Goal: Task Accomplishment & Management: Complete application form

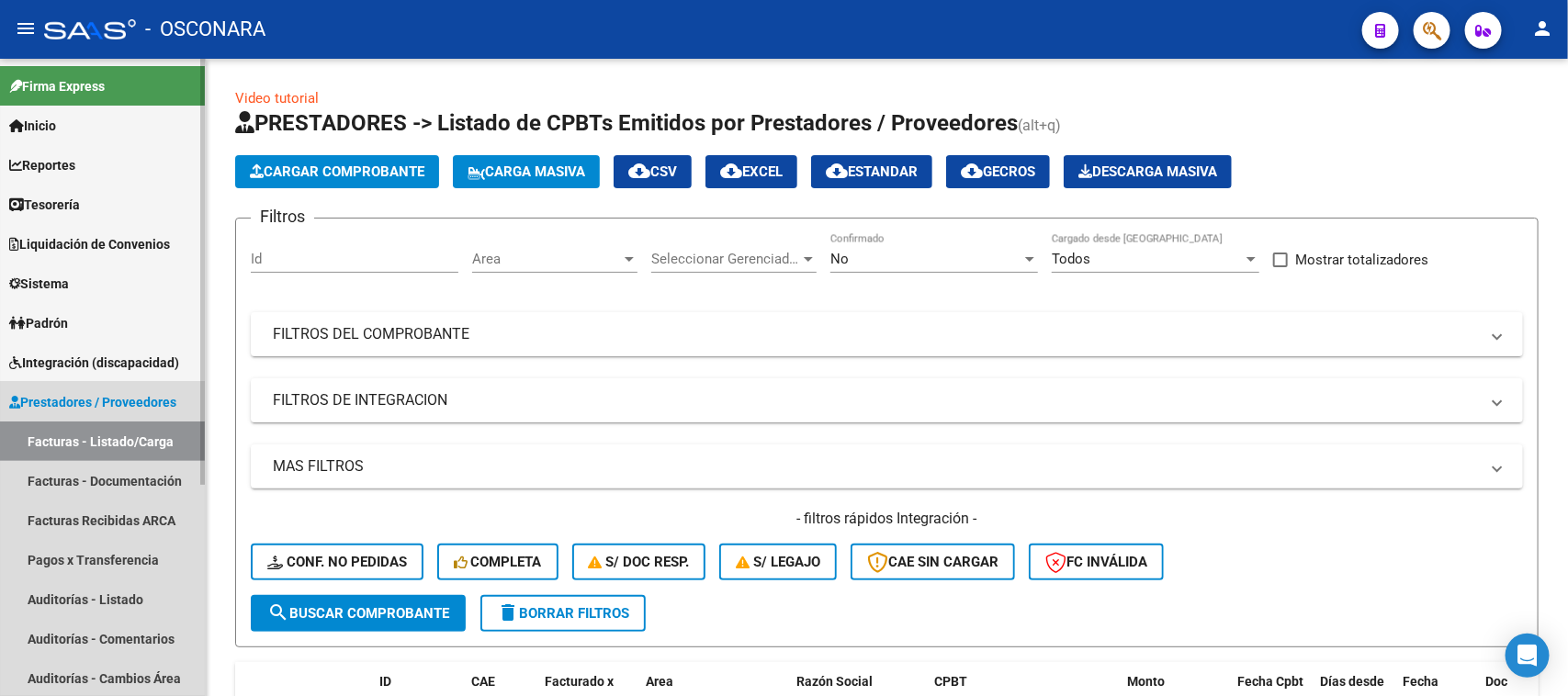
click at [115, 398] on span "Prestadores / Proveedores" at bounding box center [92, 402] width 167 height 20
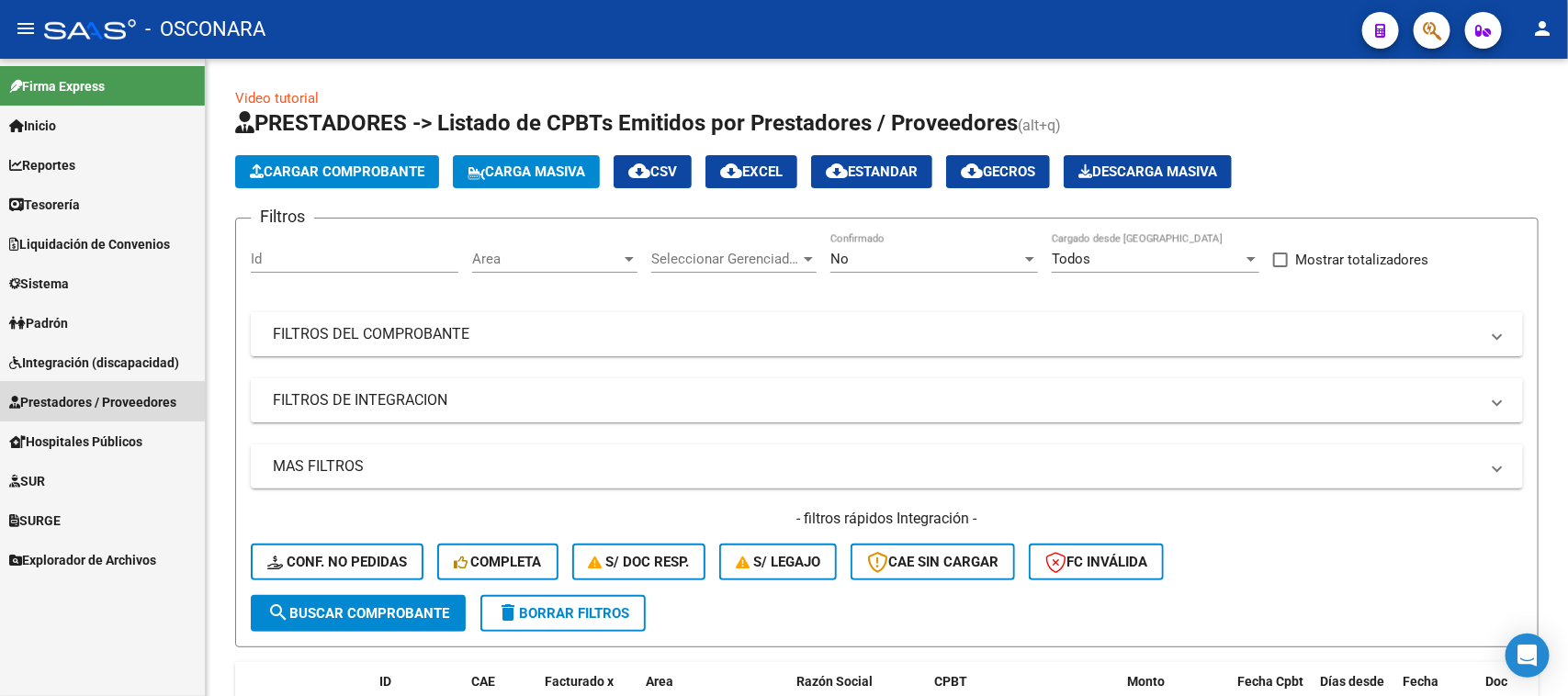
click at [122, 402] on span "Prestadores / Proveedores" at bounding box center [92, 402] width 167 height 20
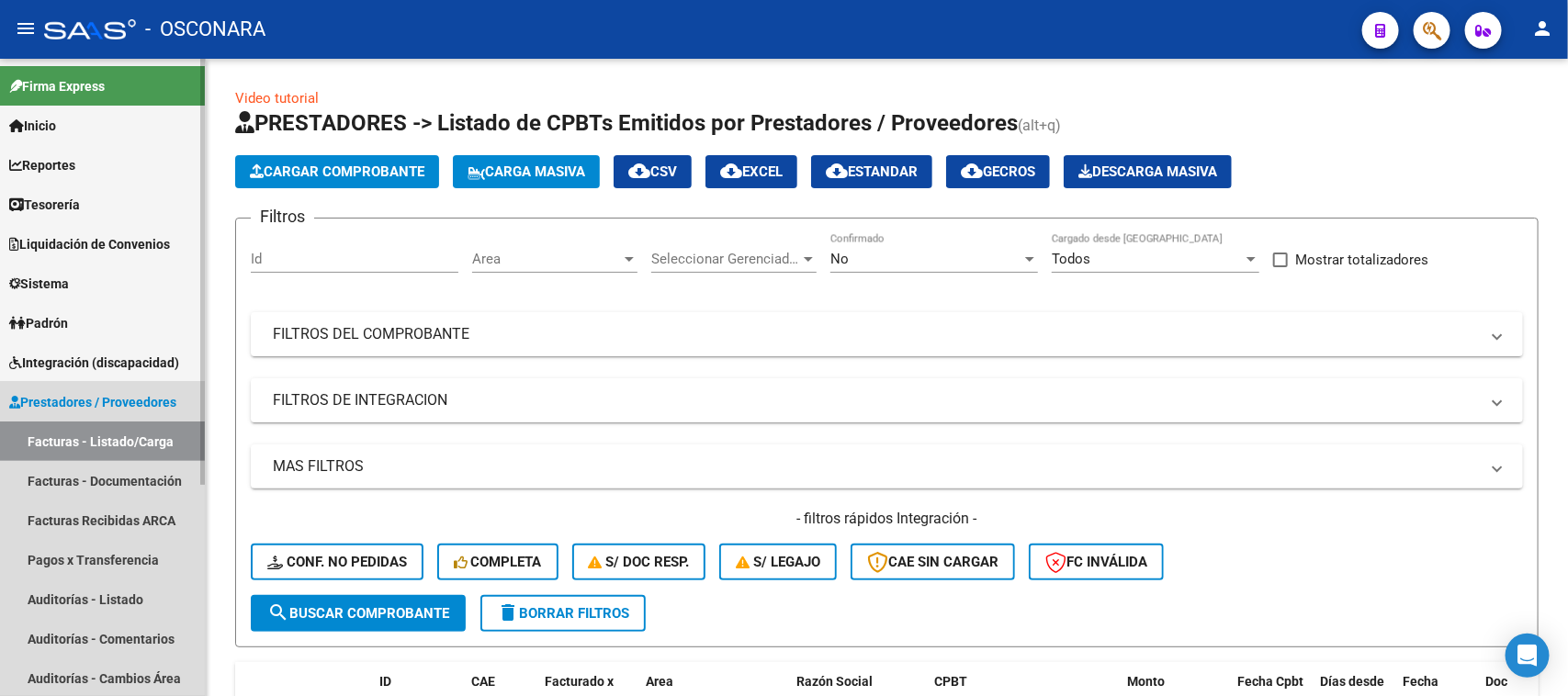
click at [122, 402] on span "Prestadores / Proveedores" at bounding box center [92, 402] width 167 height 20
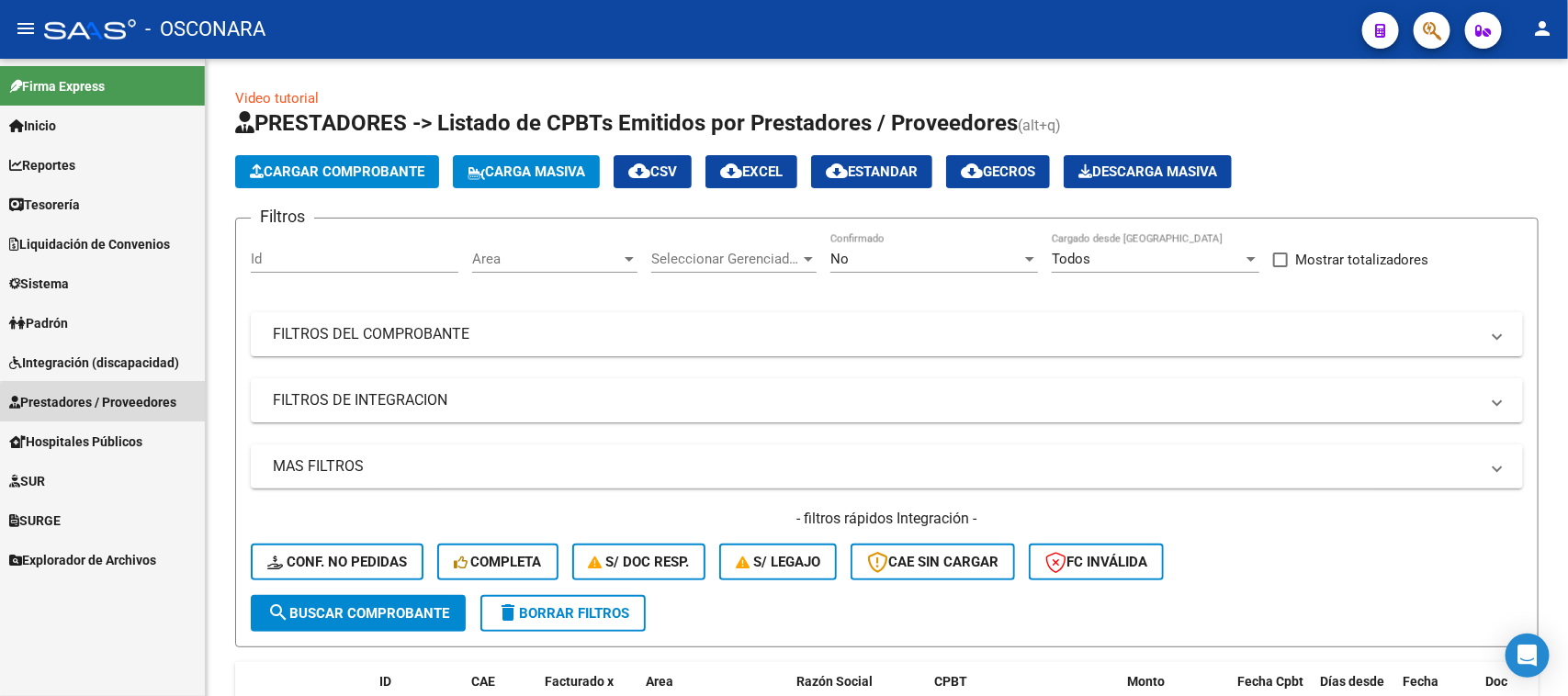
click at [144, 406] on span "Prestadores / Proveedores" at bounding box center [92, 402] width 167 height 20
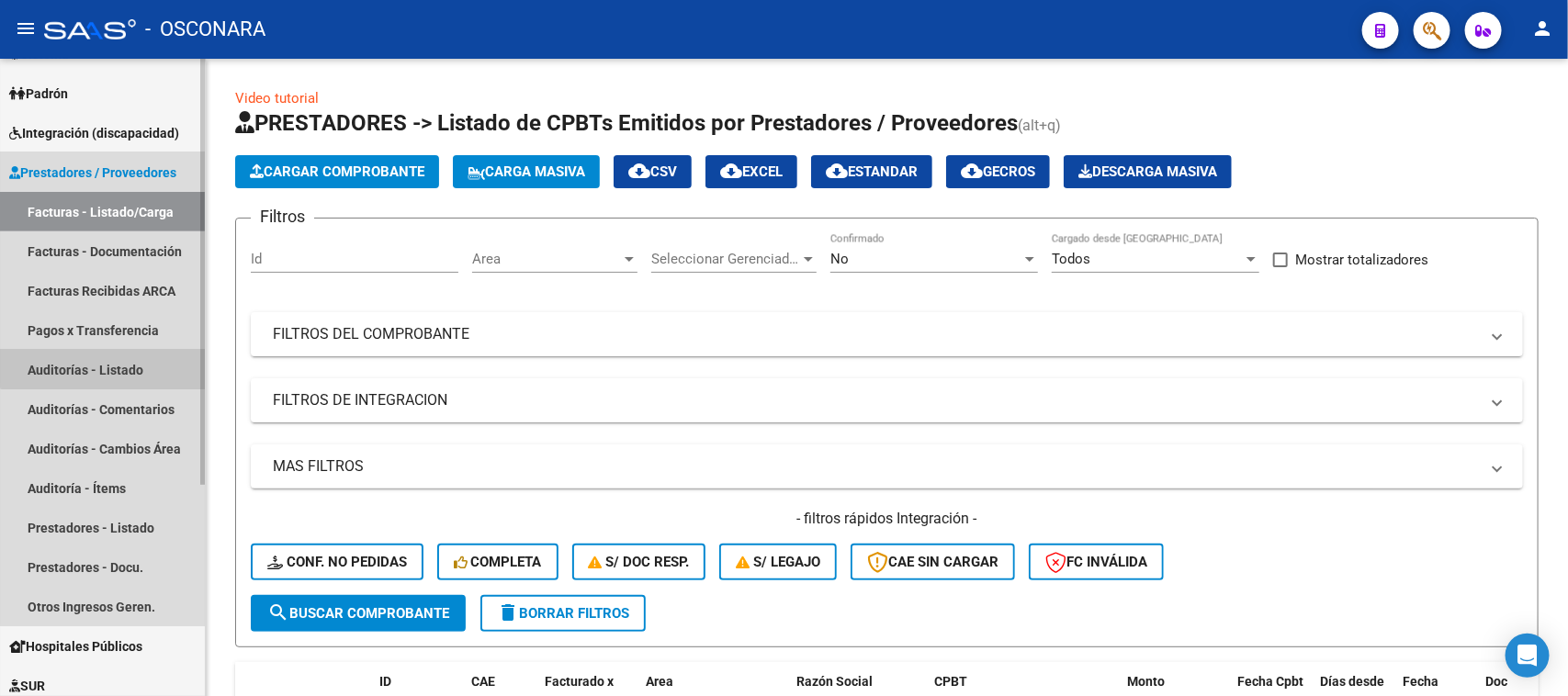
click at [107, 360] on link "Auditorías - Listado" at bounding box center [103, 369] width 205 height 40
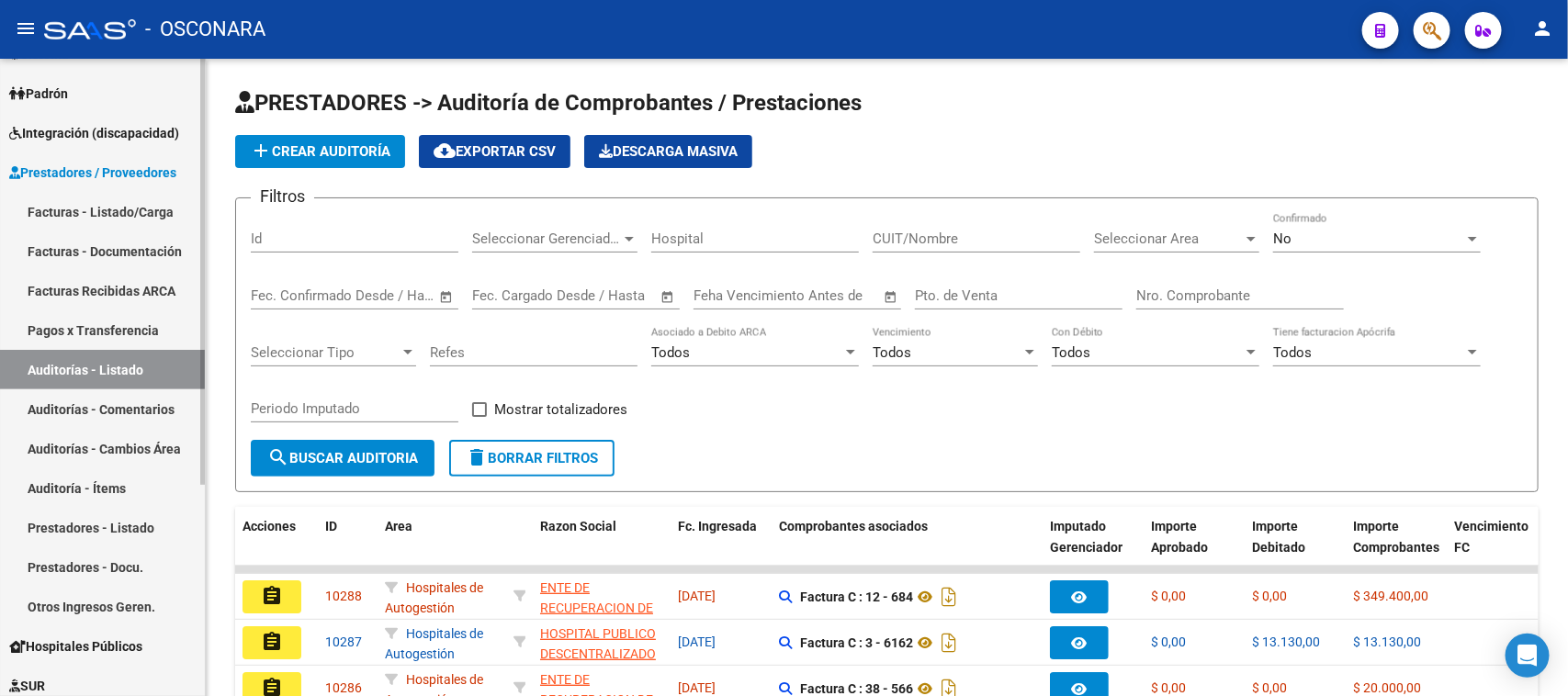
click at [139, 211] on link "Facturas - Listado/Carga" at bounding box center [103, 211] width 205 height 40
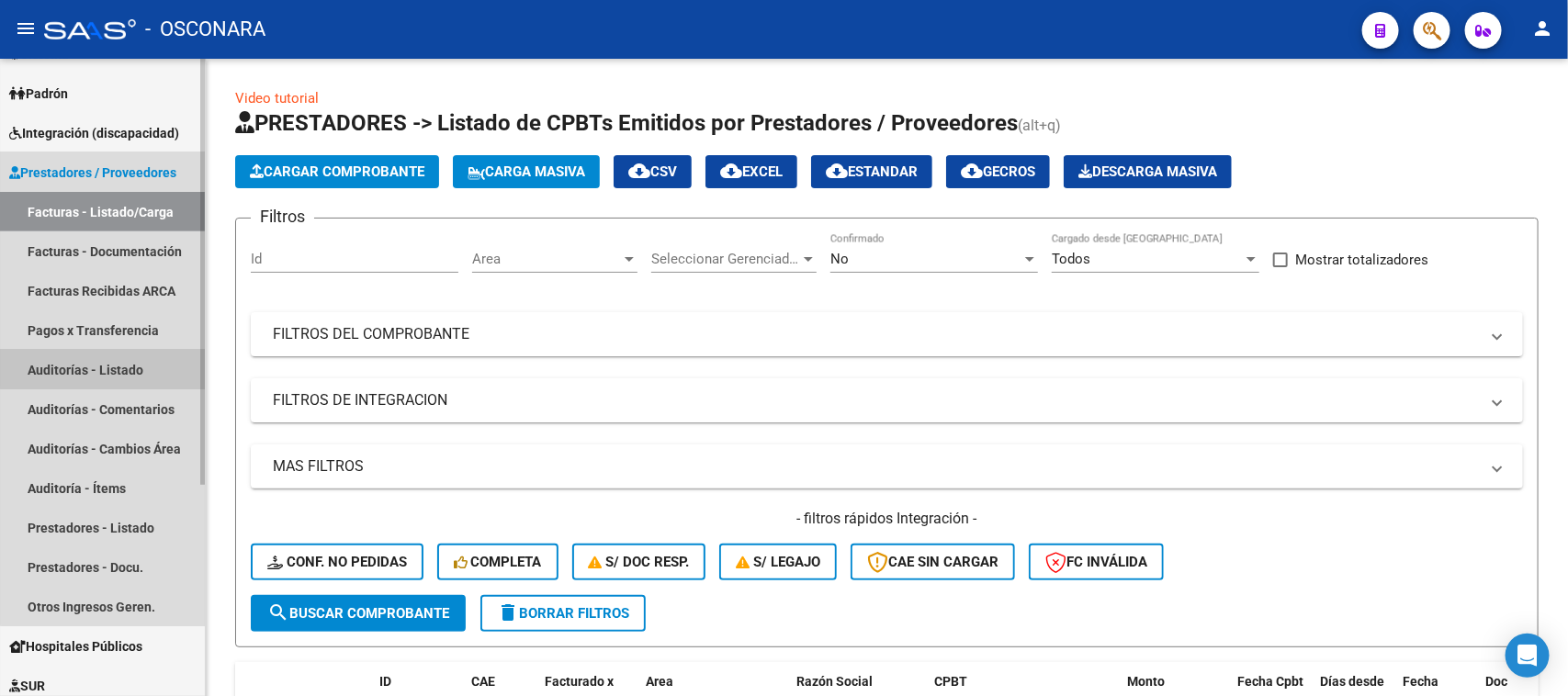
click at [117, 361] on link "Auditorías - Listado" at bounding box center [103, 369] width 205 height 40
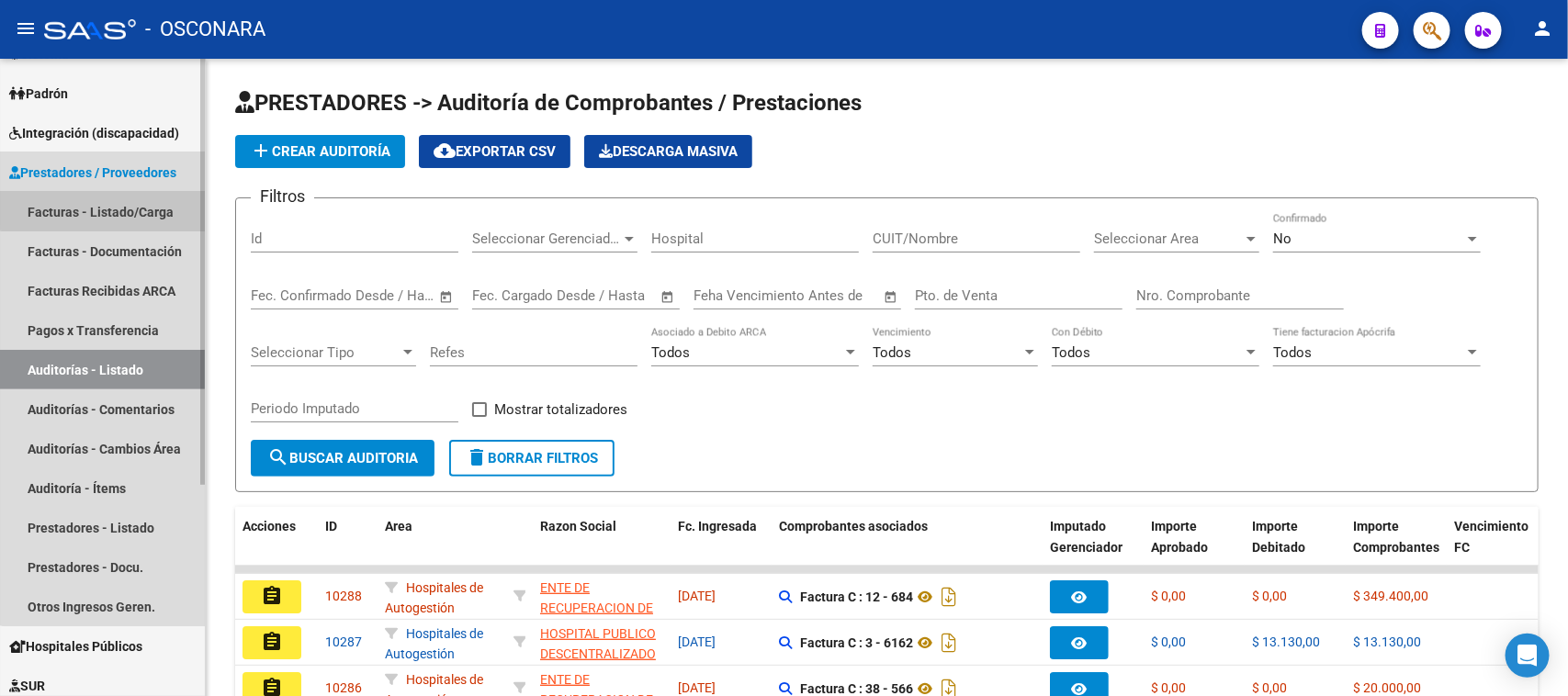
click at [124, 198] on link "Facturas - Listado/Carga" at bounding box center [103, 211] width 205 height 40
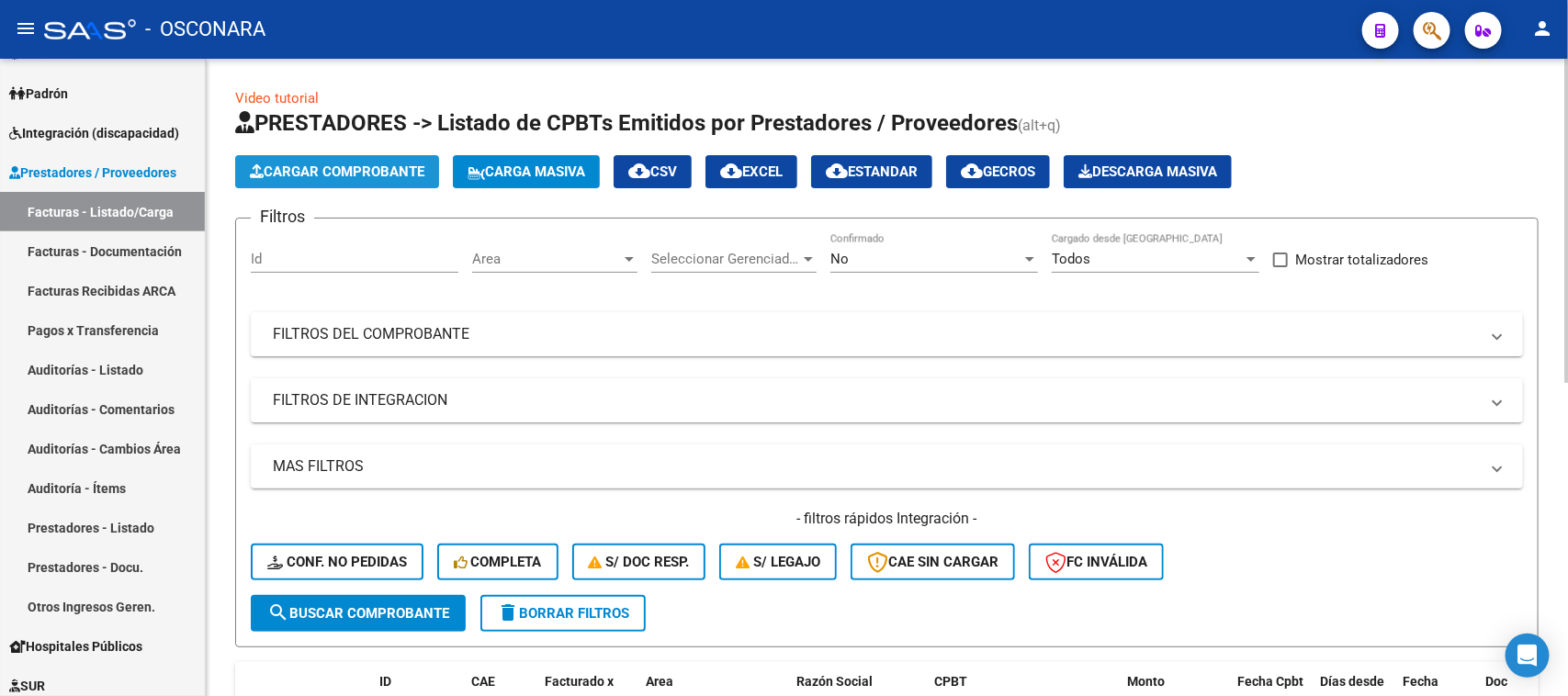
click at [379, 163] on span "Cargar Comprobante" at bounding box center [337, 172] width 175 height 17
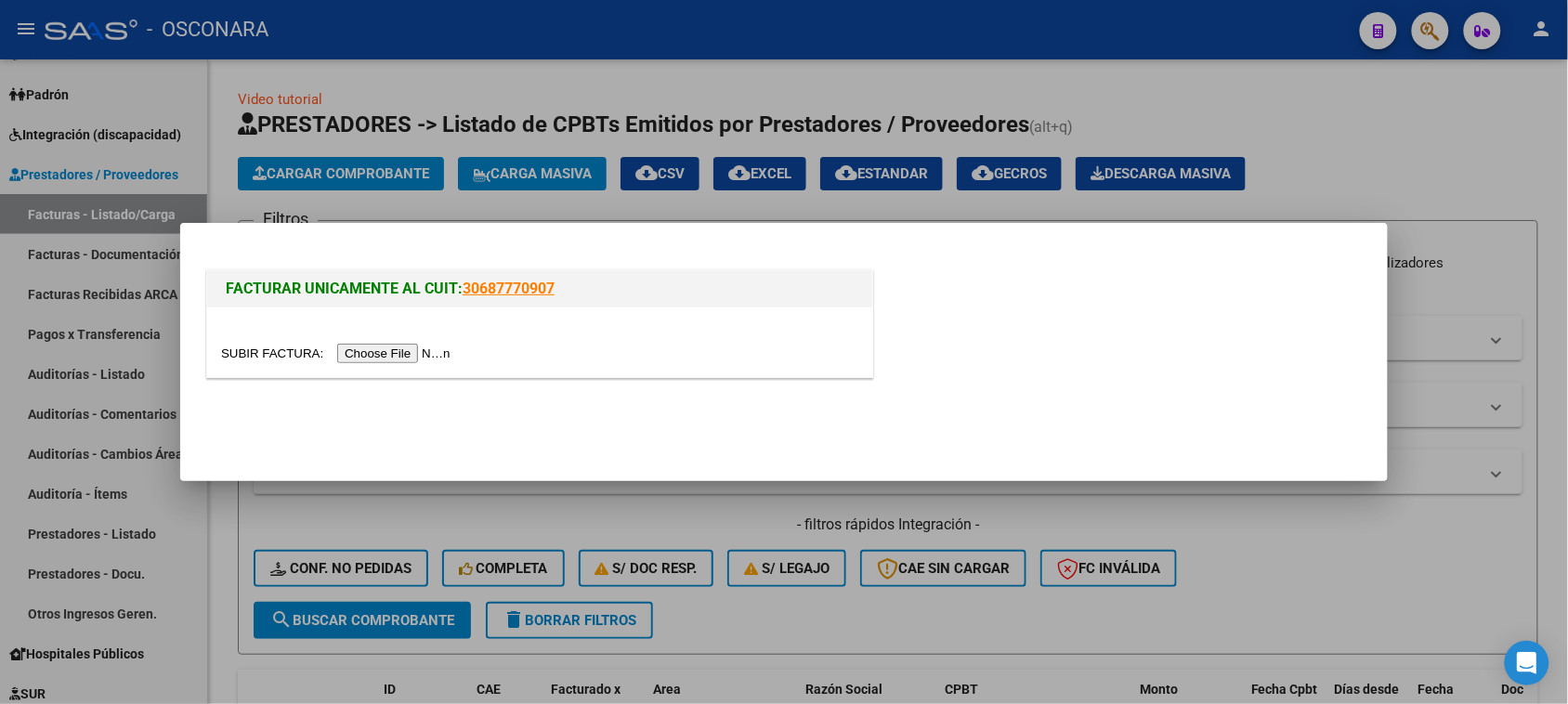
click at [402, 353] on input "file" at bounding box center [339, 353] width 235 height 20
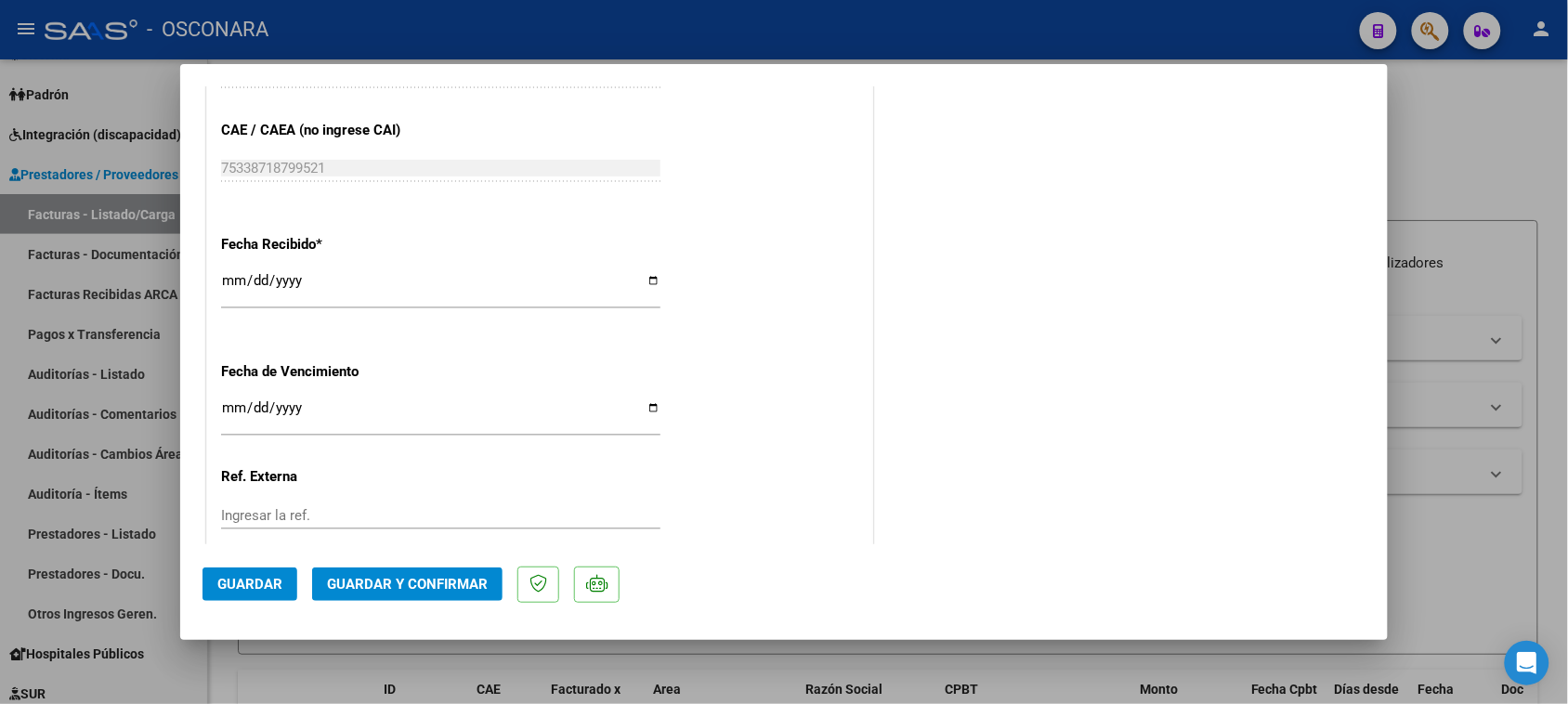
scroll to position [901, 0]
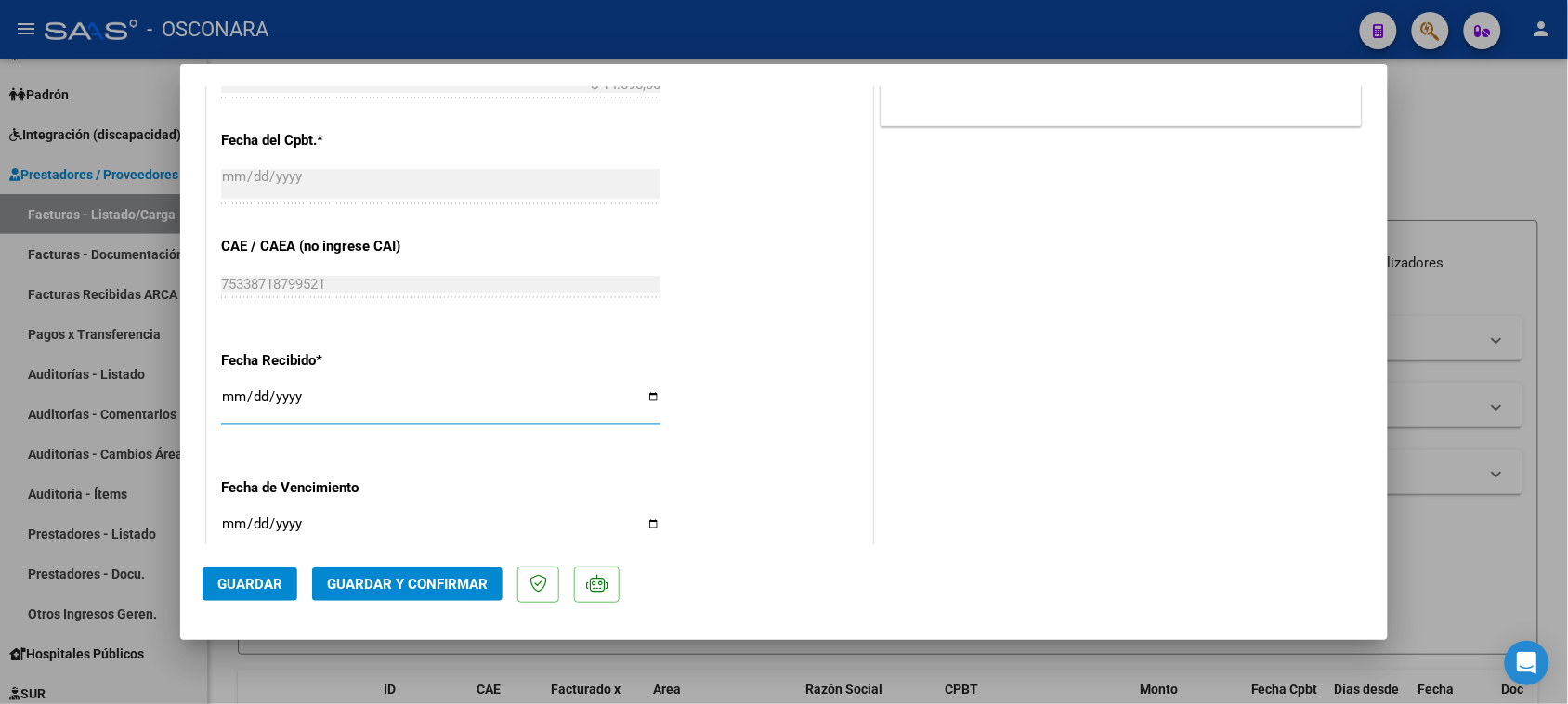
drag, startPoint x: 228, startPoint y: 396, endPoint x: 261, endPoint y: 401, distance: 33.4
click at [261, 401] on input "[DATE]" at bounding box center [441, 404] width 439 height 30
click at [768, 368] on div "Fecha Recibido * [DATE] Ingresar la fecha" at bounding box center [540, 388] width 637 height 106
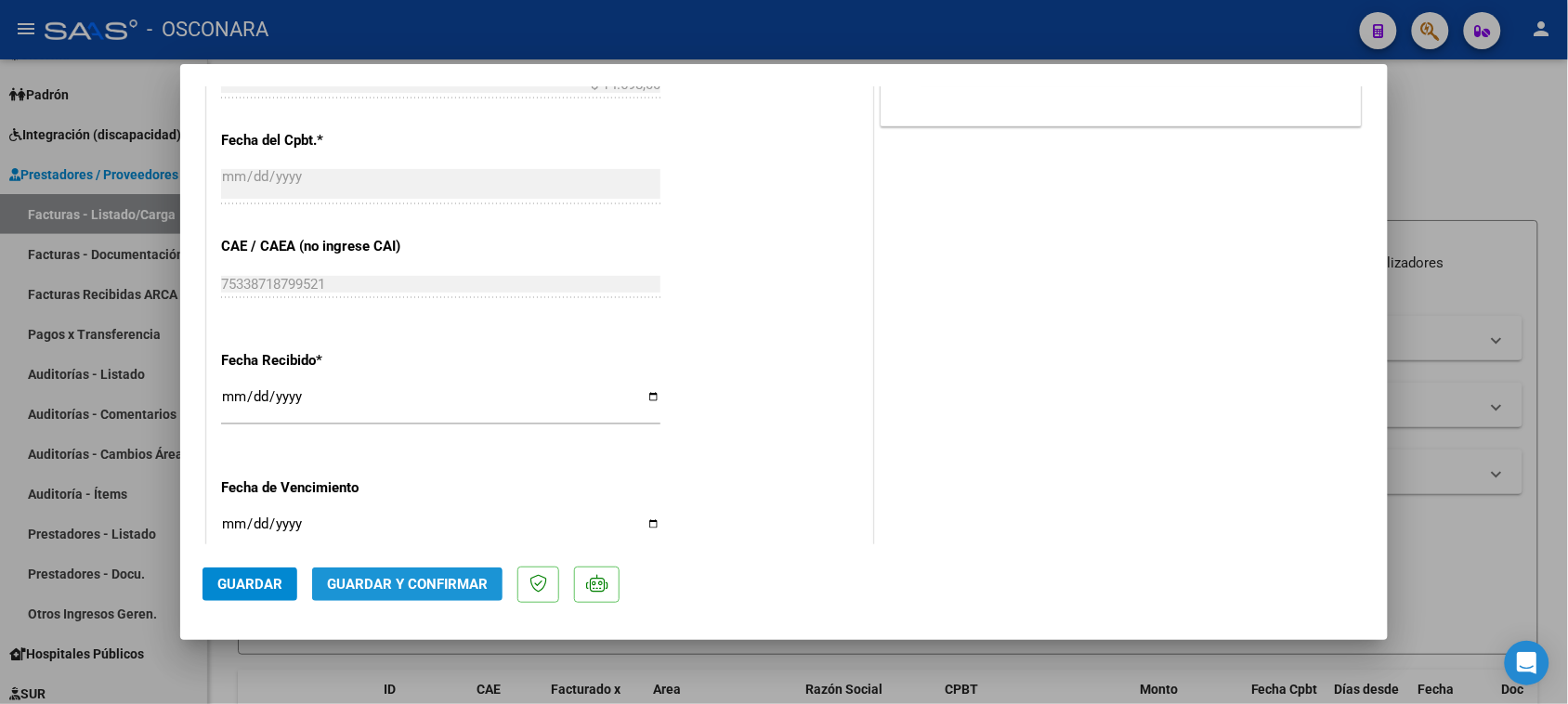
click at [392, 587] on span "Guardar y Confirmar" at bounding box center [407, 584] width 161 height 17
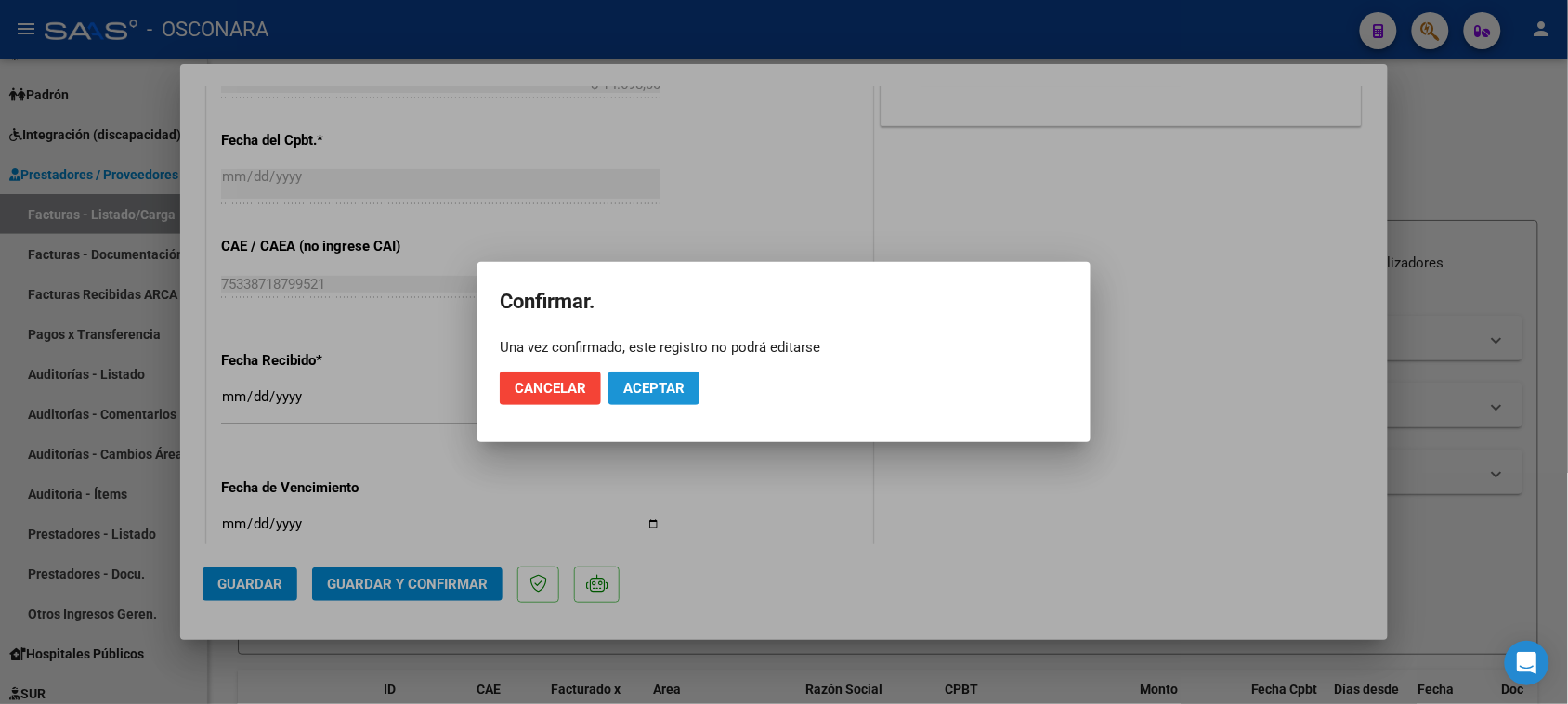
click at [678, 386] on span "Aceptar" at bounding box center [654, 388] width 62 height 17
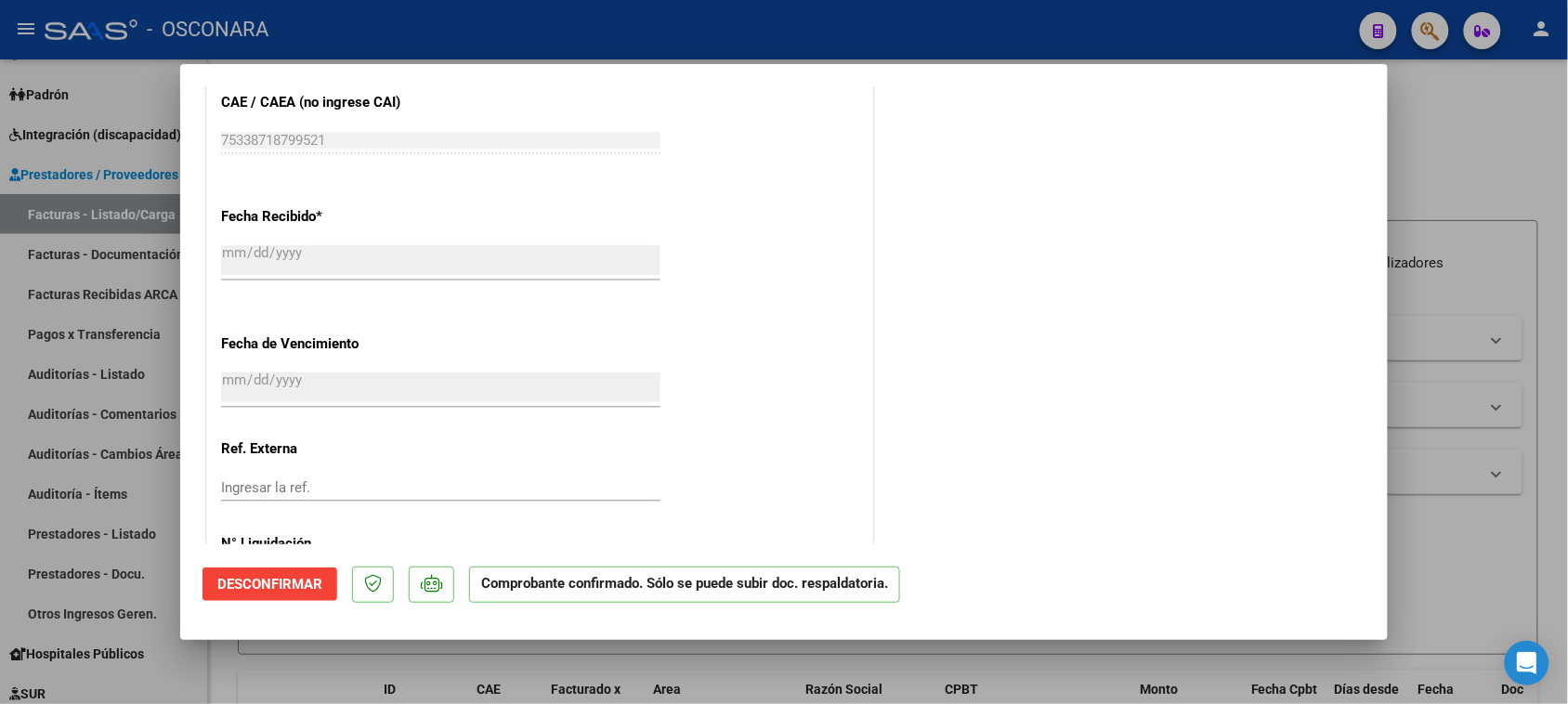
scroll to position [1131, 0]
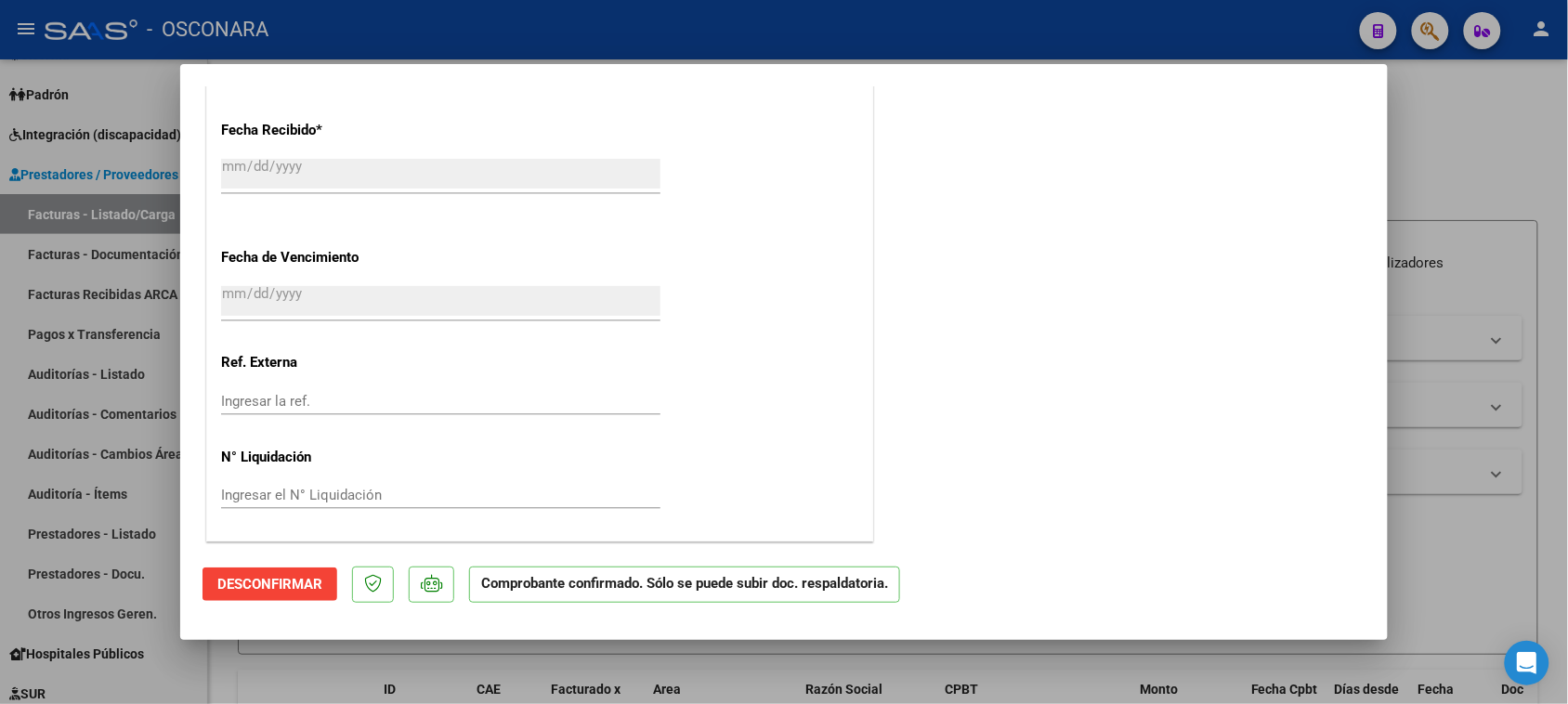
click at [272, 593] on button "Desconfirmar" at bounding box center [270, 584] width 134 height 34
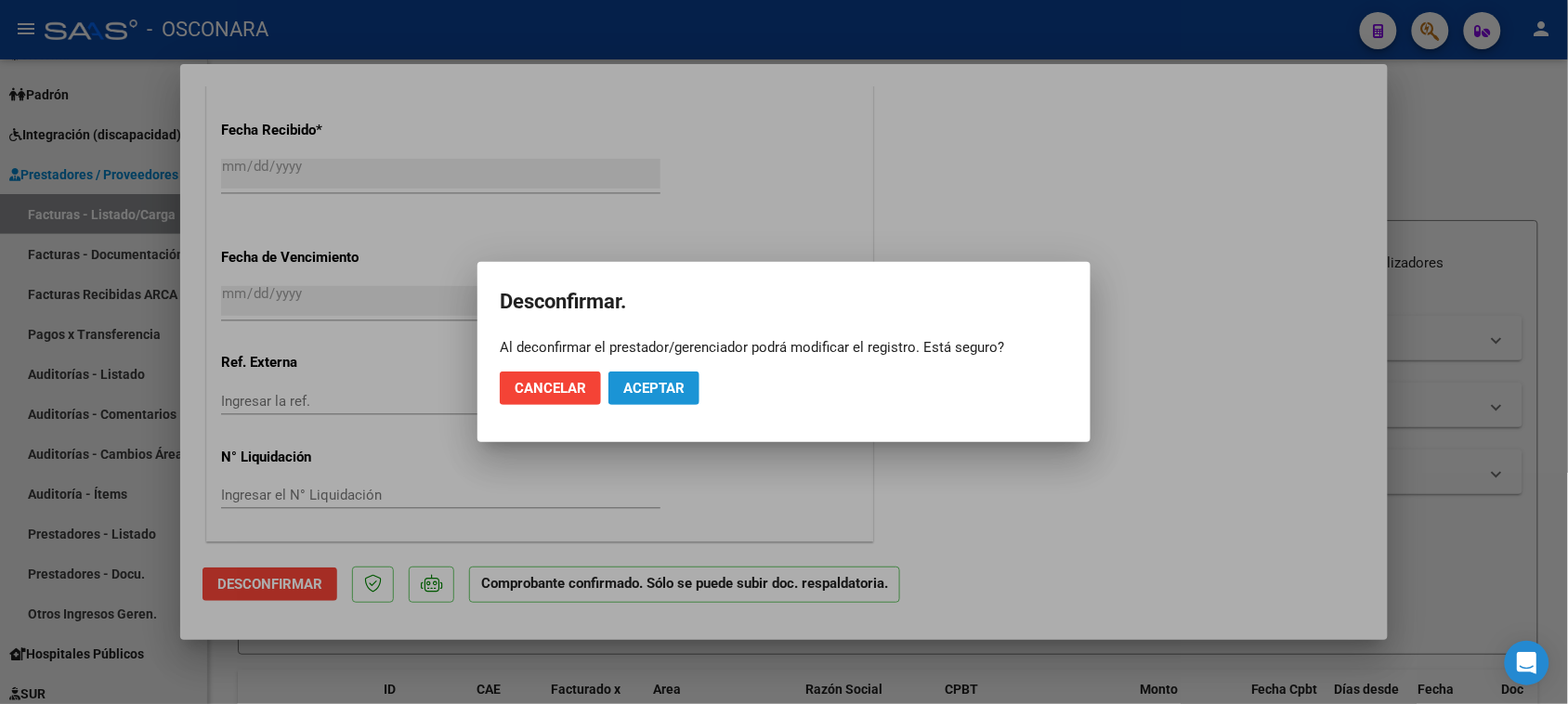
click at [659, 398] on button "Aceptar" at bounding box center [653, 388] width 91 height 34
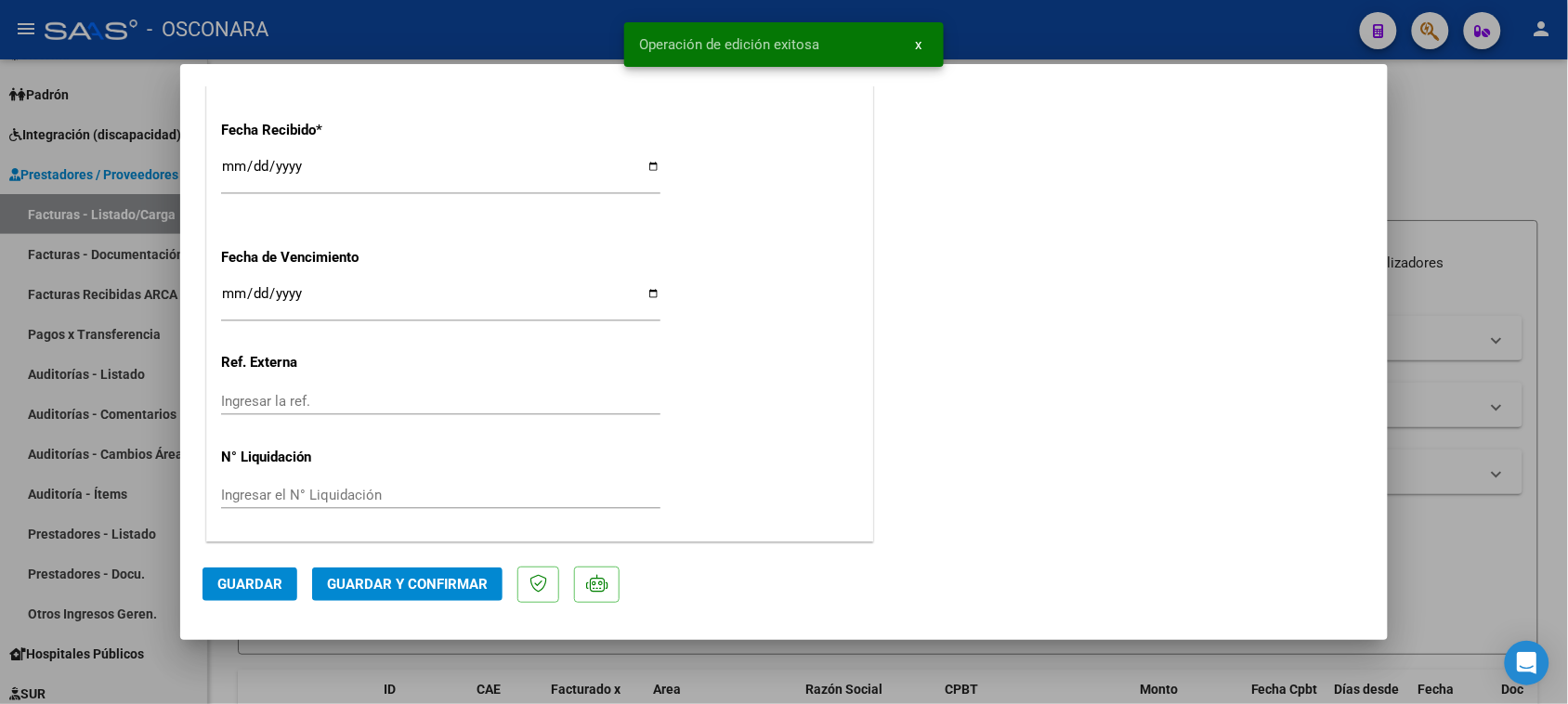
click at [434, 586] on span "Guardar y Confirmar" at bounding box center [407, 584] width 161 height 17
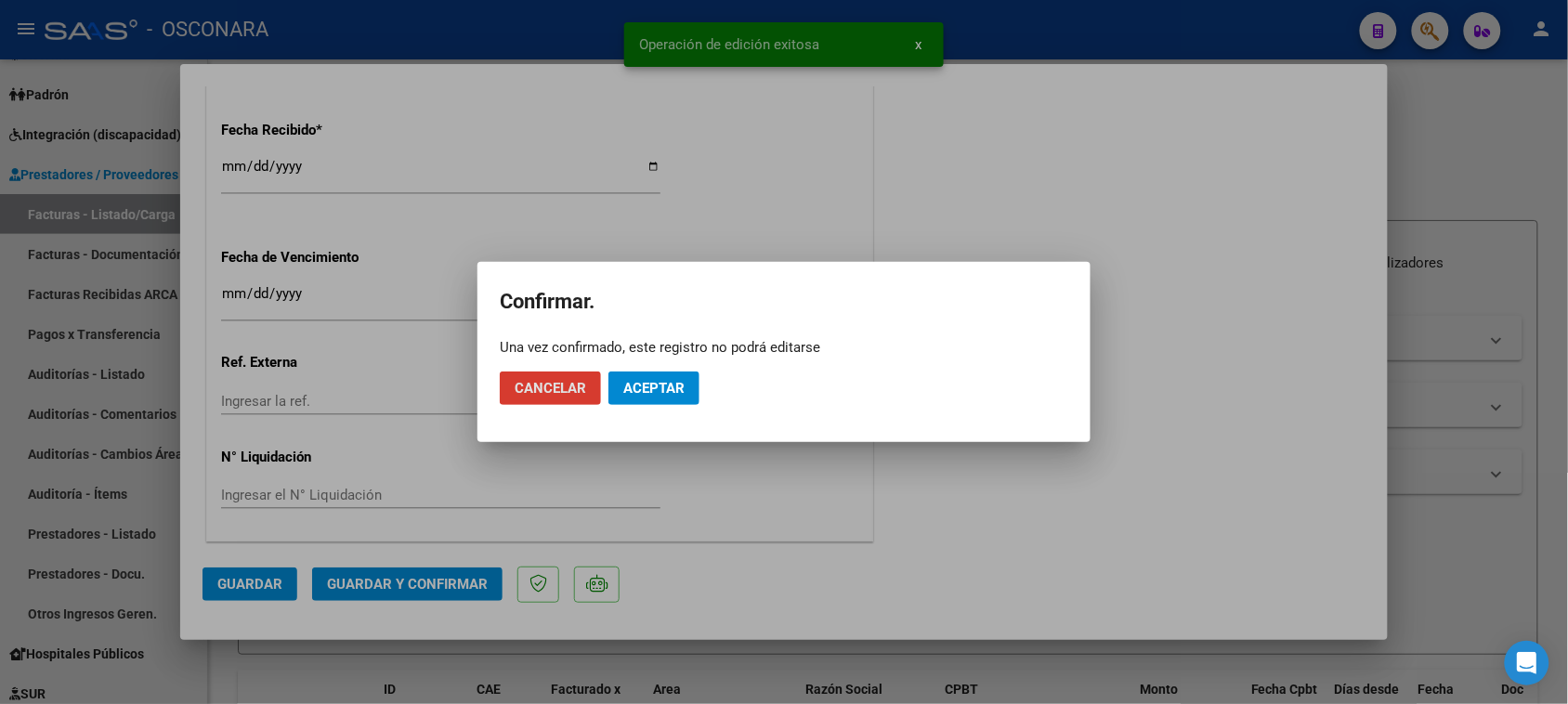
drag, startPoint x: 633, startPoint y: 363, endPoint x: 646, endPoint y: 393, distance: 32.7
click at [634, 364] on mat-dialog-actions "Cancelar Aceptar" at bounding box center [784, 388] width 569 height 63
click at [650, 392] on span "Aceptar" at bounding box center [654, 388] width 62 height 17
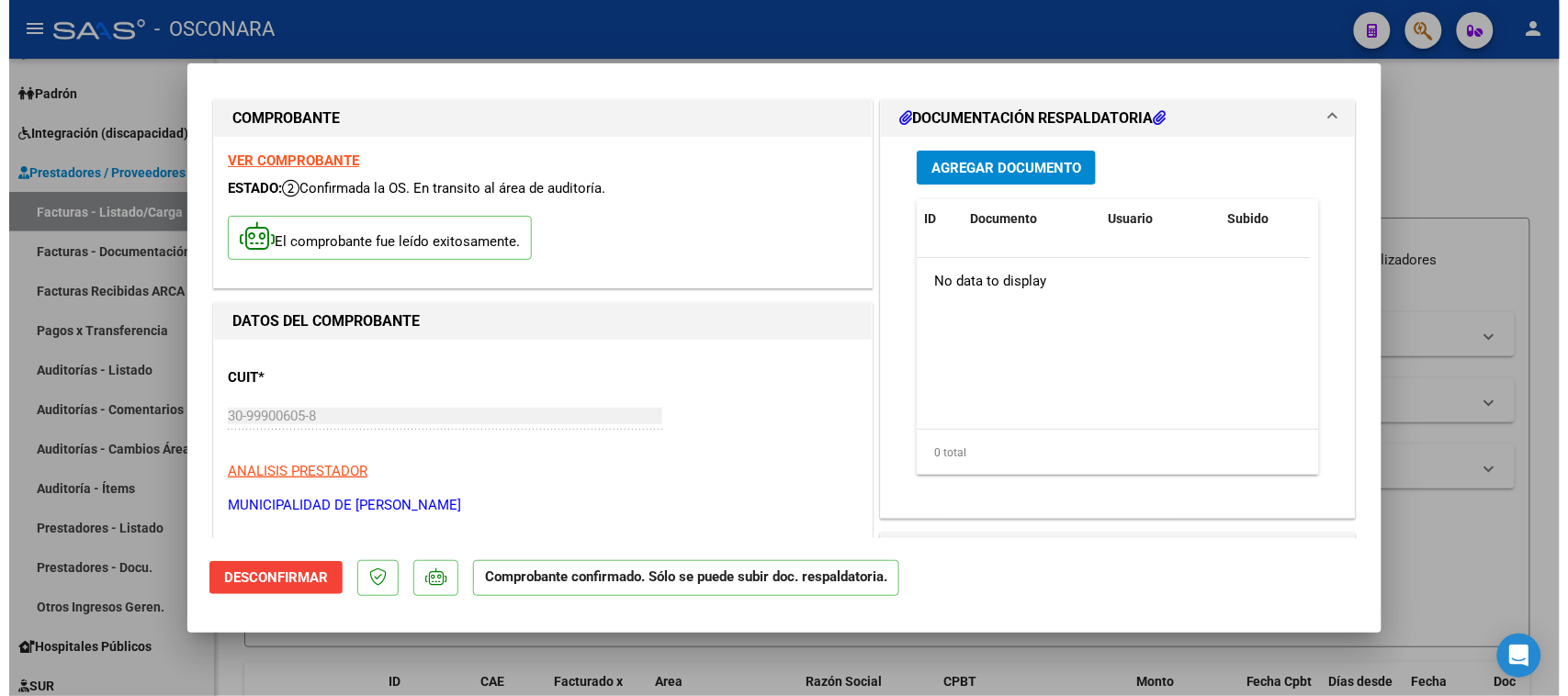
scroll to position [0, 0]
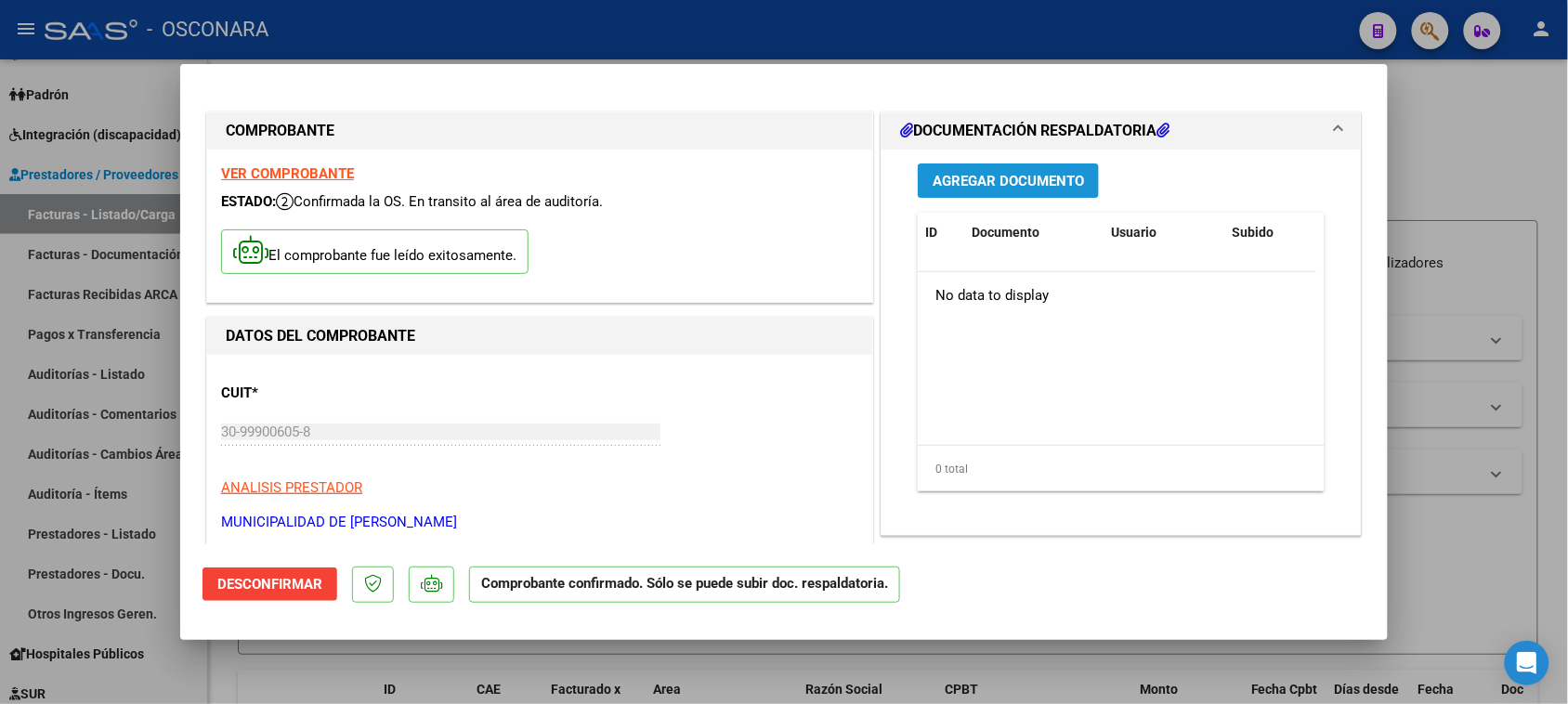
click at [998, 173] on span "Agregar Documento" at bounding box center [1009, 181] width 151 height 17
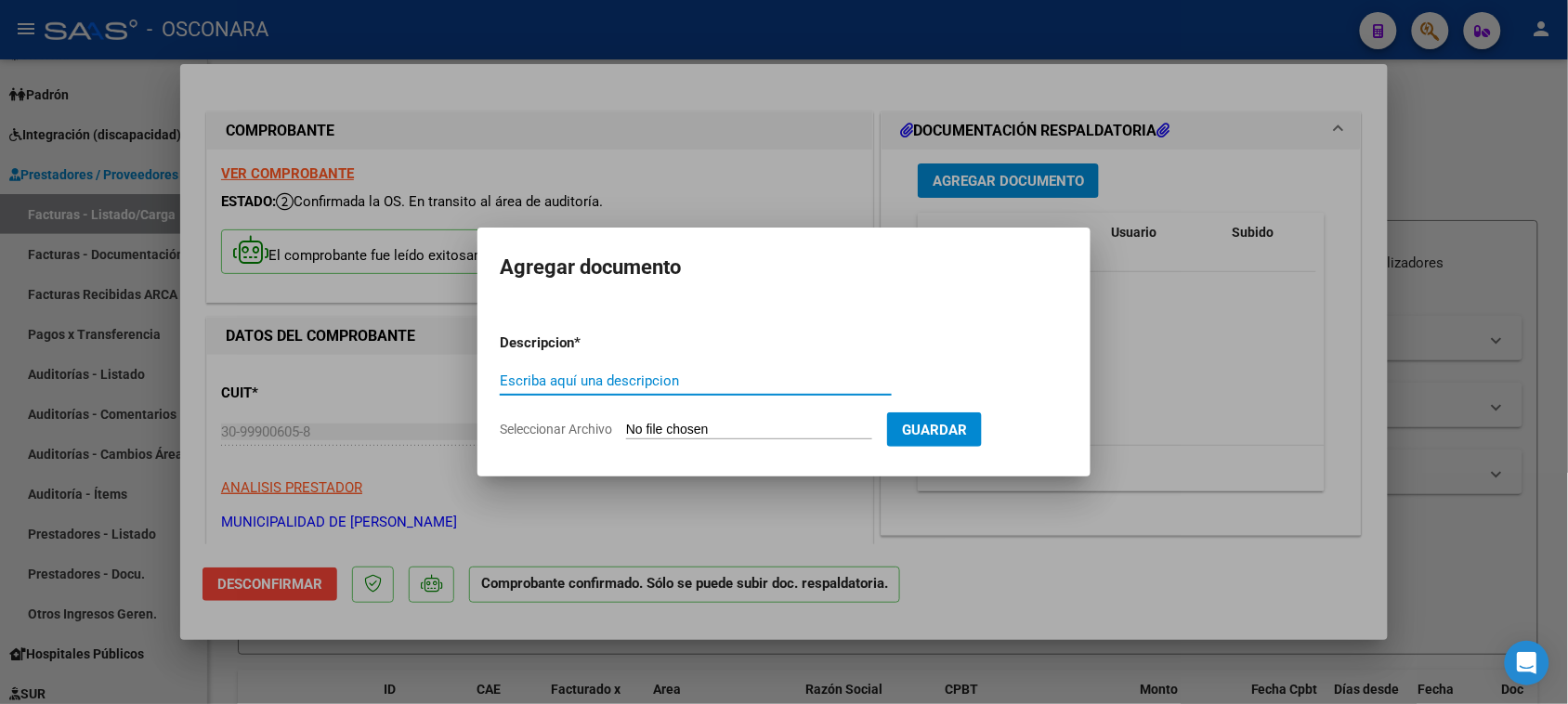
click at [716, 379] on input "Escriba aquí una descripcion" at bounding box center [696, 381] width 392 height 17
click at [1199, 443] on div at bounding box center [784, 352] width 1568 height 704
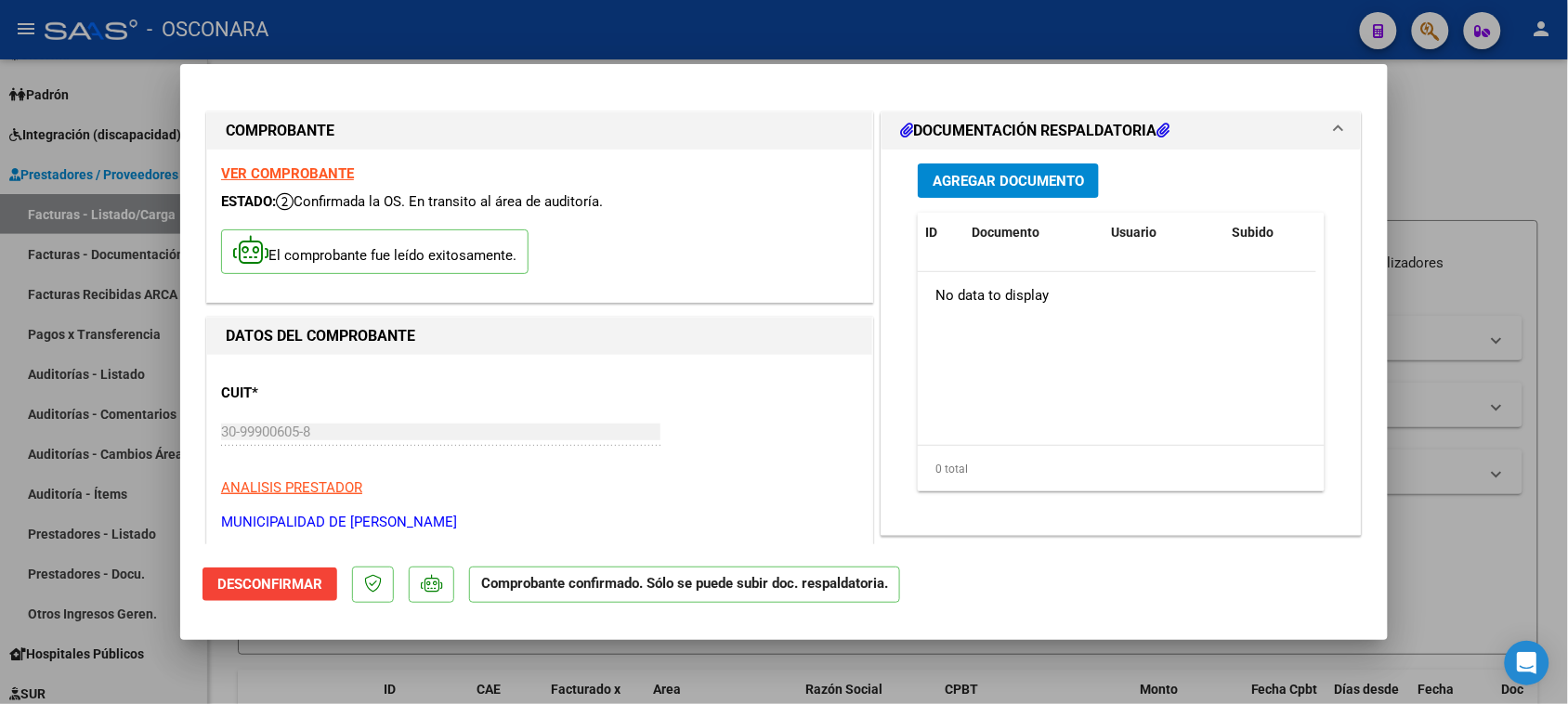
click at [86, 330] on div at bounding box center [784, 352] width 1568 height 704
type input "$ 0,00"
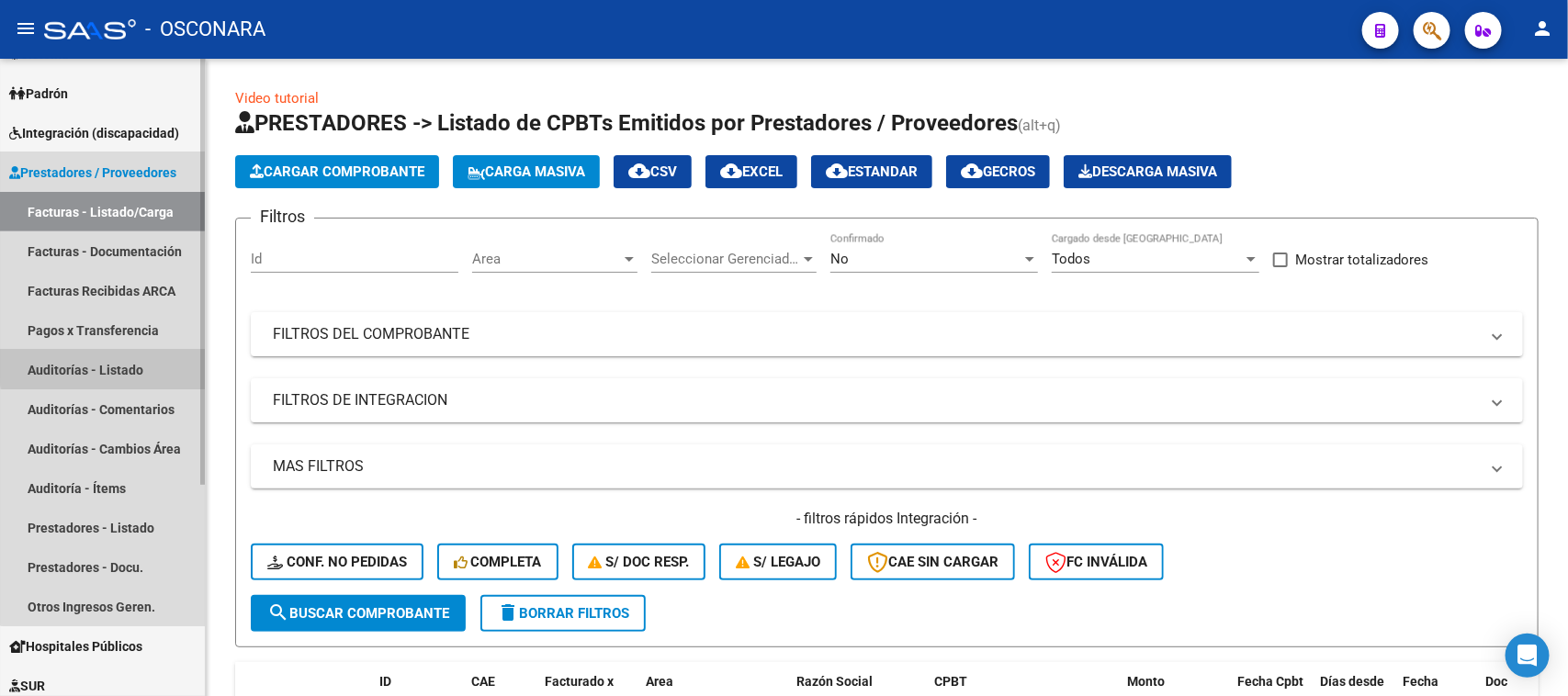
click at [140, 364] on link "Auditorías - Listado" at bounding box center [103, 369] width 205 height 40
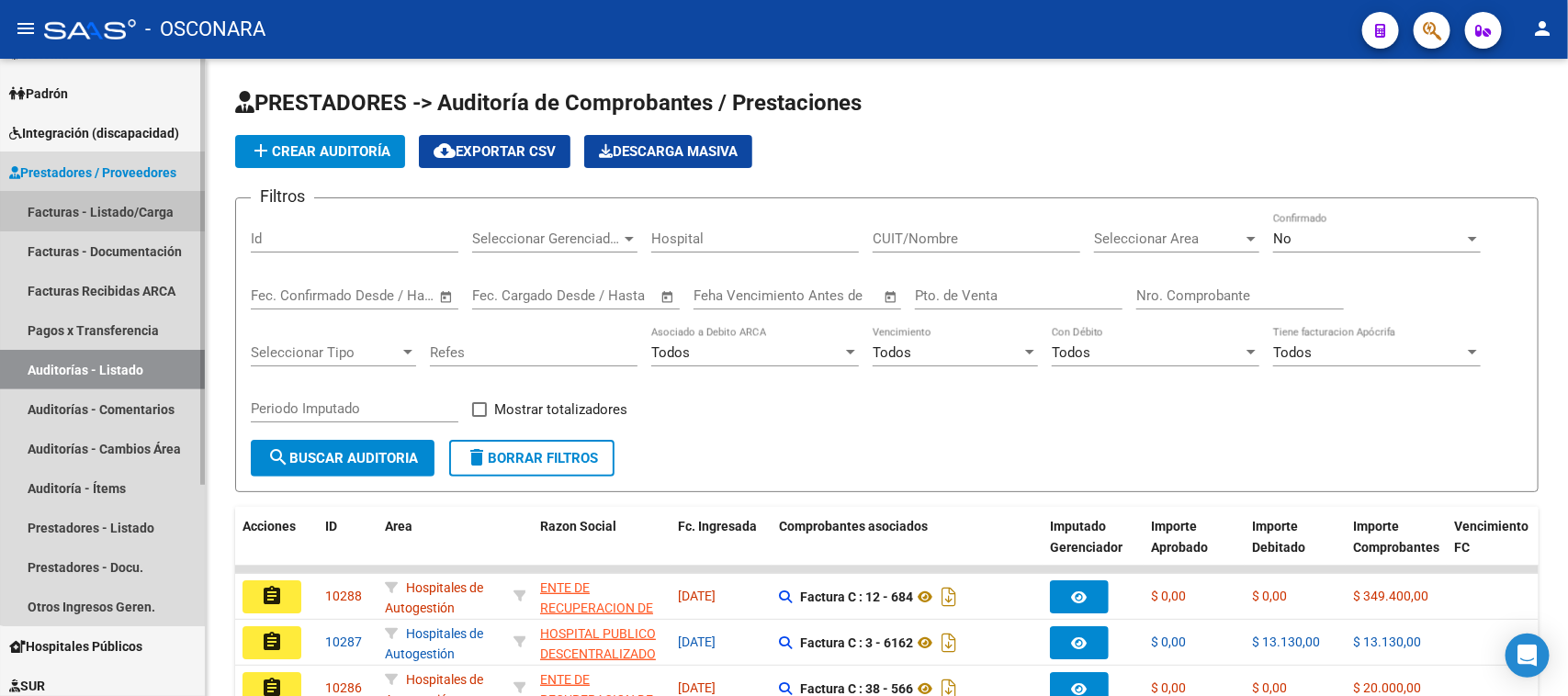
click at [112, 203] on link "Facturas - Listado/Carga" at bounding box center [103, 211] width 205 height 40
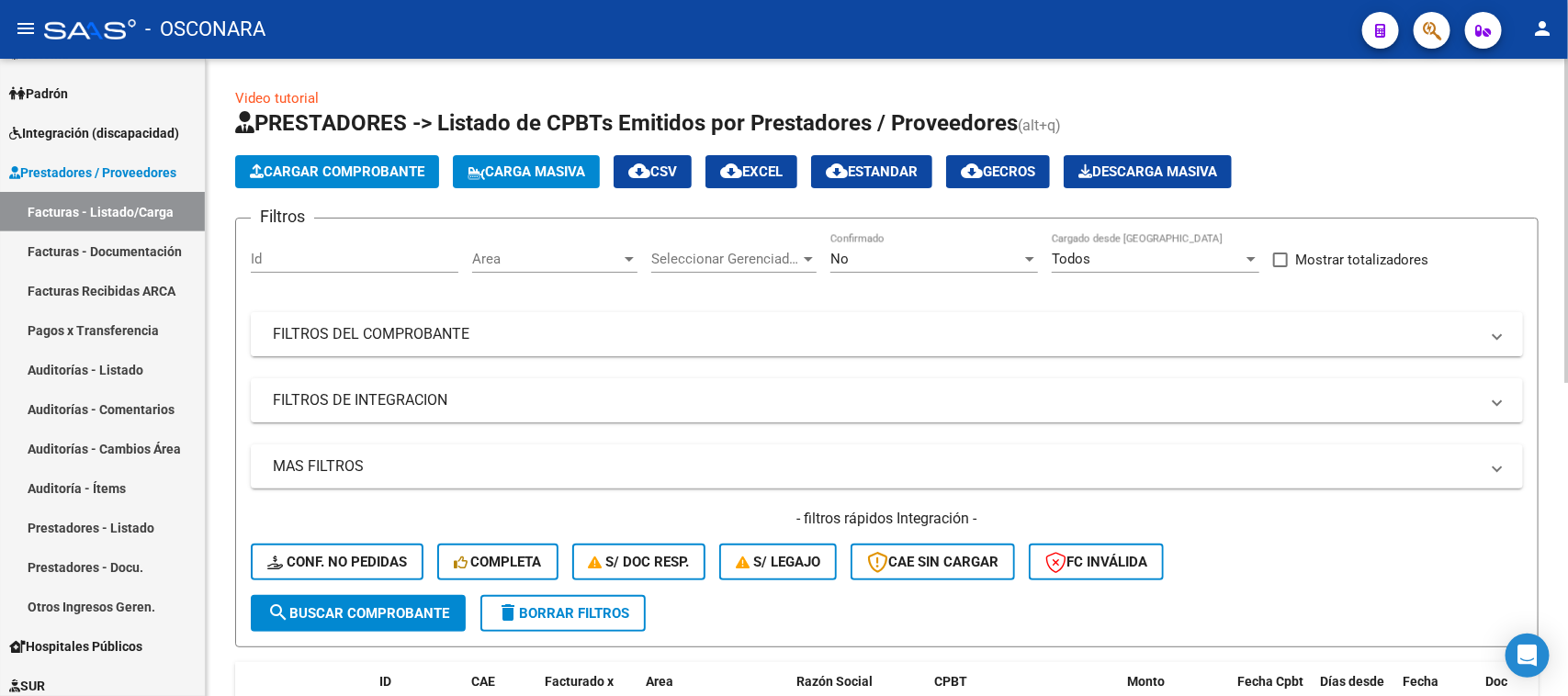
click at [899, 327] on mat-panel-title "FILTROS DEL COMPROBANTE" at bounding box center [875, 334] width 1206 height 20
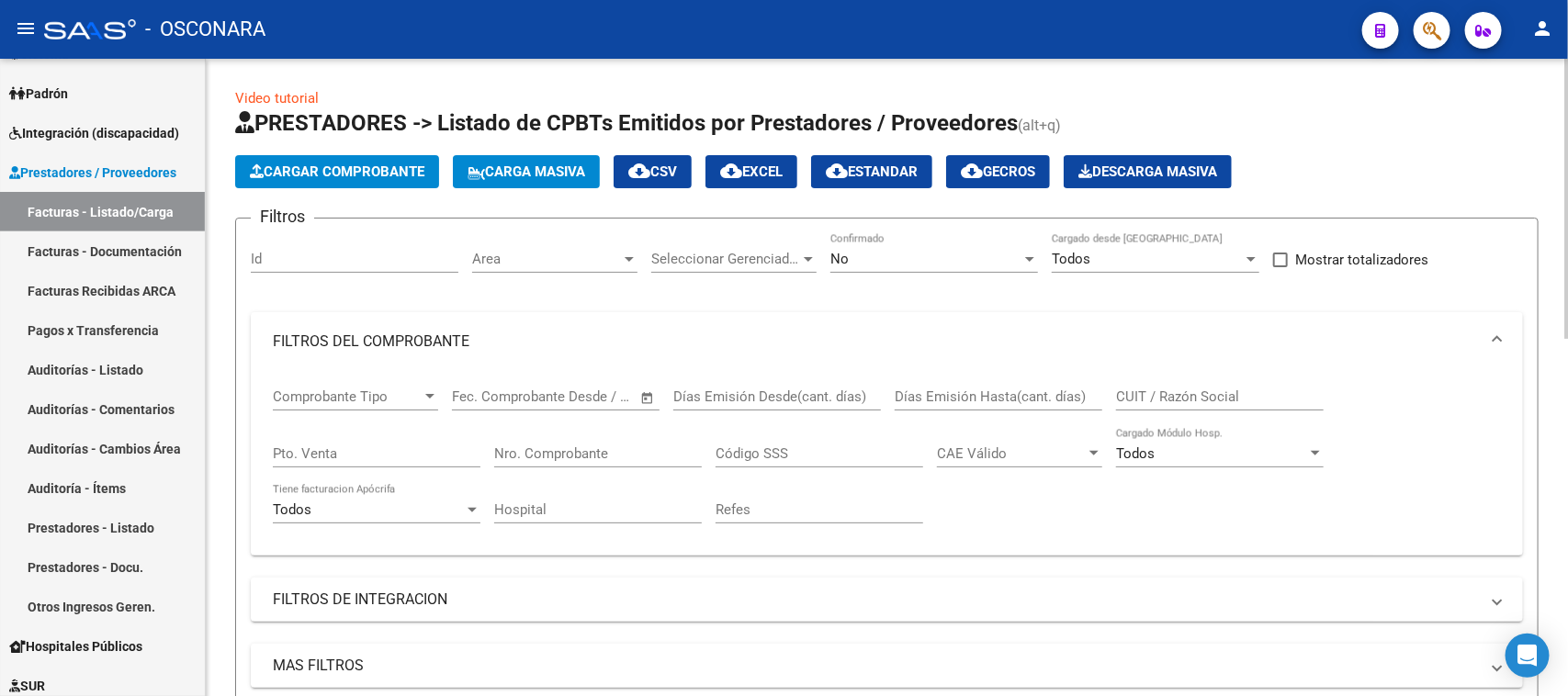
click at [877, 269] on div "No Confirmado" at bounding box center [934, 253] width 208 height 40
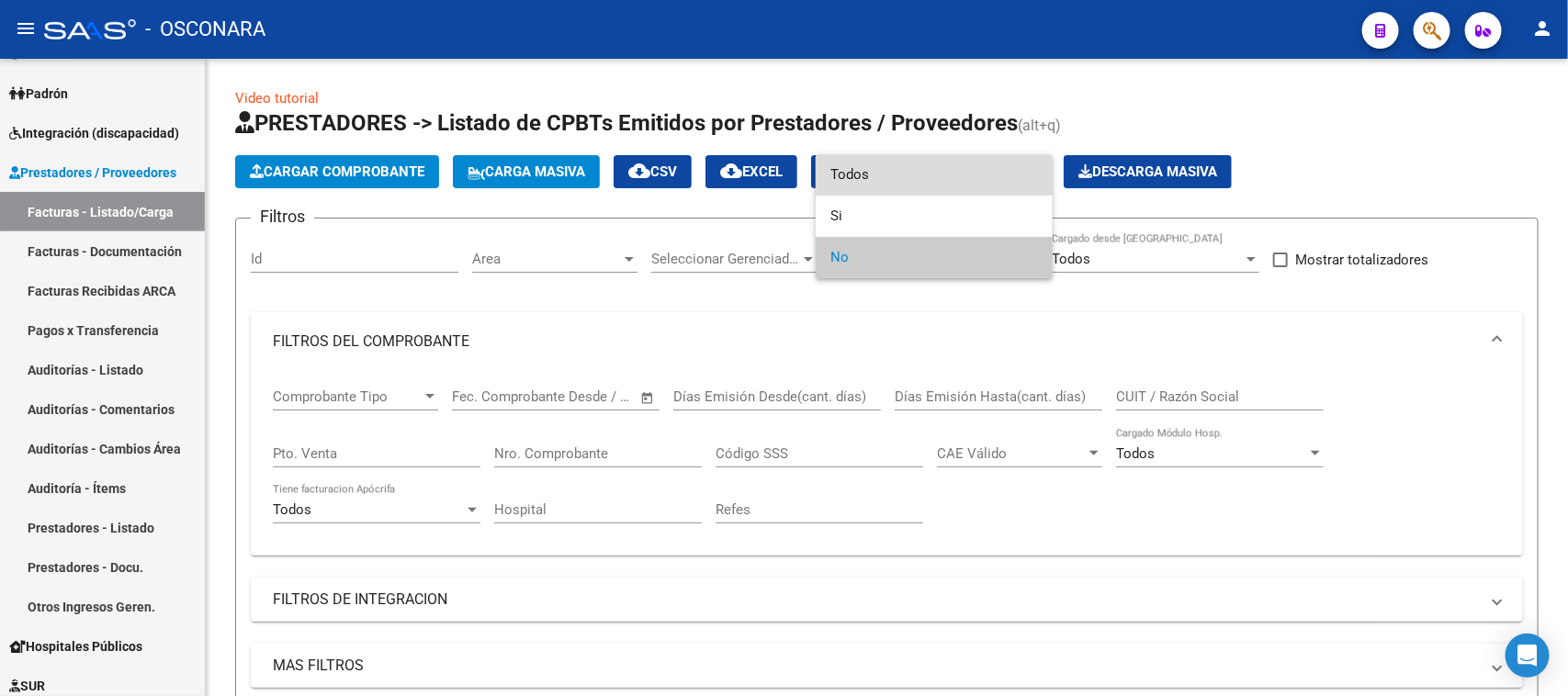
click at [877, 173] on span "Todos" at bounding box center [934, 174] width 208 height 42
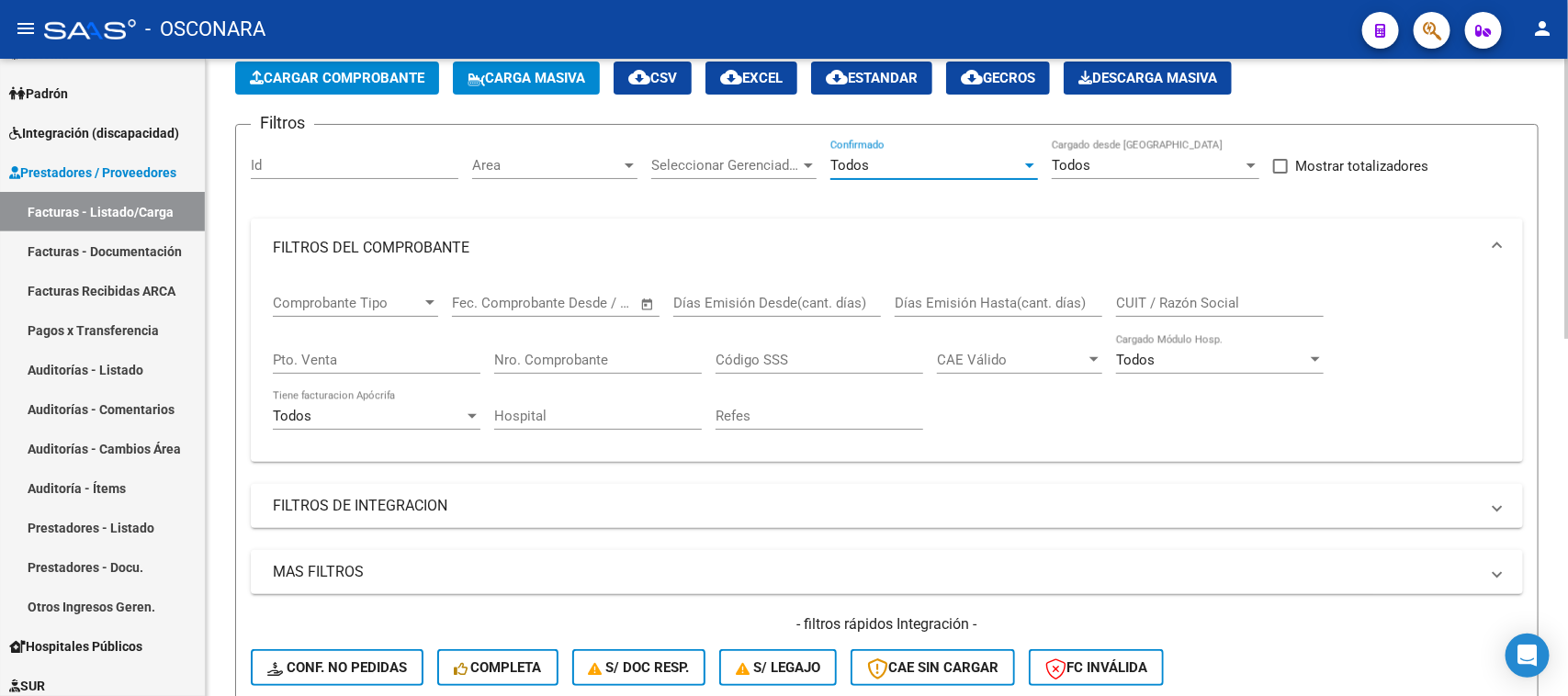
scroll to position [114, 0]
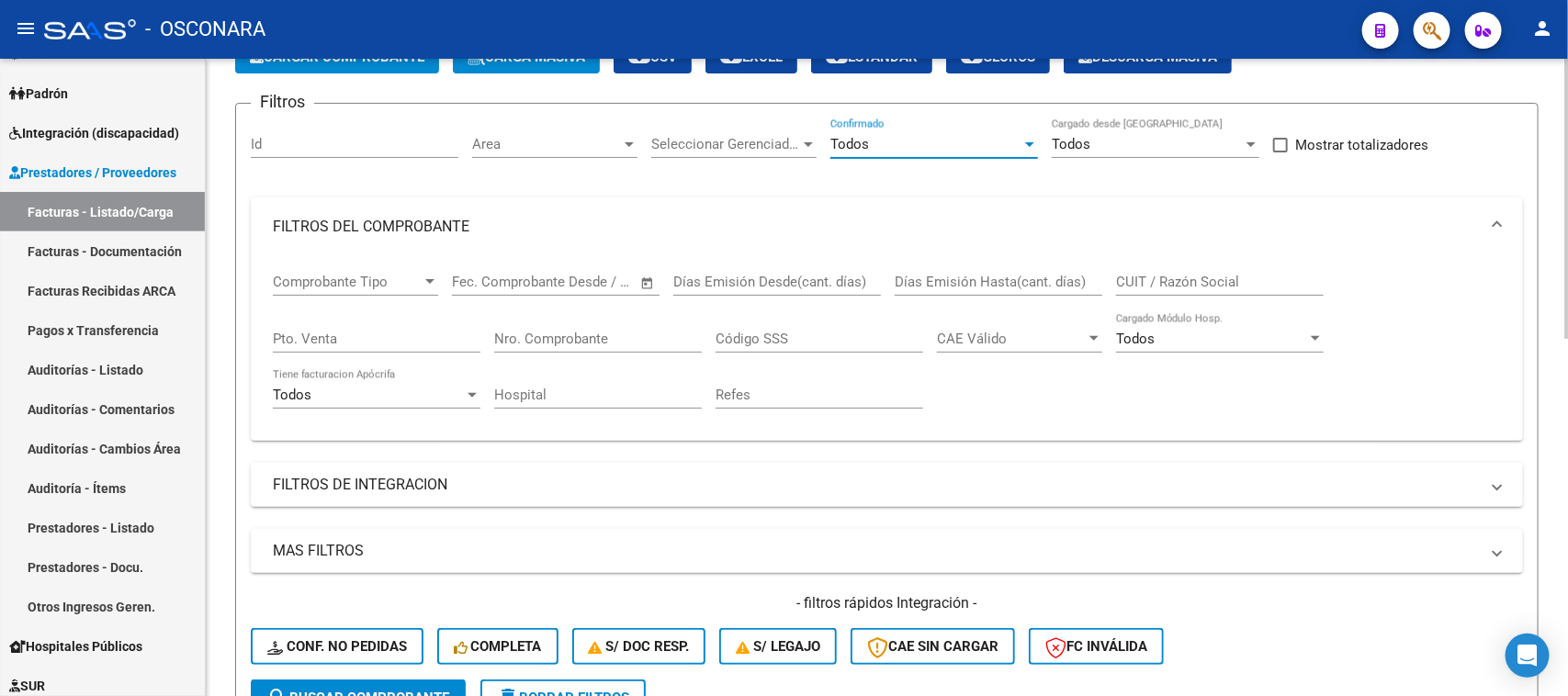
click at [635, 350] on div "Nro. Comprobante" at bounding box center [597, 332] width 208 height 40
click at [632, 332] on input "Nro. Comprobante" at bounding box center [597, 339] width 208 height 17
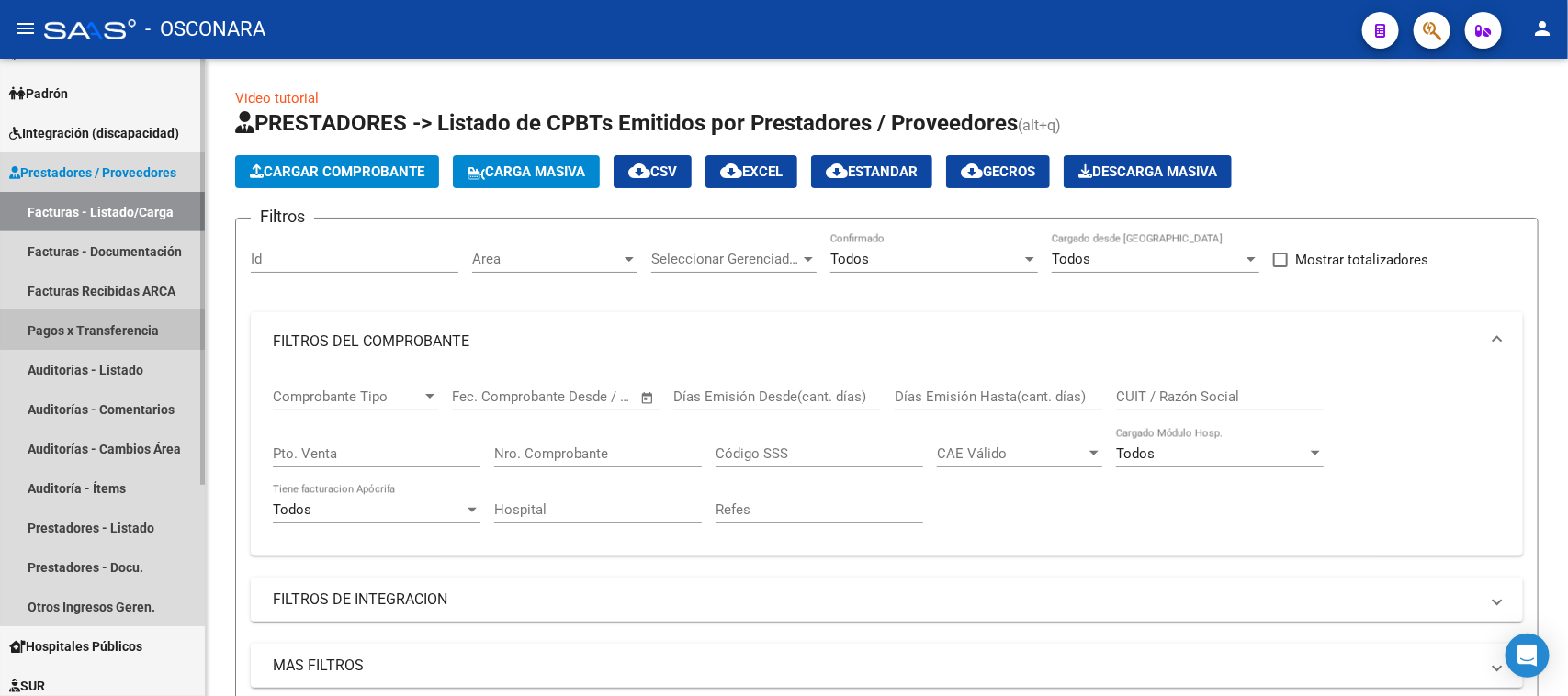
click at [143, 313] on link "Pagos x Transferencia" at bounding box center [103, 330] width 205 height 40
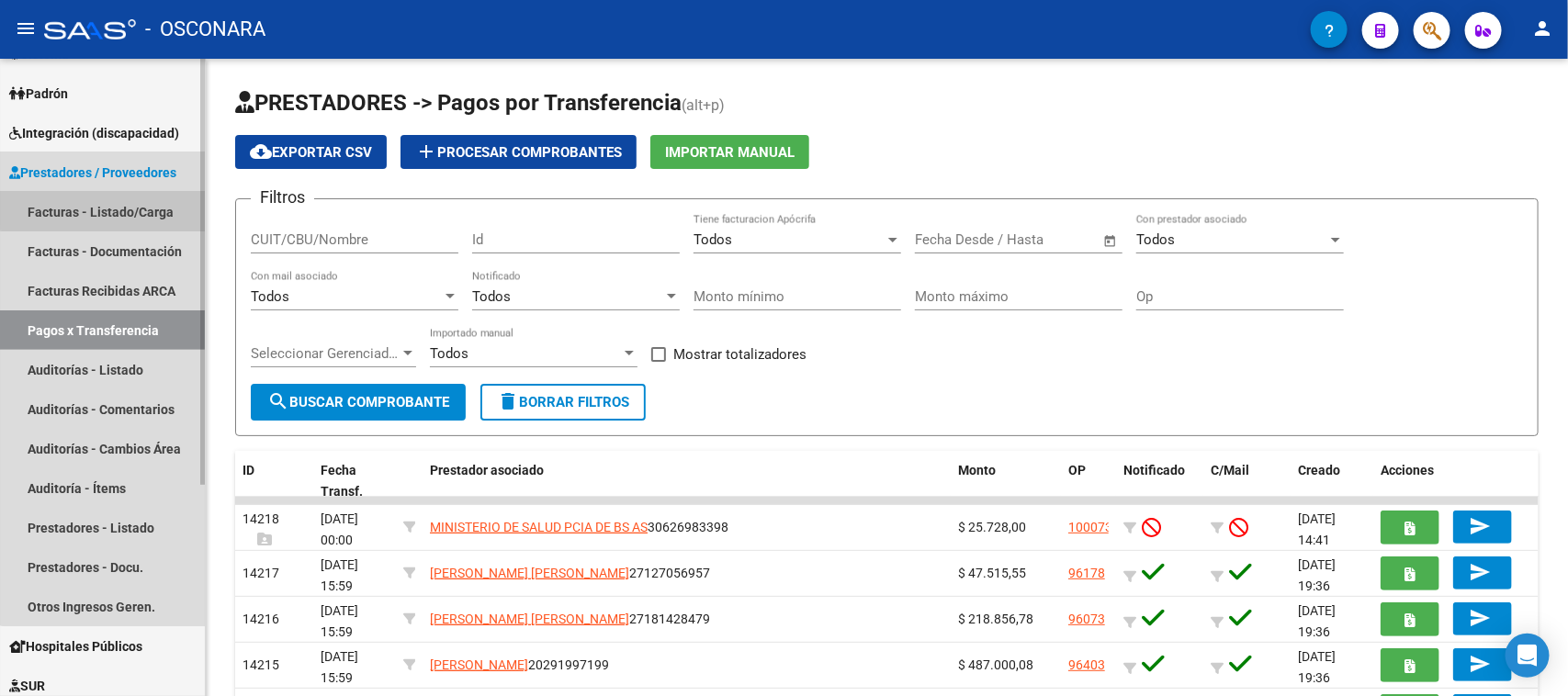
click at [110, 202] on link "Facturas - Listado/Carga" at bounding box center [103, 211] width 205 height 40
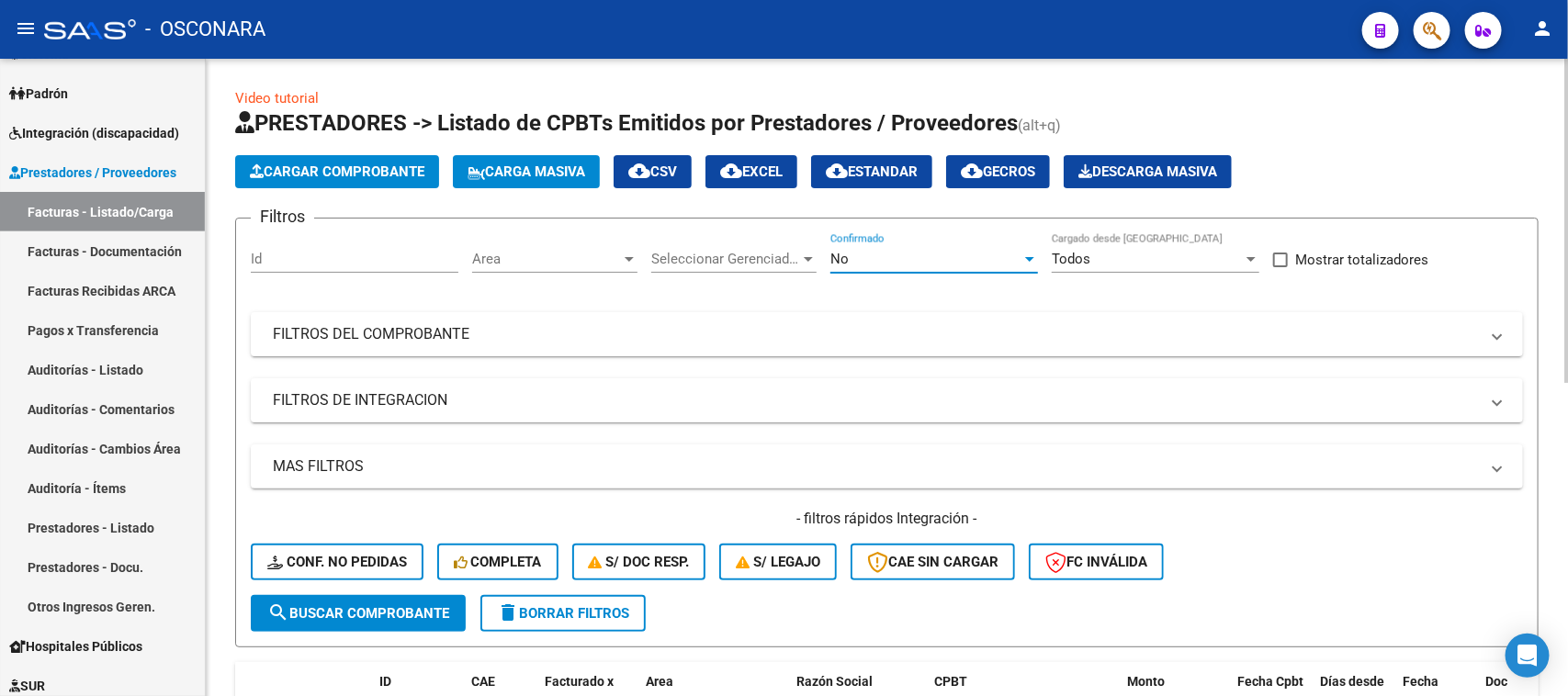
click at [866, 264] on div "No" at bounding box center [925, 259] width 191 height 17
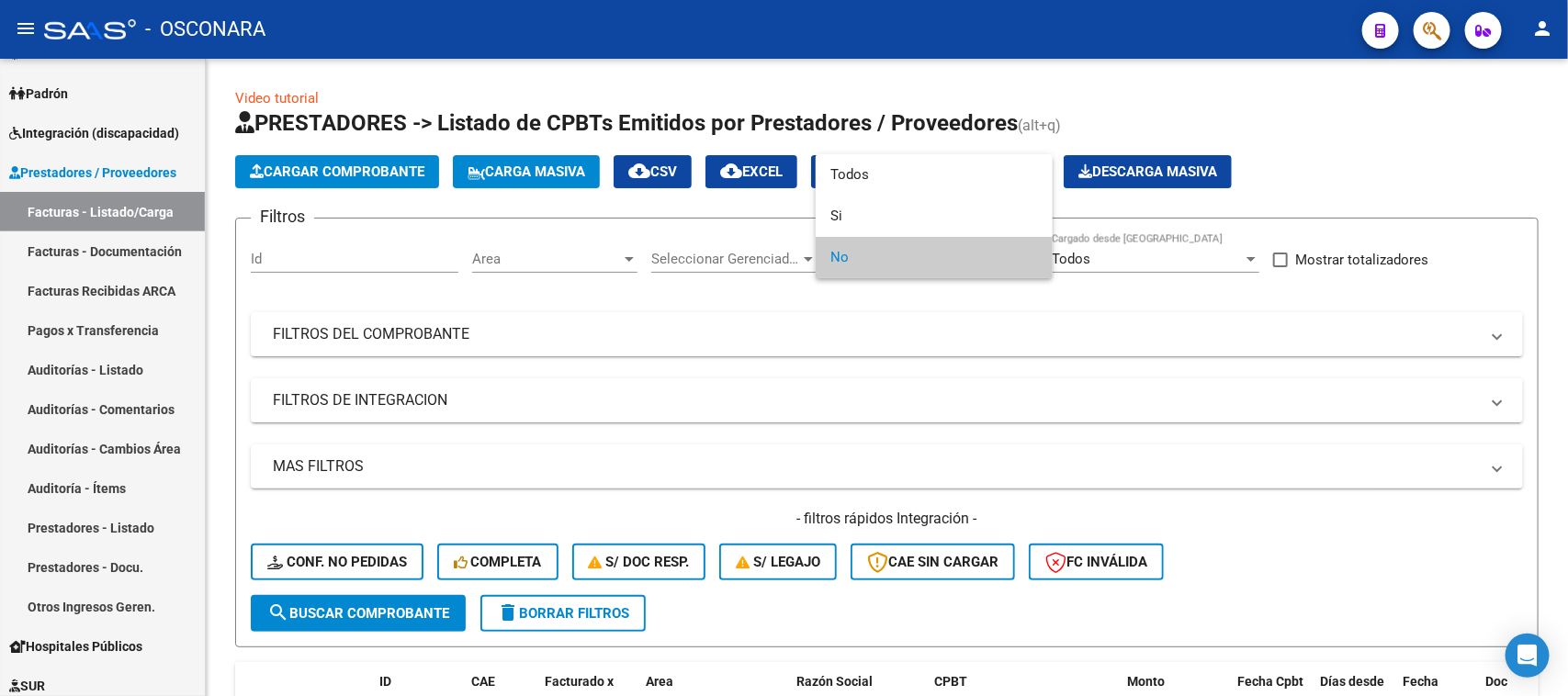
click at [701, 296] on div at bounding box center [784, 348] width 1568 height 696
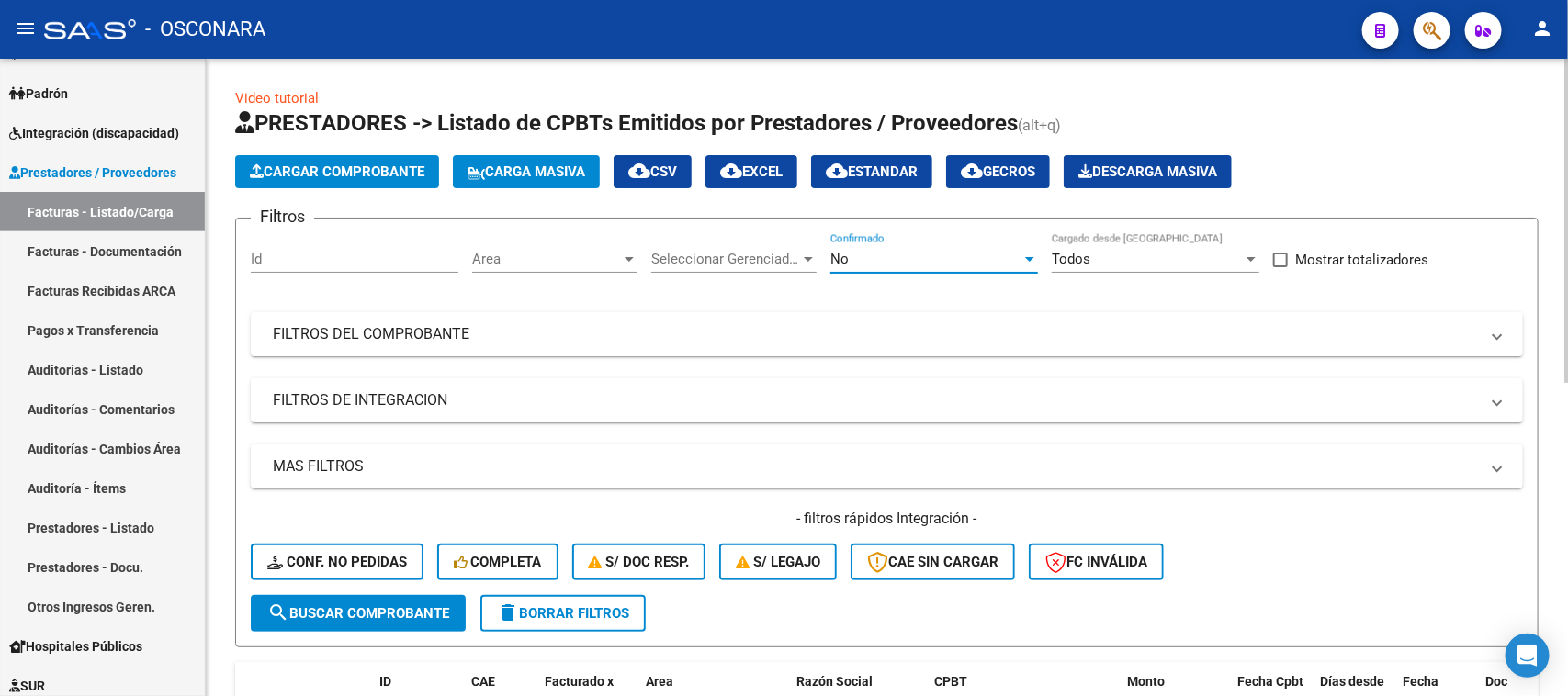
click at [911, 254] on div "No" at bounding box center [925, 259] width 191 height 17
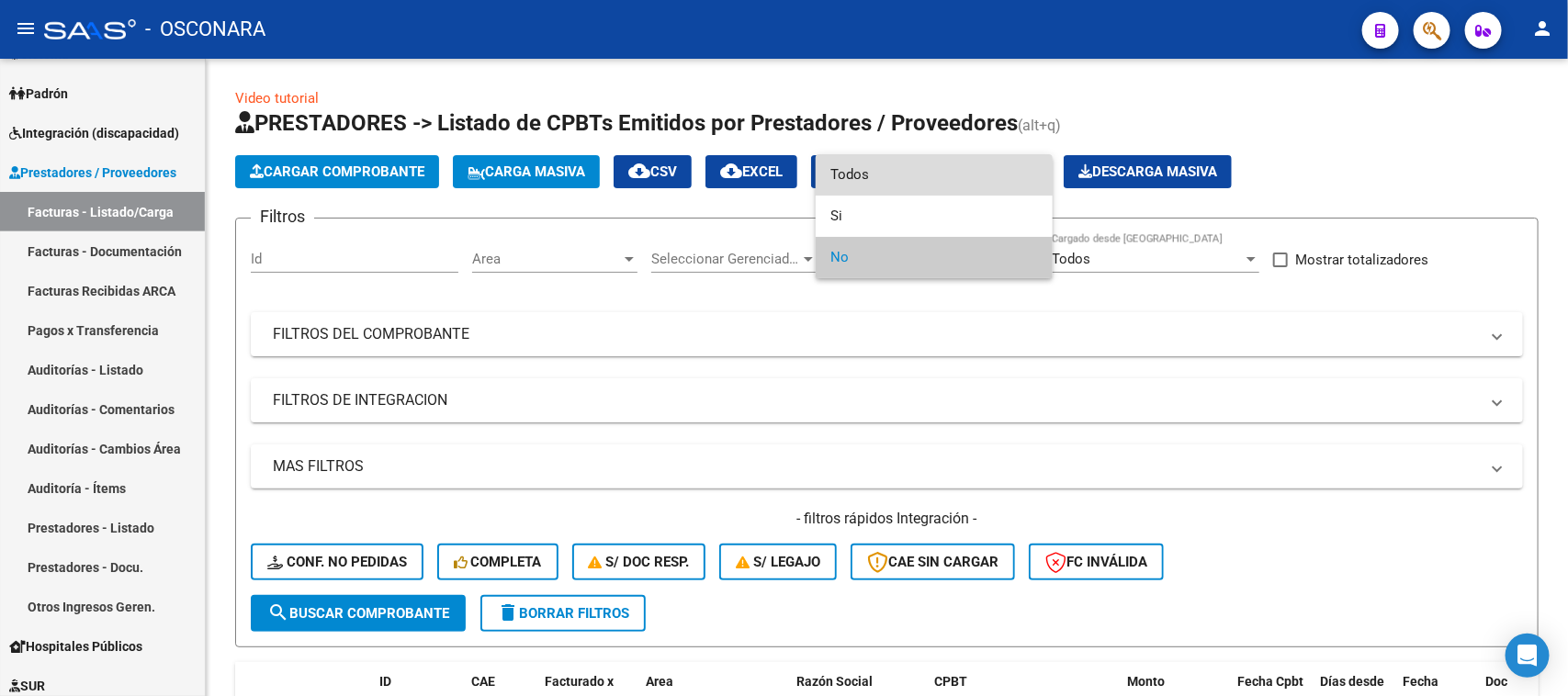
click at [868, 174] on span "Todos" at bounding box center [934, 174] width 208 height 42
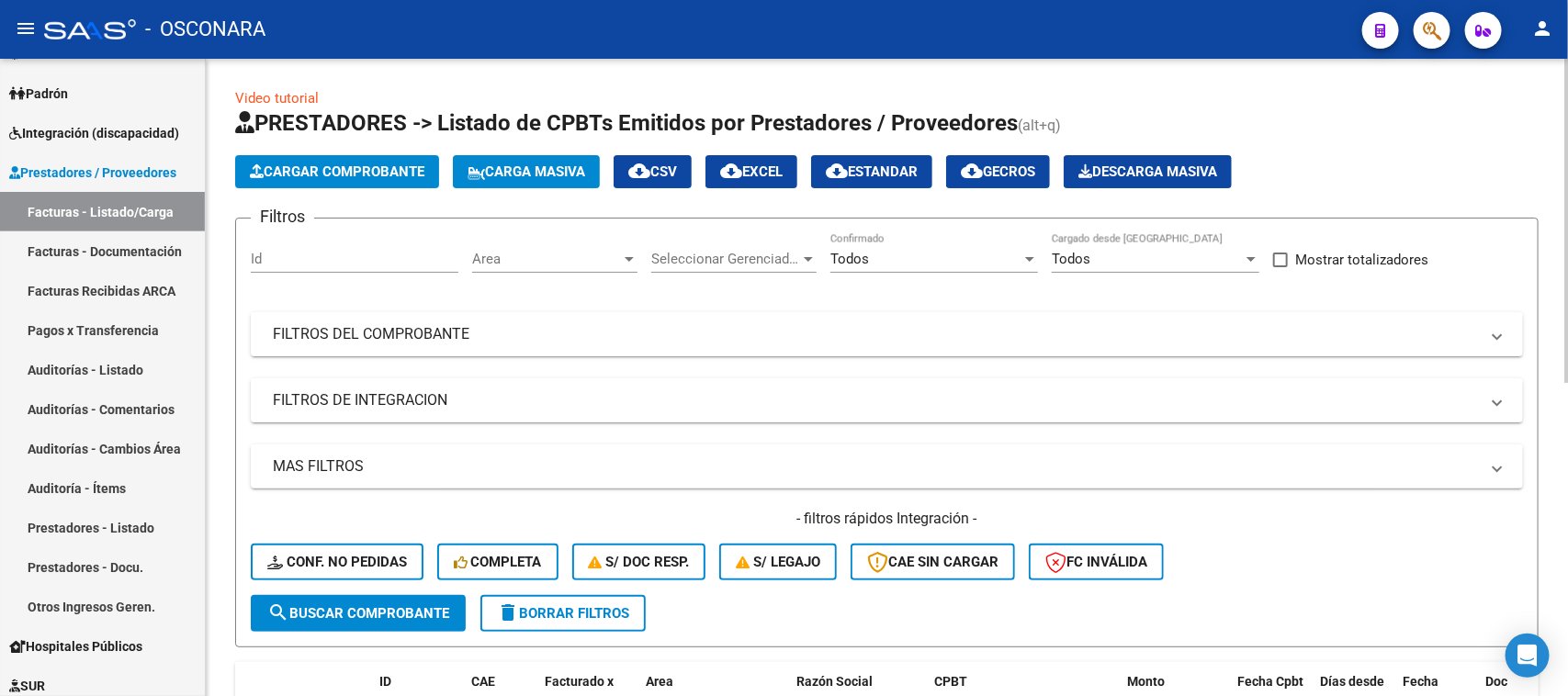
click at [760, 222] on form "Filtros Id Area Area Seleccionar Gerenciador Seleccionar Gerenciador Todos Conf…" at bounding box center [887, 432] width 1303 height 429
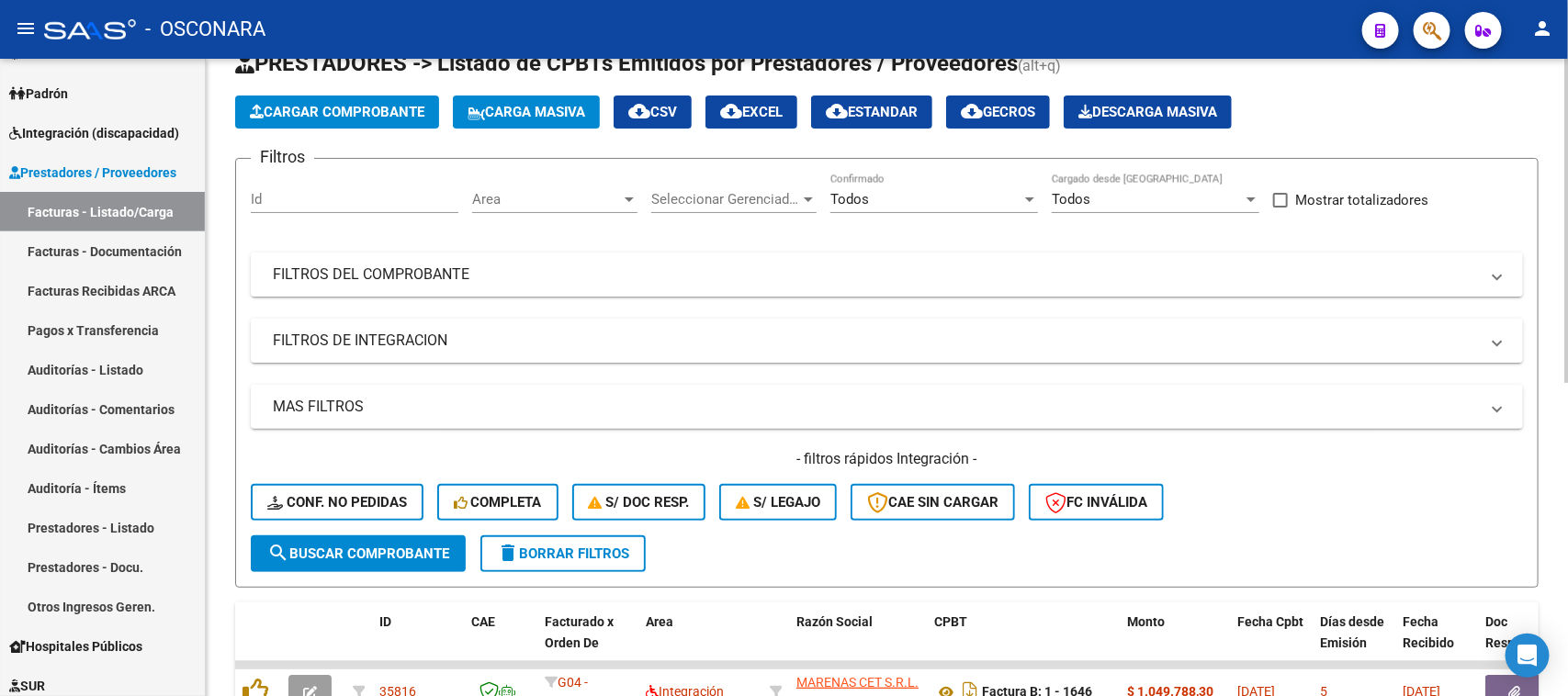
scroll to position [114, 0]
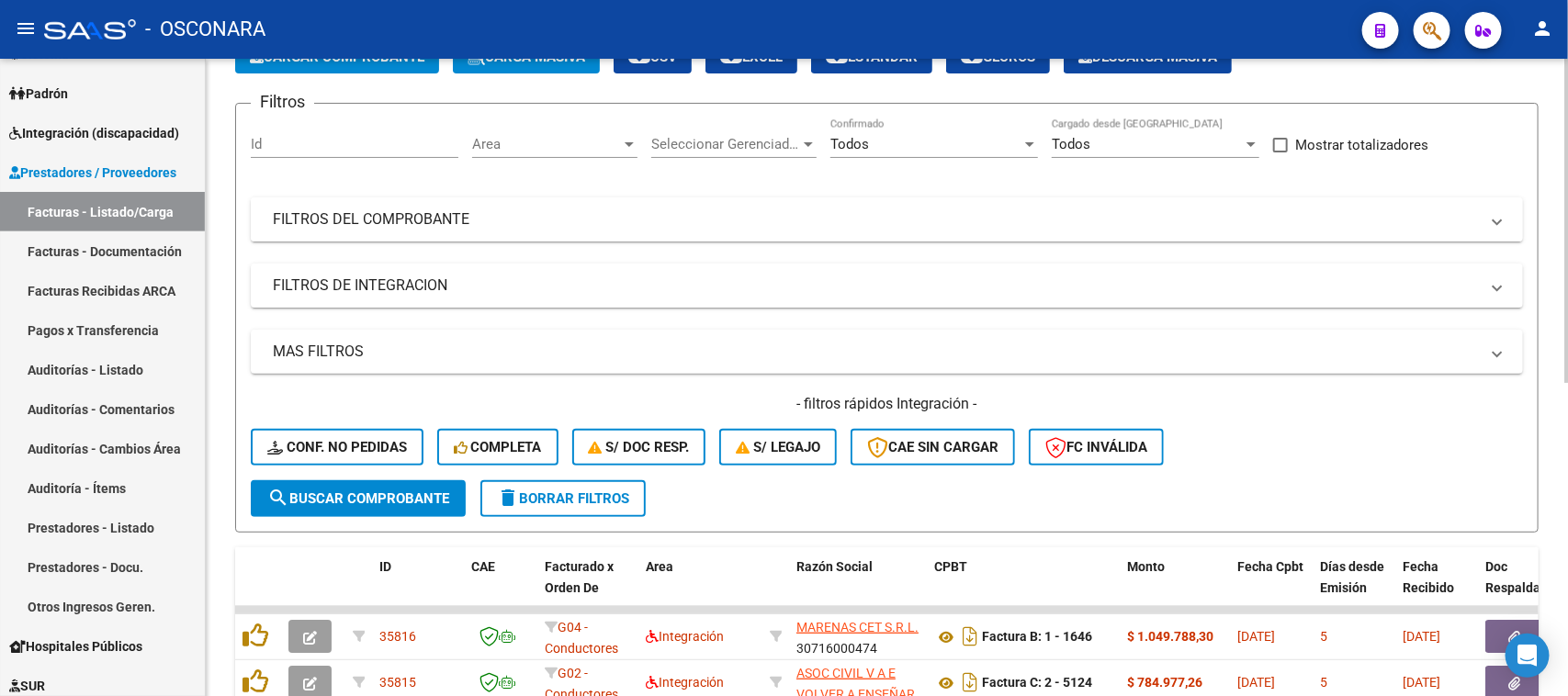
click at [414, 216] on mat-panel-title "FILTROS DEL COMPROBANTE" at bounding box center [875, 220] width 1206 height 20
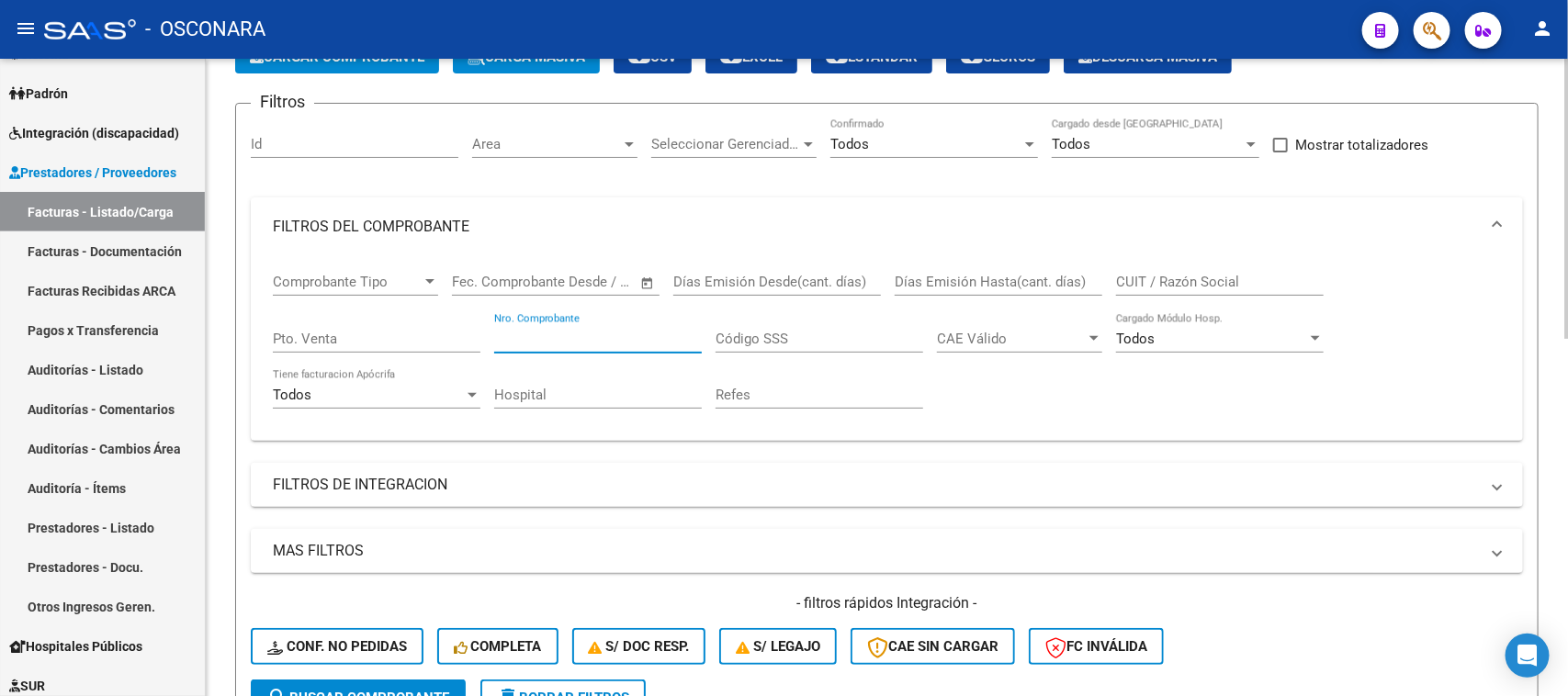
click at [582, 342] on input "Nro. Comprobante" at bounding box center [597, 339] width 208 height 17
type input "1792"
click at [442, 324] on div "Pto. Venta" at bounding box center [376, 332] width 208 height 40
click at [434, 332] on input "Pto. Venta" at bounding box center [376, 339] width 208 height 17
type input "10"
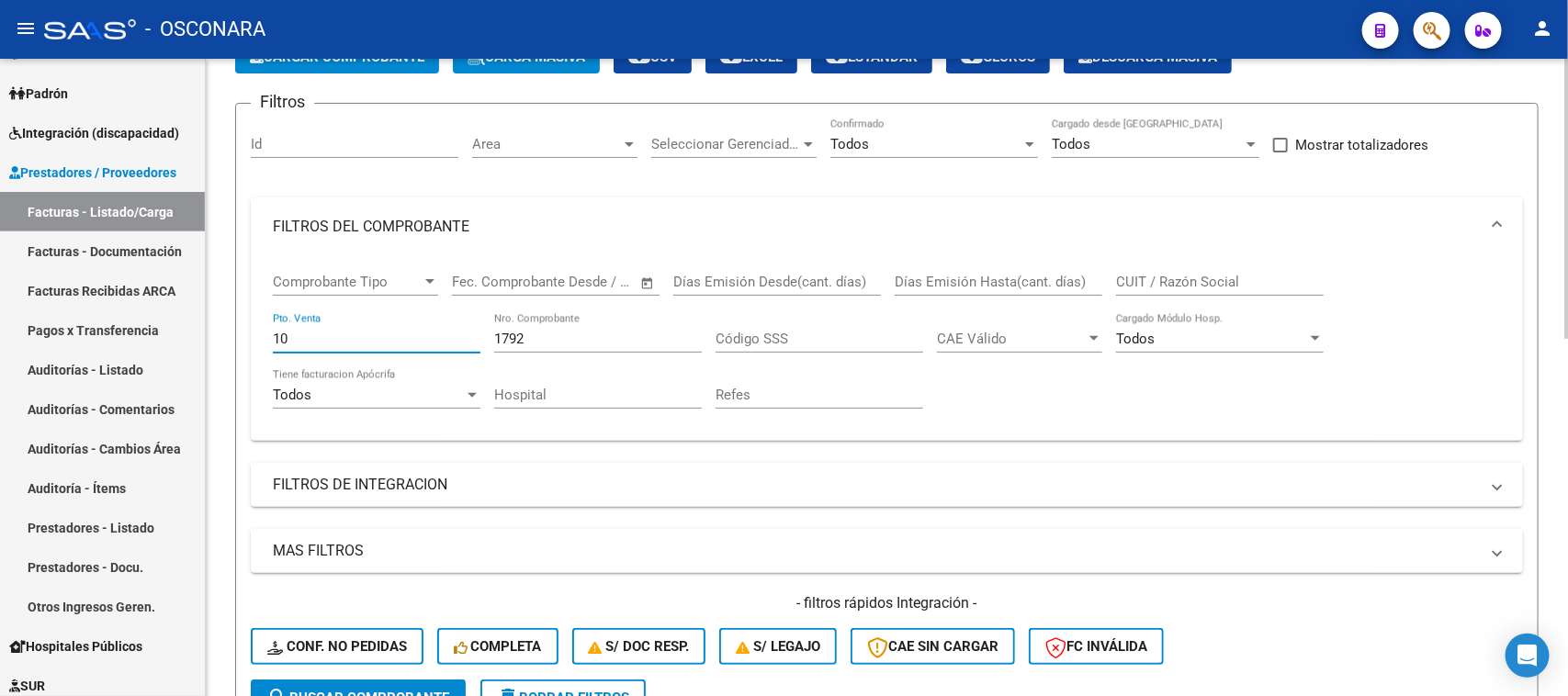
click at [1481, 342] on div "Comprobante Tipo Comprobante Tipo Fecha inicio – Fecha fin Fec. Comprobante Des…" at bounding box center [887, 341] width 1228 height 170
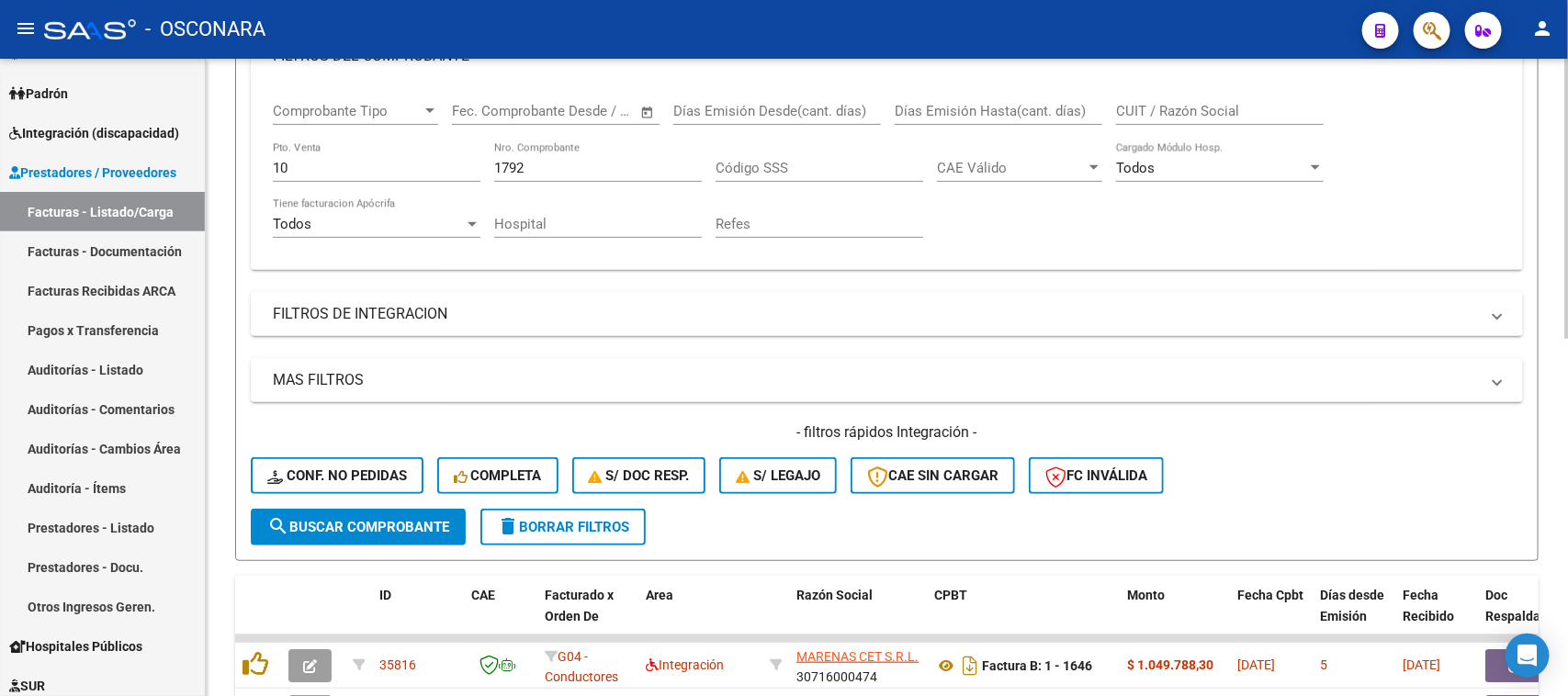
scroll to position [344, 0]
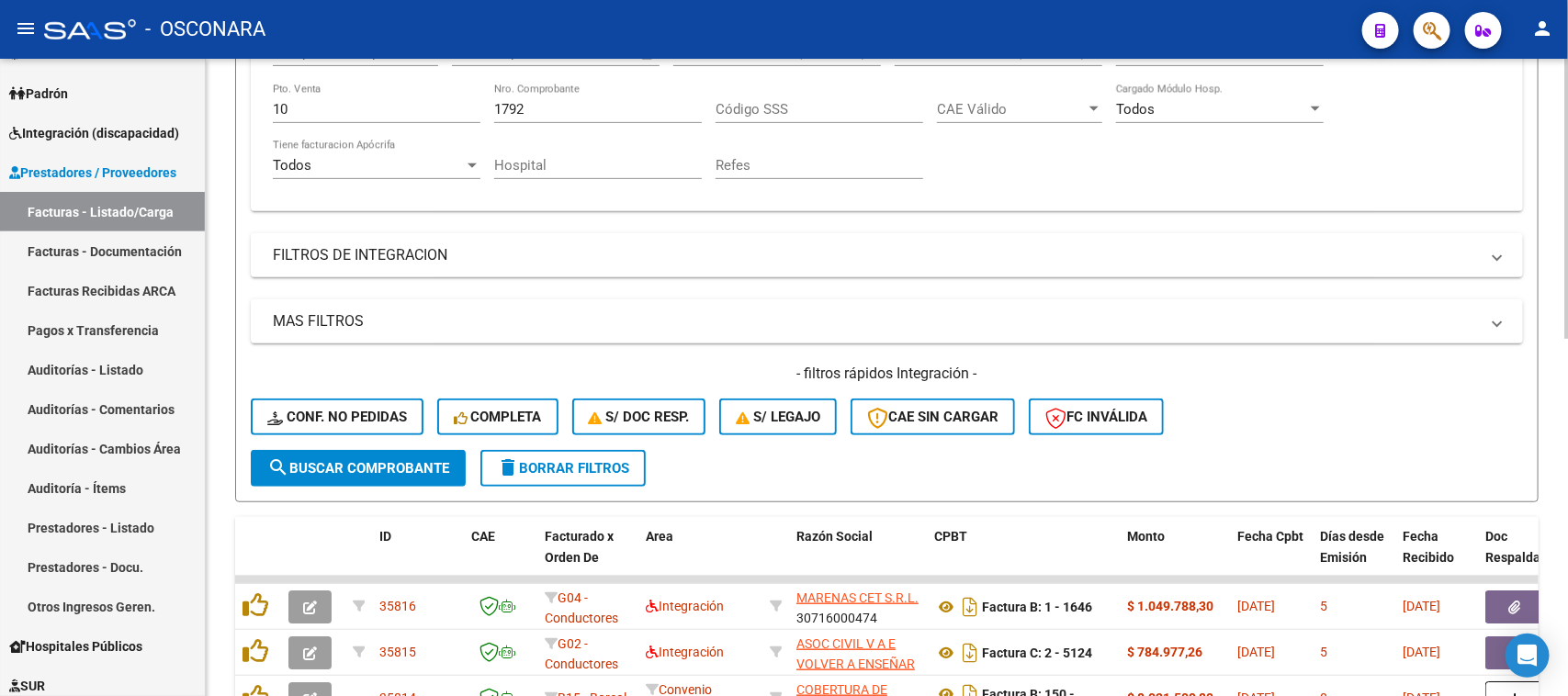
click at [358, 462] on span "search Buscar Comprobante" at bounding box center [357, 468] width 182 height 17
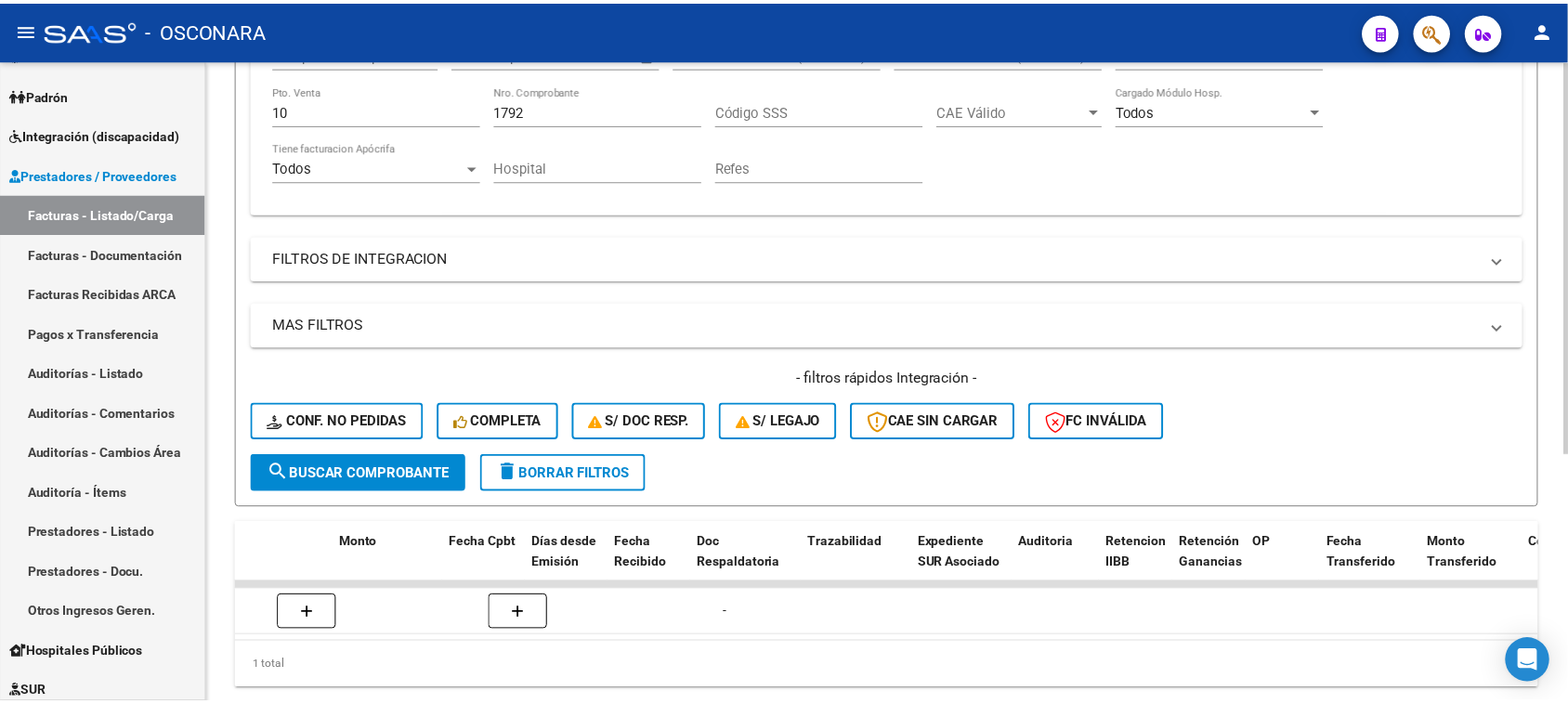
scroll to position [0, 0]
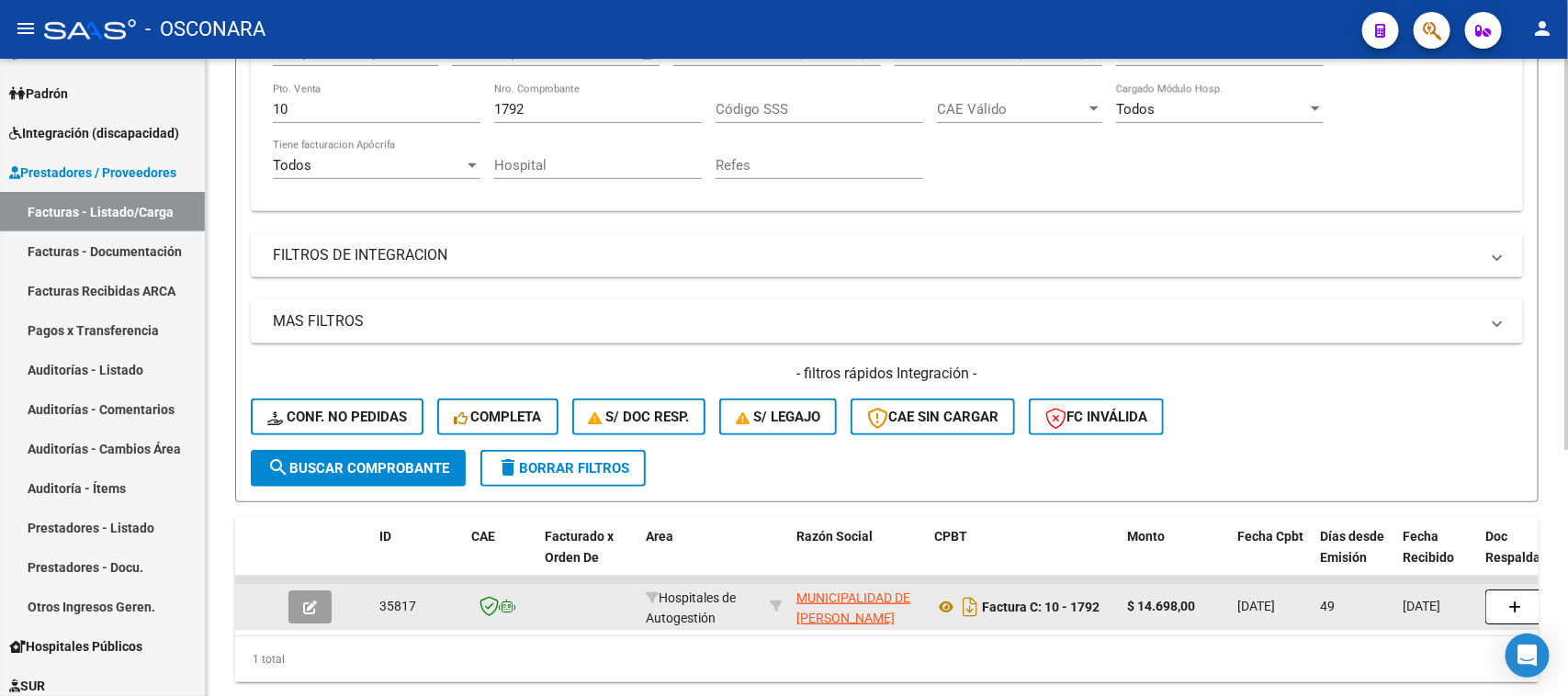
click at [318, 598] on button "button" at bounding box center [309, 607] width 43 height 33
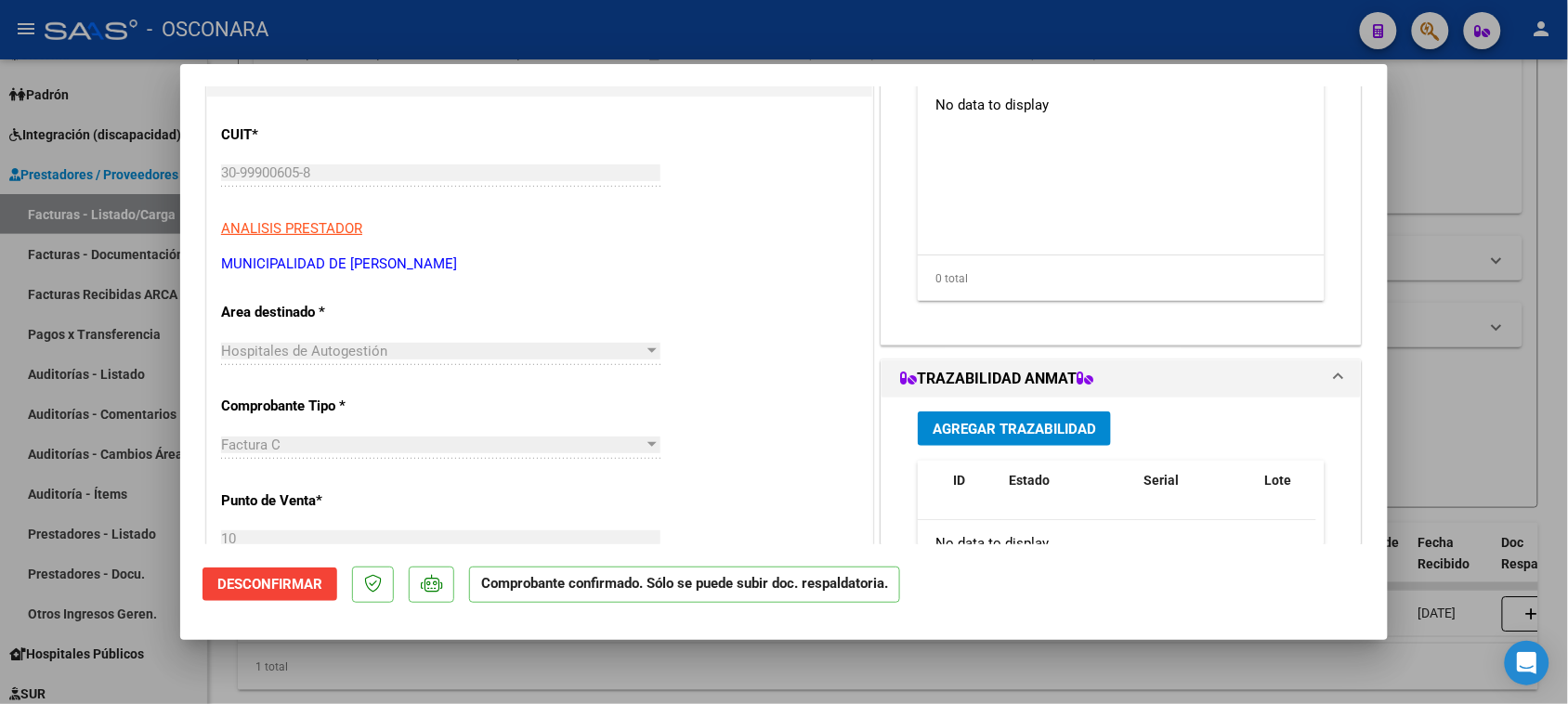
scroll to position [232, 0]
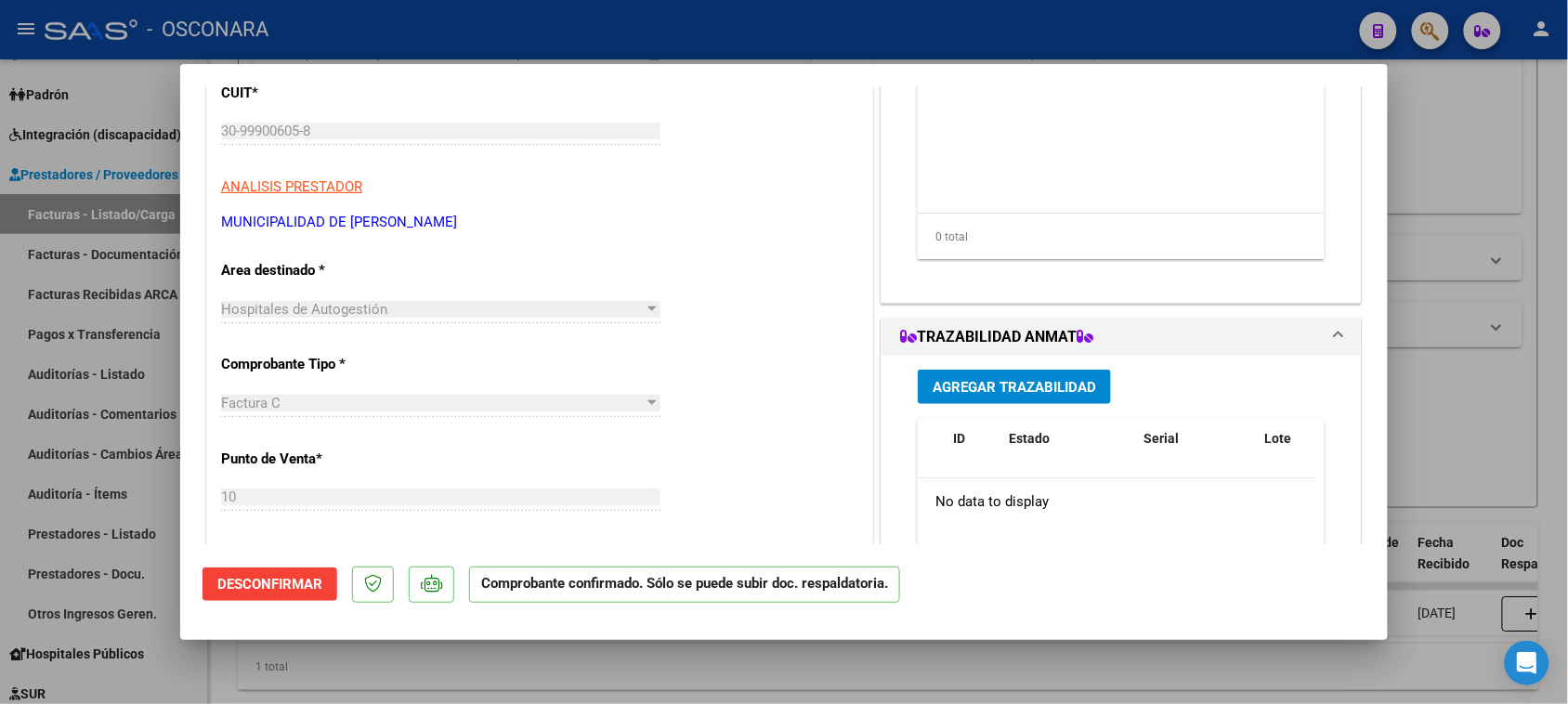
drag, startPoint x: 225, startPoint y: 269, endPoint x: 341, endPoint y: 278, distance: 116.3
click at [341, 278] on p "Area destinado *" at bounding box center [317, 270] width 191 height 21
drag, startPoint x: 231, startPoint y: 325, endPoint x: 412, endPoint y: 332, distance: 181.1
click at [412, 332] on div "Hospitales de Autogestión Seleccionar Area" at bounding box center [441, 317] width 439 height 46
click at [33, 369] on div at bounding box center [784, 352] width 1568 height 704
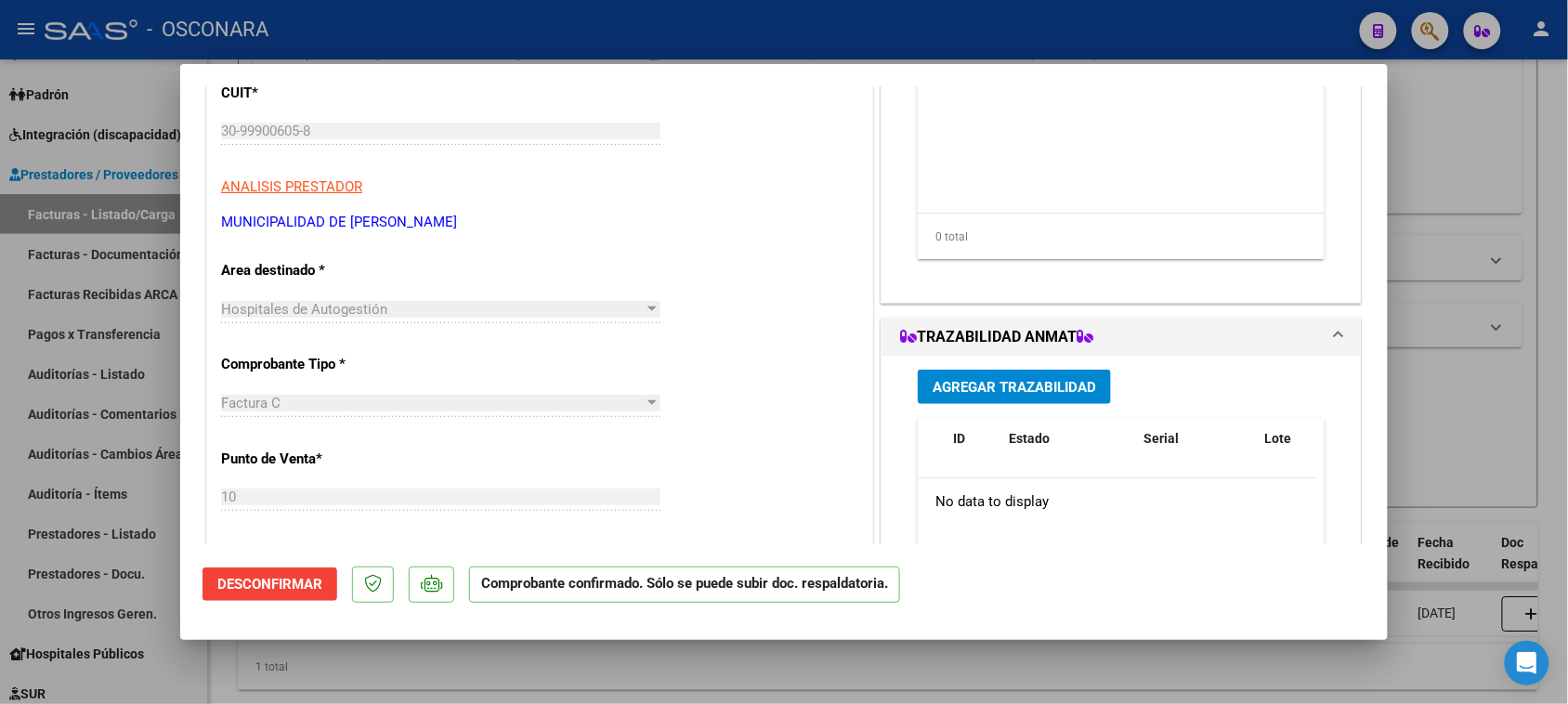
type input "$ 0,00"
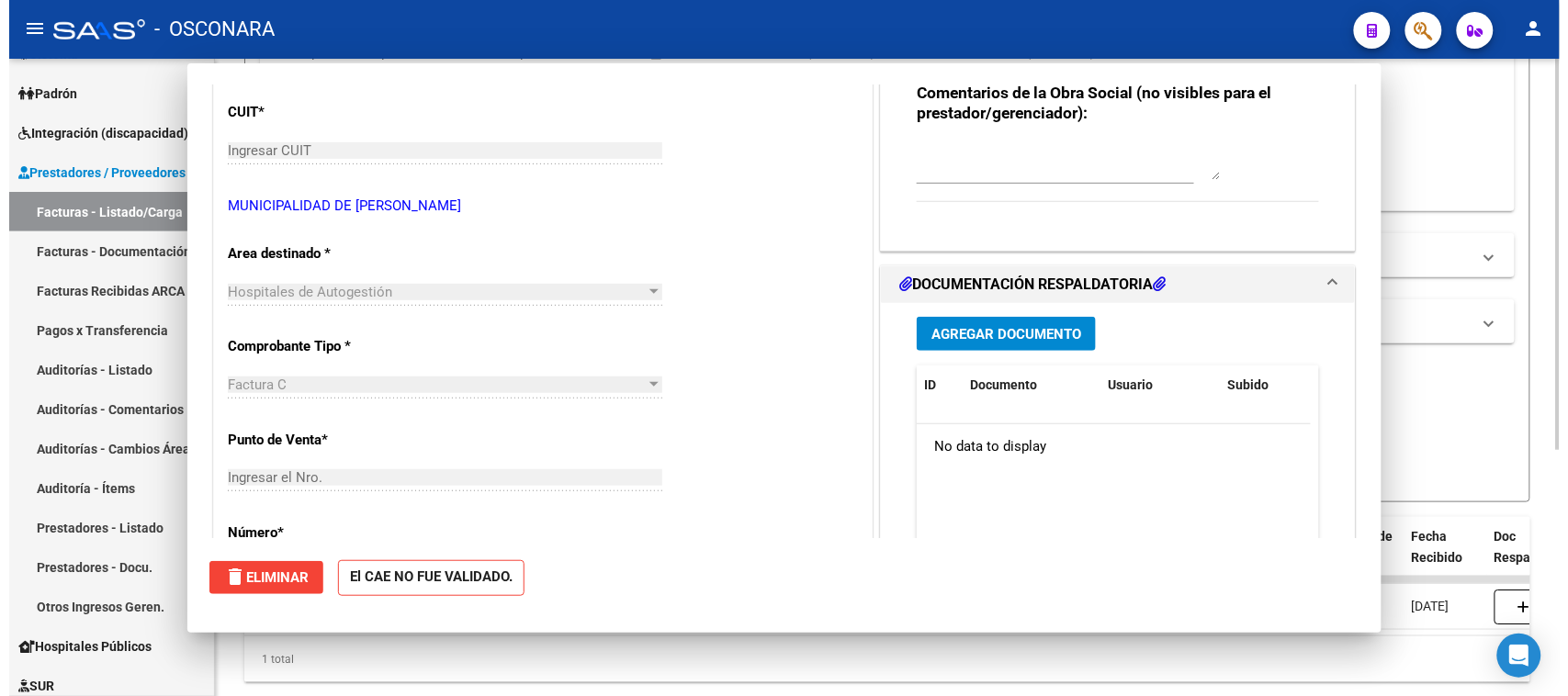
scroll to position [0, 0]
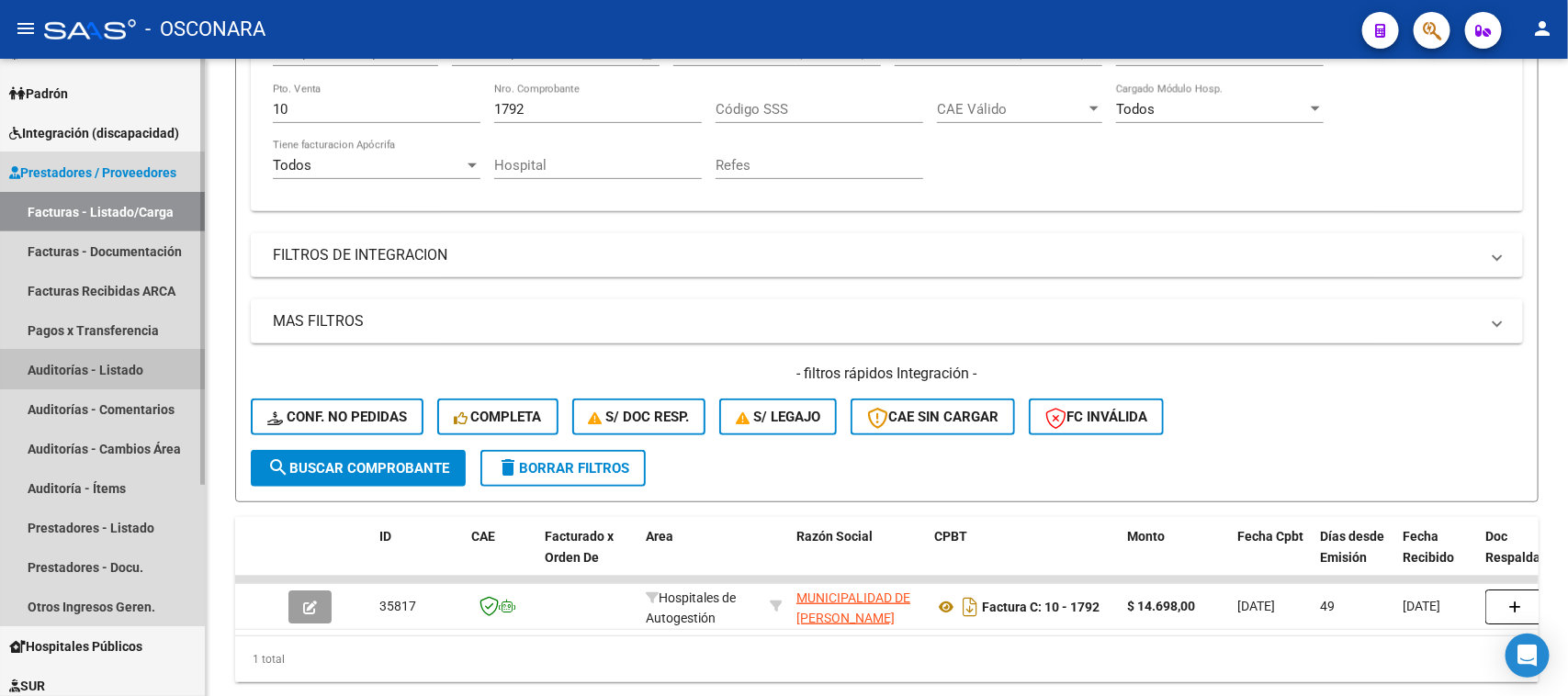
click at [134, 369] on link "Auditorías - Listado" at bounding box center [103, 369] width 205 height 40
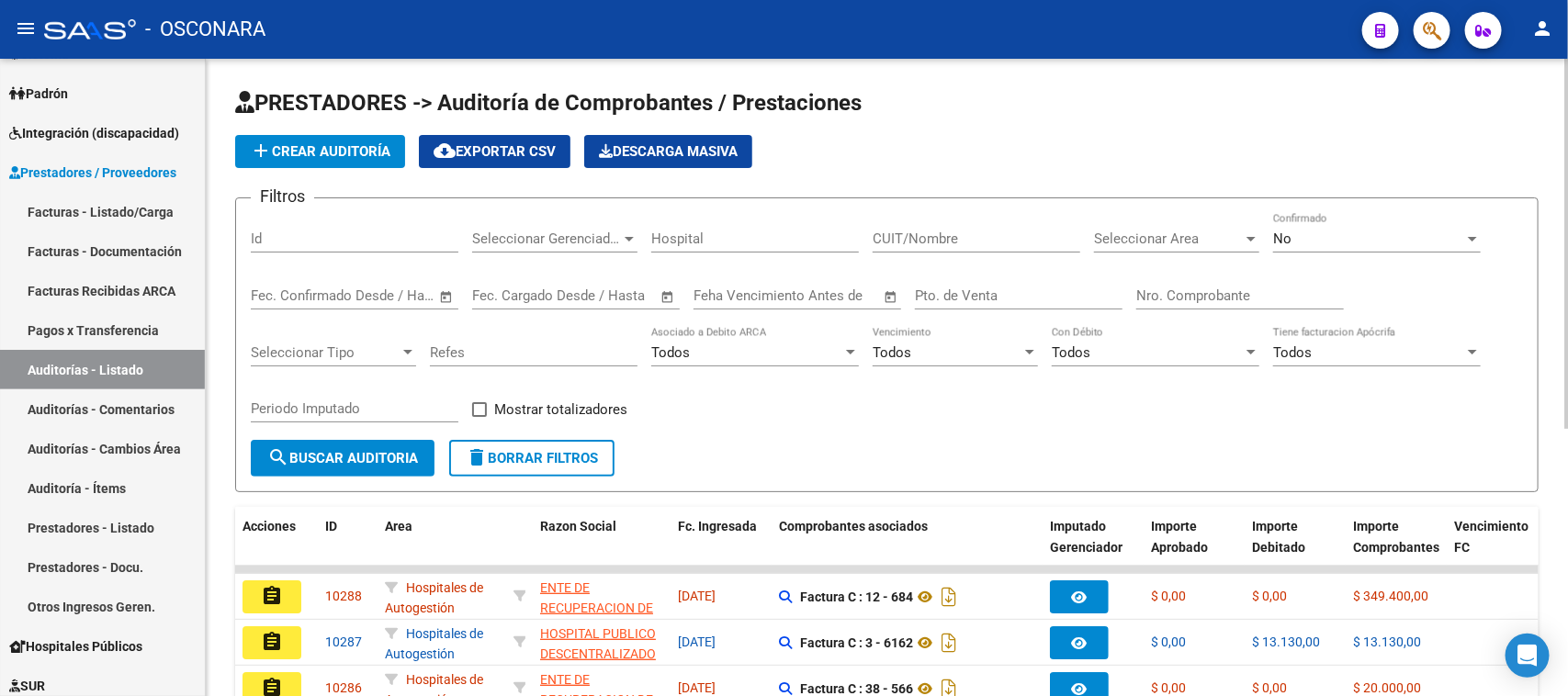
click at [349, 149] on span "add Crear Auditoría" at bounding box center [320, 151] width 140 height 17
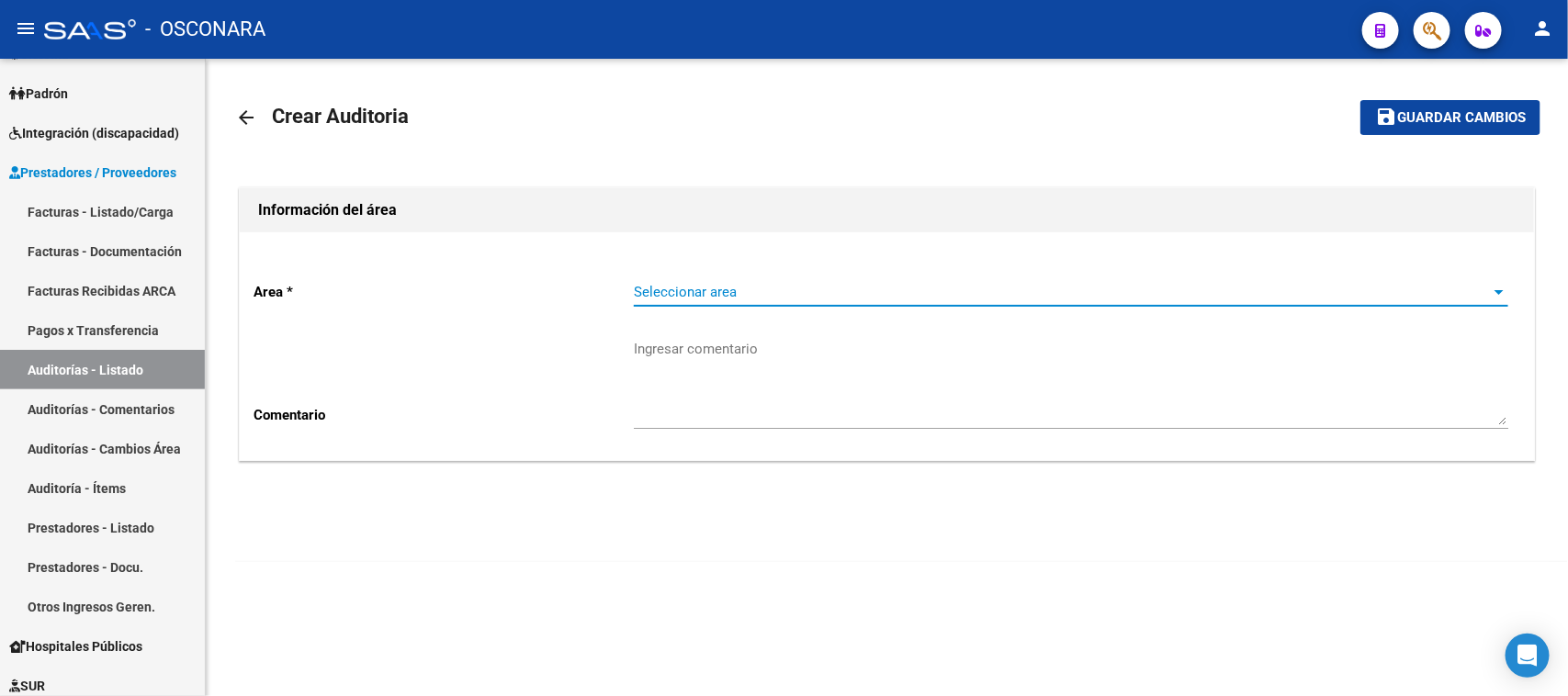
click at [752, 285] on span "Seleccionar area" at bounding box center [1062, 292] width 858 height 17
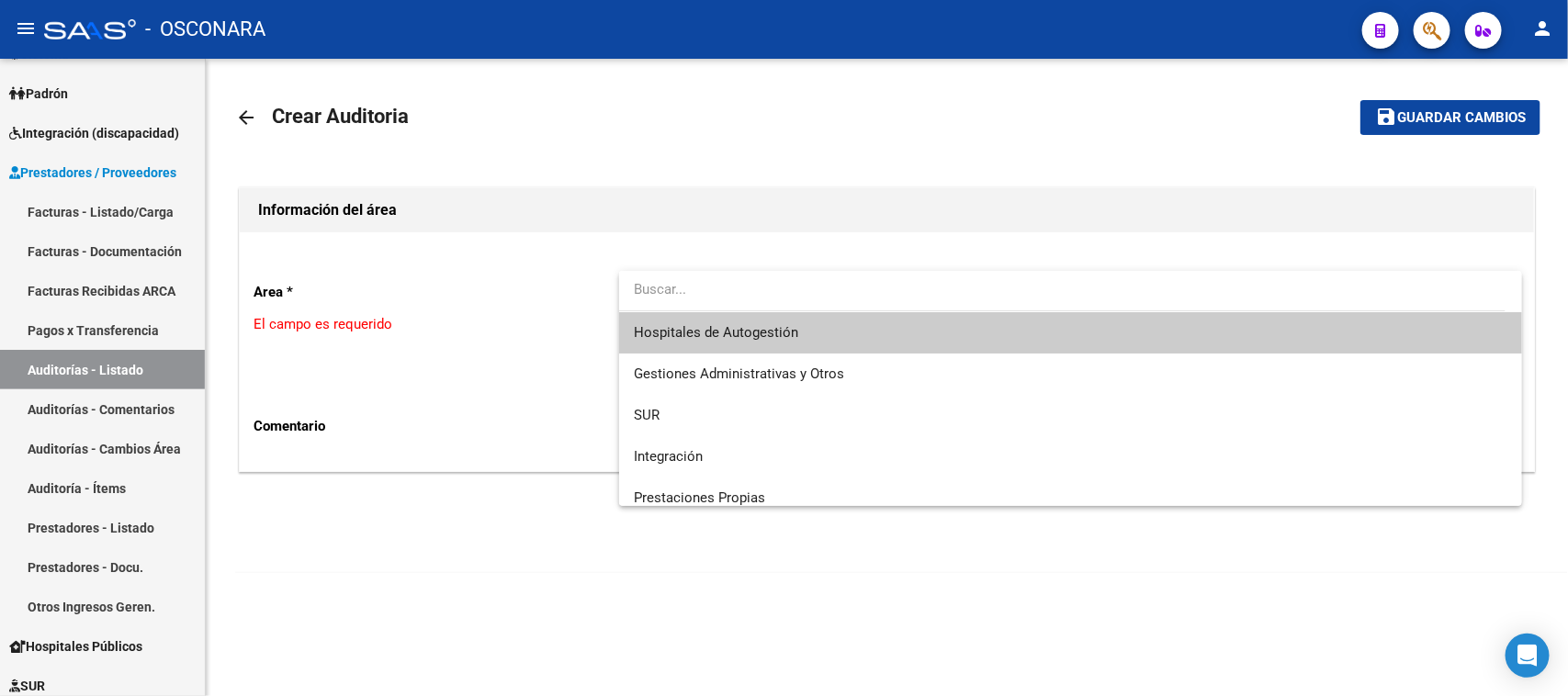
click at [810, 312] on span "Hospitales de Autogestión" at bounding box center [1070, 332] width 874 height 42
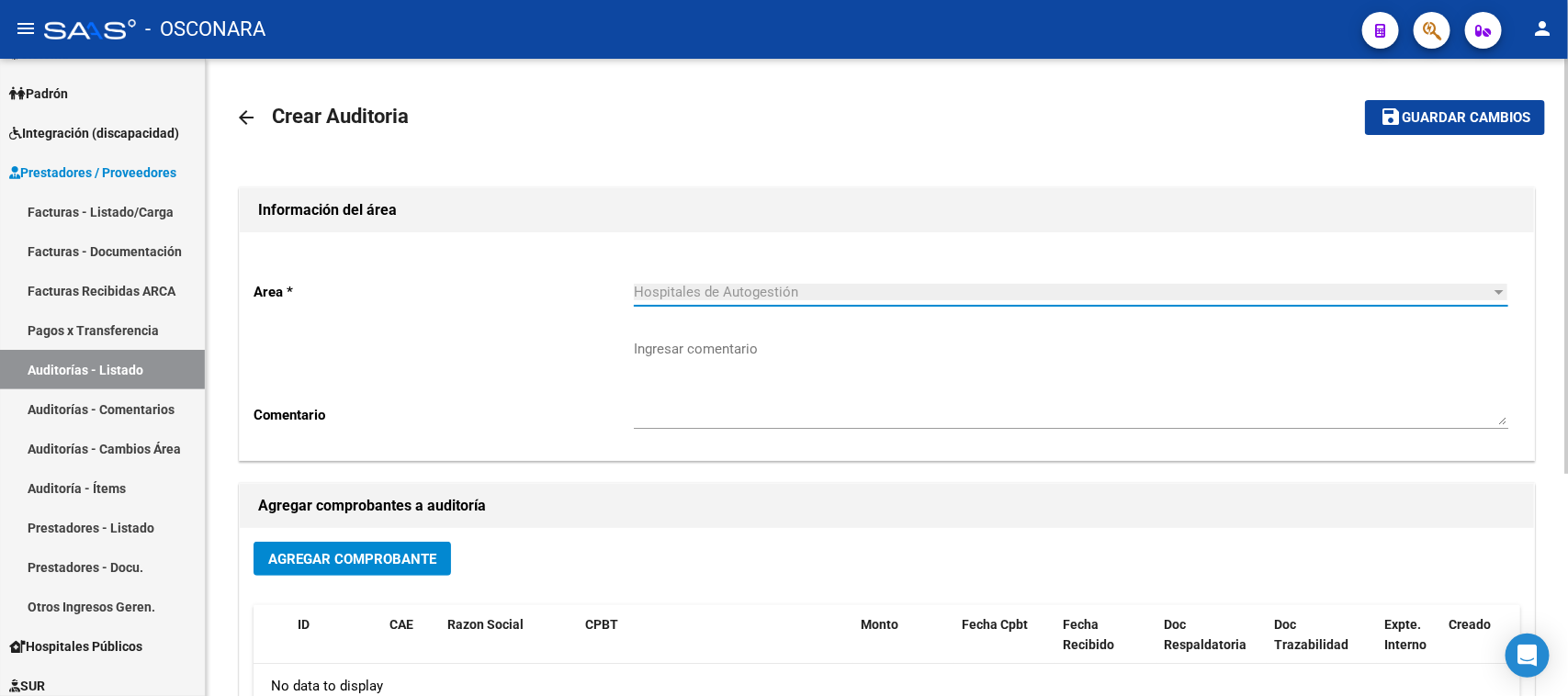
click at [799, 287] on div "Hospitales de Autogestión" at bounding box center [1062, 292] width 858 height 17
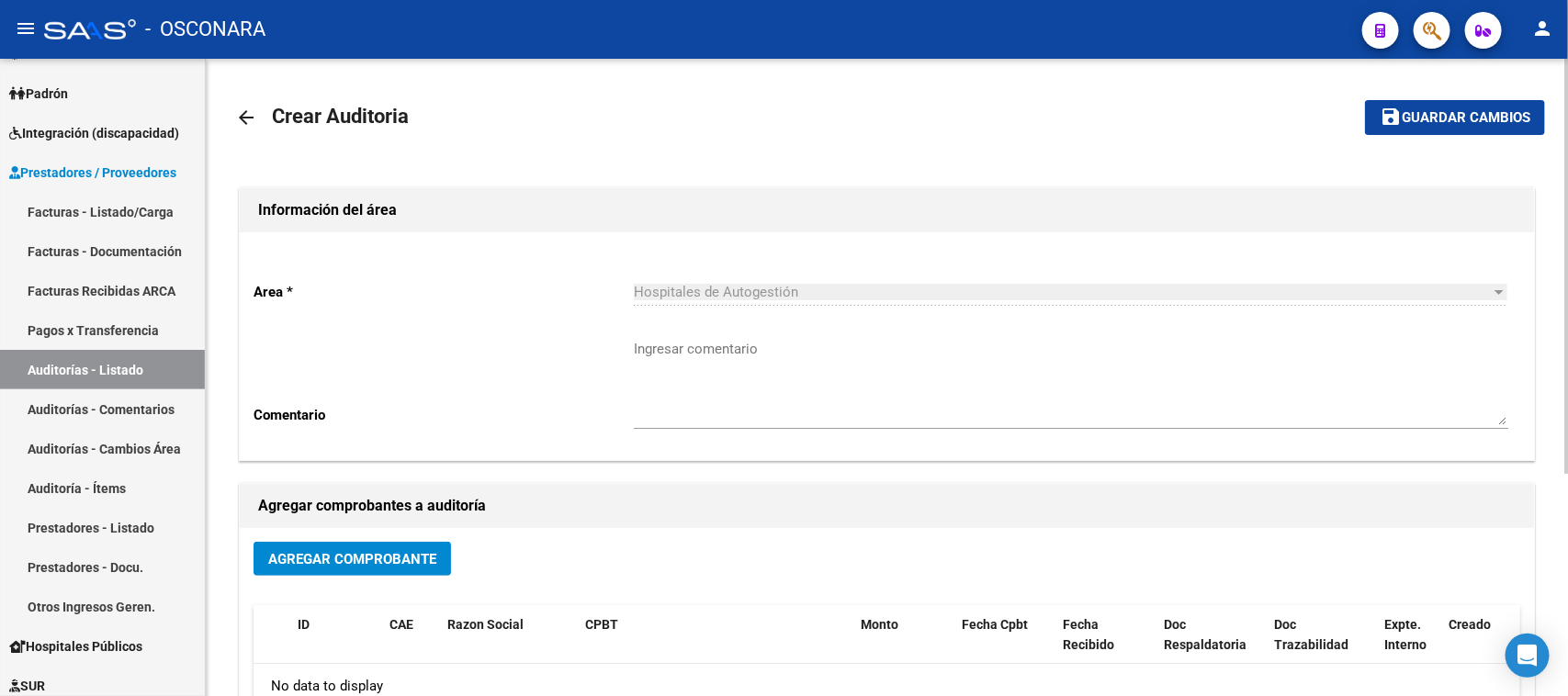
click at [254, 113] on mat-icon "arrow_back" at bounding box center [247, 117] width 22 height 22
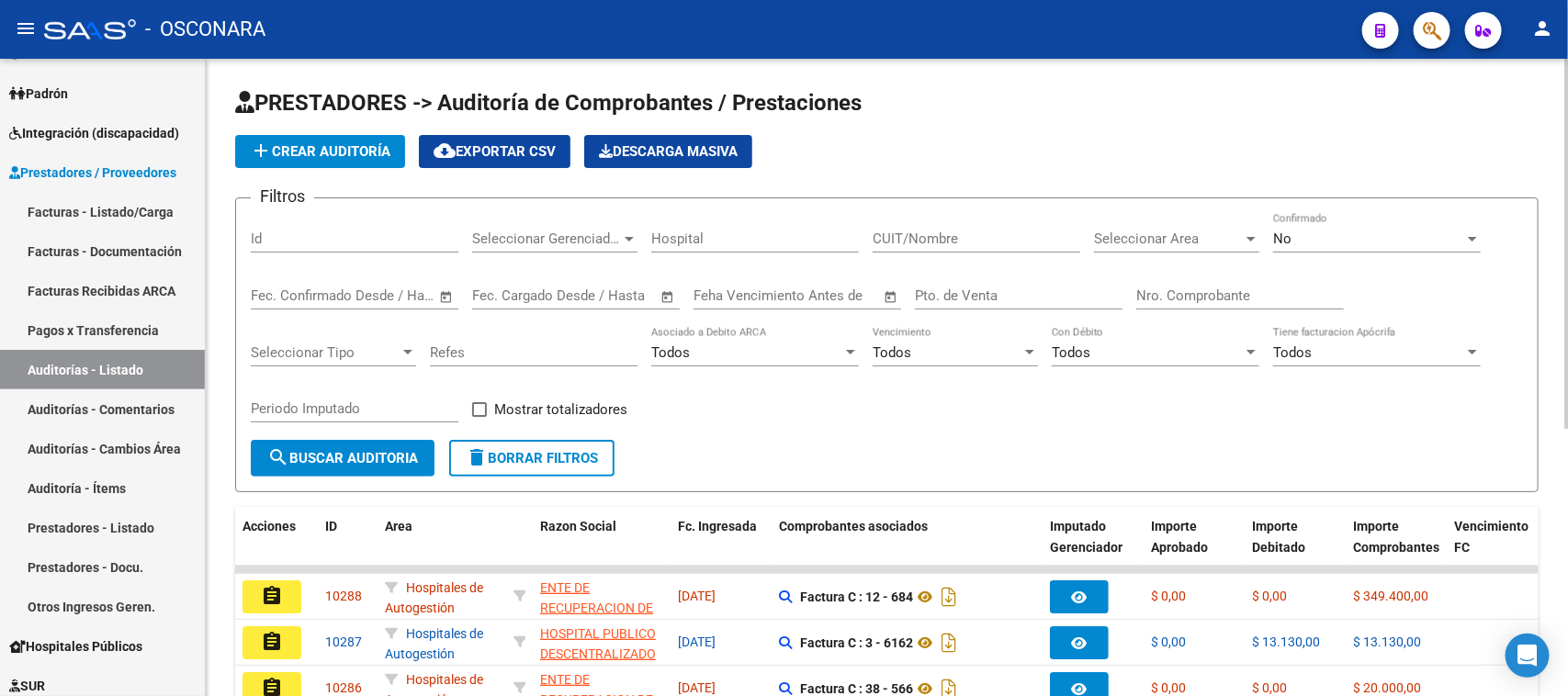
click at [304, 161] on button "add Crear Auditoría" at bounding box center [320, 151] width 170 height 33
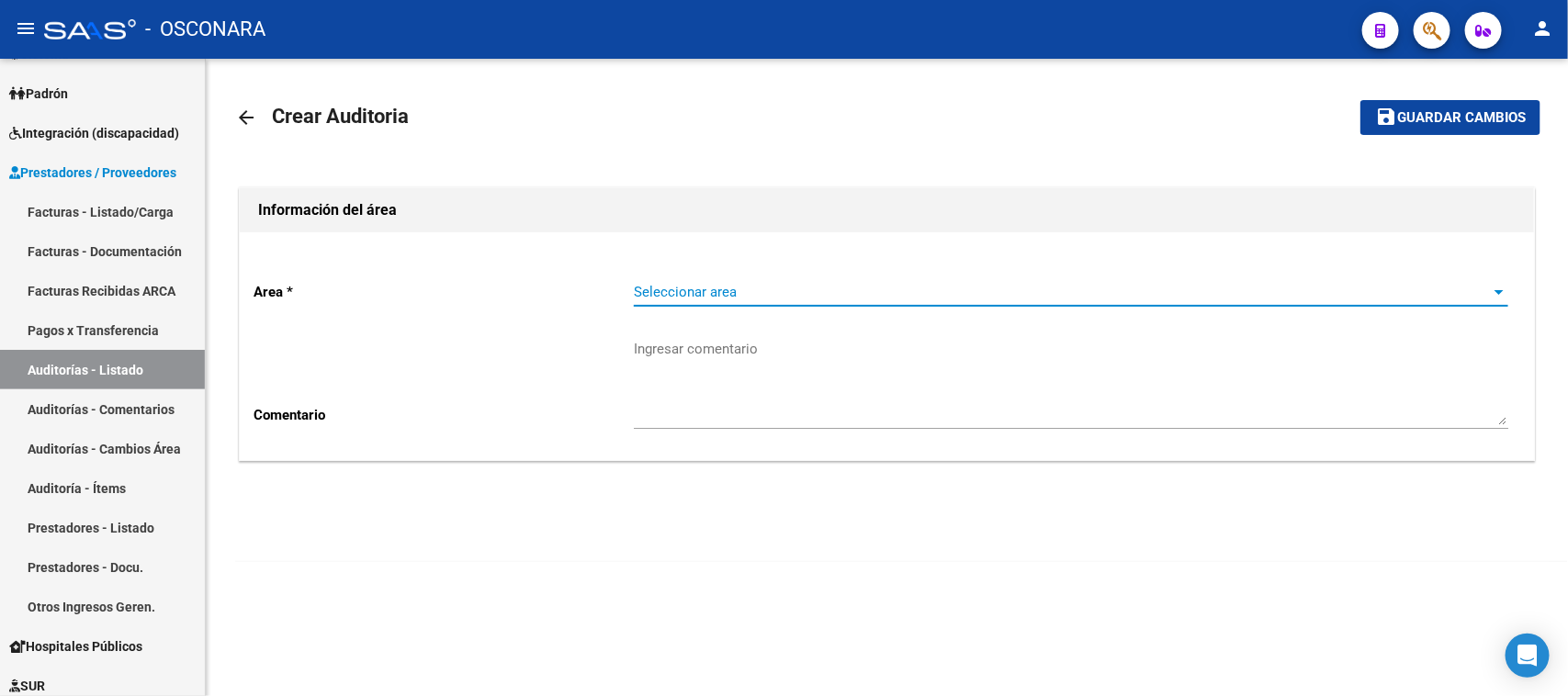
click at [766, 298] on span "Seleccionar area" at bounding box center [1062, 292] width 858 height 17
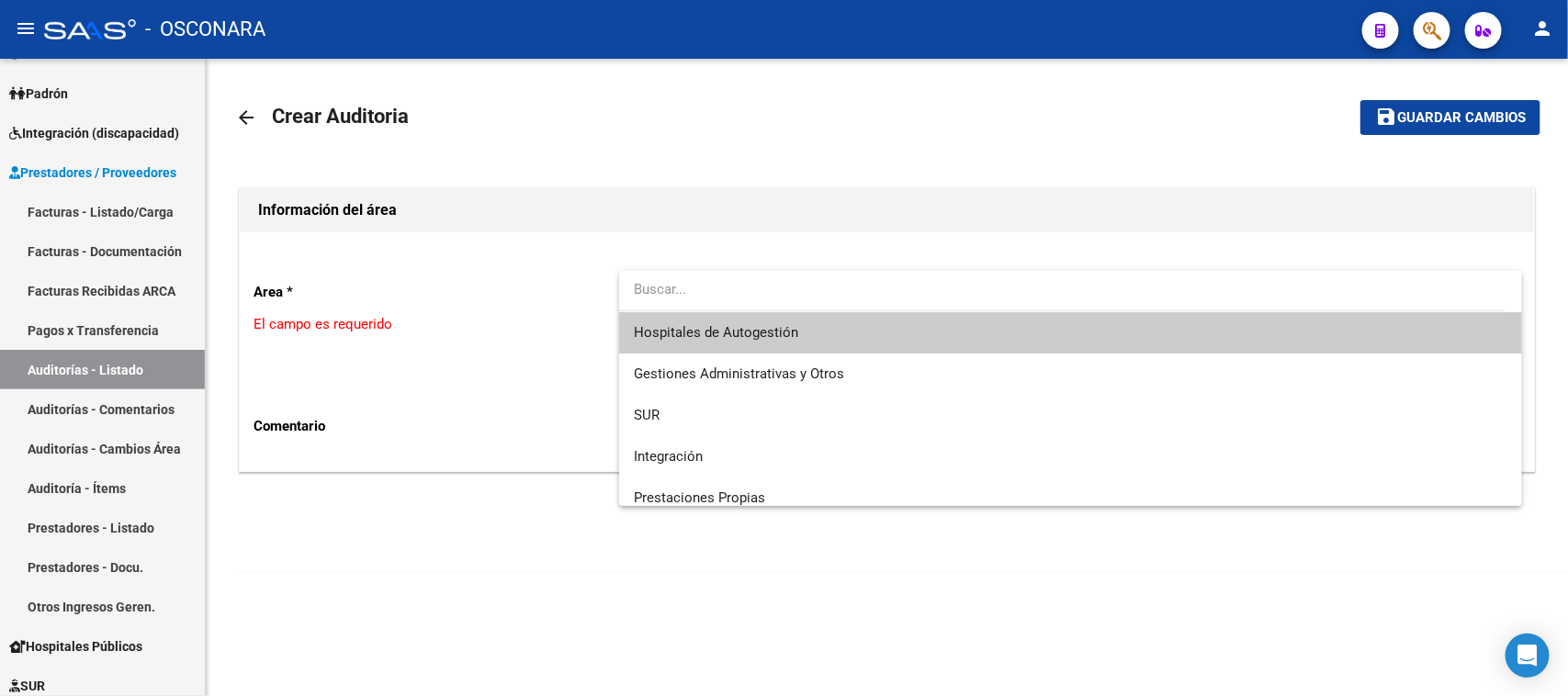
click at [833, 321] on span "Hospitales de Autogestión" at bounding box center [1070, 332] width 874 height 42
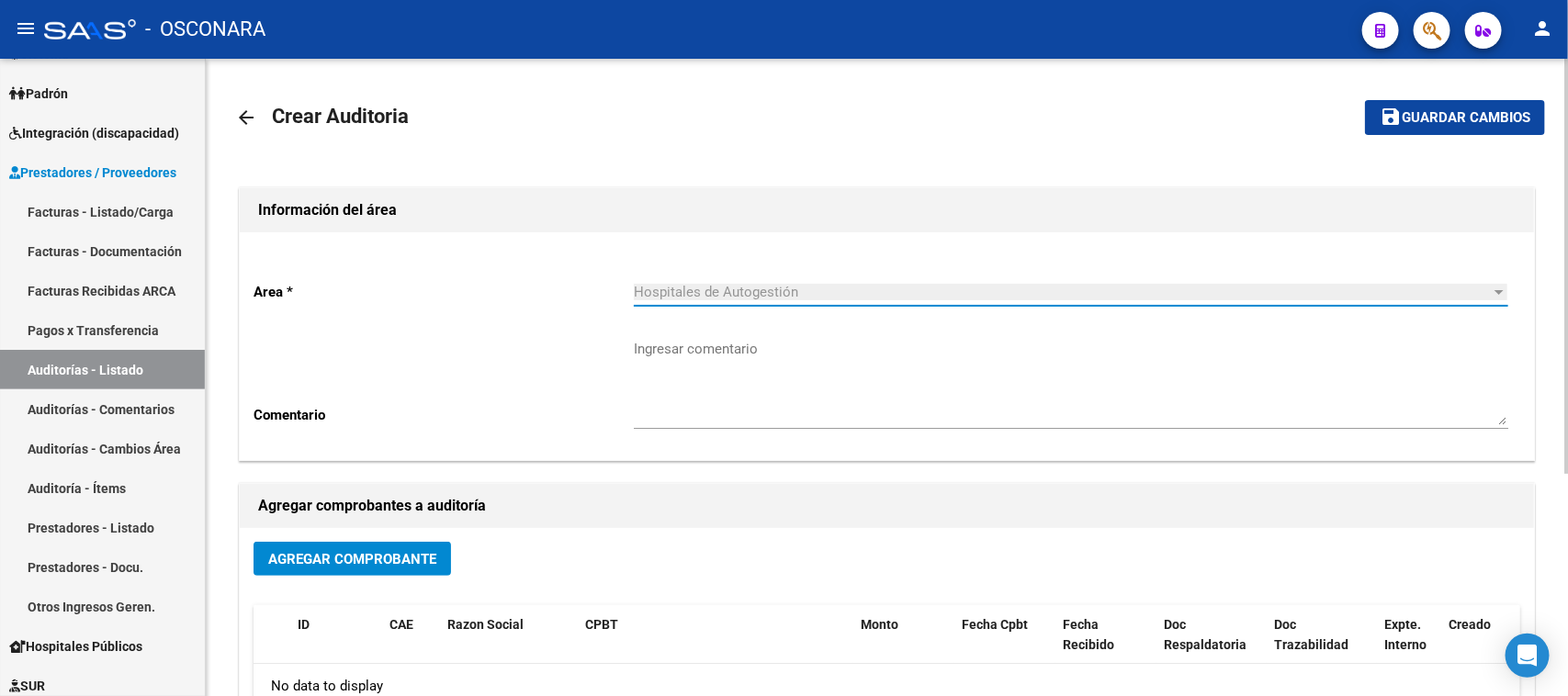
click at [585, 222] on h1 "Información del área" at bounding box center [887, 210] width 1258 height 30
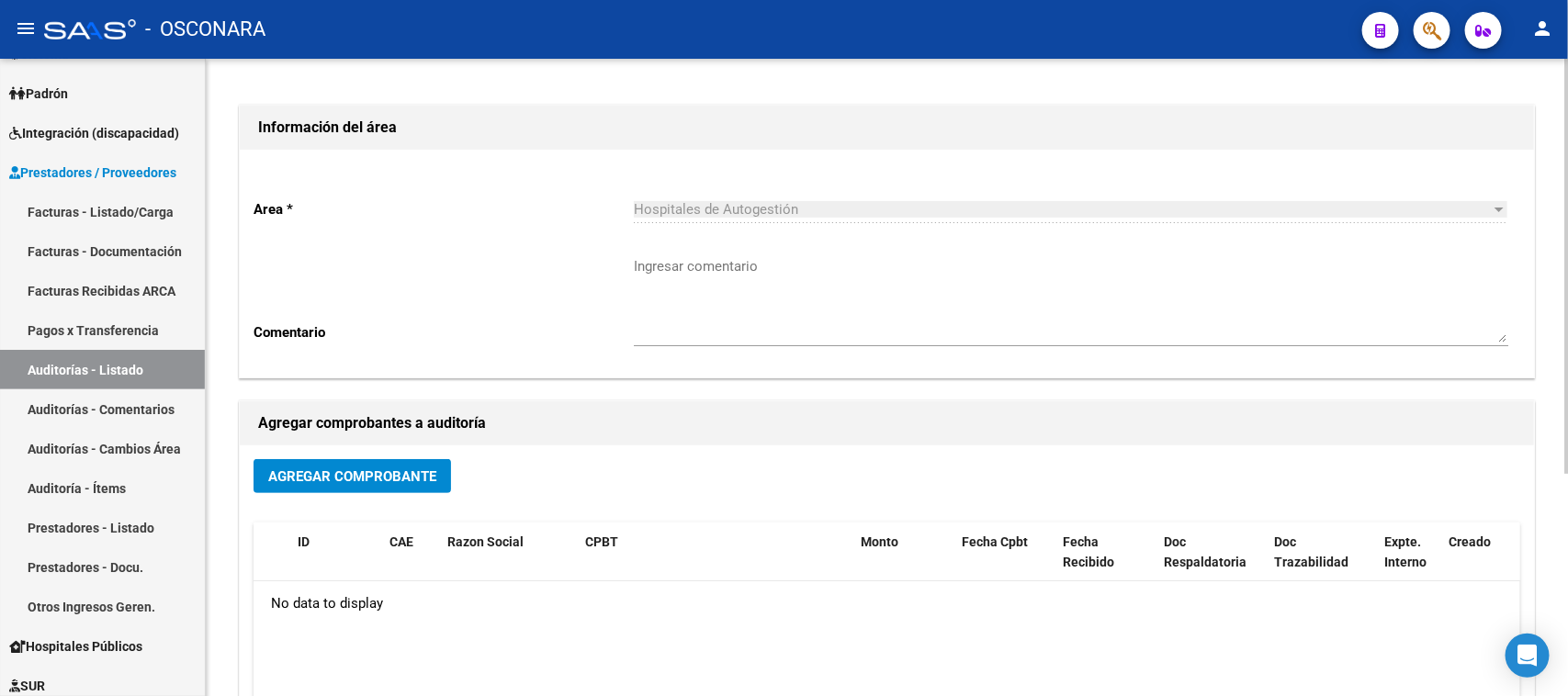
scroll to position [114, 0]
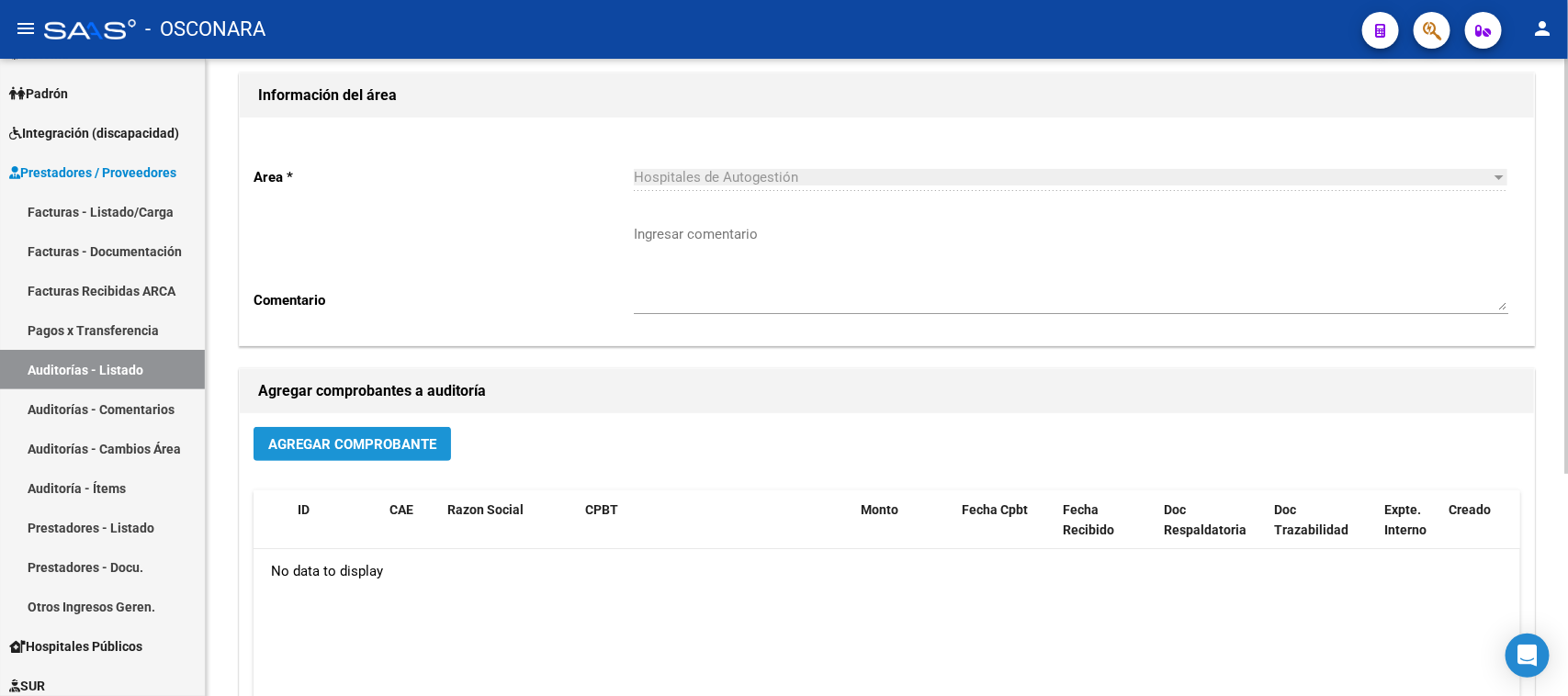
click at [343, 432] on button "Agregar Comprobante" at bounding box center [353, 443] width 198 height 34
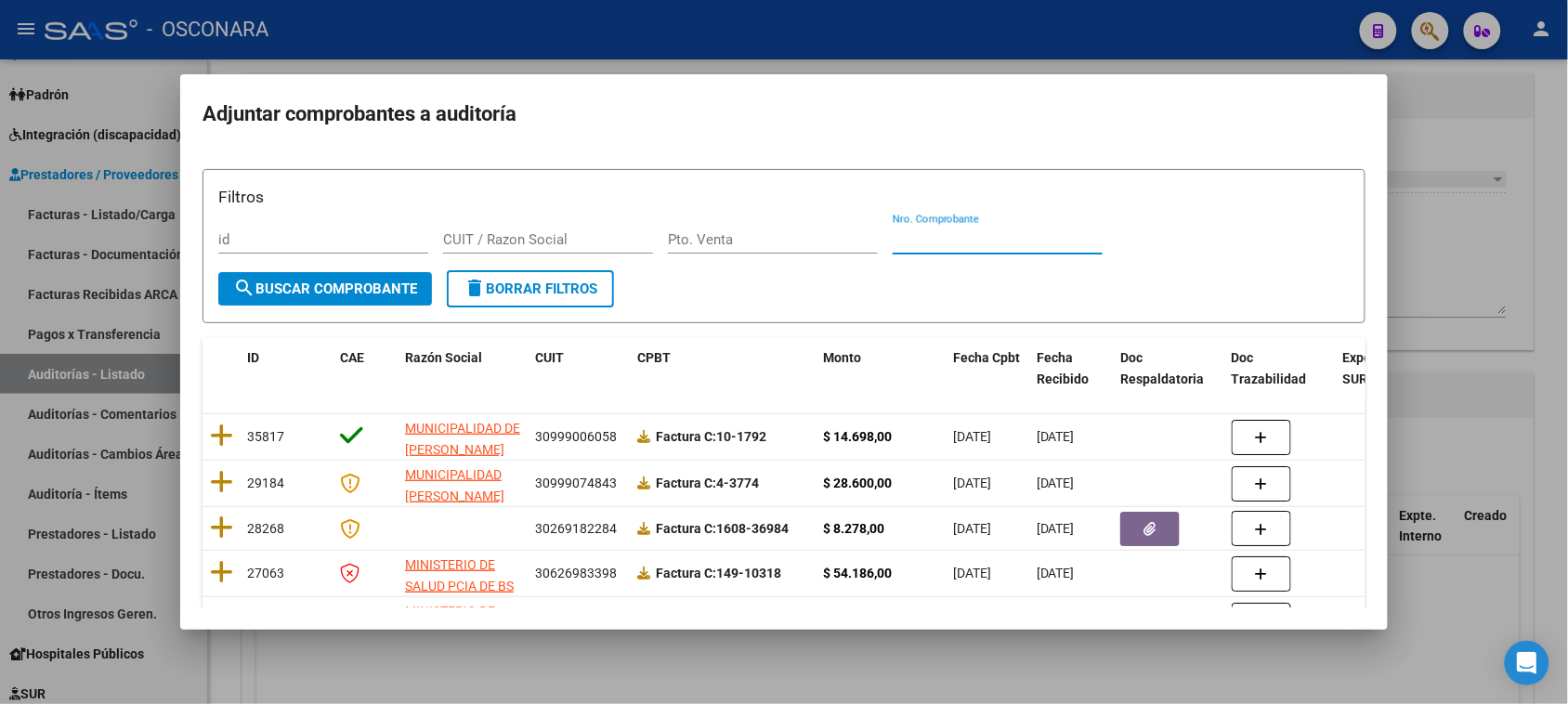
click at [916, 234] on input "Nro. Comprobante" at bounding box center [997, 240] width 210 height 17
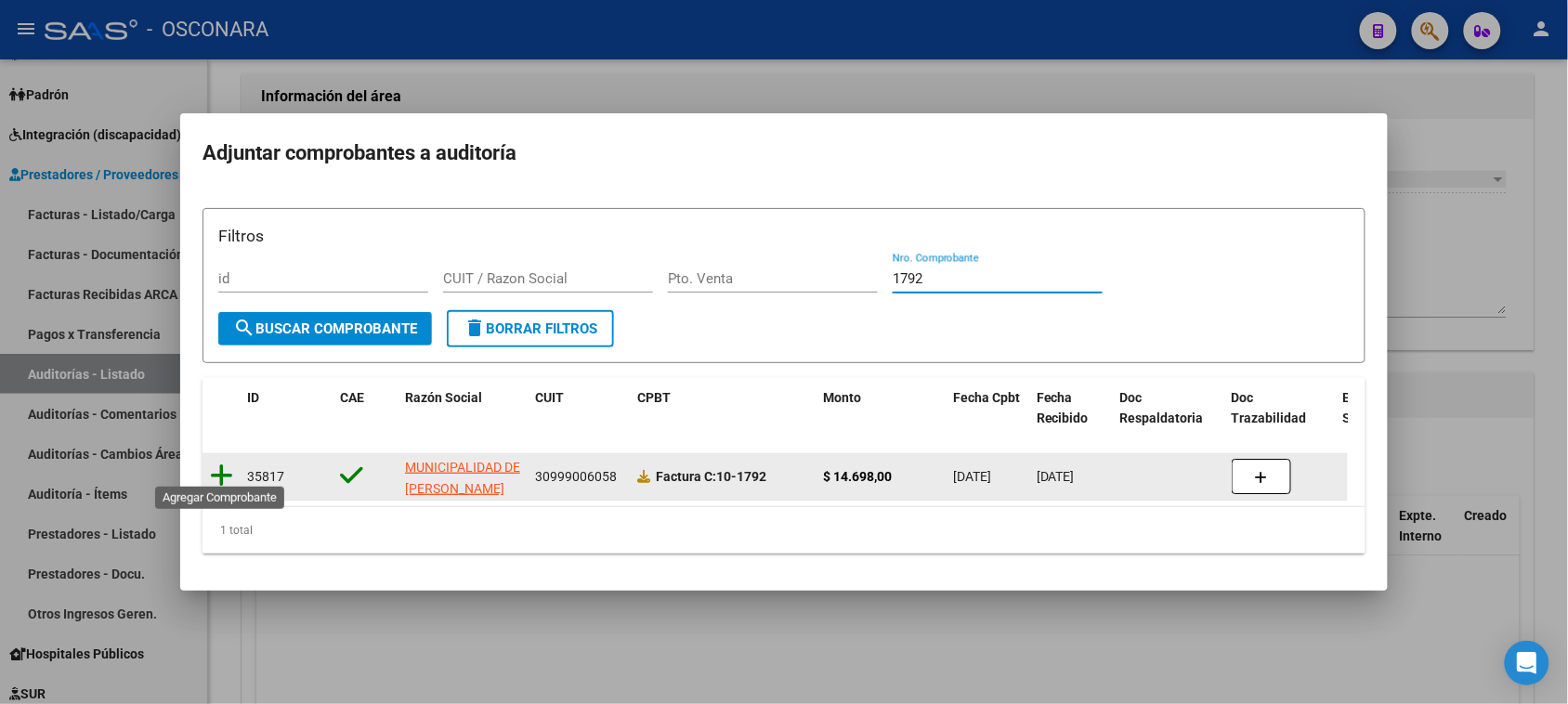
type input "1792"
click at [223, 473] on icon at bounding box center [221, 475] width 23 height 26
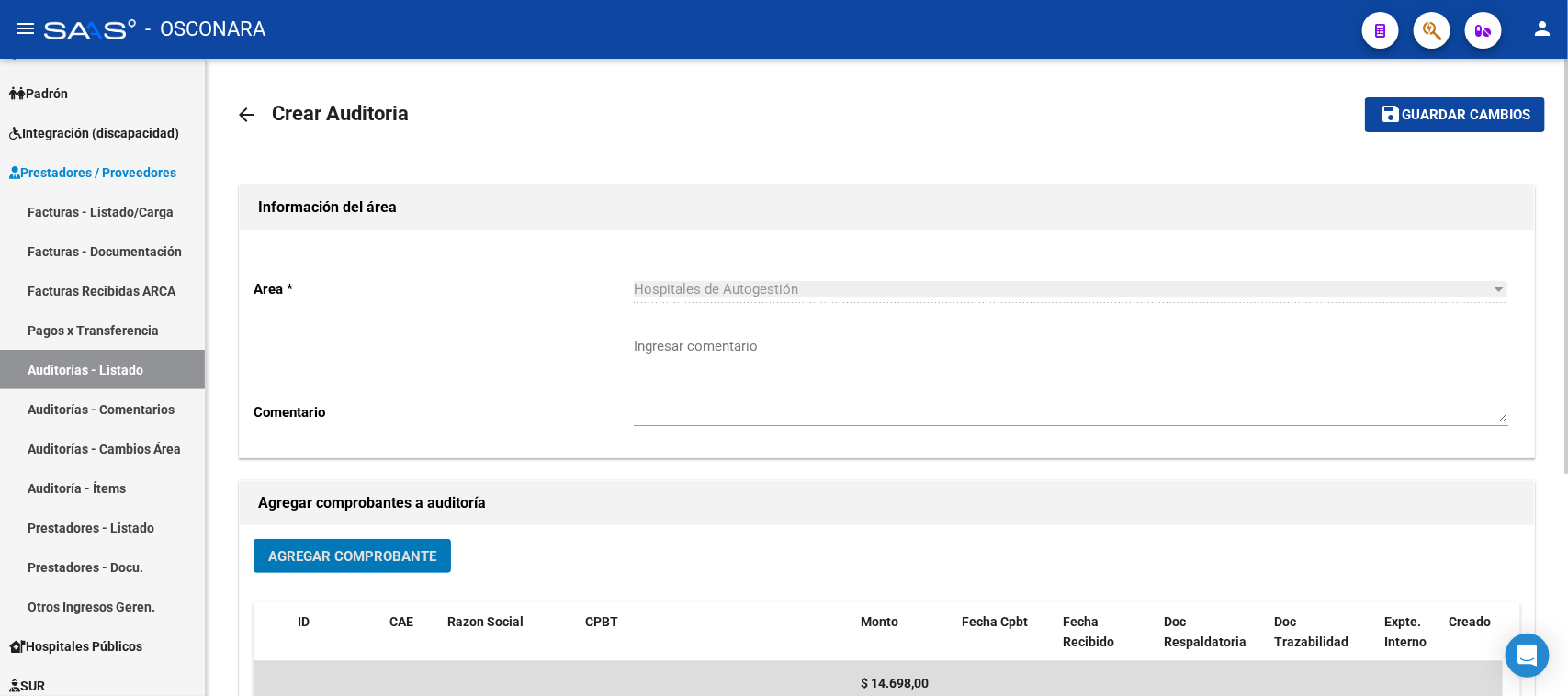
scroll to position [0, 0]
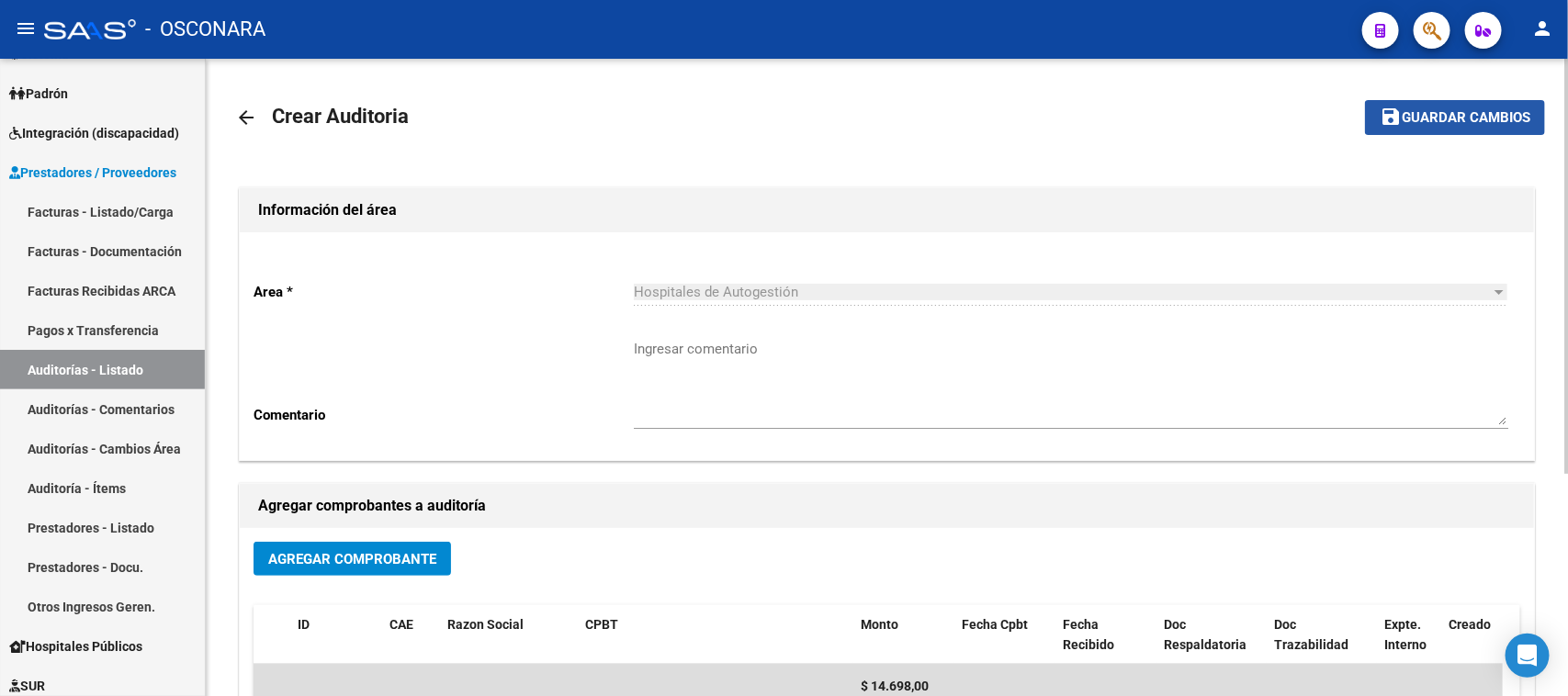
click at [1453, 113] on span "Guardar cambios" at bounding box center [1465, 118] width 128 height 17
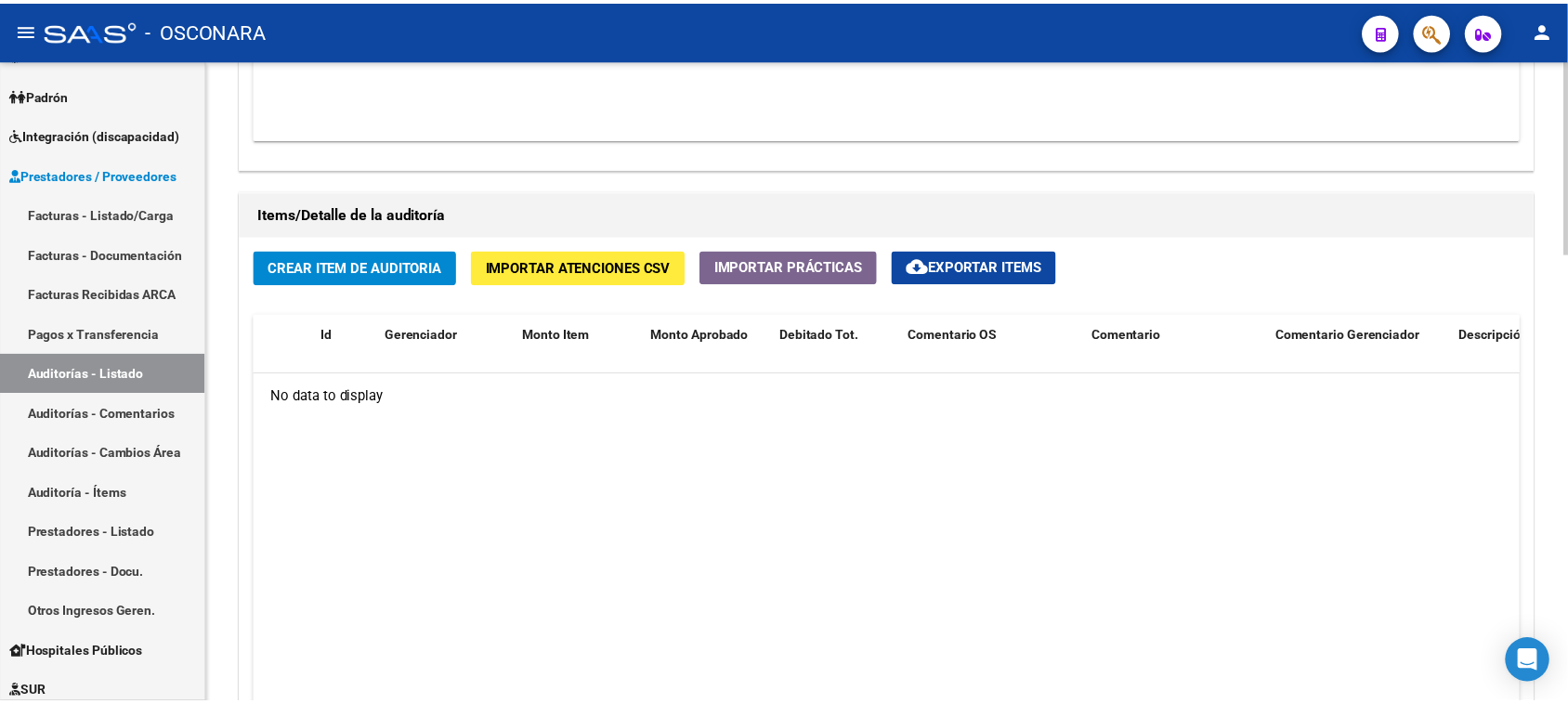
scroll to position [1277, 0]
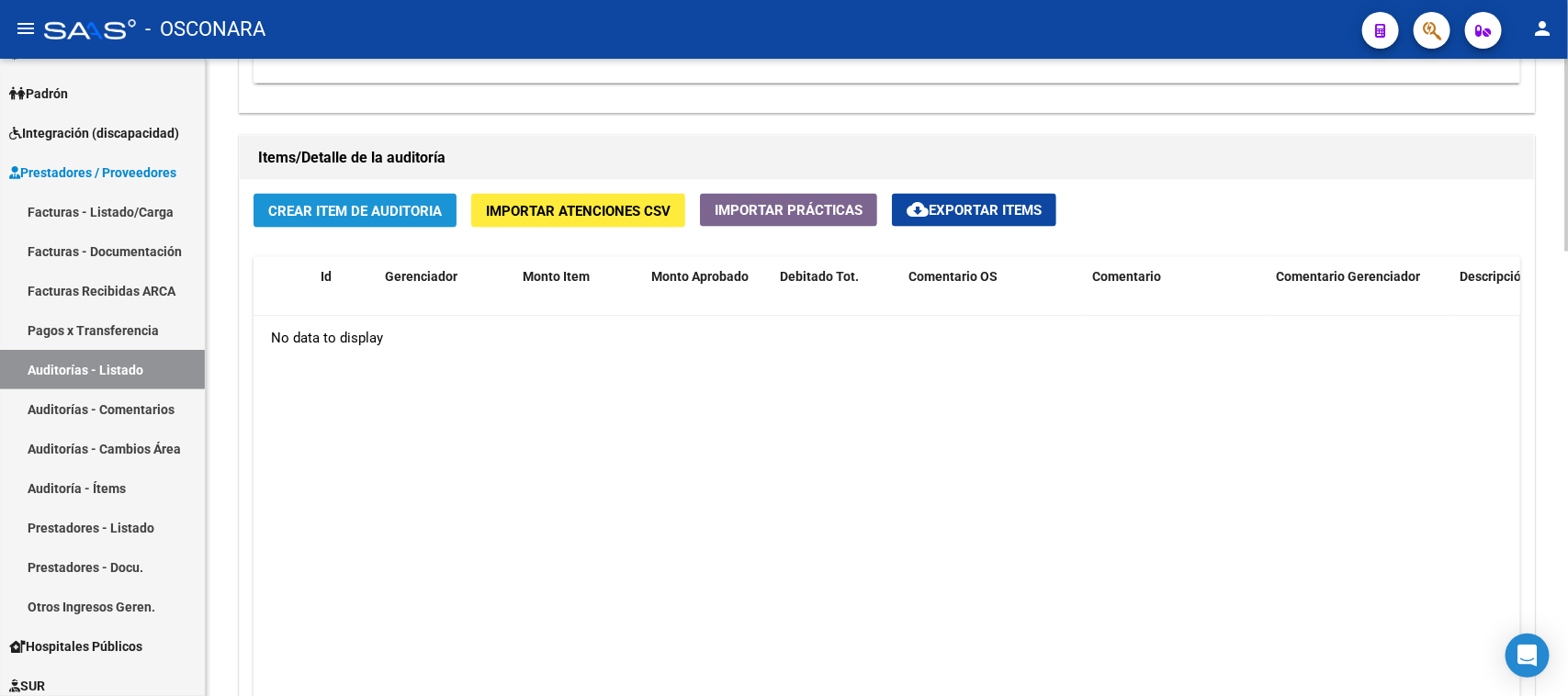
click at [405, 209] on span "Crear Item de Auditoria" at bounding box center [355, 211] width 174 height 17
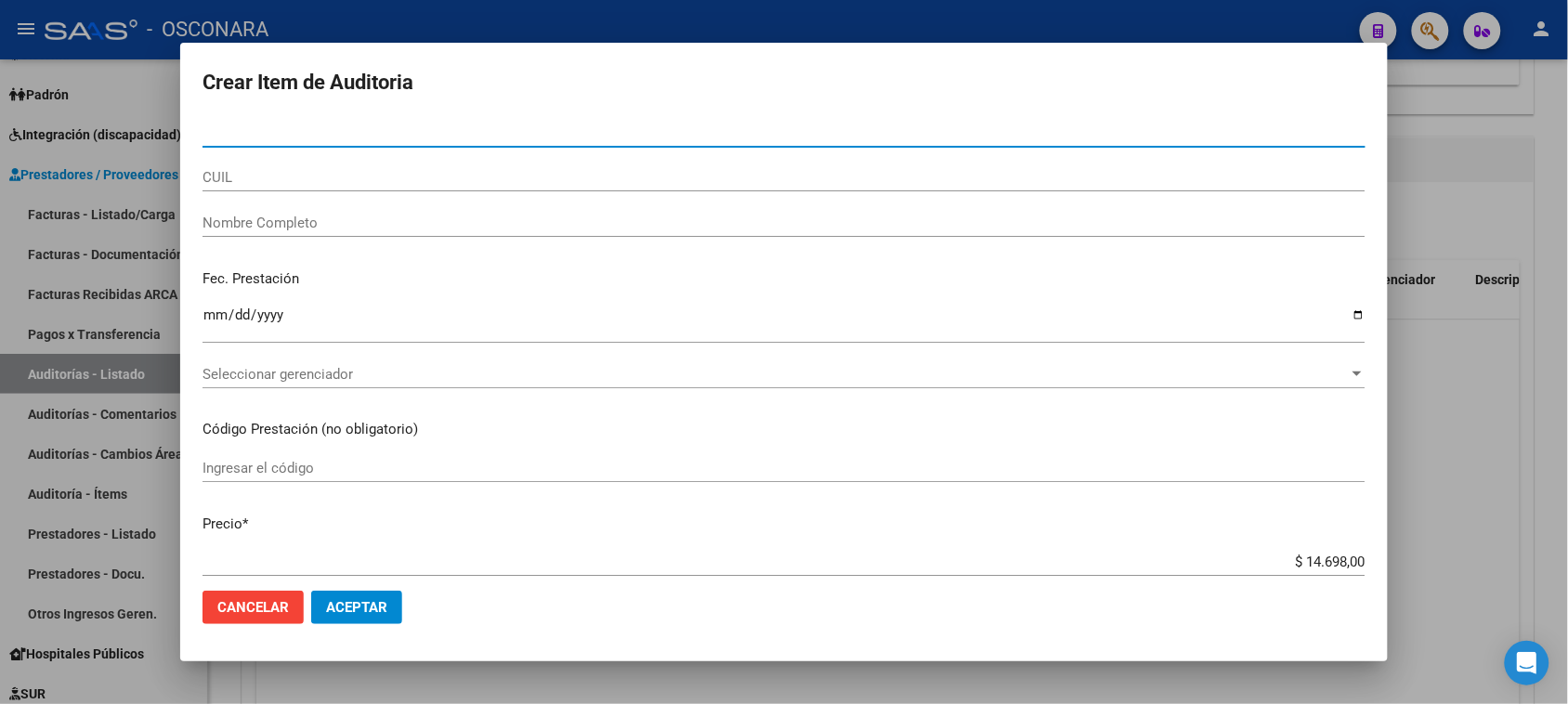
paste input "41328106"
type input "41328106"
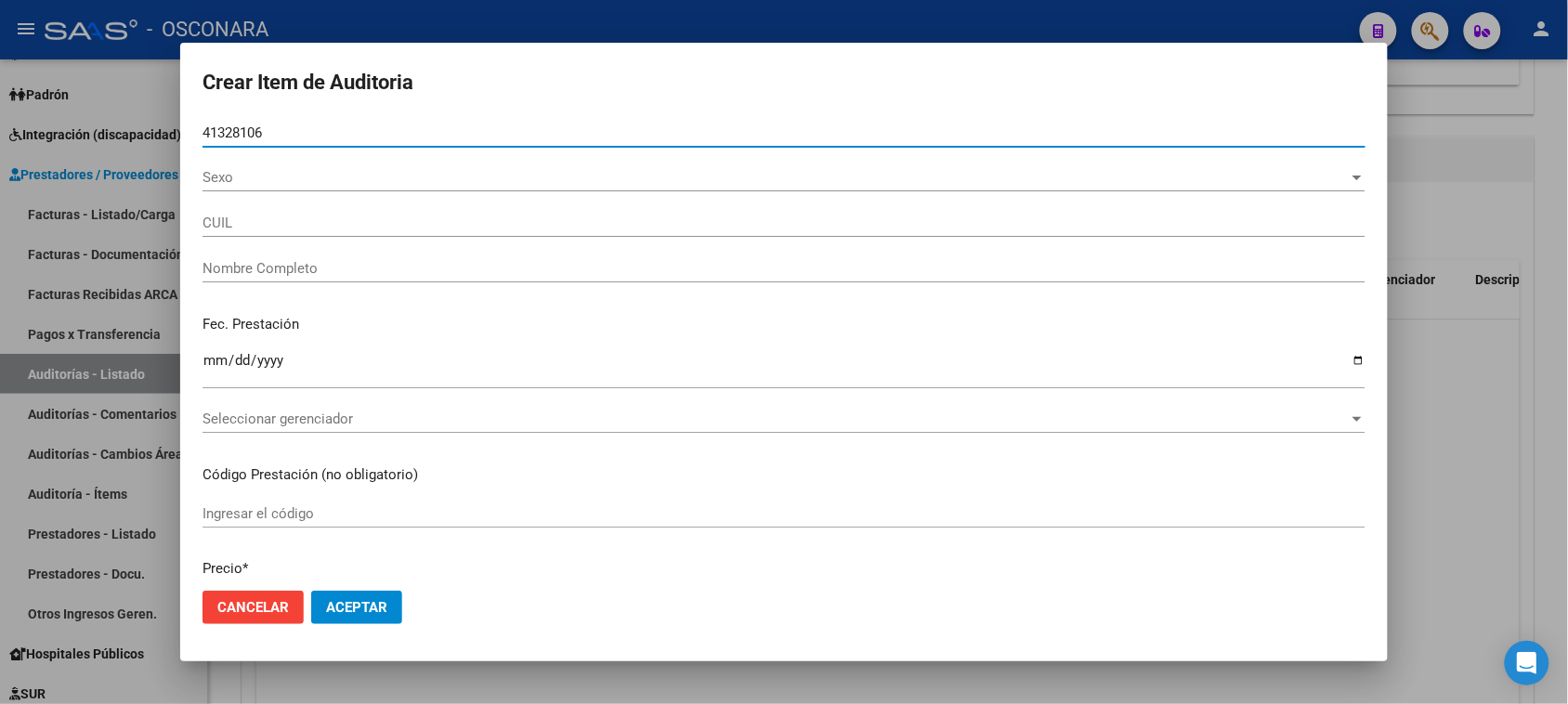
type input "20413281068"
type input "[PERSON_NAME]"
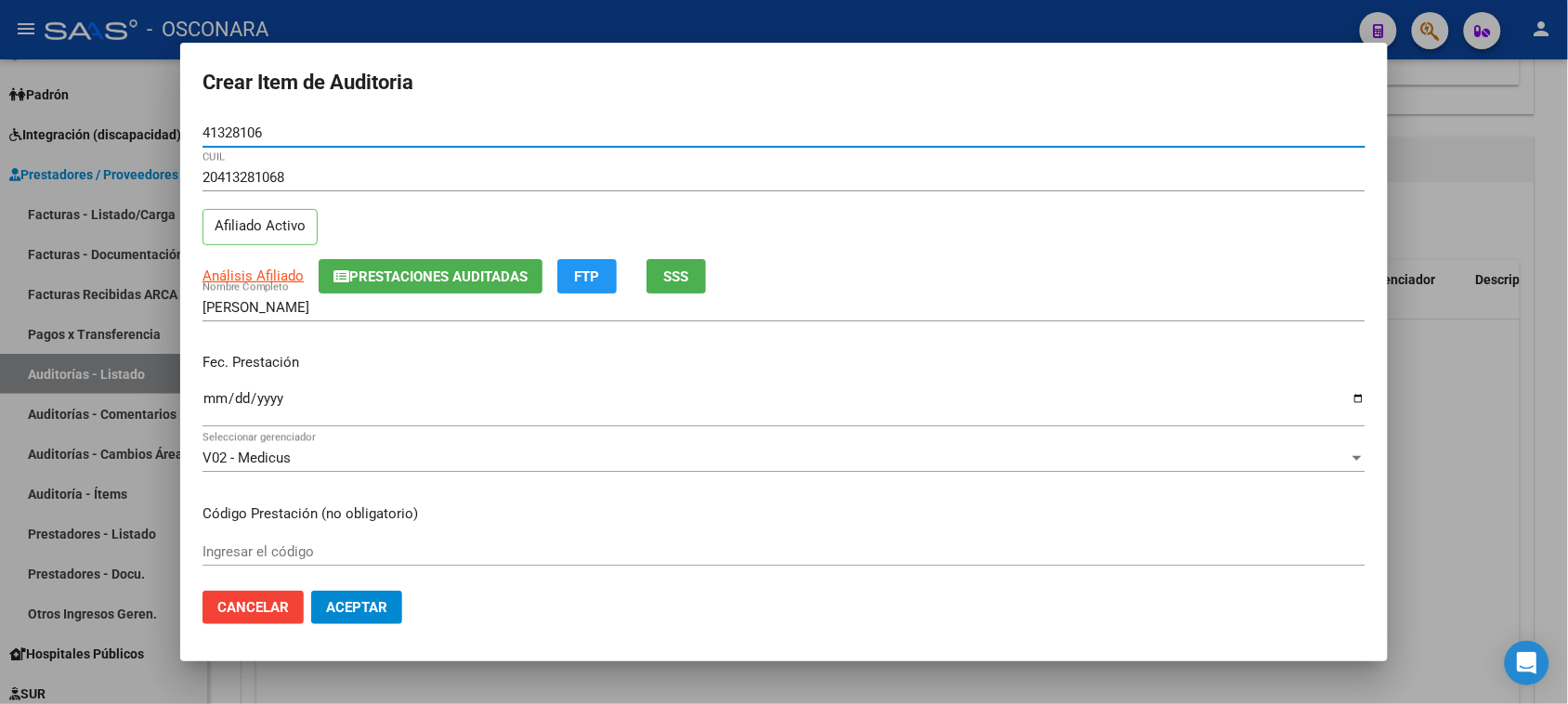
type input "41328106"
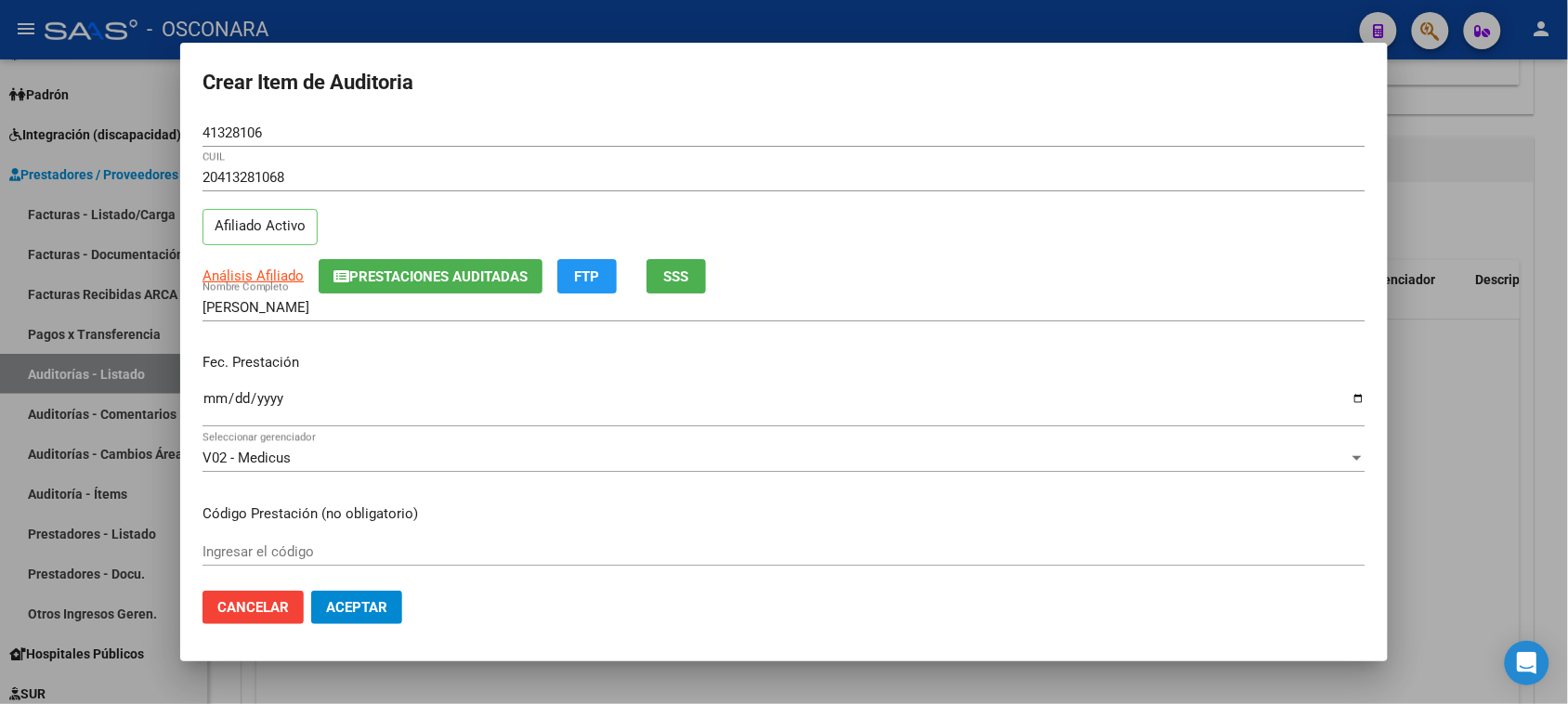
click at [1000, 113] on form "Crear Item de Auditoria 41328106 Nro Documento 20413281068 CUIL Afiliado Activo…" at bounding box center [784, 353] width 1163 height 575
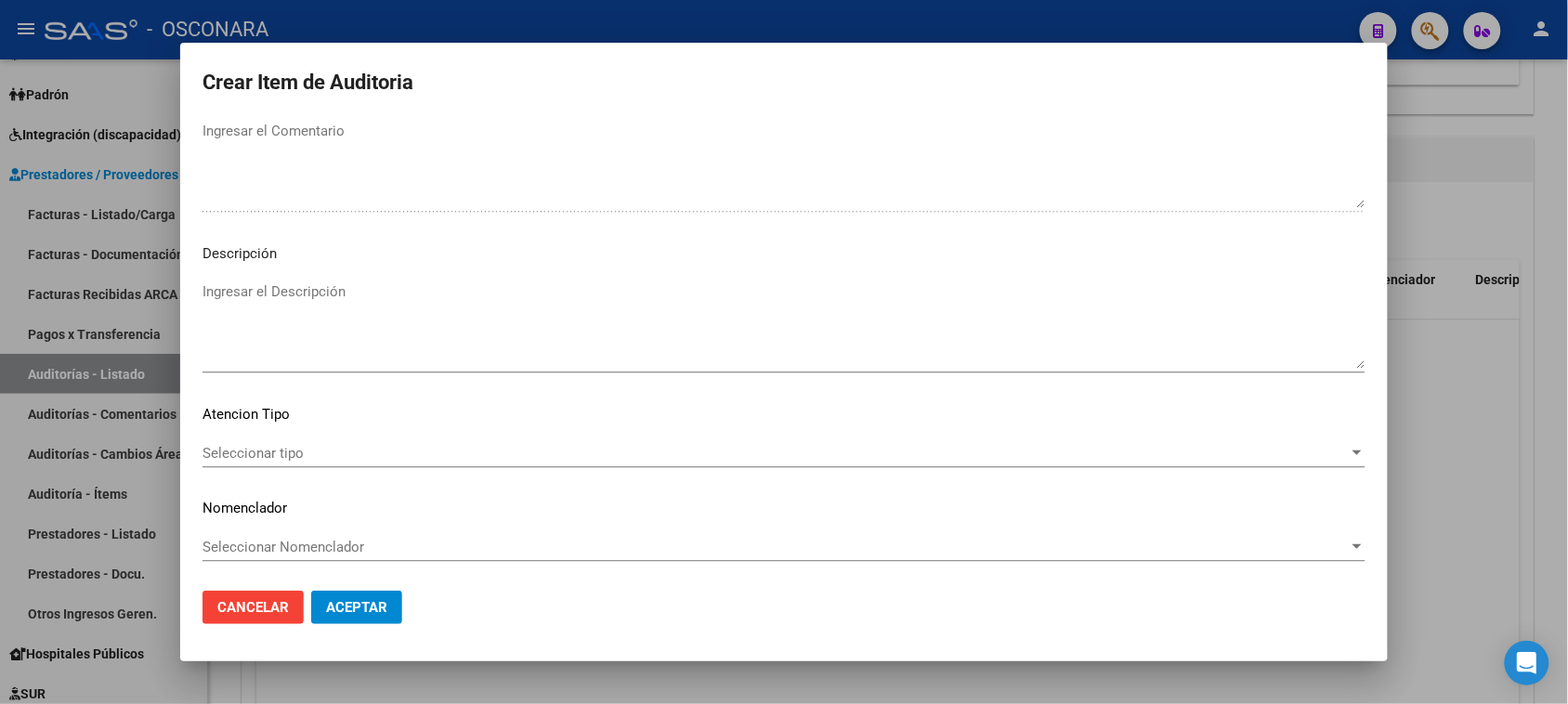
scroll to position [0, 0]
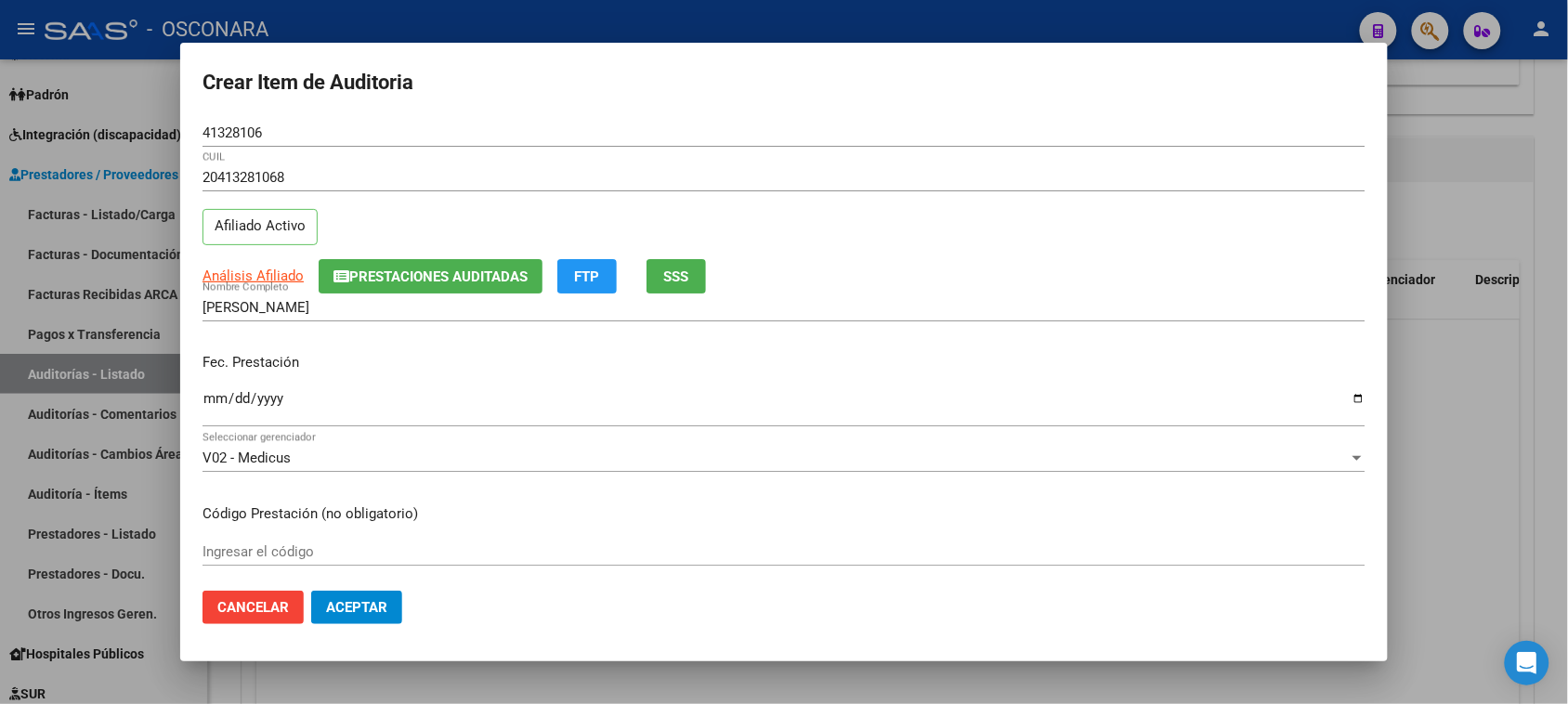
drag, startPoint x: 191, startPoint y: 79, endPoint x: 481, endPoint y: 99, distance: 290.7
click at [481, 99] on mat-dialog-container "Crear Item de Auditoria 41328106 Nro Documento 20413281068 CUIL Afiliado Activo…" at bounding box center [784, 352] width 1208 height 619
click at [481, 99] on h2 "Crear Item de Auditoria" at bounding box center [784, 83] width 1163 height 35
click at [475, 97] on h2 "Crear Item de Auditoria" at bounding box center [784, 83] width 1163 height 35
drag, startPoint x: 200, startPoint y: 128, endPoint x: 278, endPoint y: 128, distance: 78.0
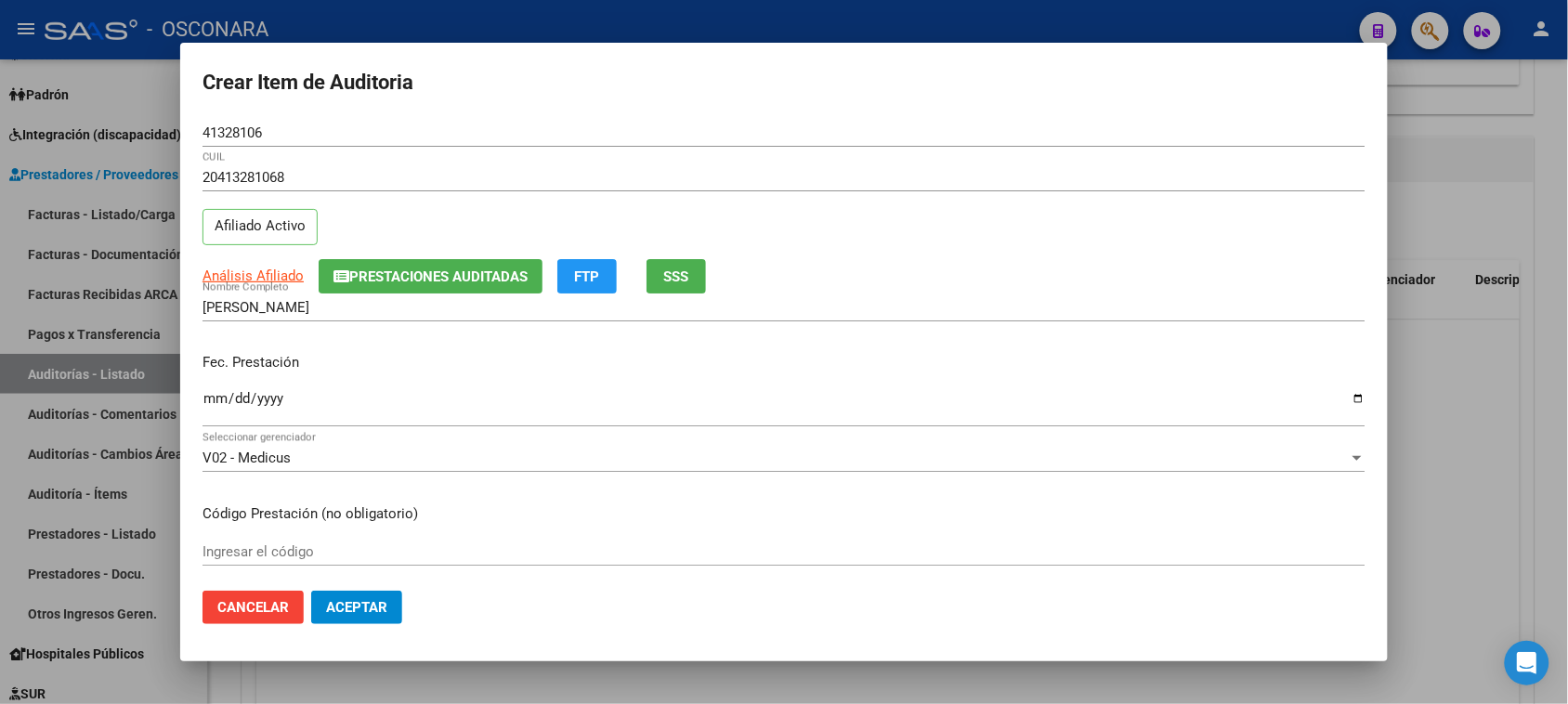
click at [278, 128] on mat-dialog-content "41328106 Nro Documento 20413281068 CUIL Afiliado Activo Análisis Afiliado Prest…" at bounding box center [784, 347] width 1208 height 458
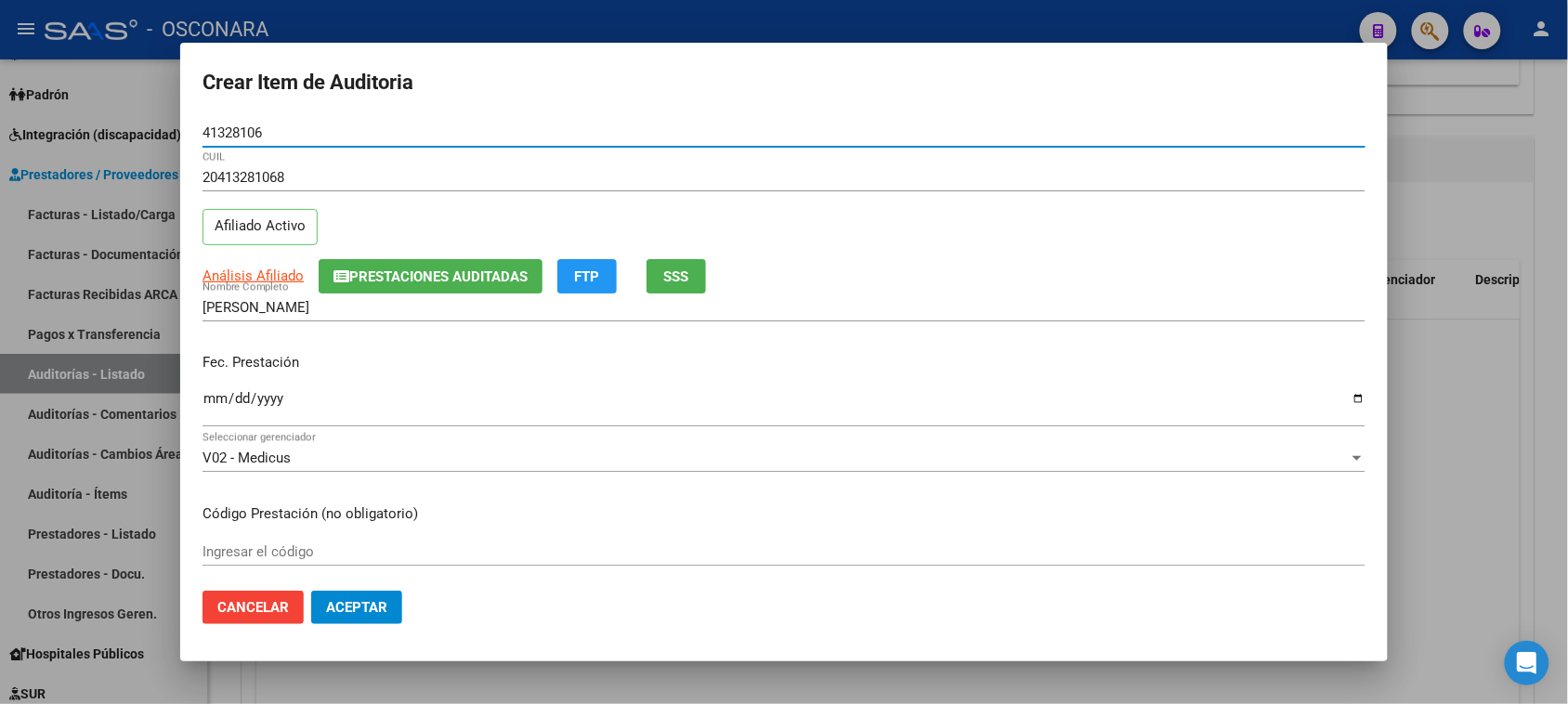
drag, startPoint x: 278, startPoint y: 128, endPoint x: 209, endPoint y: 120, distance: 69.5
click at [209, 120] on div "41328106 Nro Documento" at bounding box center [784, 133] width 1163 height 28
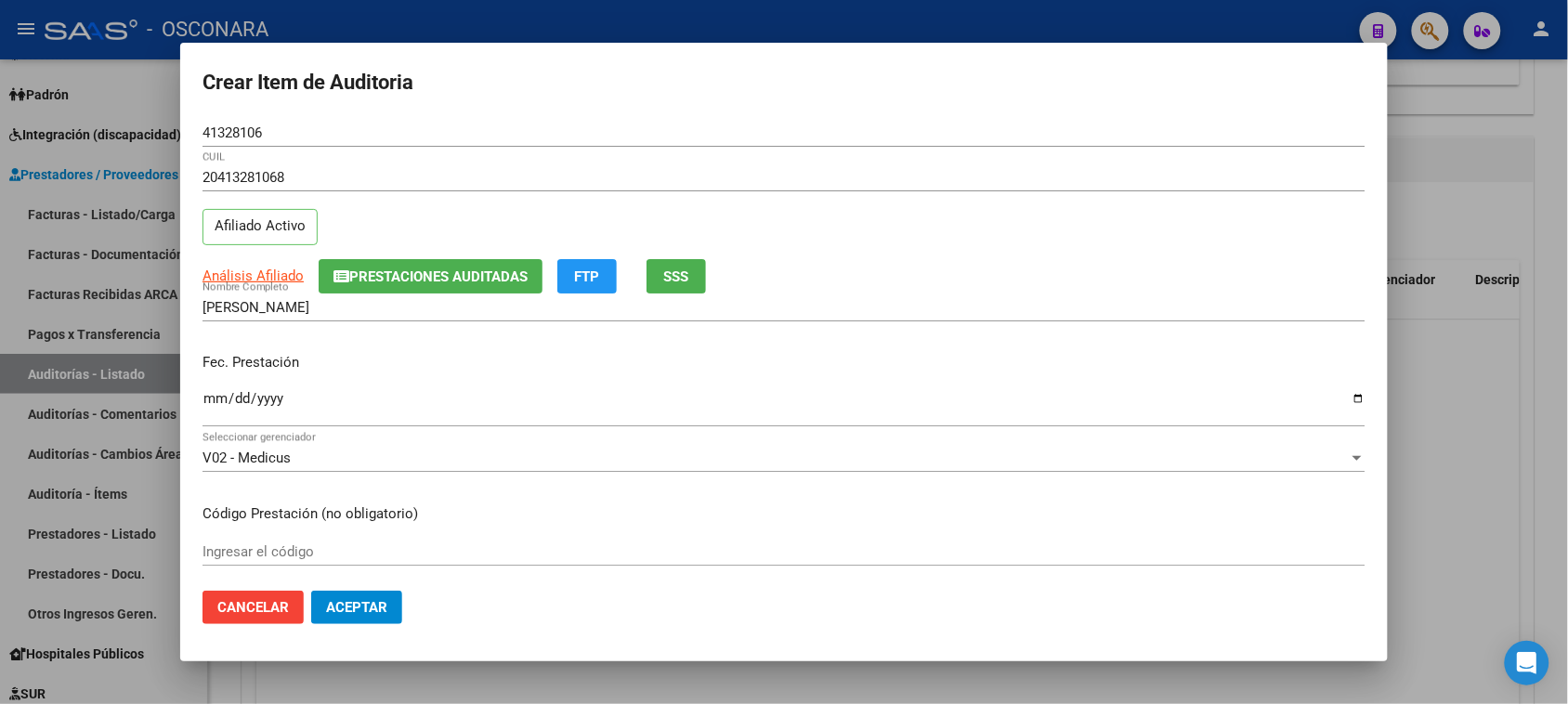
click at [209, 120] on div "41328106 Nro Documento" at bounding box center [784, 133] width 1163 height 28
drag, startPoint x: 212, startPoint y: 214, endPoint x: 306, endPoint y: 223, distance: 94.4
click at [306, 223] on p "Afiliado Activo" at bounding box center [260, 227] width 115 height 36
click at [661, 105] on form "Crear Item de Auditoria 41328106 Nro Documento 20413281068 CUIL Afiliado Activo…" at bounding box center [784, 353] width 1163 height 575
drag, startPoint x: 351, startPoint y: 228, endPoint x: 206, endPoint y: 218, distance: 145.3
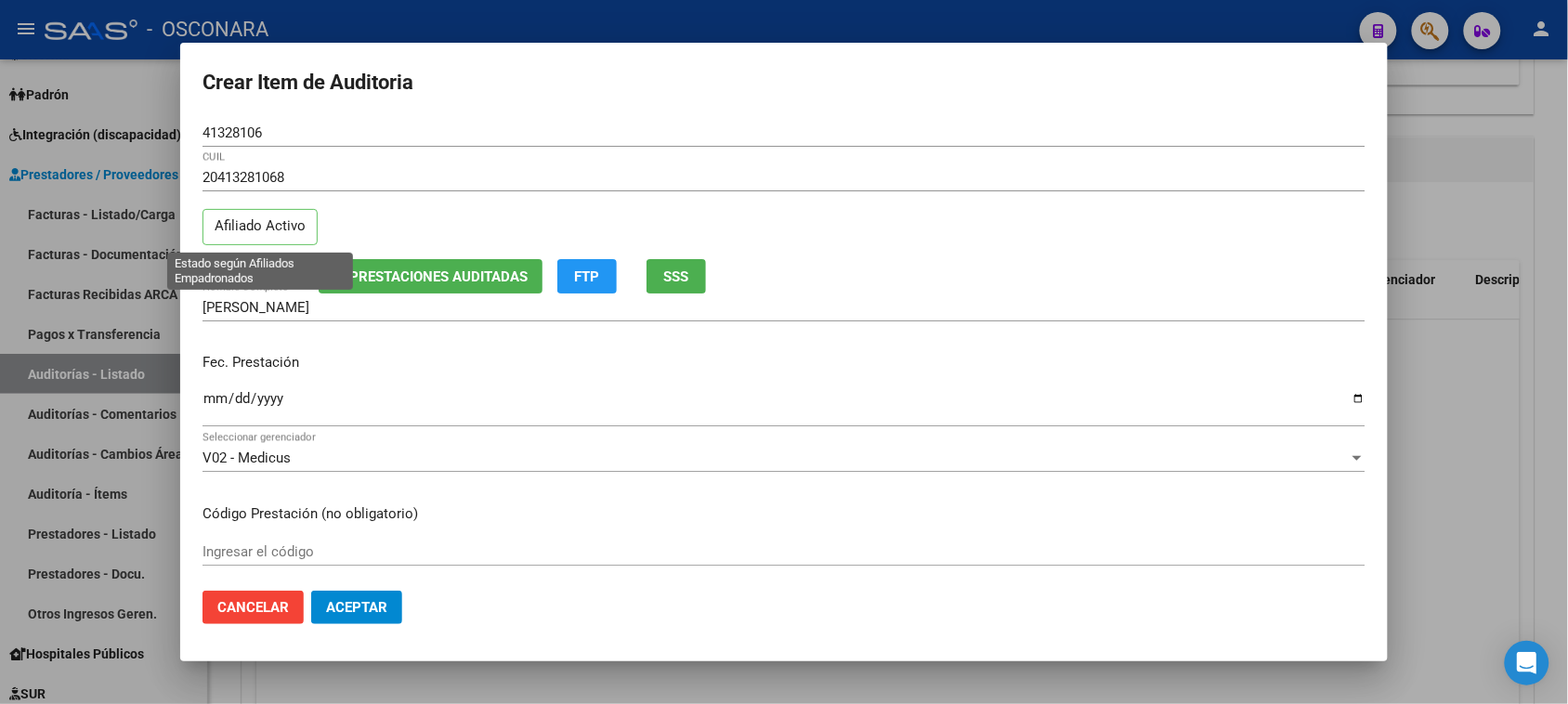
click at [206, 218] on div "20413281068 CUIL Afiliado Activo" at bounding box center [784, 210] width 1163 height 94
click at [206, 218] on p "Afiliado Activo" at bounding box center [260, 227] width 115 height 36
drag, startPoint x: 225, startPoint y: 218, endPoint x: 340, endPoint y: 219, distance: 115.0
click at [340, 219] on div "20413281068 CUIL Afiliado Activo" at bounding box center [784, 210] width 1163 height 94
click at [346, 218] on div "20413281068 CUIL Afiliado Activo" at bounding box center [784, 210] width 1163 height 94
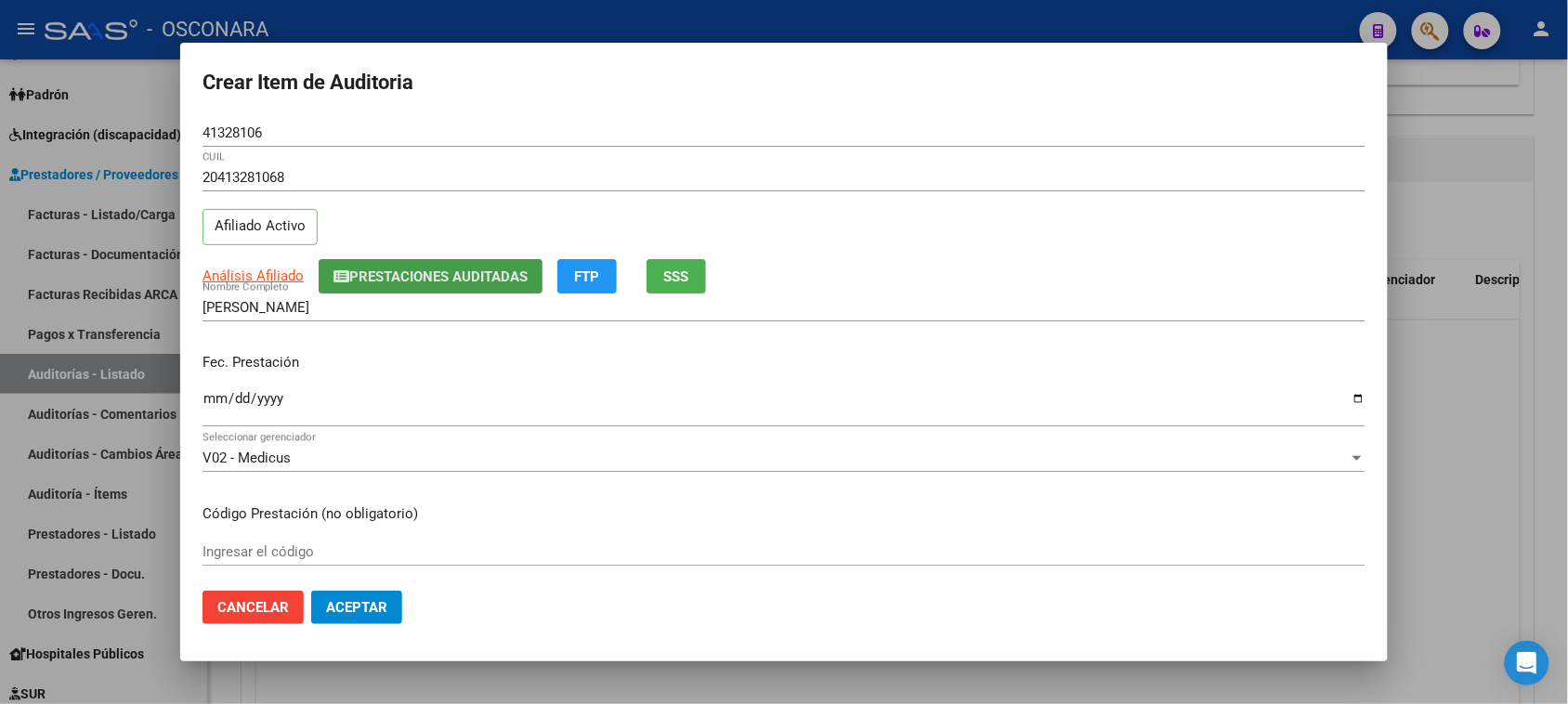
click at [379, 279] on span "Prestaciones Auditadas" at bounding box center [438, 276] width 178 height 17
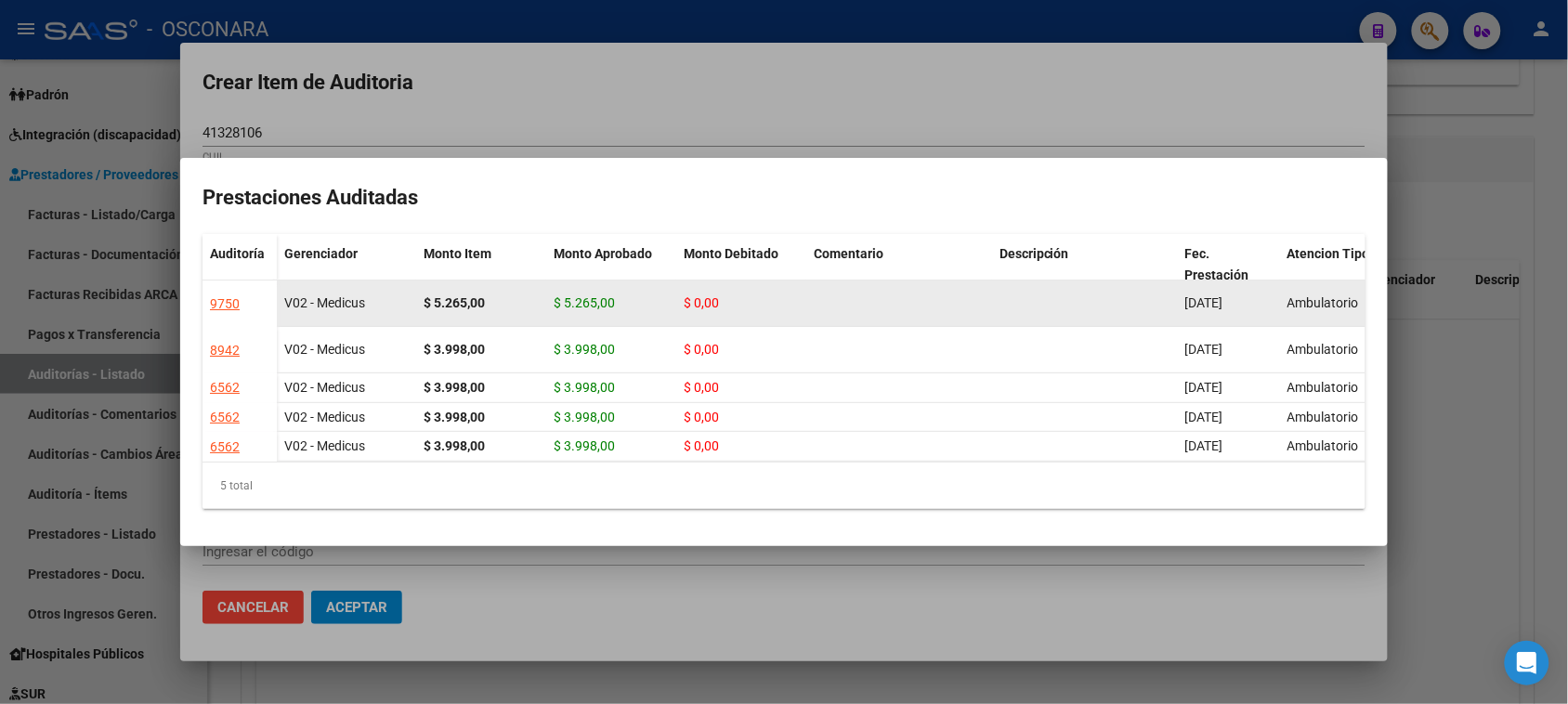
drag, startPoint x: 1192, startPoint y: 269, endPoint x: 1283, endPoint y: 270, distance: 91.0
click at [1283, 280] on div "V02 - Medicus $ 5.265,00 $ 5.265,00 $ 0,00 [DATE] Ambulatorio [PERSON_NAME] [GE…" at bounding box center [1001, 303] width 1449 height 47
click at [219, 293] on div "9750" at bounding box center [225, 303] width 30 height 21
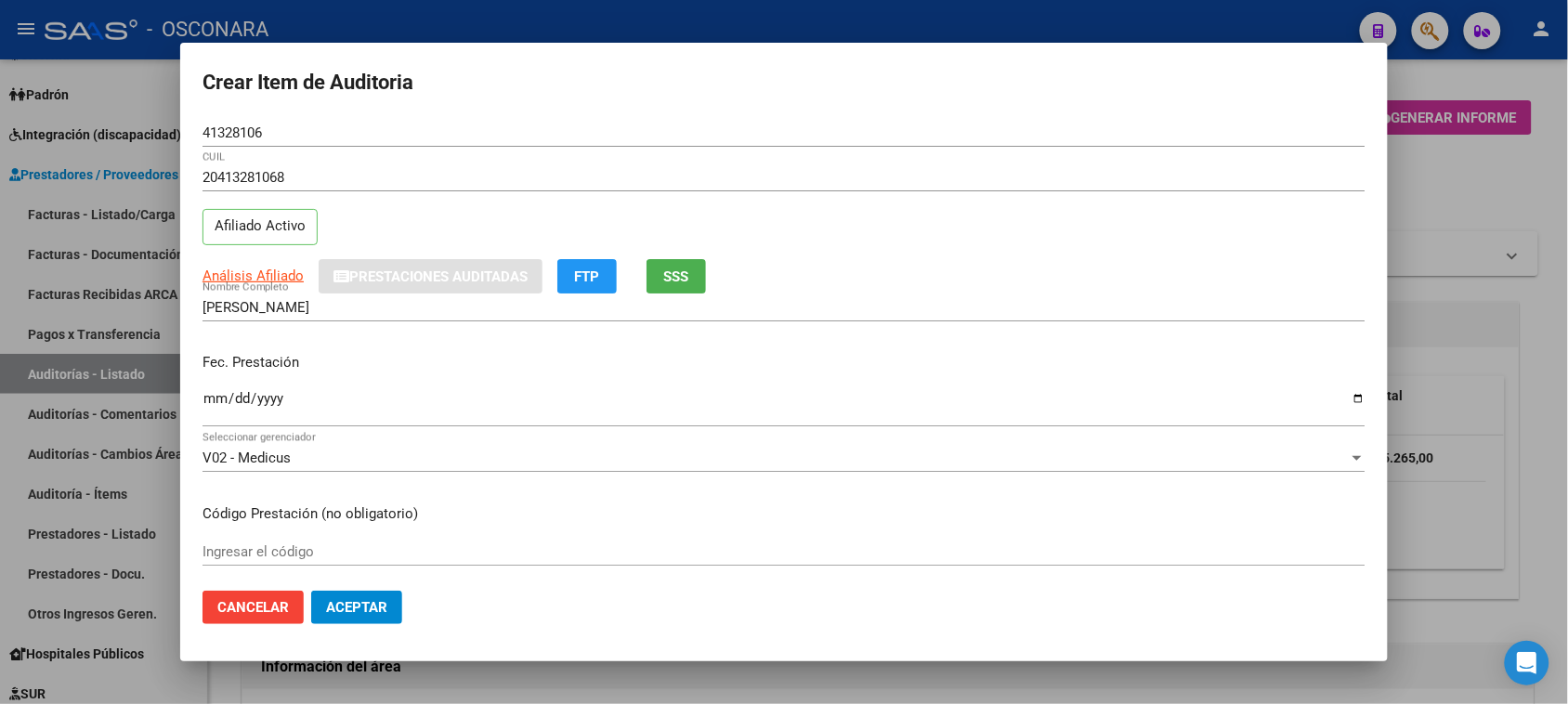
click at [1488, 198] on div at bounding box center [784, 352] width 1568 height 704
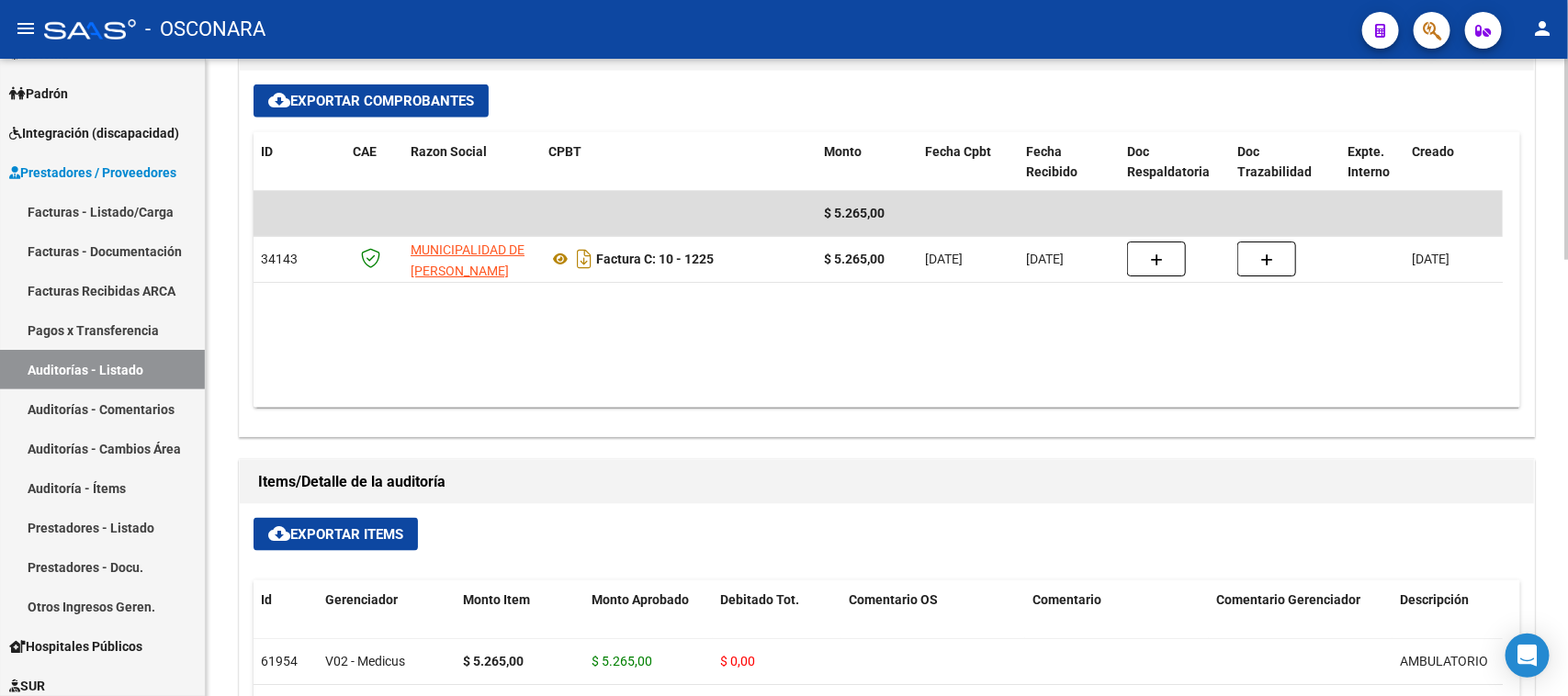
scroll to position [918, 0]
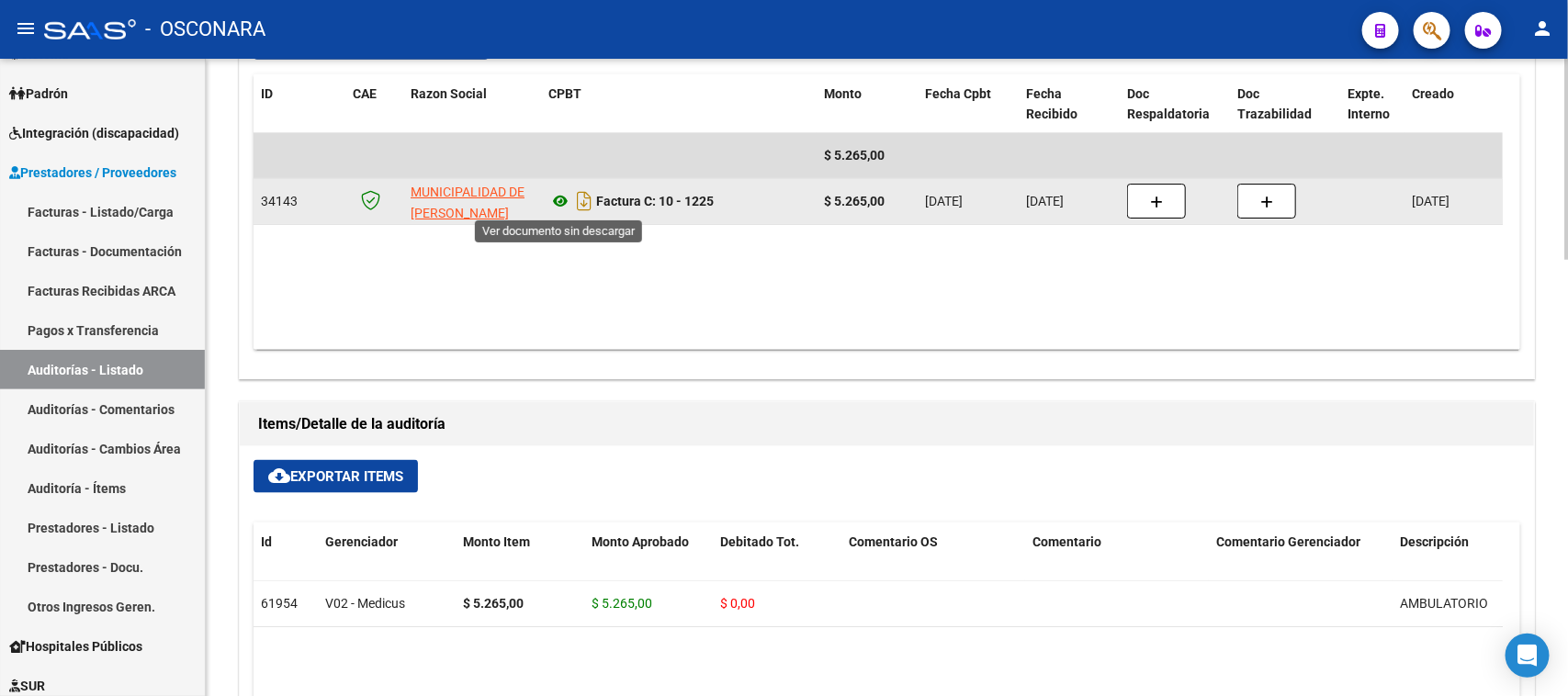
click at [561, 198] on icon at bounding box center [561, 201] width 24 height 22
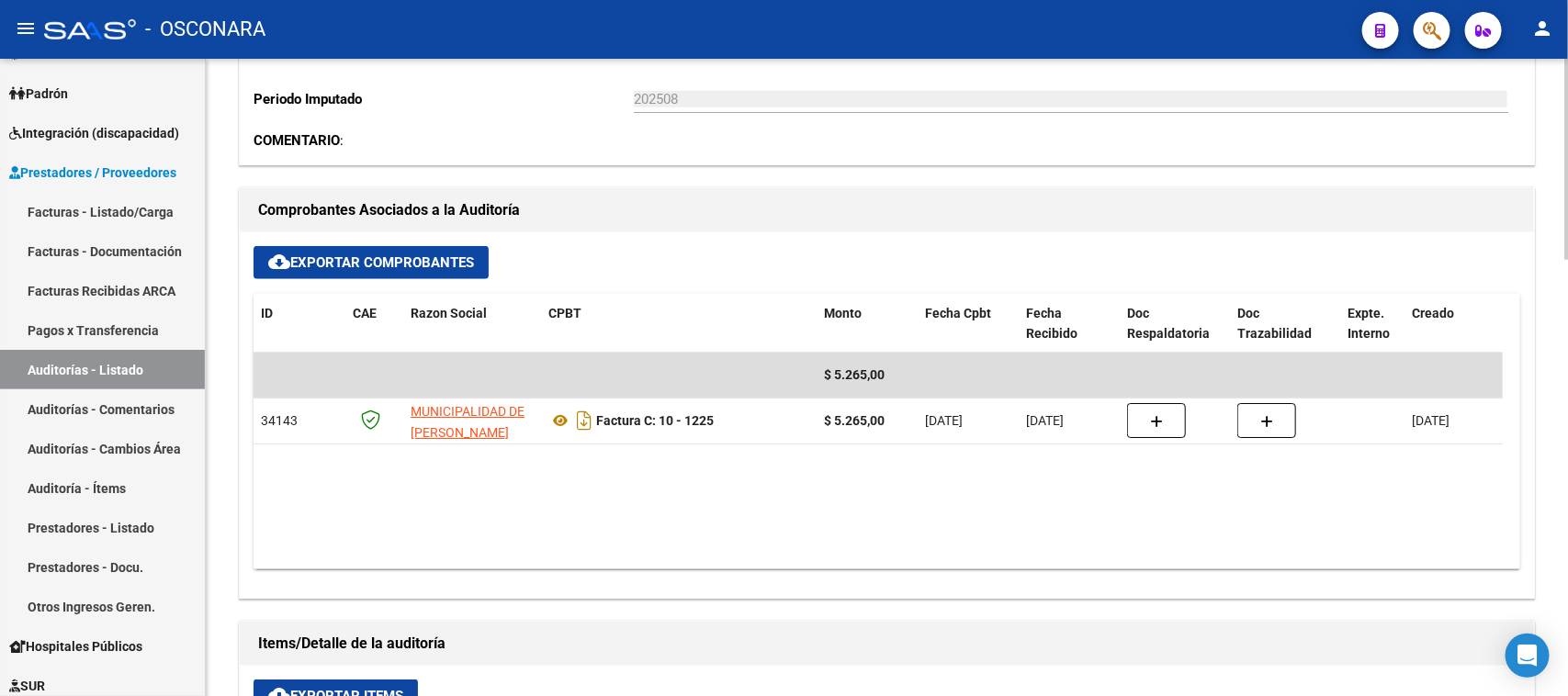
scroll to position [689, 0]
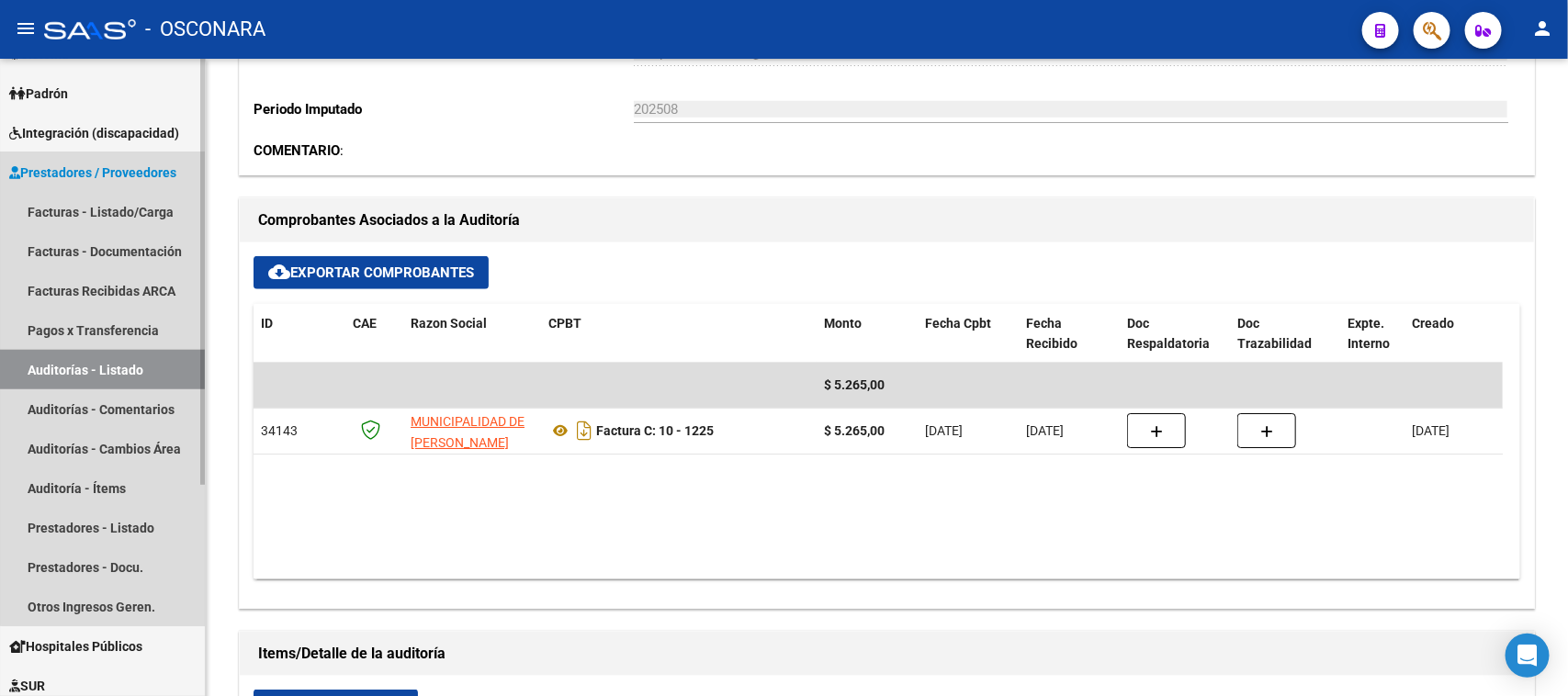
click at [133, 358] on link "Auditorías - Listado" at bounding box center [103, 369] width 205 height 40
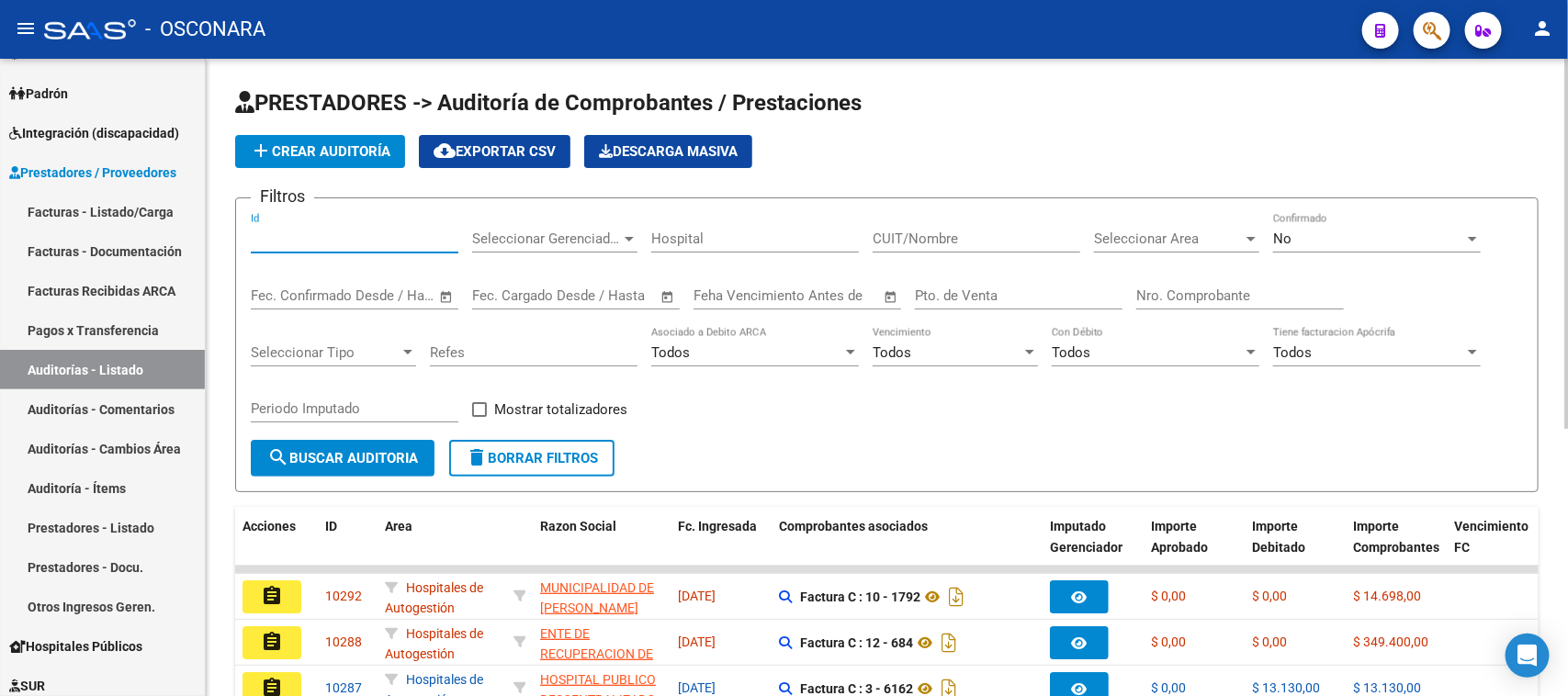
click at [319, 237] on input "Id" at bounding box center [355, 239] width 208 height 17
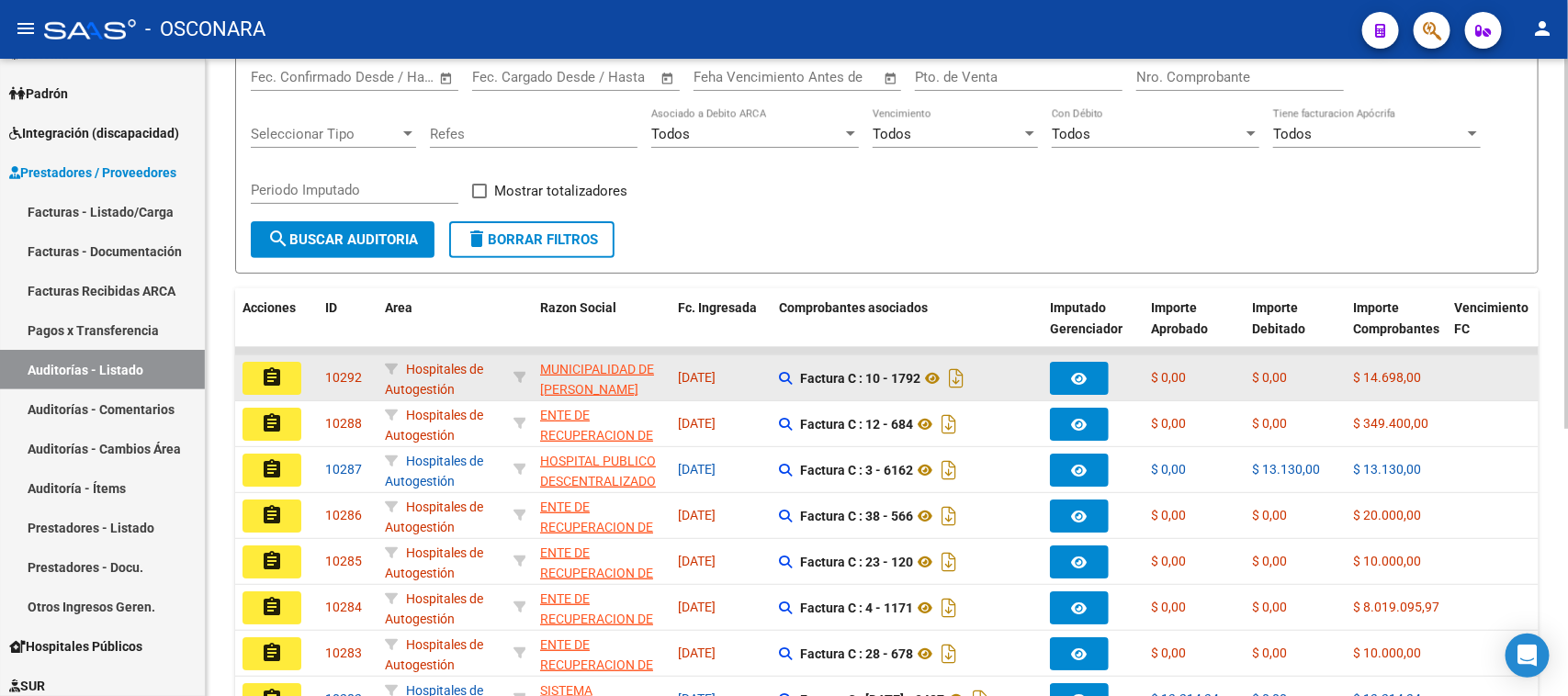
scroll to position [230, 0]
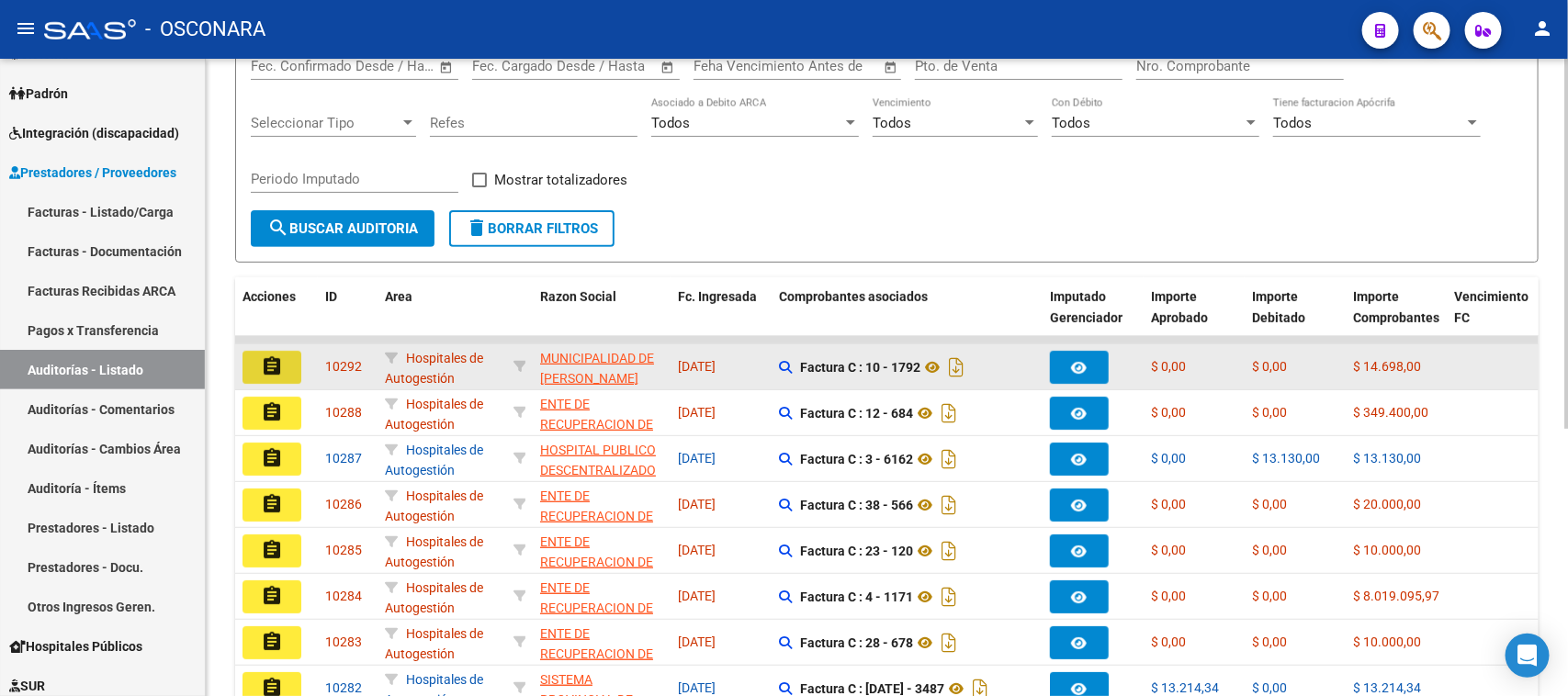
click at [284, 351] on button "assignment" at bounding box center [272, 367] width 59 height 33
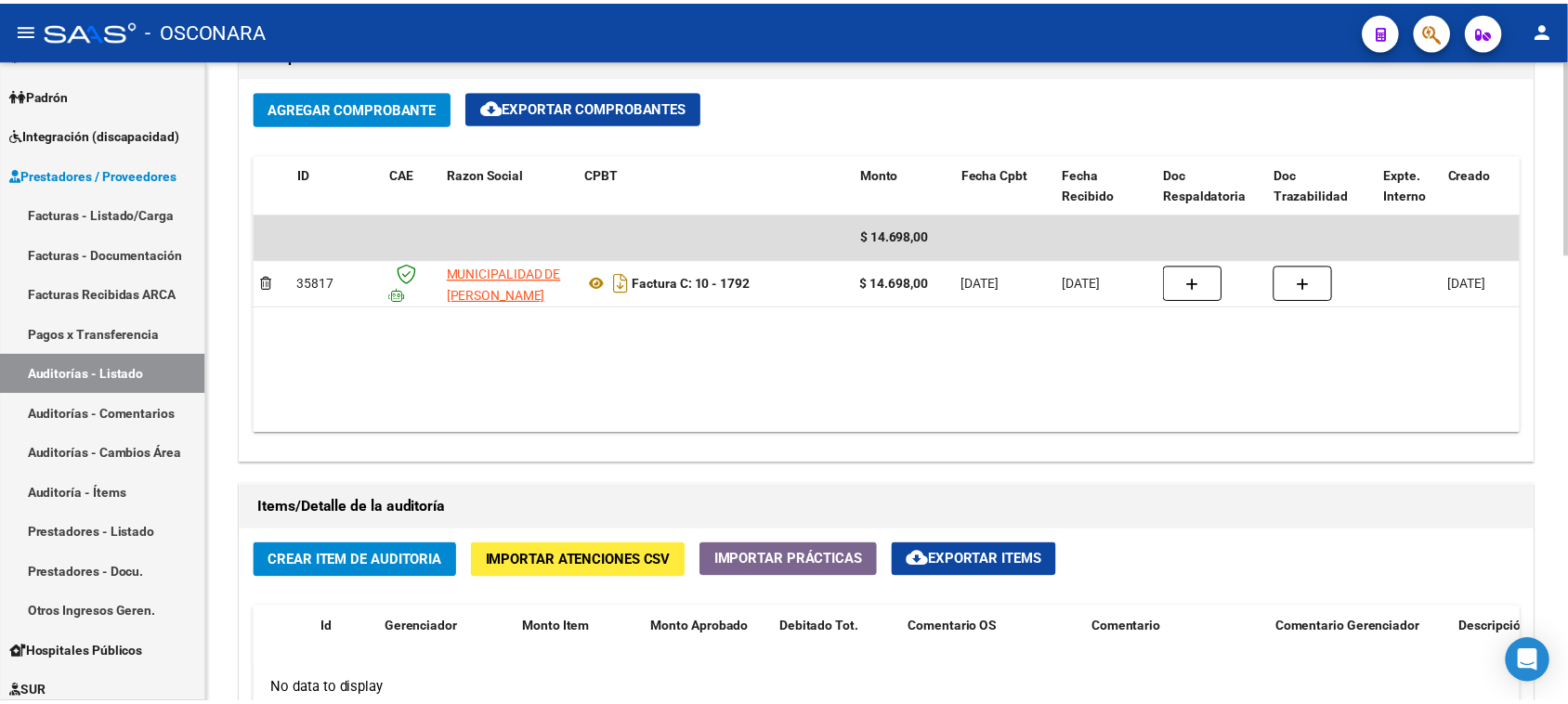
scroll to position [1161, 0]
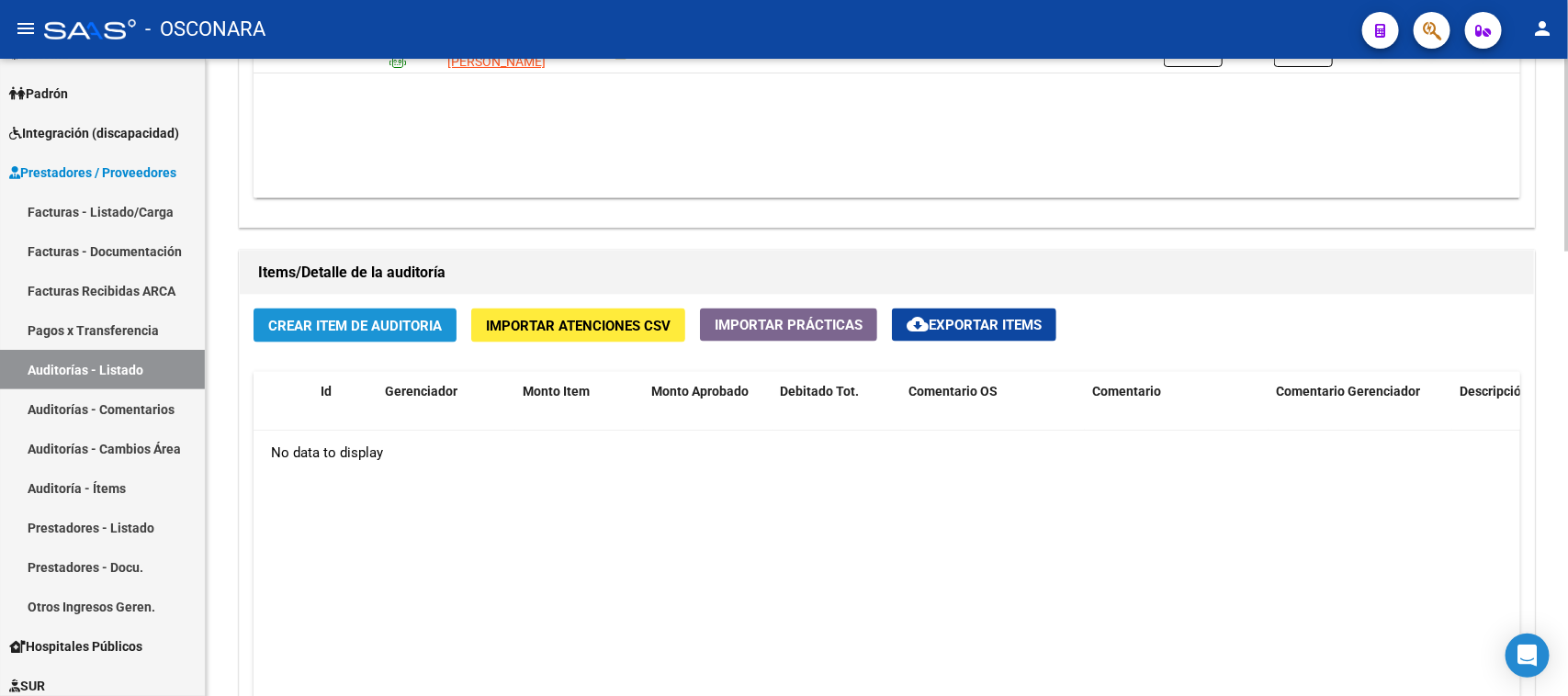
click at [332, 336] on button "Crear Item de Auditoria" at bounding box center [356, 325] width 203 height 34
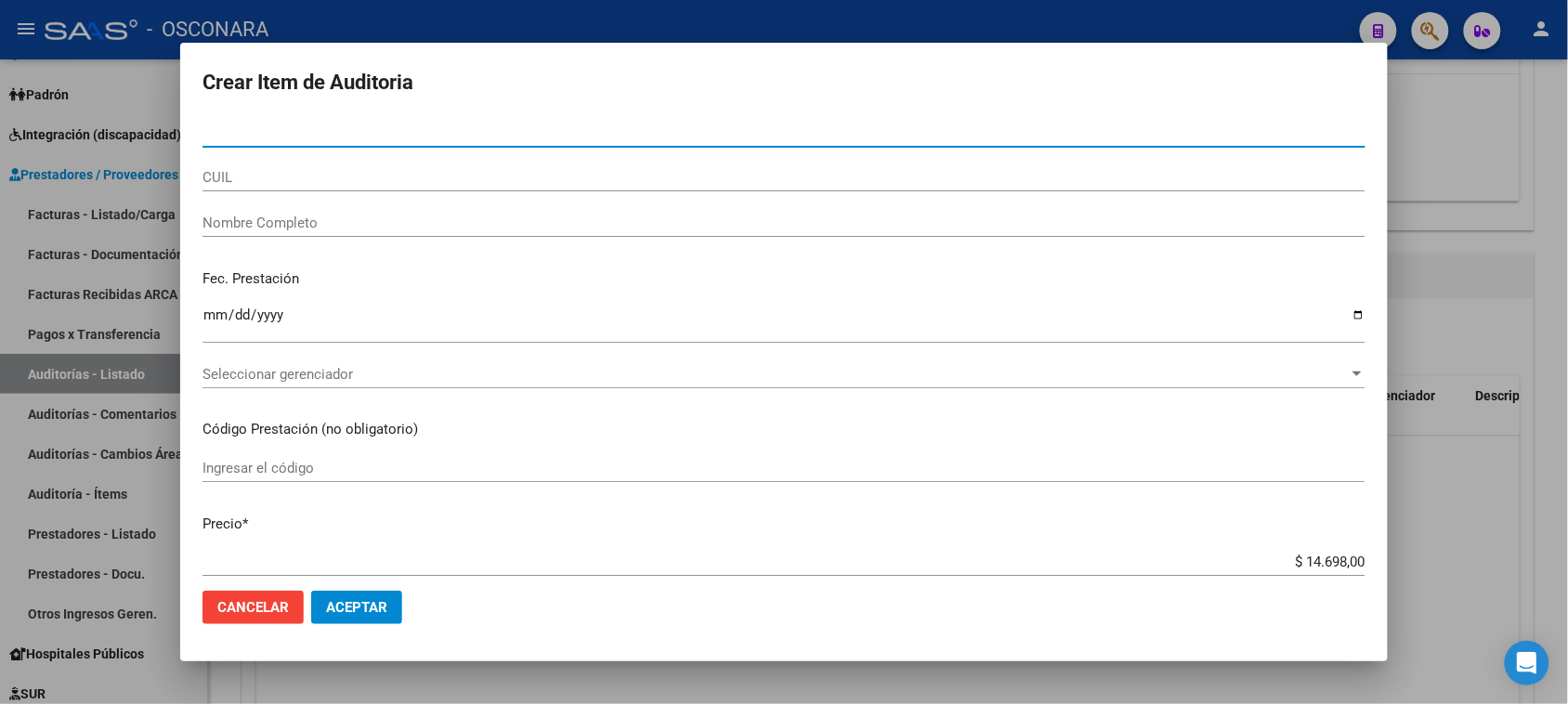
paste input "41328106"
type input "41328106"
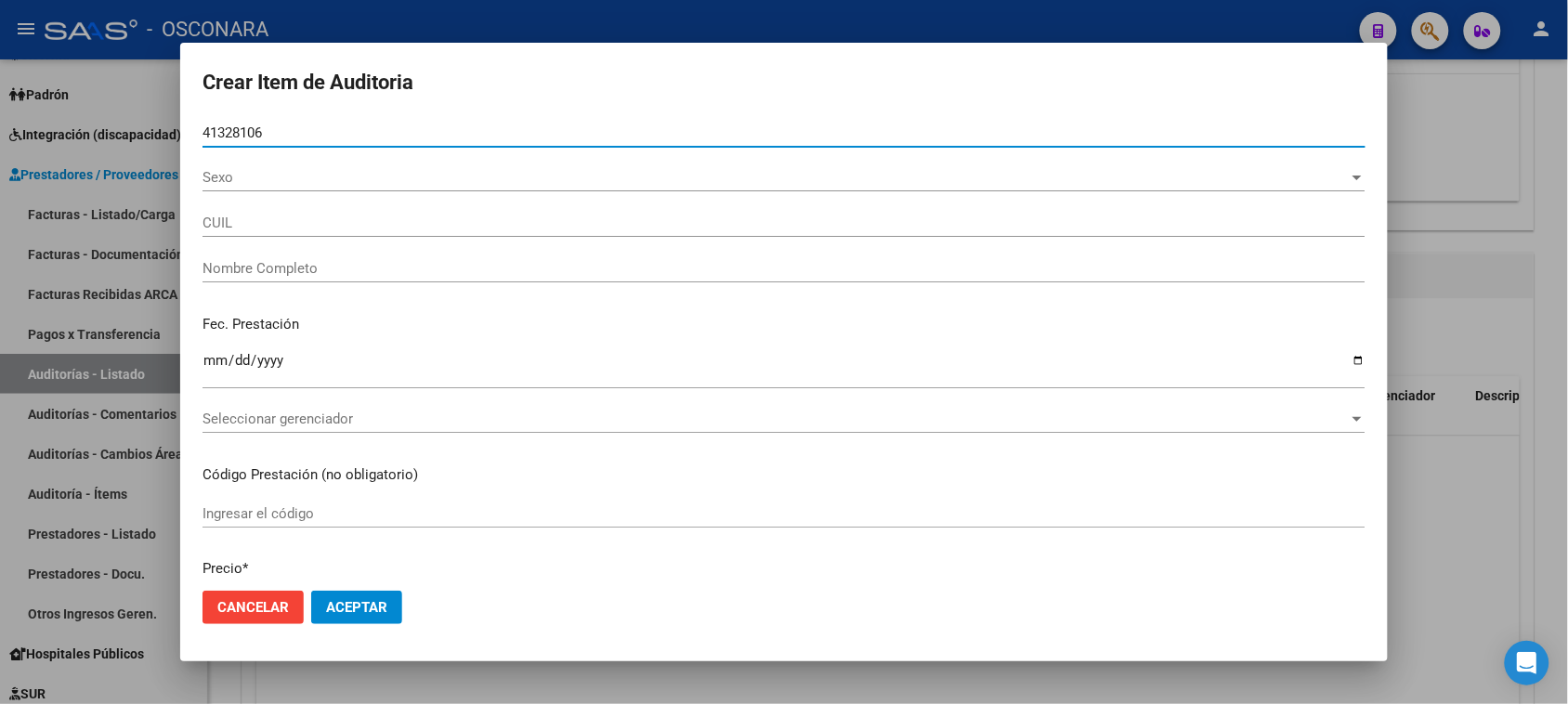
type input "20413281068"
type input "[PERSON_NAME]"
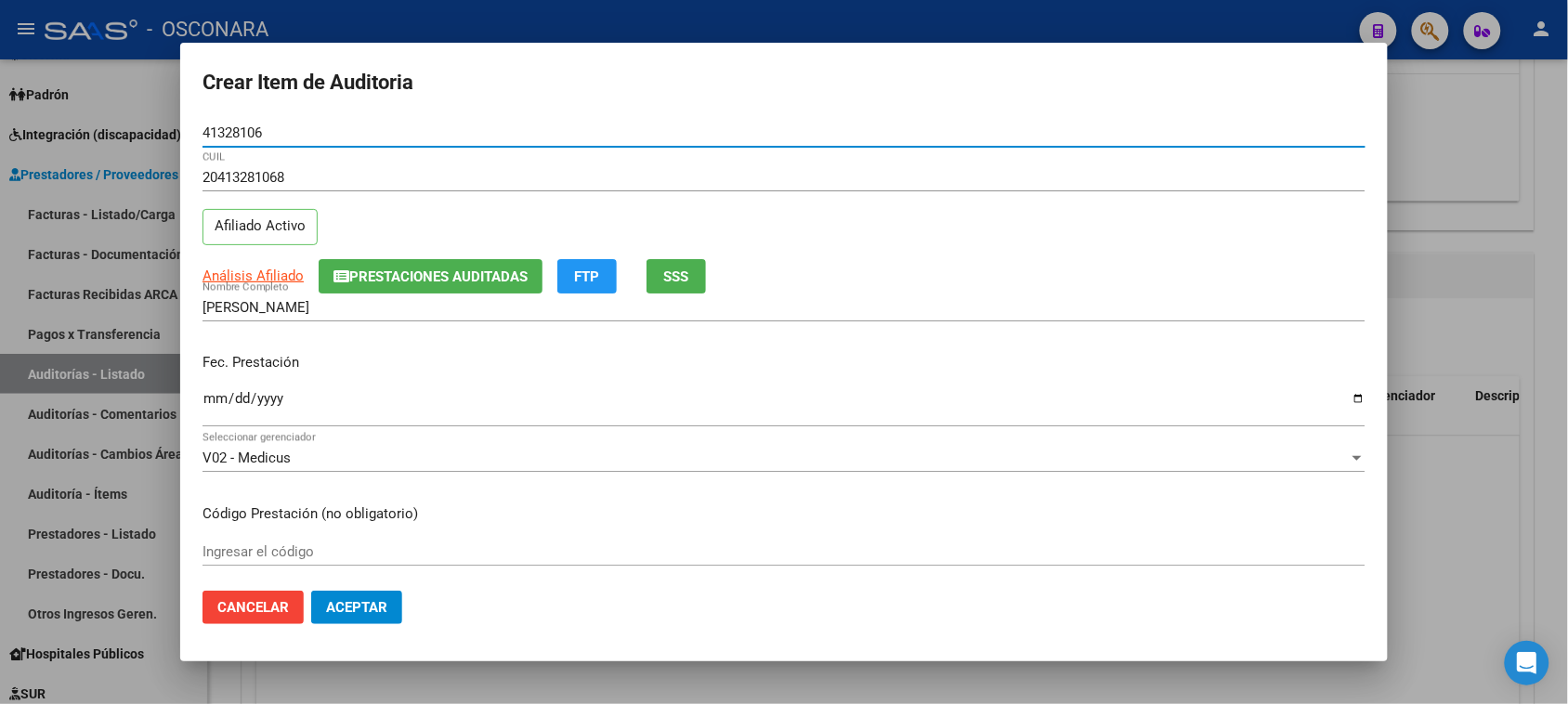
type input "41328106"
click at [210, 395] on input "Ingresar la fecha" at bounding box center [784, 406] width 1163 height 30
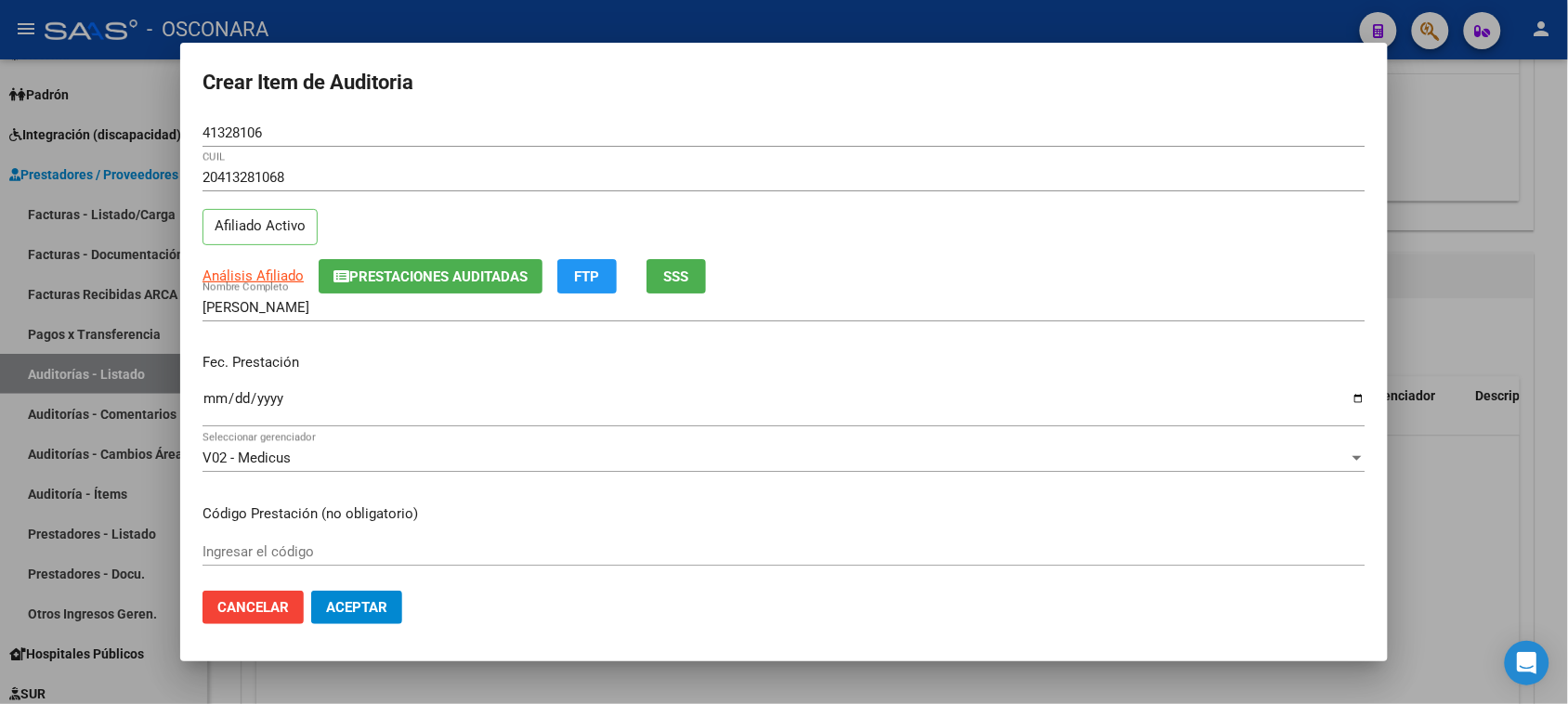
scroll to position [116, 0]
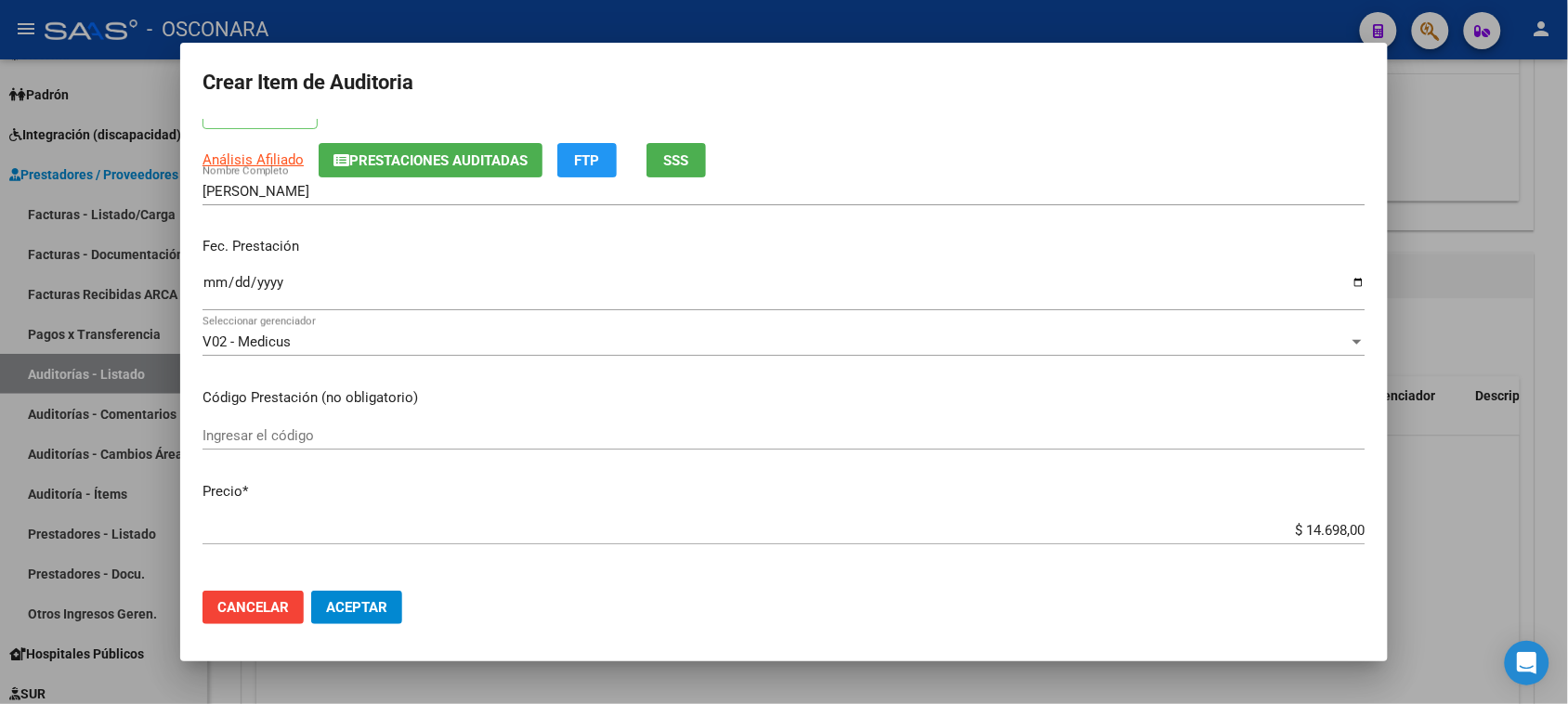
click at [207, 276] on input "Ingresar la fecha" at bounding box center [784, 289] width 1163 height 30
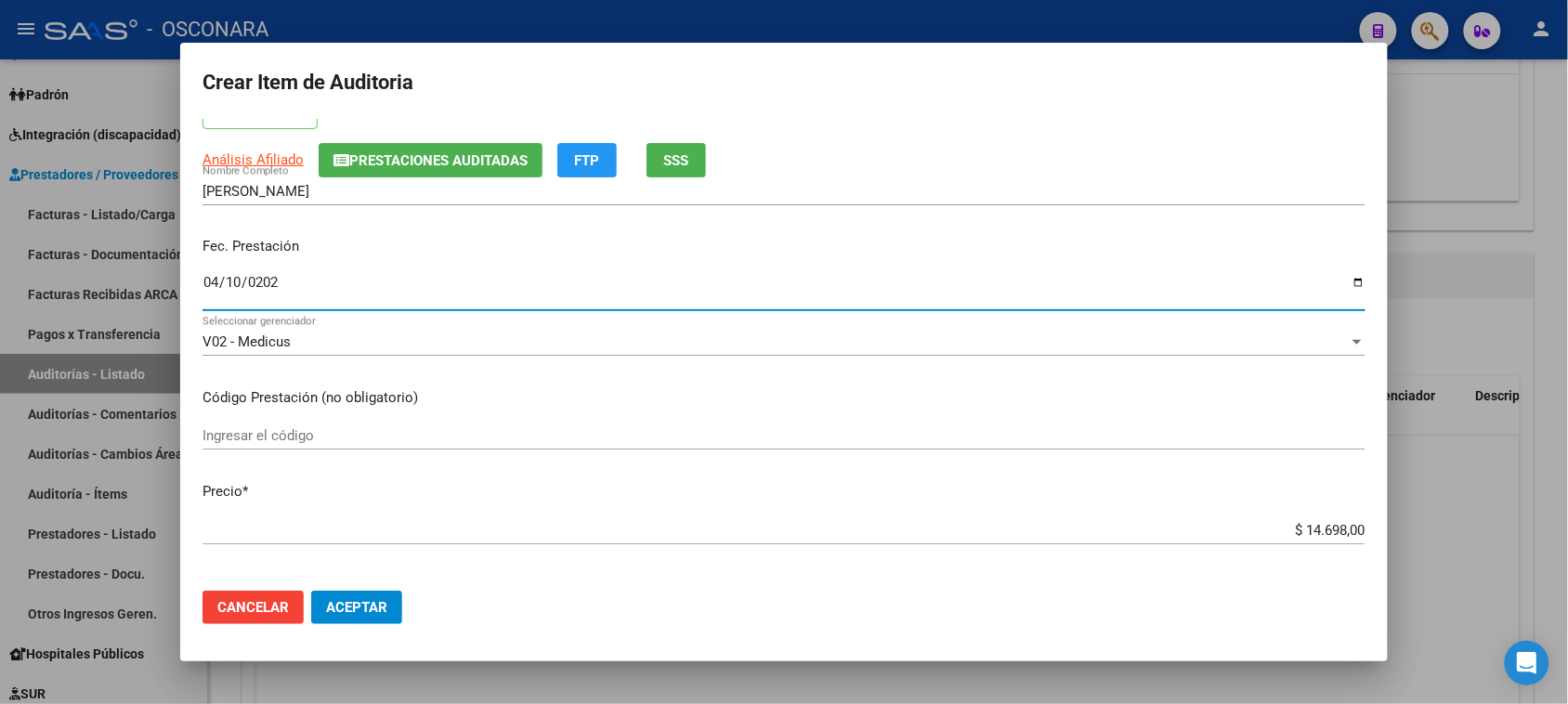
type input "[DATE]"
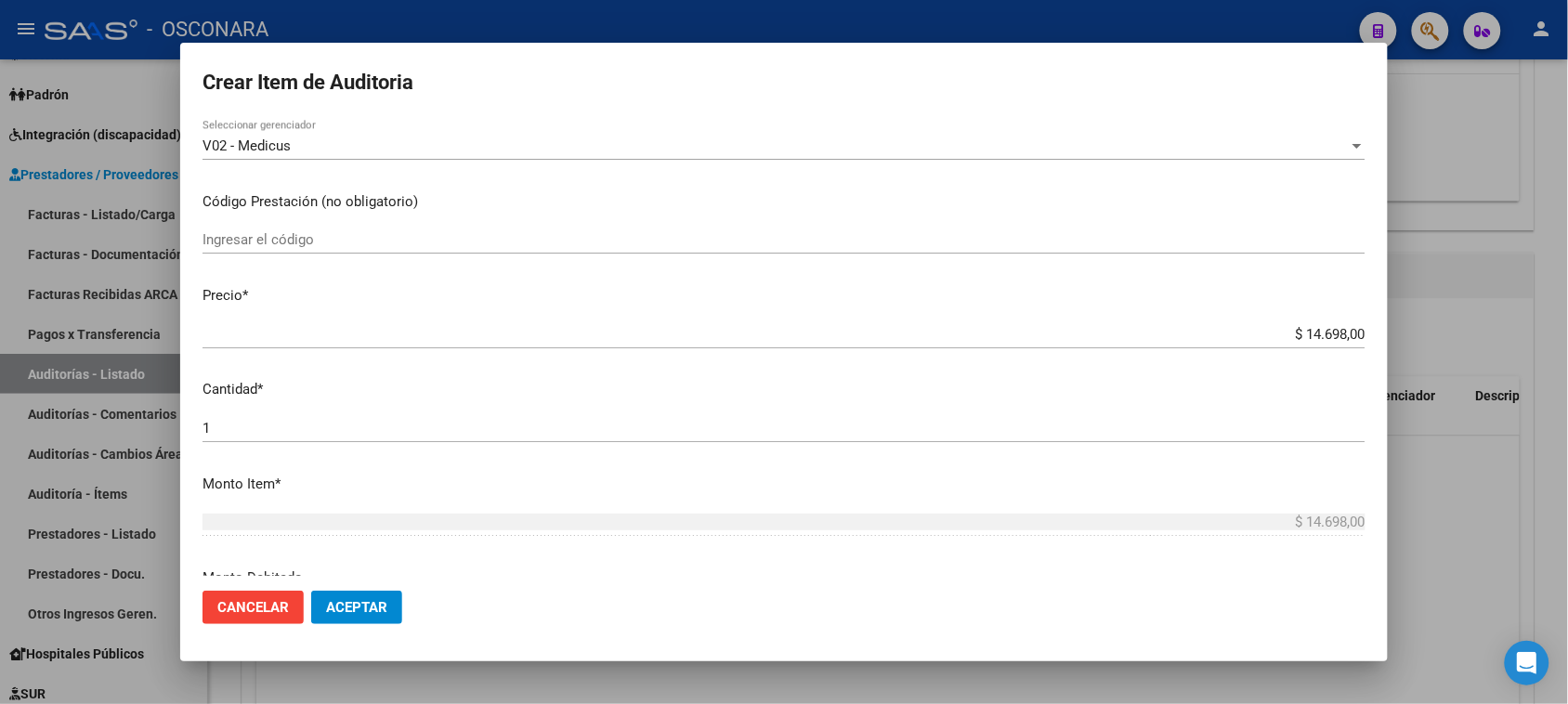
scroll to position [348, 0]
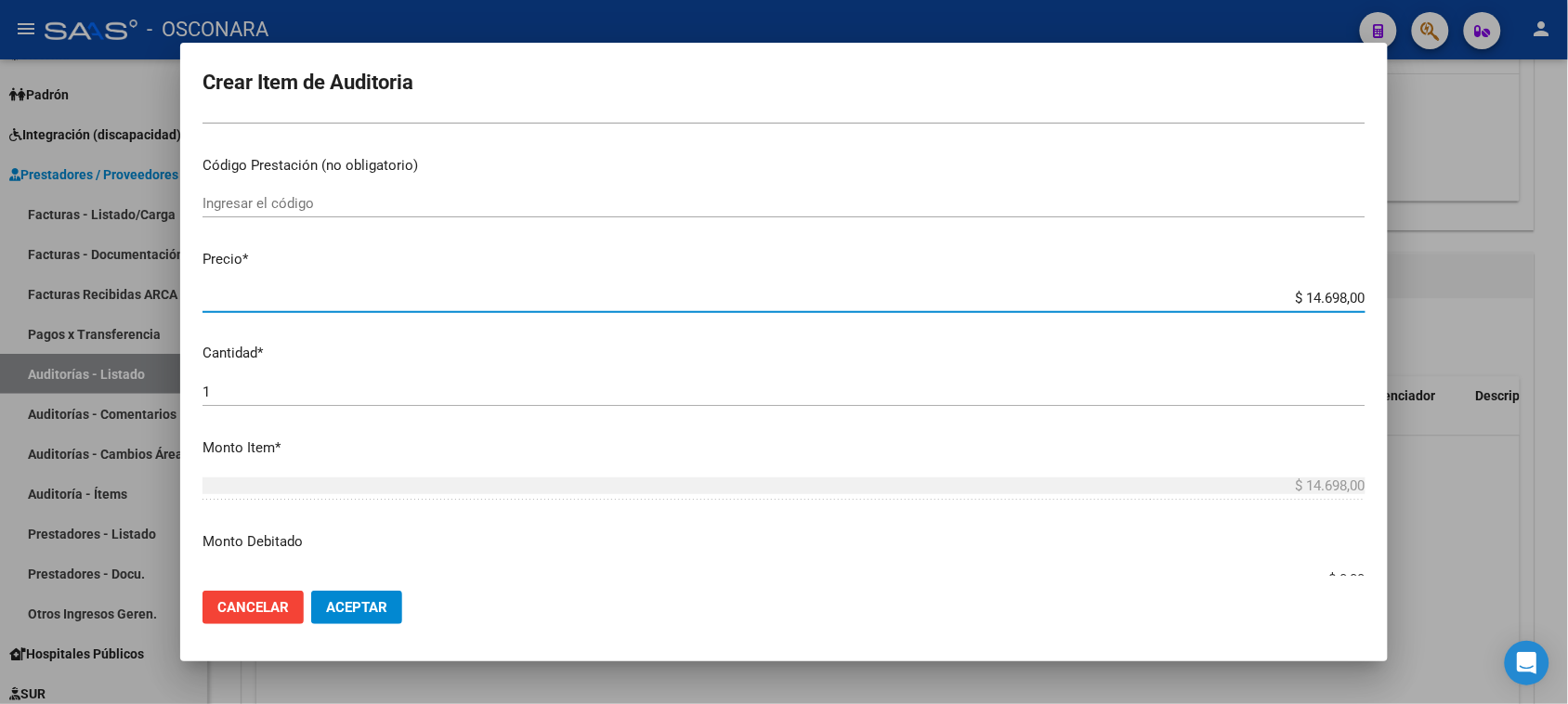
drag, startPoint x: 1295, startPoint y: 299, endPoint x: 1426, endPoint y: 295, distance: 131.1
click at [1426, 295] on div "Crear Item de Auditoria 41328106 Nro Documento 20413281068 CUIL Afiliado Activo…" at bounding box center [784, 352] width 1568 height 704
type input "$ 0,01"
type input "$ 0,02"
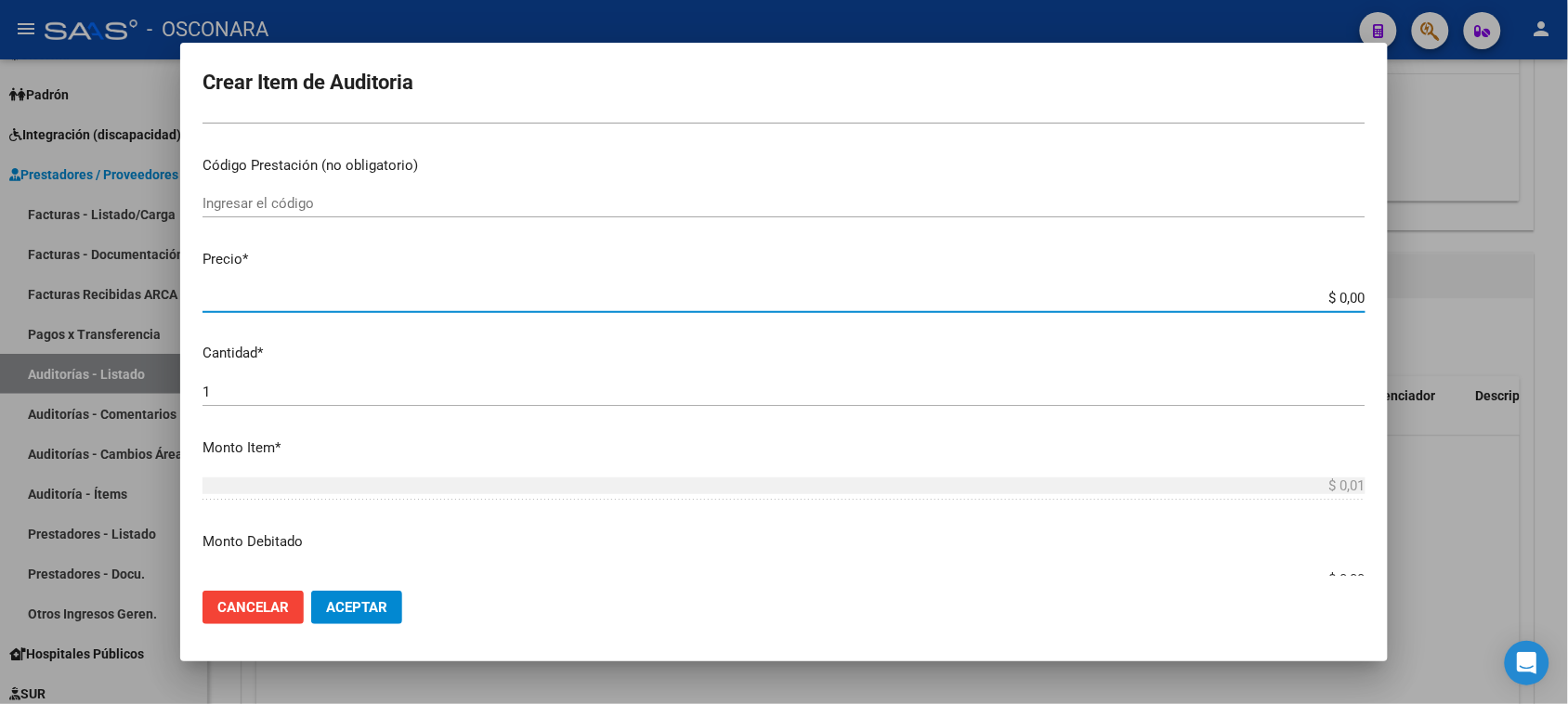
type input "$ 0,02"
type input "$ 0,29"
type input "$ 2,95"
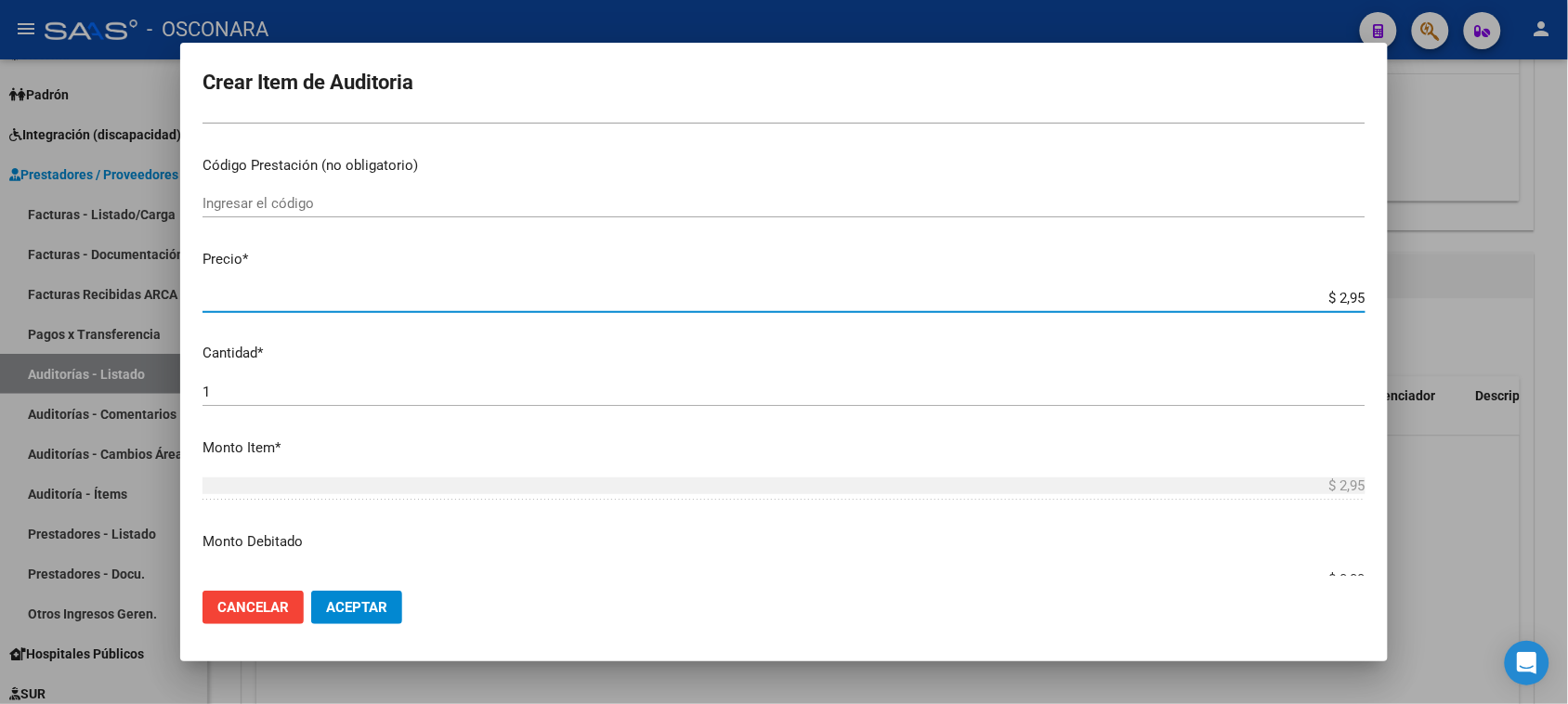
type input "$ 29,57"
type input "$ 295,70"
type input "$ 2.957,00"
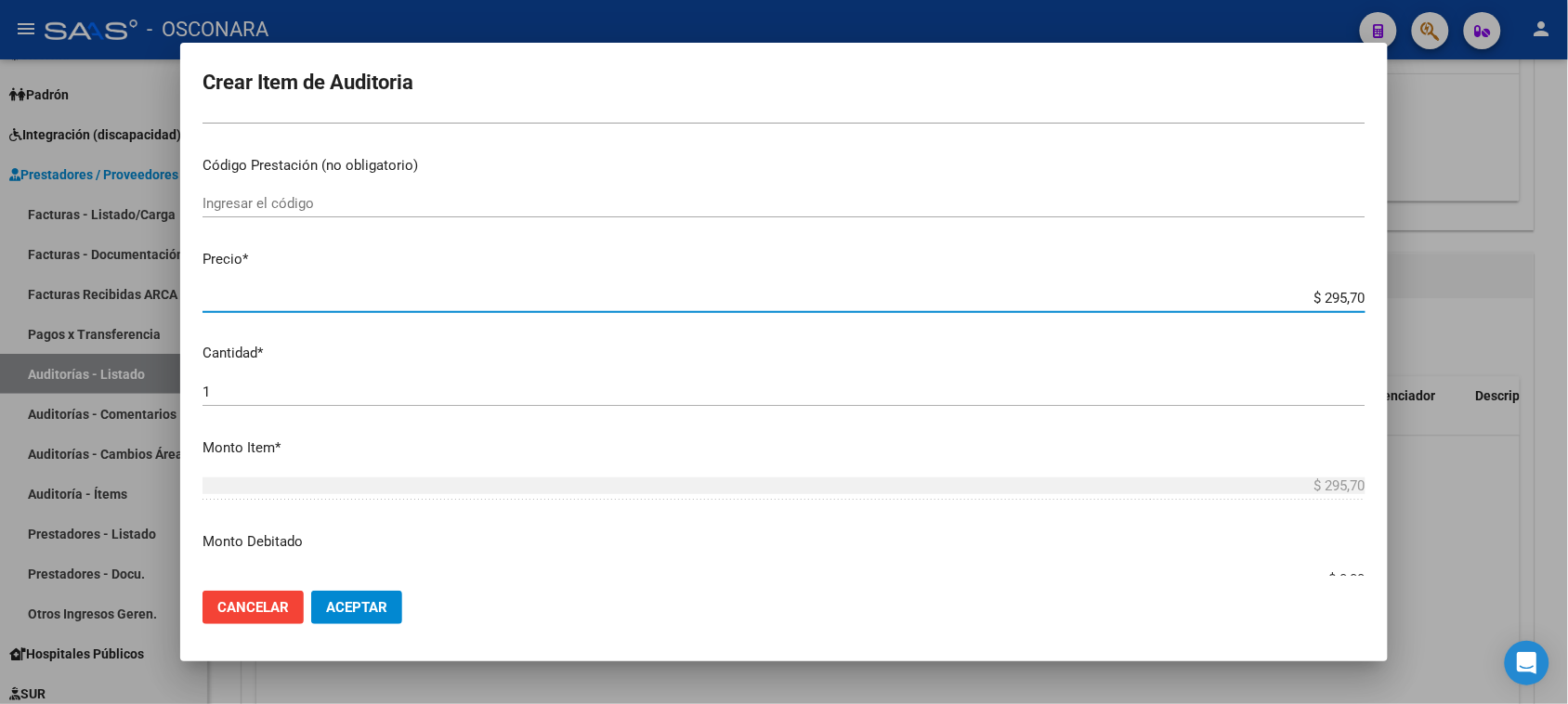
type input "$ 2.957,00"
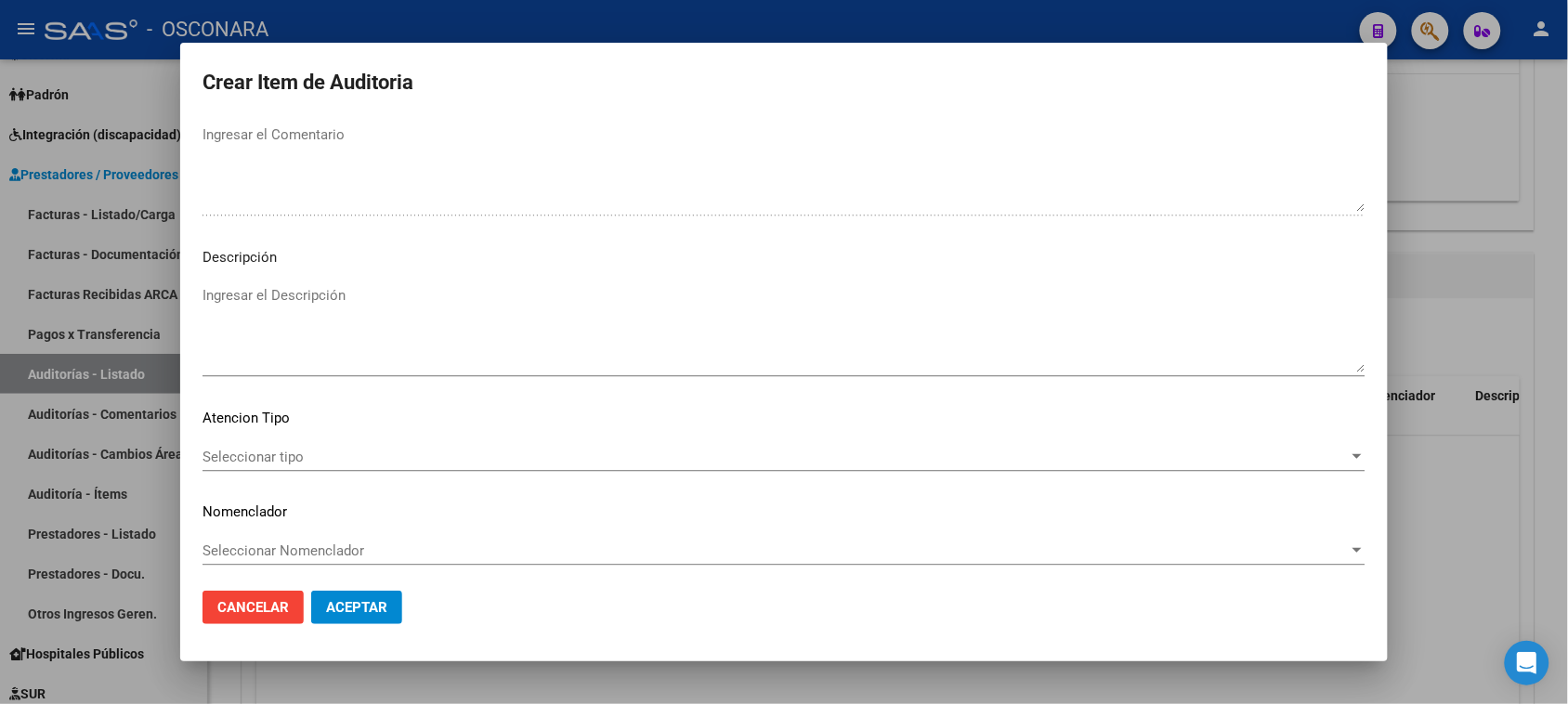
scroll to position [1213, 0]
click at [442, 274] on mat-dialog-content "41328106 Nro Documento 20413281068 CUIL Afiliado Activo Análisis Afiliado Prest…" at bounding box center [784, 347] width 1208 height 458
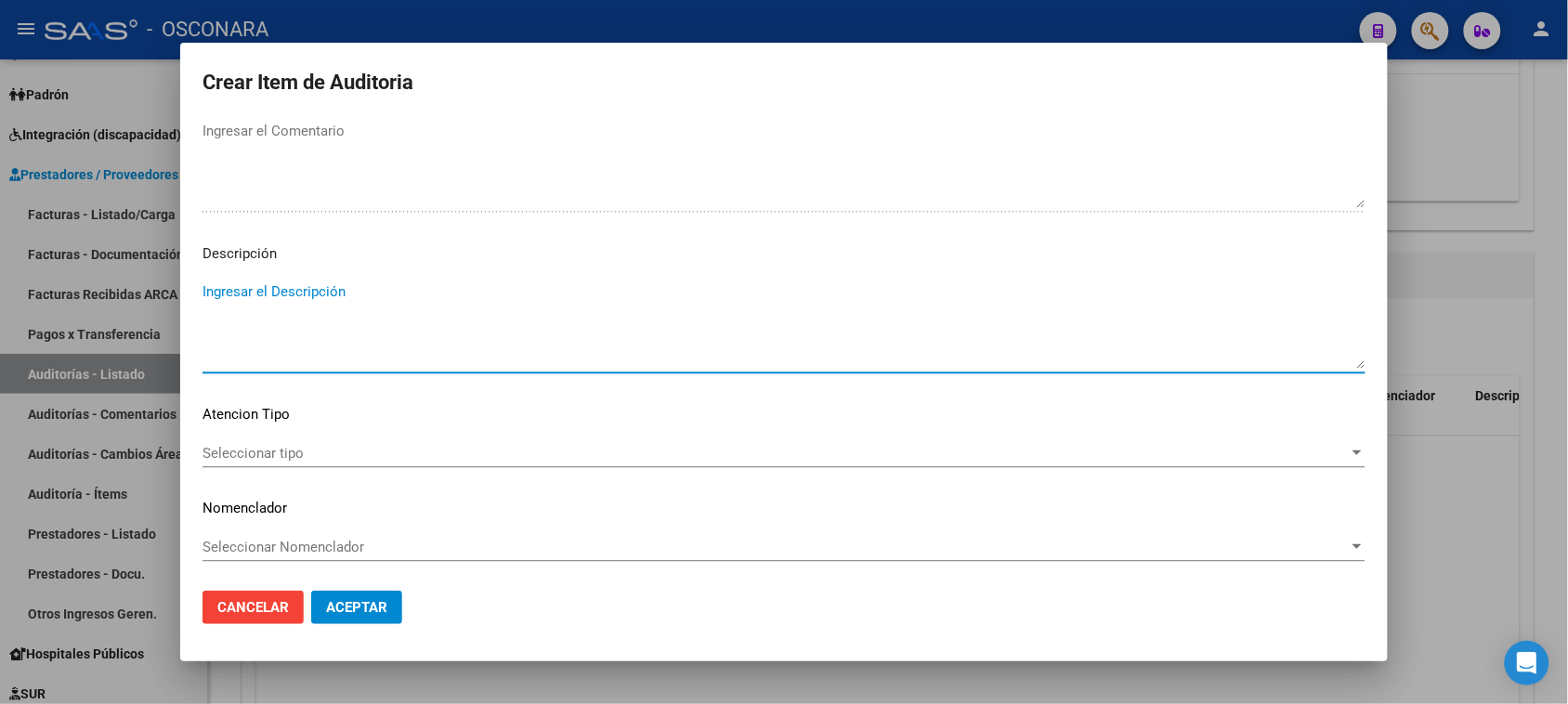
click at [307, 328] on textarea "Ingresar el Descripción" at bounding box center [784, 324] width 1163 height 87
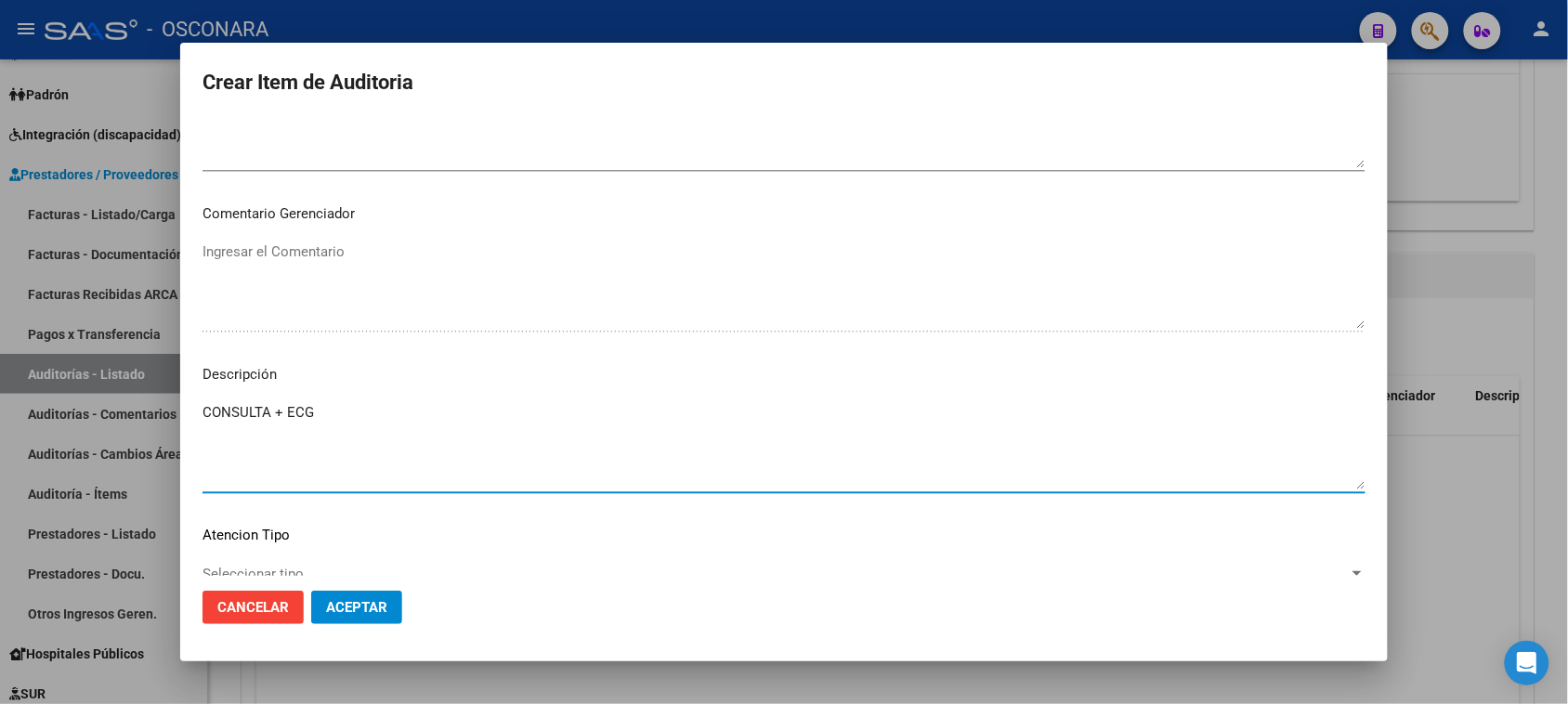
scroll to position [980, 0]
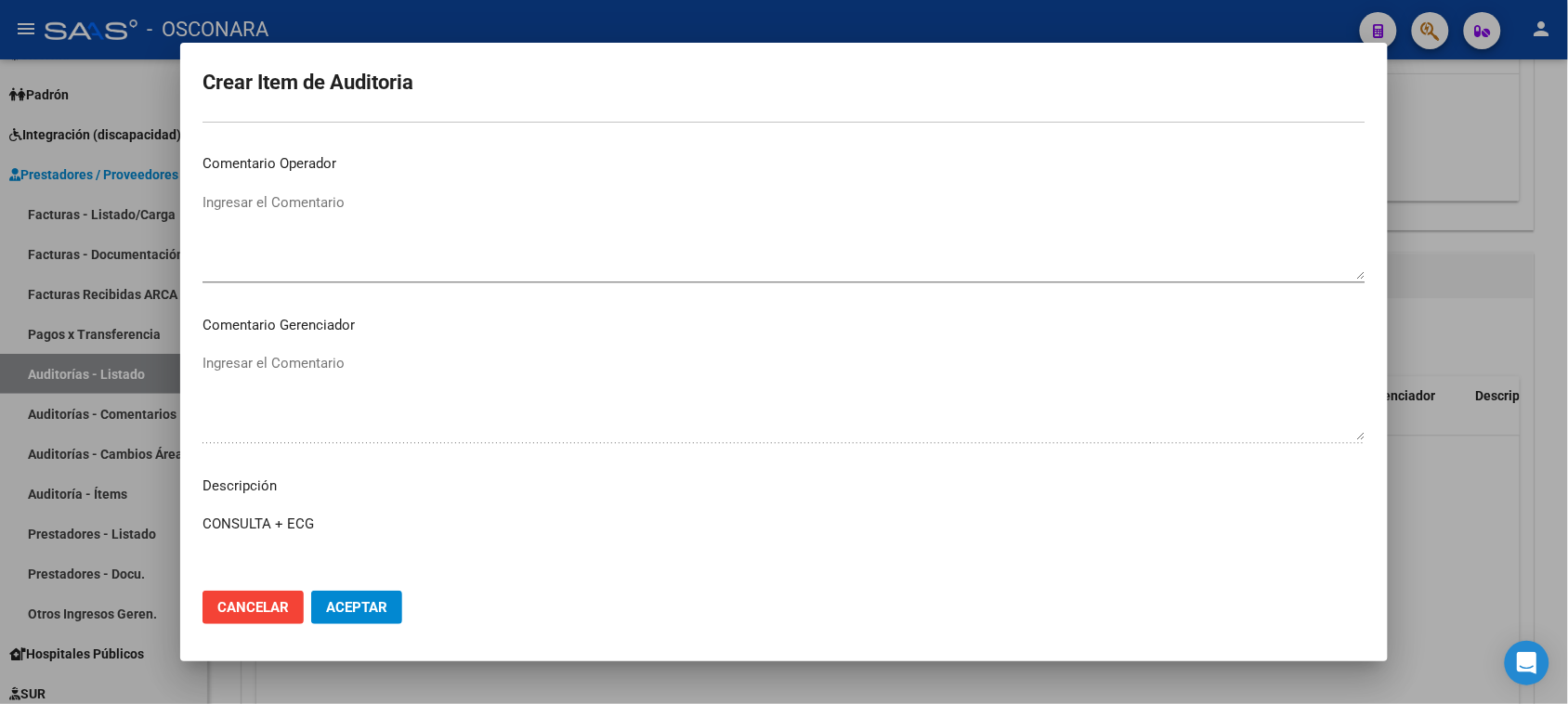
type textarea "CONSULTA + ECG"
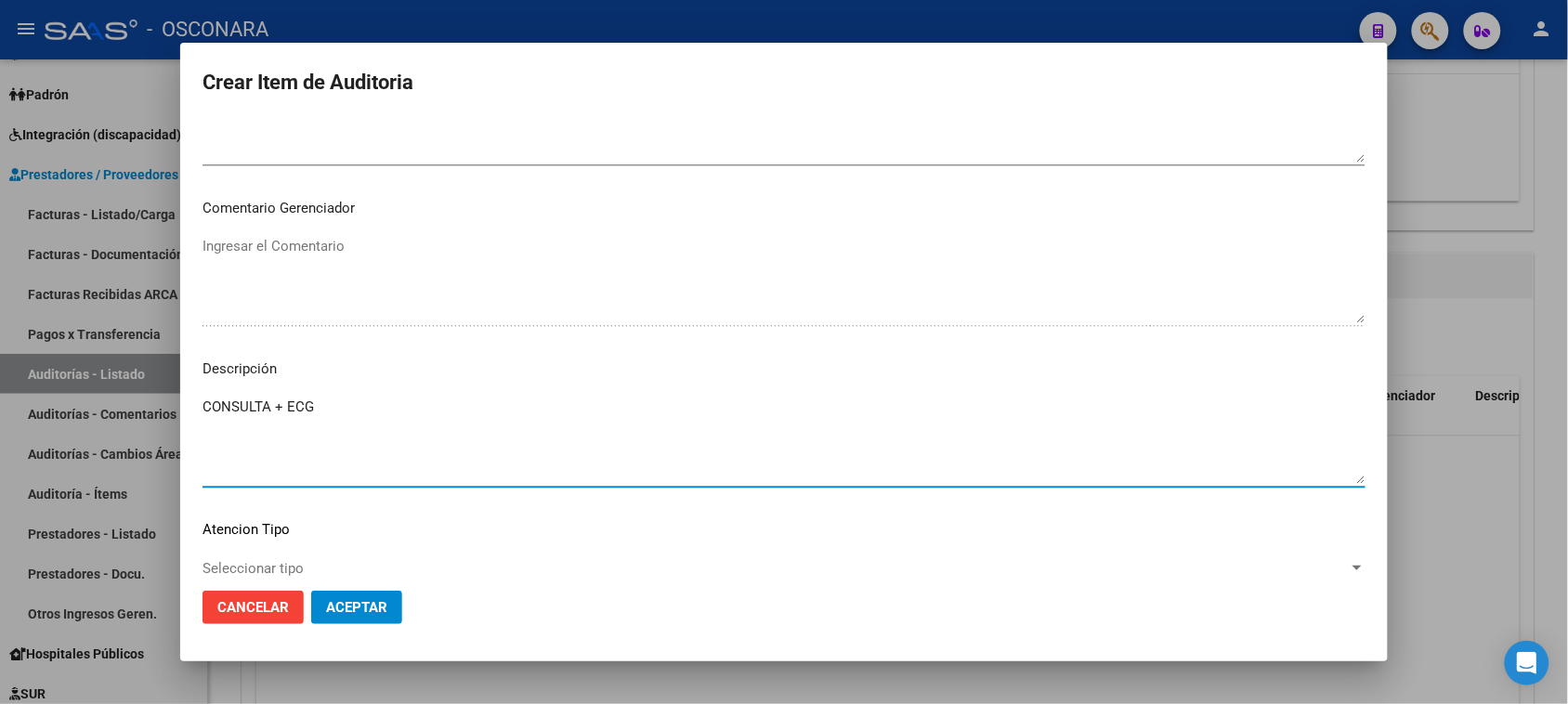
click at [360, 395] on div "CONSULTA + ECG Ingresar el Descripción" at bounding box center [784, 440] width 1163 height 94
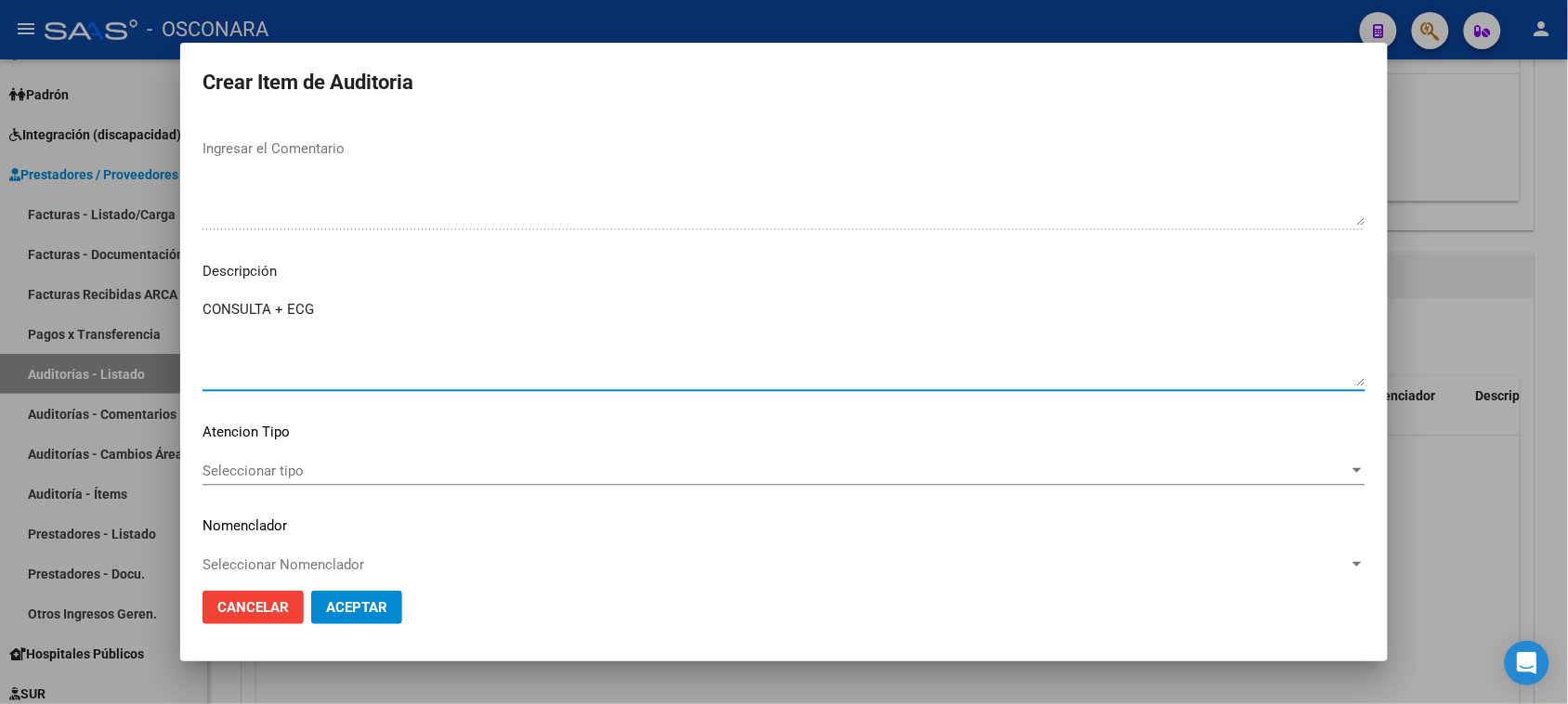
scroll to position [1213, 0]
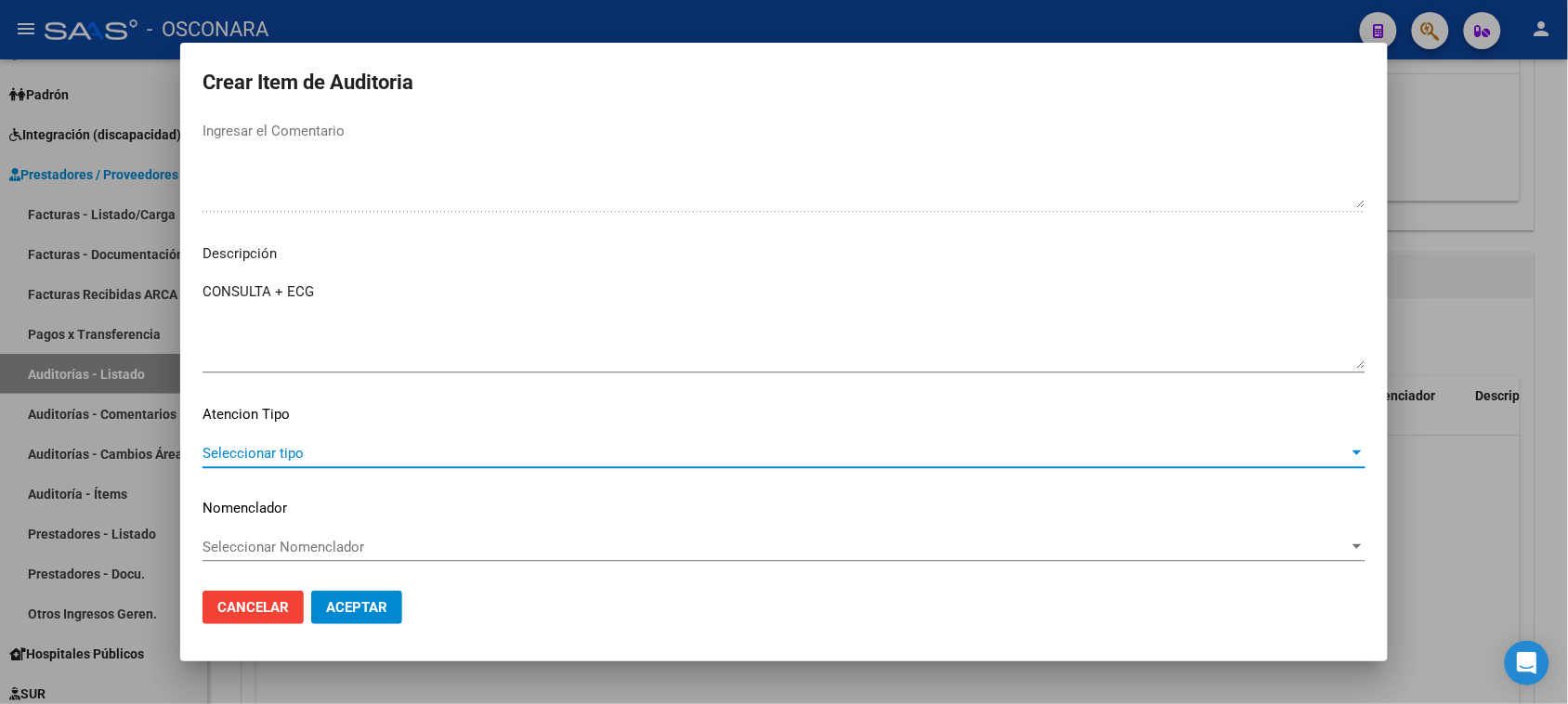
click at [386, 453] on span "Seleccionar tipo" at bounding box center [775, 453] width 1146 height 17
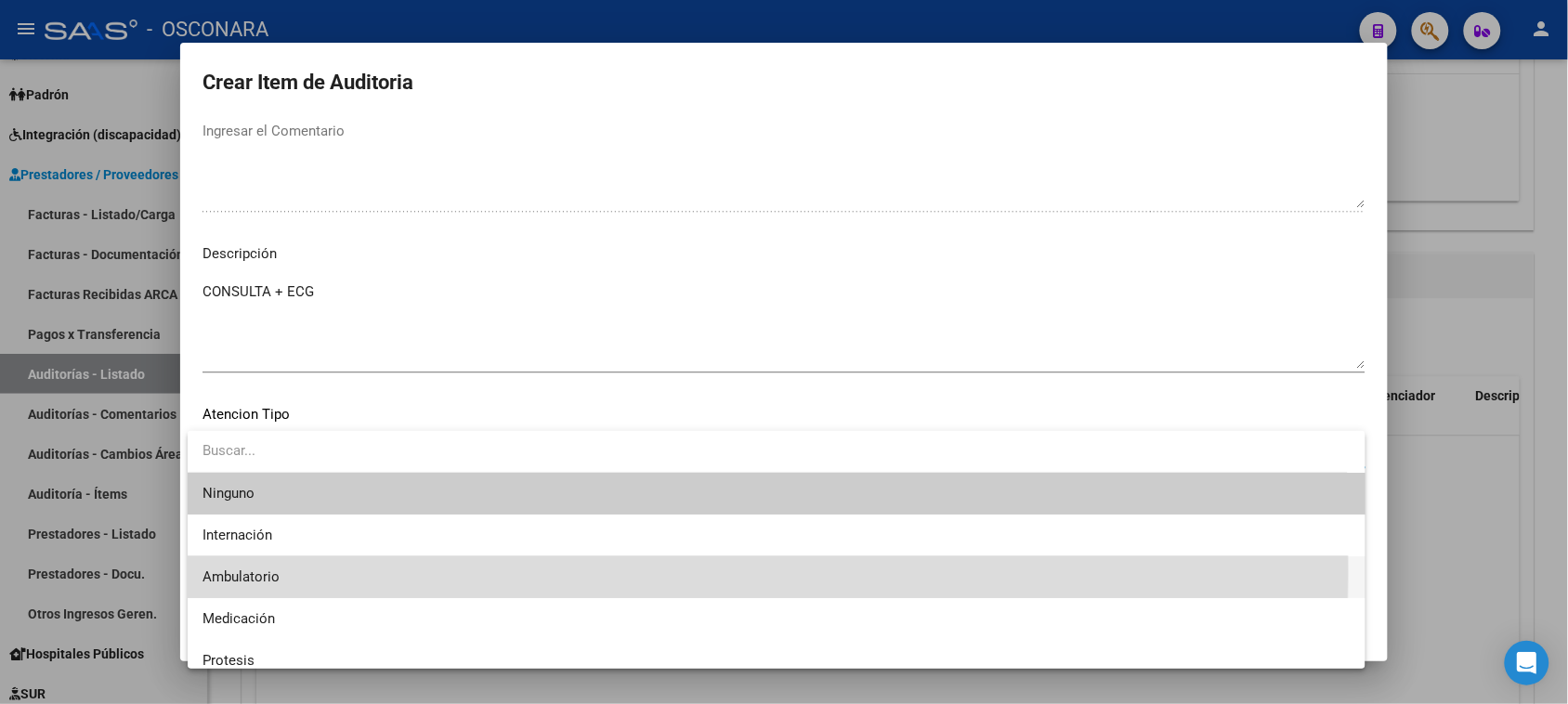
click at [409, 570] on span "Ambulatorio" at bounding box center [776, 577] width 1148 height 42
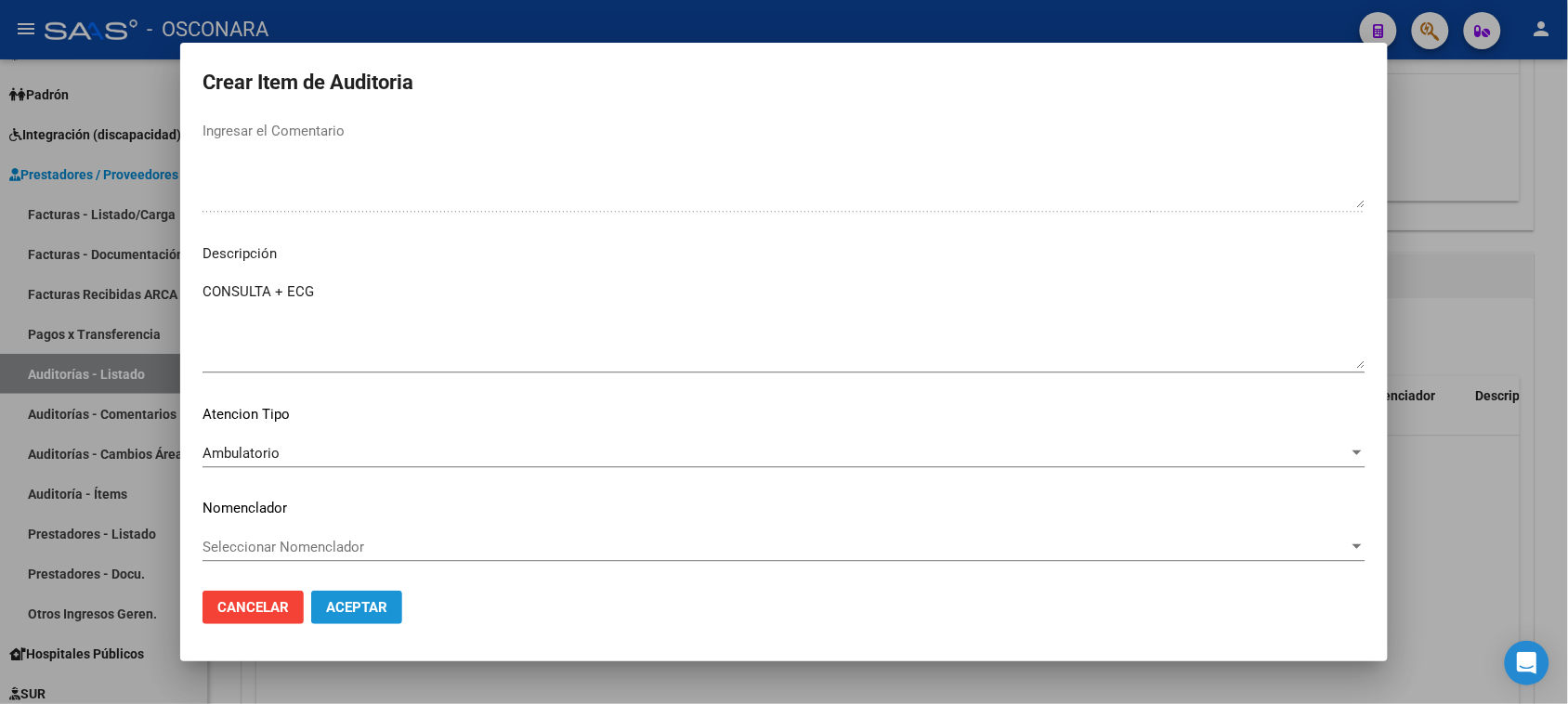
click at [353, 608] on span "Aceptar" at bounding box center [357, 608] width 62 height 17
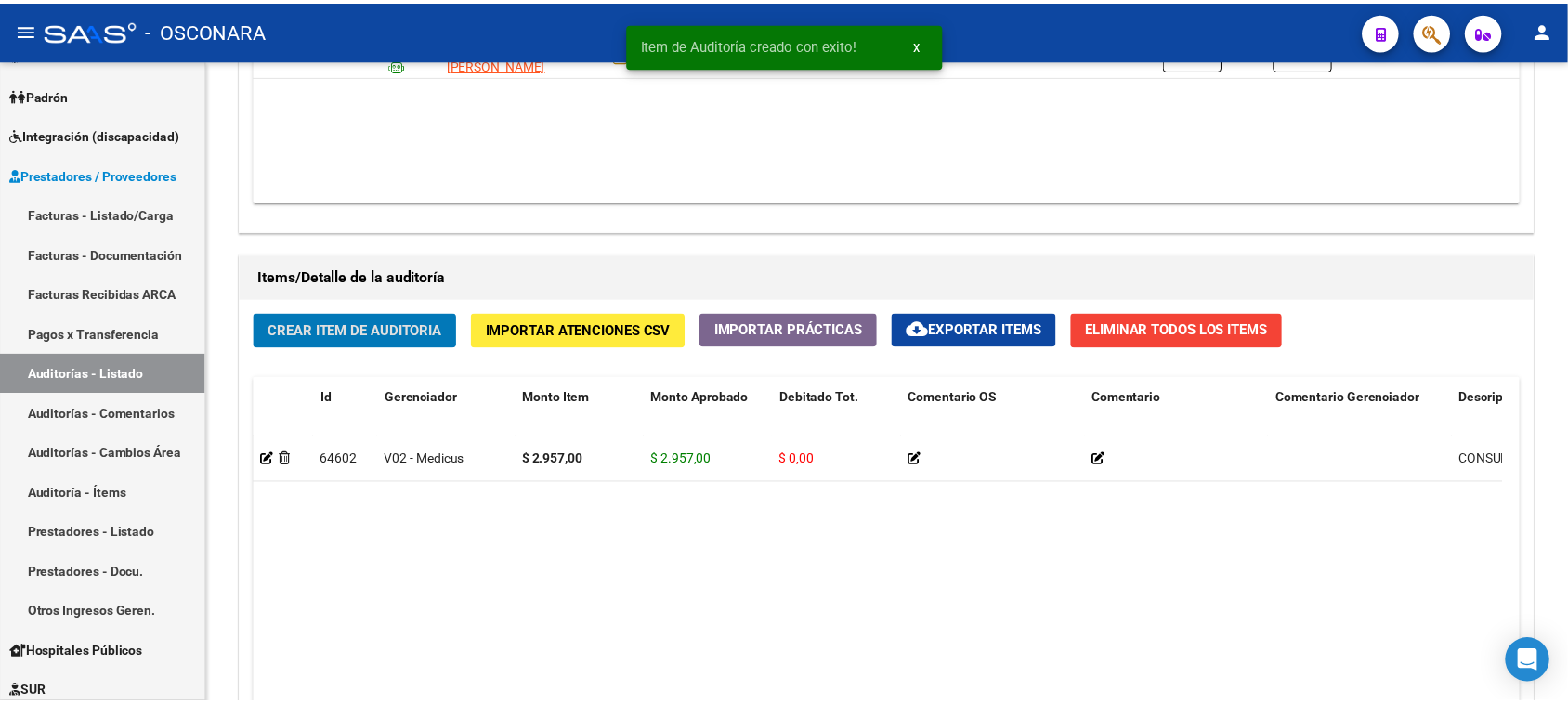
scroll to position [1162, 0]
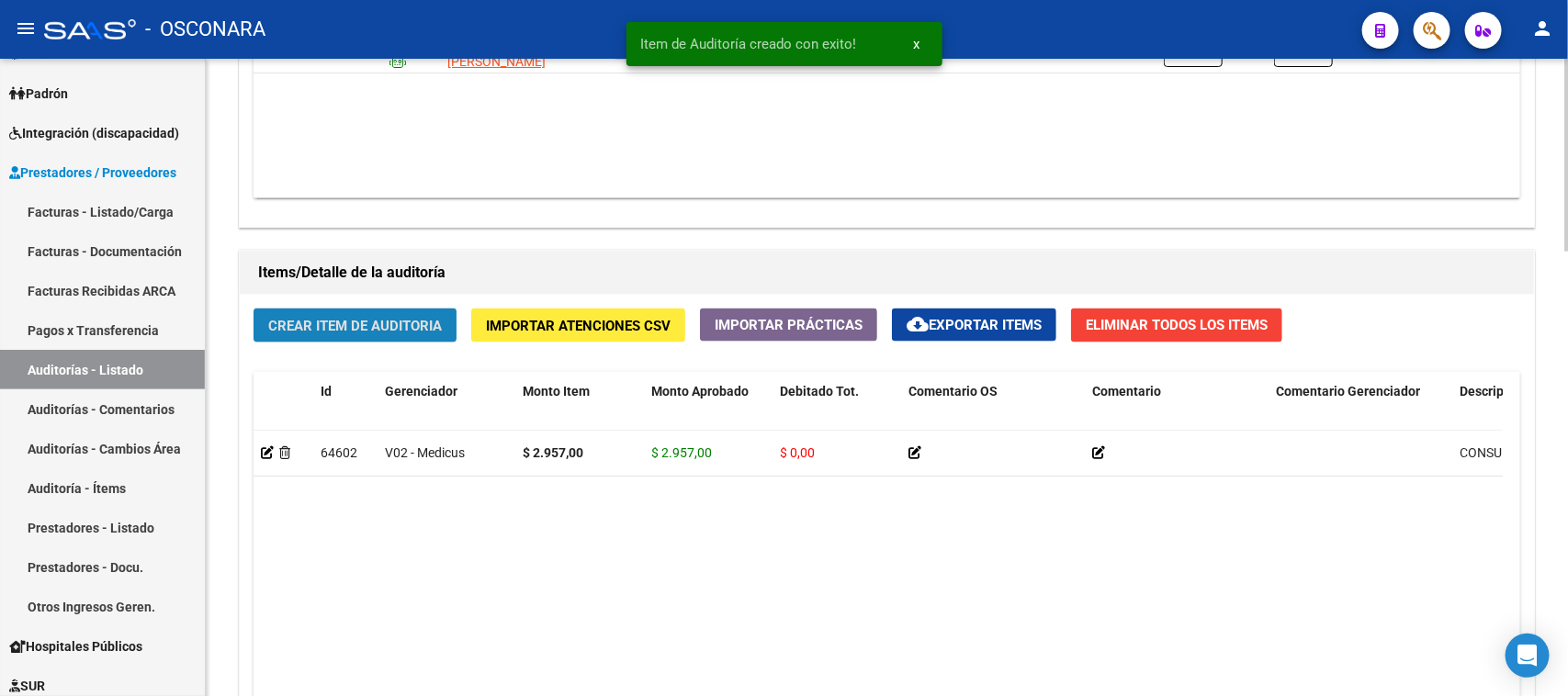
click at [383, 318] on span "Crear Item de Auditoria" at bounding box center [355, 326] width 174 height 17
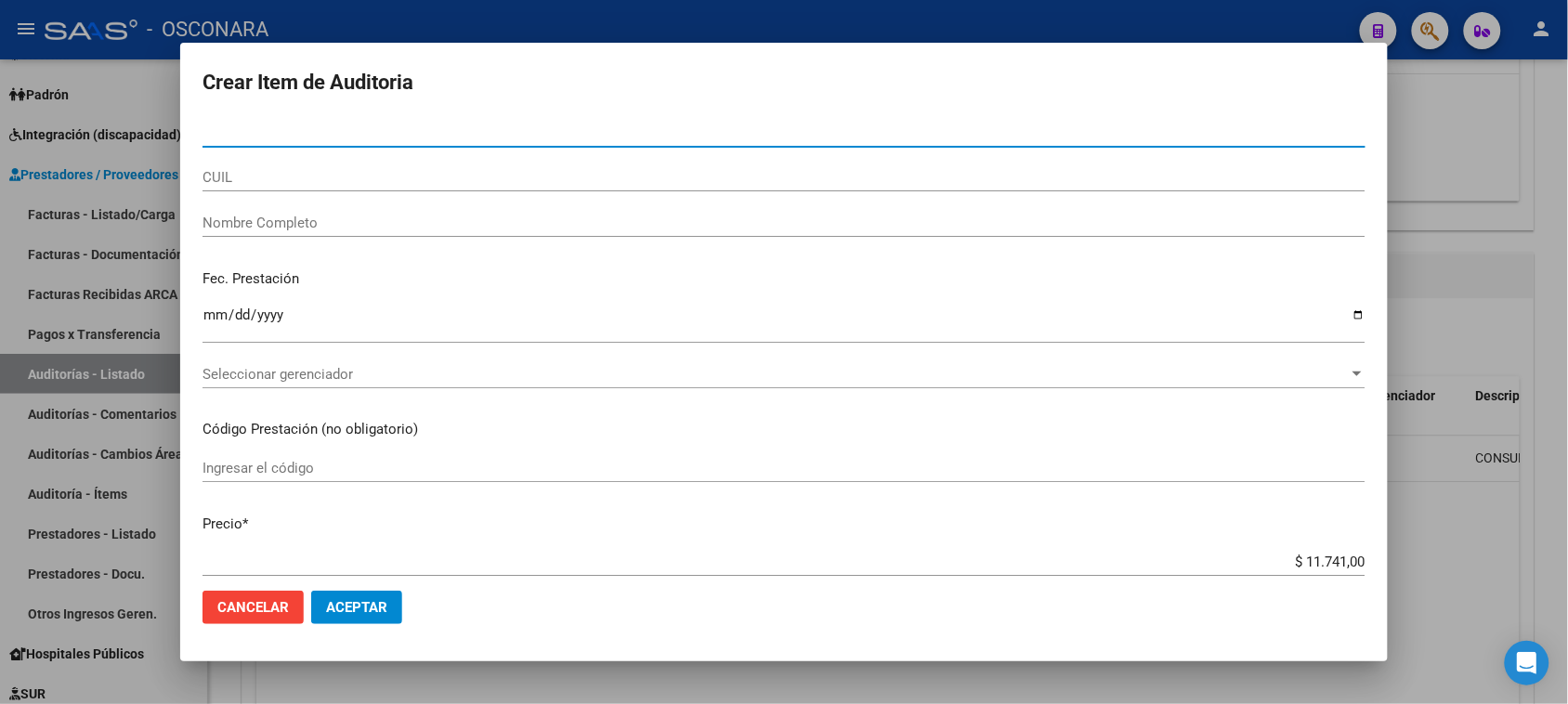
paste input "50202908"
type input "50202908"
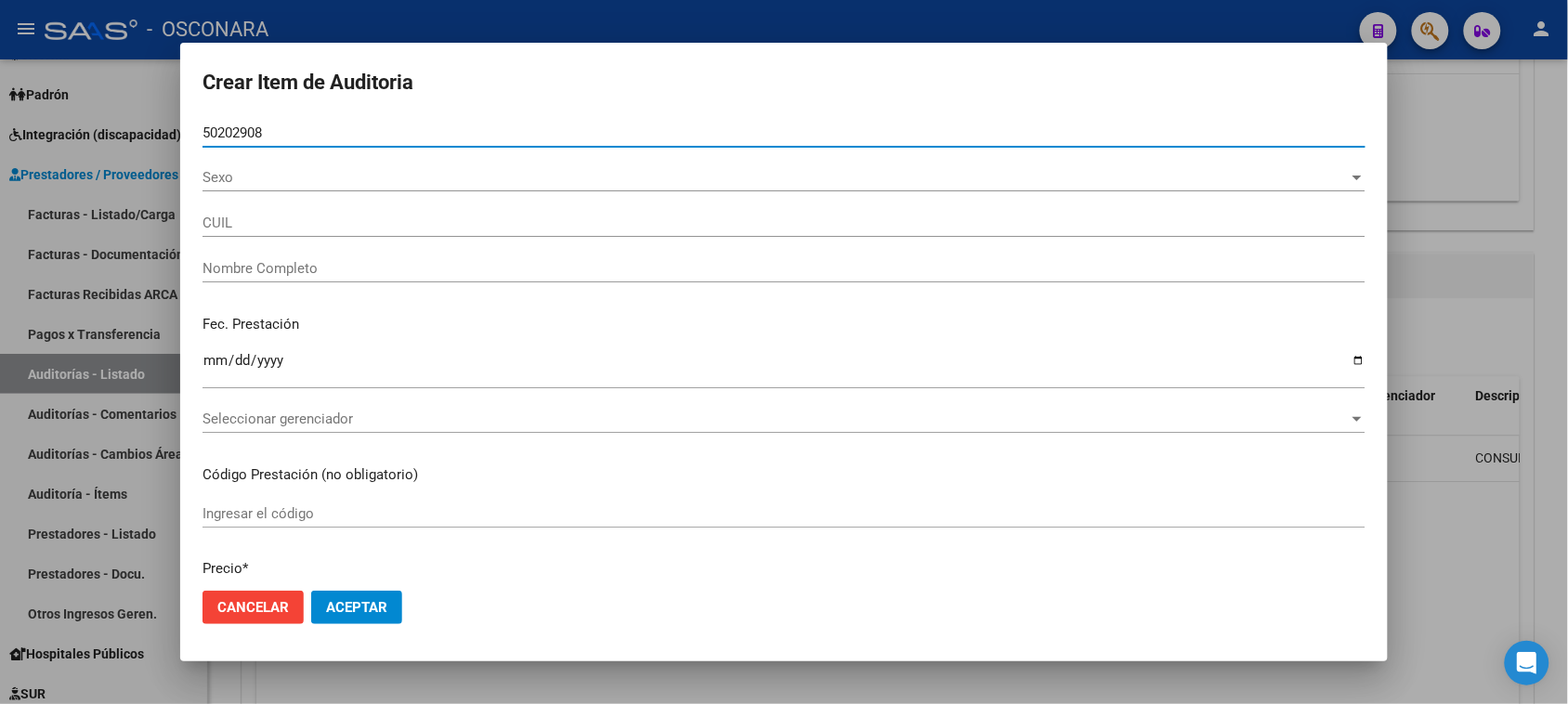
type input "20502029089"
type input "[PERSON_NAME]"
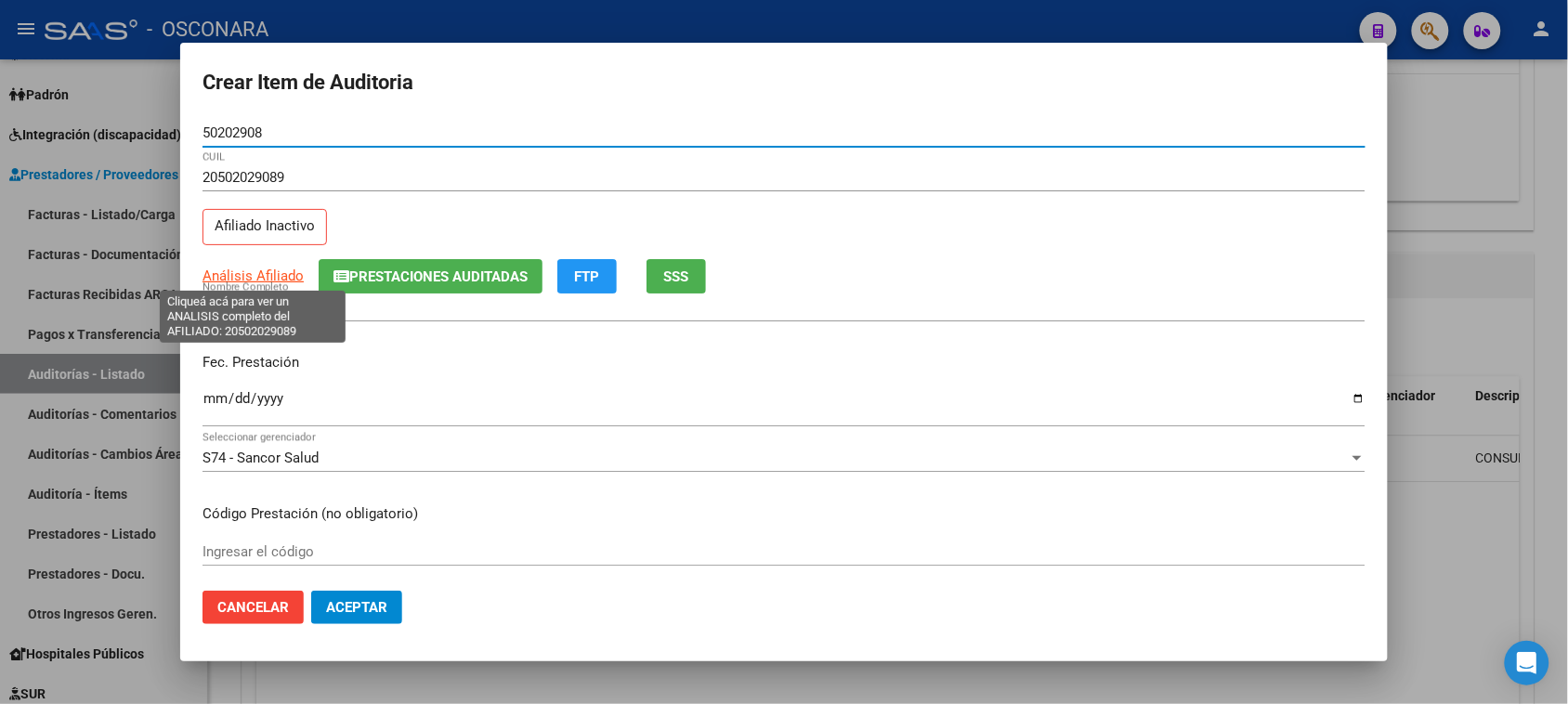
type input "50202908"
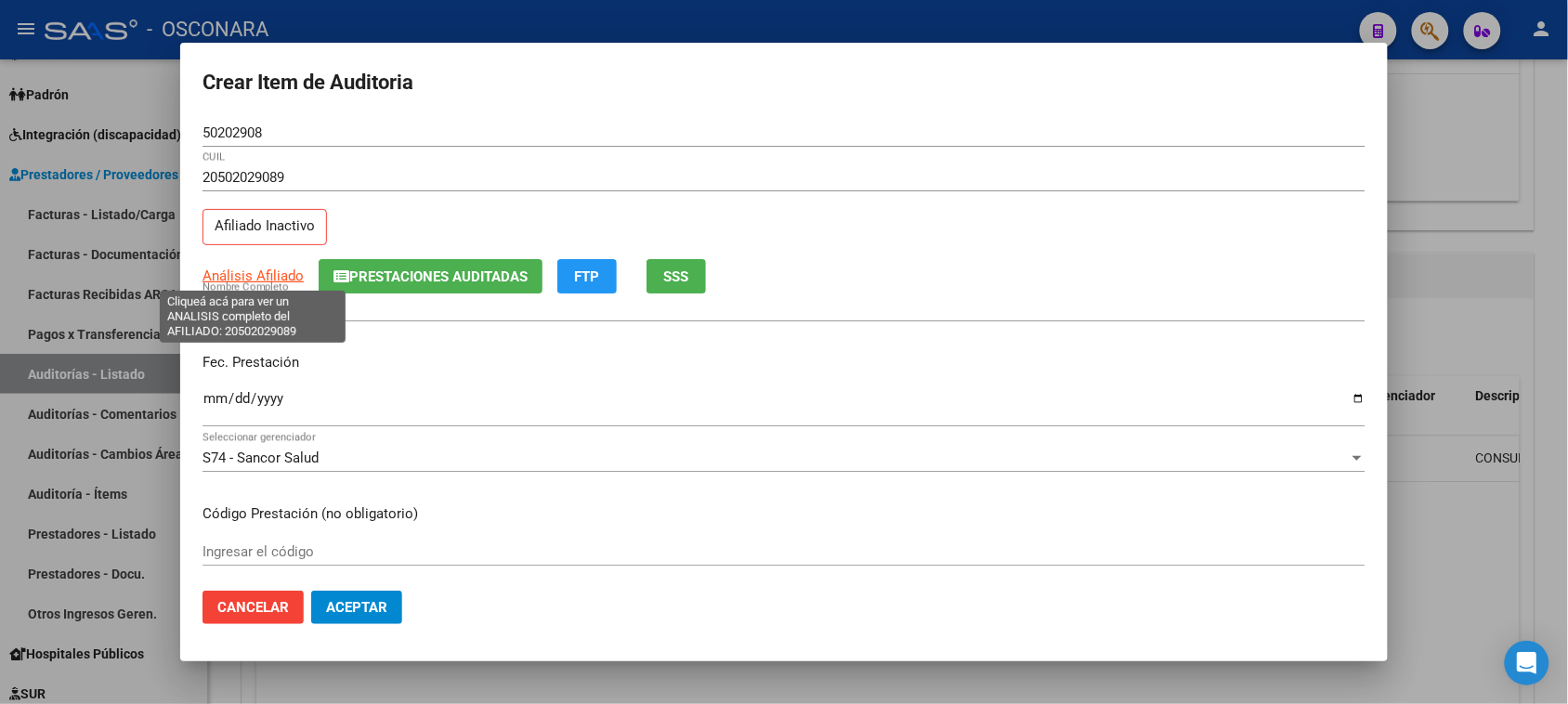
click at [289, 271] on span "Análisis Afiliado" at bounding box center [253, 275] width 101 height 17
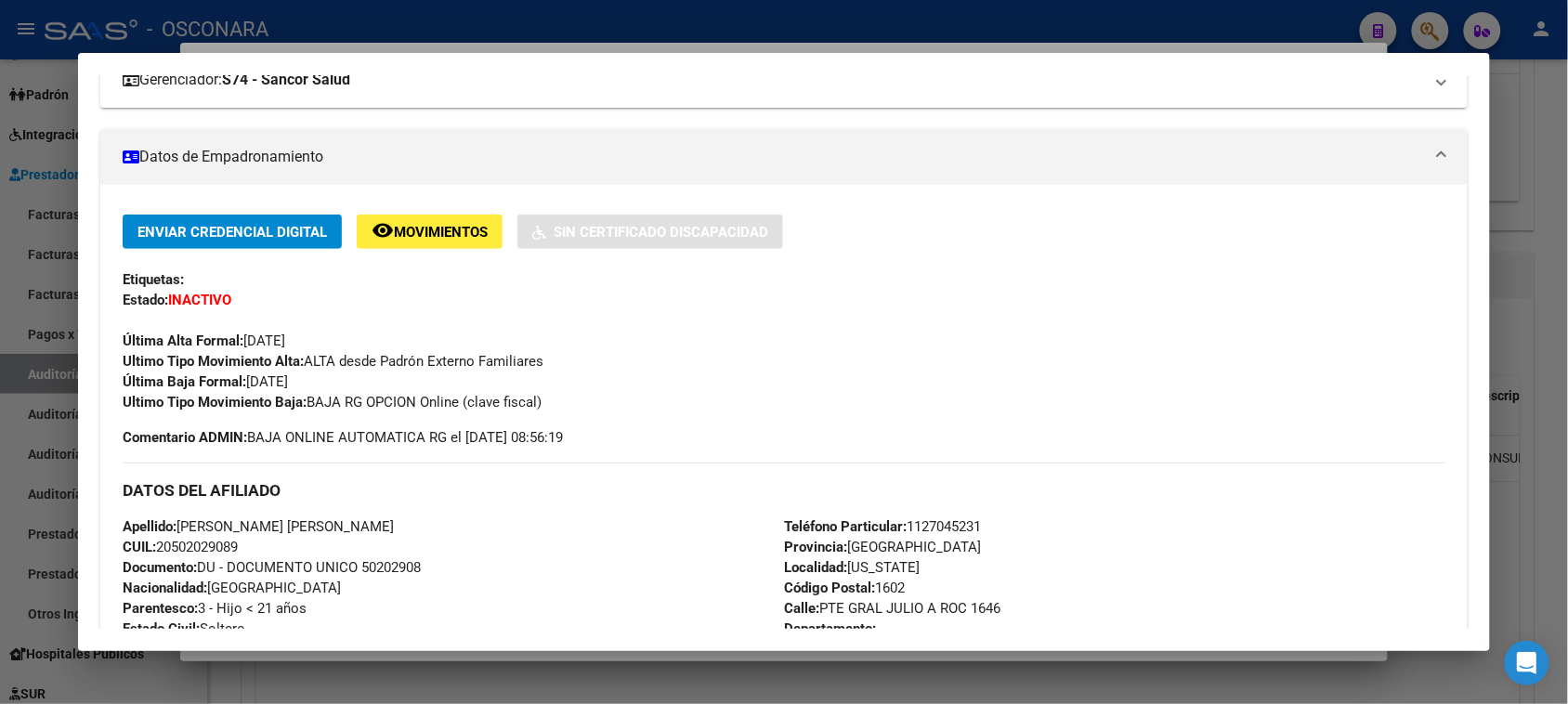
scroll to position [348, 0]
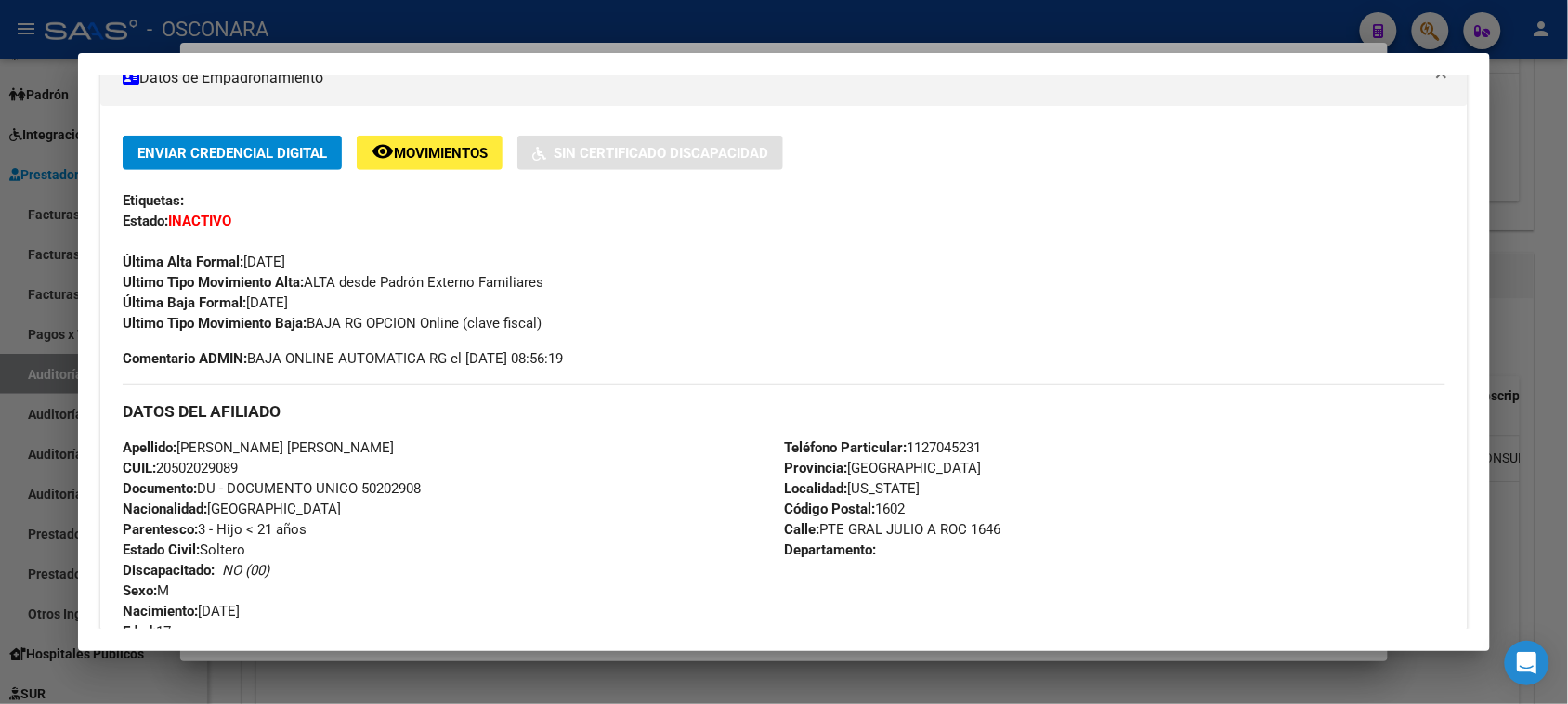
drag, startPoint x: 252, startPoint y: 359, endPoint x: 497, endPoint y: 374, distance: 245.5
click at [497, 374] on div "Enviar Credencial Digital remove_red_eye Movimientos Sin Certificado Discapacid…" at bounding box center [783, 559] width 1321 height 848
drag, startPoint x: 537, startPoint y: 358, endPoint x: 461, endPoint y: 358, distance: 76.0
click at [461, 358] on span "Comentario ADMIN: BAJA ONLINE AUTOMATICA RG el [DATE] 08:56:19" at bounding box center [342, 359] width 440 height 21
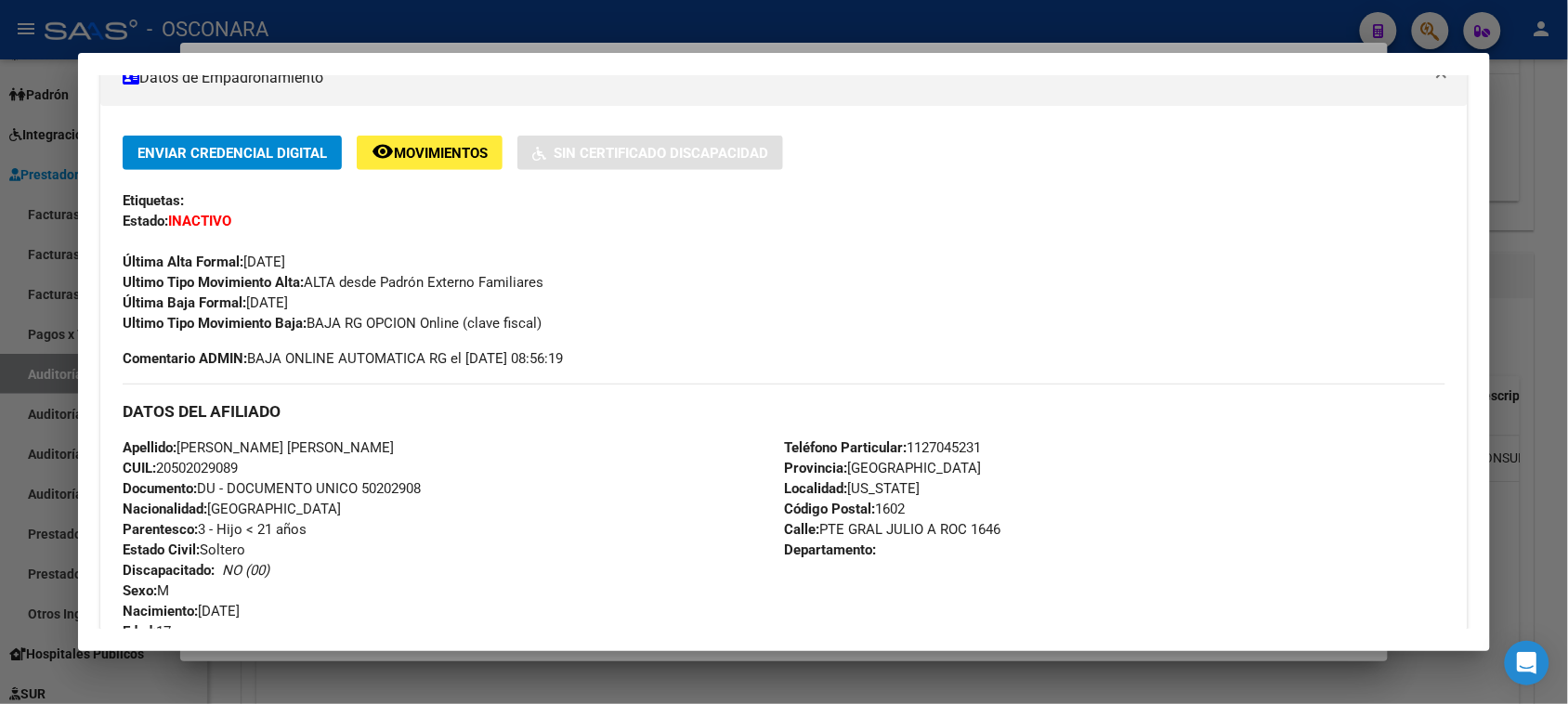
click at [339, 355] on span "Comentario ADMIN: BAJA ONLINE AUTOMATICA RG el [DATE] 08:56:19" at bounding box center [342, 359] width 440 height 21
click at [563, 360] on span "Comentario ADMIN: BAJA ONLINE AUTOMATICA RG el [DATE] 08:56:19" at bounding box center [342, 359] width 440 height 21
drag, startPoint x: 597, startPoint y: 348, endPoint x: 368, endPoint y: 360, distance: 229.3
click at [368, 360] on div "Enviar Credencial Digital remove_red_eye Movimientos Sin Certificado Discapacid…" at bounding box center [783, 252] width 1321 height 233
click at [368, 360] on span "Comentario ADMIN: BAJA ONLINE AUTOMATICA RG el [DATE] 08:56:19" at bounding box center [342, 359] width 440 height 21
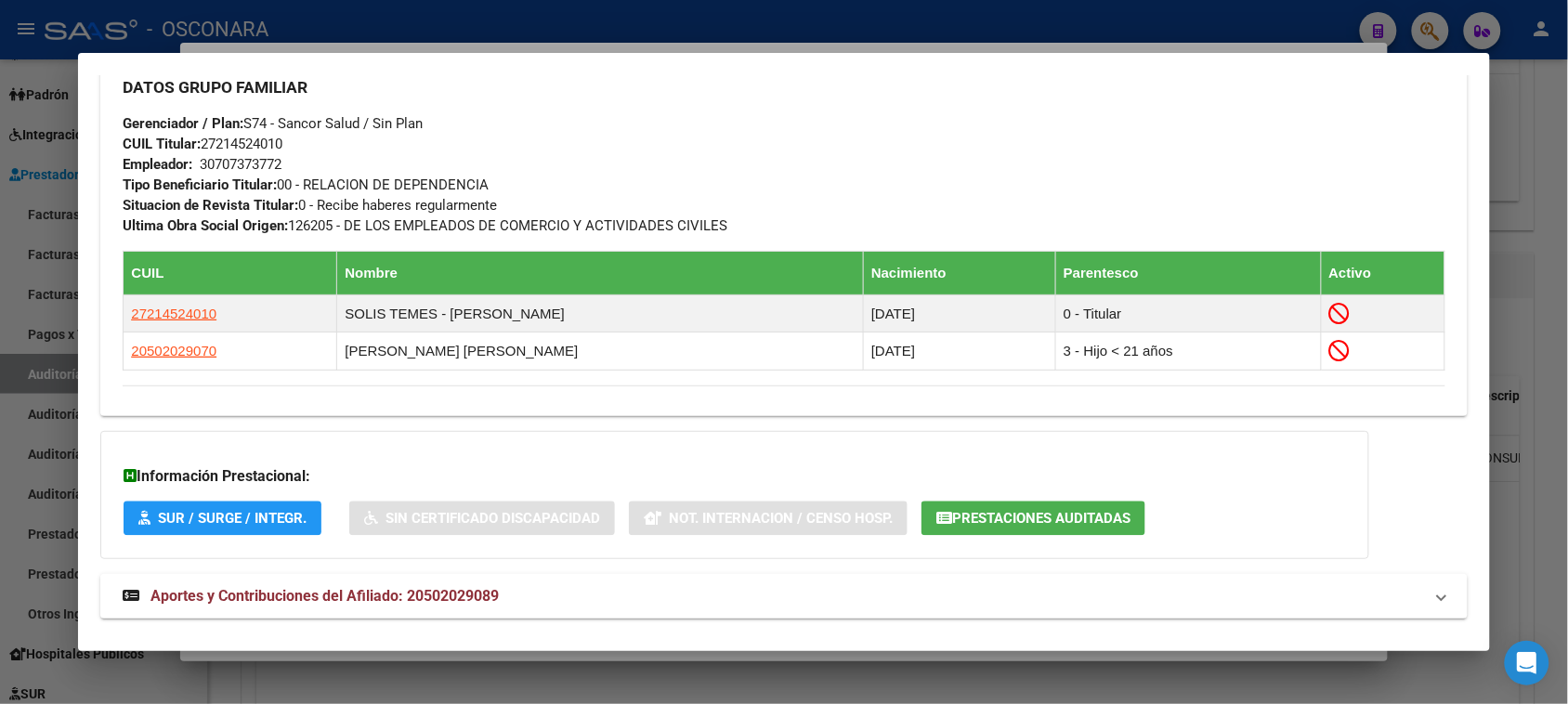
scroll to position [1022, 0]
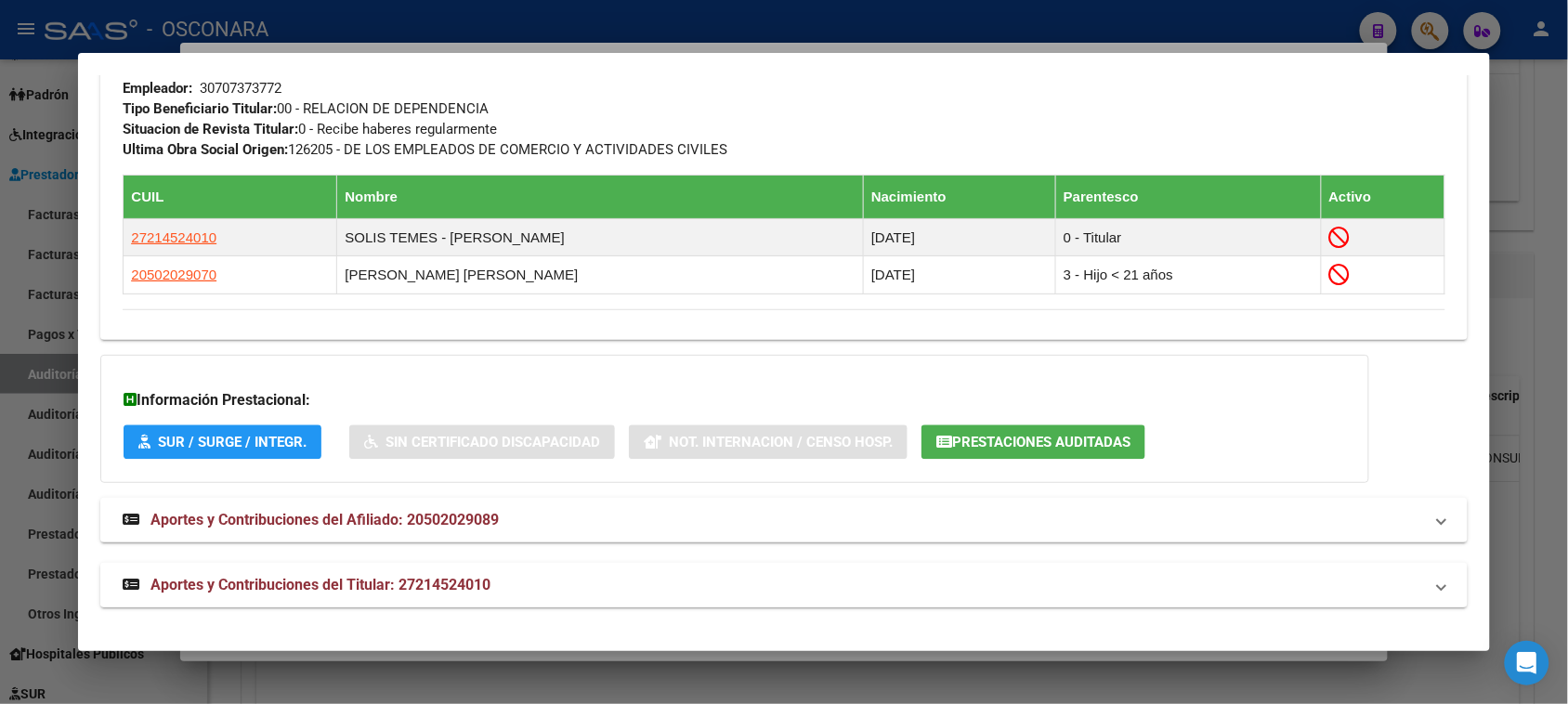
click at [638, 574] on mat-expansion-panel-header "Aportes y Contribuciones del Titular: 27214524010" at bounding box center [783, 585] width 1366 height 45
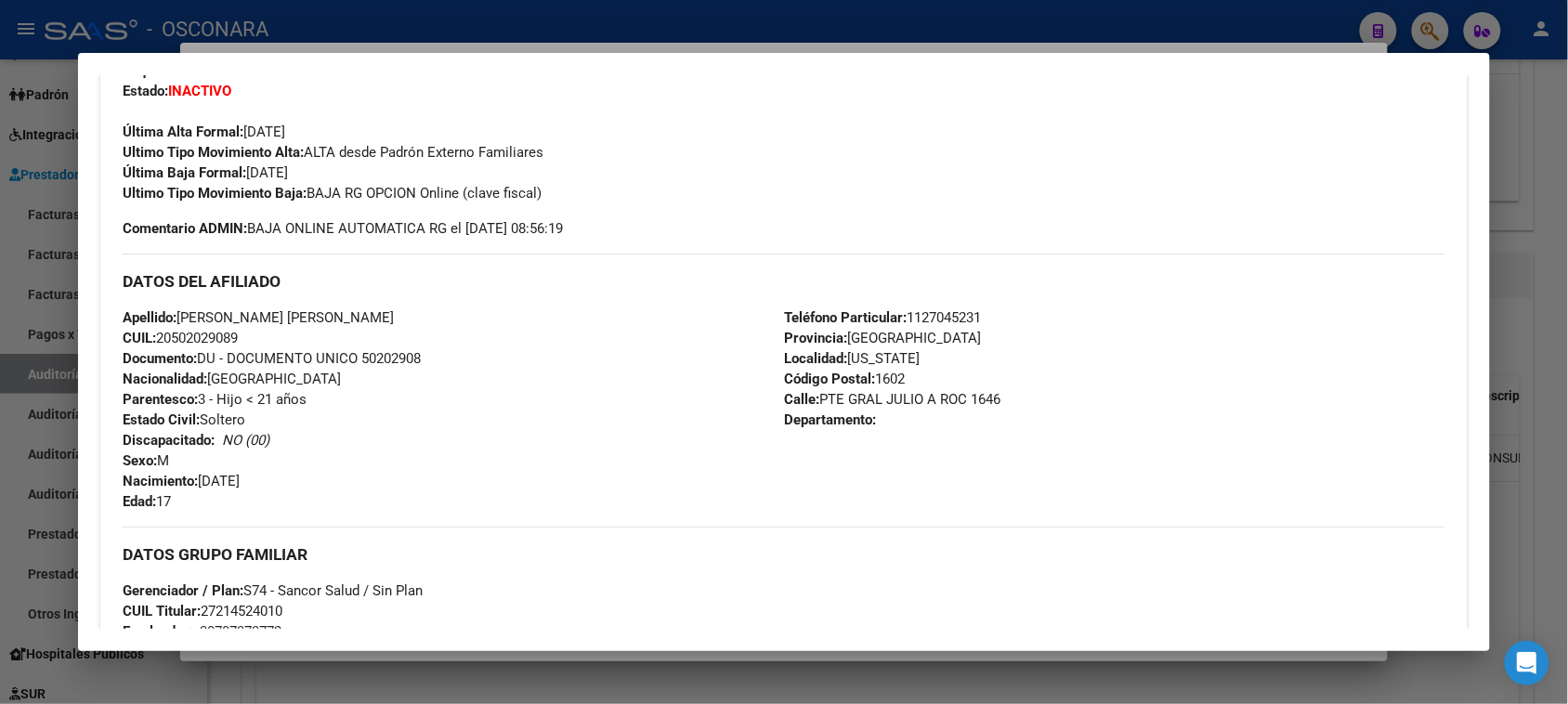
scroll to position [424, 0]
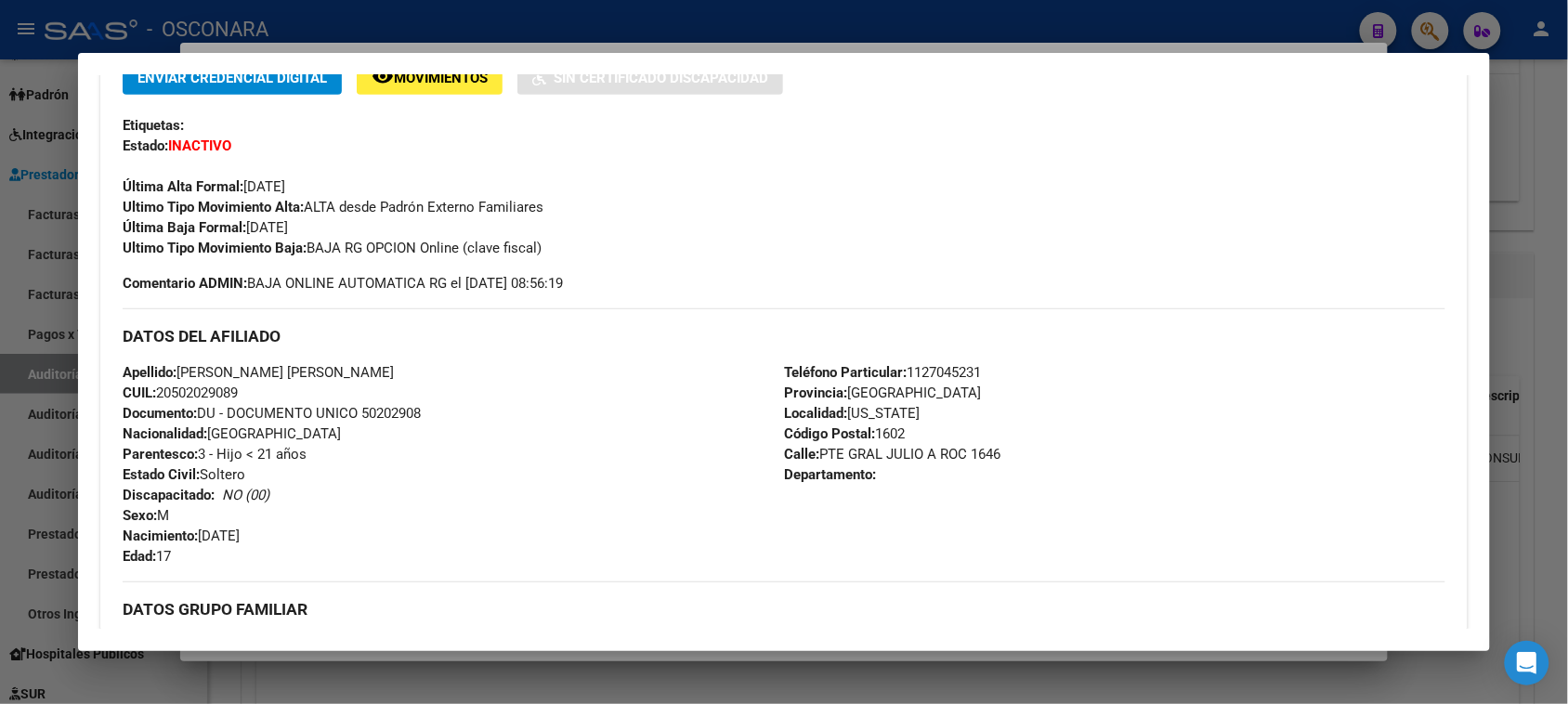
drag, startPoint x: 206, startPoint y: 231, endPoint x: 584, endPoint y: 278, distance: 380.9
click at [584, 278] on div "Enviar Credencial Digital remove_red_eye Movimientos Sin Certificado Discapacid…" at bounding box center [783, 177] width 1321 height 233
click at [563, 279] on span "Comentario ADMIN: BAJA ONLINE AUTOMATICA RG el [DATE] 08:56:19" at bounding box center [342, 283] width 440 height 21
click at [0, 283] on div at bounding box center [784, 352] width 1568 height 704
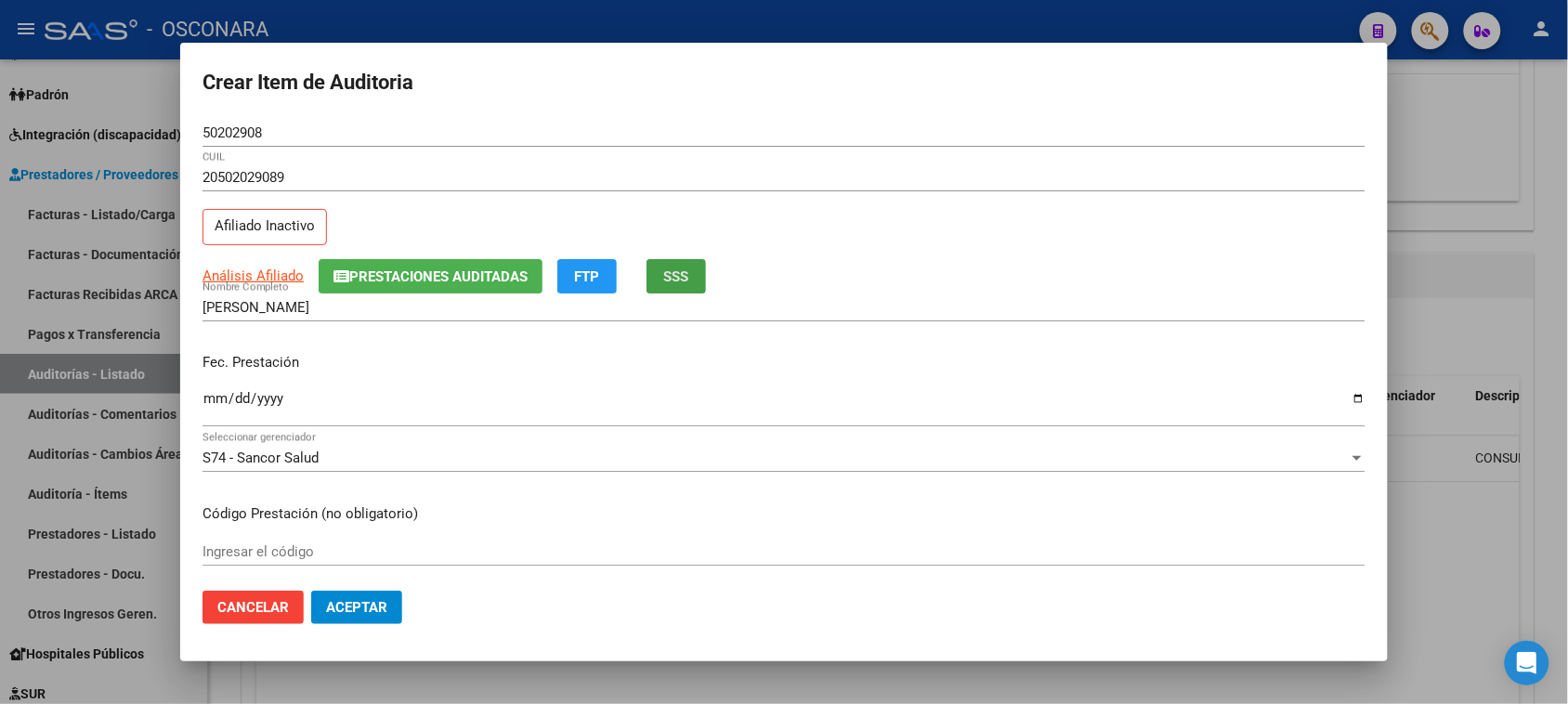
click at [678, 276] on span "SSS" at bounding box center [676, 276] width 25 height 17
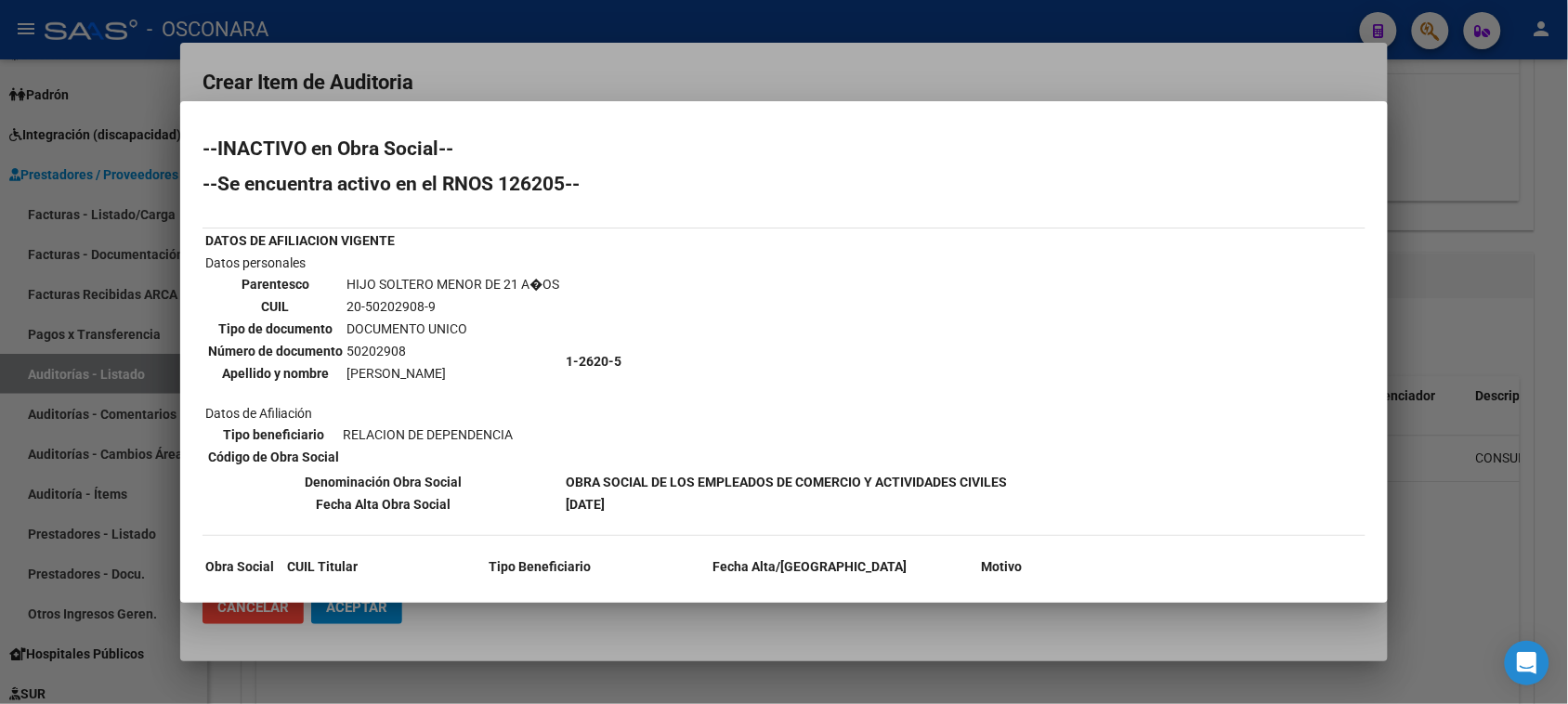
drag, startPoint x: 340, startPoint y: 286, endPoint x: 437, endPoint y: 304, distance: 98.7
click at [437, 304] on tbody "Parentesco HIJO SOLTERO MENOR DE 21 A�OS CUIL 20-50202908-9 Tipo de documento D…" at bounding box center [384, 328] width 353 height 109
click at [426, 327] on td "DOCUMENTO UNICO" at bounding box center [453, 329] width 215 height 21
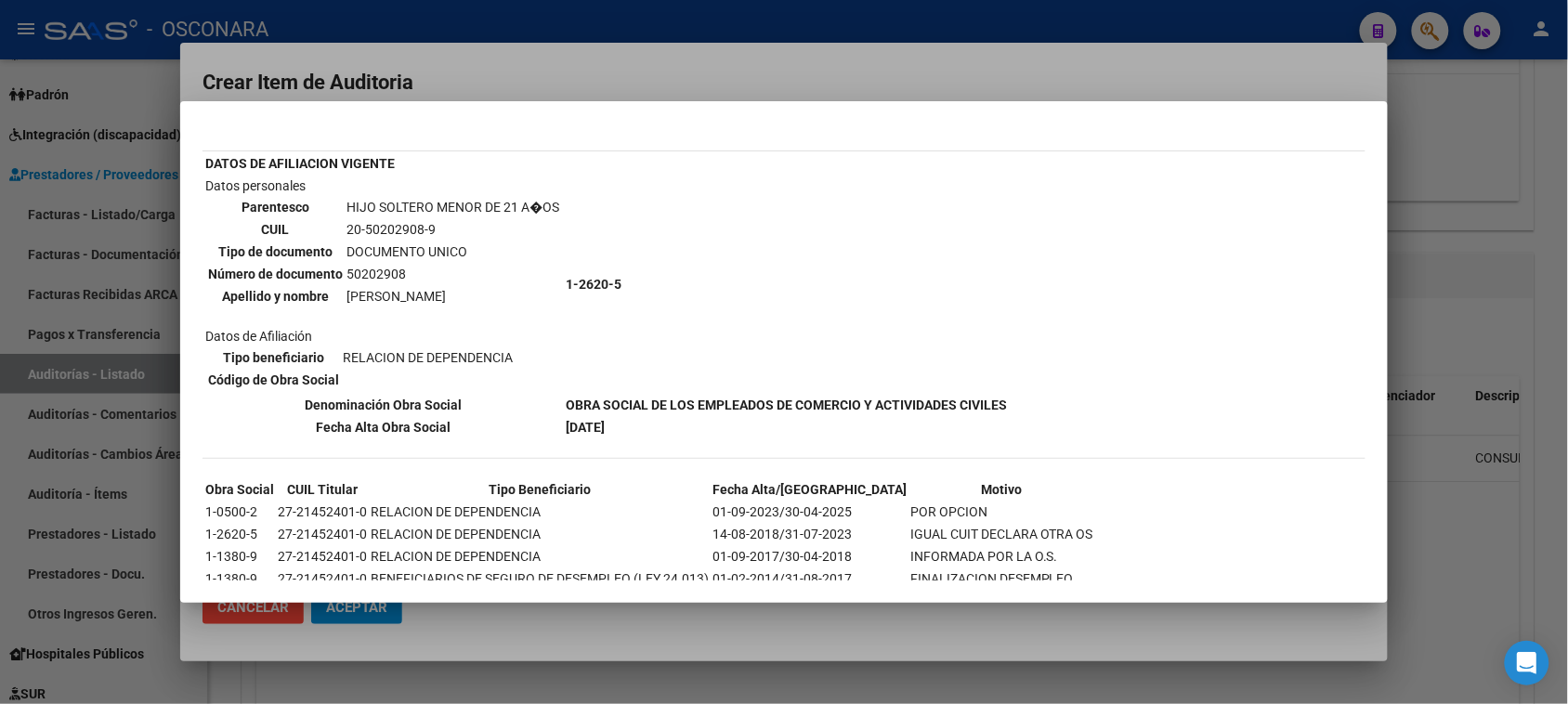
scroll to position [109, 0]
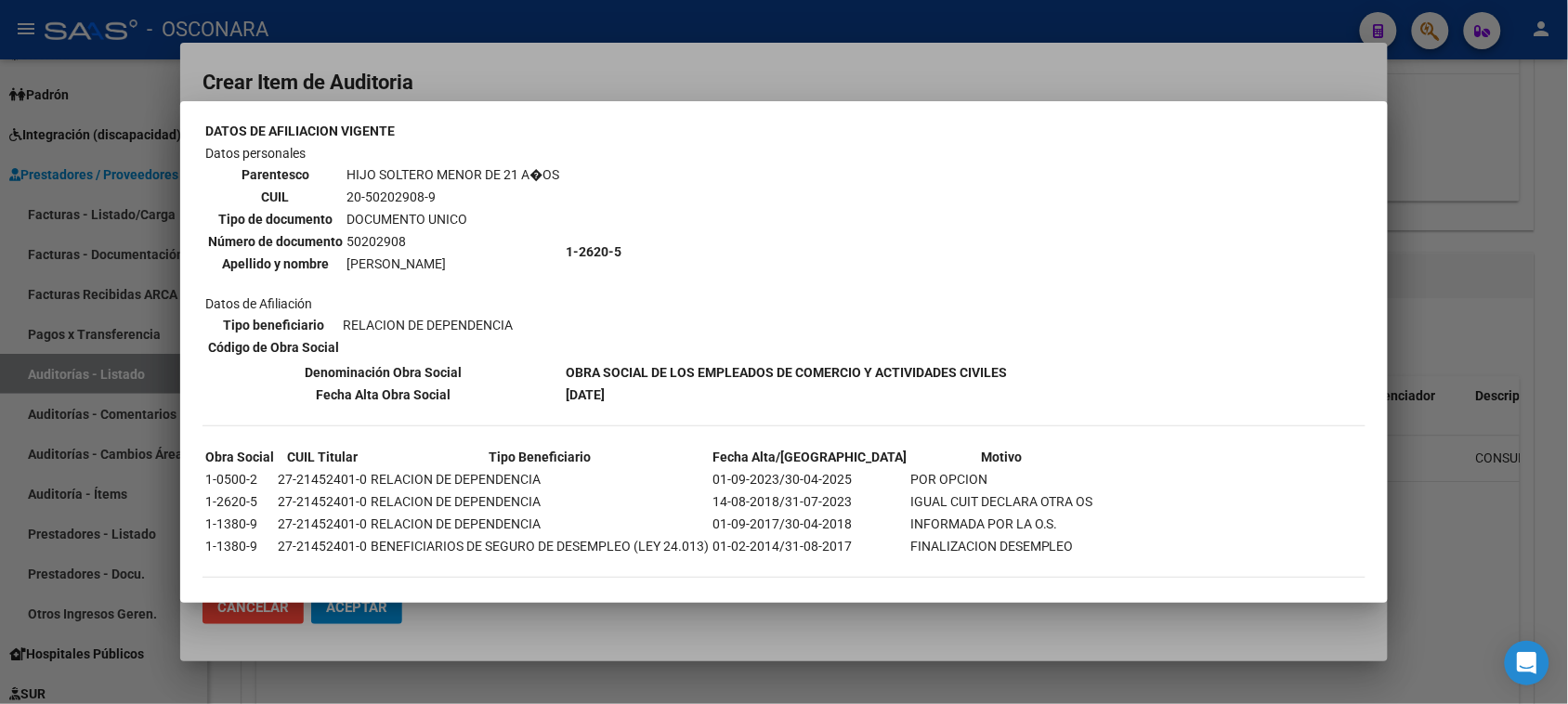
drag, startPoint x: 562, startPoint y: 245, endPoint x: 664, endPoint y: 245, distance: 102.0
click at [664, 245] on td "1-2620-5" at bounding box center [786, 251] width 443 height 218
drag, startPoint x: 647, startPoint y: 247, endPoint x: 559, endPoint y: 243, distance: 88.1
click at [565, 243] on td "1-2620-5" at bounding box center [786, 251] width 443 height 218
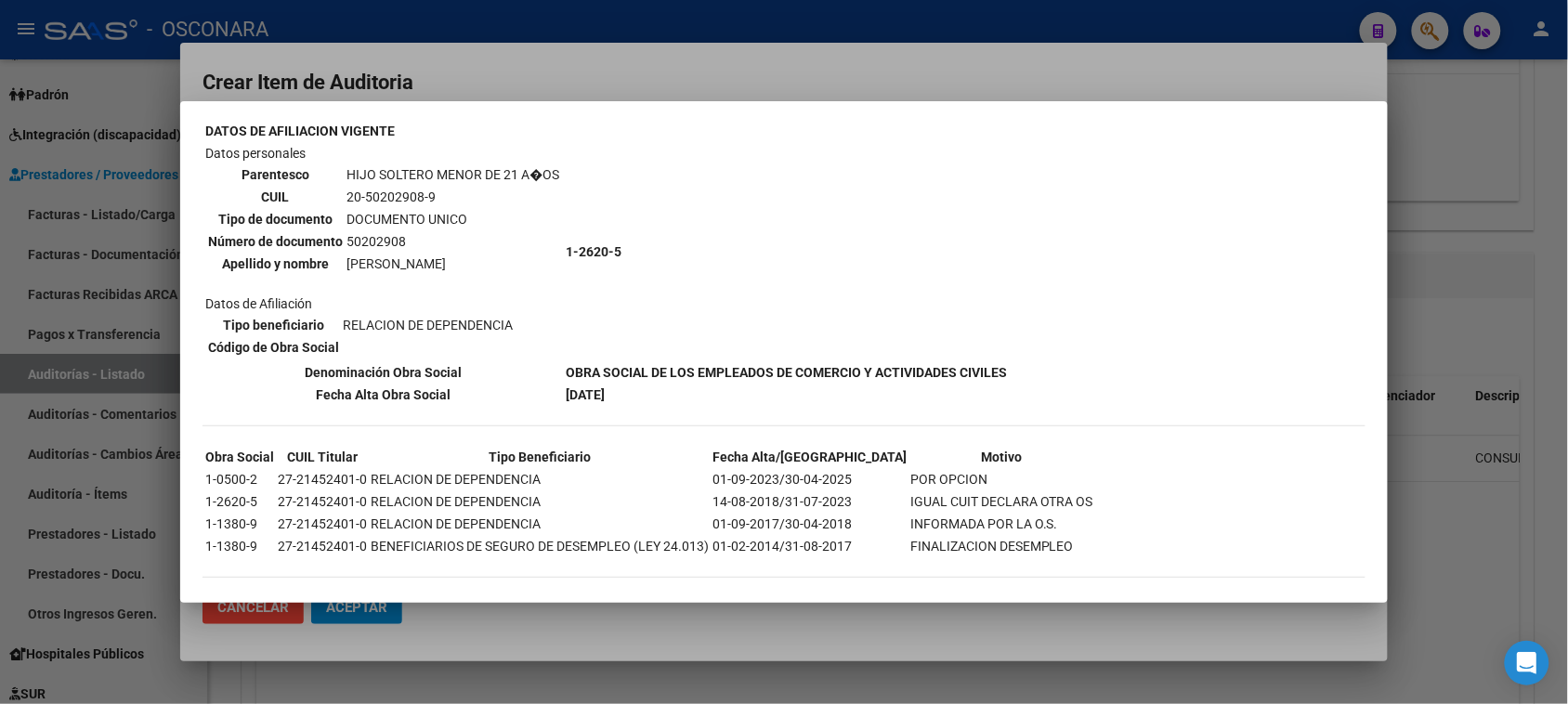
click at [565, 243] on td "1-2620-5" at bounding box center [786, 251] width 443 height 218
drag, startPoint x: 847, startPoint y: 469, endPoint x: 911, endPoint y: 520, distance: 81.8
click at [911, 520] on tbody "Obra Social CUIL Titular Tipo Beneficiario Fecha Alta/Baja Motivo 1-0500-2 27-2…" at bounding box center [649, 500] width 890 height 109
click at [911, 520] on td "INFORMADA POR LA O.S." at bounding box center [1002, 524] width 185 height 21
drag, startPoint x: 783, startPoint y: 461, endPoint x: 895, endPoint y: 520, distance: 126.6
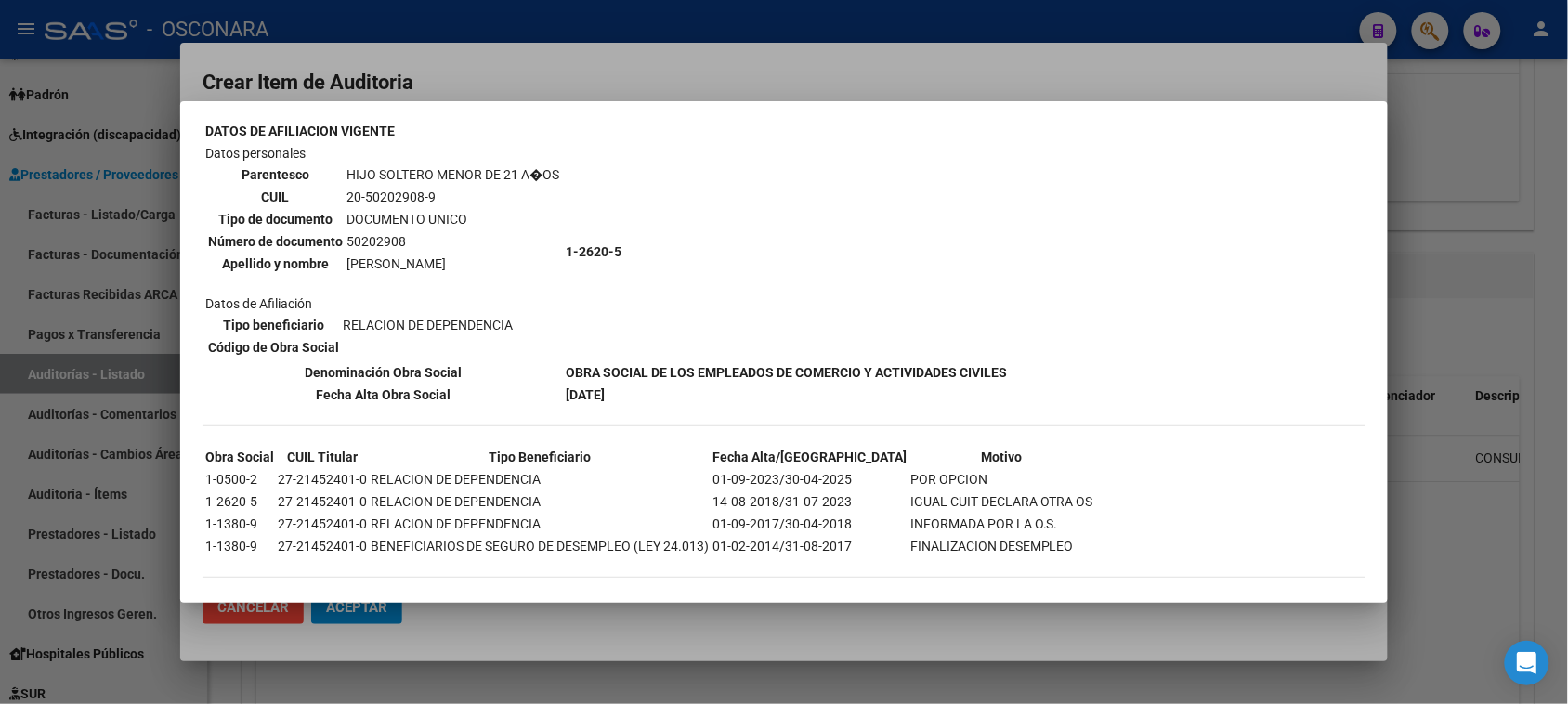
click at [895, 520] on tbody "Obra Social CUIL Titular Tipo Beneficiario Fecha Alta/Baja Motivo 1-0500-2 27-2…" at bounding box center [649, 500] width 890 height 109
click at [910, 536] on td "FINALIZACION DESEMPLEO" at bounding box center [1002, 546] width 185 height 21
drag, startPoint x: 1013, startPoint y: 528, endPoint x: 201, endPoint y: 452, distance: 815.5
click at [201, 452] on mat-dialog-content "--INACTIVO en Obra Social-- --Se encuentra activo en el RNOS 126205-- DATOS DE …" at bounding box center [784, 352] width 1208 height 458
click at [370, 470] on td "RELACION DE DEPENDENCIA" at bounding box center [540, 479] width 340 height 21
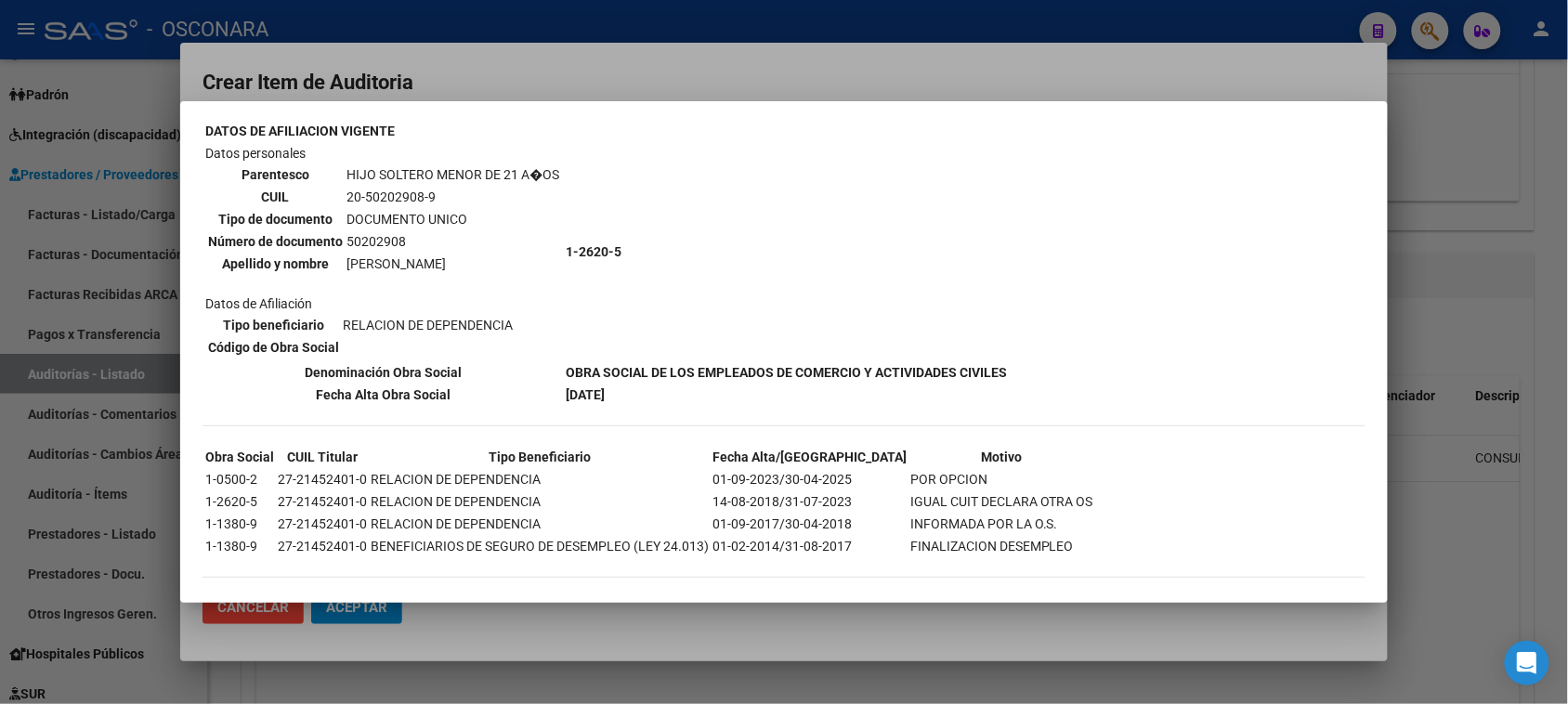
drag, startPoint x: 202, startPoint y: 438, endPoint x: 994, endPoint y: 508, distance: 795.1
click at [994, 508] on tbody "Obra Social CUIL Titular Tipo Beneficiario Fecha Alta/Baja Motivo 1-0500-2 27-2…" at bounding box center [649, 500] width 890 height 109
click at [910, 469] on td "POR OPCION" at bounding box center [1002, 479] width 185 height 21
click at [106, 320] on div at bounding box center [784, 352] width 1568 height 704
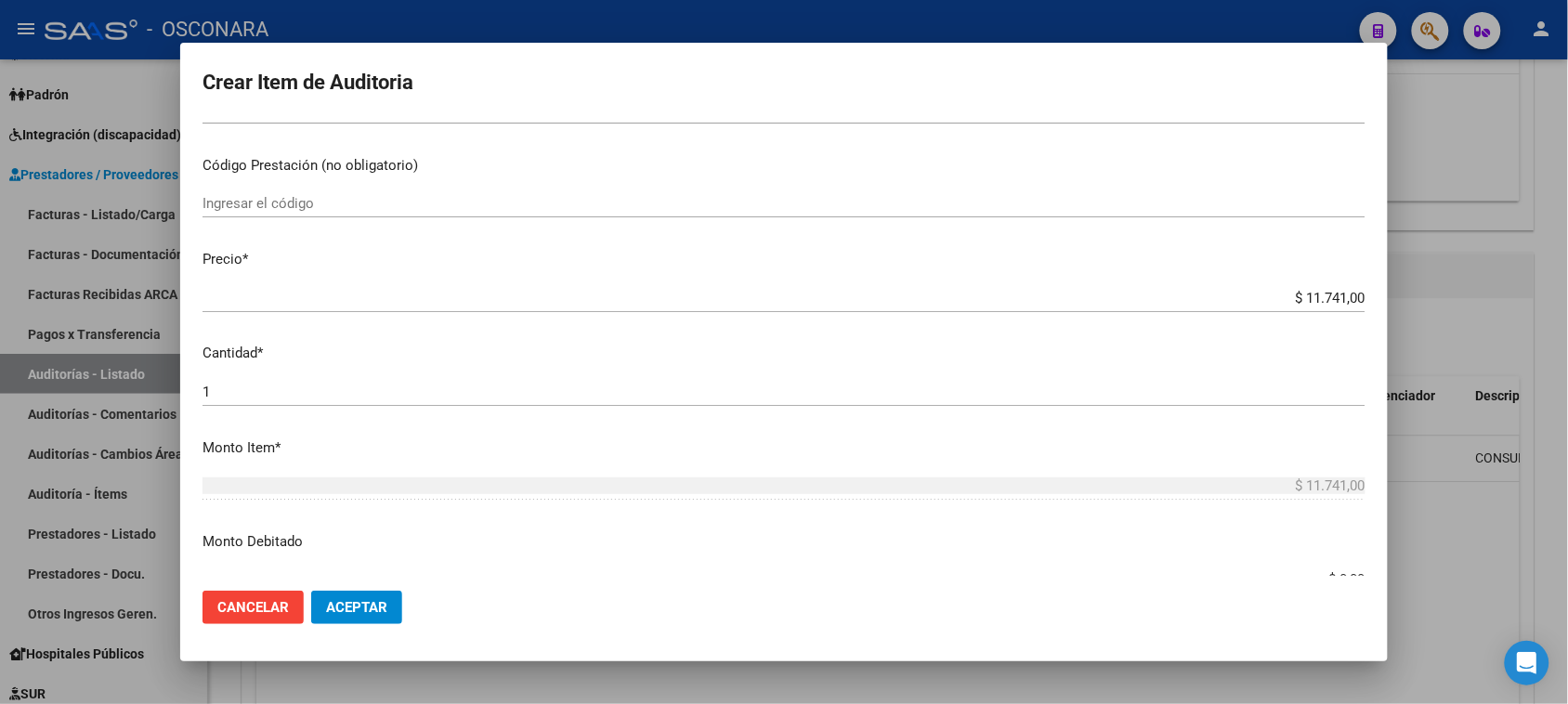
scroll to position [464, 0]
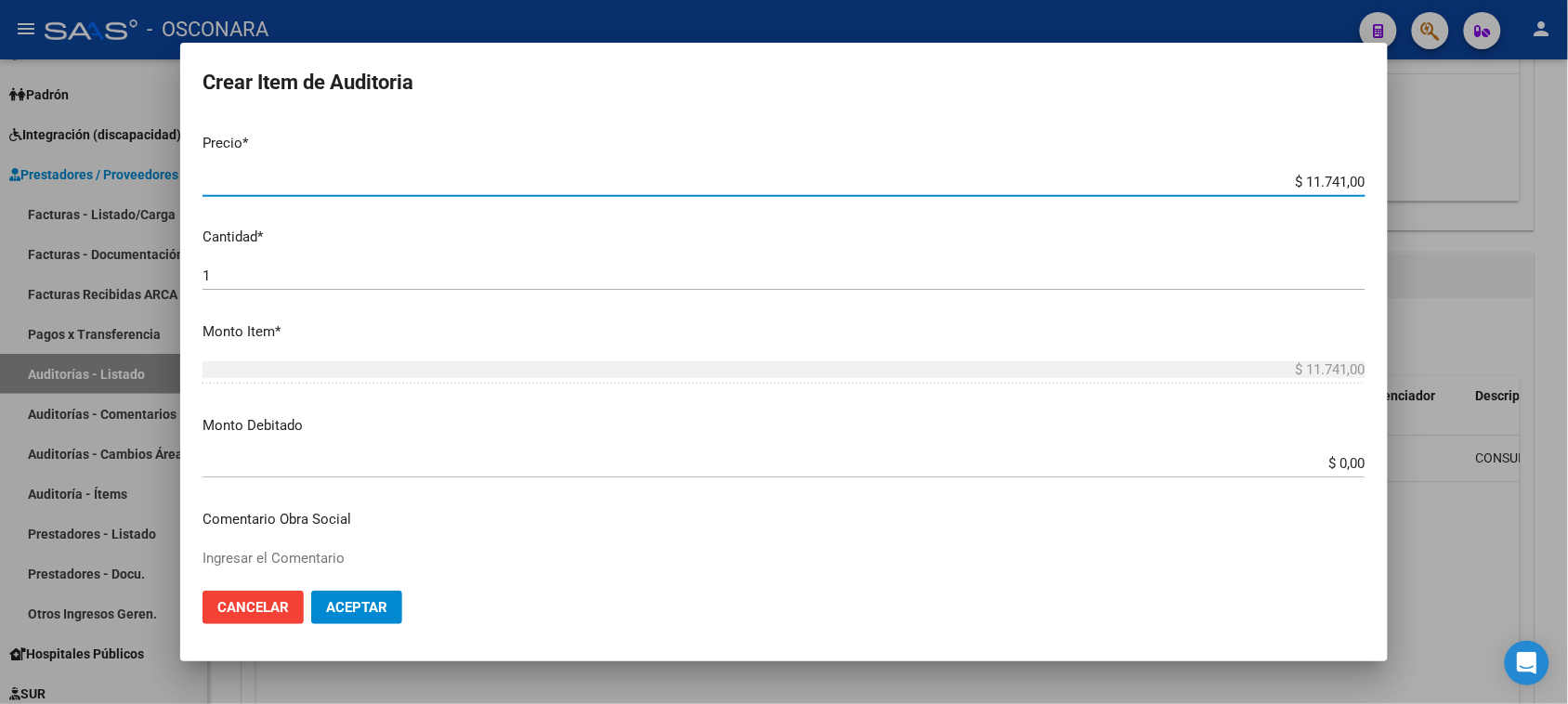
drag, startPoint x: 1279, startPoint y: 179, endPoint x: 1333, endPoint y: 179, distance: 54.0
click at [1333, 179] on input "$ 11.741,00" at bounding box center [784, 182] width 1163 height 17
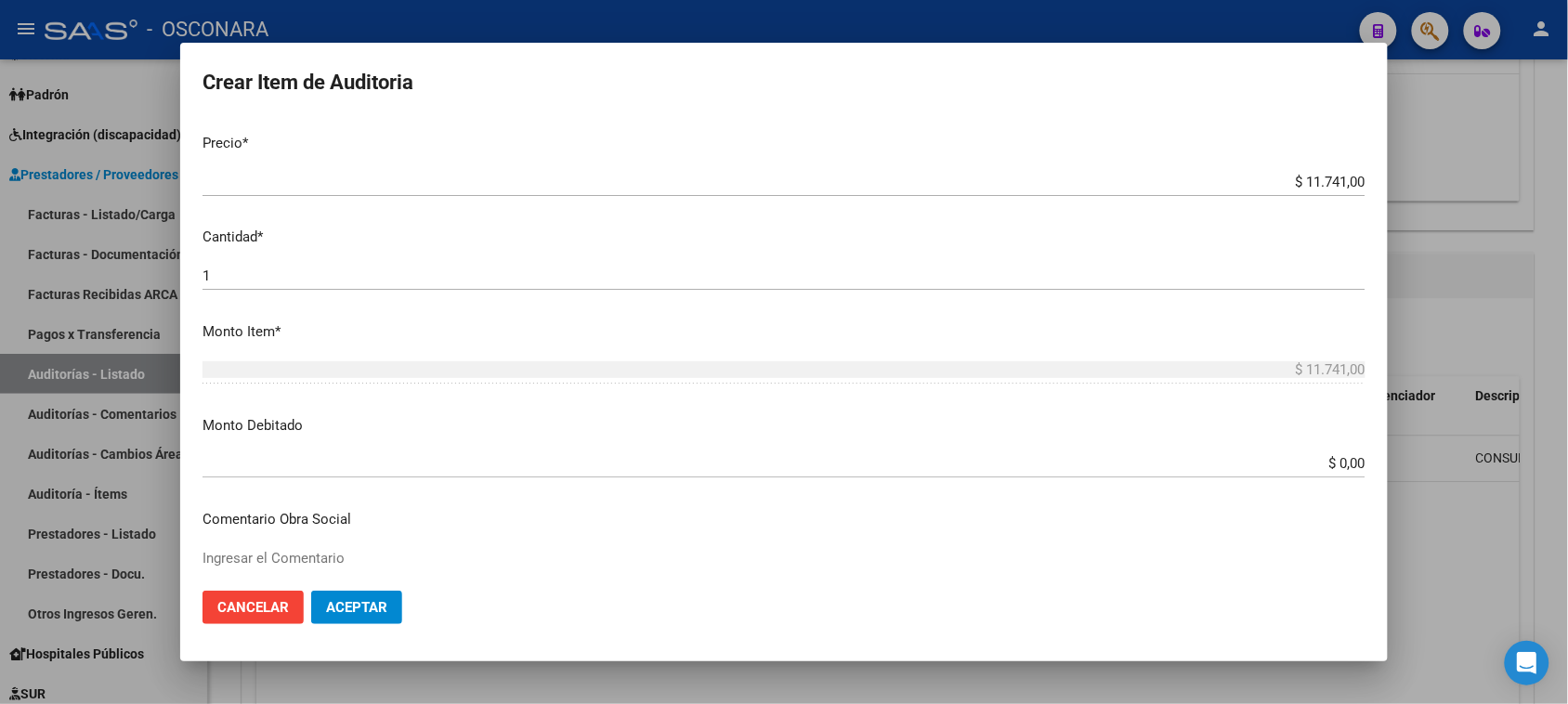
drag, startPoint x: 210, startPoint y: 424, endPoint x: 311, endPoint y: 429, distance: 101.1
click at [311, 429] on p "Monto Debitado" at bounding box center [784, 426] width 1163 height 21
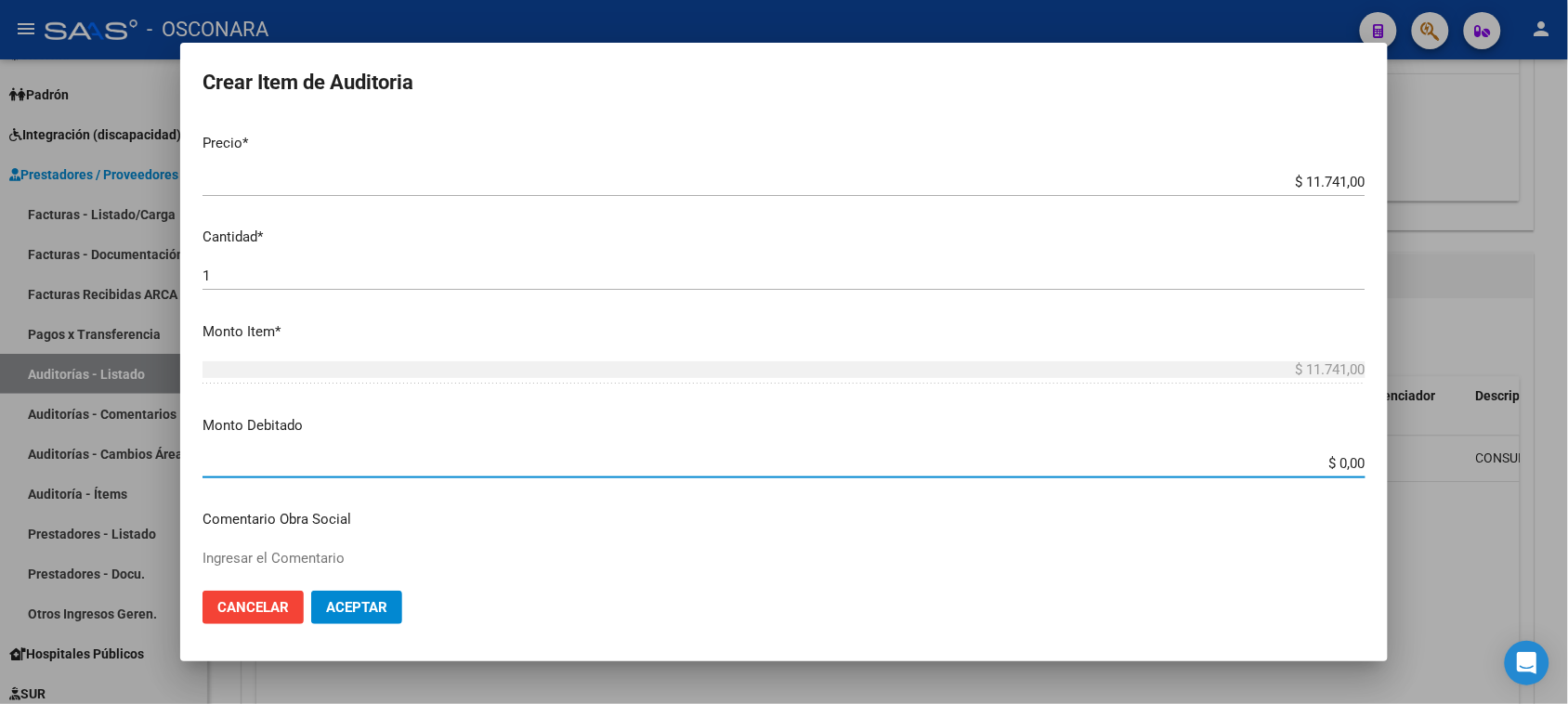
drag, startPoint x: 1302, startPoint y: 465, endPoint x: 1391, endPoint y: 457, distance: 89.4
click at [1391, 457] on div "Crear Item de Auditoria 50202908 Nro Documento 20502029089 CUIL Afiliado Inacti…" at bounding box center [784, 352] width 1568 height 704
type input "$ 11.741,00"
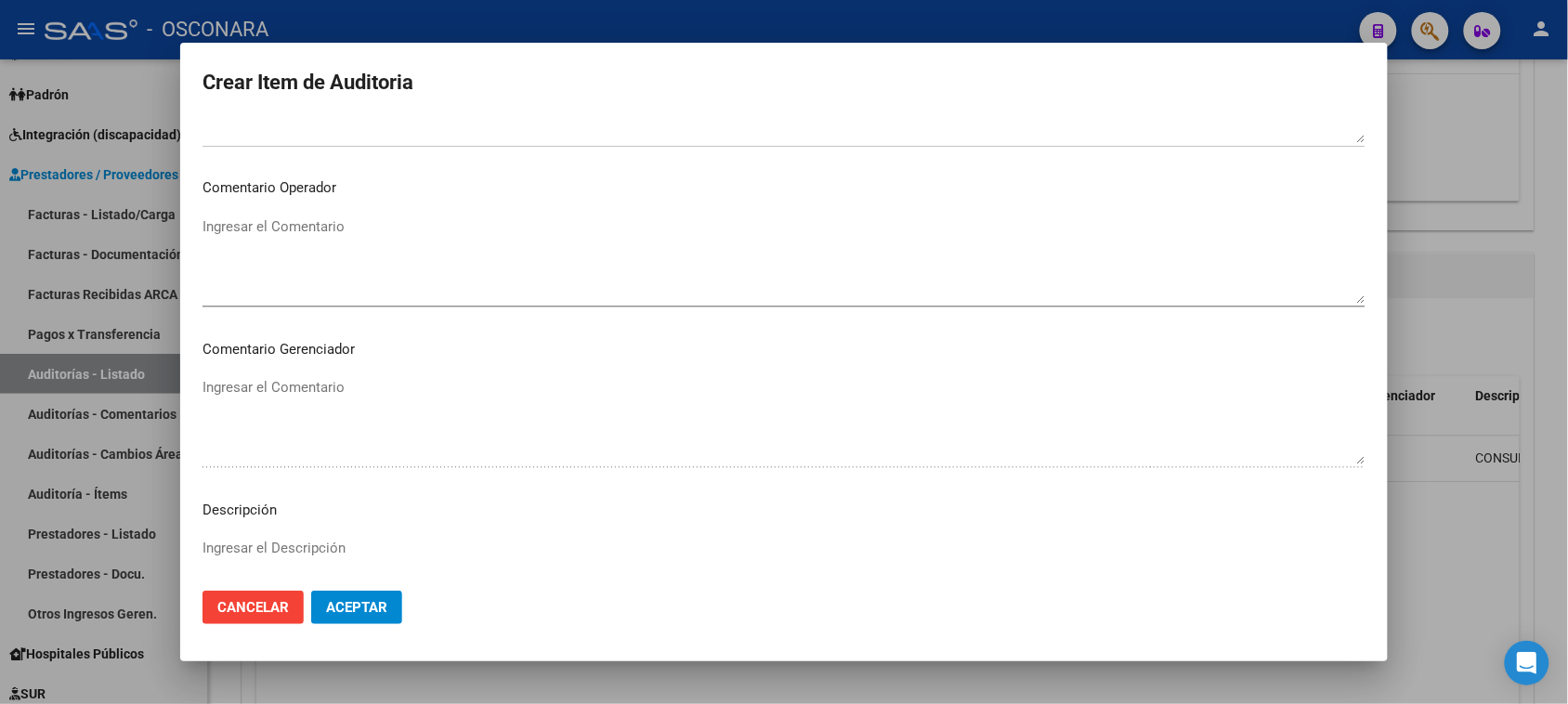
scroll to position [1161, 0]
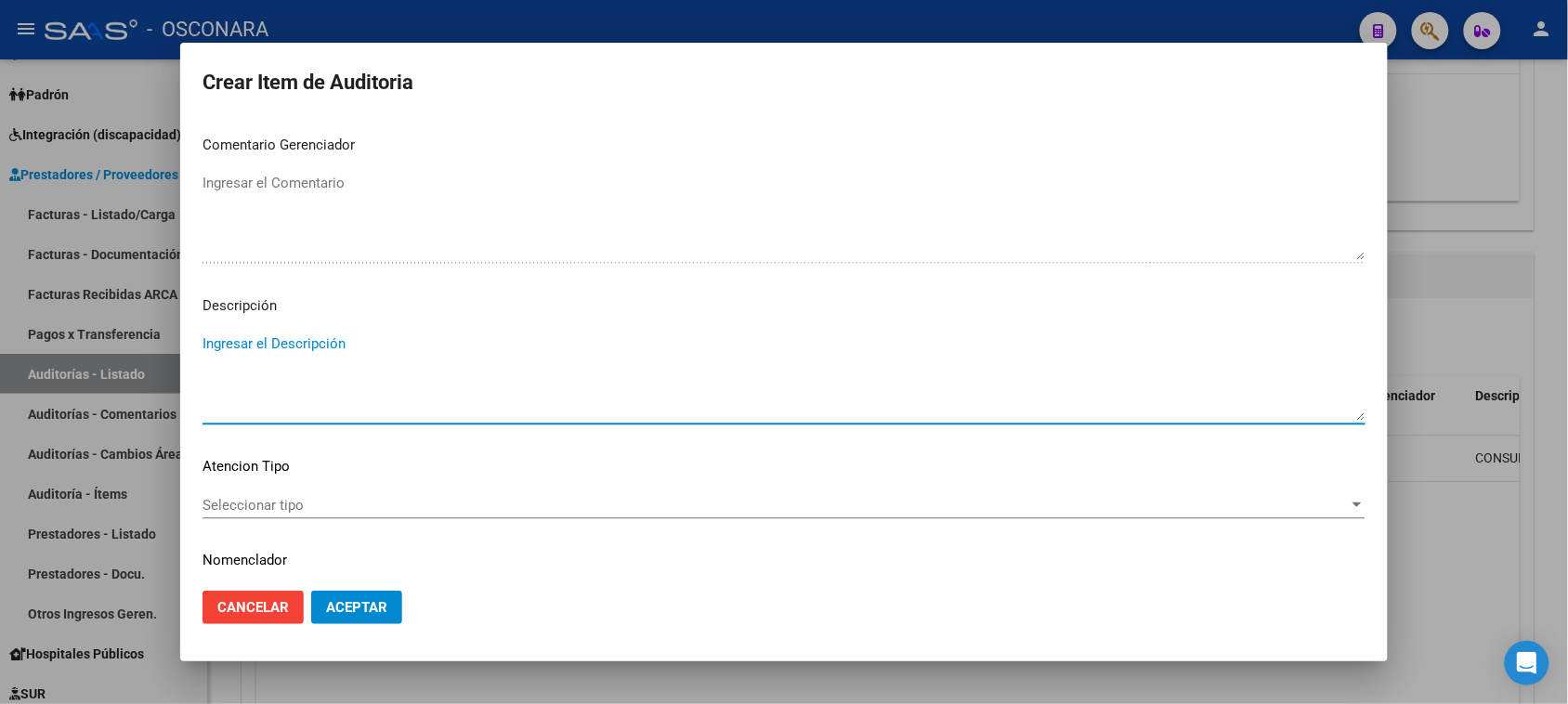
click at [786, 407] on textarea "Ingresar el Descripción" at bounding box center [784, 376] width 1163 height 87
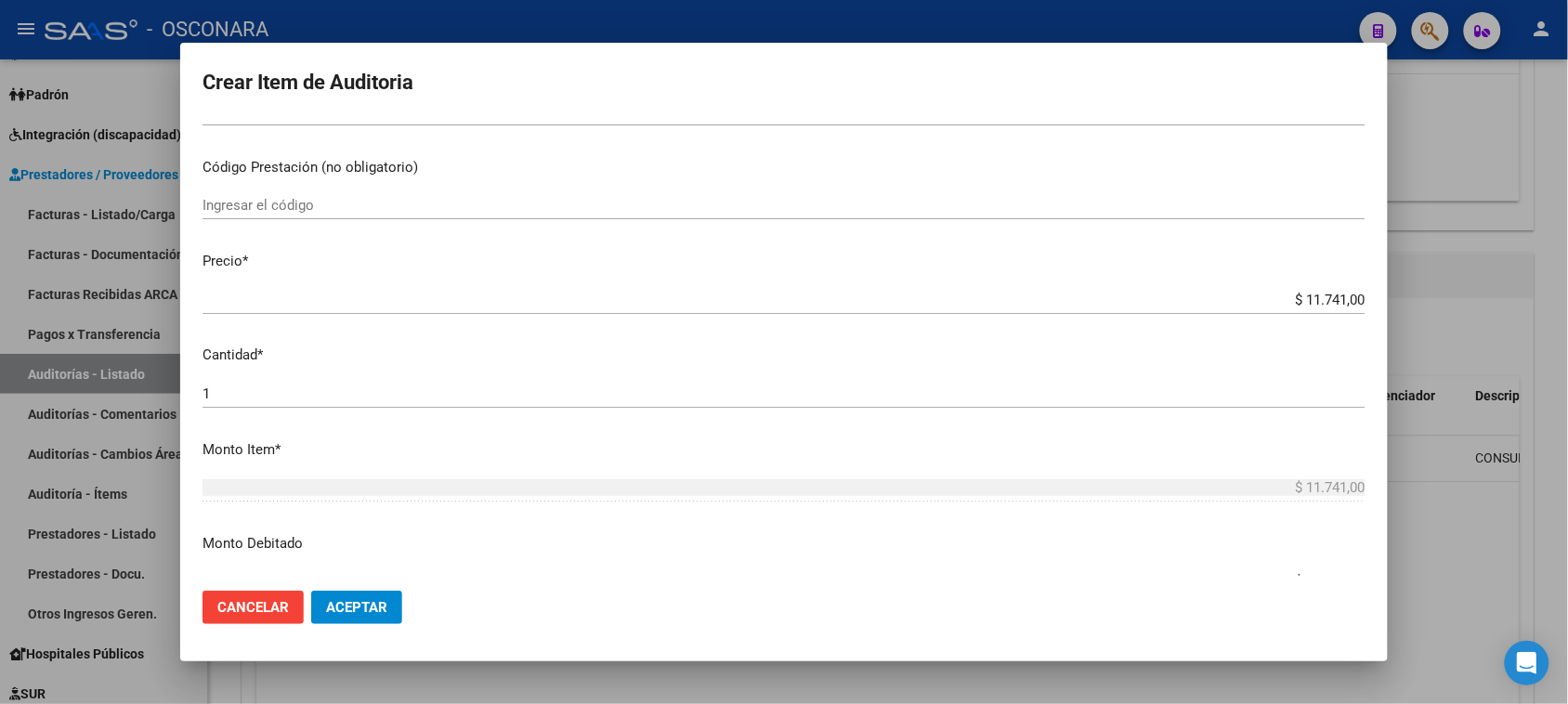
scroll to position [0, 0]
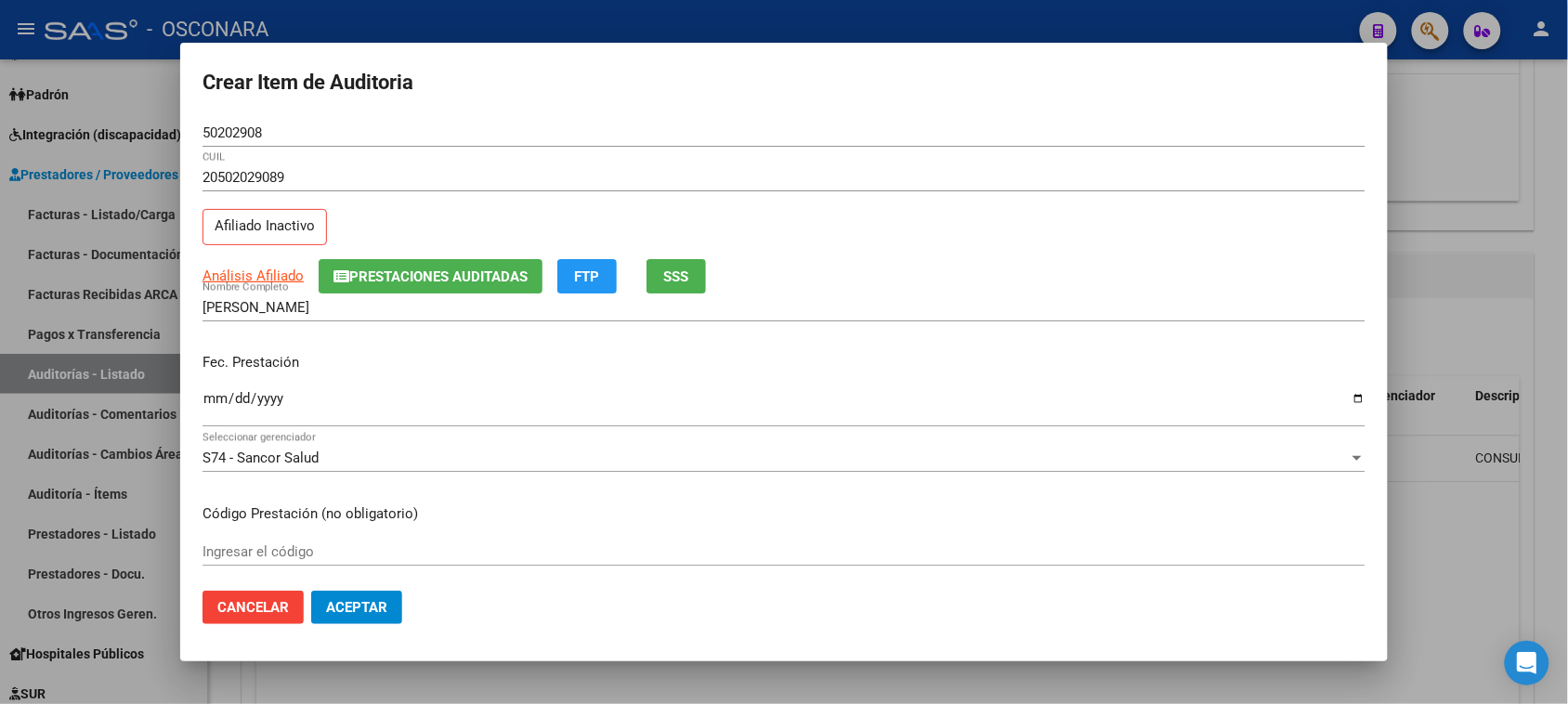
click at [689, 274] on span "SSS" at bounding box center [676, 276] width 25 height 17
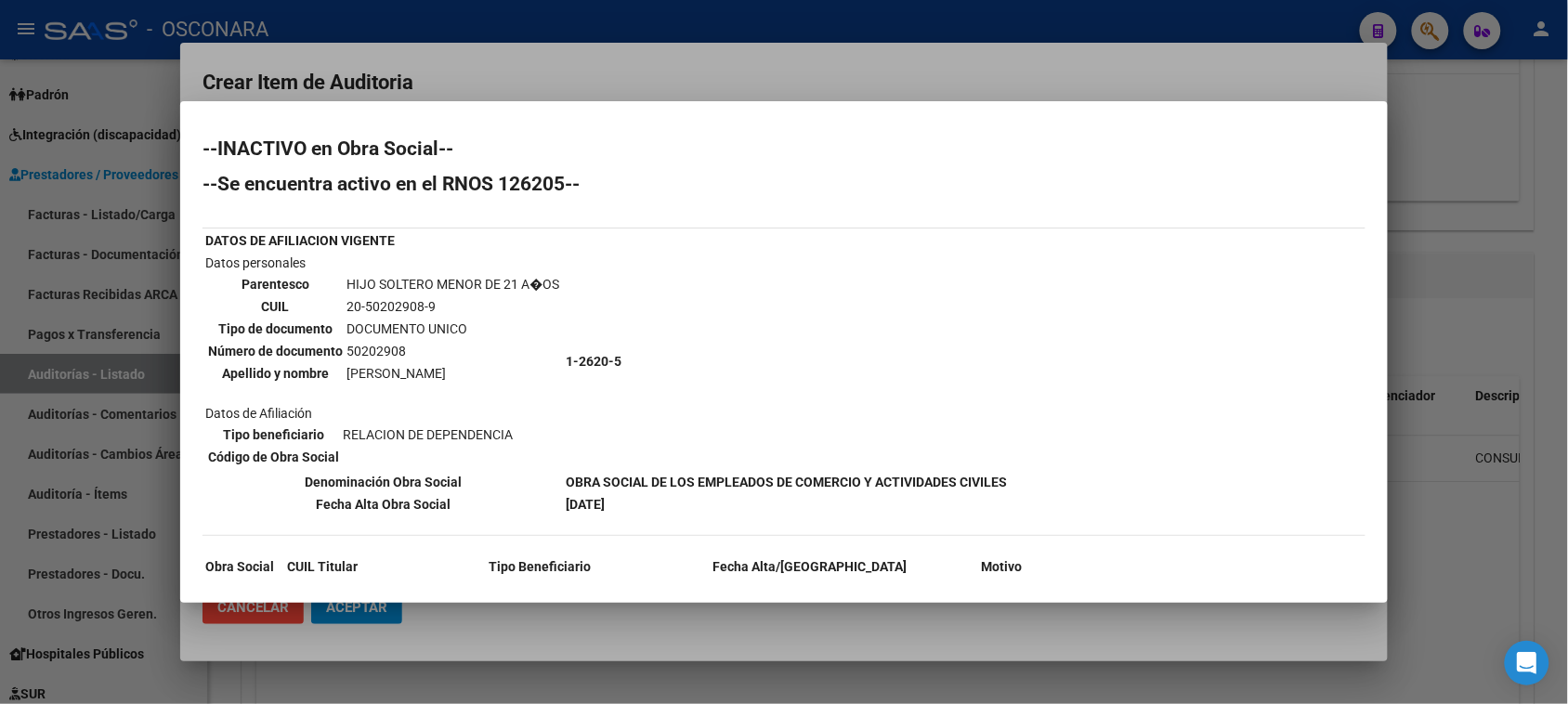
drag, startPoint x: 558, startPoint y: 464, endPoint x: 1005, endPoint y: 469, distance: 447.0
click at [1005, 469] on table "DATOS DE AFILIACION VIGENTE Datos personales Parentesco HIJO SOLTERO MENOR DE 2…" at bounding box center [606, 373] width 807 height 288
copy tr "Denominación Obra Social OBRA SOCIAL DE LOS EMPLEADOS DE COMERCIO Y ACTIVIDADES…"
click at [436, 56] on div at bounding box center [784, 352] width 1568 height 704
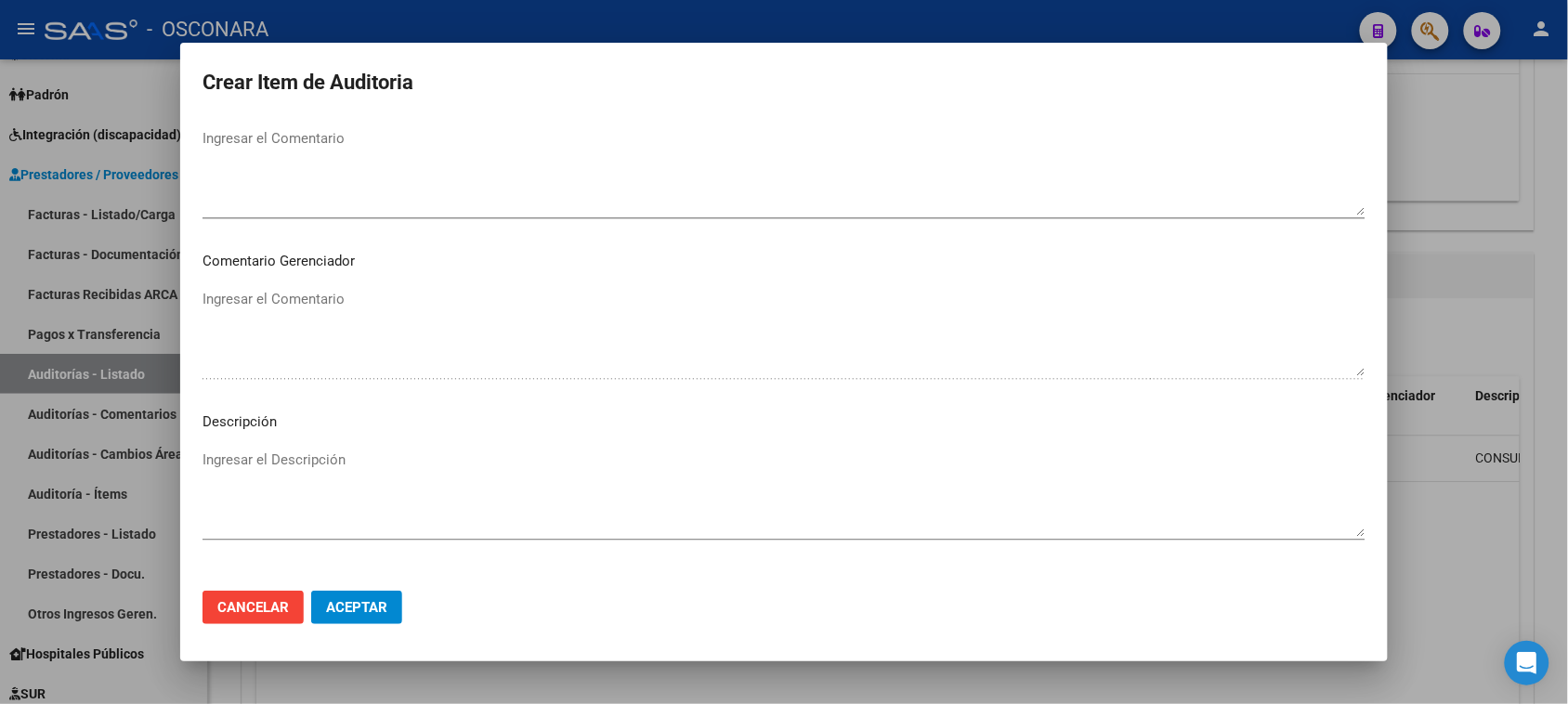
scroll to position [1213, 0]
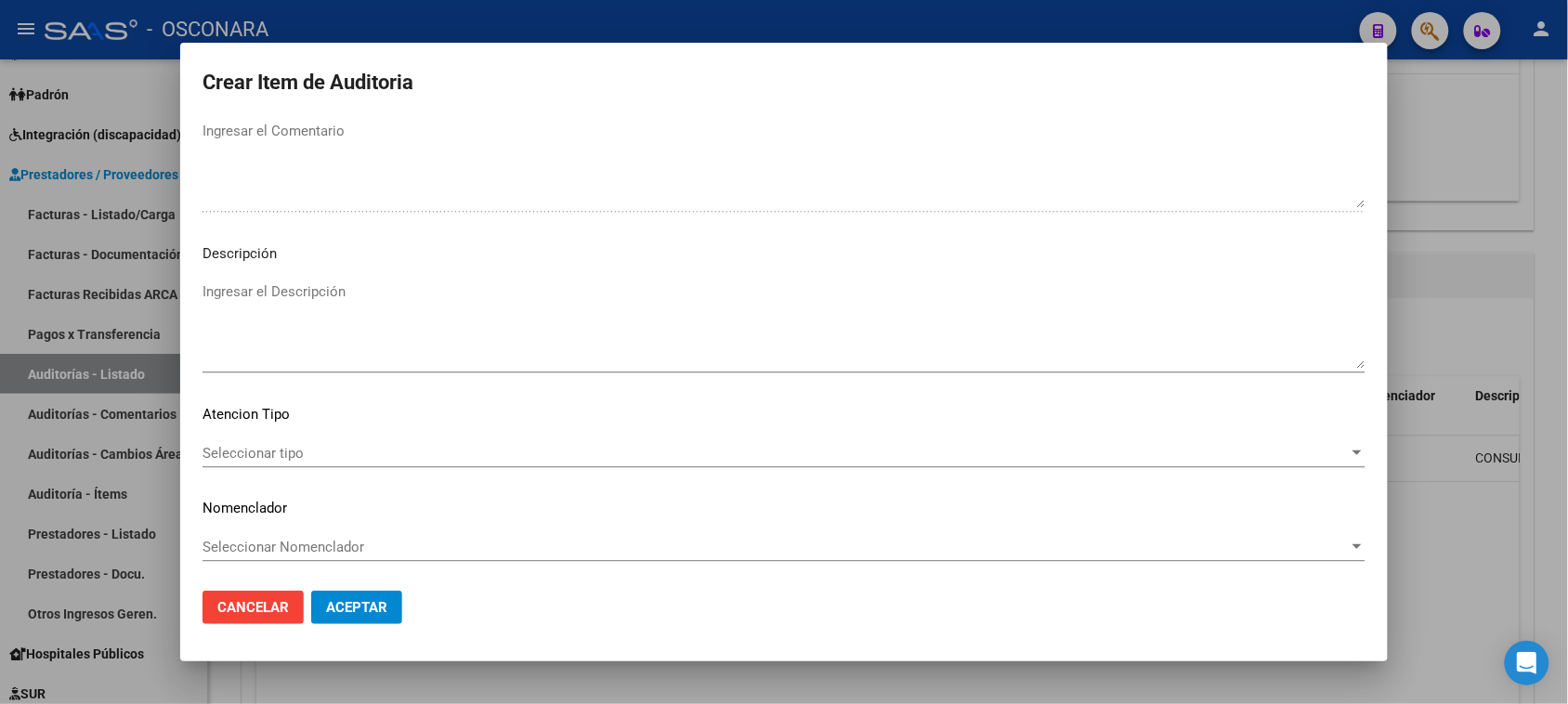
click at [451, 308] on textarea "Ingresar el Descripción" at bounding box center [784, 324] width 1163 height 87
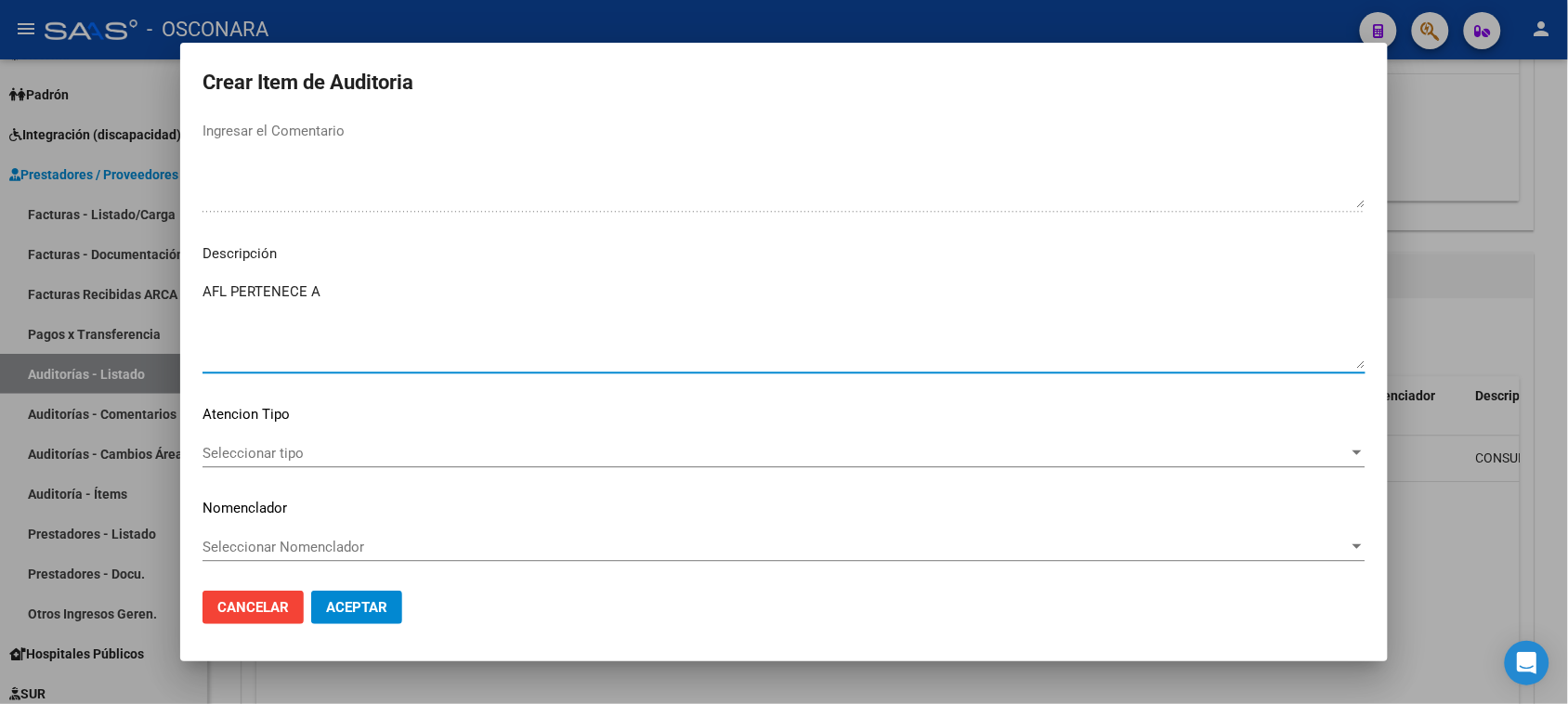
paste textarea "OBRA SOCIAL DE LOS EMPLEADOS DE COMERCIO Y ACTIVIDADES CIVILES"
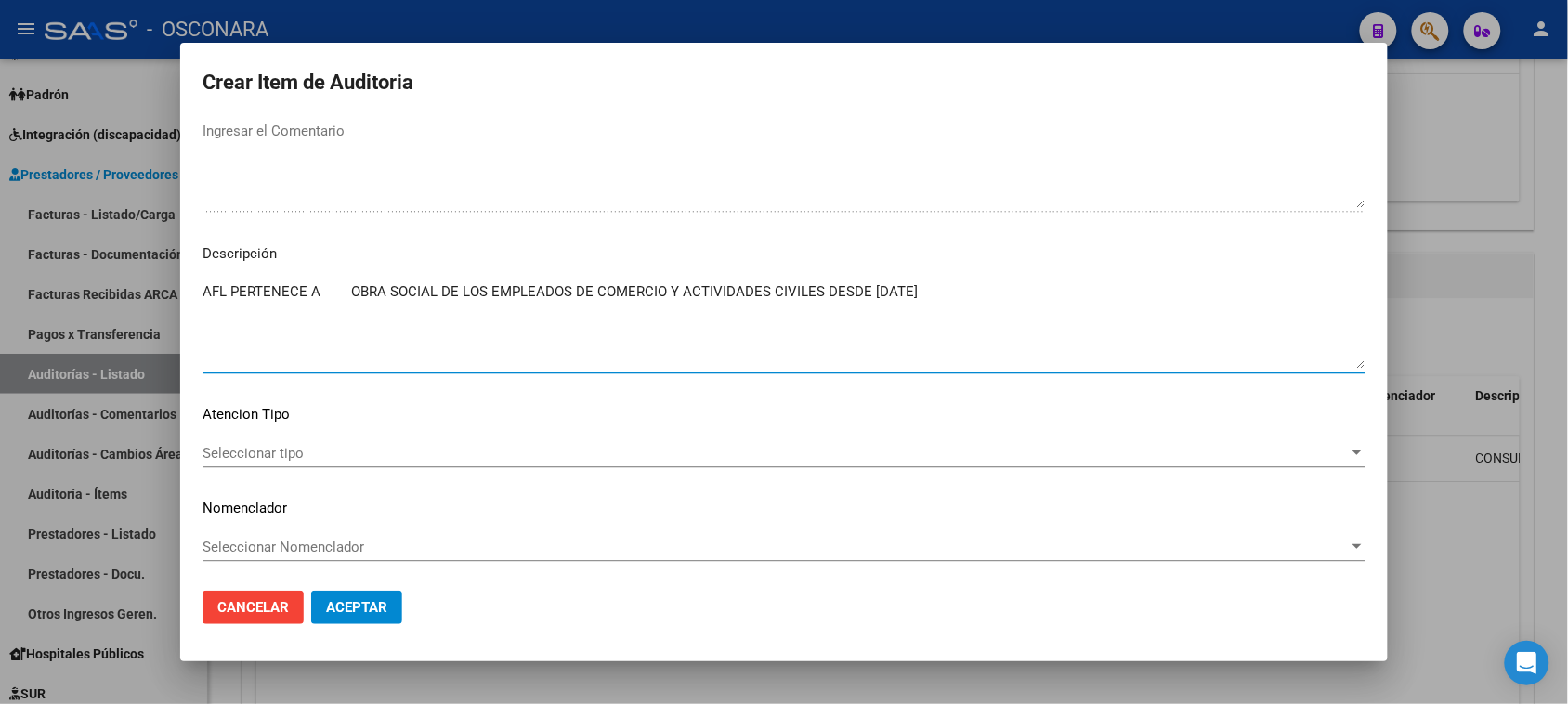
click at [344, 292] on textarea "AFL PERTENECE A OBRA SOCIAL DE LOS EMPLEADOS DE COMERCIO Y ACTIVIDADES CIVILES …" at bounding box center [784, 324] width 1163 height 87
click at [1024, 290] on textarea "AFL PERTENECE A OBRA SOCIAL DE LOS EMPLEADOS DE COMERCIO Y ACTIVIDADES CIVILES …" at bounding box center [784, 324] width 1163 height 87
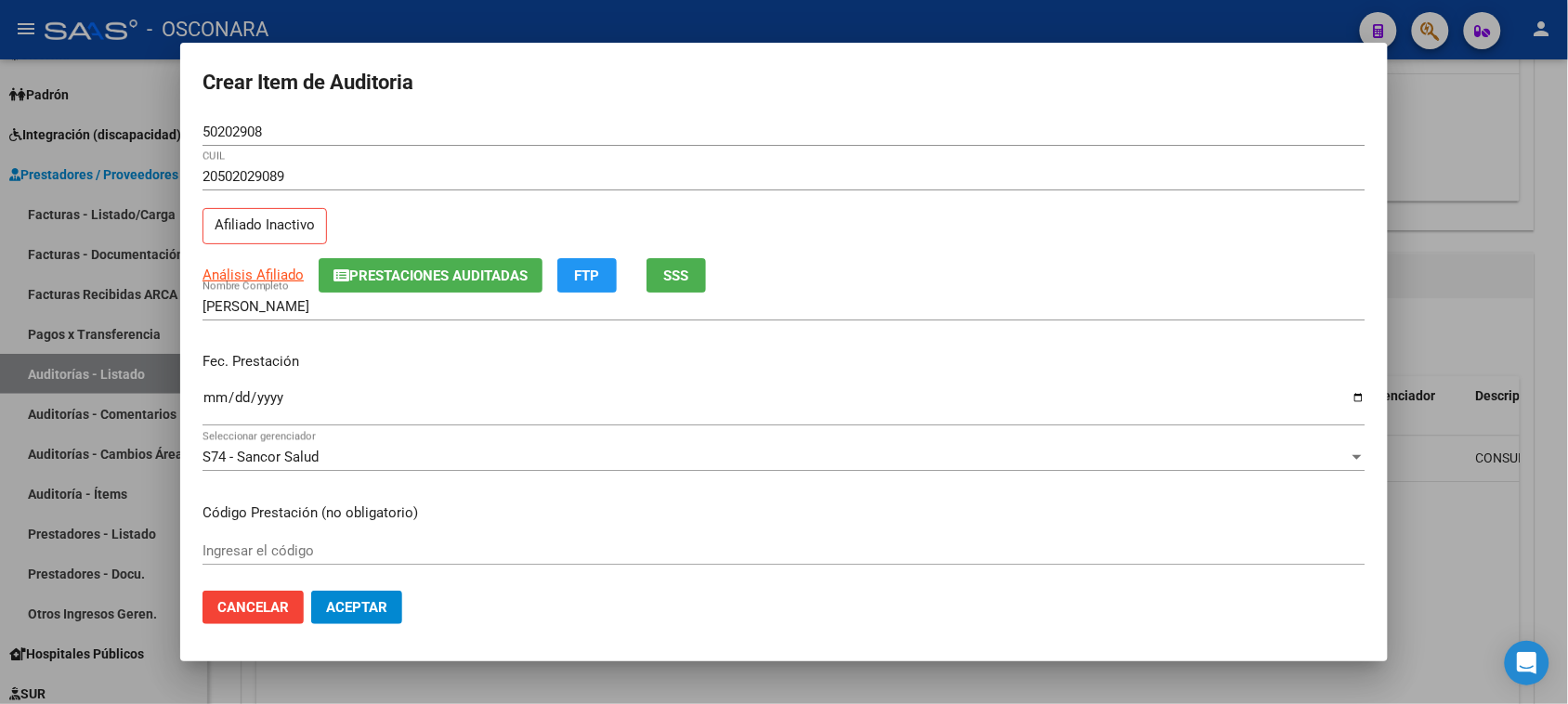
scroll to position [0, 0]
type textarea "AFL PERTENECE A OBRA SOCIAL DE LOS EMPLEADOS DE COMERCIO Y ACTIVIDADES CIVILES …"
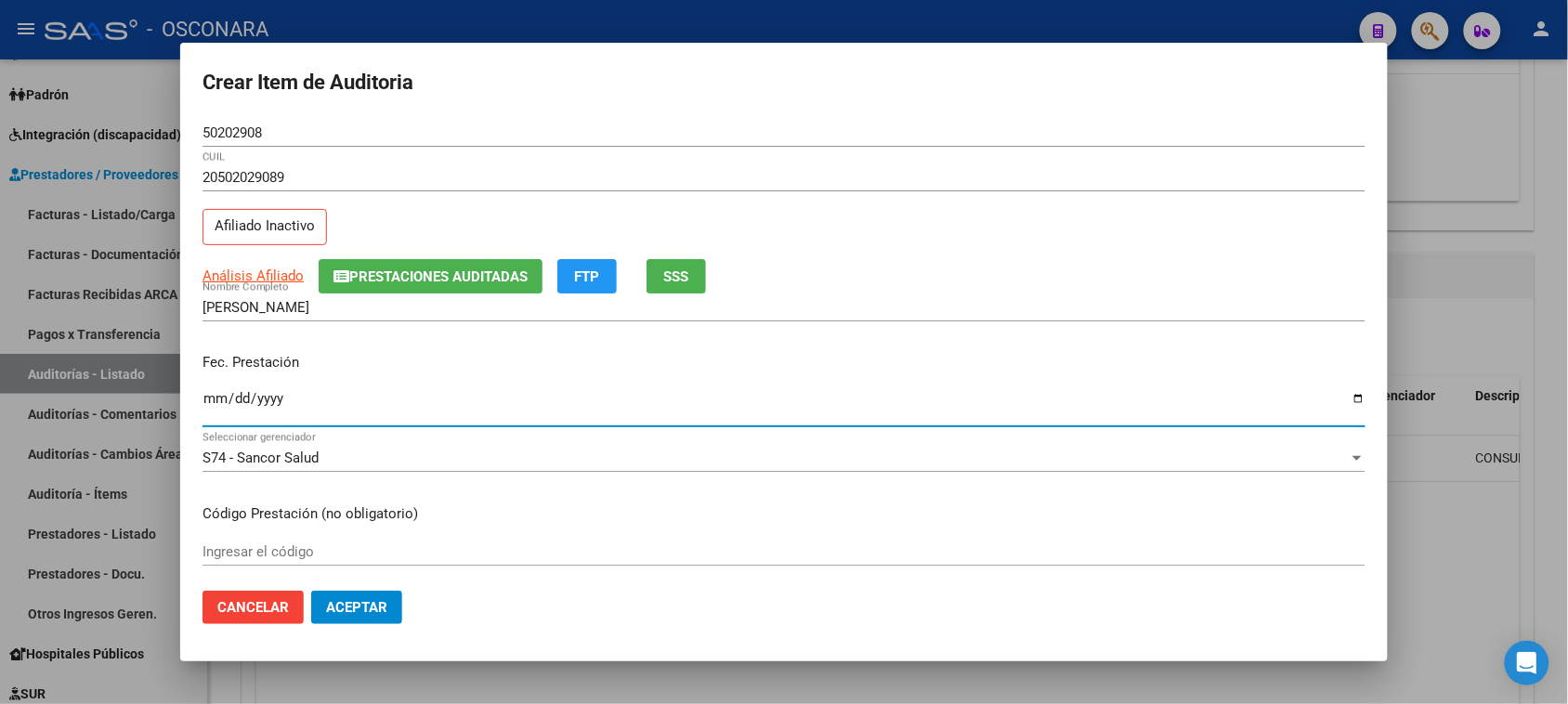
click at [214, 401] on input "Ingresar la fecha" at bounding box center [784, 406] width 1163 height 30
type input "[DATE]"
click at [763, 363] on p "Fec. Prestación" at bounding box center [784, 362] width 1163 height 21
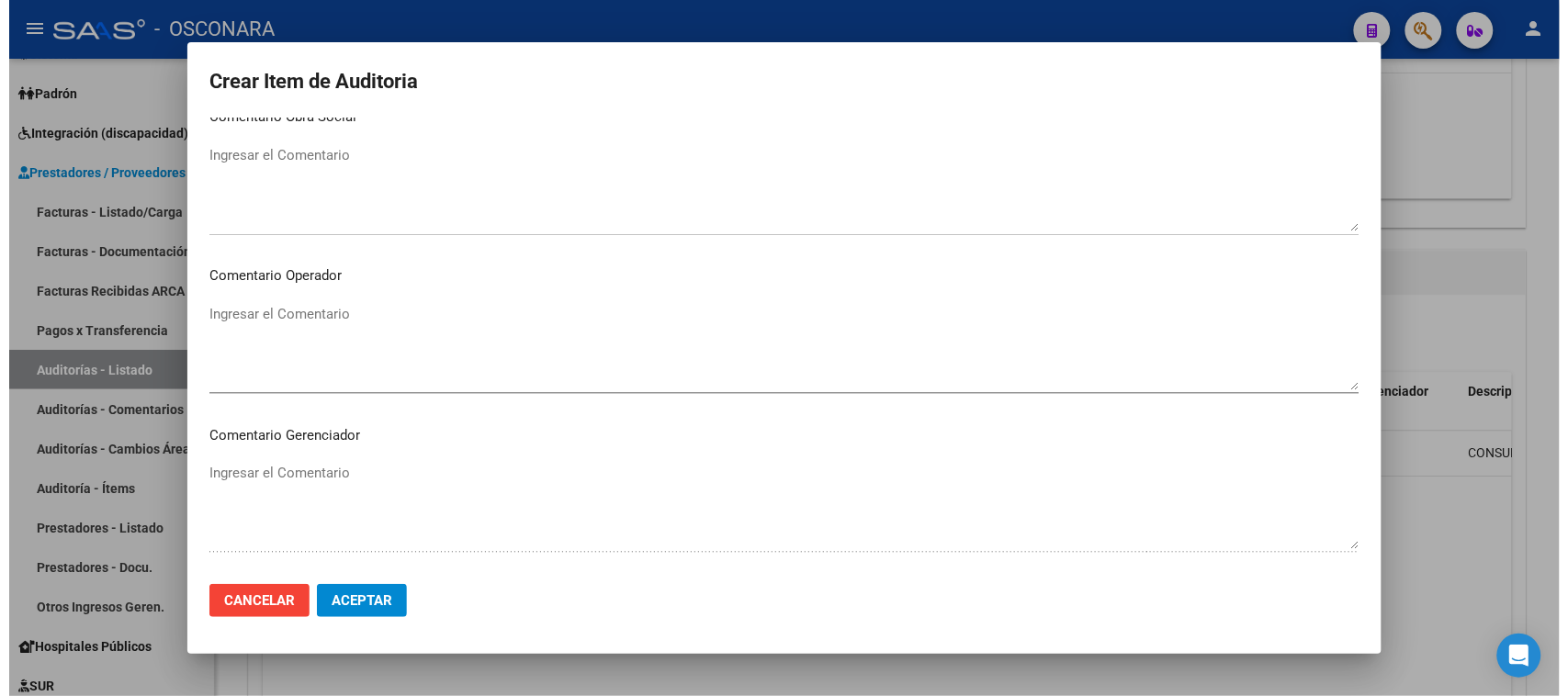
scroll to position [1199, 0]
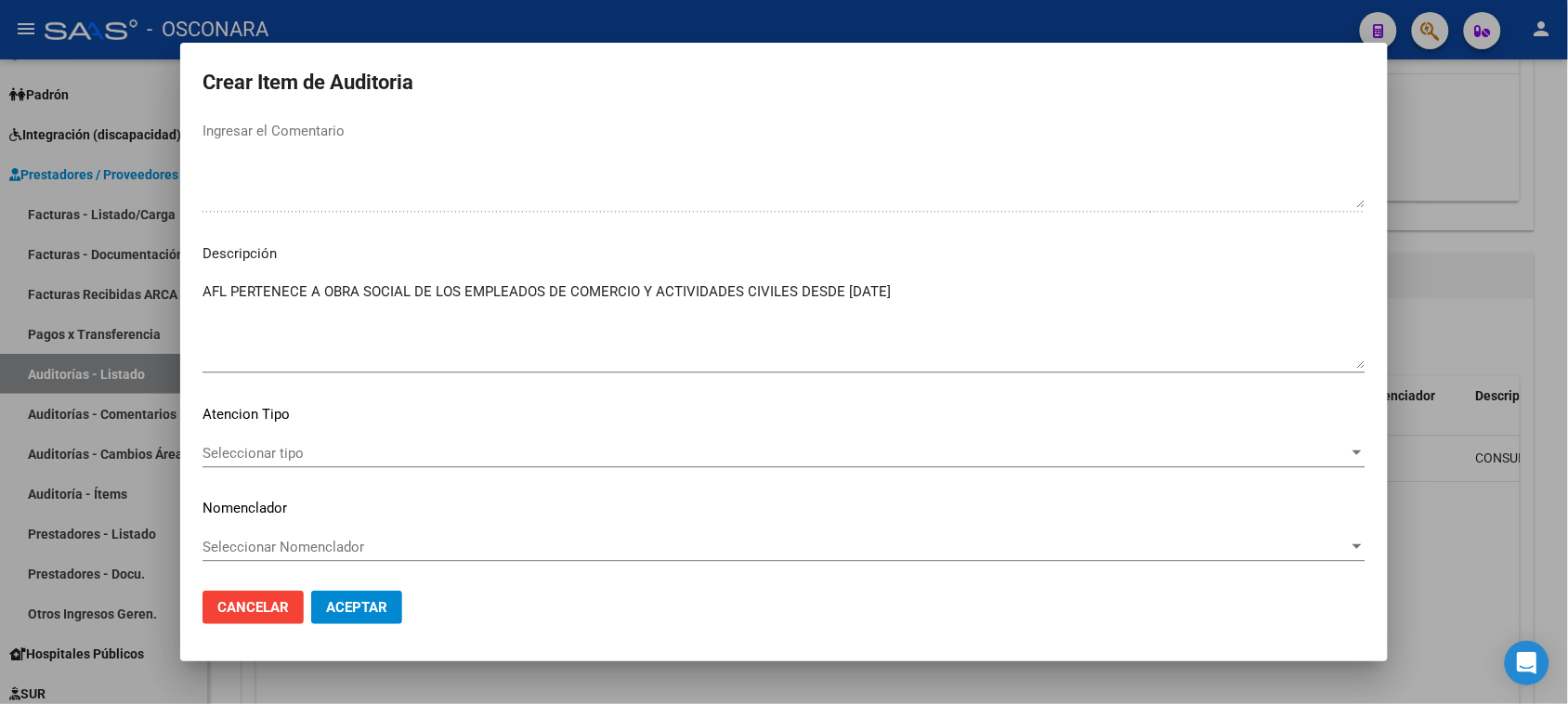
drag, startPoint x: 373, startPoint y: 608, endPoint x: 461, endPoint y: 453, distance: 178.2
click at [460, 474] on form "Crear Item de Auditoria 50202908 Nro Documento 20502029089 CUIL Afiliado Inacti…" at bounding box center [784, 353] width 1163 height 575
click at [461, 451] on span "Seleccionar tipo" at bounding box center [775, 453] width 1146 height 17
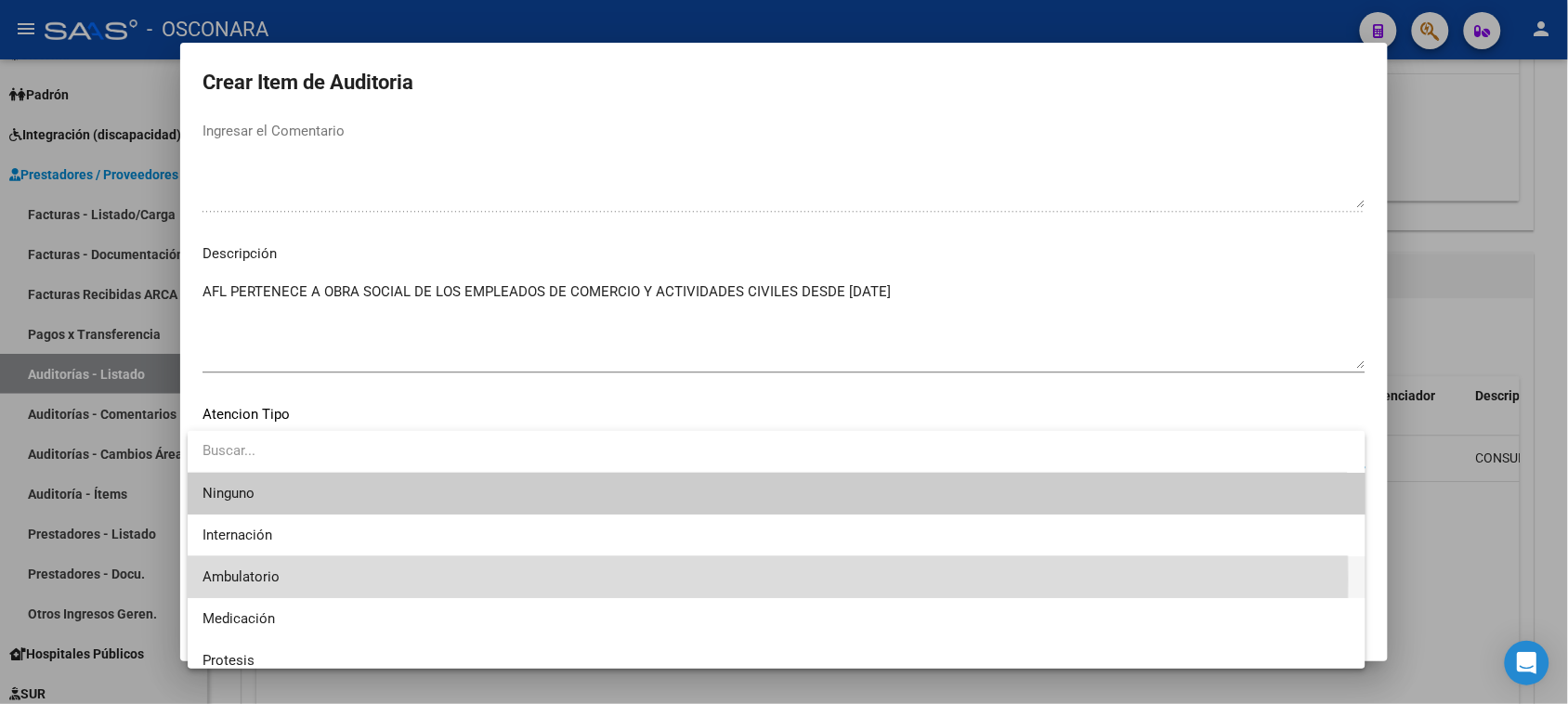
click at [318, 579] on span "Ambulatorio" at bounding box center [776, 577] width 1148 height 42
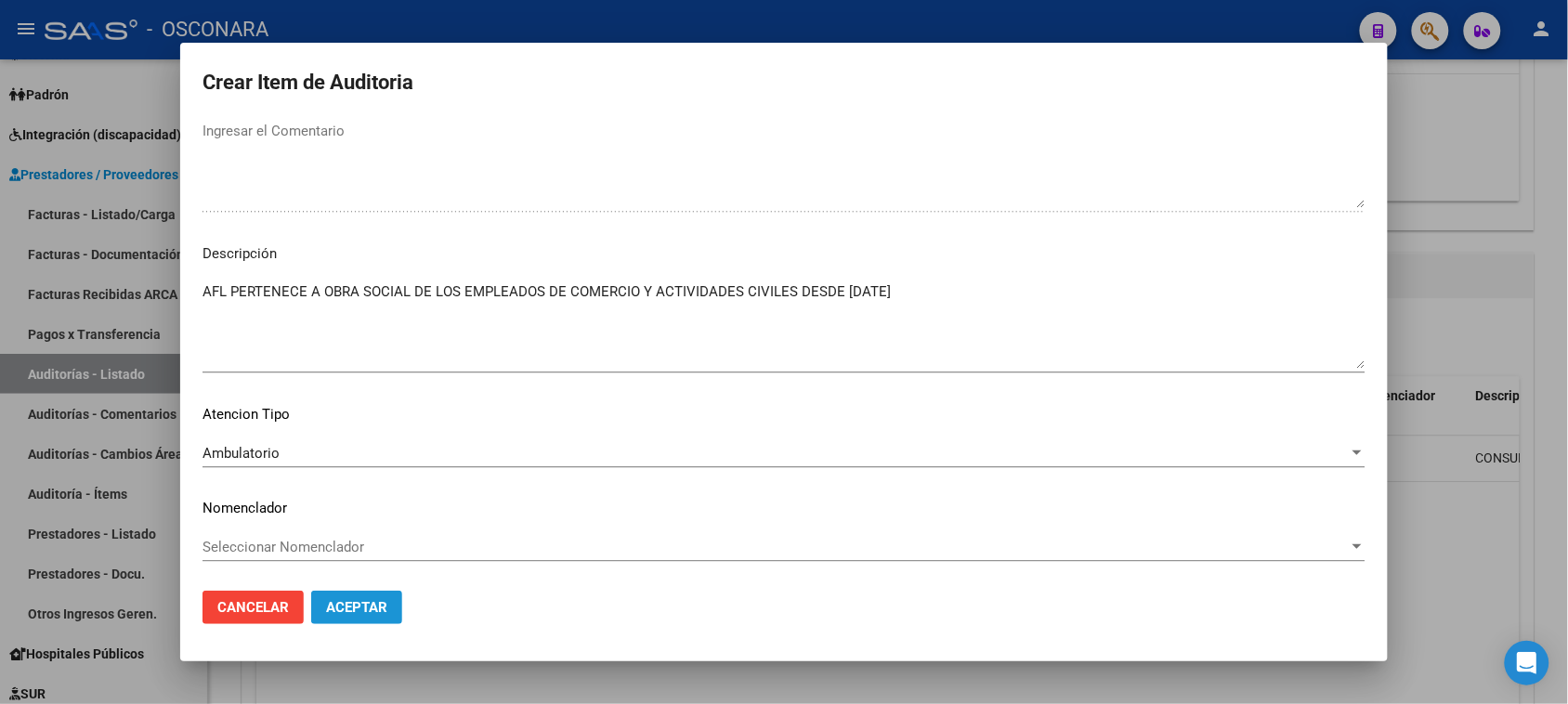
click at [354, 591] on button "Aceptar" at bounding box center [356, 608] width 91 height 34
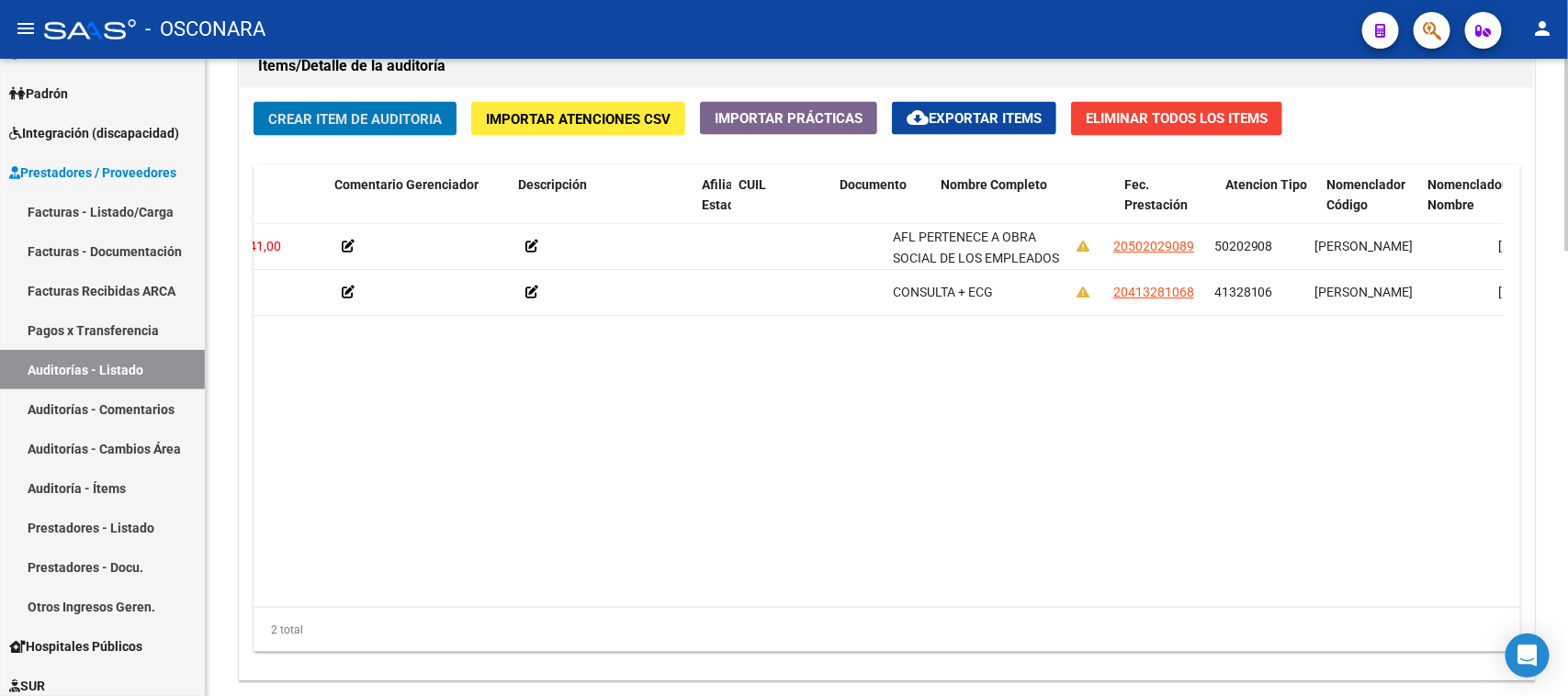
scroll to position [0, 960]
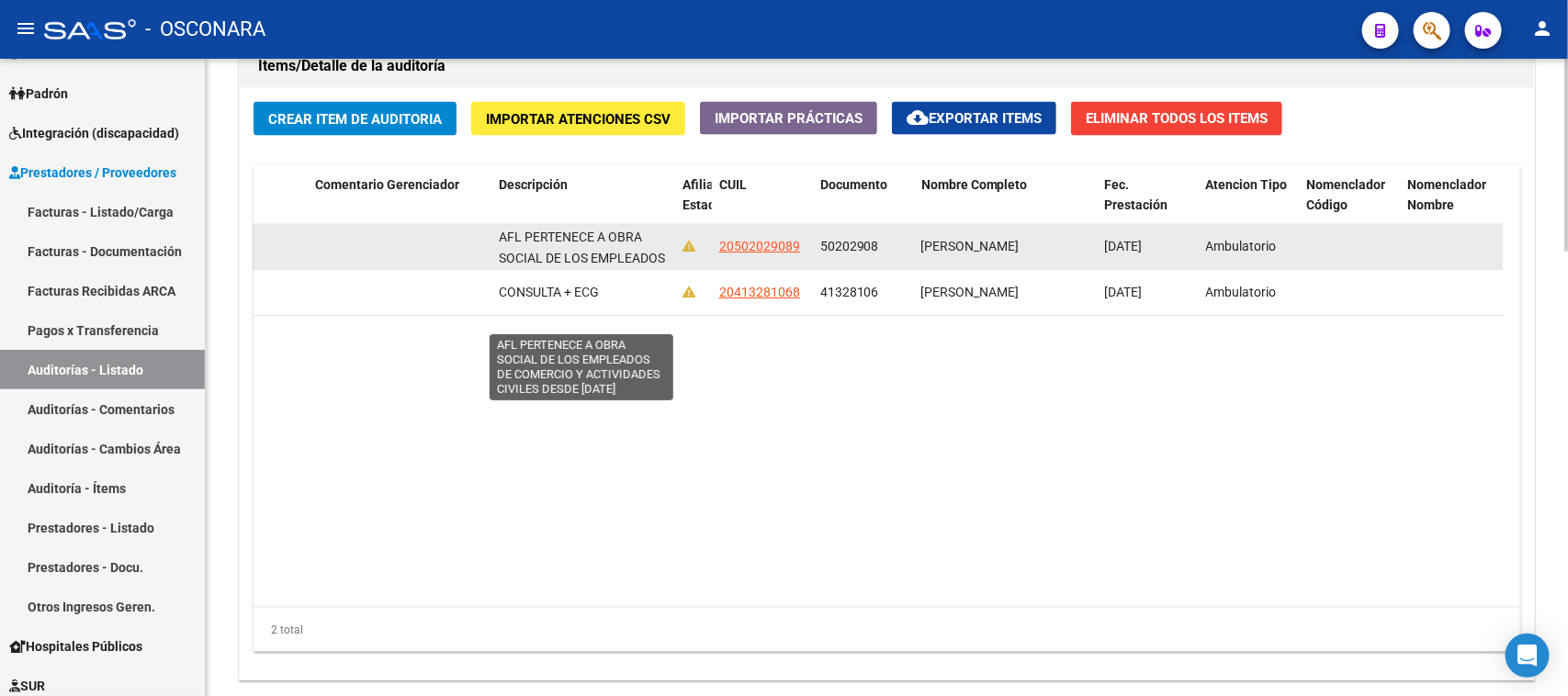
click at [528, 233] on span "AFL PERTENECE A OBRA SOCIAL DE LOS EMPLEADOS DE COMERCIO Y ACTIVIDADES CIVILES …" at bounding box center [583, 279] width 169 height 98
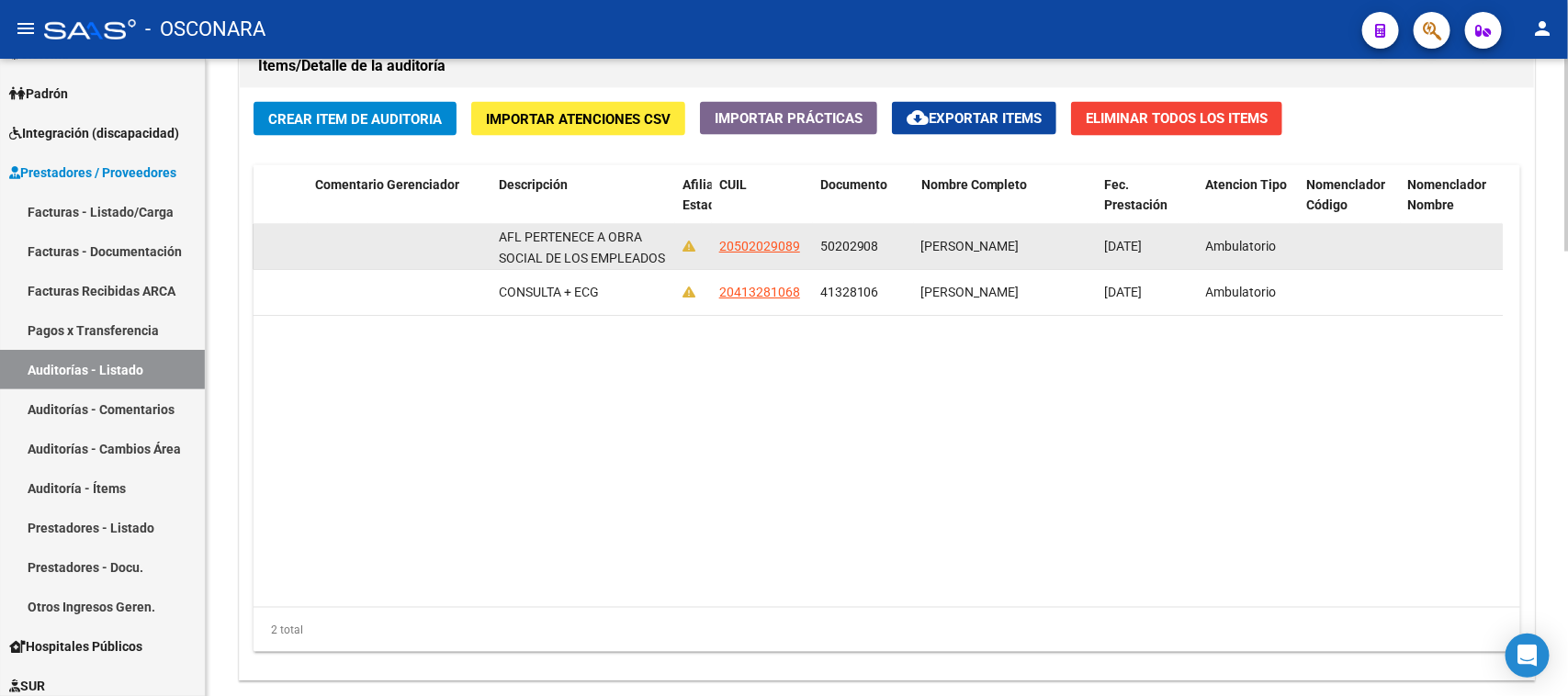
drag, startPoint x: 526, startPoint y: 233, endPoint x: 562, endPoint y: 235, distance: 36.1
click at [561, 235] on span "AFL PERTENECE A OBRA SOCIAL DE LOS EMPLEADOS DE COMERCIO Y ACTIVIDADES CIVILES …" at bounding box center [583, 279] width 169 height 98
click at [597, 235] on span "AFL PERTENECE A OBRA SOCIAL DE LOS EMPLEADOS DE COMERCIO Y ACTIVIDADES CIVILES …" at bounding box center [583, 279] width 169 height 98
click at [596, 235] on span "AFL PERTENECE A OBRA SOCIAL DE LOS EMPLEADOS DE COMERCIO Y ACTIVIDADES CIVILES …" at bounding box center [583, 279] width 169 height 98
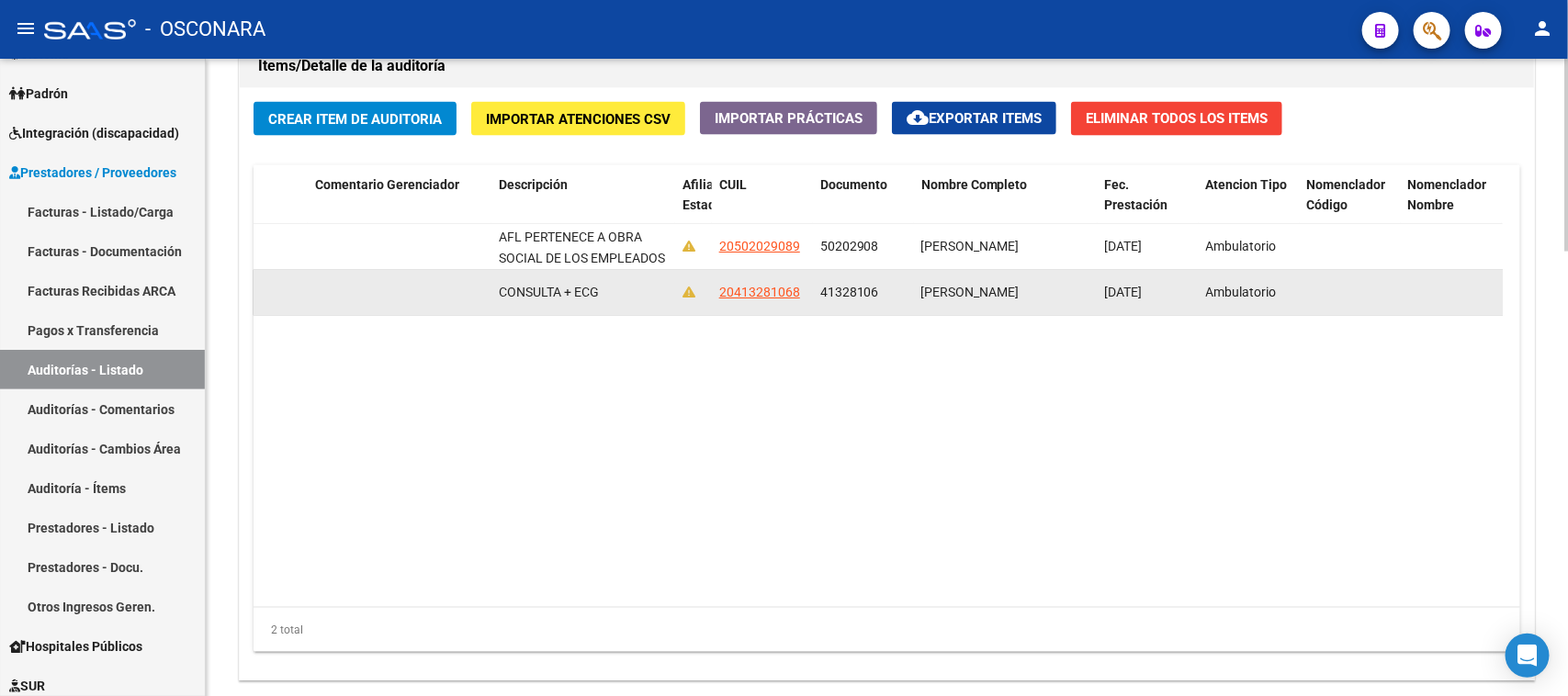
scroll to position [66, 0]
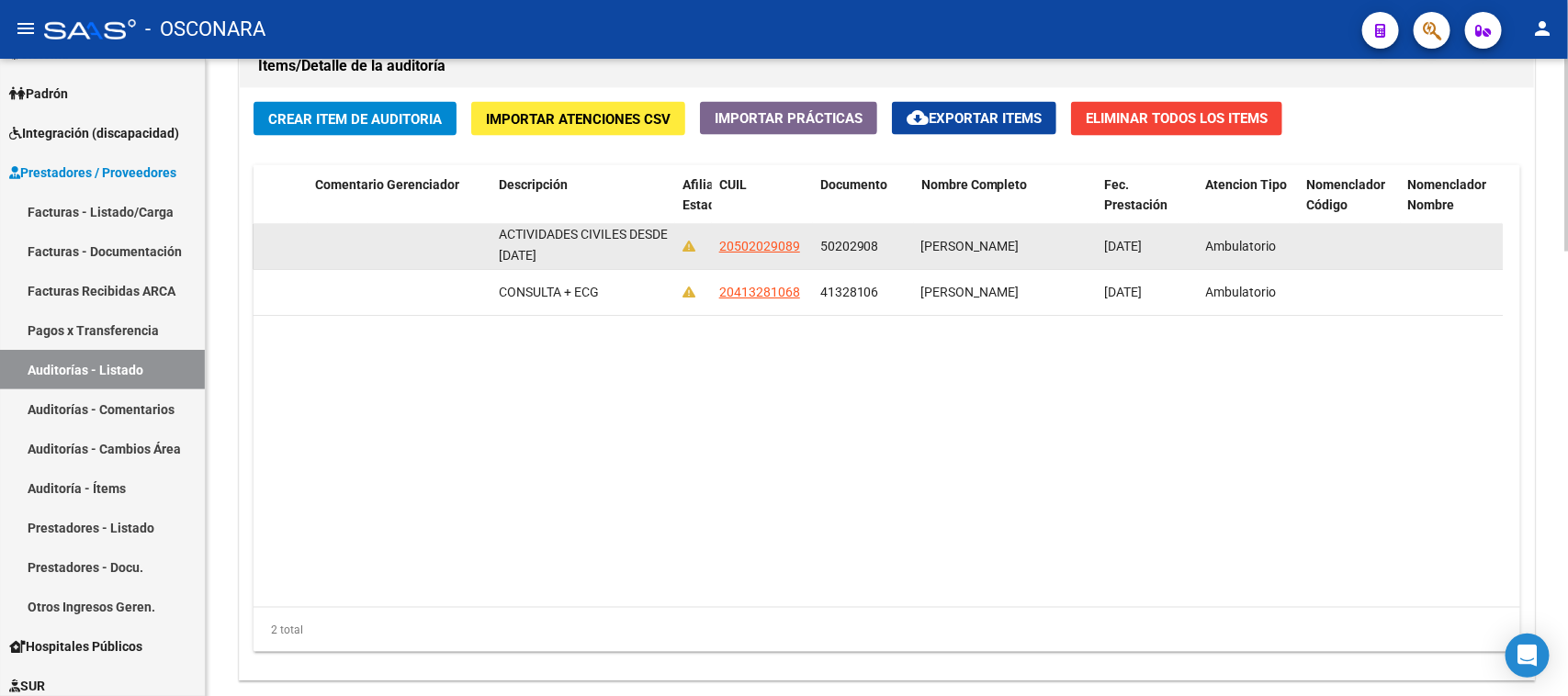
drag, startPoint x: 603, startPoint y: 234, endPoint x: 636, endPoint y: 255, distance: 39.1
click at [636, 255] on div "AFL PERTENECE A OBRA SOCIAL DE LOS EMPLEADOS DE COMERCIO Y ACTIVIDADES CIVILES …" at bounding box center [583, 246] width 169 height 39
copy span "OBRA SOCIAL DE LOS EMPLEADOS DE COMERCIO Y ACTIVIDADES CIVILES DESDE [DATE]"
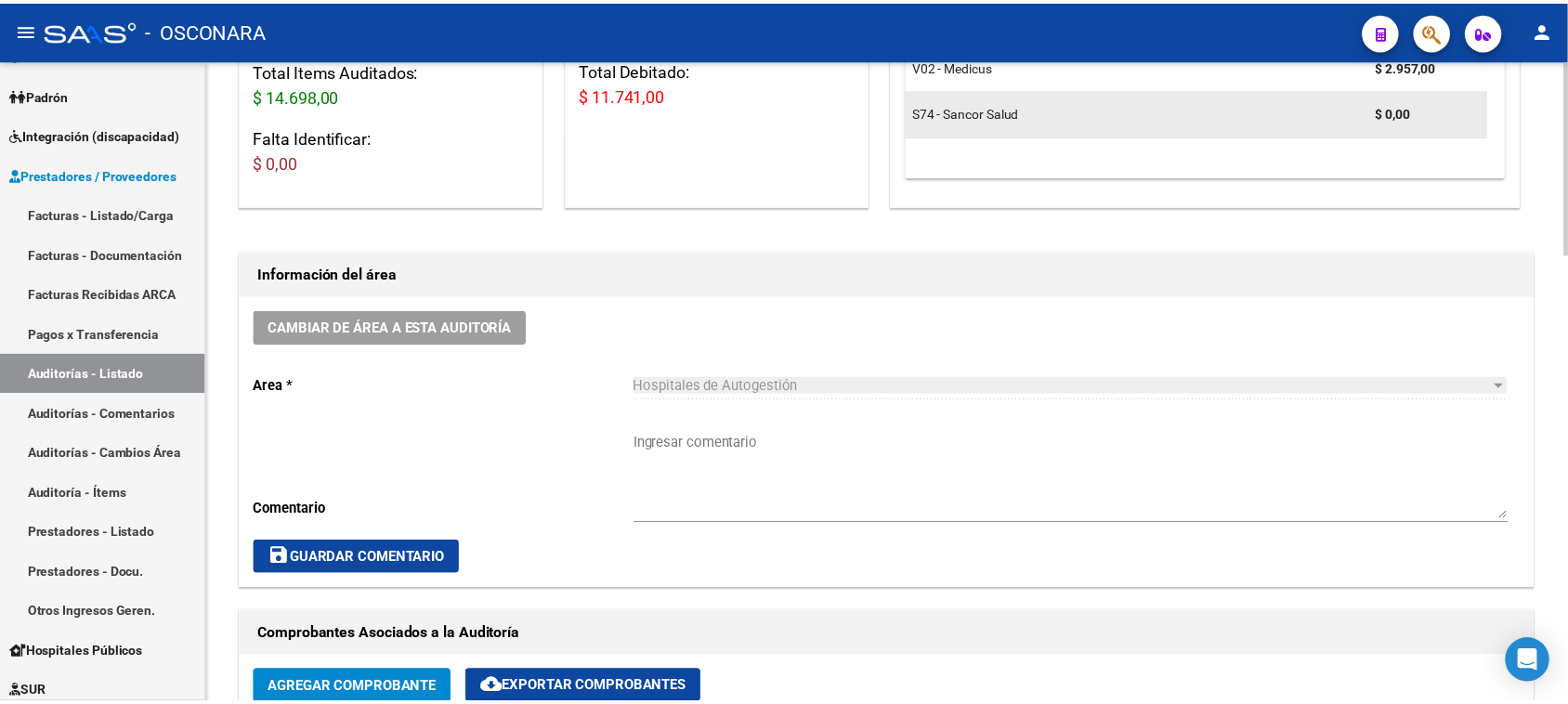
scroll to position [0, 0]
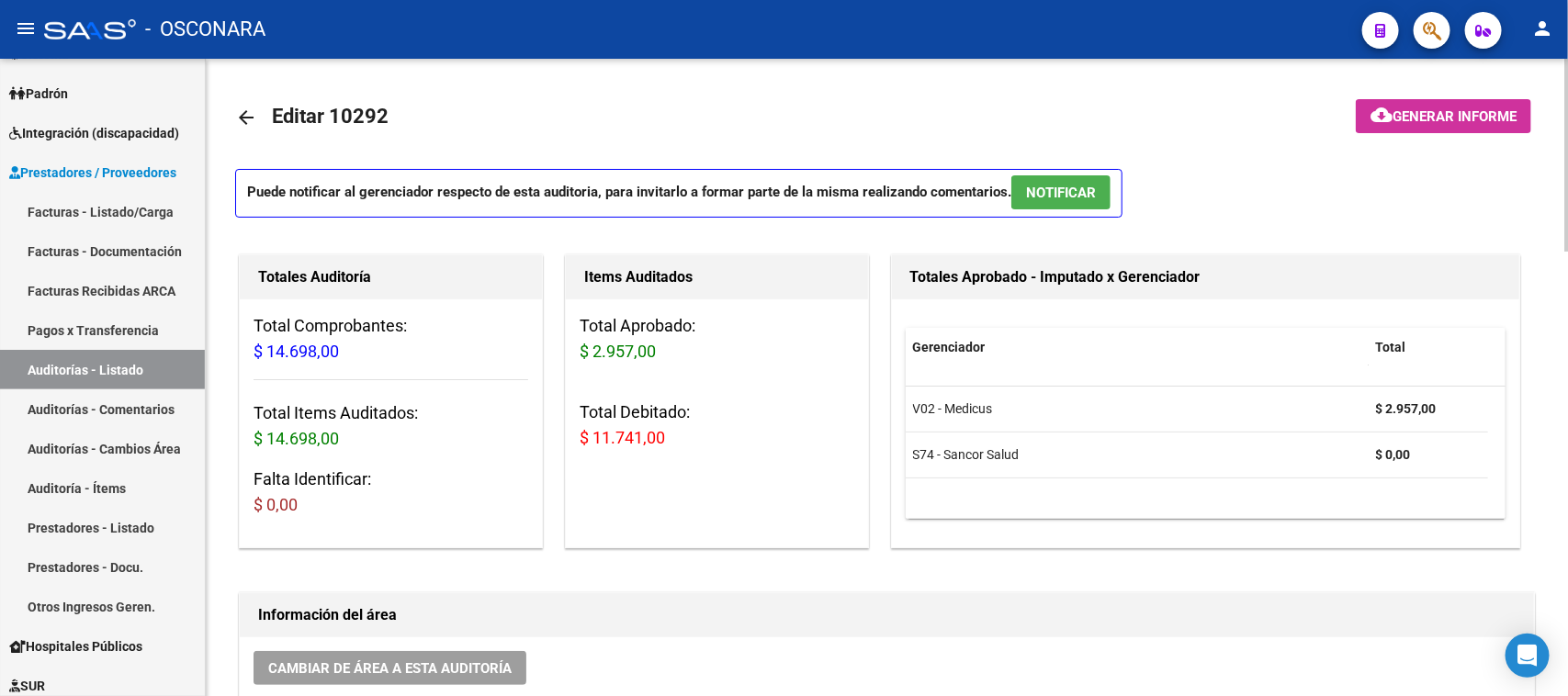
click at [1429, 110] on span "Generar informe" at bounding box center [1454, 116] width 124 height 17
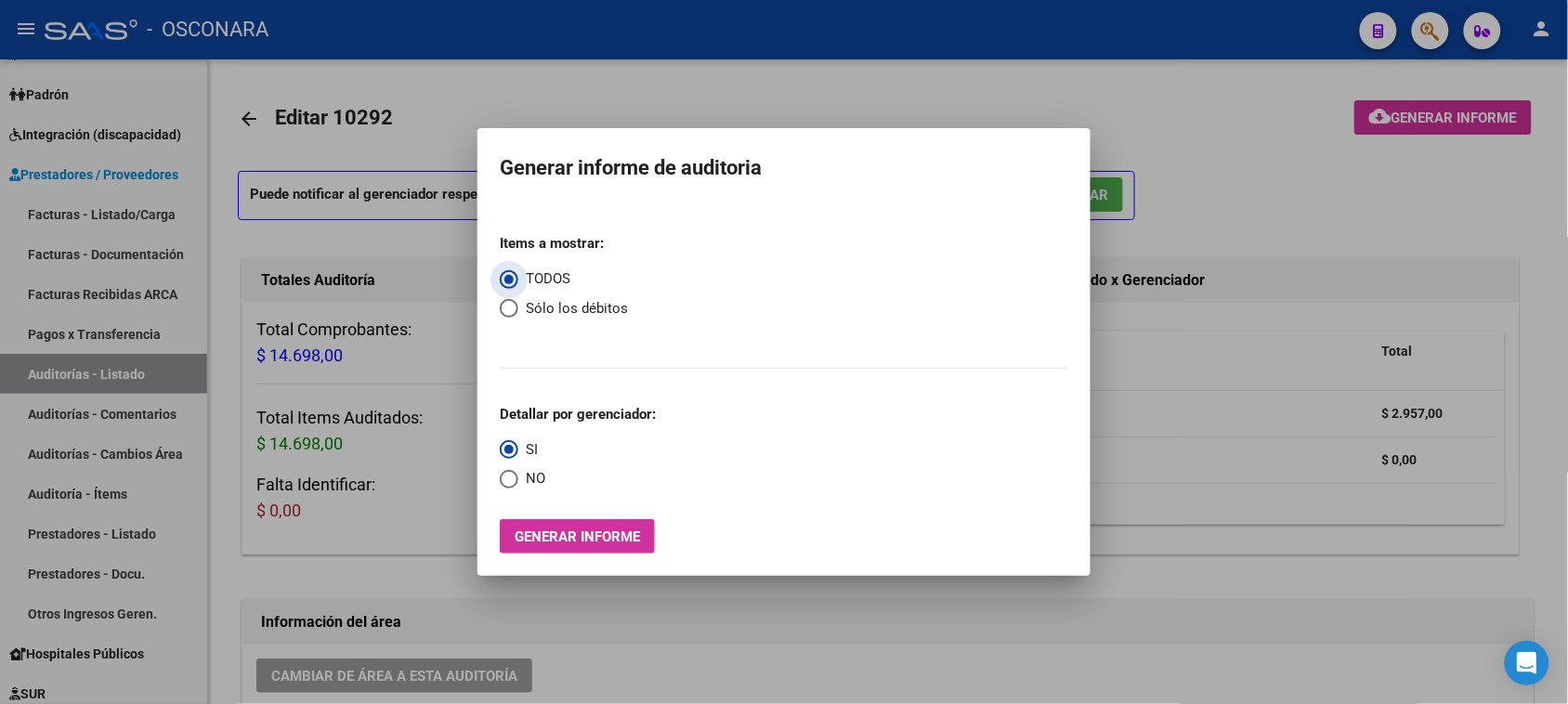
click at [577, 534] on span "Generar informe" at bounding box center [577, 537] width 125 height 17
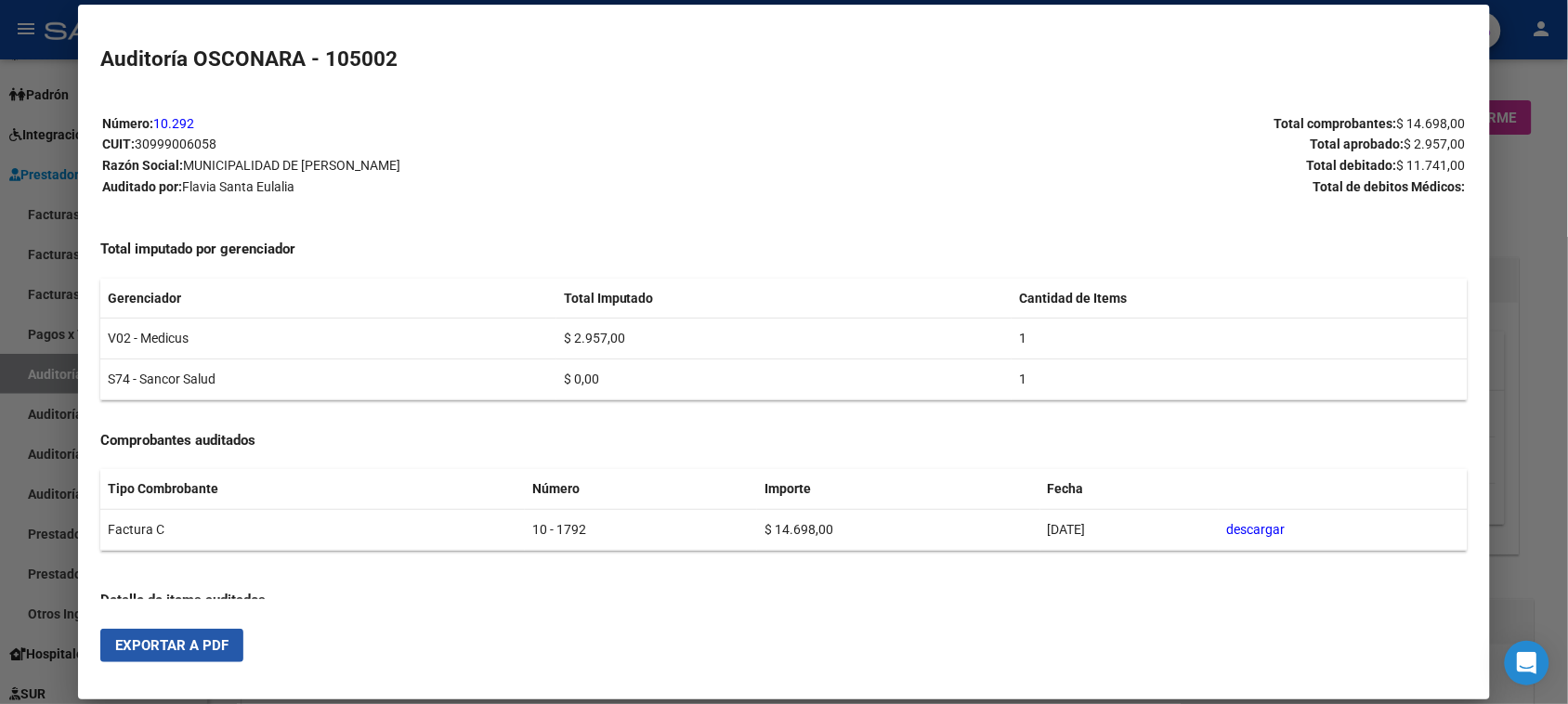
click at [172, 641] on span "Exportar a PDF" at bounding box center [171, 645] width 113 height 17
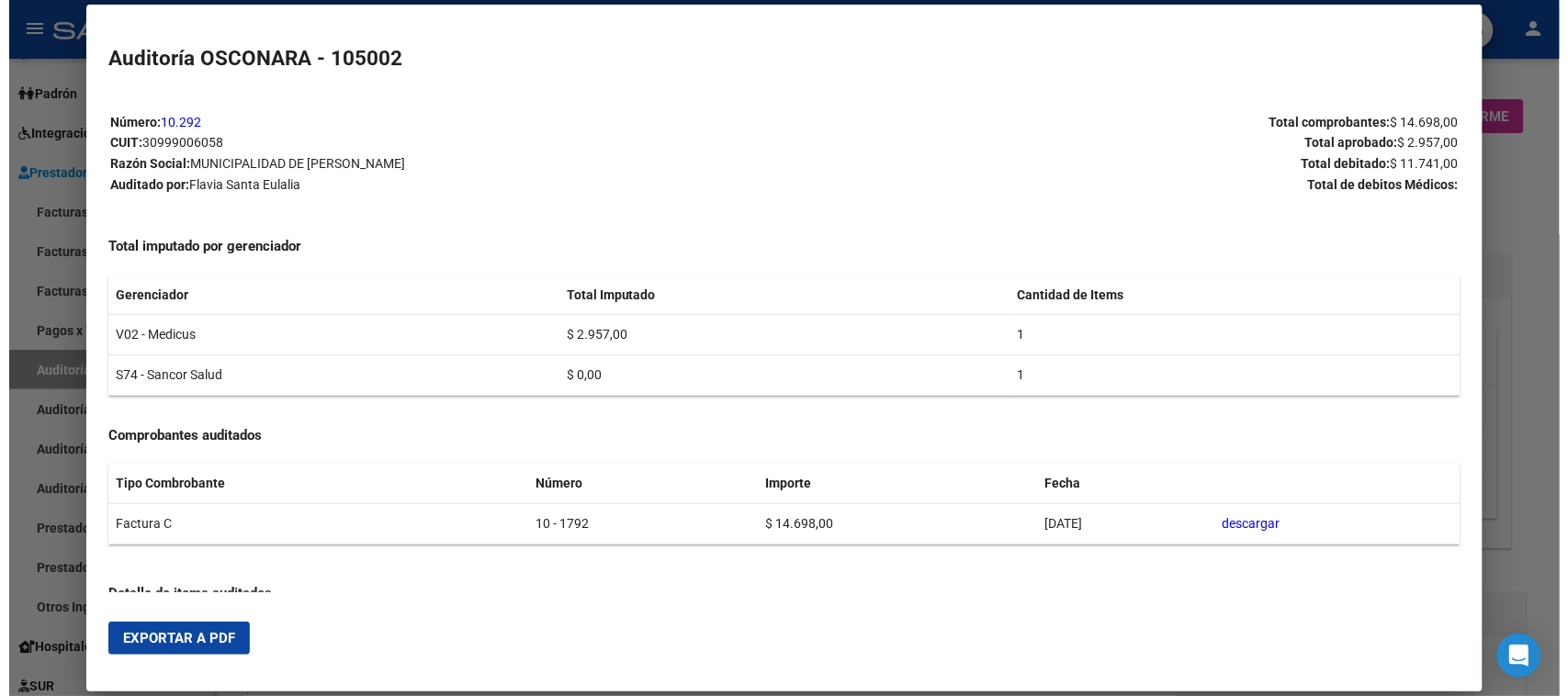
scroll to position [740, 0]
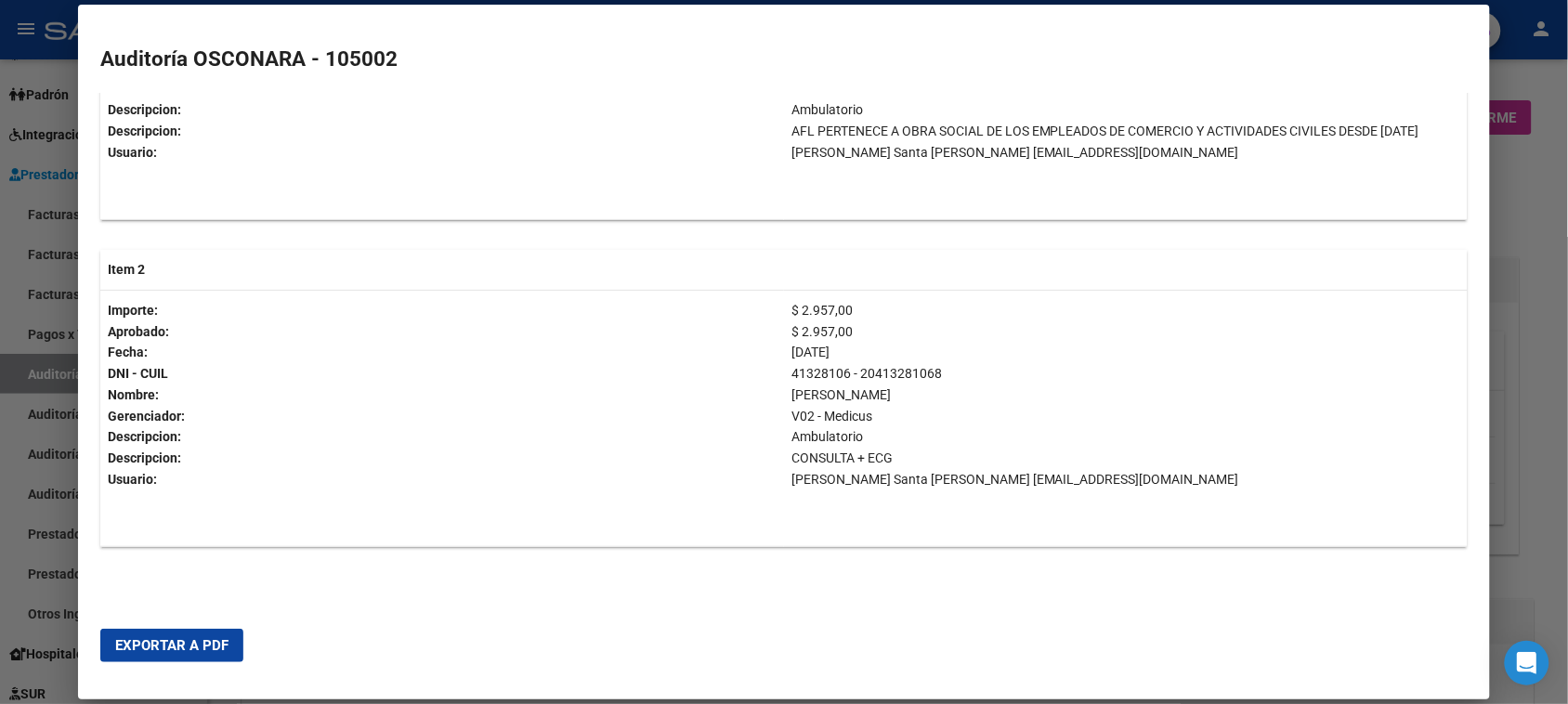
drag, startPoint x: 0, startPoint y: 254, endPoint x: 210, endPoint y: 657, distance: 454.4
click at [210, 657] on div "Generar informe de auditoria Items a mostrar: TODOS Sólo los débitos Detallar p…" at bounding box center [784, 352] width 1568 height 704
click at [439, 690] on mat-dialog-container "Auditoría OSCONARA - 105002 Número: 10.292 CUIT: 30999006058 Razón Social: MUNI…" at bounding box center [784, 352] width 1411 height 696
click at [1, 252] on div at bounding box center [784, 352] width 1568 height 704
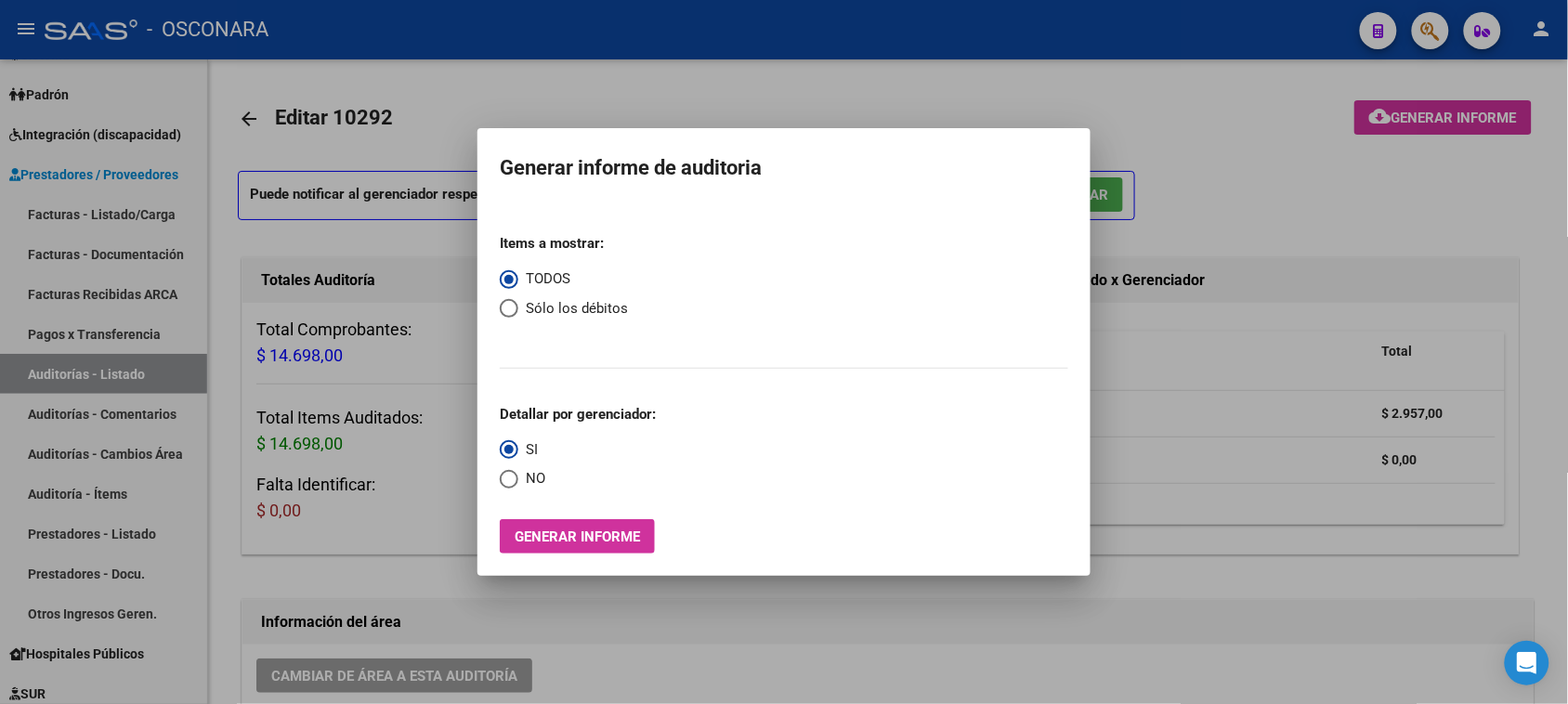
click at [1302, 224] on div at bounding box center [784, 352] width 1568 height 704
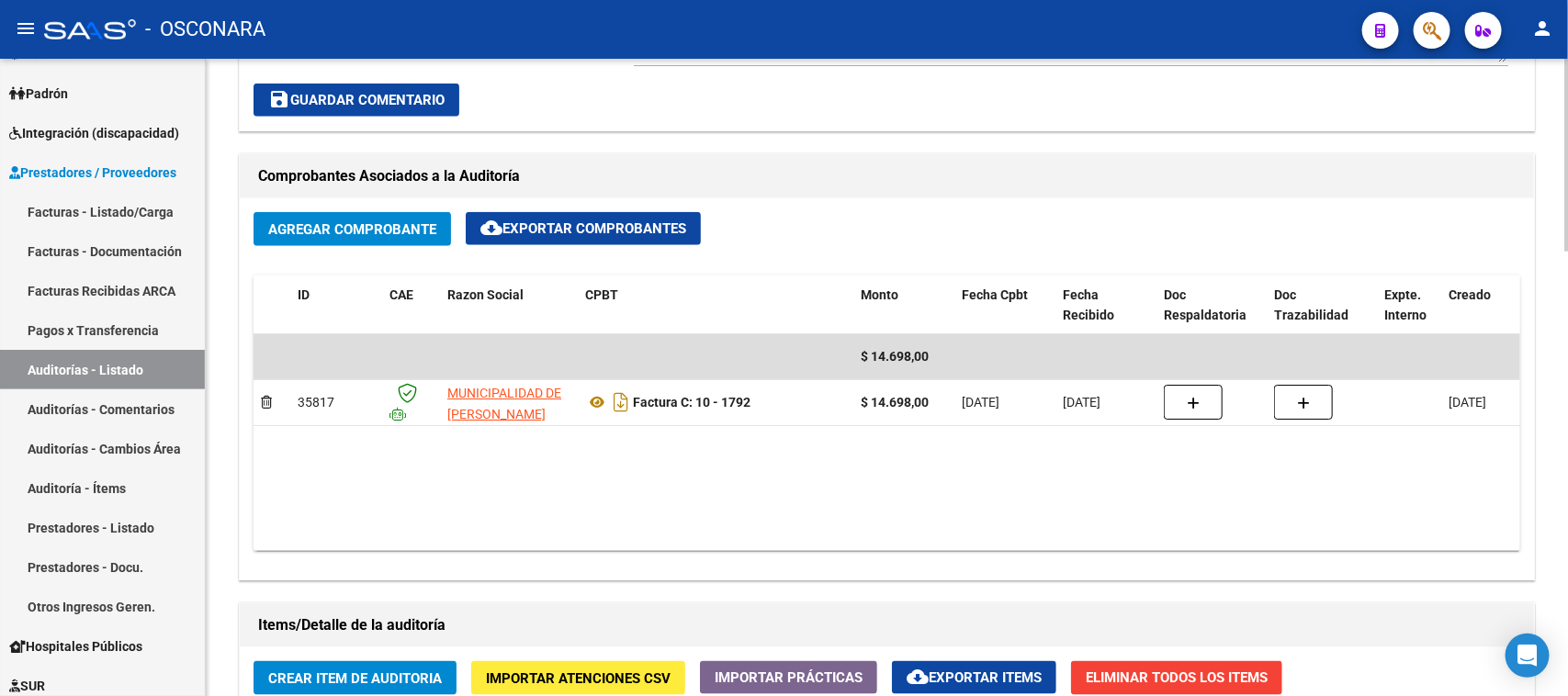
scroll to position [803, 0]
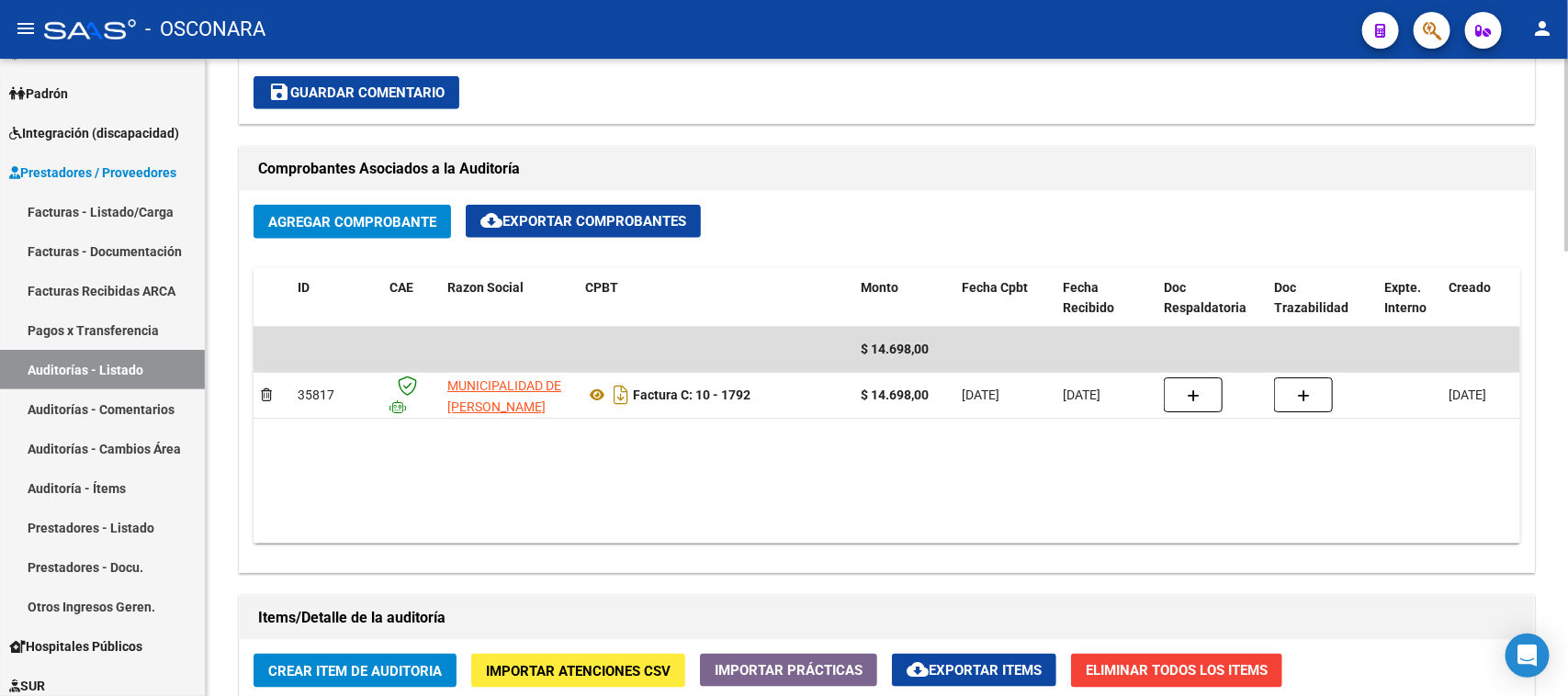
click at [862, 522] on datatable-body "$ 14.698,00 35817 MUNICIPALIDAD DE [PERSON_NAME] Factura C: 10 - 1792 $ 14.698,…" at bounding box center [887, 435] width 1267 height 217
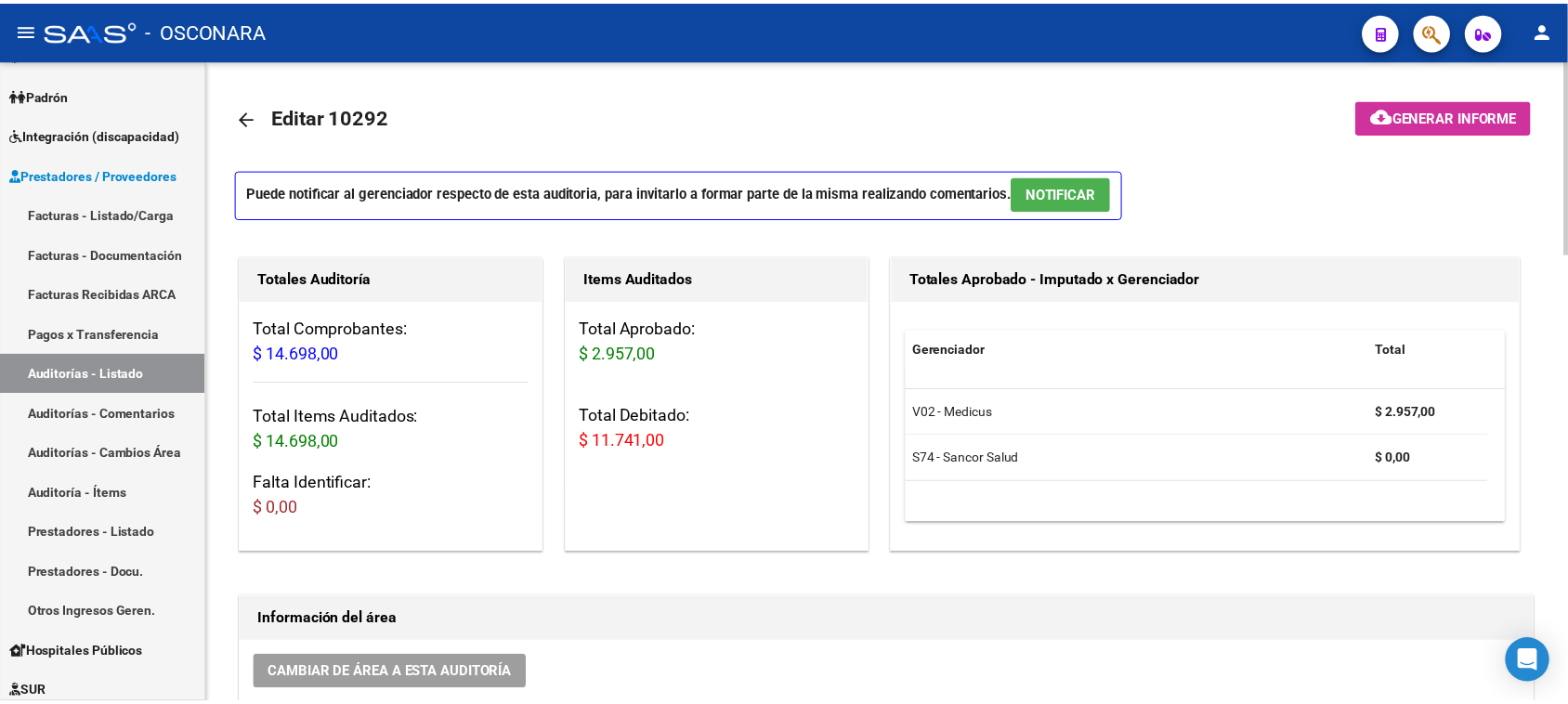
scroll to position [0, 0]
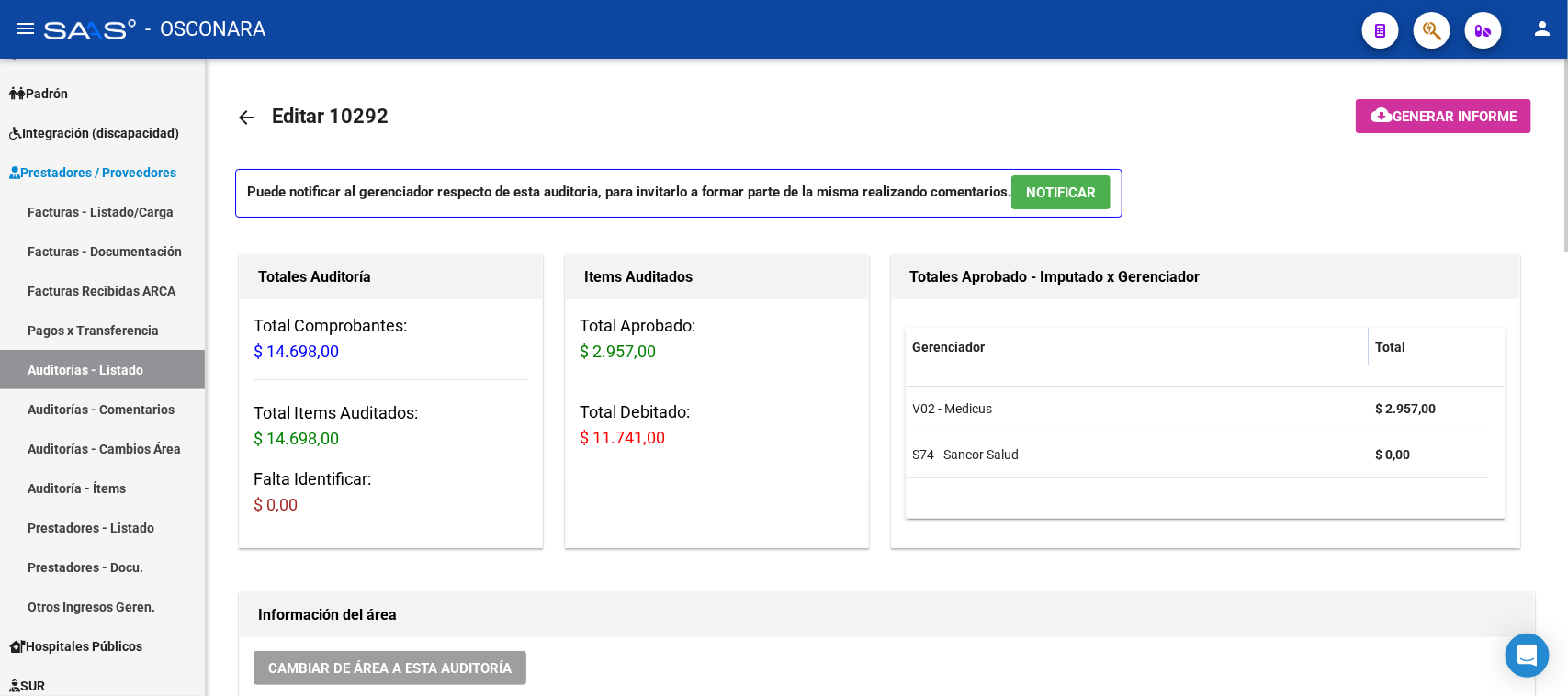
click at [1106, 179] on button "NOTIFICAR" at bounding box center [1060, 192] width 99 height 34
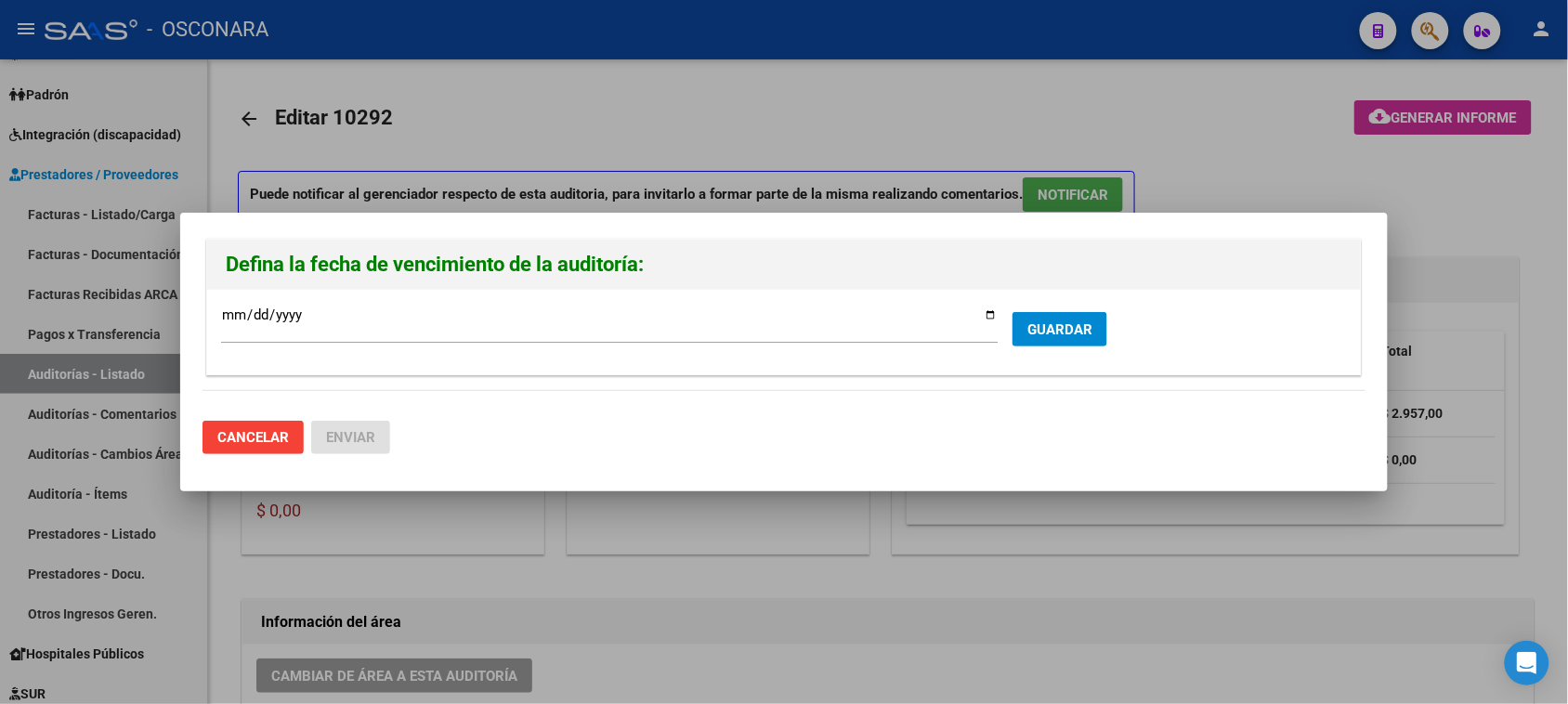
drag, startPoint x: 1067, startPoint y: 316, endPoint x: 1219, endPoint y: 300, distance: 152.8
click at [1219, 300] on div "[DATE] Ingresar la fecha * GUARDAR" at bounding box center [784, 331] width 1153 height 85
click at [1042, 323] on span "GUARDAR" at bounding box center [1060, 330] width 65 height 17
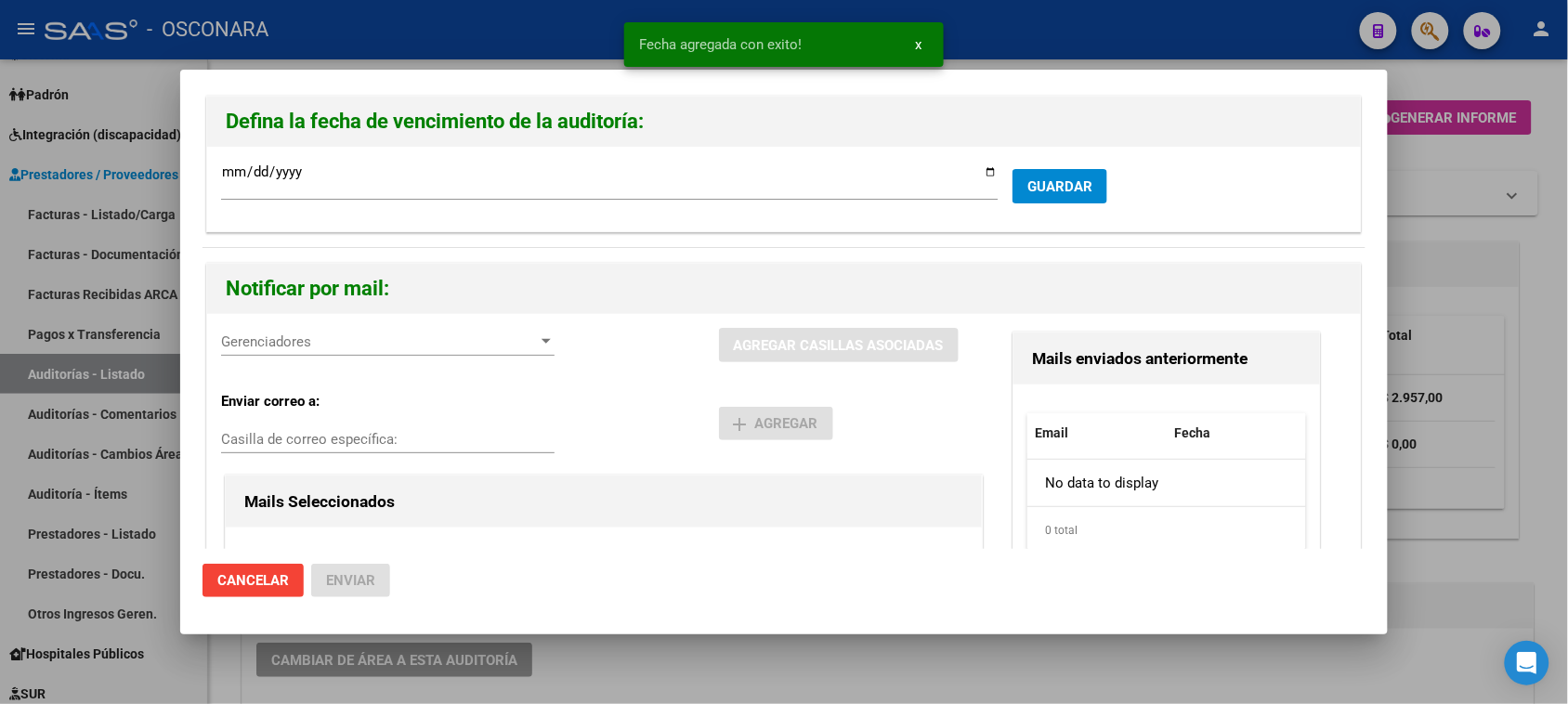
click at [977, 170] on input "[DATE]" at bounding box center [609, 179] width 776 height 30
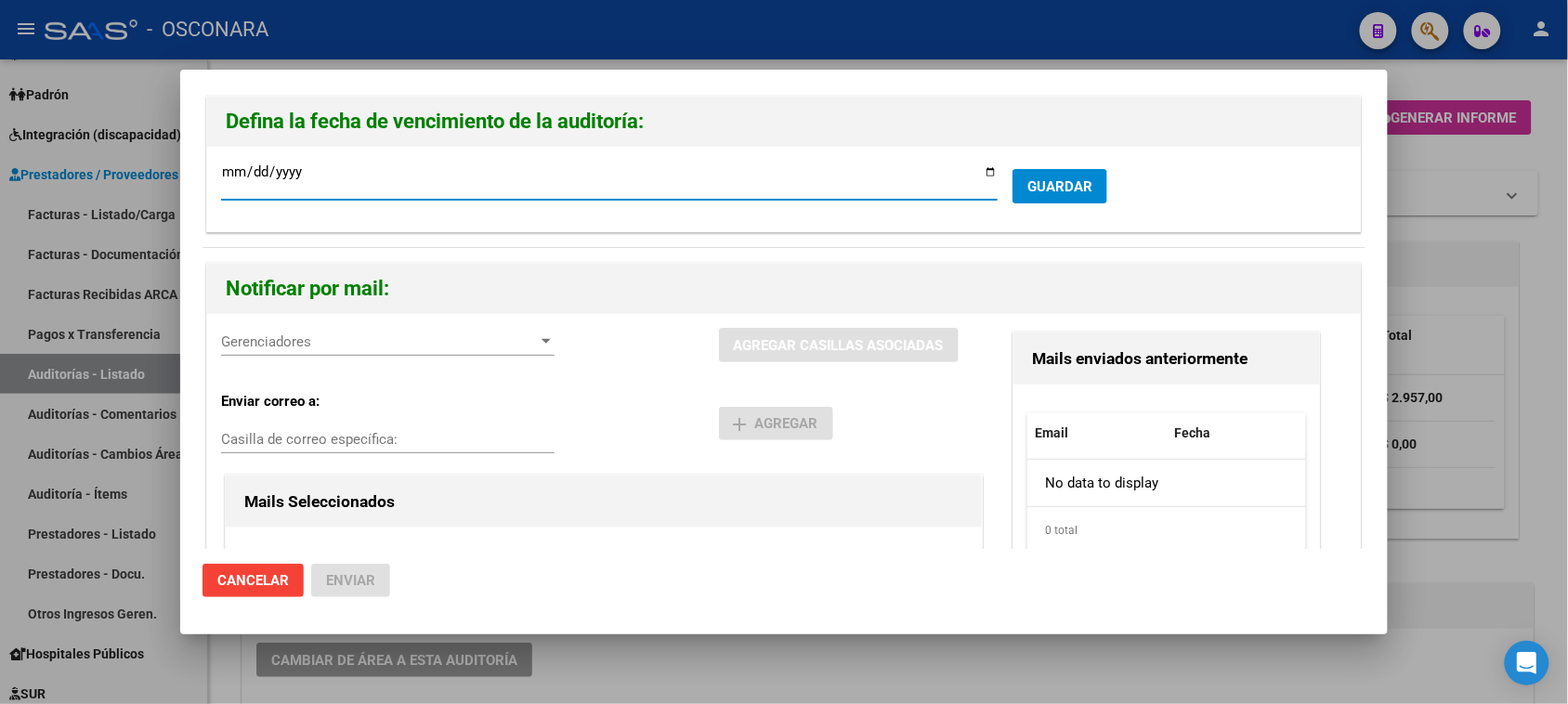
type input "[DATE]"
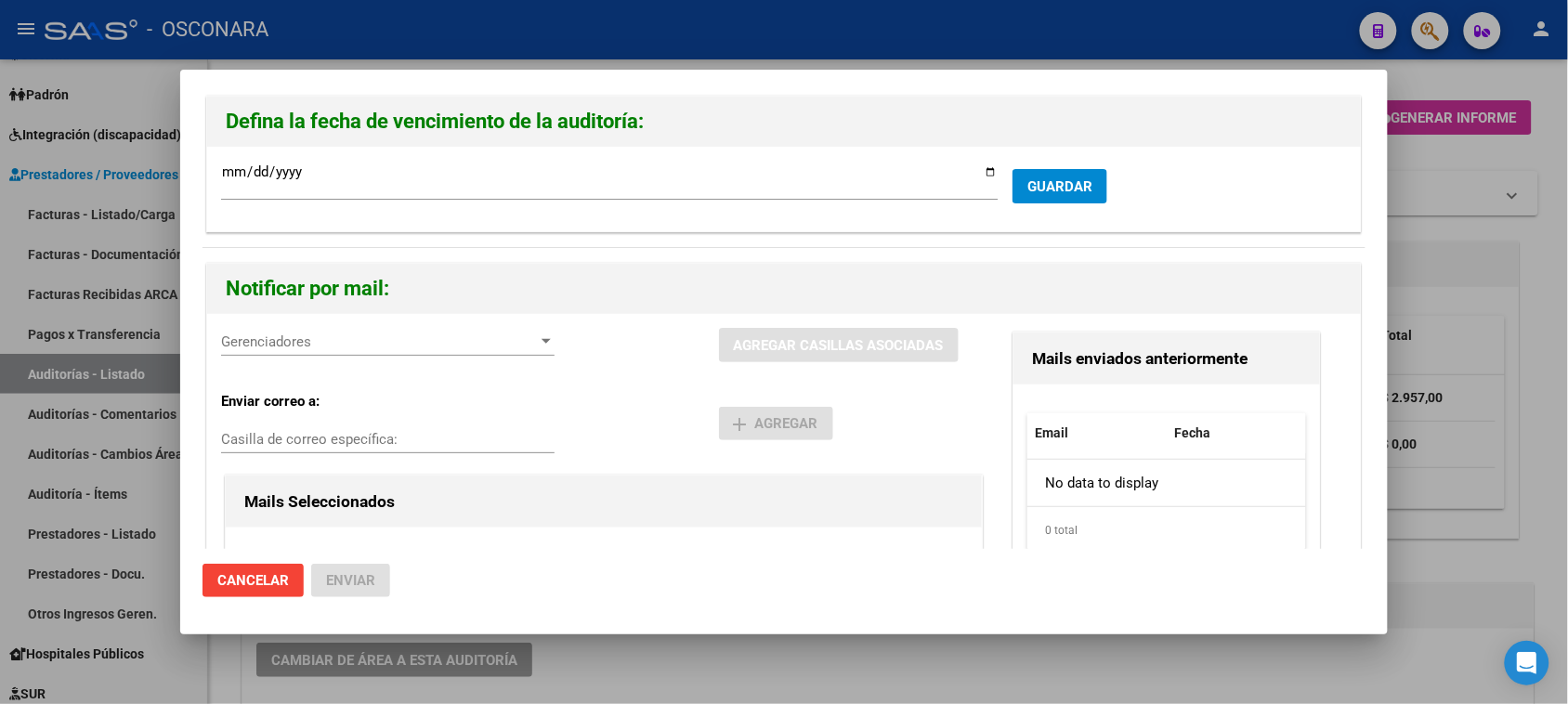
click at [1506, 276] on div at bounding box center [784, 352] width 1568 height 704
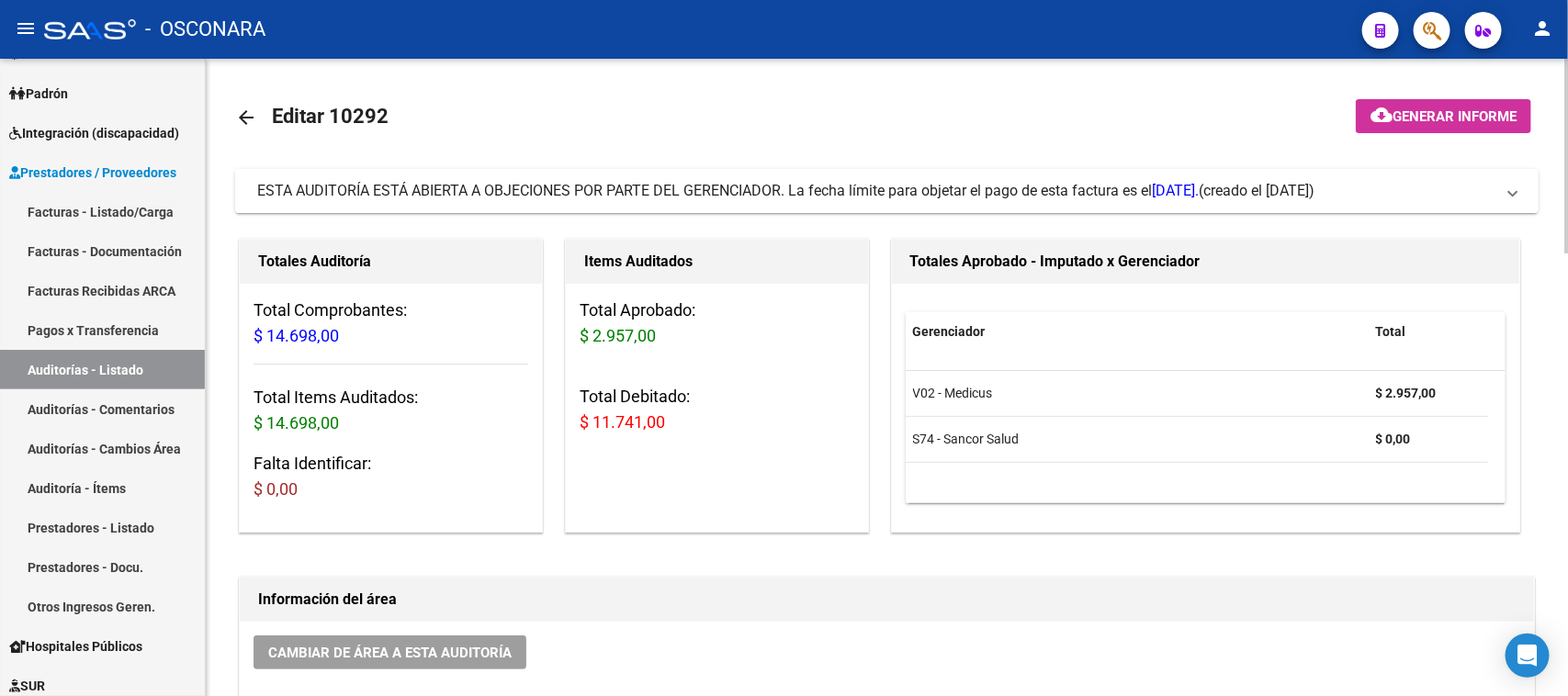
click at [1460, 186] on mat-panel-title "ESTA AUDITORÍA ESTÁ ABIERTA A OBJECIONES POR PARTE DEL GERENCIADOR. La fecha lí…" at bounding box center [875, 191] width 1237 height 20
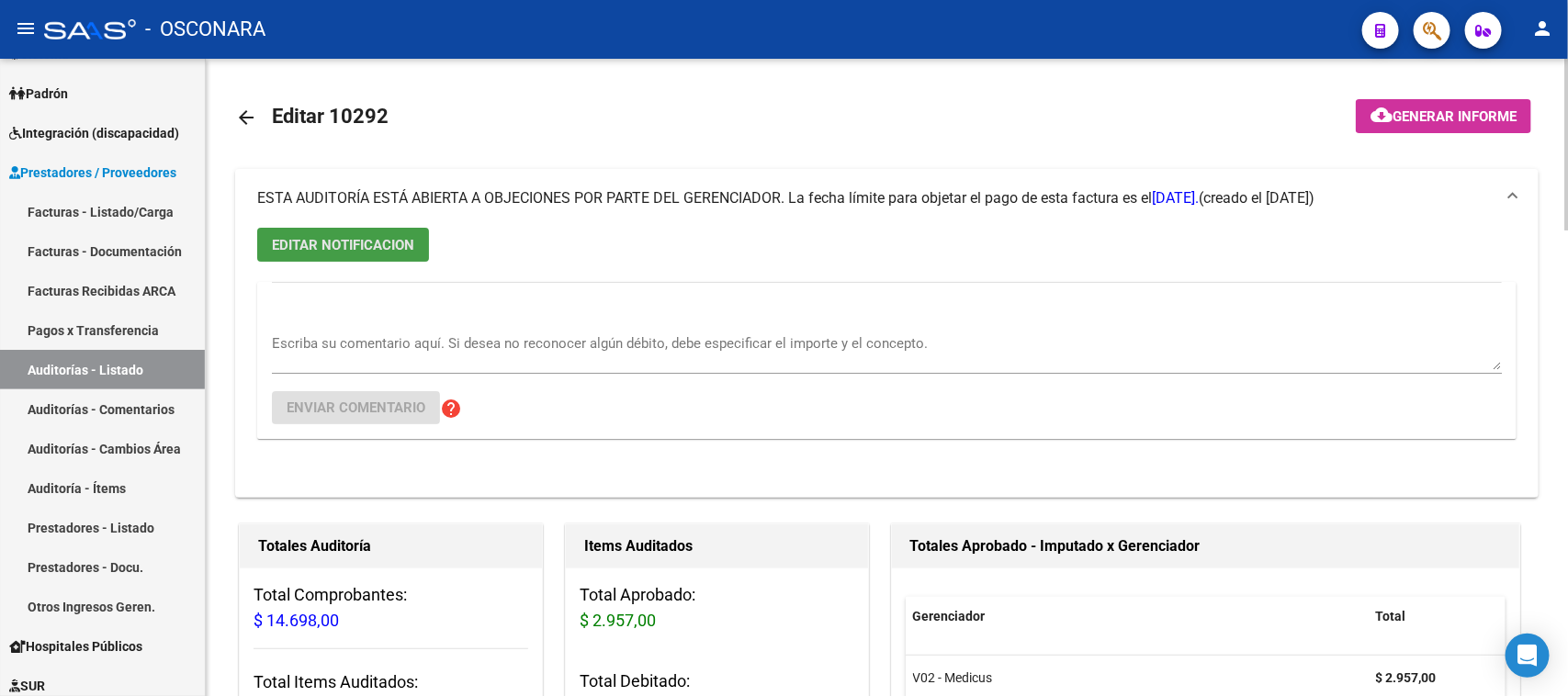
click at [392, 244] on span "EDITAR NOTIFICACION" at bounding box center [343, 246] width 142 height 17
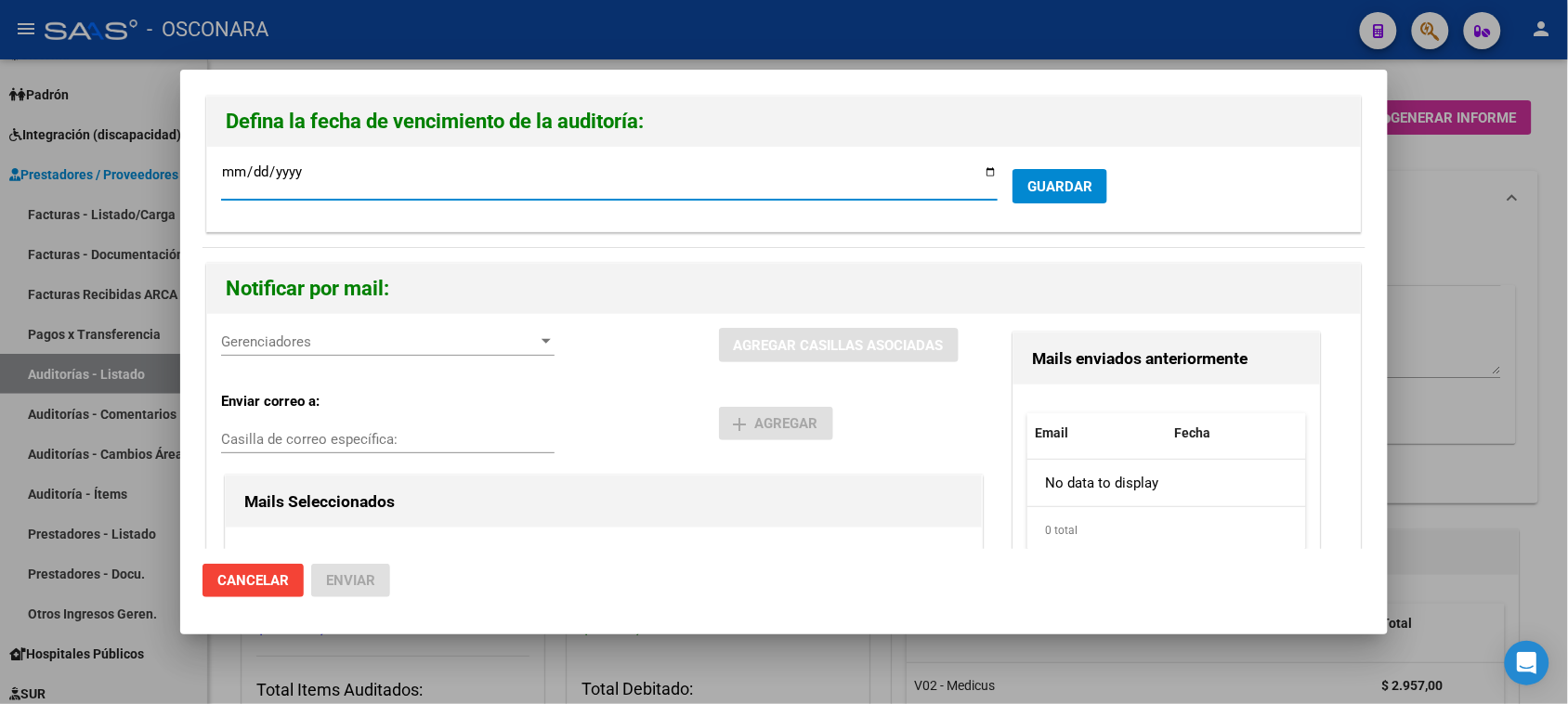
click at [1076, 196] on button "GUARDAR" at bounding box center [1059, 186] width 94 height 35
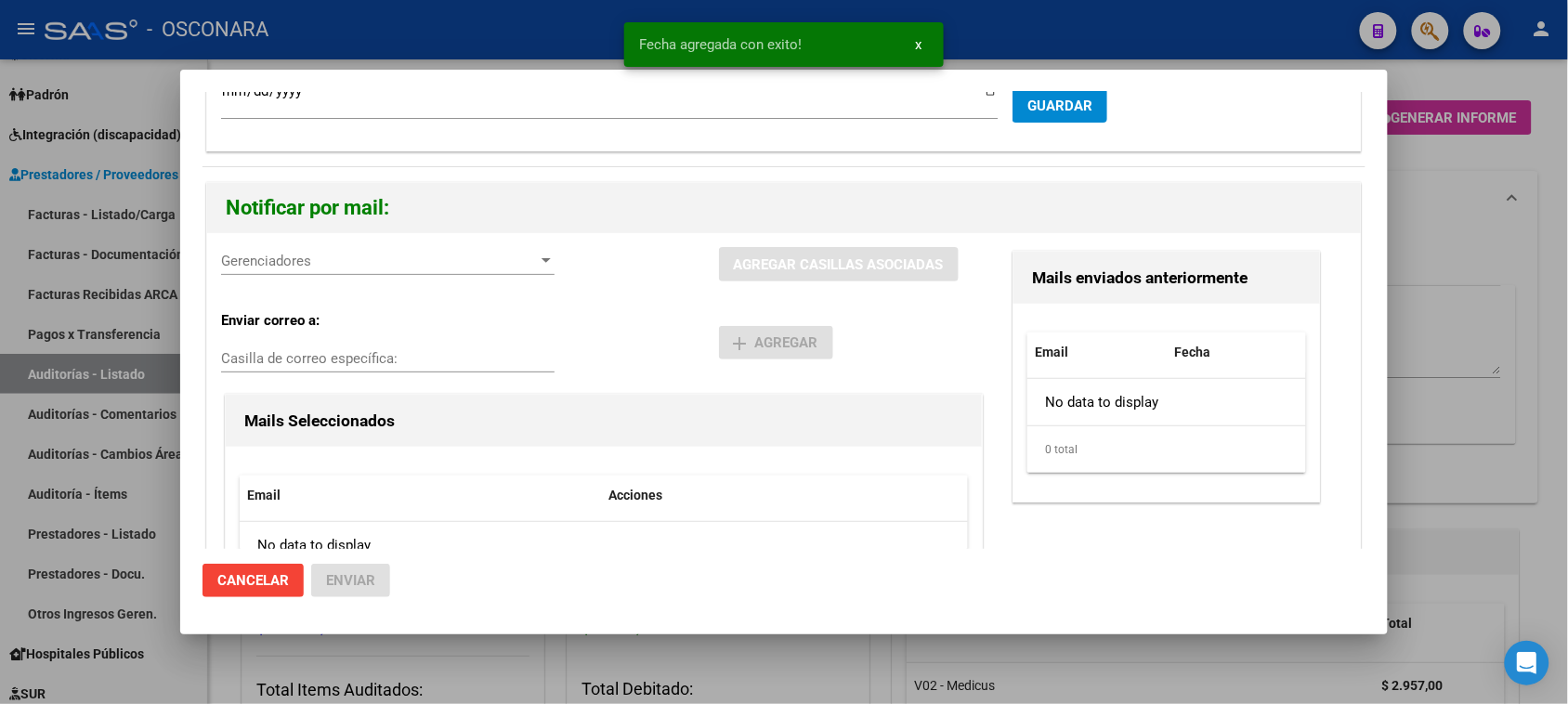
scroll to position [116, 0]
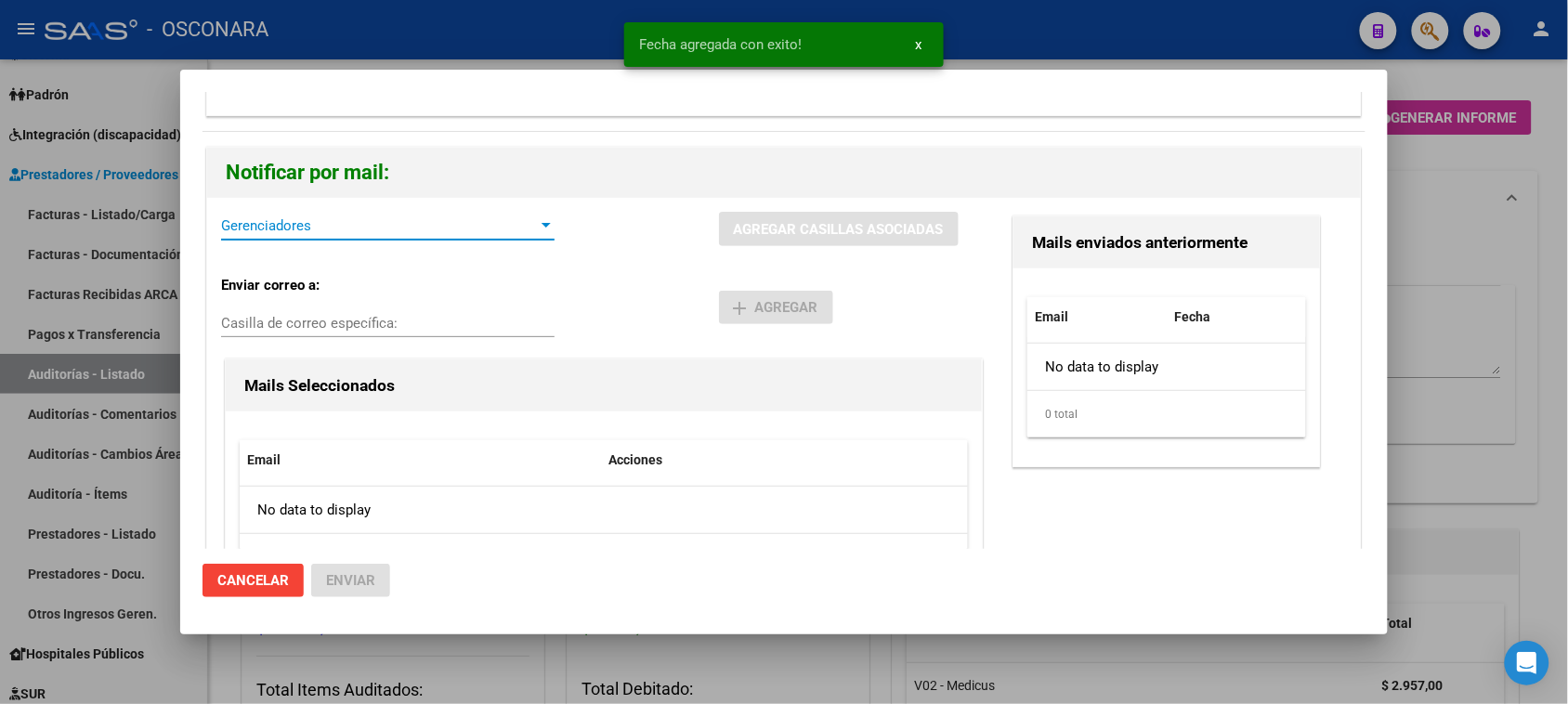
click at [353, 226] on span "Gerenciadores" at bounding box center [379, 226] width 317 height 17
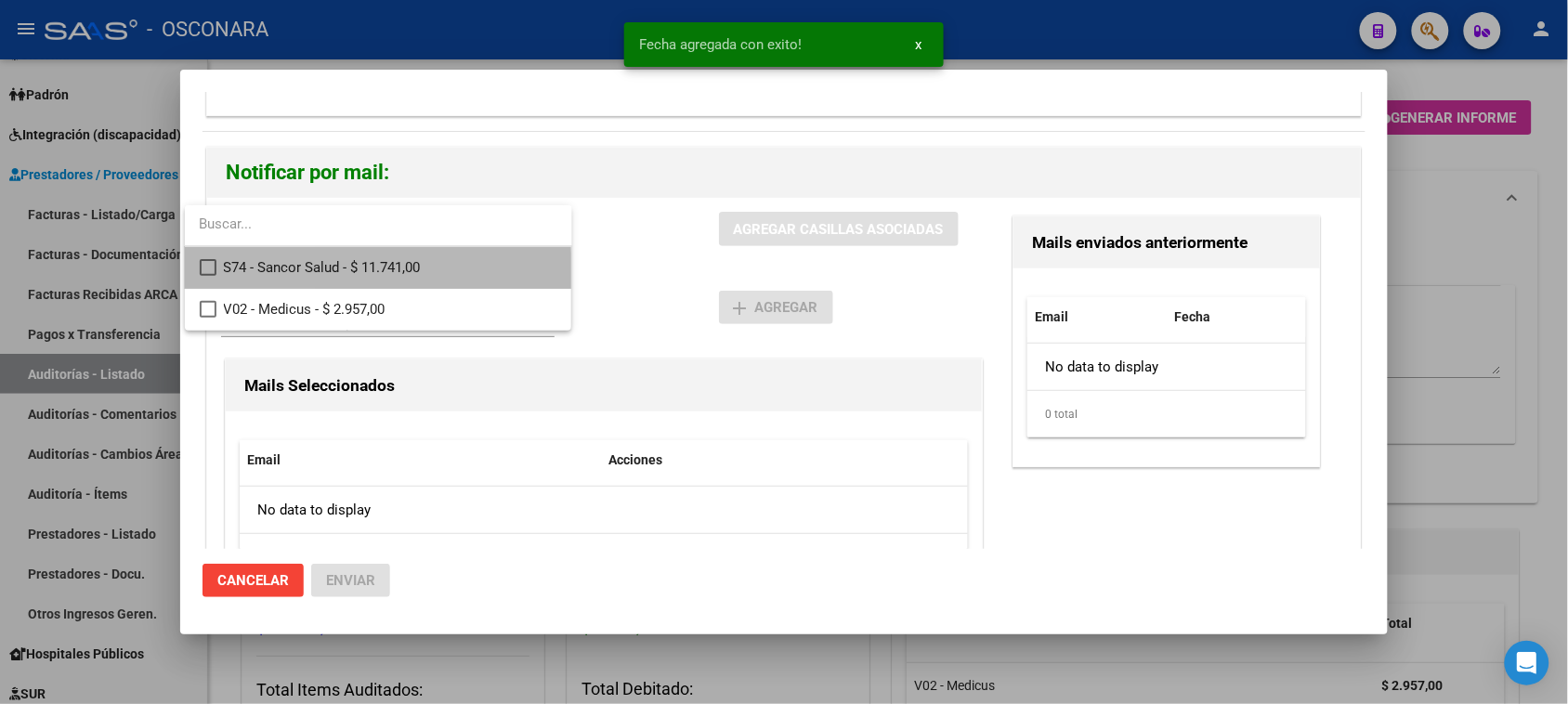
click at [207, 274] on mat-pseudo-checkbox at bounding box center [208, 267] width 17 height 17
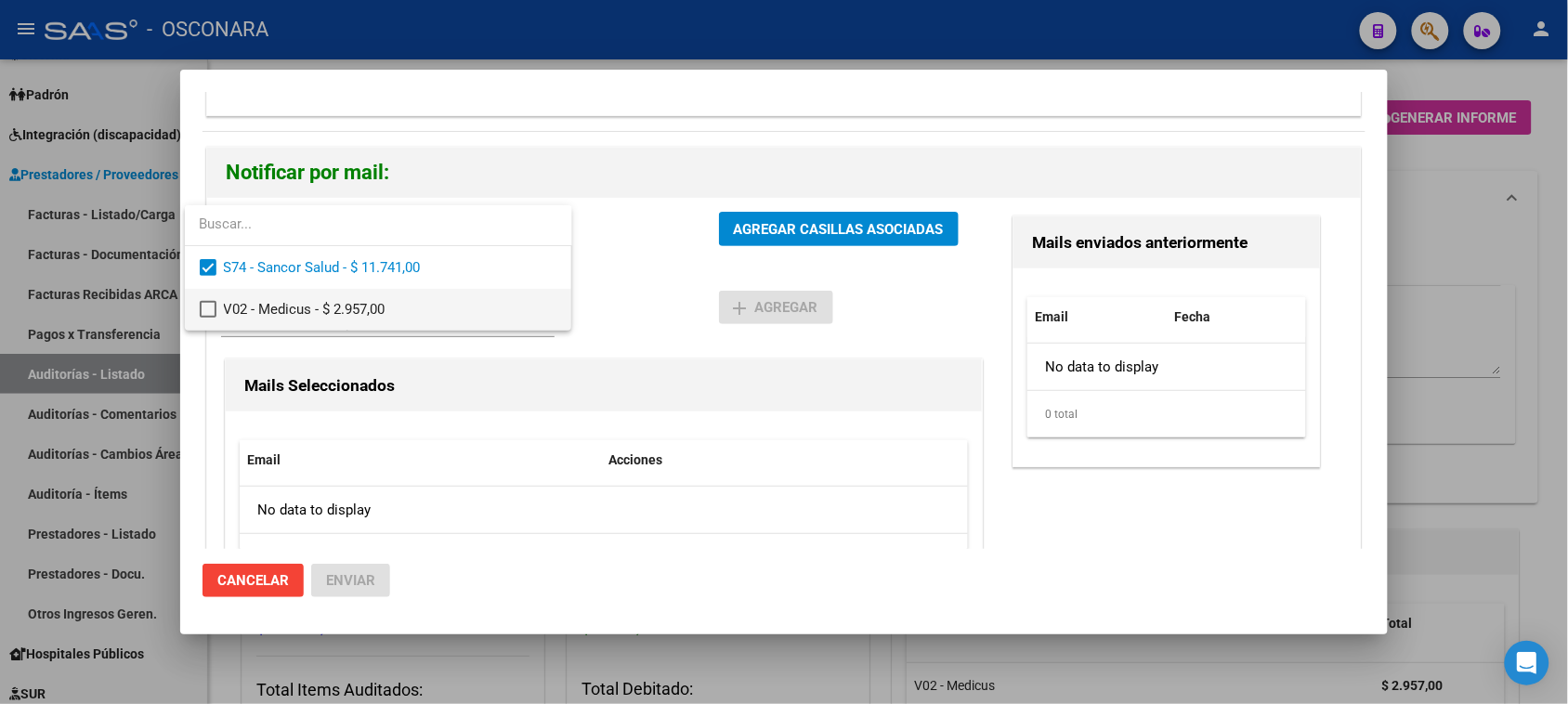
click at [203, 307] on mat-pseudo-checkbox at bounding box center [208, 309] width 17 height 17
click at [785, 219] on div at bounding box center [784, 352] width 1568 height 704
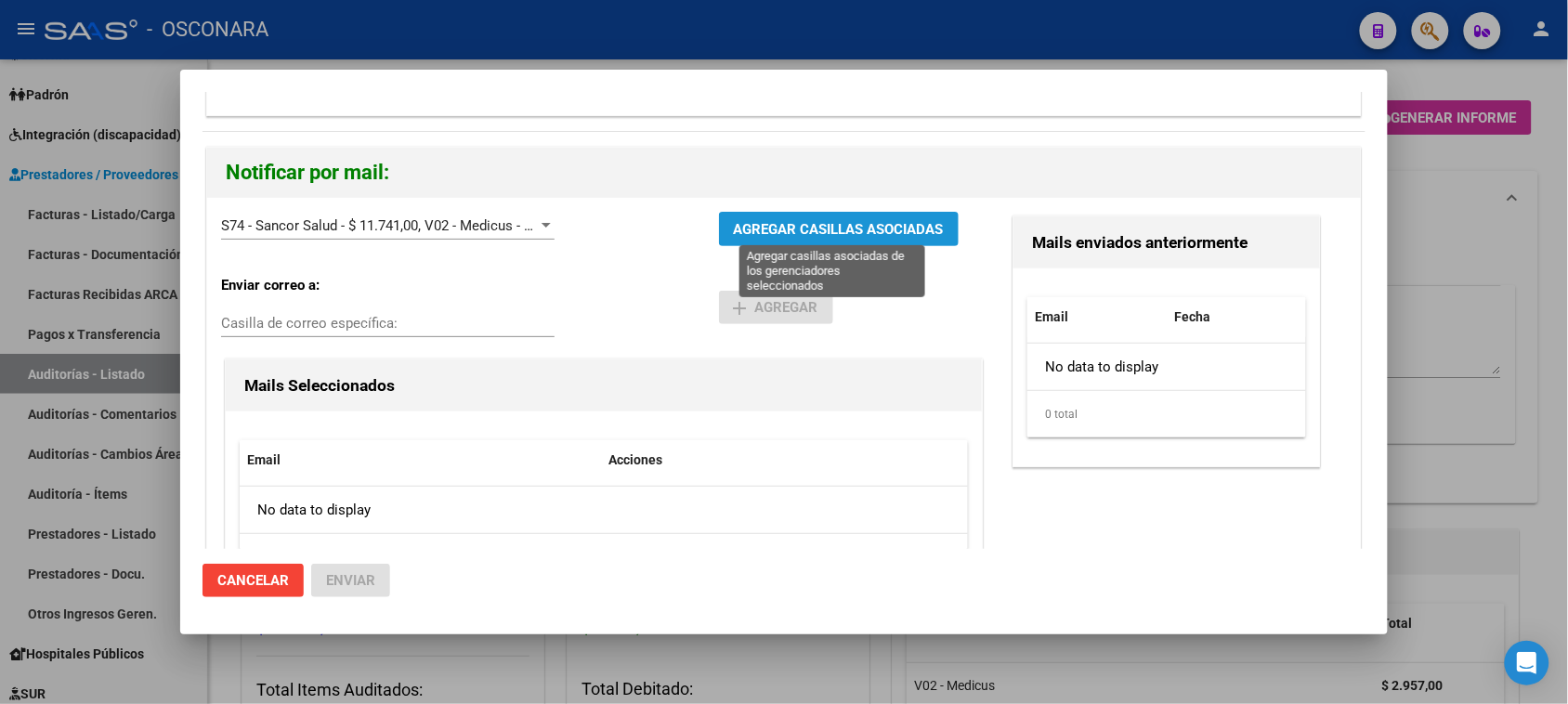
click at [771, 234] on span "AGREGAR CASILLAS ASOCIADAS" at bounding box center [839, 230] width 210 height 17
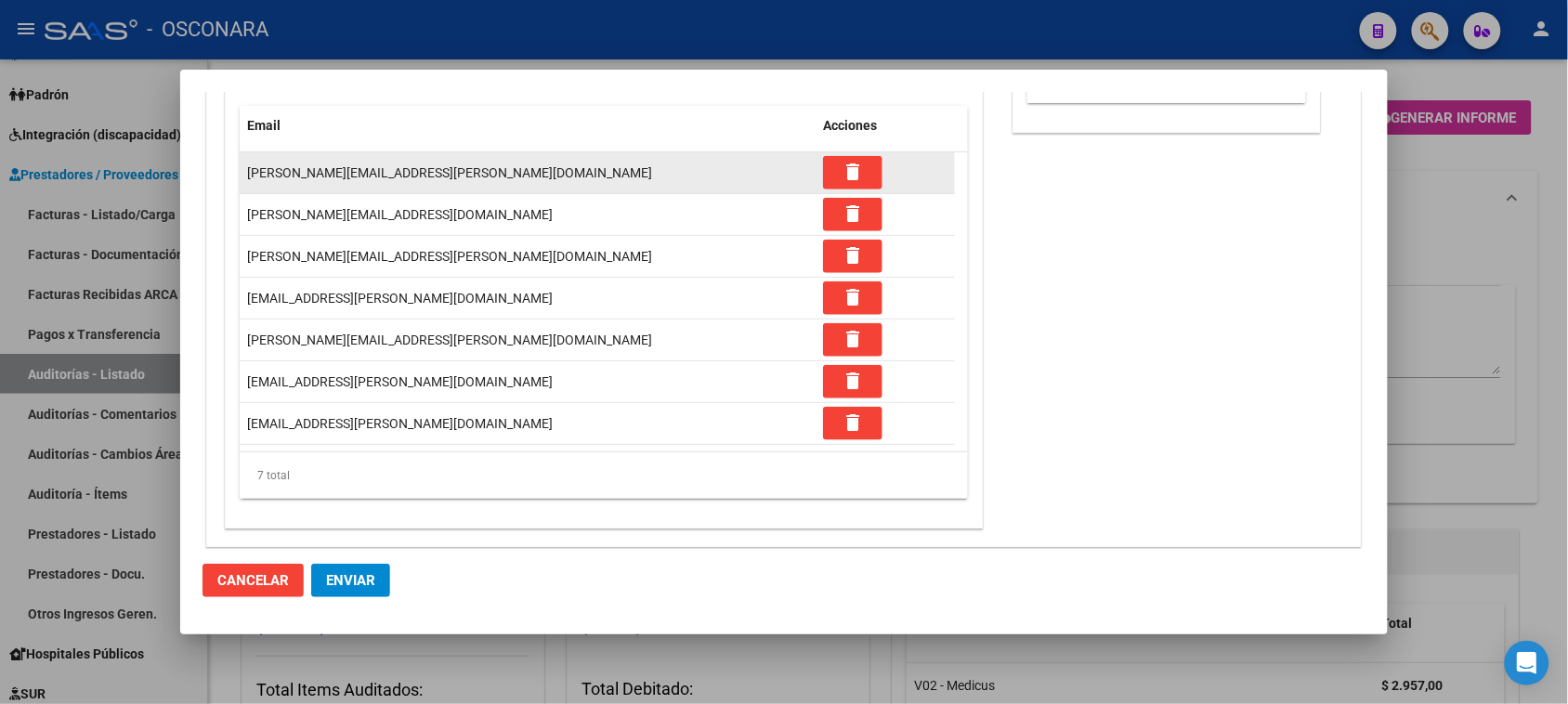
scroll to position [452, 0]
drag, startPoint x: 527, startPoint y: 424, endPoint x: 288, endPoint y: 170, distance: 348.8
click at [289, 165] on datatable-scroller "[PERSON_NAME][EMAIL_ADDRESS][PERSON_NAME][DOMAIN_NAME] delete [PERSON_NAME][EMA…" at bounding box center [604, 297] width 728 height 292
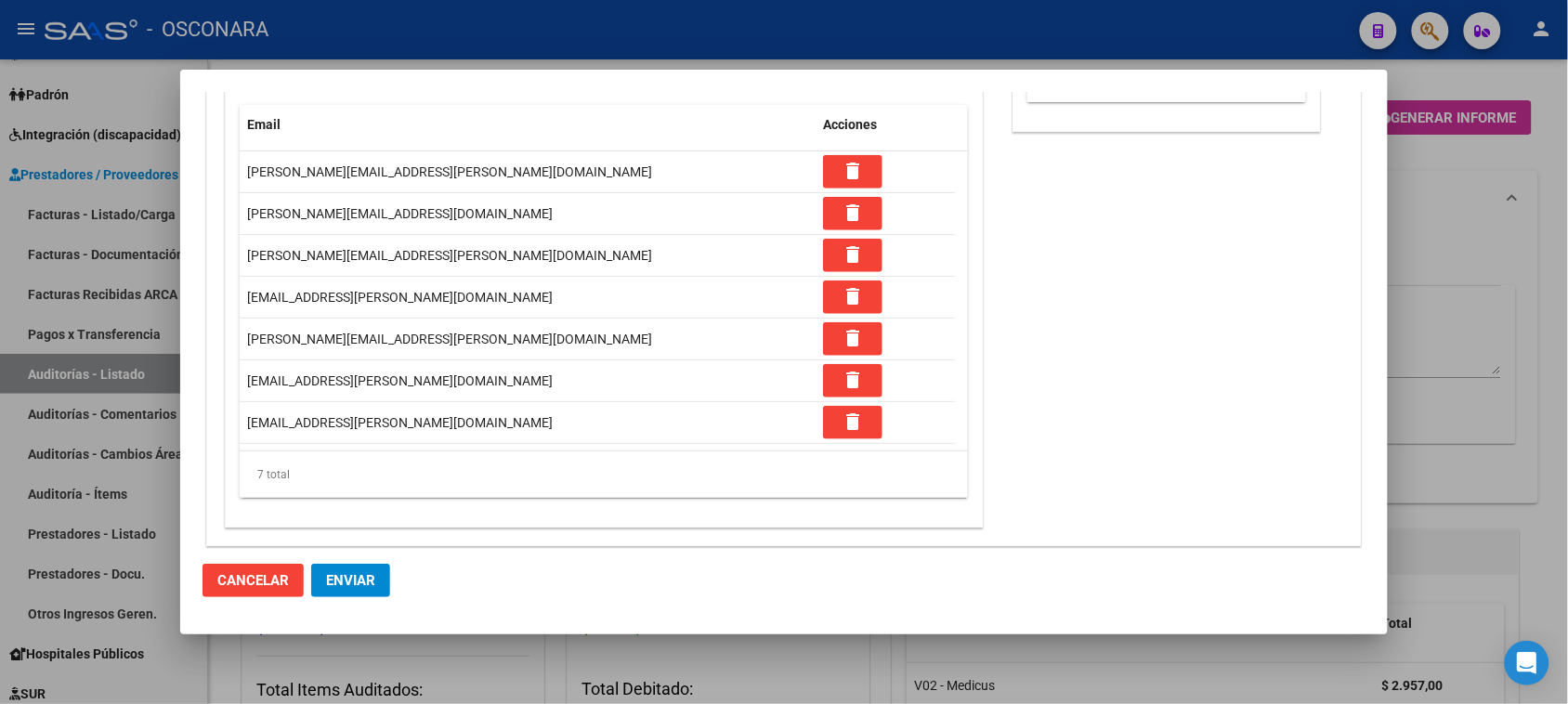
click at [1068, 464] on div "Mails enviados anteriormente Email Fecha No data to display 0 total 1" at bounding box center [1165, 204] width 315 height 655
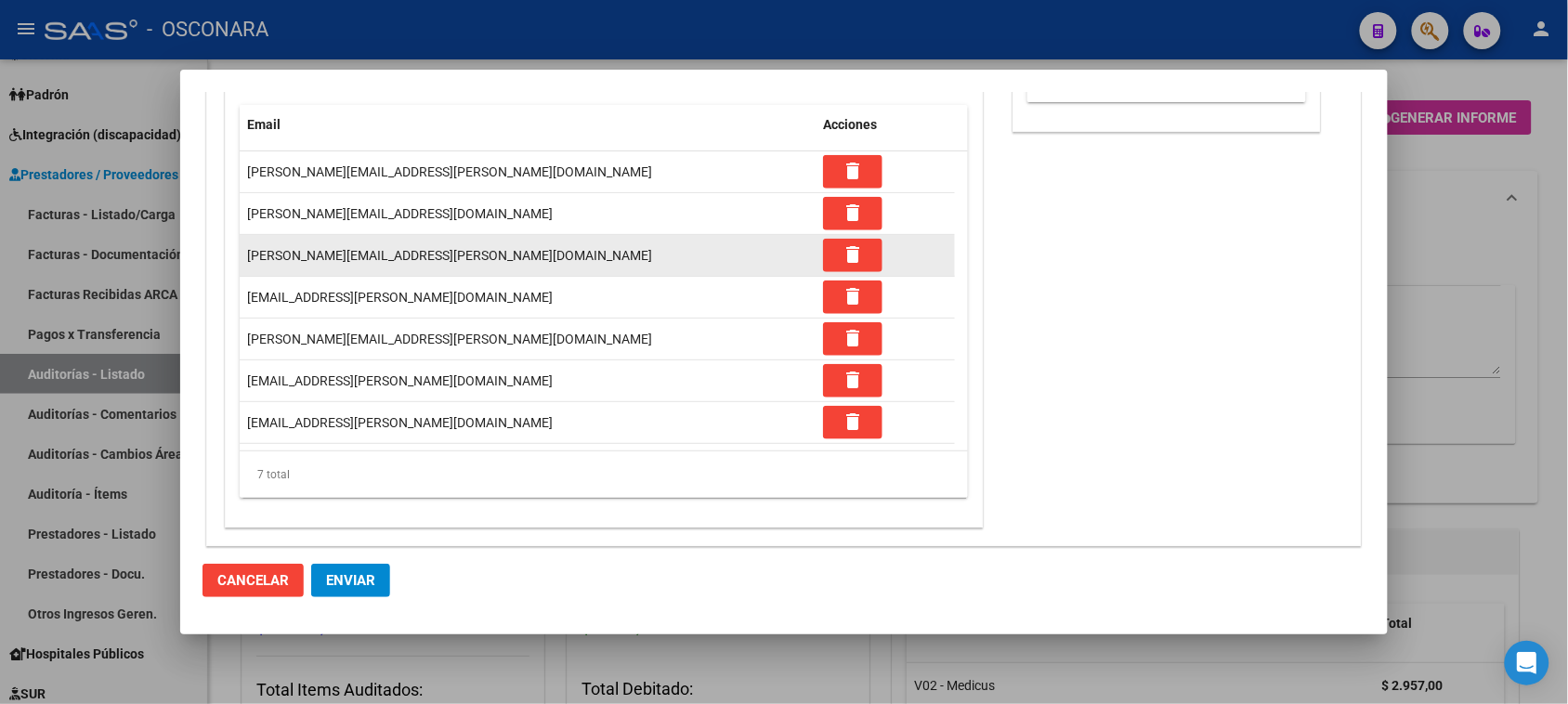
drag, startPoint x: 254, startPoint y: 245, endPoint x: 455, endPoint y: 251, distance: 201.1
click at [455, 251] on div "[PERSON_NAME][EMAIL_ADDRESS][PERSON_NAME][DOMAIN_NAME]" at bounding box center [528, 256] width 561 height 21
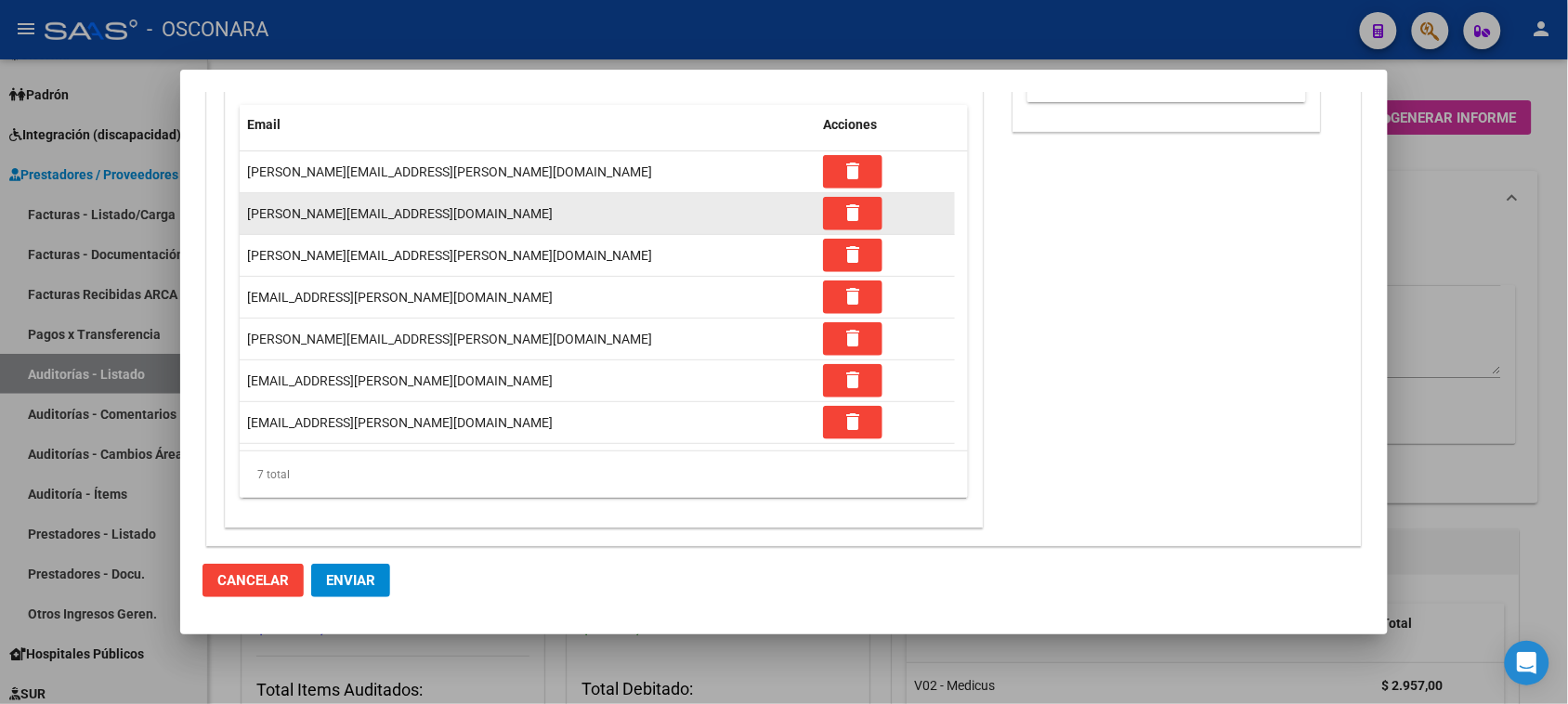
drag, startPoint x: 249, startPoint y: 210, endPoint x: 501, endPoint y: 218, distance: 252.1
click at [501, 218] on div "[PERSON_NAME][EMAIL_ADDRESS][DOMAIN_NAME]" at bounding box center [528, 214] width 561 height 21
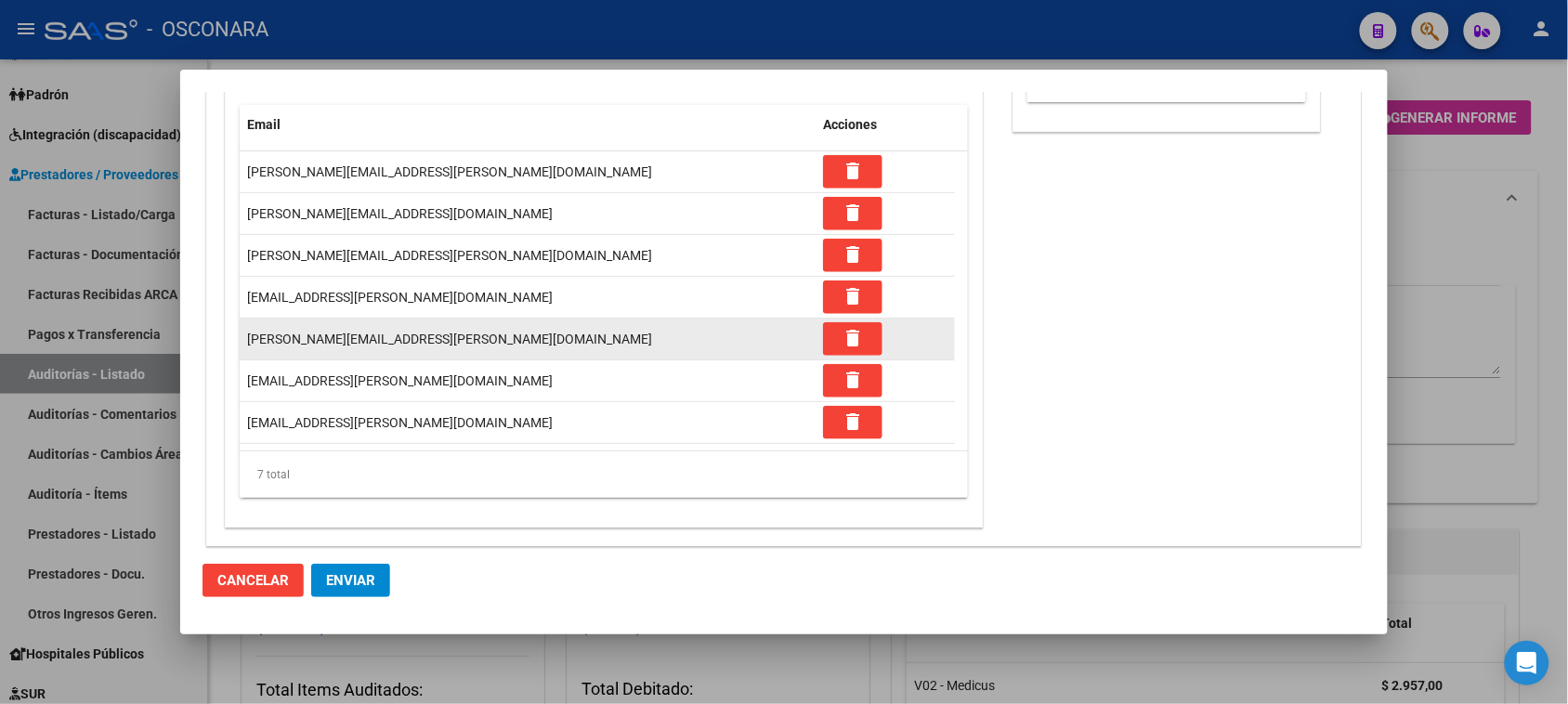
drag, startPoint x: 256, startPoint y: 336, endPoint x: 392, endPoint y: 341, distance: 136.1
click at [392, 341] on span "[PERSON_NAME][EMAIL_ADDRESS][PERSON_NAME][DOMAIN_NAME]" at bounding box center [450, 339] width 405 height 15
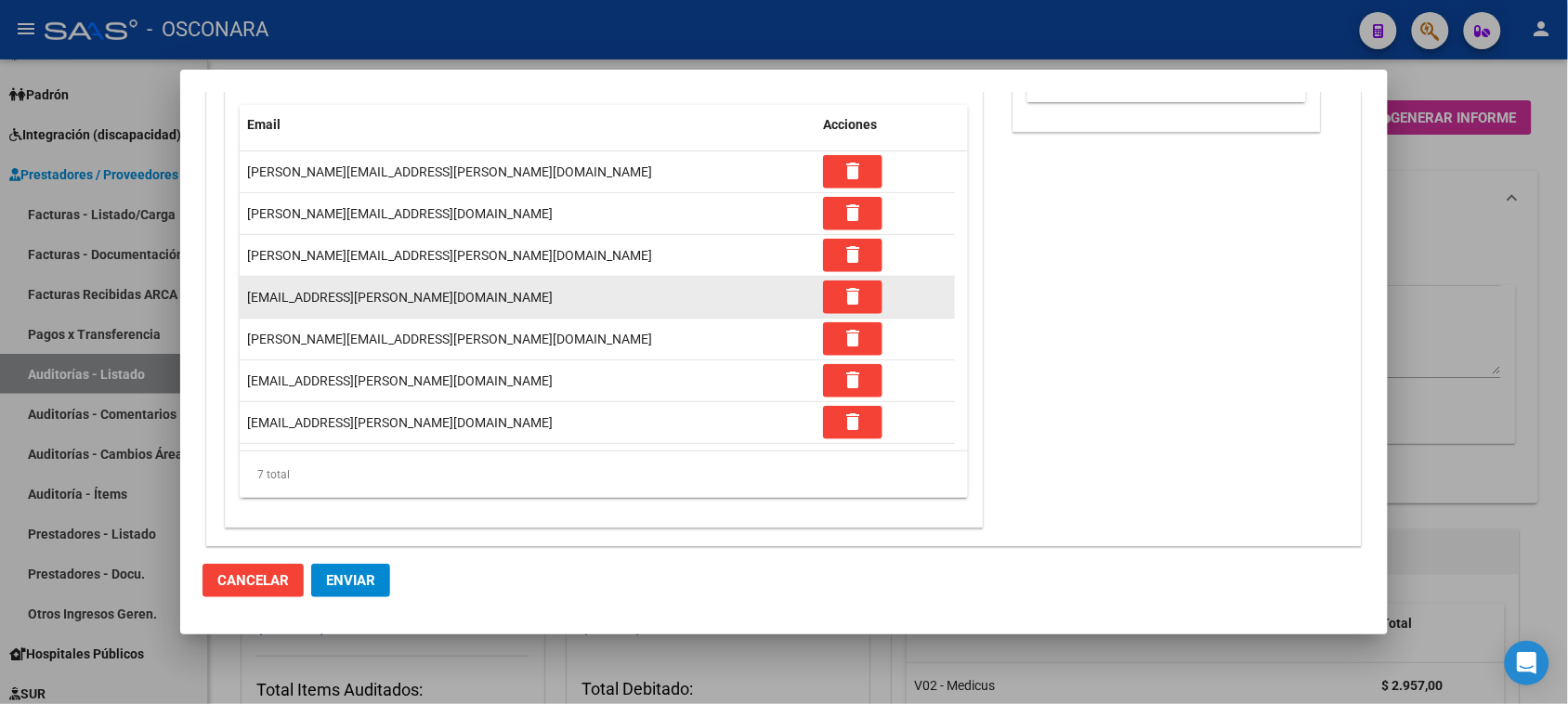
drag, startPoint x: 234, startPoint y: 281, endPoint x: 331, endPoint y: 295, distance: 98.0
click at [331, 295] on div "Email Acciones [PERSON_NAME][EMAIL_ADDRESS][PERSON_NAME][DOMAIN_NAME] delete [P…" at bounding box center [604, 302] width 756 height 450
click at [331, 295] on span "[EMAIL_ADDRESS][PERSON_NAME][DOMAIN_NAME]" at bounding box center [400, 297] width 305 height 15
drag, startPoint x: 274, startPoint y: 298, endPoint x: 450, endPoint y: 303, distance: 176.1
click at [450, 303] on span "[EMAIL_ADDRESS][PERSON_NAME][DOMAIN_NAME]" at bounding box center [400, 297] width 305 height 15
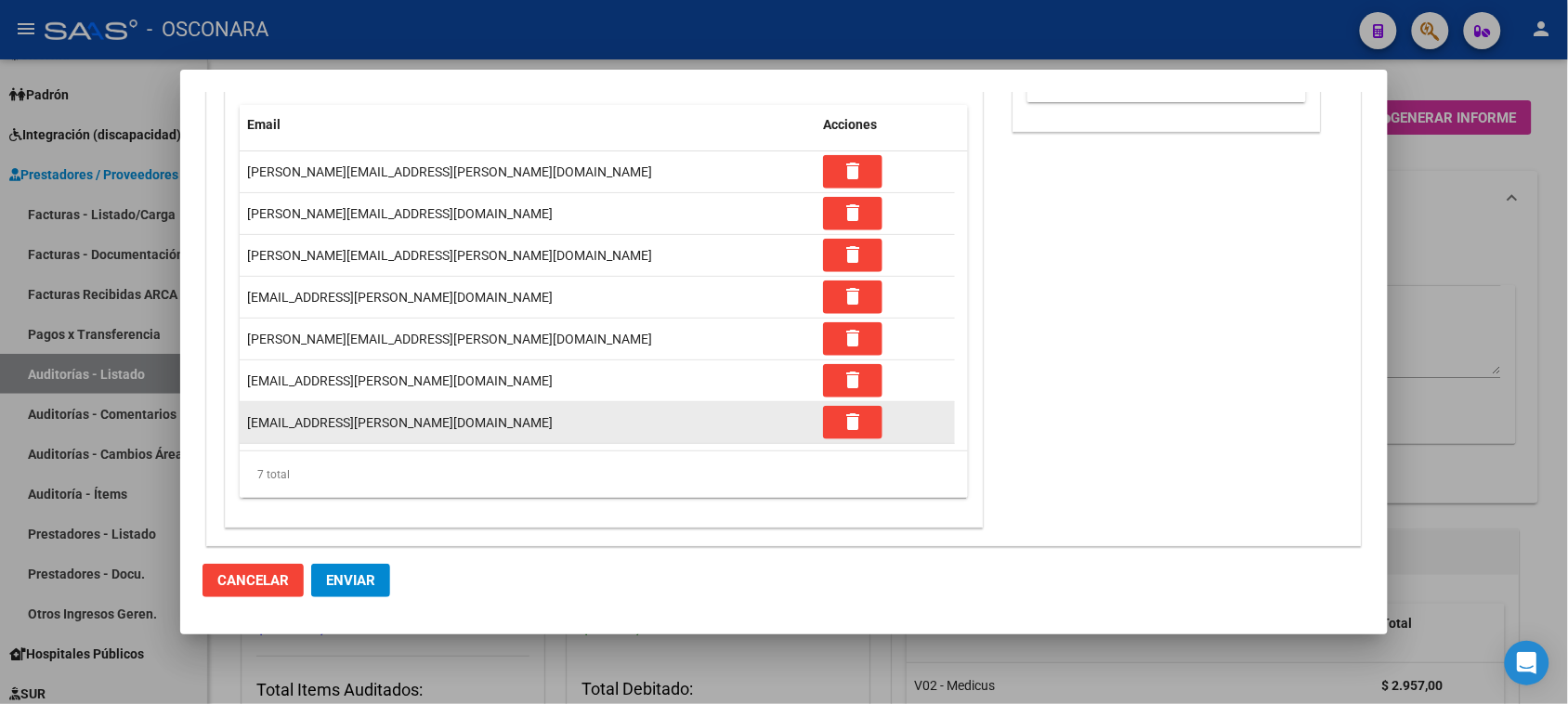
drag, startPoint x: 304, startPoint y: 426, endPoint x: 437, endPoint y: 411, distance: 133.8
click at [437, 411] on datatable-body-cell "[EMAIL_ADDRESS][PERSON_NAME][DOMAIN_NAME]" at bounding box center [528, 423] width 576 height 41
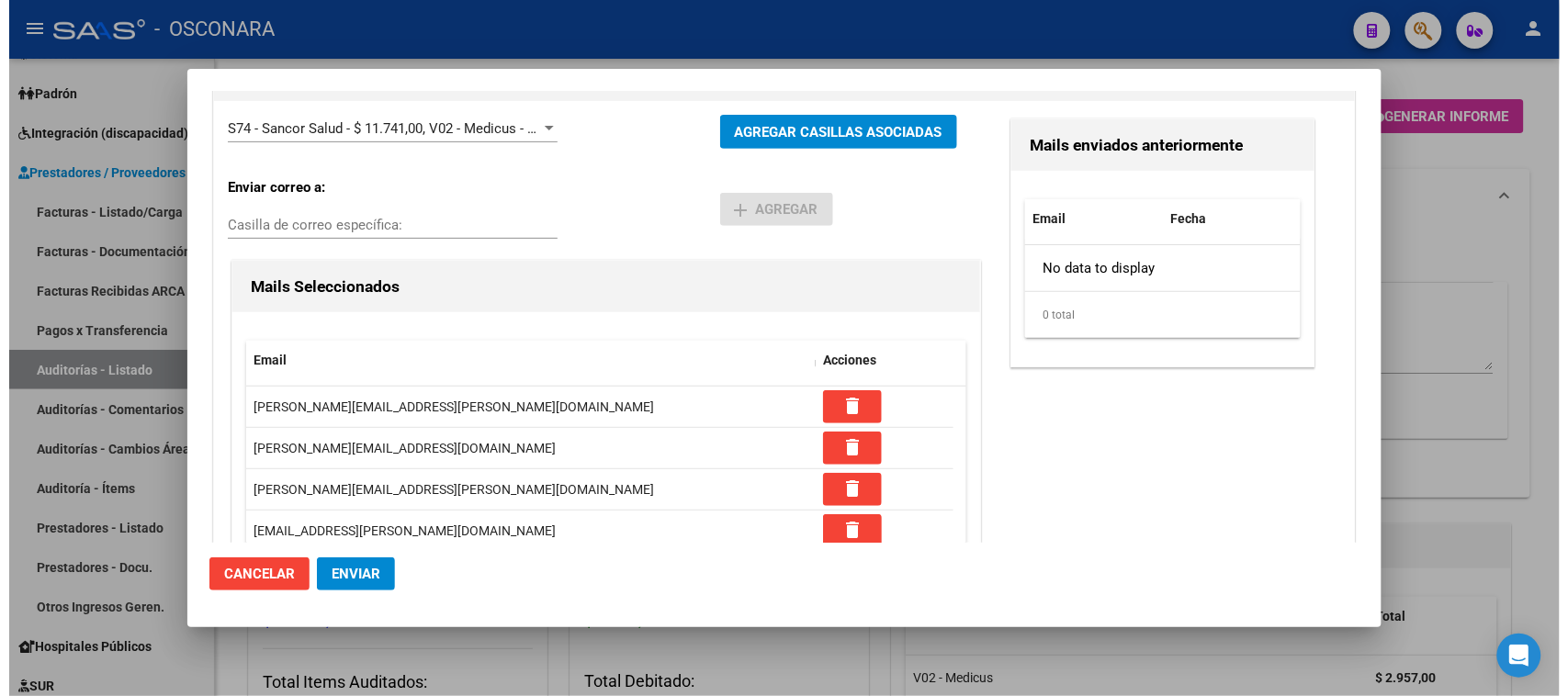
scroll to position [344, 0]
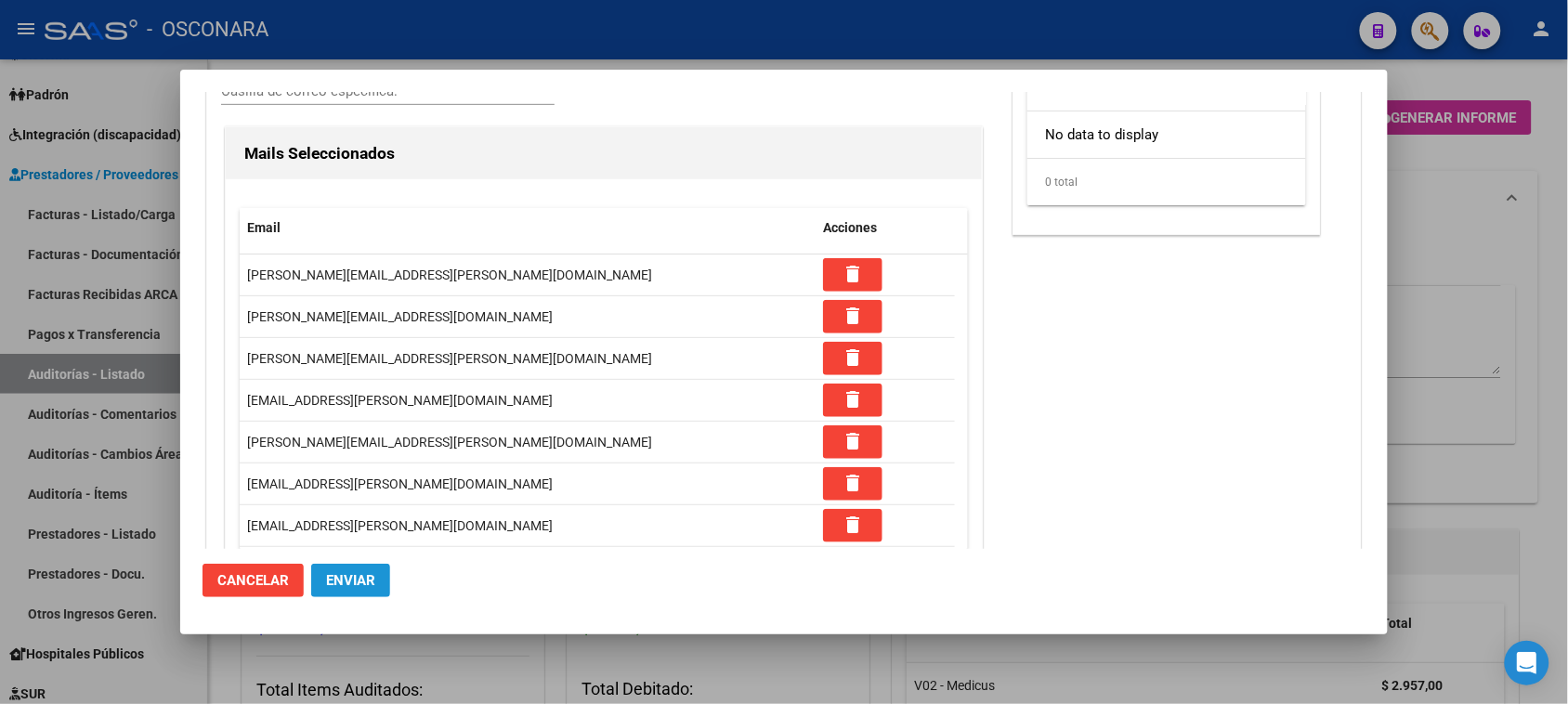
click at [346, 590] on button "Enviar" at bounding box center [350, 581] width 79 height 34
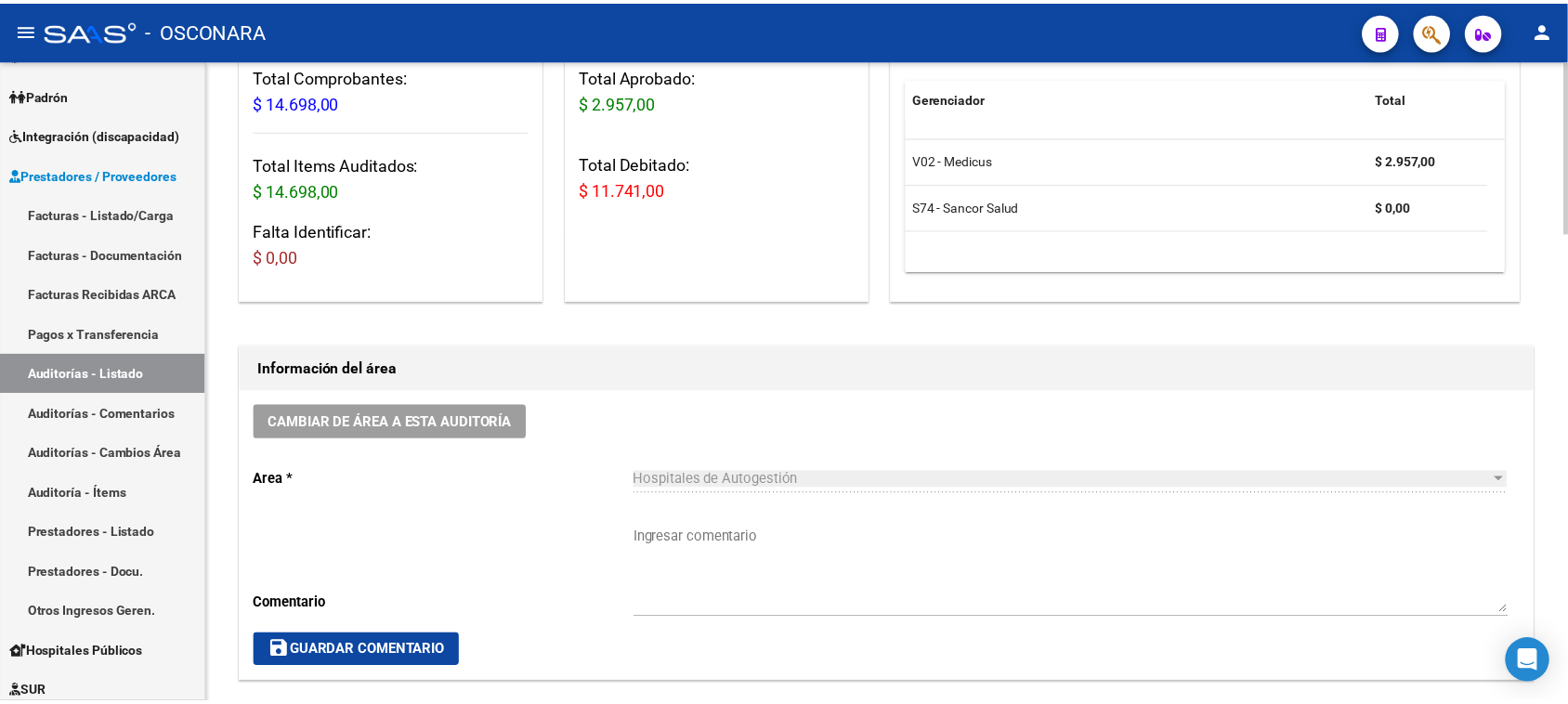
scroll to position [16, 0]
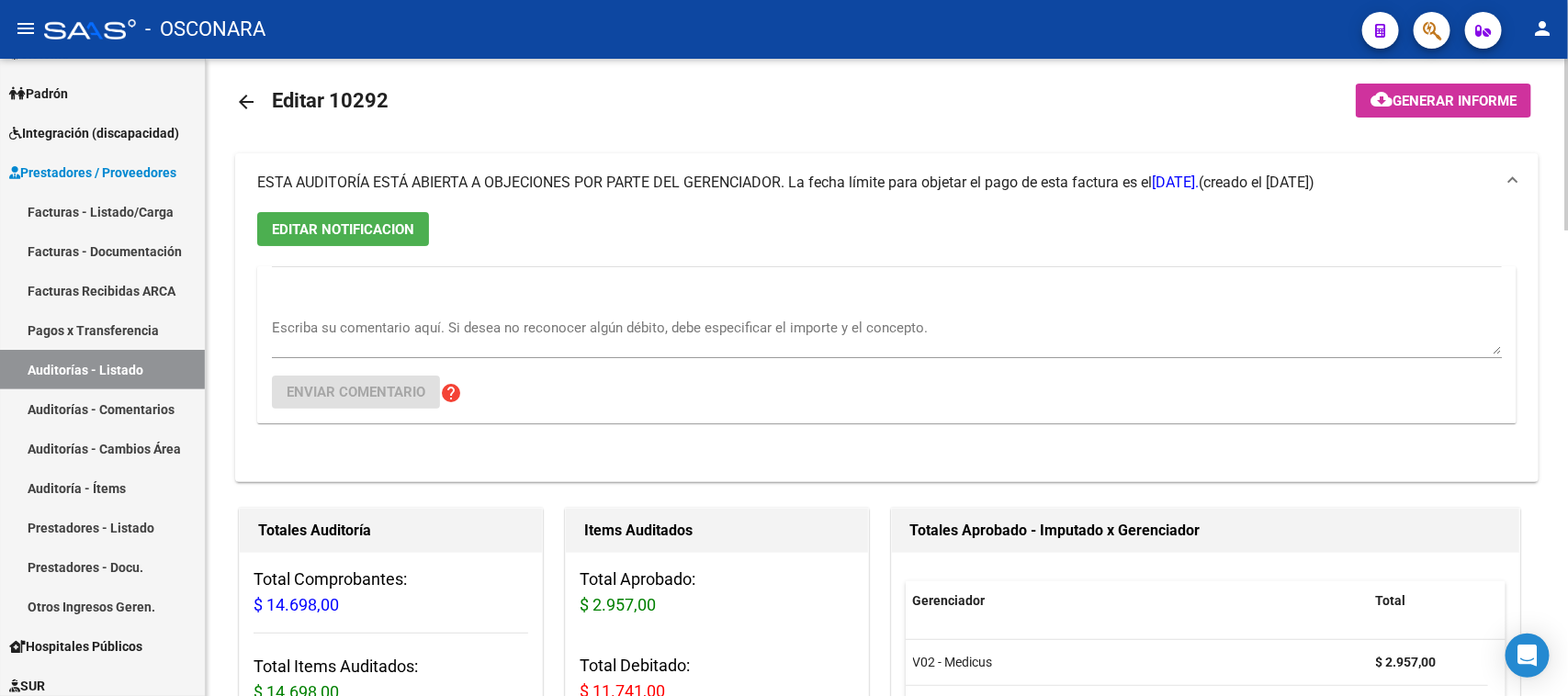
drag, startPoint x: 360, startPoint y: 99, endPoint x: 387, endPoint y: 101, distance: 27.1
click at [387, 101] on span "Editar 10292" at bounding box center [330, 100] width 116 height 23
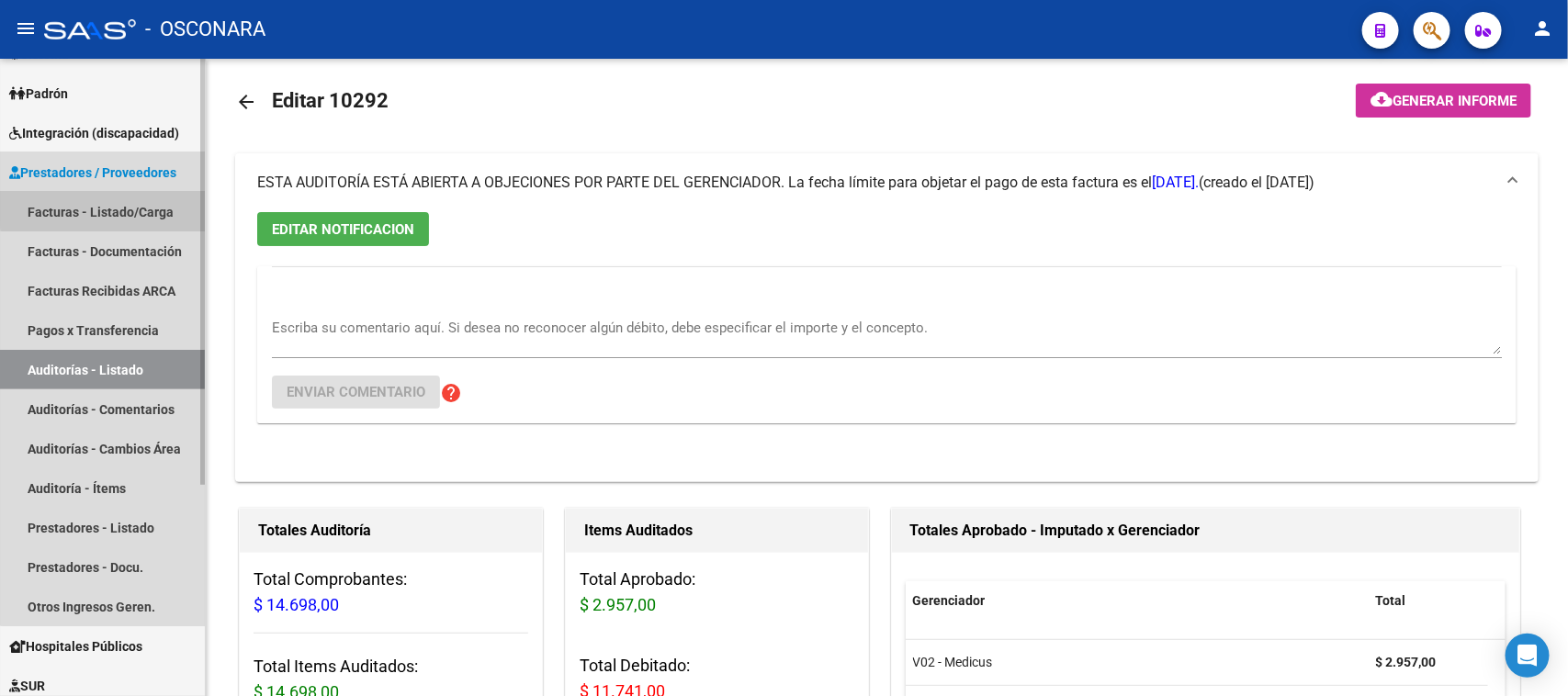
click at [152, 207] on link "Facturas - Listado/Carga" at bounding box center [103, 211] width 205 height 40
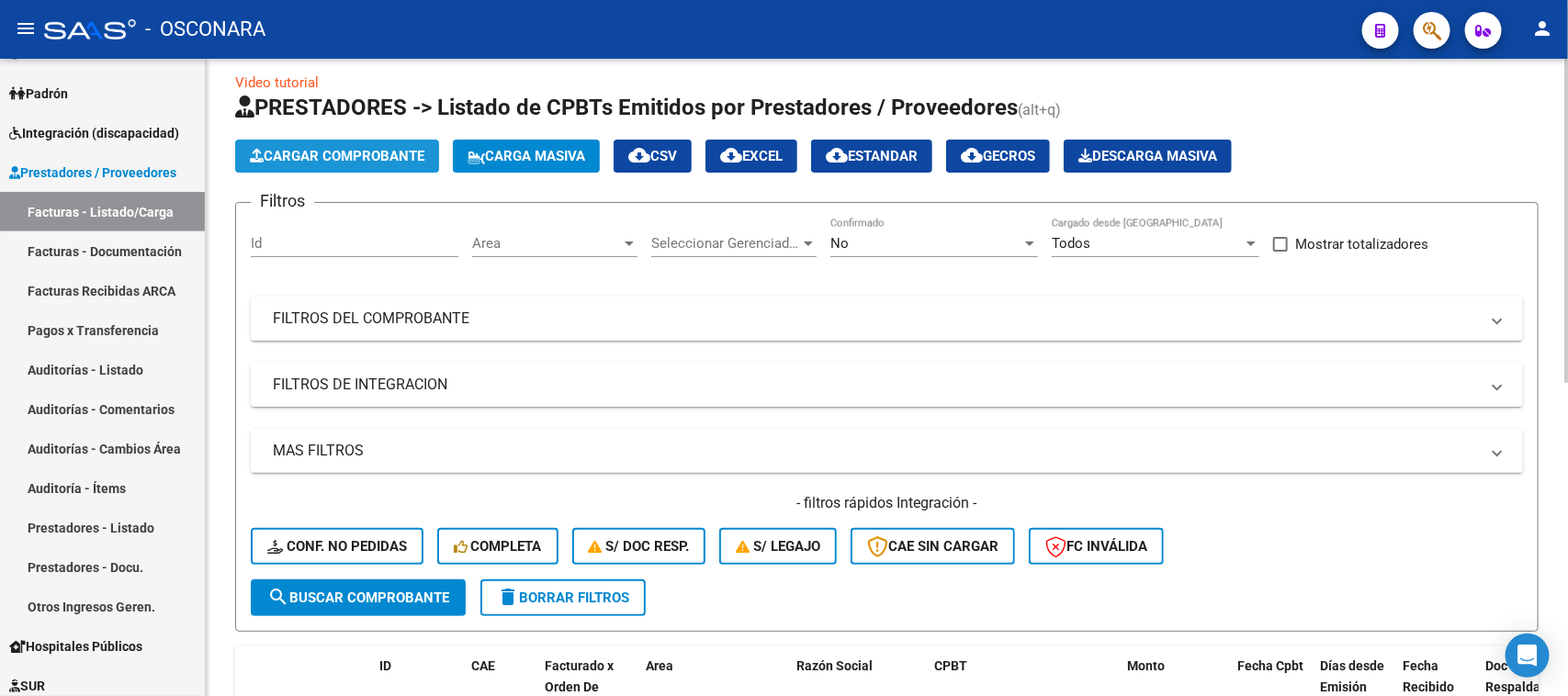
click at [363, 151] on span "Cargar Comprobante" at bounding box center [337, 156] width 175 height 17
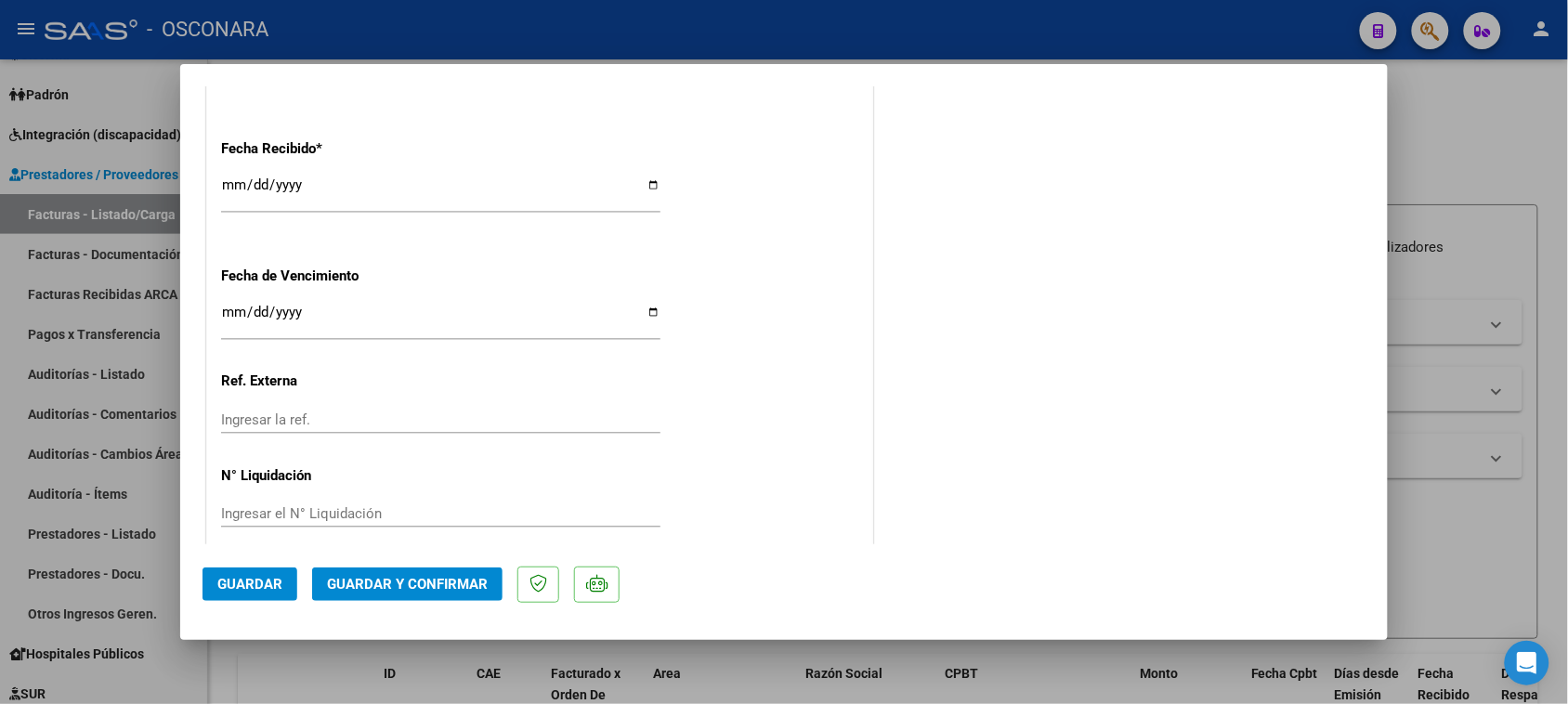
scroll to position [1131, 0]
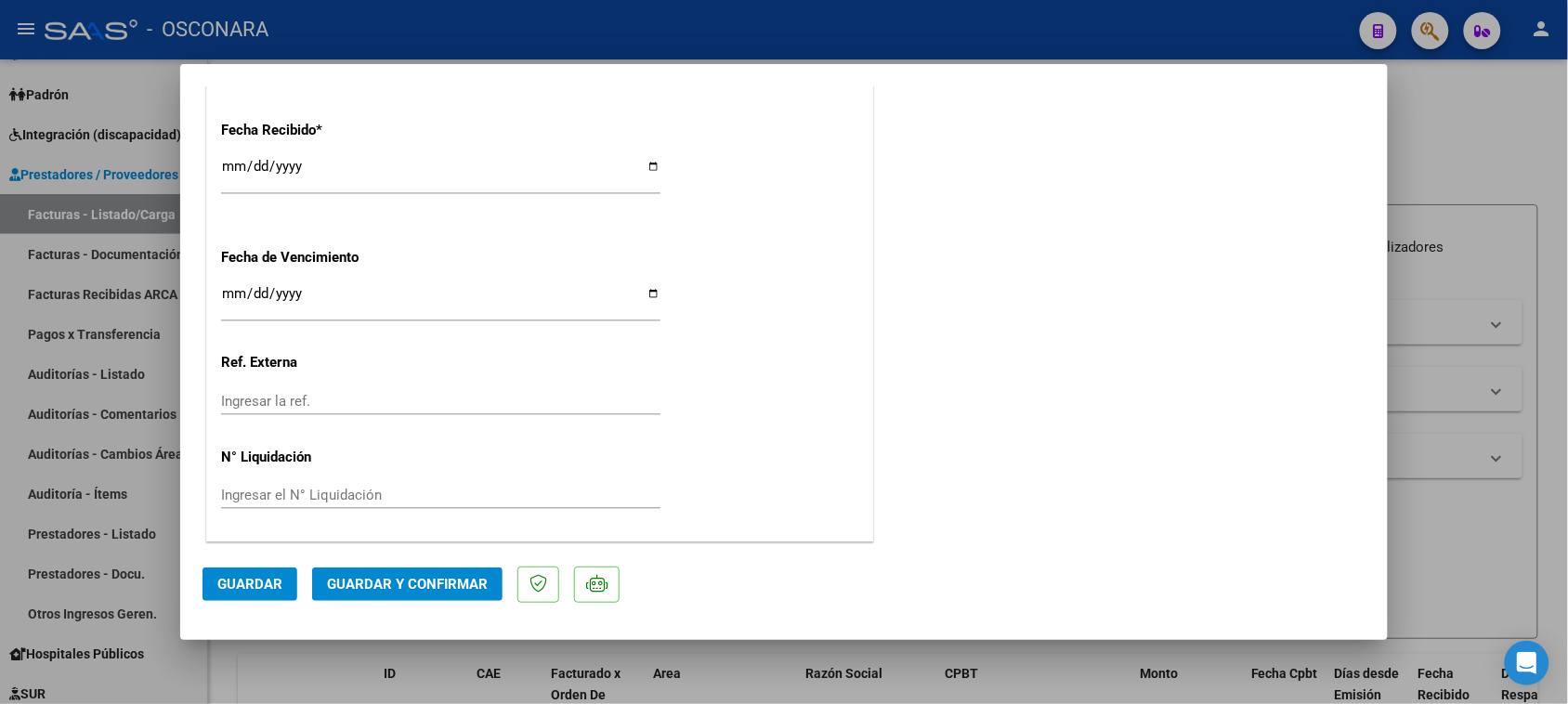
click at [423, 588] on span "Guardar y Confirmar" at bounding box center [407, 584] width 161 height 17
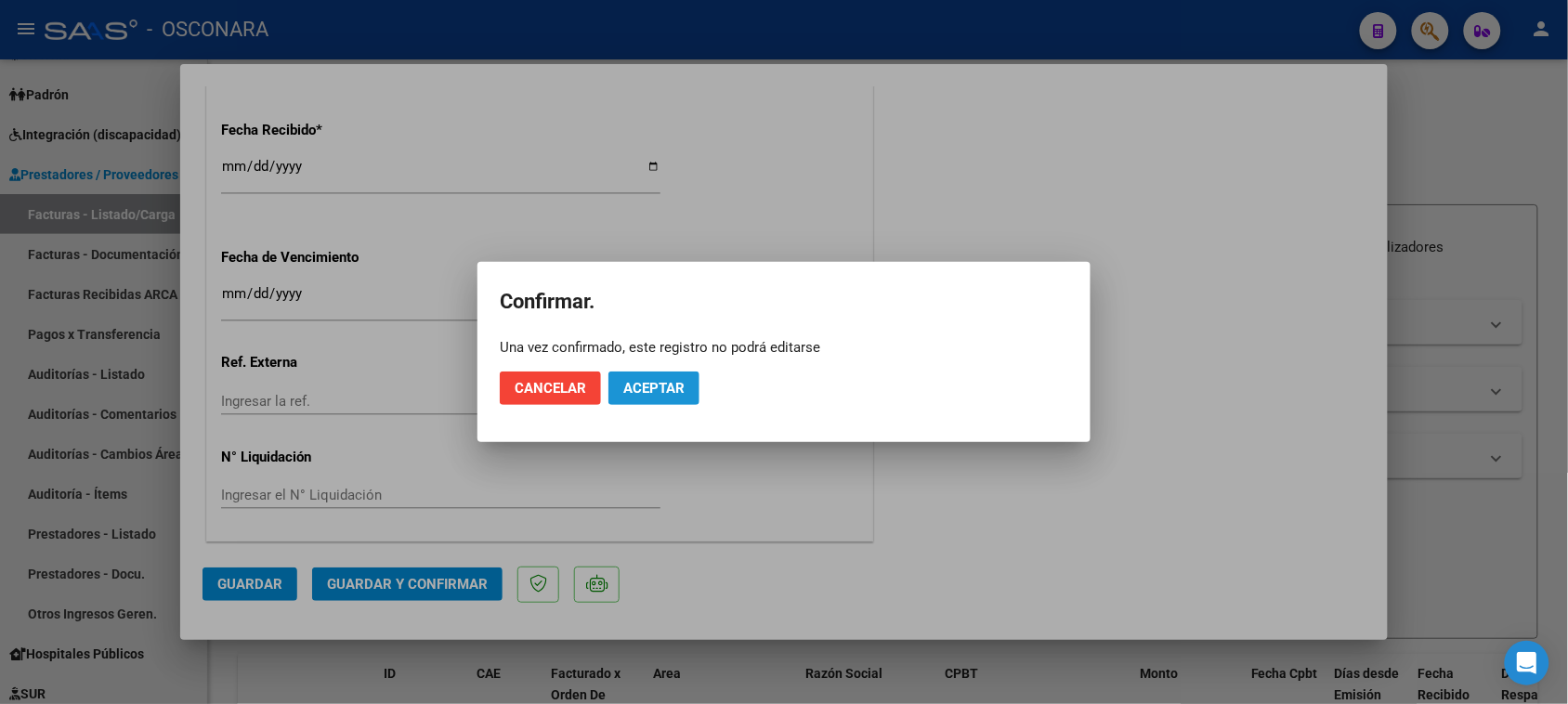
click at [683, 376] on button "Aceptar" at bounding box center [653, 388] width 91 height 34
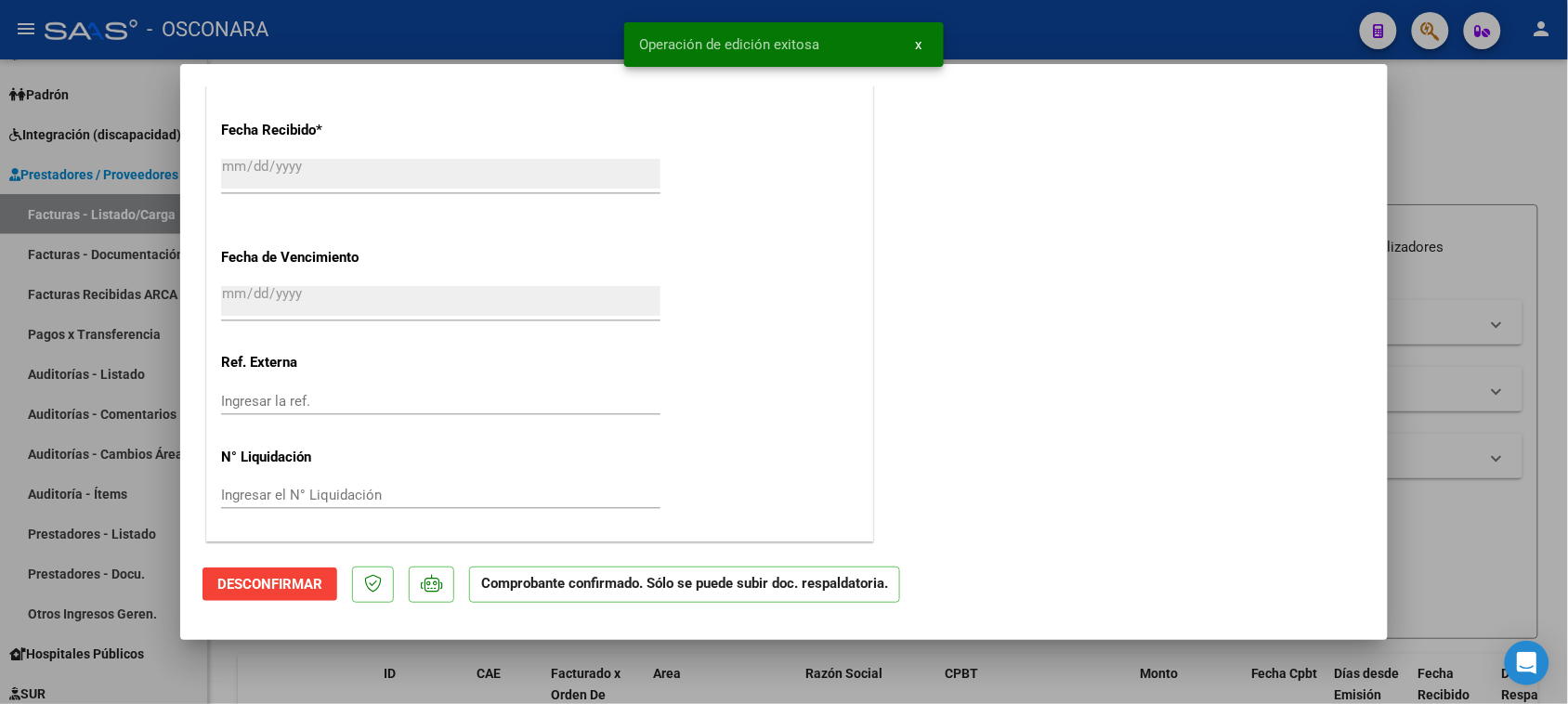
click at [193, 426] on mat-dialog-content "COMPROBANTE VER COMPROBANTE ESTADO: Confirmada la OS. En transito al área de au…" at bounding box center [784, 315] width 1208 height 458
click at [133, 420] on div at bounding box center [784, 352] width 1568 height 704
type input "$ 0,00"
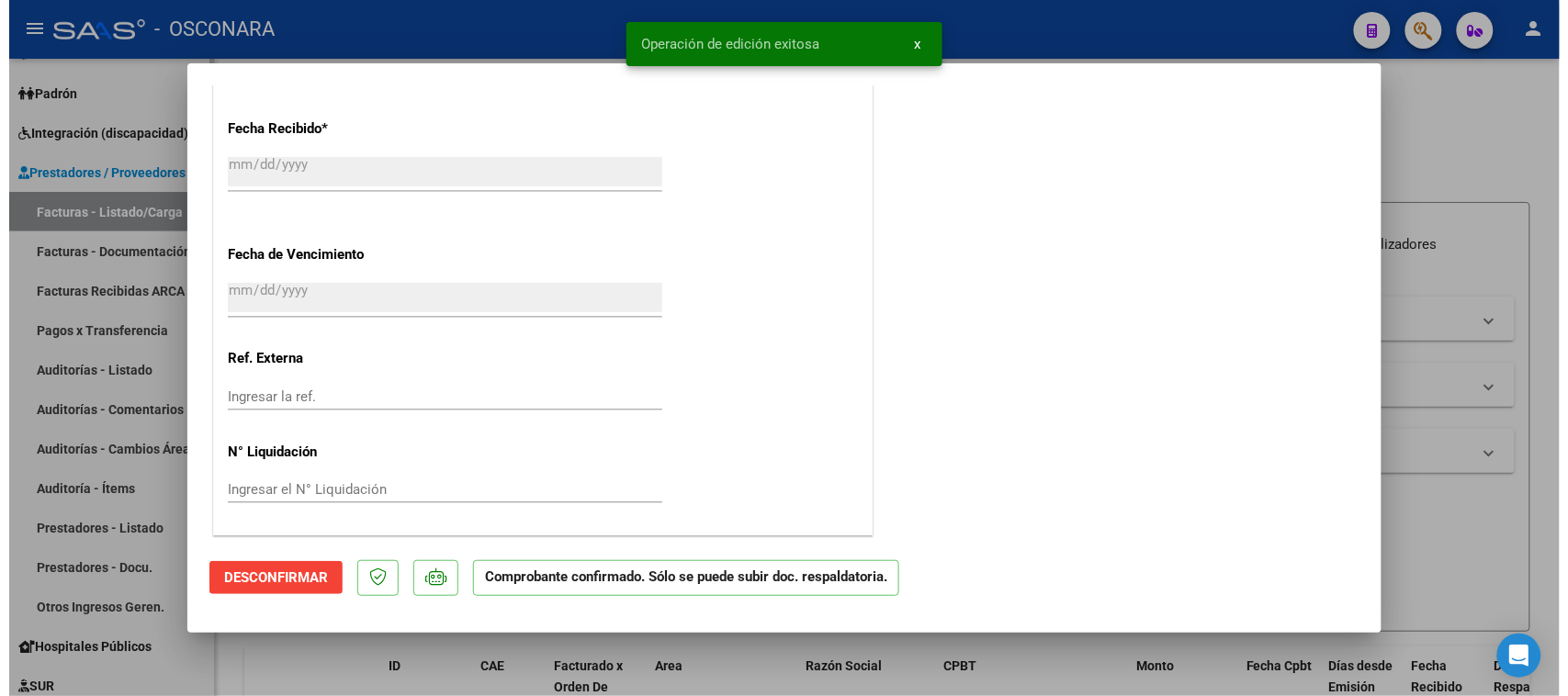
scroll to position [0, 0]
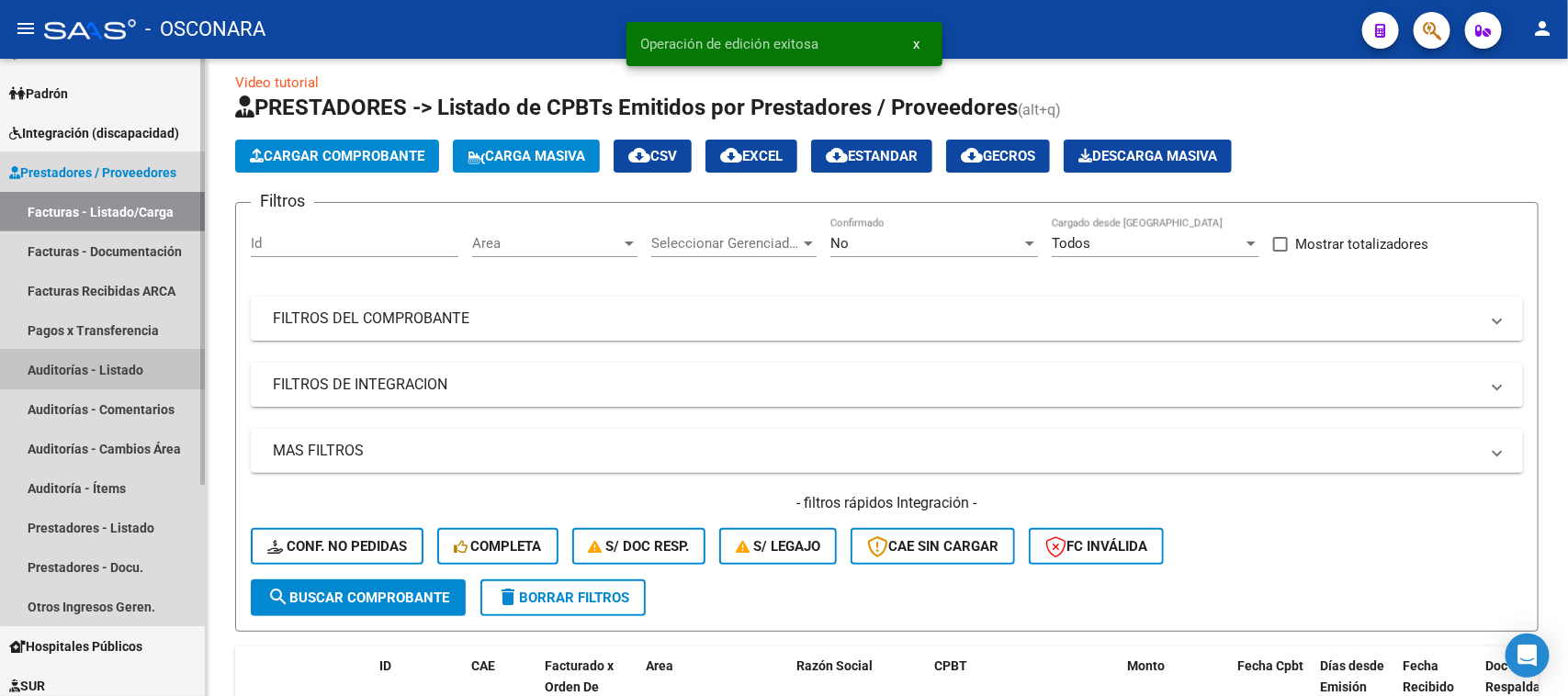
click at [147, 350] on link "Auditorías - Listado" at bounding box center [103, 369] width 205 height 40
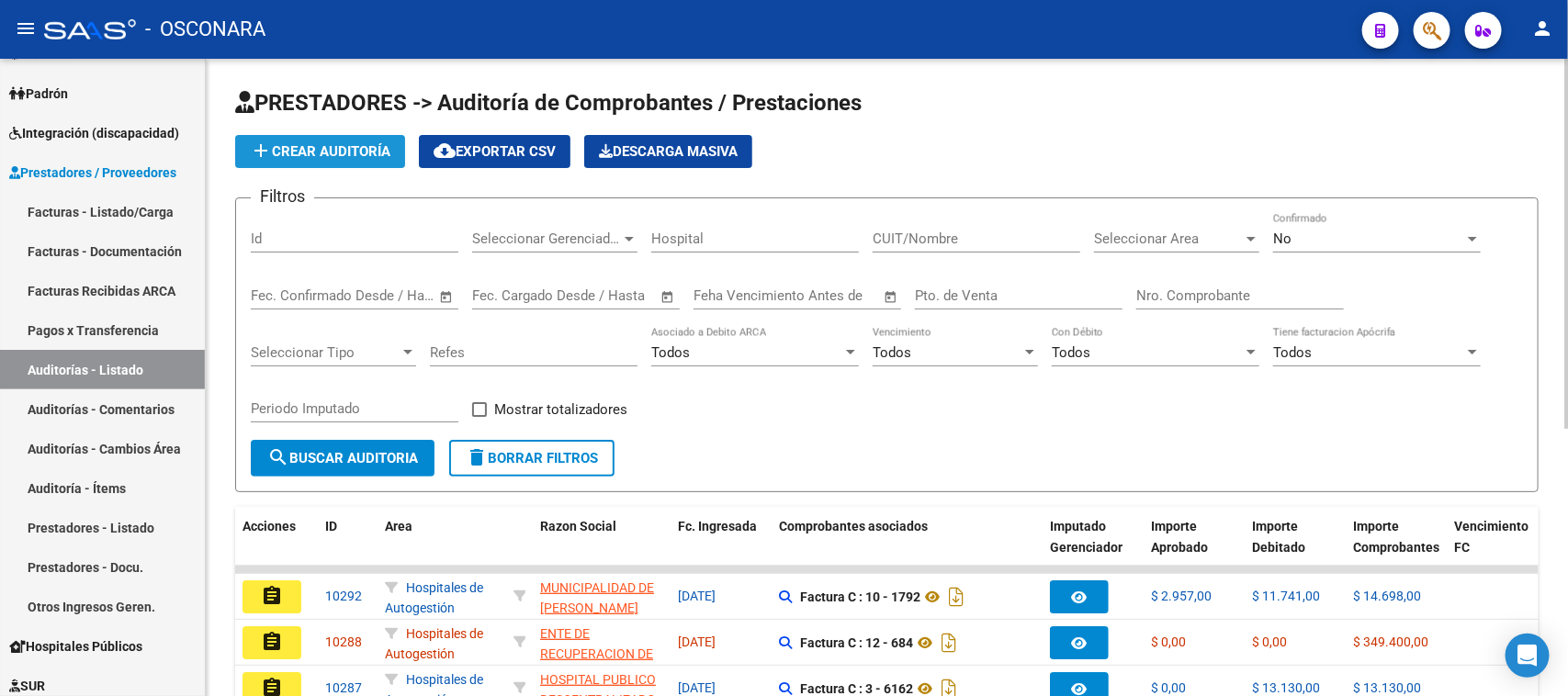
click at [369, 151] on span "add Crear Auditoría" at bounding box center [320, 151] width 140 height 17
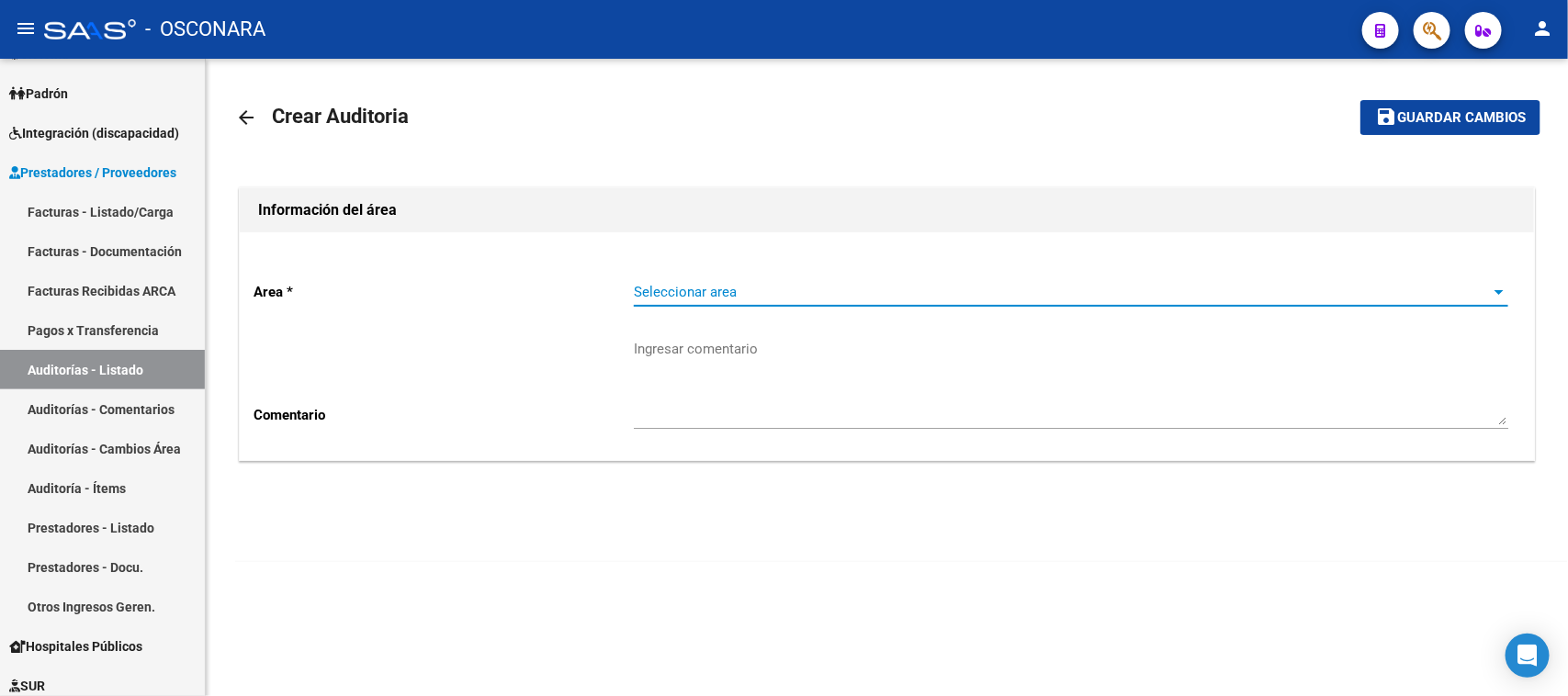
click at [914, 290] on span "Seleccionar area" at bounding box center [1062, 292] width 858 height 17
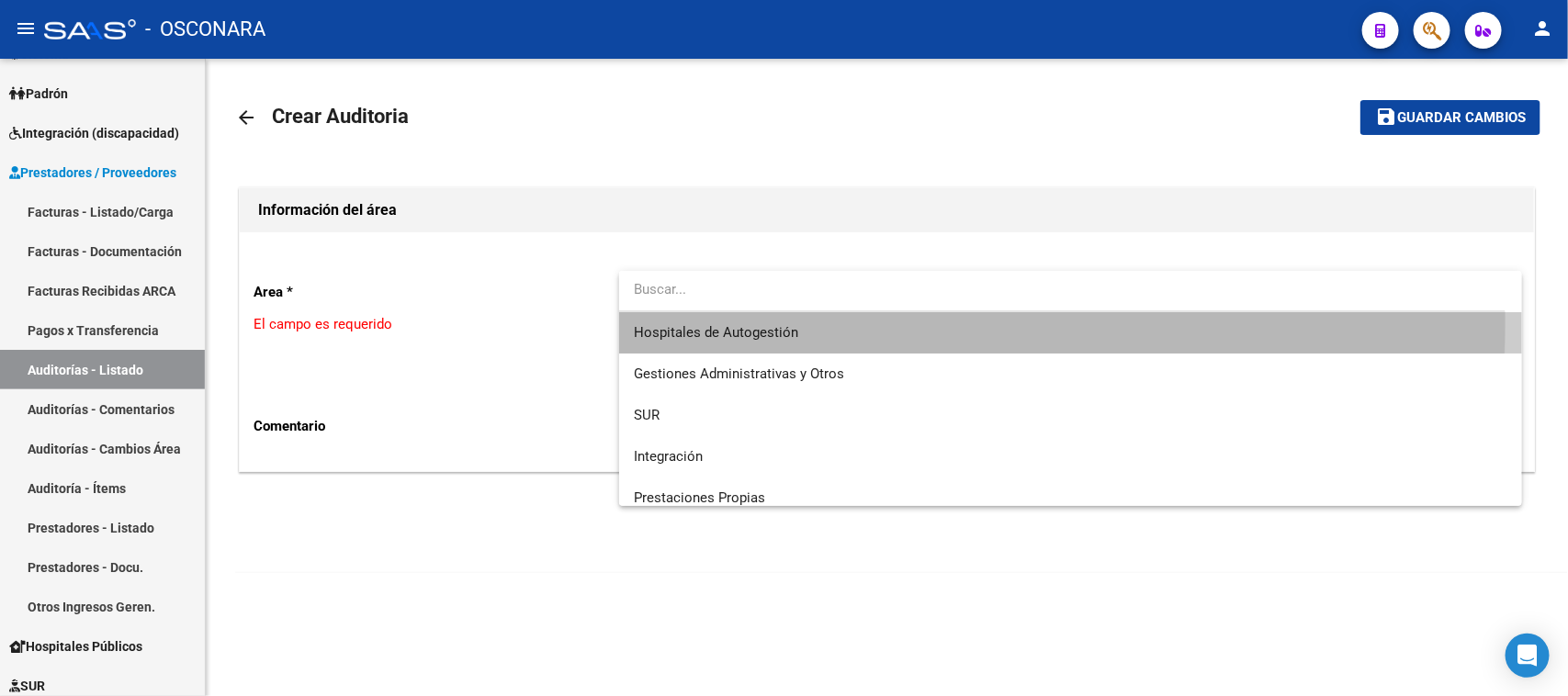
click at [774, 322] on span "Hospitales de Autogestión" at bounding box center [1070, 332] width 874 height 42
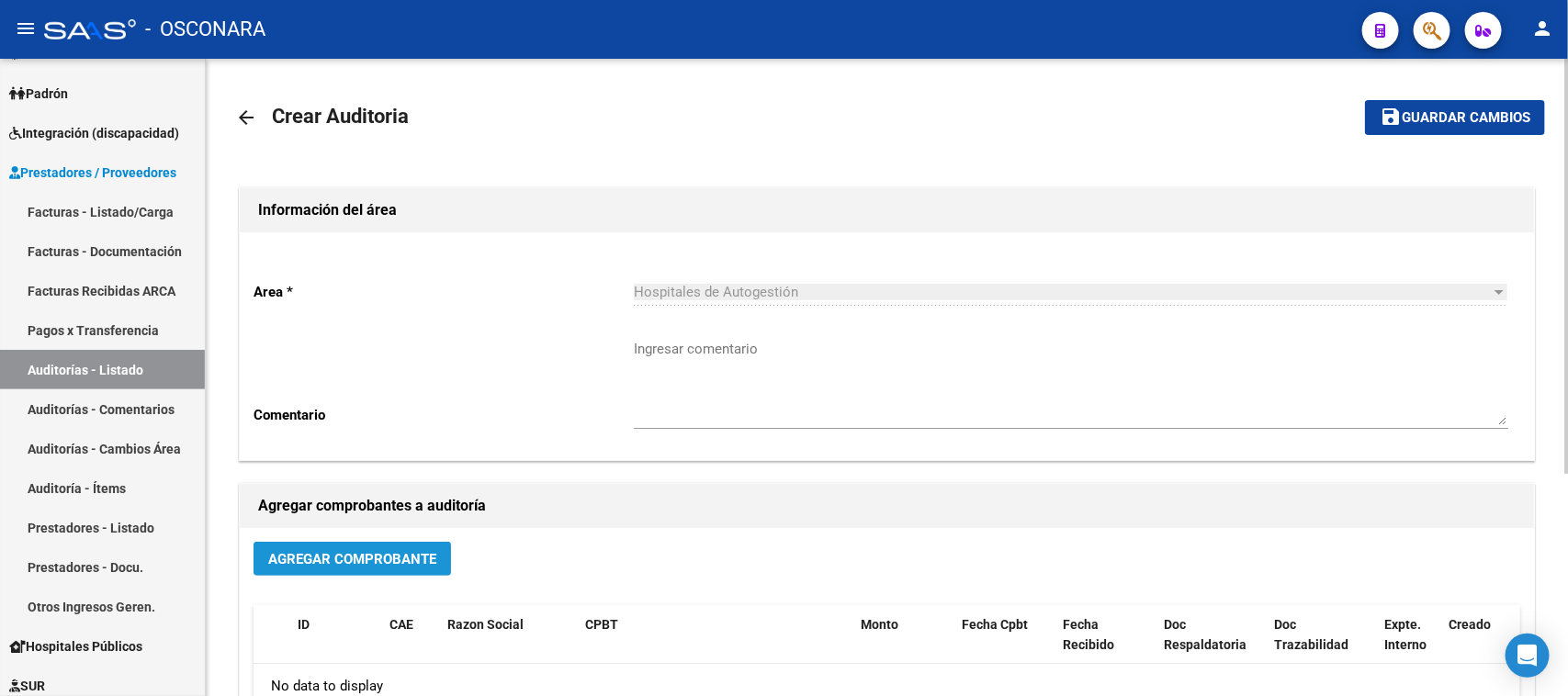
click at [434, 542] on button "Agregar Comprobante" at bounding box center [353, 558] width 198 height 34
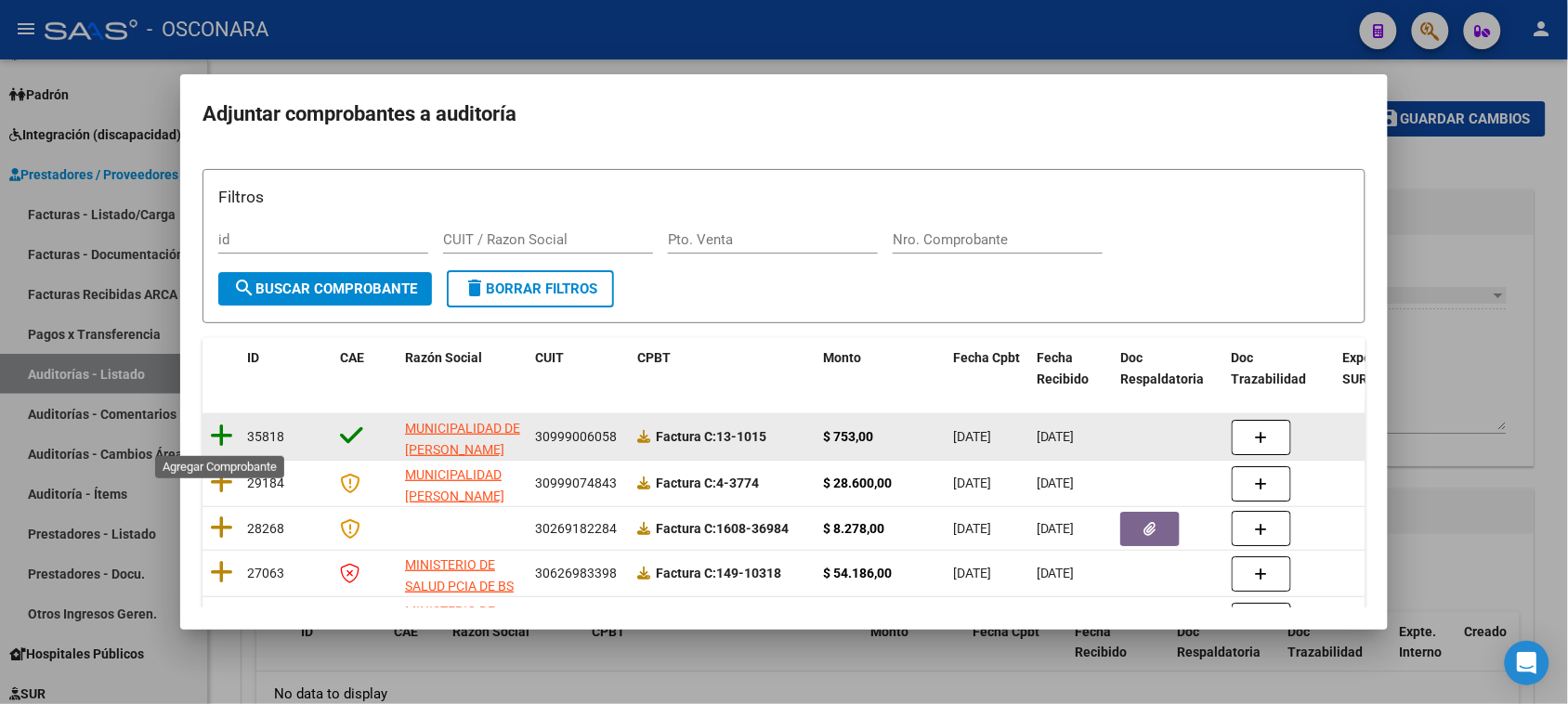
click at [215, 432] on icon at bounding box center [221, 436] width 23 height 26
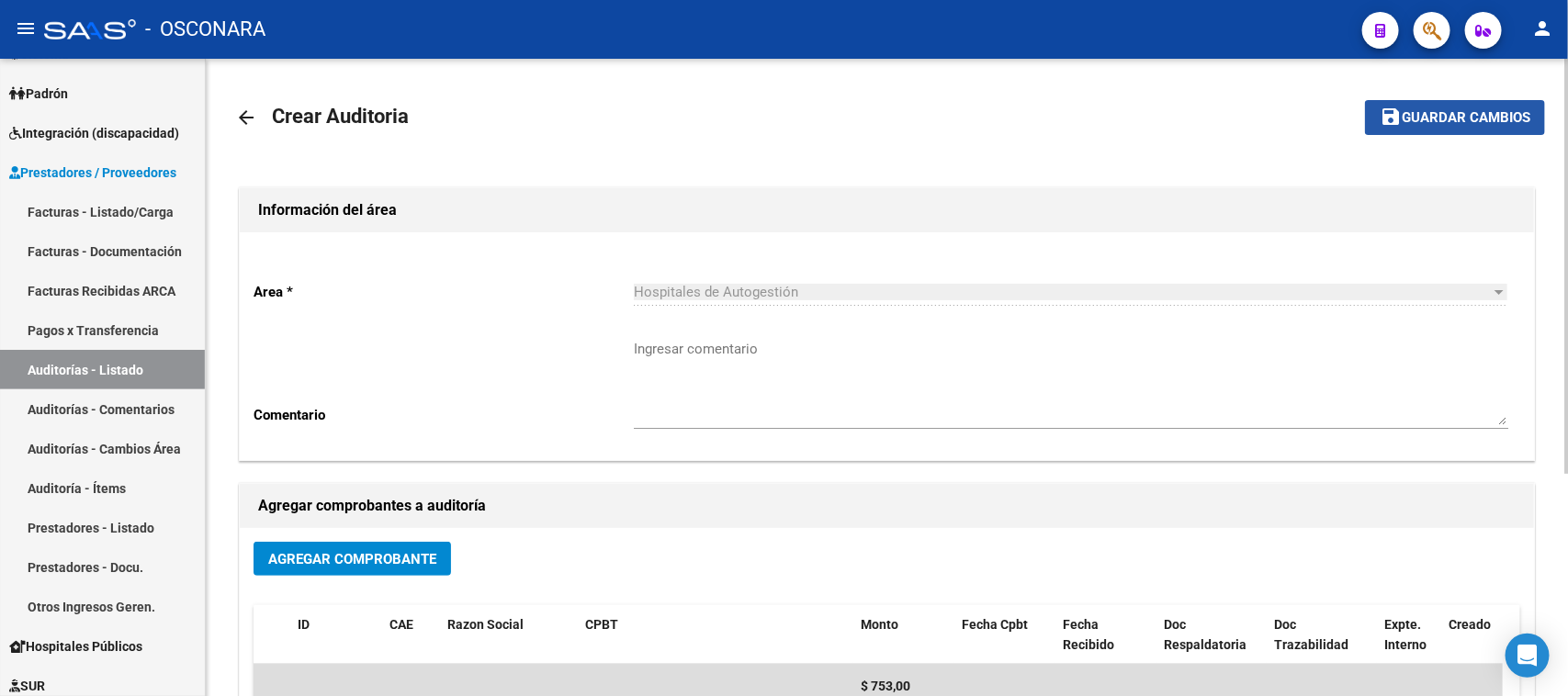
click at [1439, 116] on span "Guardar cambios" at bounding box center [1465, 118] width 128 height 17
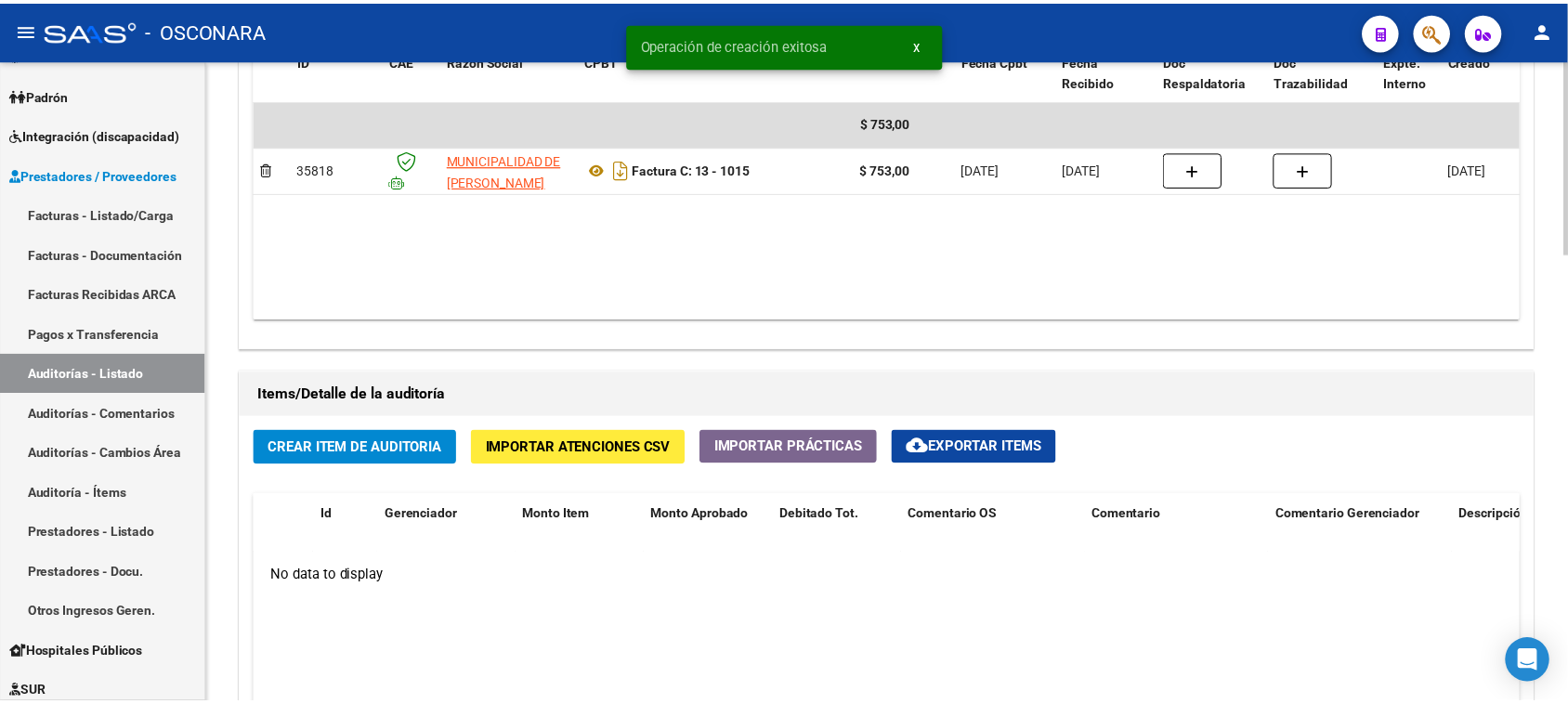
scroll to position [1277, 0]
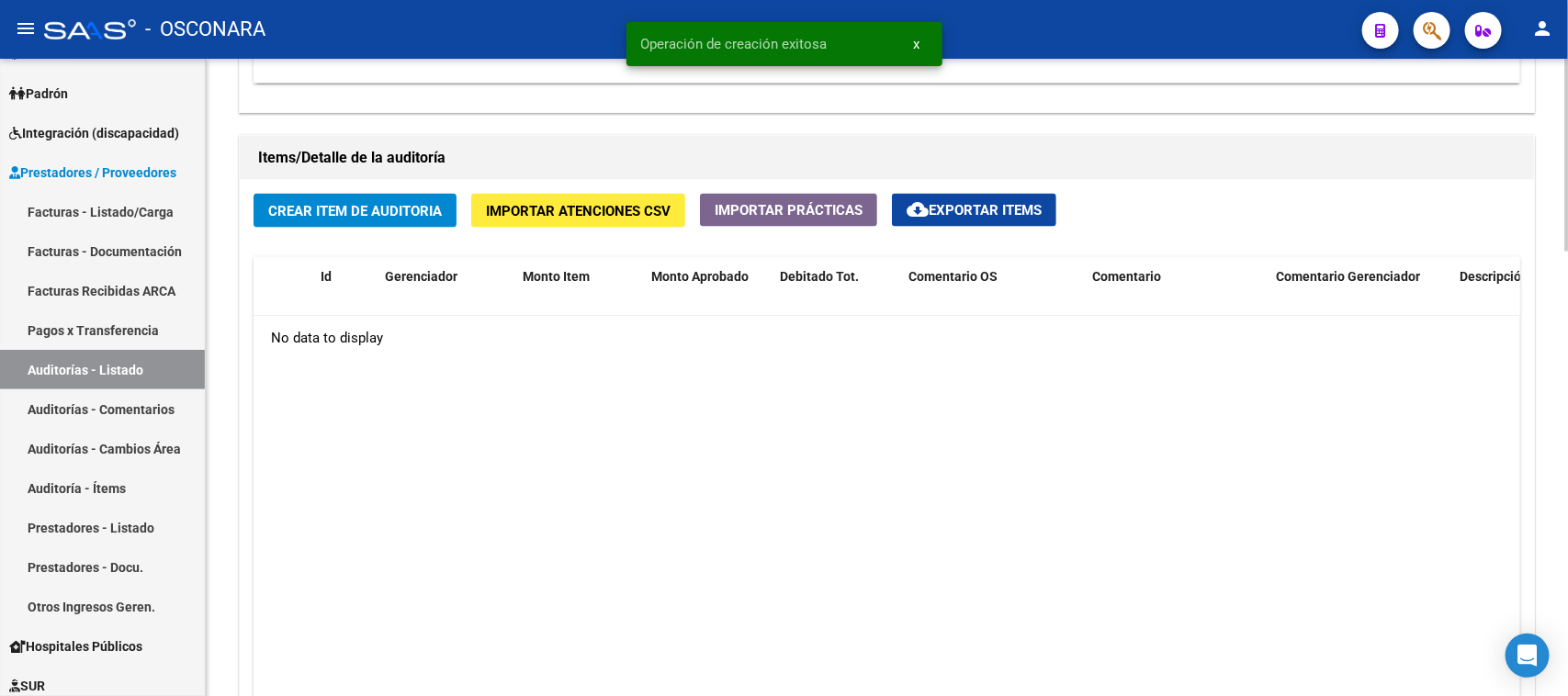
click at [407, 212] on span "Crear Item de Auditoria" at bounding box center [355, 211] width 174 height 17
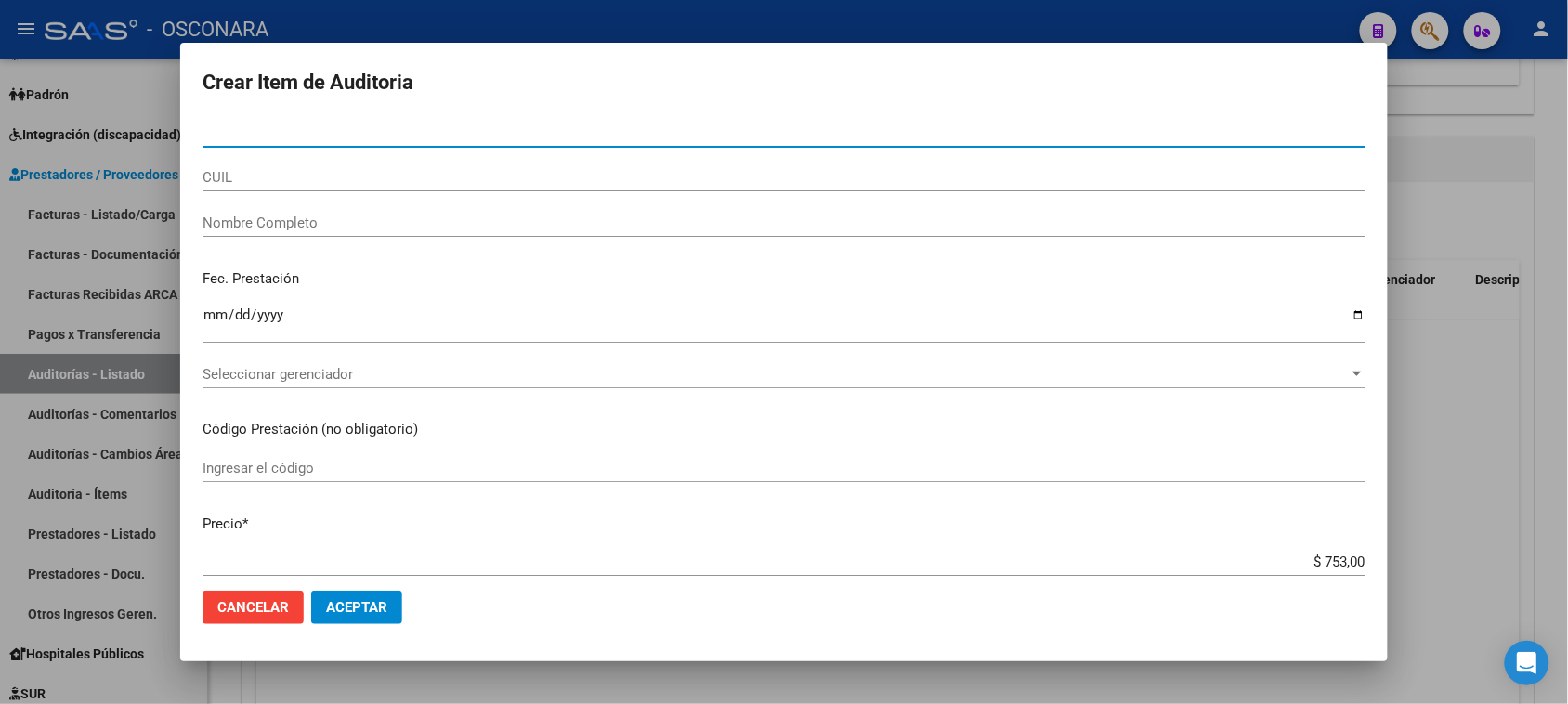
paste input "38013204"
type input "38013204"
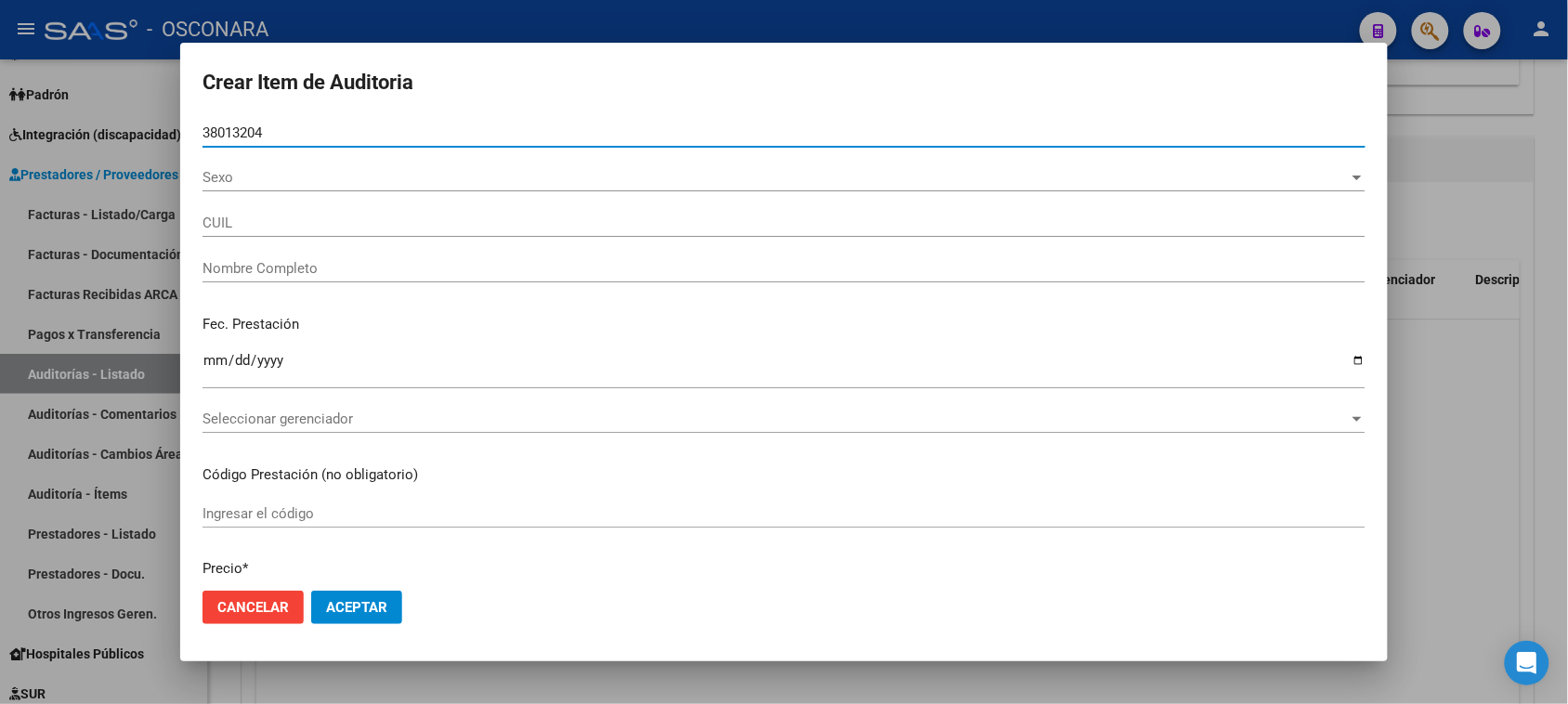
type input "20380132045"
type input "[PERSON_NAME]"
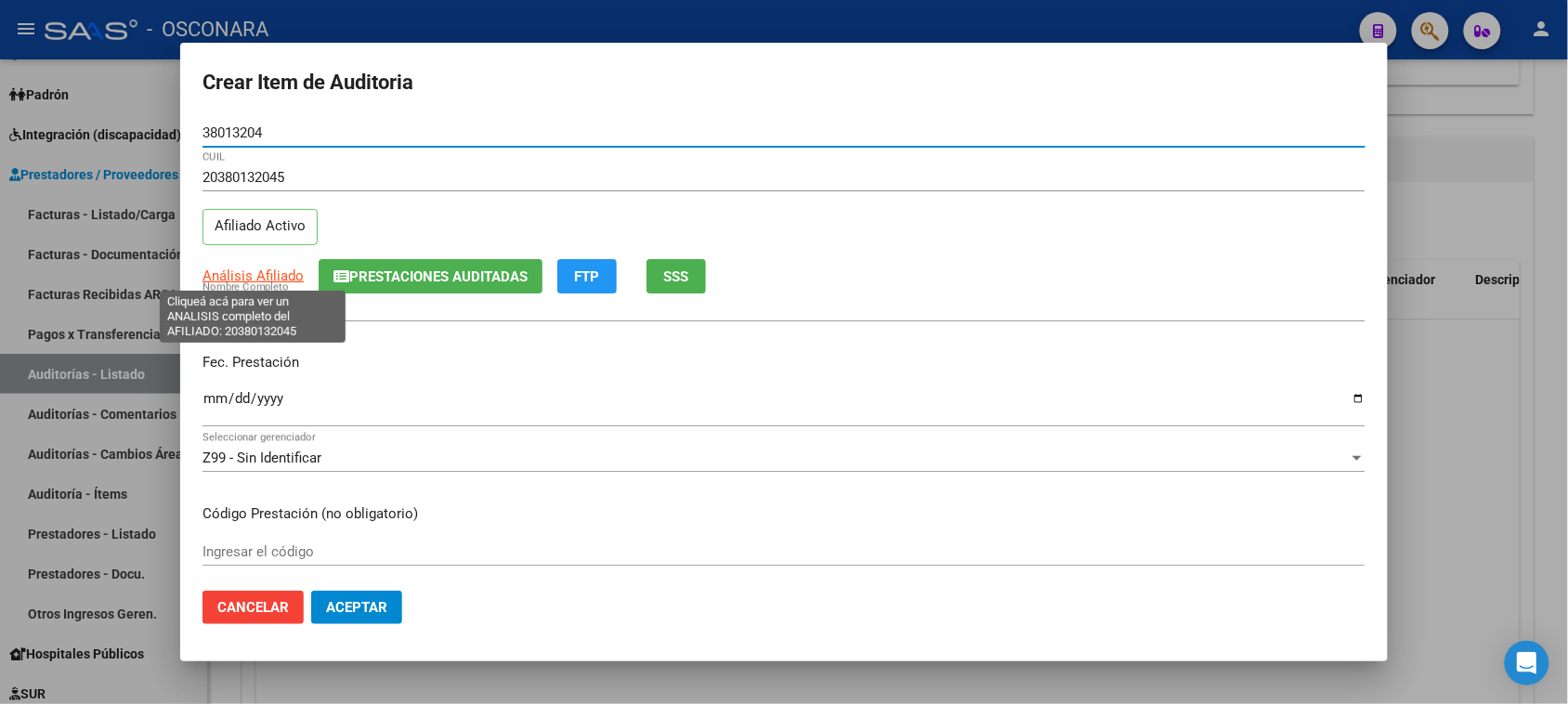
type input "38013204"
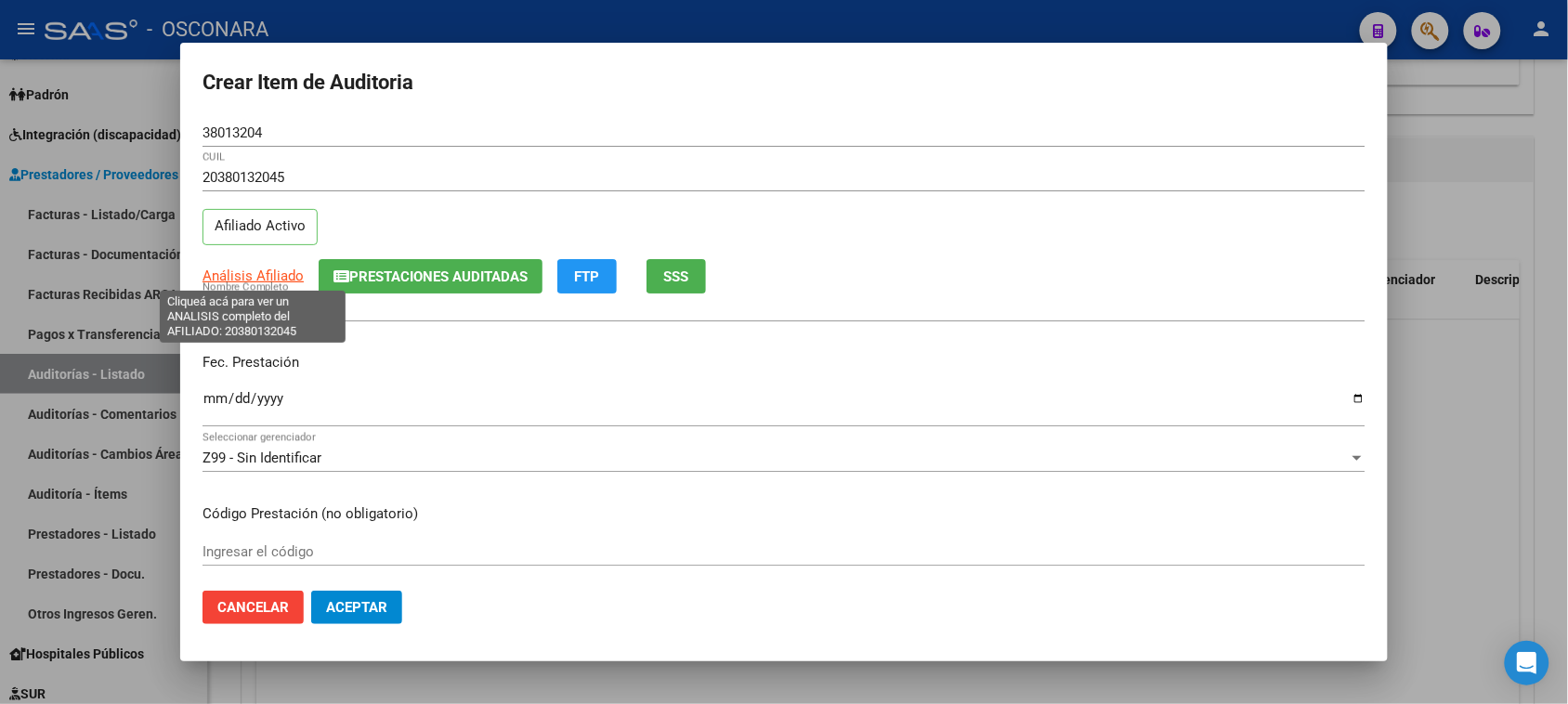
click at [275, 274] on span "Análisis Afiliado" at bounding box center [253, 275] width 101 height 17
type textarea "20380132045"
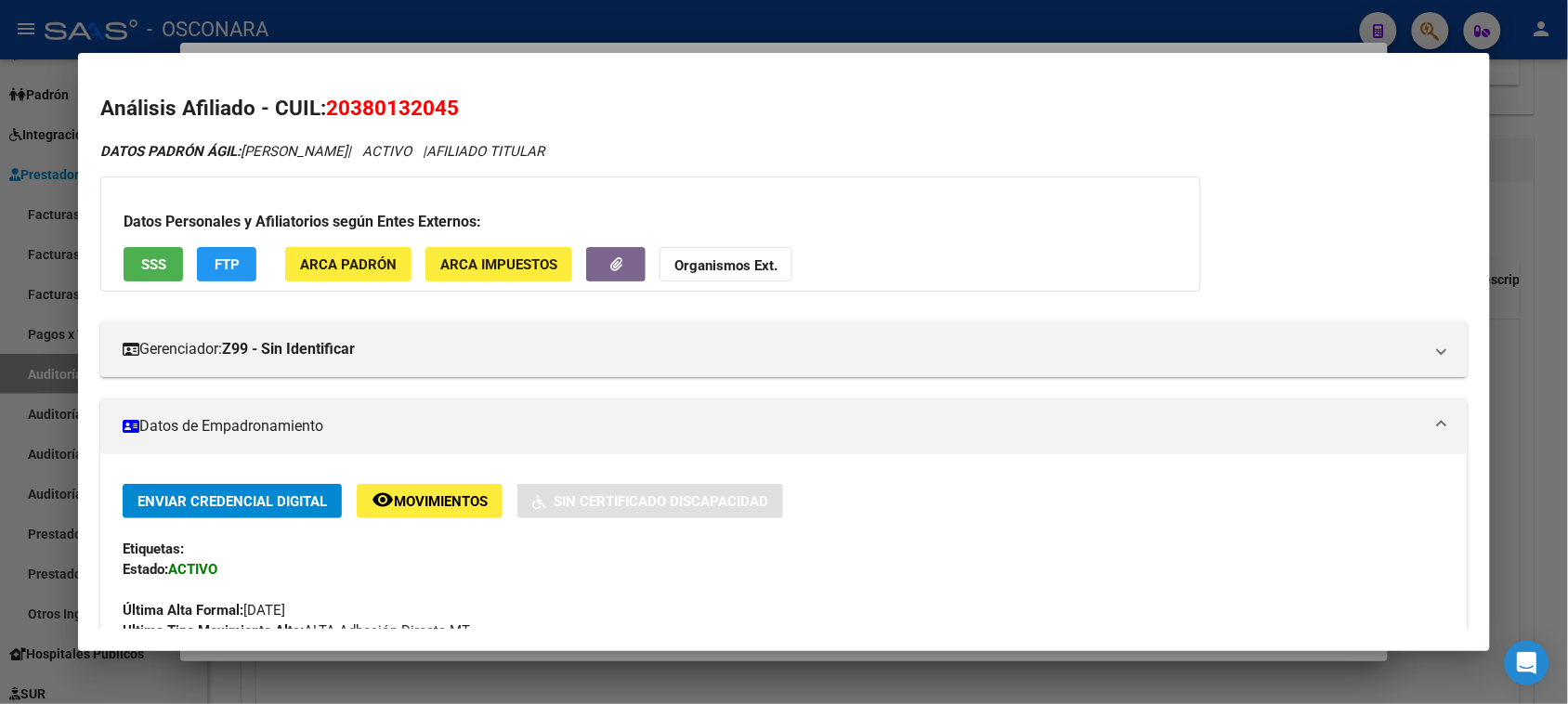
click at [26, 350] on div at bounding box center [784, 352] width 1568 height 704
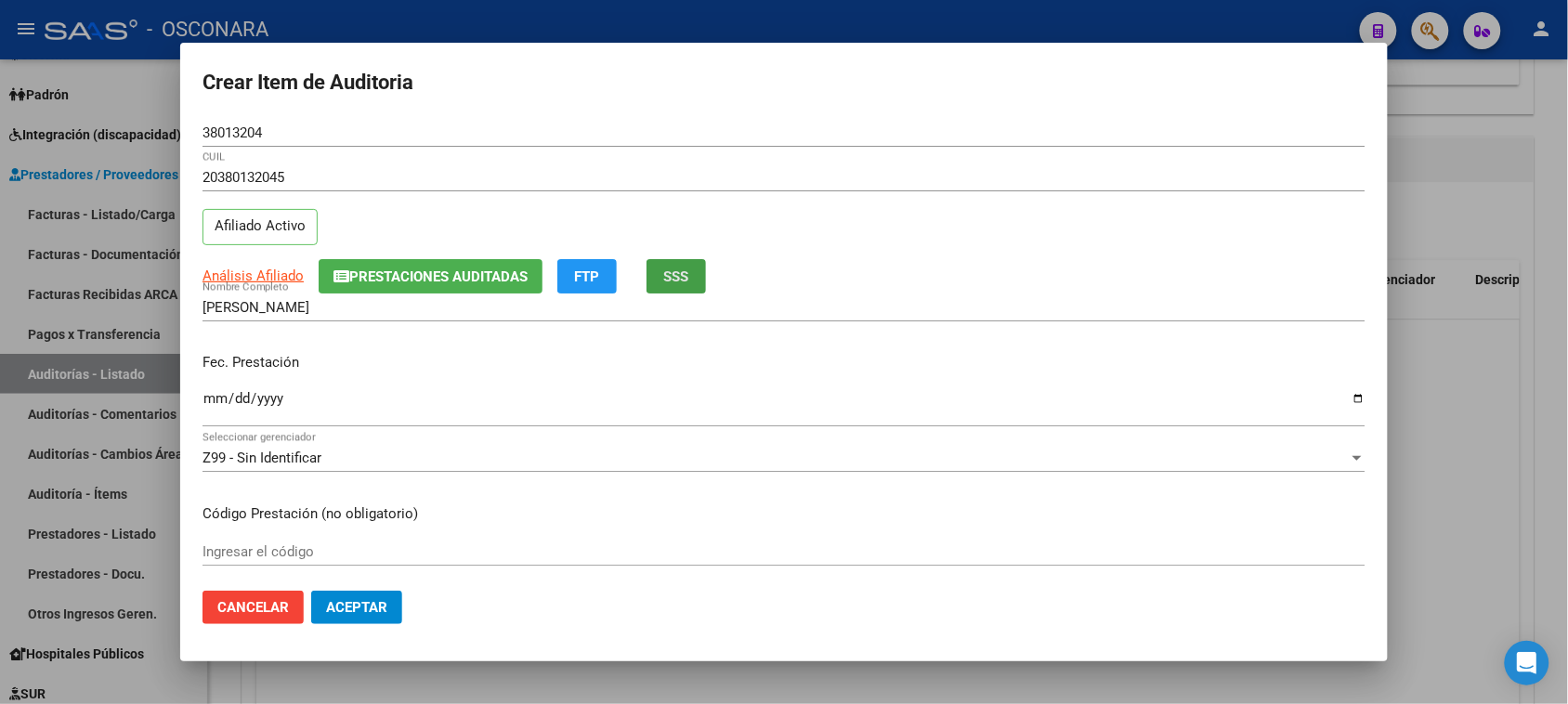
click at [687, 280] on span "SSS" at bounding box center [676, 276] width 25 height 17
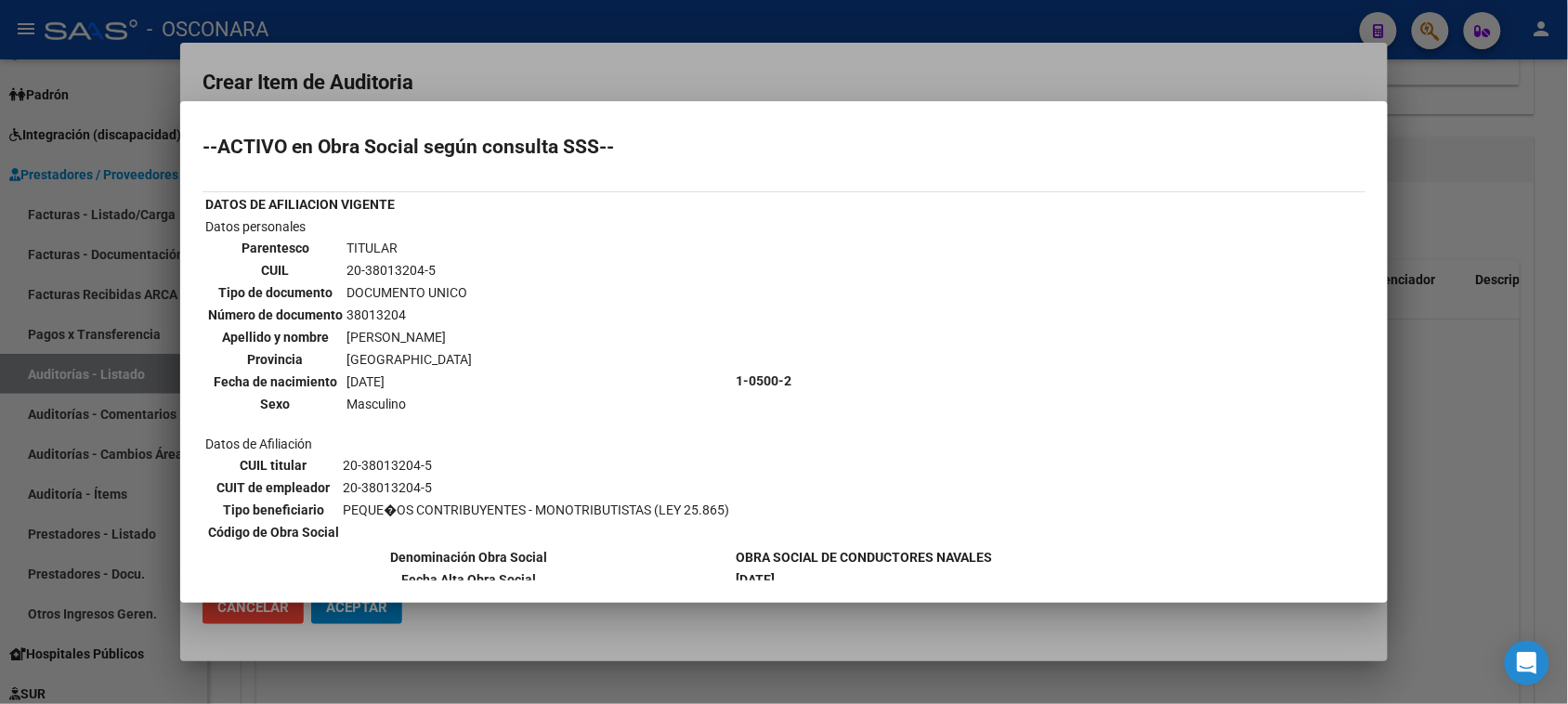
scroll to position [0, 0]
drag, startPoint x: 622, startPoint y: 395, endPoint x: 848, endPoint y: 373, distance: 227.1
click at [848, 373] on tr "Datos personales Parentesco TITULAR CUIL 20-38013204-5 Tipo de documento DOCUME…" at bounding box center [599, 383] width 788 height 329
drag, startPoint x: 808, startPoint y: 401, endPoint x: 606, endPoint y: 411, distance: 202.2
click at [805, 402] on td "1-0500-2" at bounding box center [864, 383] width 258 height 329
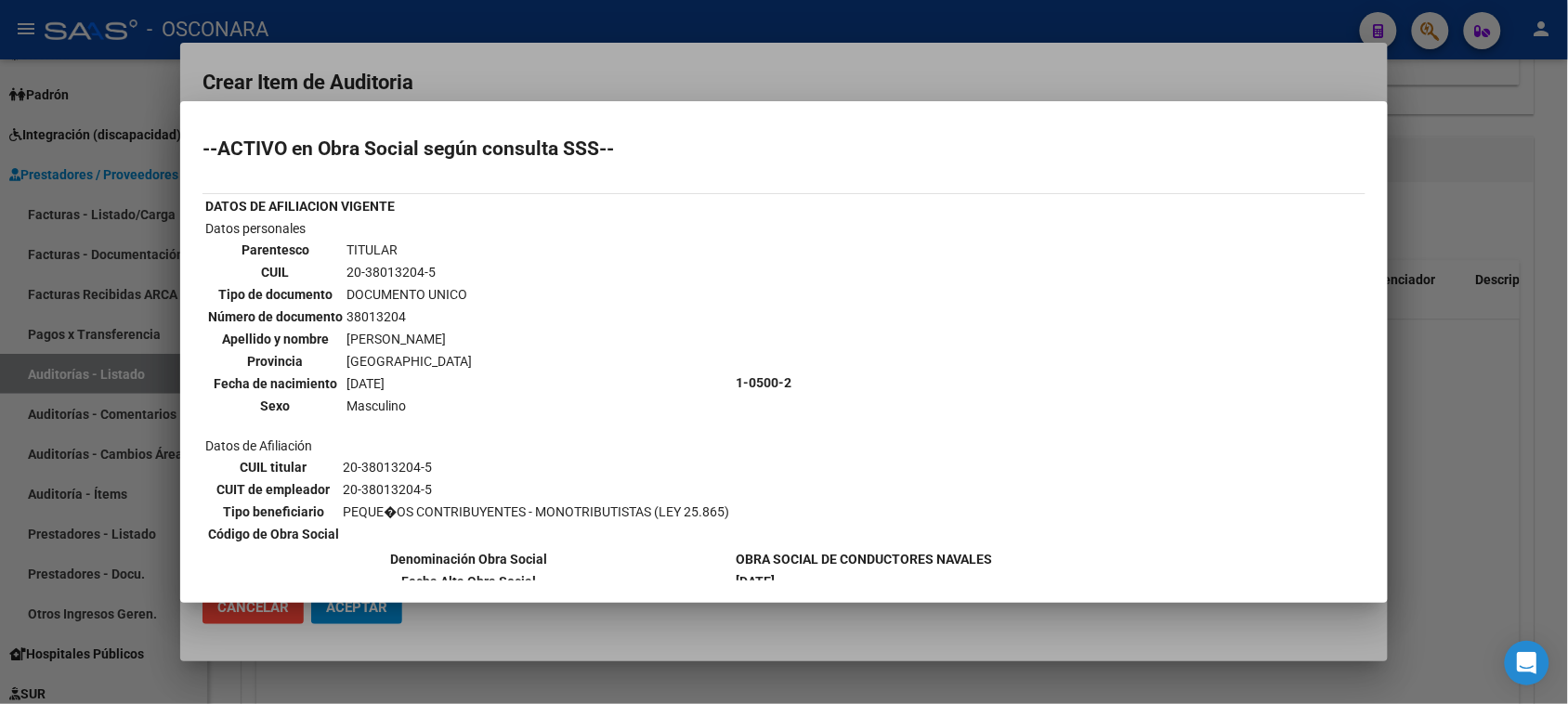
click at [123, 400] on div at bounding box center [784, 352] width 1568 height 704
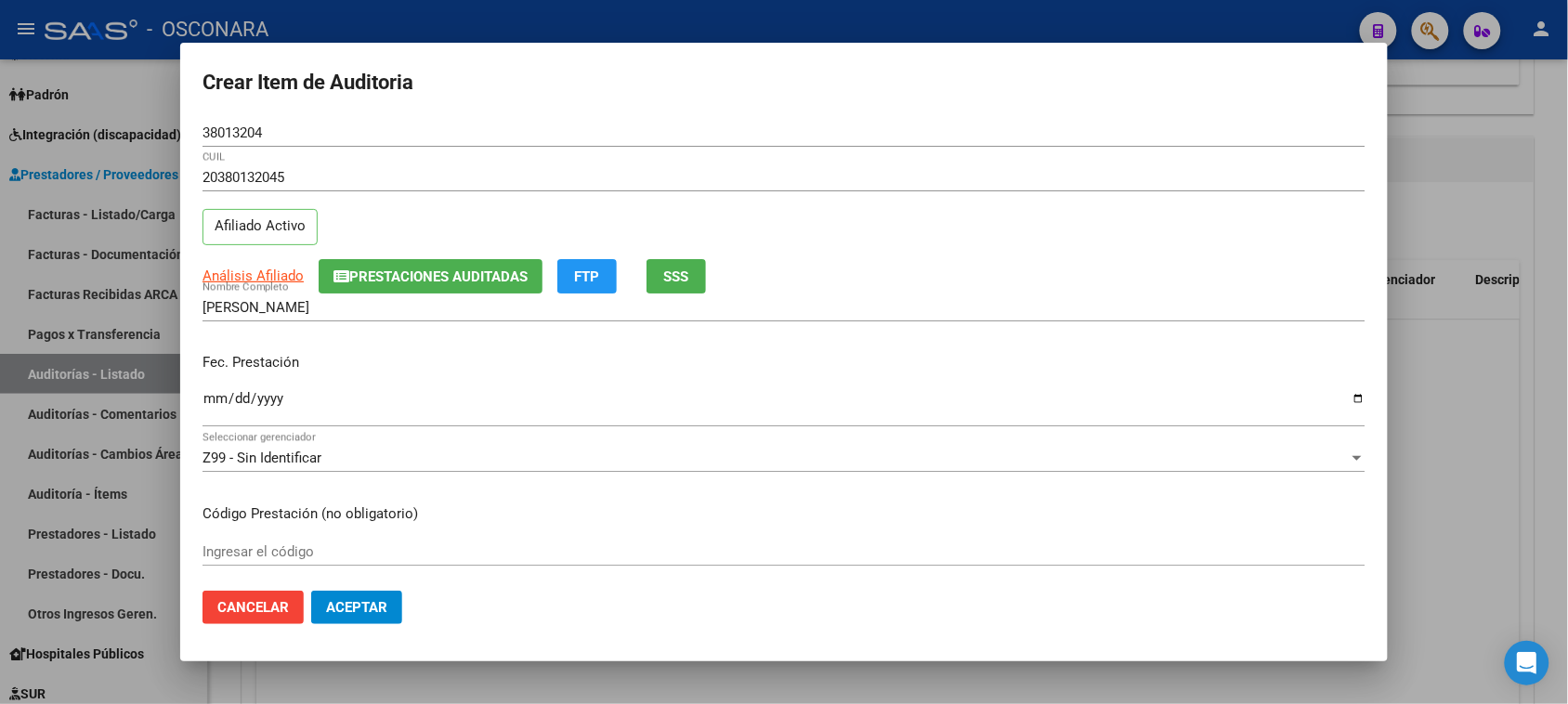
click at [693, 281] on button "SSS" at bounding box center [676, 275] width 60 height 35
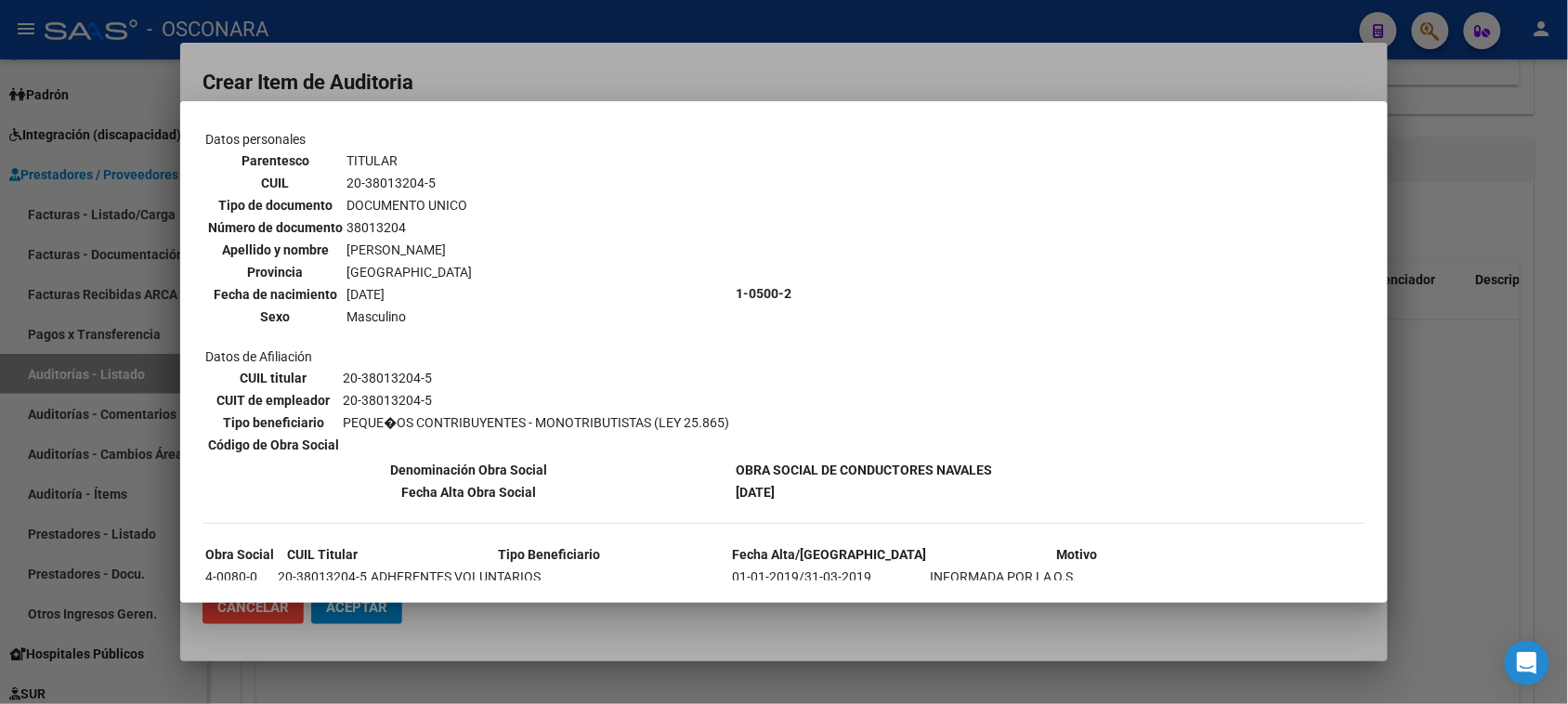
scroll to position [205, 0]
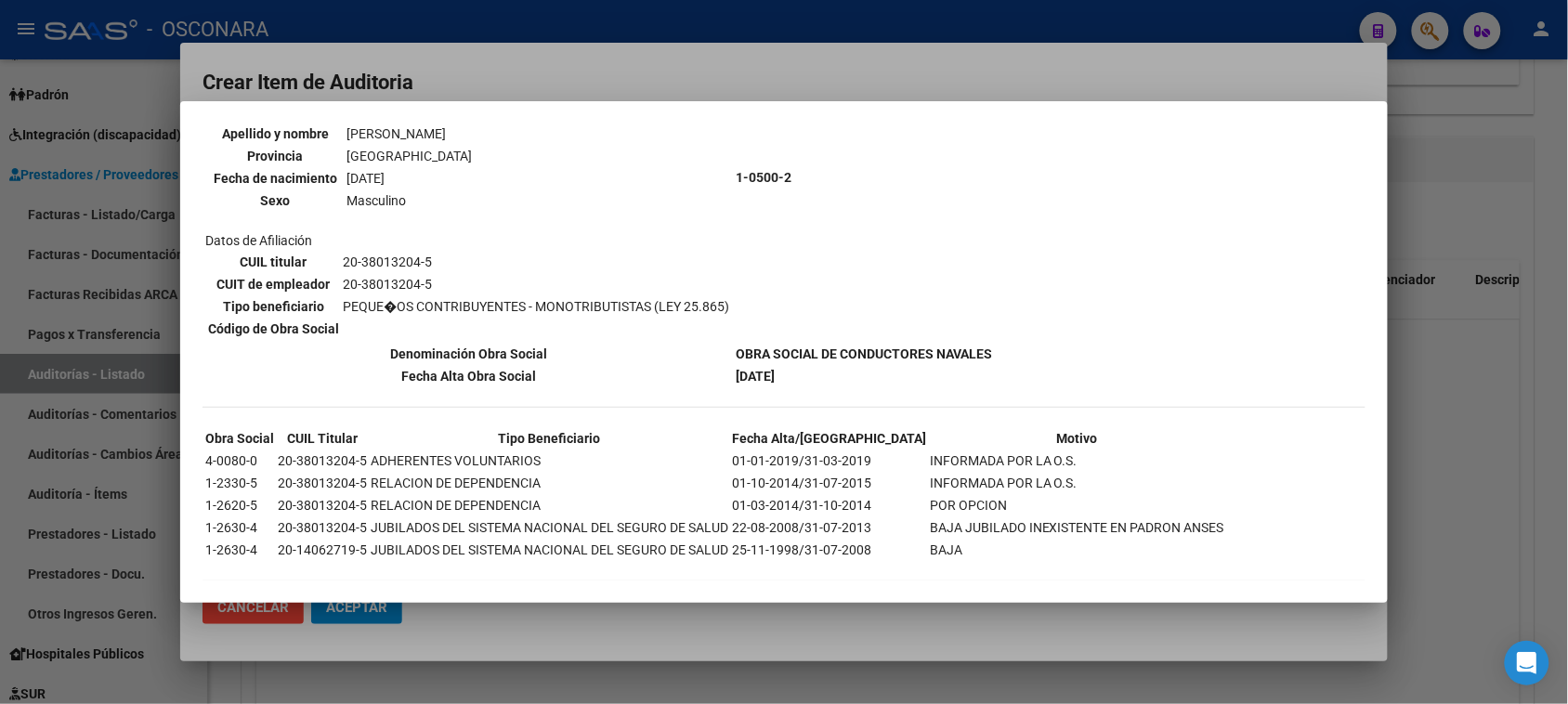
drag, startPoint x: 251, startPoint y: 450, endPoint x: 1020, endPoint y: 376, distance: 772.6
click at [795, 514] on tbody "Obra Social CUIL Titular Tipo Beneficiario Fecha Alta/Baja Motivo 4-0080-0 20-3…" at bounding box center [714, 494] width 1021 height 132
click at [1020, 374] on div "--ACTIVO en Obra Social según consulta SSS-- DATOS DE AFILIACION VIGENTE Datos …" at bounding box center [784, 266] width 1163 height 665
click at [94, 362] on div at bounding box center [784, 352] width 1568 height 704
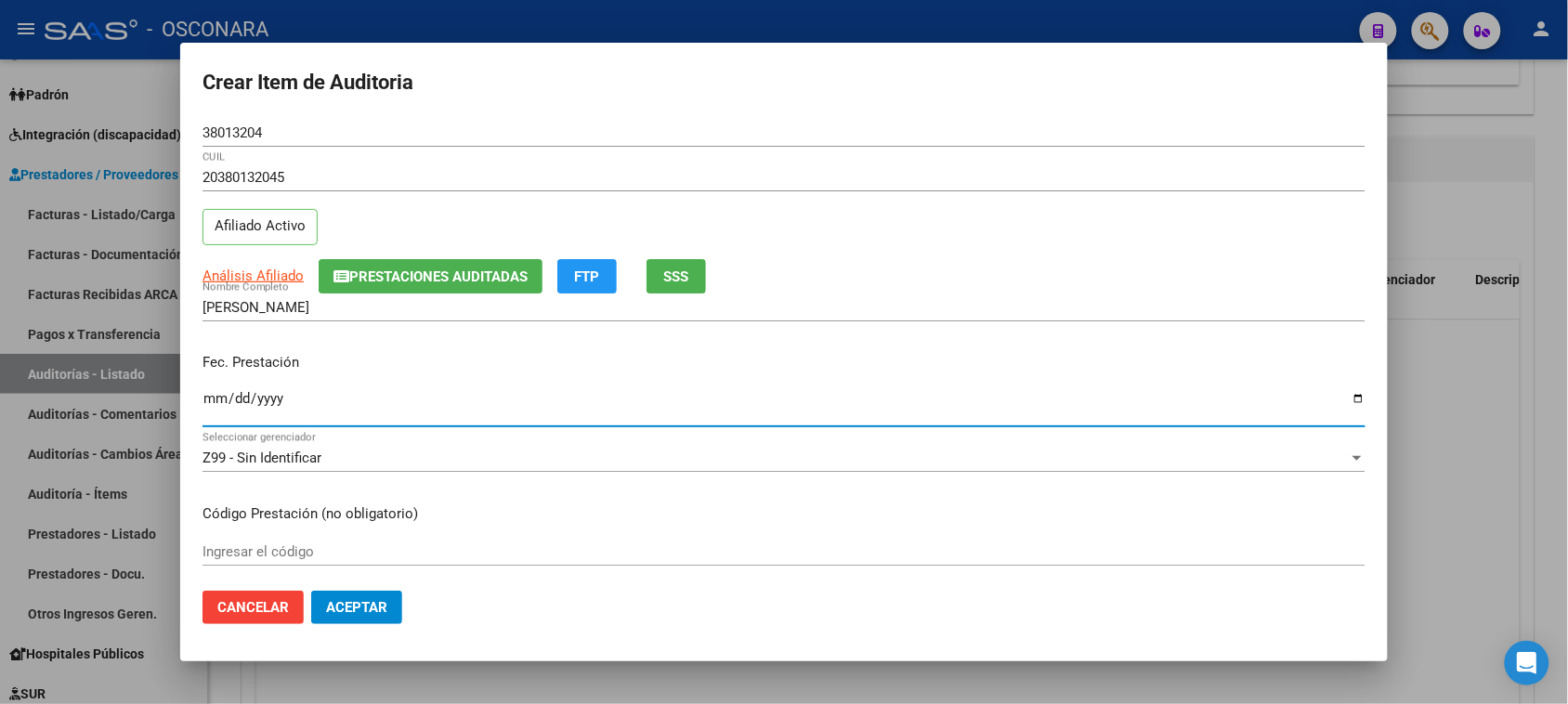
click at [212, 401] on input "Ingresar la fecha" at bounding box center [784, 406] width 1163 height 30
type input "[DATE]"
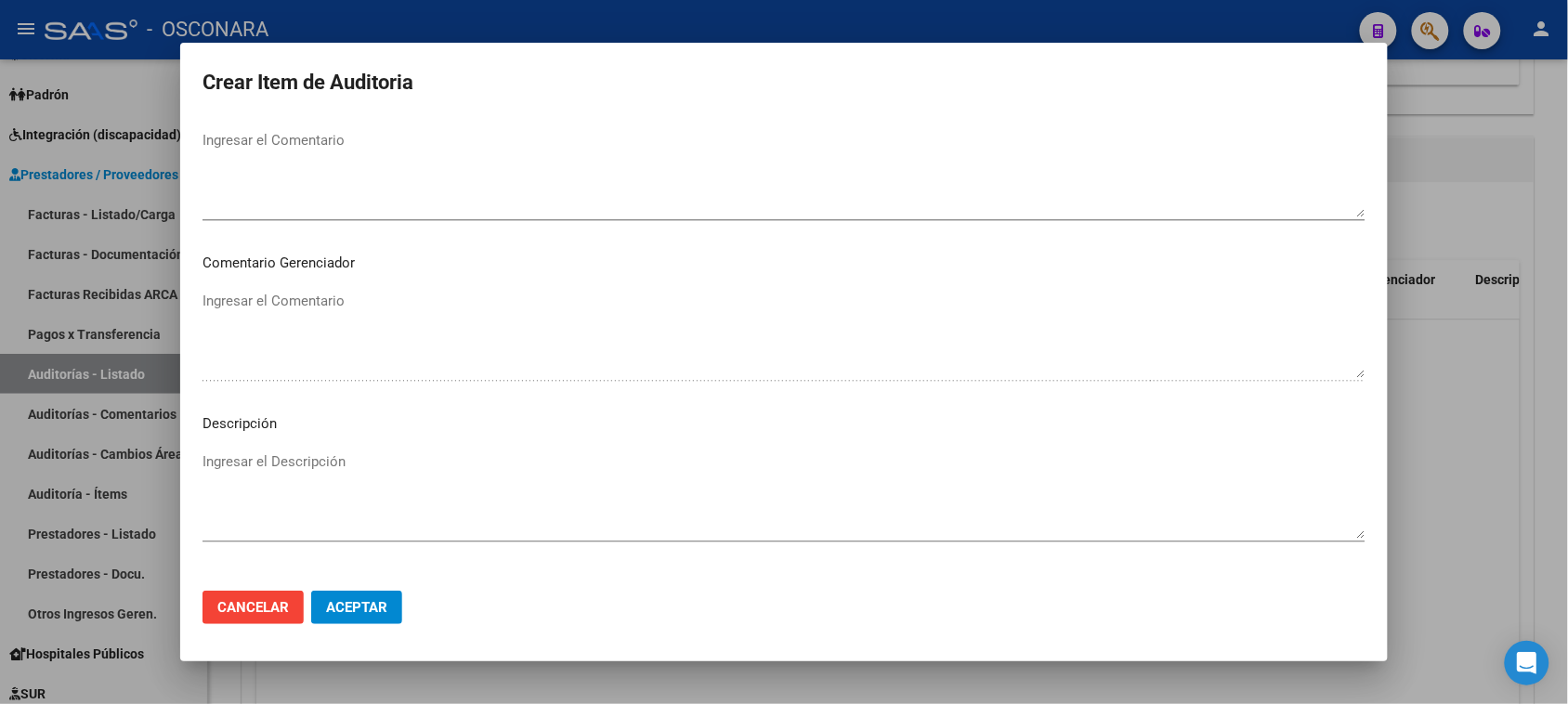
scroll to position [1045, 0]
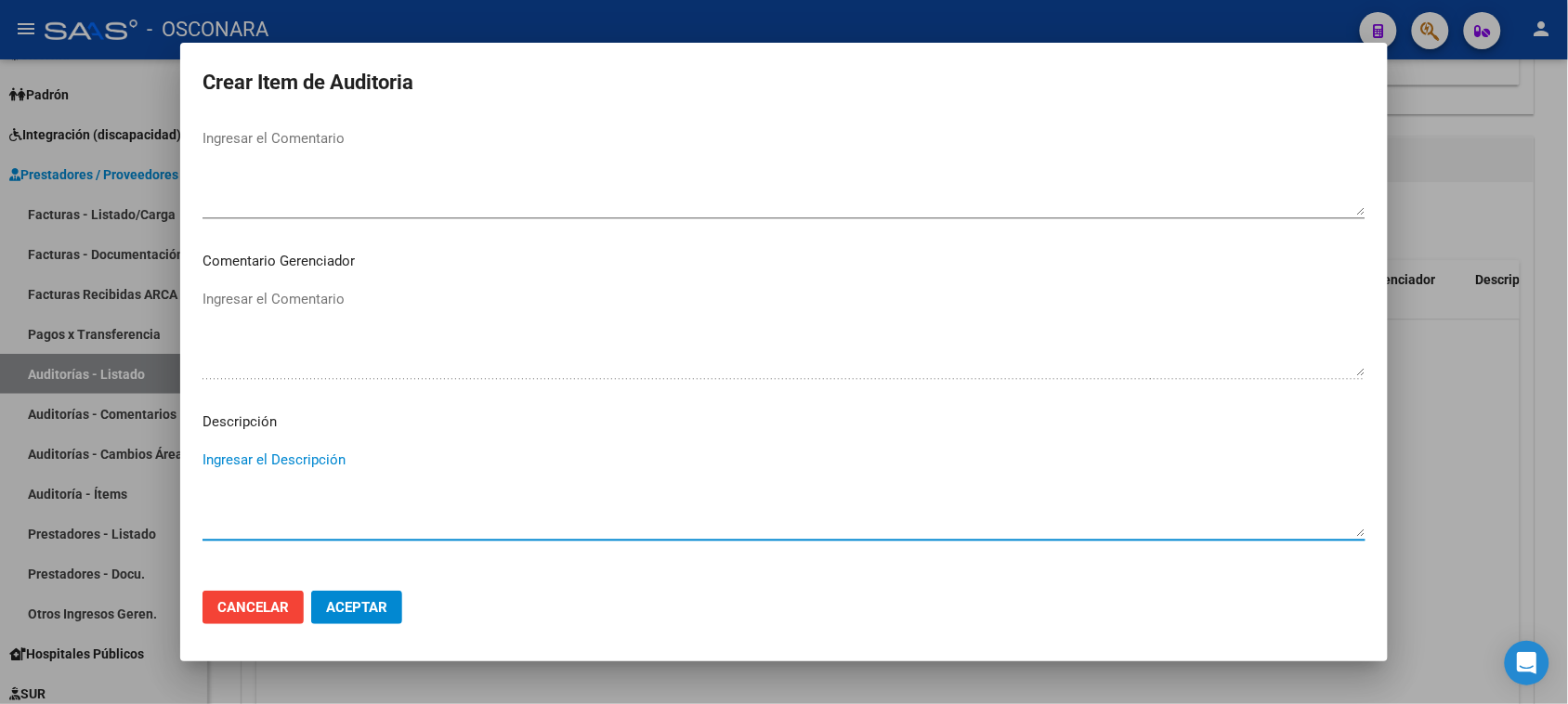
click at [256, 470] on textarea "Ingresar el Descripción" at bounding box center [784, 492] width 1163 height 87
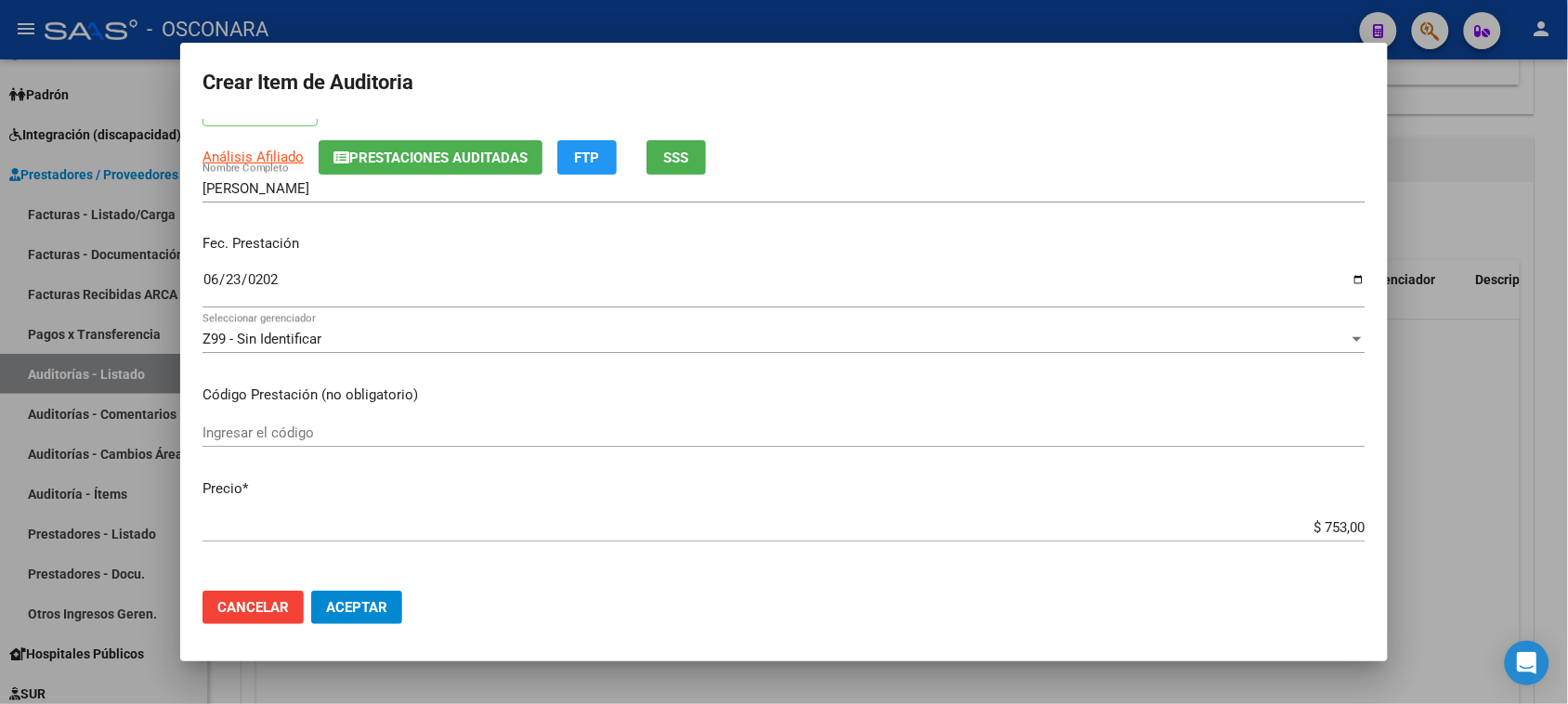
scroll to position [0, 0]
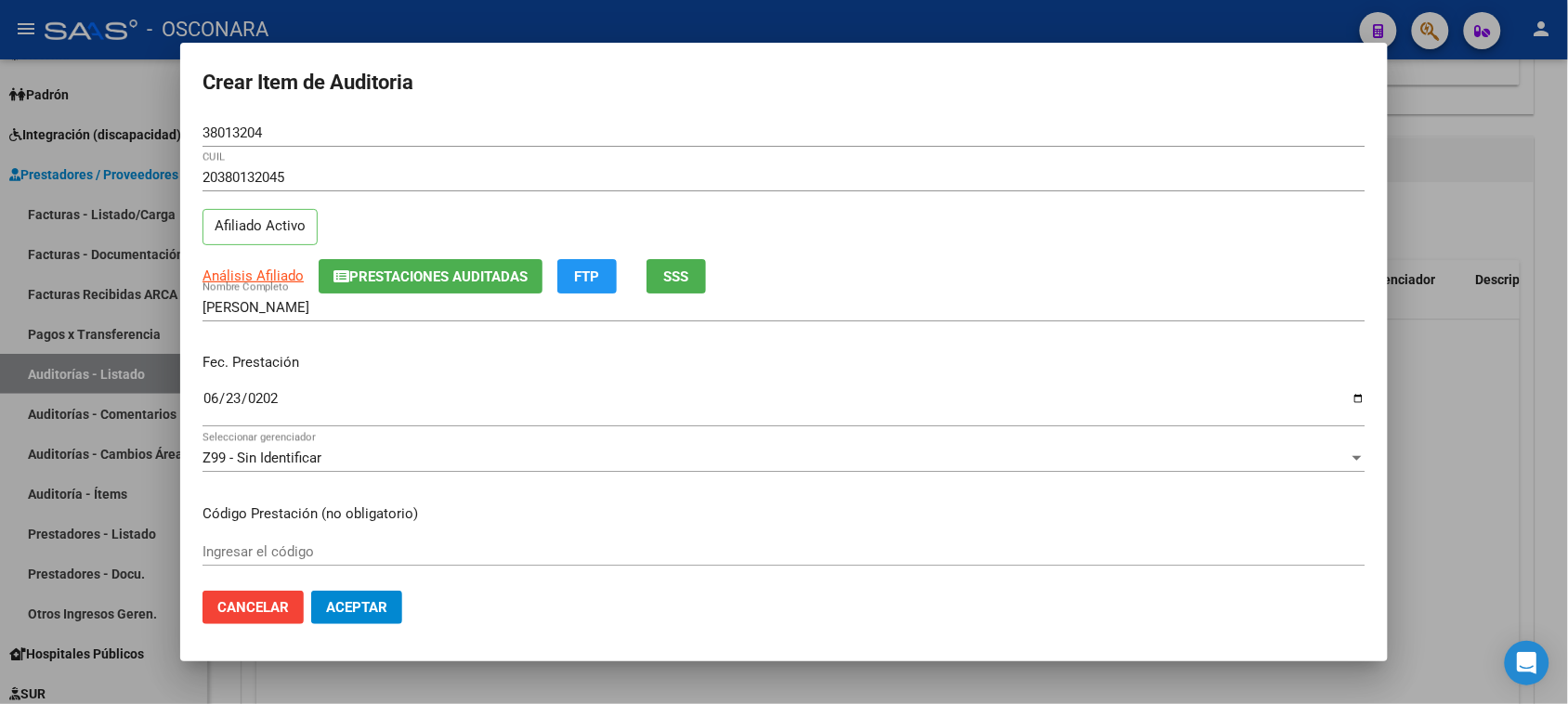
type textarea "VACUNACIÓN"
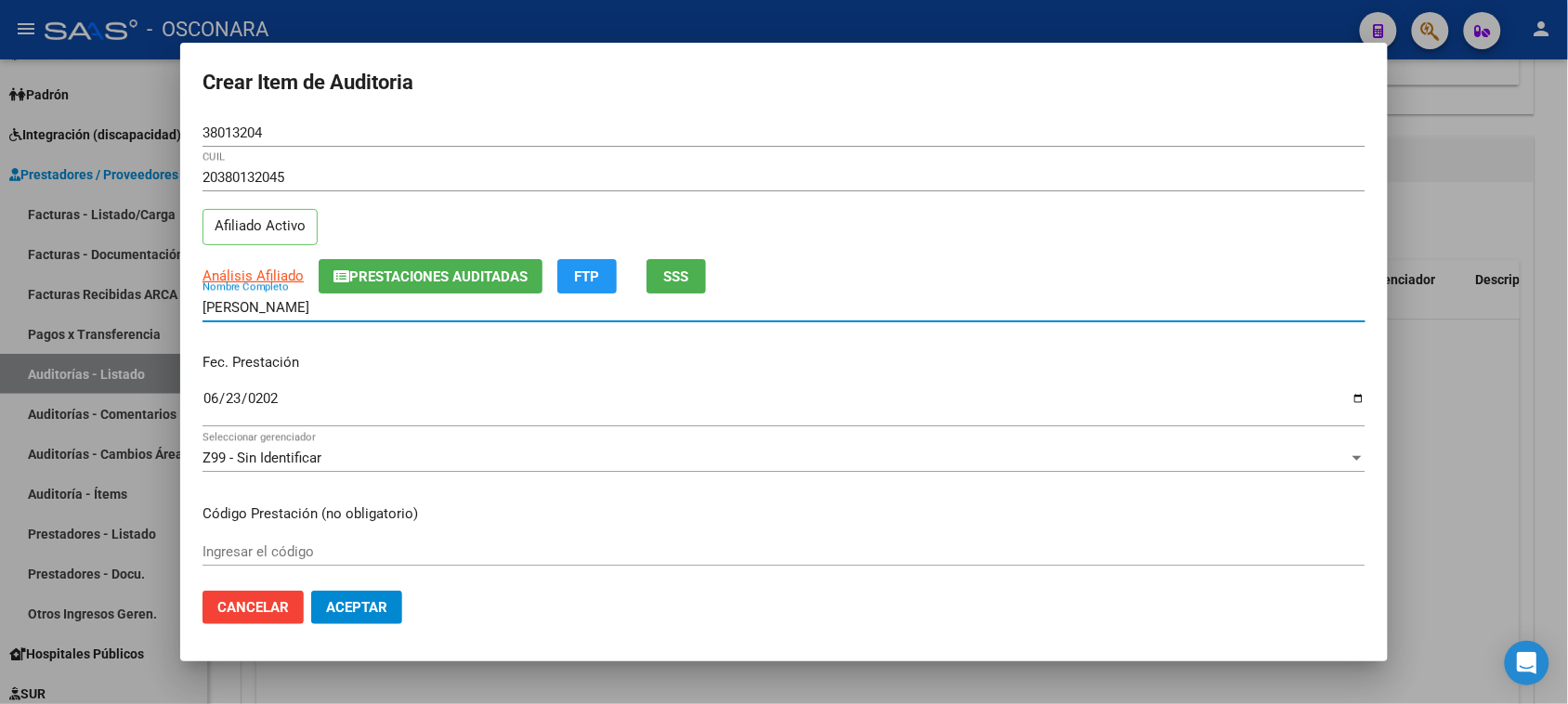
drag, startPoint x: 397, startPoint y: 309, endPoint x: 188, endPoint y: 289, distance: 210.0
click at [188, 289] on mat-dialog-content "38013204 Nro Documento 20380132045 CUIL Afiliado Activo Análisis Afiliado Prest…" at bounding box center [784, 347] width 1208 height 458
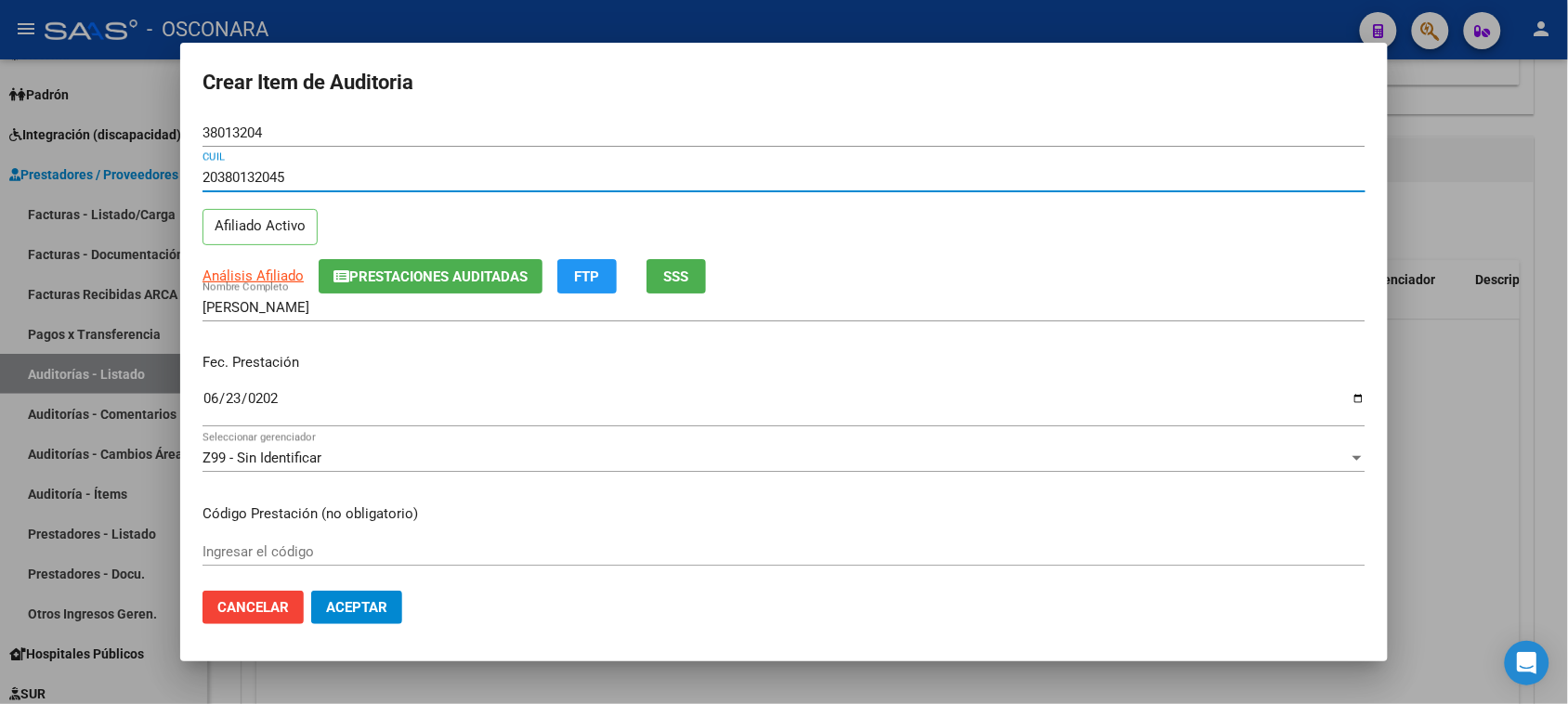
drag, startPoint x: 302, startPoint y: 172, endPoint x: 112, endPoint y: 162, distance: 190.3
click at [112, 162] on div "Crear Item de Auditoria 38013204 Nro Documento 20380132045 CUIL Afiliado Activo…" at bounding box center [784, 352] width 1568 height 704
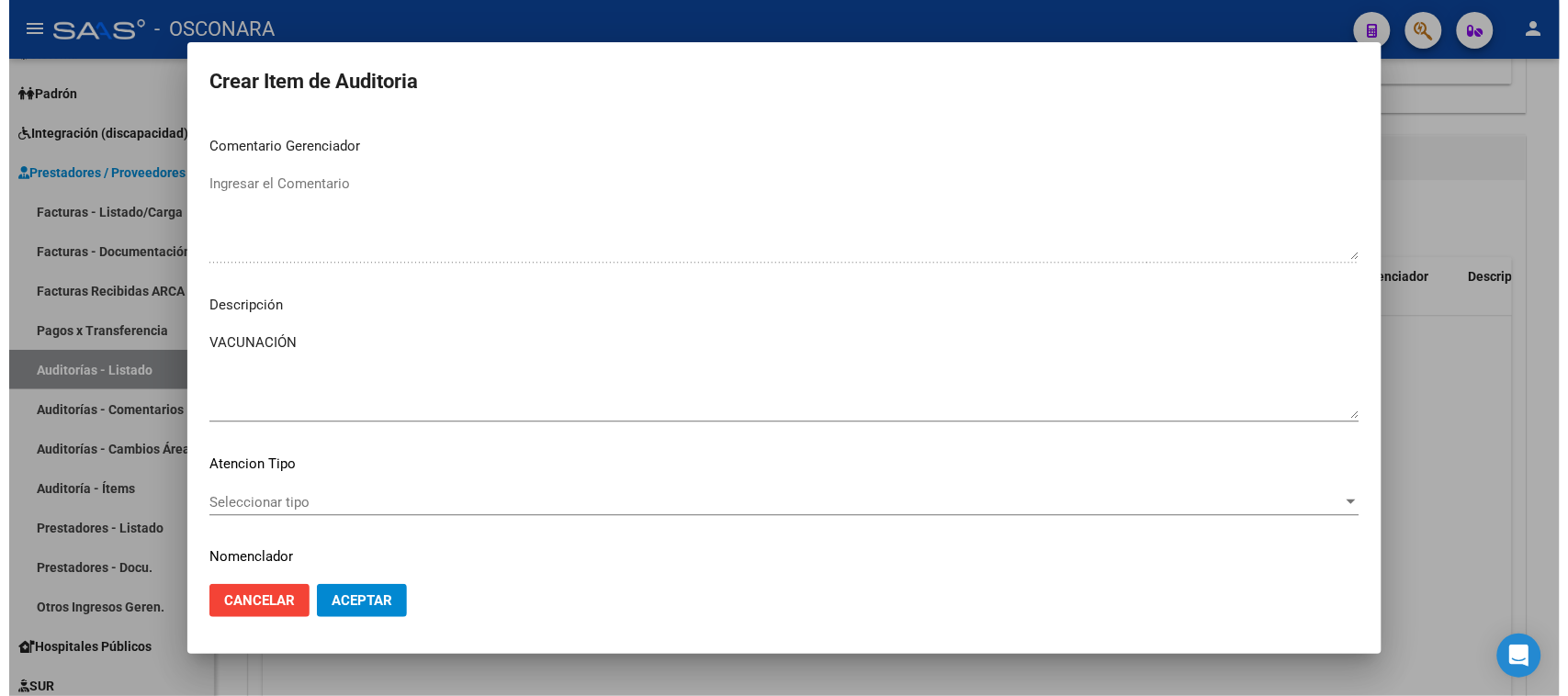
scroll to position [1147, 0]
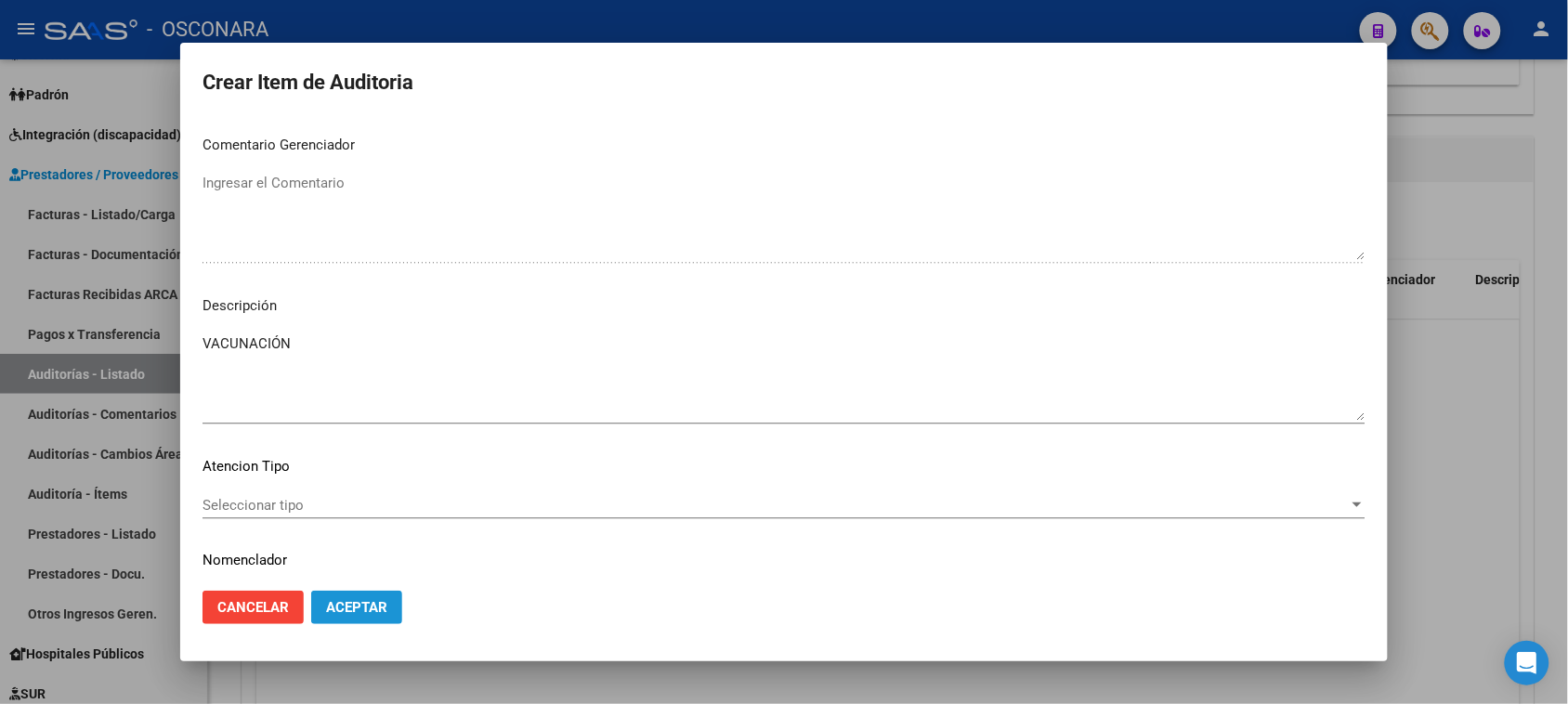
click at [383, 611] on span "Aceptar" at bounding box center [357, 608] width 62 height 17
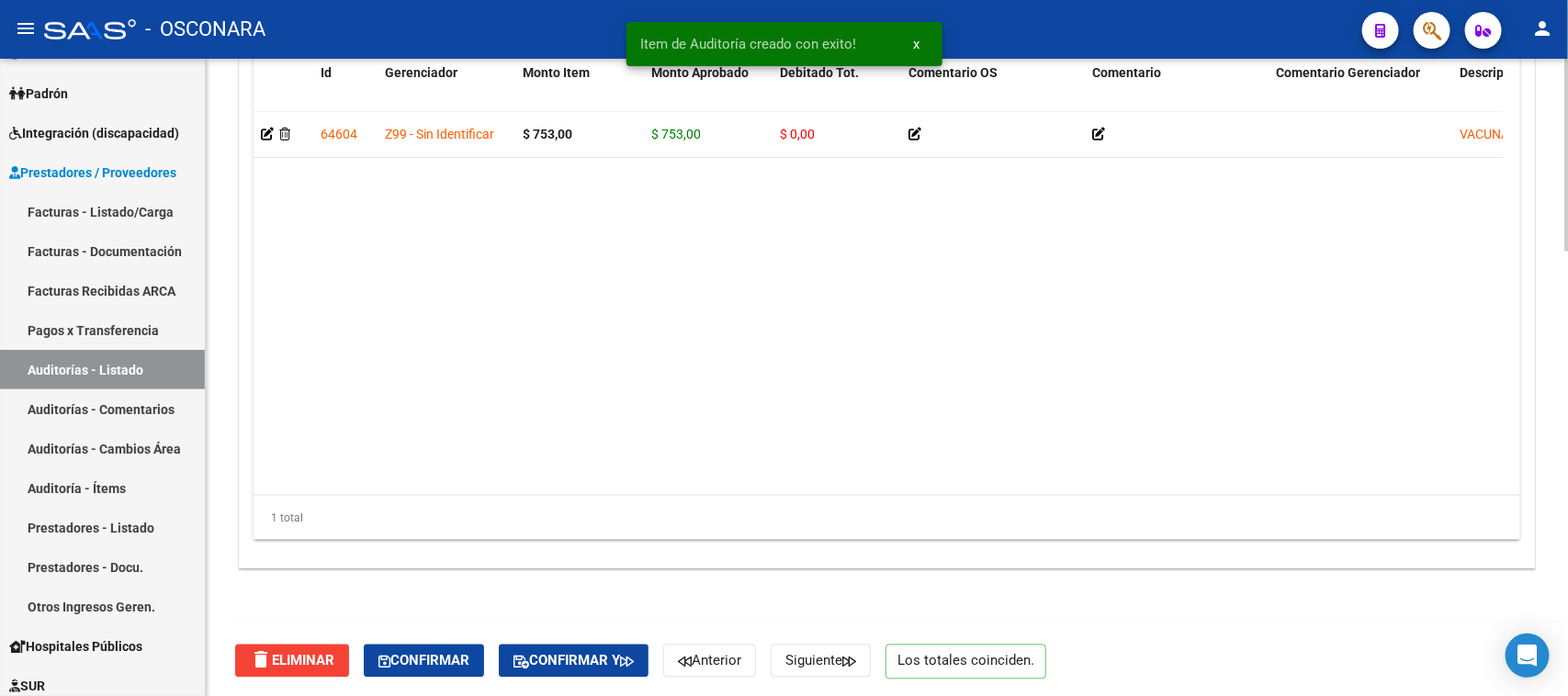
scroll to position [1470, 0]
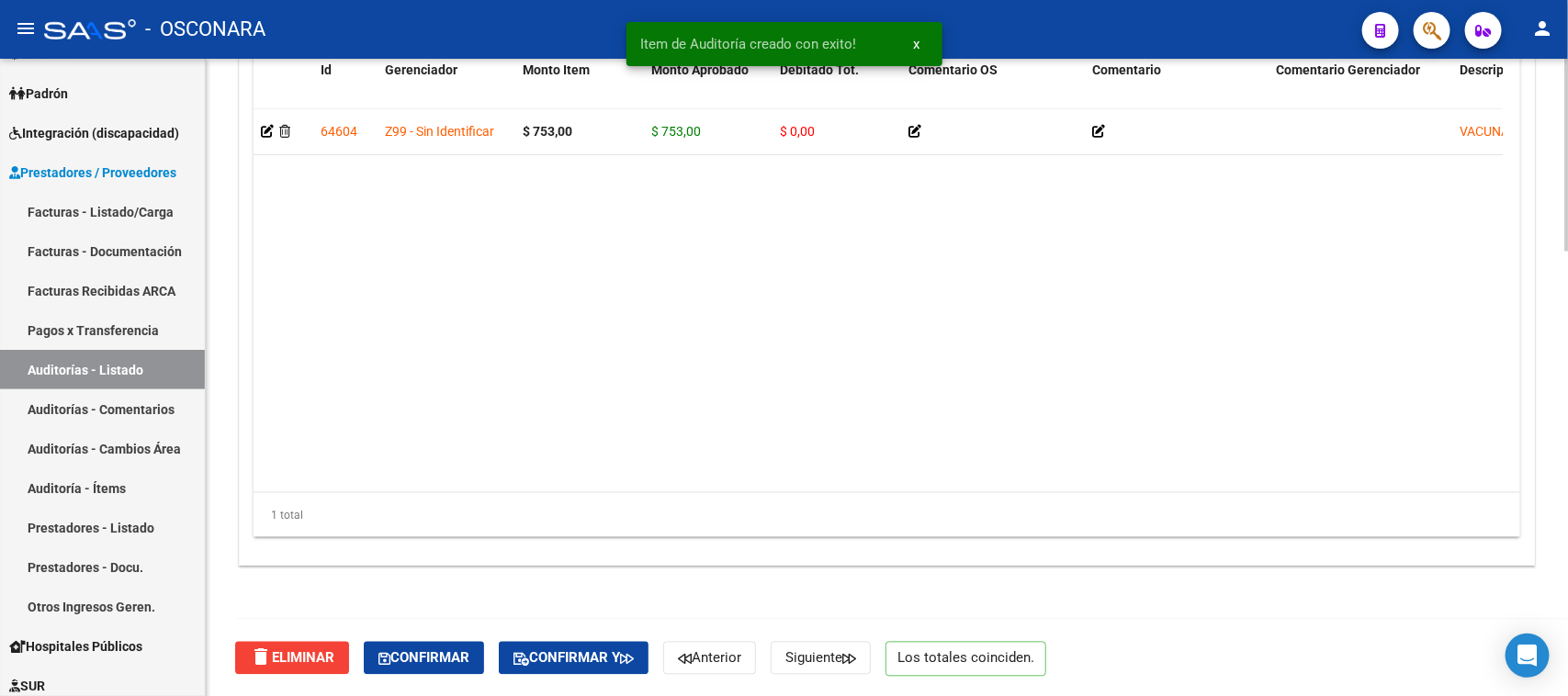
drag, startPoint x: 427, startPoint y: 650, endPoint x: 841, endPoint y: 586, distance: 418.9
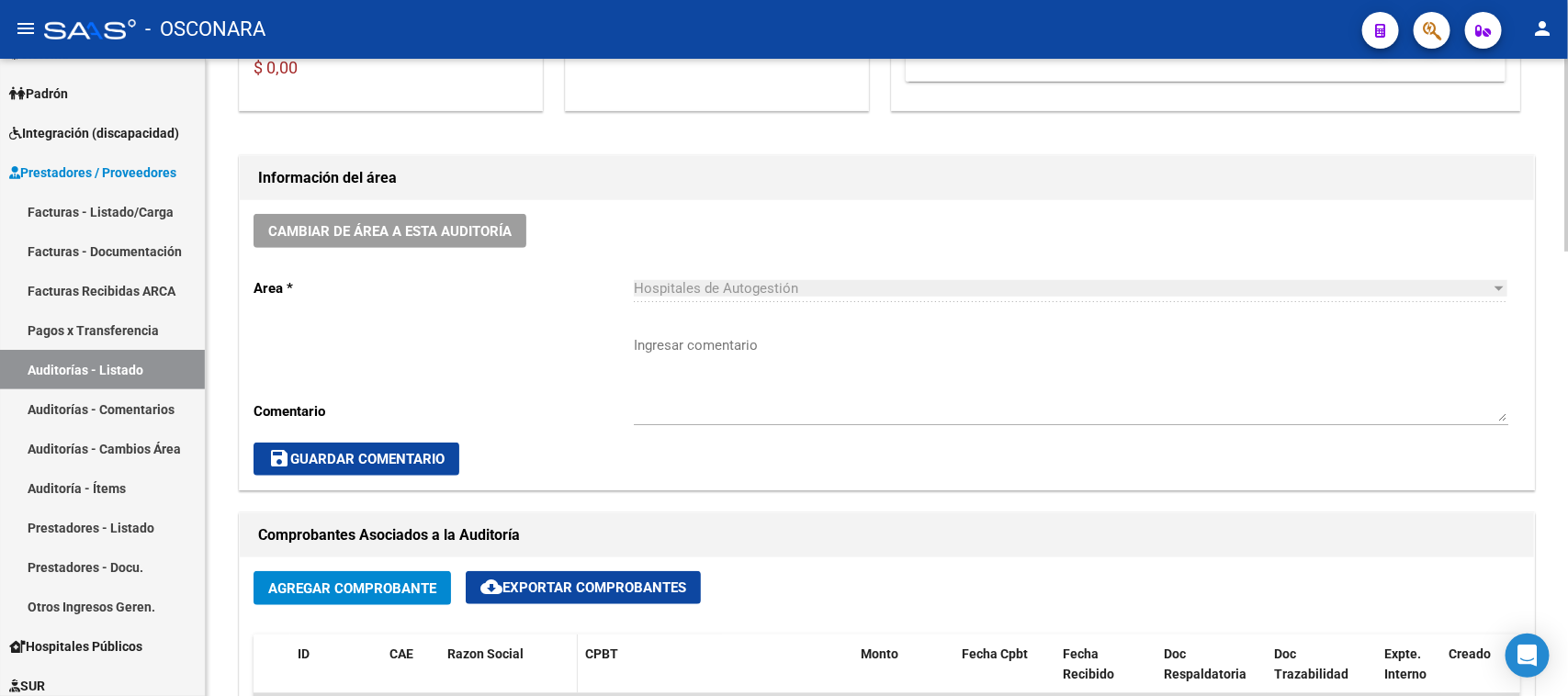
scroll to position [0, 0]
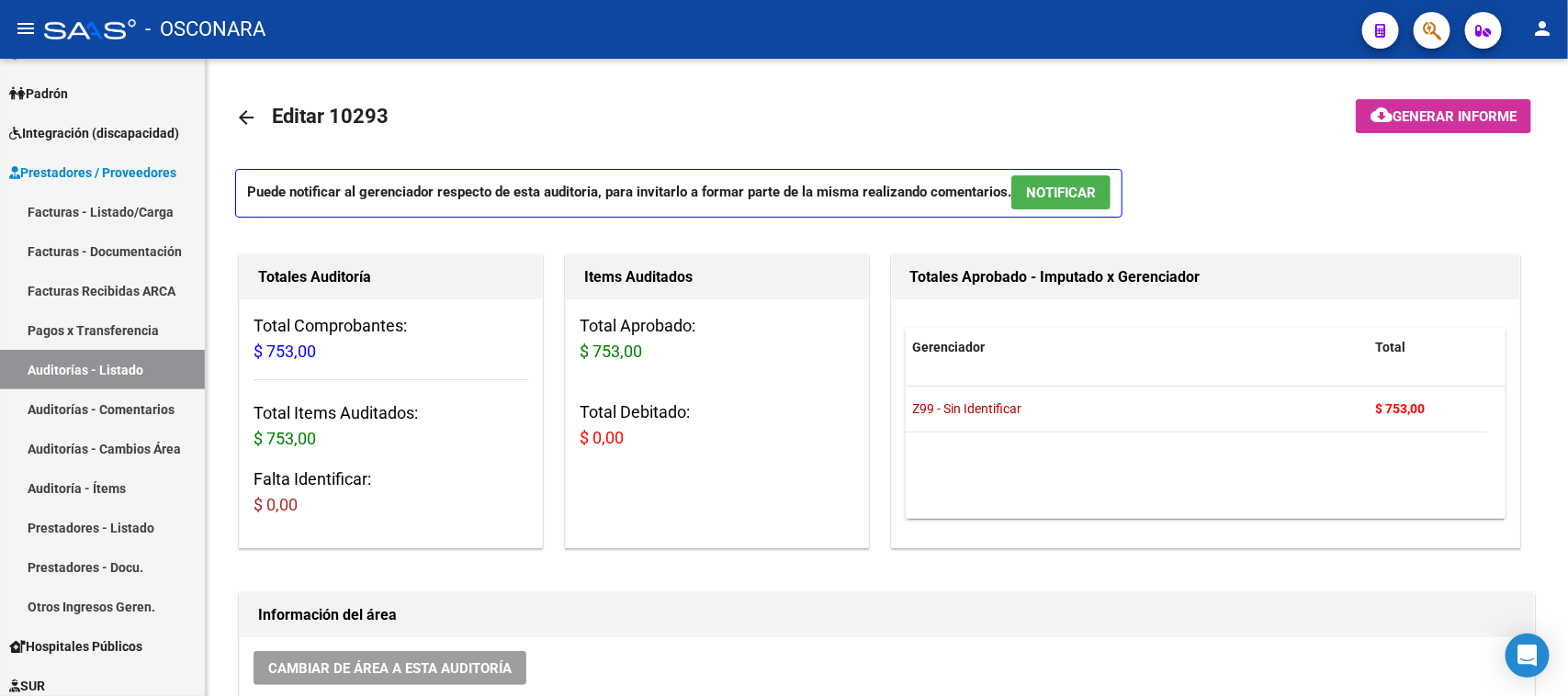
click at [1423, 35] on icon "button" at bounding box center [1432, 30] width 18 height 21
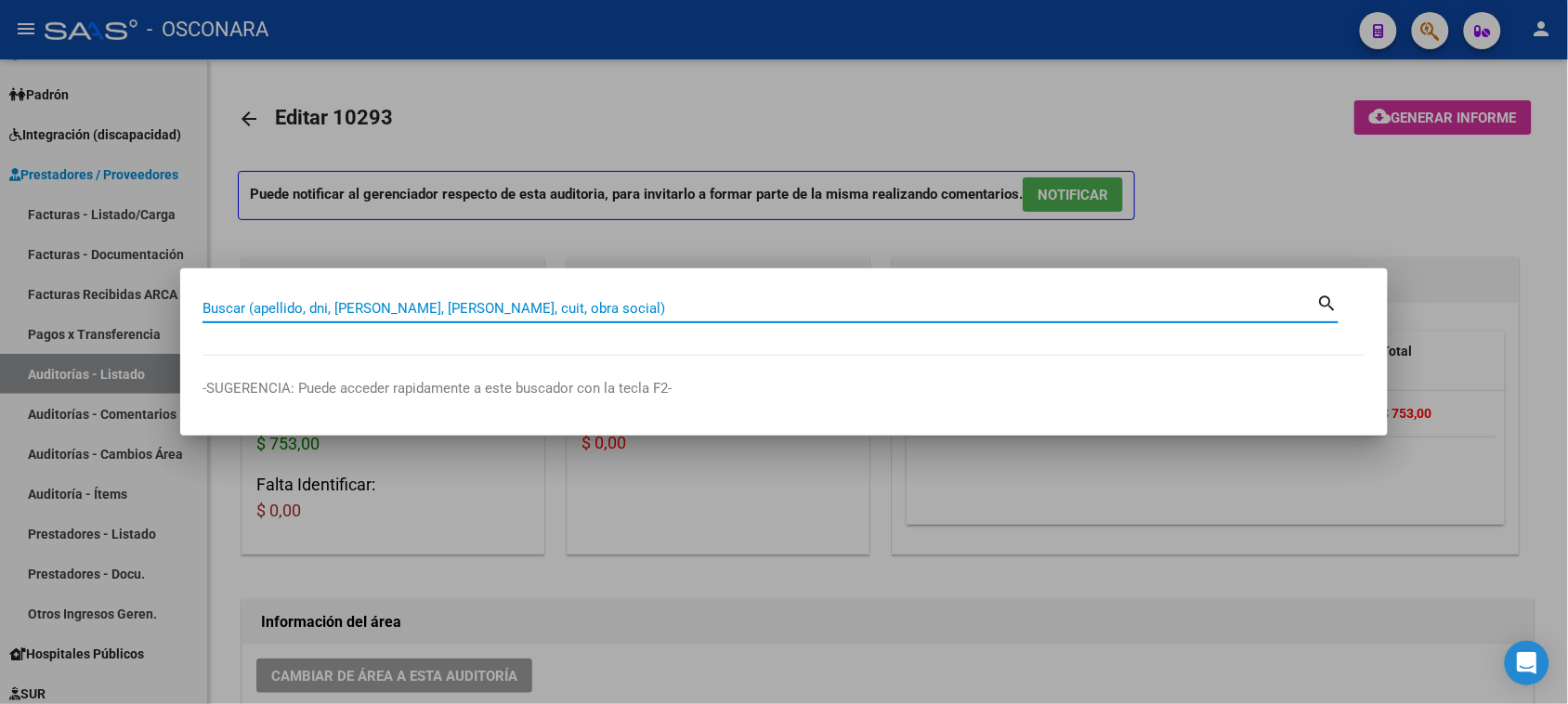
click at [473, 308] on input "Buscar (apellido, dni, [PERSON_NAME], [PERSON_NAME], cuit, obra social)" at bounding box center [760, 308] width 1115 height 17
type input "37242019"
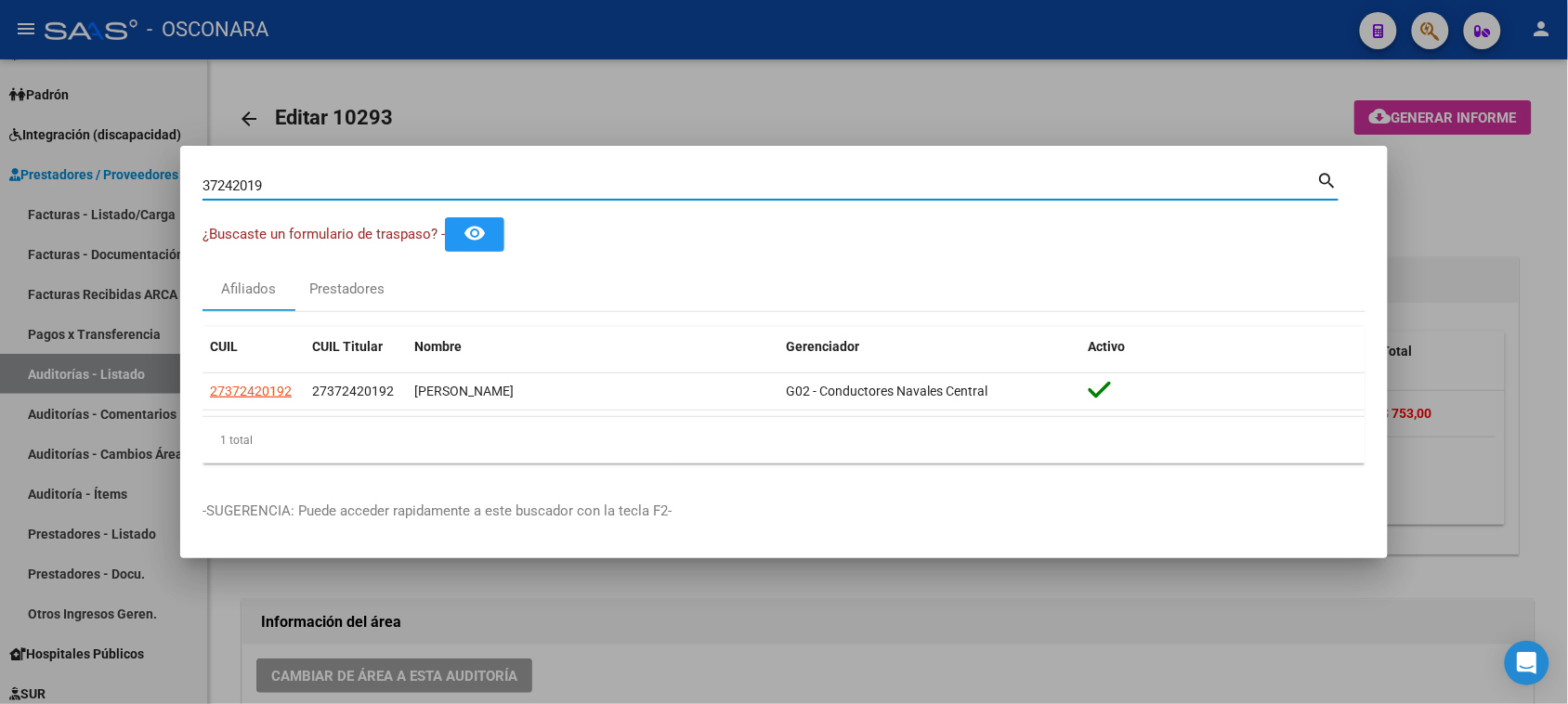
click at [911, 602] on div at bounding box center [784, 352] width 1568 height 704
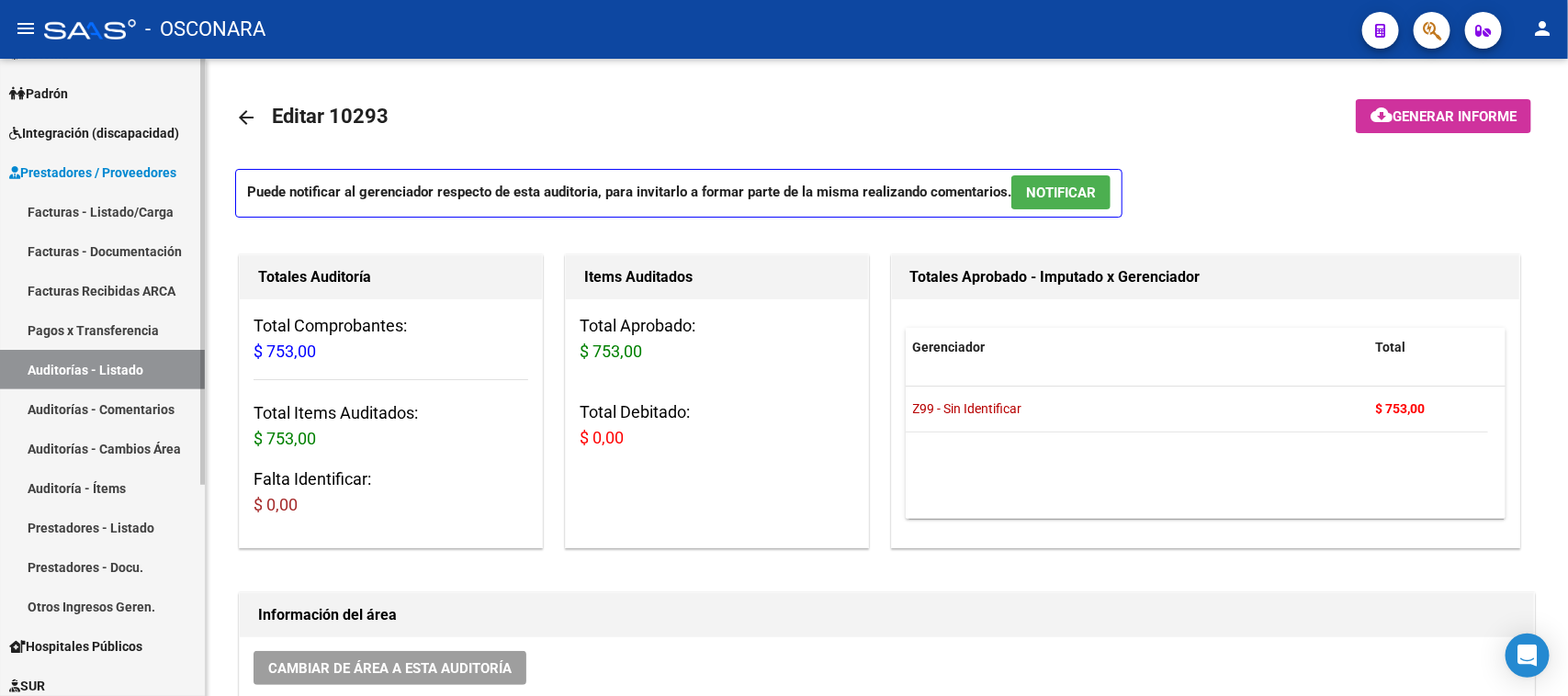
click at [133, 221] on link "Facturas - Listado/Carga" at bounding box center [103, 211] width 205 height 40
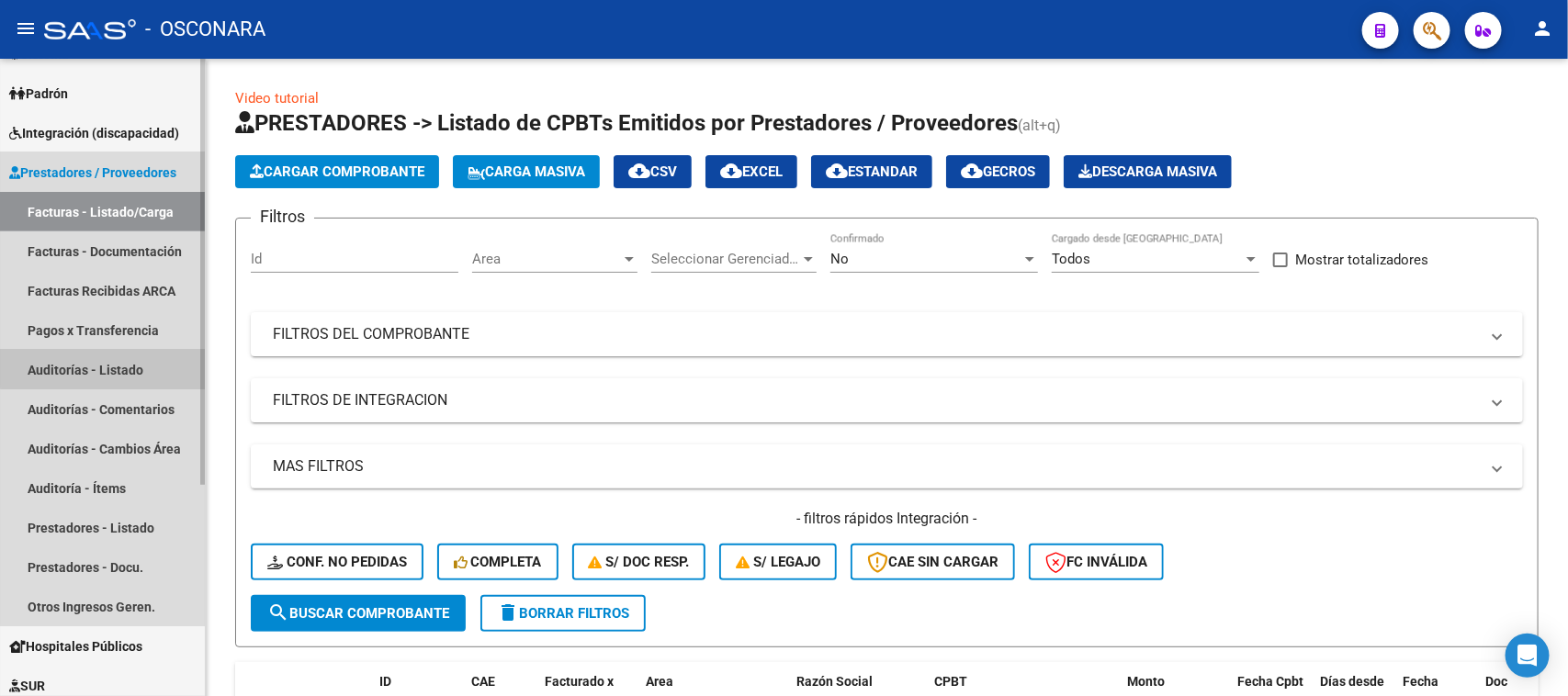
click at [103, 354] on link "Auditorías - Listado" at bounding box center [103, 369] width 205 height 40
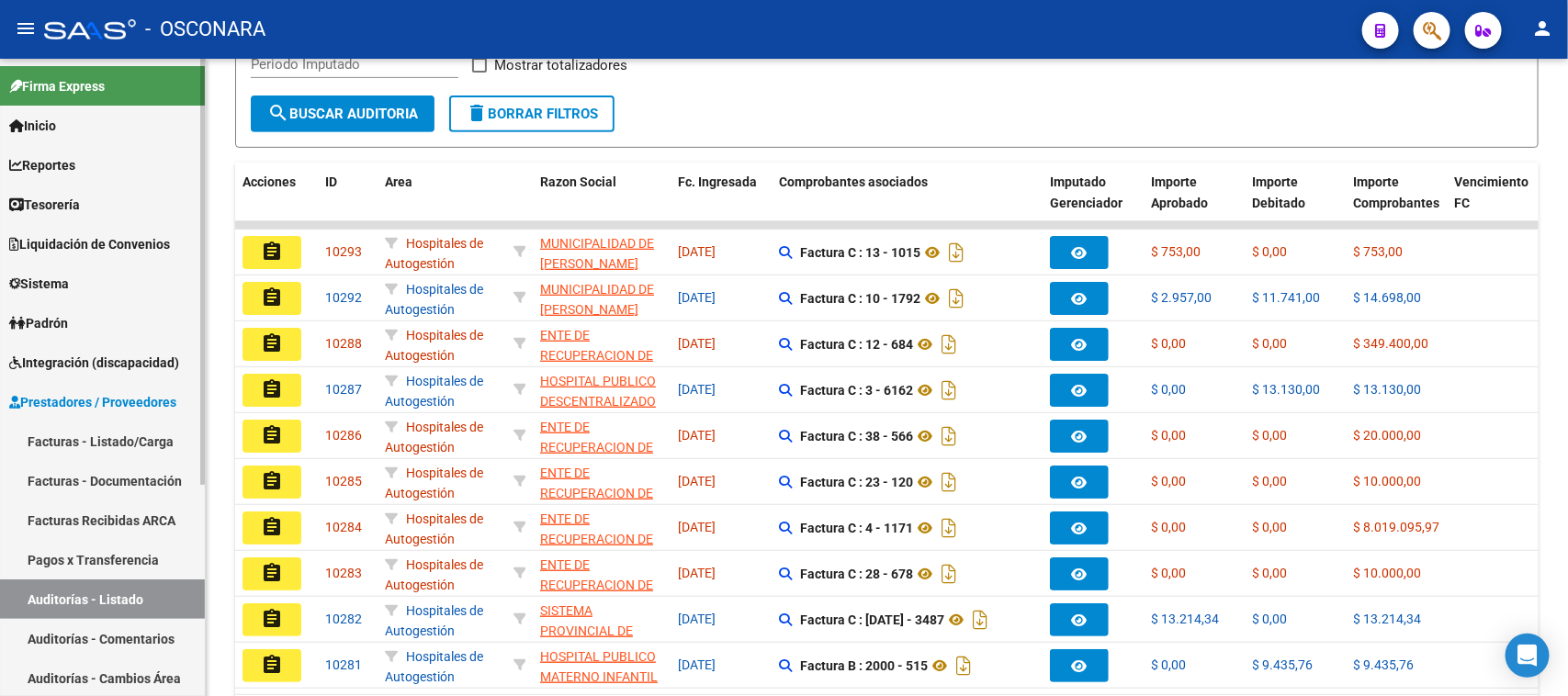
click at [85, 446] on link "Facturas - Listado/Carga" at bounding box center [103, 441] width 205 height 40
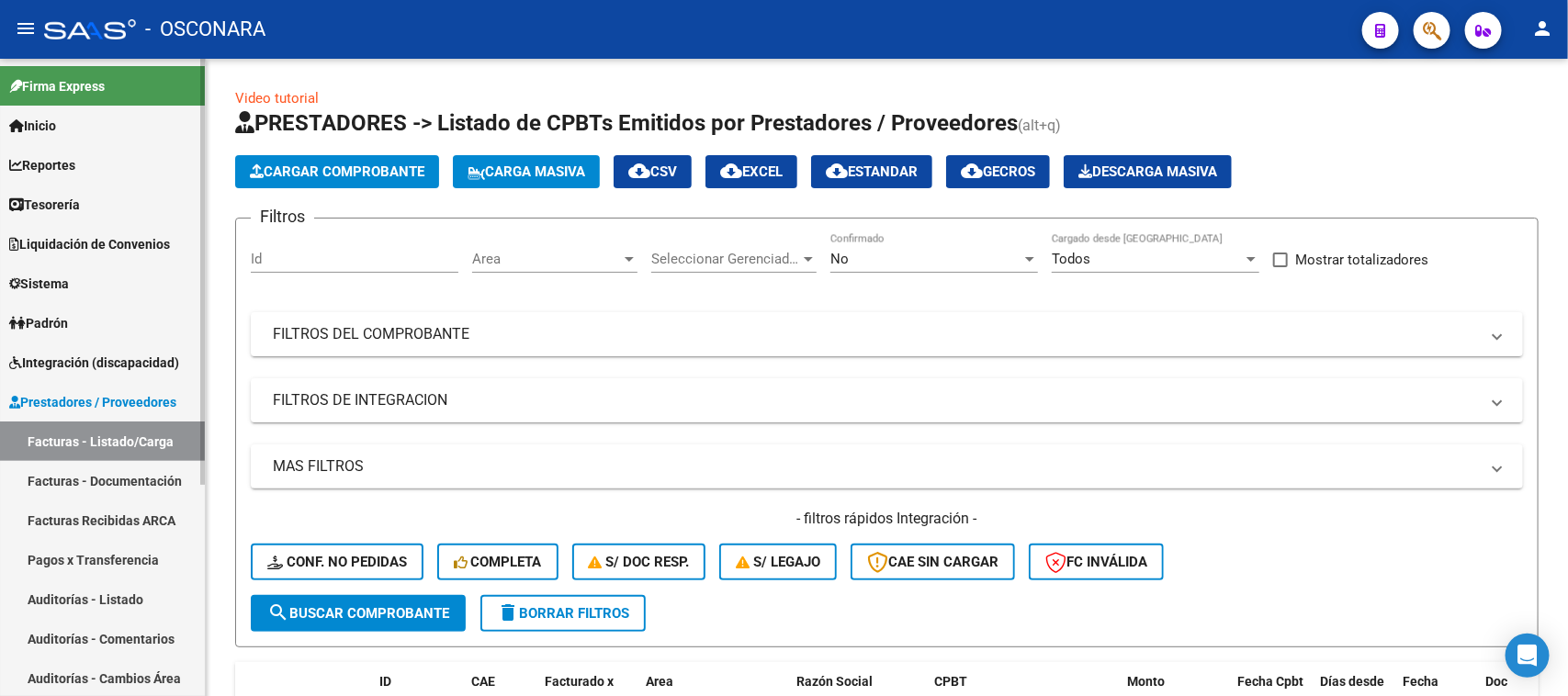
click at [133, 437] on link "Facturas - Listado/Carga" at bounding box center [103, 441] width 205 height 40
click at [370, 171] on app-list-header "PRESTADORES -> Listado de CPBTs Emitidos por Prestadores / Proveedores (alt+q) …" at bounding box center [887, 378] width 1303 height 539
click at [370, 171] on span "Cargar Comprobante" at bounding box center [337, 172] width 175 height 17
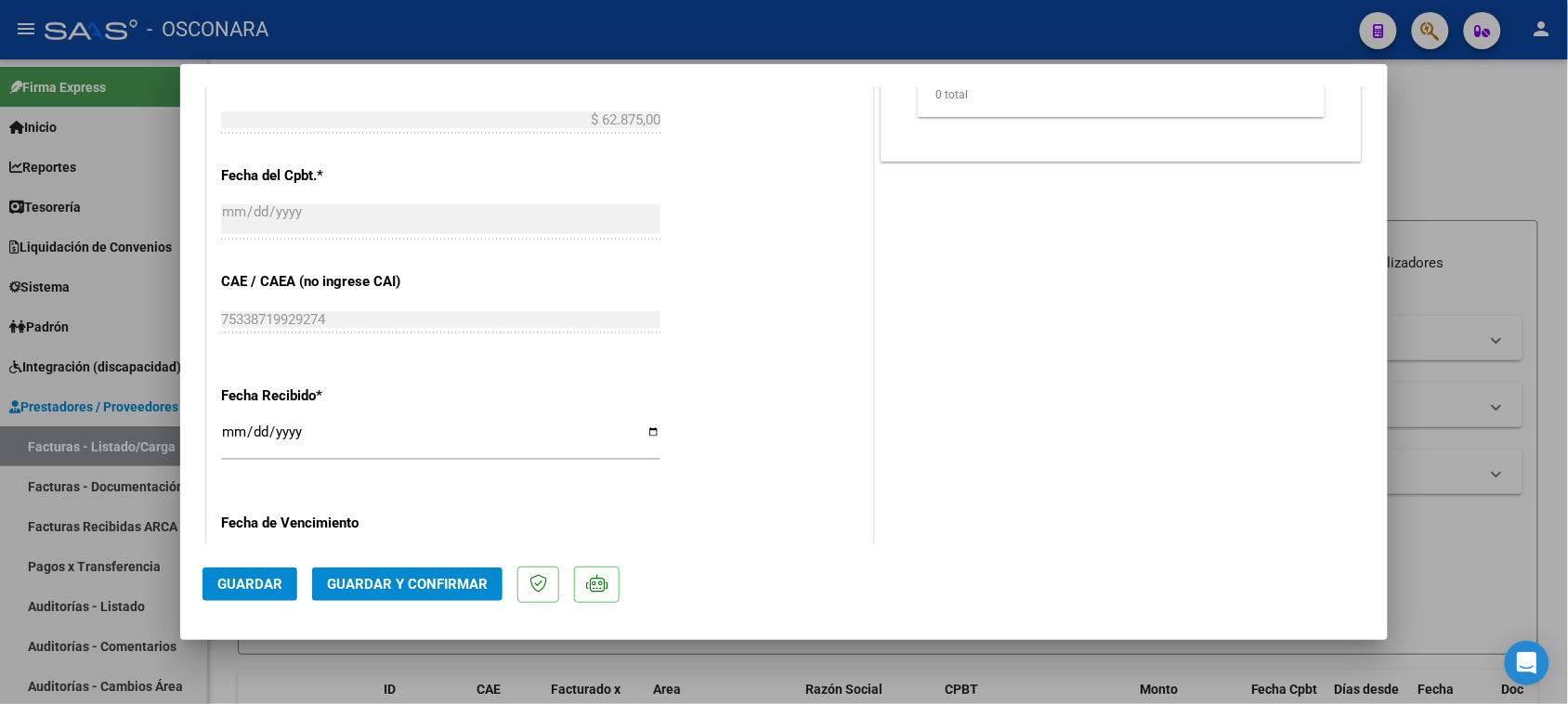
scroll to position [901, 0]
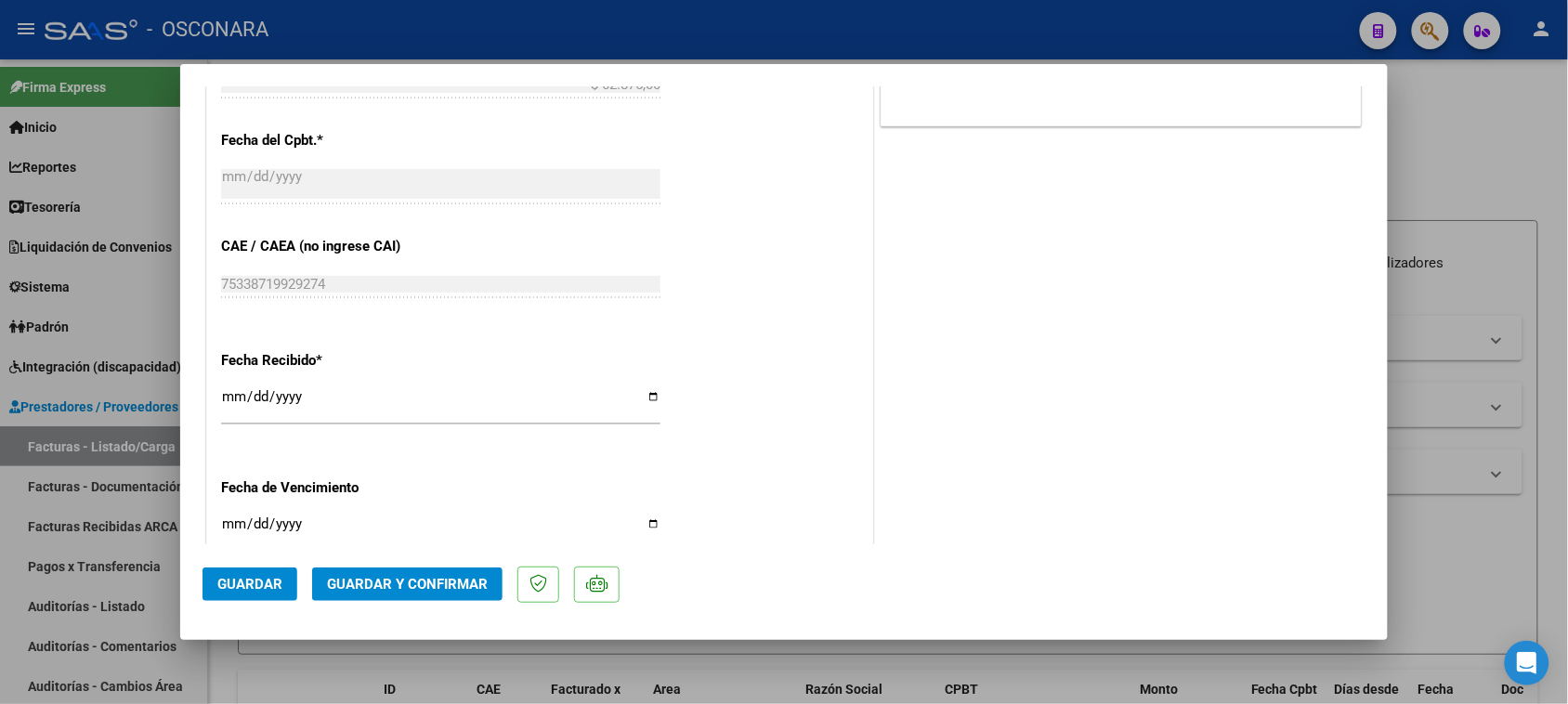
click at [264, 390] on input "[DATE]" at bounding box center [441, 404] width 439 height 30
type input "[DATE]"
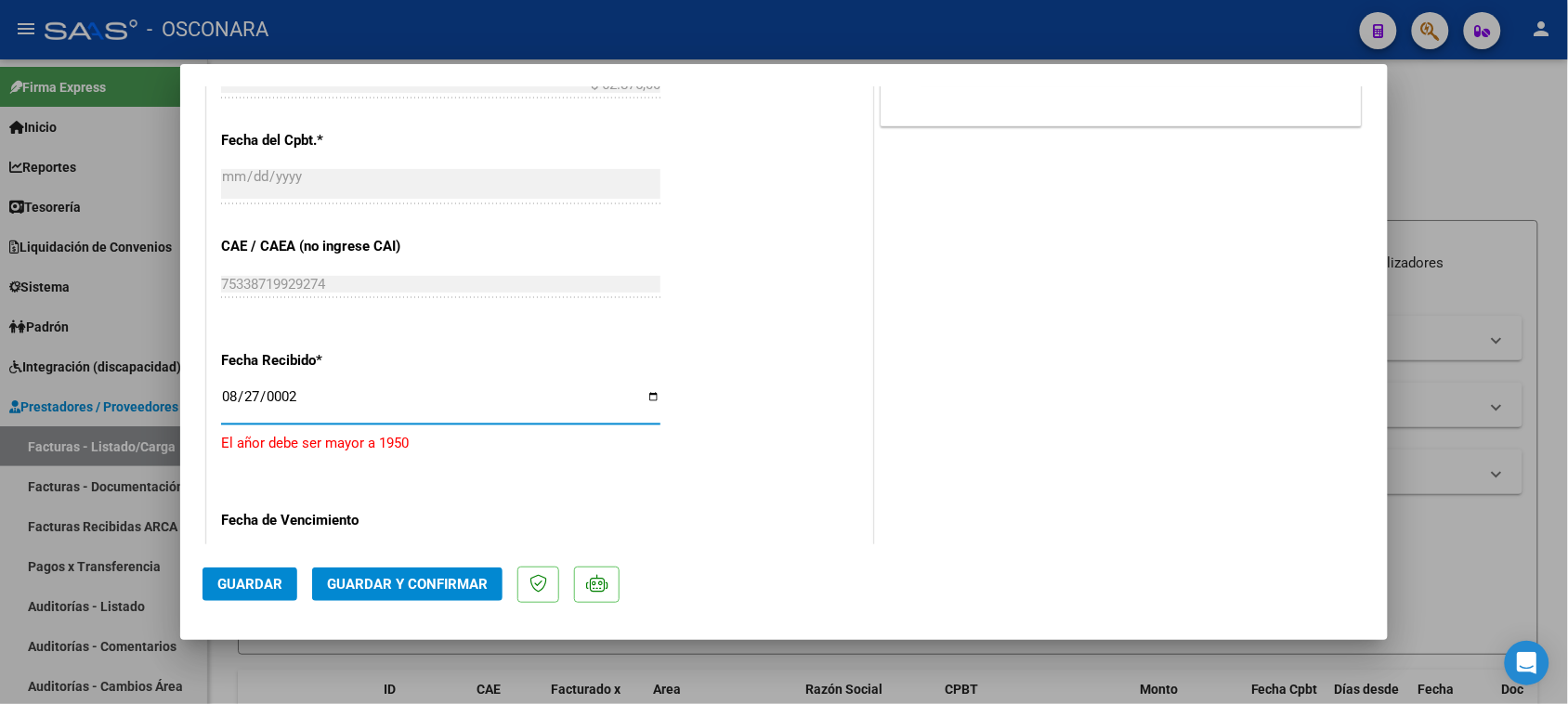
type input "0025-08-27"
type input "[DATE]"
click at [229, 571] on button "Guardar" at bounding box center [249, 584] width 94 height 34
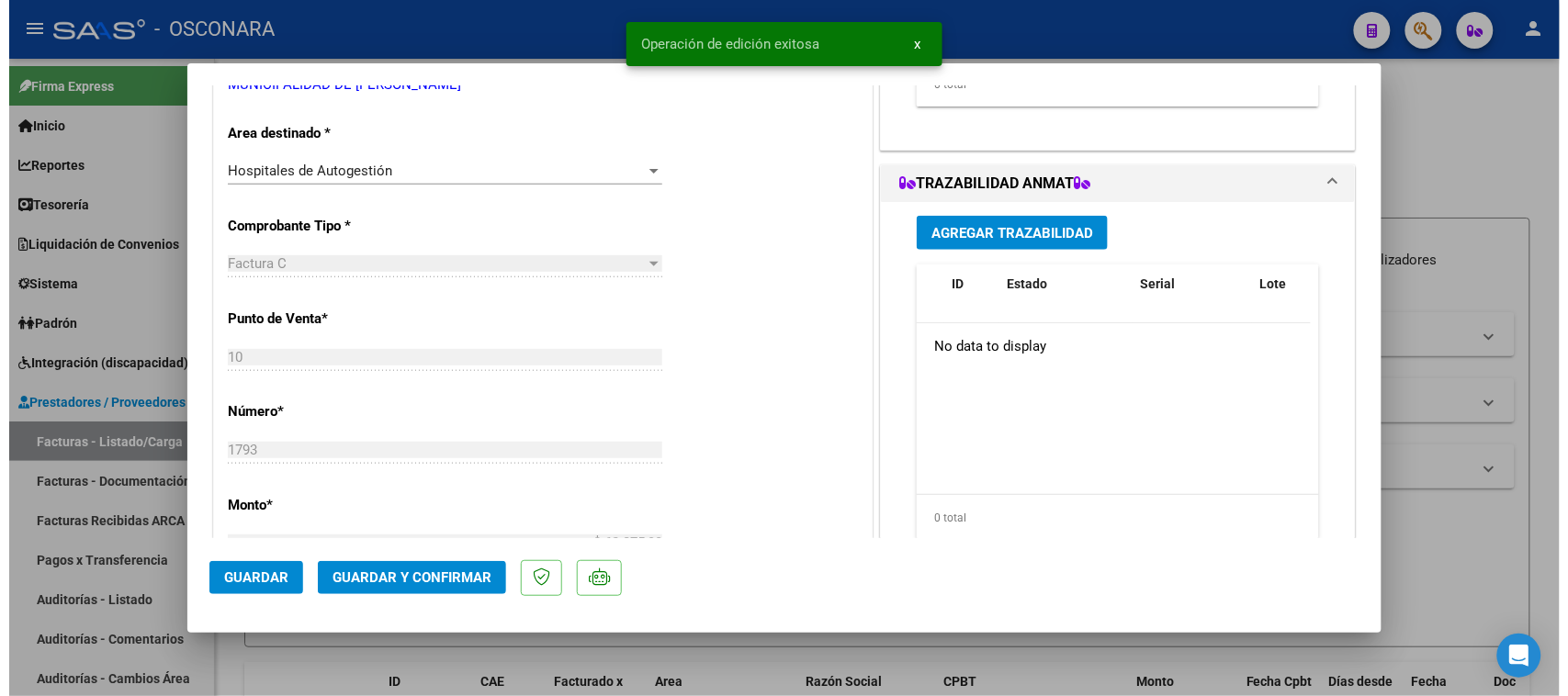
scroll to position [0, 0]
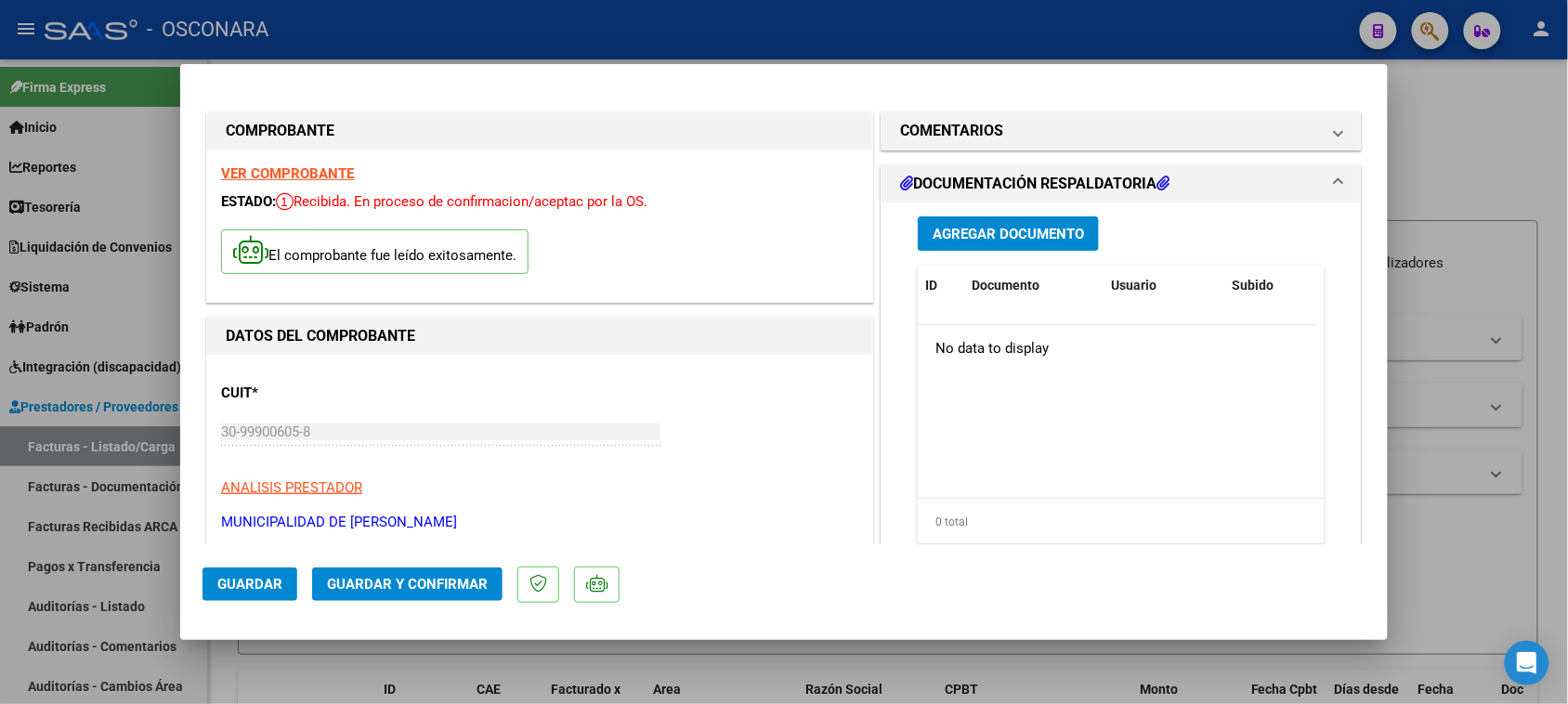
click at [443, 586] on span "Guardar y Confirmar" at bounding box center [407, 584] width 161 height 17
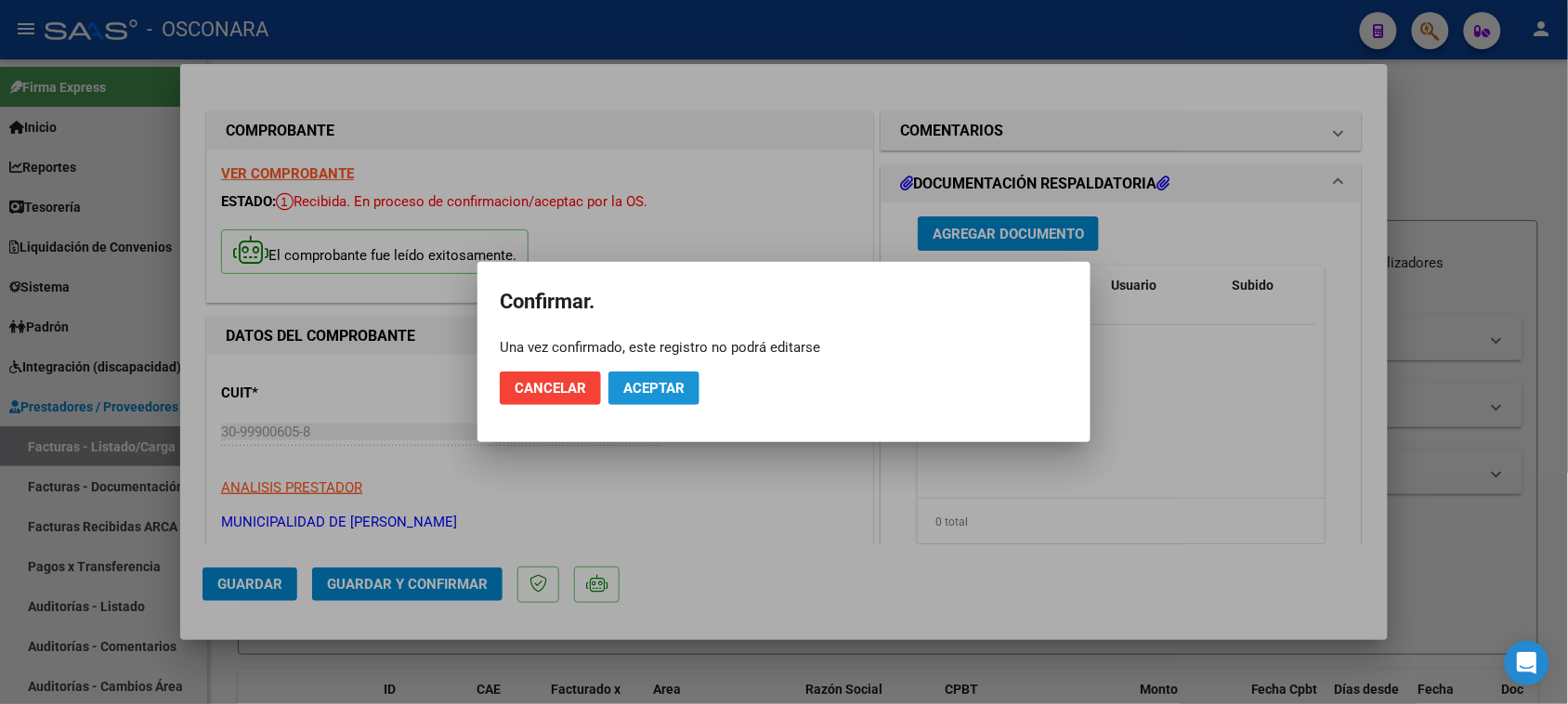
click at [656, 390] on span "Aceptar" at bounding box center [654, 388] width 62 height 17
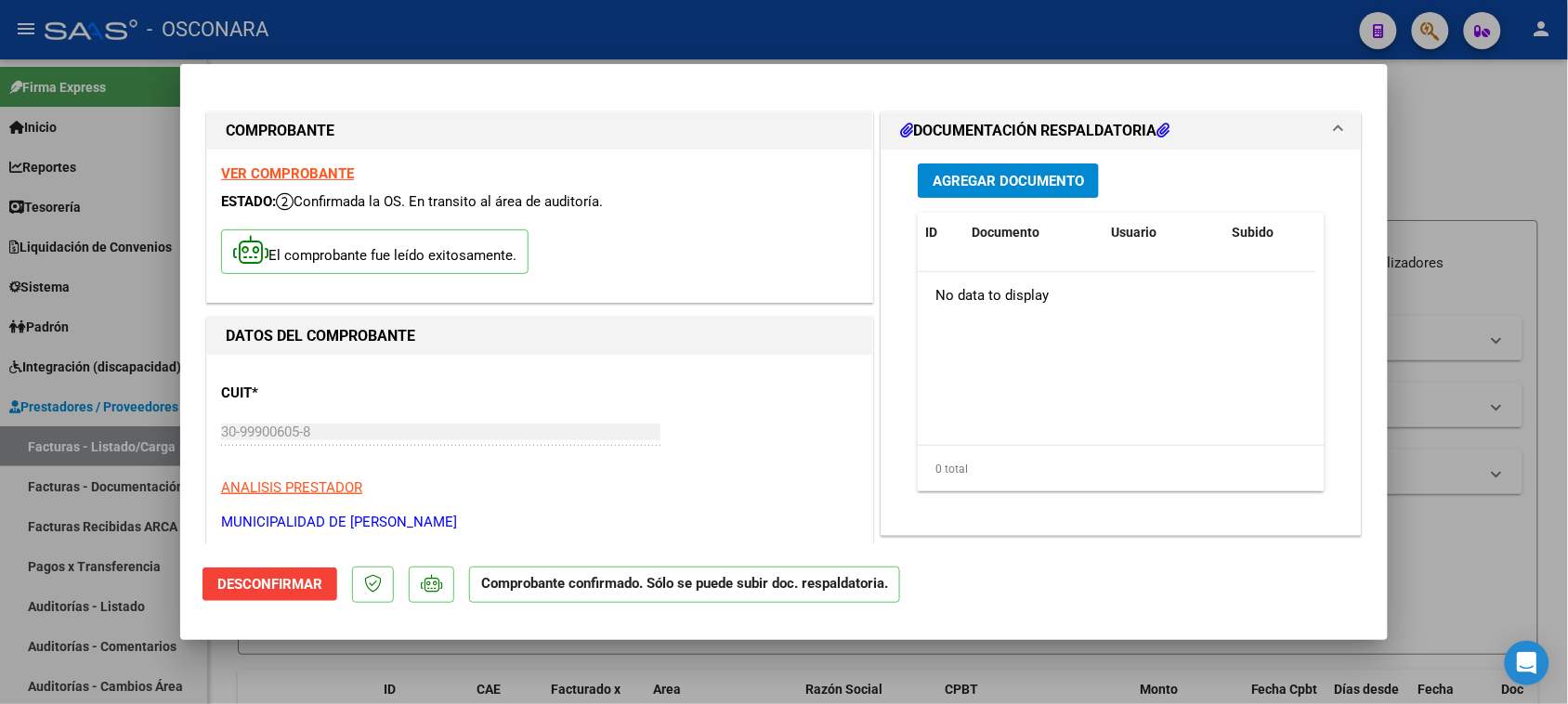
click at [112, 284] on div at bounding box center [784, 352] width 1568 height 704
type input "$ 0,00"
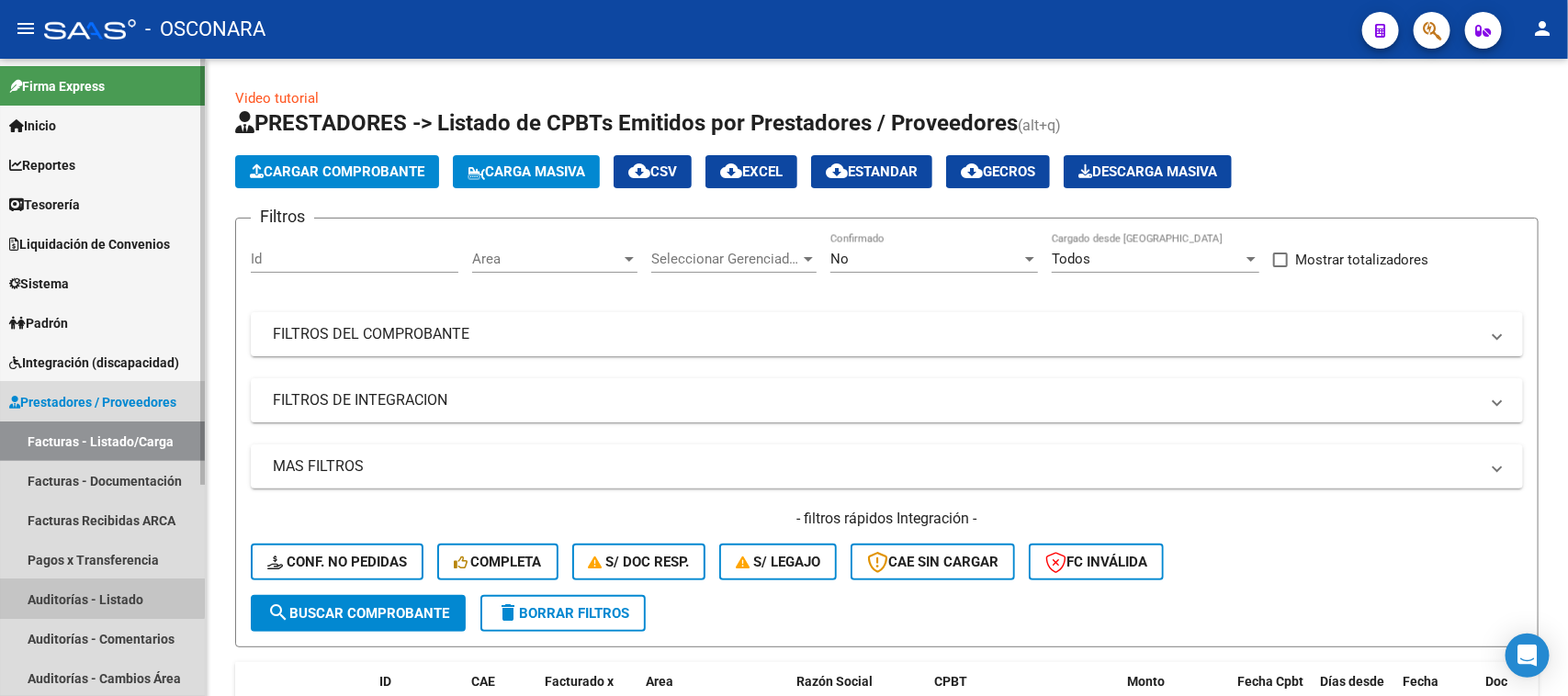
click at [96, 585] on link "Auditorías - Listado" at bounding box center [103, 599] width 205 height 40
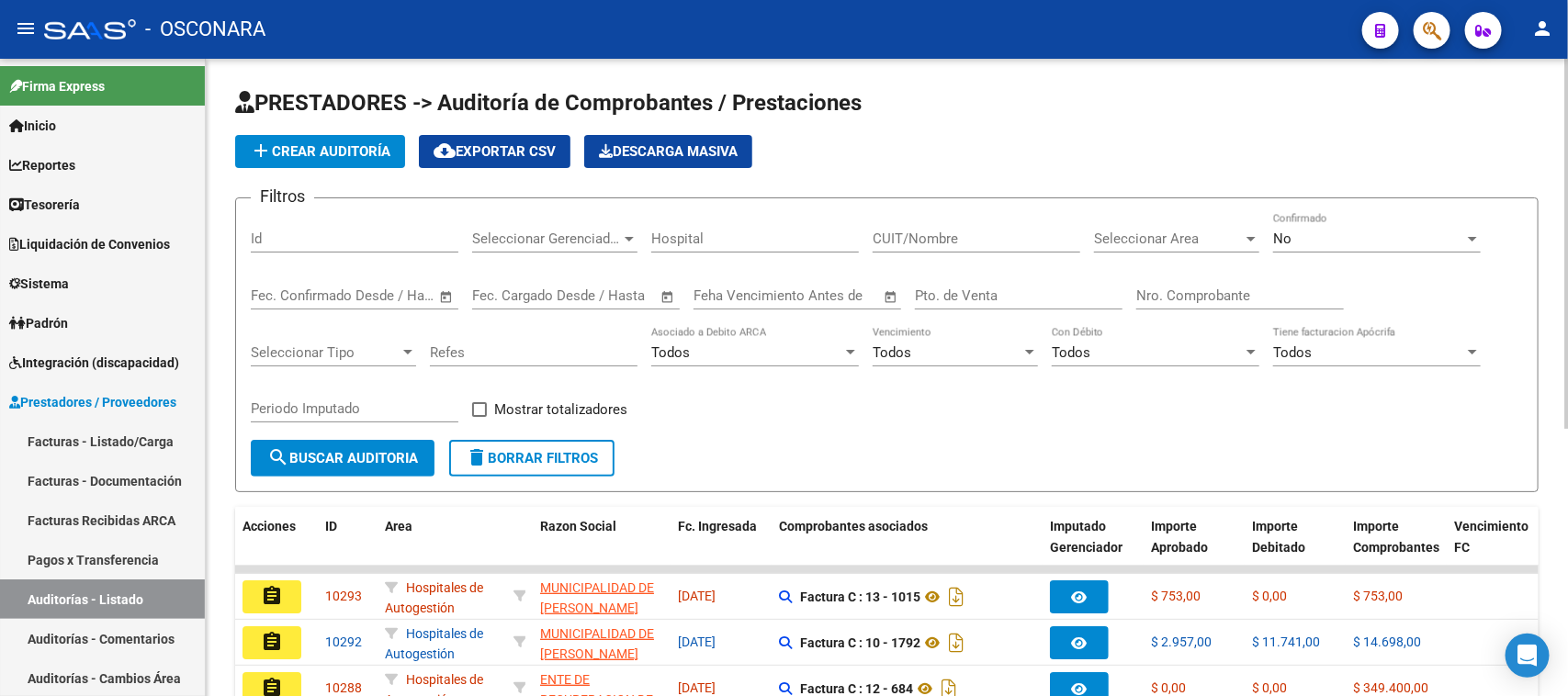
click at [335, 143] on span "add Crear Auditoría" at bounding box center [320, 151] width 140 height 17
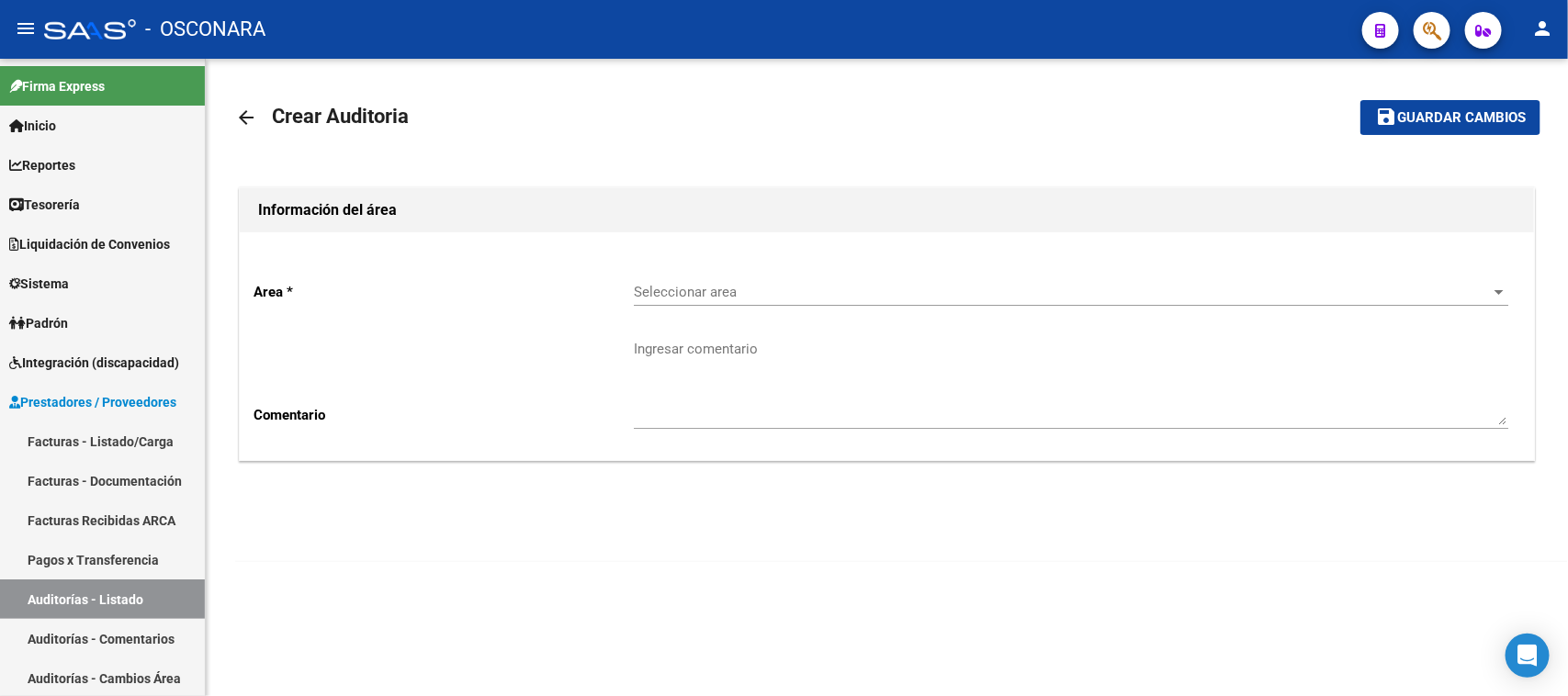
click at [1486, 287] on span "Seleccionar area" at bounding box center [1062, 292] width 858 height 17
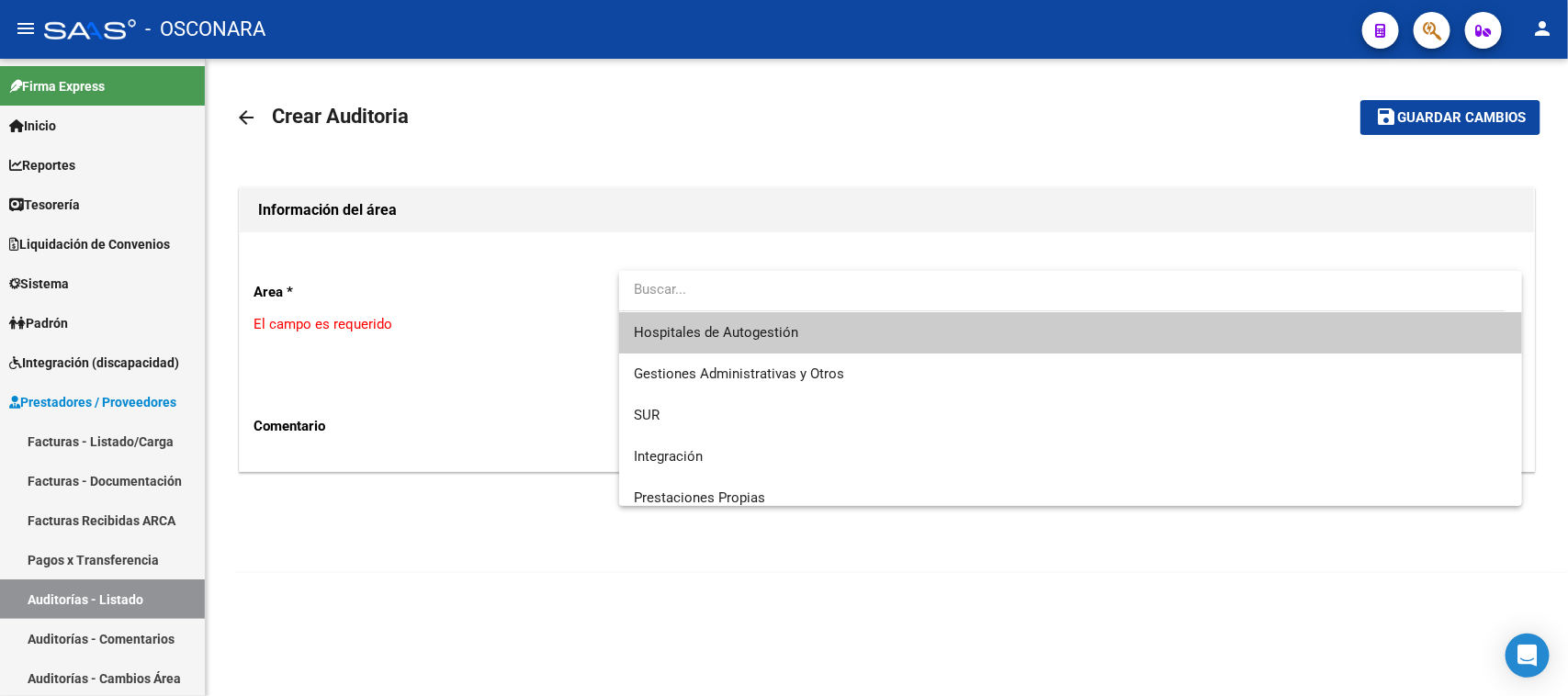
click at [1098, 337] on span "Hospitales de Autogestión" at bounding box center [1070, 332] width 874 height 42
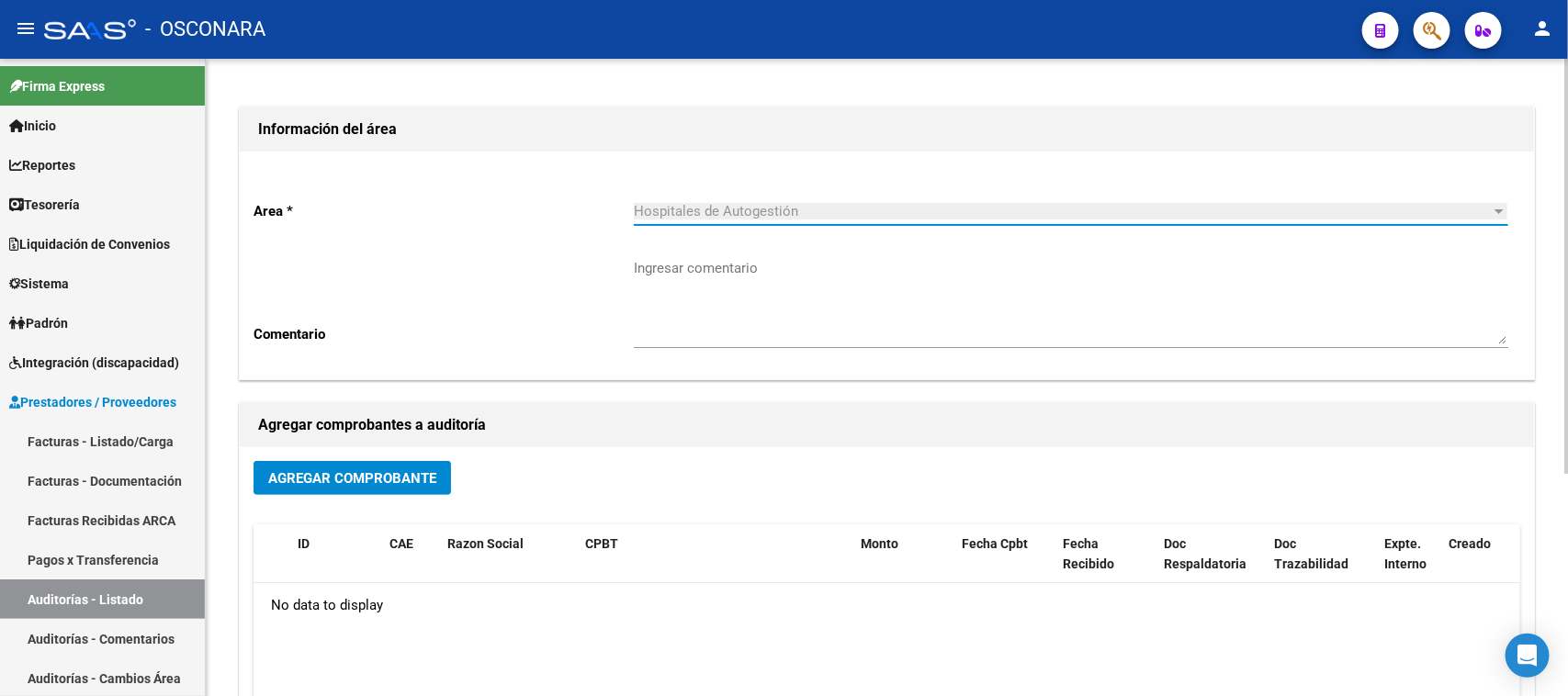
scroll to position [114, 0]
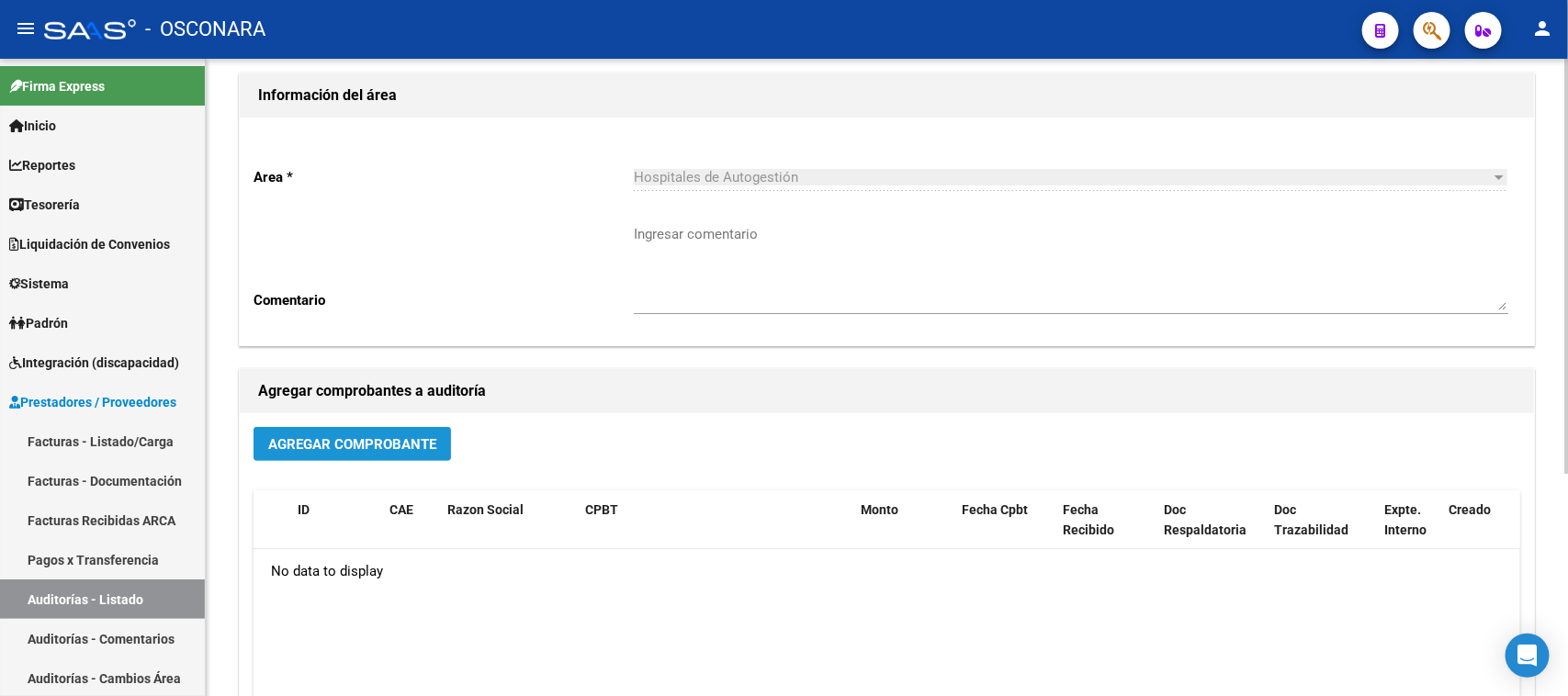
click at [356, 441] on span "Agregar Comprobante" at bounding box center [352, 444] width 168 height 17
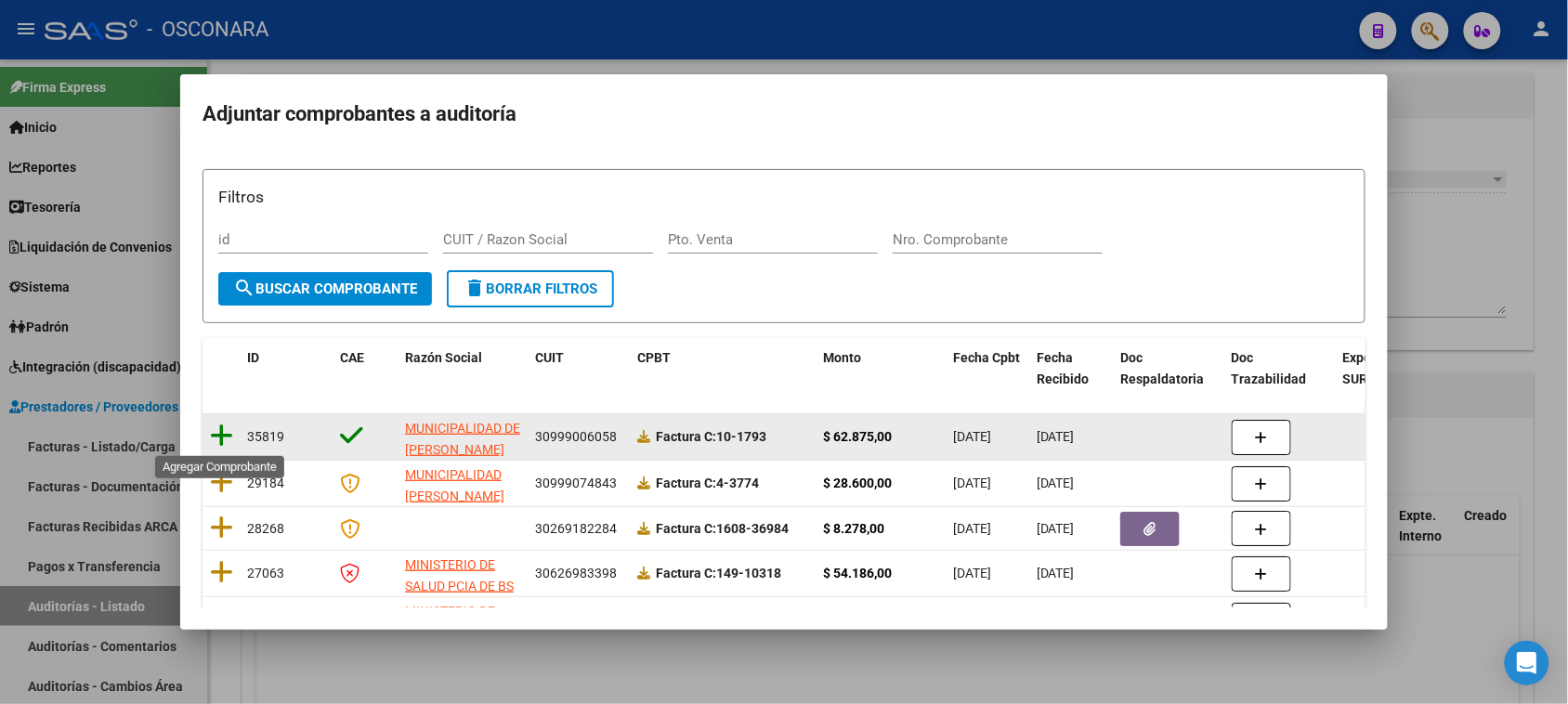
click at [219, 433] on icon at bounding box center [221, 436] width 23 height 26
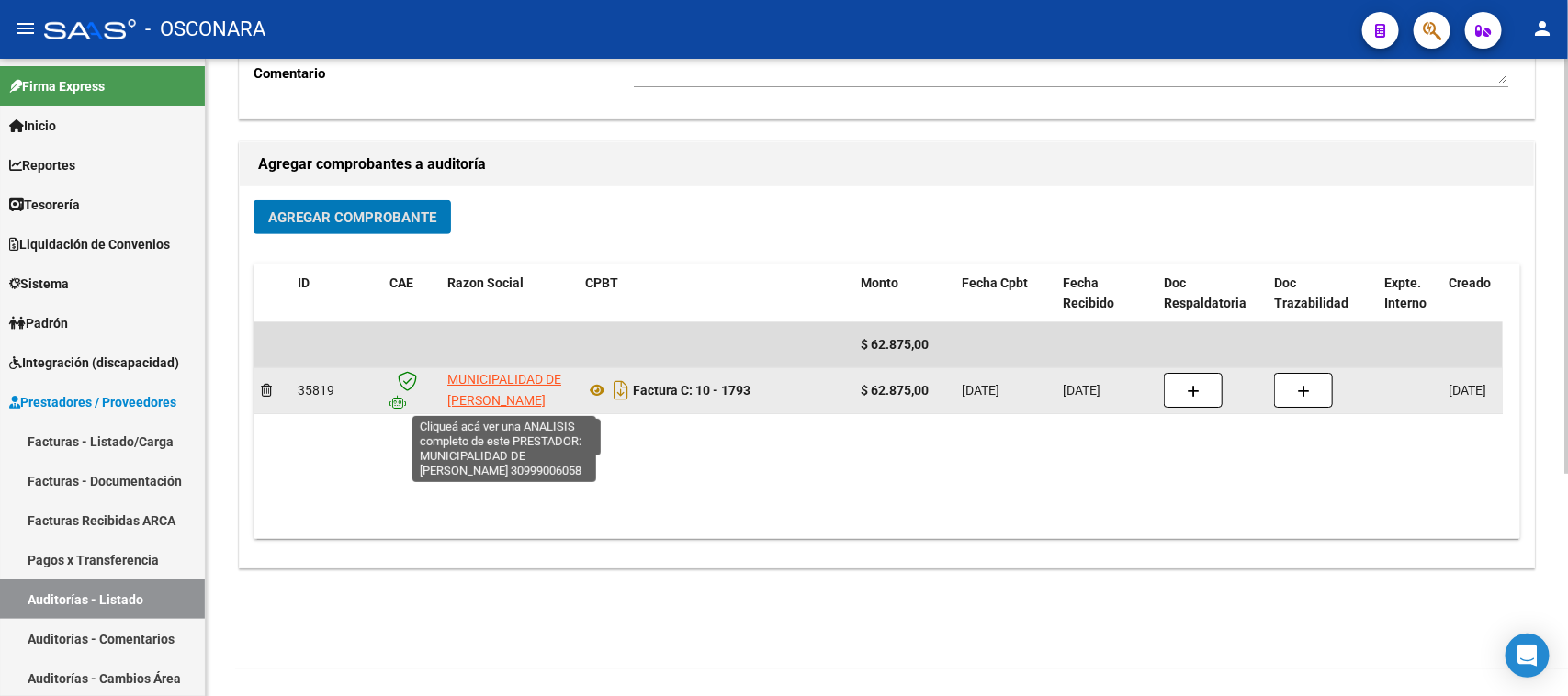
scroll to position [0, 0]
click at [516, 379] on span "MUNICIPALIDAD DE [PERSON_NAME]" at bounding box center [503, 391] width 114 height 36
type textarea "30999006058"
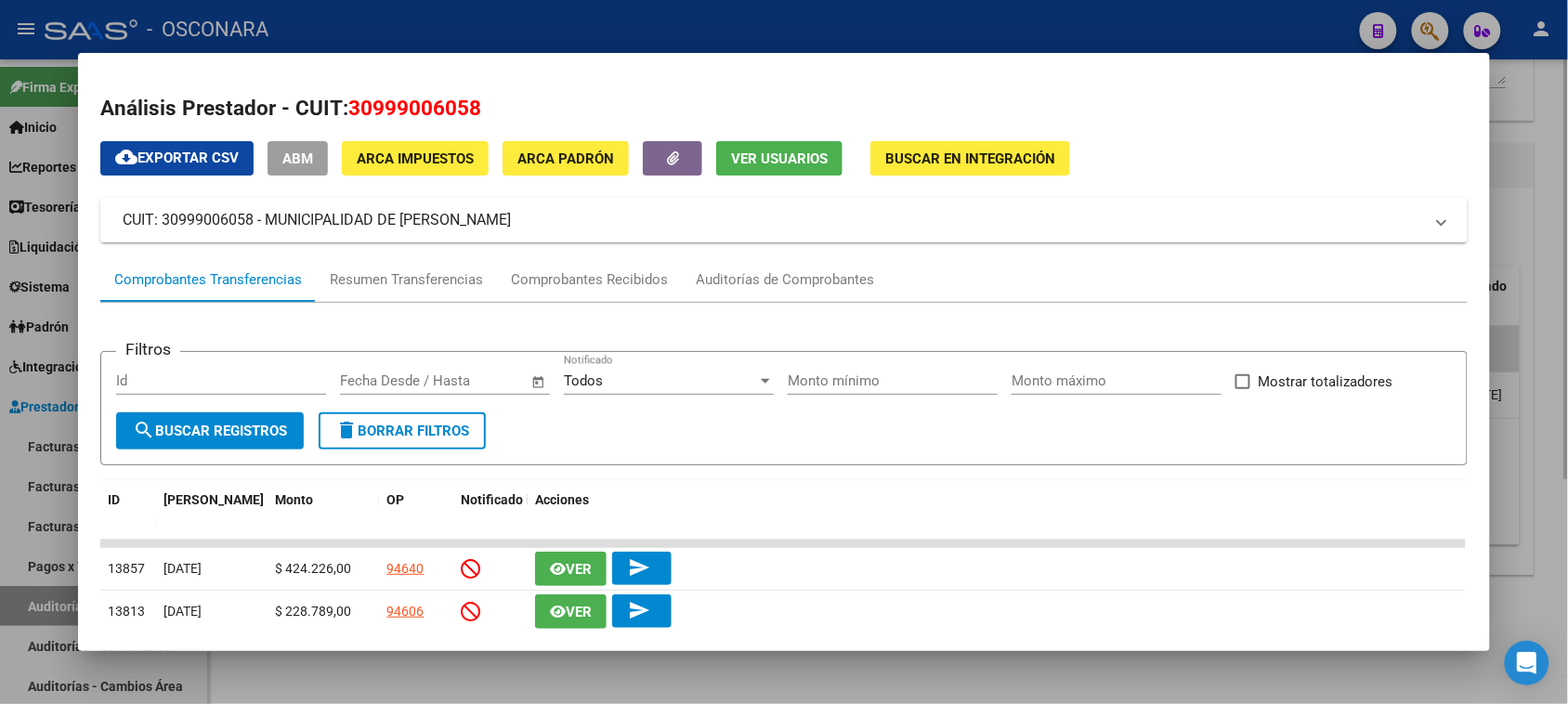
click at [1125, 669] on div at bounding box center [784, 352] width 1568 height 704
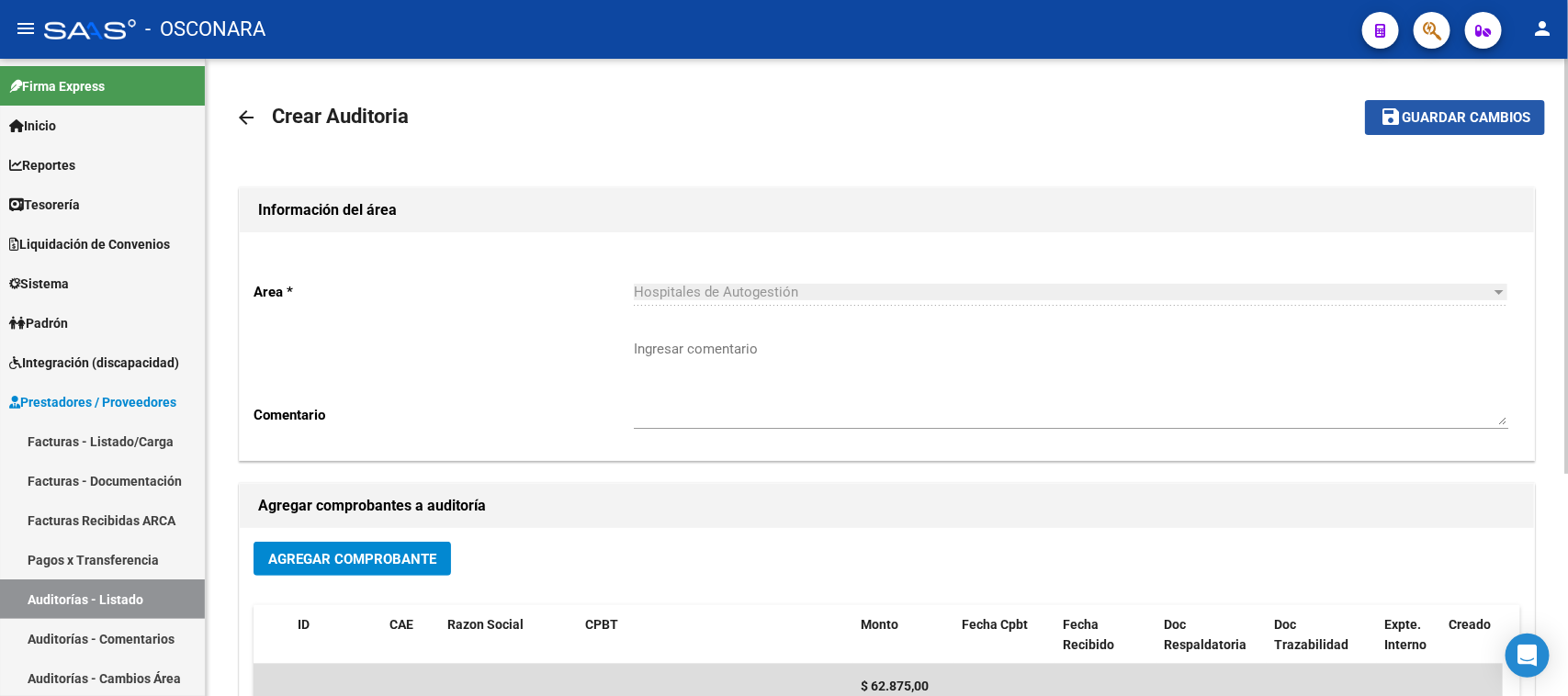
click at [1485, 121] on span "Guardar cambios" at bounding box center [1465, 118] width 128 height 17
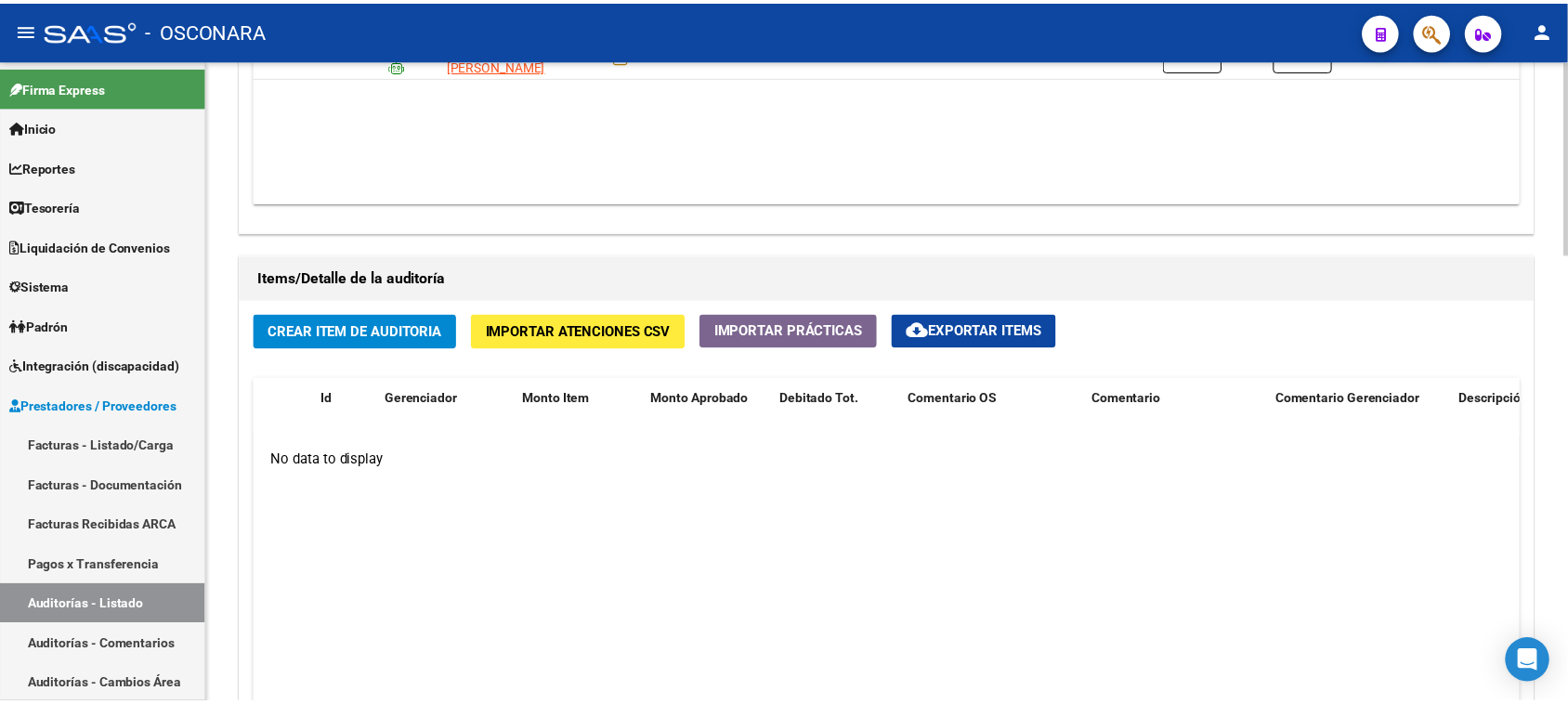
scroll to position [1161, 0]
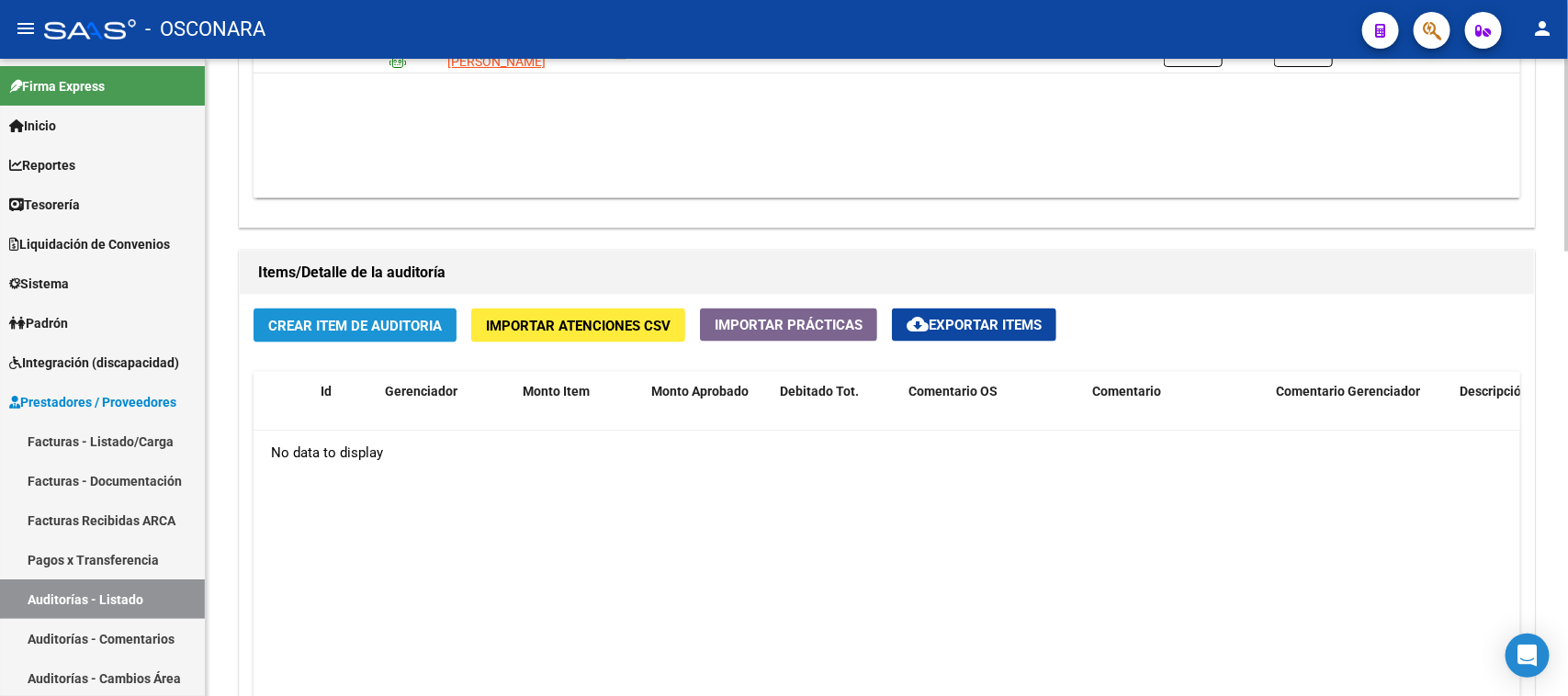
click at [414, 308] on button "Crear Item de Auditoria" at bounding box center [356, 325] width 203 height 34
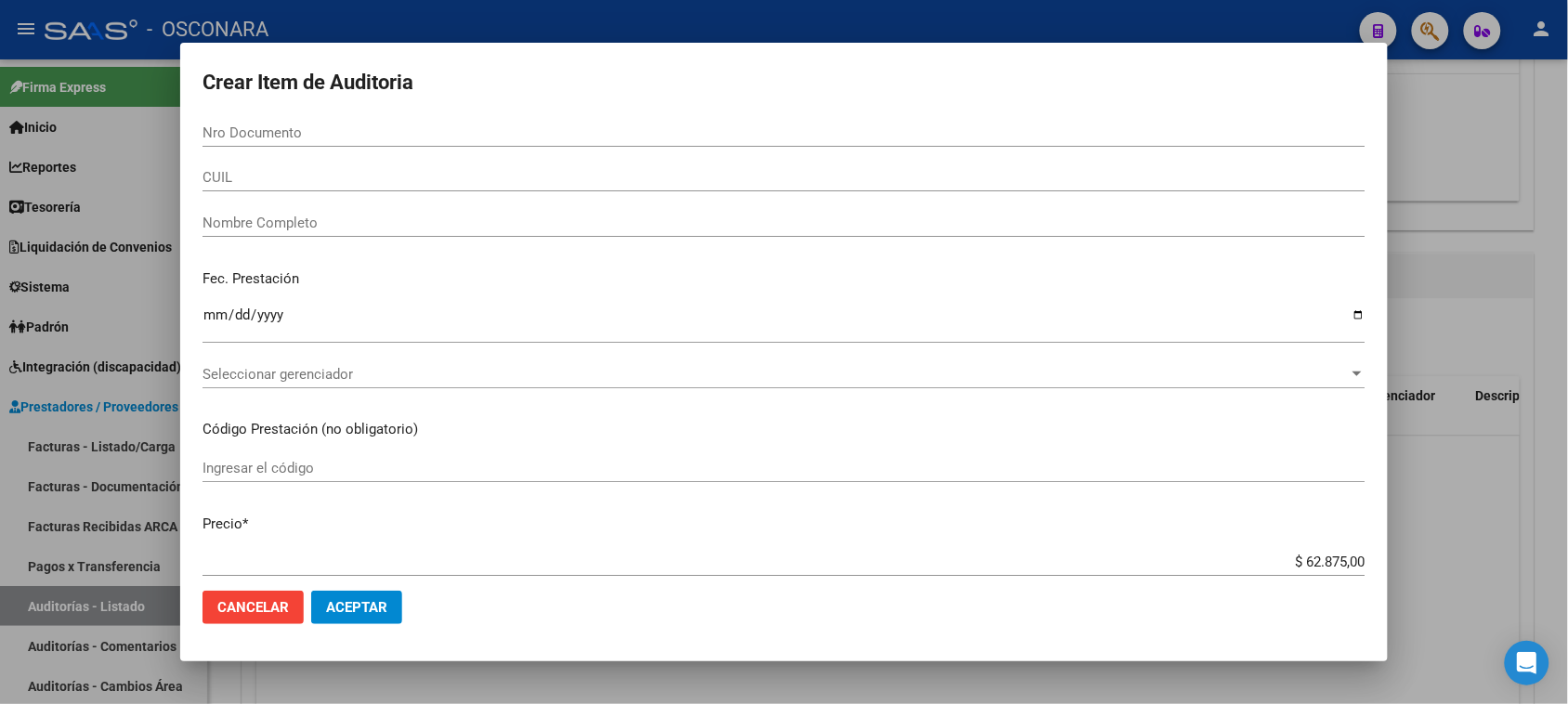
click at [405, 124] on input "Nro Documento" at bounding box center [784, 133] width 1163 height 17
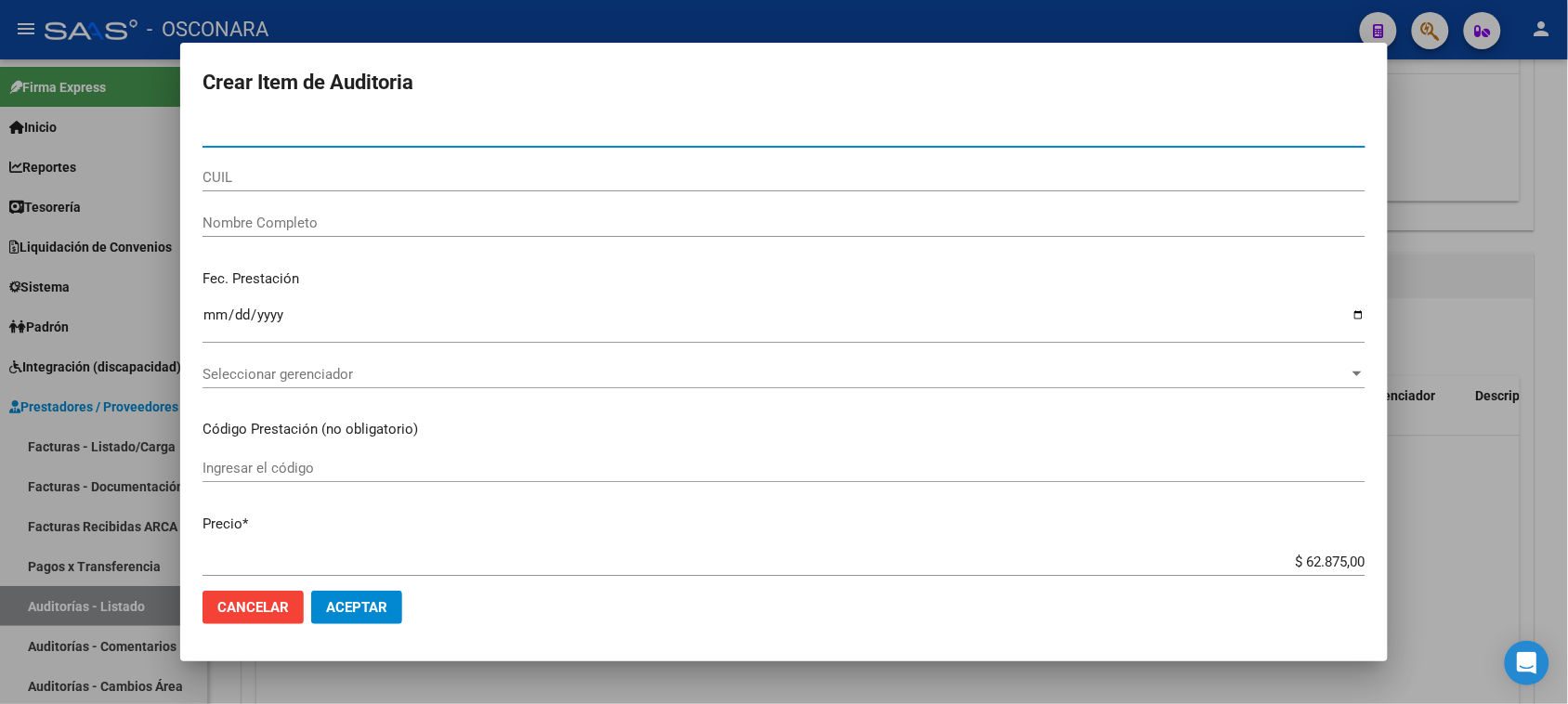
paste input "25389099"
type input "25389099"
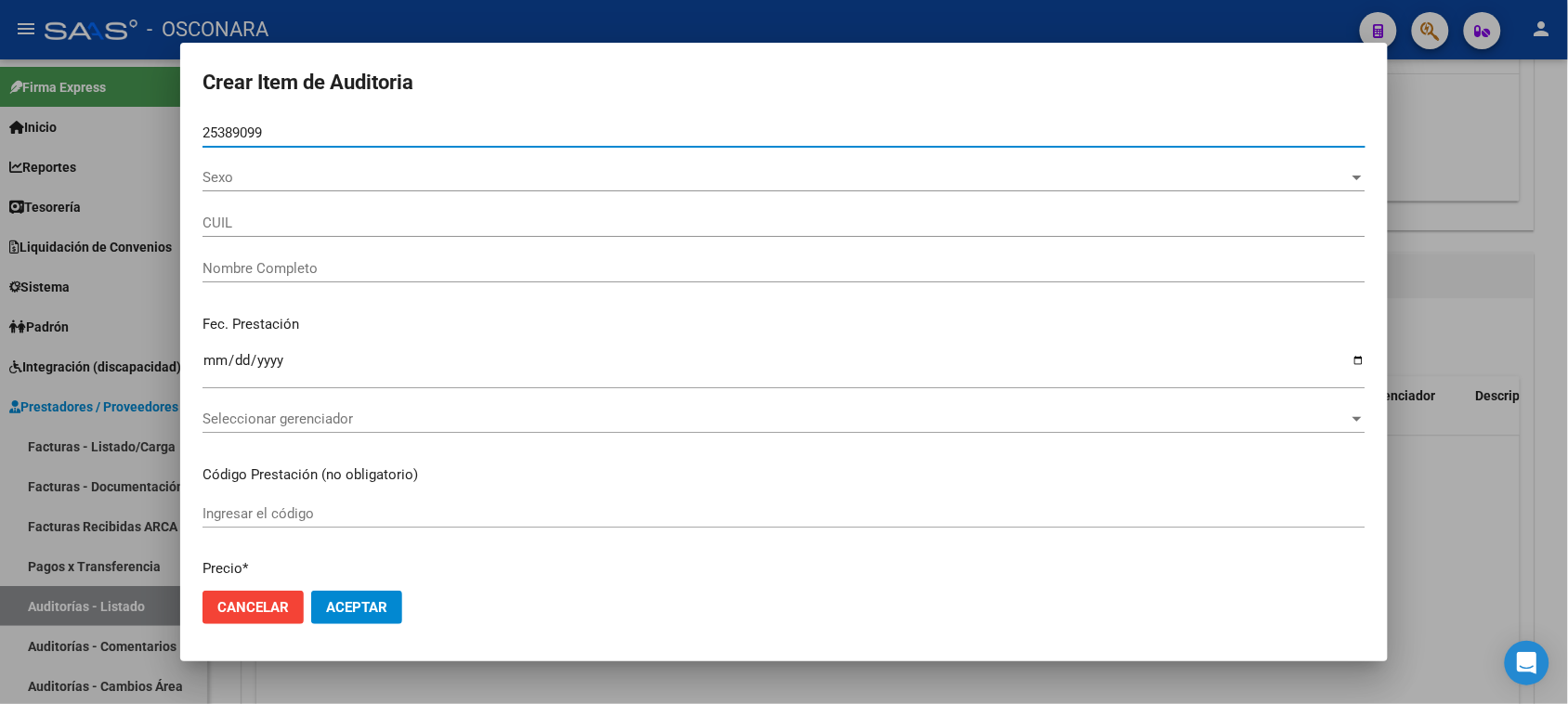
type input "27253890997"
type input "[PERSON_NAME] [PERSON_NAME]"
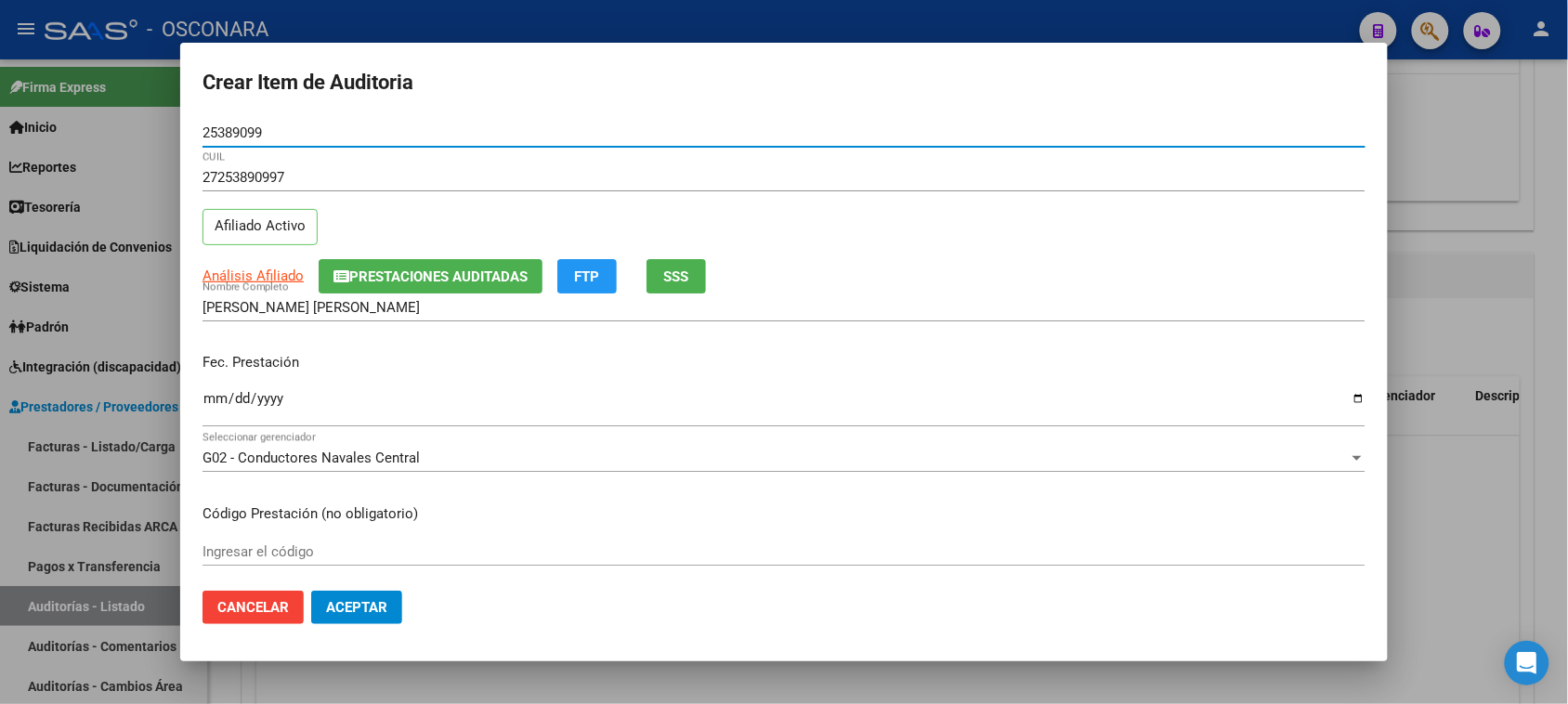
type input "25389099"
click at [681, 272] on span "SSS" at bounding box center [676, 276] width 25 height 17
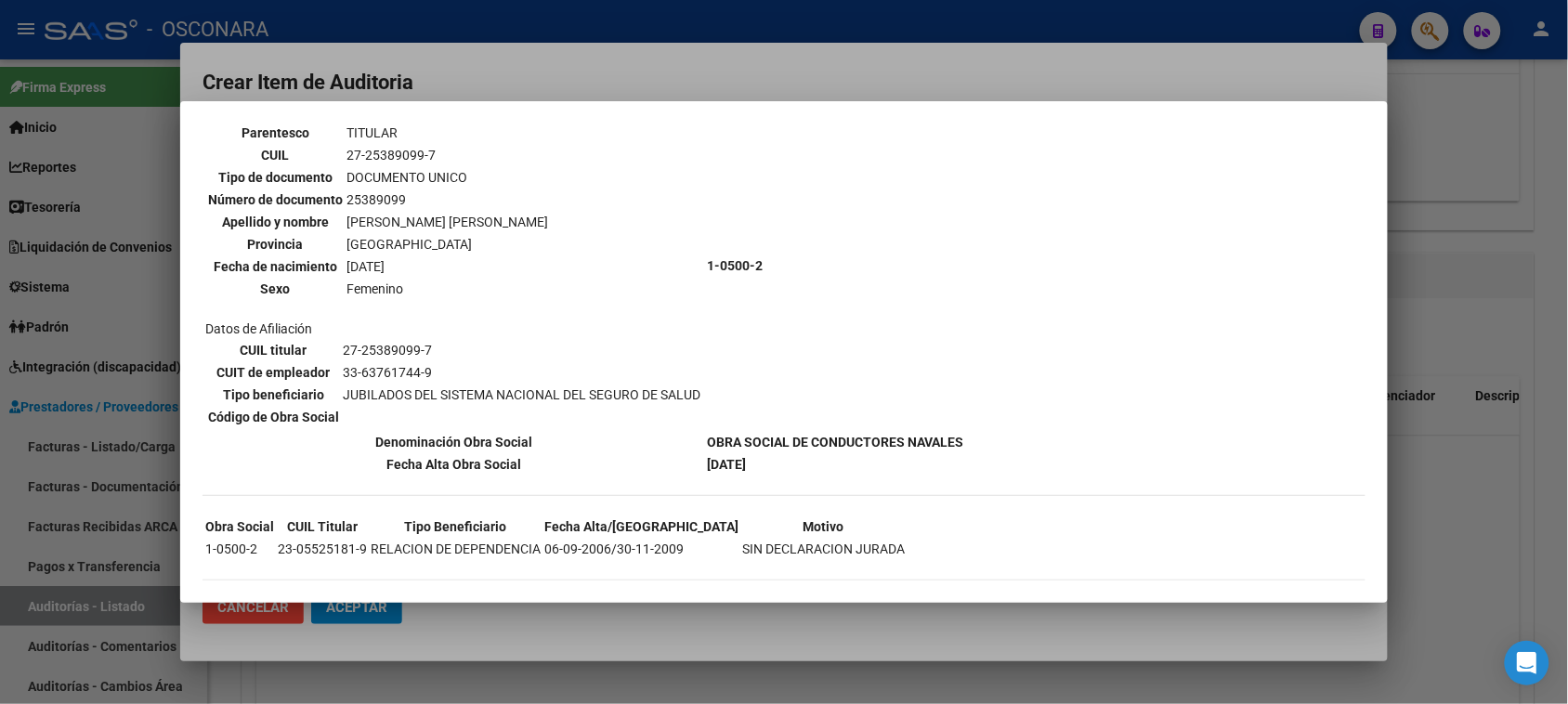
scroll to position [119, 0]
click at [1475, 272] on div at bounding box center [784, 352] width 1568 height 704
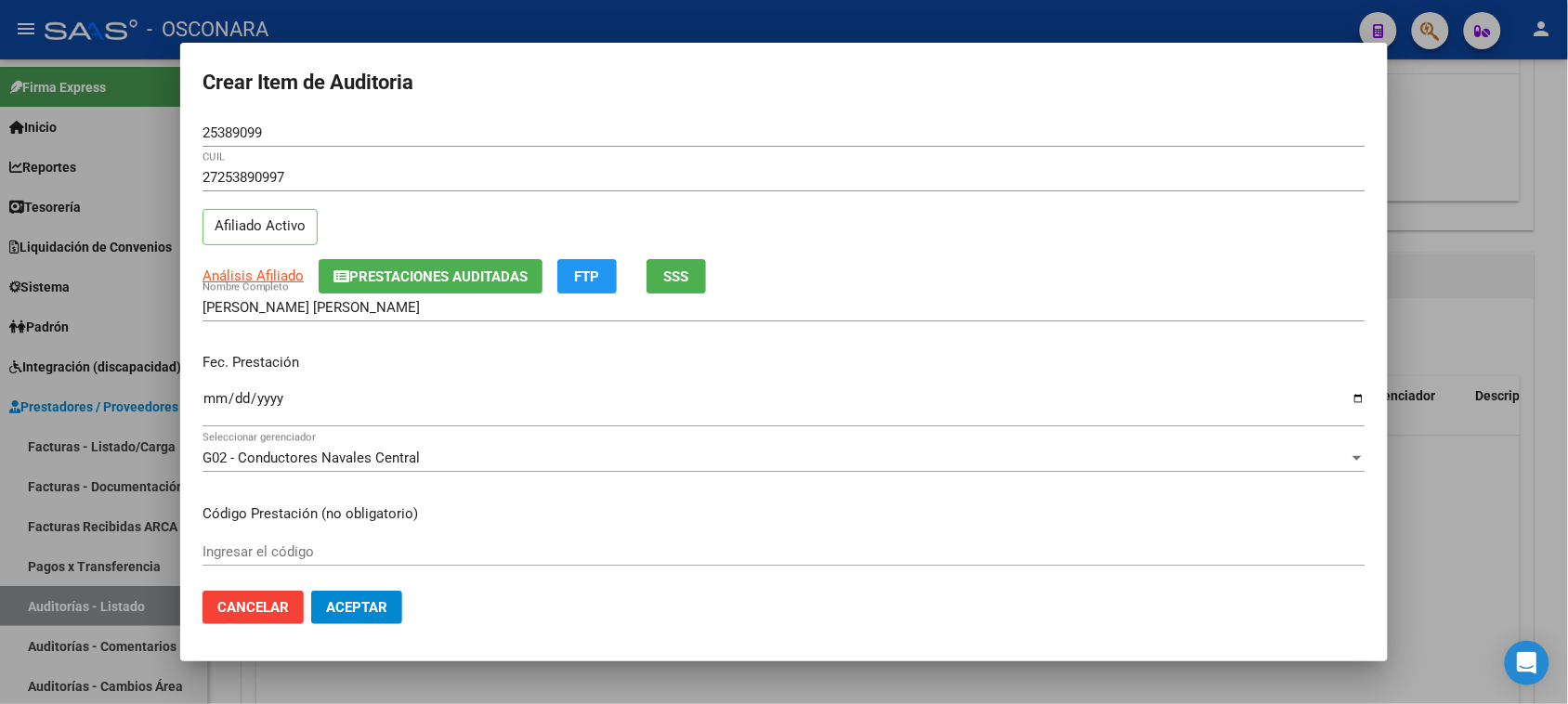
click at [203, 398] on input "Ingresar la fecha" at bounding box center [784, 406] width 1163 height 30
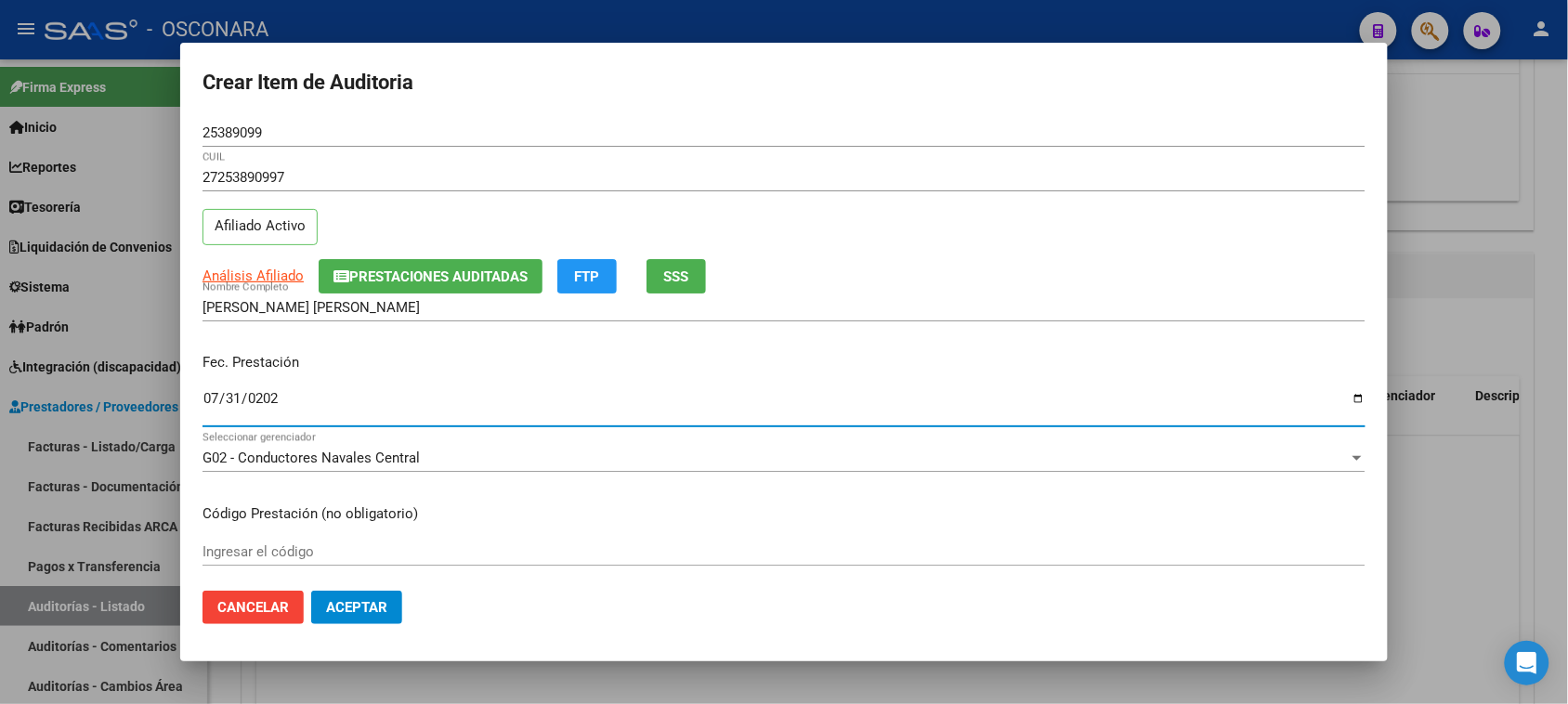
type input "[DATE]"
click at [520, 457] on div "G02 - Conductores Navales Central" at bounding box center [775, 458] width 1146 height 17
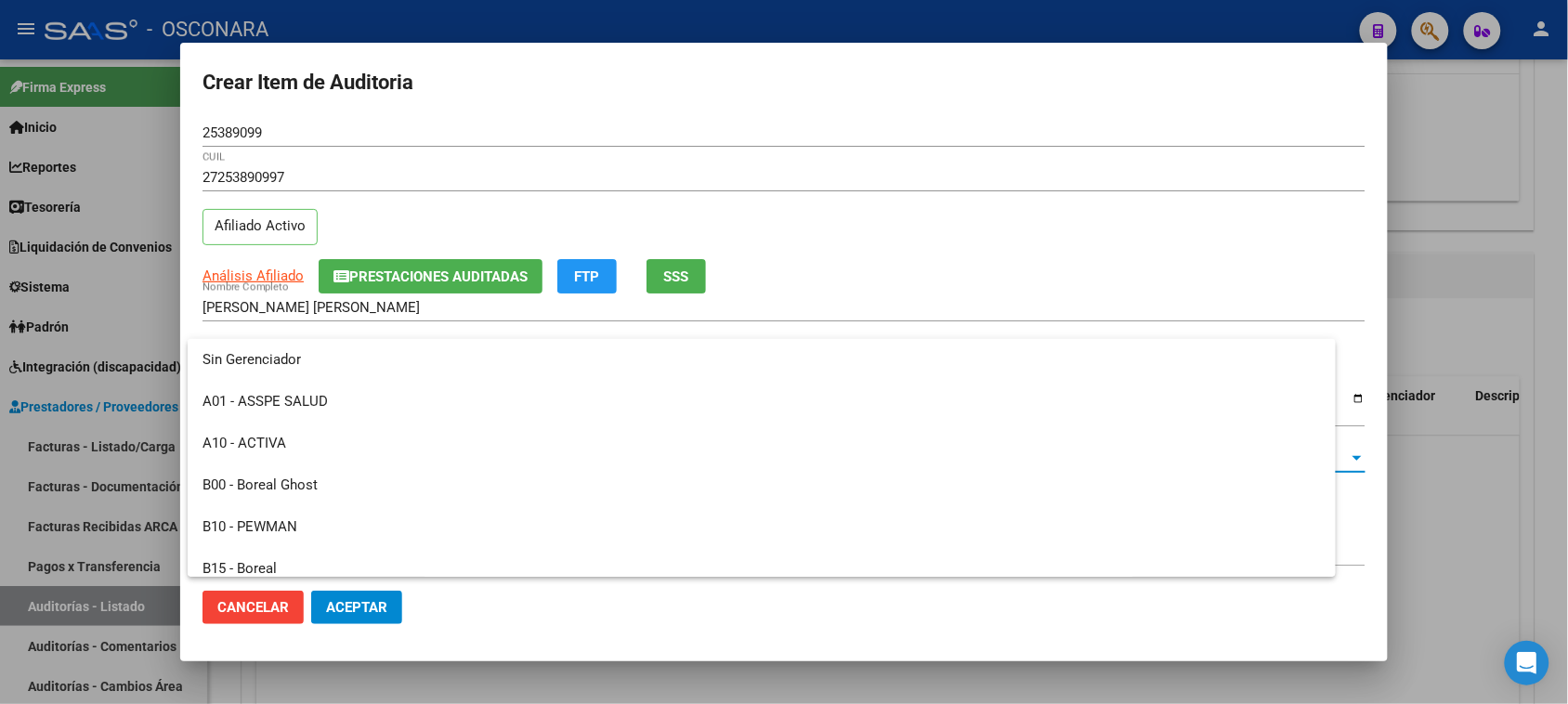
scroll to position [278, 0]
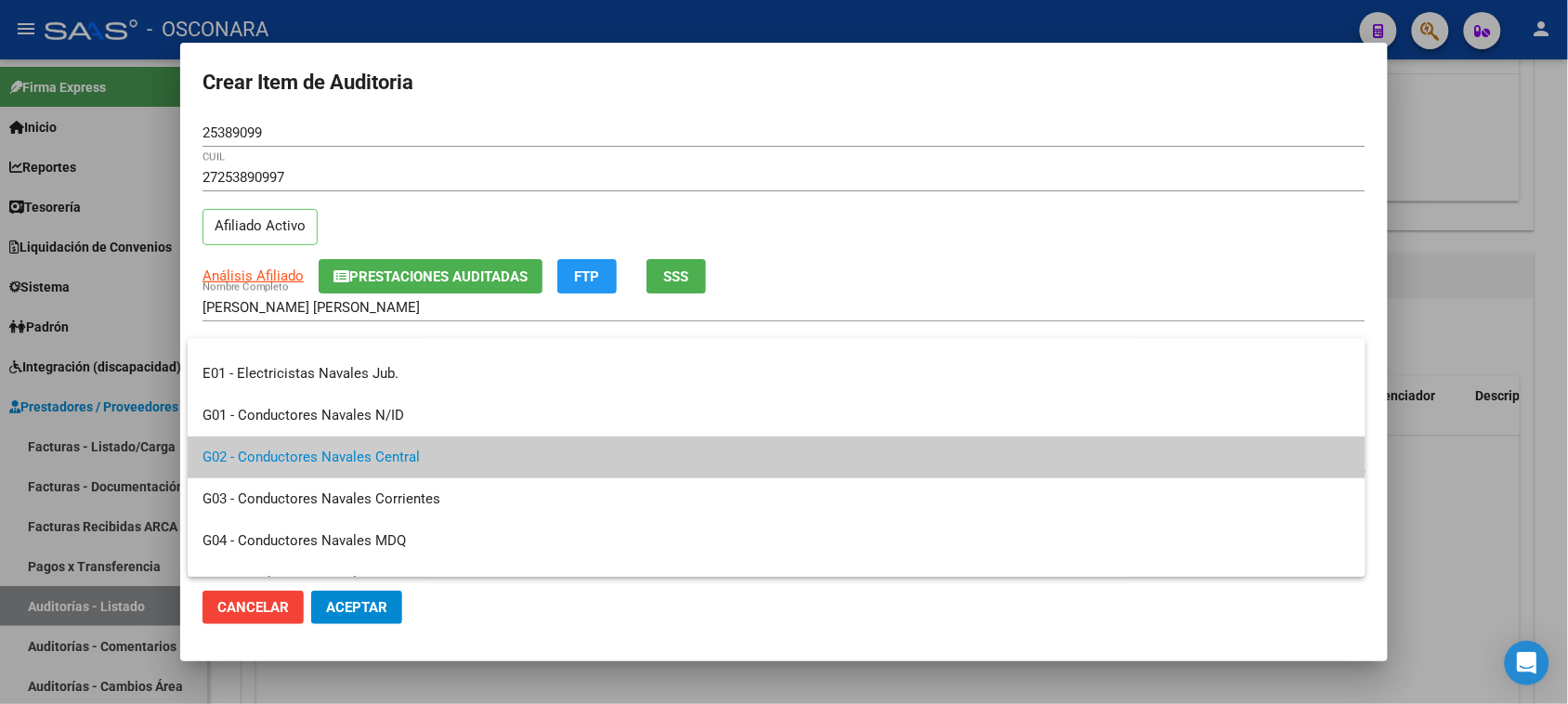
click at [520, 457] on span "G02 - Conductores Navales Central" at bounding box center [776, 457] width 1148 height 42
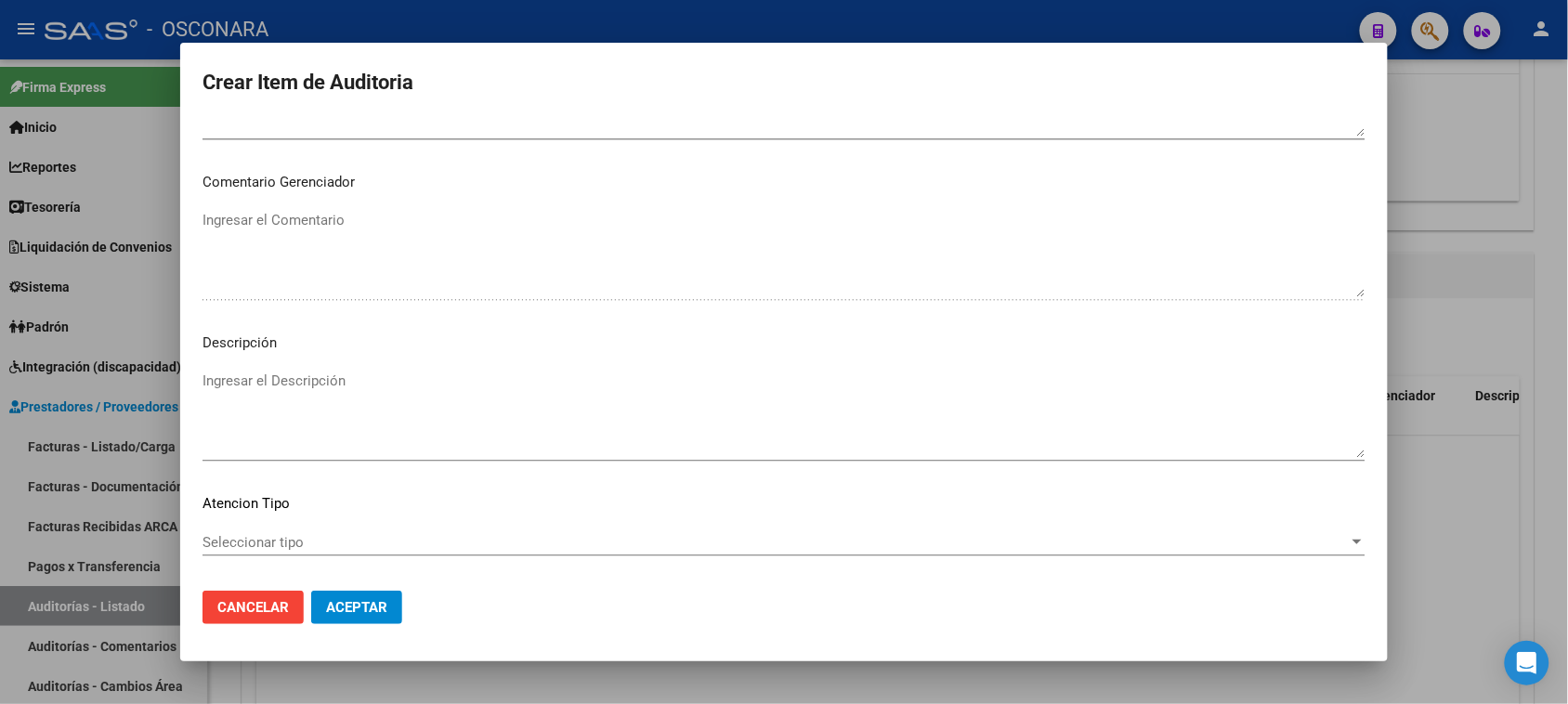
scroll to position [1161, 0]
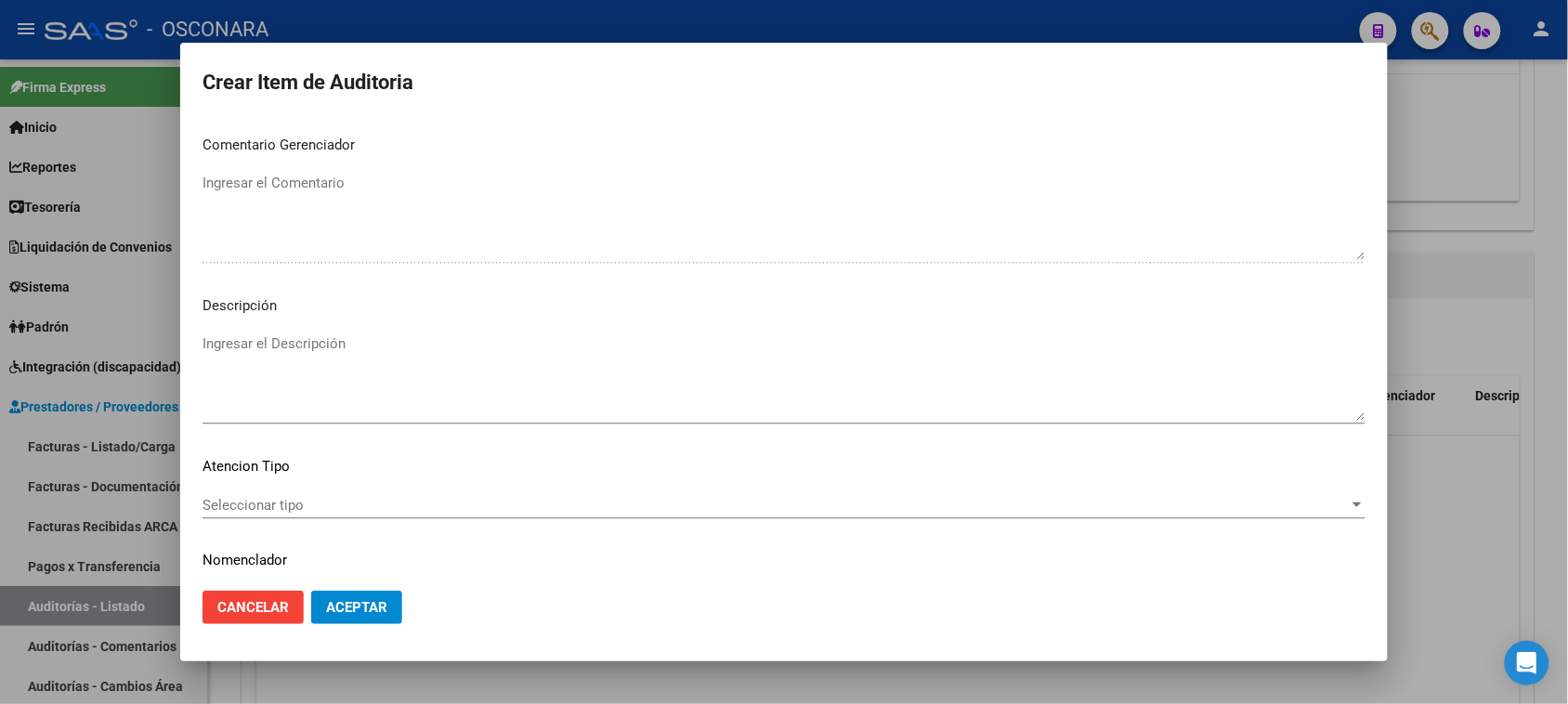
click at [431, 401] on textarea "Ingresar el Descripción" at bounding box center [784, 376] width 1163 height 87
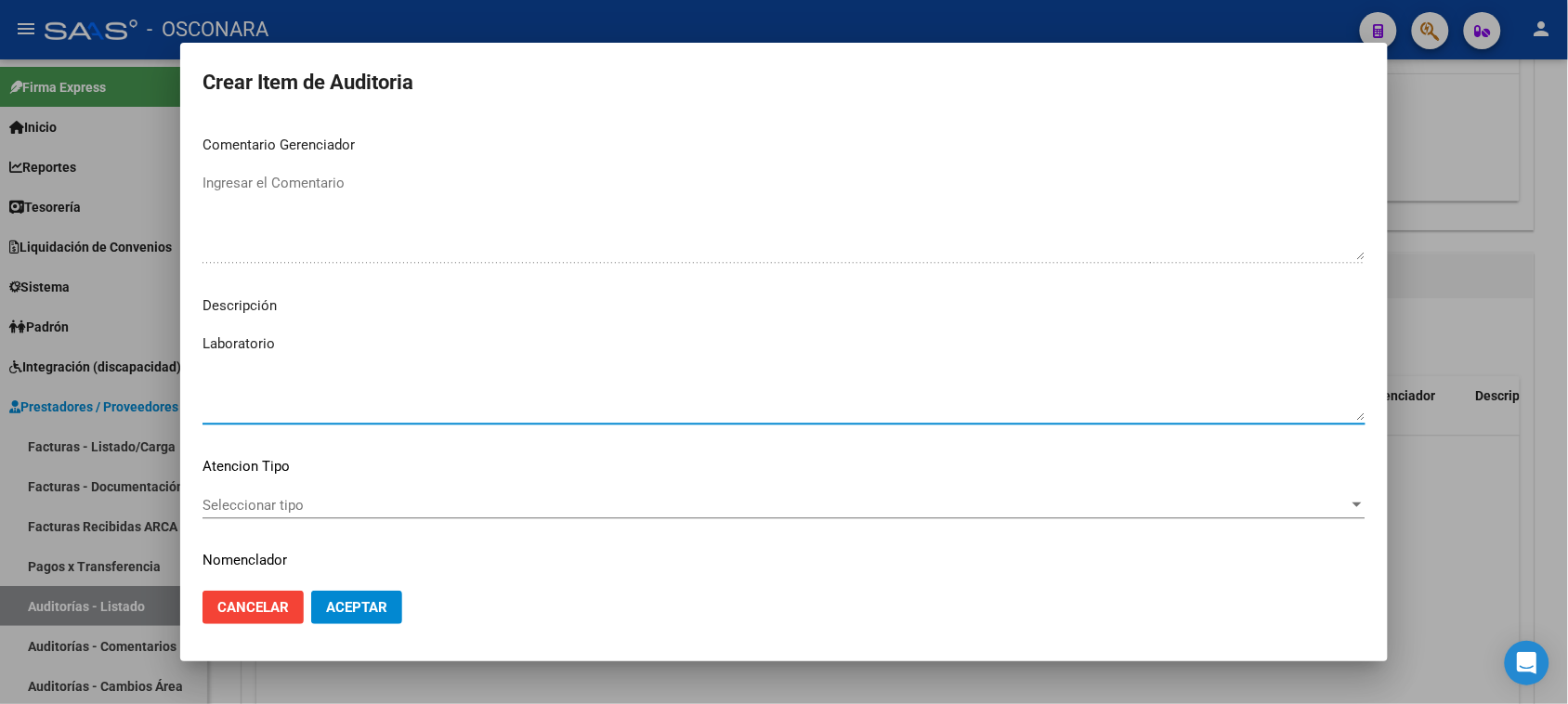
scroll to position [1213, 0]
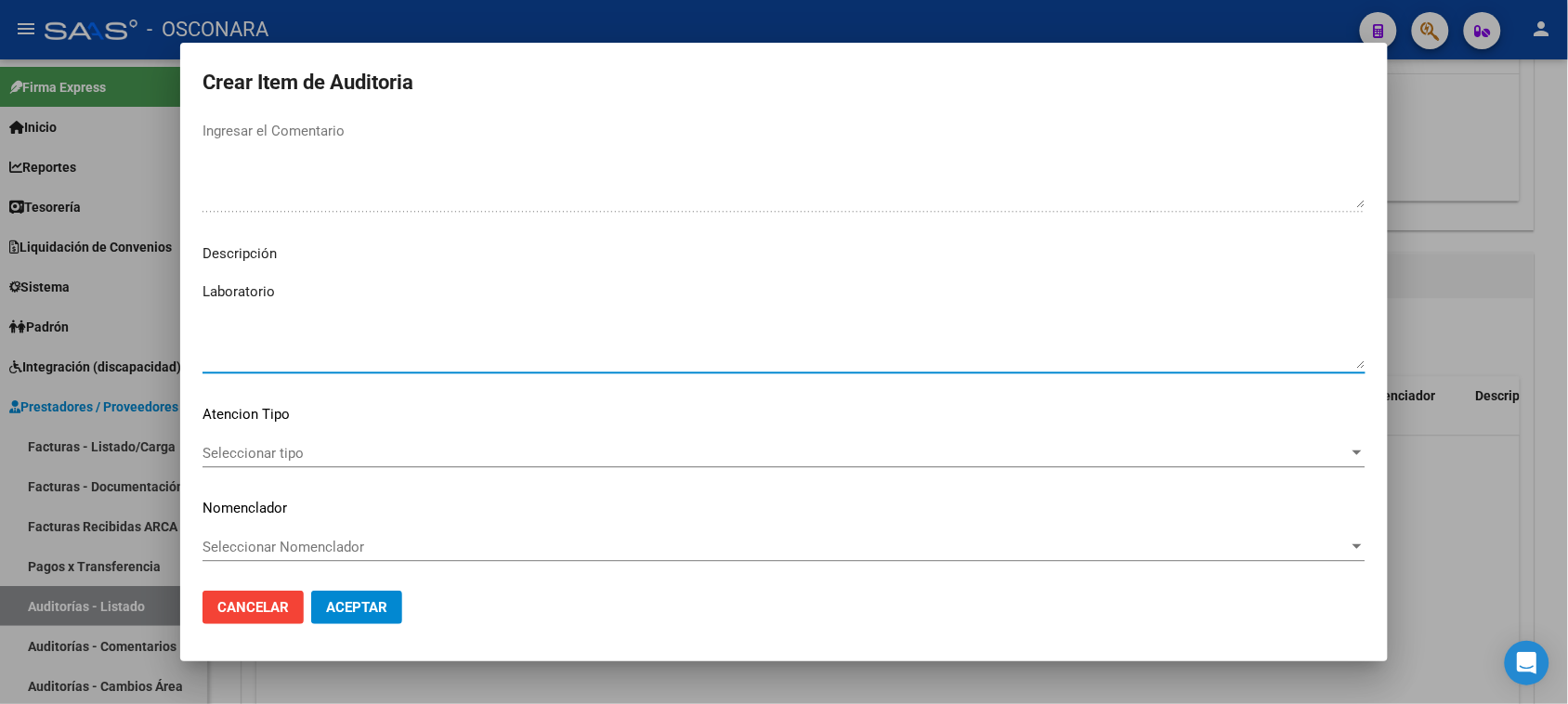
type textarea "Laboratorio"
click at [379, 448] on span "Seleccionar tipo" at bounding box center [775, 453] width 1146 height 17
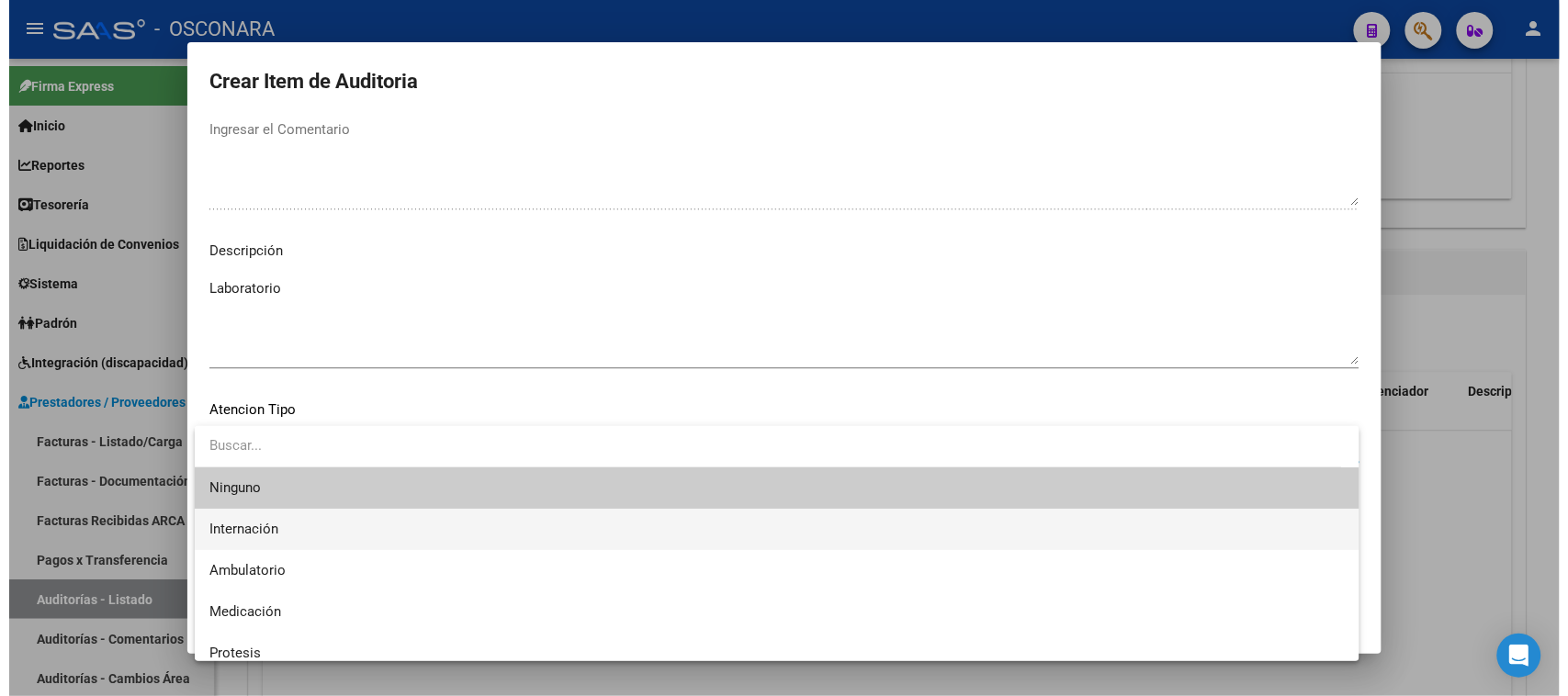
scroll to position [54, 0]
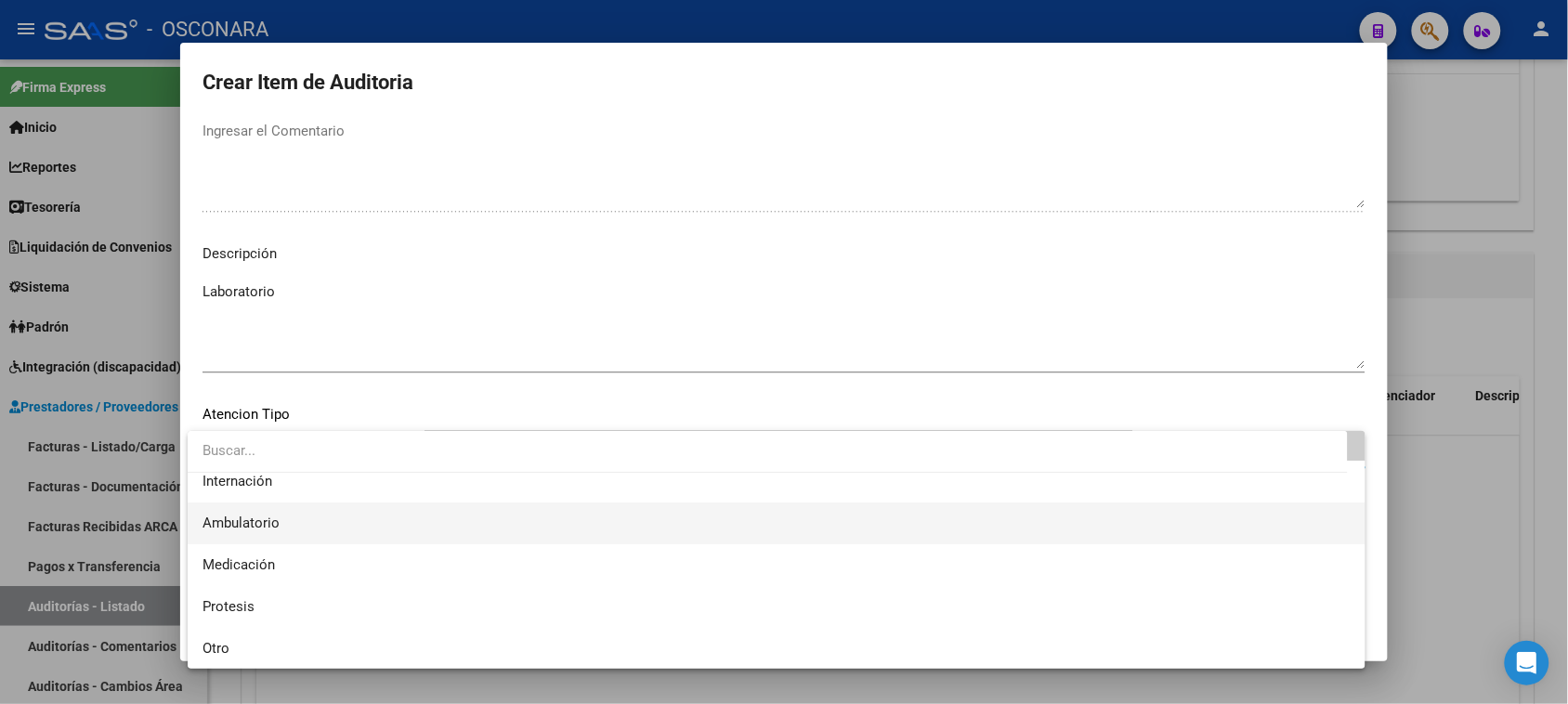
click at [293, 516] on span "Ambulatorio" at bounding box center [776, 523] width 1148 height 42
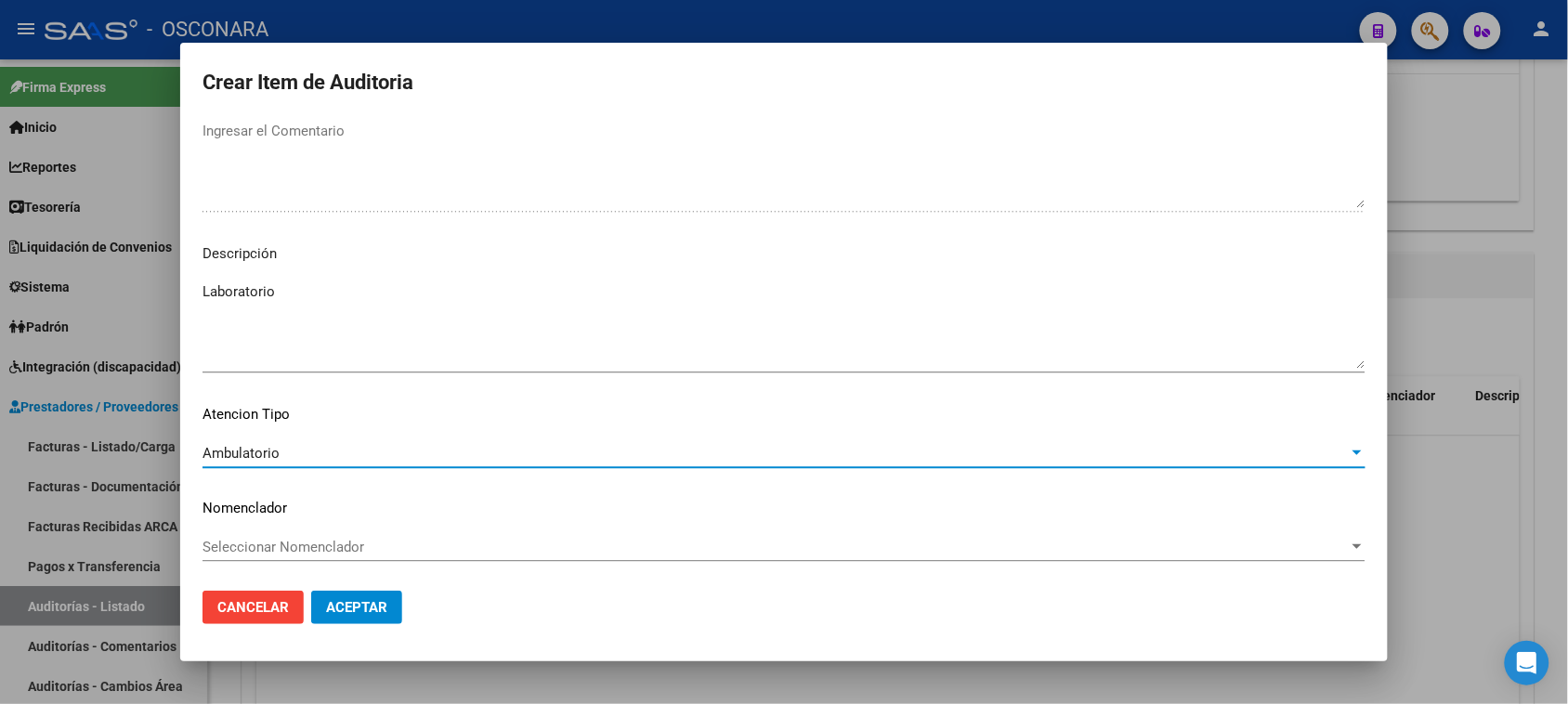
click at [345, 604] on span "Aceptar" at bounding box center [357, 608] width 62 height 17
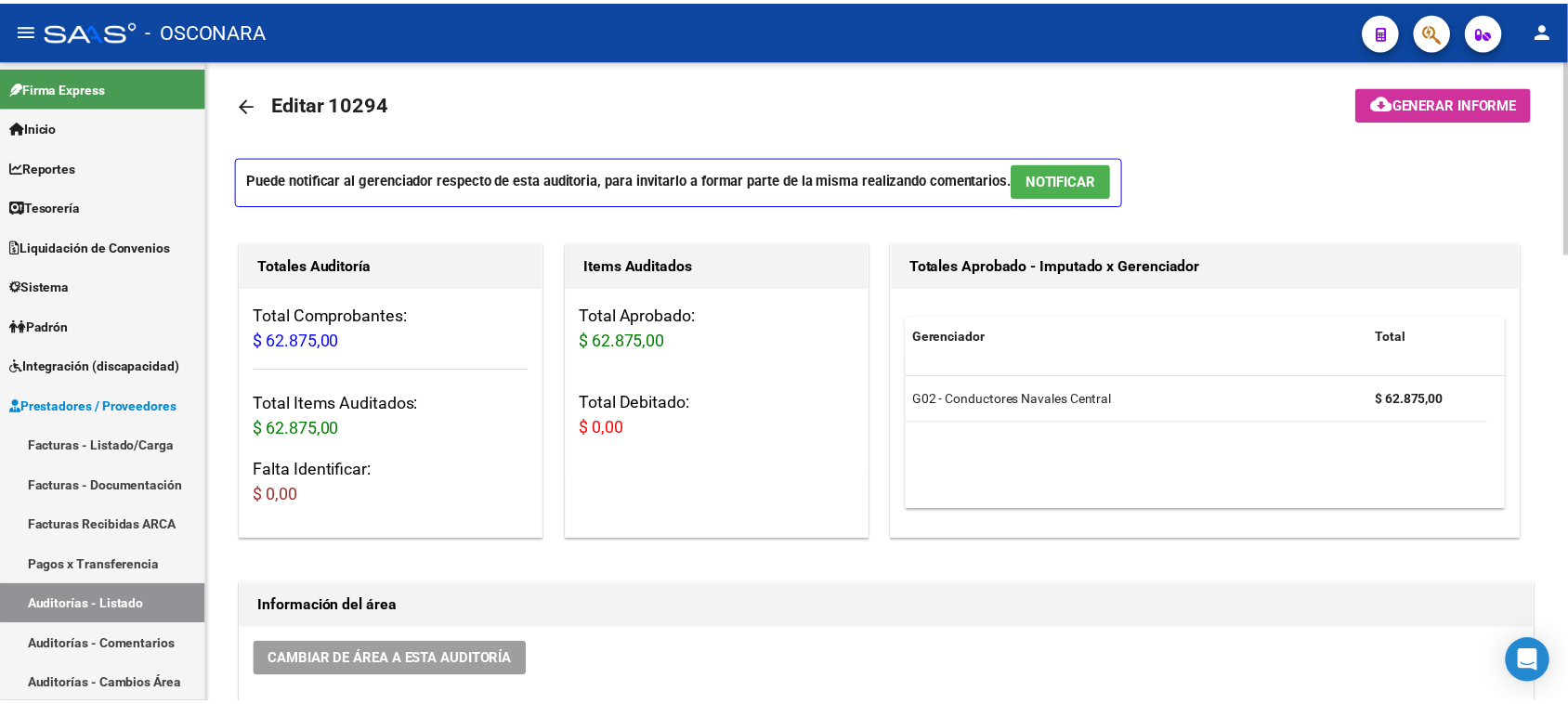
scroll to position [0, 0]
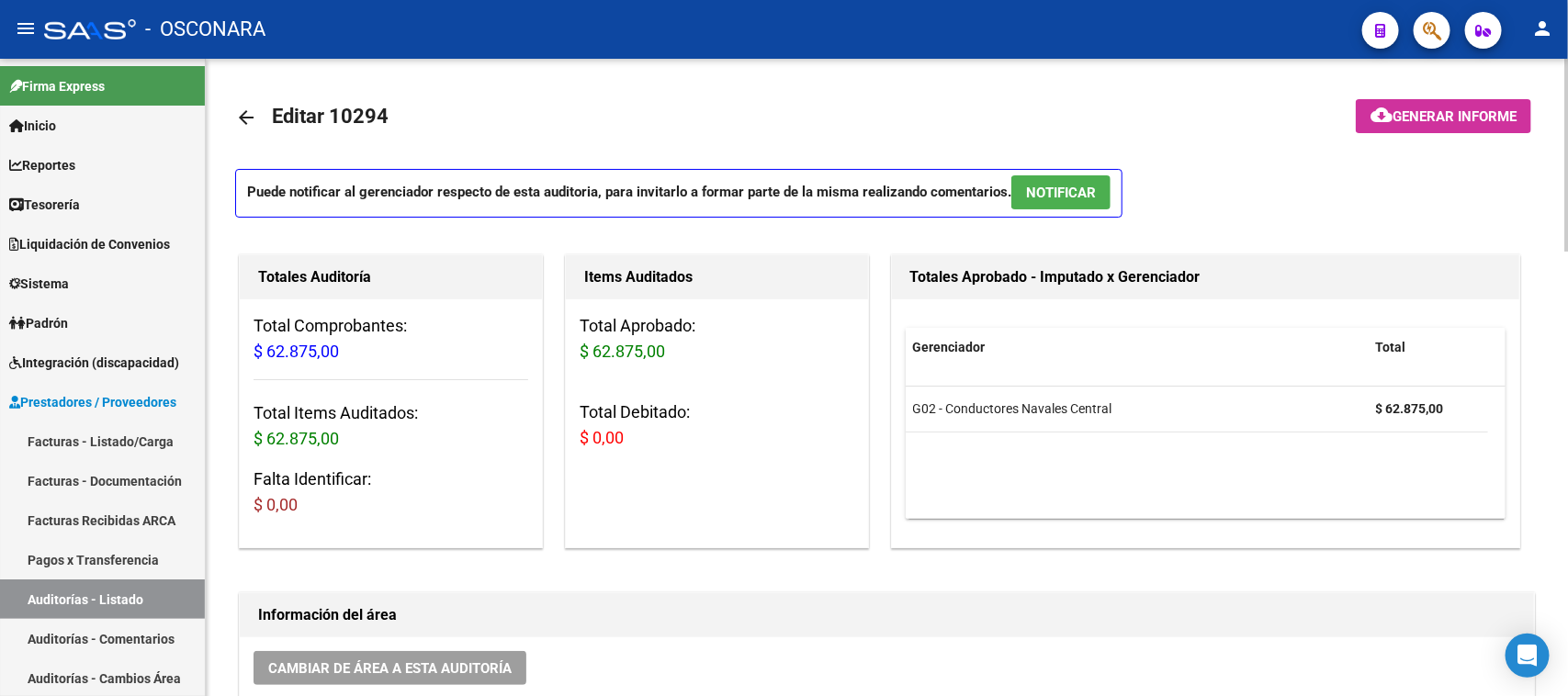
click at [1090, 193] on span "NOTIFICAR" at bounding box center [1061, 193] width 70 height 17
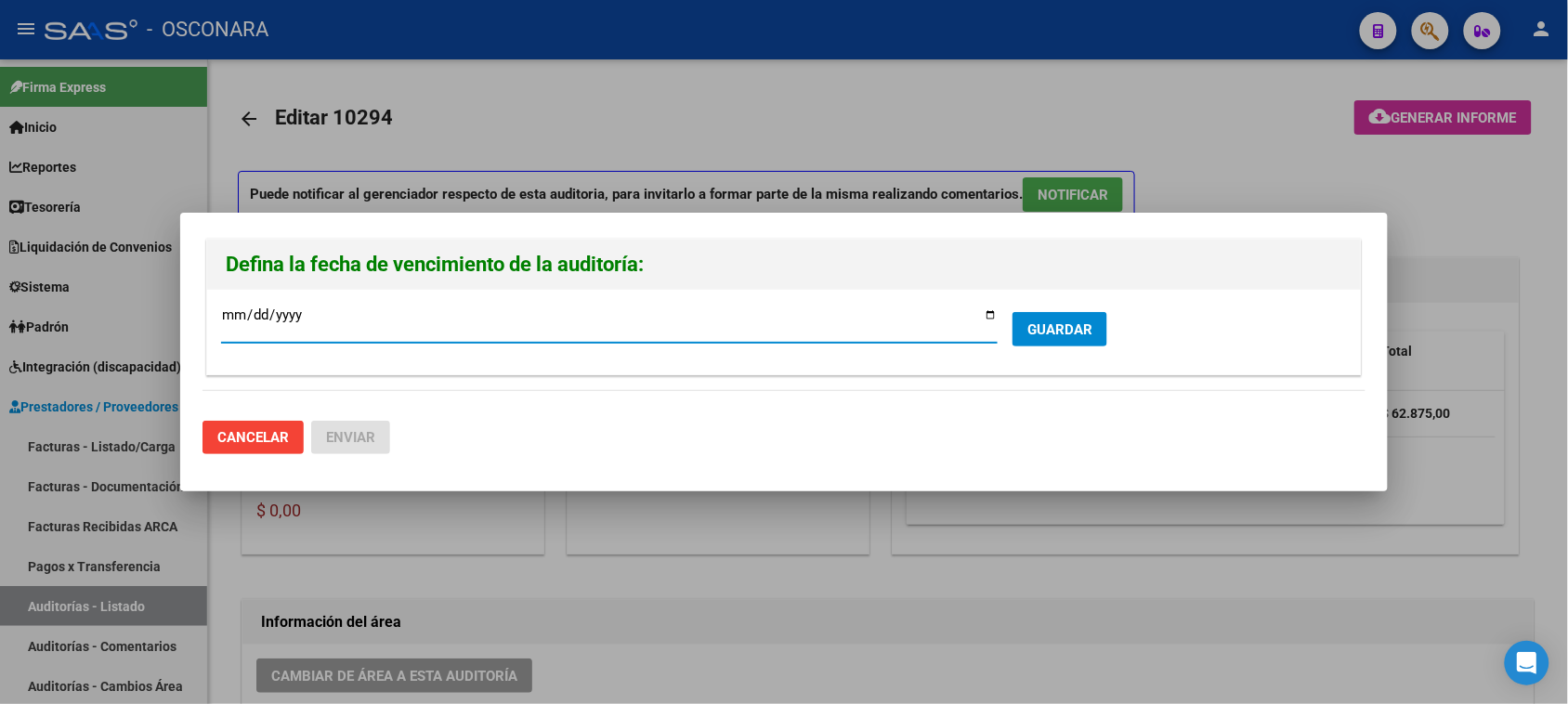
drag, startPoint x: 235, startPoint y: 311, endPoint x: 251, endPoint y: 320, distance: 18.4
click at [235, 311] on input "[DATE]" at bounding box center [609, 322] width 776 height 30
type input "[DATE]"
click at [1073, 330] on span "GUARDAR" at bounding box center [1060, 330] width 65 height 17
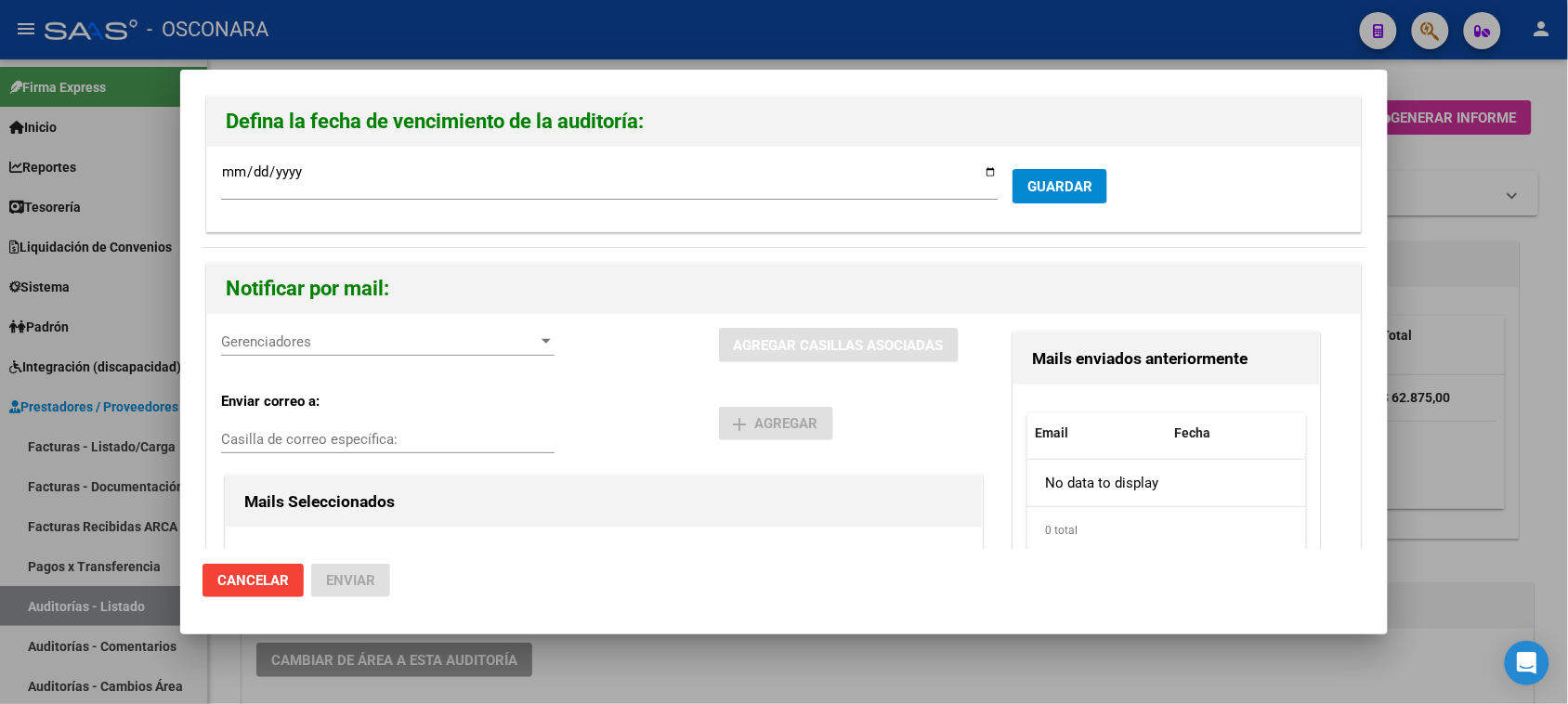
click at [542, 326] on div "Gerenciadores Gerenciadores AGREGAR CASILLAS ASOCIADAS Enviar correo a: Casilla…" at bounding box center [784, 528] width 1153 height 429
click at [538, 348] on div at bounding box center [546, 342] width 17 height 15
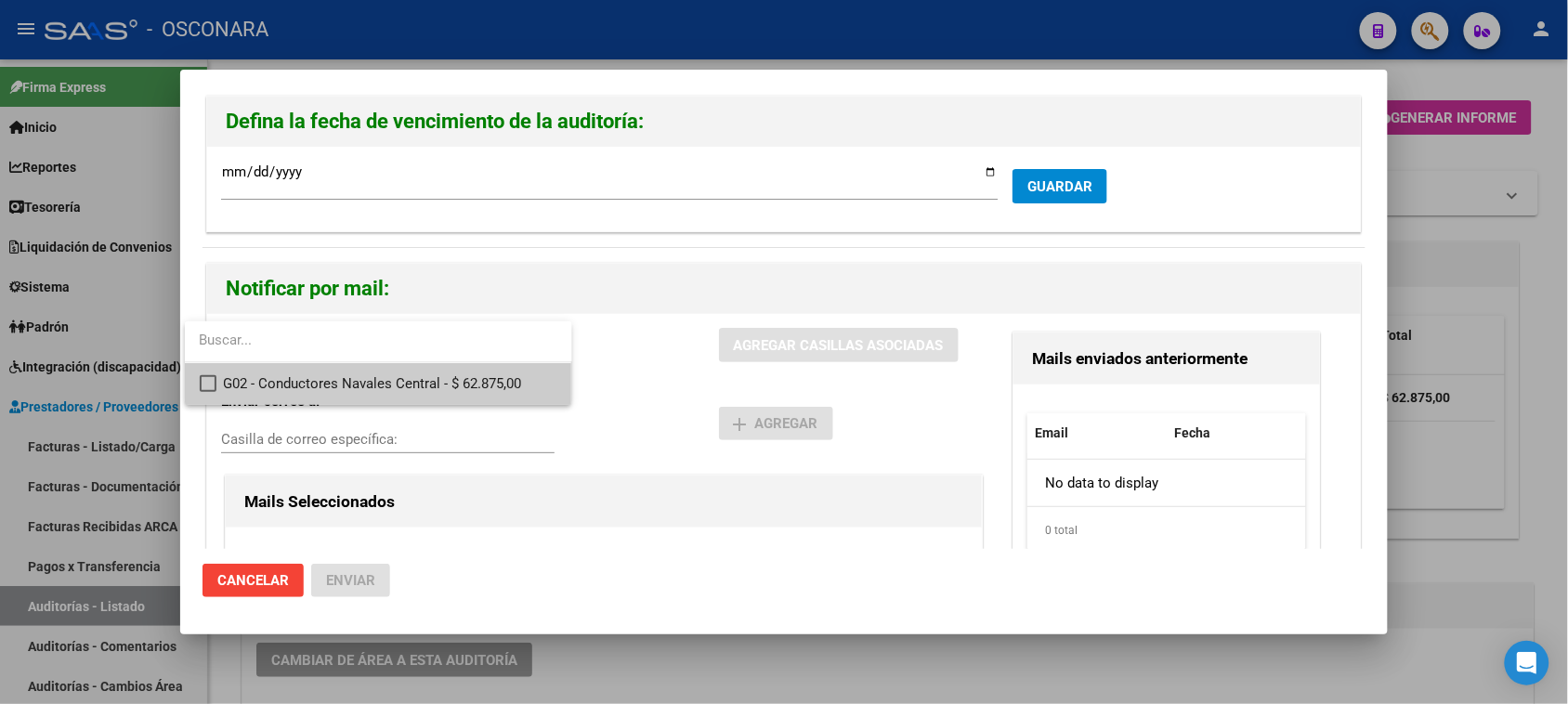
click at [631, 350] on div at bounding box center [784, 352] width 1568 height 704
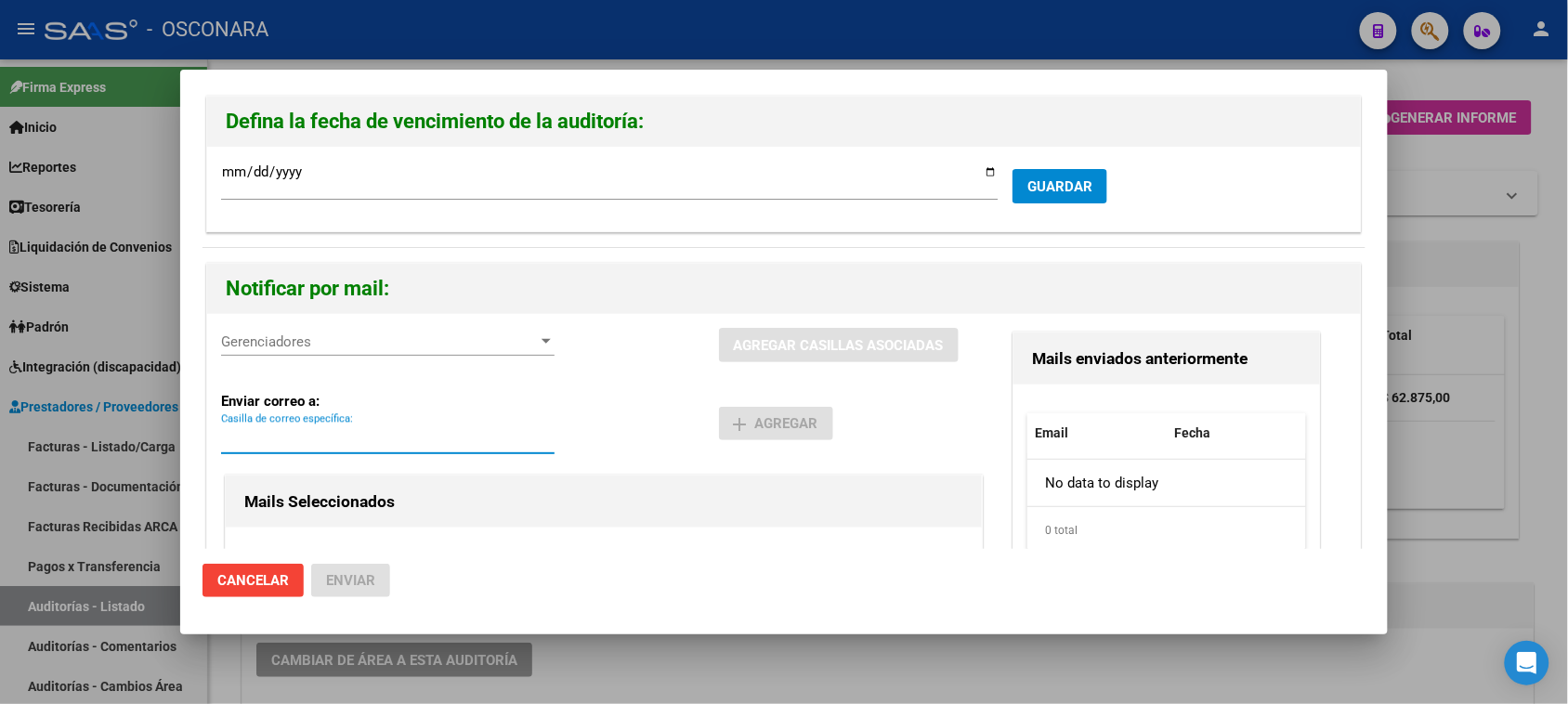
click at [479, 438] on input "Casilla de correo específica:" at bounding box center [388, 439] width 333 height 17
click at [592, 344] on div "Gerenciadores Gerenciadores" at bounding box center [470, 352] width 498 height 49
click at [538, 341] on div at bounding box center [546, 342] width 17 height 15
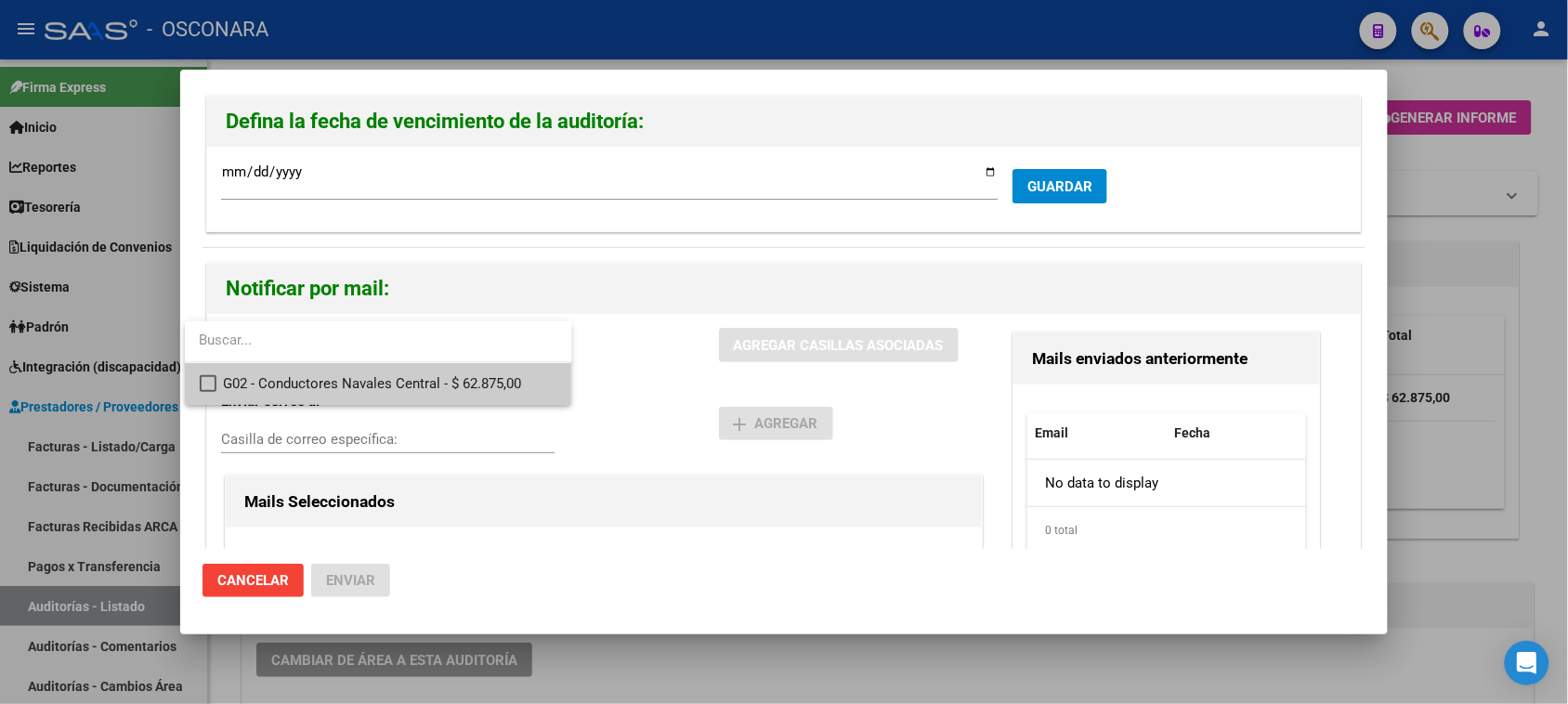
click at [257, 382] on span "G02 - Conductores Navales Central - $ 62.875,00" at bounding box center [390, 384] width 333 height 42
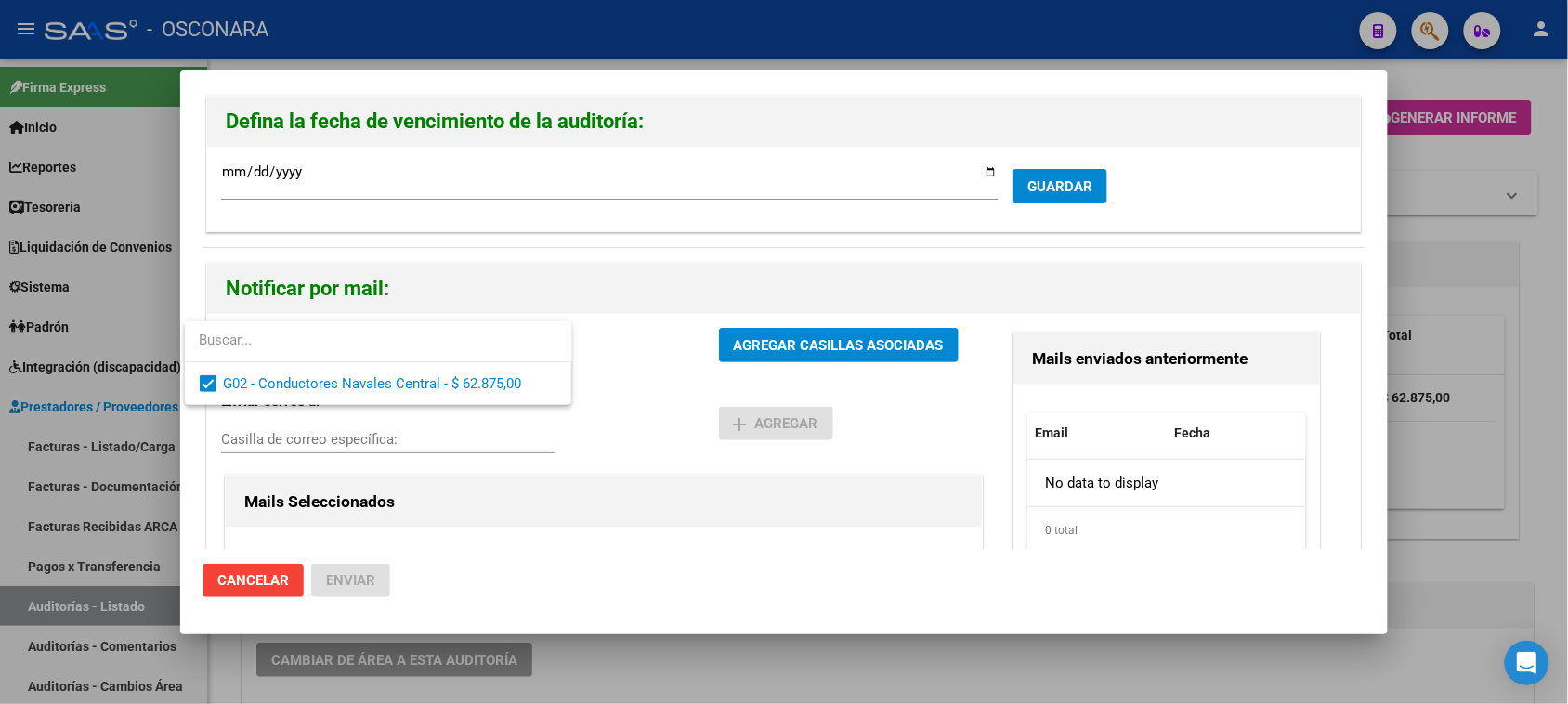
click at [850, 335] on div at bounding box center [784, 352] width 1568 height 704
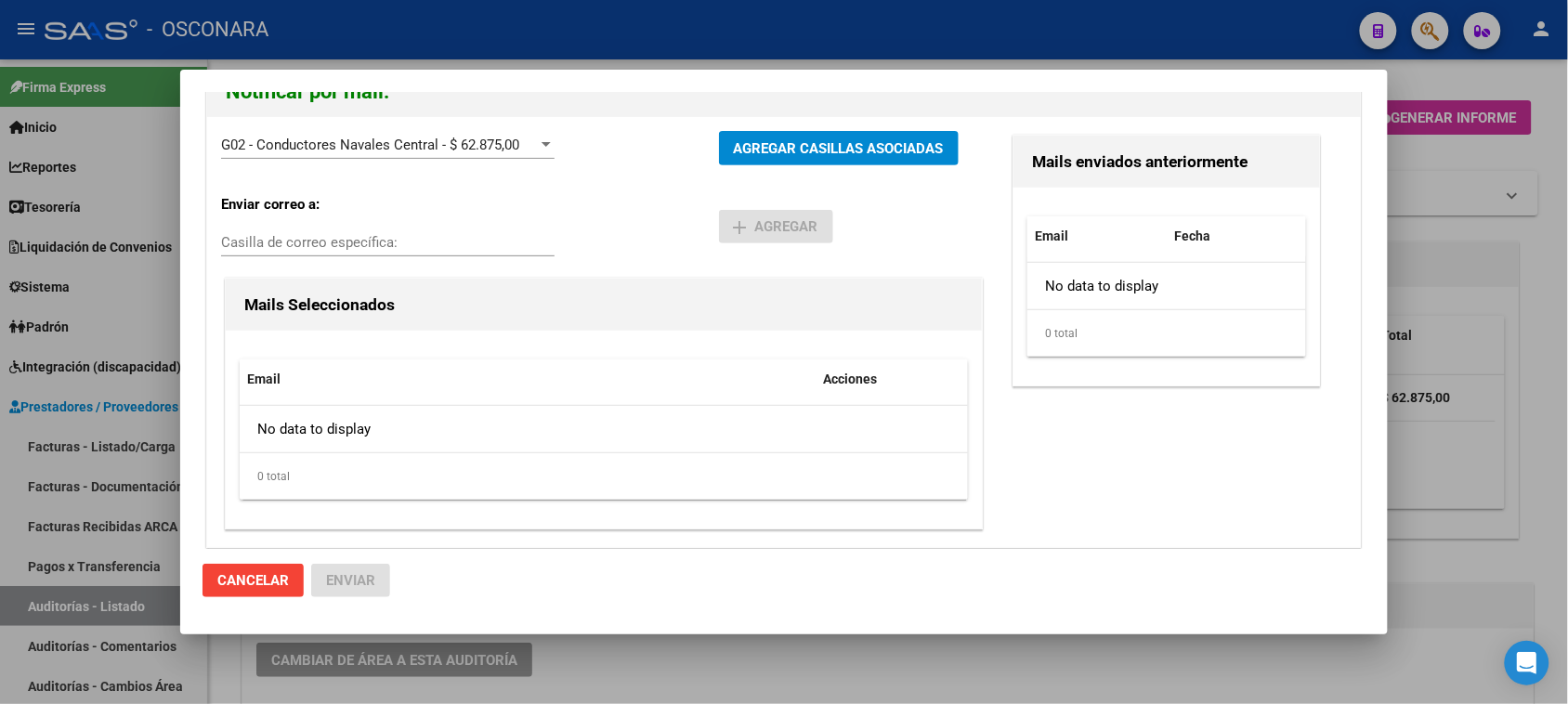
scroll to position [200, 0]
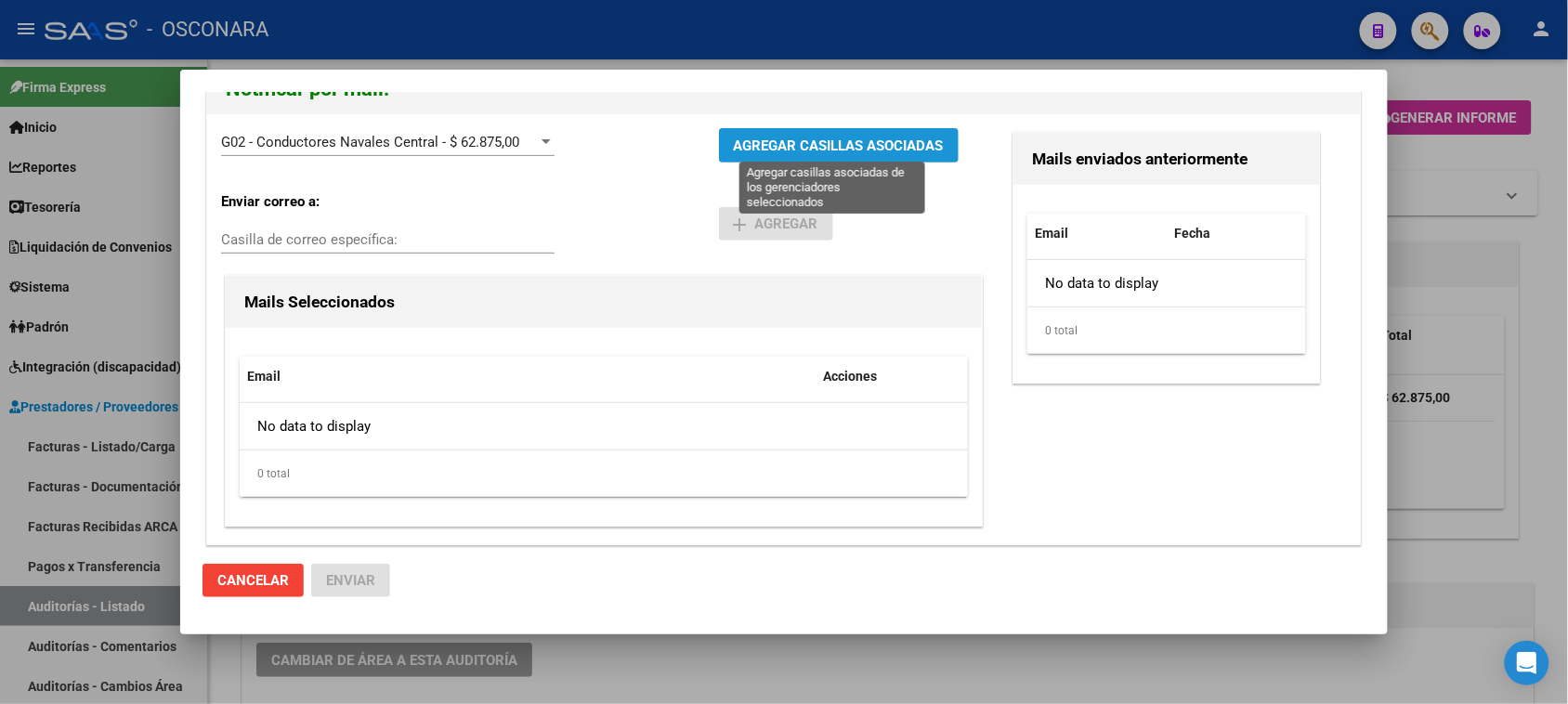
click at [791, 141] on span "AGREGAR CASILLAS ASOCIADAS" at bounding box center [839, 146] width 210 height 17
click at [768, 137] on span "AGREGAR CASILLAS ASOCIADAS" at bounding box center [839, 146] width 210 height 17
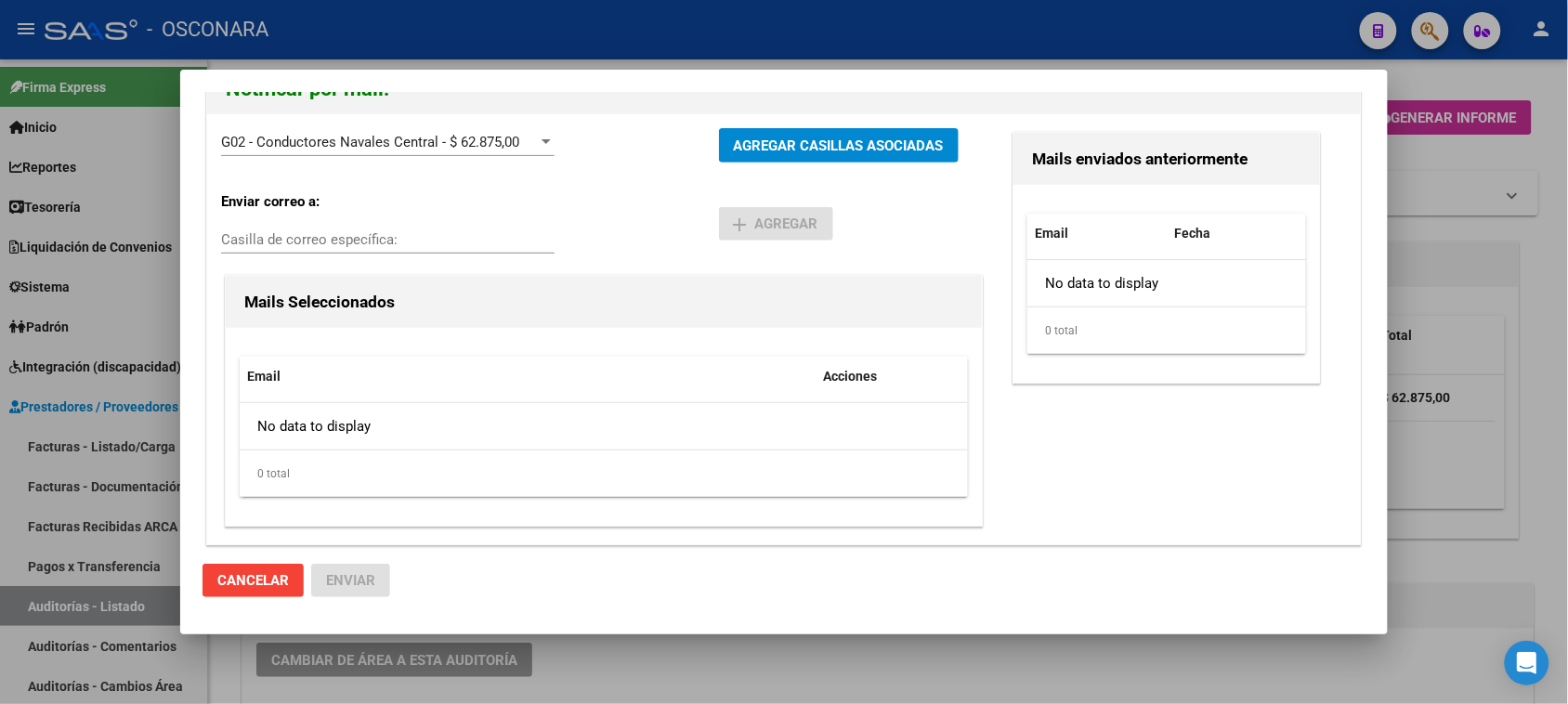
click at [231, 582] on span "Cancelar" at bounding box center [253, 581] width 72 height 17
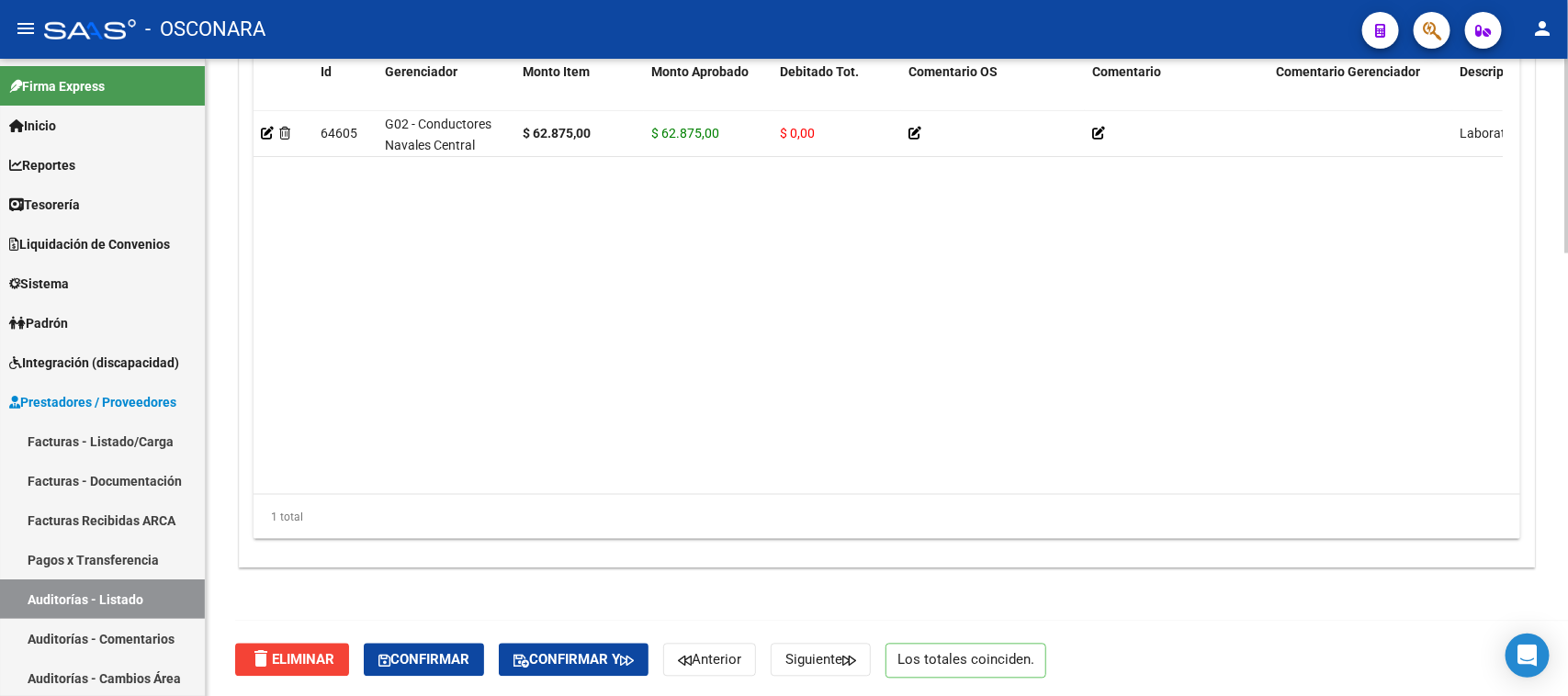
scroll to position [1453, 0]
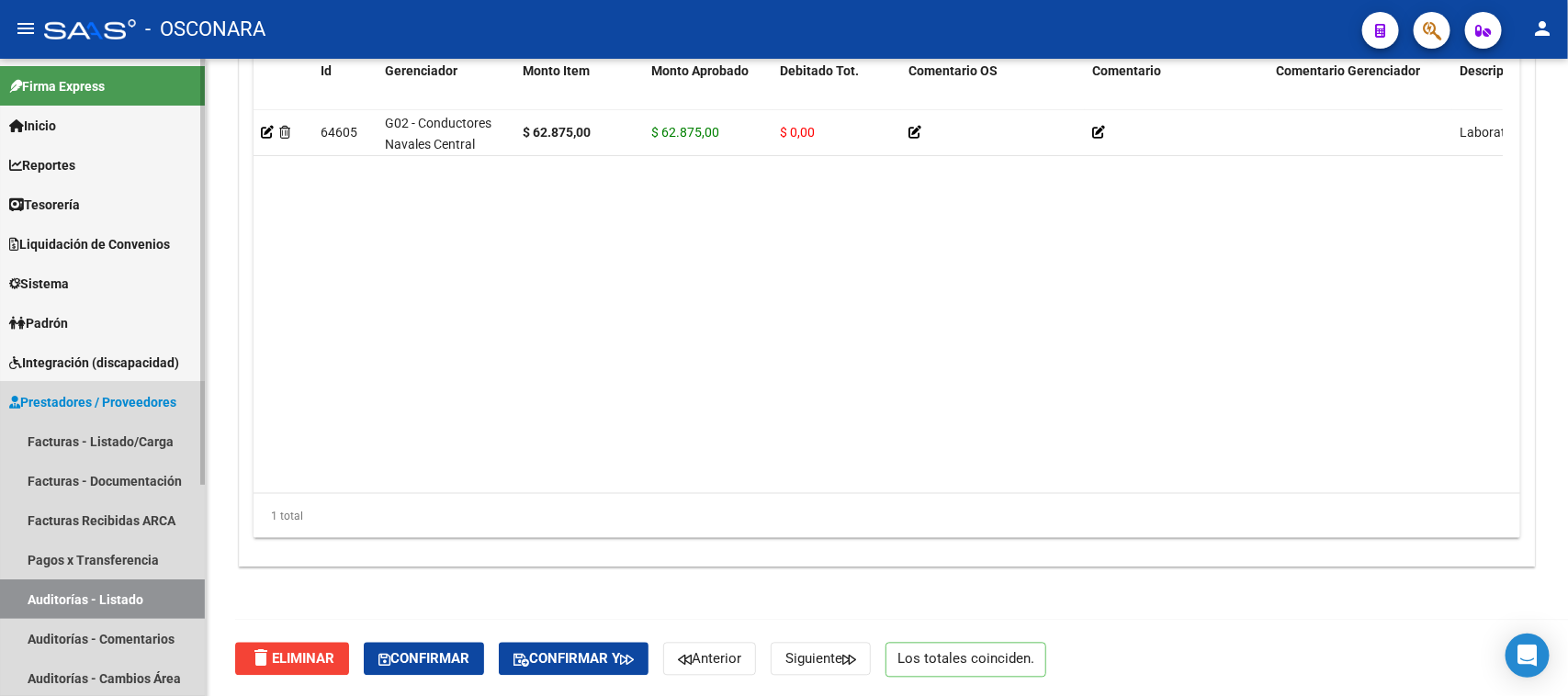
click at [37, 397] on span "Prestadores / Proveedores" at bounding box center [92, 402] width 167 height 20
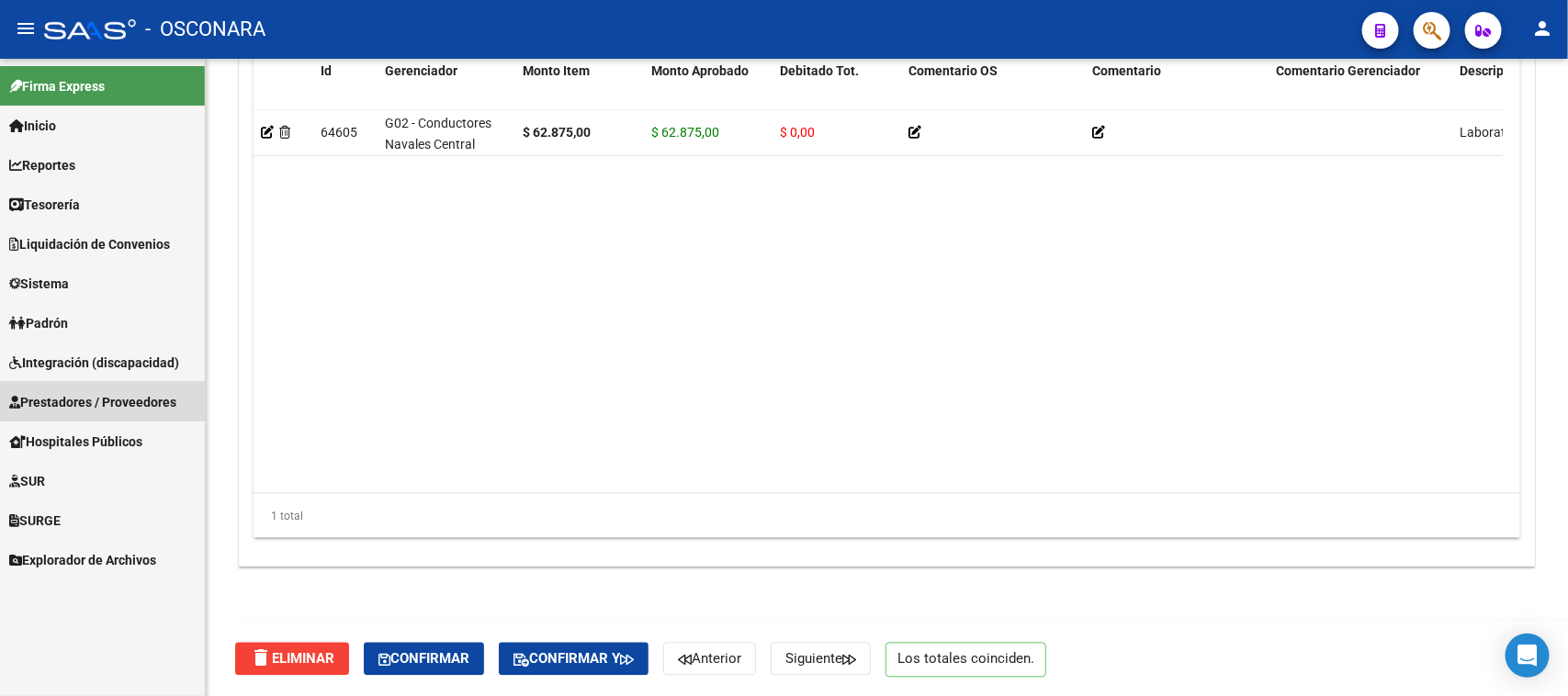
click at [37, 397] on span "Prestadores / Proveedores" at bounding box center [92, 402] width 167 height 20
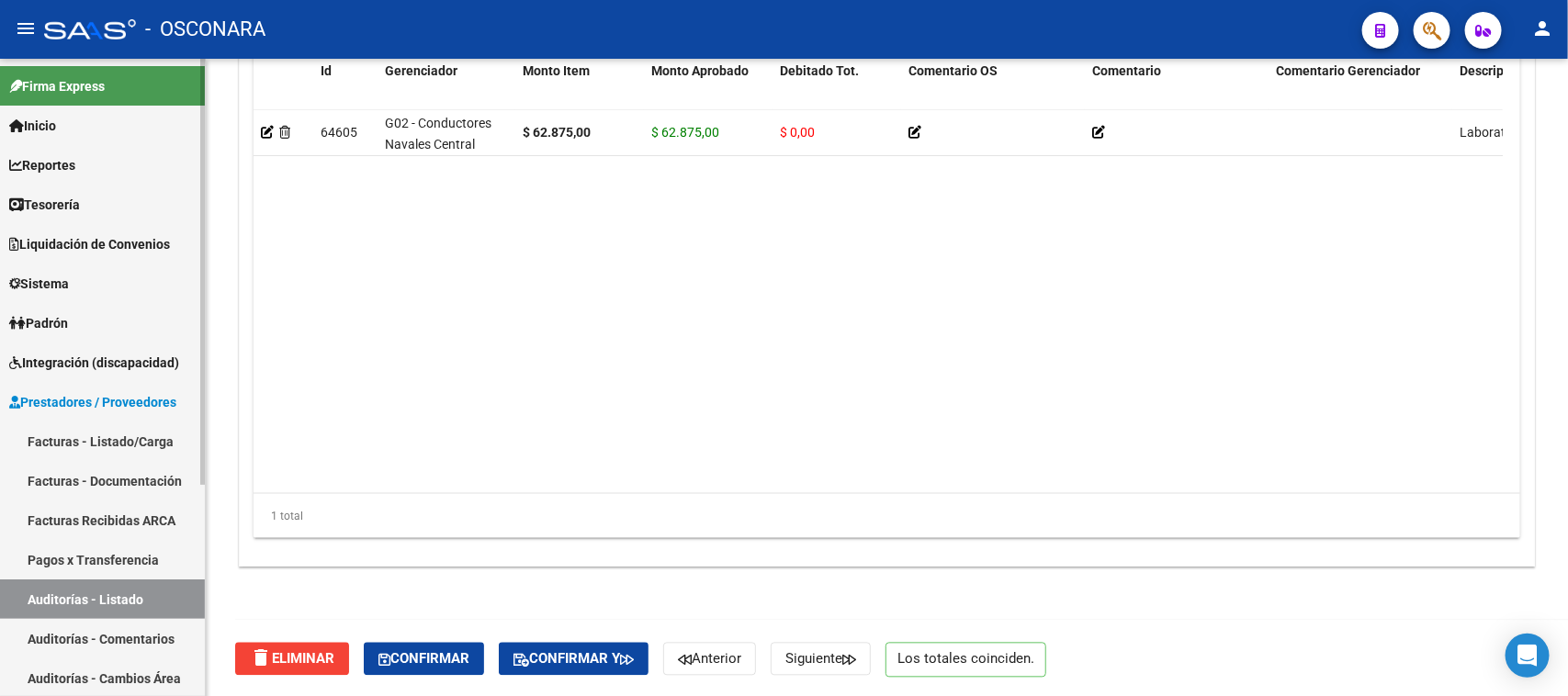
click at [75, 450] on link "Facturas - Listado/Carga" at bounding box center [103, 441] width 205 height 40
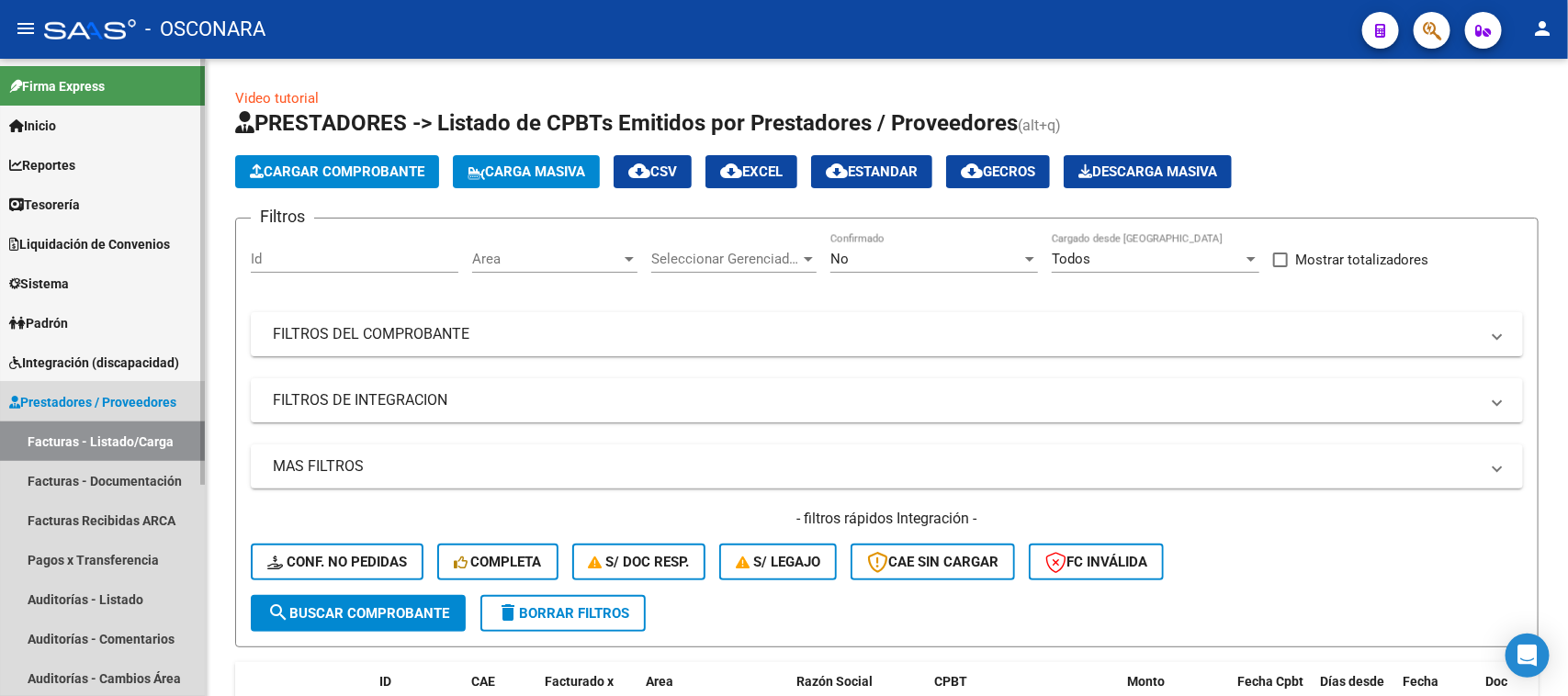
click at [60, 432] on link "Facturas - Listado/Carga" at bounding box center [103, 441] width 205 height 40
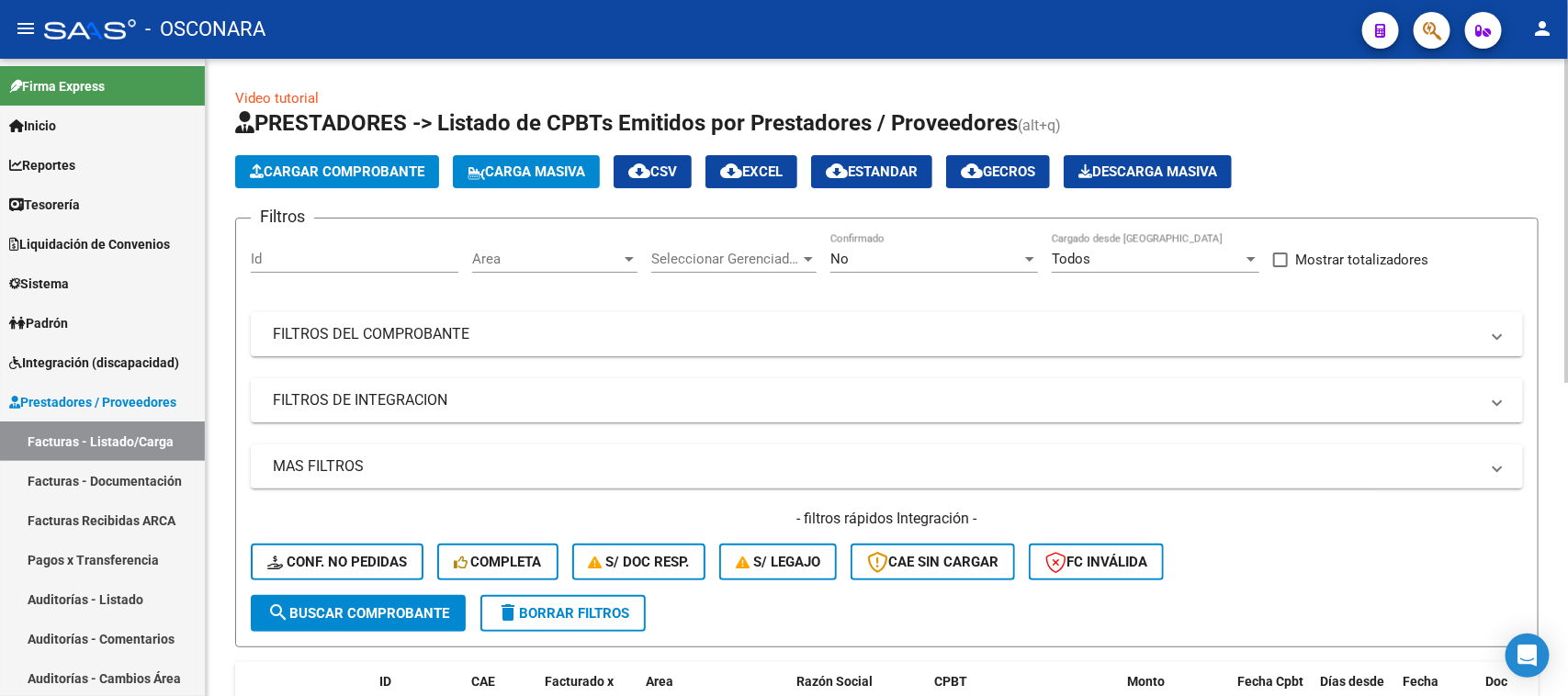
click at [356, 163] on span "Cargar Comprobante" at bounding box center [337, 172] width 175 height 17
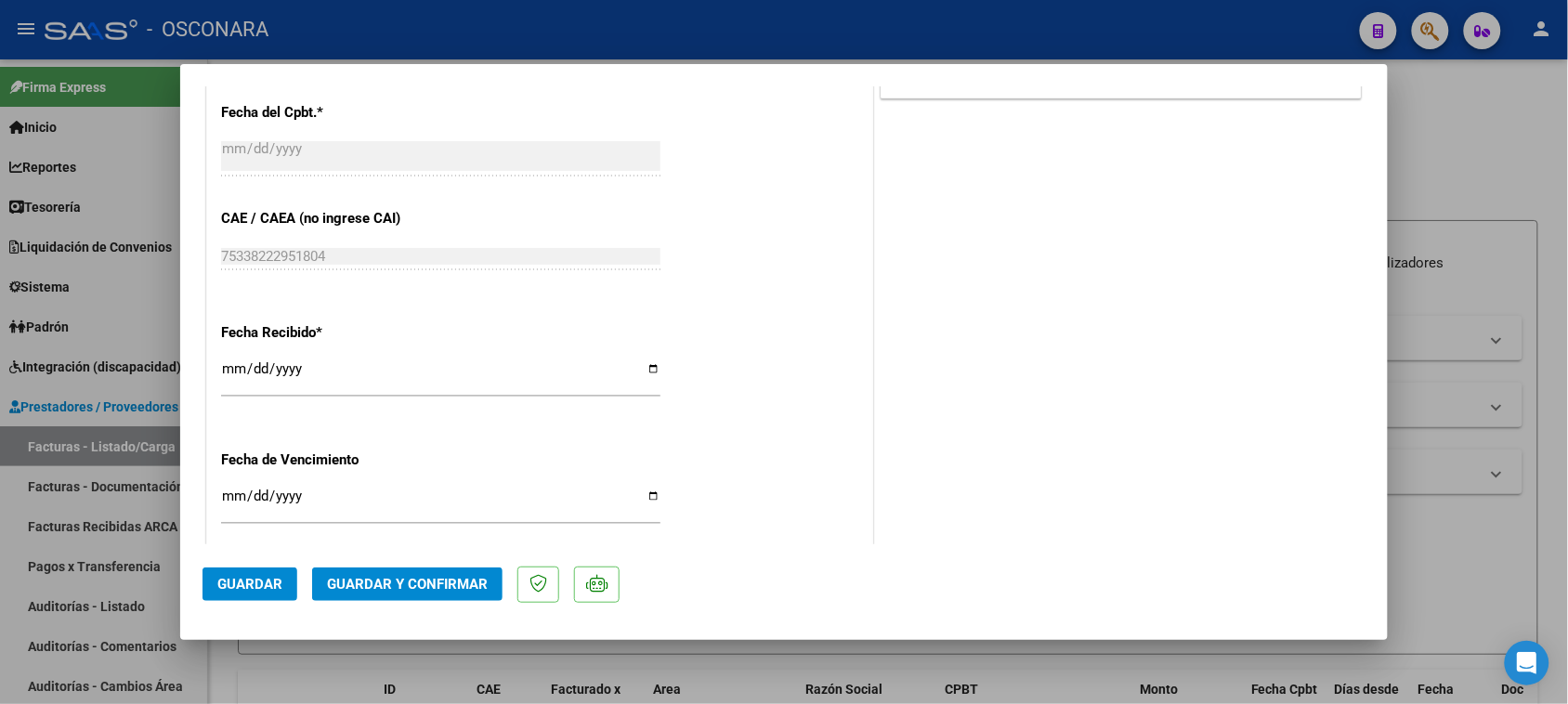
scroll to position [1045, 0]
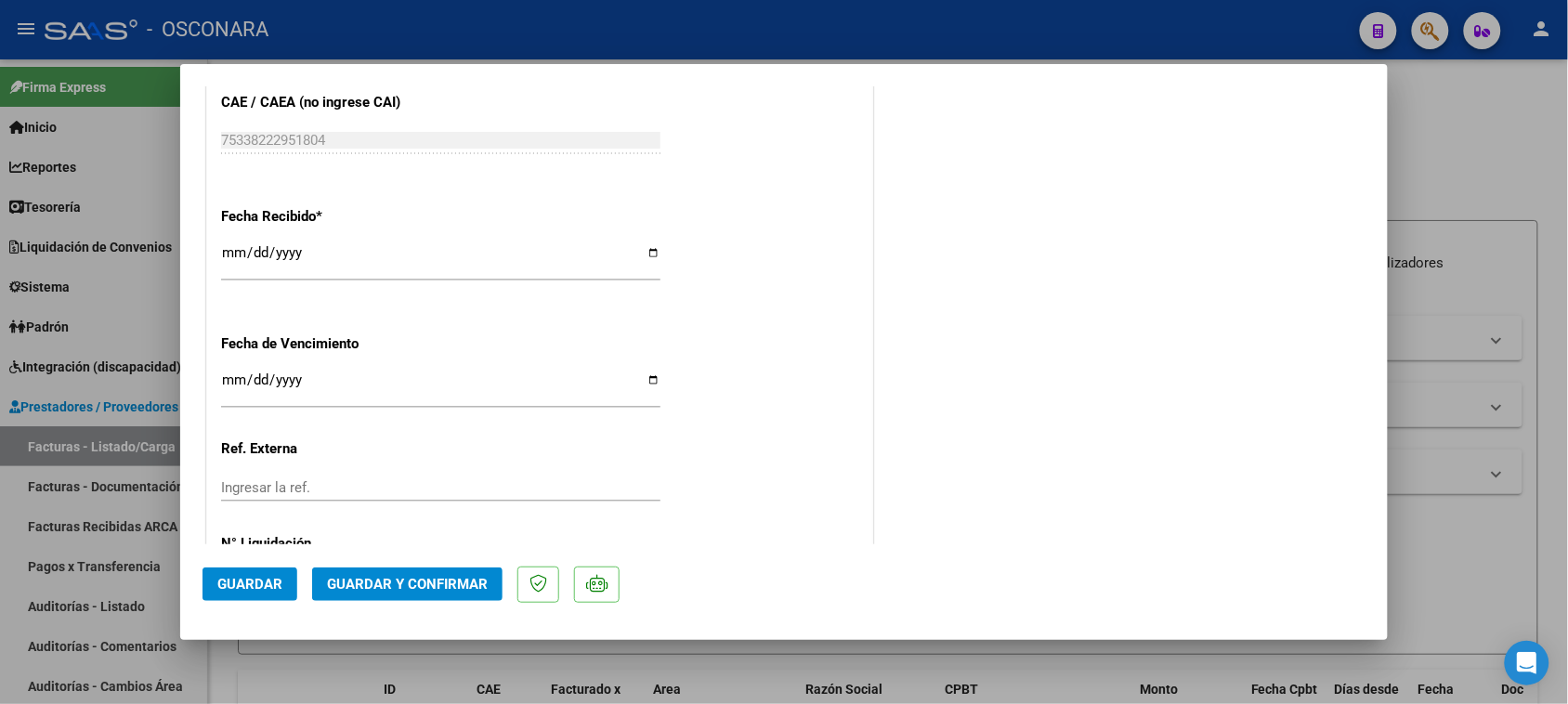
click at [247, 257] on input "[DATE]" at bounding box center [441, 260] width 439 height 30
click at [261, 251] on input "[DATE]" at bounding box center [441, 260] width 439 height 30
drag, startPoint x: 313, startPoint y: 248, endPoint x: 205, endPoint y: 256, distance: 108.3
click at [238, 246] on input "[DATE]" at bounding box center [441, 260] width 439 height 30
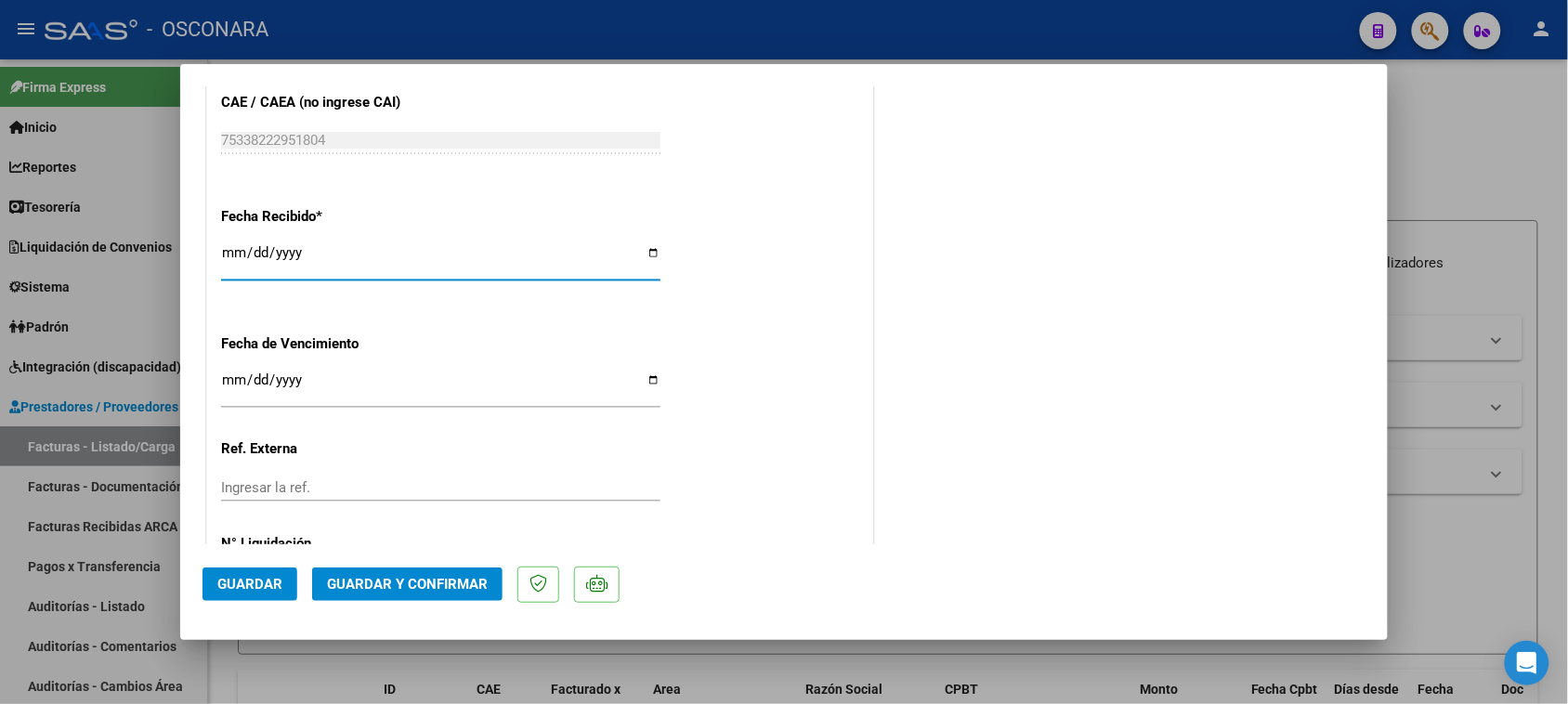
click at [235, 251] on input "[DATE]" at bounding box center [441, 260] width 439 height 30
type input "[DATE]"
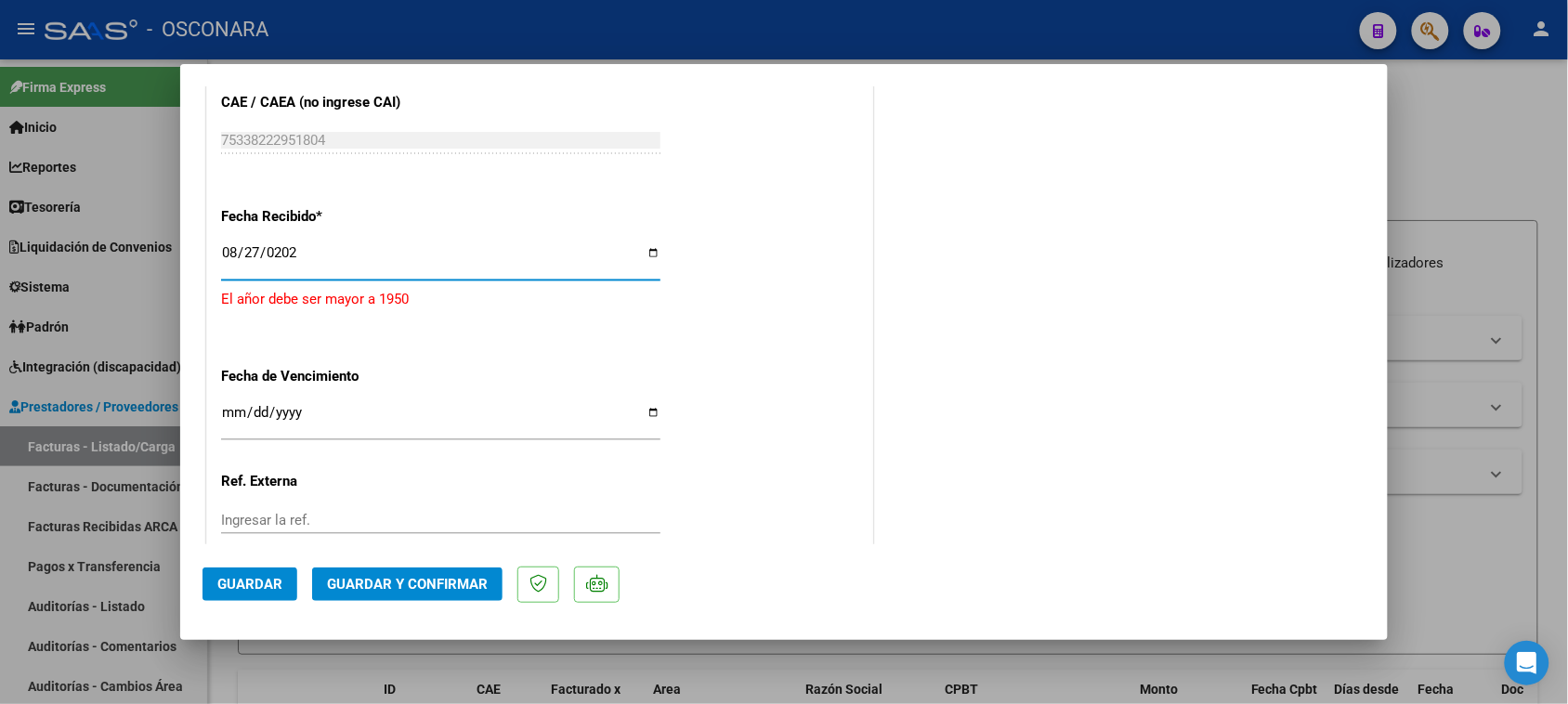
type input "[DATE]"
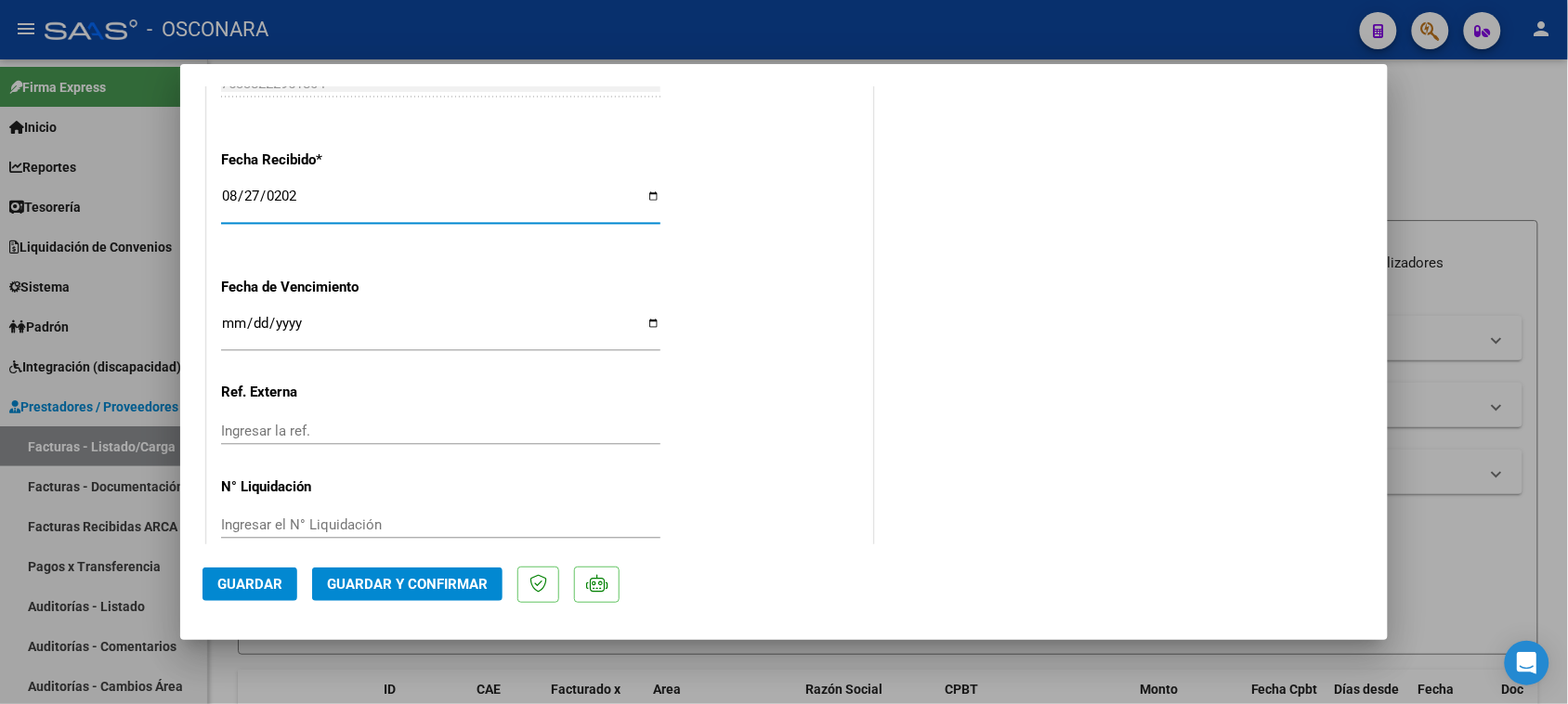
scroll to position [1131, 0]
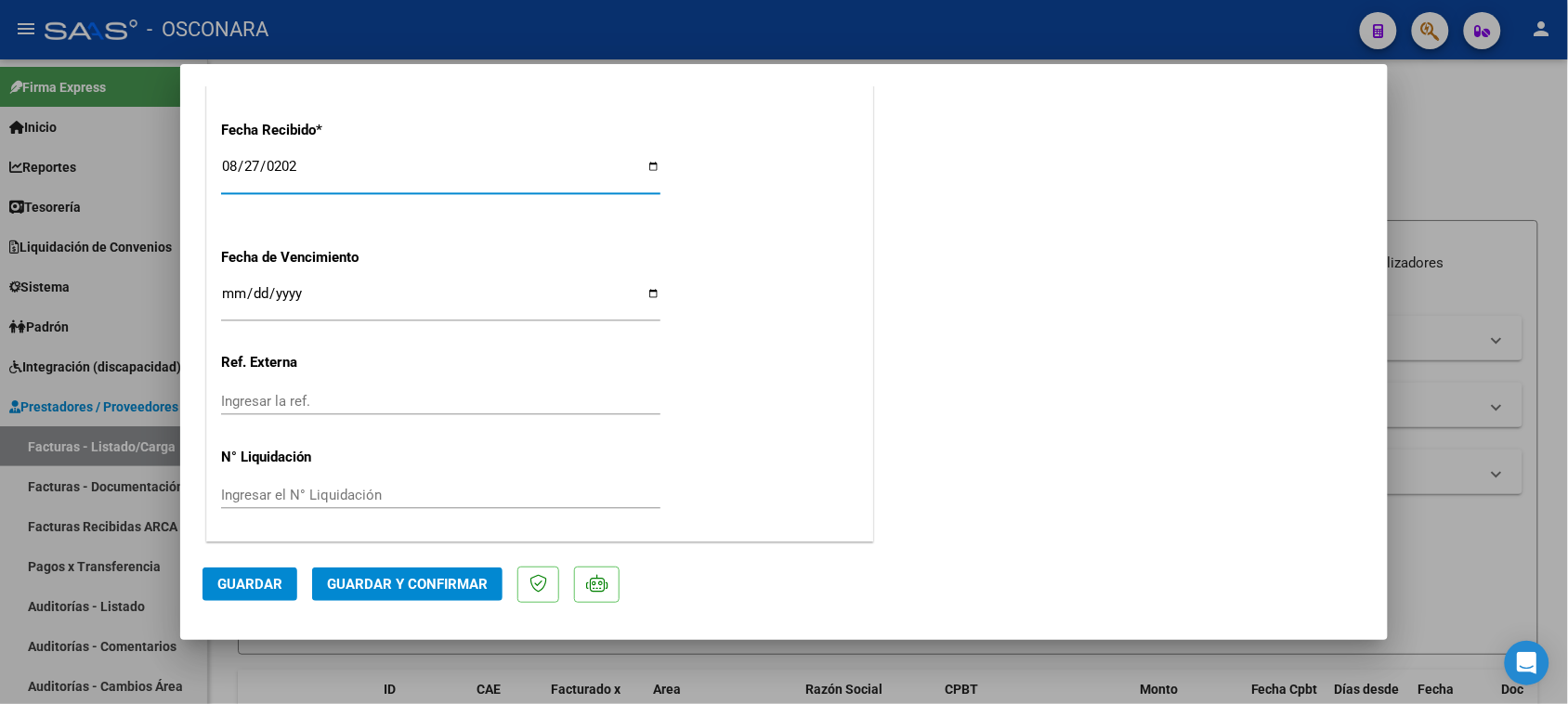
click at [396, 588] on span "Guardar y Confirmar" at bounding box center [407, 584] width 161 height 17
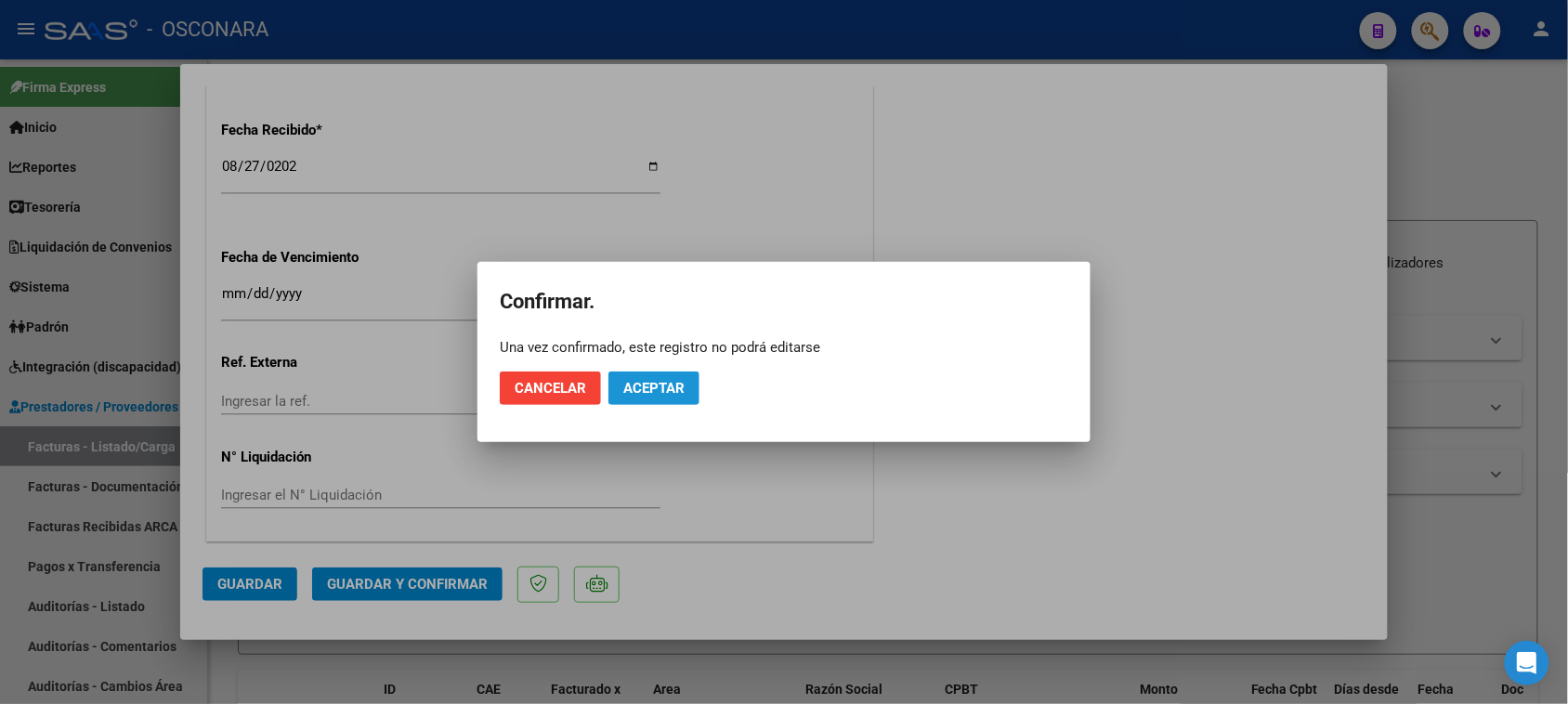
click at [669, 393] on span "Aceptar" at bounding box center [654, 388] width 62 height 17
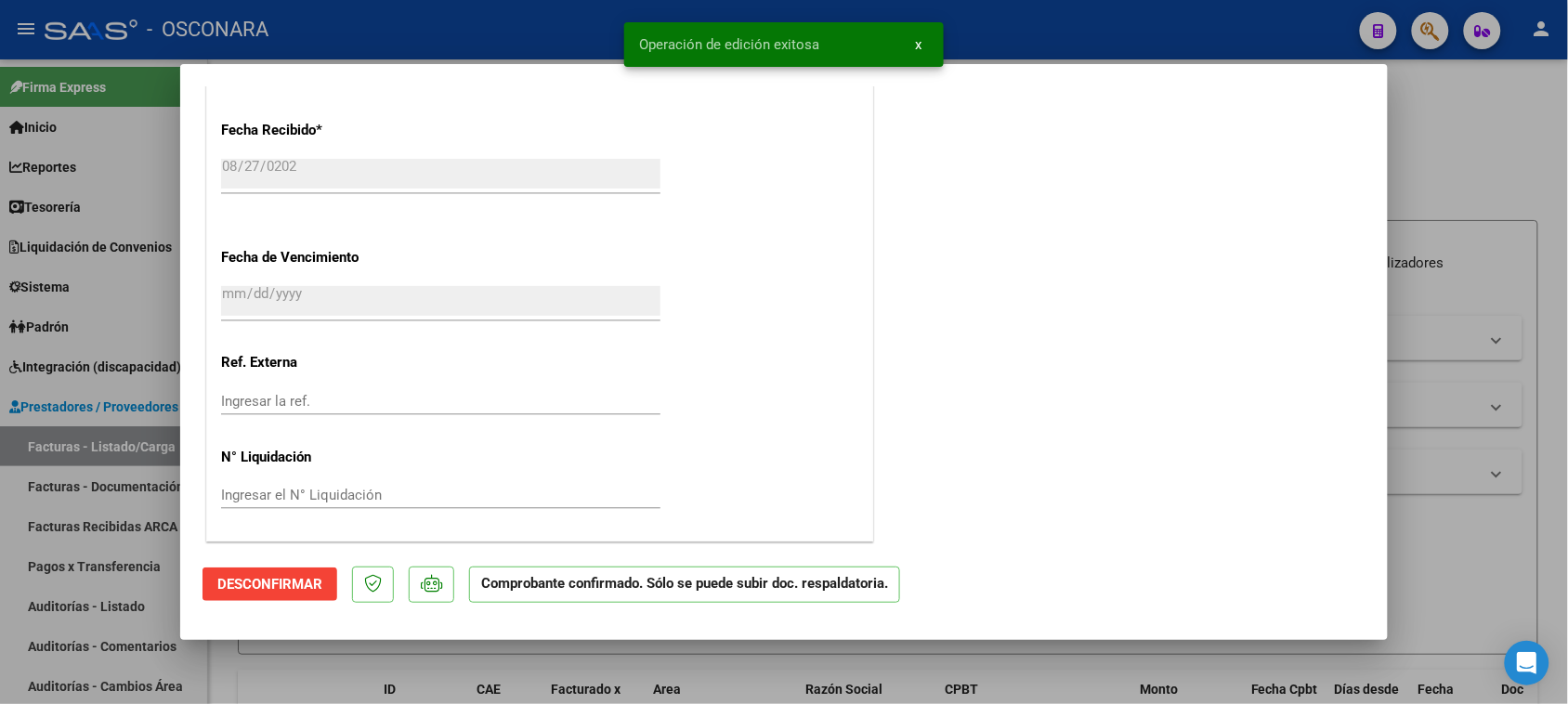
click at [158, 307] on div at bounding box center [784, 352] width 1568 height 704
type input "$ 0,00"
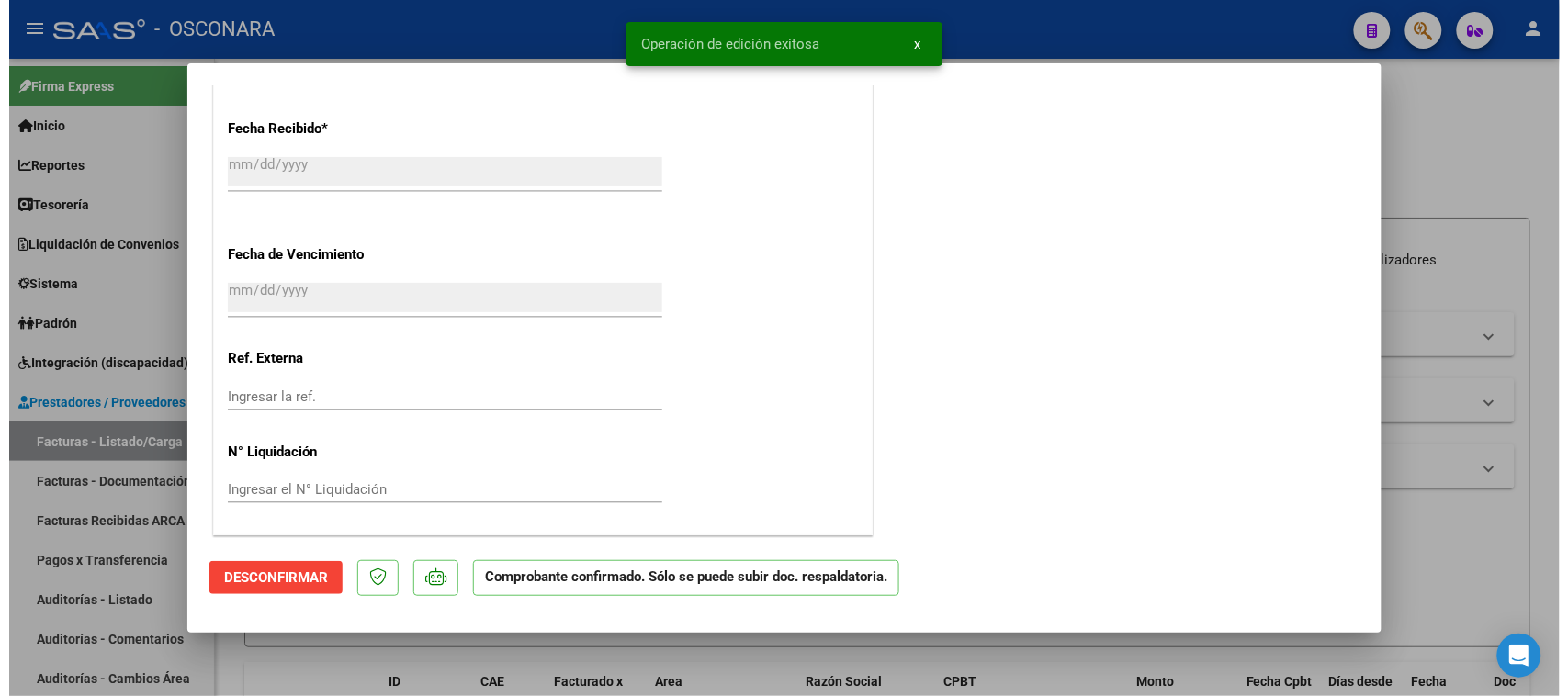
scroll to position [1258, 0]
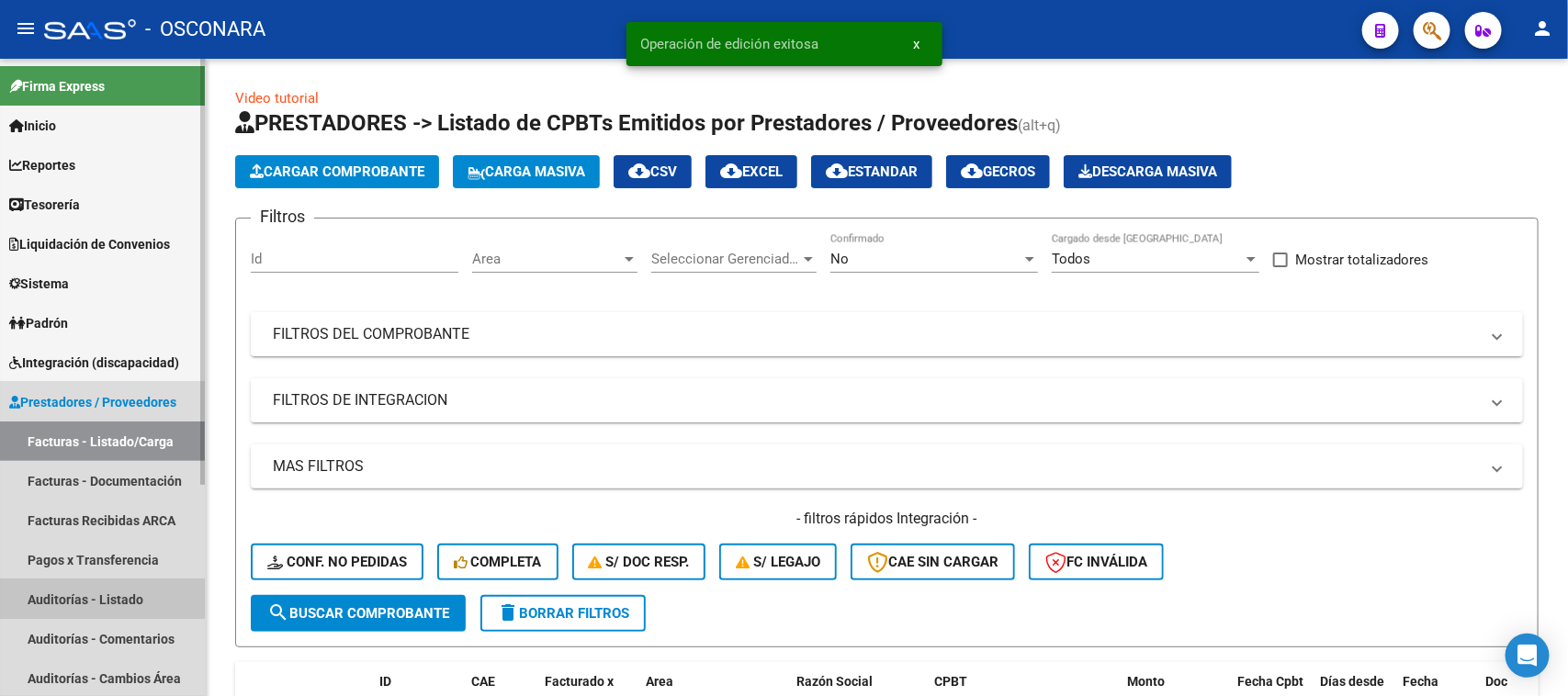
click at [83, 589] on link "Auditorías - Listado" at bounding box center [103, 599] width 205 height 40
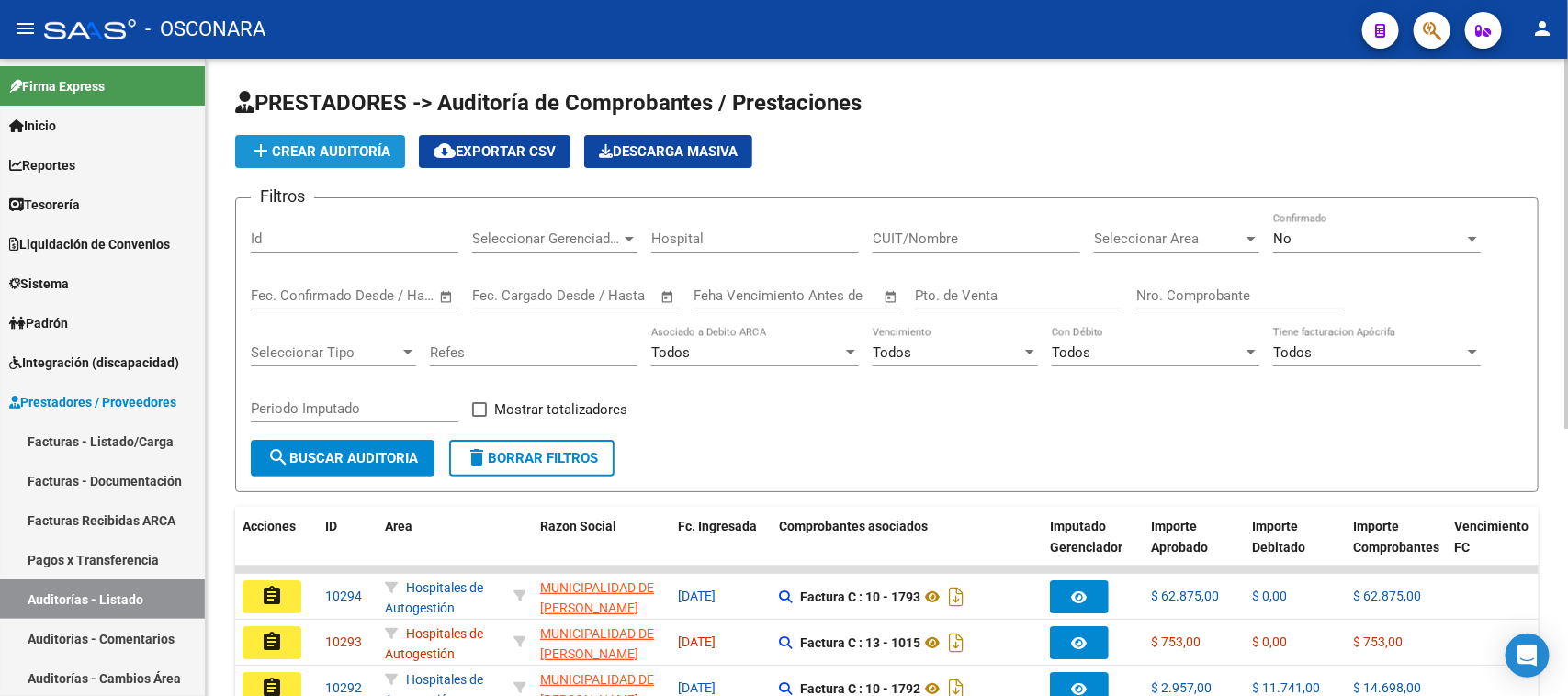
click at [327, 143] on span "add Crear Auditoría" at bounding box center [320, 151] width 140 height 17
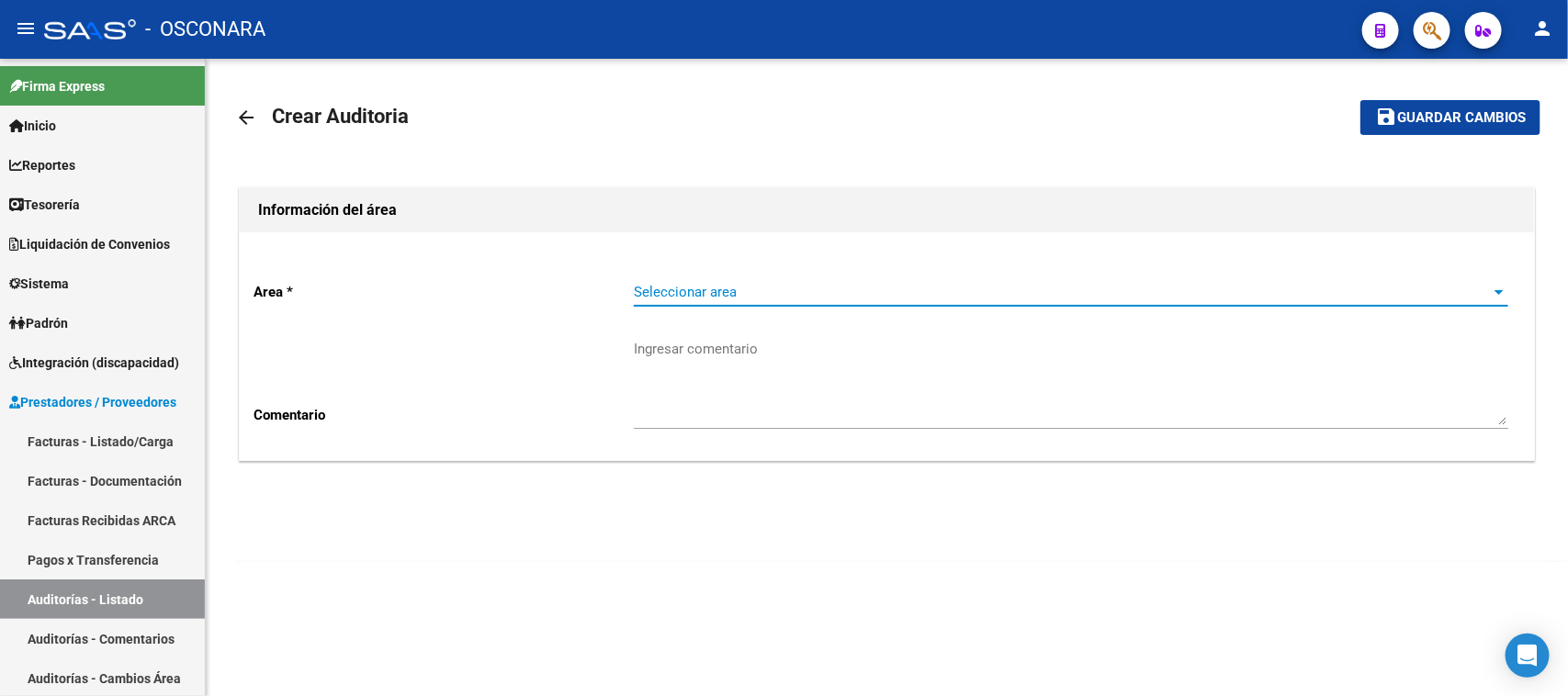
click at [786, 285] on span "Seleccionar area" at bounding box center [1062, 292] width 858 height 17
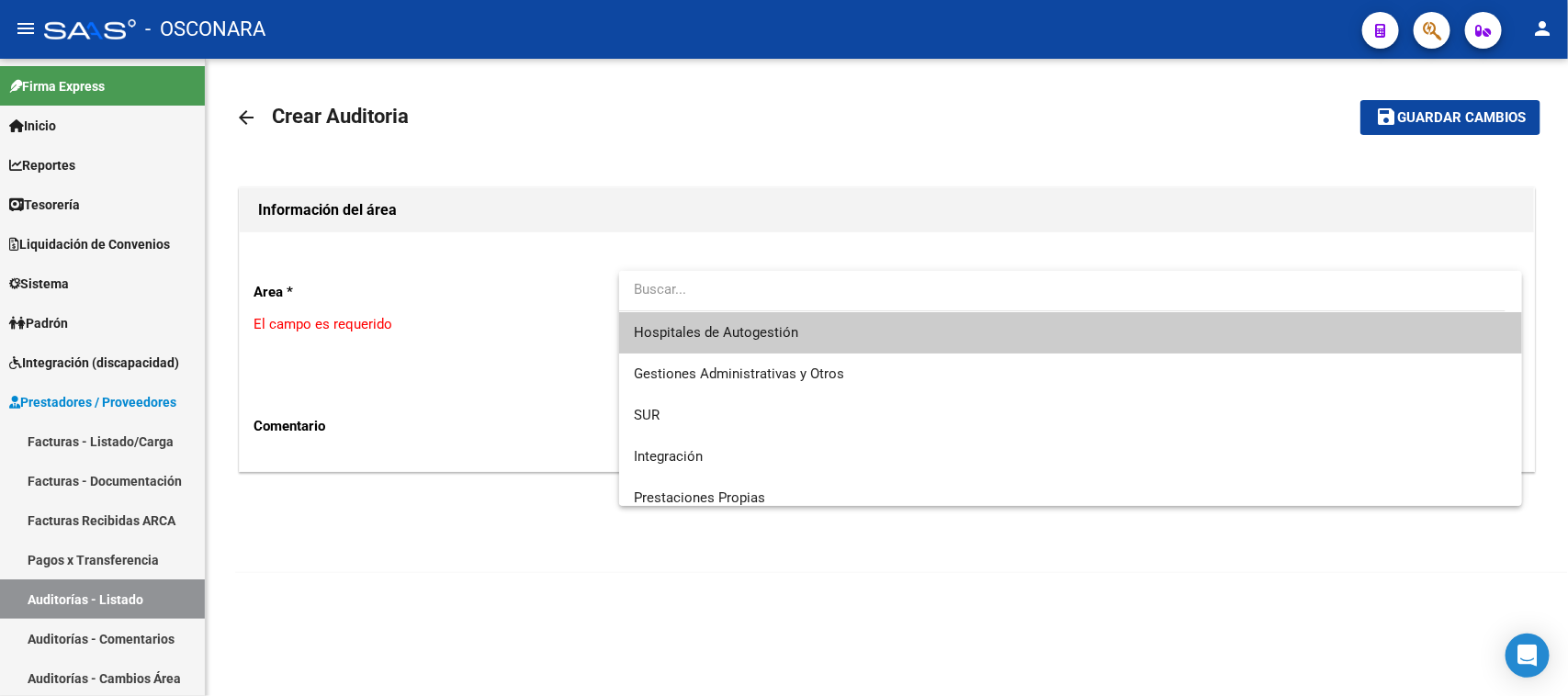
click at [783, 337] on span "Hospitales de Autogestión" at bounding box center [716, 332] width 164 height 17
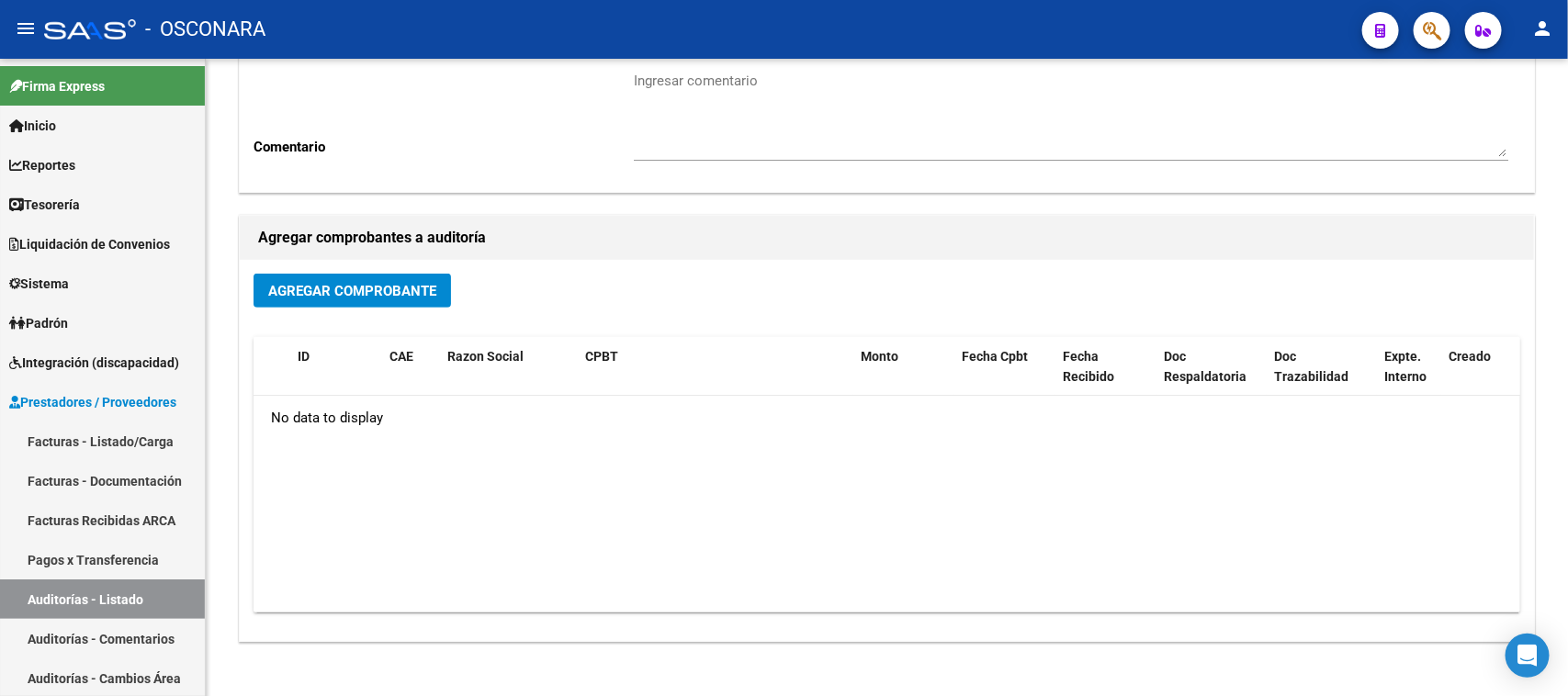
scroll to position [342, 0]
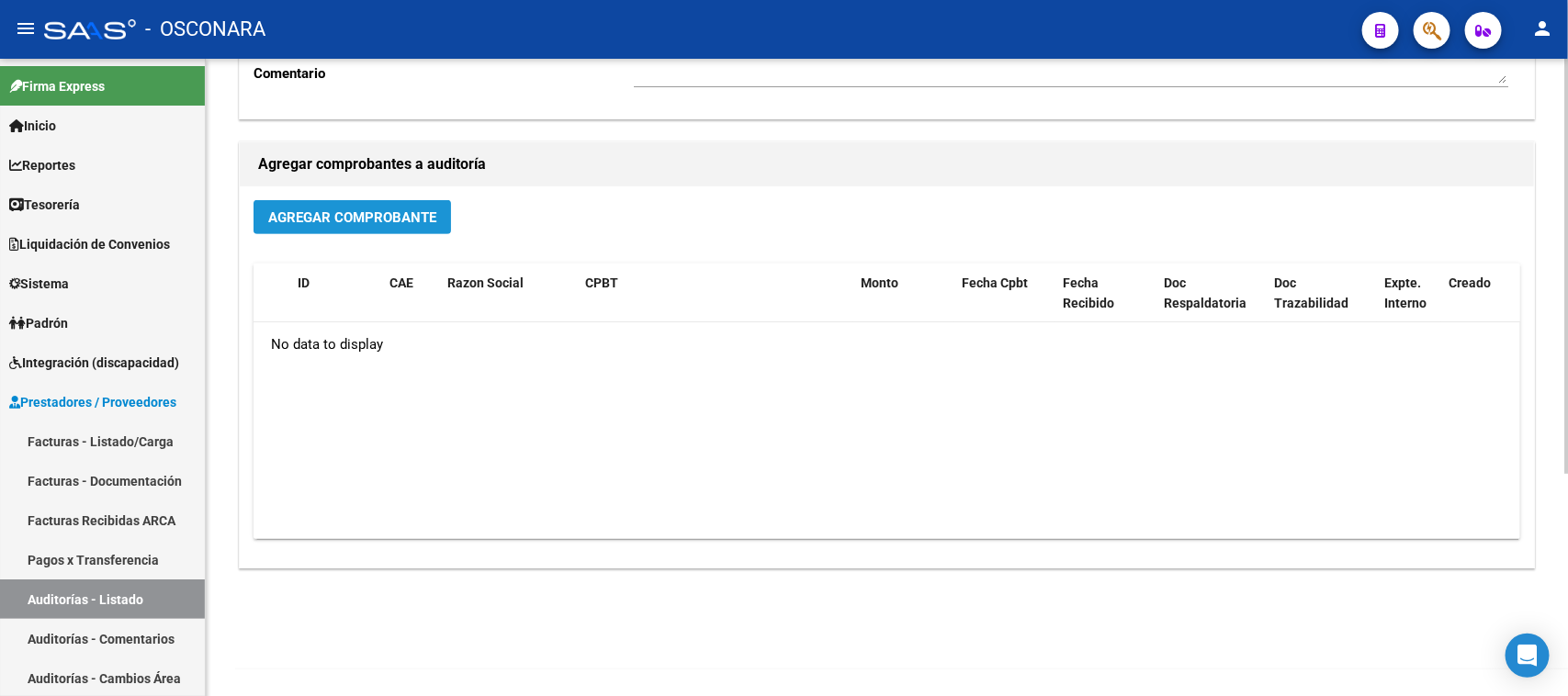
click at [400, 213] on span "Agregar Comprobante" at bounding box center [352, 218] width 168 height 17
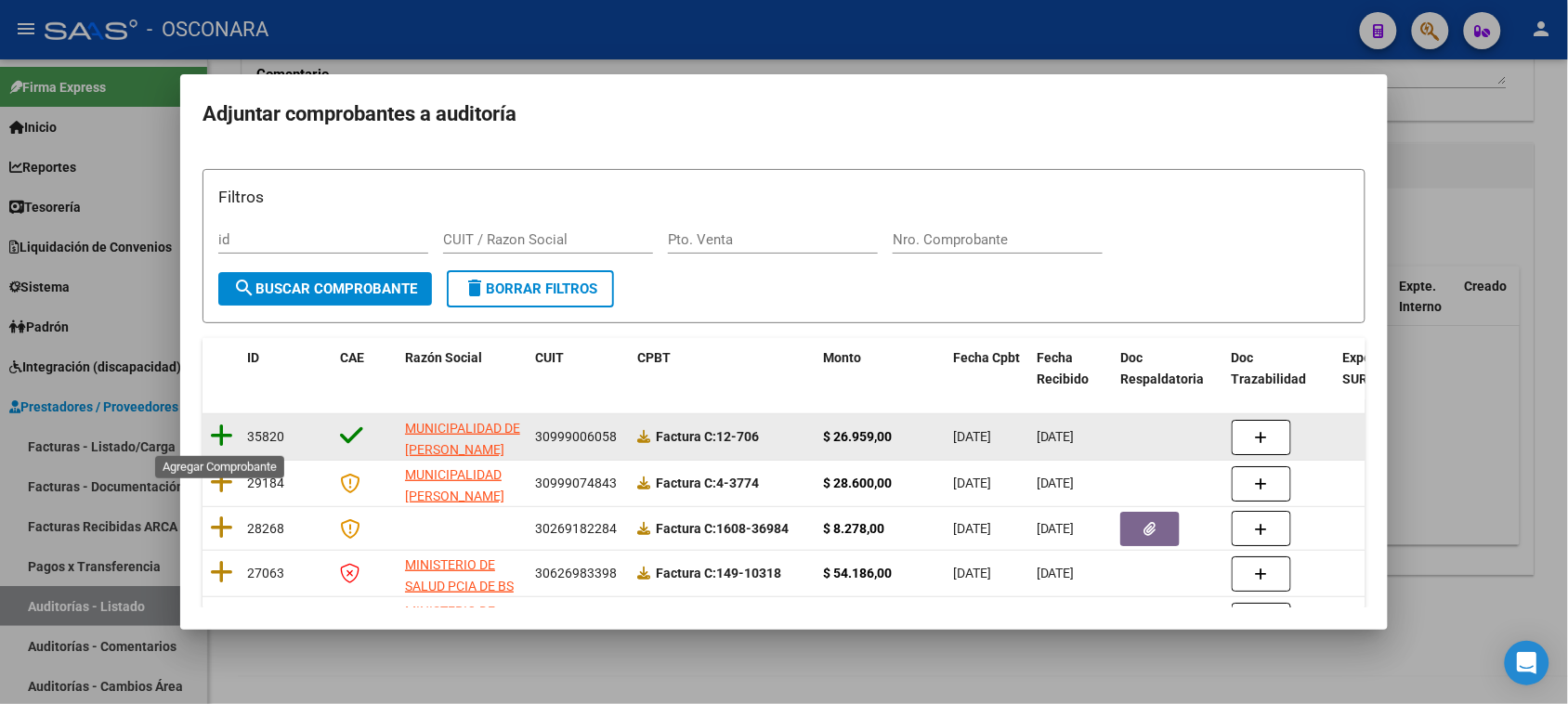
click at [221, 431] on icon at bounding box center [221, 436] width 23 height 26
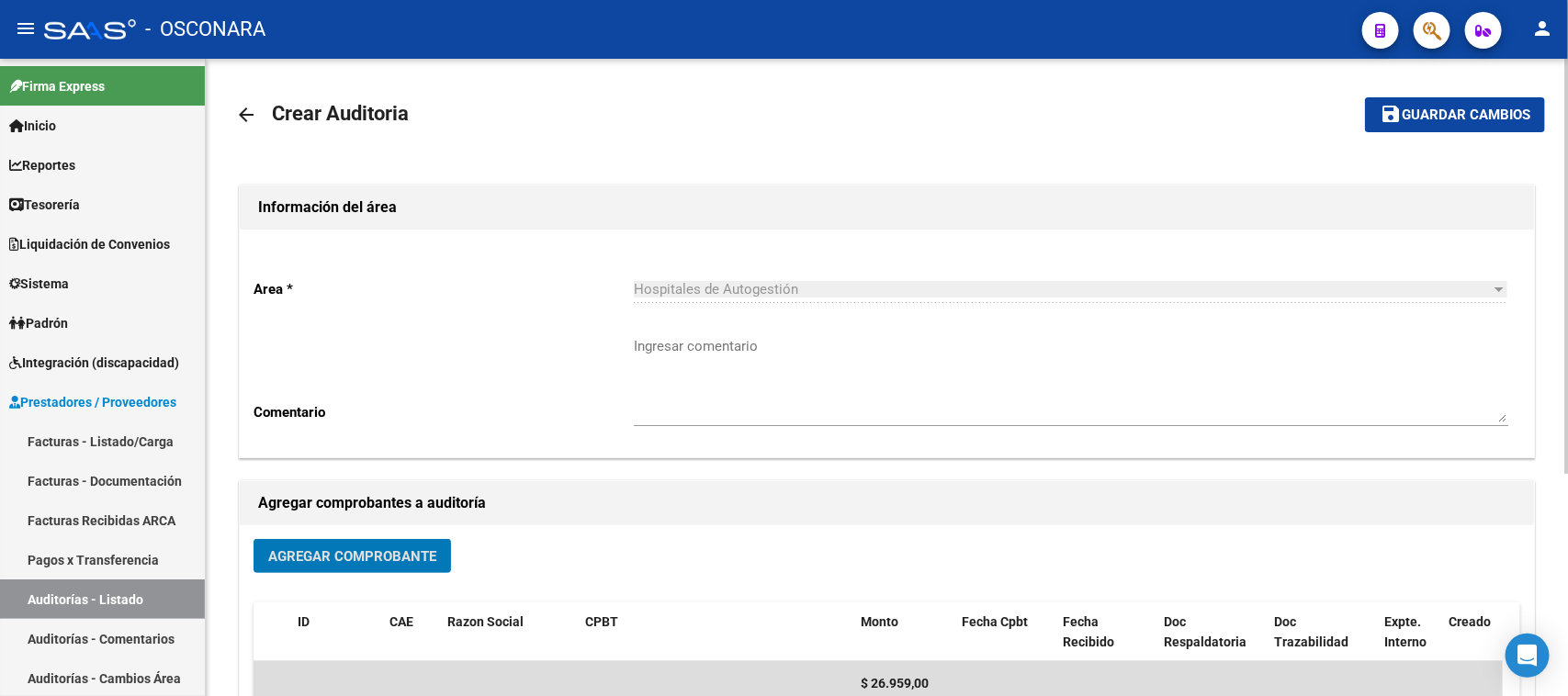
scroll to position [0, 0]
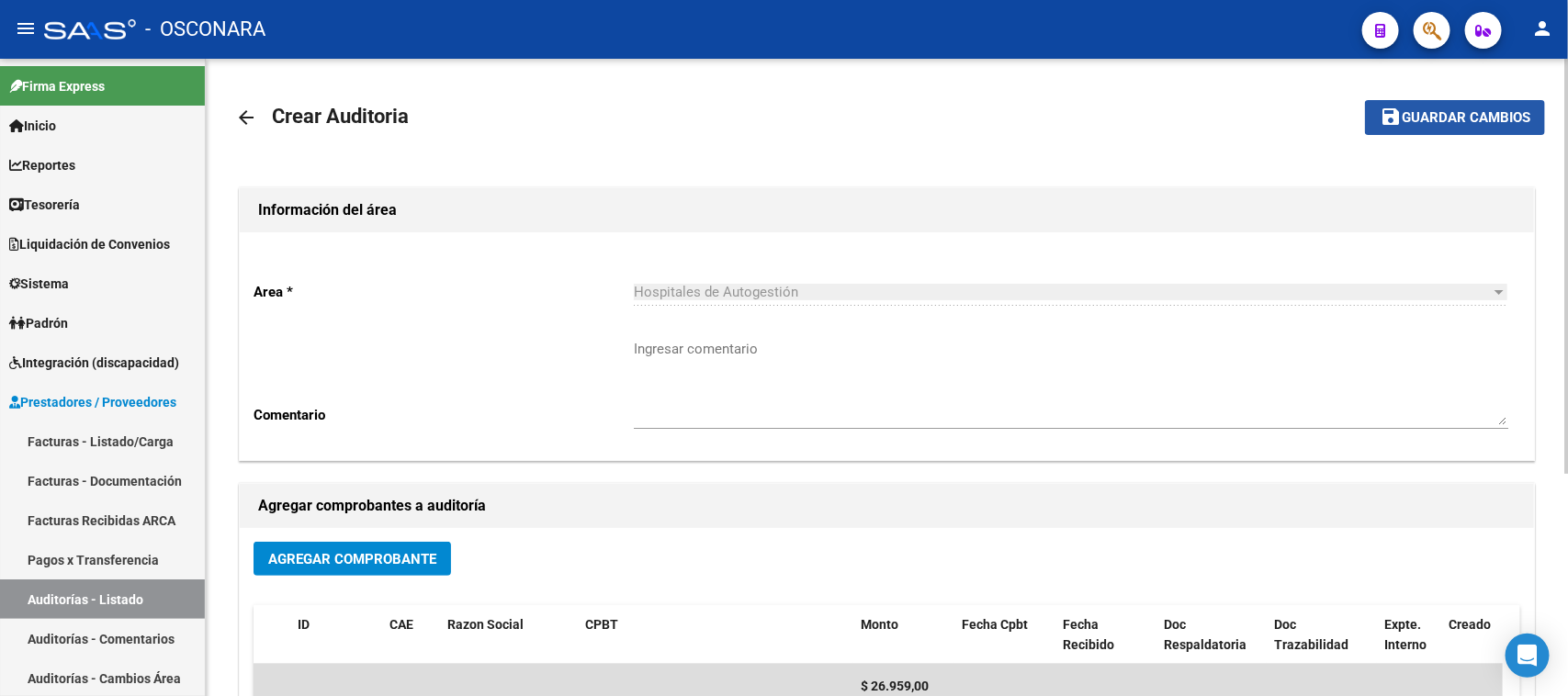
click at [1465, 117] on span "Guardar cambios" at bounding box center [1465, 118] width 128 height 17
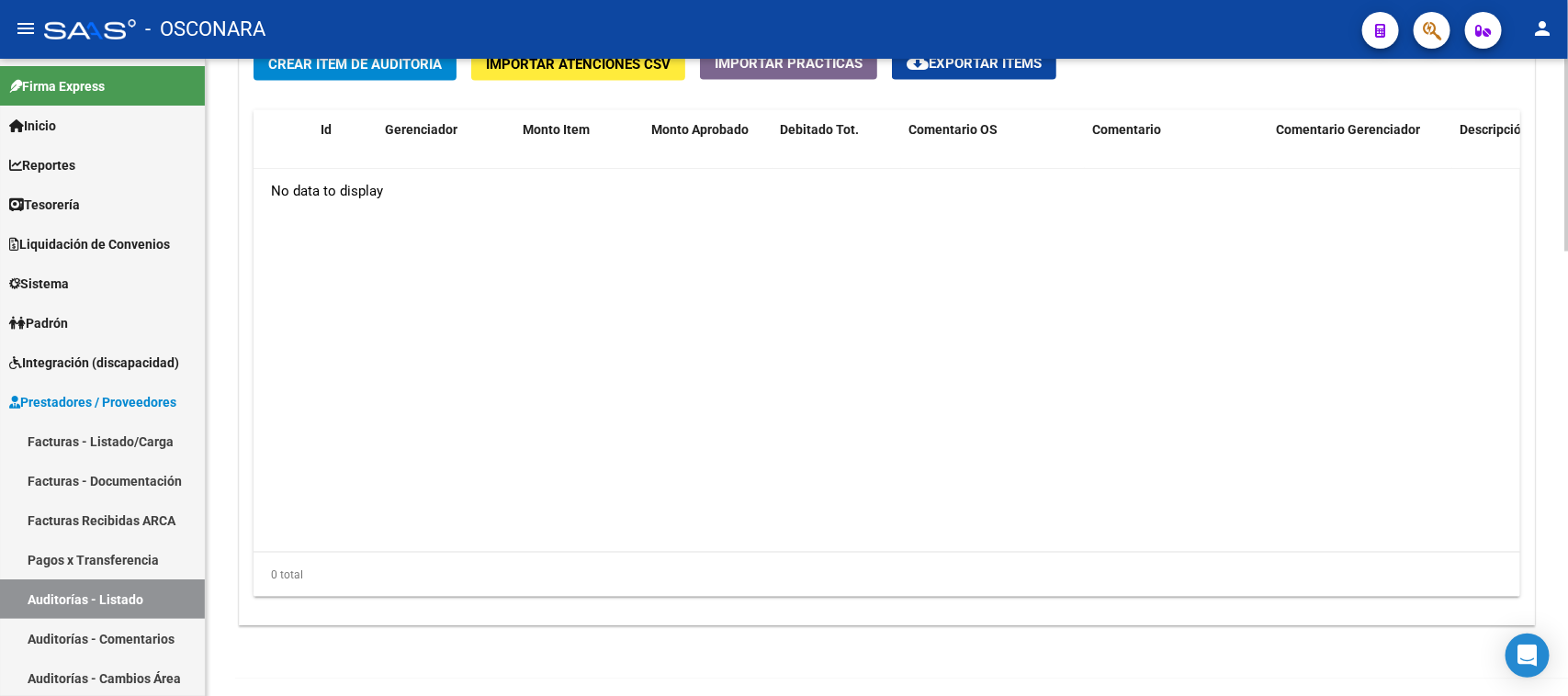
scroll to position [1354, 0]
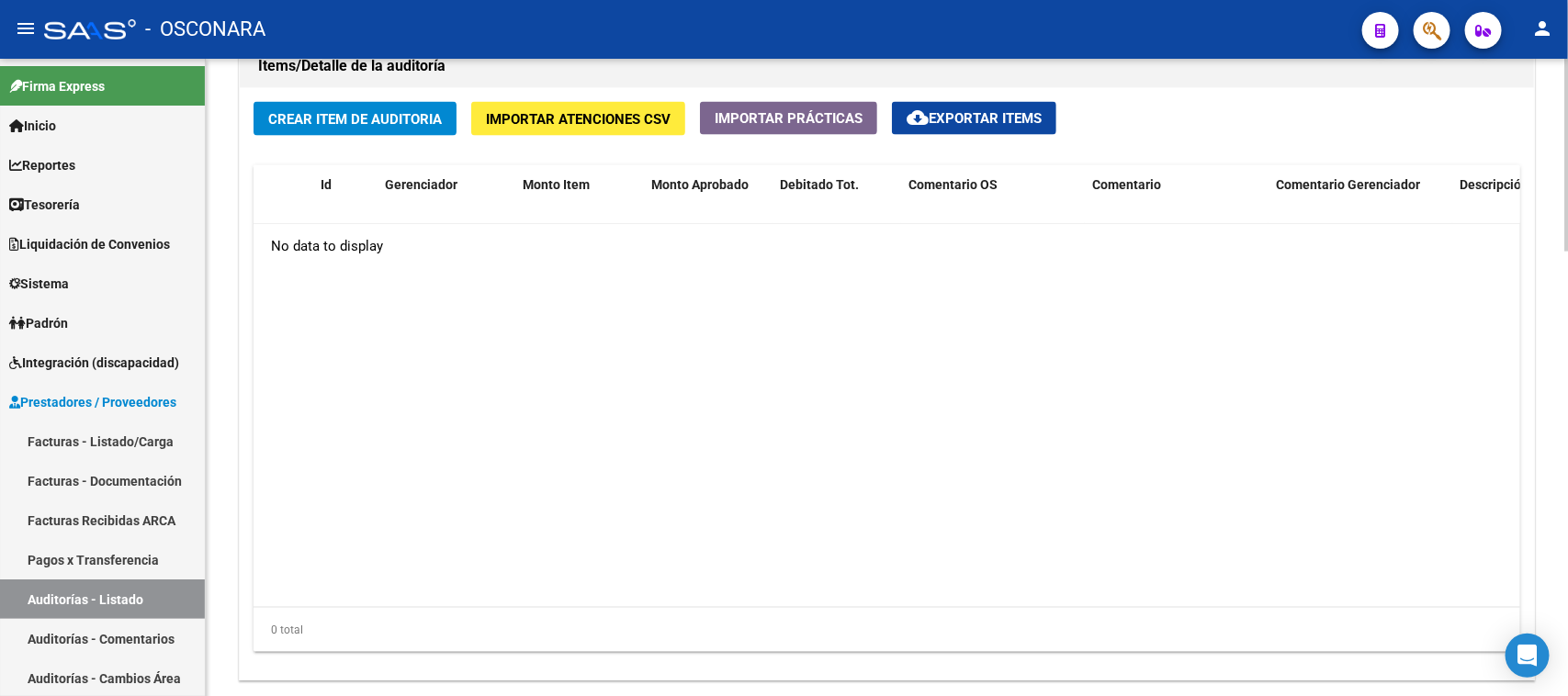
click at [294, 106] on button "Crear Item de Auditoria" at bounding box center [356, 118] width 203 height 34
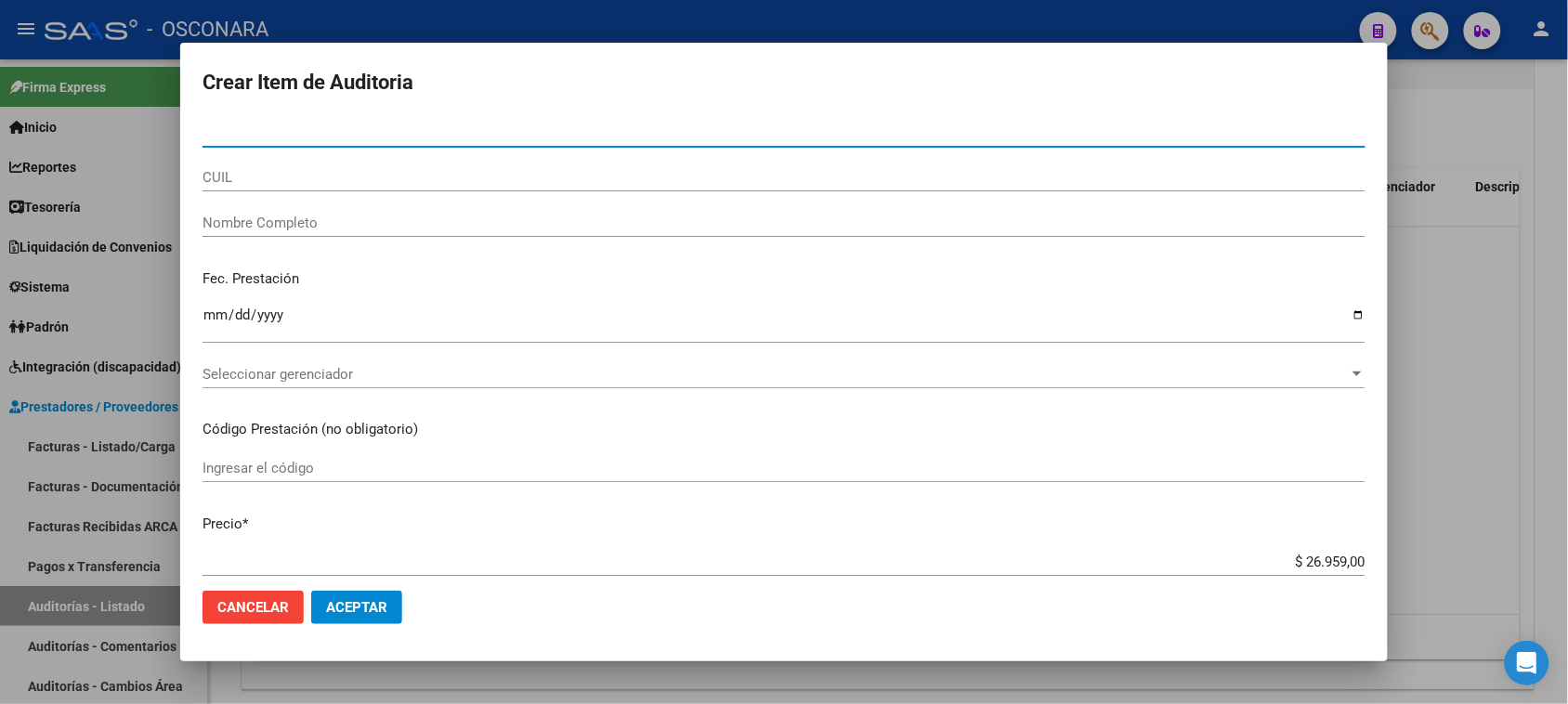
paste input "53216977"
type input "53216977"
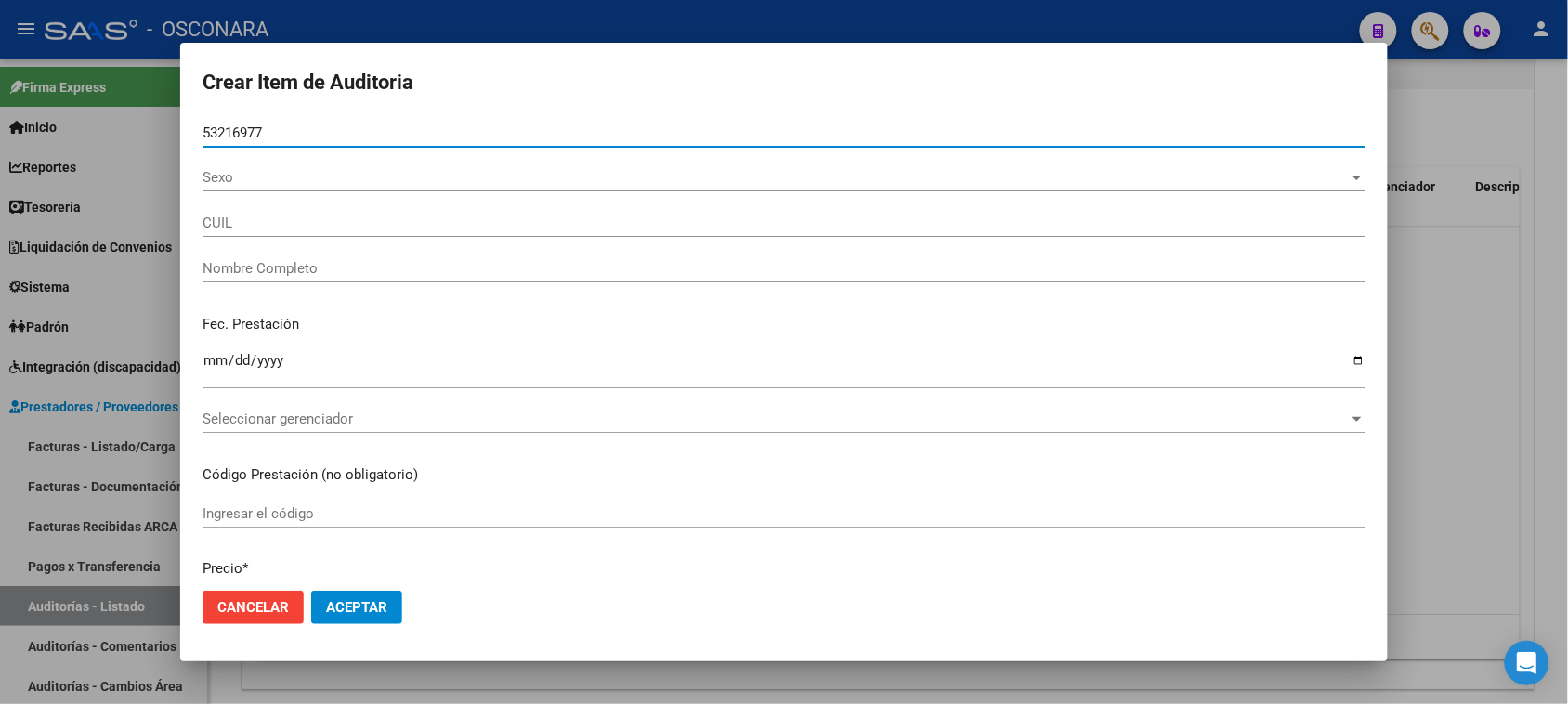
type input "20532169772"
type input "[PERSON_NAME]"
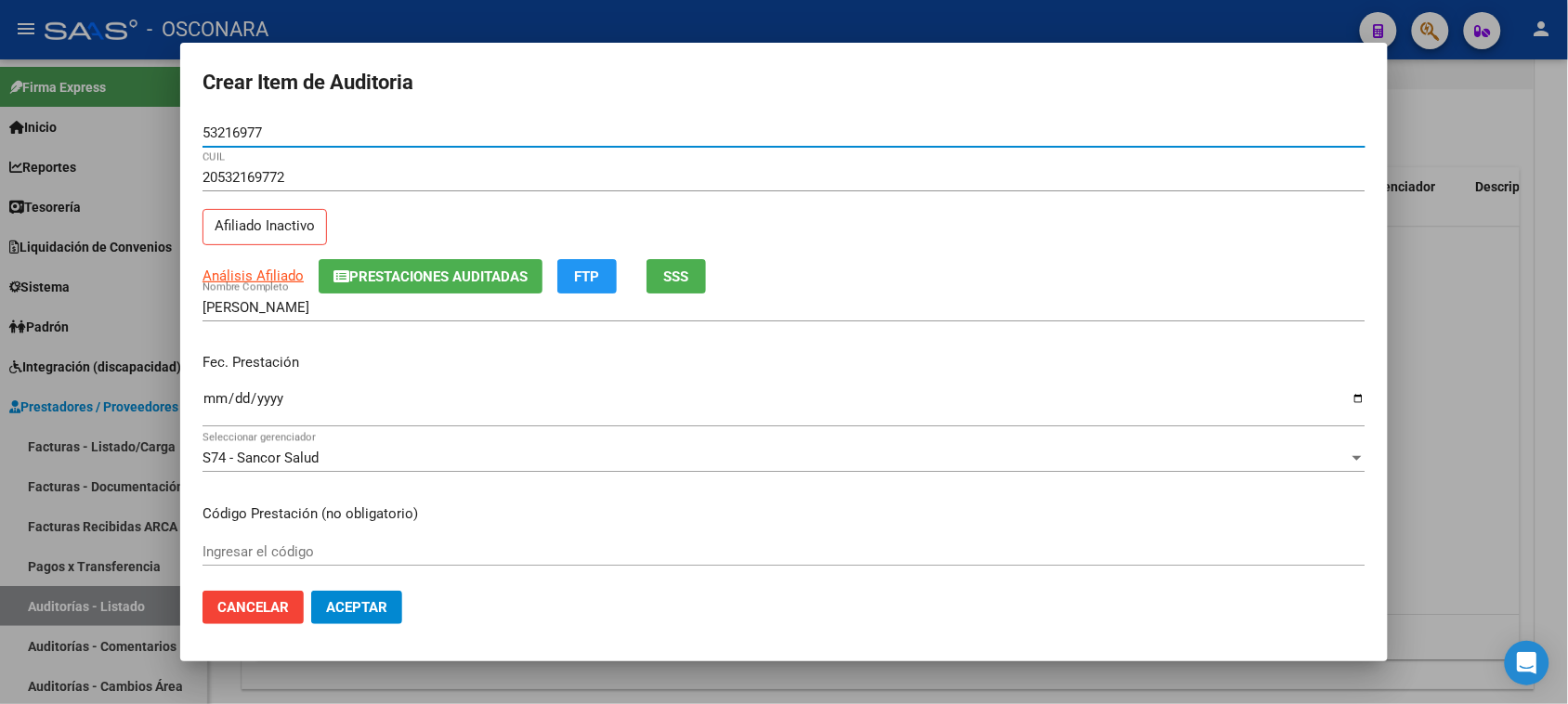
type input "53216977"
click at [687, 269] on span "SSS" at bounding box center [676, 276] width 25 height 17
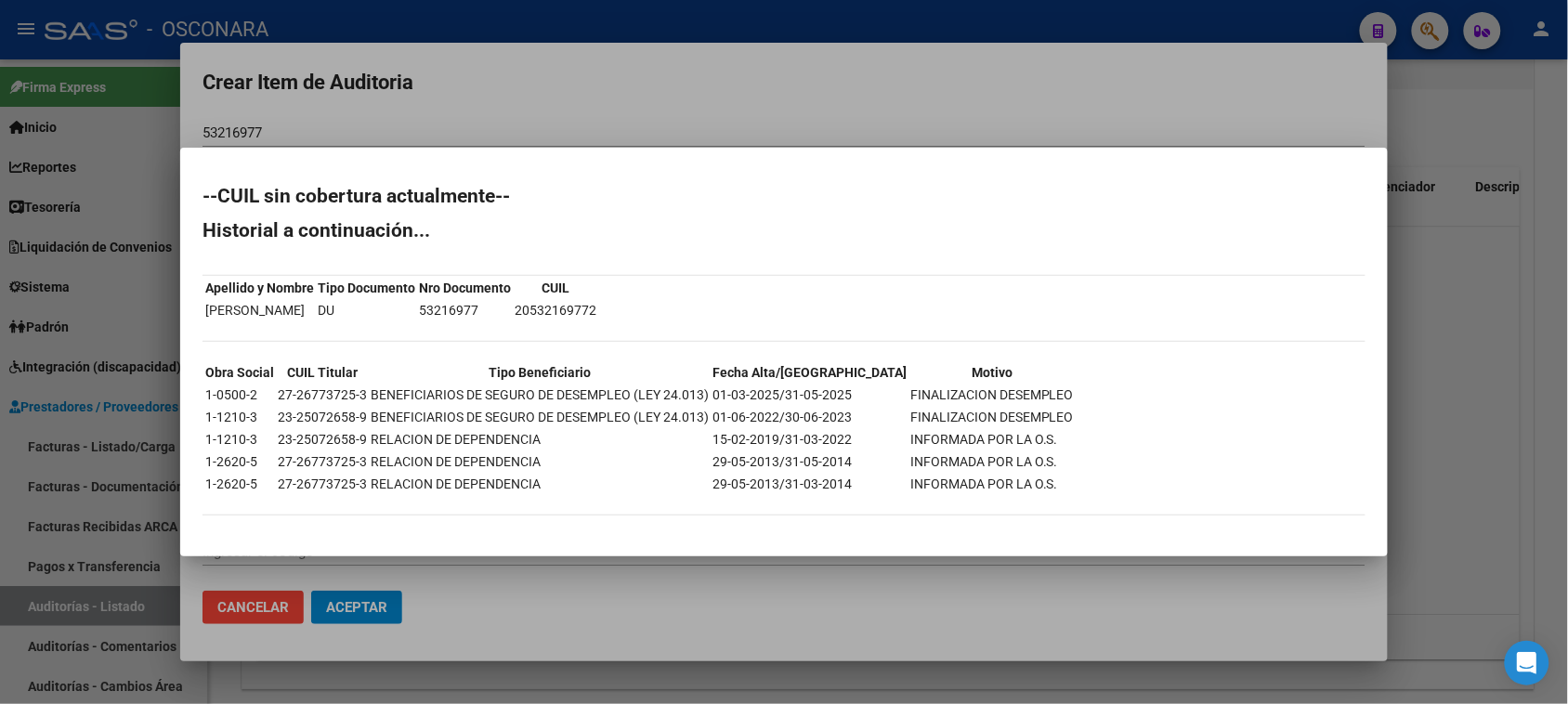
click at [1475, 434] on div at bounding box center [784, 352] width 1568 height 704
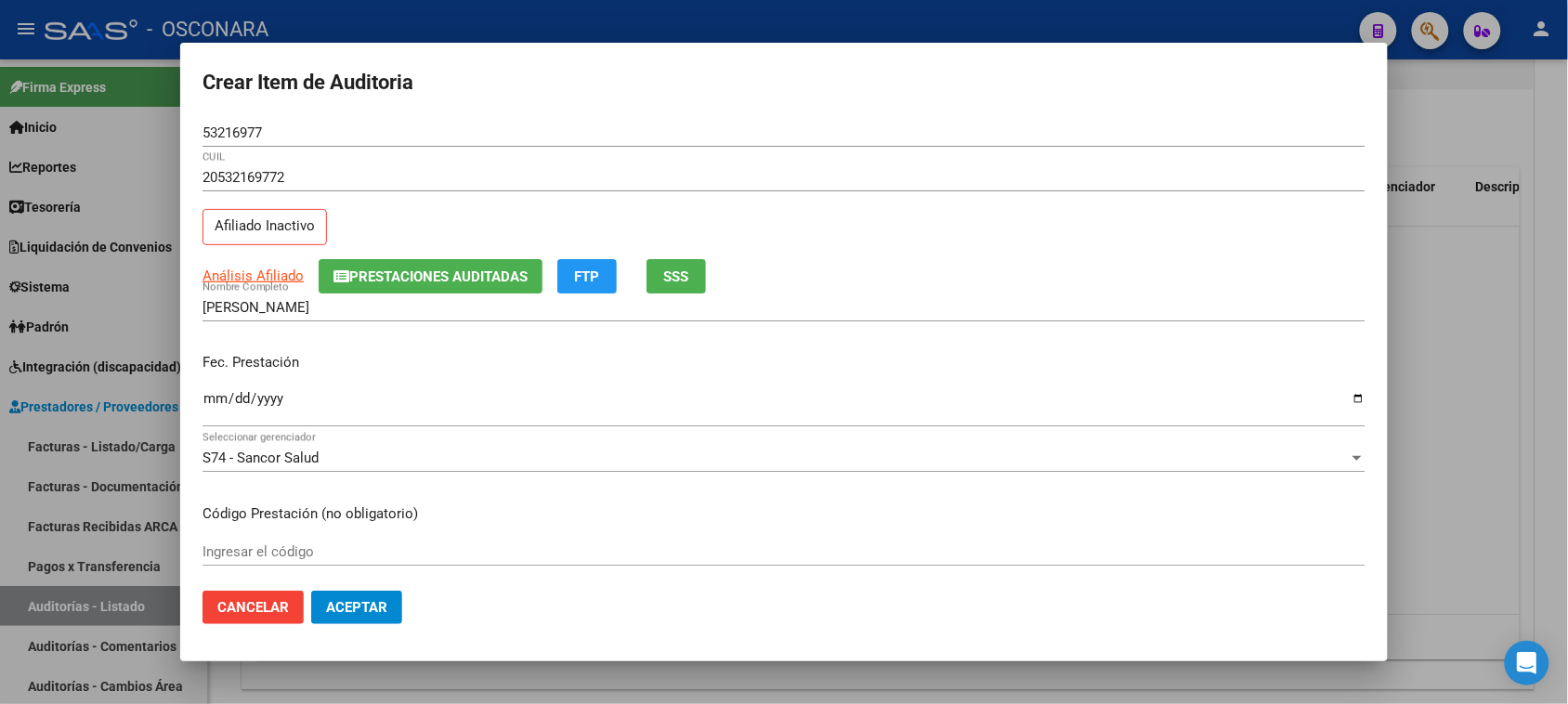
click at [1433, 424] on div at bounding box center [784, 352] width 1568 height 704
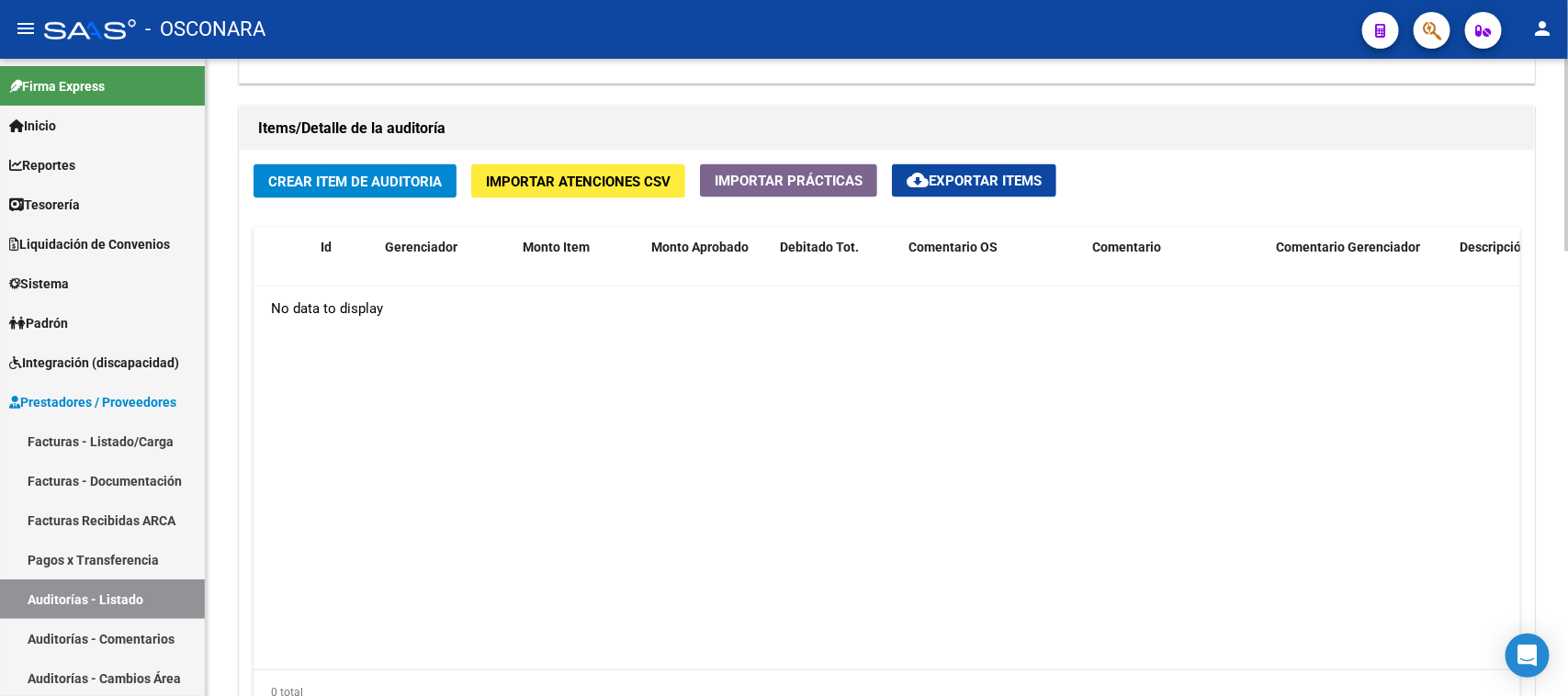
scroll to position [1240, 0]
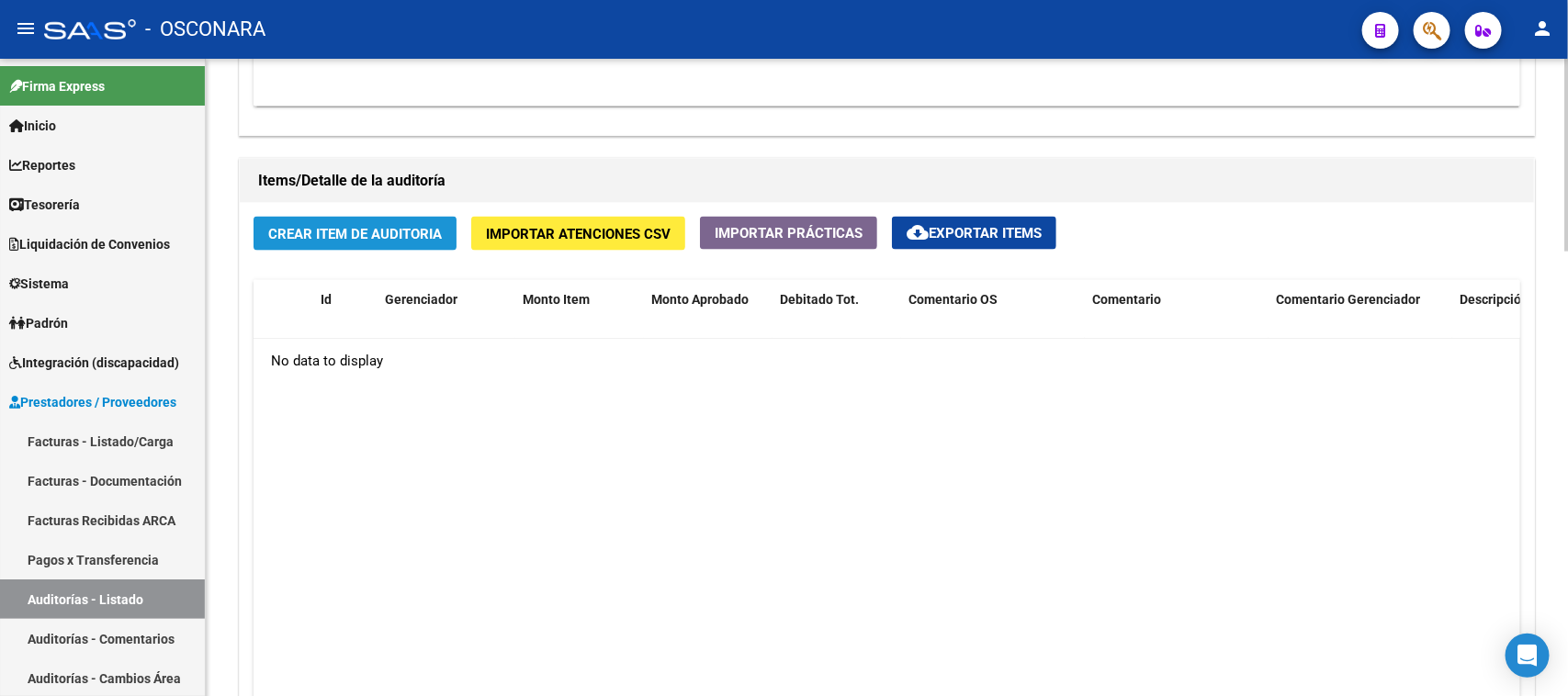
click at [361, 234] on span "Crear Item de Auditoria" at bounding box center [355, 234] width 174 height 17
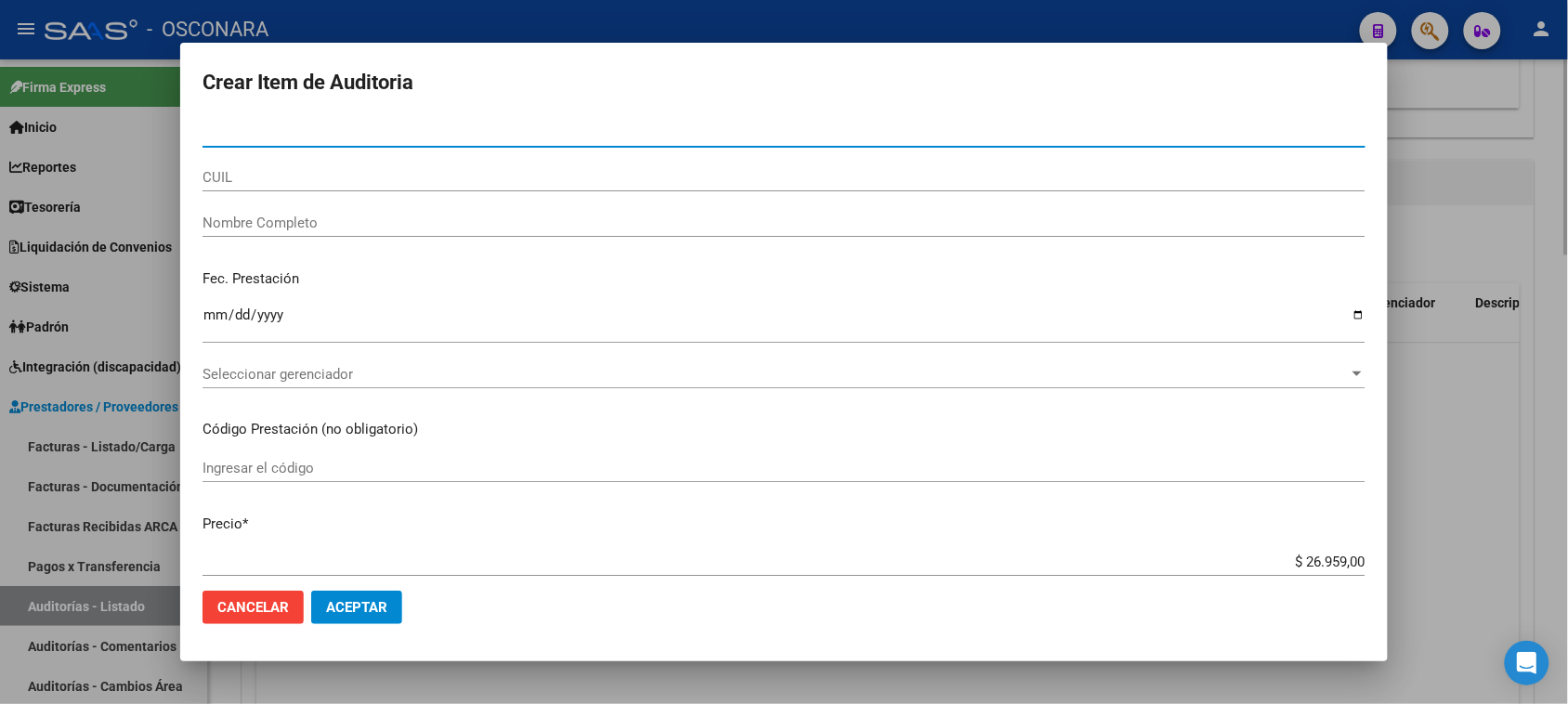
click at [1449, 488] on div at bounding box center [784, 352] width 1568 height 704
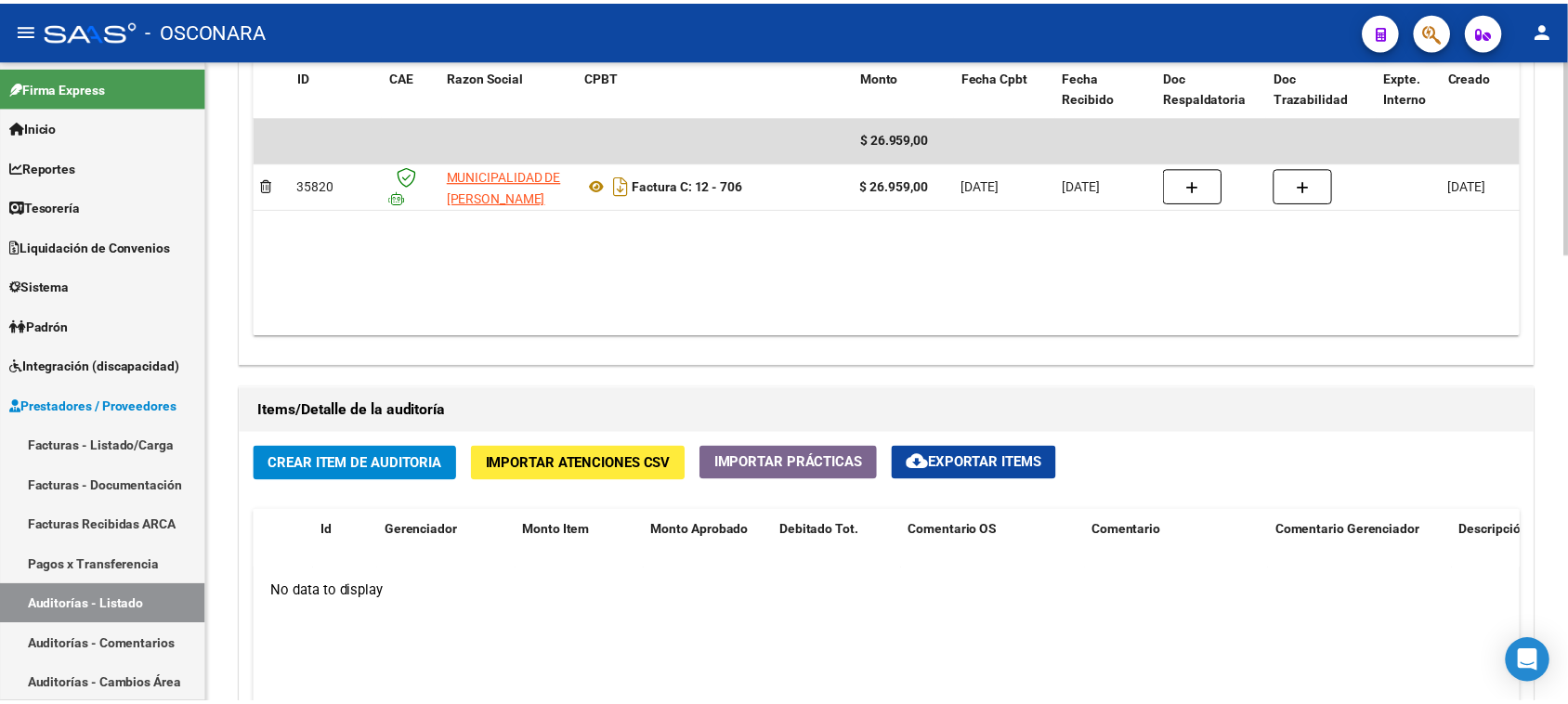
scroll to position [1021, 0]
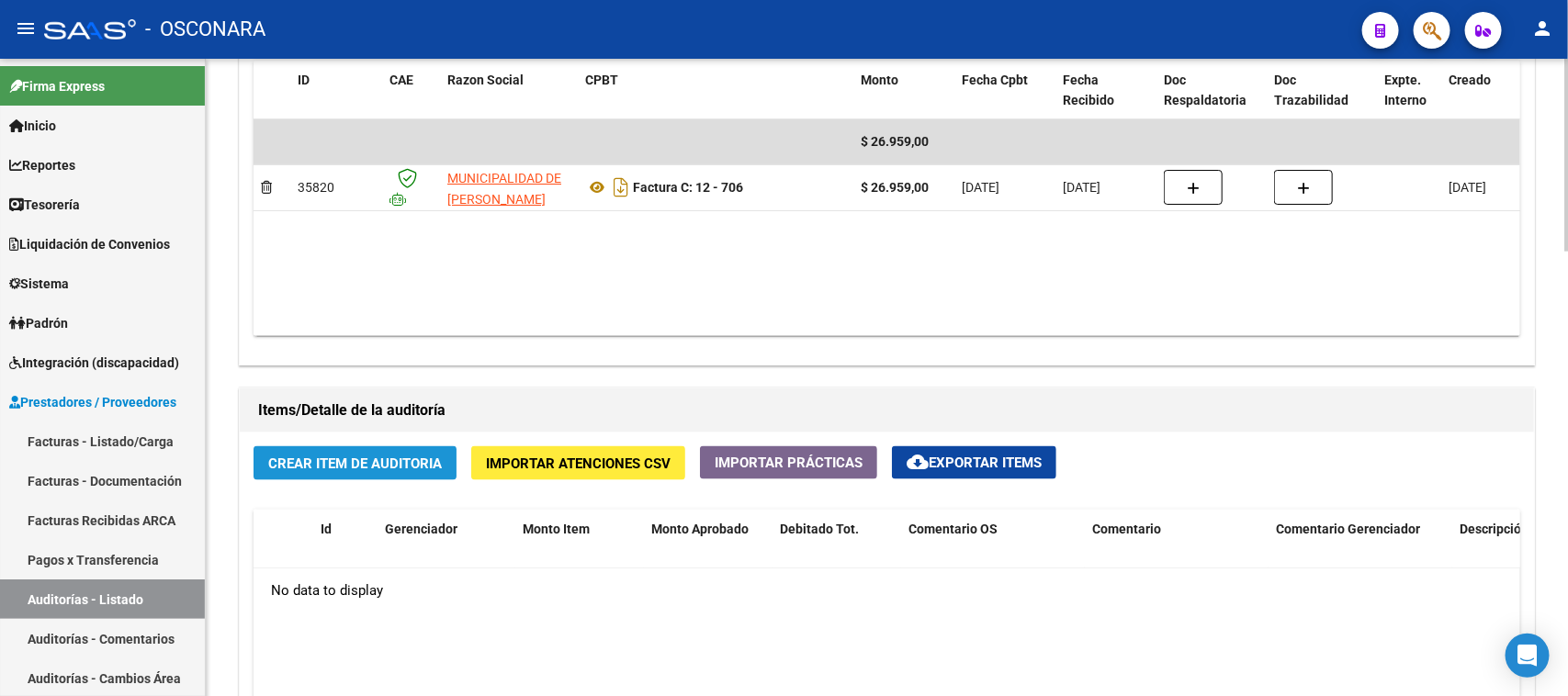
click at [331, 446] on button "Crear Item de Auditoria" at bounding box center [356, 462] width 203 height 34
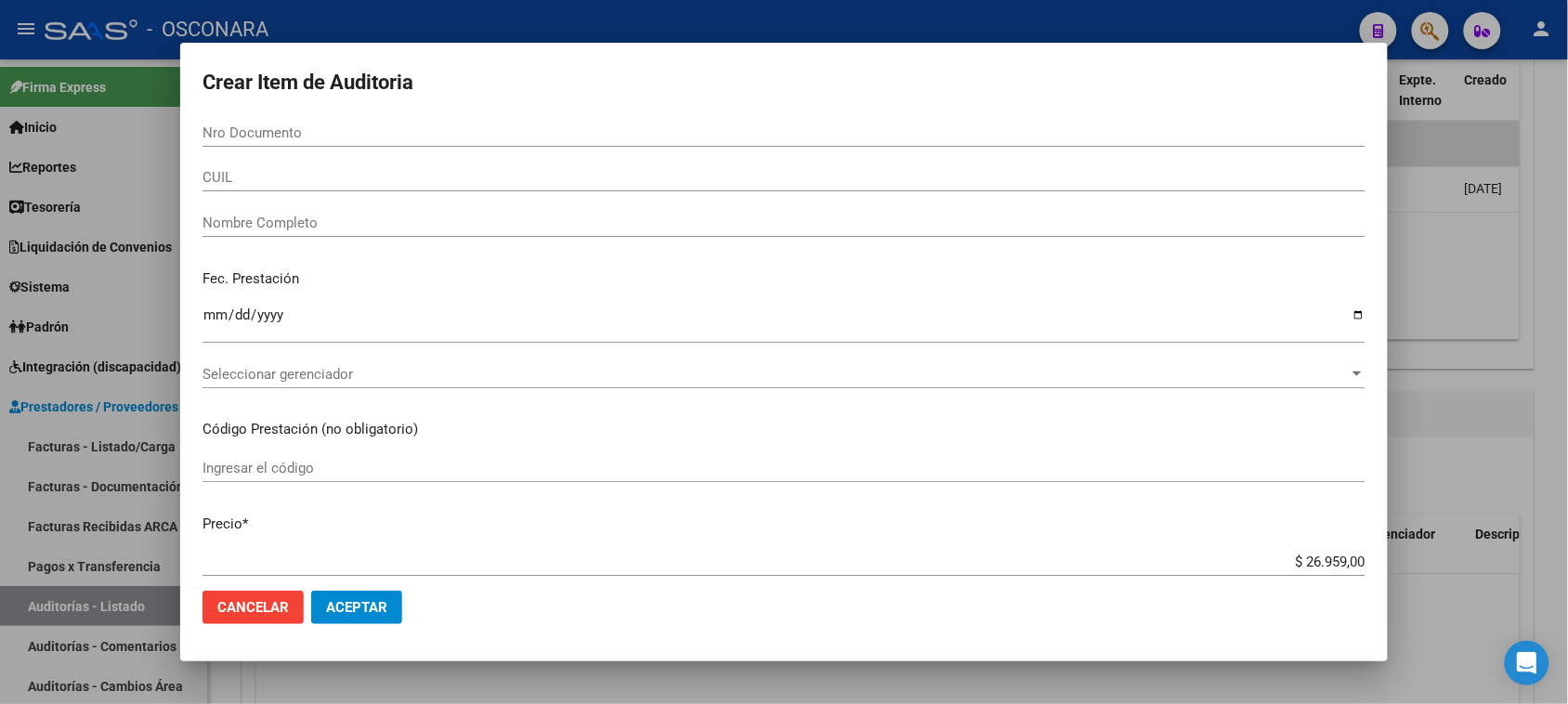
click at [318, 121] on div "Nro Documento" at bounding box center [784, 133] width 1163 height 28
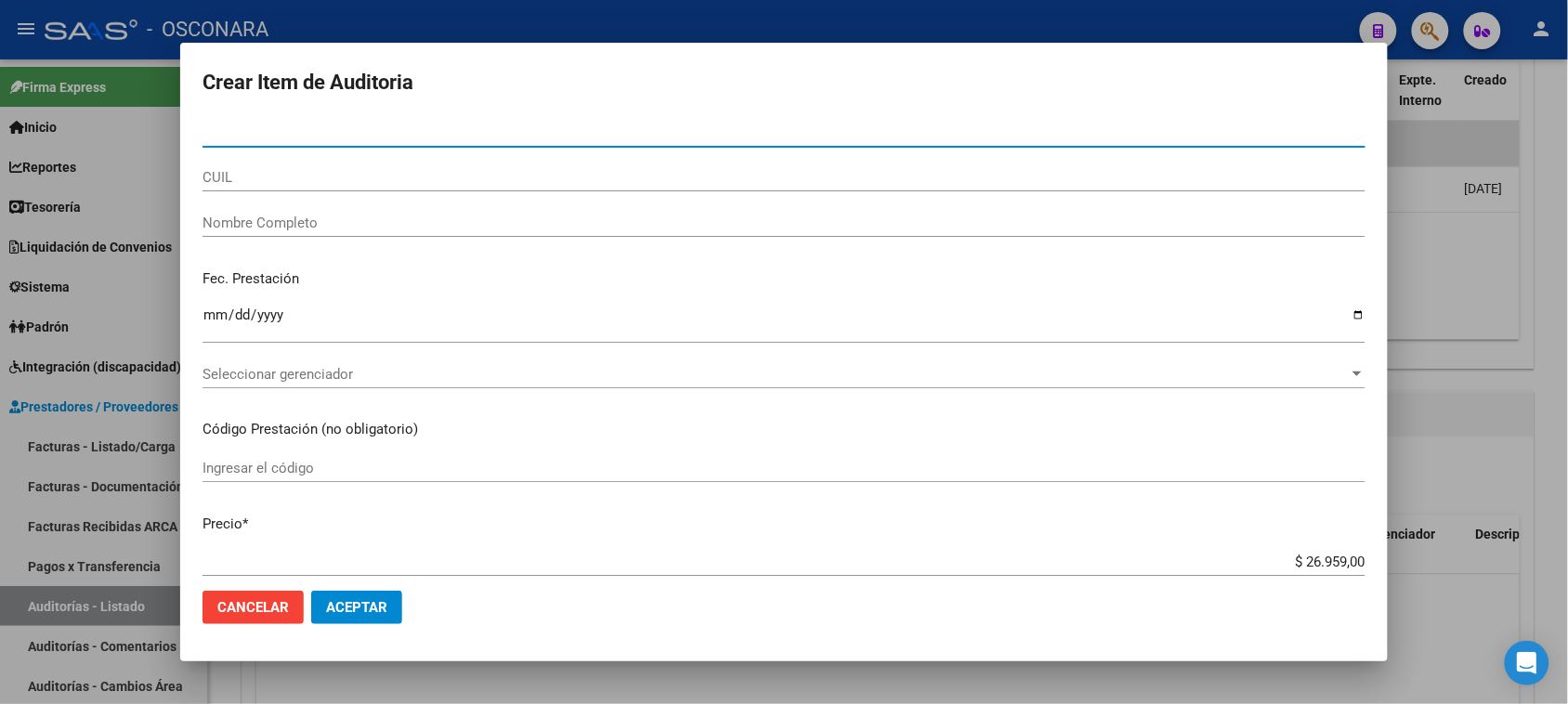
paste input "53216977"
type input "53216977"
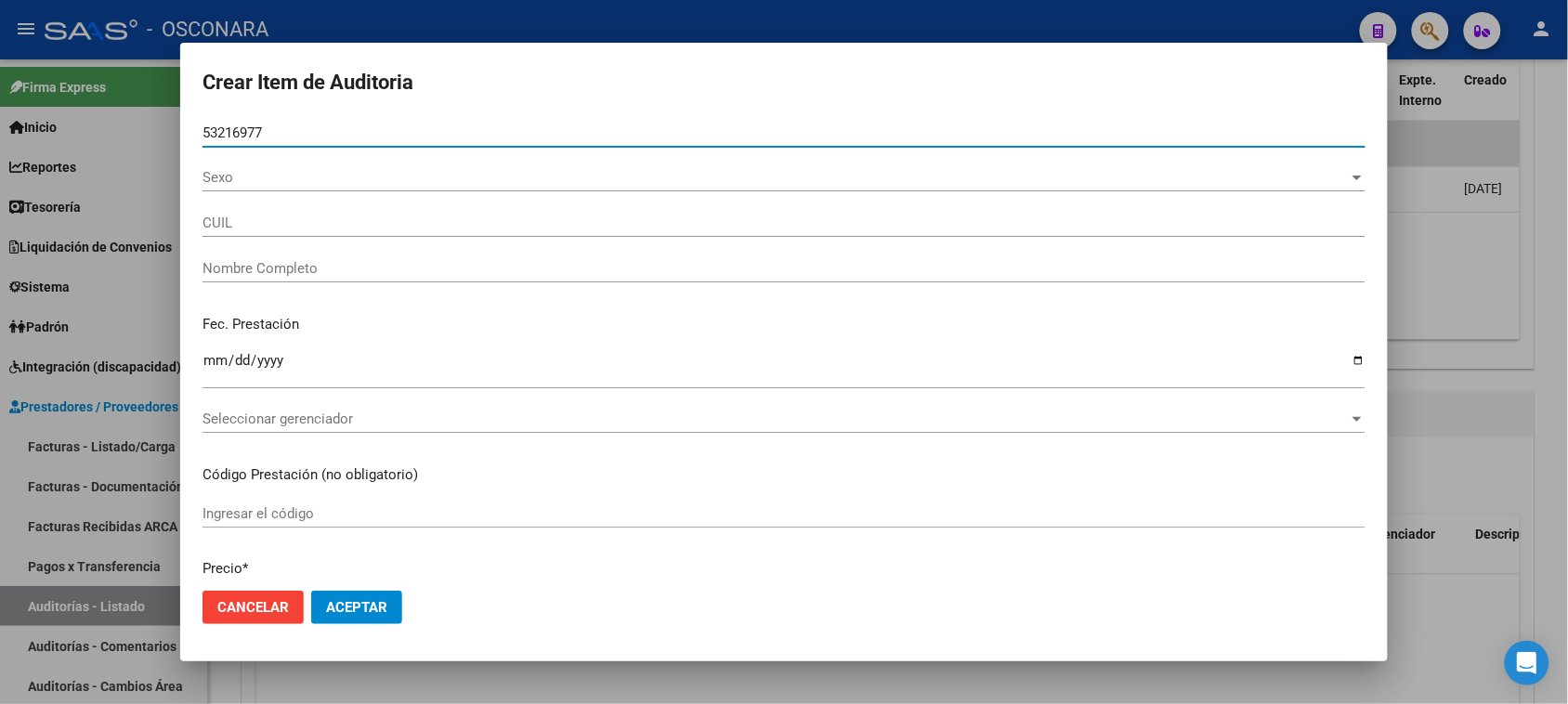
type input "20532169772"
type input "[PERSON_NAME]"
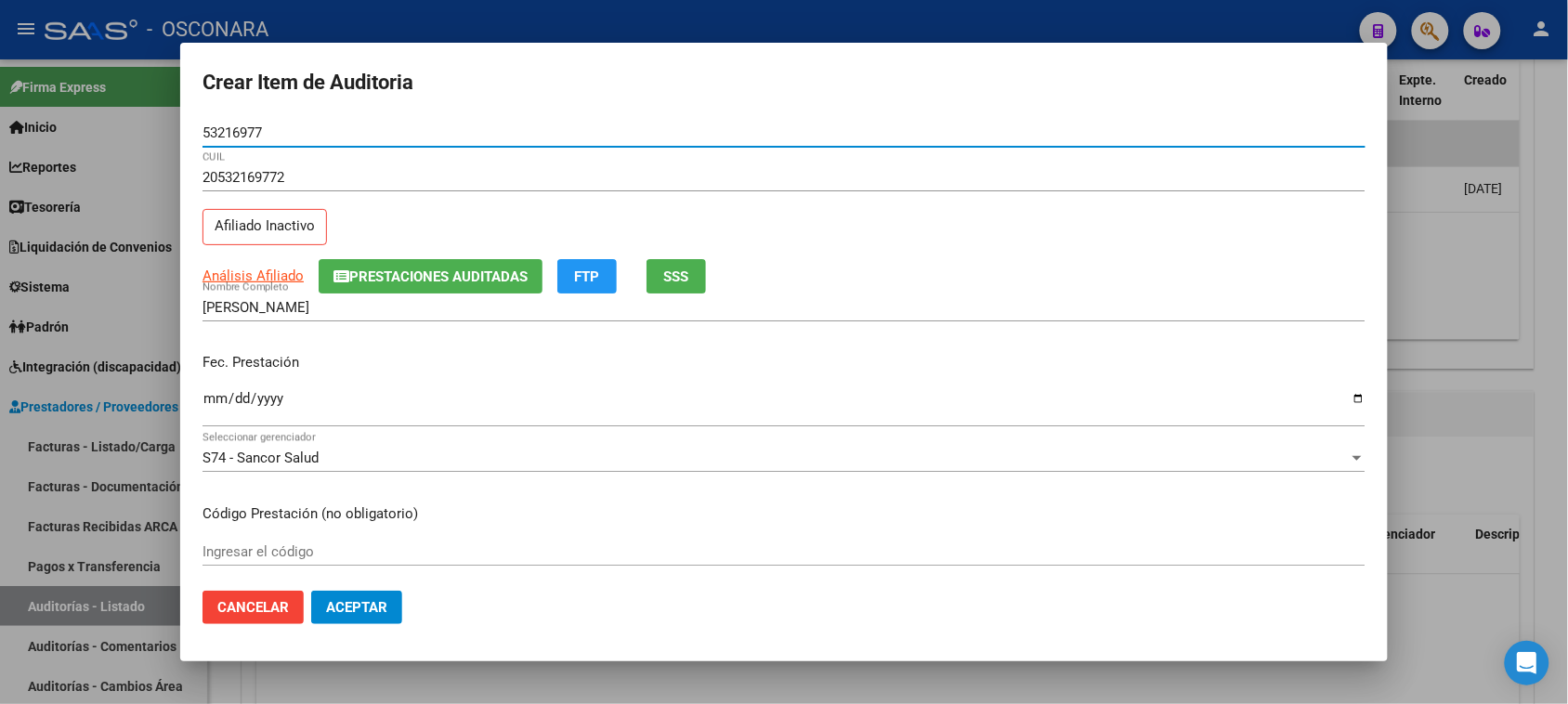
type input "53216977"
click at [224, 392] on input "Ingresar la fecha" at bounding box center [784, 406] width 1163 height 30
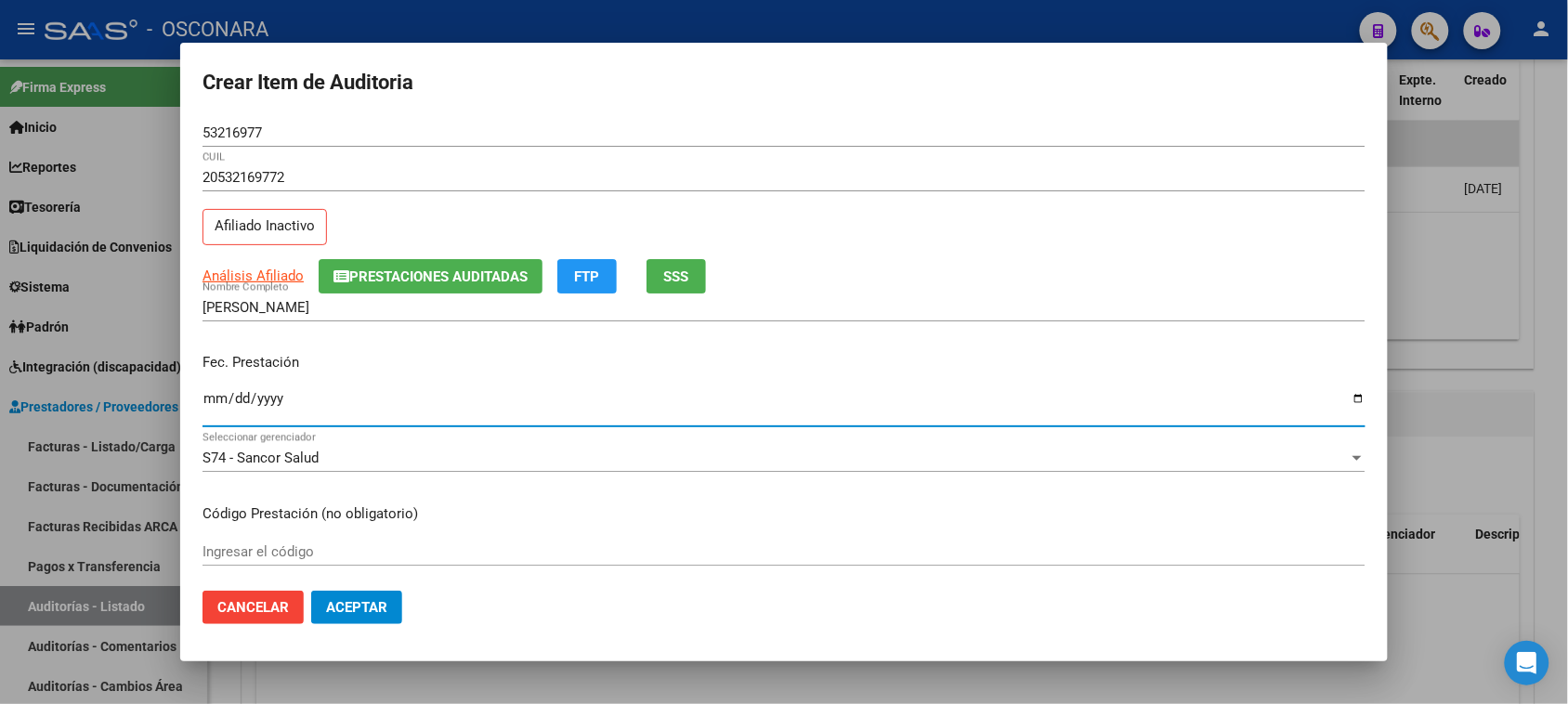
click at [224, 392] on input "Ingresar la fecha" at bounding box center [784, 406] width 1163 height 30
click at [212, 400] on input "Ingresar la fecha" at bounding box center [784, 406] width 1163 height 30
click at [209, 393] on input "Ingresar la fecha" at bounding box center [784, 406] width 1163 height 30
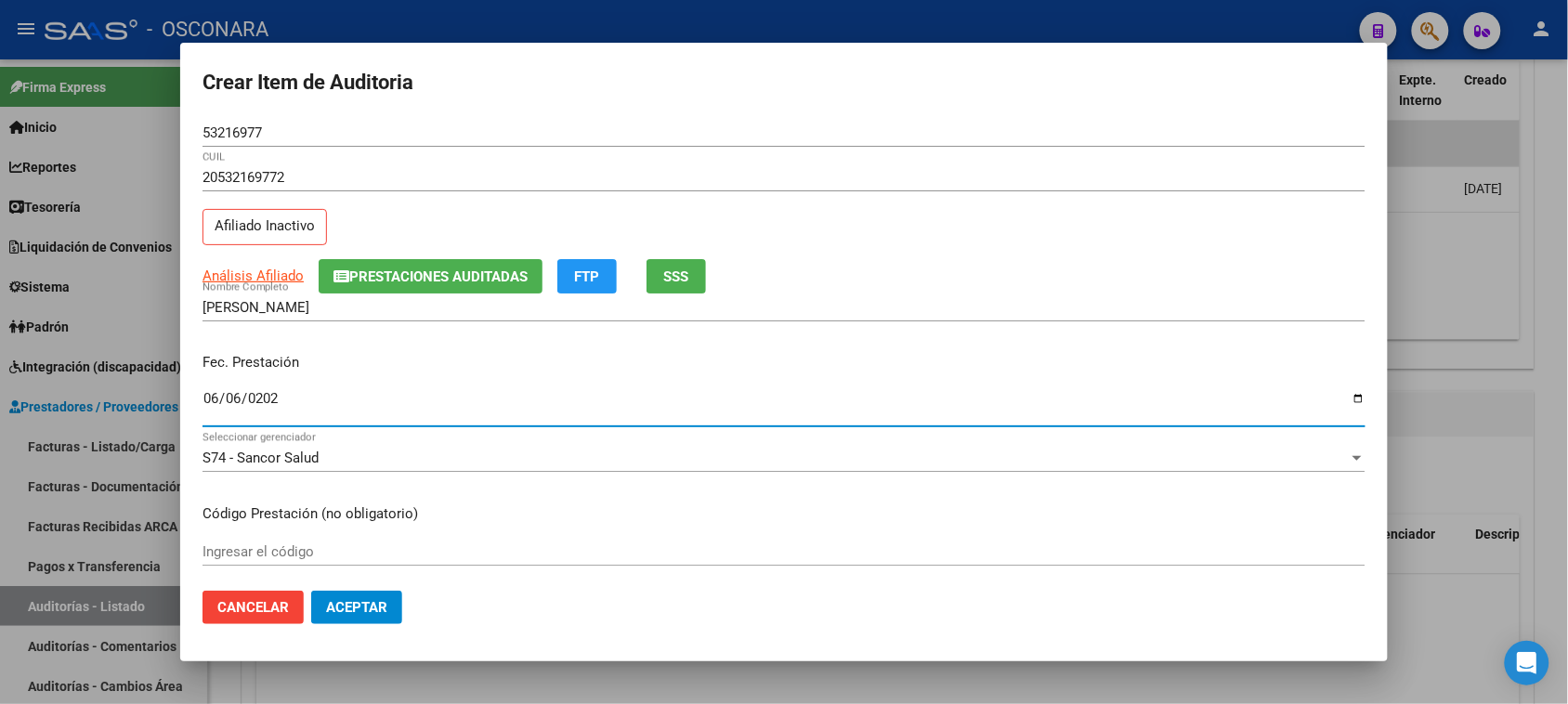
type input "[DATE]"
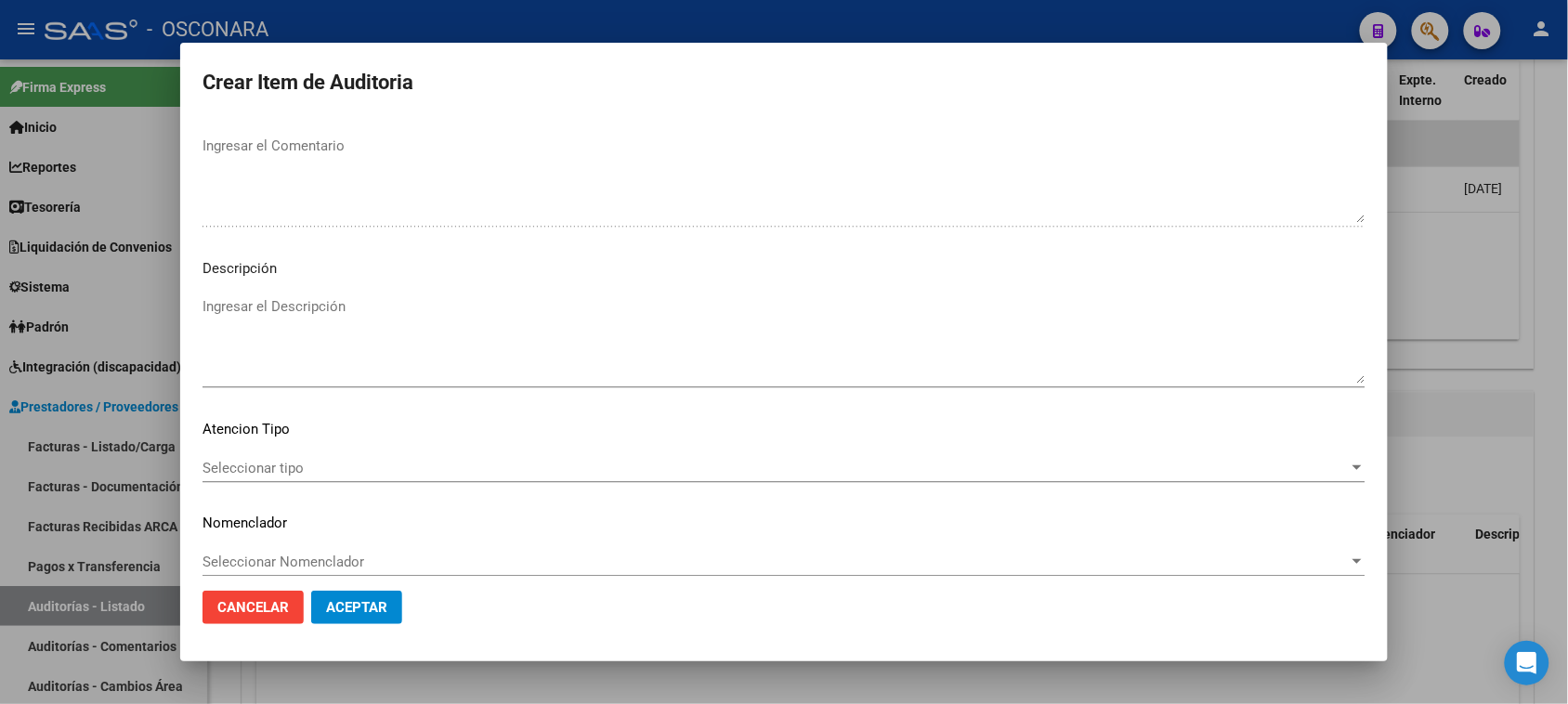
scroll to position [1213, 0]
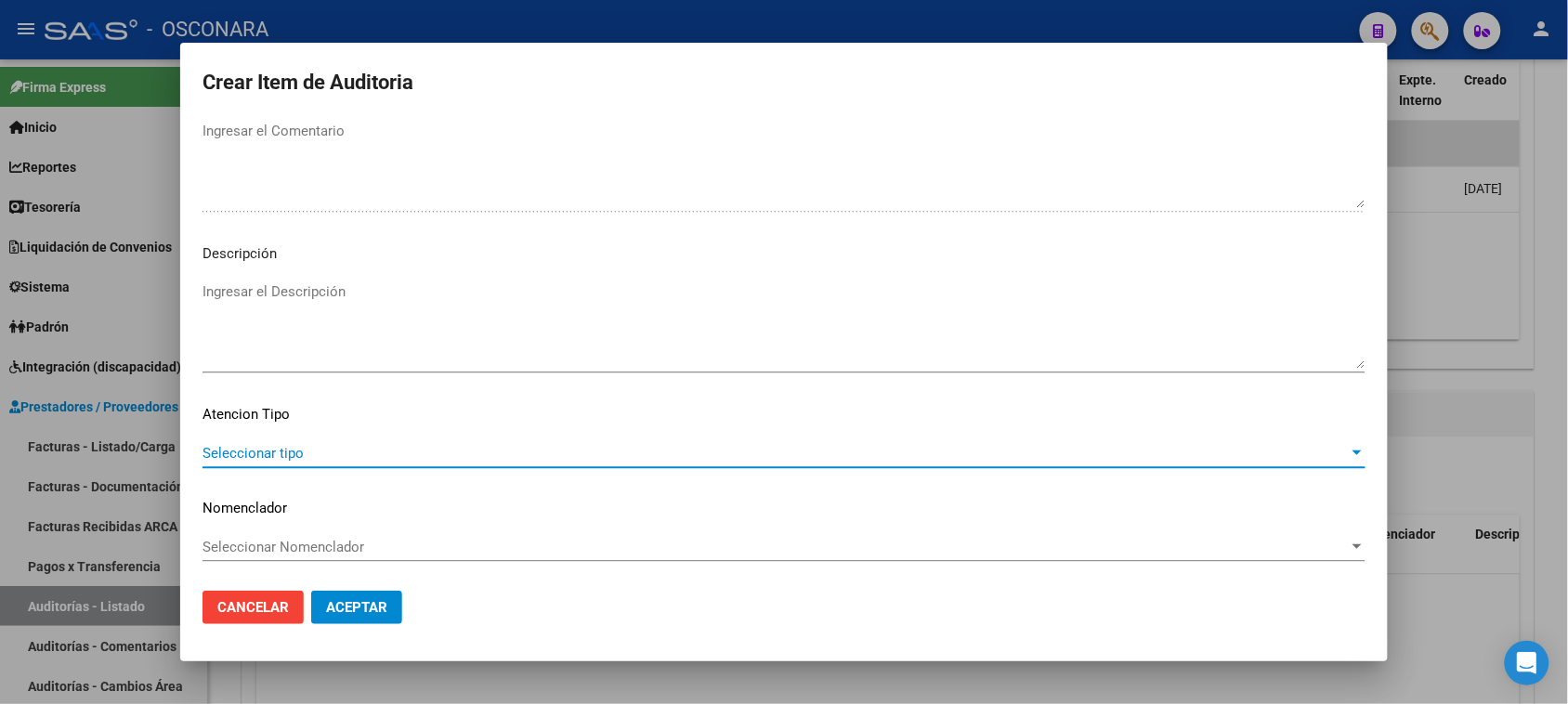
click at [434, 448] on span "Seleccionar tipo" at bounding box center [775, 453] width 1146 height 17
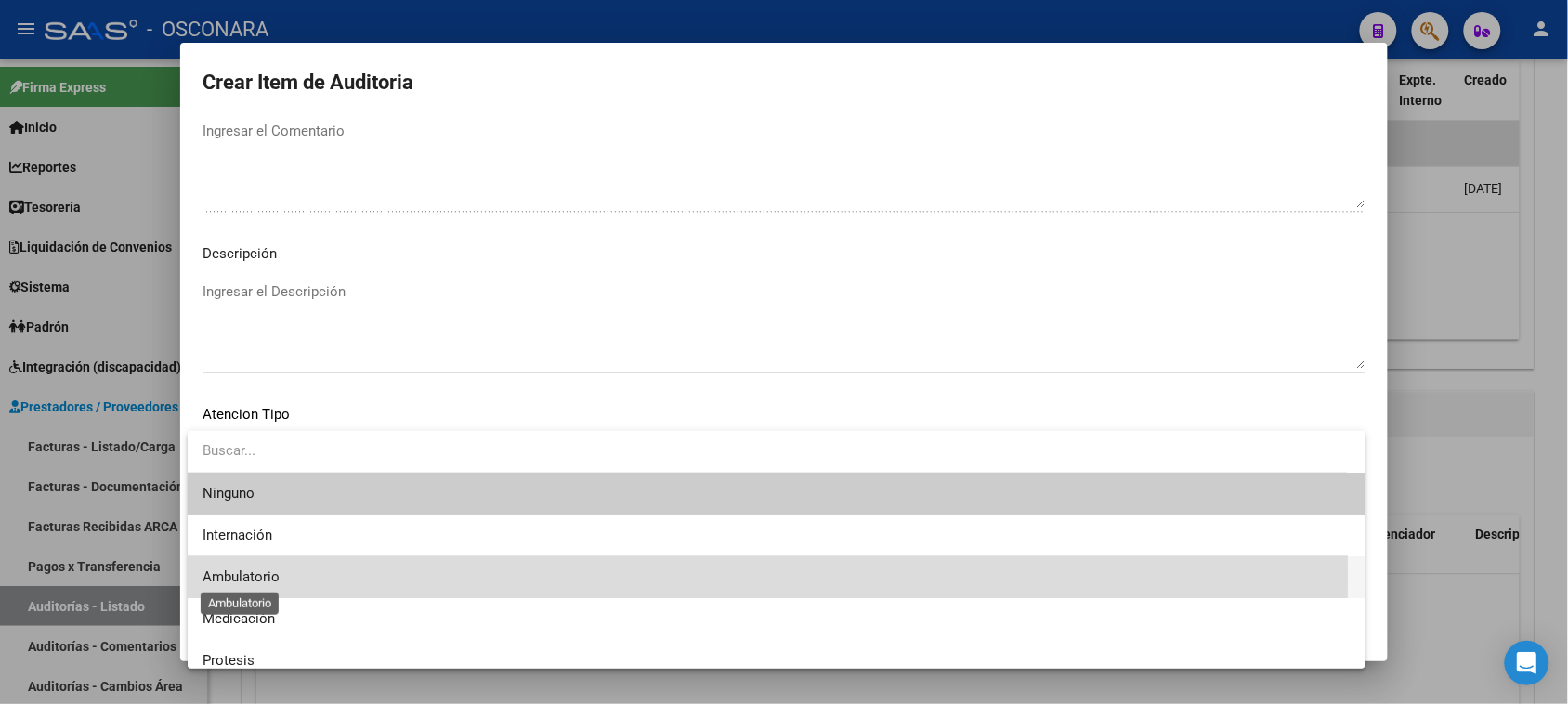
click at [278, 576] on span "Ambulatorio" at bounding box center [241, 577] width 78 height 17
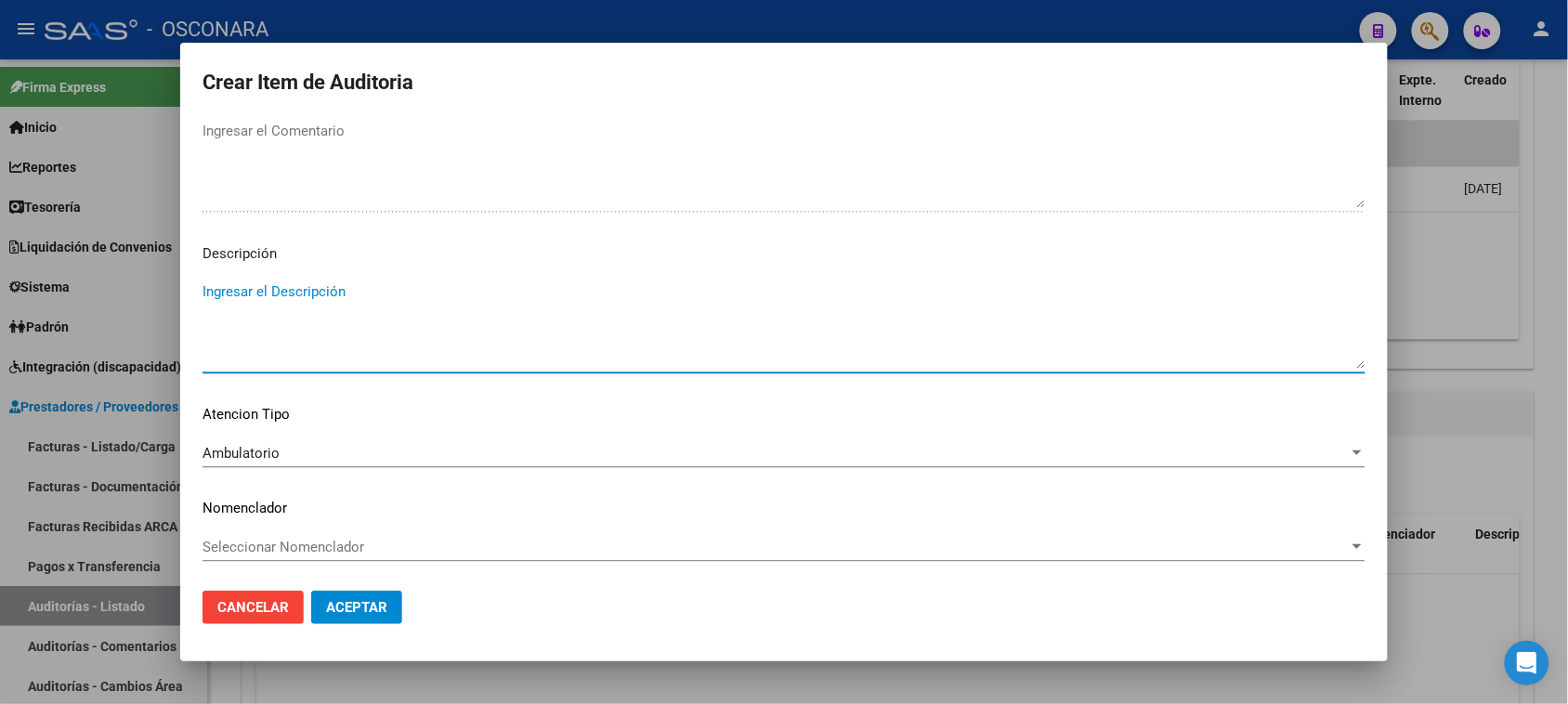
click at [278, 344] on textarea "Ingresar el Descripción" at bounding box center [784, 324] width 1163 height 87
type textarea "Consulta + Foniatria"
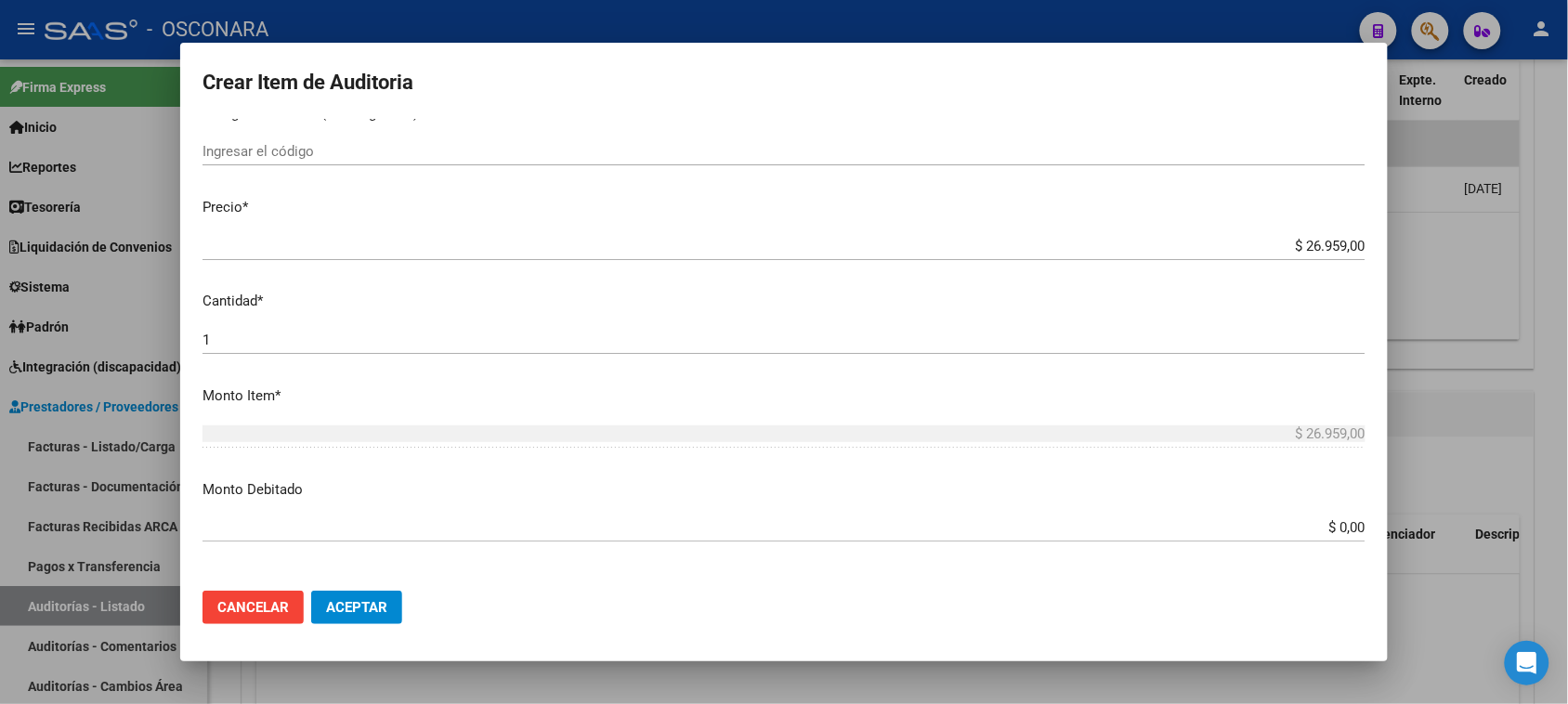
scroll to position [516, 0]
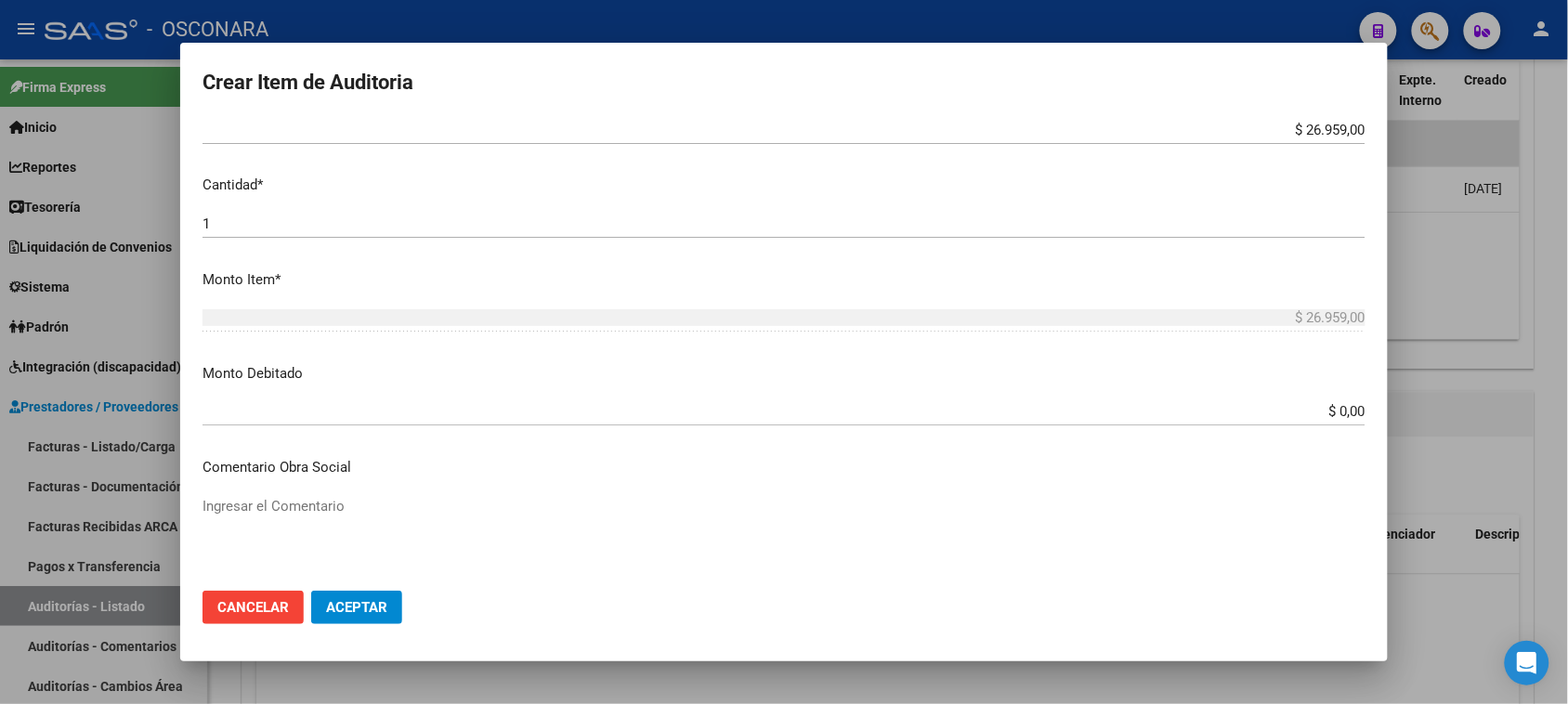
click at [1284, 412] on input "$ 0,00" at bounding box center [784, 412] width 1163 height 17
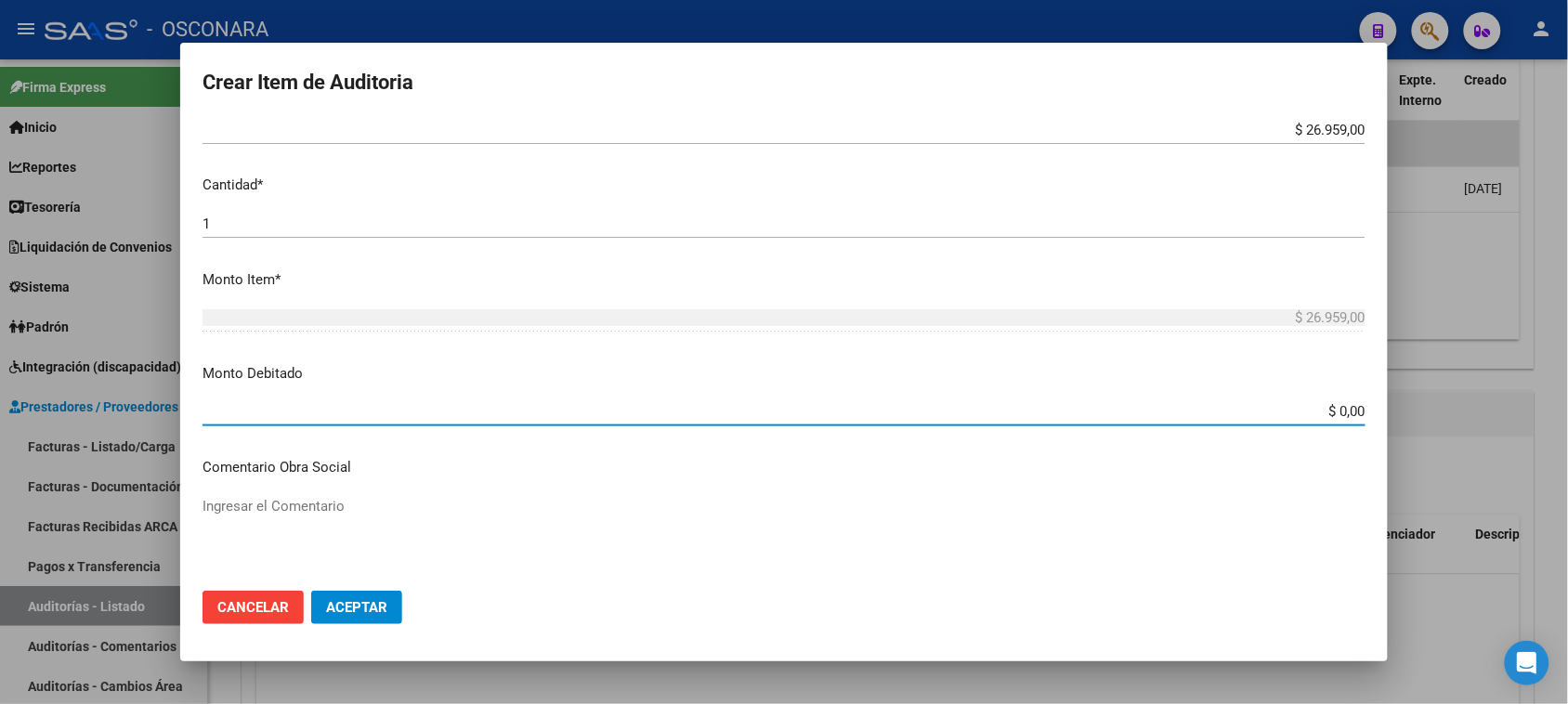
click at [1331, 410] on input "$ 0,00" at bounding box center [784, 412] width 1163 height 17
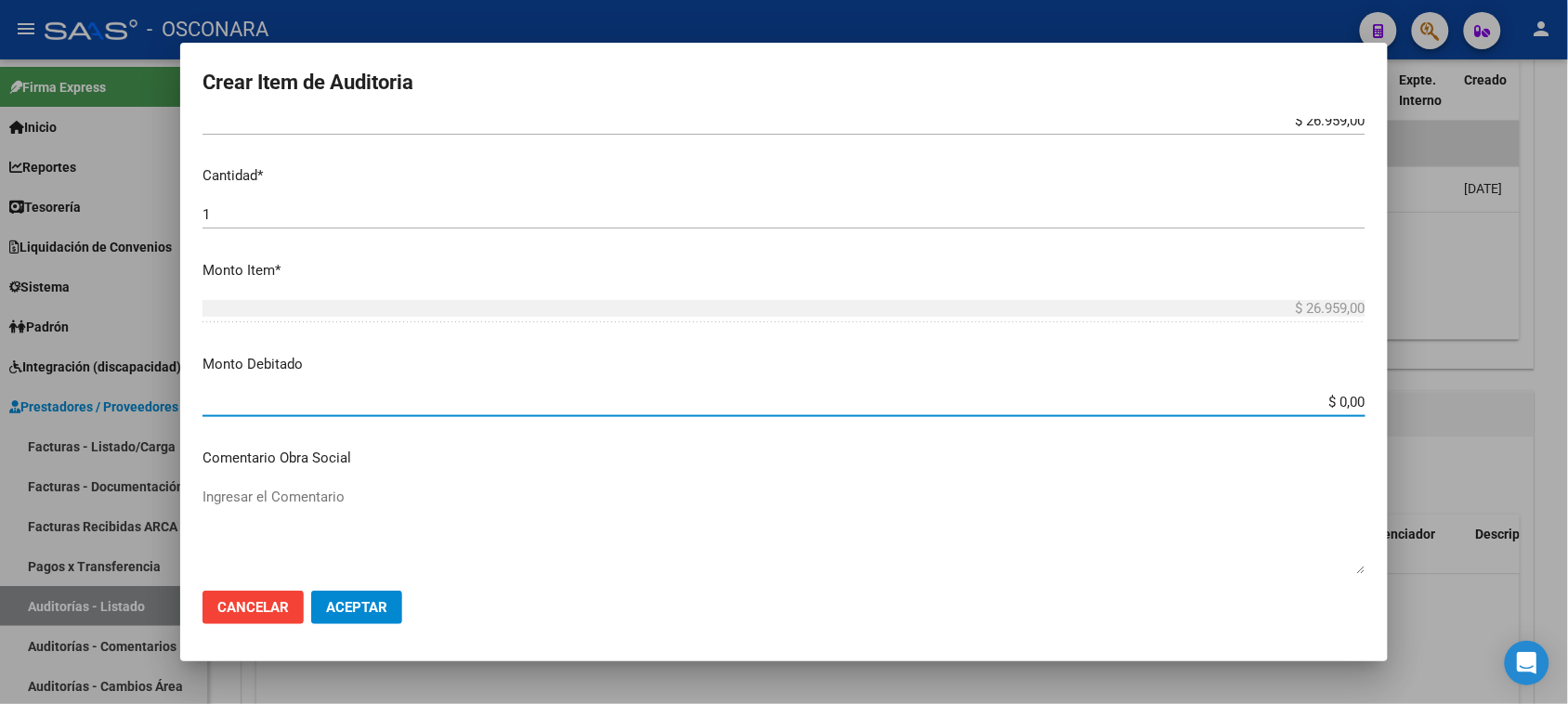
scroll to position [517, 0]
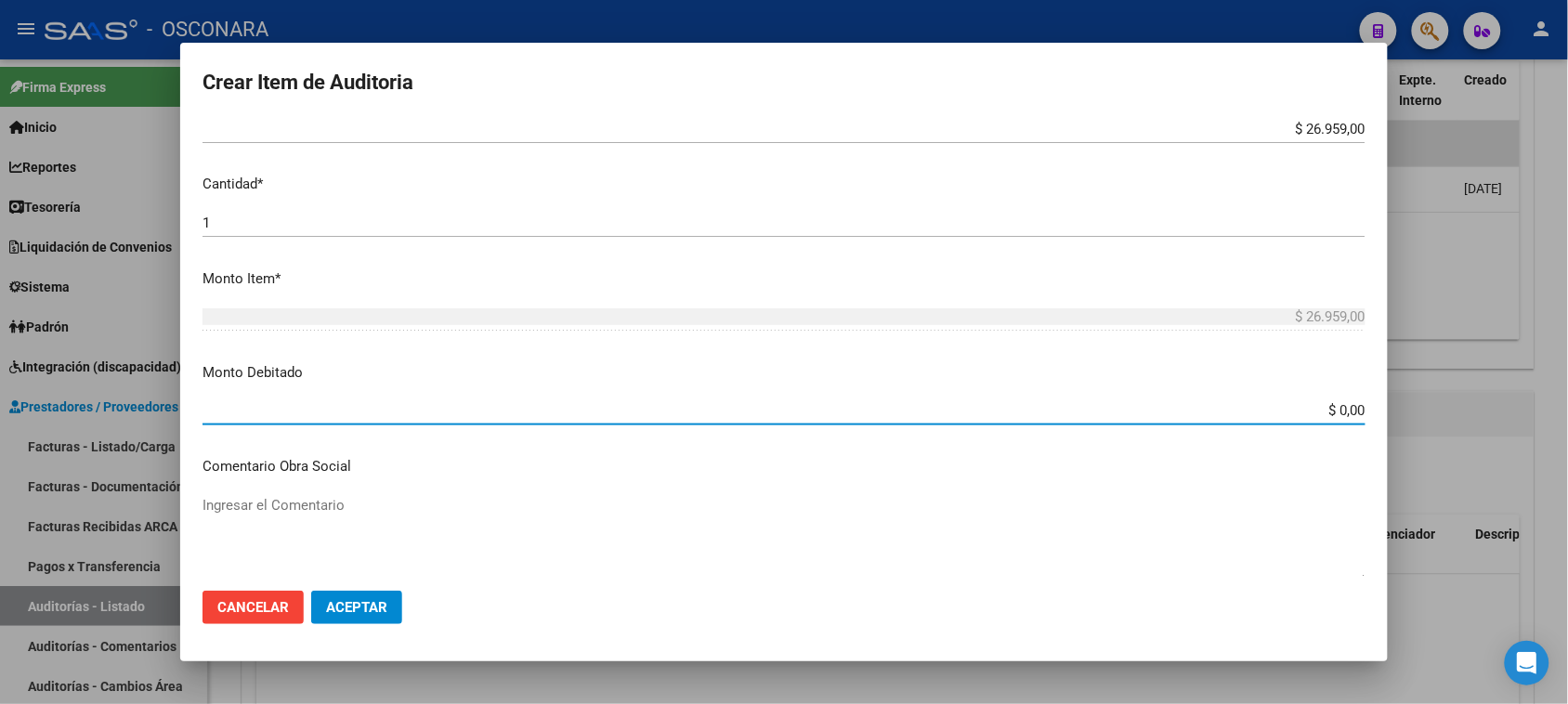
click at [1335, 414] on input "$ 0,00" at bounding box center [784, 411] width 1163 height 17
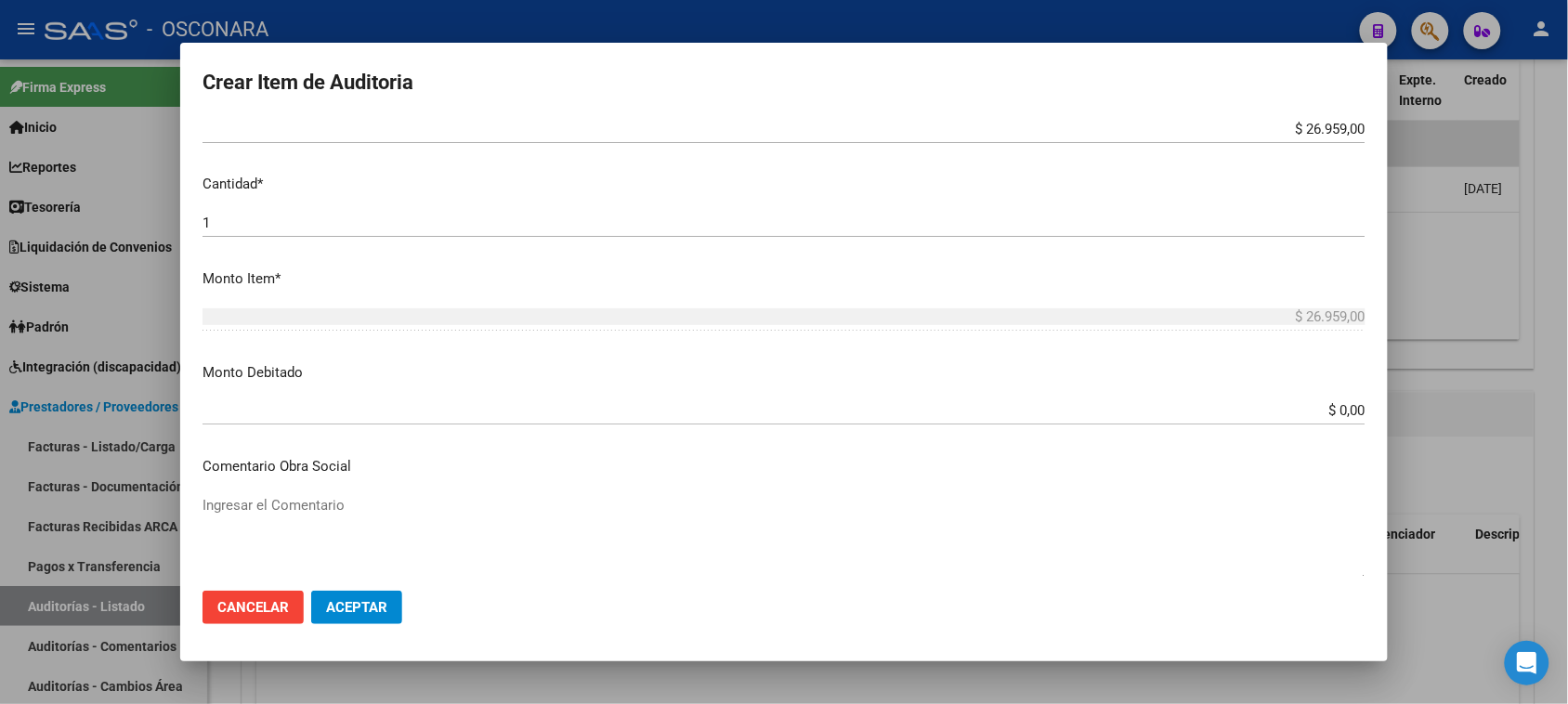
drag, startPoint x: 1351, startPoint y: 401, endPoint x: 1321, endPoint y: 412, distance: 32.0
click at [1321, 412] on app-form-text-field "Monto Debitado $ 0,00 Ingresar el monto" at bounding box center [791, 391] width 1178 height 58
drag, startPoint x: 1356, startPoint y: 405, endPoint x: 1323, endPoint y: 414, distance: 34.2
click at [1323, 414] on app-form-text-field "Monto Debitado $ 0,00 Ingresar el monto" at bounding box center [791, 391] width 1178 height 58
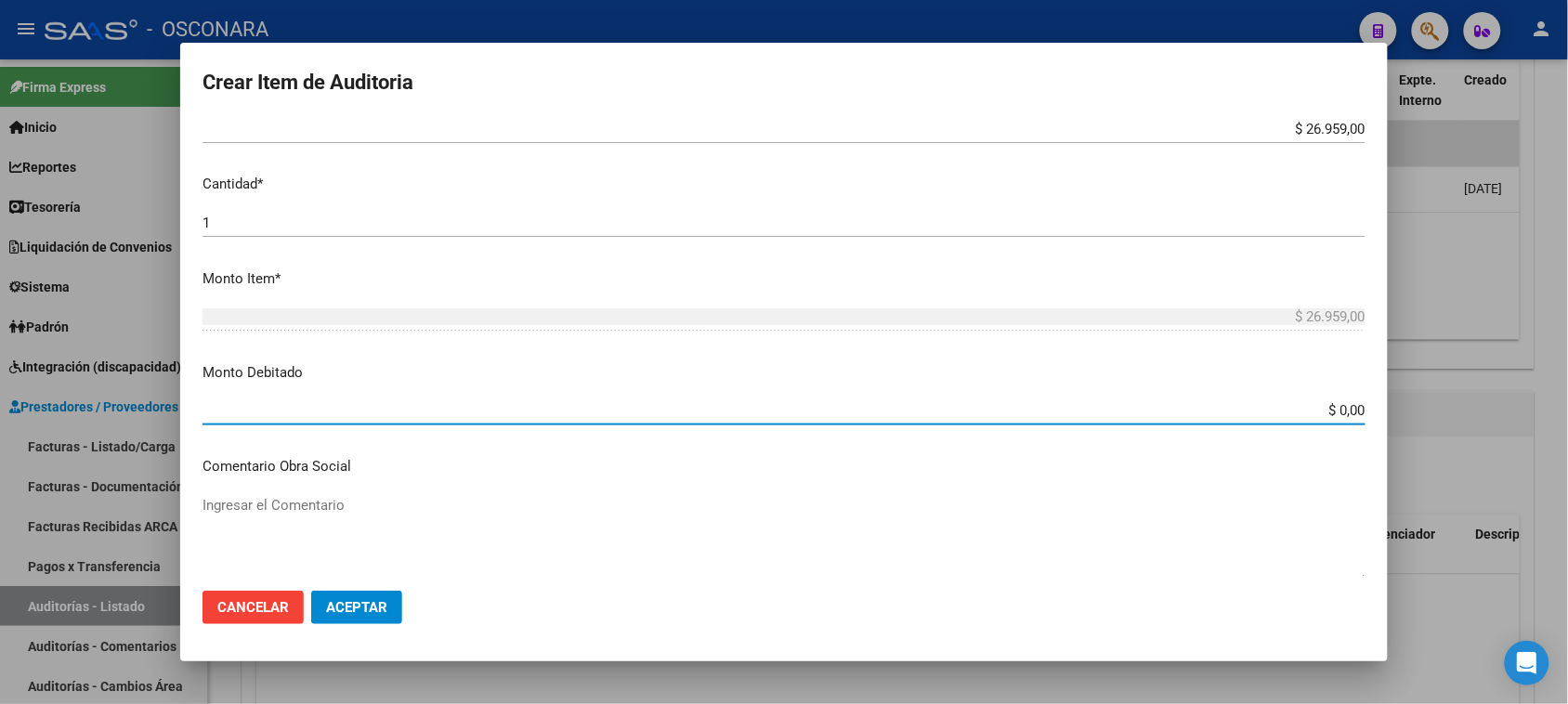
click at [1326, 414] on input "$ 0,00" at bounding box center [784, 411] width 1163 height 17
drag, startPoint x: 1339, startPoint y: 406, endPoint x: 1325, endPoint y: 410, distance: 14.6
click at [1325, 410] on input "$ 0,00" at bounding box center [784, 411] width 1163 height 17
type input "$ 26.959,00"
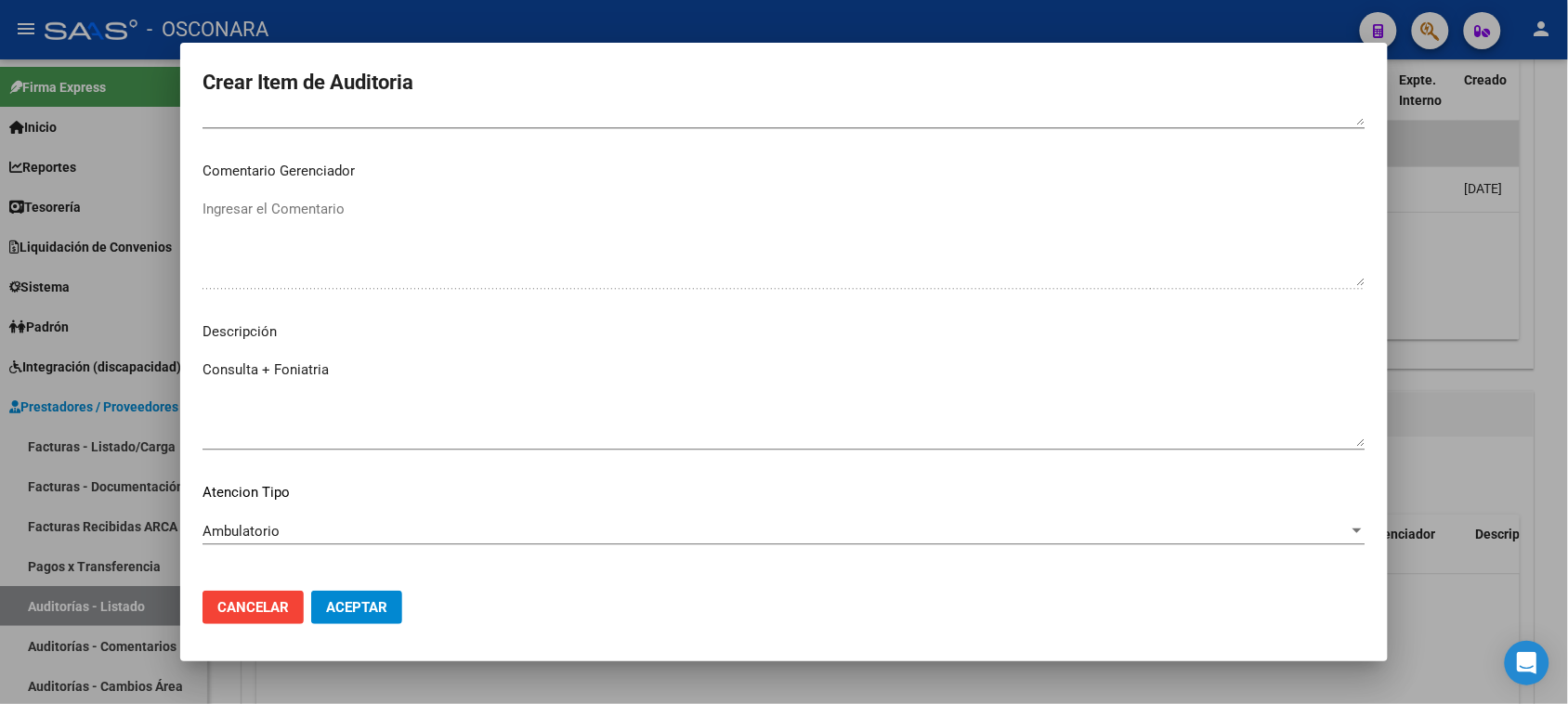
scroll to position [1213, 0]
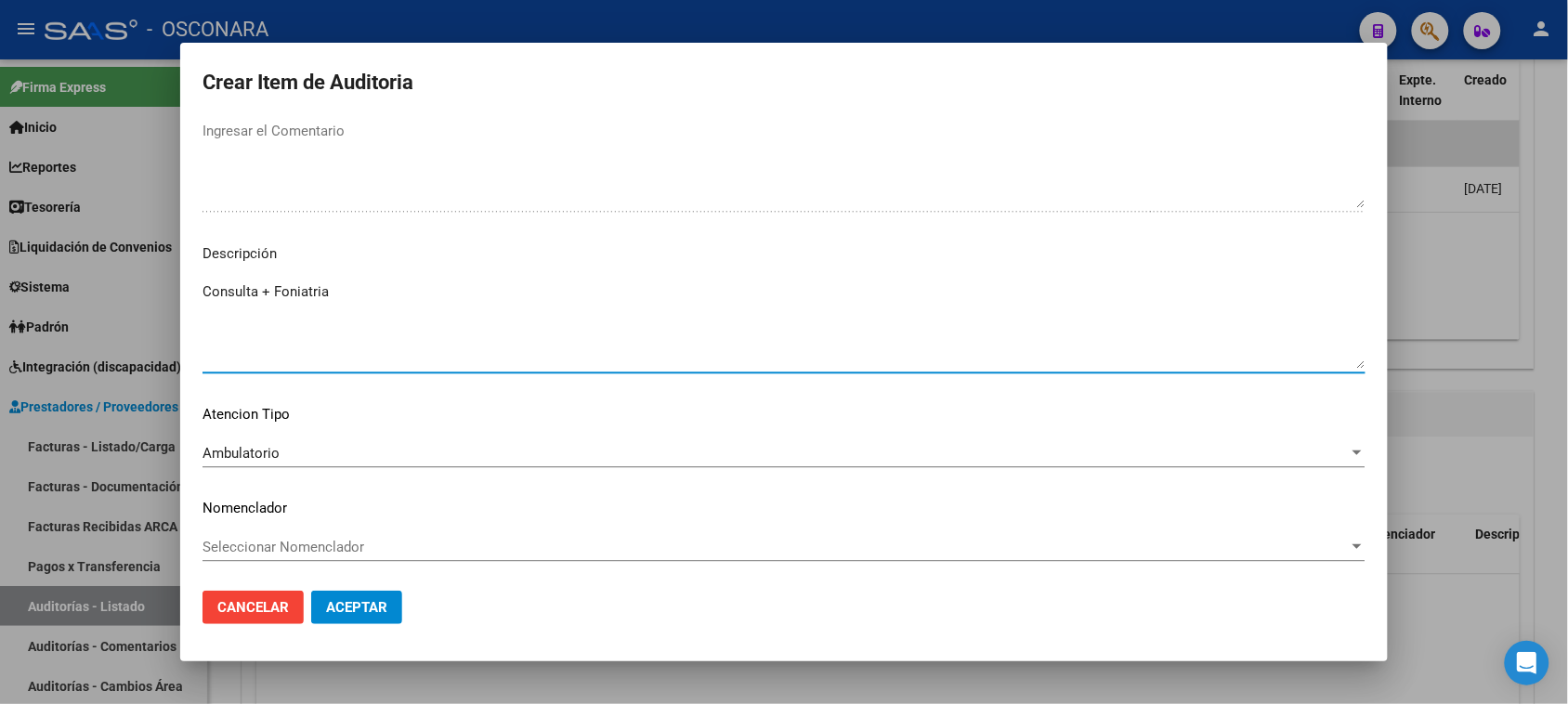
drag, startPoint x: 335, startPoint y: 292, endPoint x: 179, endPoint y: 297, distance: 156.1
click at [180, 297] on mat-dialog-content "53216977 Nro Documento 20532169772 CUIL Afiliado Inactivo Análisis Afiliado Pre…" at bounding box center [784, 347] width 1208 height 458
type textarea "S"
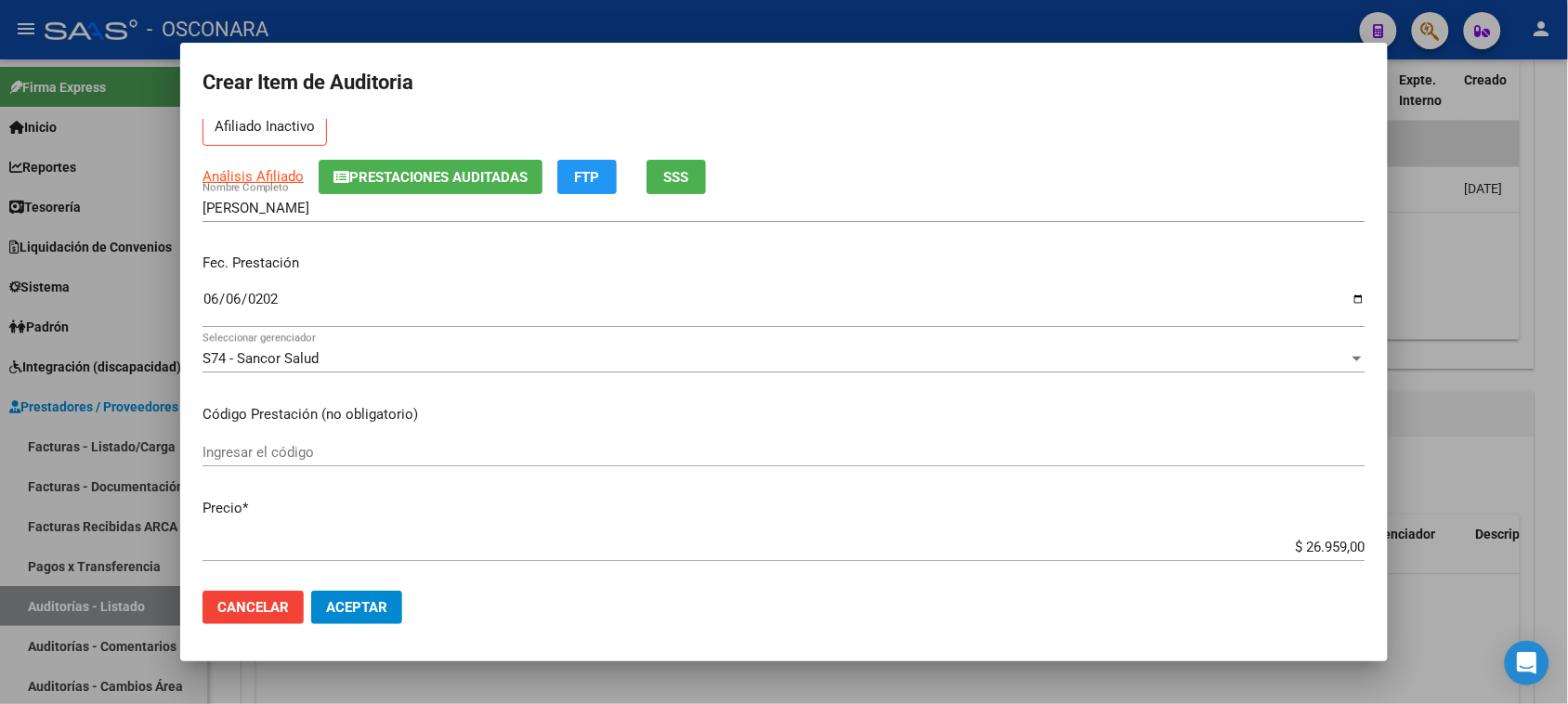
scroll to position [0, 0]
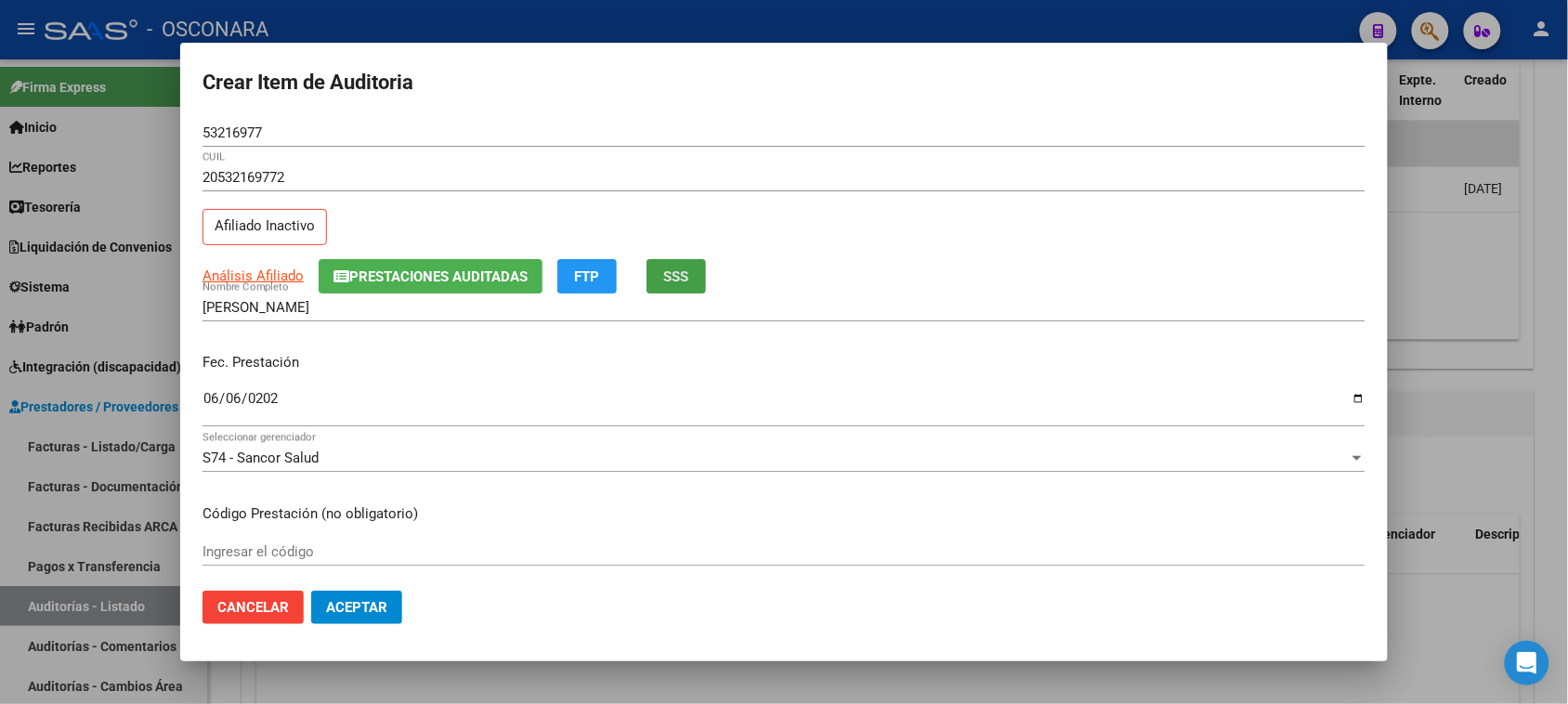
click at [689, 272] on span "SSS" at bounding box center [676, 276] width 25 height 17
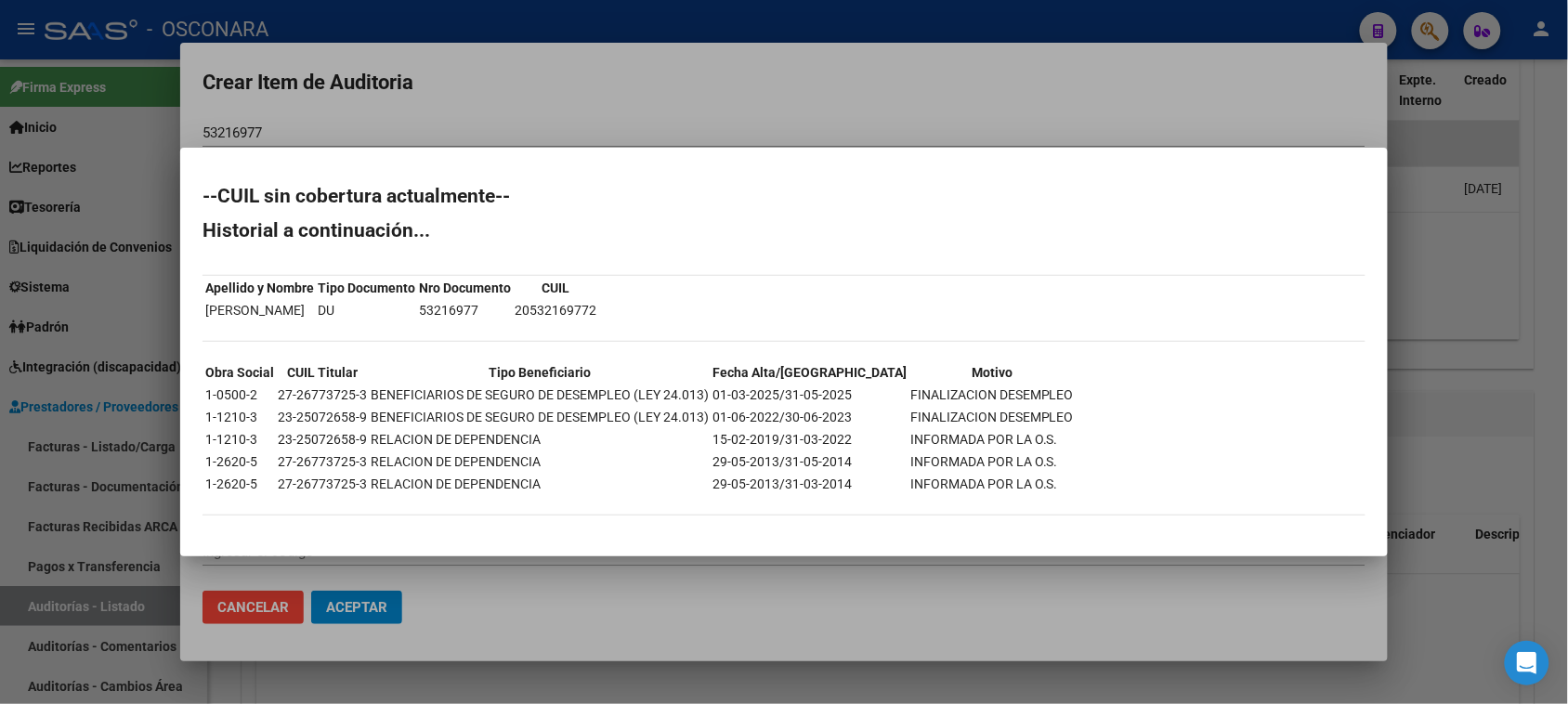
click at [978, 80] on div at bounding box center [784, 352] width 1568 height 704
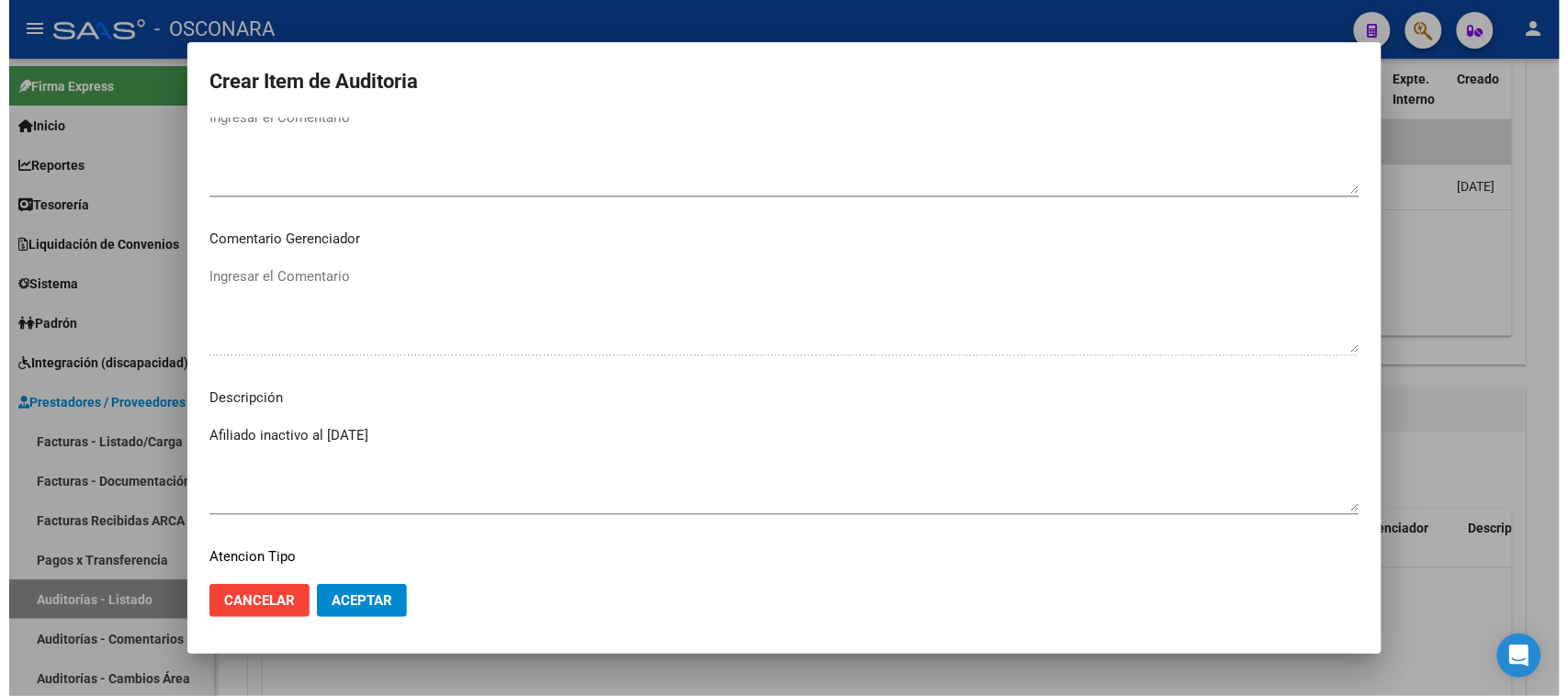
scroll to position [1199, 0]
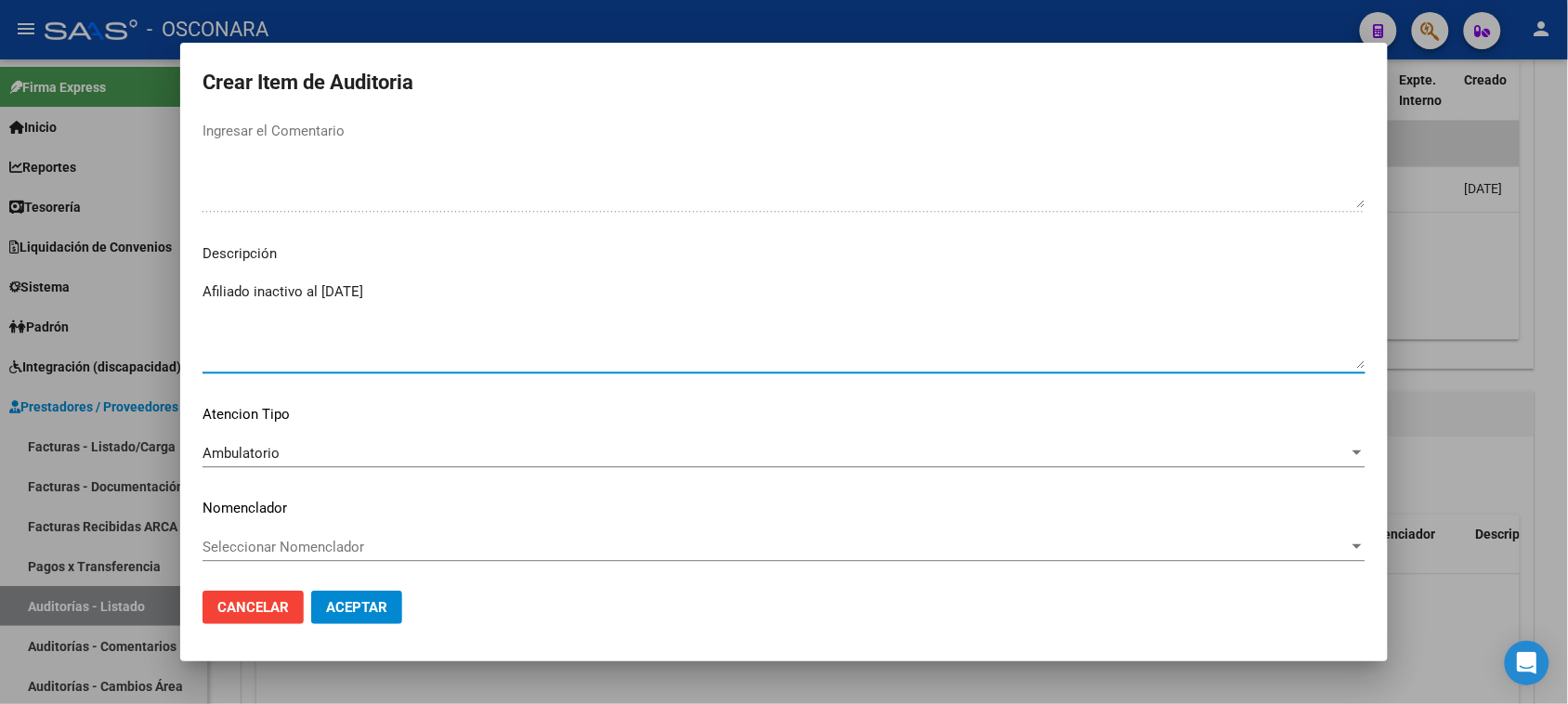
click at [401, 288] on textarea "Afiliado inactivo al [DATE]" at bounding box center [784, 324] width 1163 height 87
click at [516, 306] on textarea "Afiliado inactivo al [DATE]" at bounding box center [784, 324] width 1163 height 87
type textarea "Afiliado inactivo al [DATE] - No corresponde cobertura"
click at [335, 620] on button "Aceptar" at bounding box center [356, 608] width 91 height 34
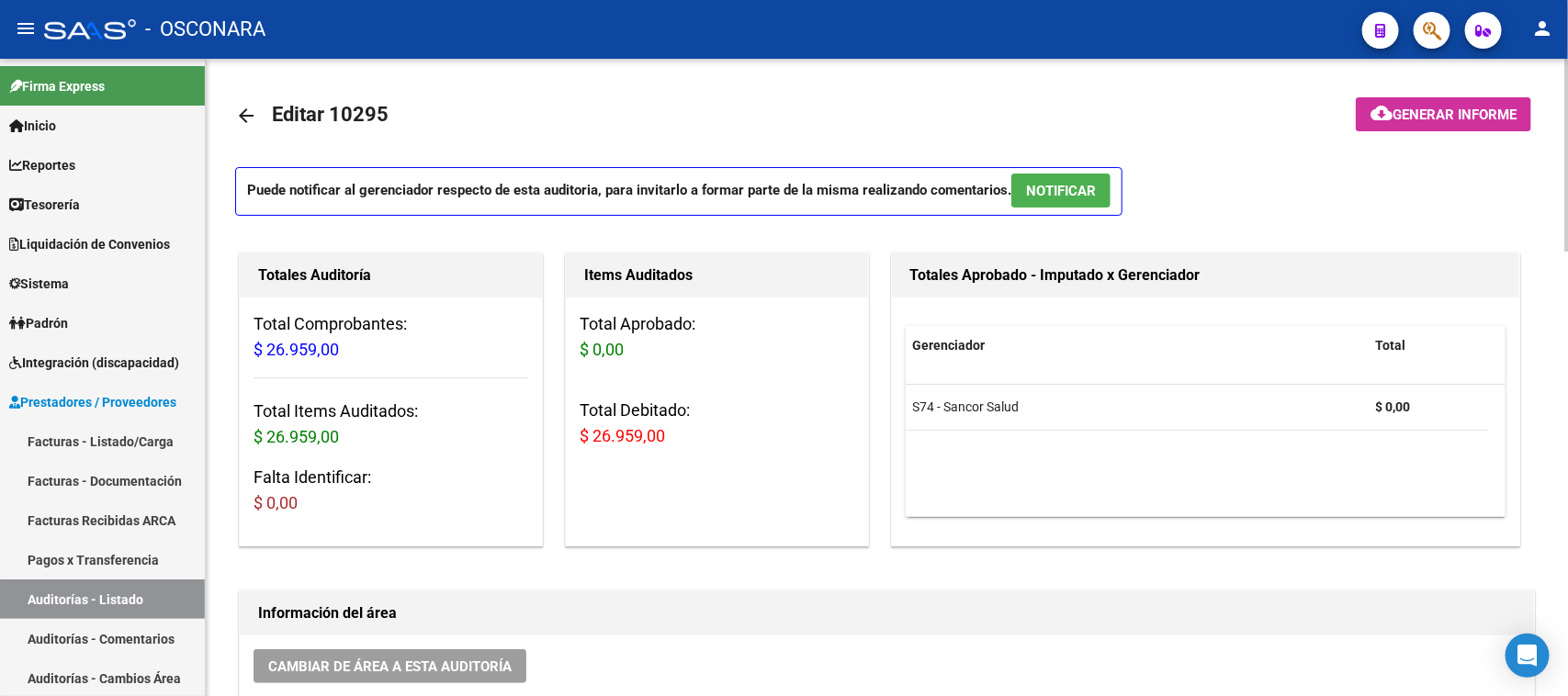
scroll to position [0, 0]
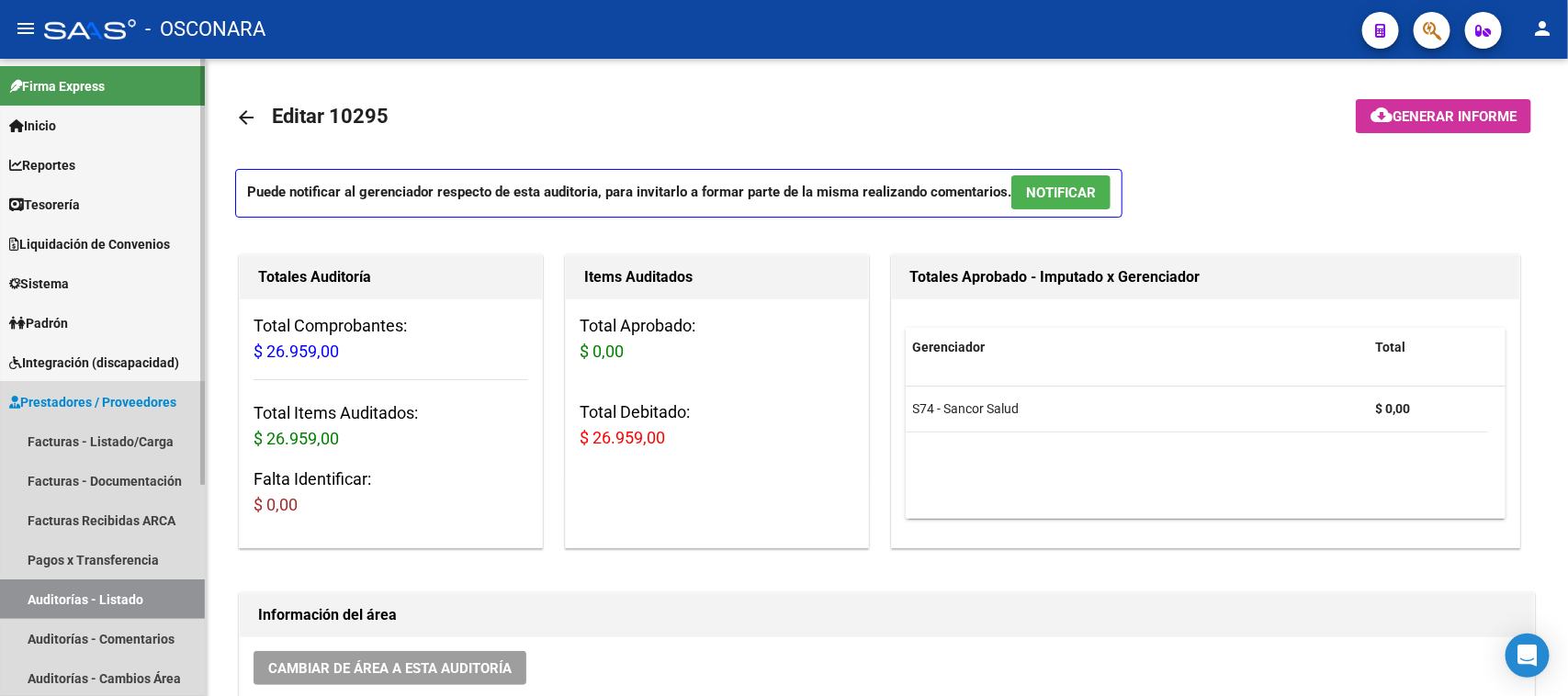
click at [60, 392] on span "Prestadores / Proveedores" at bounding box center [92, 402] width 167 height 20
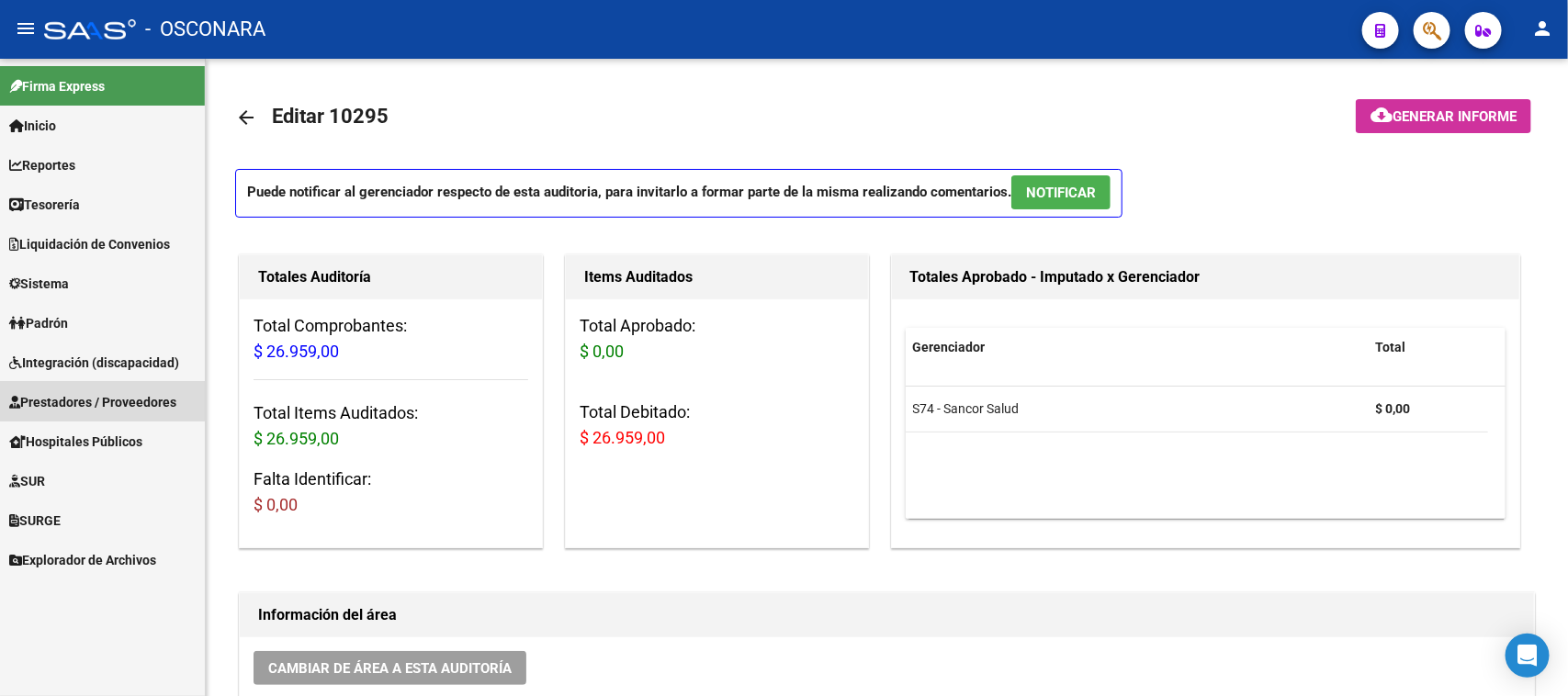
click at [56, 389] on link "Prestadores / Proveedores" at bounding box center [103, 402] width 205 height 40
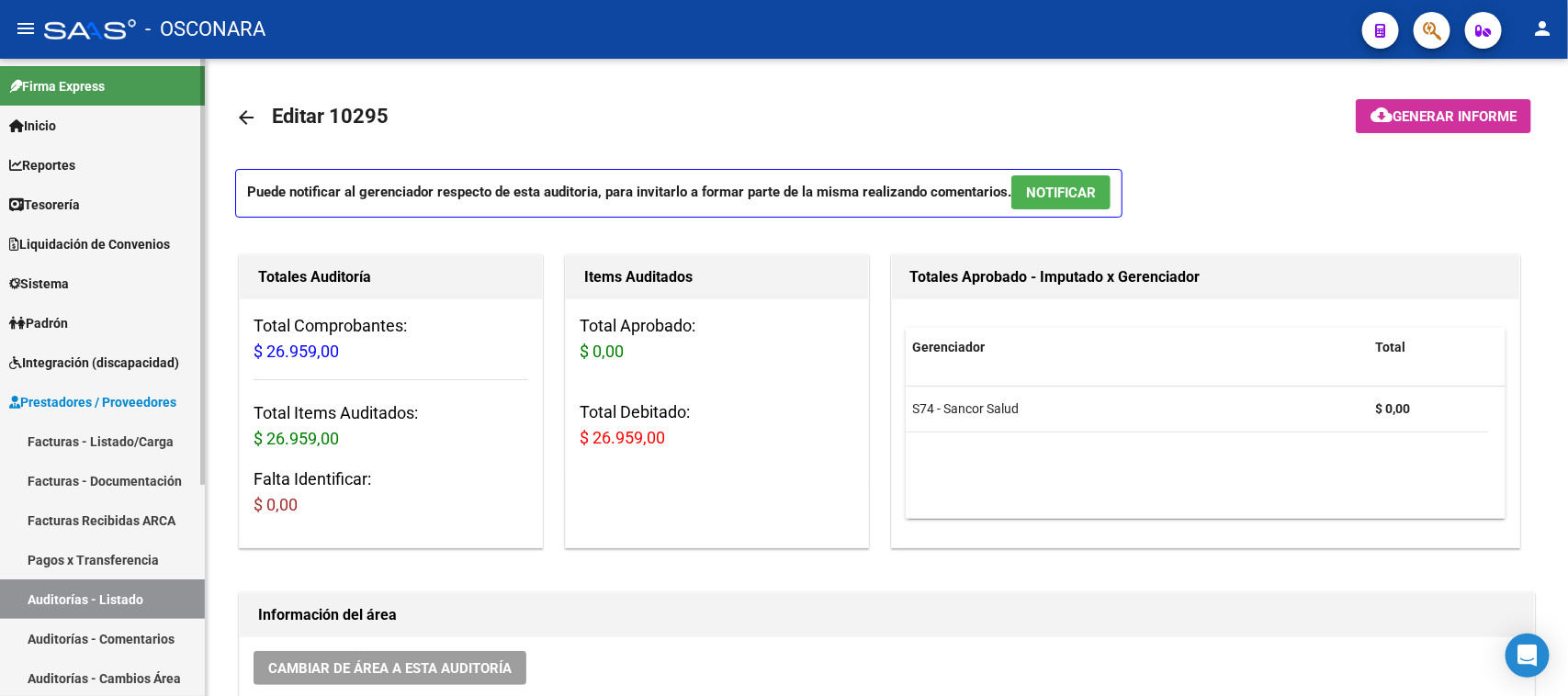
click at [61, 438] on link "Facturas - Listado/Carga" at bounding box center [103, 441] width 205 height 40
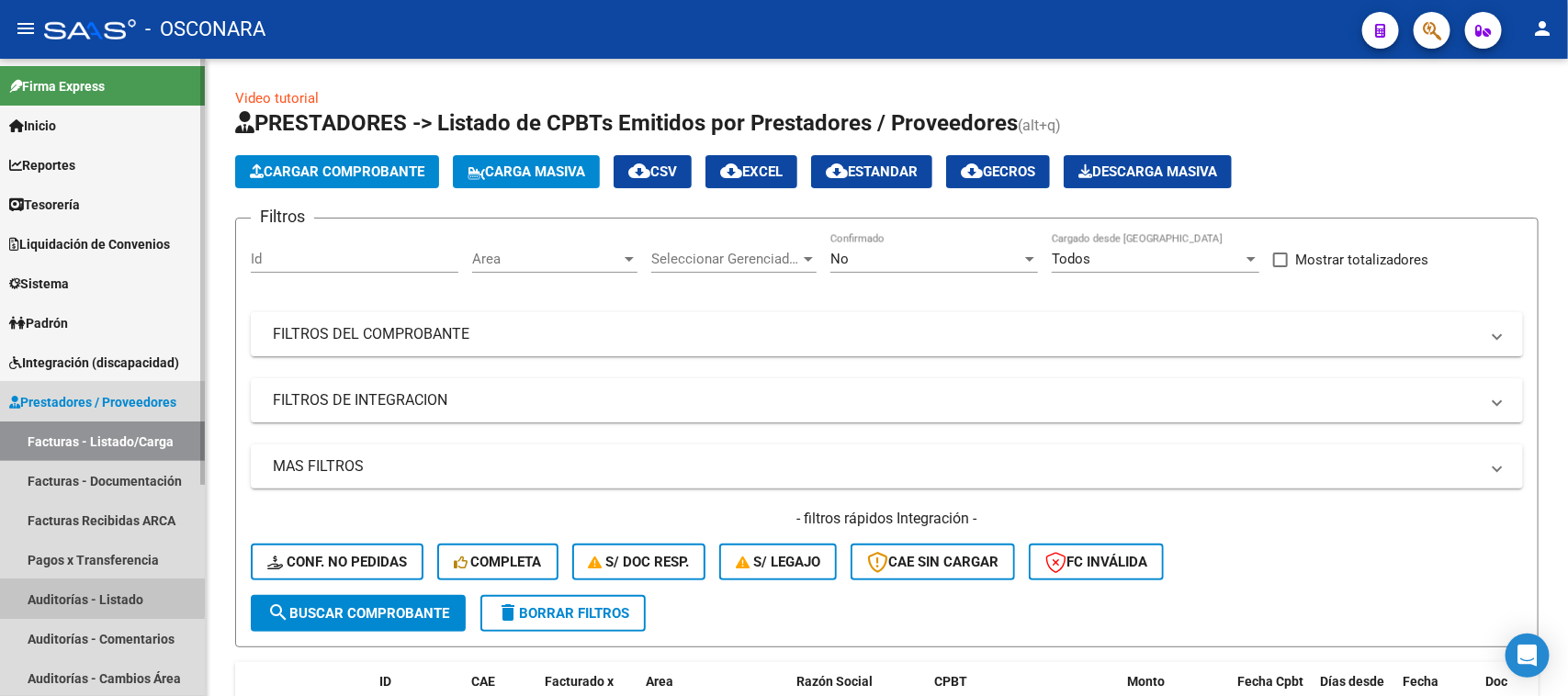
click at [69, 595] on link "Auditorías - Listado" at bounding box center [103, 599] width 205 height 40
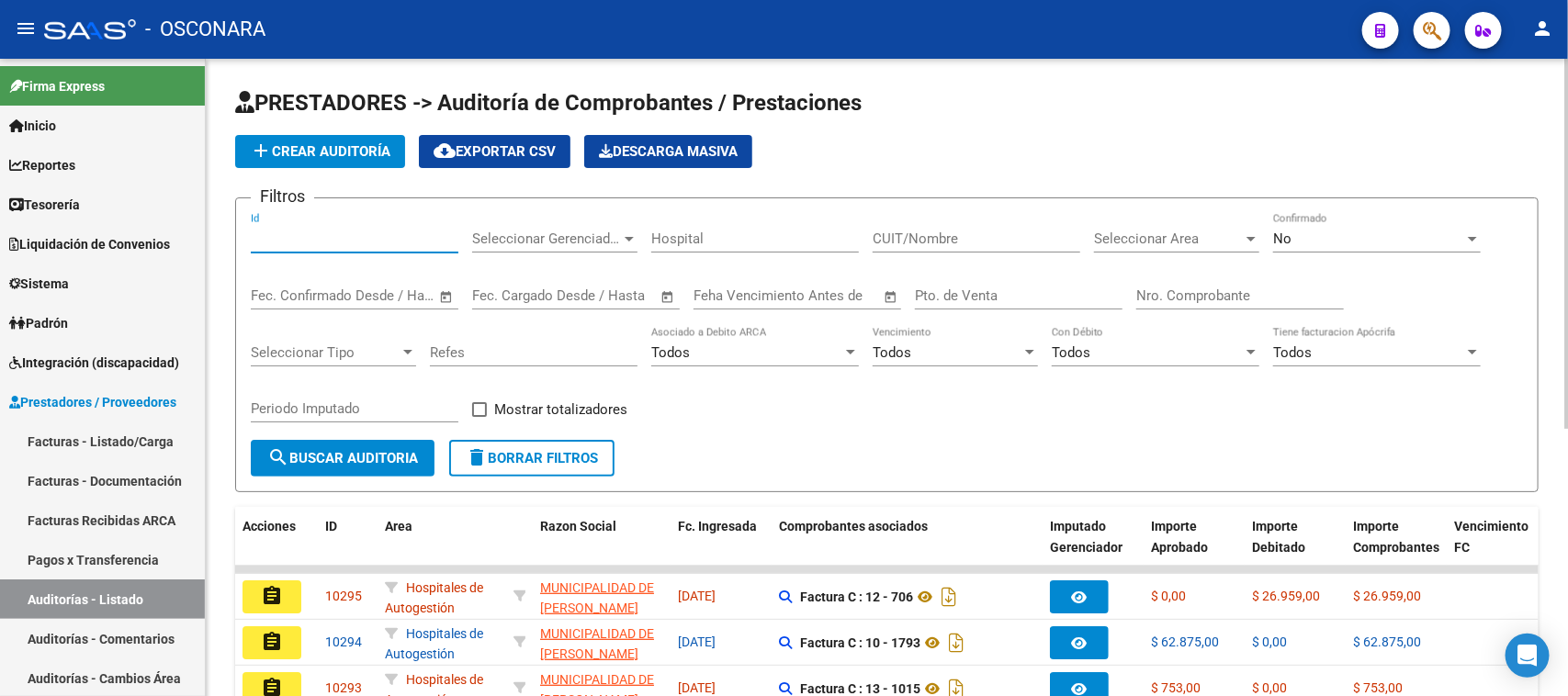
click at [360, 239] on input "Id" at bounding box center [355, 239] width 208 height 17
type input "10295"
click at [1338, 231] on div "No" at bounding box center [1369, 239] width 191 height 17
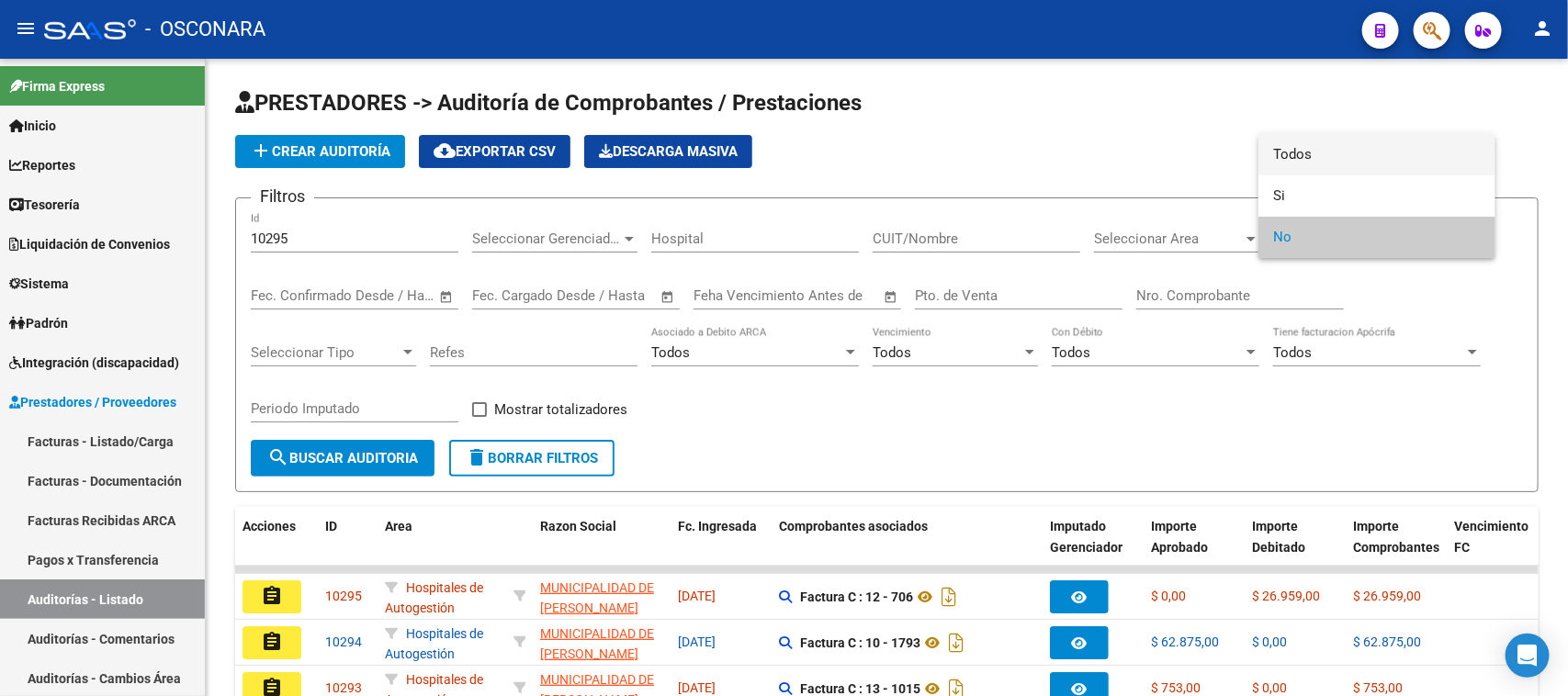
click at [1309, 135] on span "Todos" at bounding box center [1377, 154] width 208 height 42
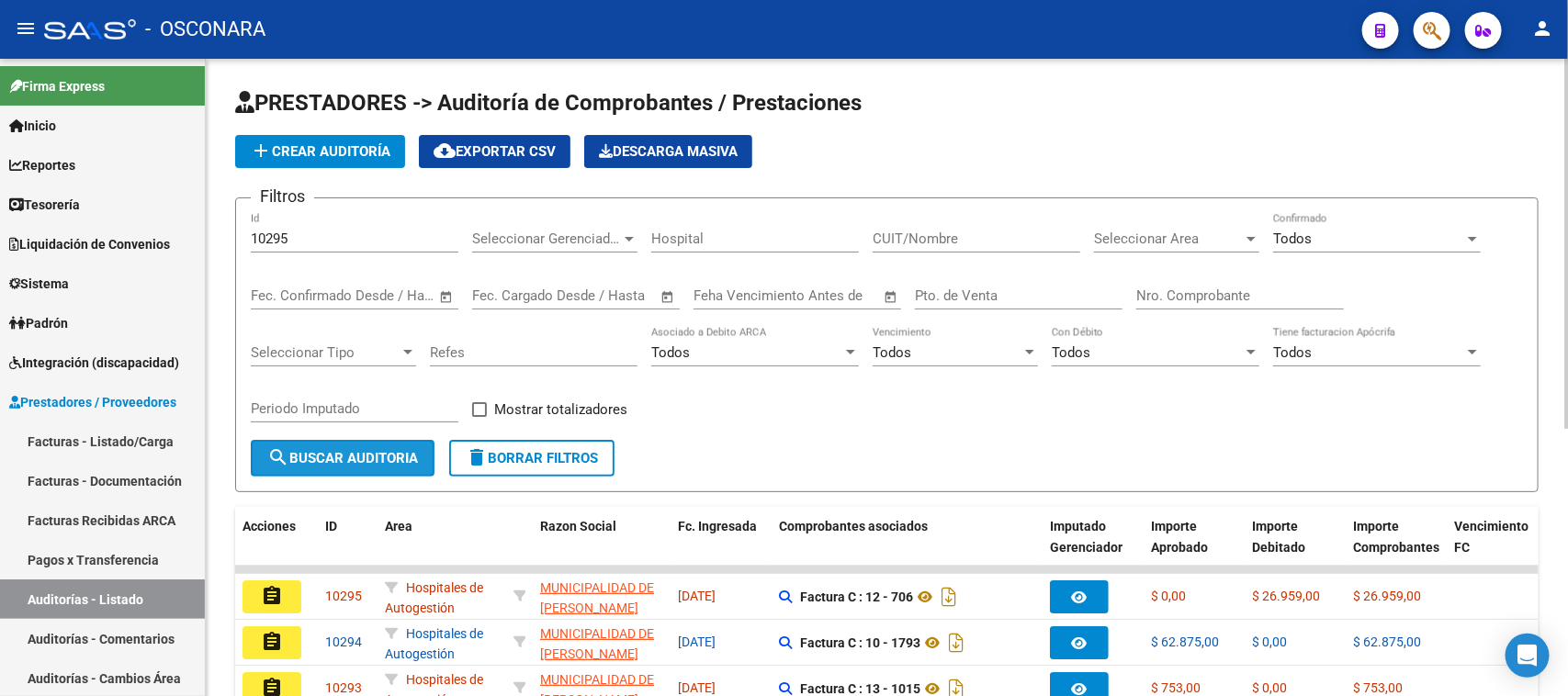
click at [308, 450] on span "search Buscar Auditoria" at bounding box center [342, 458] width 151 height 17
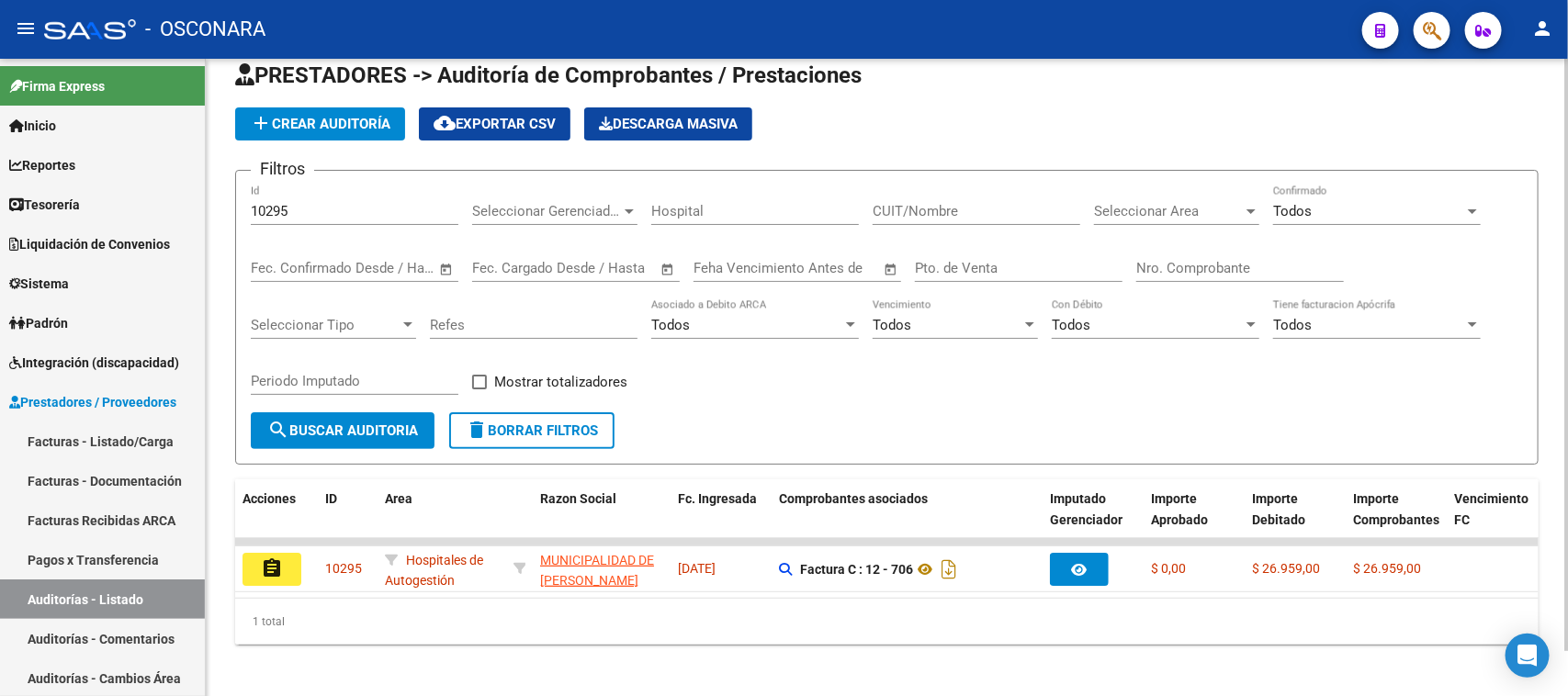
scroll to position [49, 0]
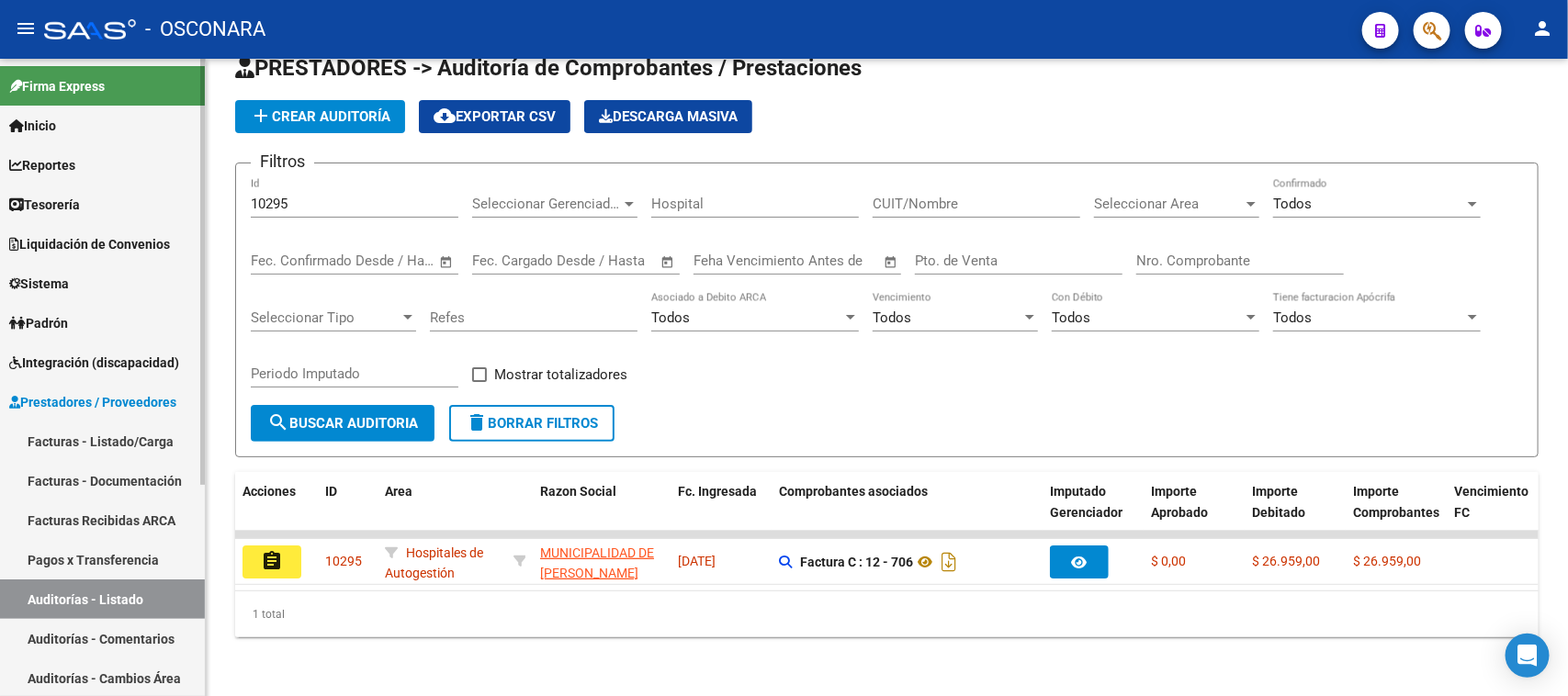
click at [48, 446] on link "Facturas - Listado/Carga" at bounding box center [103, 441] width 205 height 40
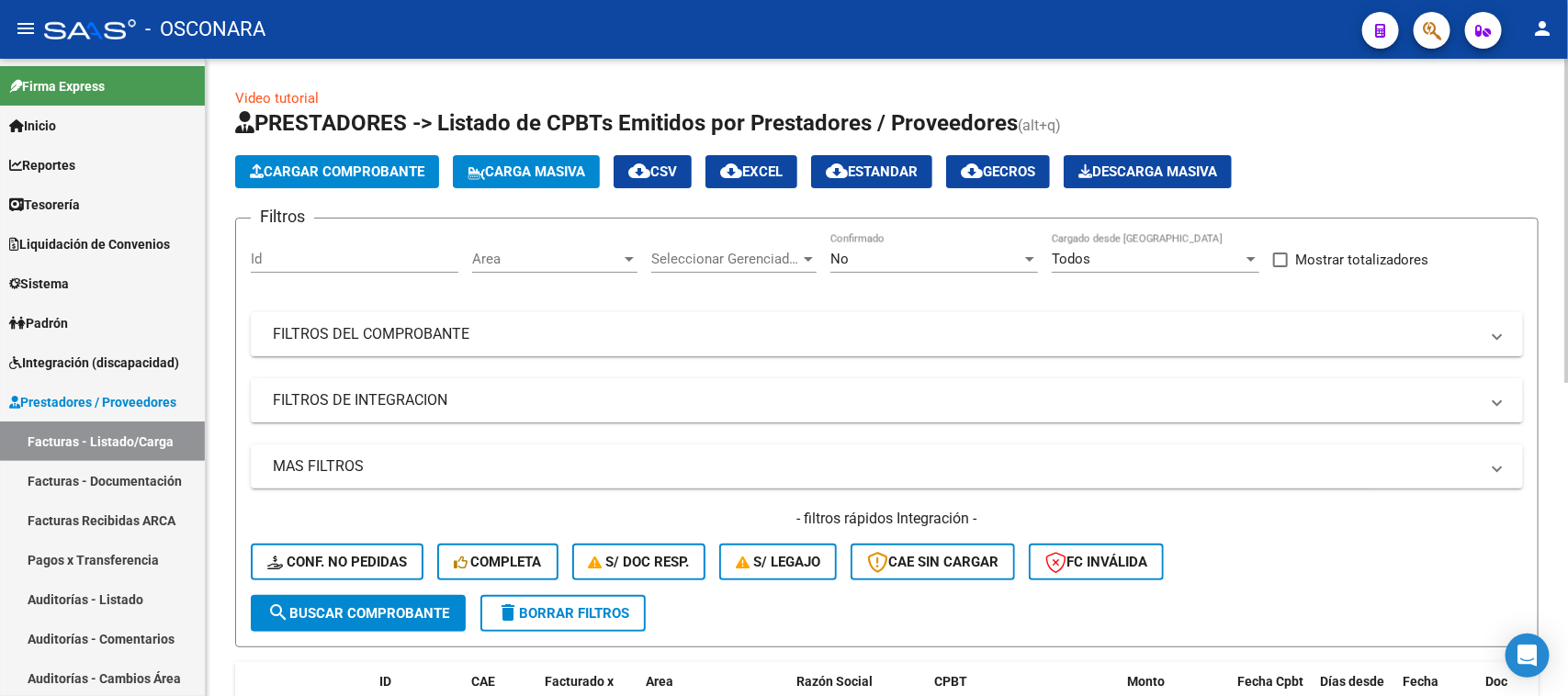
click at [366, 170] on span "Cargar Comprobante" at bounding box center [337, 172] width 175 height 17
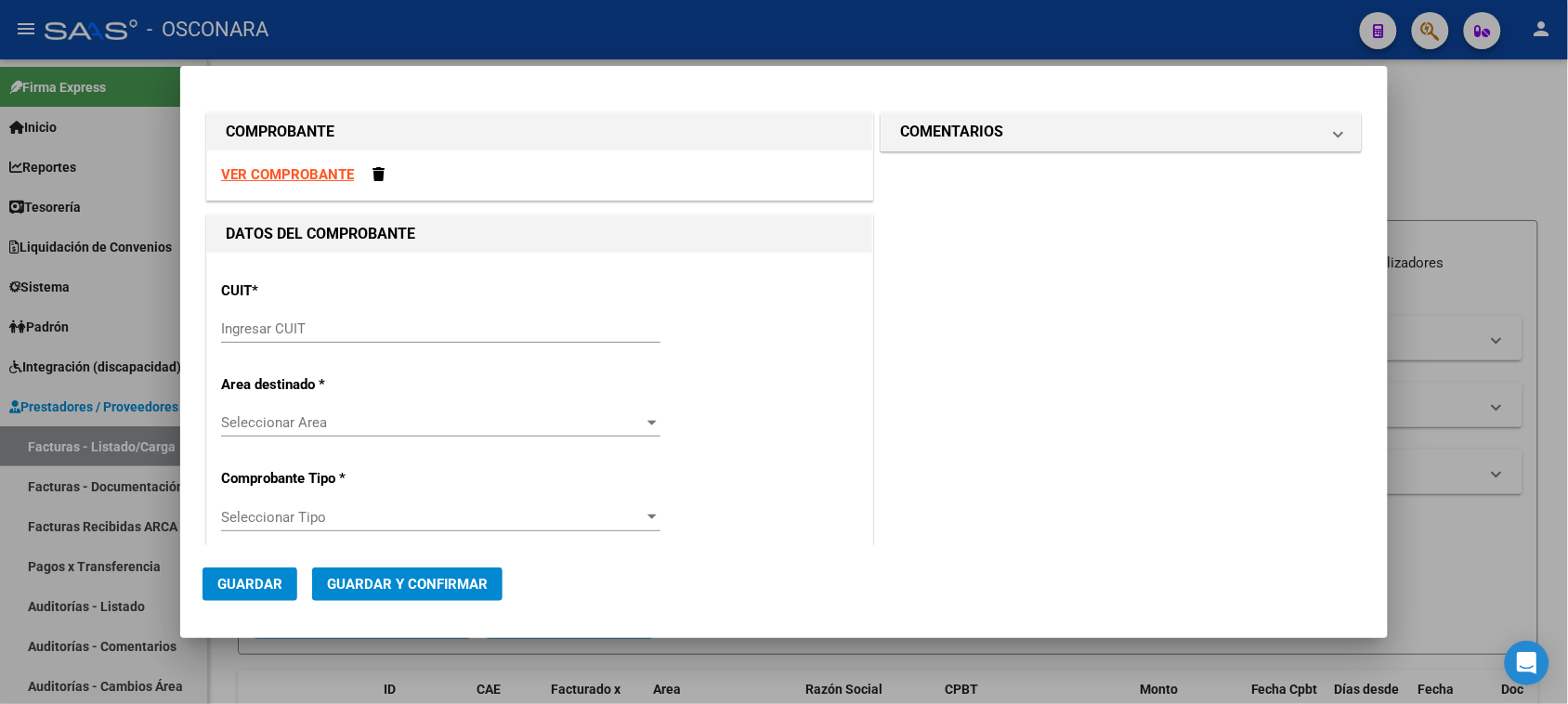
click at [326, 328] on input "Ingresar CUIT" at bounding box center [441, 329] width 439 height 17
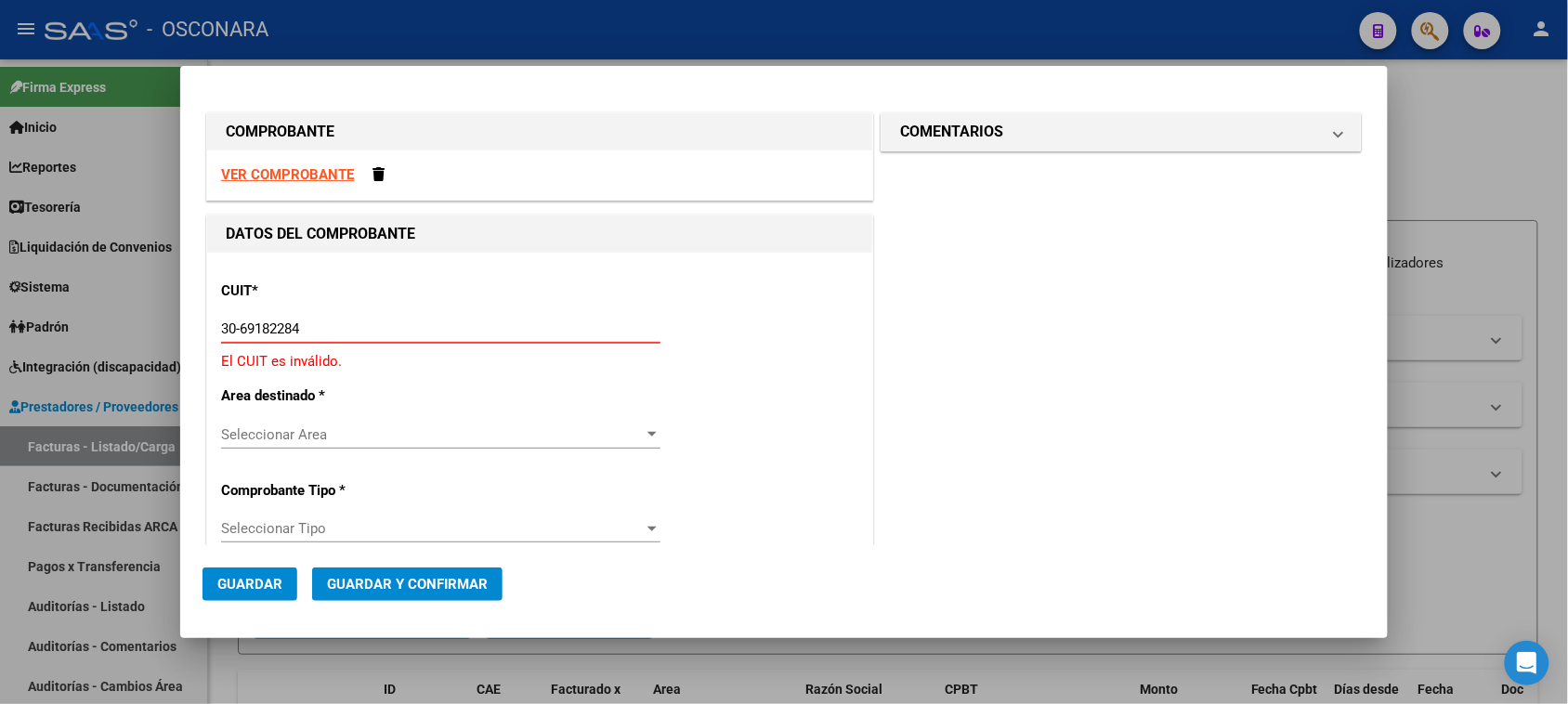
type input "30-69182284-9"
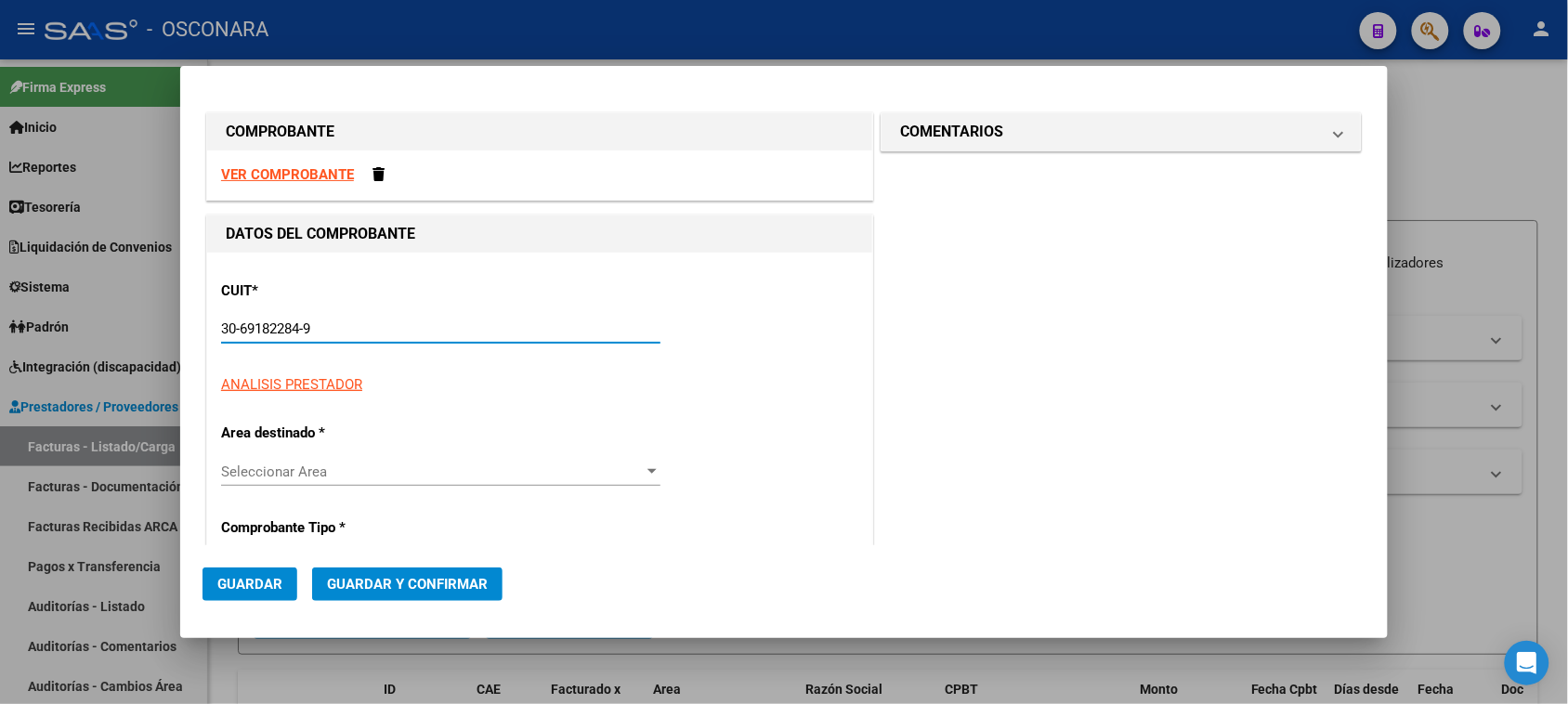
type input "1371"
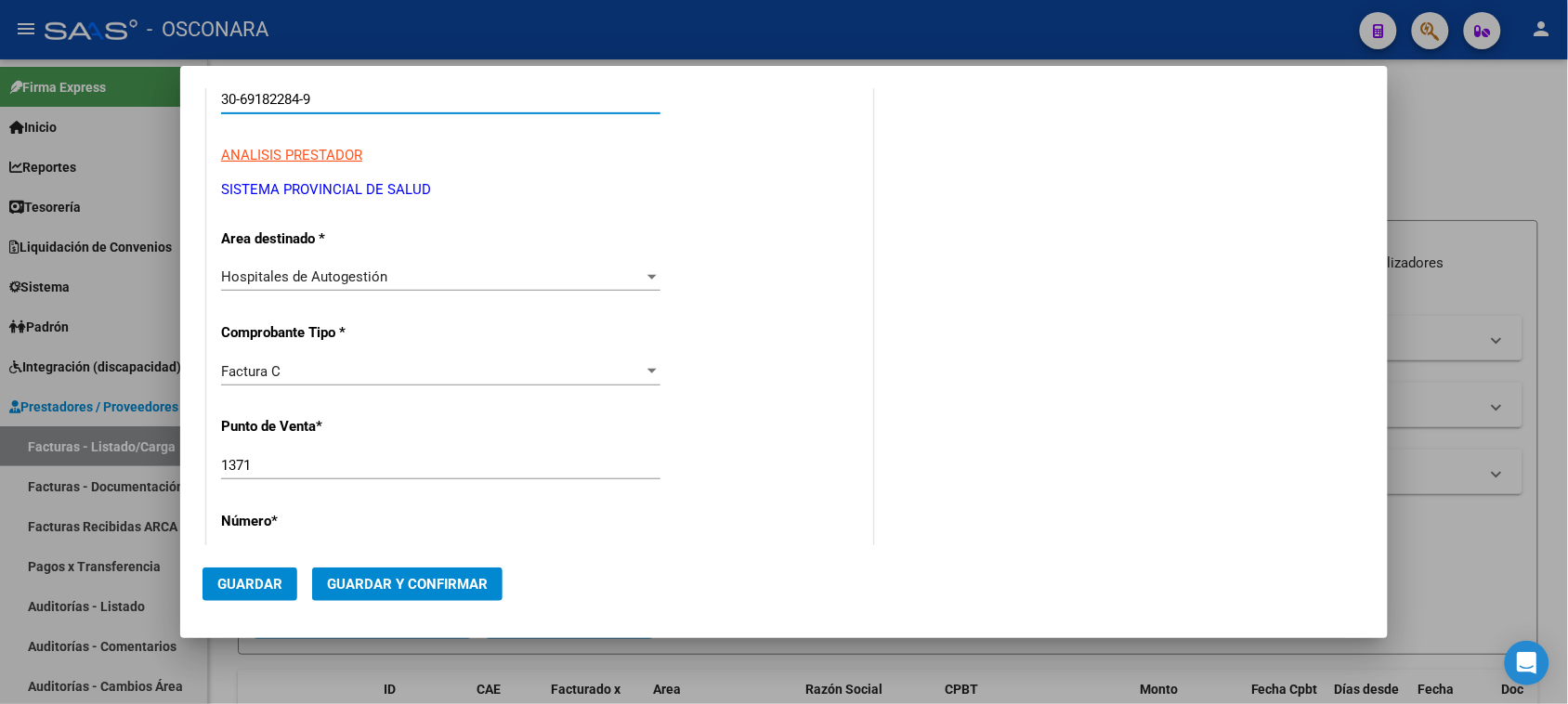
scroll to position [232, 0]
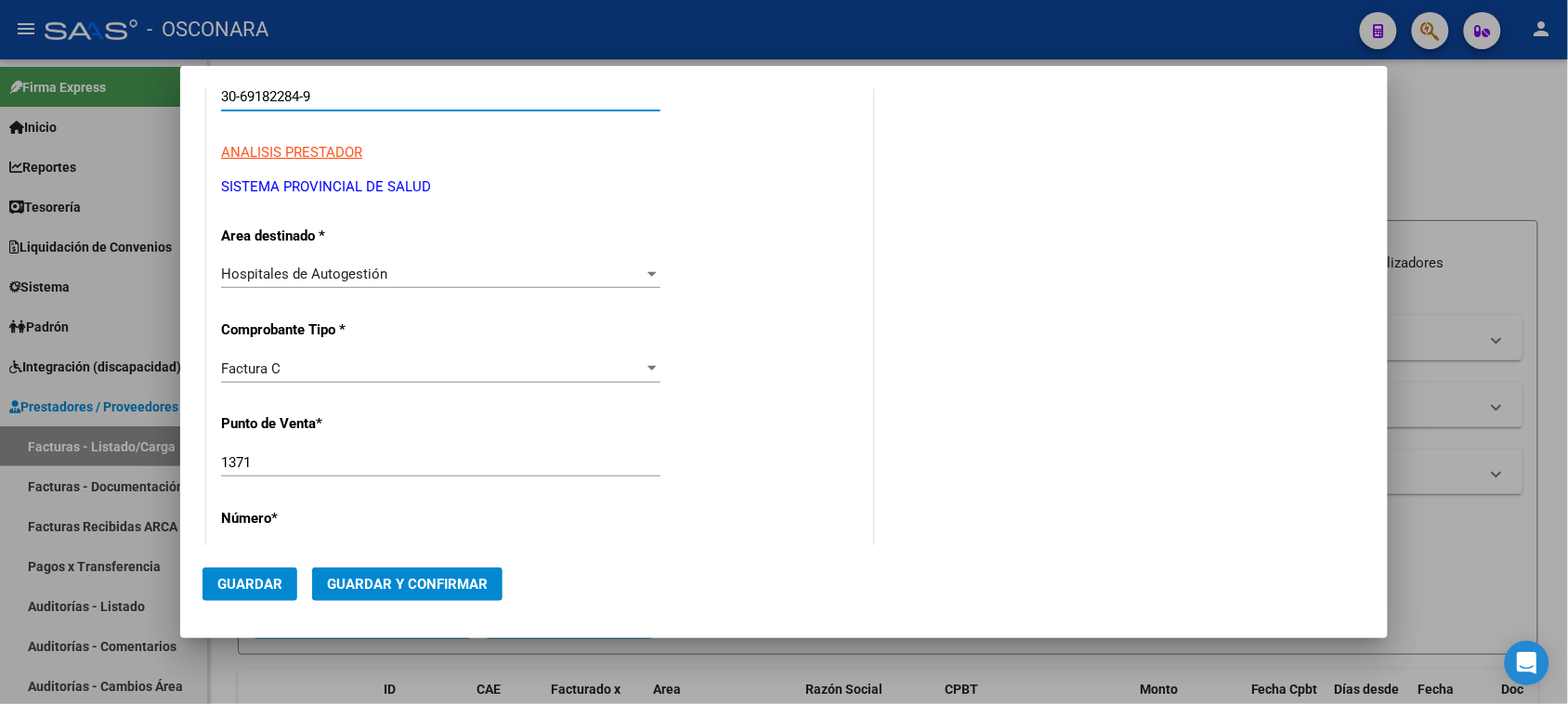
type input "30-69182284-9"
click at [325, 464] on input "1371" at bounding box center [441, 462] width 439 height 17
type input "1333"
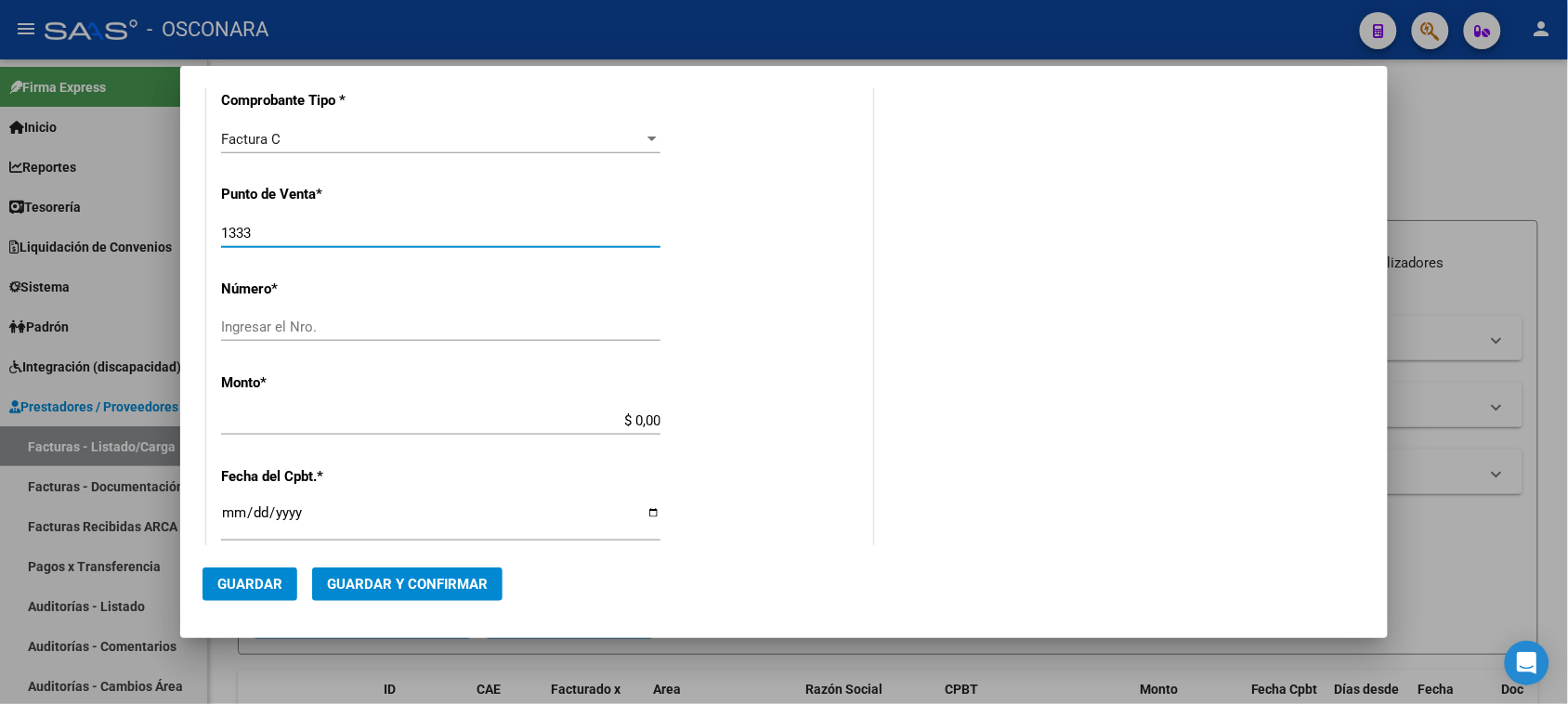
scroll to position [464, 0]
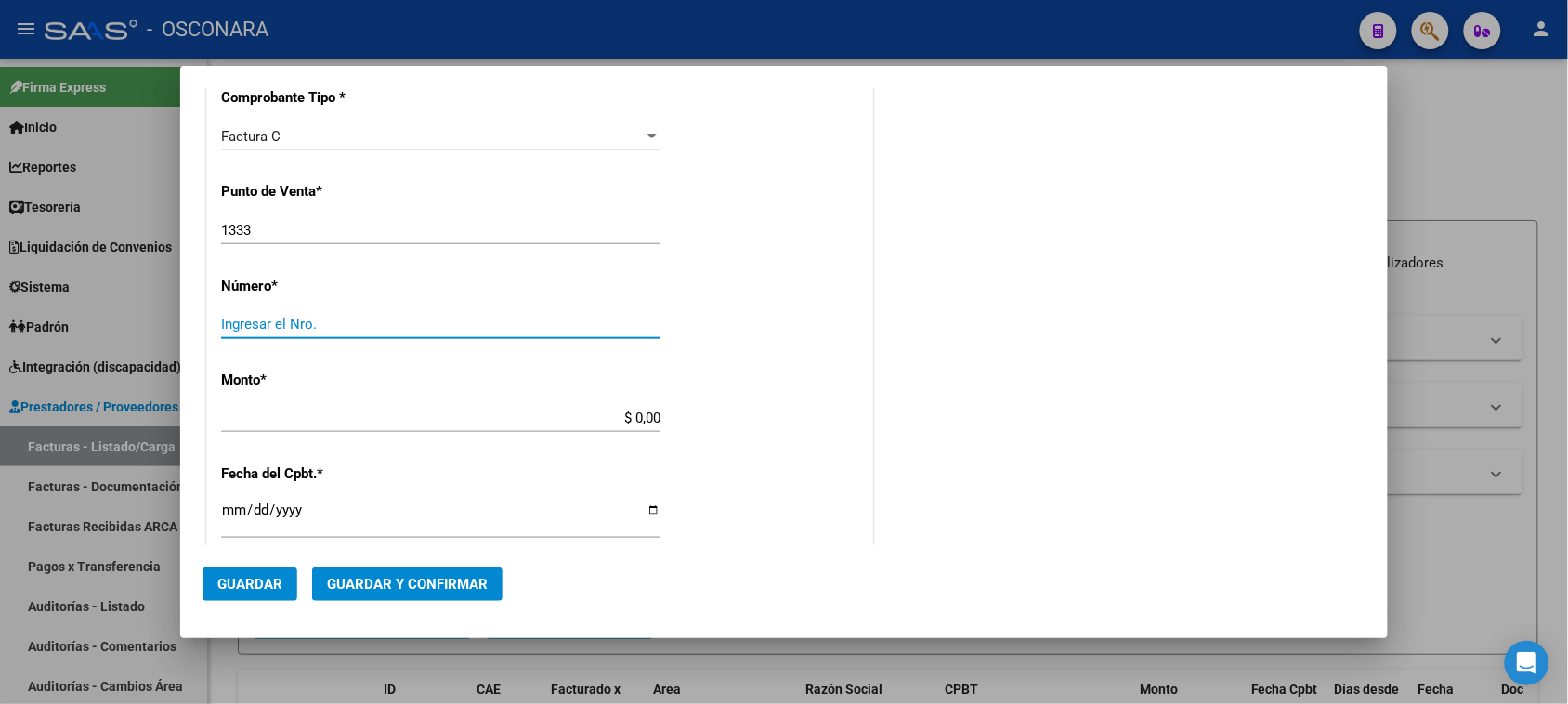
click at [369, 322] on input "Ingresar el Nro." at bounding box center [441, 324] width 439 height 17
type input "4576"
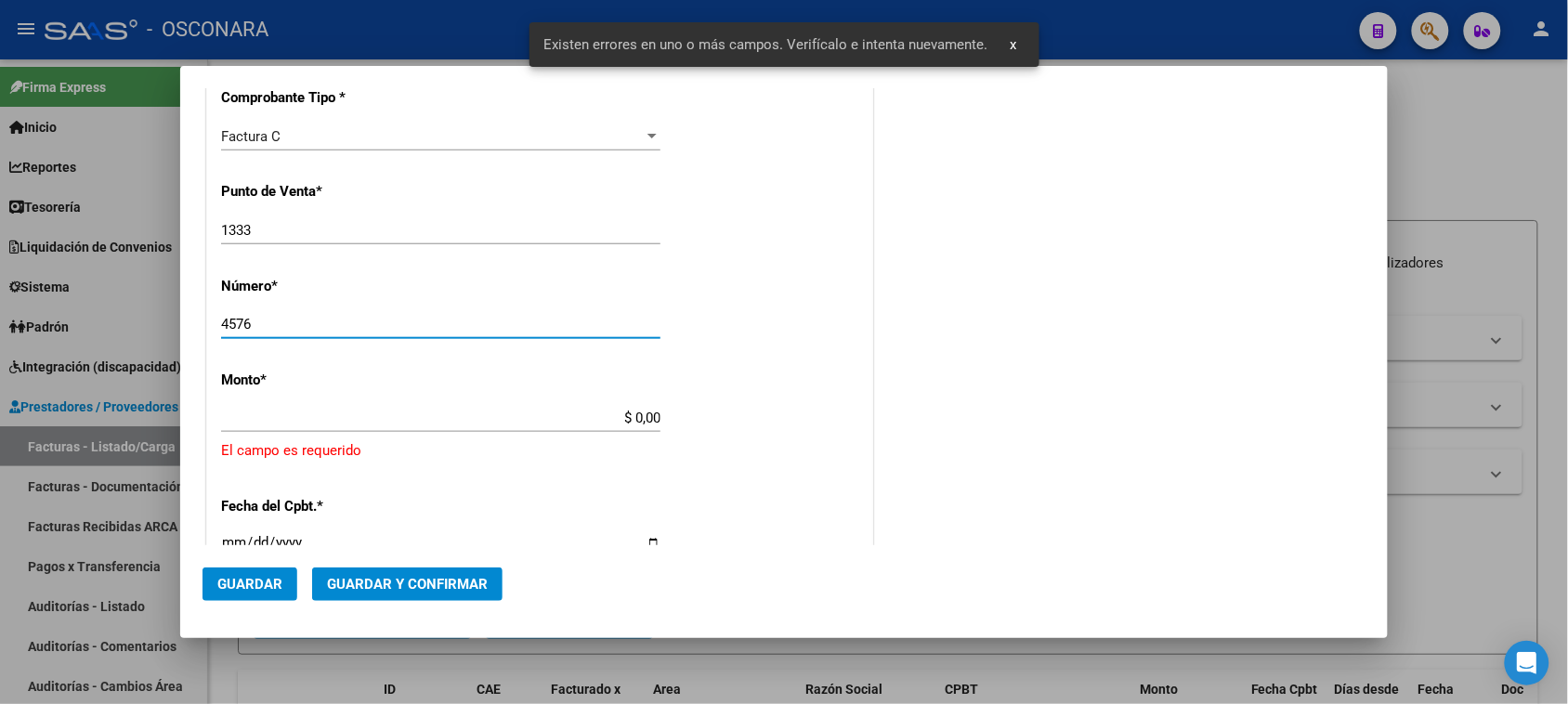
scroll to position [557, 0]
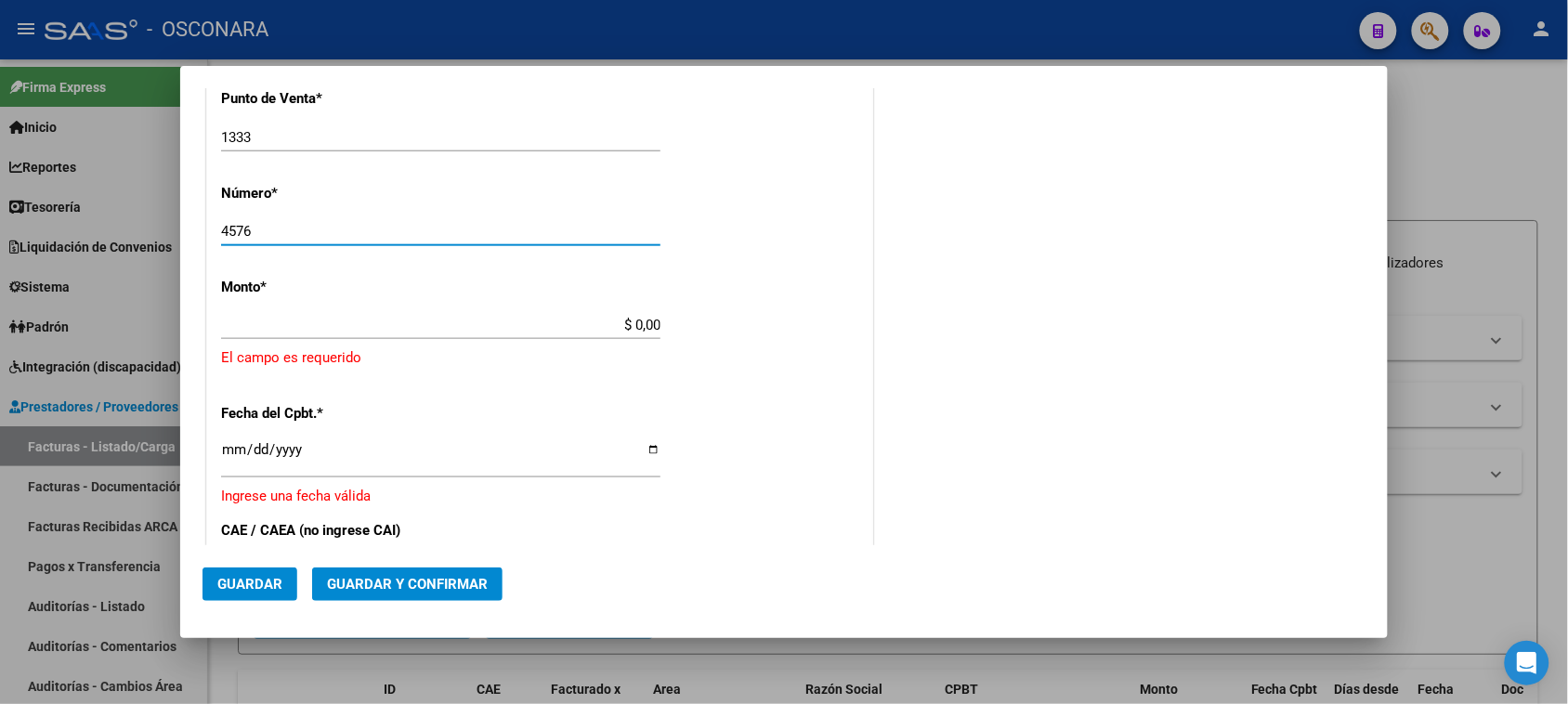
click at [631, 322] on input "$ 0,00" at bounding box center [441, 325] width 439 height 17
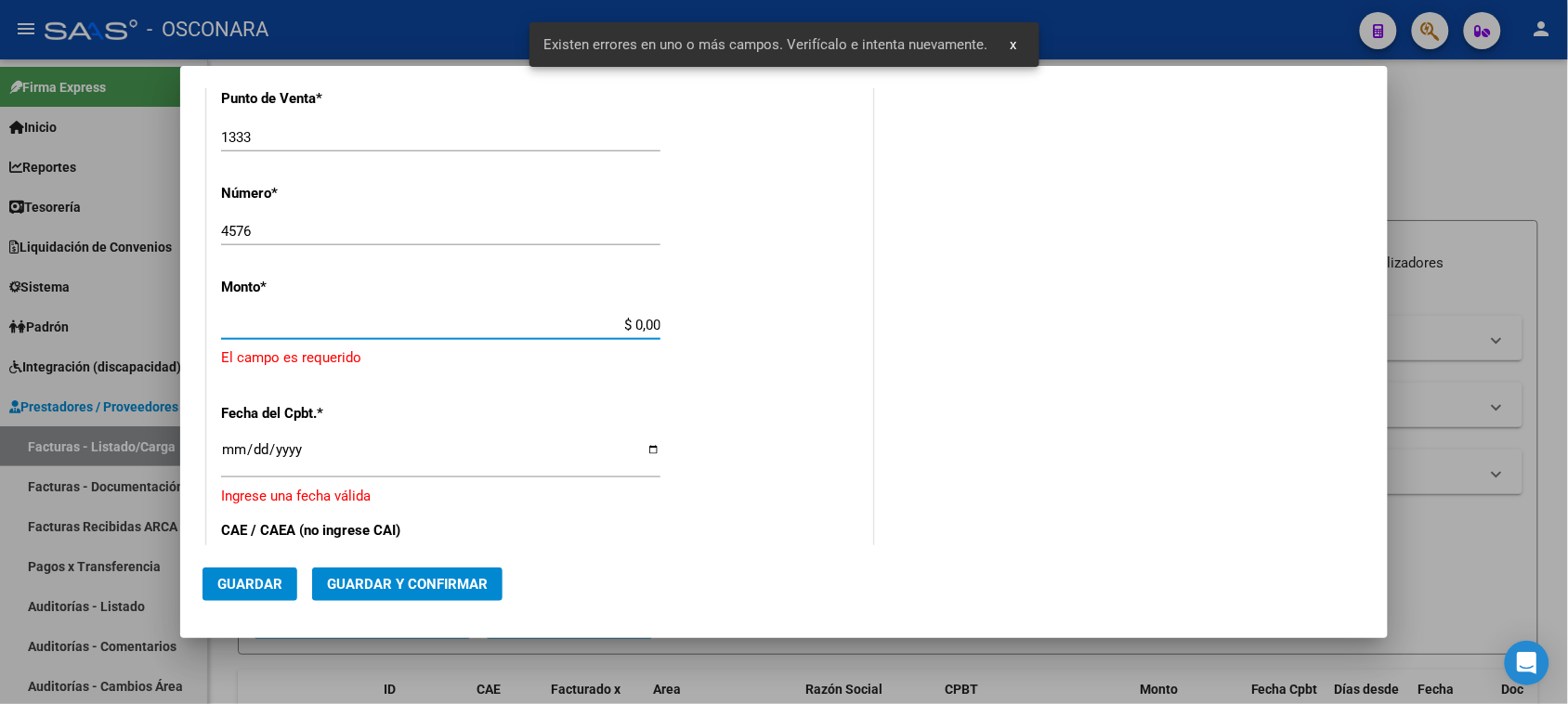
scroll to position [563, 0]
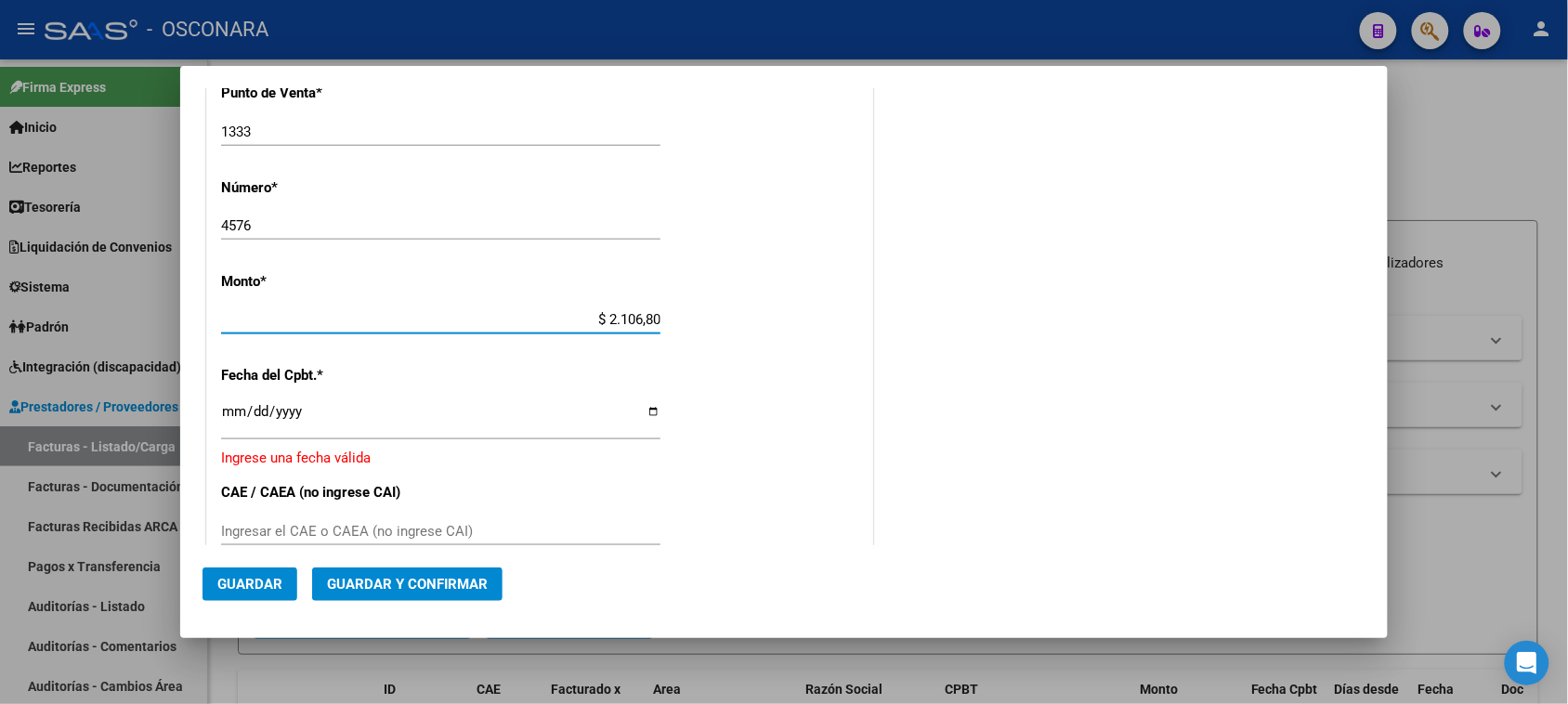
type input "$ 21.068,05"
click at [242, 409] on input "Ingresar la fecha" at bounding box center [441, 419] width 439 height 30
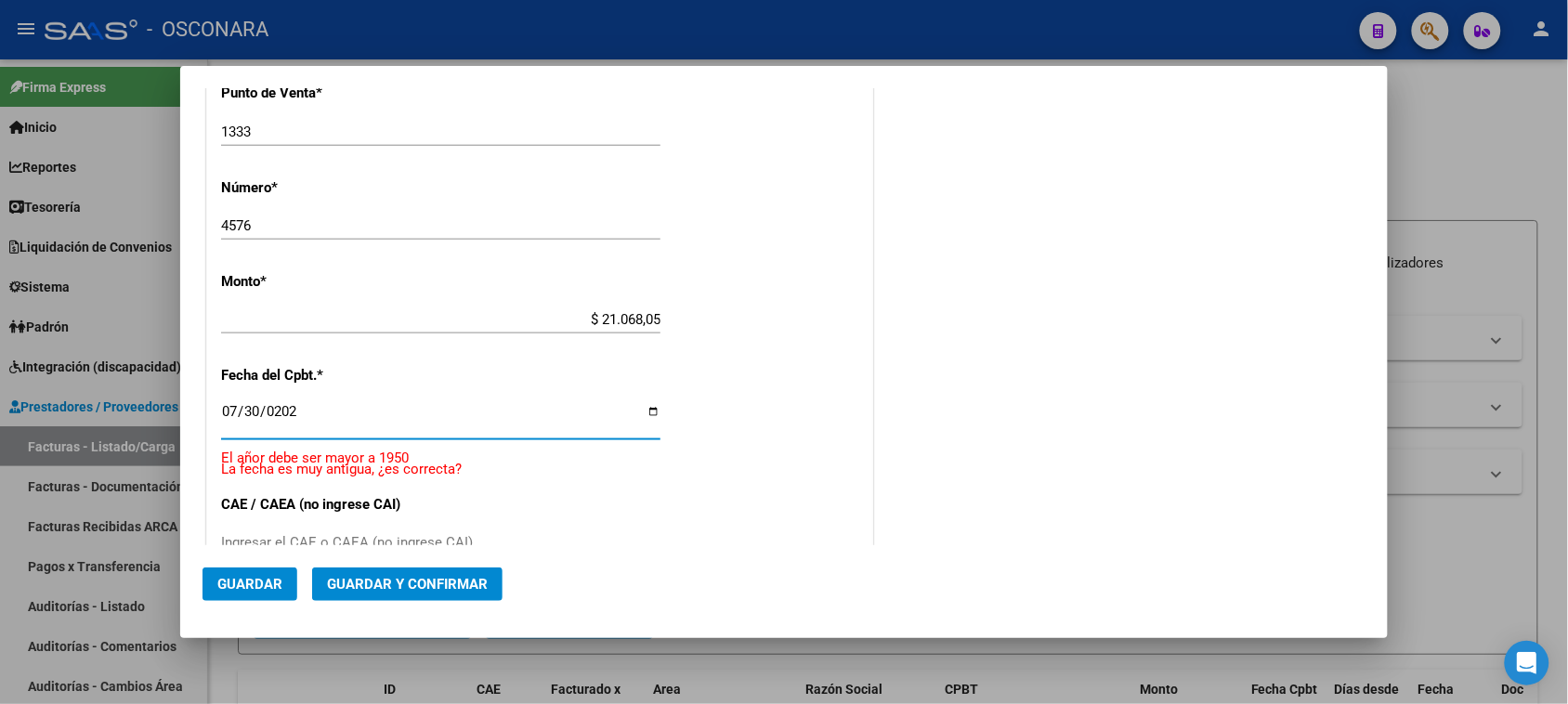
type input "[DATE]"
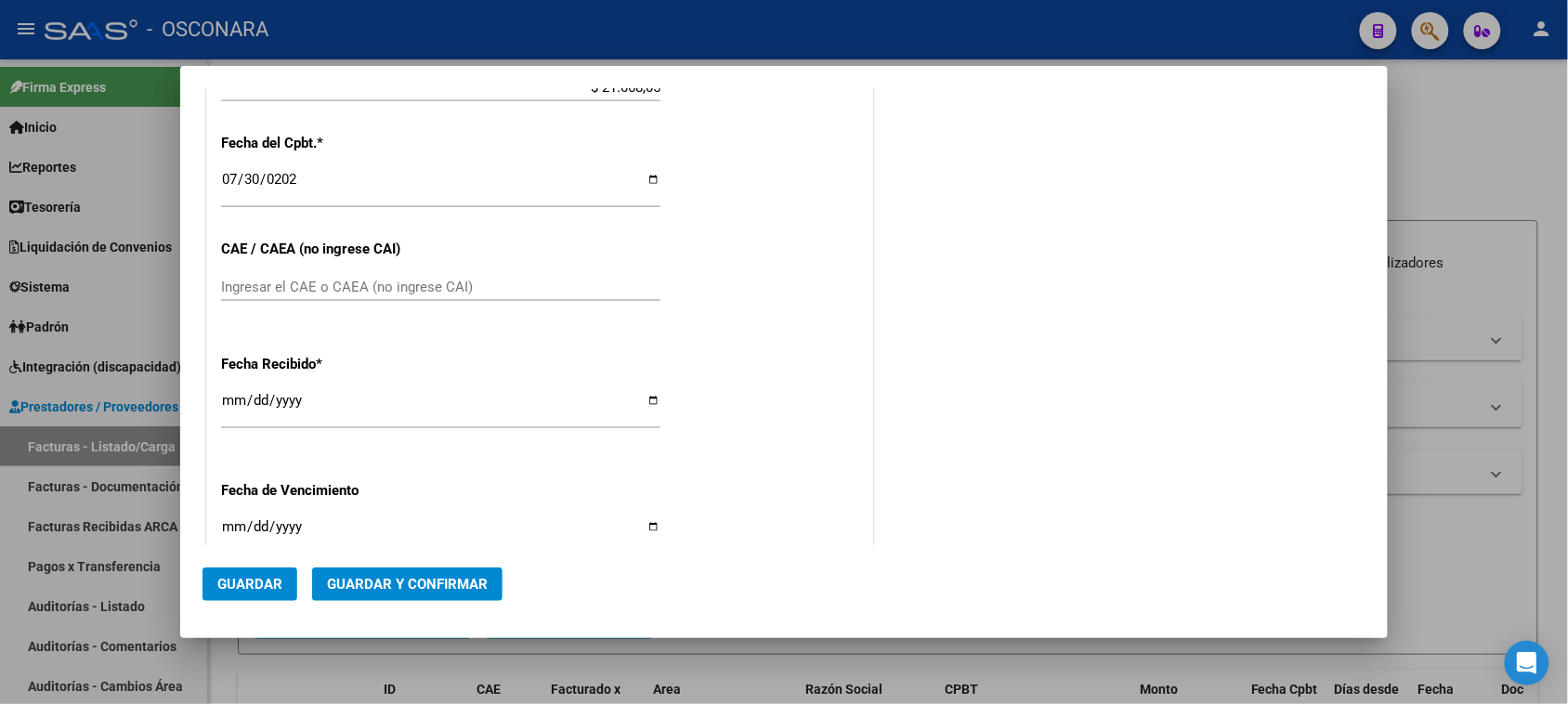
scroll to position [911, 0]
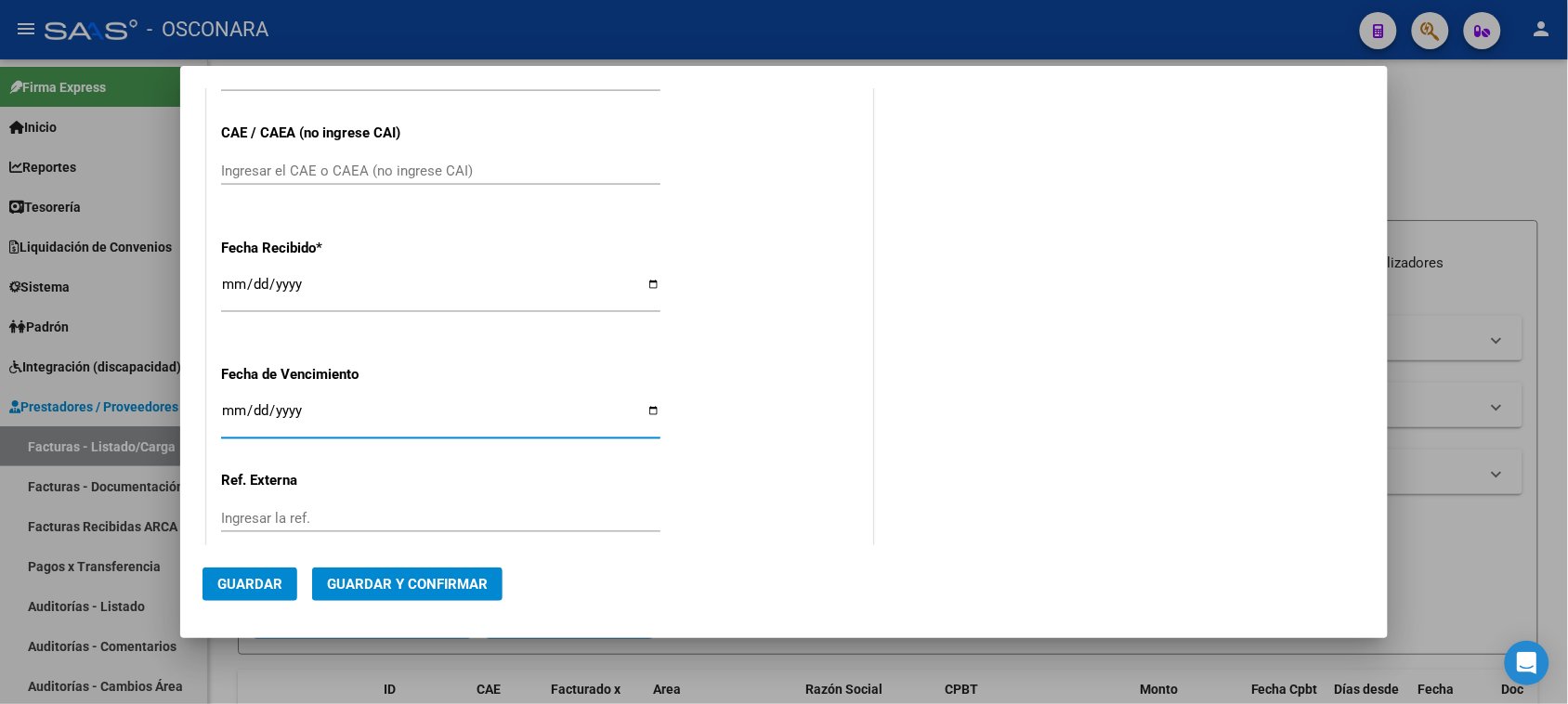
click at [283, 406] on input "Ingresar la fecha" at bounding box center [441, 418] width 439 height 30
click at [237, 409] on input "Ingresar la fecha" at bounding box center [441, 418] width 439 height 30
type input "[DATE]"
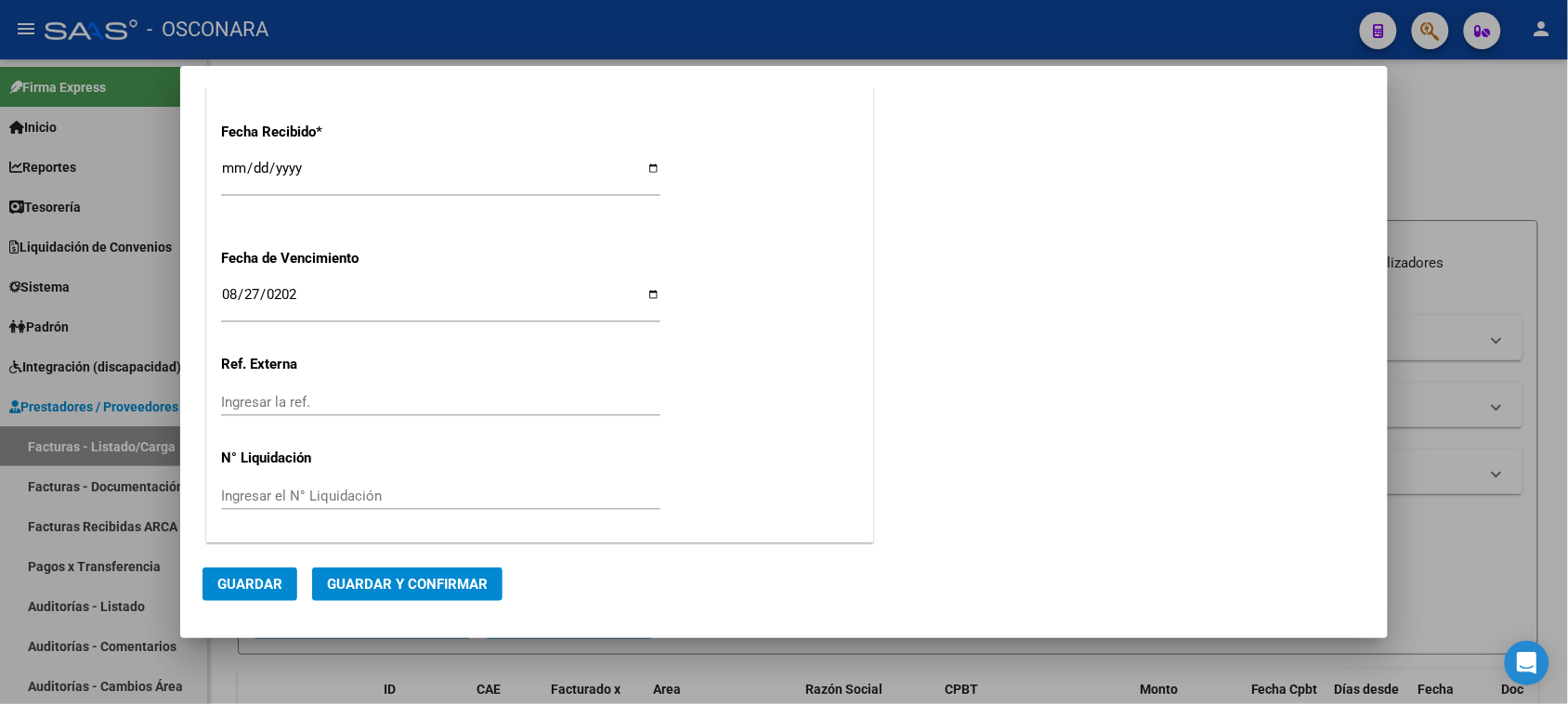
click at [411, 571] on button "Guardar y Confirmar" at bounding box center [407, 584] width 191 height 34
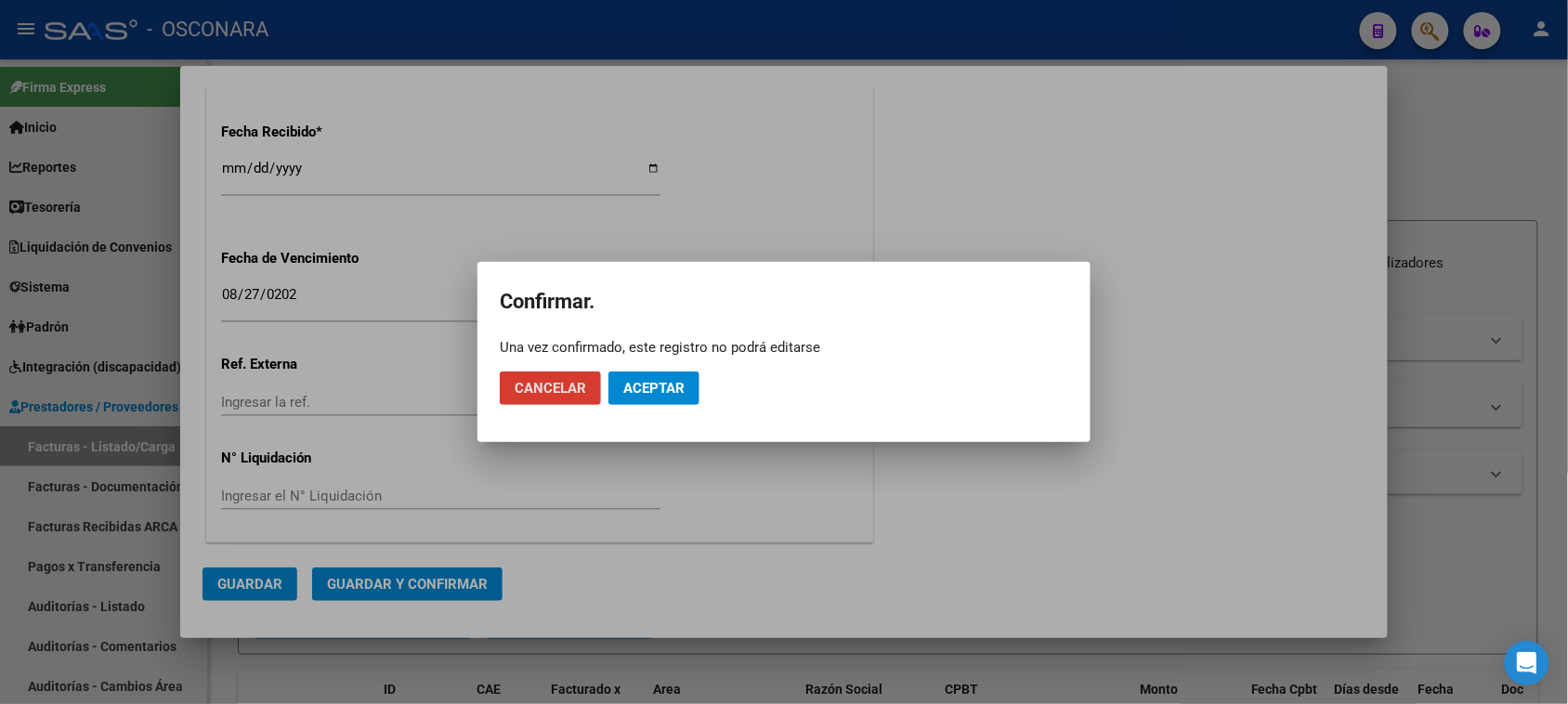
click at [676, 383] on span "Aceptar" at bounding box center [654, 388] width 62 height 17
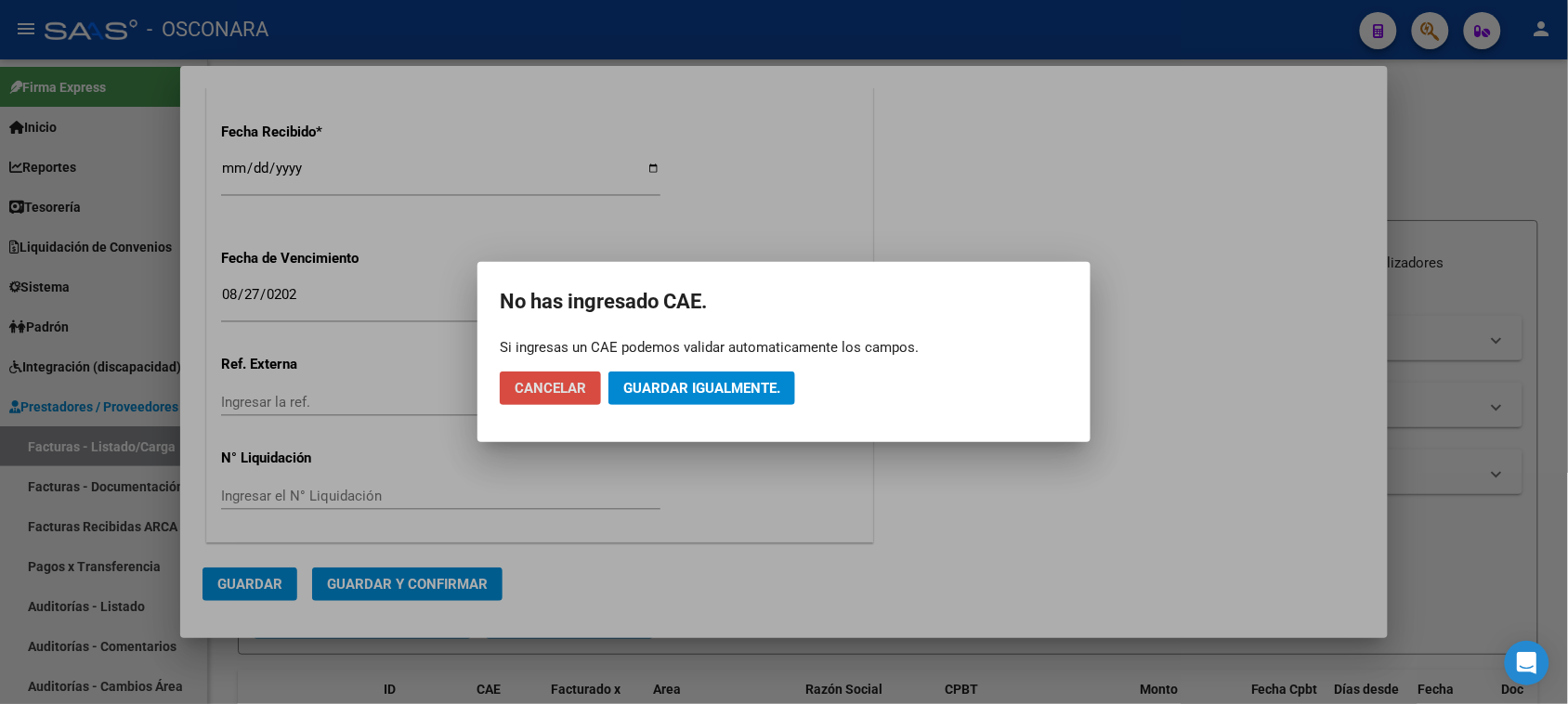
click at [548, 388] on span "Cancelar" at bounding box center [550, 388] width 72 height 17
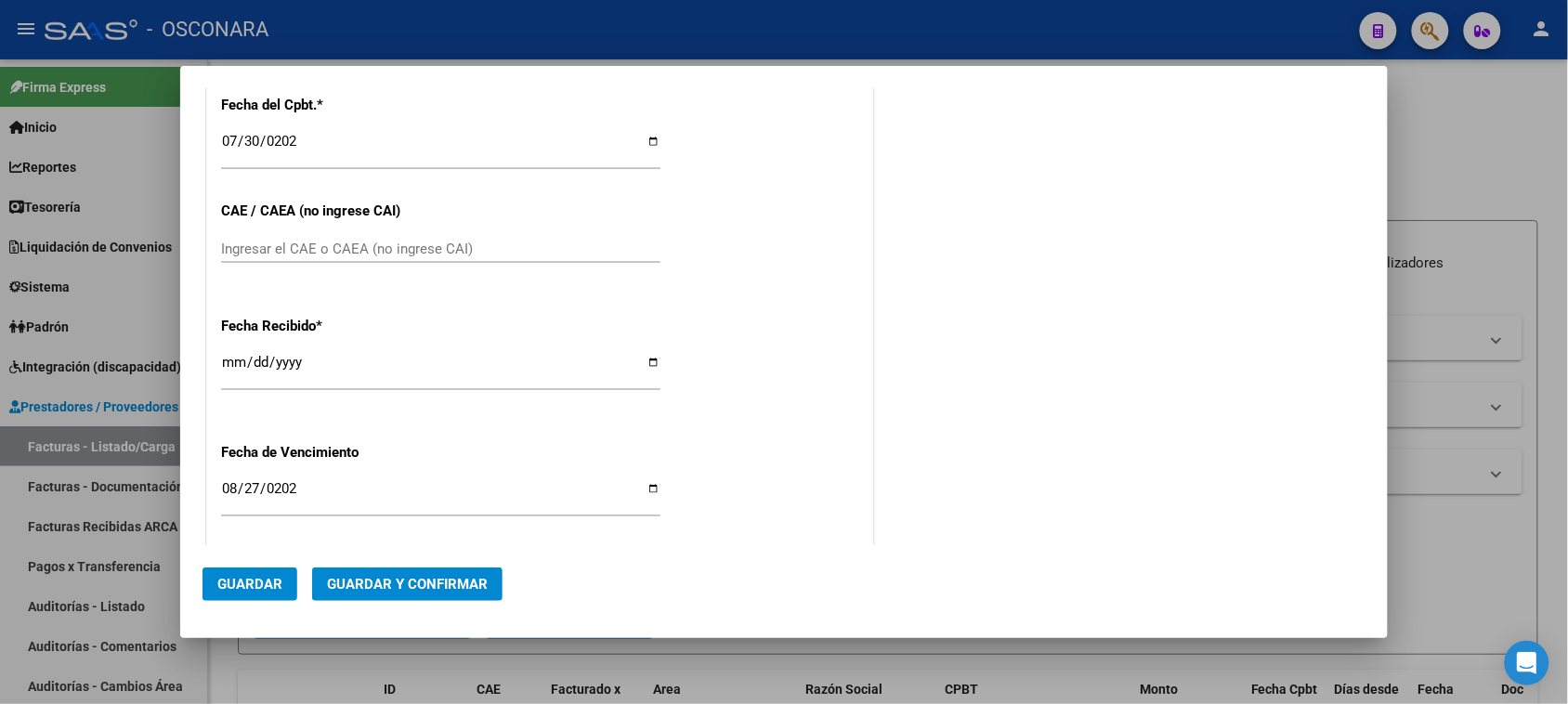
scroll to position [795, 0]
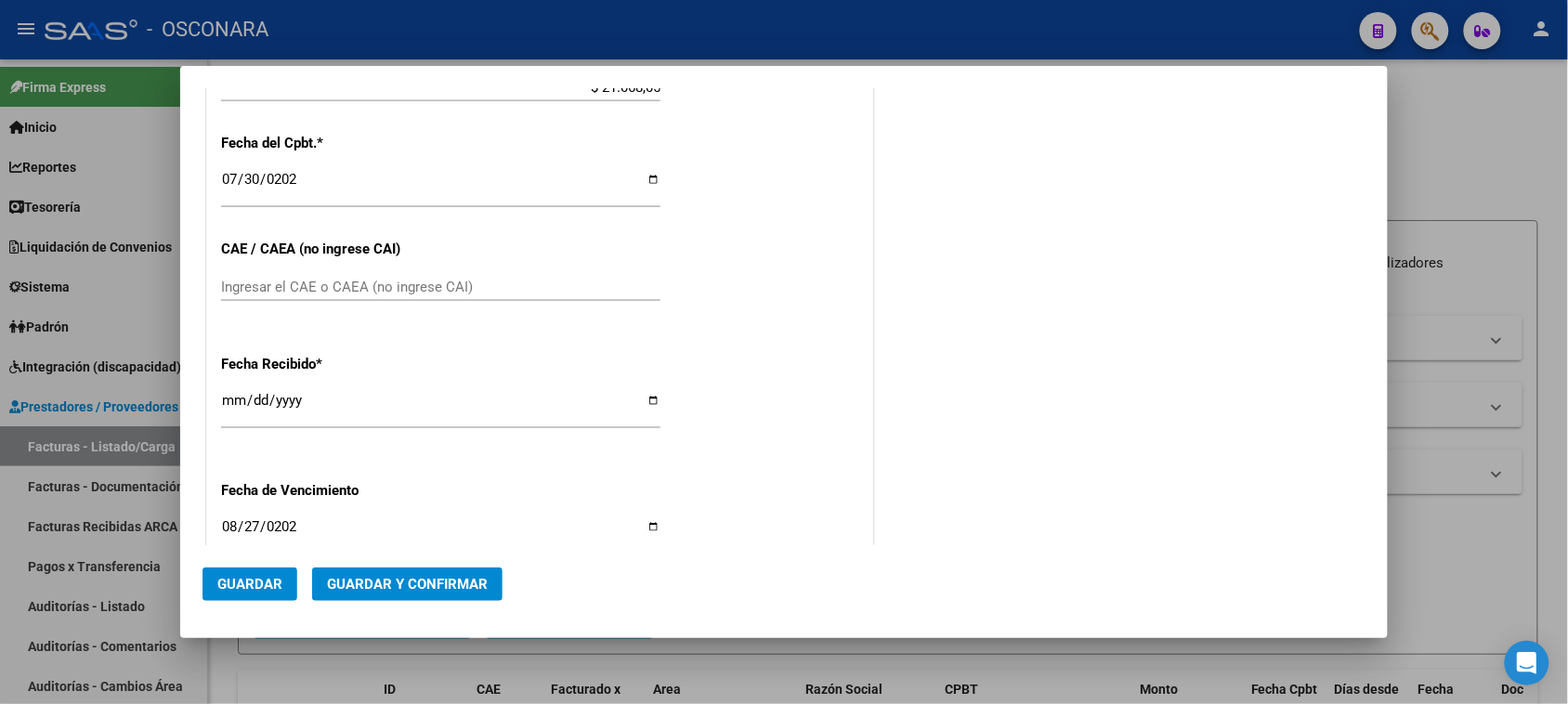
click at [445, 274] on div "Ingresar el CAE o CAEA (no ingrese CAI)" at bounding box center [441, 287] width 439 height 28
type input "51059211290252"
click at [402, 582] on span "Guardar y Confirmar" at bounding box center [407, 584] width 161 height 17
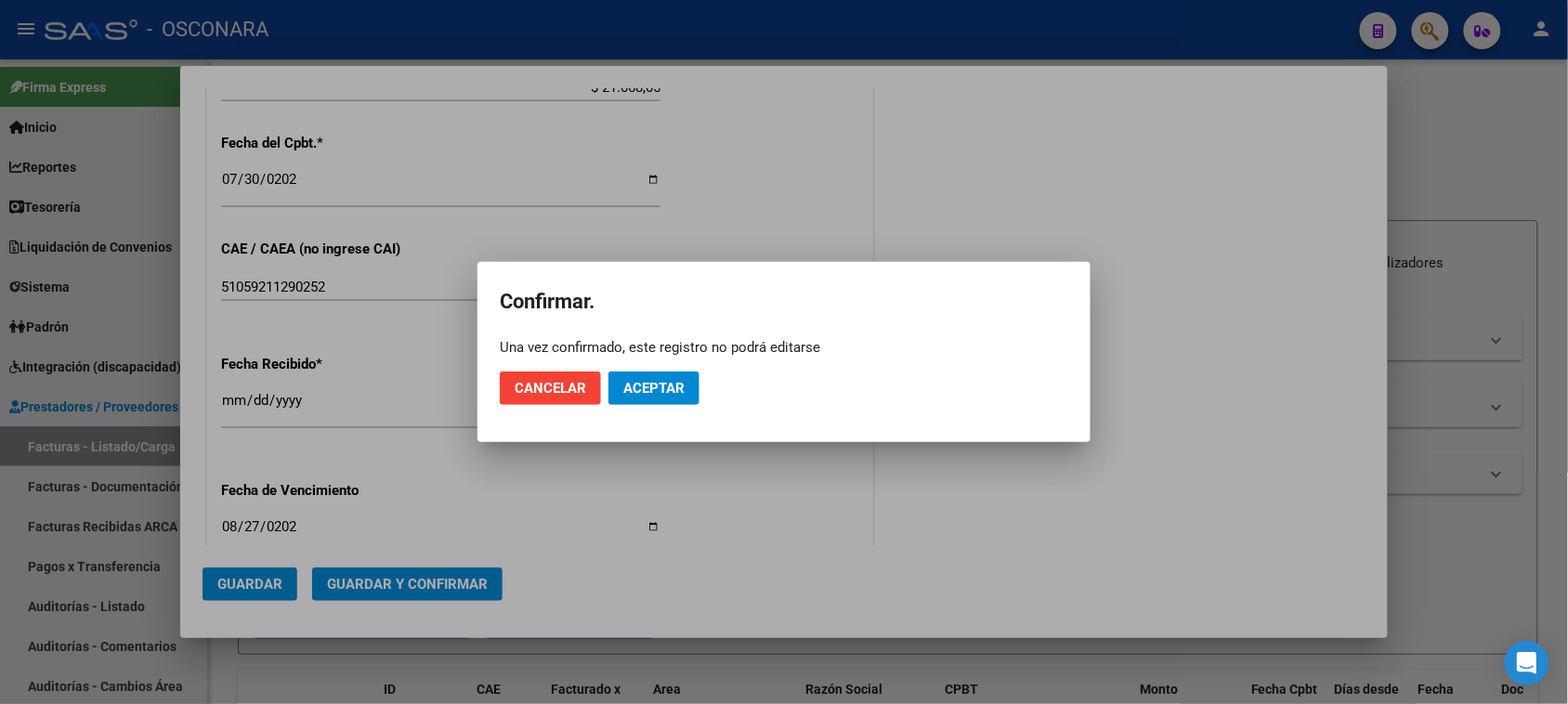
click at [639, 376] on mat-dialog-actions "Cancelar Aceptar" at bounding box center [784, 388] width 569 height 63
click at [645, 386] on span "Aceptar" at bounding box center [654, 388] width 62 height 17
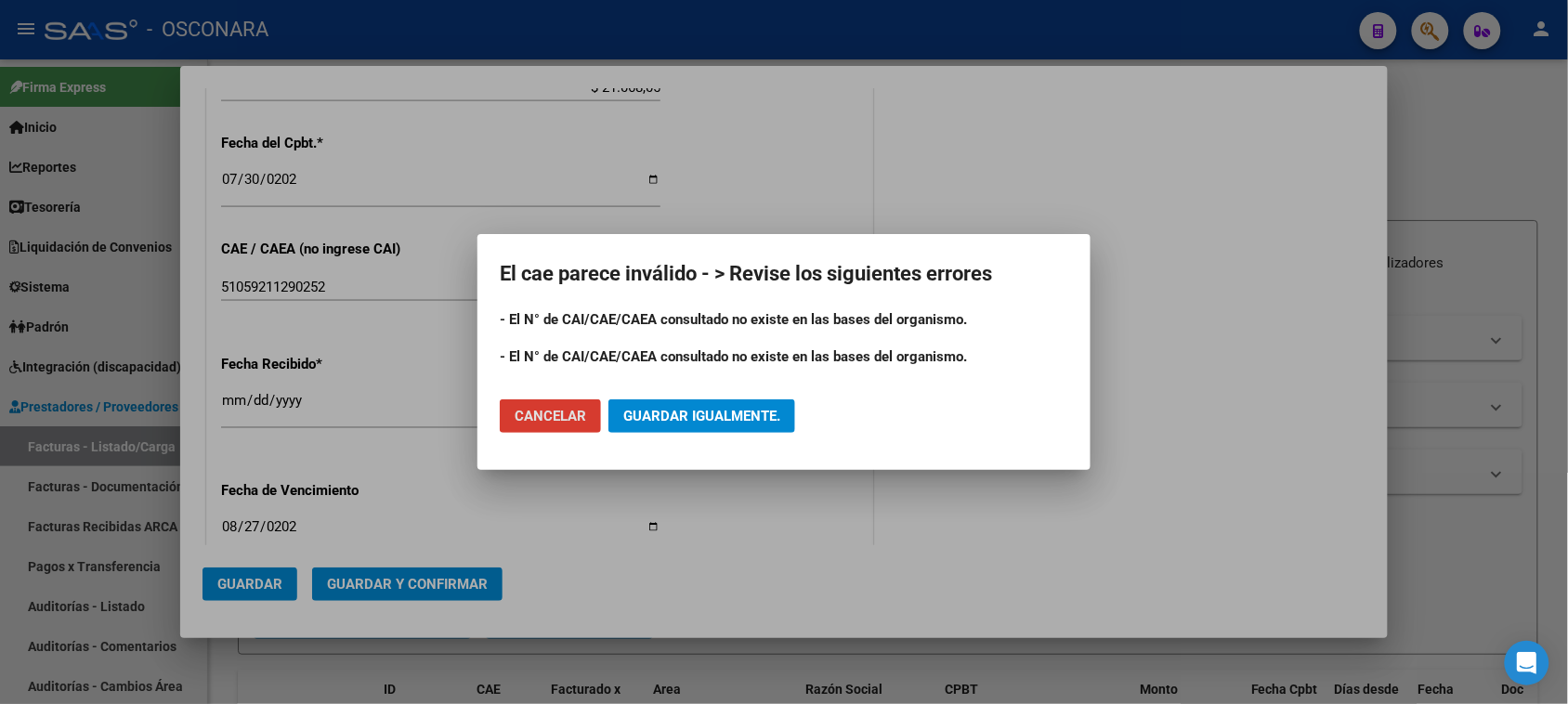
click at [536, 420] on span "Cancelar" at bounding box center [550, 416] width 72 height 17
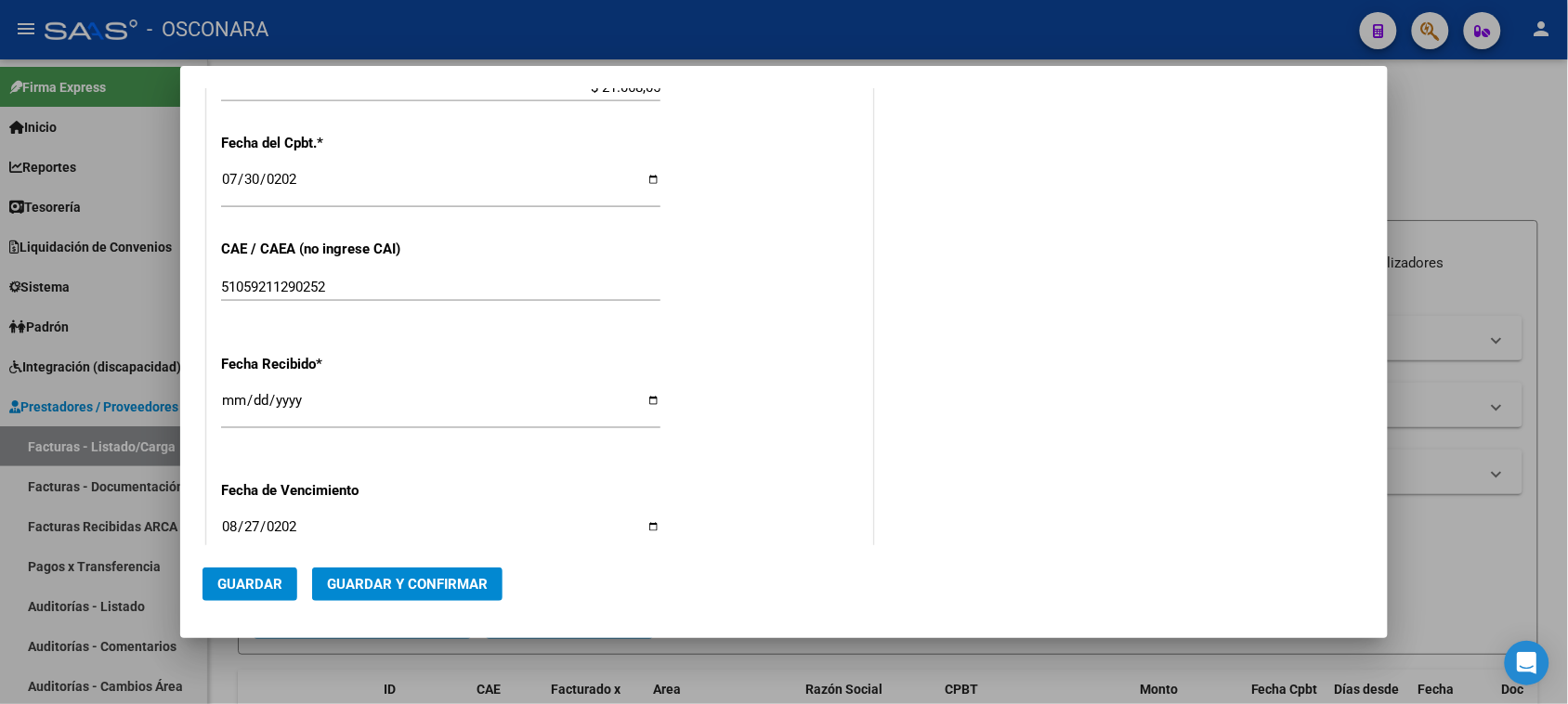
click at [350, 292] on input "51059211290252" at bounding box center [441, 287] width 439 height 17
click at [251, 285] on input "51059211290252" at bounding box center [441, 287] width 439 height 17
click at [283, 284] on input "51059211290252" at bounding box center [441, 287] width 439 height 17
click at [345, 281] on input "51059211290252" at bounding box center [441, 287] width 439 height 17
click at [423, 582] on span "Guardar y Confirmar" at bounding box center [407, 584] width 161 height 17
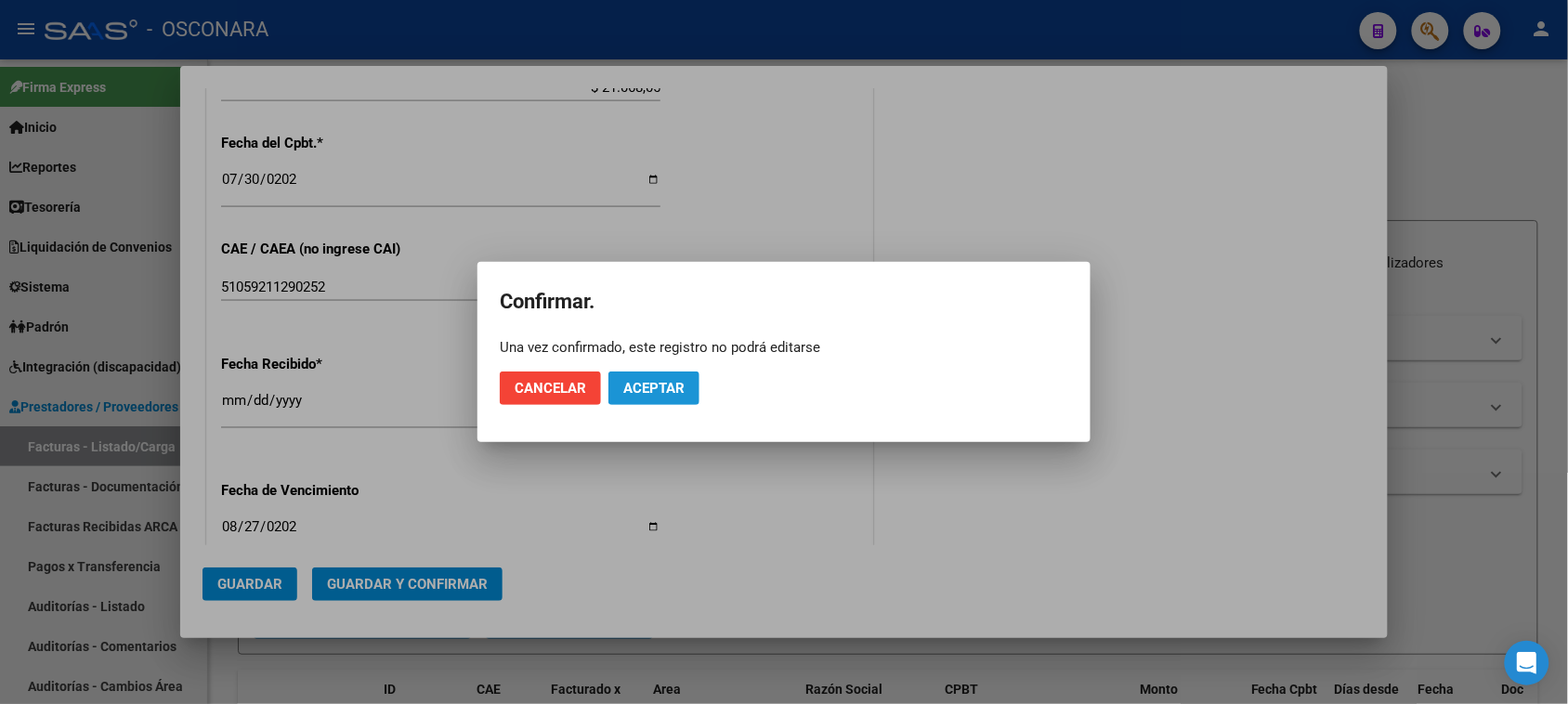
click at [660, 383] on span "Aceptar" at bounding box center [654, 388] width 62 height 17
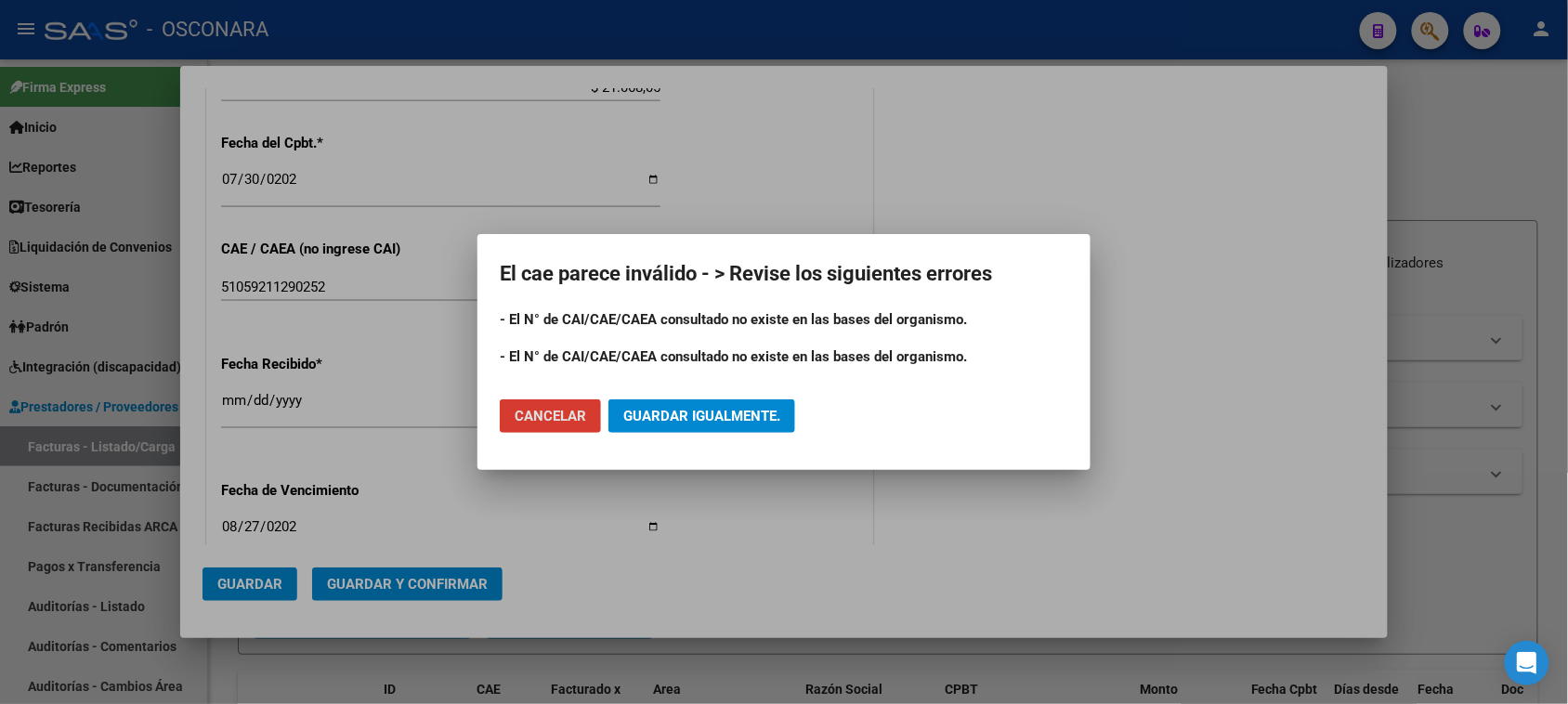
click at [713, 411] on span "Guardar igualmente." at bounding box center [701, 416] width 157 height 17
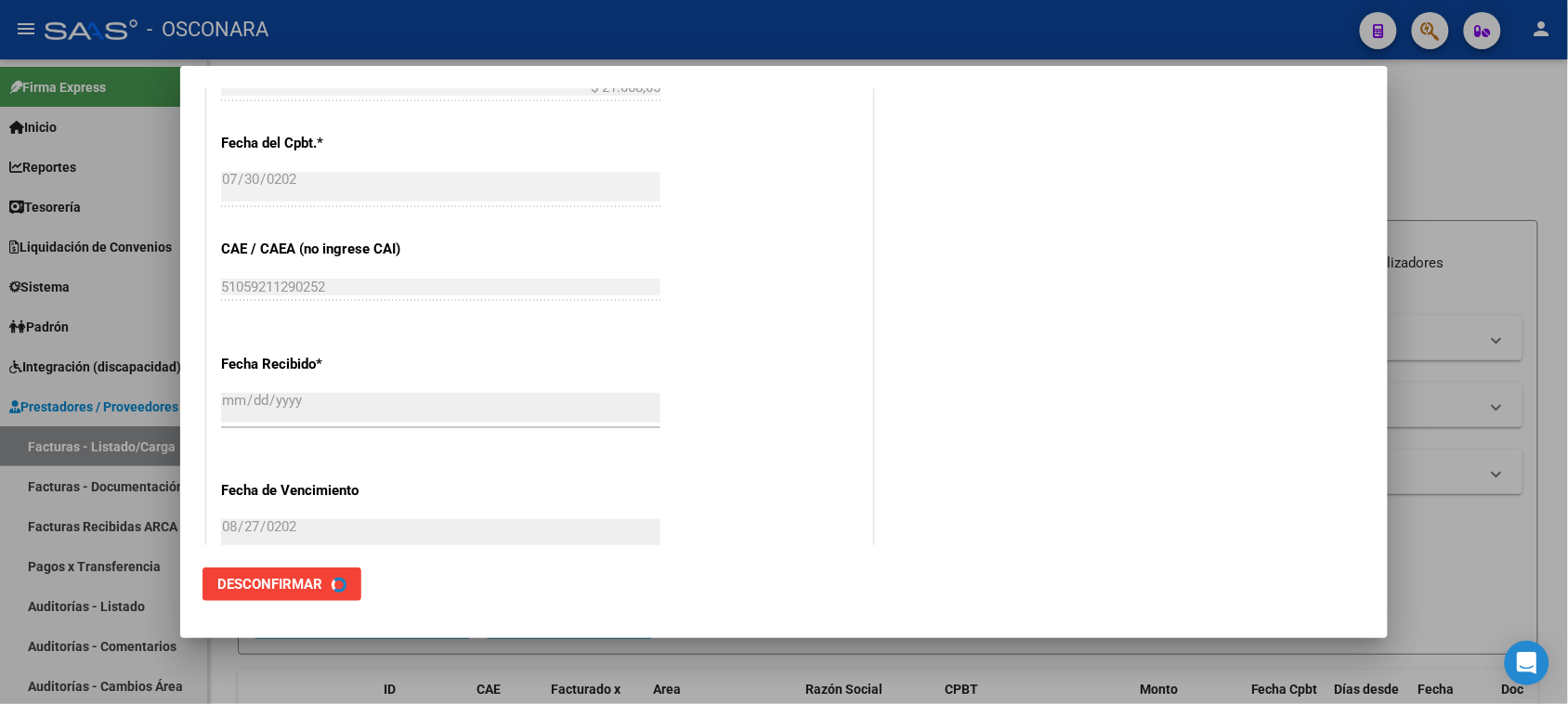
scroll to position [0, 0]
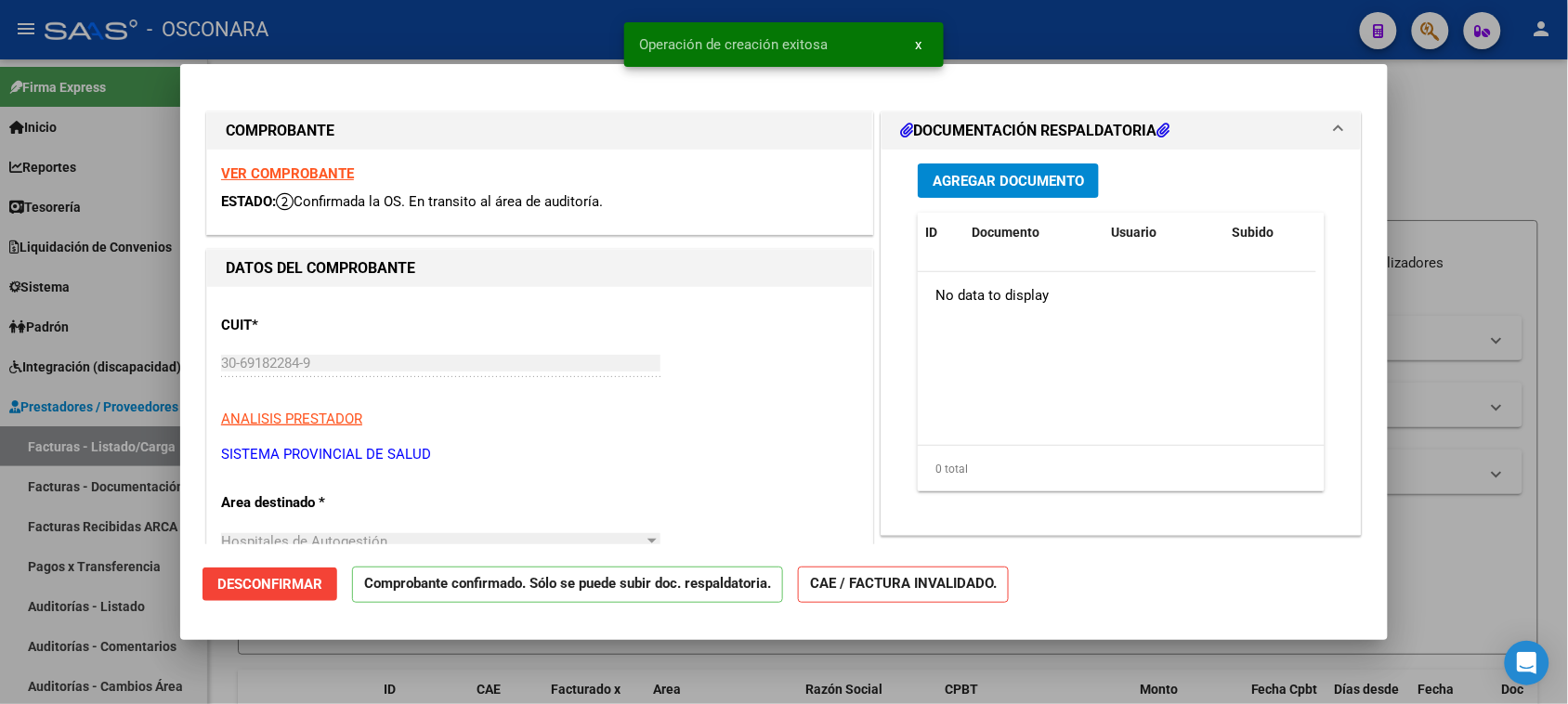
click at [987, 176] on span "Agregar Documento" at bounding box center [1009, 181] width 151 height 17
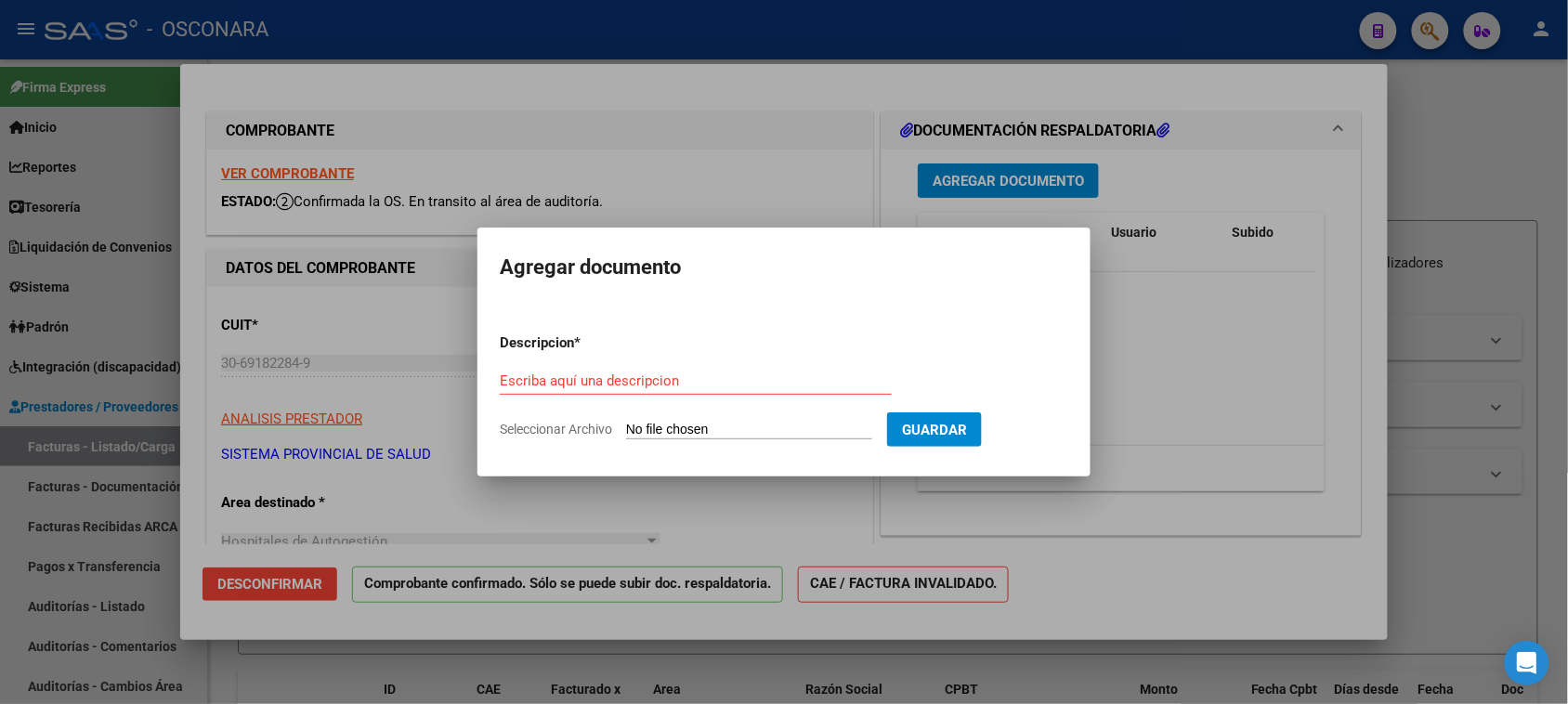
type input "C:\fakepath\RESOLUCIÓN Nº 319 SPS.pdf"
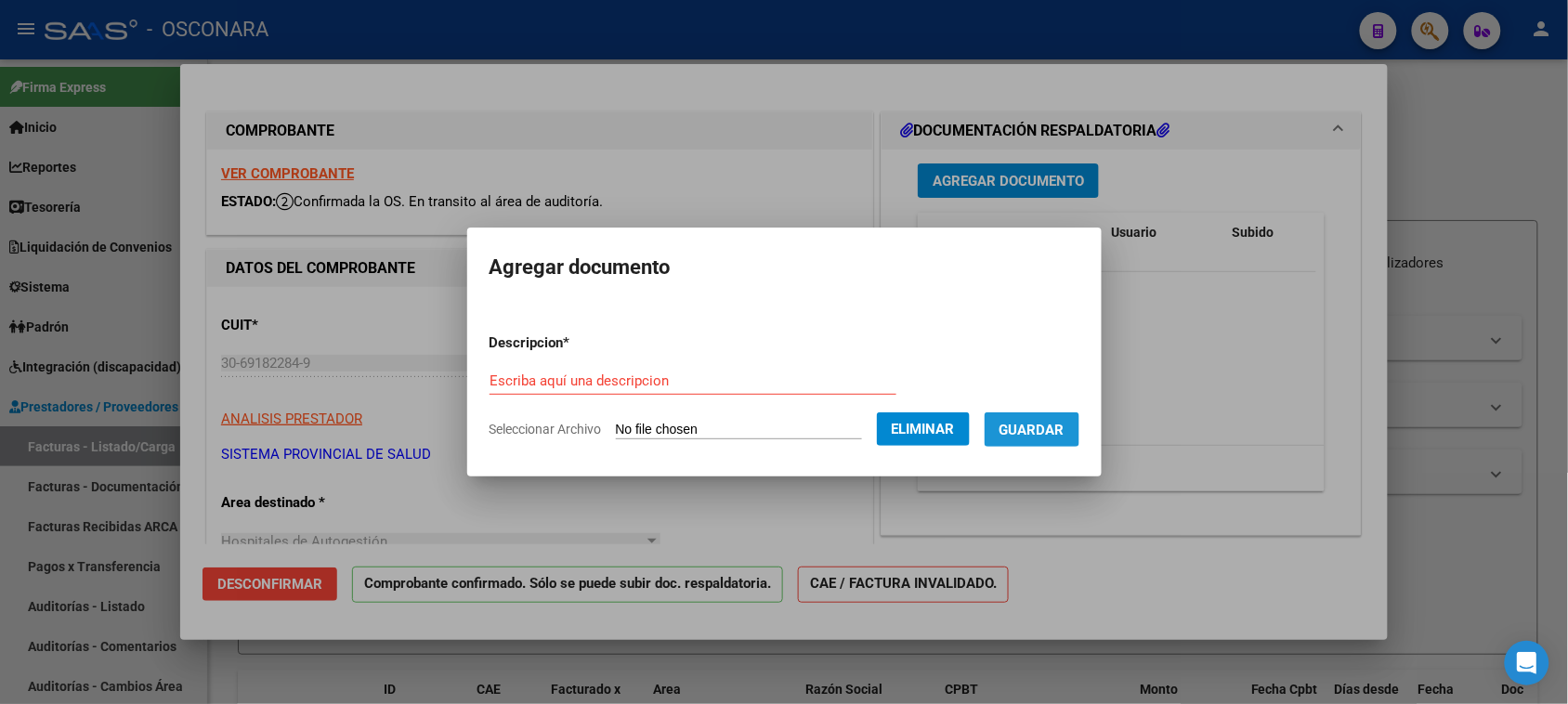
click at [1065, 431] on span "Guardar" at bounding box center [1032, 430] width 65 height 17
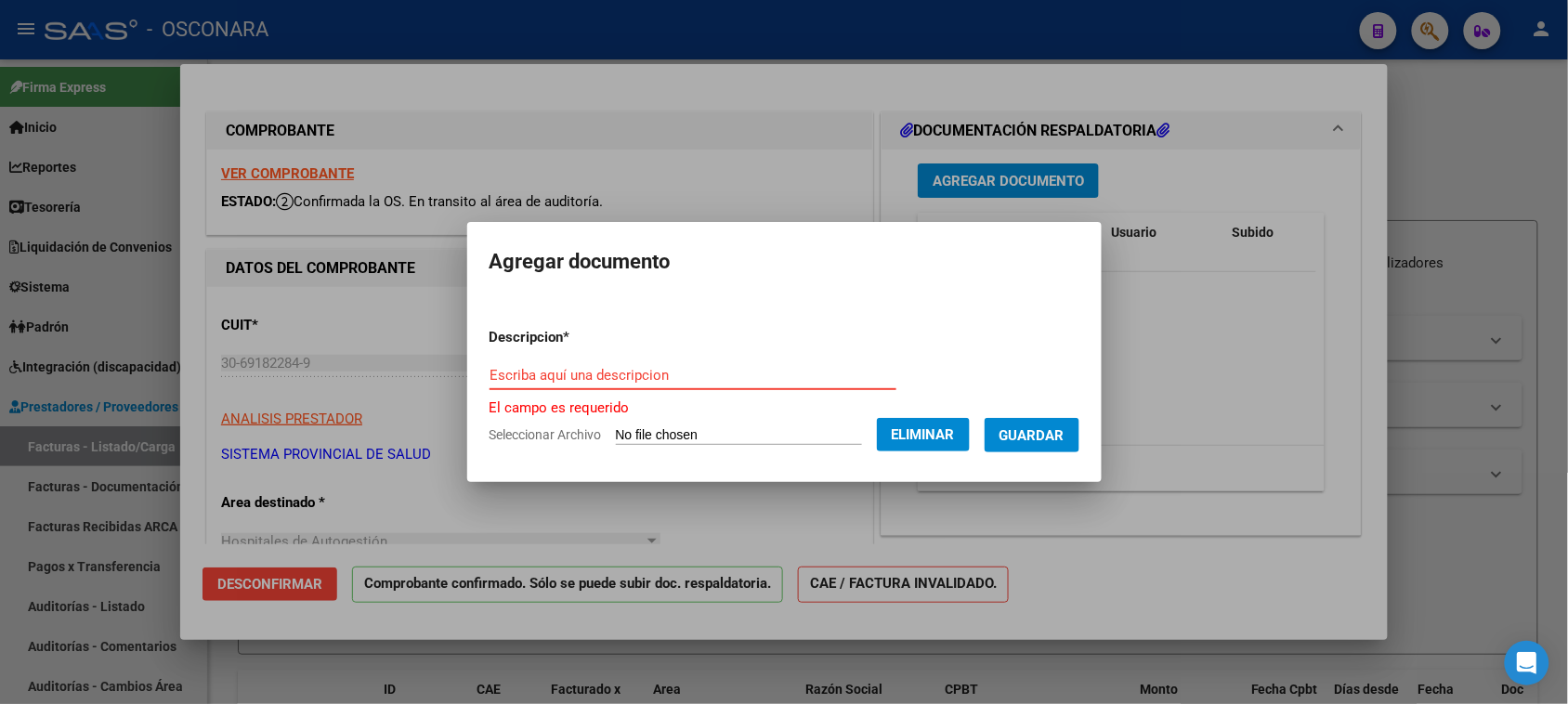
click at [625, 372] on input "Escriba aquí una descripcion" at bounding box center [693, 375] width 407 height 17
click at [954, 434] on span "Eliminar" at bounding box center [924, 435] width 64 height 17
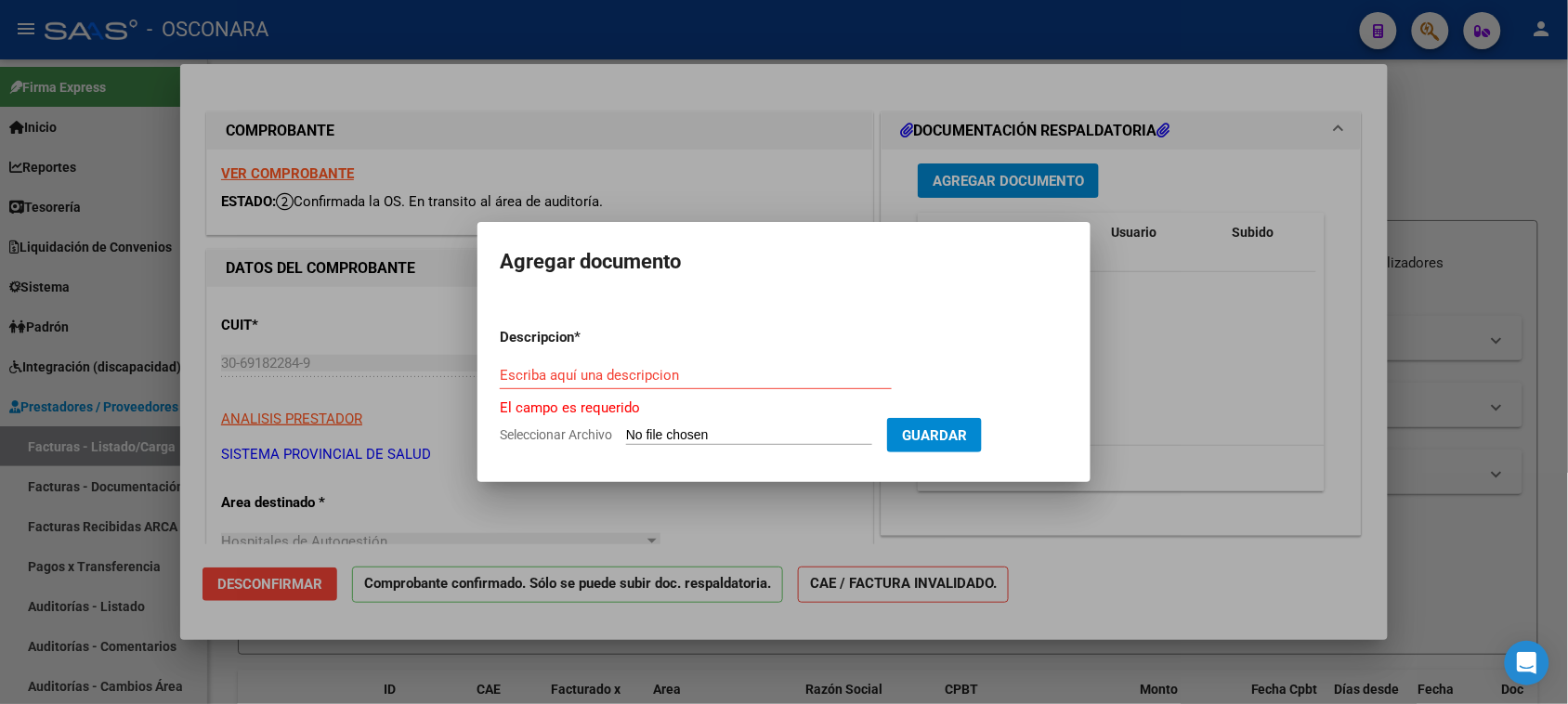
click at [1150, 373] on div at bounding box center [784, 352] width 1568 height 704
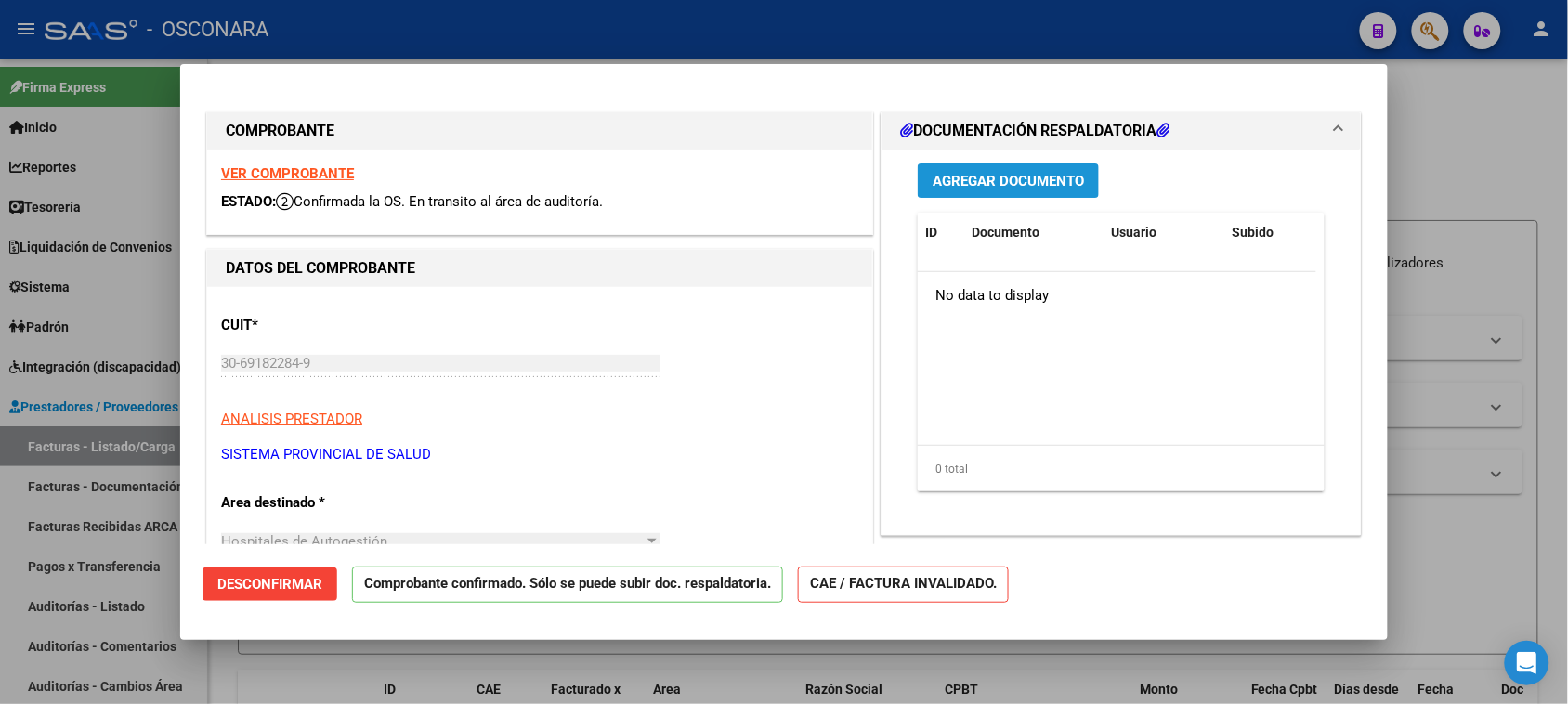
click at [990, 176] on span "Agregar Documento" at bounding box center [1009, 181] width 151 height 17
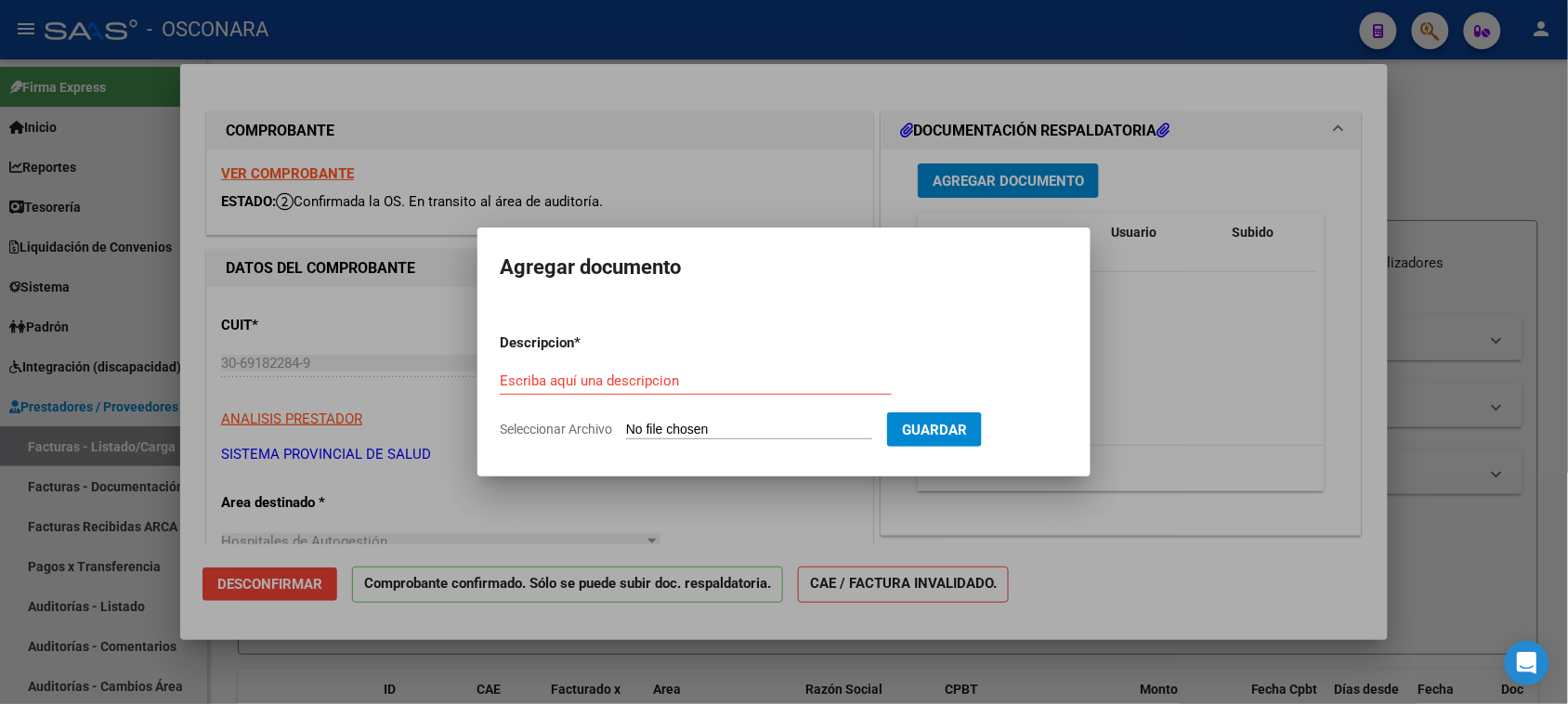
type input "C:\fakepath\1333 - 00004576 detalle.pdf"
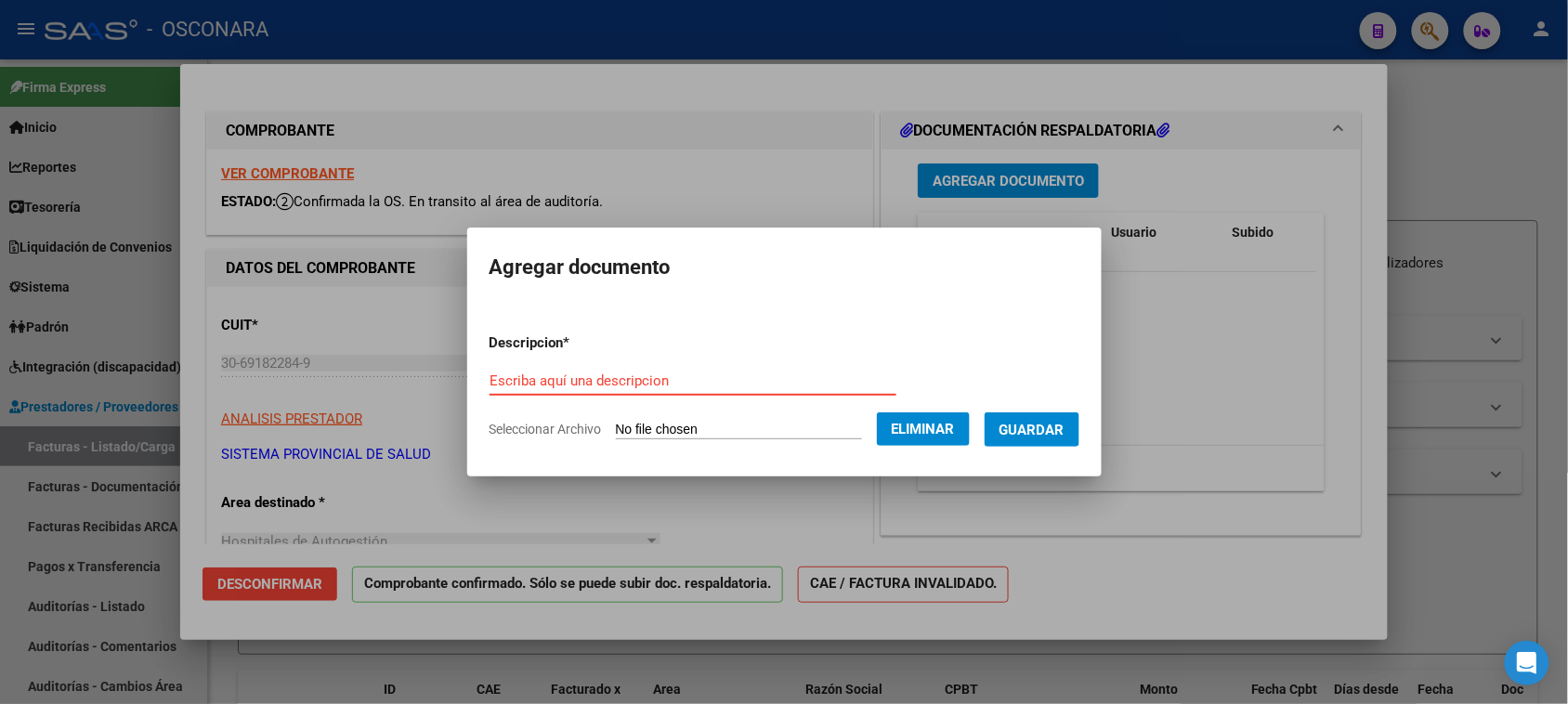
click at [680, 378] on input "Escriba aquí una descripcion" at bounding box center [693, 381] width 407 height 17
type input "Detalle de Factura"
click at [1048, 433] on span "Guardar" at bounding box center [1032, 430] width 65 height 17
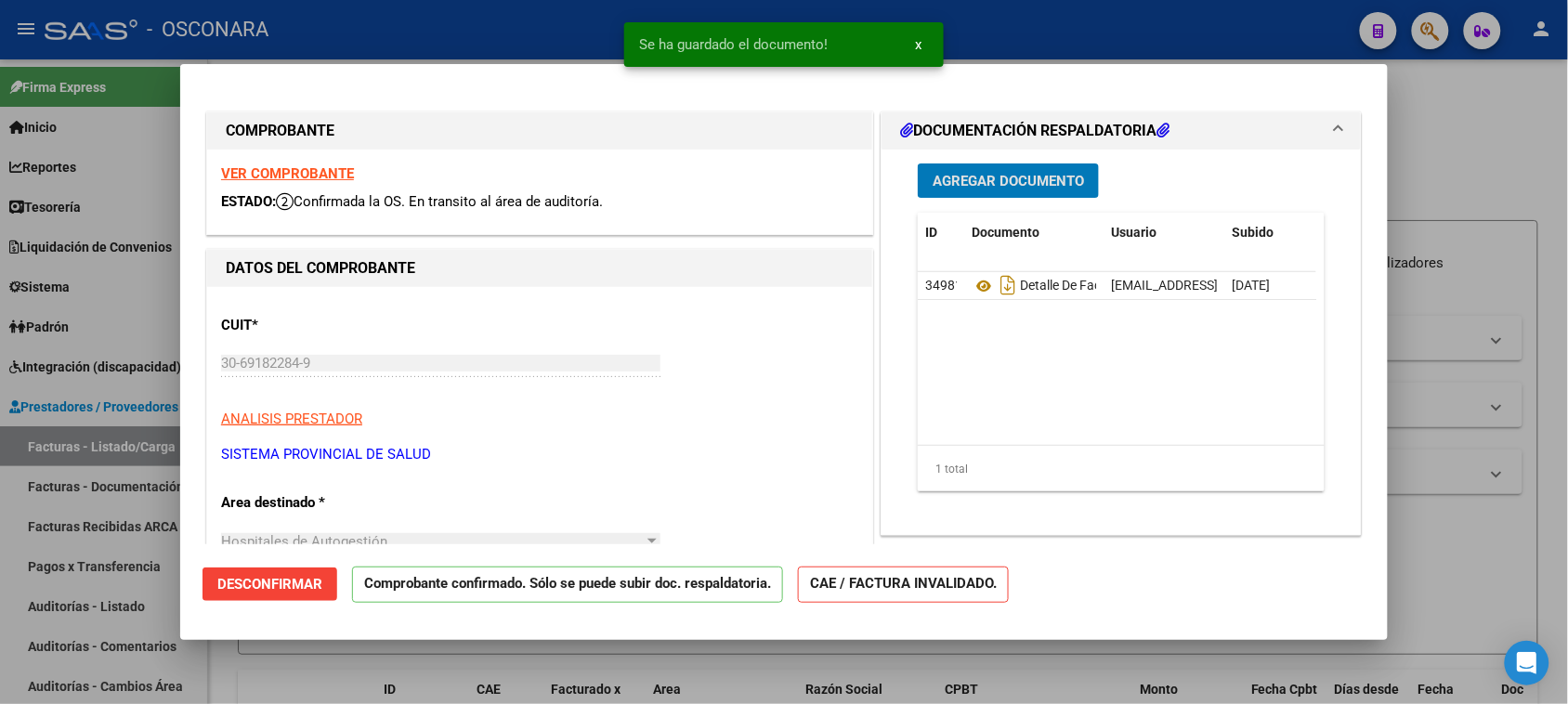
click at [946, 176] on span "Agregar Documento" at bounding box center [1009, 181] width 151 height 17
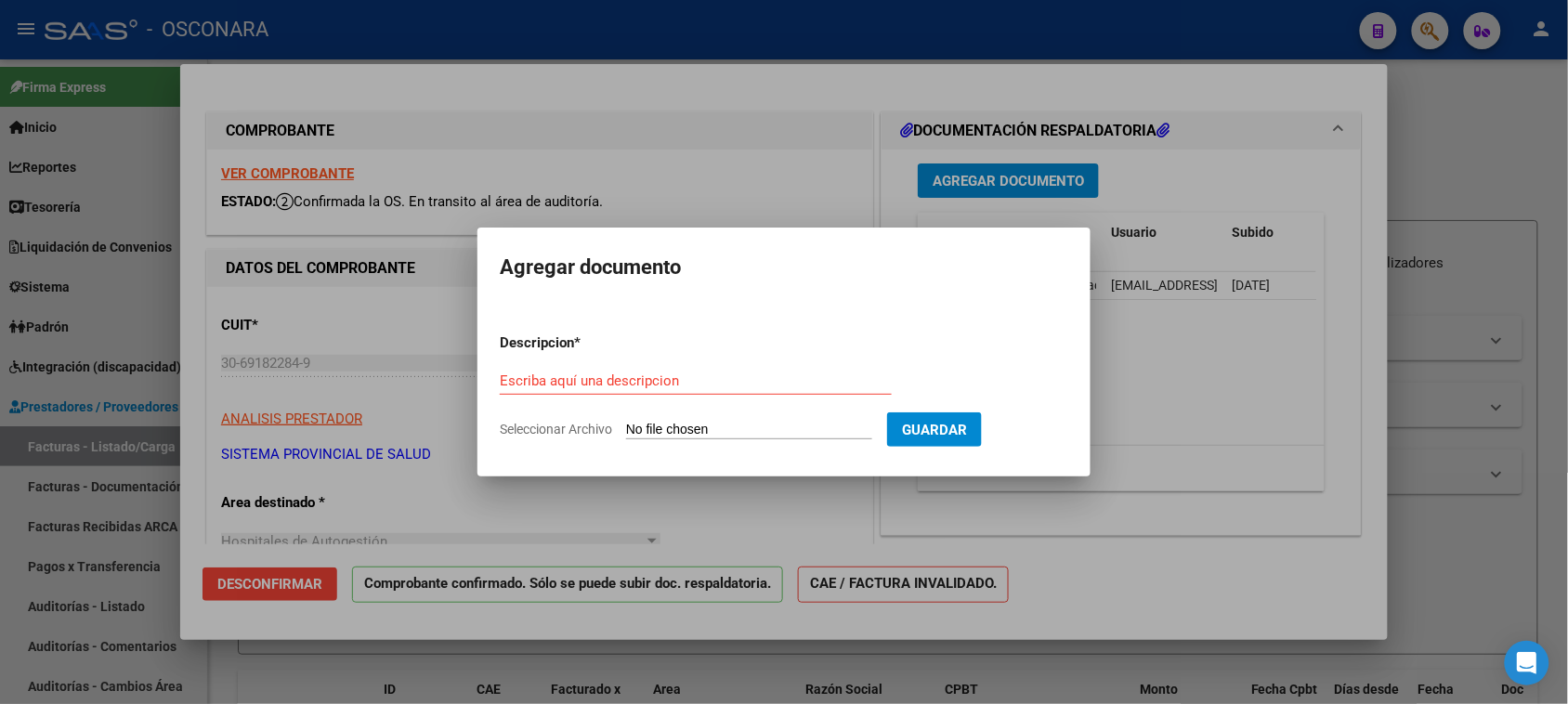
type input "C:\fakepath\RESOLUCIÓN Nº 319 SPS.pdf"
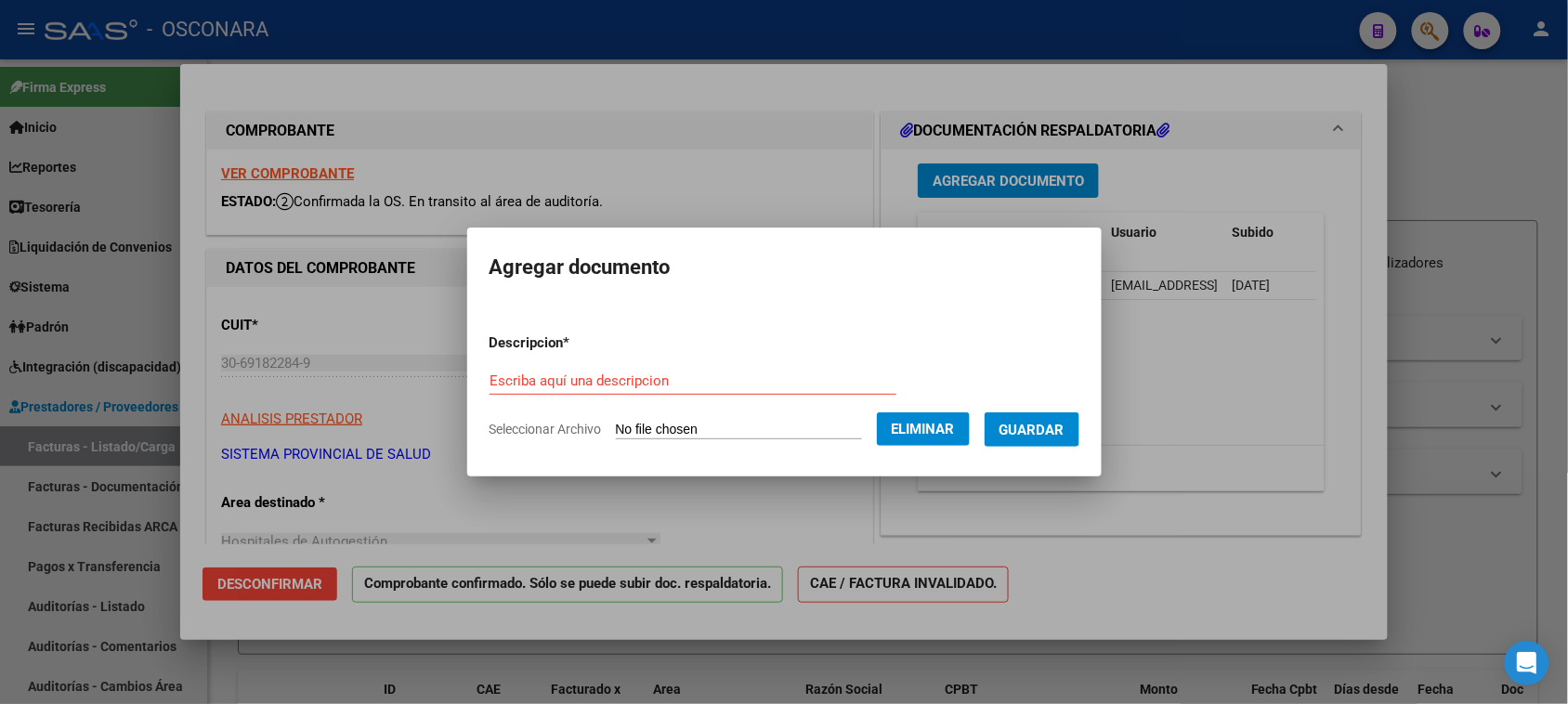
click at [685, 360] on form "Descripcion * Escriba aquí una descripcion Seleccionar Archivo Eliminar Guardar" at bounding box center [784, 386] width 590 height 135
click at [684, 379] on input "Escriba aquí una descripcion" at bounding box center [693, 381] width 407 height 17
type input "Resolución 319"
click at [1042, 428] on span "Guardar" at bounding box center [1032, 430] width 65 height 17
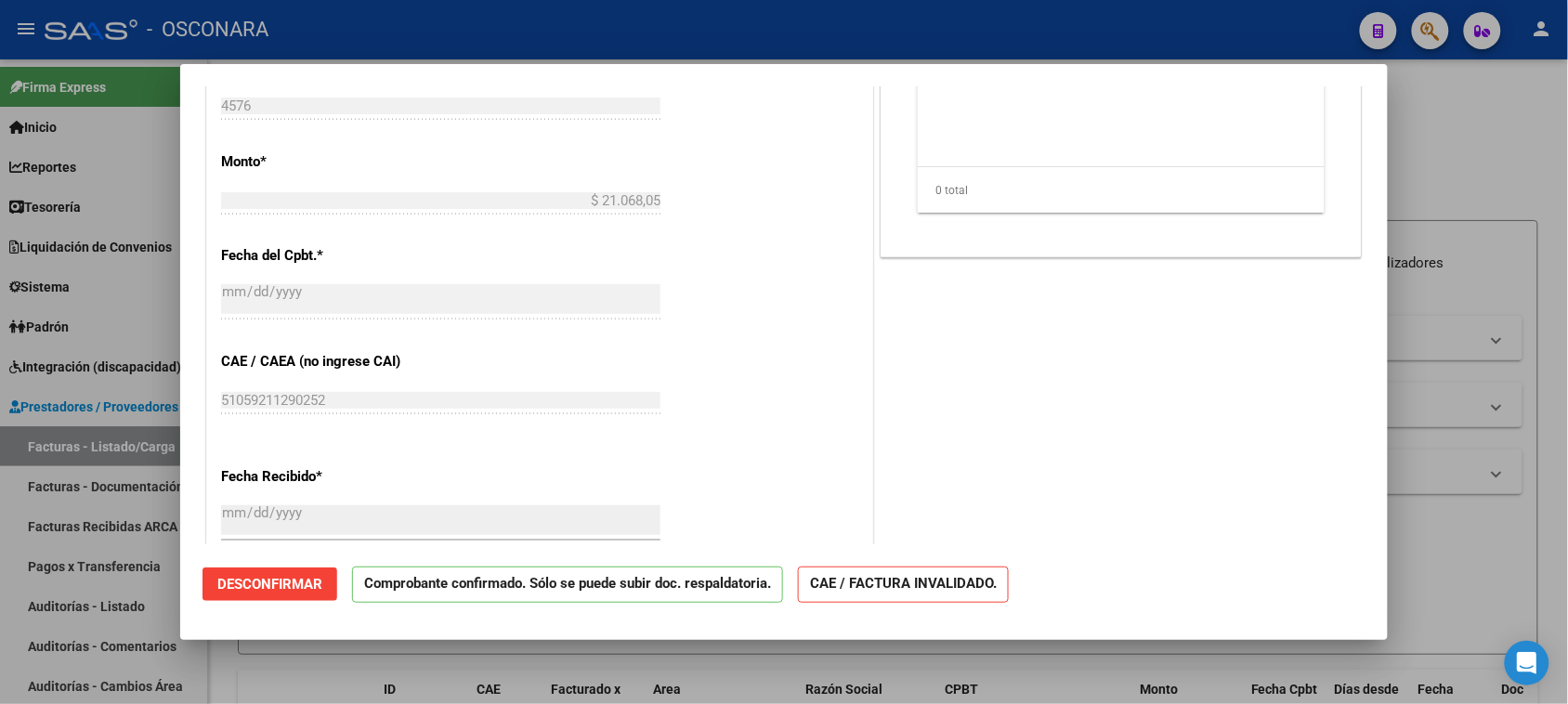
scroll to position [929, 0]
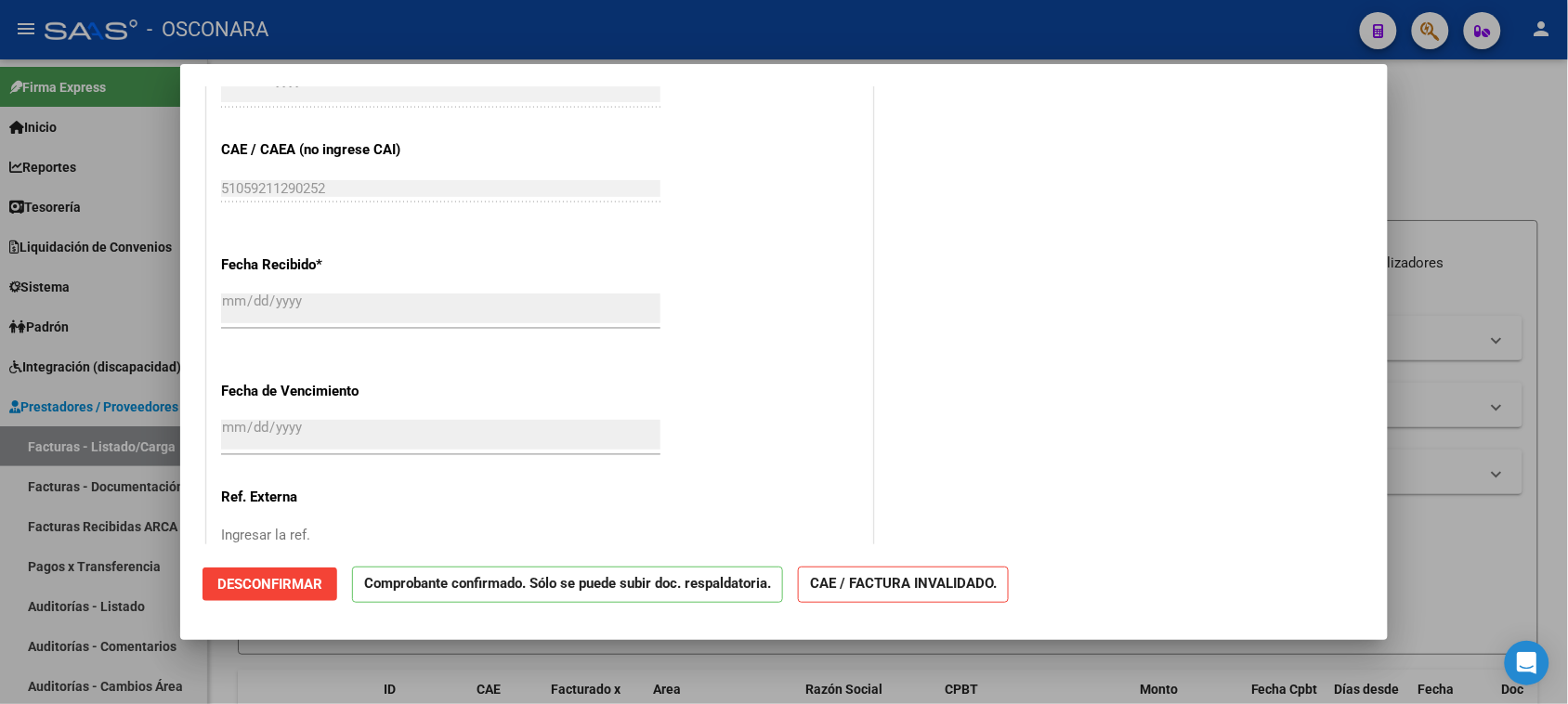
click at [1428, 578] on div at bounding box center [784, 352] width 1568 height 704
type input "$ 0,00"
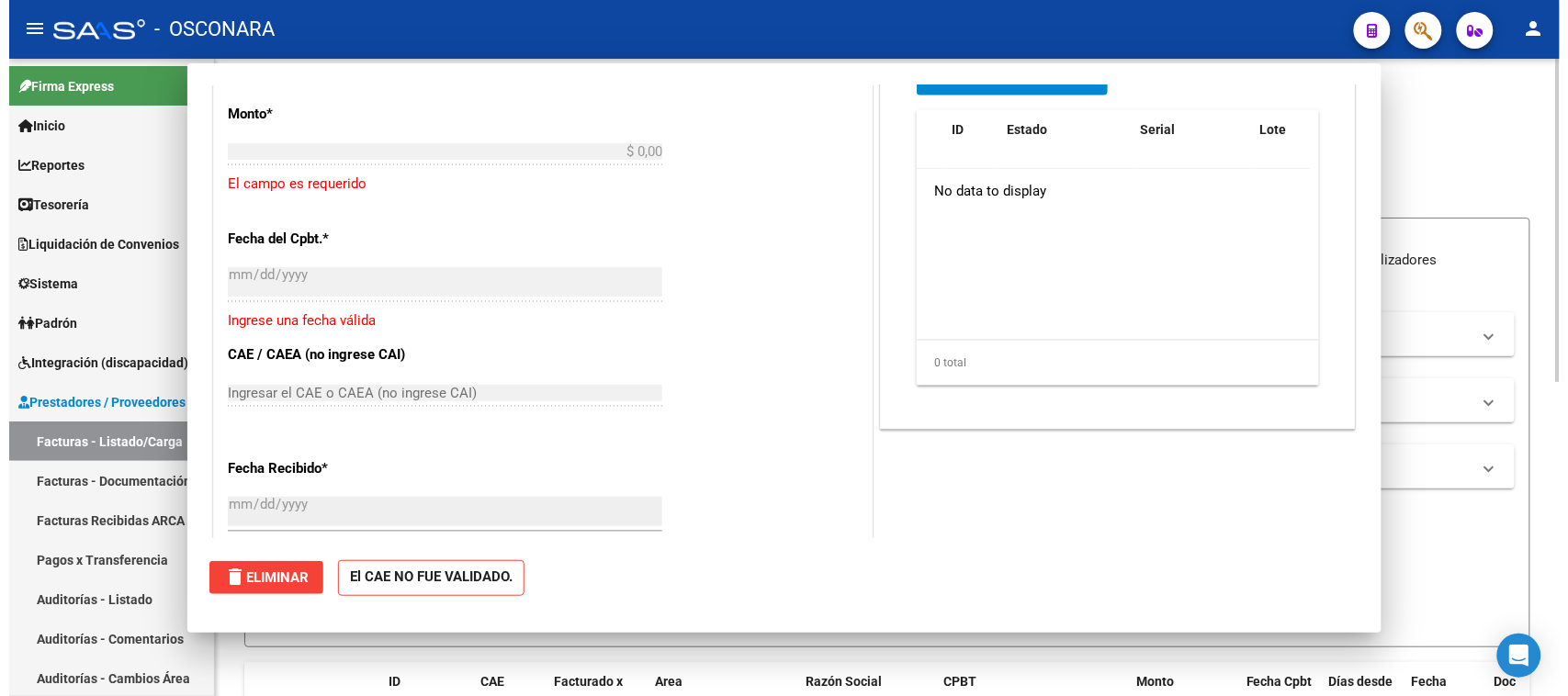
scroll to position [1124, 0]
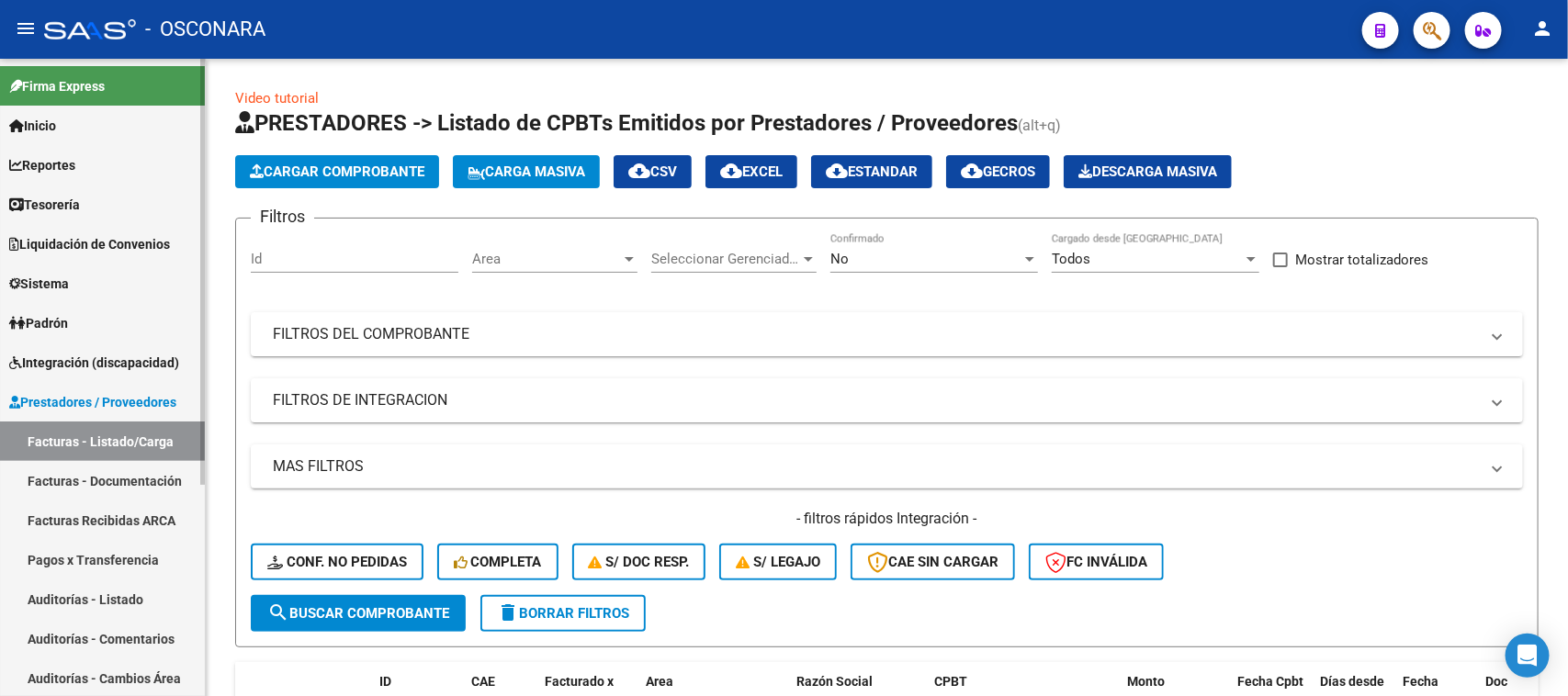
click at [76, 597] on link "Auditorías - Listado" at bounding box center [103, 599] width 205 height 40
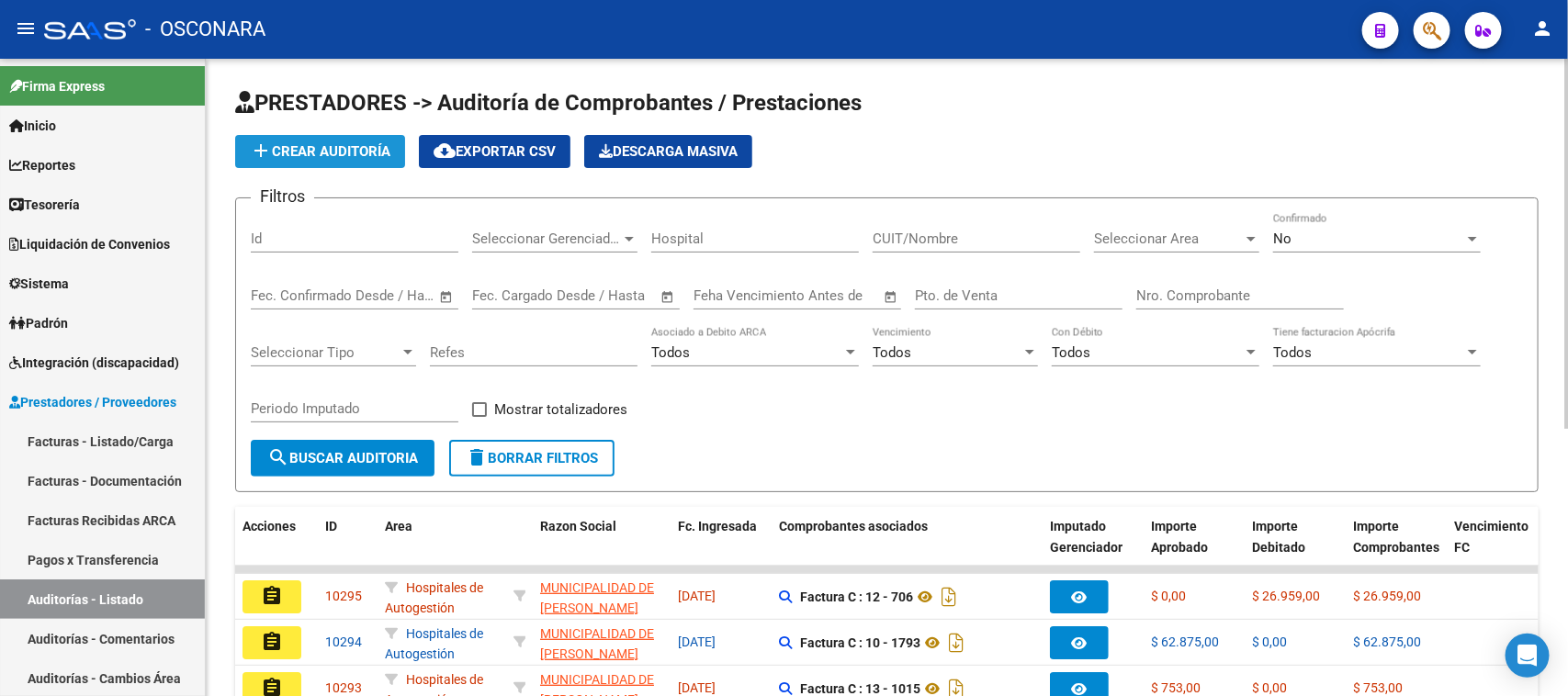
click at [333, 147] on span "add Crear Auditoría" at bounding box center [320, 151] width 140 height 17
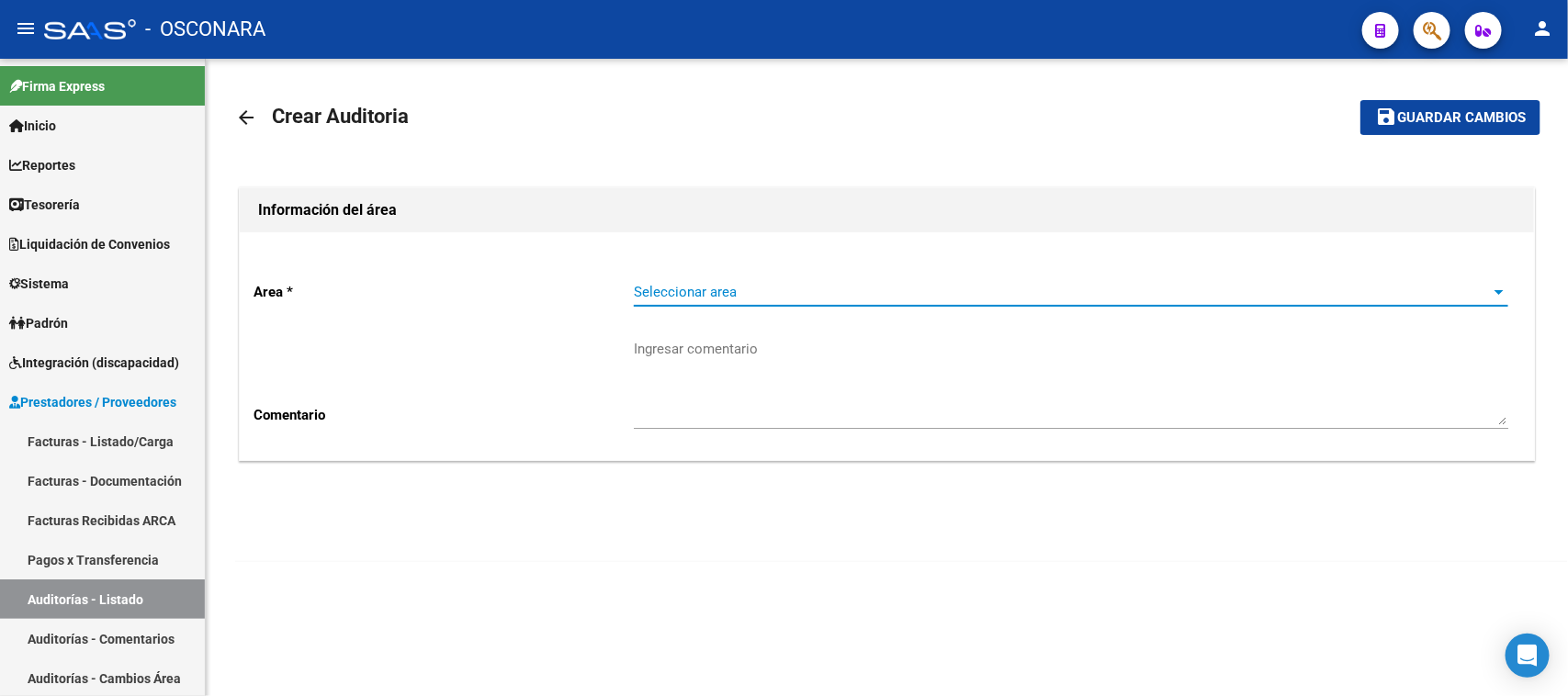
click at [740, 285] on span "Seleccionar area" at bounding box center [1062, 292] width 858 height 17
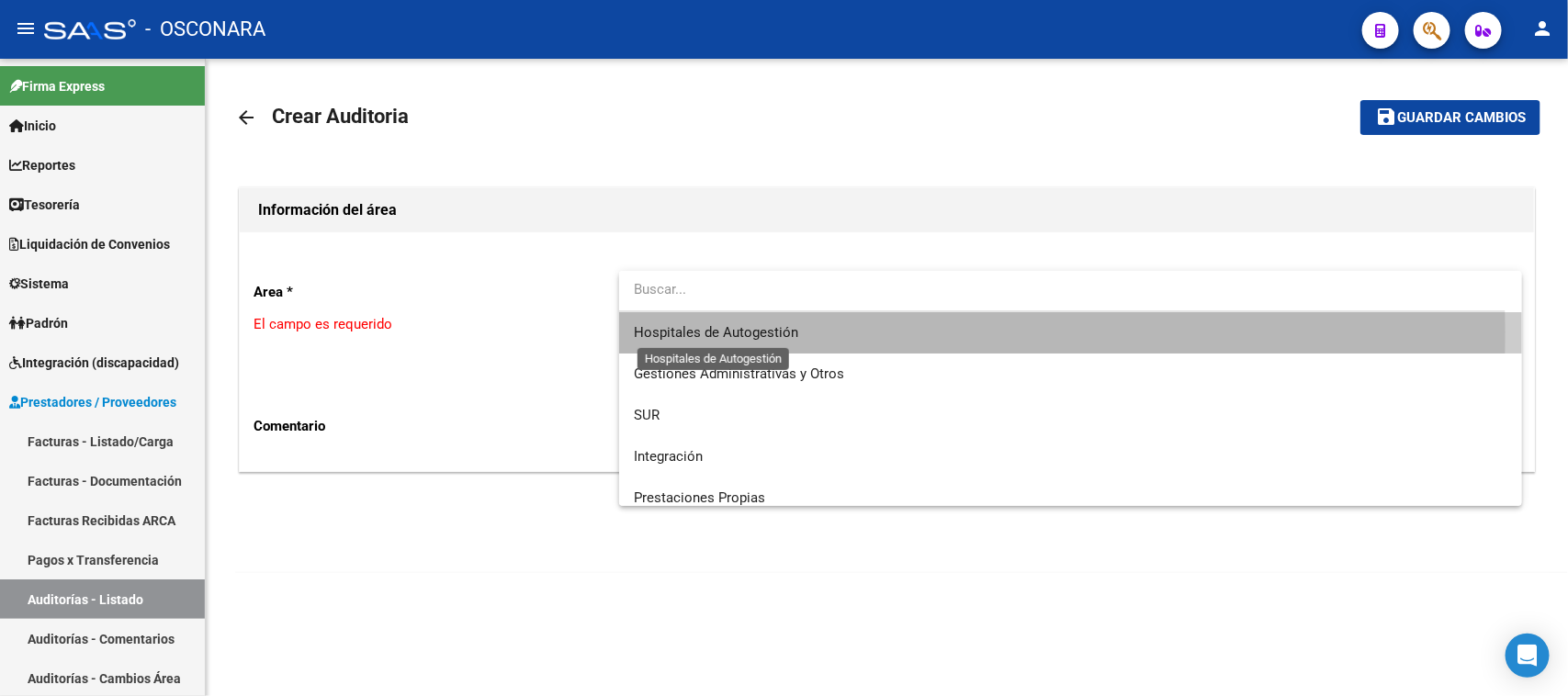
click at [740, 331] on span "Hospitales de Autogestión" at bounding box center [716, 332] width 164 height 17
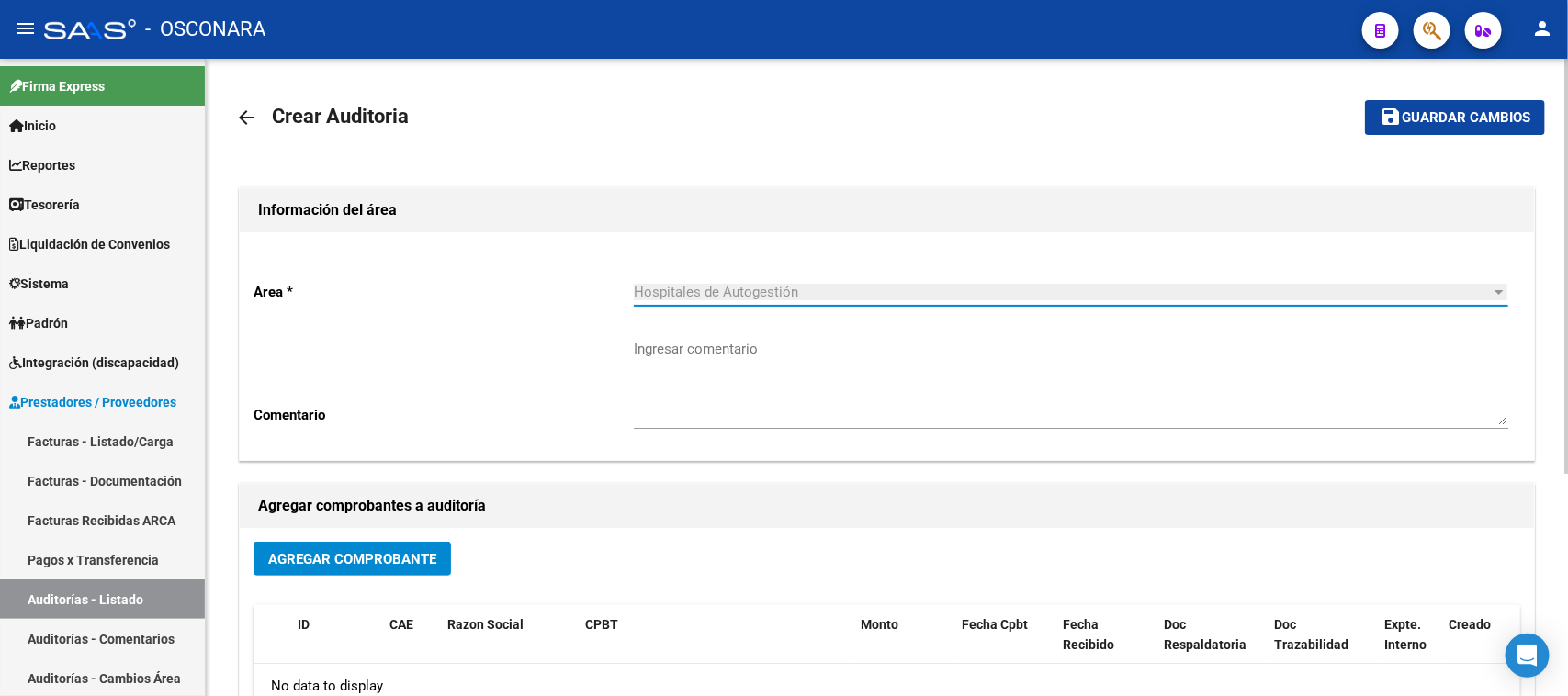
click at [741, 406] on textarea "Ingresar comentario" at bounding box center [1070, 381] width 874 height 86
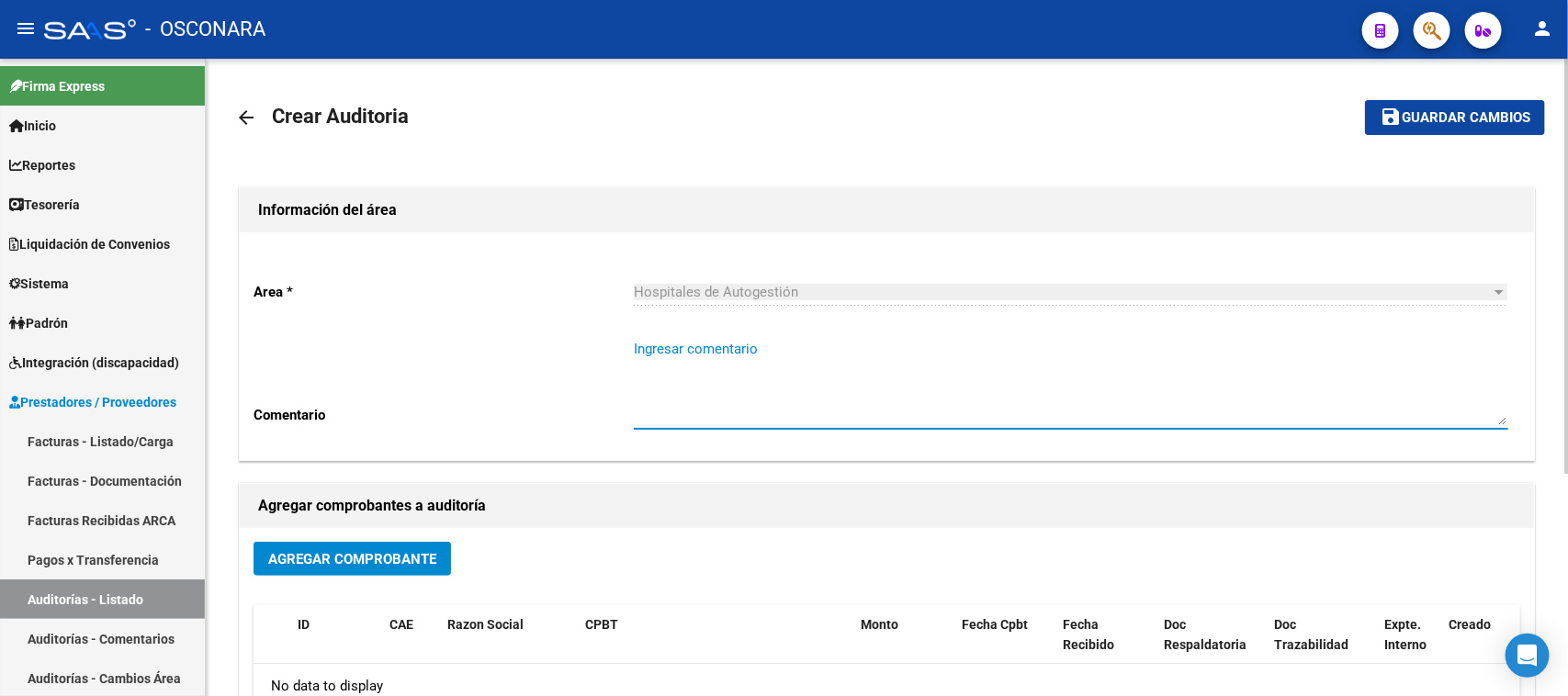
click at [392, 556] on span "Agregar Comprobante" at bounding box center [352, 559] width 168 height 17
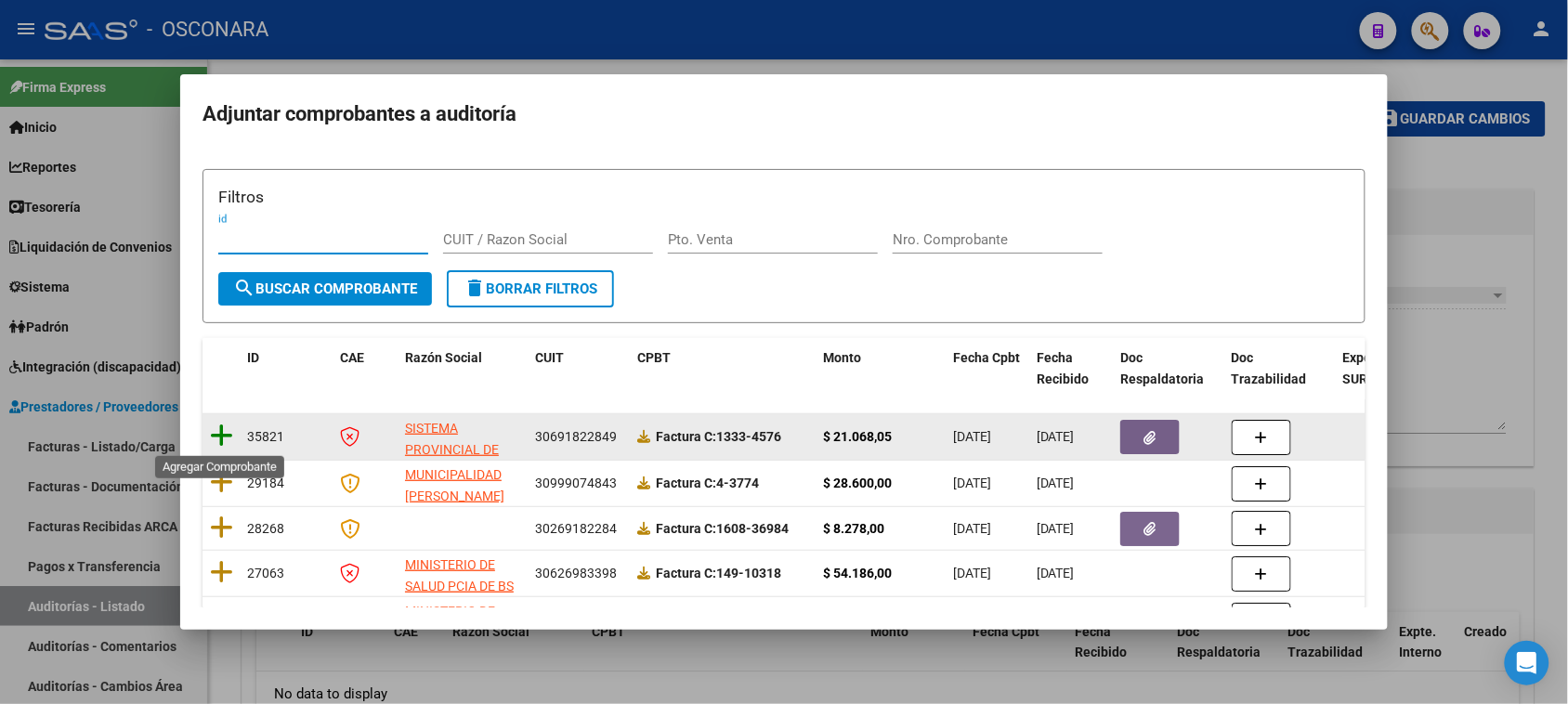
click at [217, 432] on icon at bounding box center [221, 436] width 23 height 26
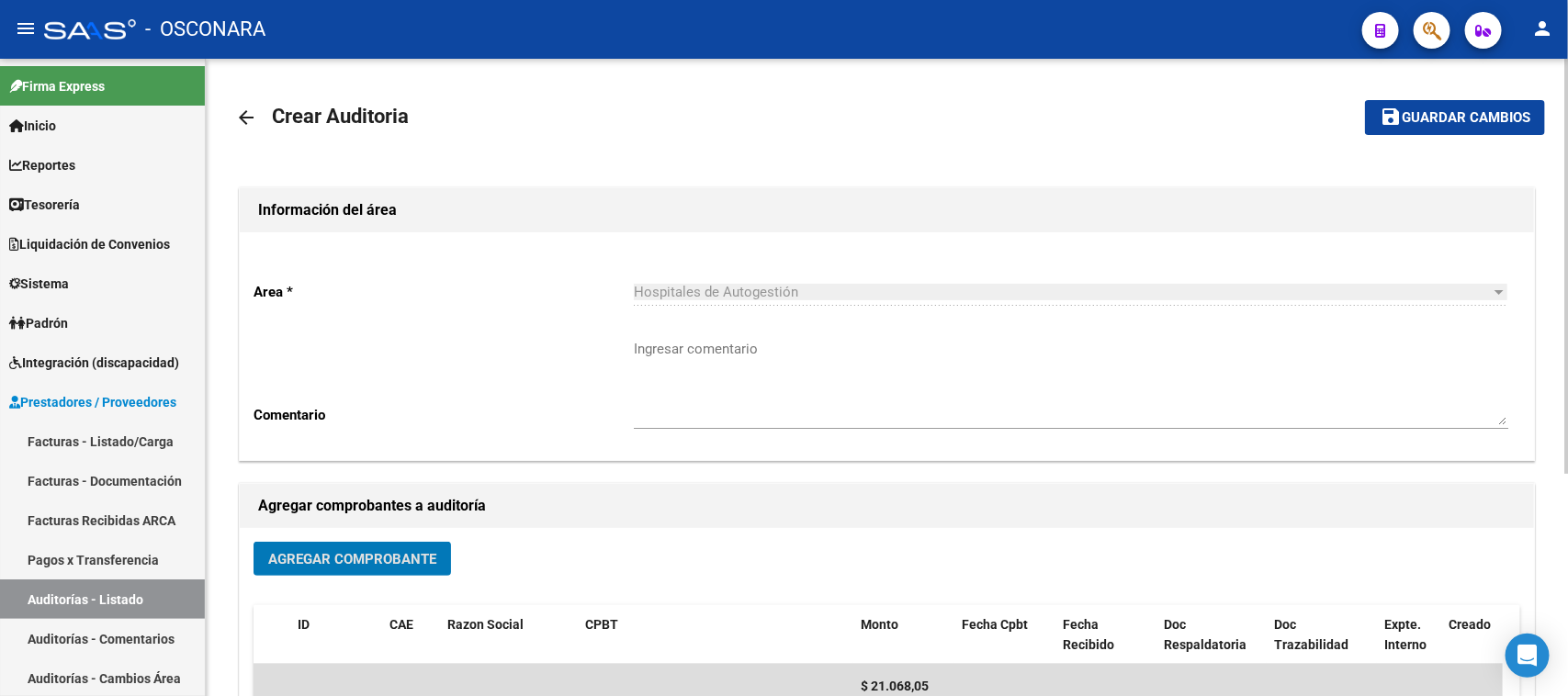
click at [1446, 124] on button "save Guardar cambios" at bounding box center [1454, 116] width 180 height 34
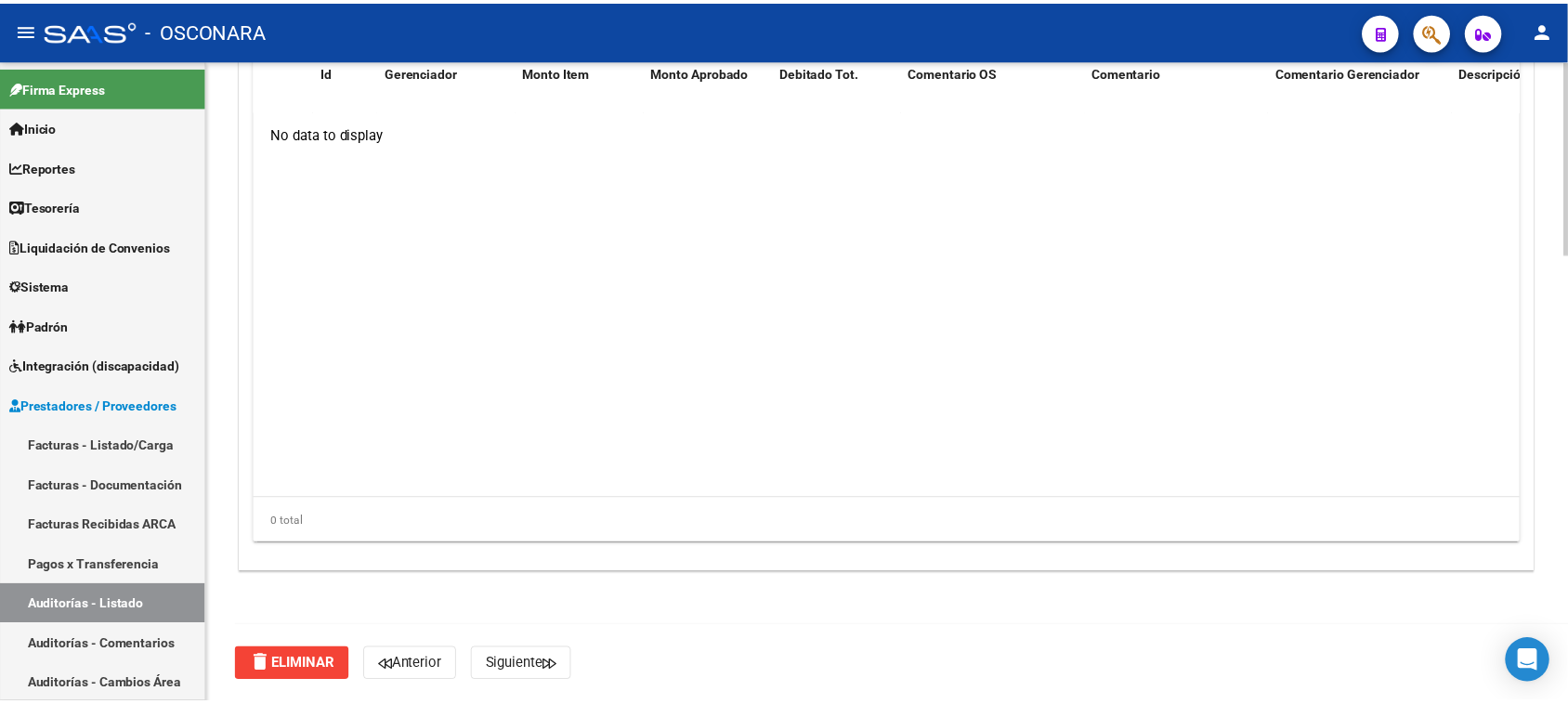
scroll to position [1370, 0]
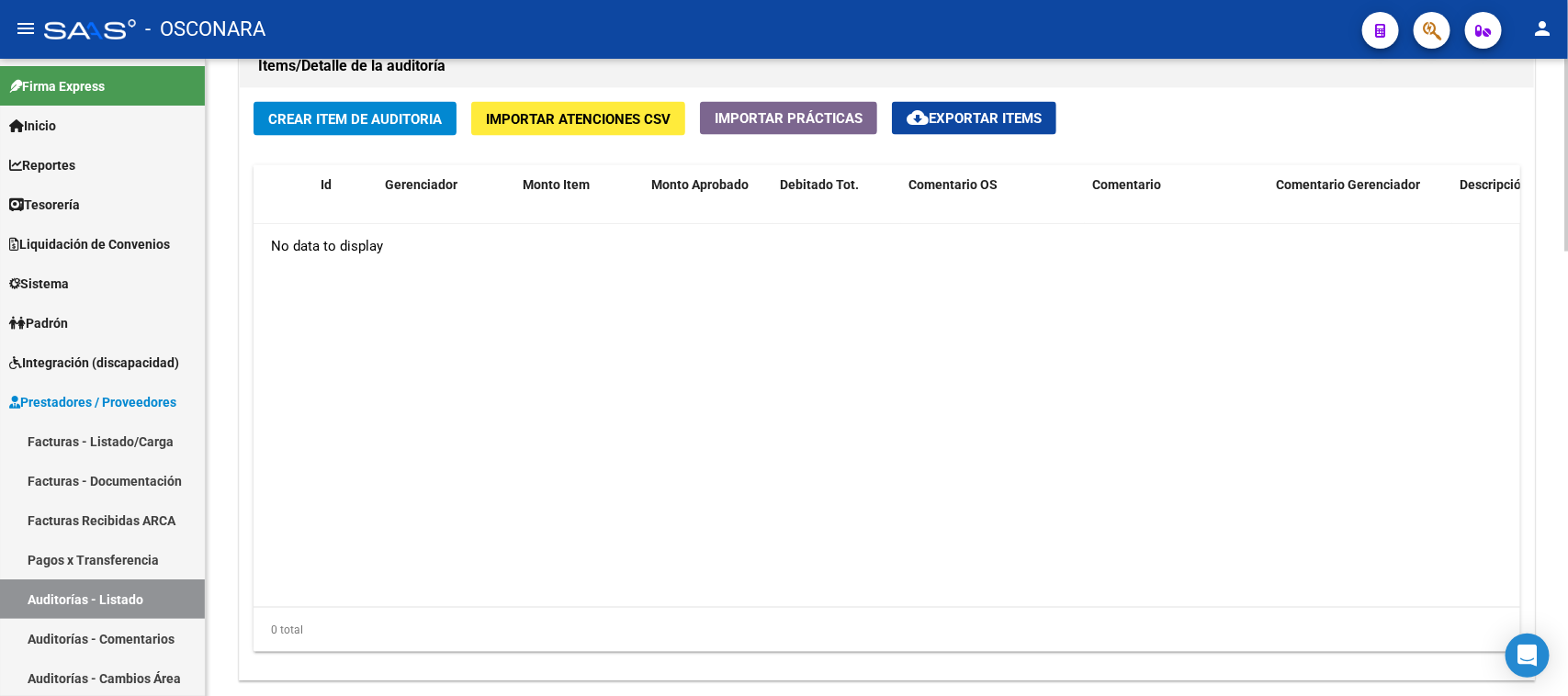
click at [327, 121] on span "Crear Item de Auditoria" at bounding box center [355, 119] width 174 height 17
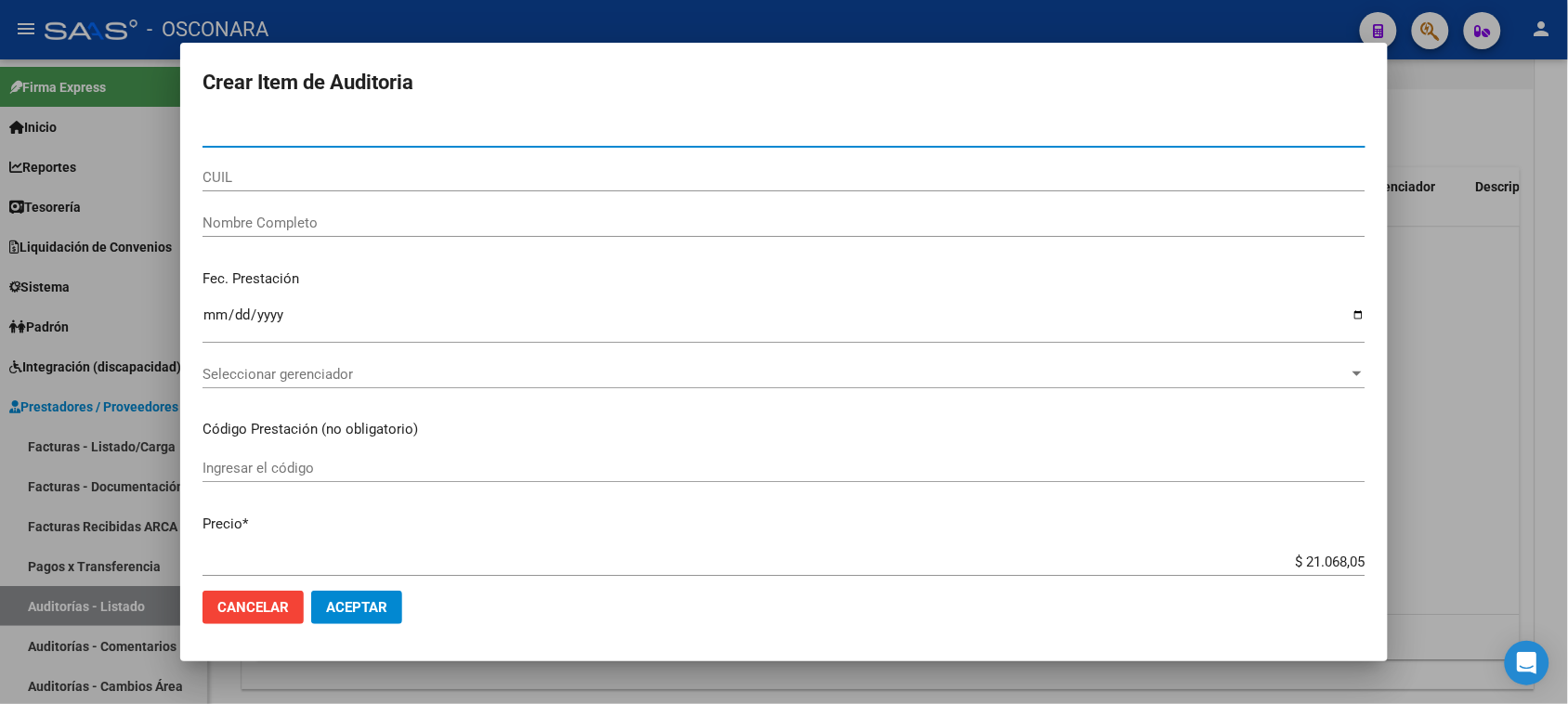
paste input "53123973"
type input "53123973"
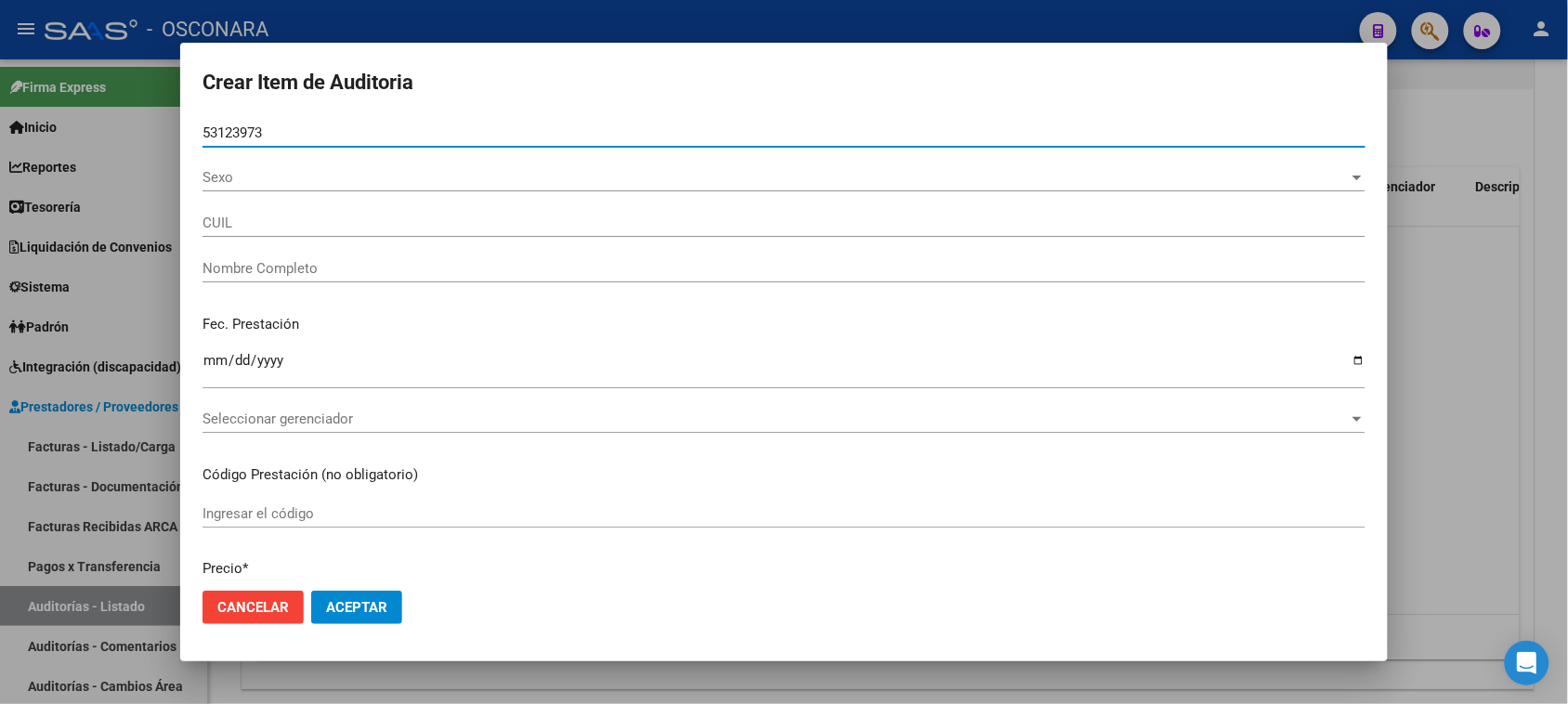
type input "20531239734"
type input "[PERSON_NAME] [PERSON_NAME]"
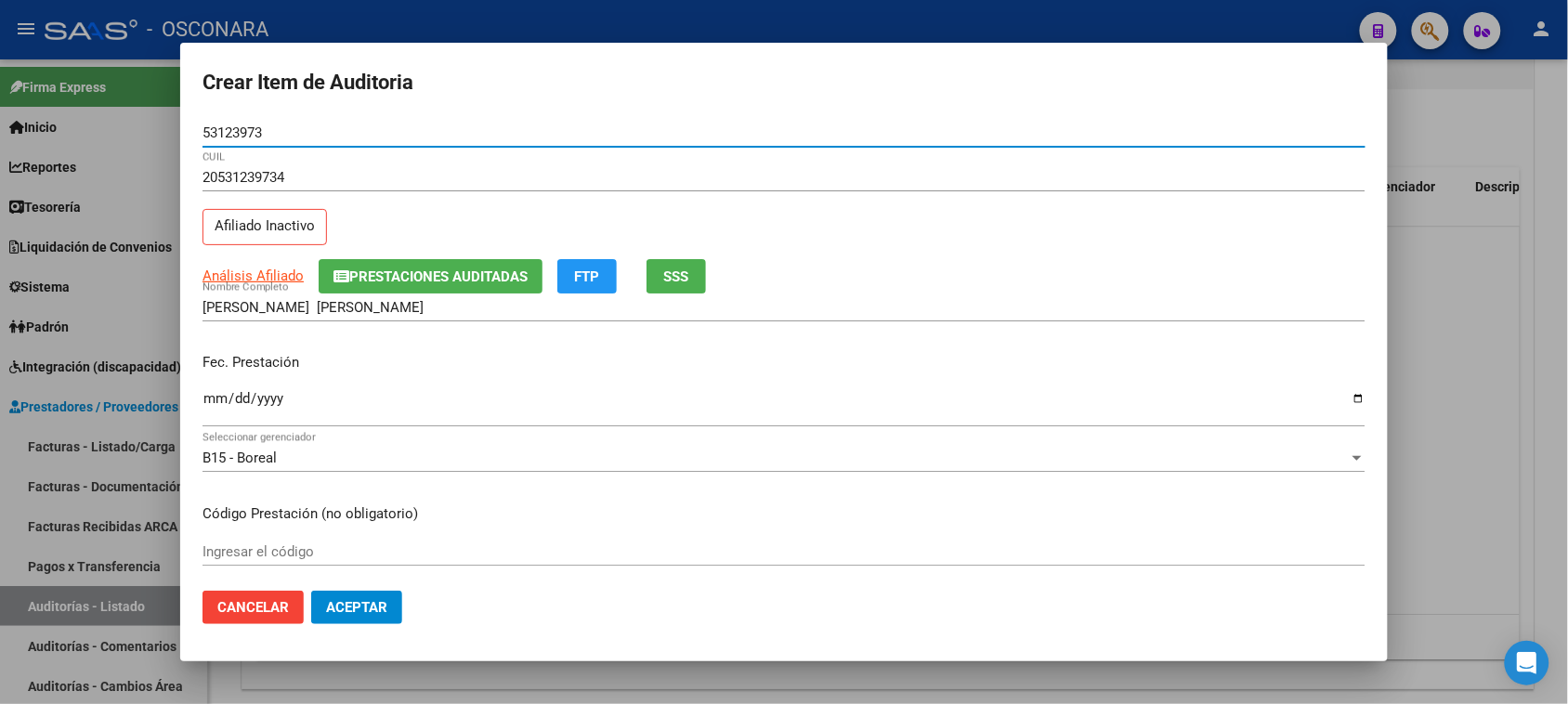
type input "53123973"
click at [689, 276] on span "SSS" at bounding box center [676, 276] width 25 height 17
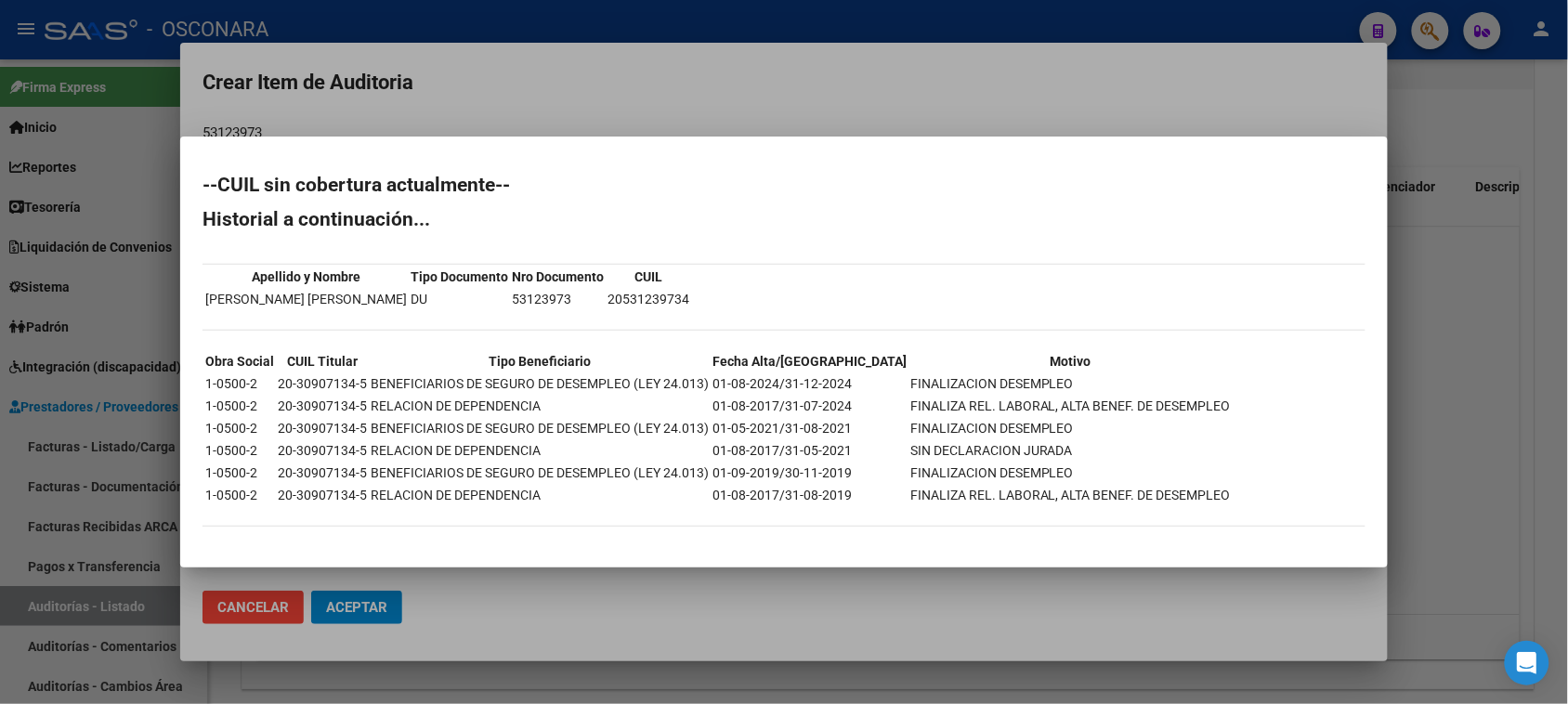
click at [1436, 383] on div at bounding box center [784, 352] width 1568 height 704
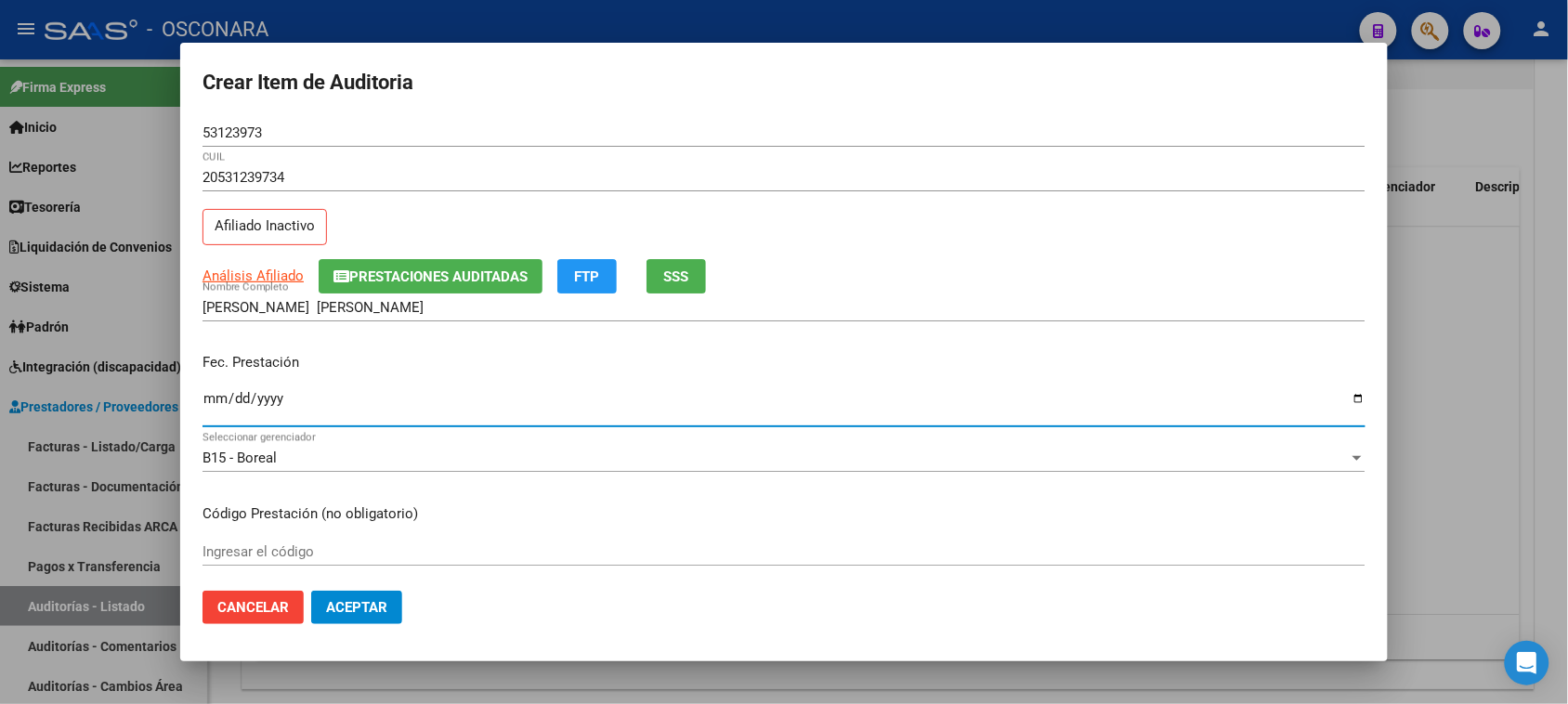
click at [219, 395] on input "Ingresar la fecha" at bounding box center [784, 406] width 1163 height 30
type input "[DATE]"
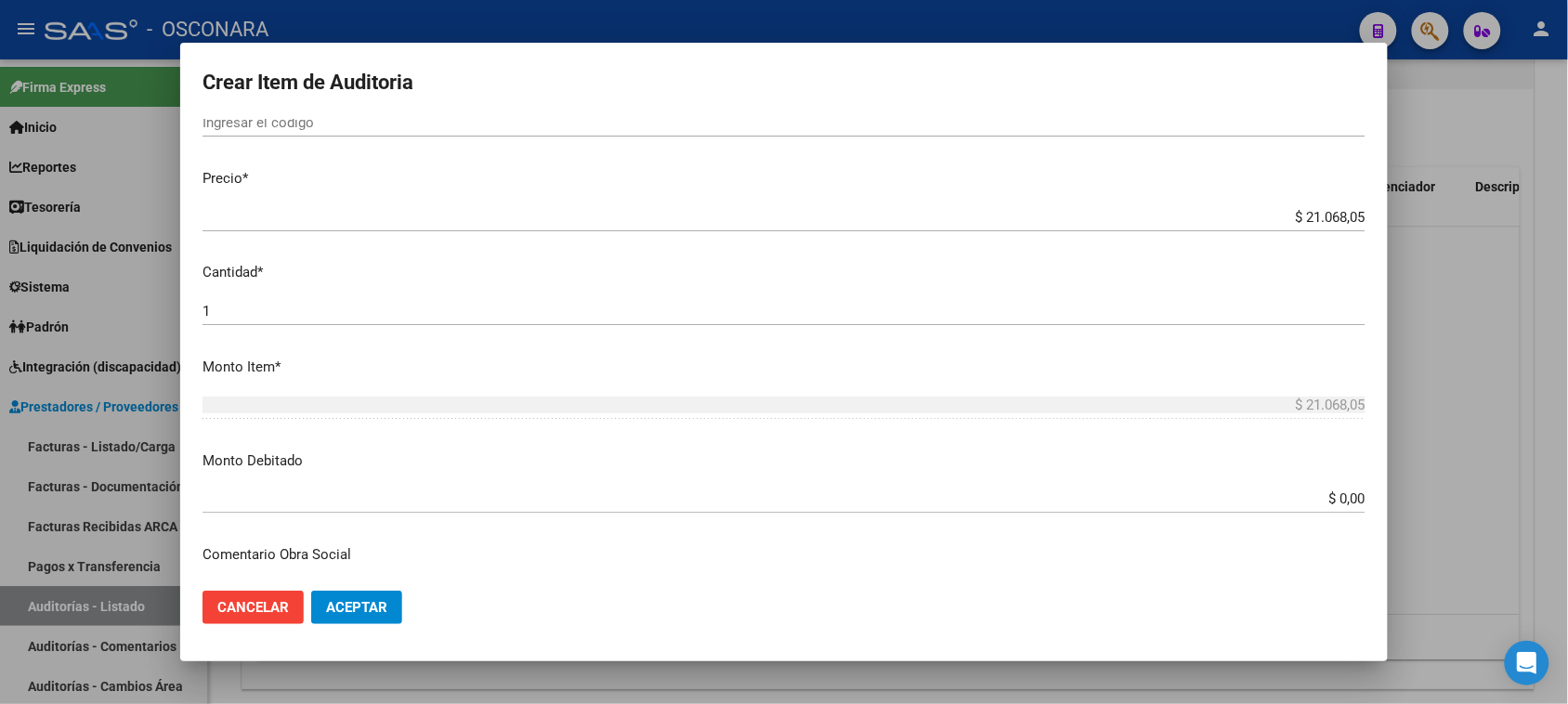
scroll to position [464, 0]
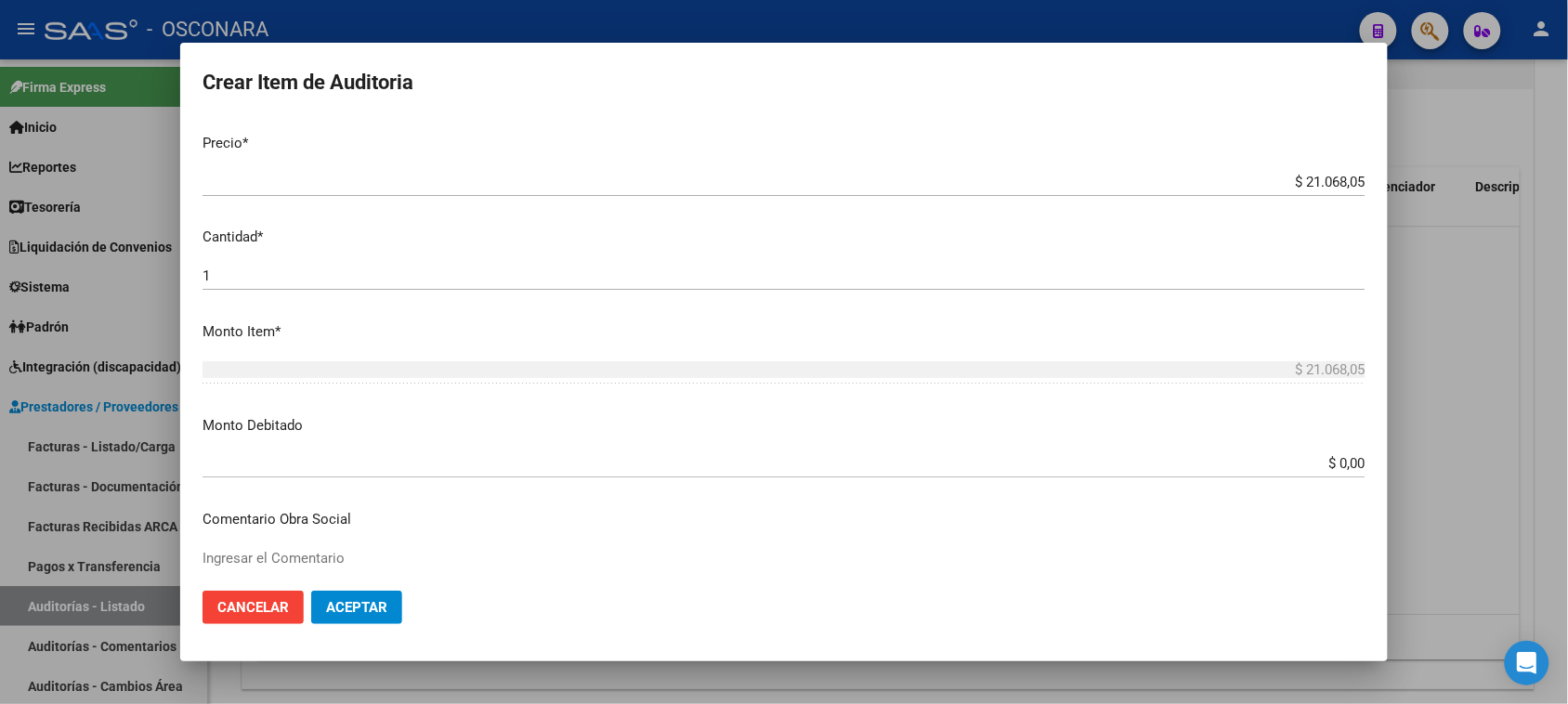
click at [1331, 464] on input "$ 0,00" at bounding box center [784, 463] width 1163 height 17
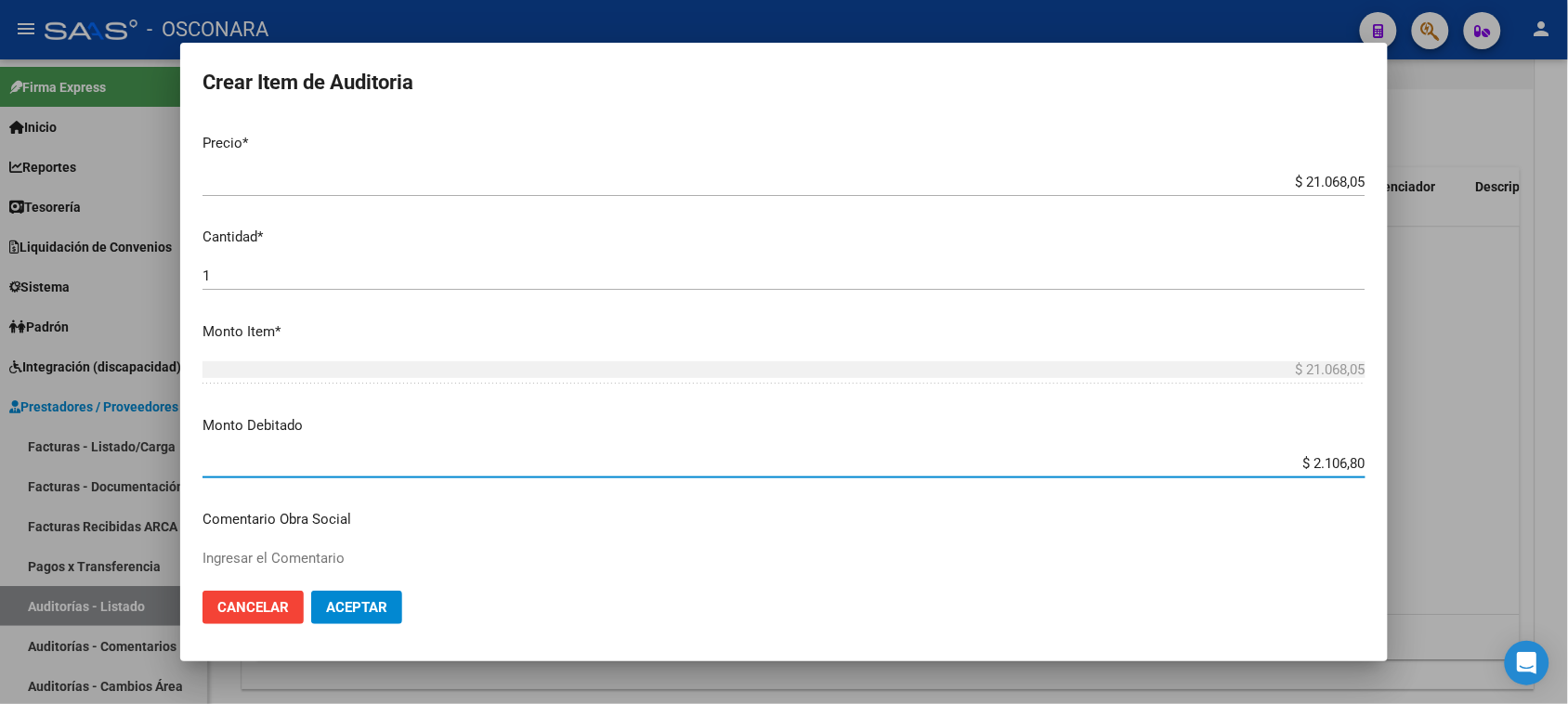
type input "$ 21.068,05"
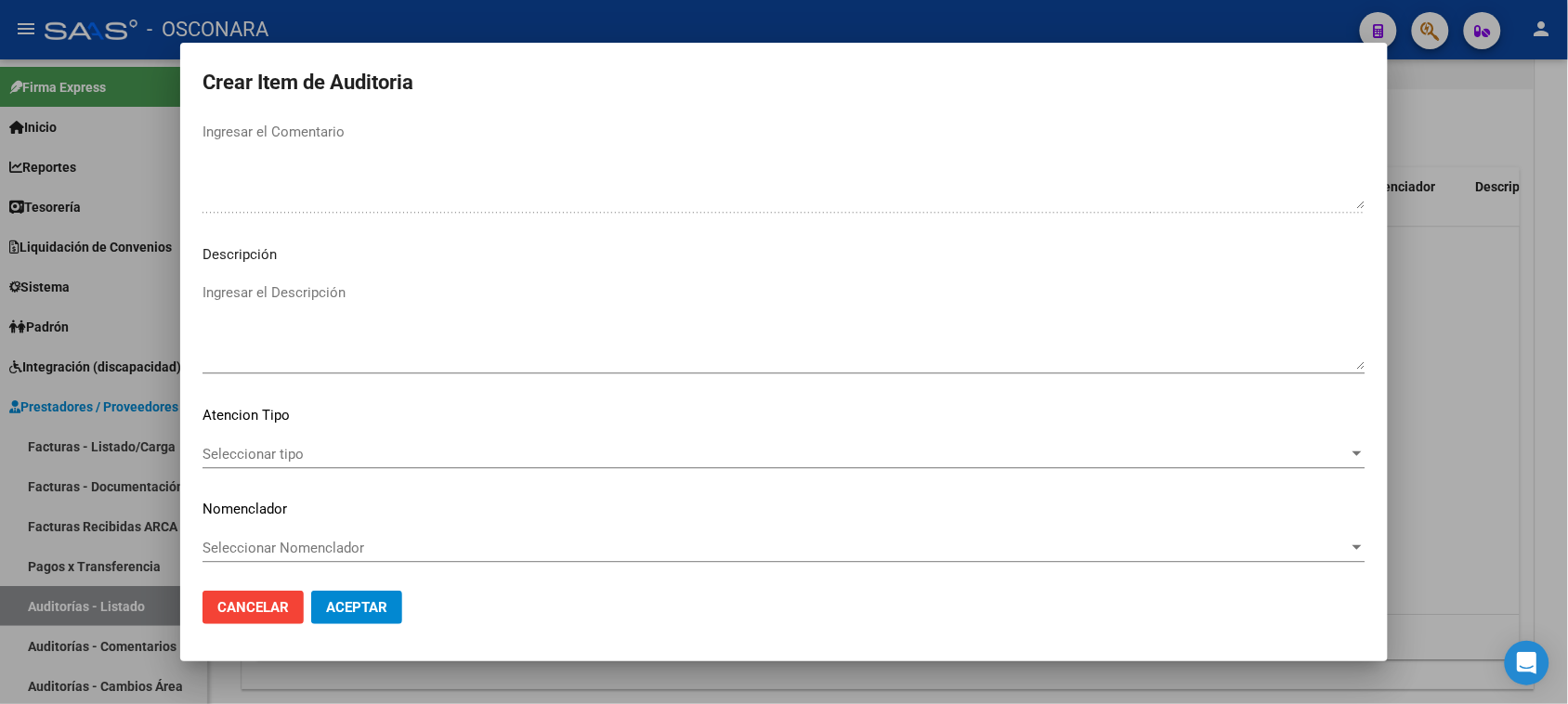
scroll to position [1213, 0]
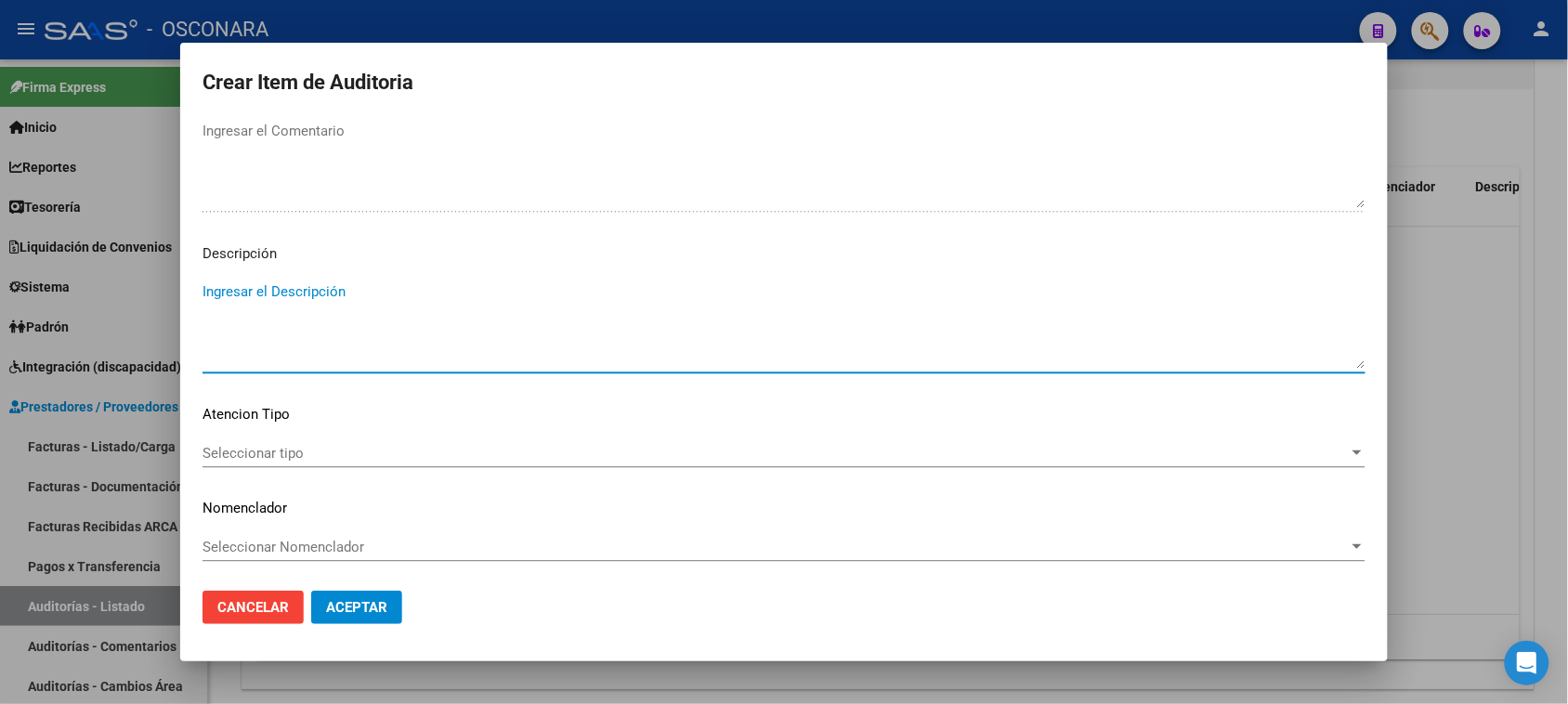
click at [355, 293] on textarea "Ingresar el Descripción" at bounding box center [784, 324] width 1163 height 87
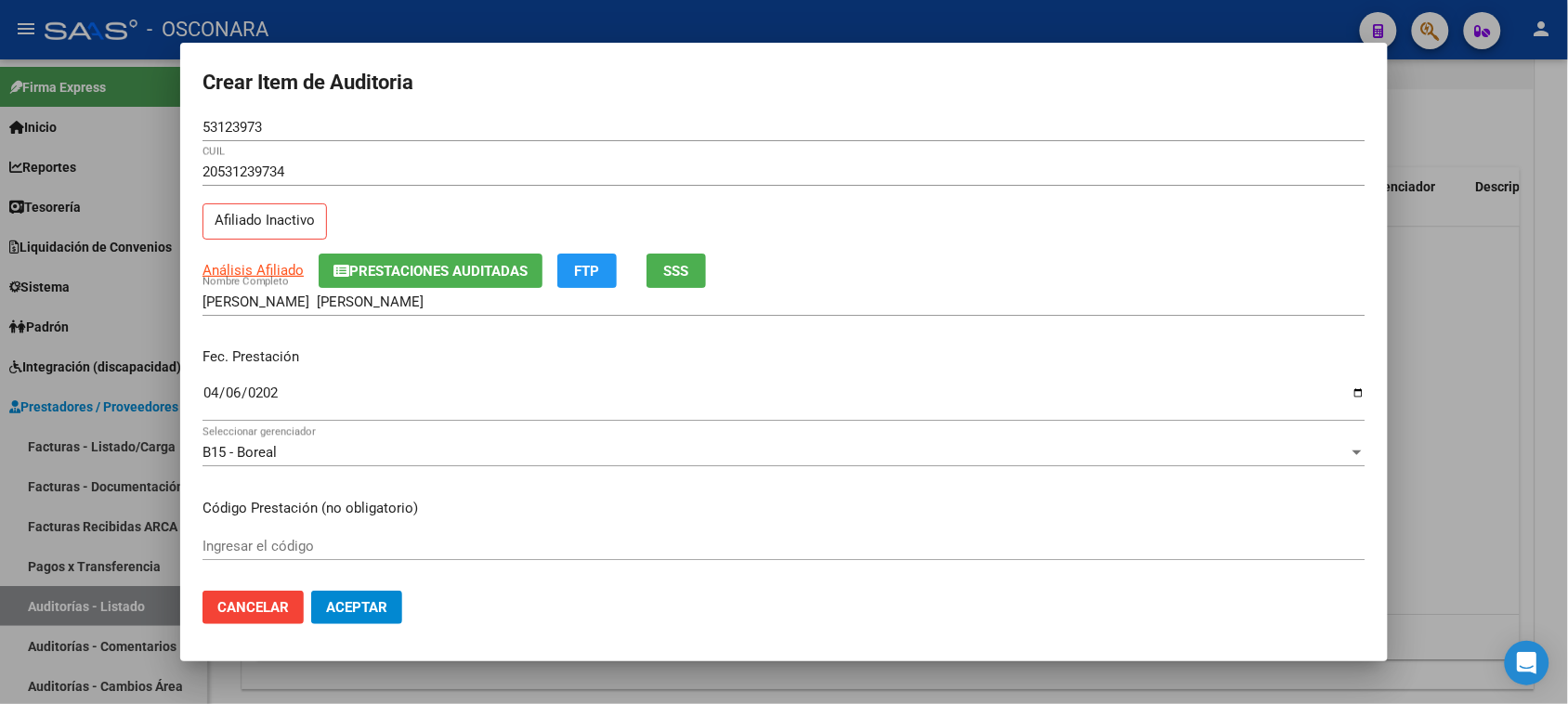
scroll to position [0, 0]
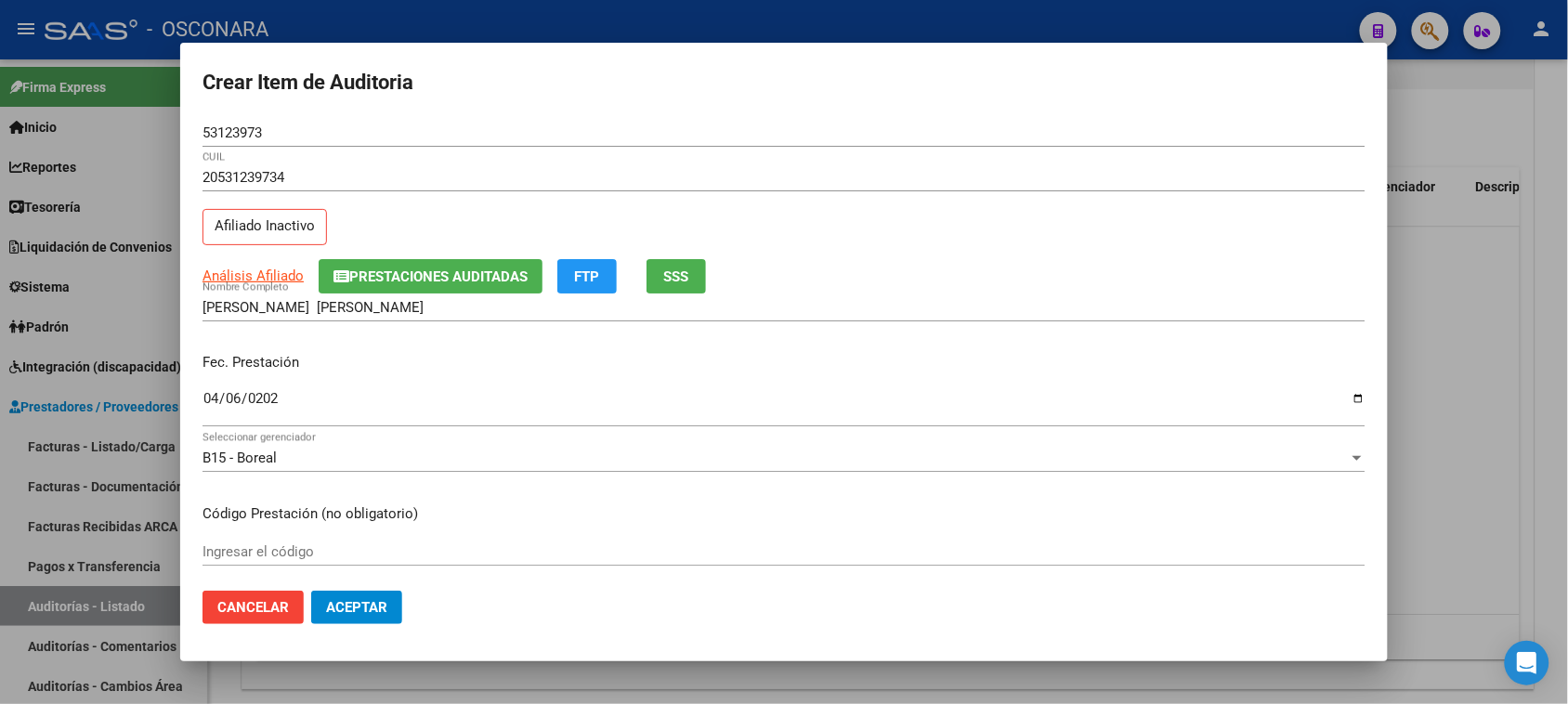
click at [693, 276] on button "SSS" at bounding box center [676, 275] width 60 height 35
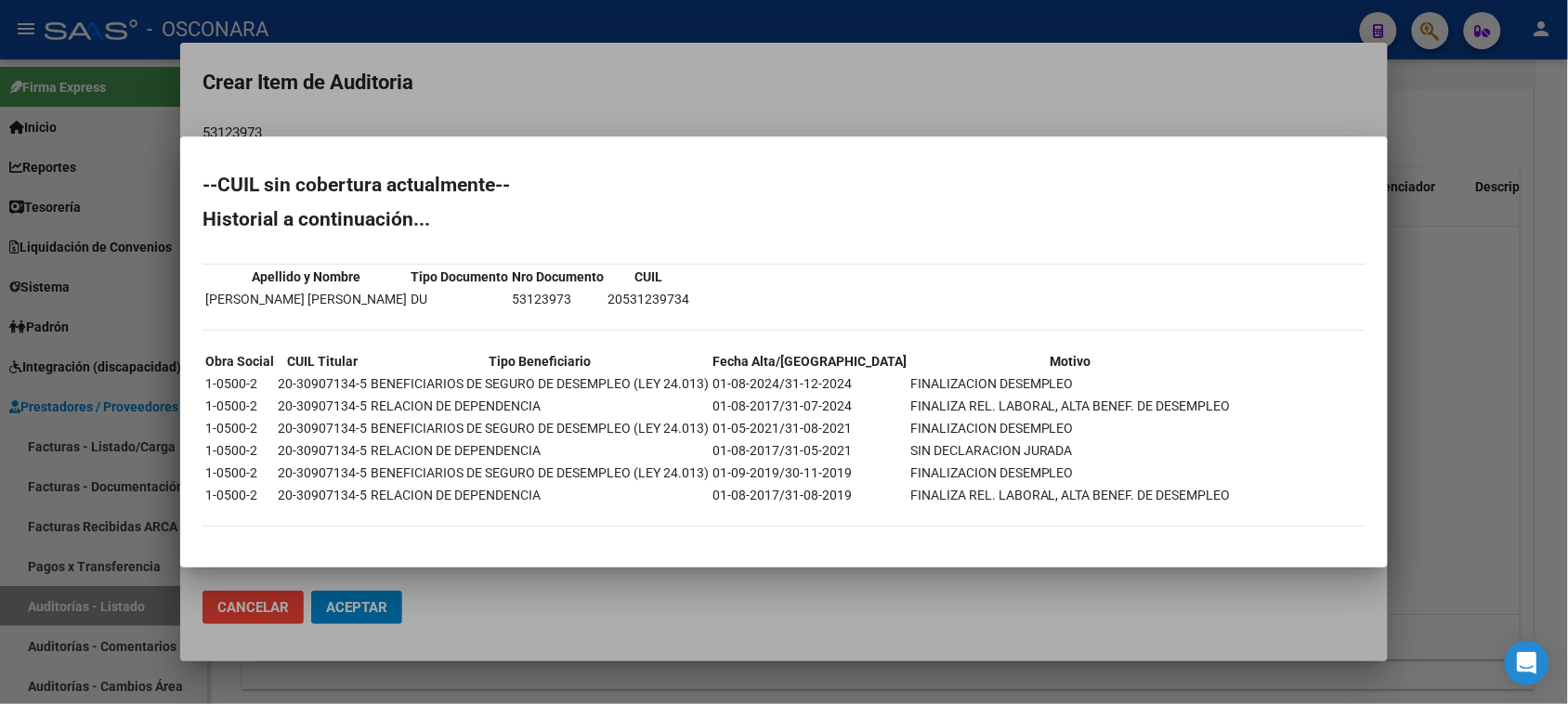
click at [1443, 391] on div at bounding box center [784, 352] width 1568 height 704
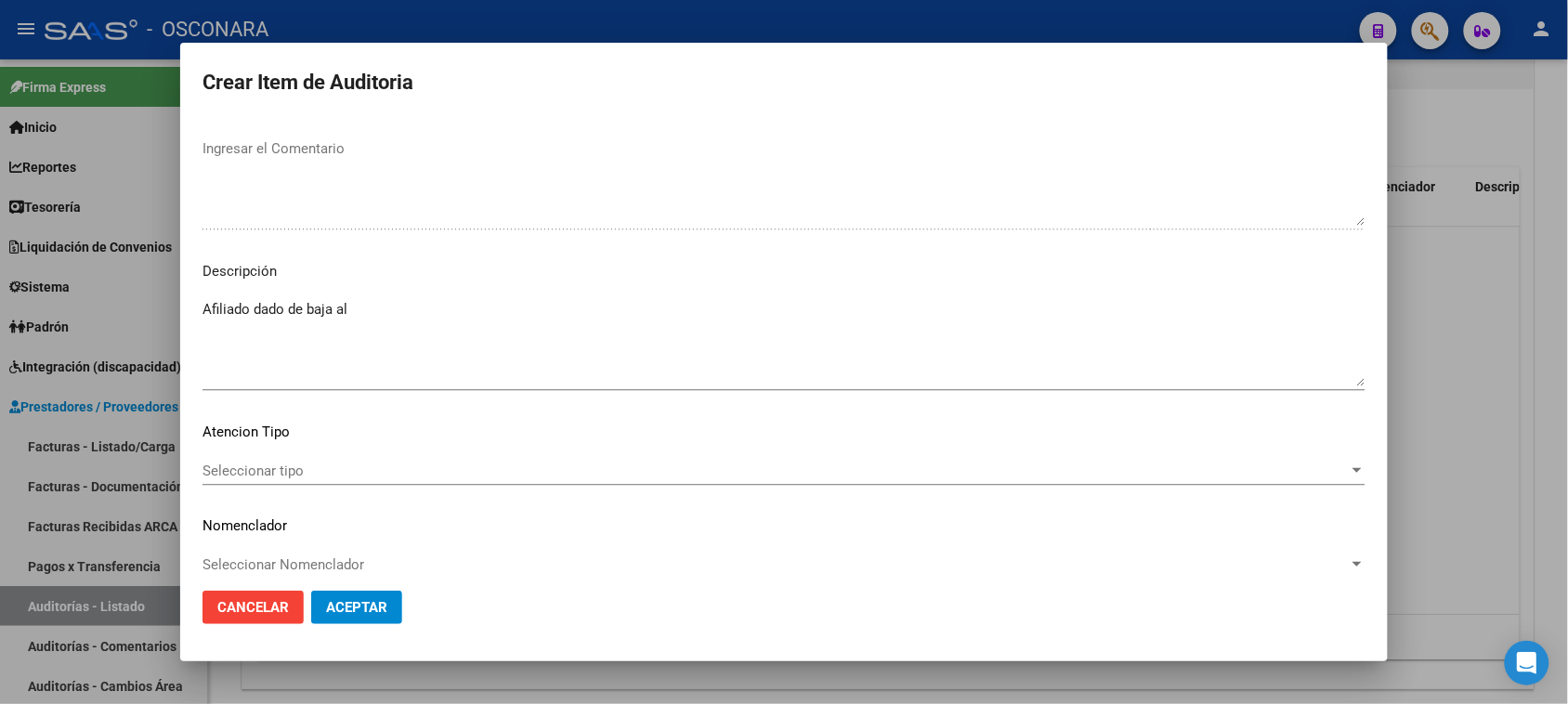
scroll to position [1213, 0]
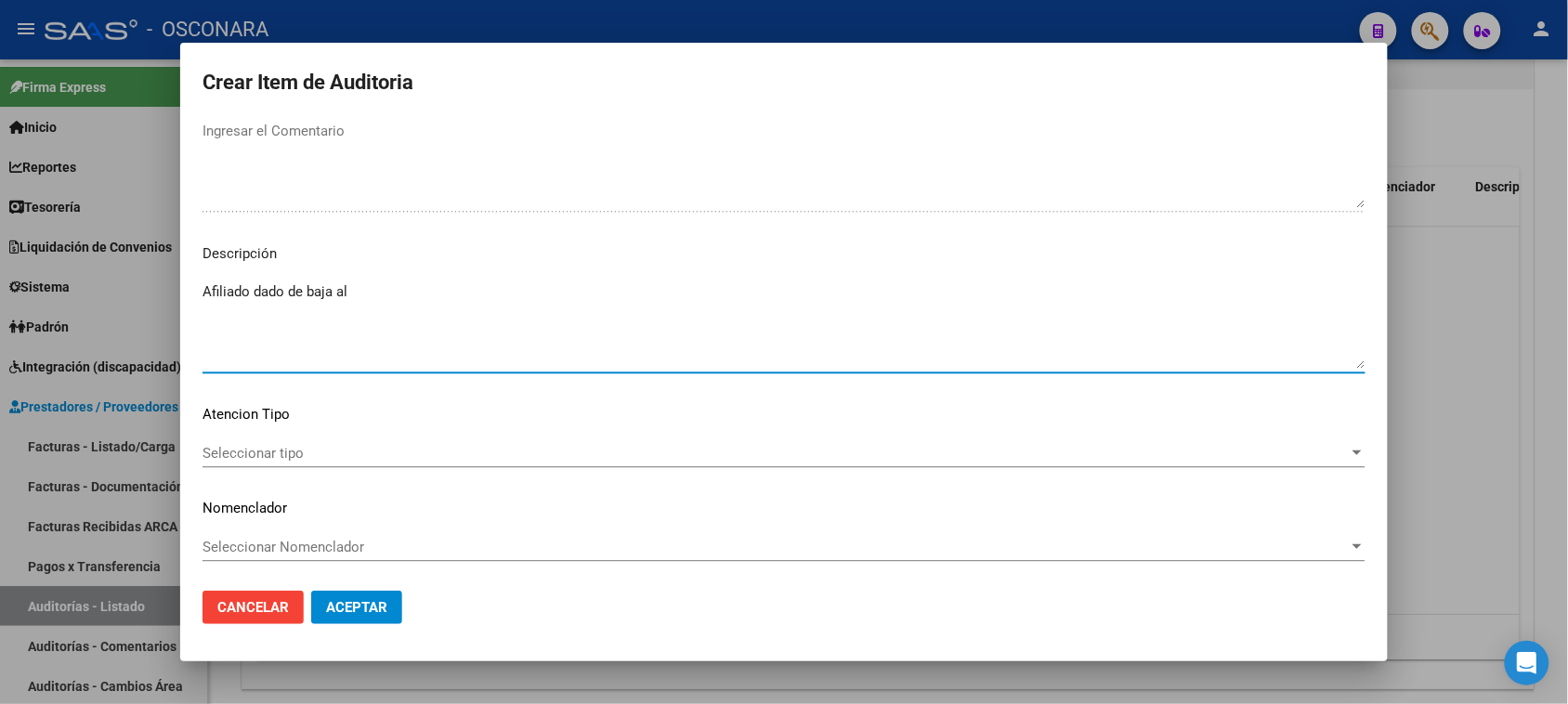
click at [374, 289] on textarea "Afiliado dado de baja al" at bounding box center [784, 324] width 1163 height 87
click at [279, 289] on textarea "Afiliado dado de baja al [DATE]" at bounding box center [784, 324] width 1163 height 87
type textarea "Afiliado de baja al [DATE] según consulta de la SSSalud"
click at [336, 601] on span "Aceptar" at bounding box center [357, 608] width 62 height 17
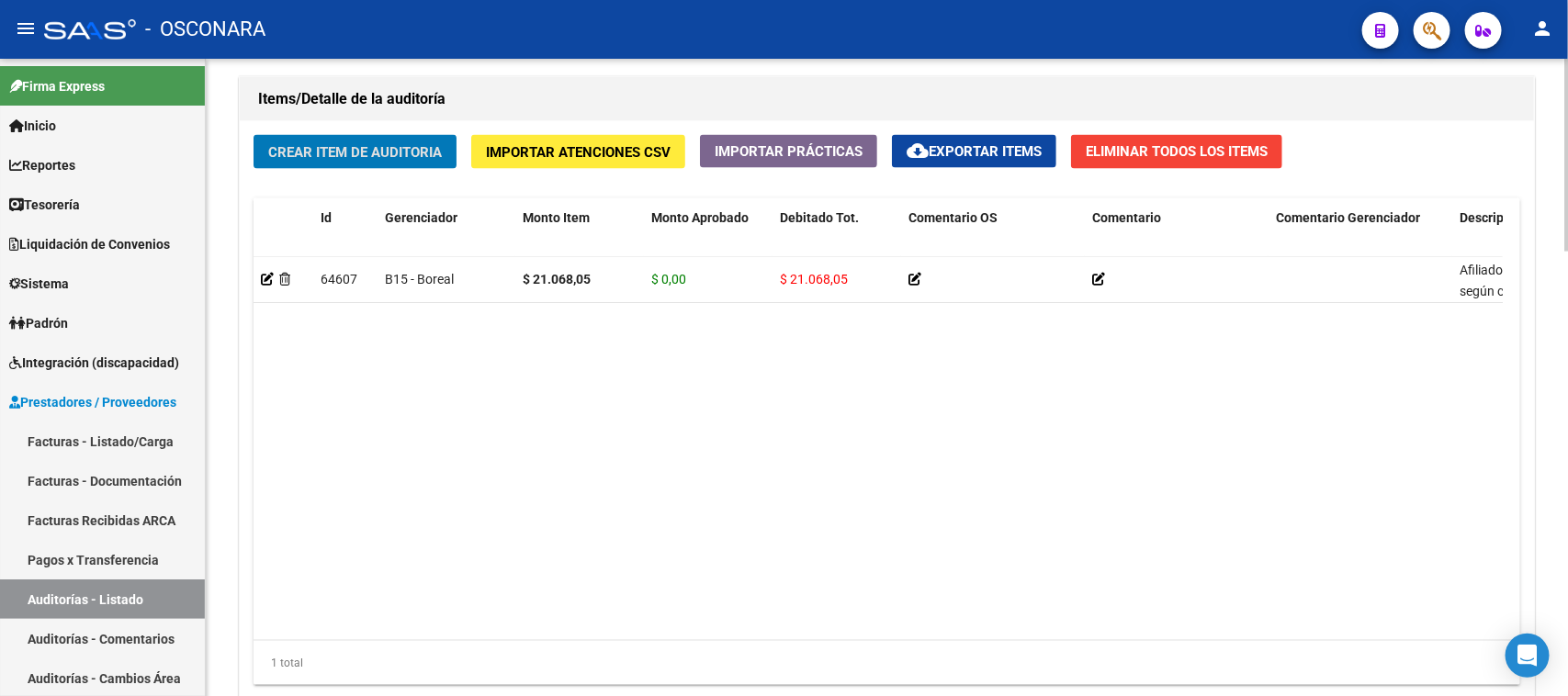
scroll to position [1377, 0]
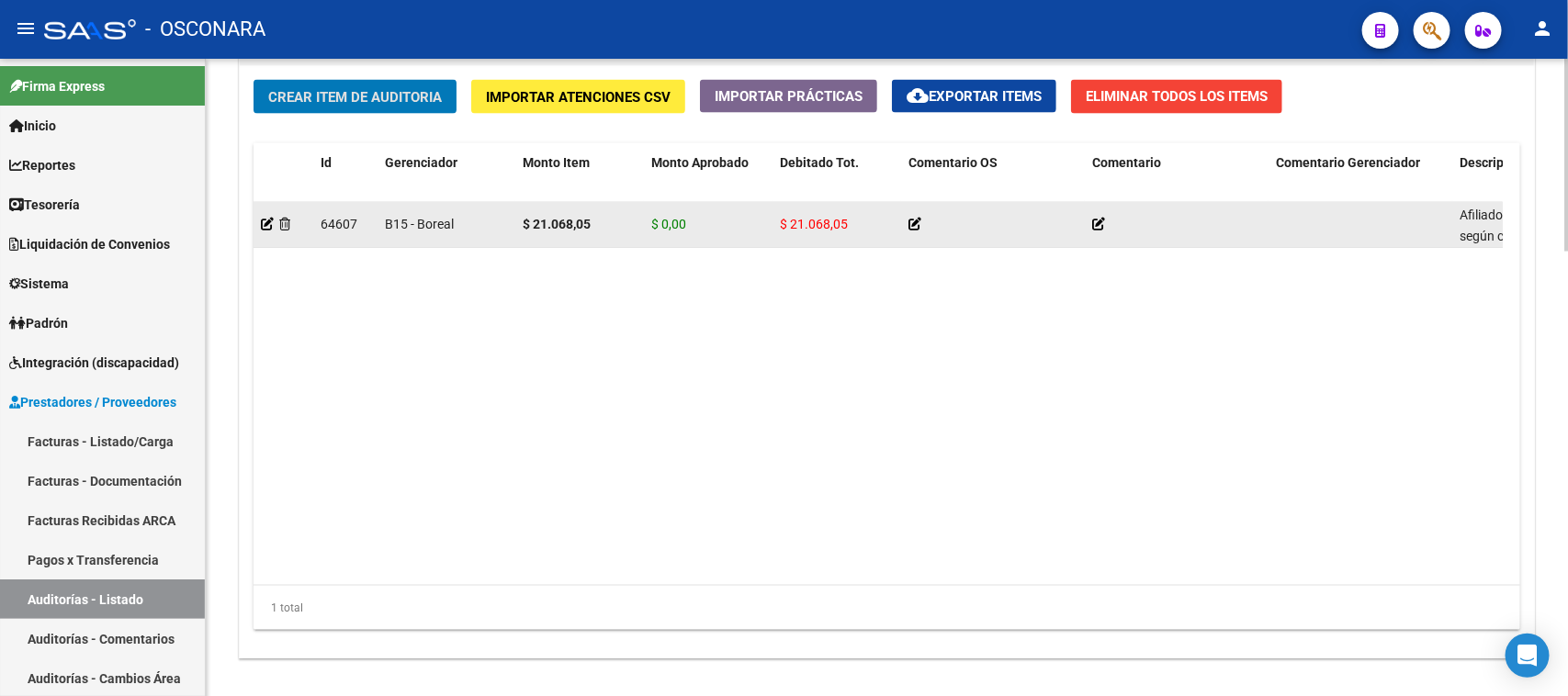
click at [819, 217] on span "$ 21.068,05" at bounding box center [814, 224] width 68 height 15
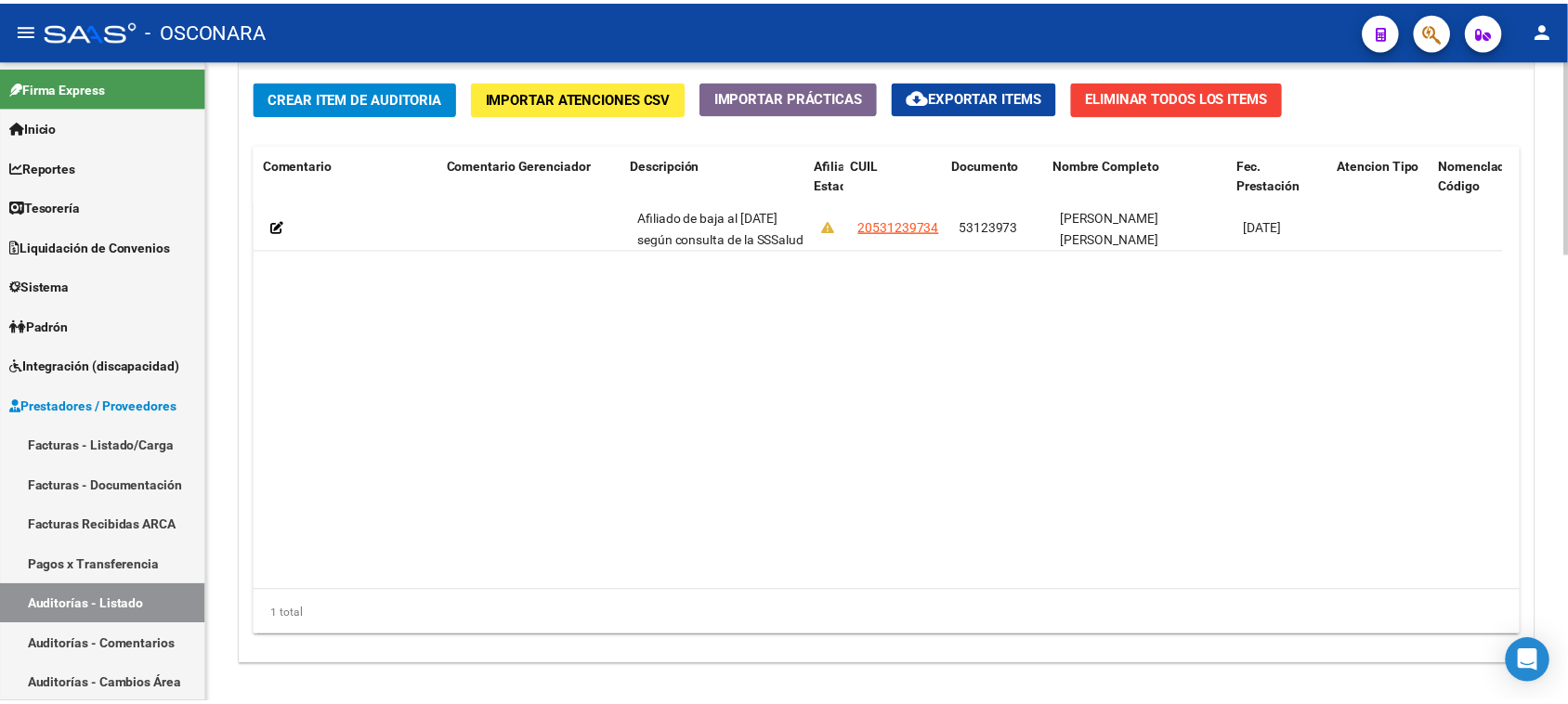
scroll to position [0, 885]
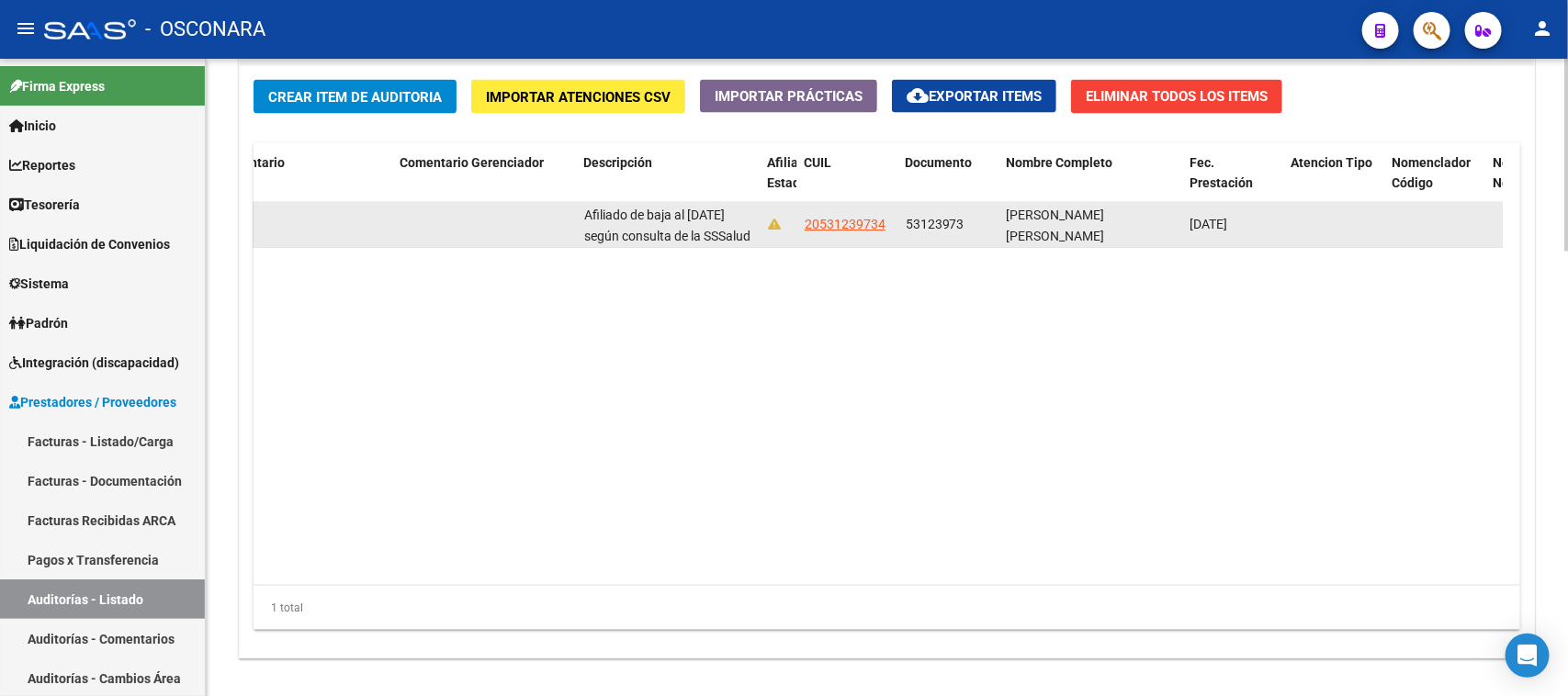
drag, startPoint x: 906, startPoint y: 221, endPoint x: 1351, endPoint y: 222, distance: 445.0
click at [1351, 222] on div "64607 B15 - Boreal $ 21.068,05 $ 0,00 $ 21.068,05 Afiliado de baja al [DATE] se…" at bounding box center [740, 225] width 2723 height 46
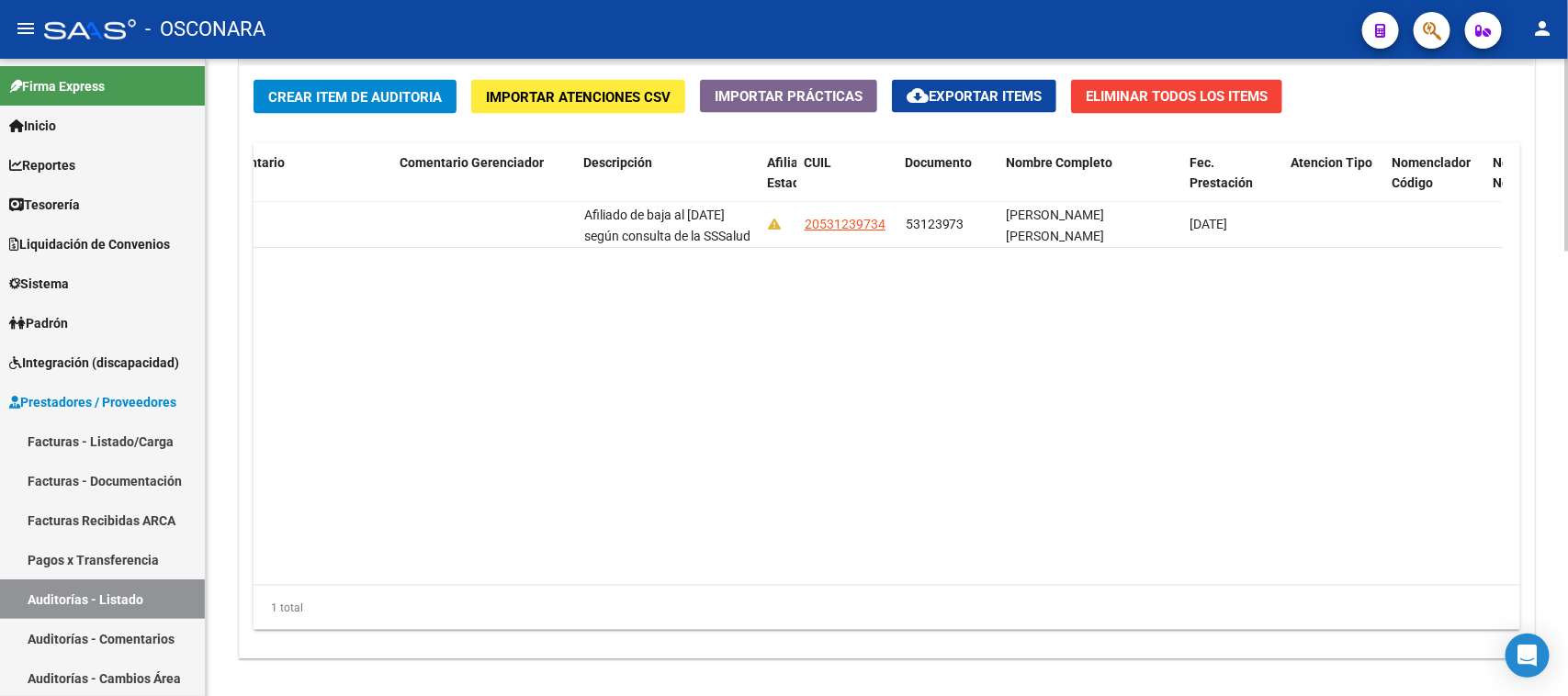
copy div "53123973 [PERSON_NAME] [PERSON_NAME] [DATE]"
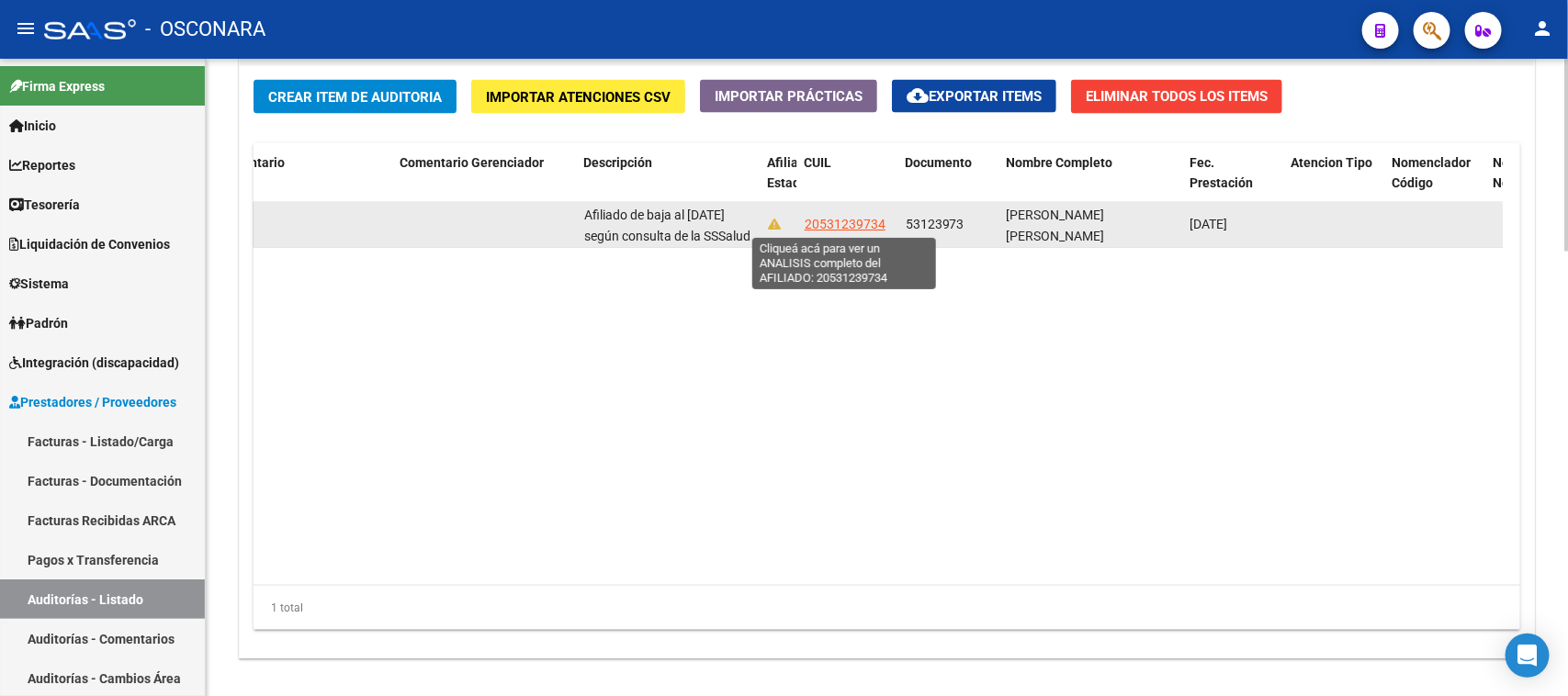
click at [836, 222] on span "20531239734" at bounding box center [845, 224] width 81 height 15
type textarea "20531239734"
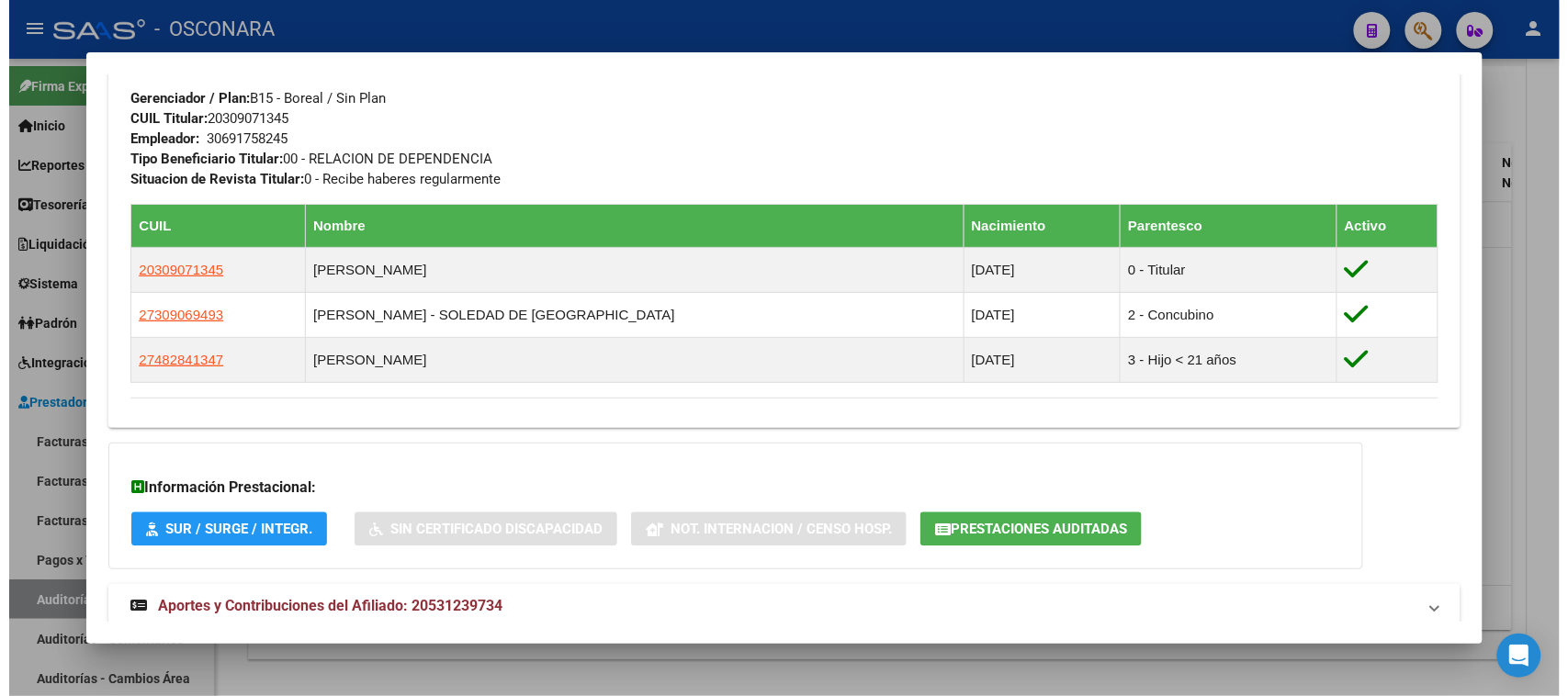
scroll to position [1013, 0]
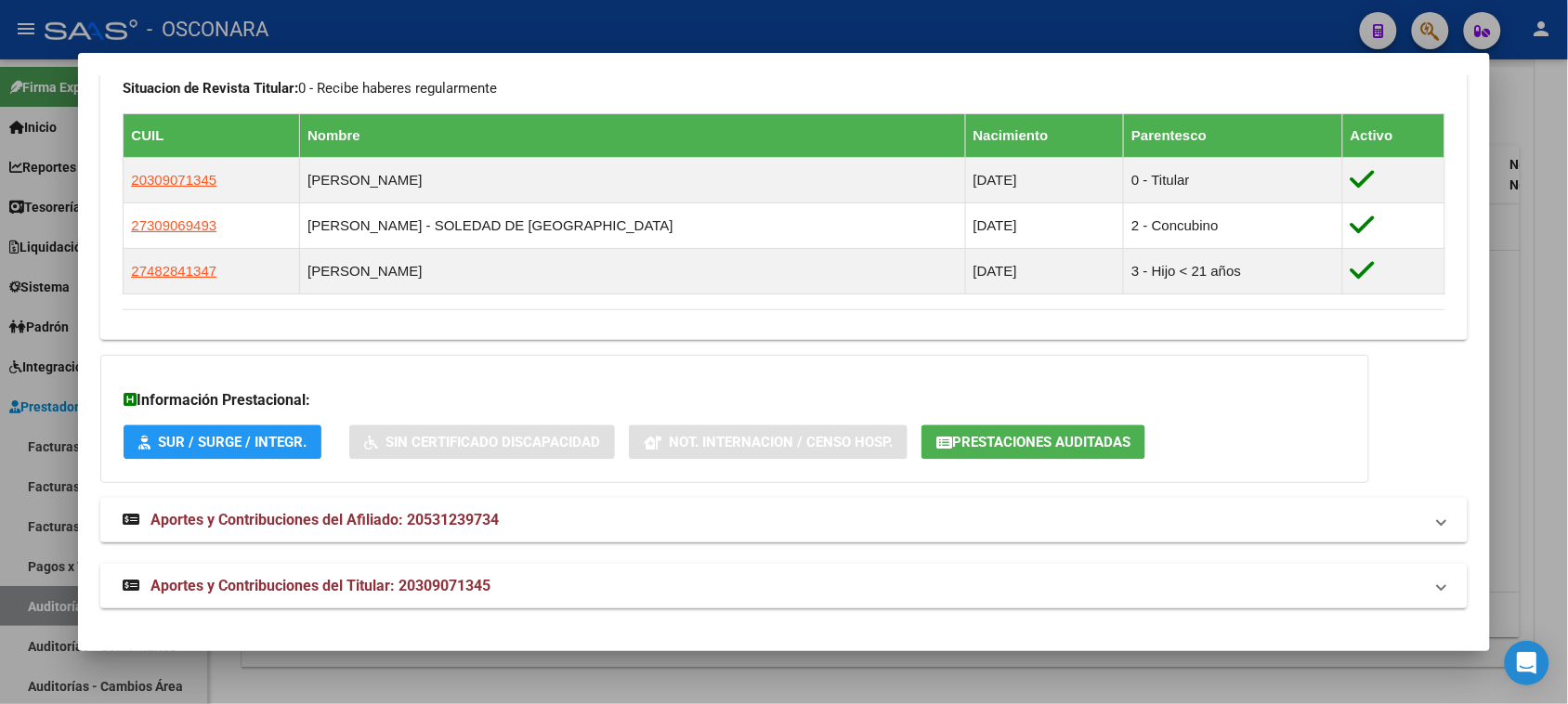
click at [1544, 398] on div at bounding box center [784, 352] width 1568 height 704
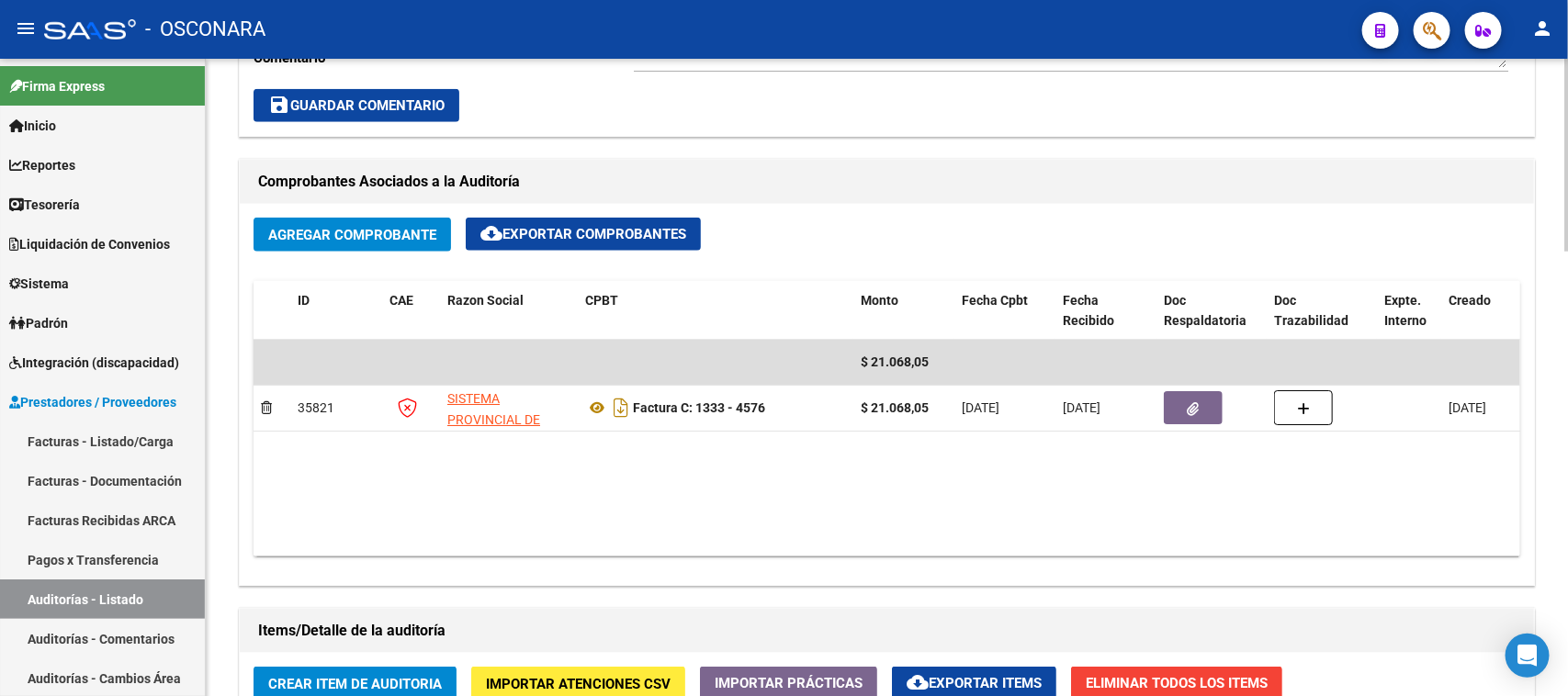
scroll to position [781, 0]
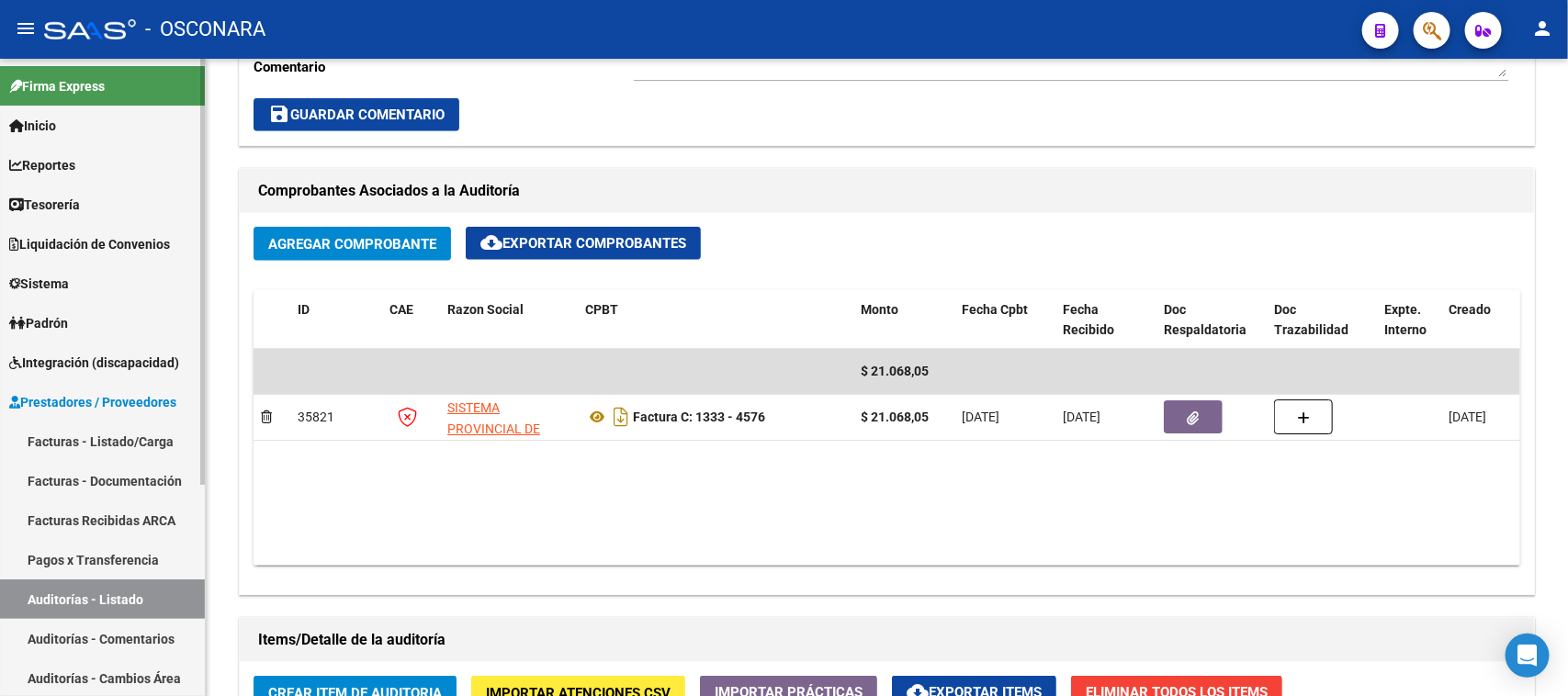
click at [63, 441] on link "Facturas - Listado/Carga" at bounding box center [103, 441] width 205 height 40
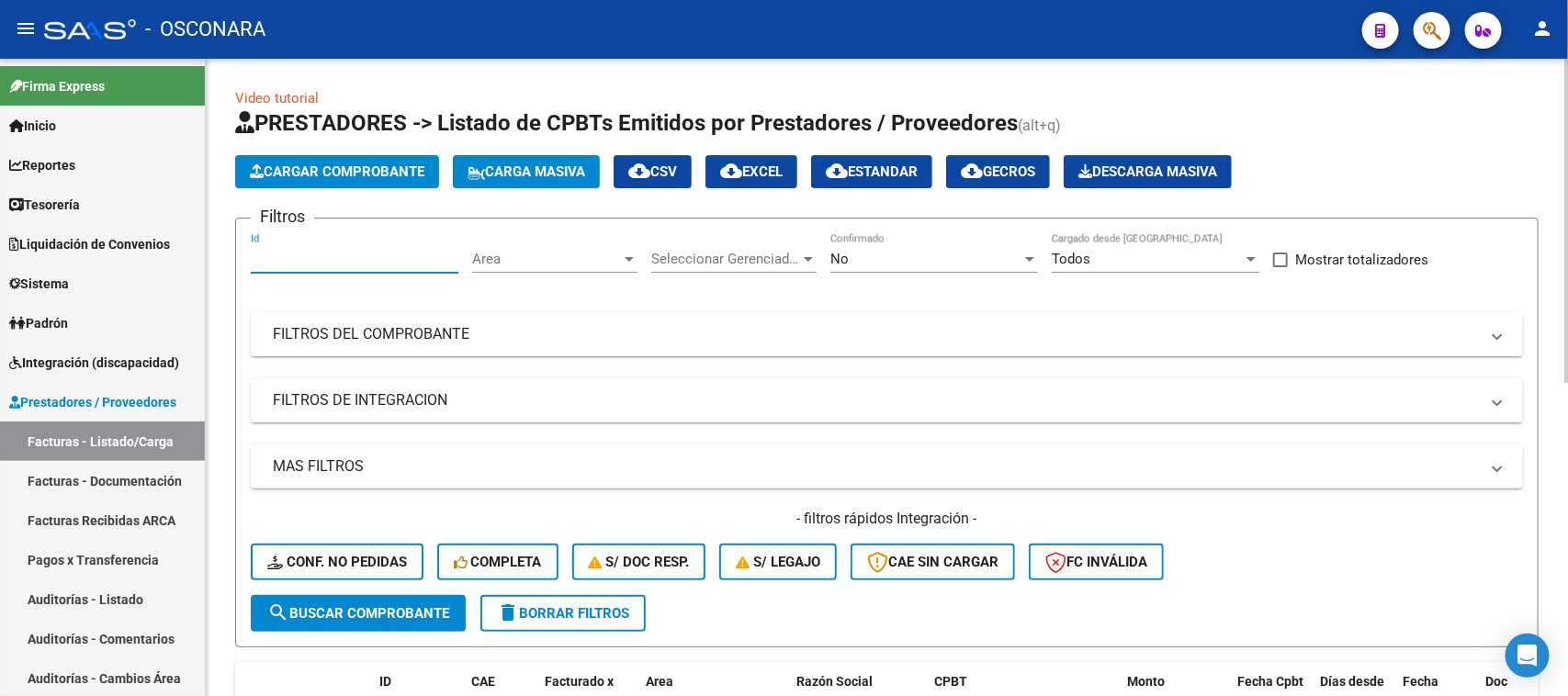
click at [329, 255] on input "Id" at bounding box center [355, 259] width 208 height 17
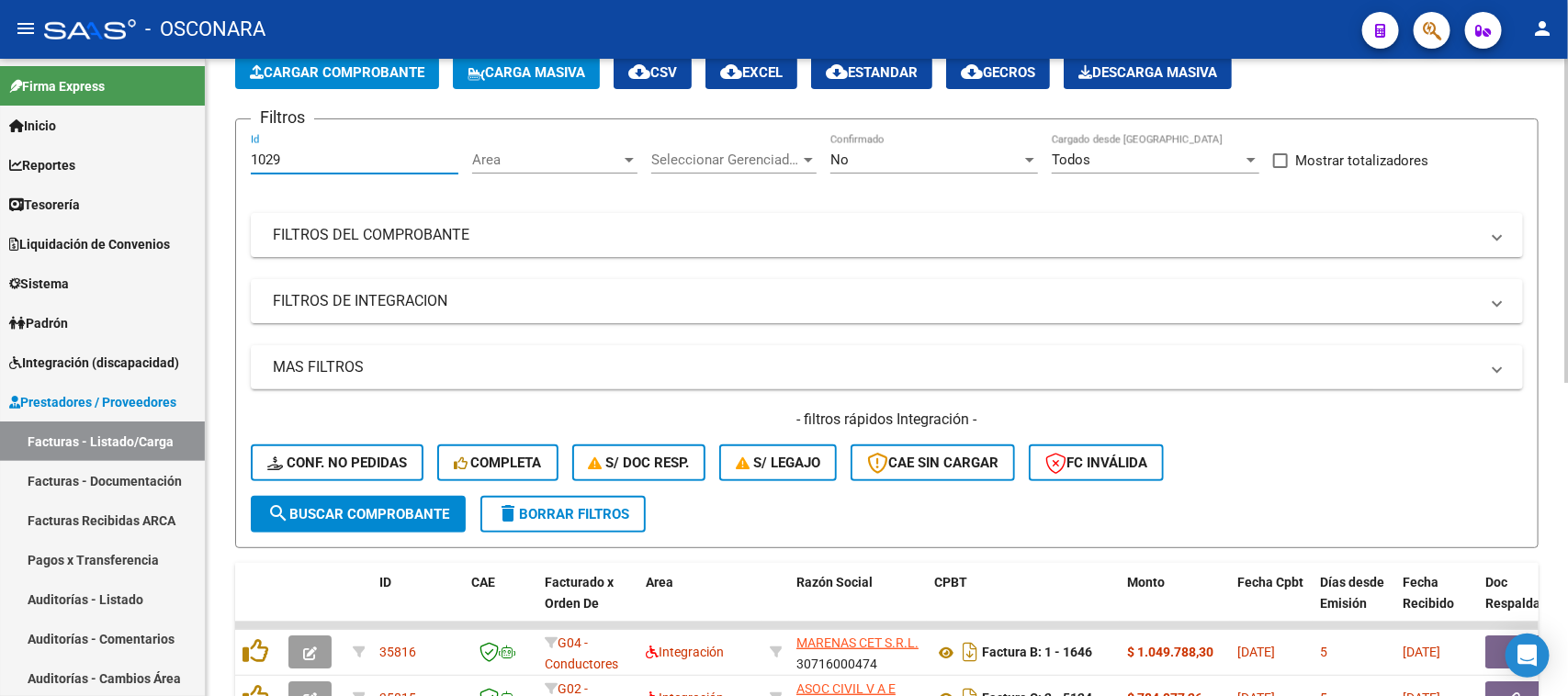
scroll to position [98, 0]
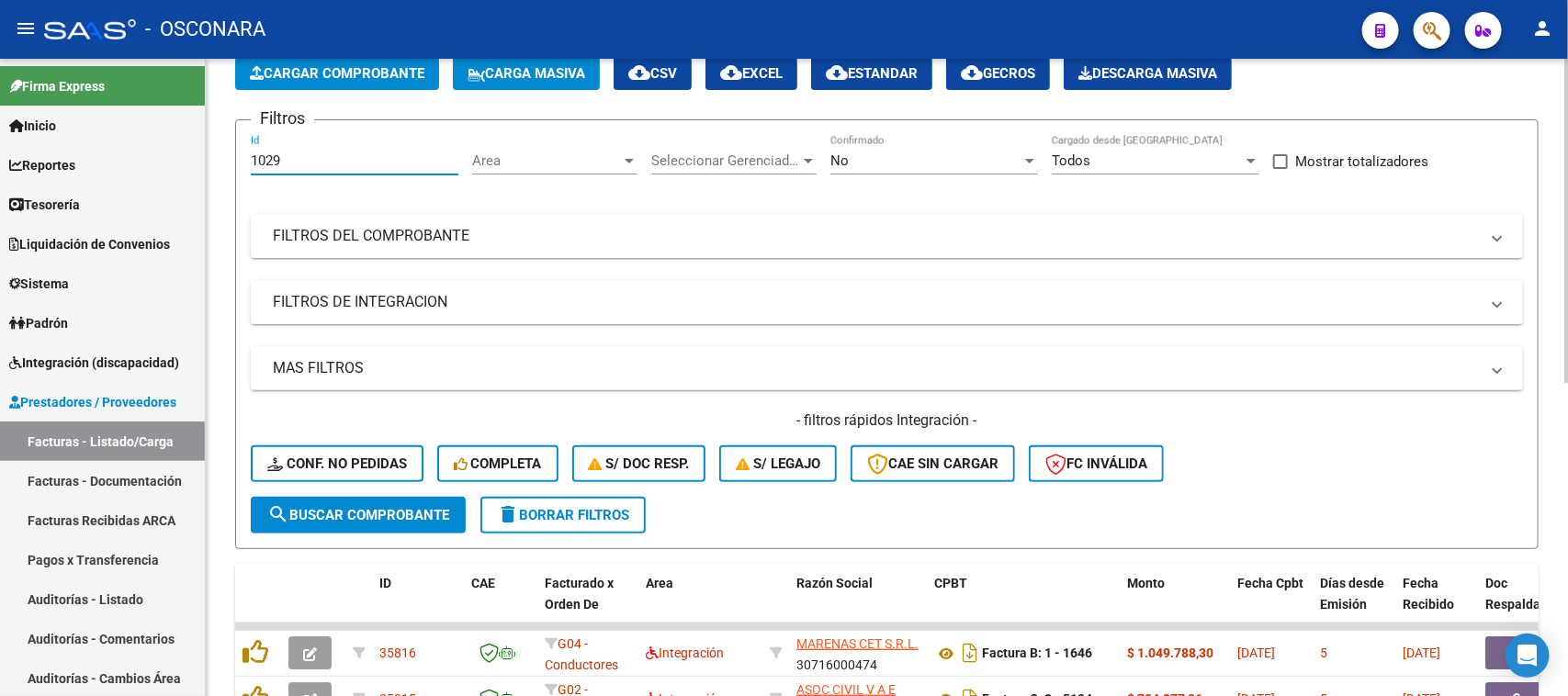
click at [287, 152] on input "1029" at bounding box center [355, 161] width 208 height 17
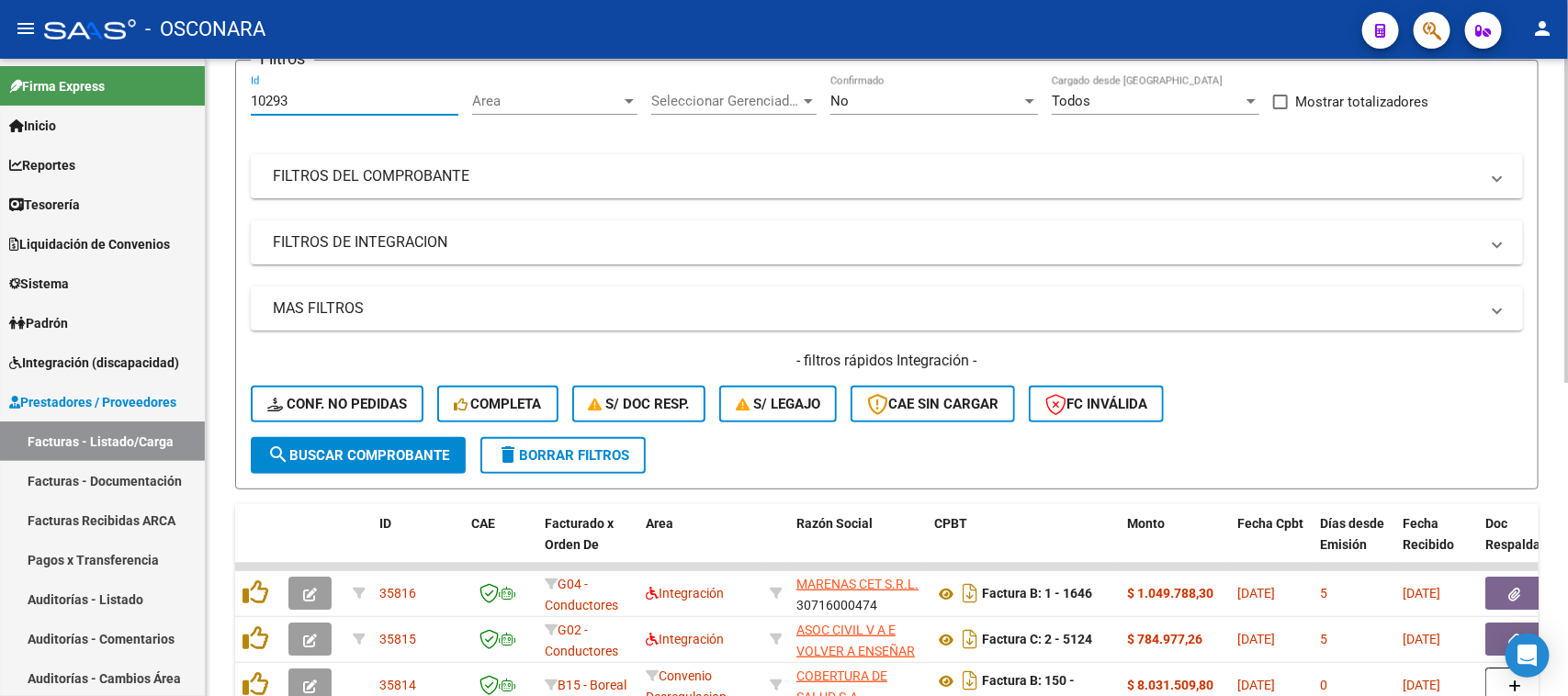
scroll to position [43, 0]
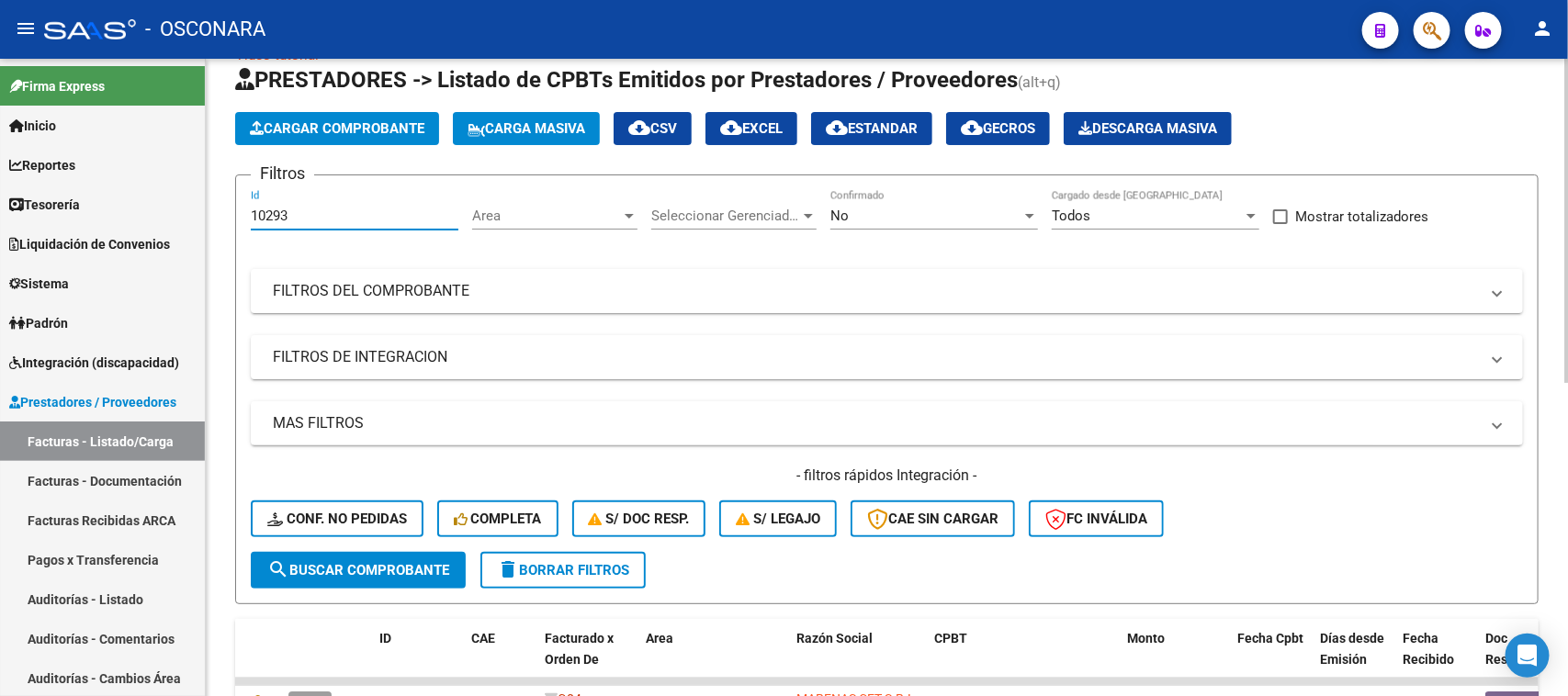
type input "10293"
click at [860, 216] on div "No" at bounding box center [925, 216] width 191 height 17
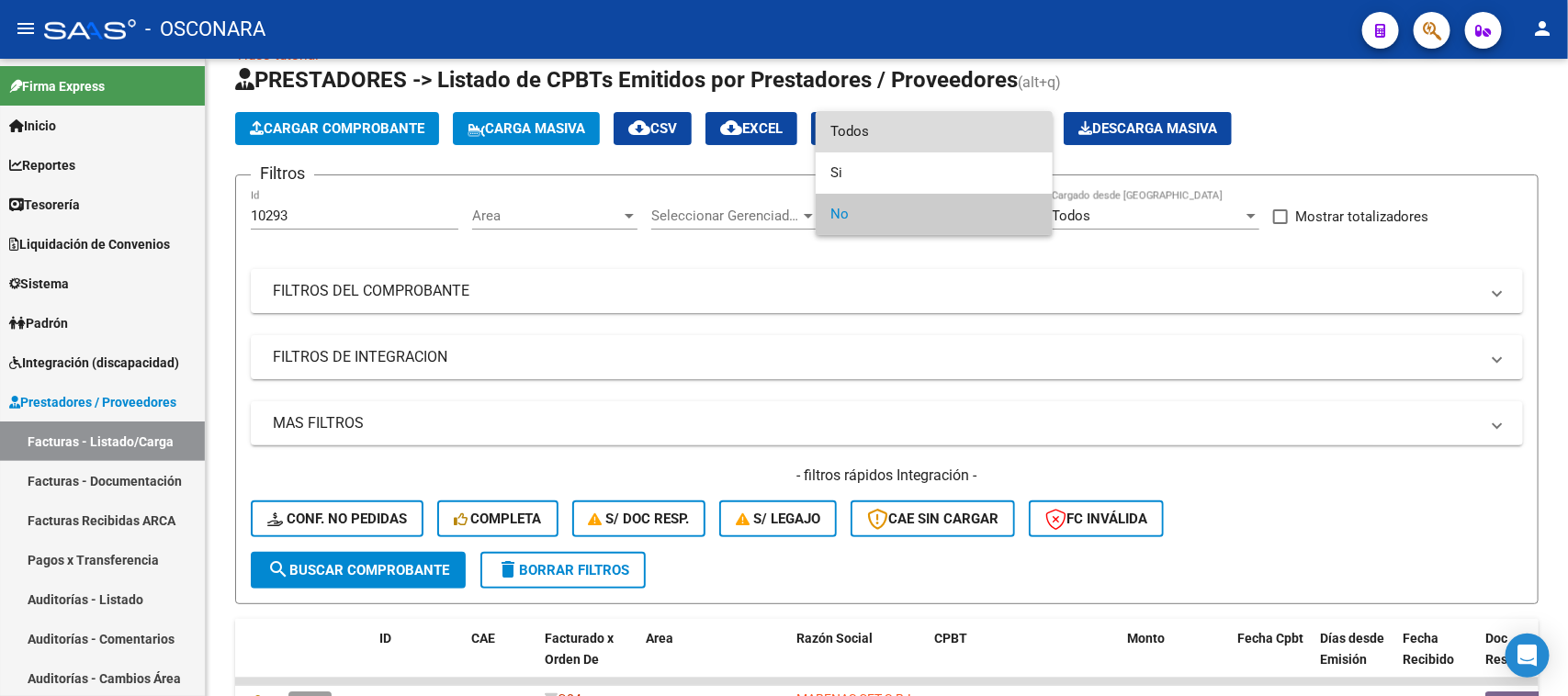
click at [833, 121] on span "Todos" at bounding box center [934, 131] width 208 height 42
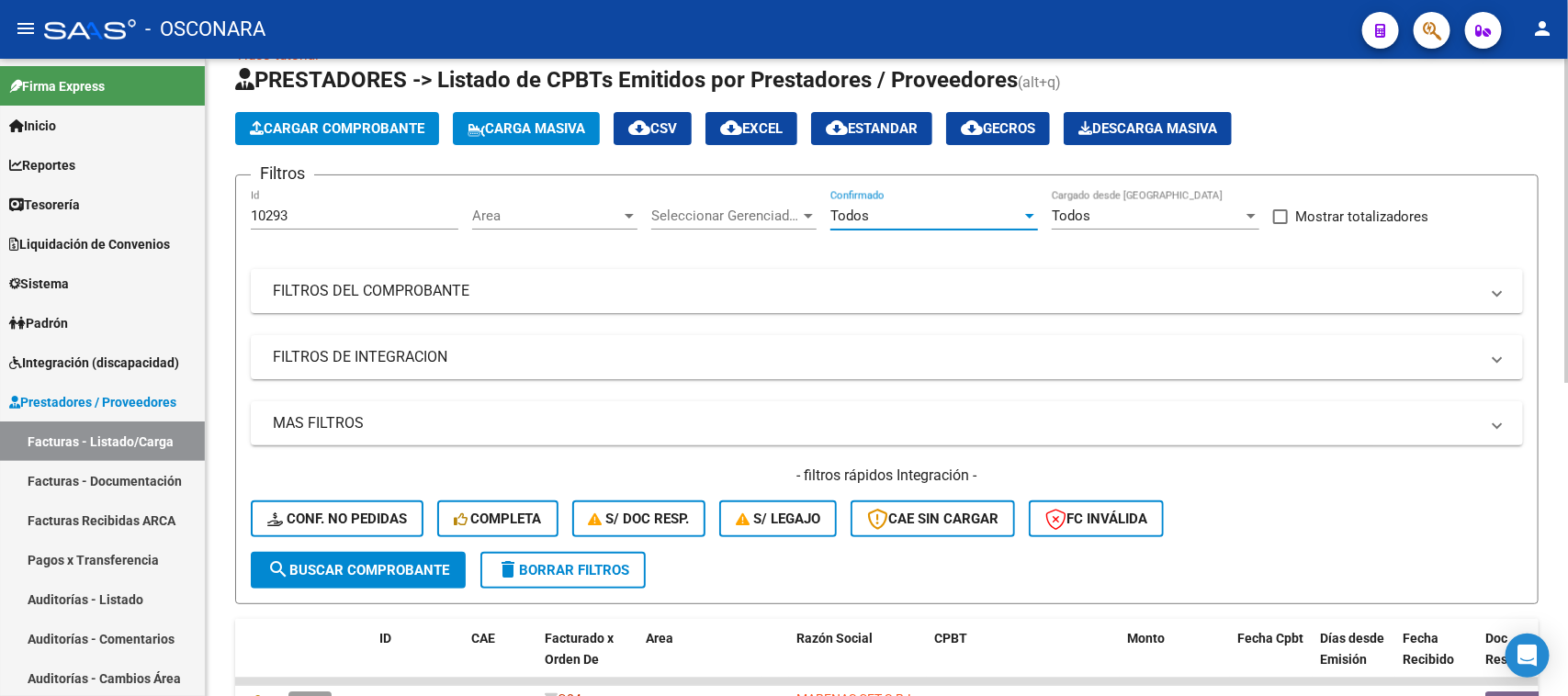
click at [386, 565] on span "search Buscar Comprobante" at bounding box center [357, 570] width 182 height 17
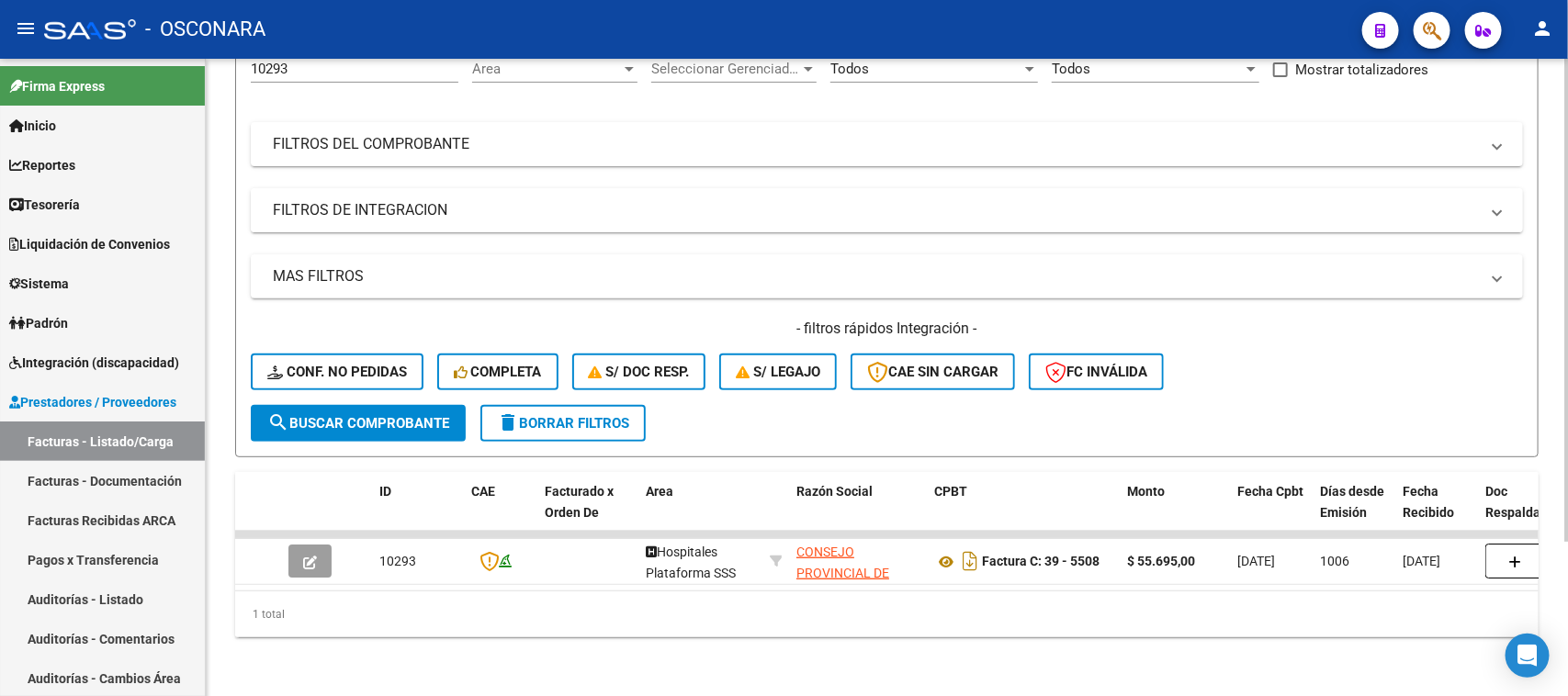
scroll to position [204, 0]
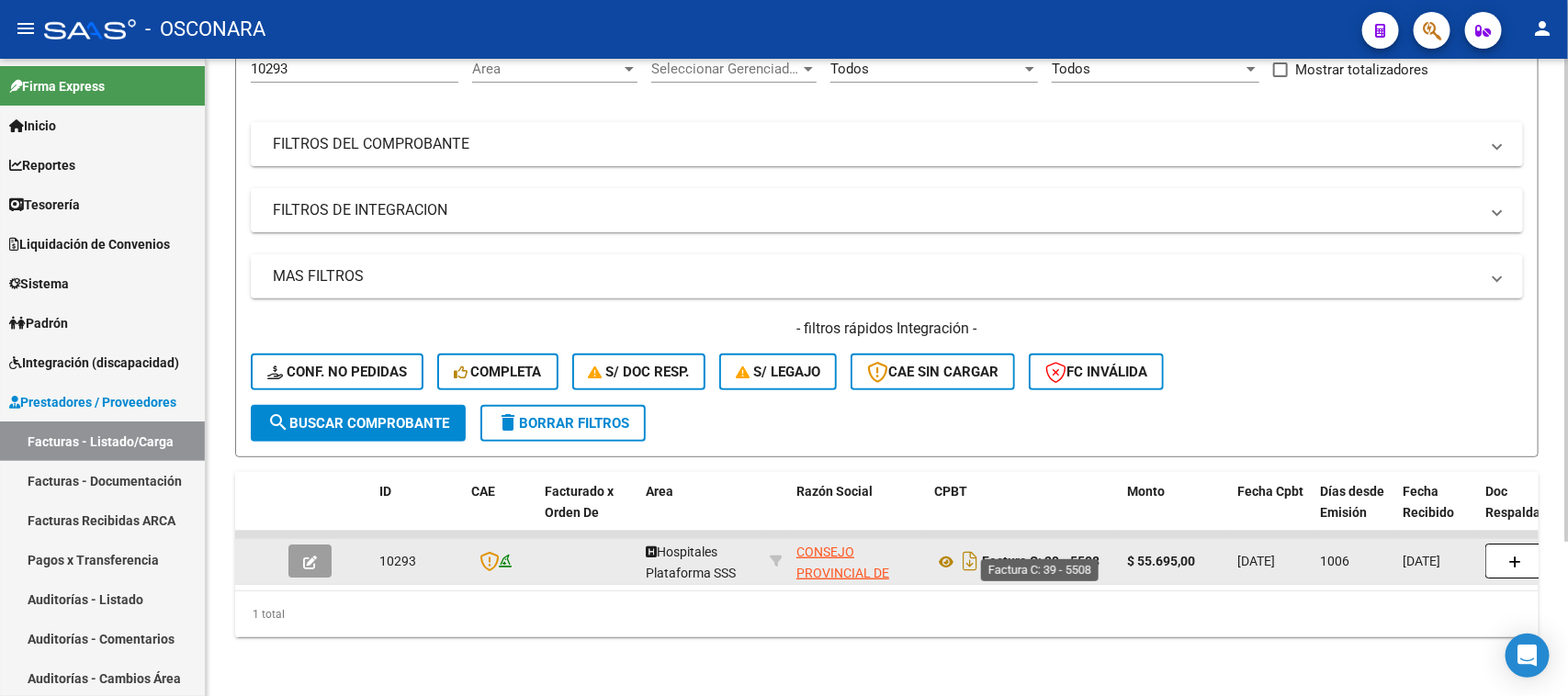
click at [992, 555] on strong "Factura C: 39 - 5508" at bounding box center [1040, 562] width 117 height 15
click at [971, 547] on icon "Descargar documento" at bounding box center [970, 561] width 24 height 30
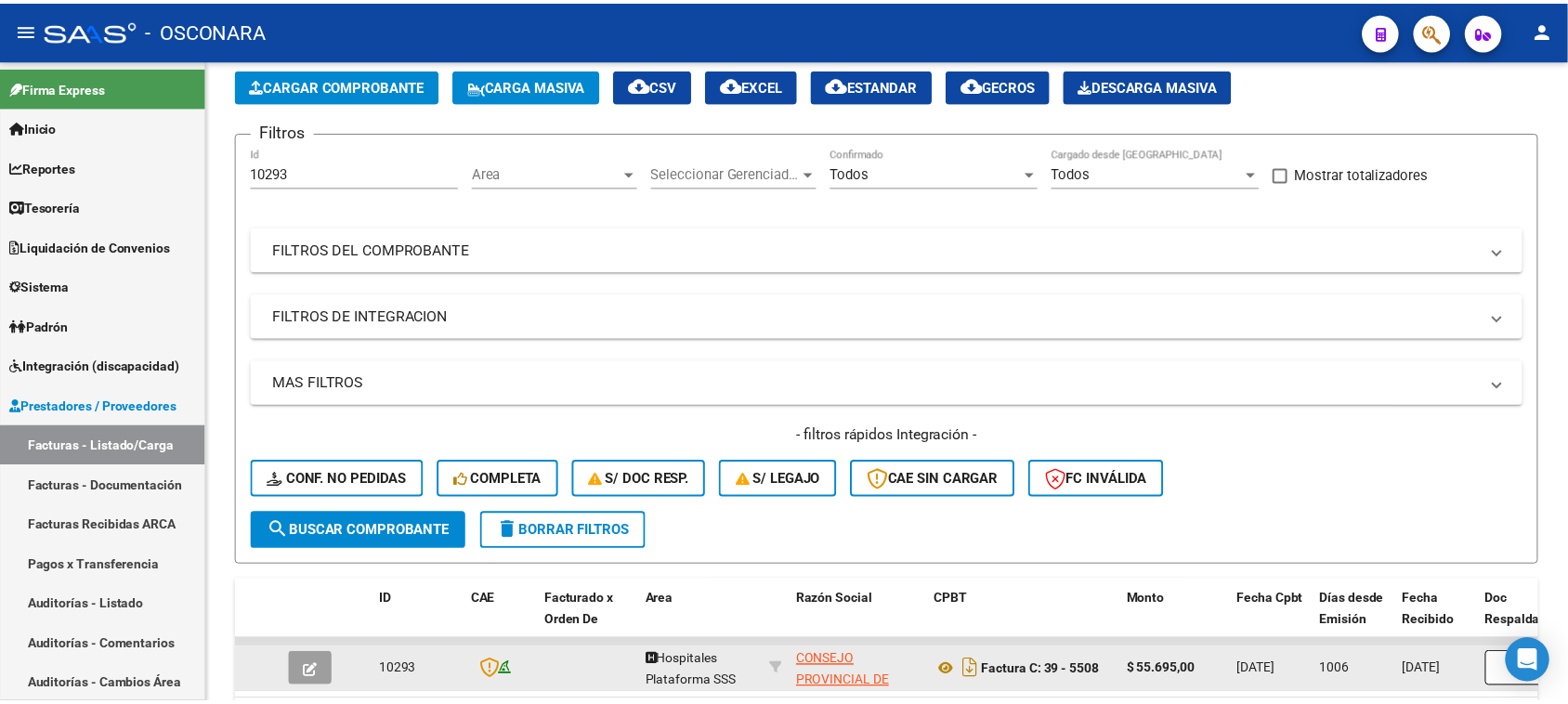
scroll to position [0, 0]
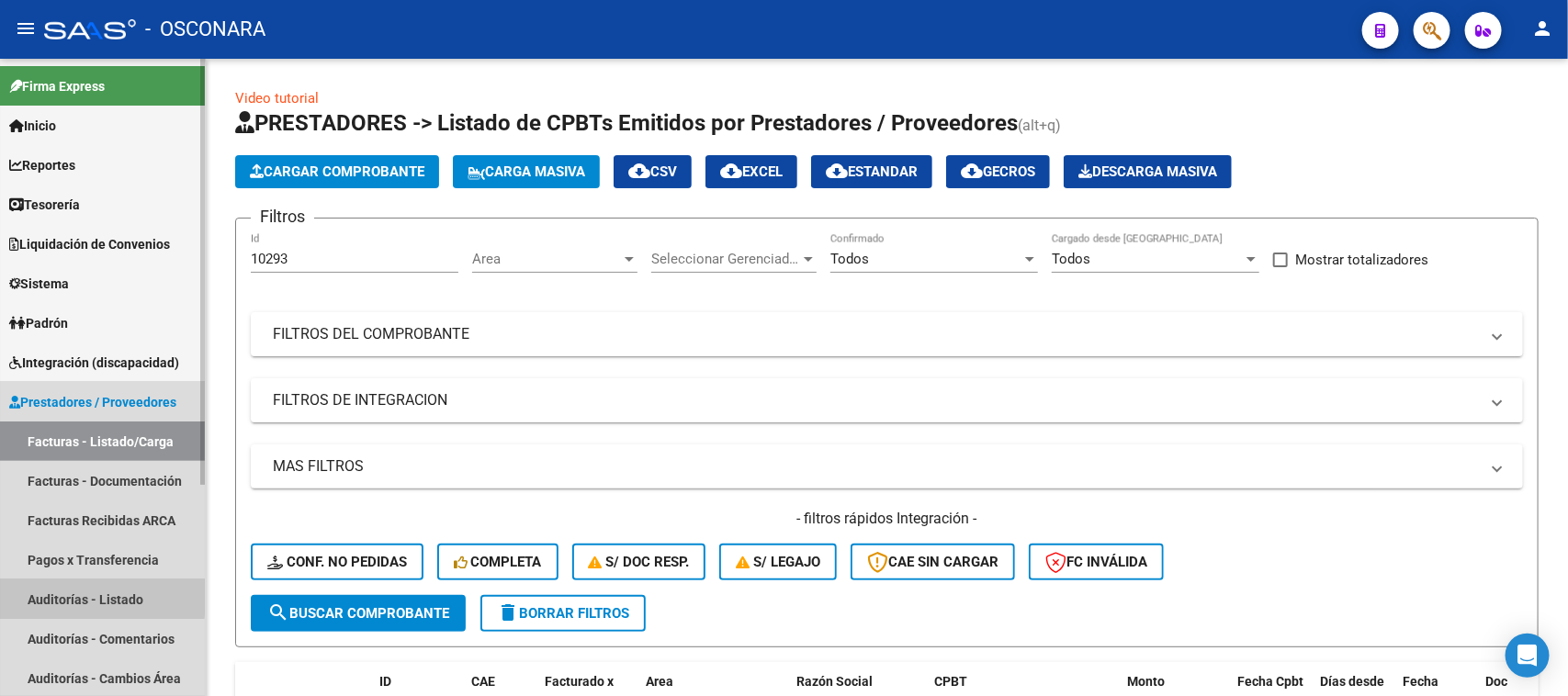
click at [70, 594] on link "Auditorías - Listado" at bounding box center [103, 599] width 205 height 40
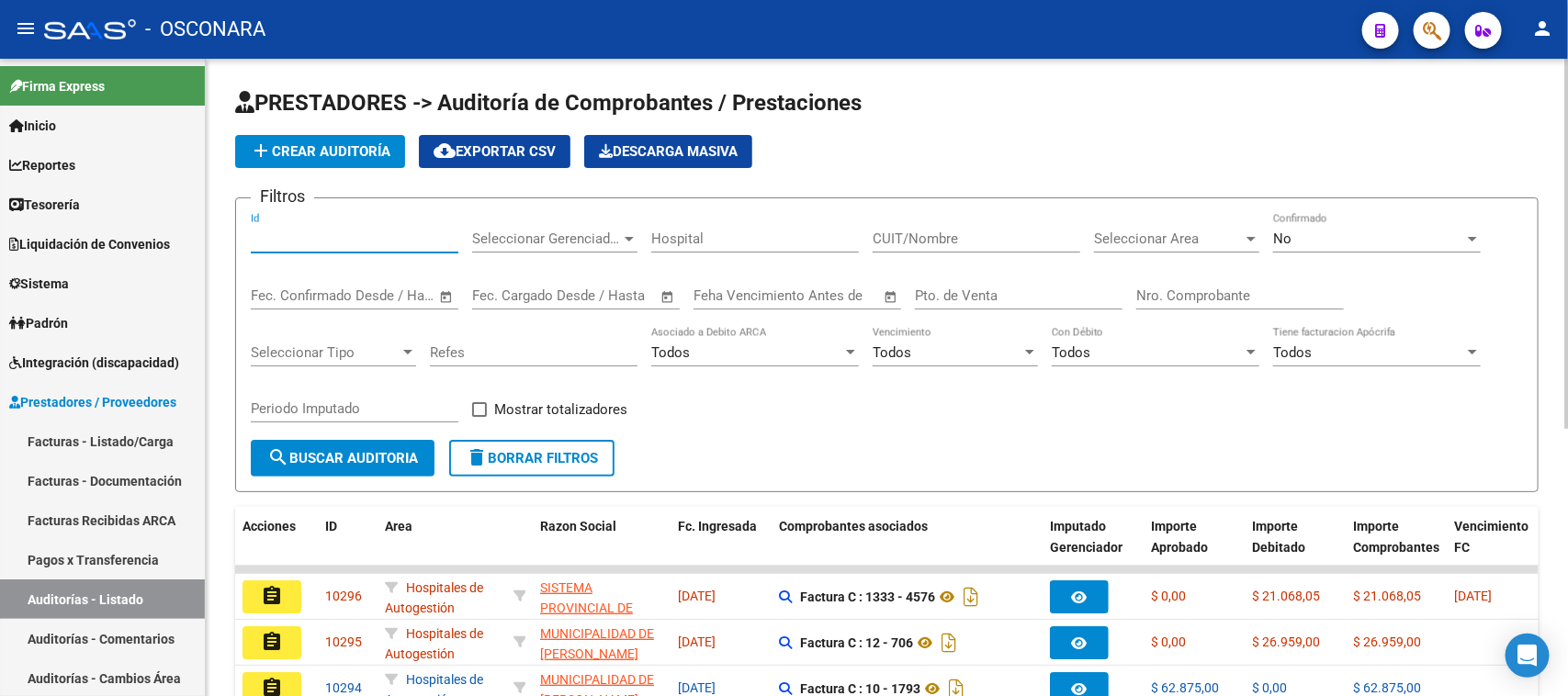
click at [272, 231] on input "Id" at bounding box center [355, 239] width 208 height 17
click at [1309, 231] on div "No" at bounding box center [1369, 239] width 191 height 17
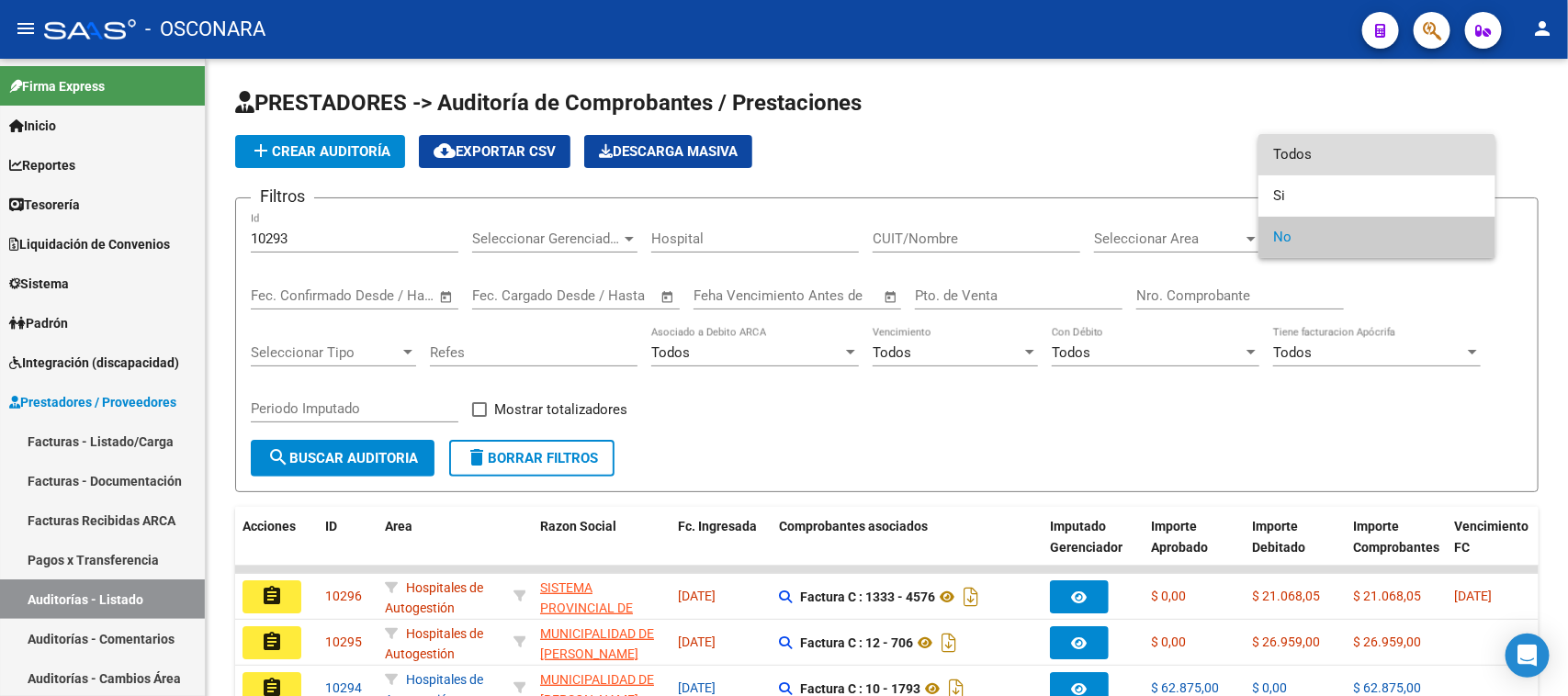
click at [1296, 144] on span "Todos" at bounding box center [1377, 154] width 208 height 42
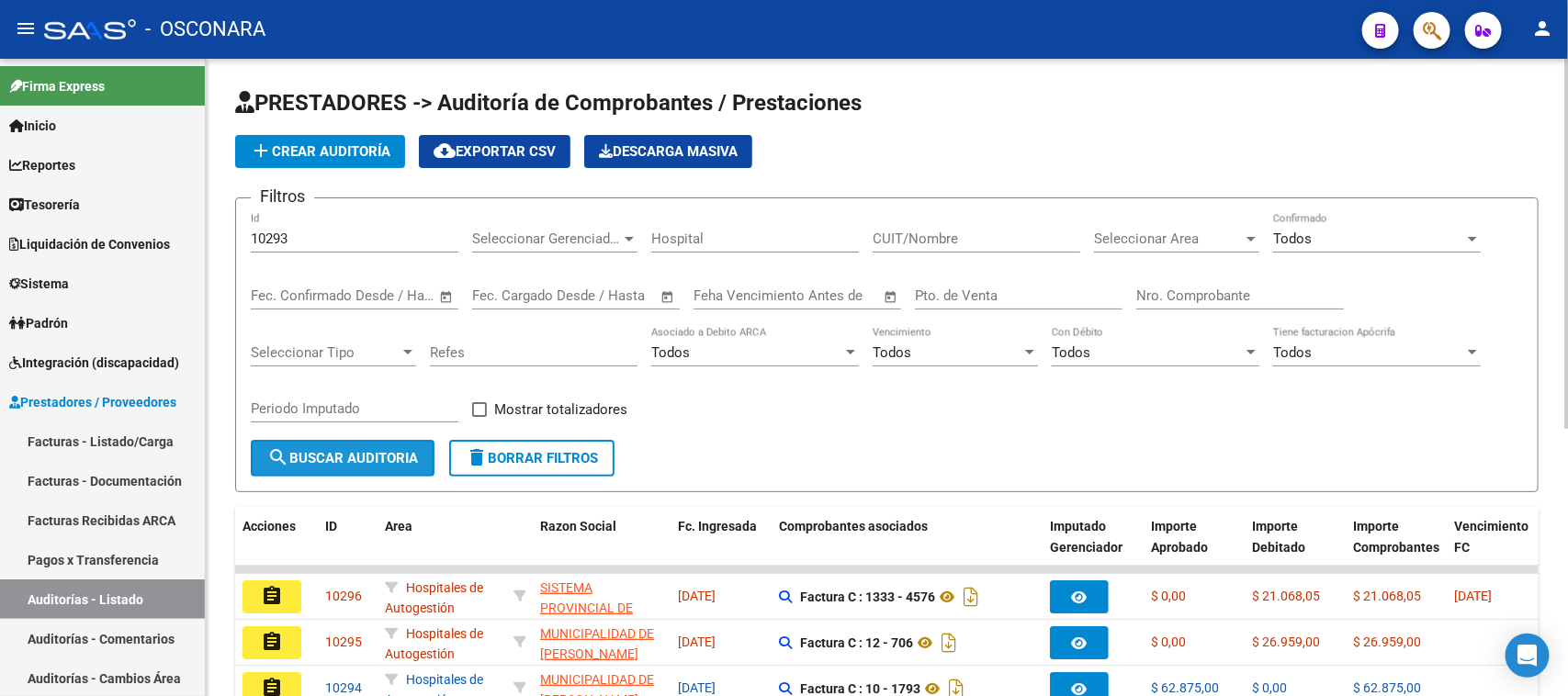
click at [382, 454] on span "search Buscar Auditoria" at bounding box center [342, 458] width 151 height 17
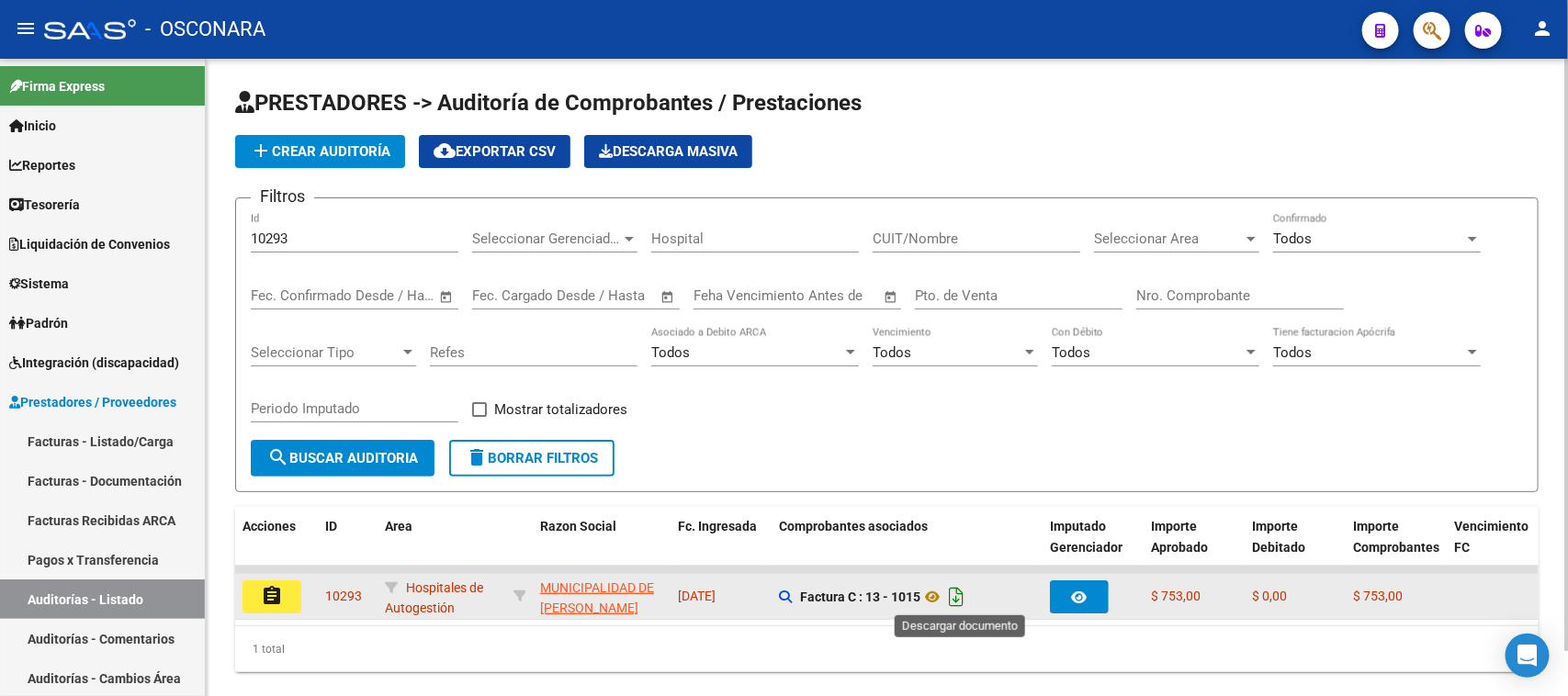
click at [957, 591] on icon "Descargar documento" at bounding box center [956, 597] width 24 height 30
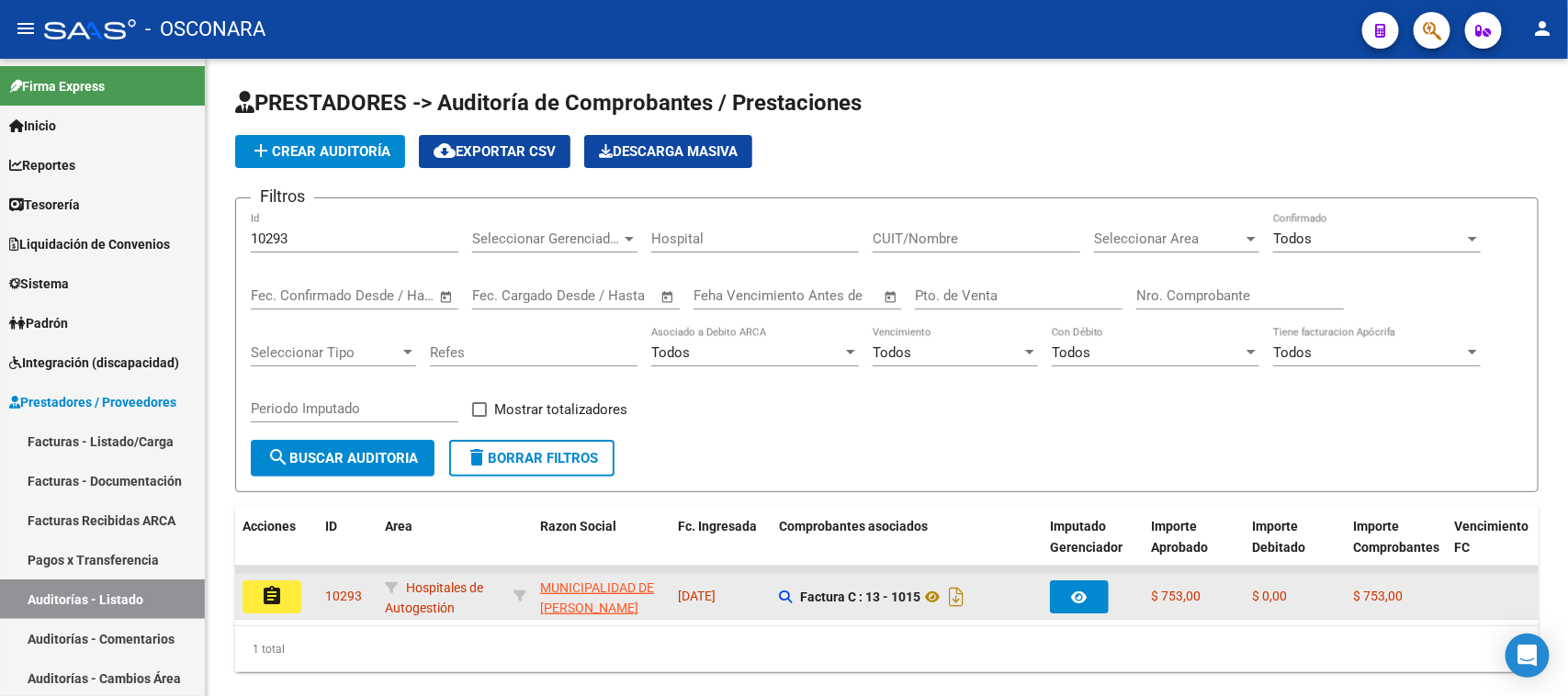
click at [312, 241] on input "10293" at bounding box center [355, 239] width 208 height 17
click at [333, 451] on span "search Buscar Auditoria" at bounding box center [342, 458] width 151 height 17
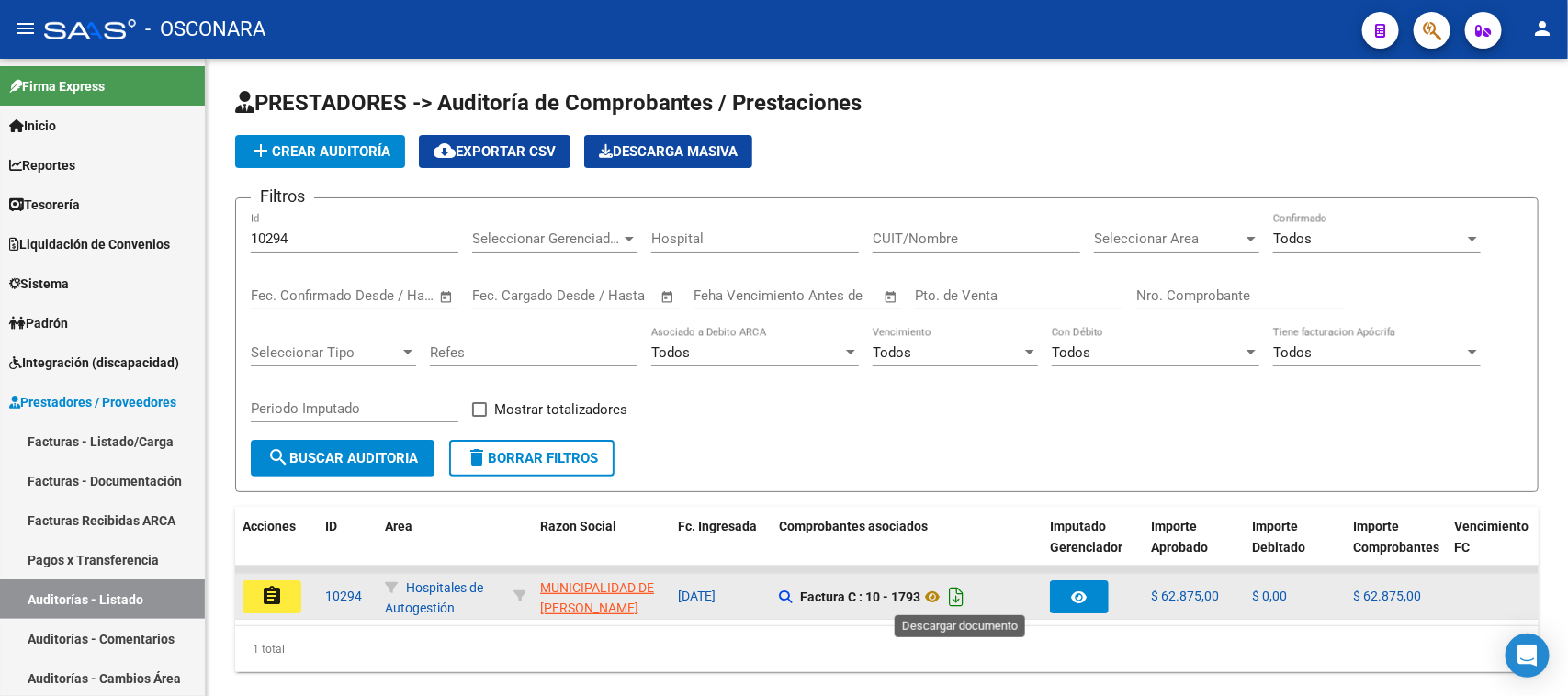
click at [961, 591] on icon "Descargar documento" at bounding box center [956, 597] width 24 height 30
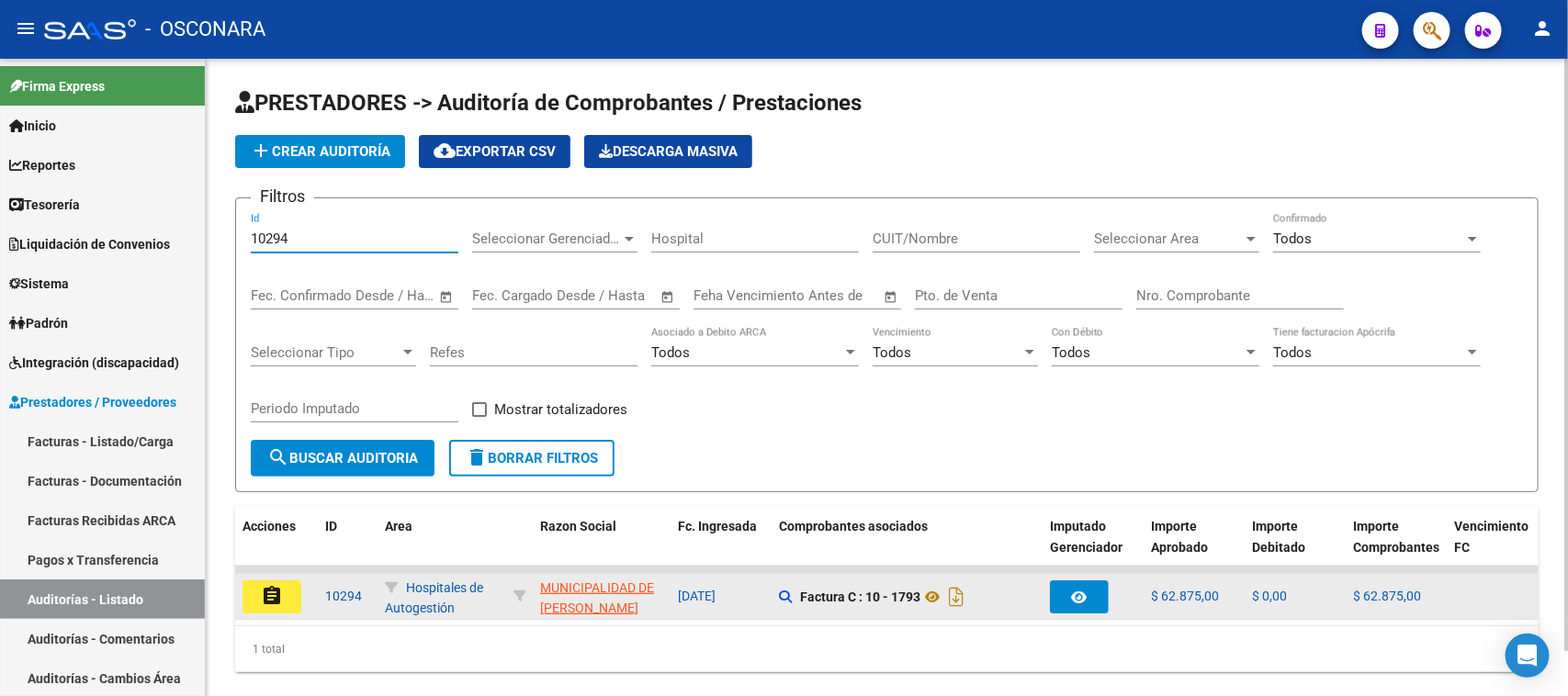
click at [301, 231] on input "10294" at bounding box center [355, 239] width 208 height 17
click at [298, 456] on span "search Buscar Auditoria" at bounding box center [342, 458] width 151 height 17
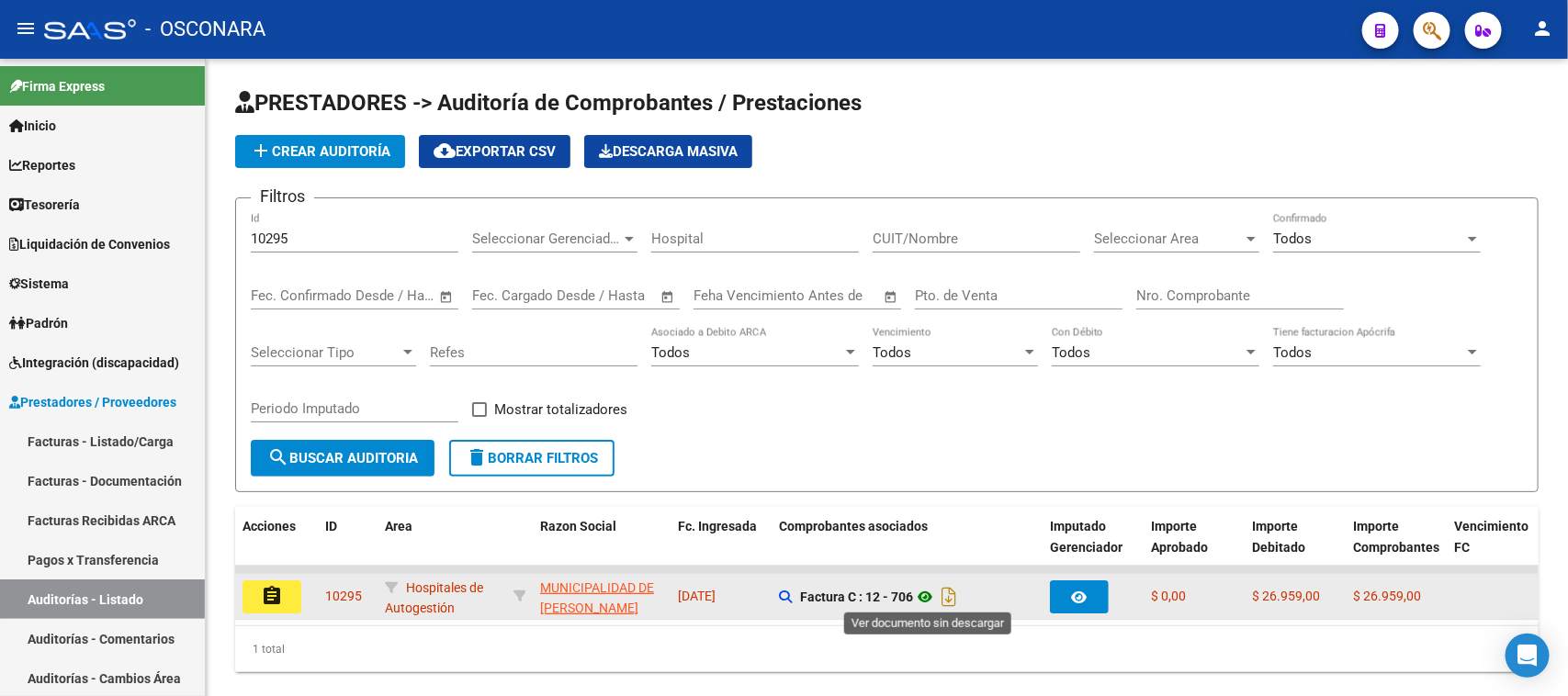
click at [928, 595] on icon at bounding box center [925, 597] width 24 height 22
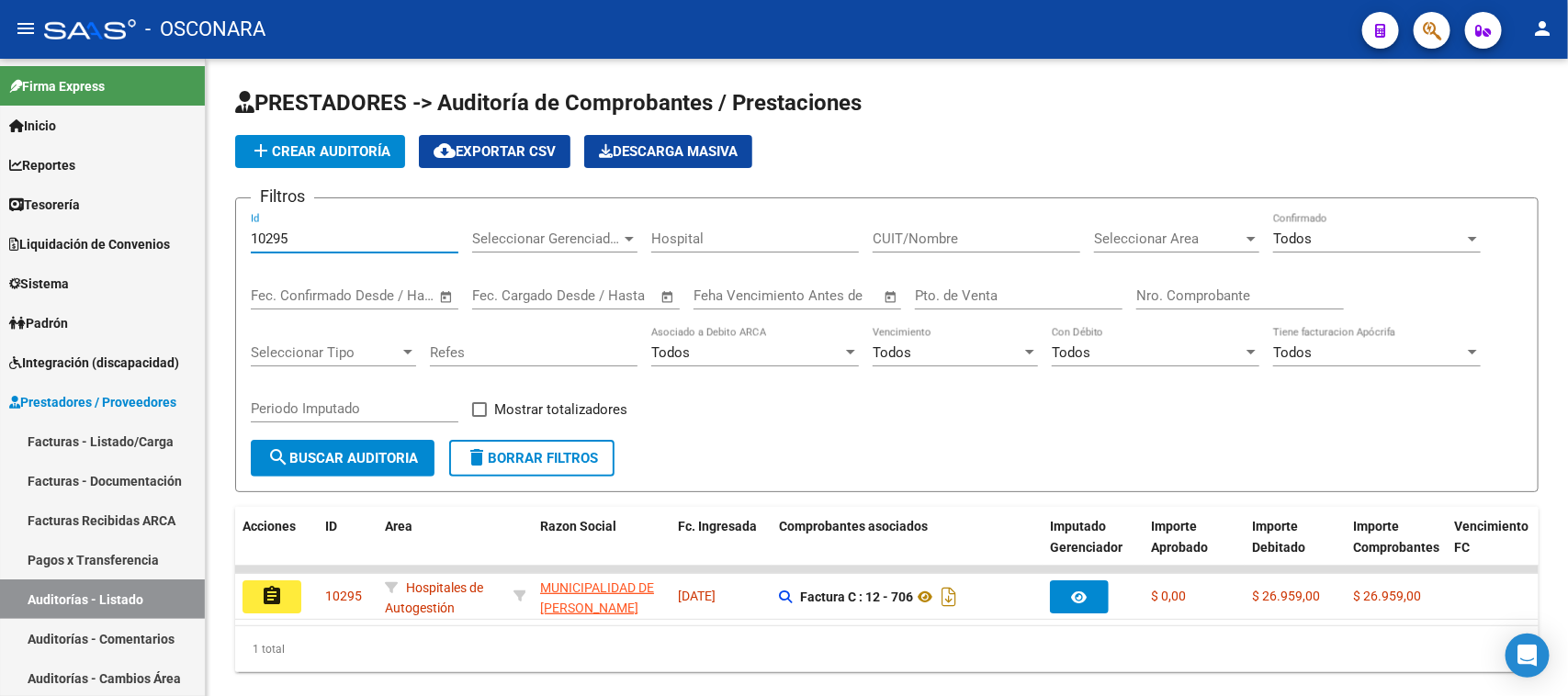
click at [318, 231] on input "10295" at bounding box center [355, 239] width 208 height 17
type input "10296"
click at [314, 443] on button "search Buscar Auditoria" at bounding box center [343, 458] width 184 height 37
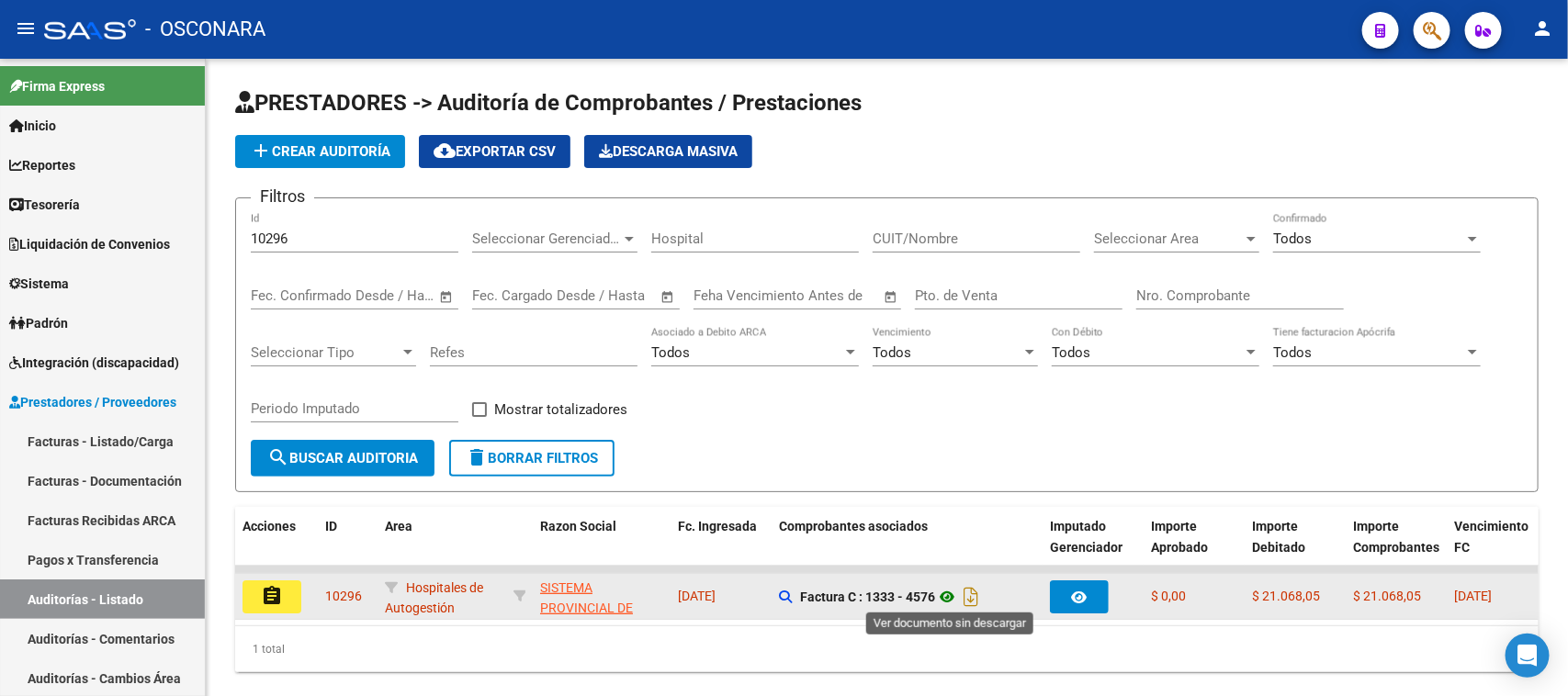
click at [953, 594] on icon at bounding box center [947, 597] width 24 height 22
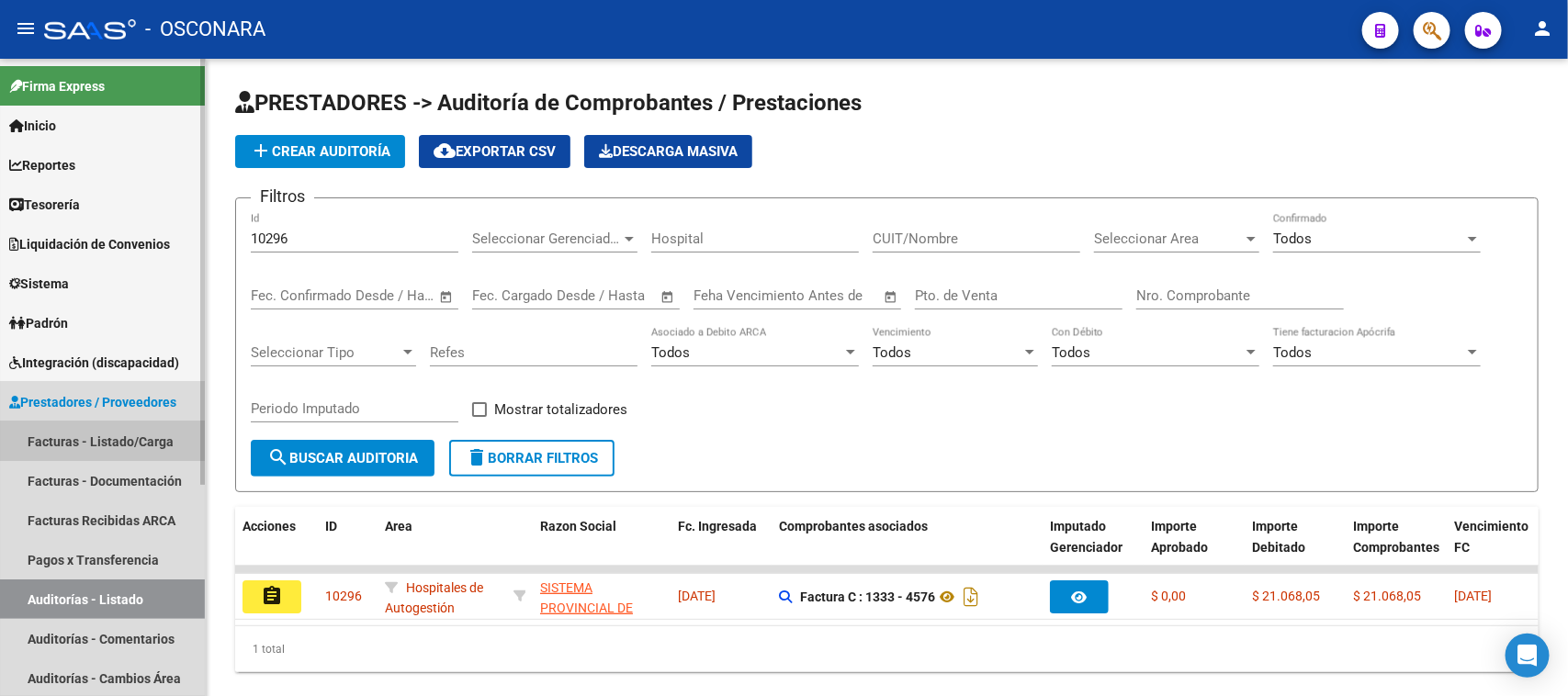
click at [93, 428] on link "Facturas - Listado/Carga" at bounding box center [103, 441] width 205 height 40
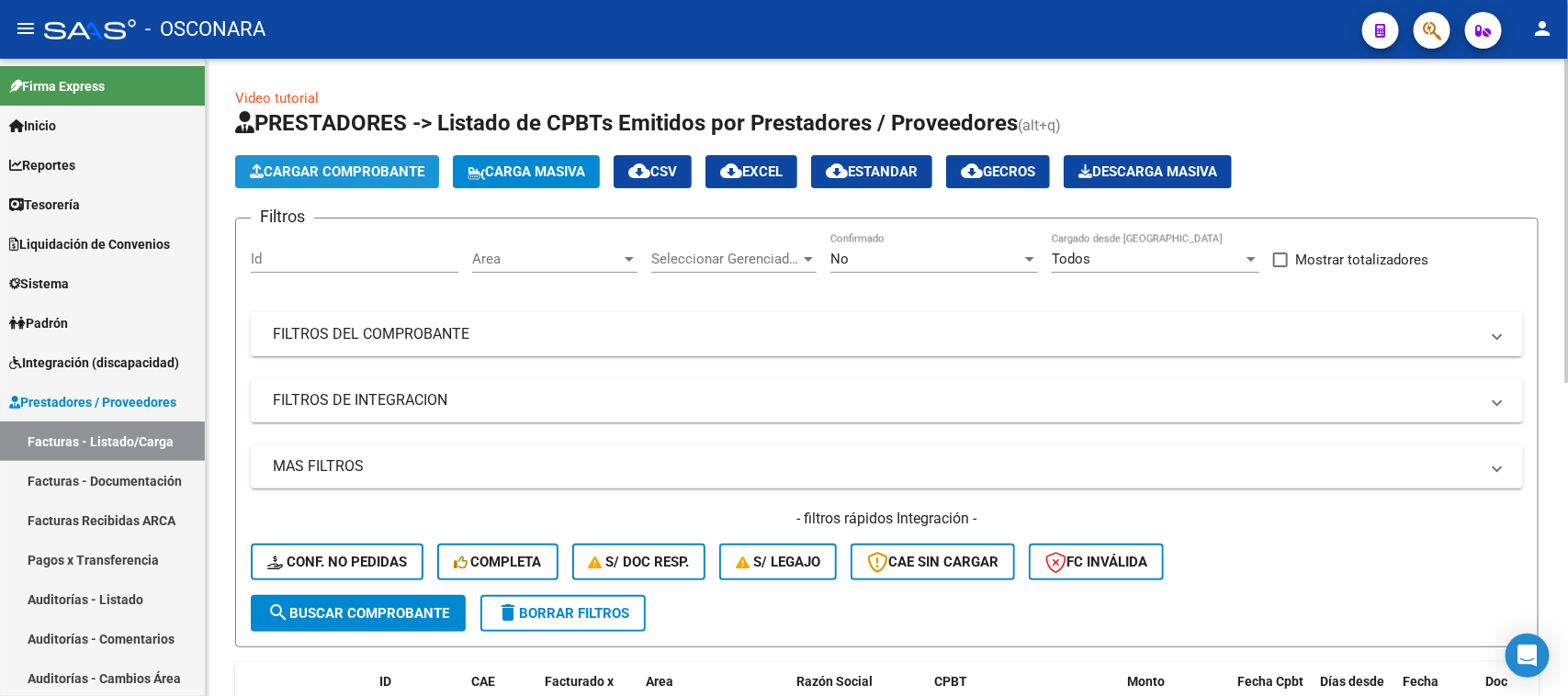
click at [282, 167] on span "Cargar Comprobante" at bounding box center [337, 172] width 175 height 17
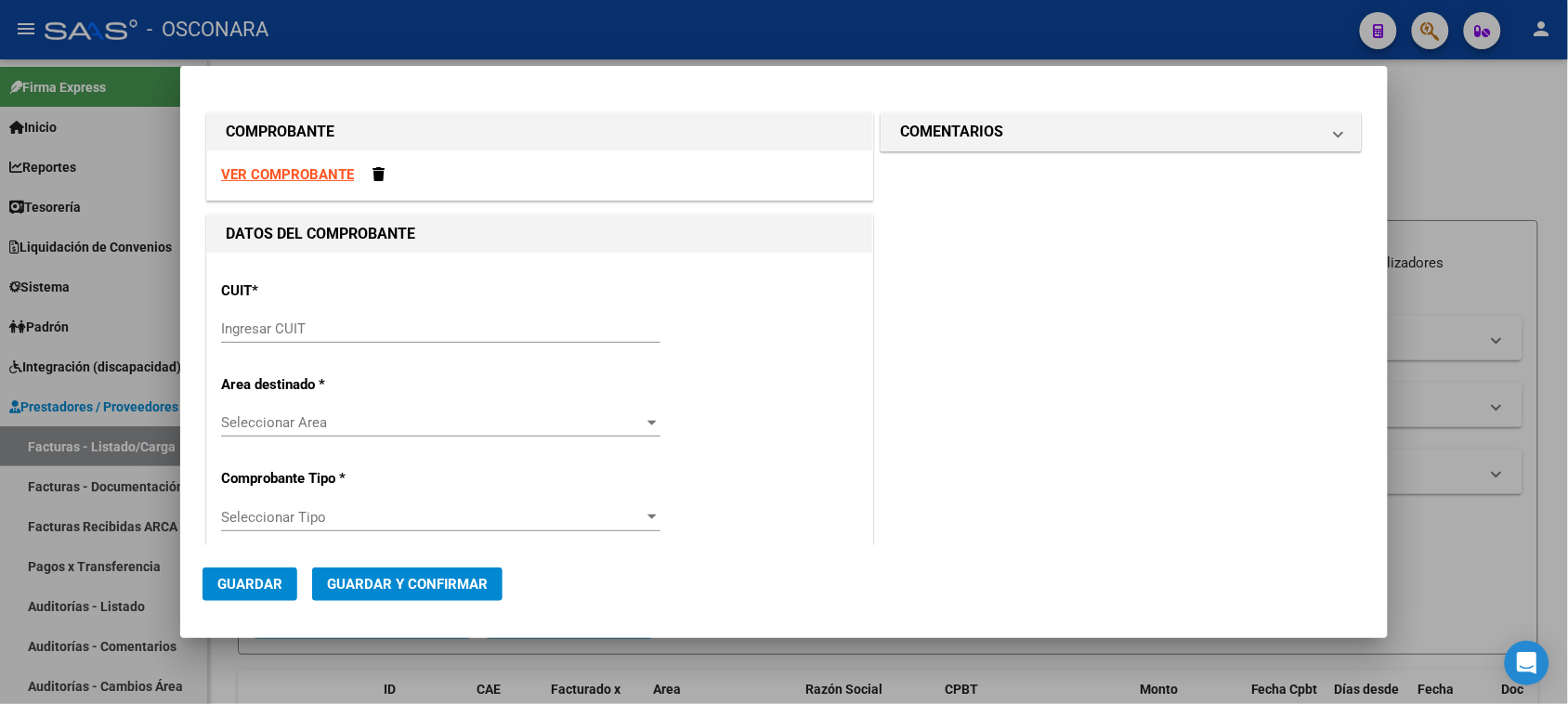
click at [350, 326] on input "Ingresar CUIT" at bounding box center [441, 329] width 439 height 17
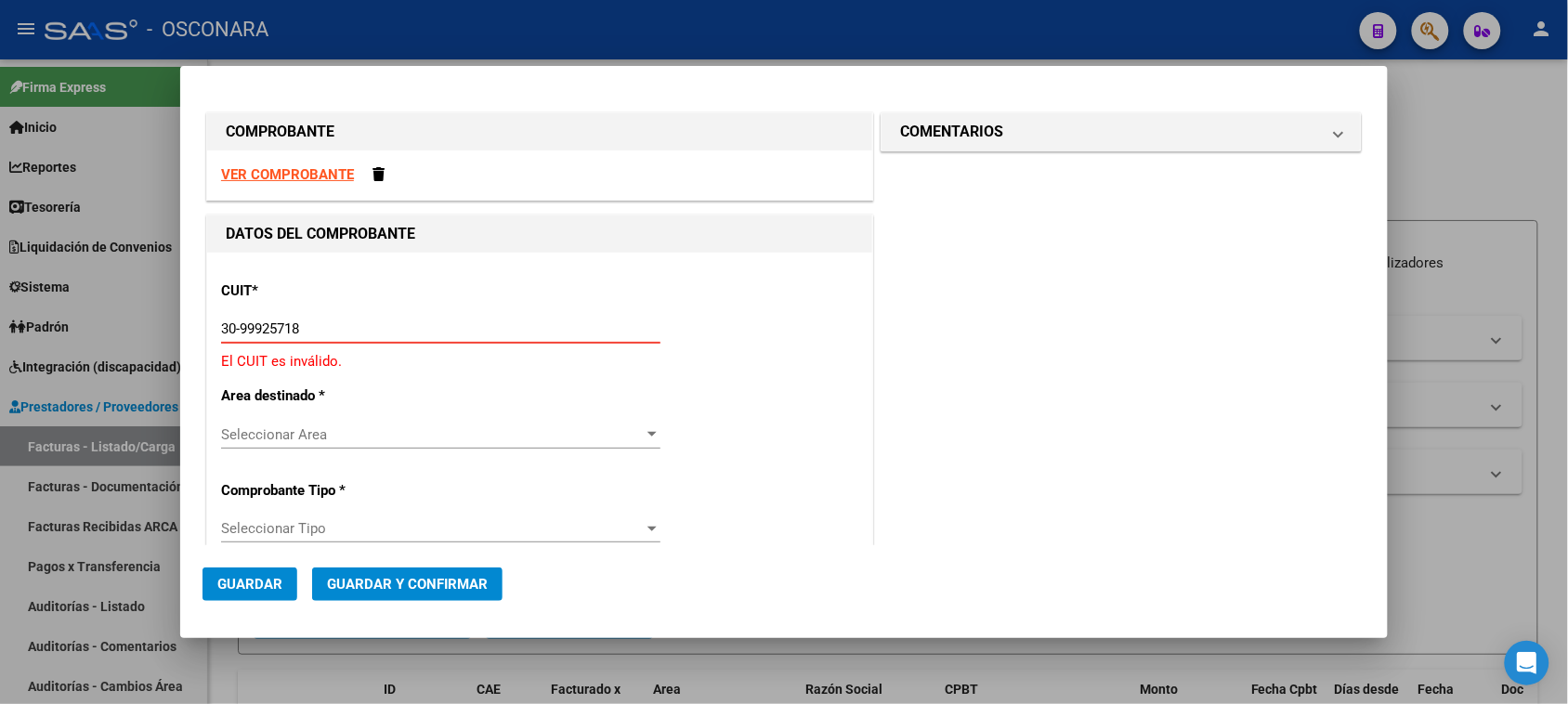
type input "30-99925718-2"
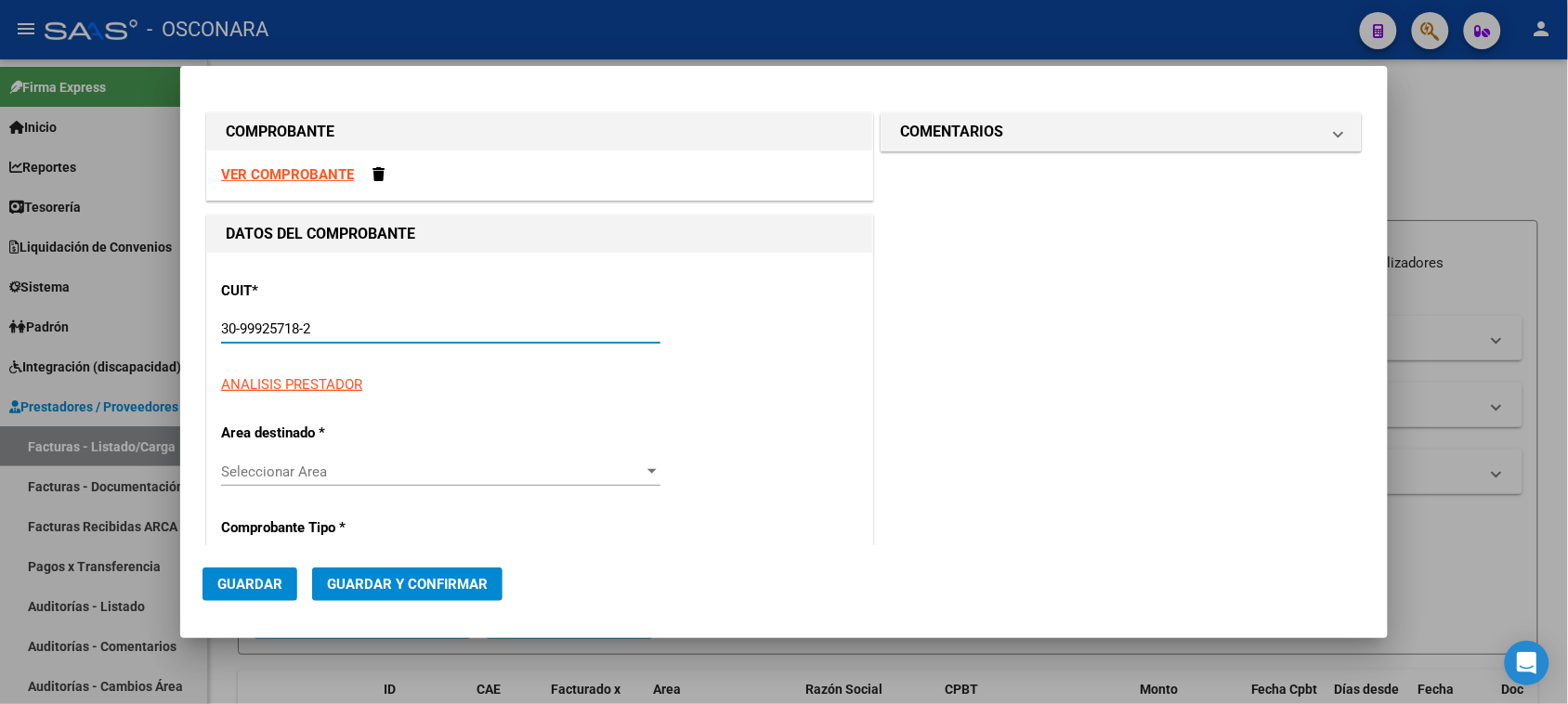
type input "3"
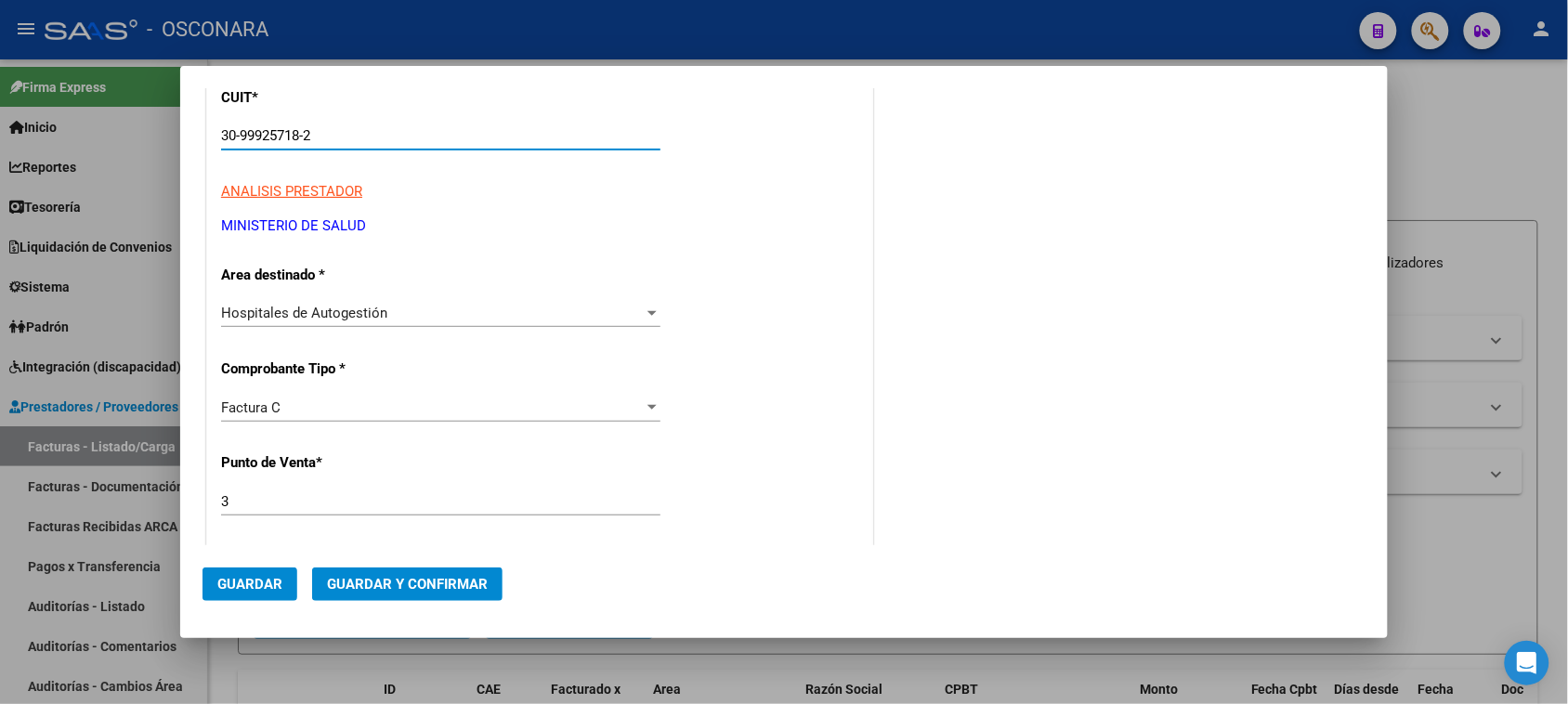
scroll to position [232, 0]
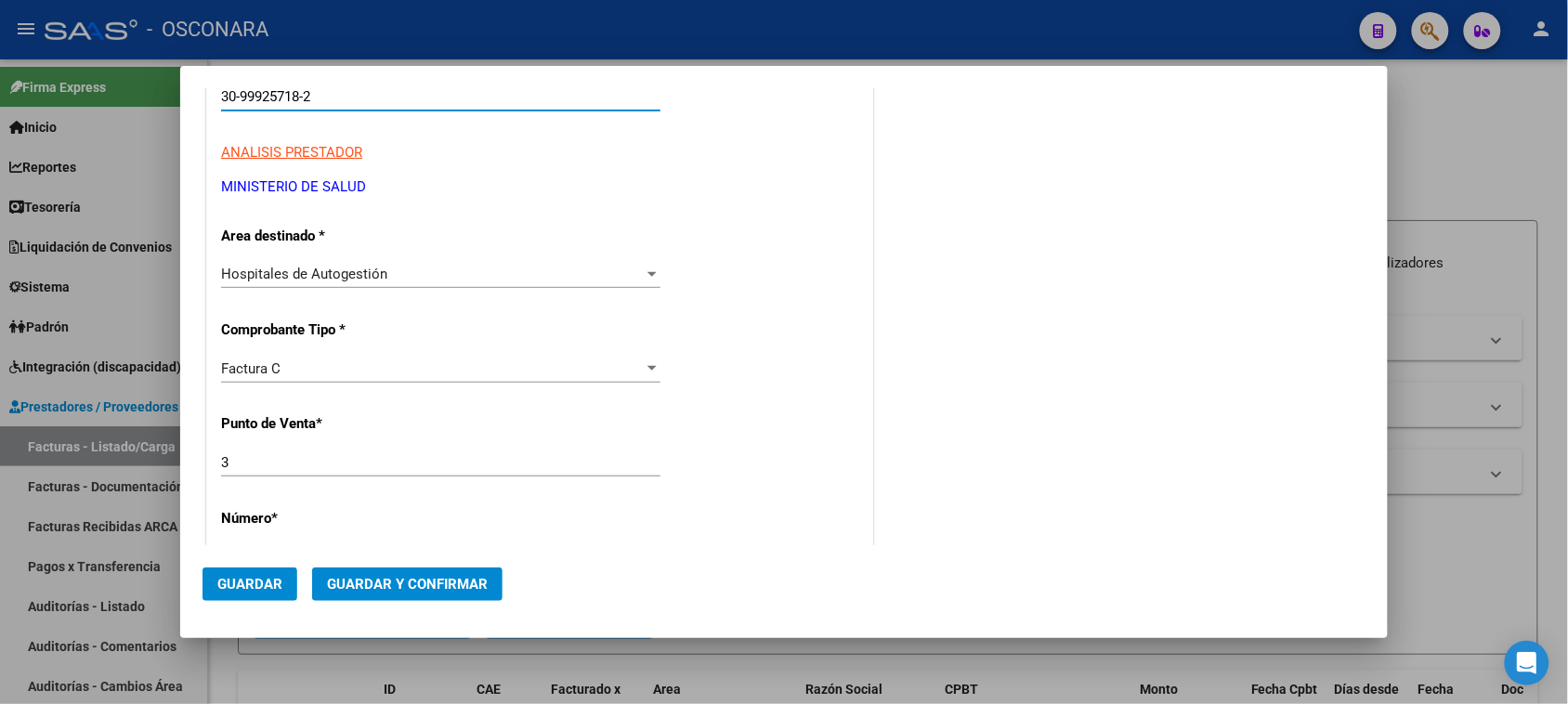
type input "30-99925718-2"
click at [288, 467] on input "3" at bounding box center [441, 462] width 439 height 17
type input "3"
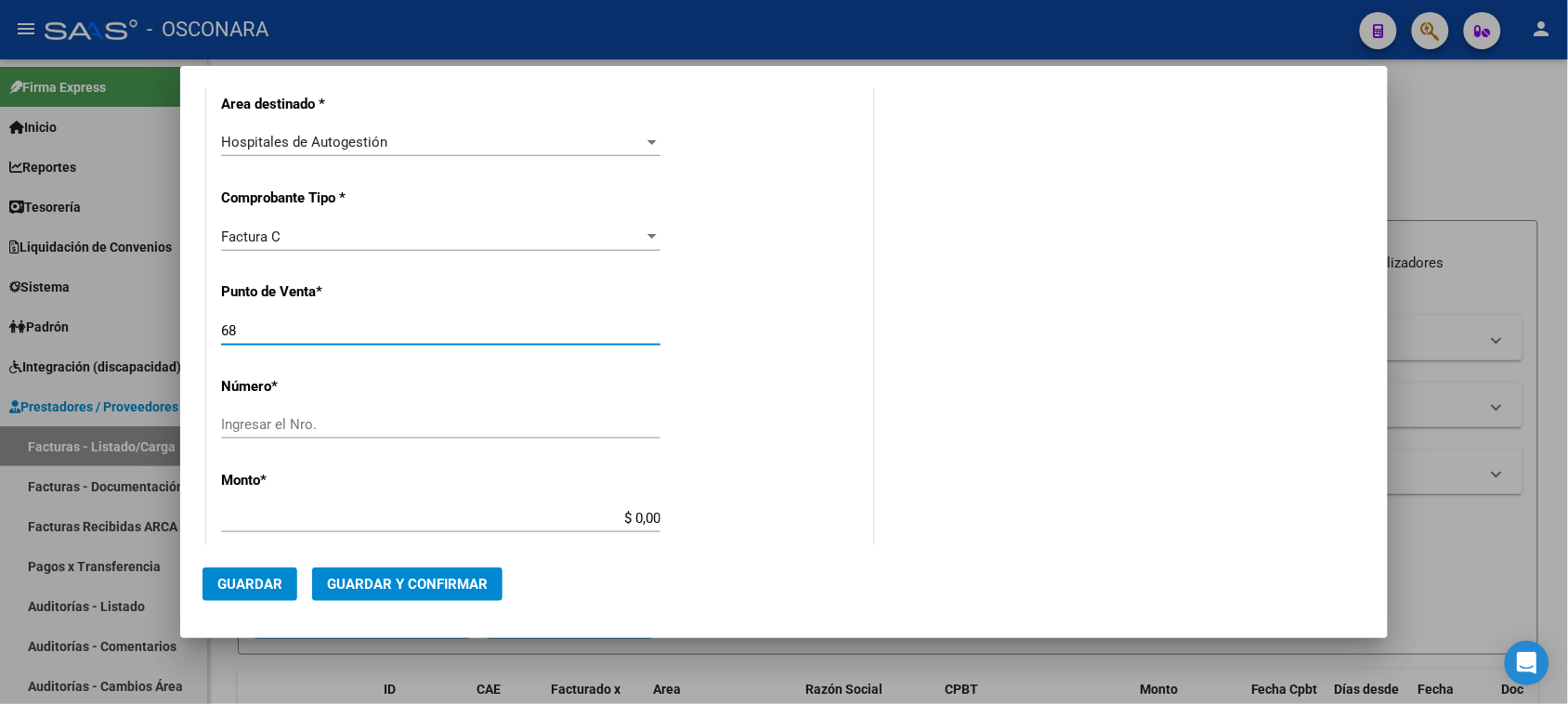
scroll to position [581, 0]
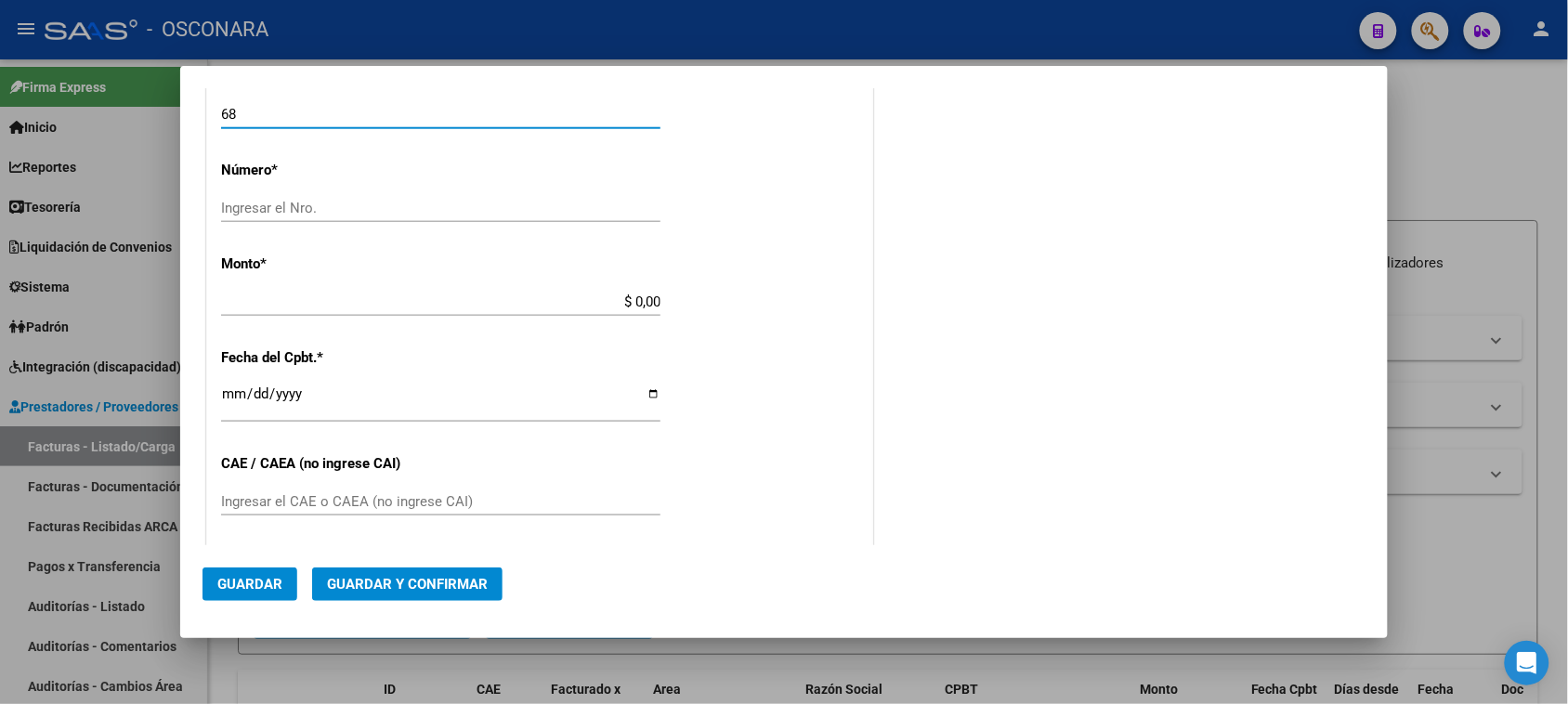
type input "68"
click at [299, 192] on div "CUIT * 30-99925718-2 Ingresar CUIT ANALISIS PRESTADOR MINISTERIO DE [PERSON_NAM…" at bounding box center [540, 331] width 665 height 1316
click at [302, 207] on input "Ingresar el Nro." at bounding box center [441, 208] width 439 height 17
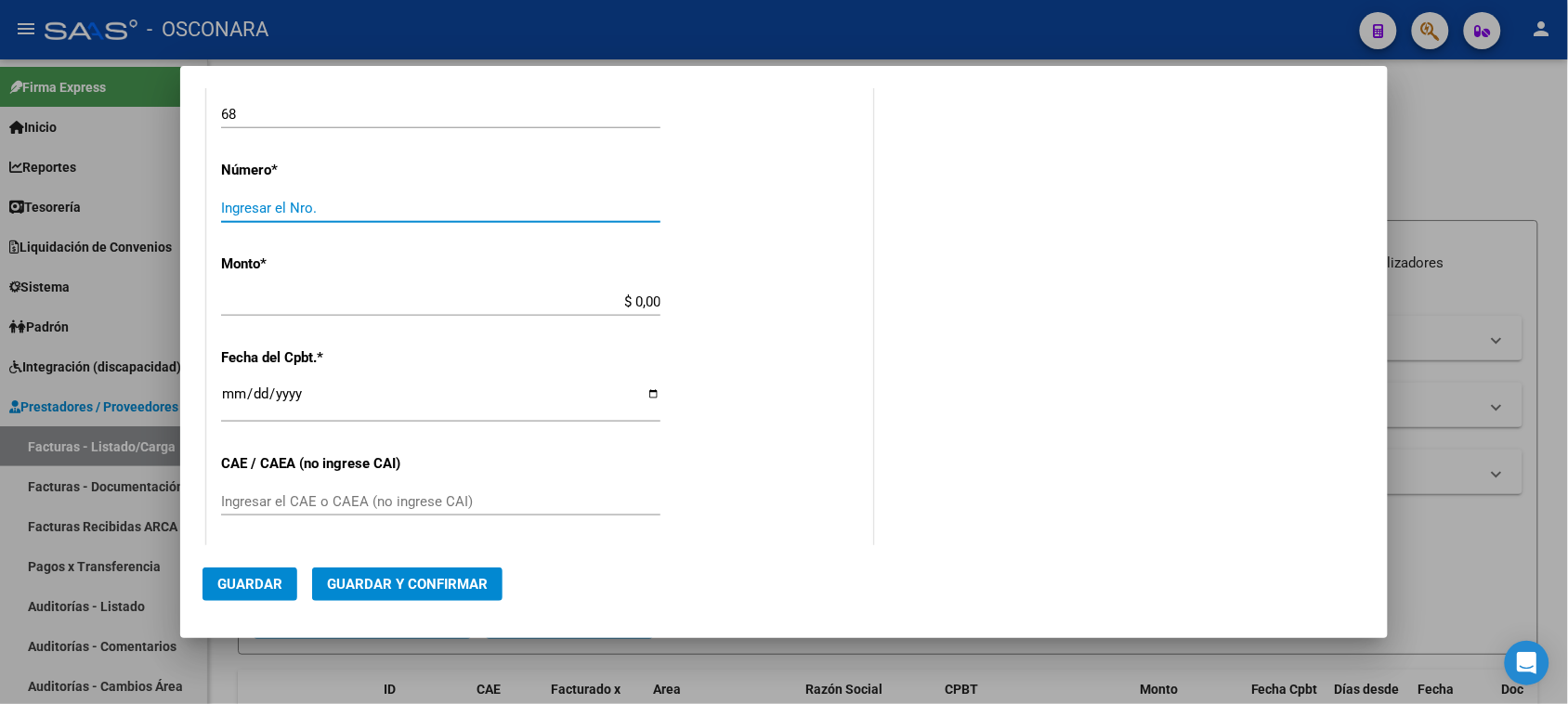
type input "7"
type input "1700"
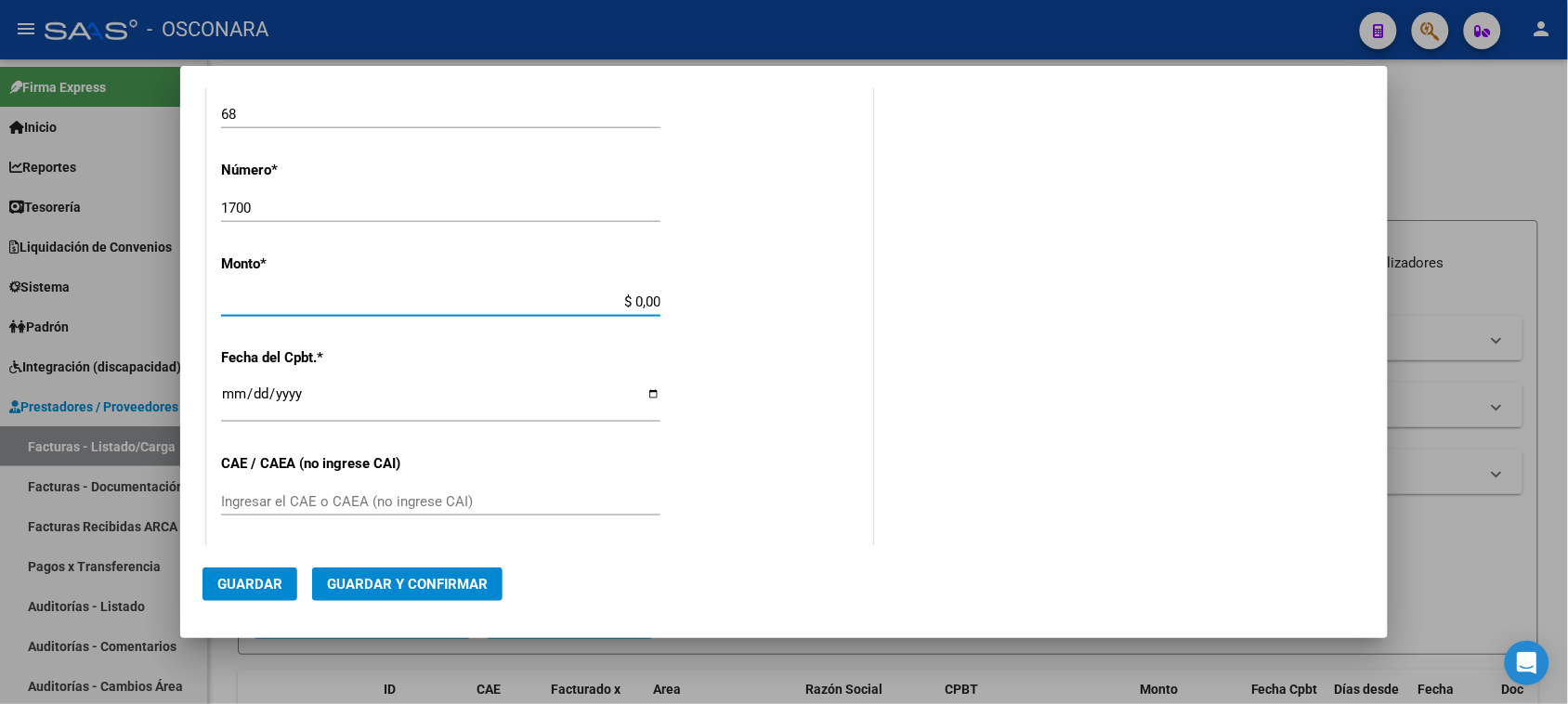
click at [632, 298] on input "$ 0,00" at bounding box center [441, 302] width 439 height 17
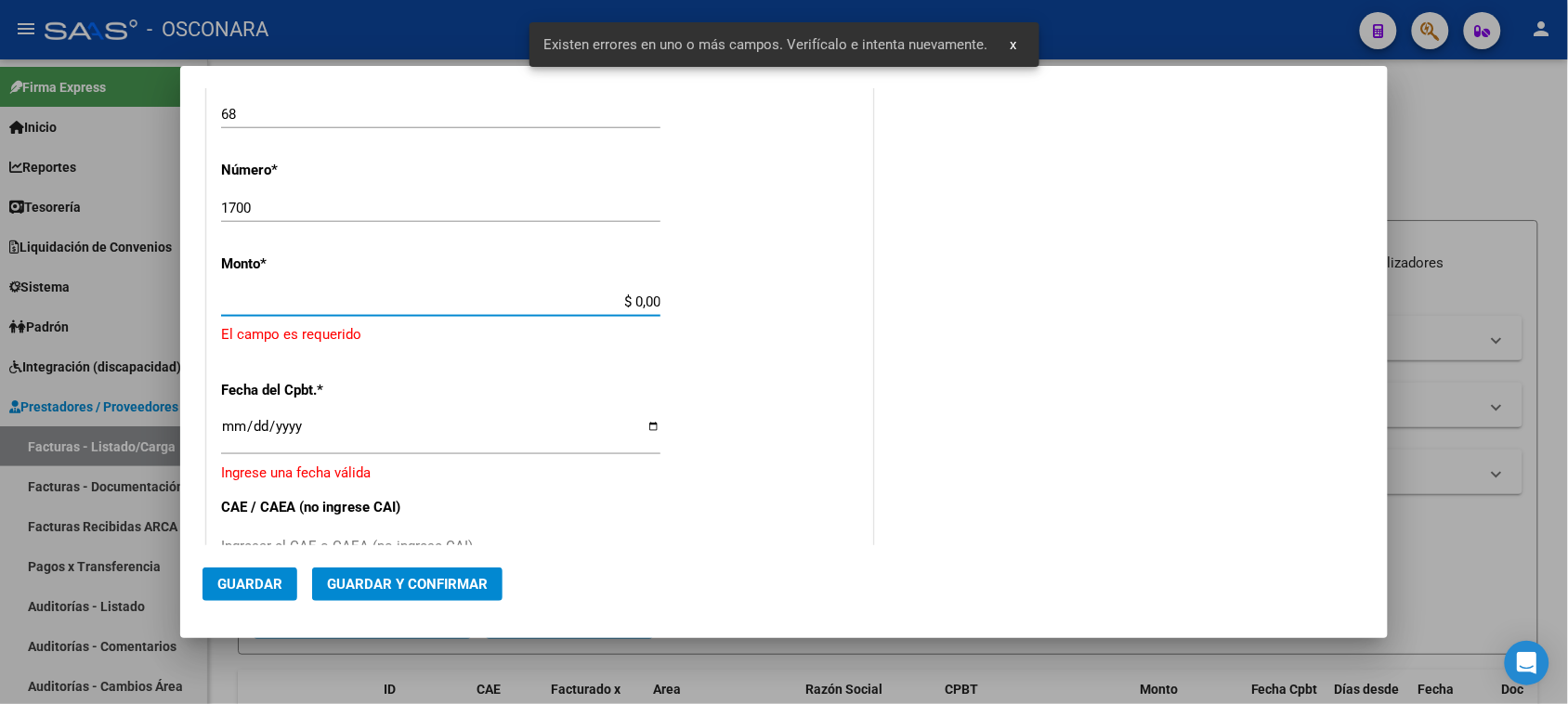
scroll to position [557, 0]
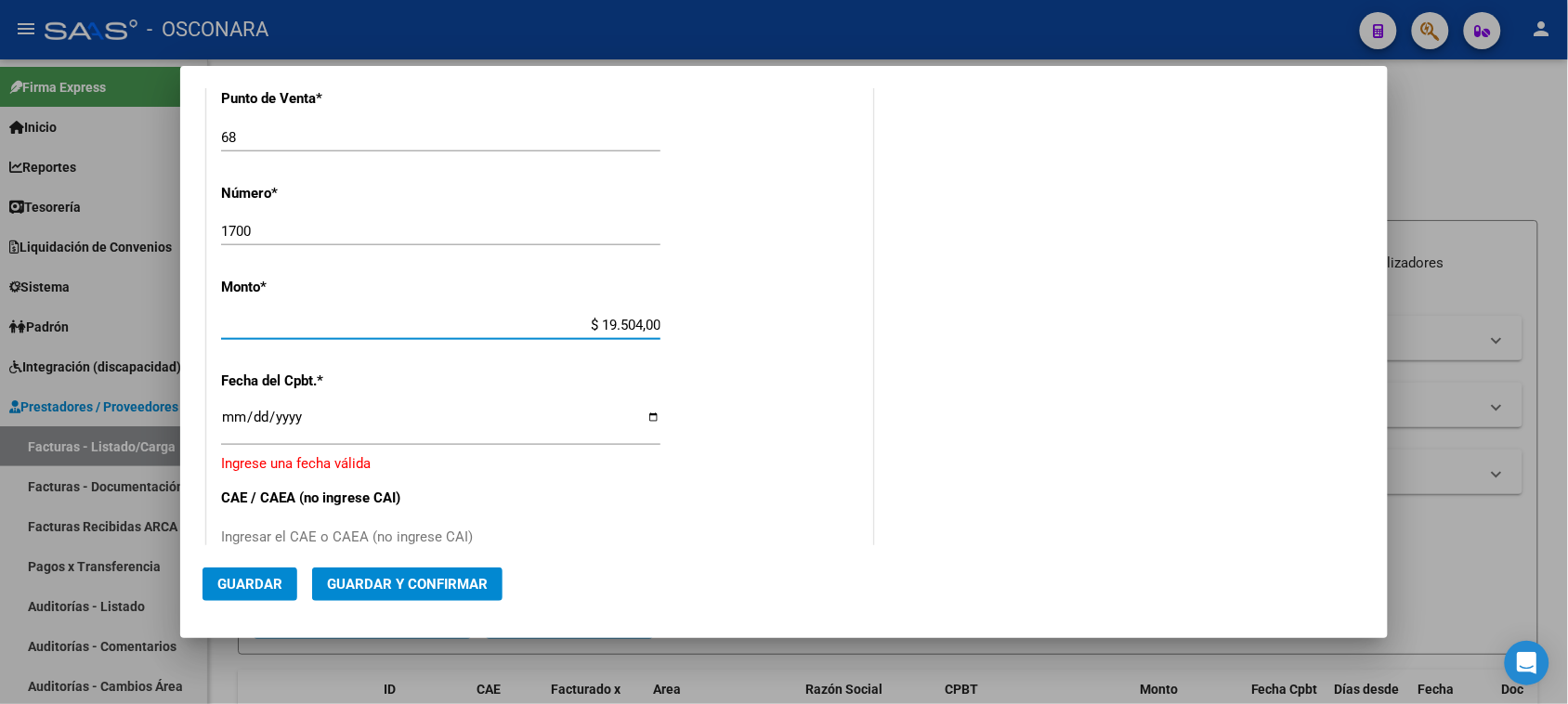
type input "$ 195.042,00"
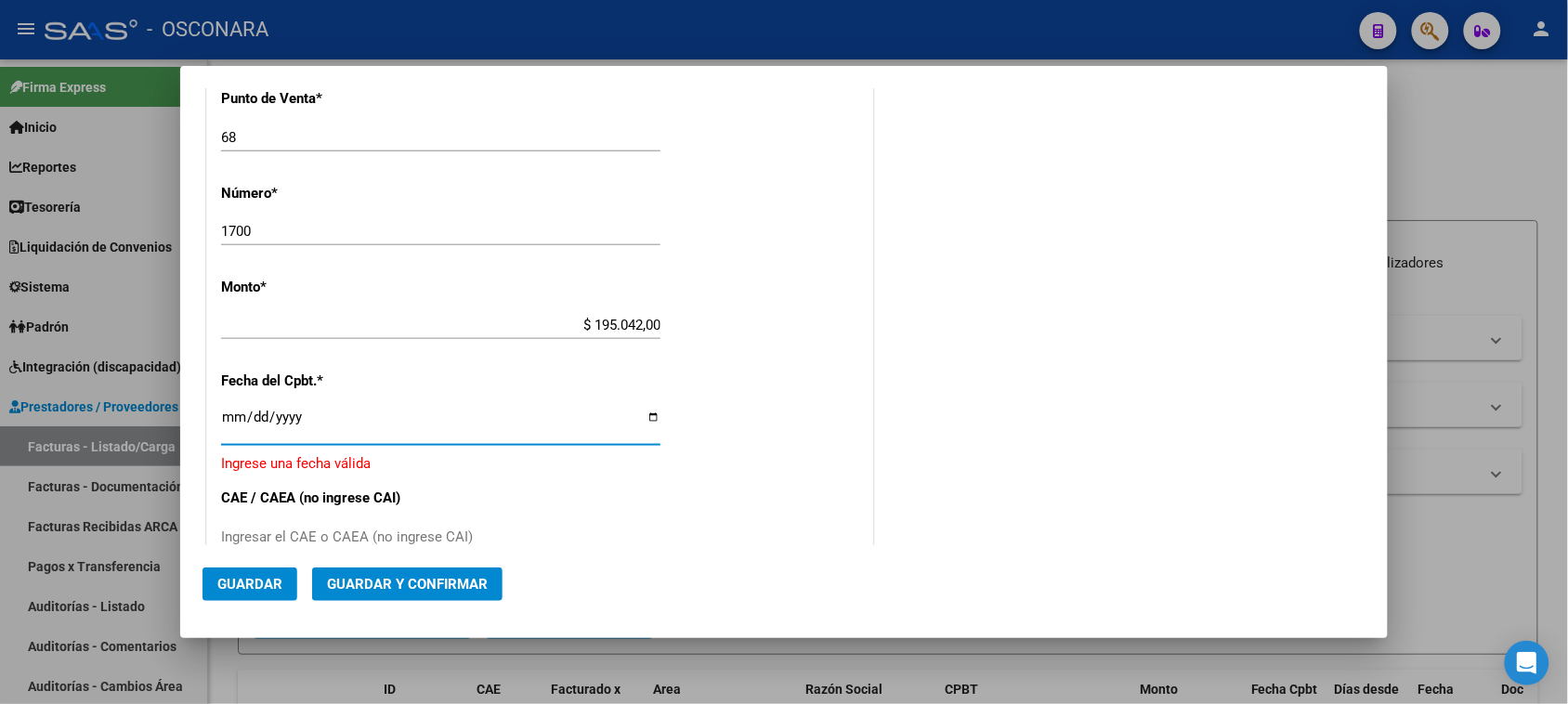
click at [231, 418] on input "Ingresar la fecha" at bounding box center [441, 425] width 439 height 30
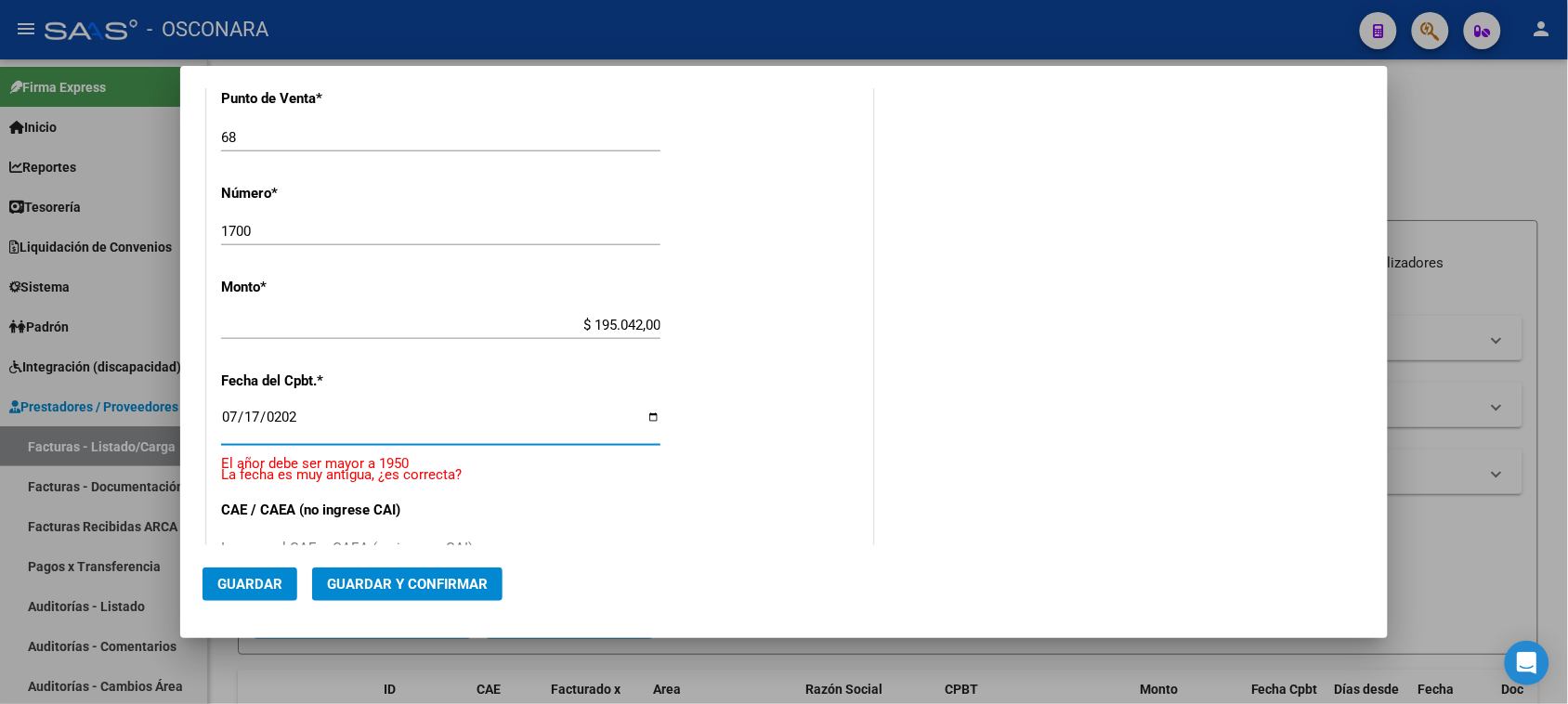
type input "[DATE]"
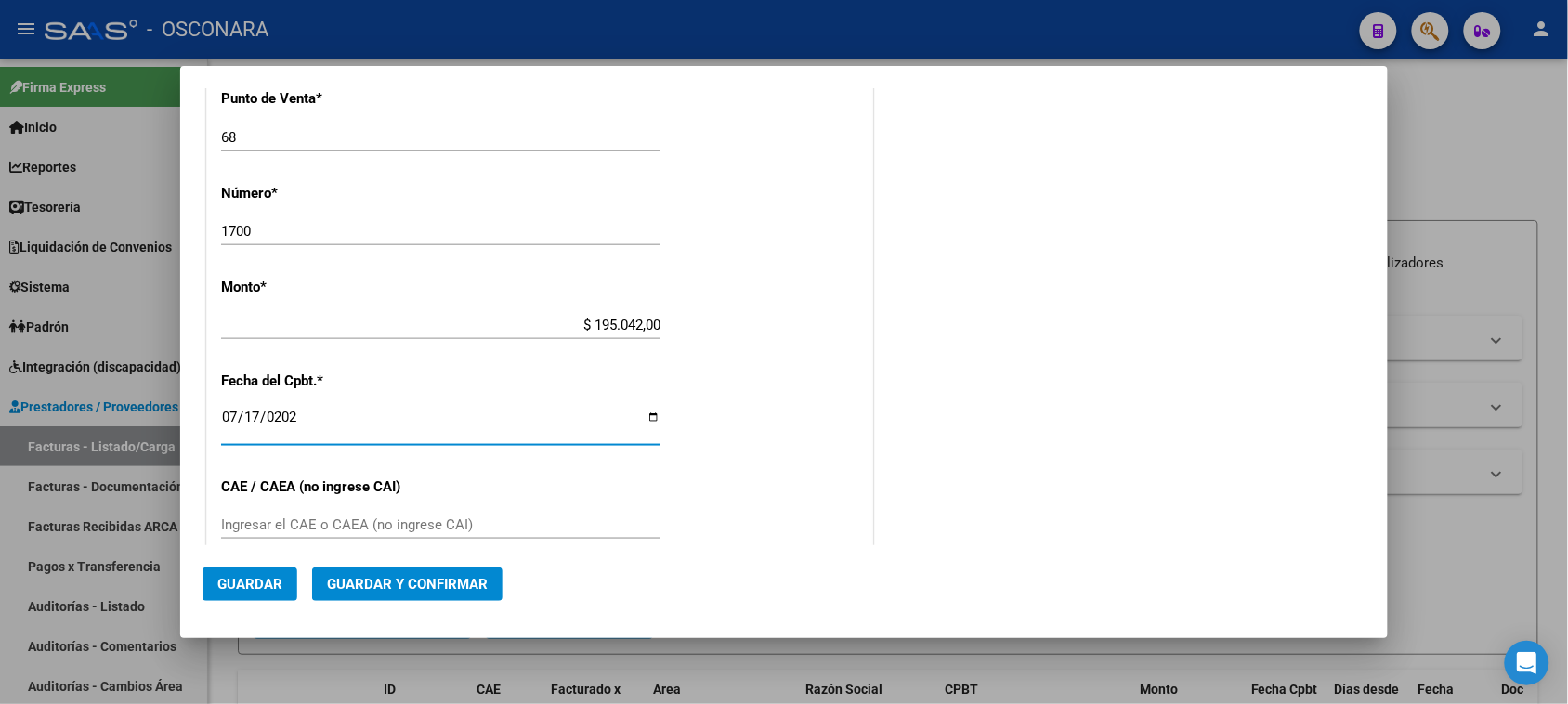
click at [368, 518] on input "Ingresar el CAE o CAEA (no ingrese CAI)" at bounding box center [441, 525] width 439 height 17
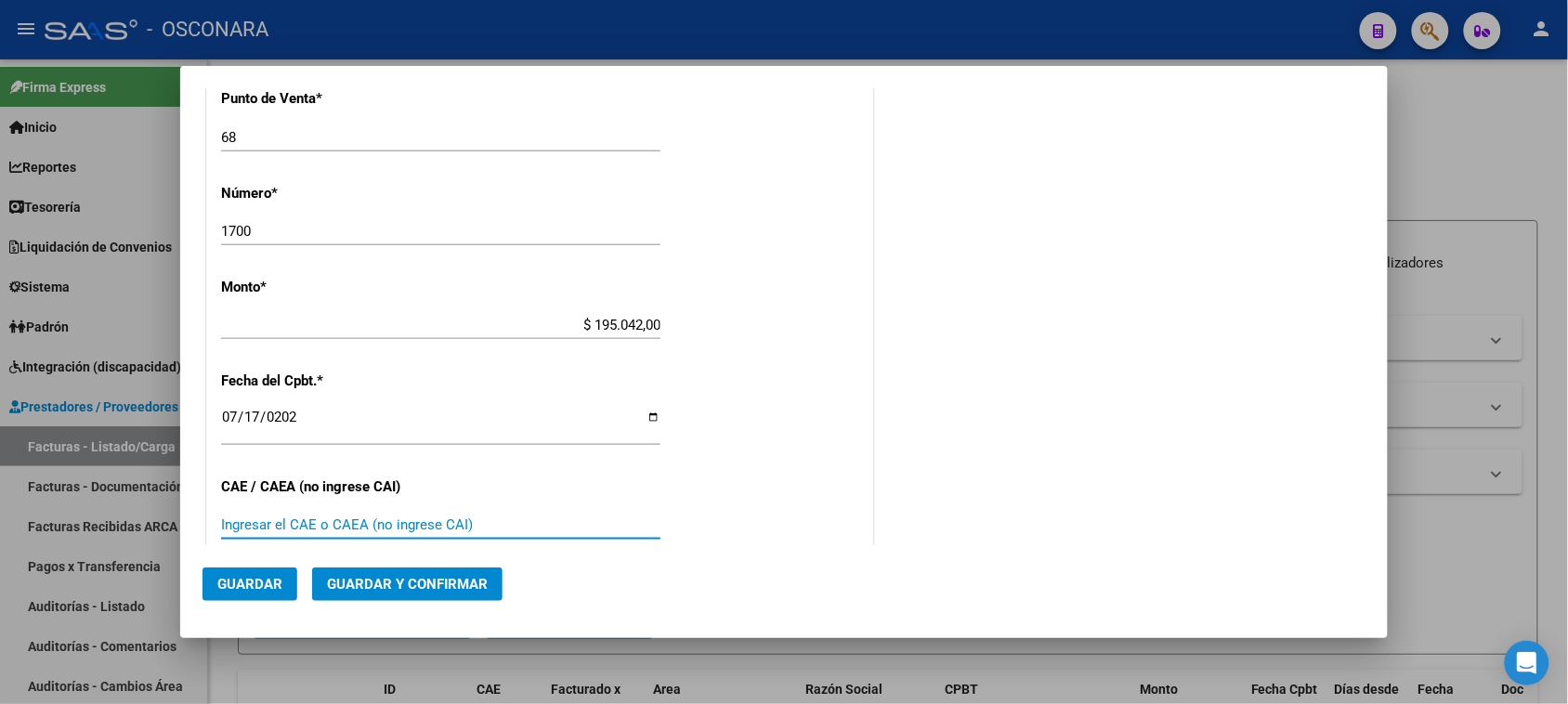
click at [421, 586] on span "Guardar y Confirmar" at bounding box center [407, 584] width 161 height 17
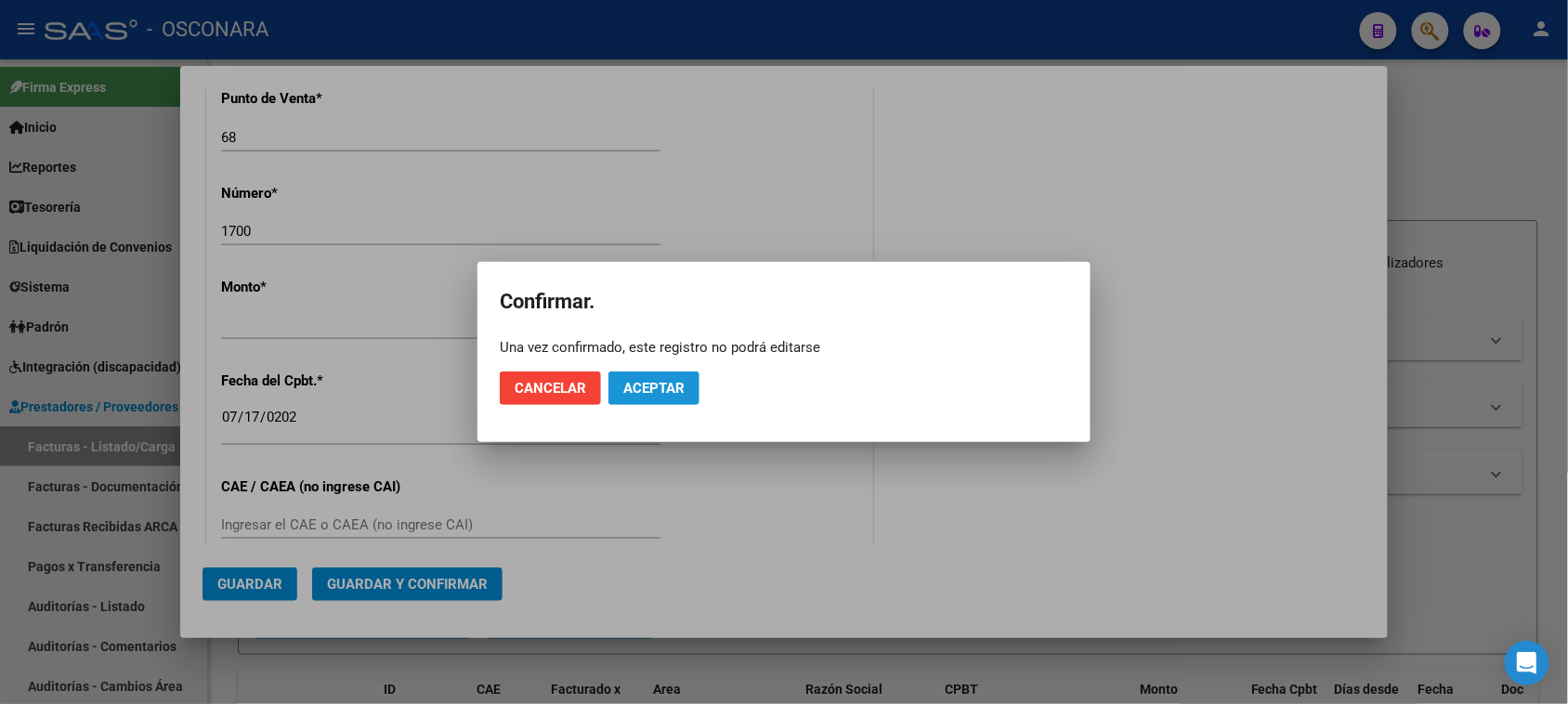
click at [662, 392] on span "Aceptar" at bounding box center [654, 388] width 62 height 17
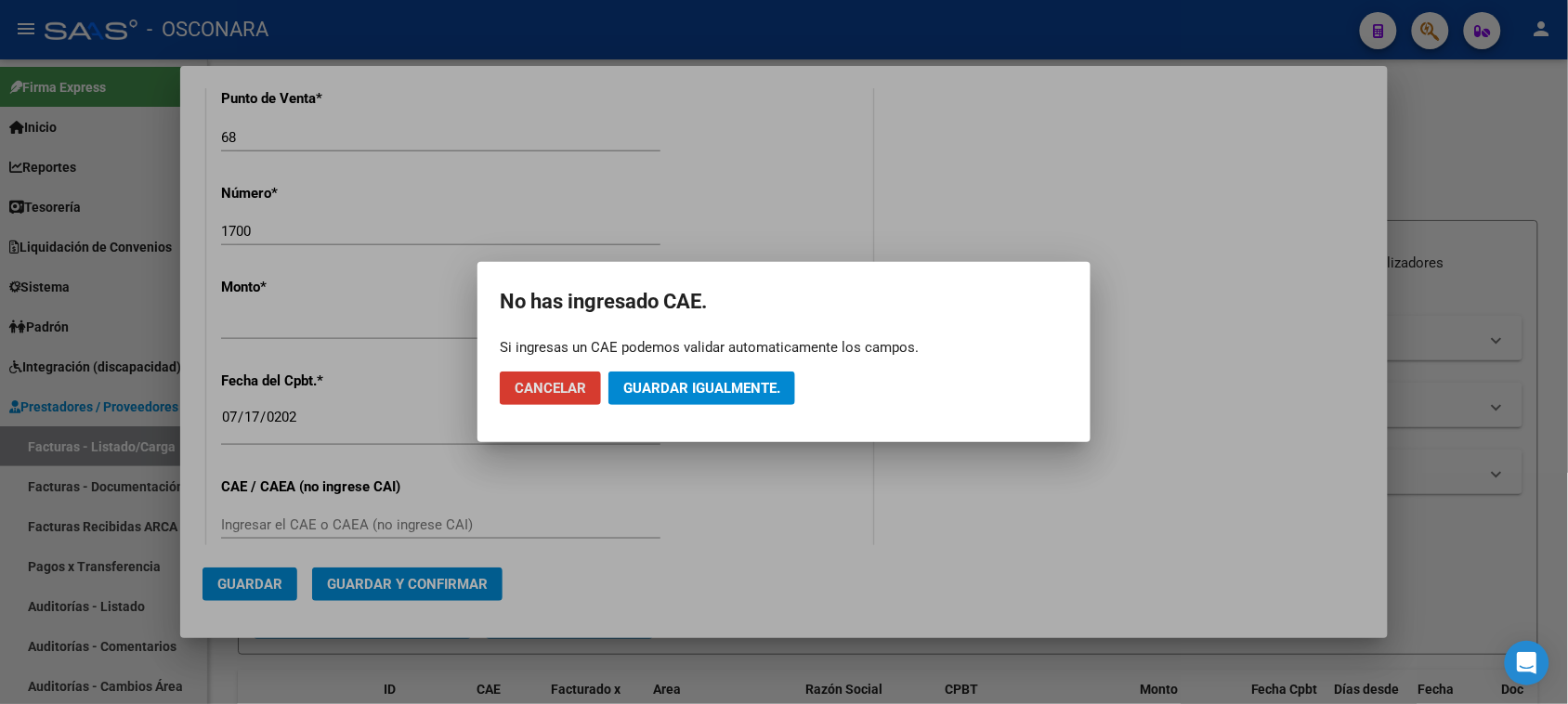
click at [671, 387] on span "Guardar igualmente." at bounding box center [701, 388] width 157 height 17
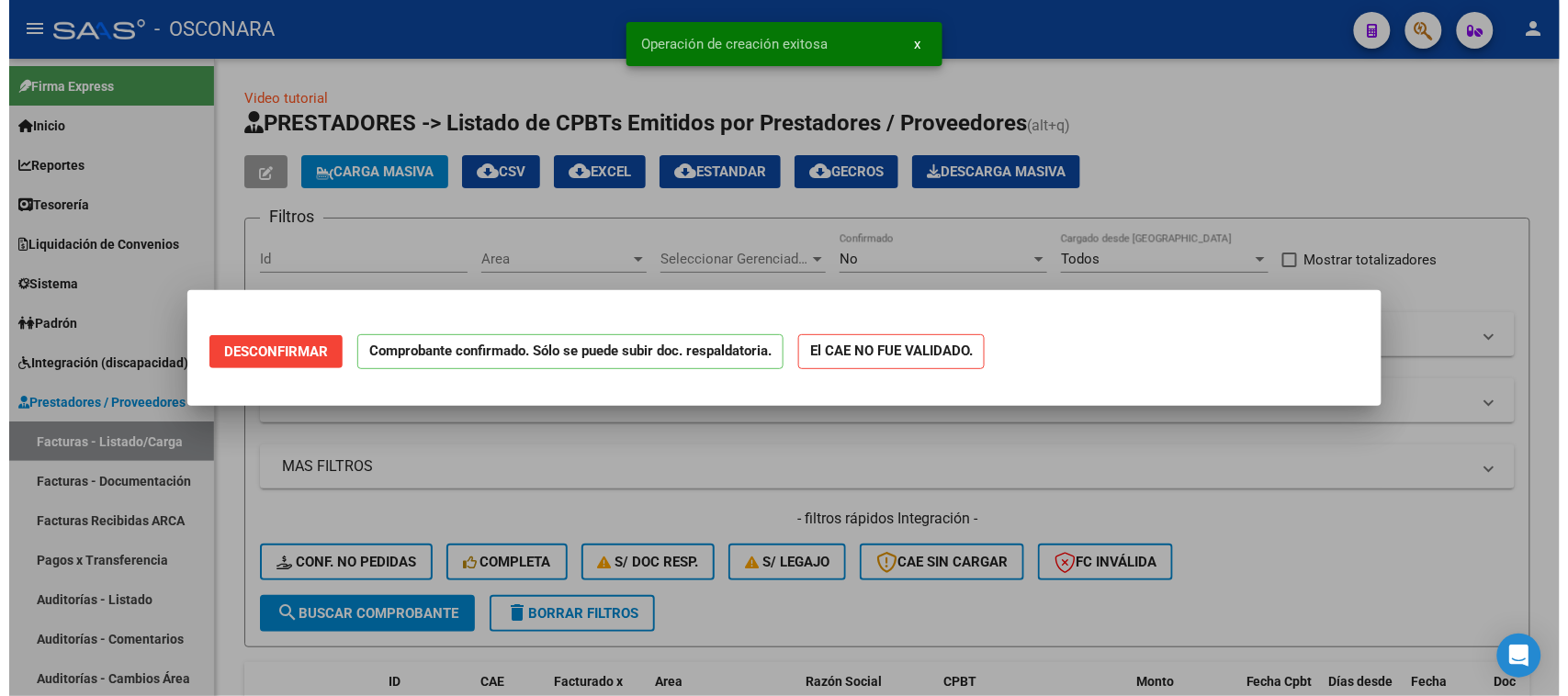
scroll to position [0, 0]
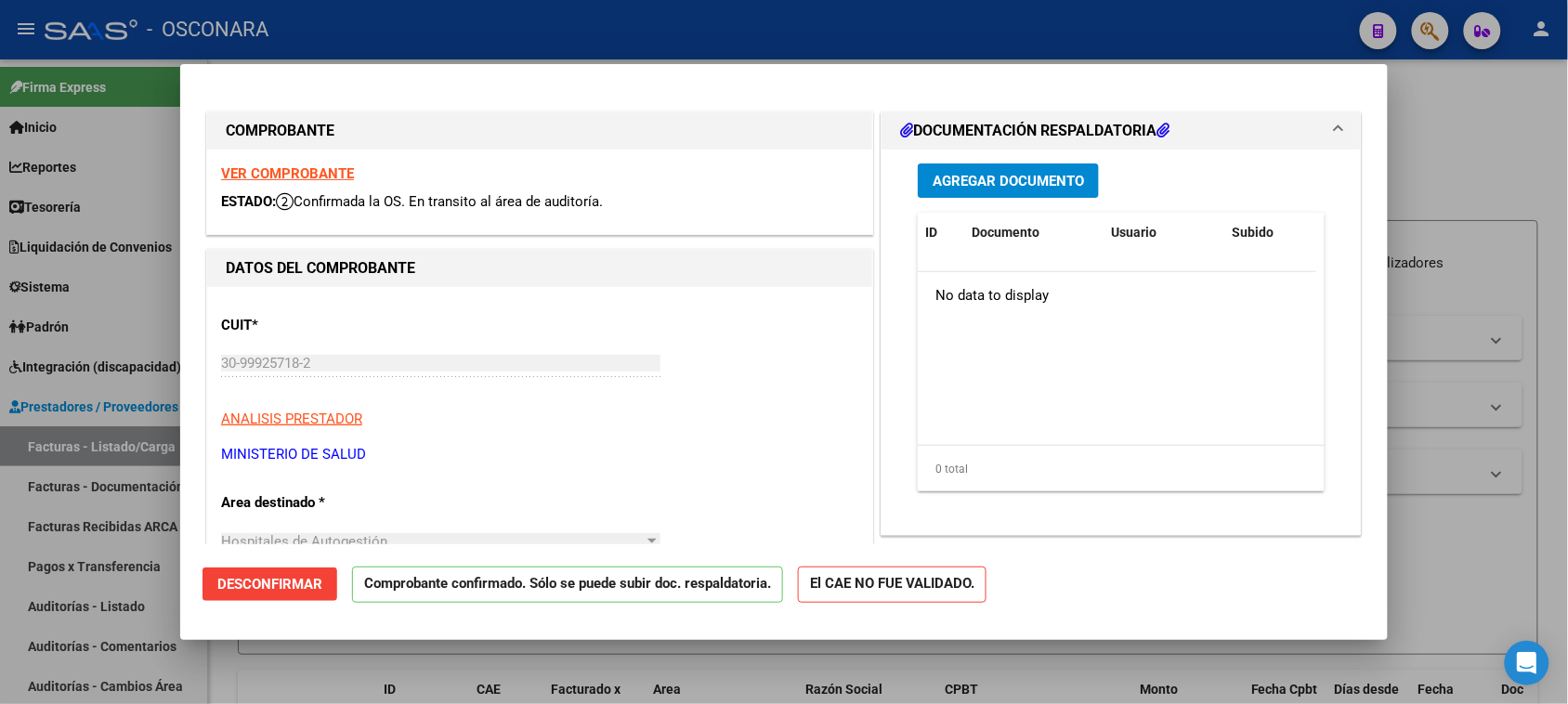
click at [1450, 160] on div at bounding box center [784, 352] width 1568 height 704
type input "$ 0,00"
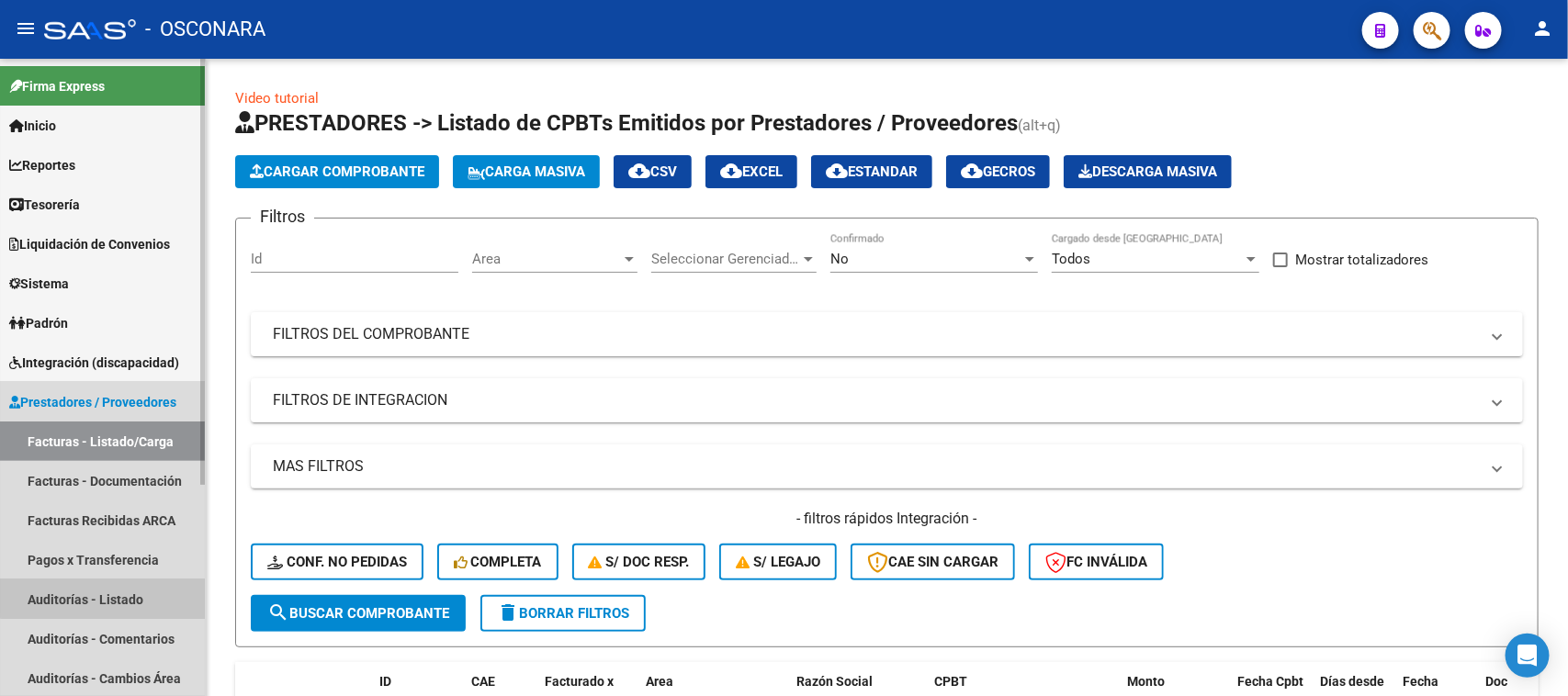
click at [107, 594] on link "Auditorías - Listado" at bounding box center [103, 599] width 205 height 40
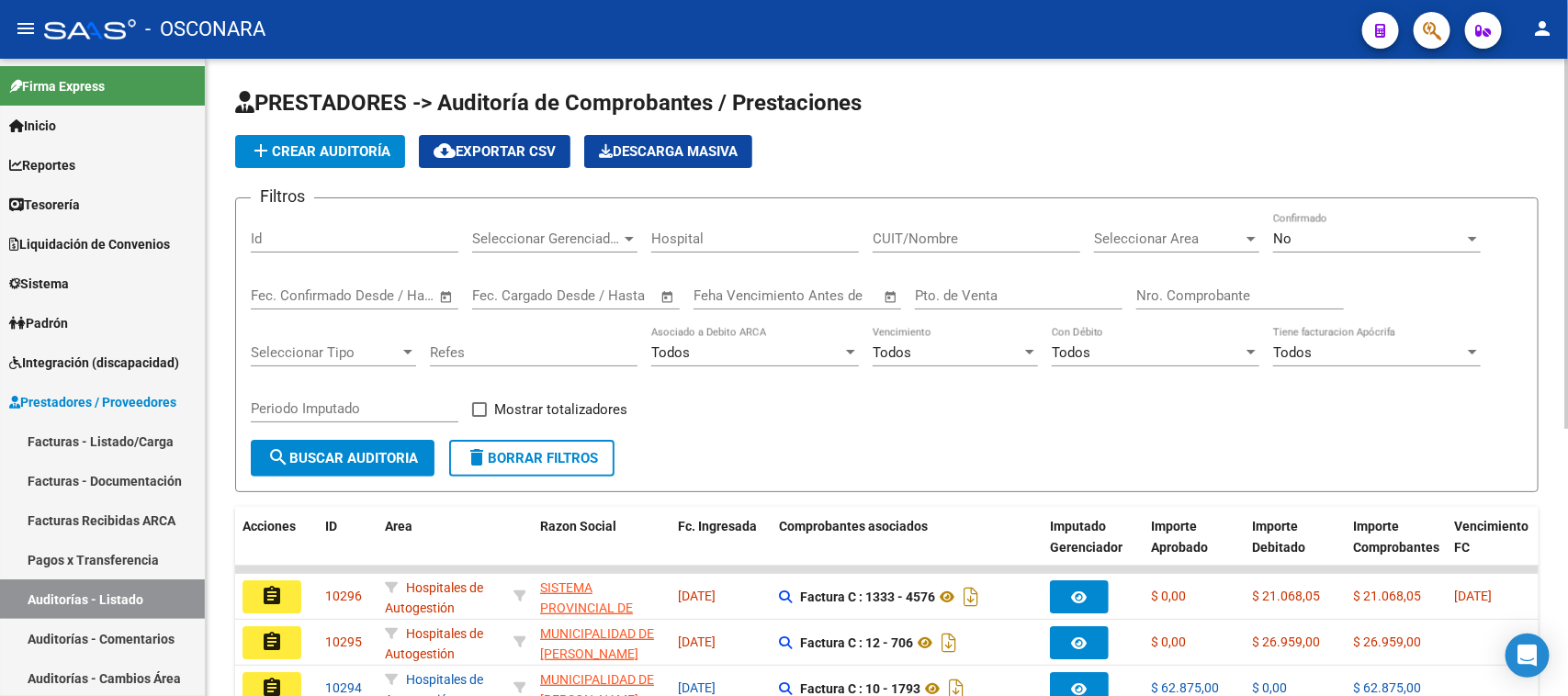
click at [321, 149] on span "add Crear Auditoría" at bounding box center [320, 151] width 140 height 17
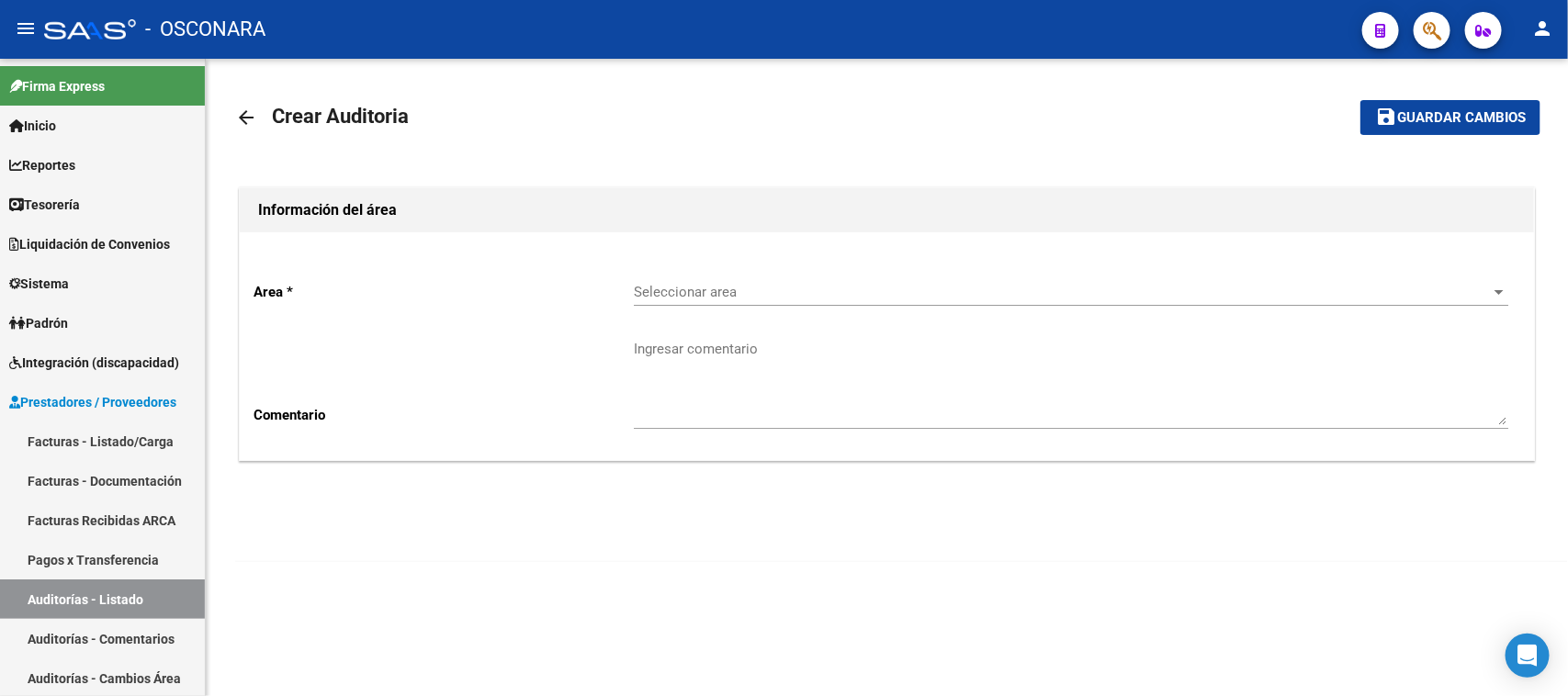
click at [698, 294] on span "Seleccionar area" at bounding box center [1062, 292] width 858 height 17
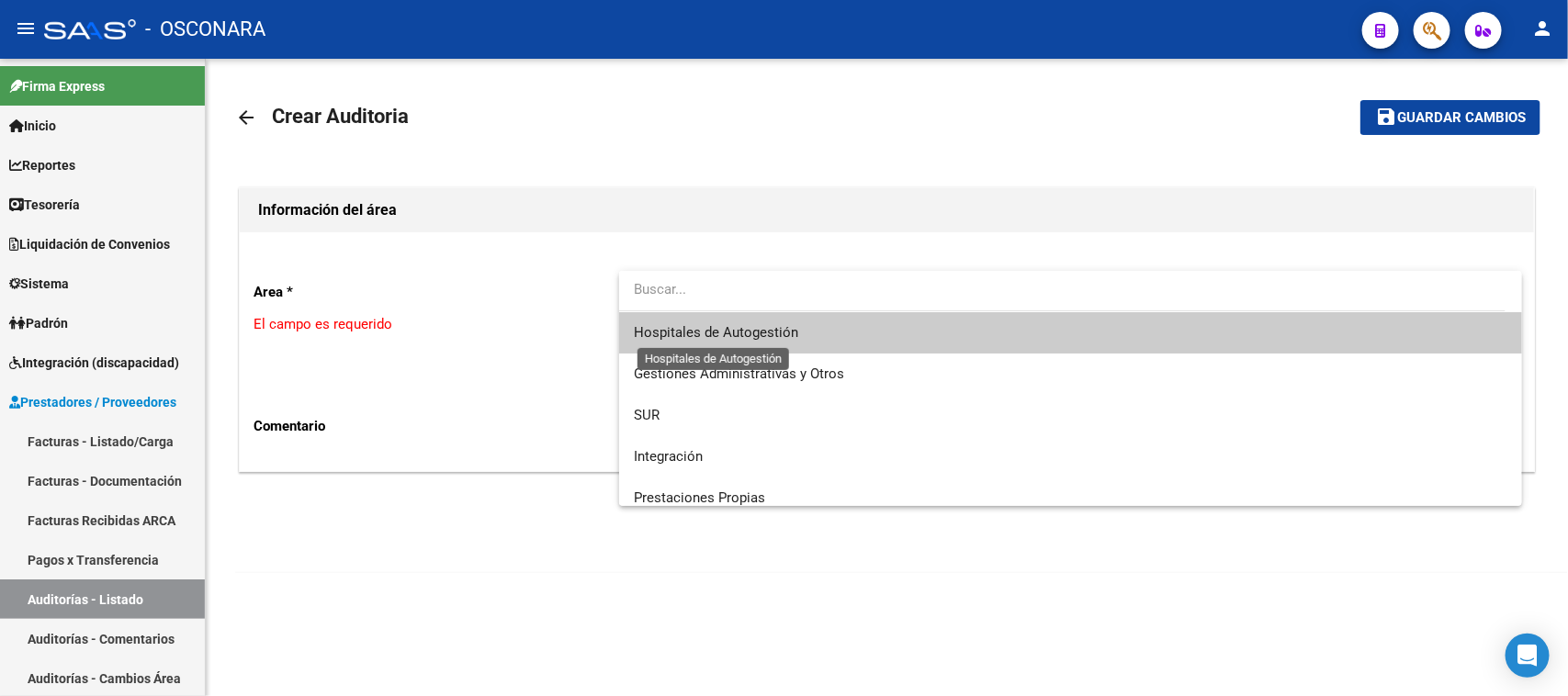
click at [707, 335] on span "Hospitales de Autogestión" at bounding box center [716, 332] width 164 height 17
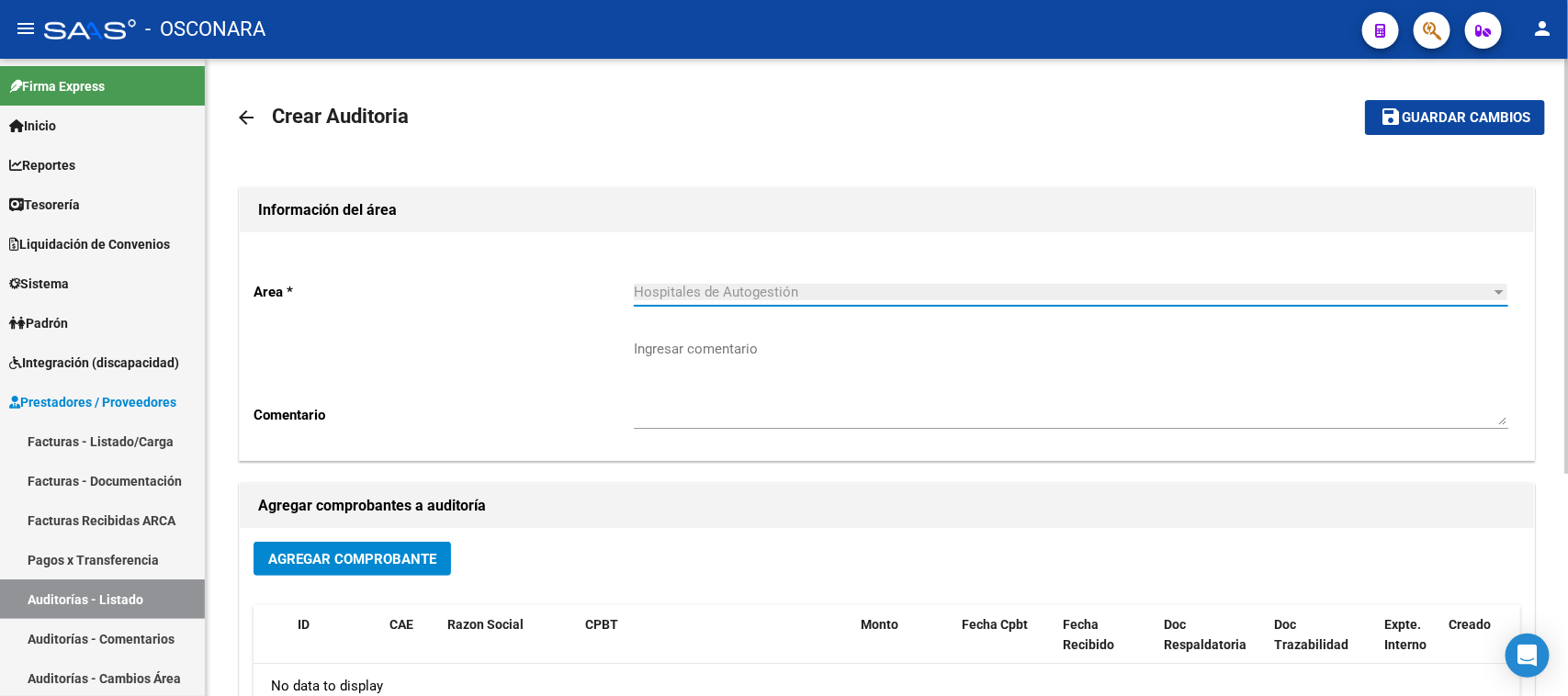
click at [407, 556] on span "Agregar Comprobante" at bounding box center [352, 559] width 168 height 17
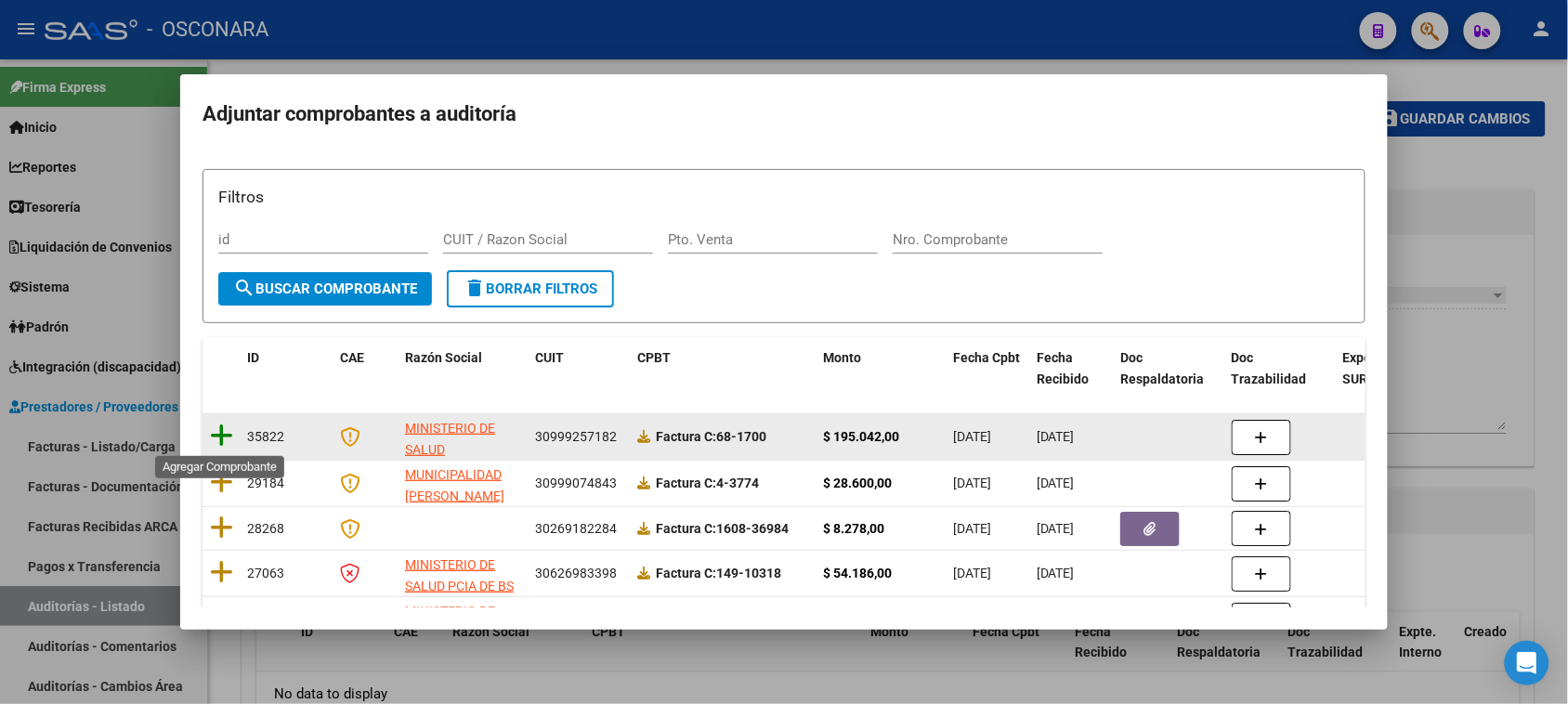
click at [217, 431] on icon at bounding box center [221, 436] width 23 height 26
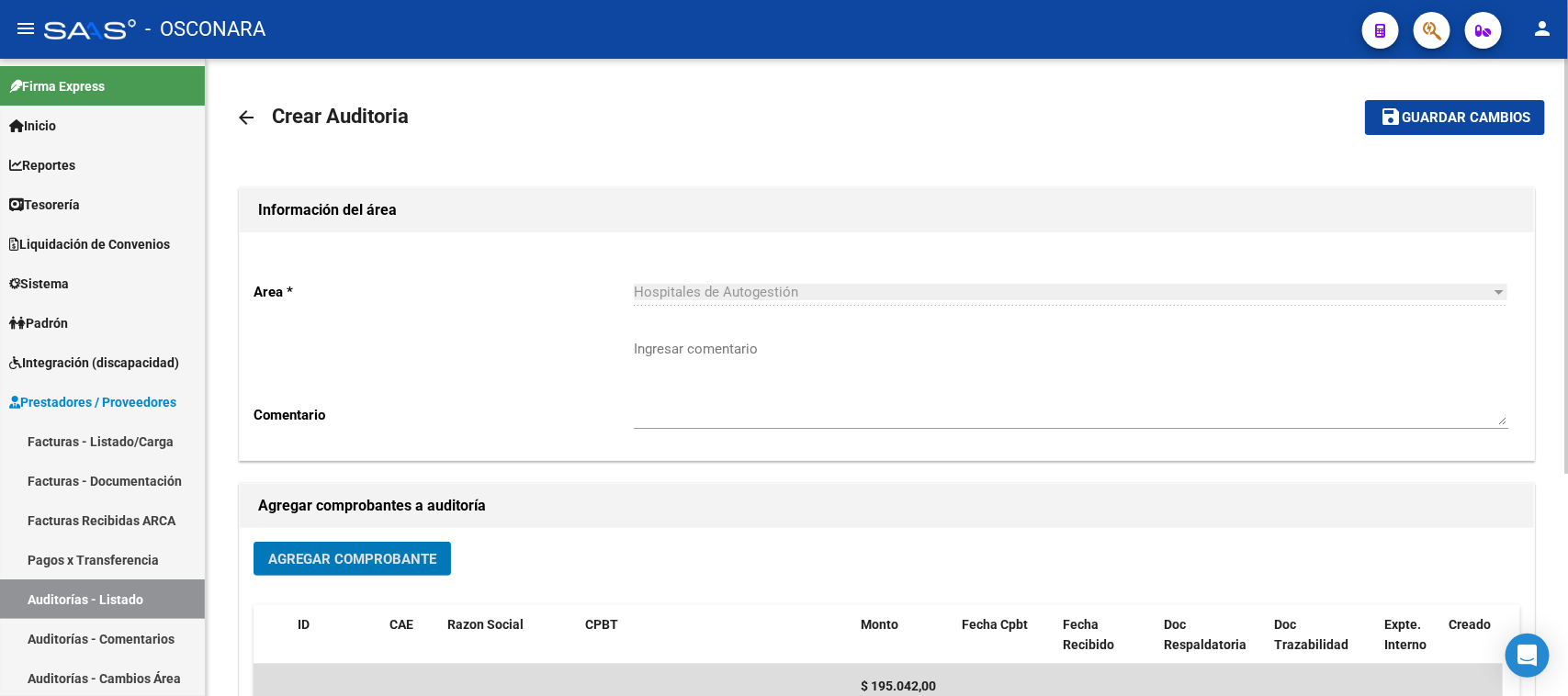
click at [1413, 111] on span "Guardar cambios" at bounding box center [1465, 118] width 128 height 17
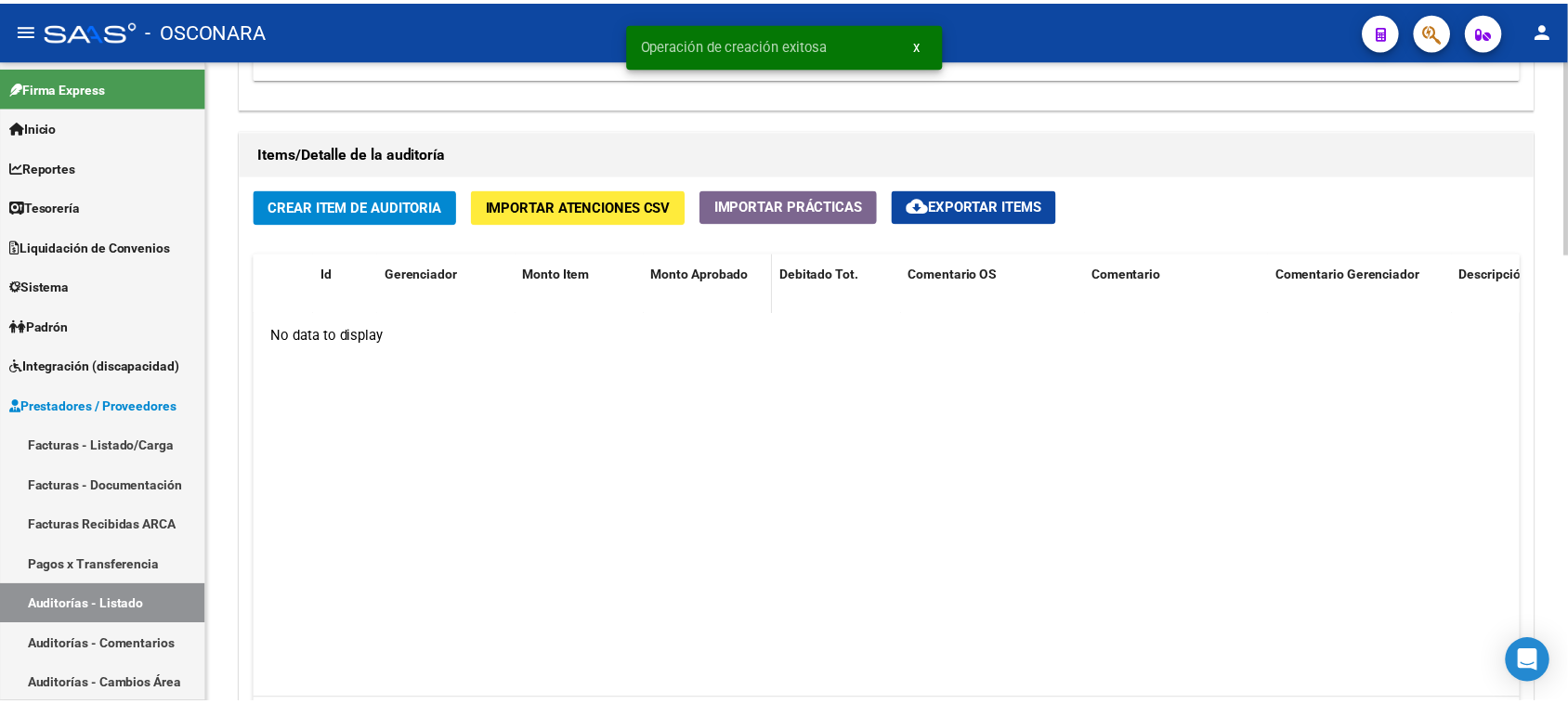
scroll to position [1254, 0]
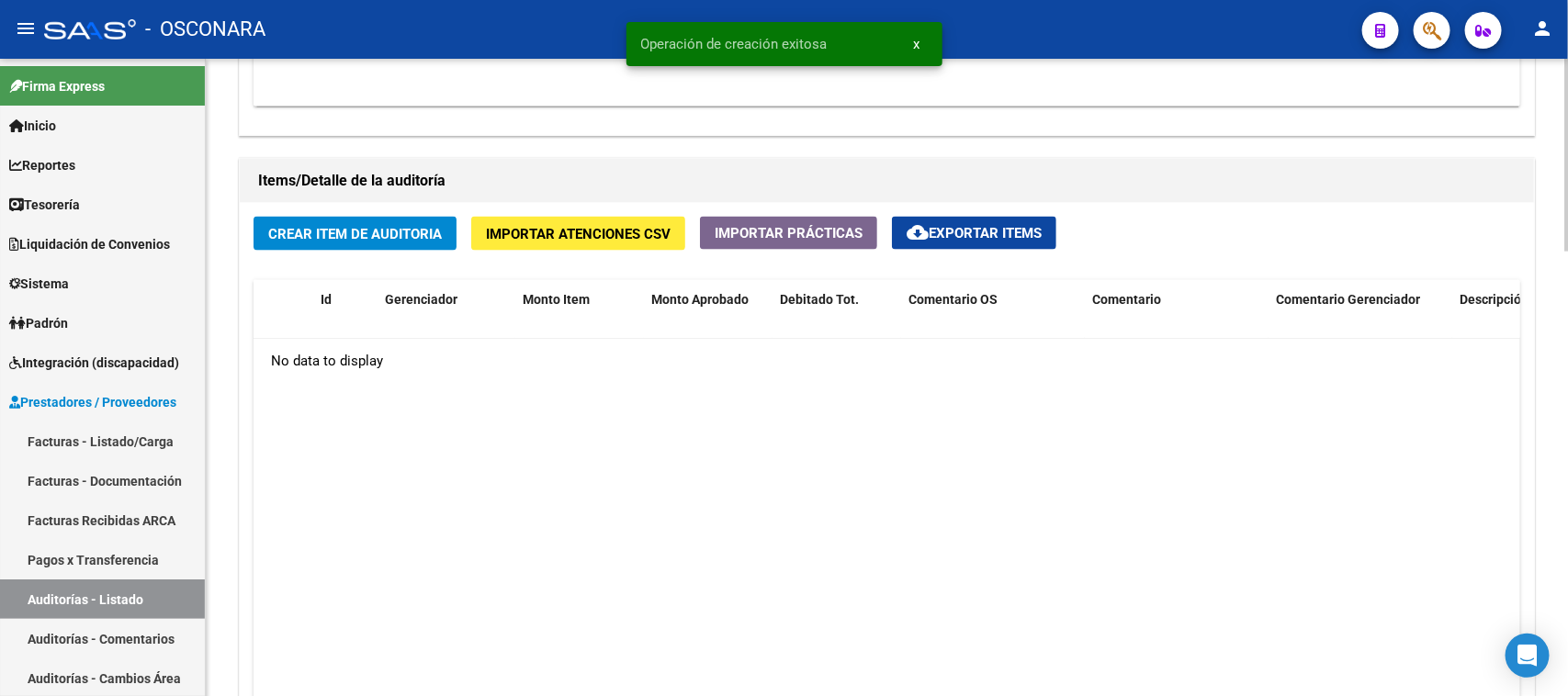
click at [341, 218] on button "Crear Item de Auditoria" at bounding box center [356, 234] width 203 height 34
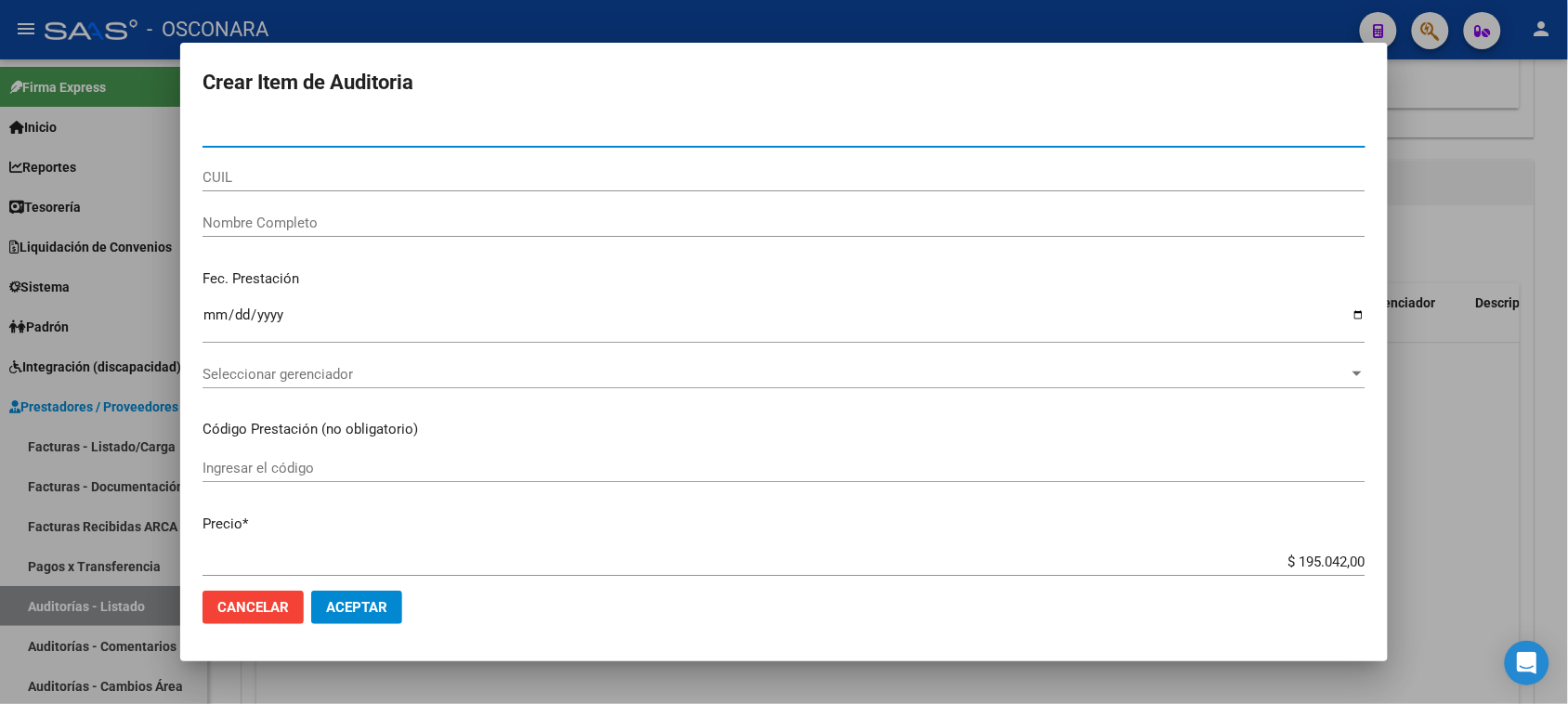
paste input "9181643"
type input "9181643"
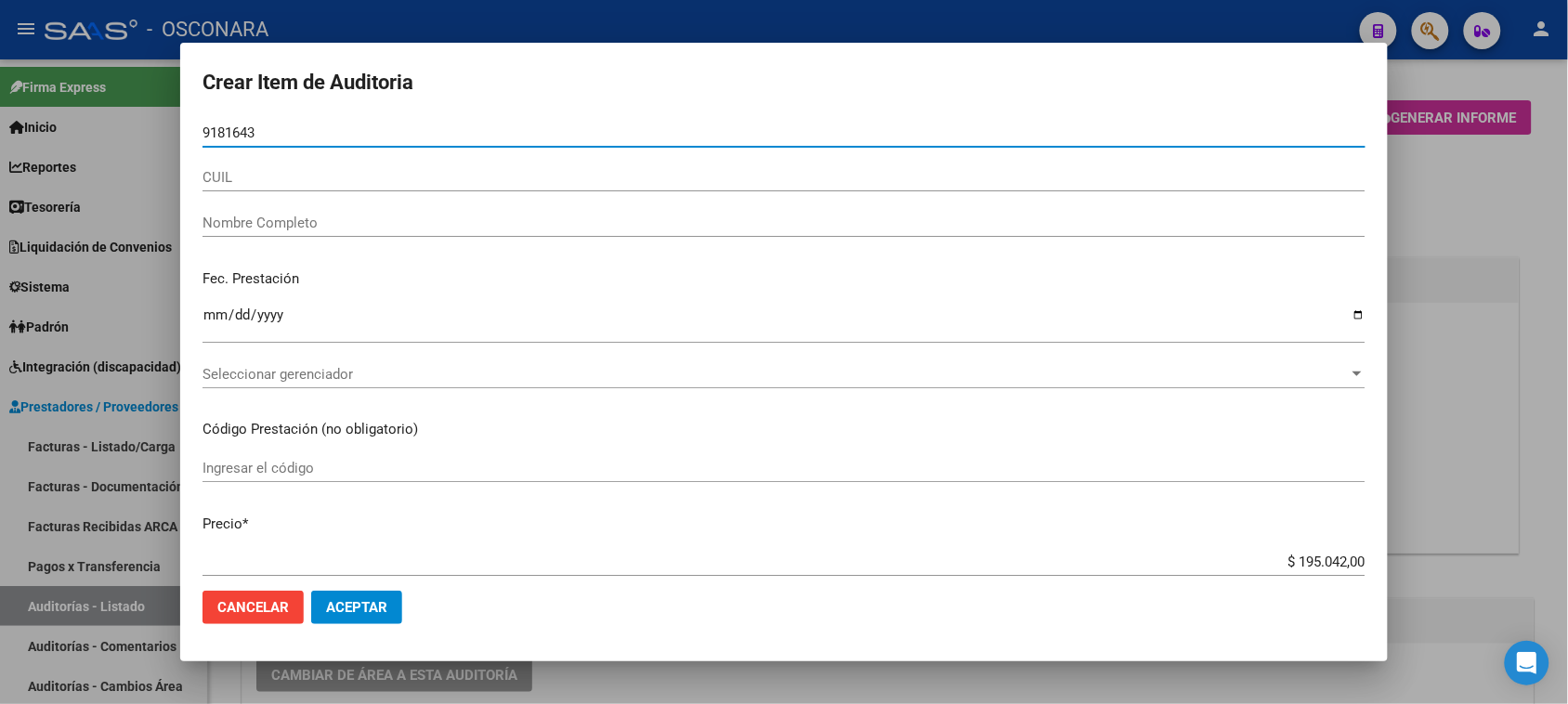
scroll to position [1254, 0]
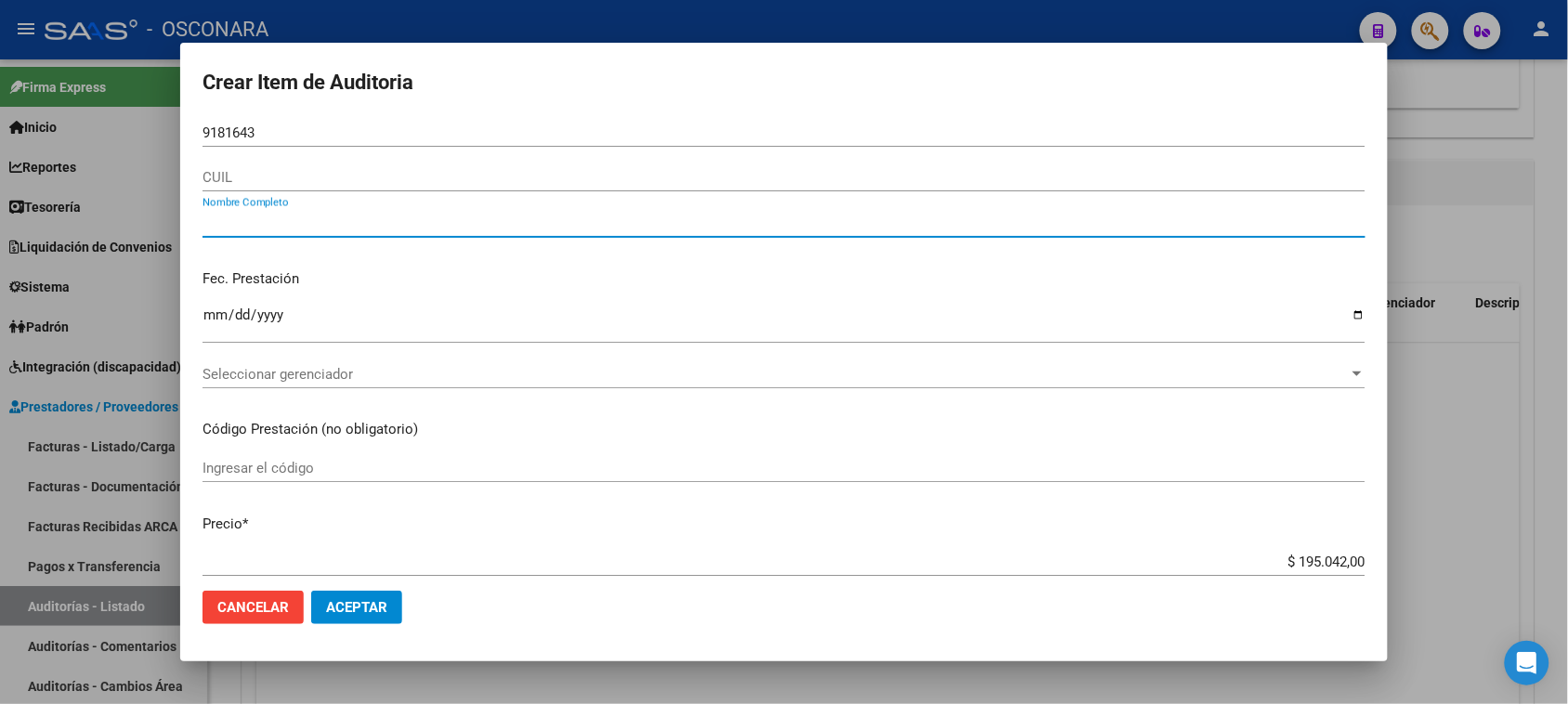
click at [276, 128] on input "9181643" at bounding box center [784, 133] width 1163 height 17
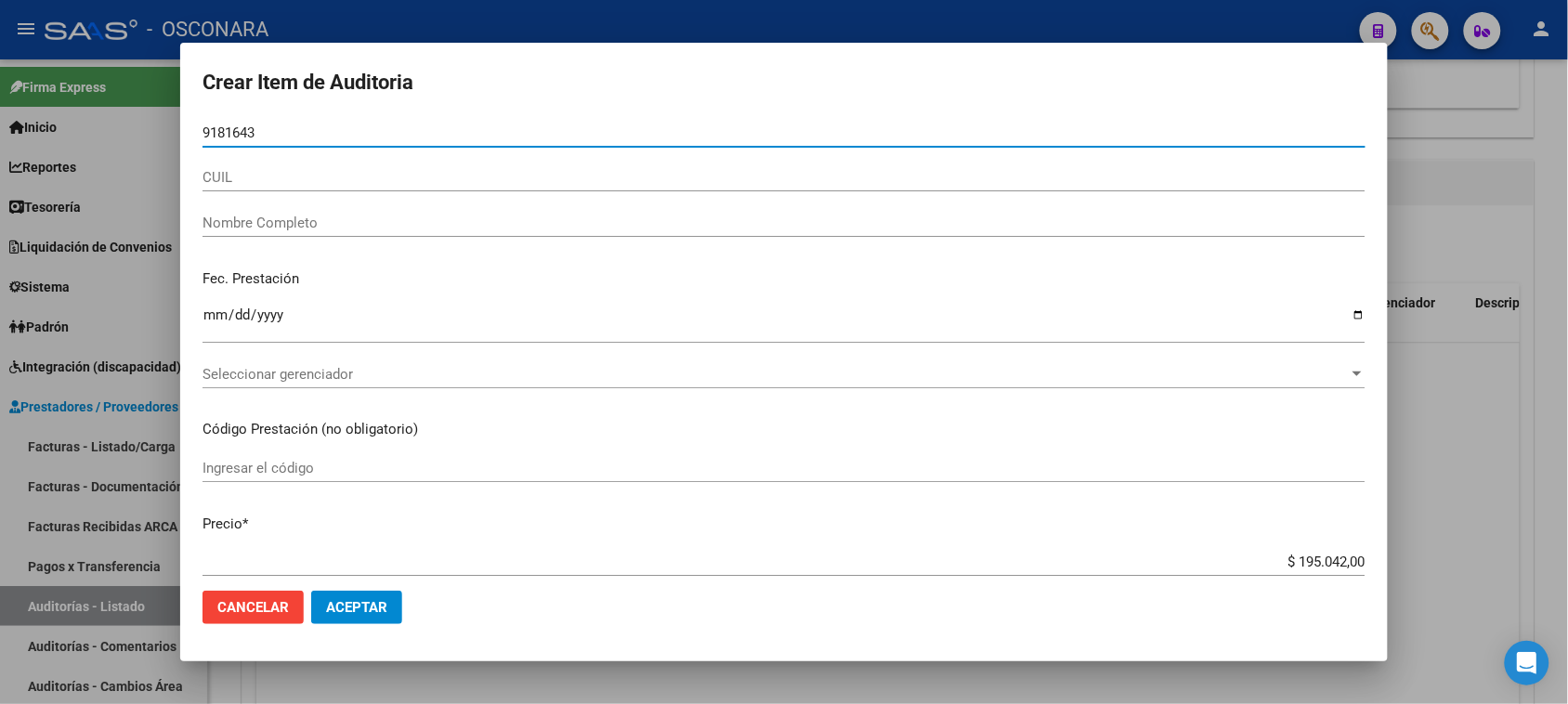
drag, startPoint x: 284, startPoint y: 126, endPoint x: 75, endPoint y: 137, distance: 209.3
click at [89, 137] on div "Crear Item de Auditoria 9181643 Nro Documento CUIL Nombre Completo Fec. Prestac…" at bounding box center [784, 352] width 1568 height 704
paste input "58385089"
type input "58385089"
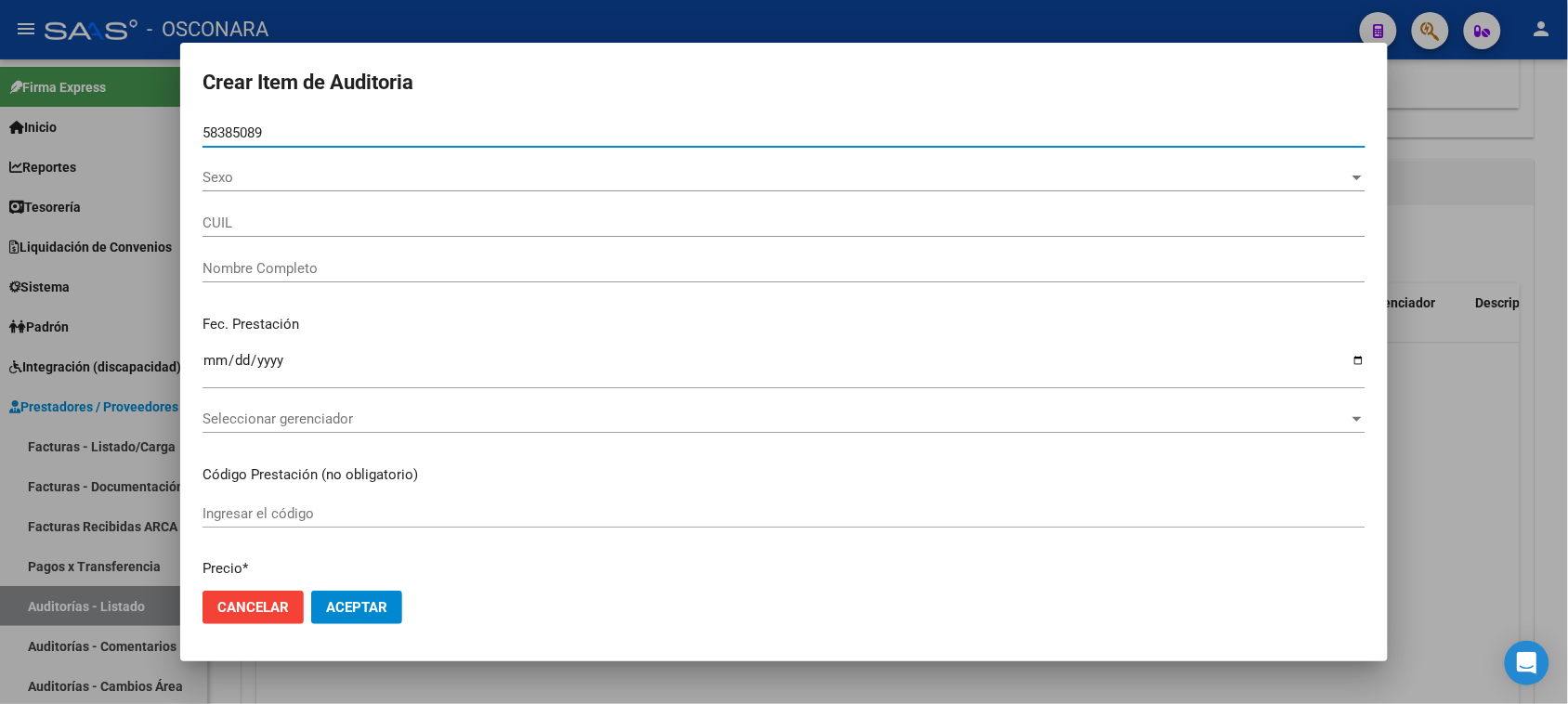
type input "27583850894"
type input "BUSTAMANTE HANNAH ASHLEY"
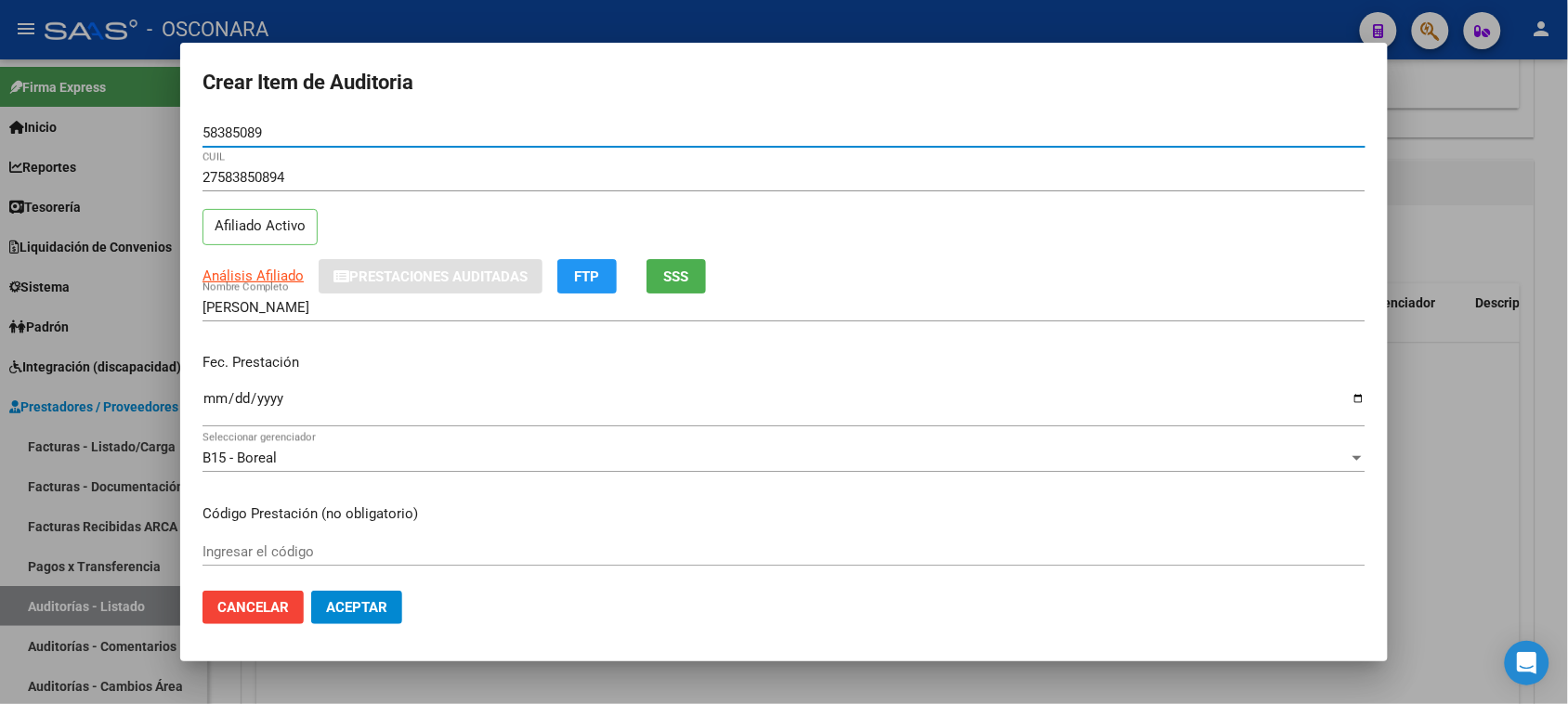
type input "58385089"
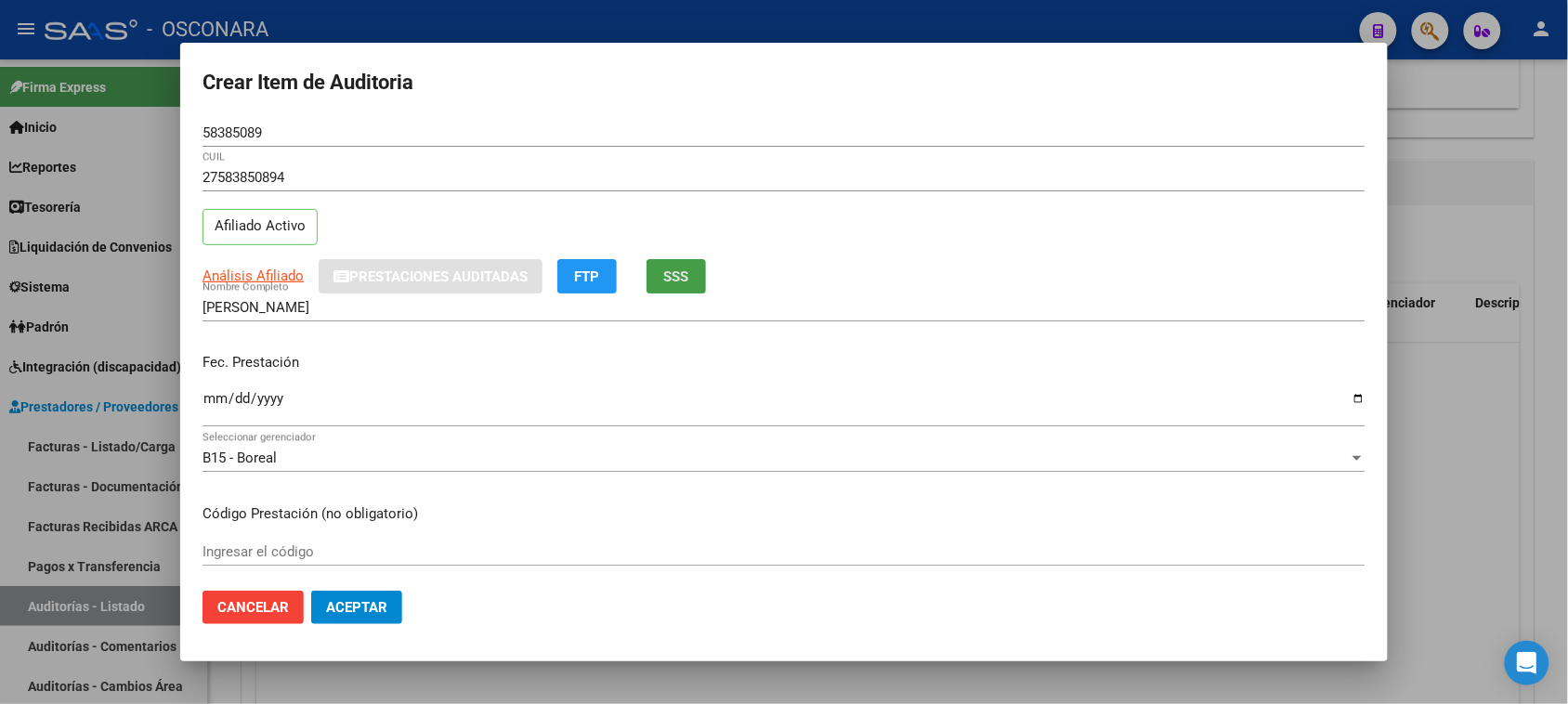
click at [689, 270] on span "SSS" at bounding box center [676, 276] width 25 height 17
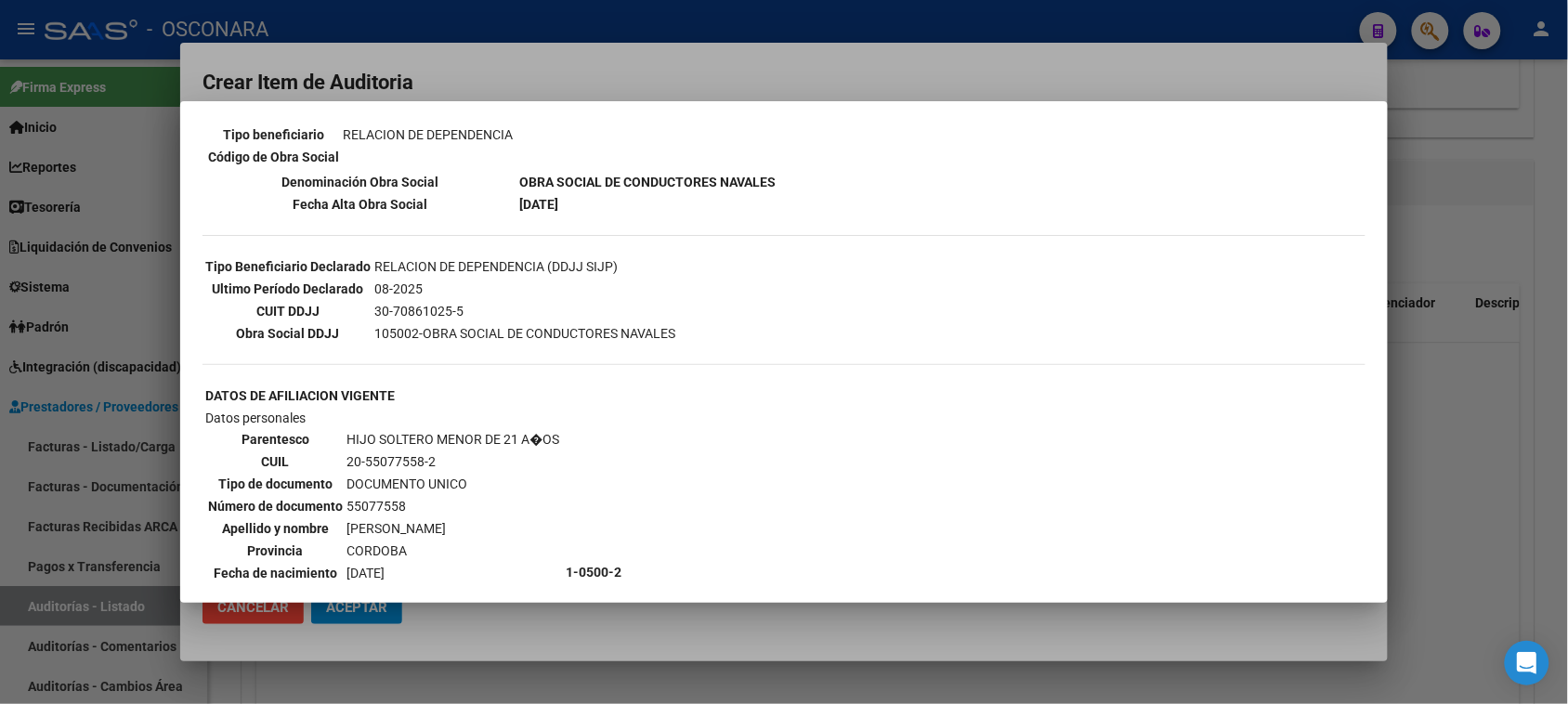
scroll to position [464, 0]
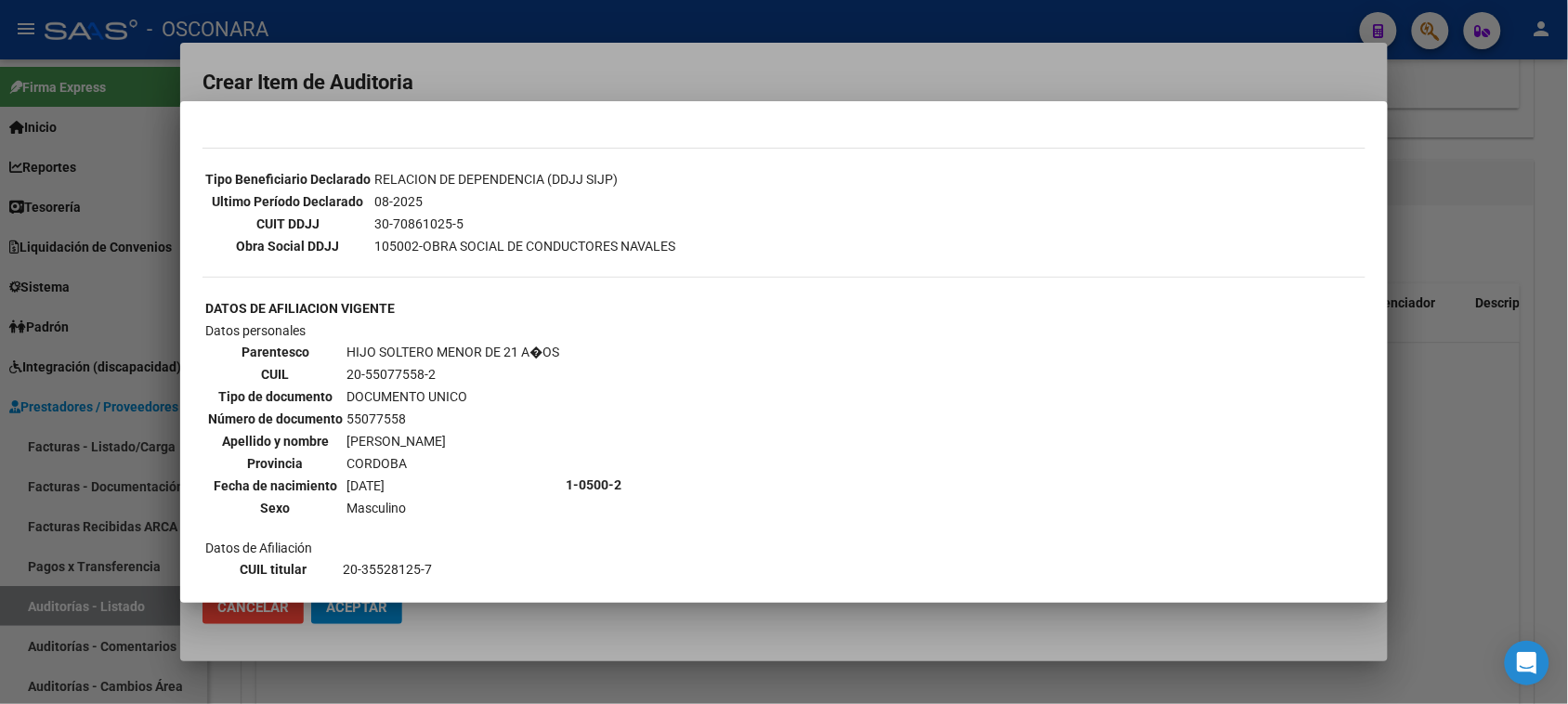
click at [1462, 461] on div at bounding box center [784, 352] width 1568 height 704
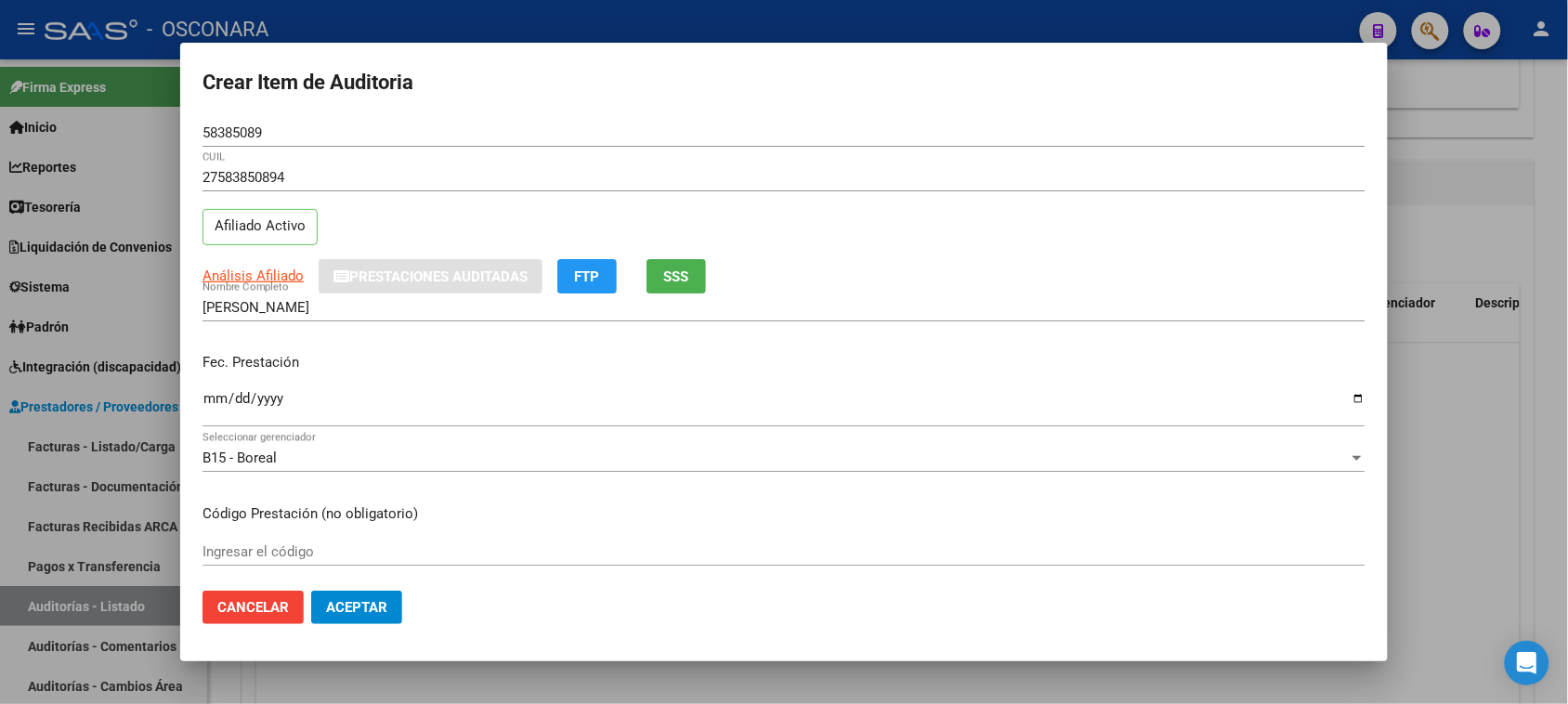
click at [205, 396] on input "Ingresar la fecha" at bounding box center [784, 406] width 1163 height 30
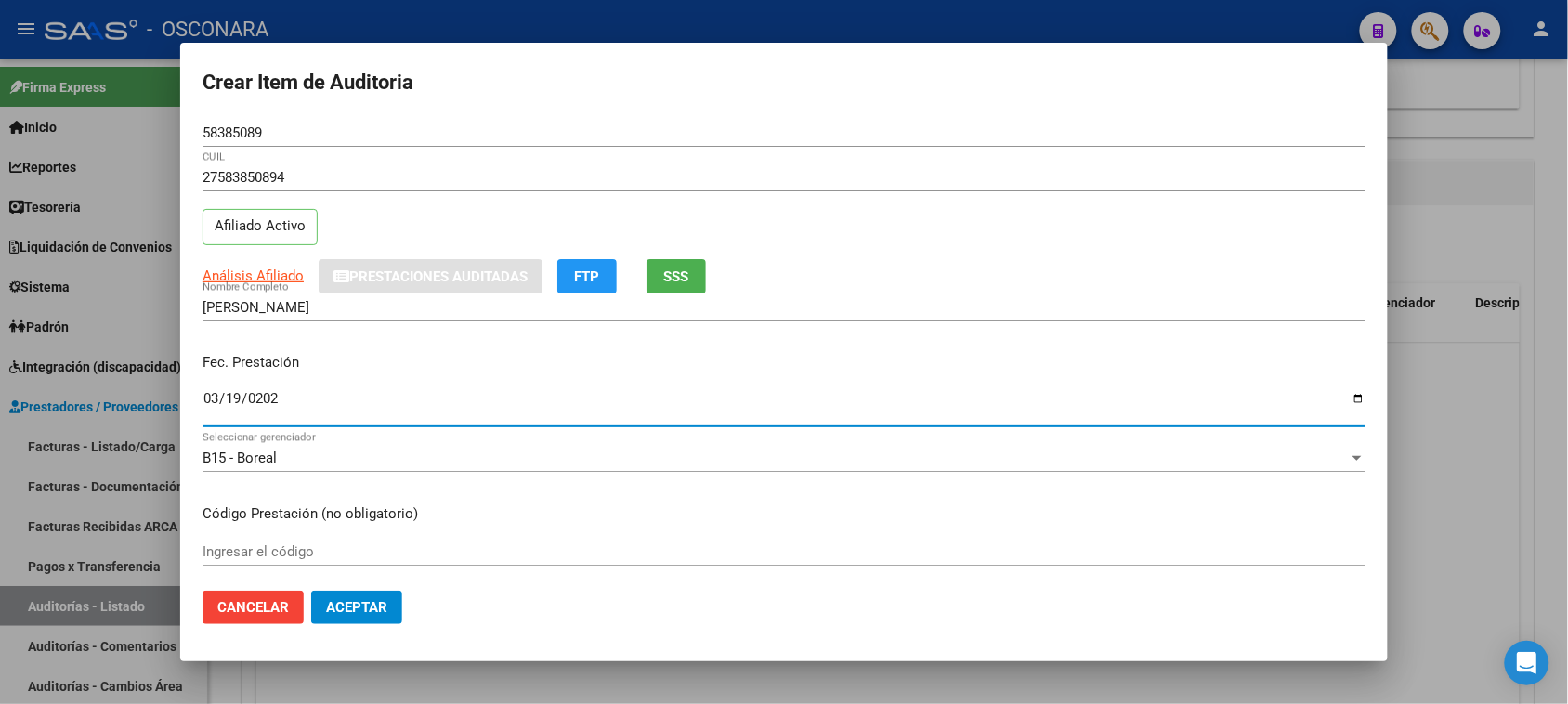
type input "2025-03-19"
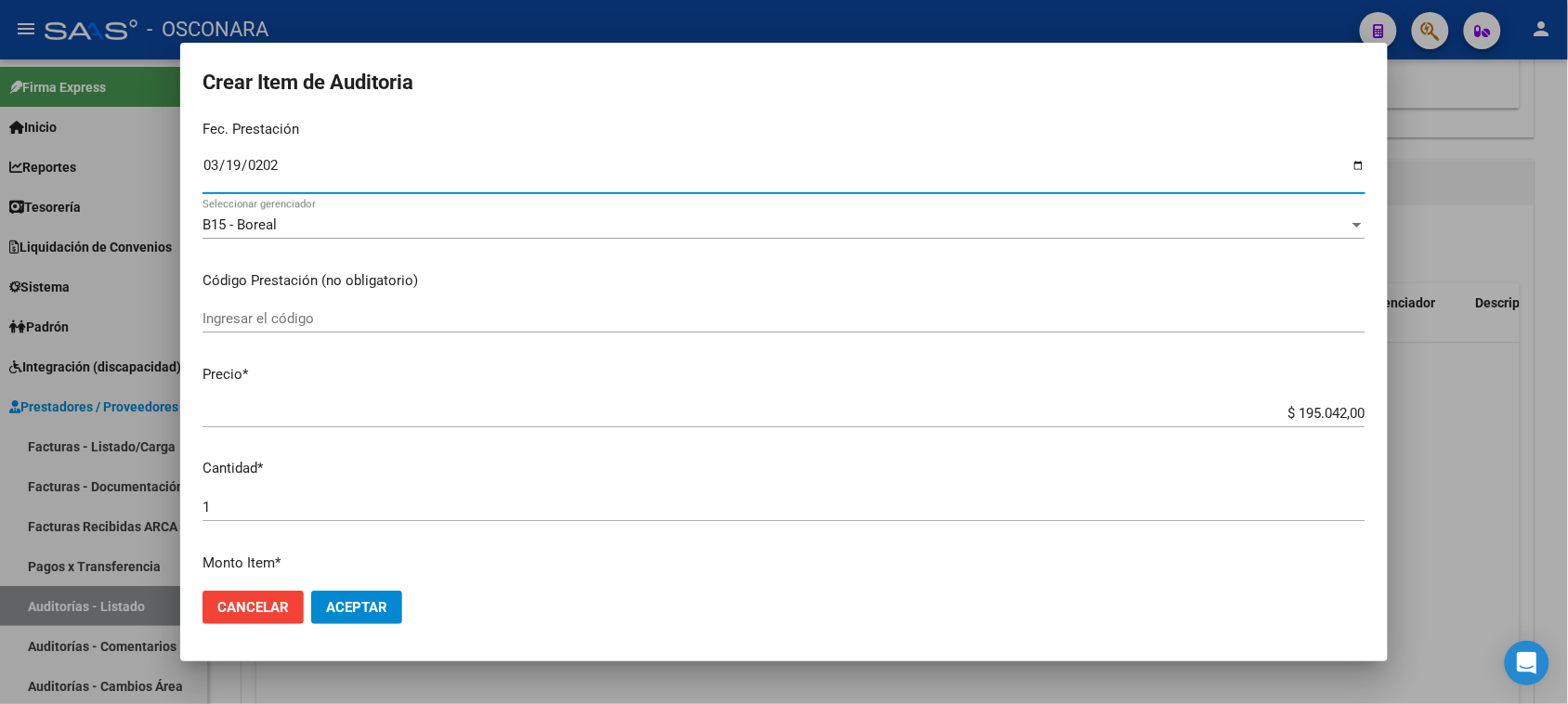
scroll to position [232, 0]
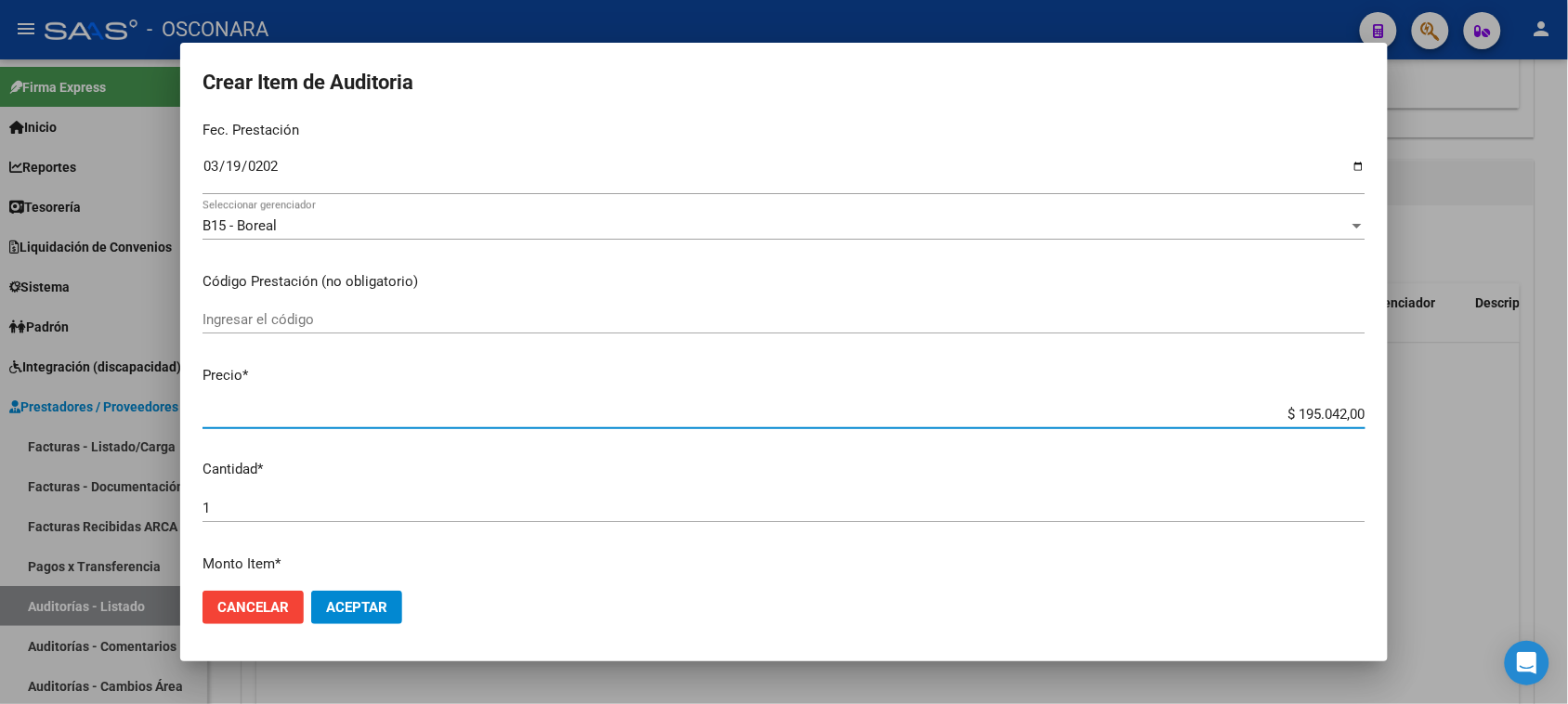
click at [1317, 411] on input "$ 195.042,00" at bounding box center [784, 415] width 1163 height 17
drag, startPoint x: 1331, startPoint y: 412, endPoint x: 1275, endPoint y: 424, distance: 57.3
click at [1275, 424] on div "$ 195.042,00 Ingresar el precio" at bounding box center [784, 415] width 1163 height 28
click at [1276, 424] on div "$ 195.042,00 Ingresar el precio" at bounding box center [784, 415] width 1163 height 28
type input "$ 3,00"
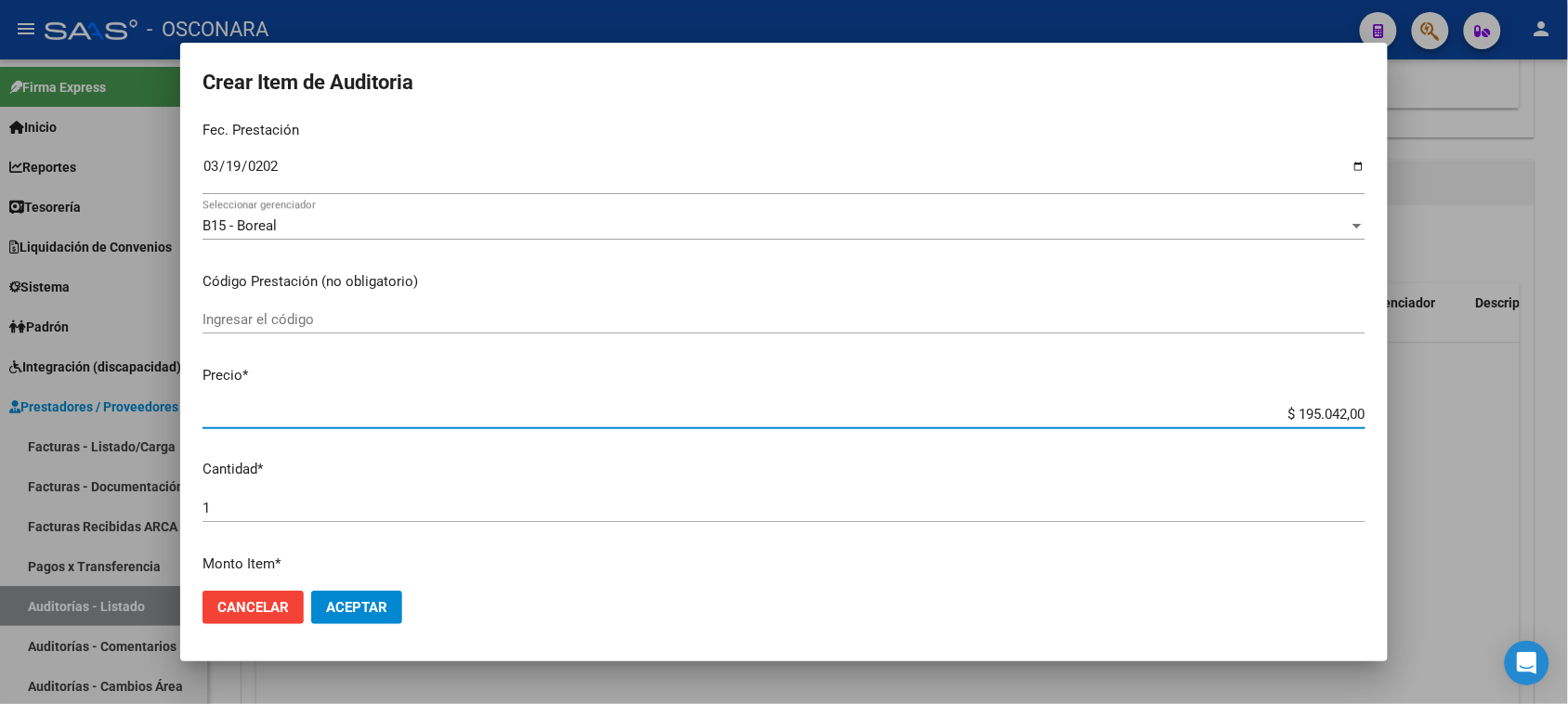
type input "$ 3,00"
type input "$ 39,00"
type input "$ 390,00"
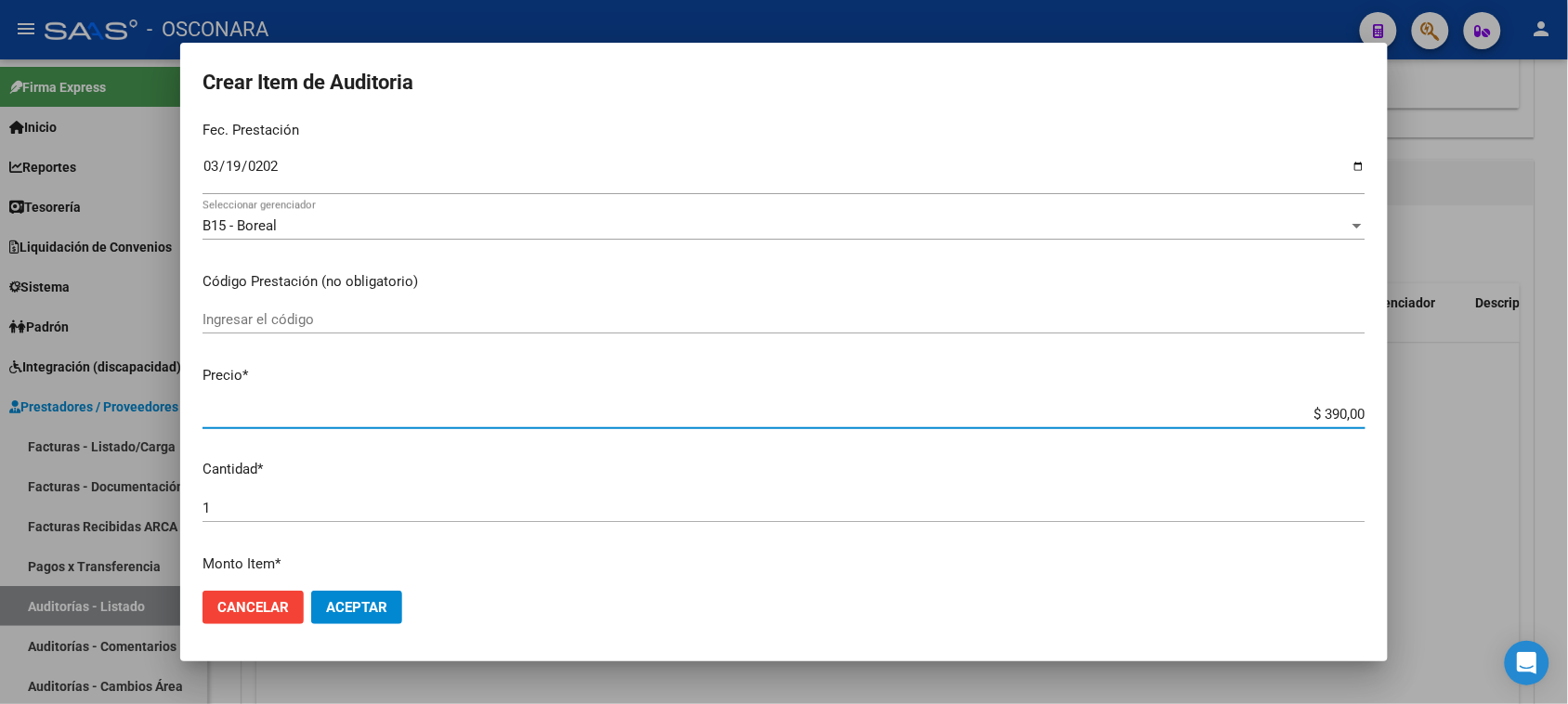
type input "$ 3.900,00"
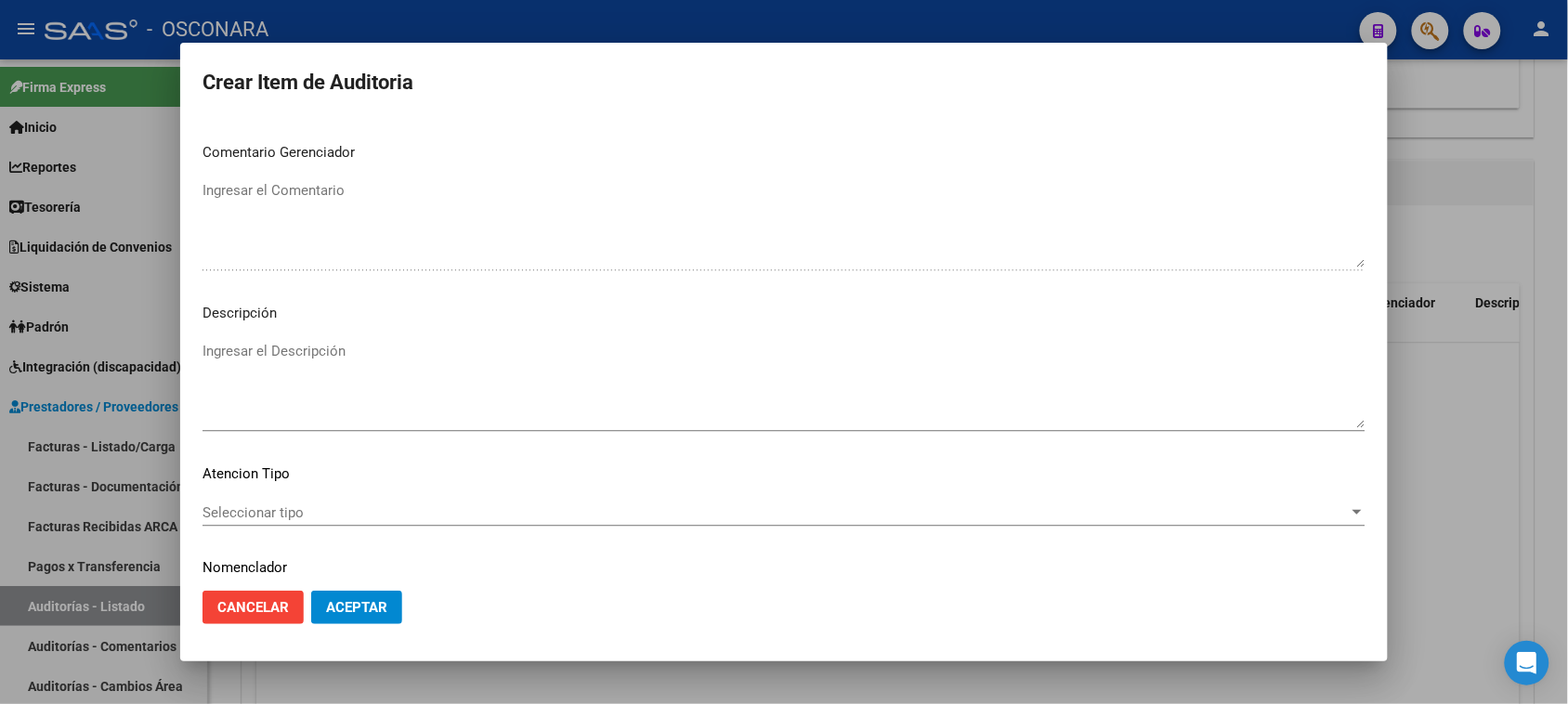
scroll to position [1161, 0]
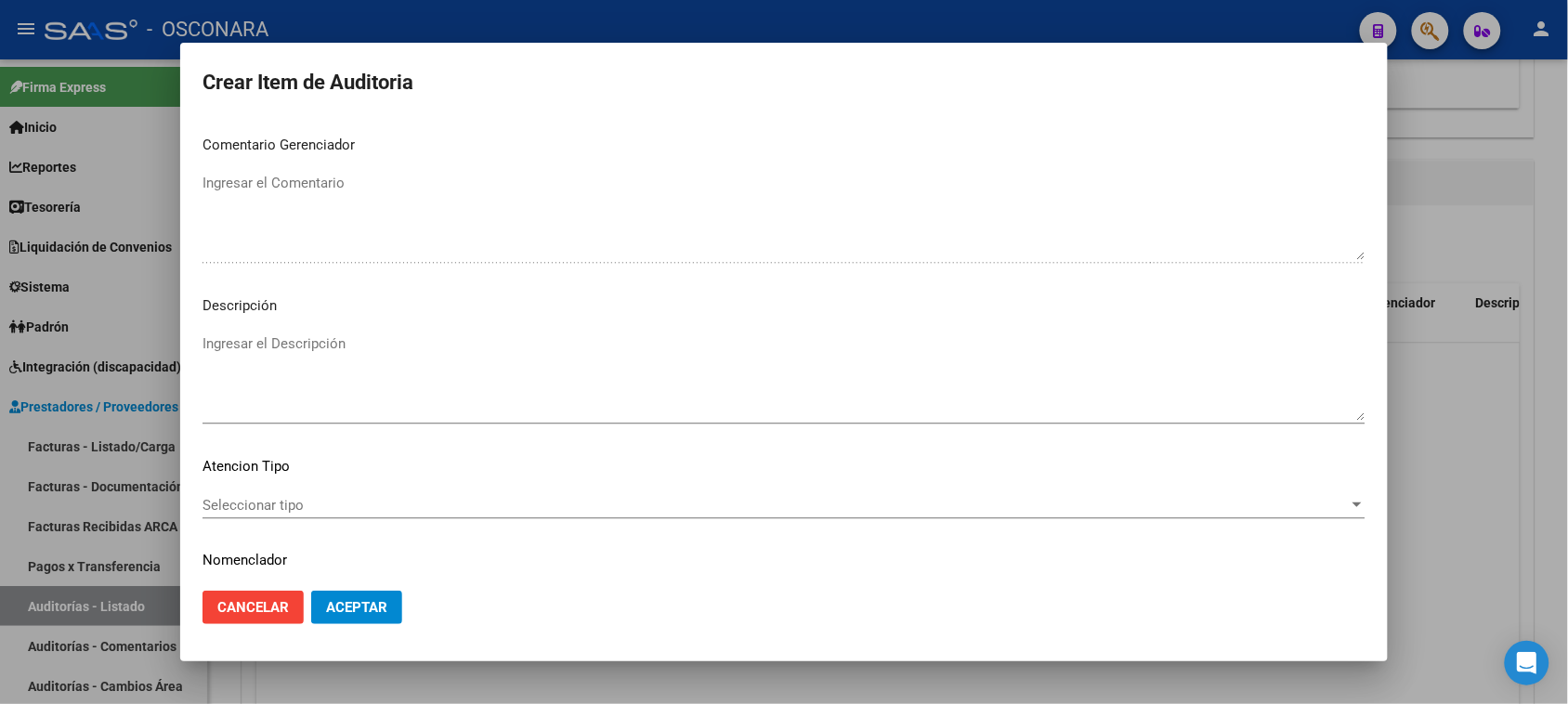
click at [360, 400] on textarea "Ingresar el Descripción" at bounding box center [784, 376] width 1163 height 87
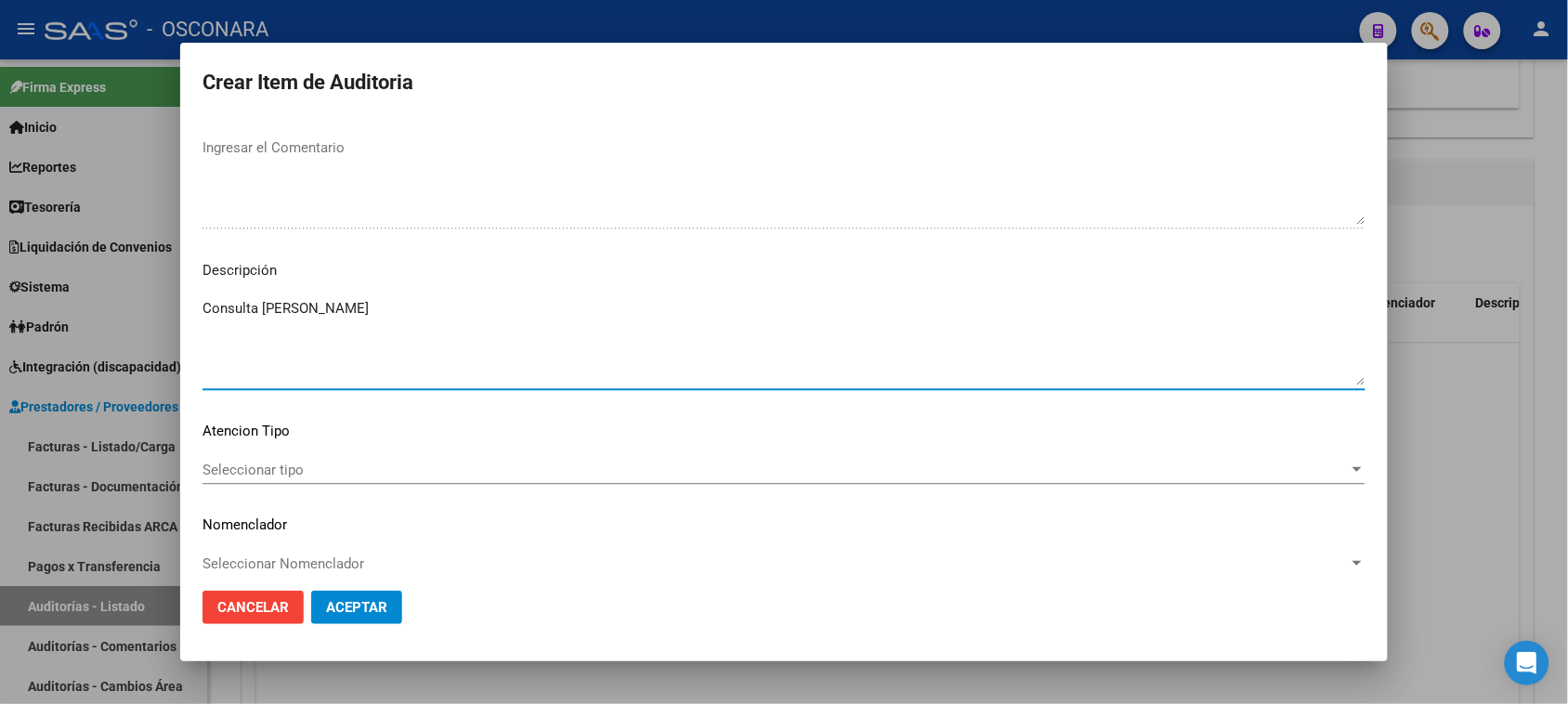
scroll to position [1213, 0]
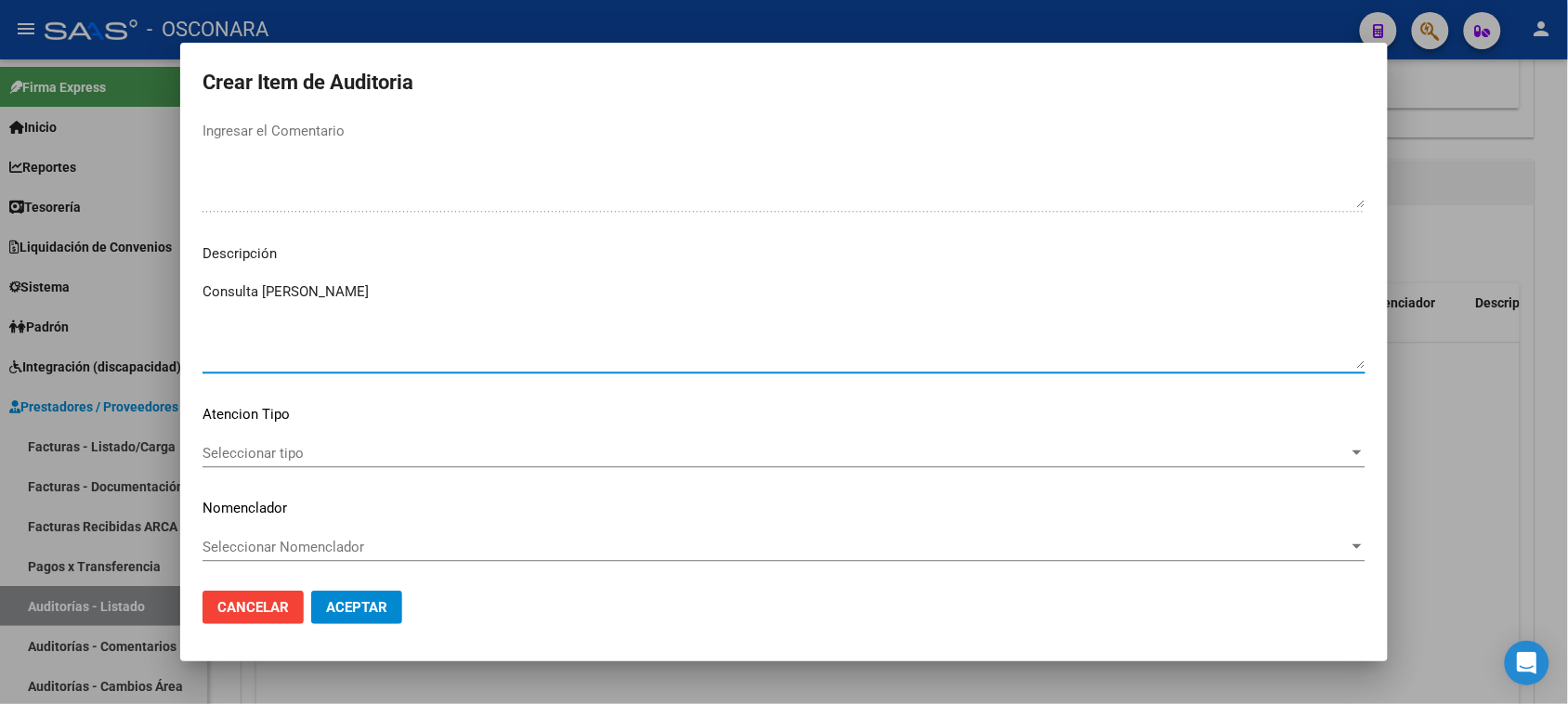
type textarea "Consulta de guardia"
click at [451, 448] on span "Seleccionar tipo" at bounding box center [775, 453] width 1146 height 17
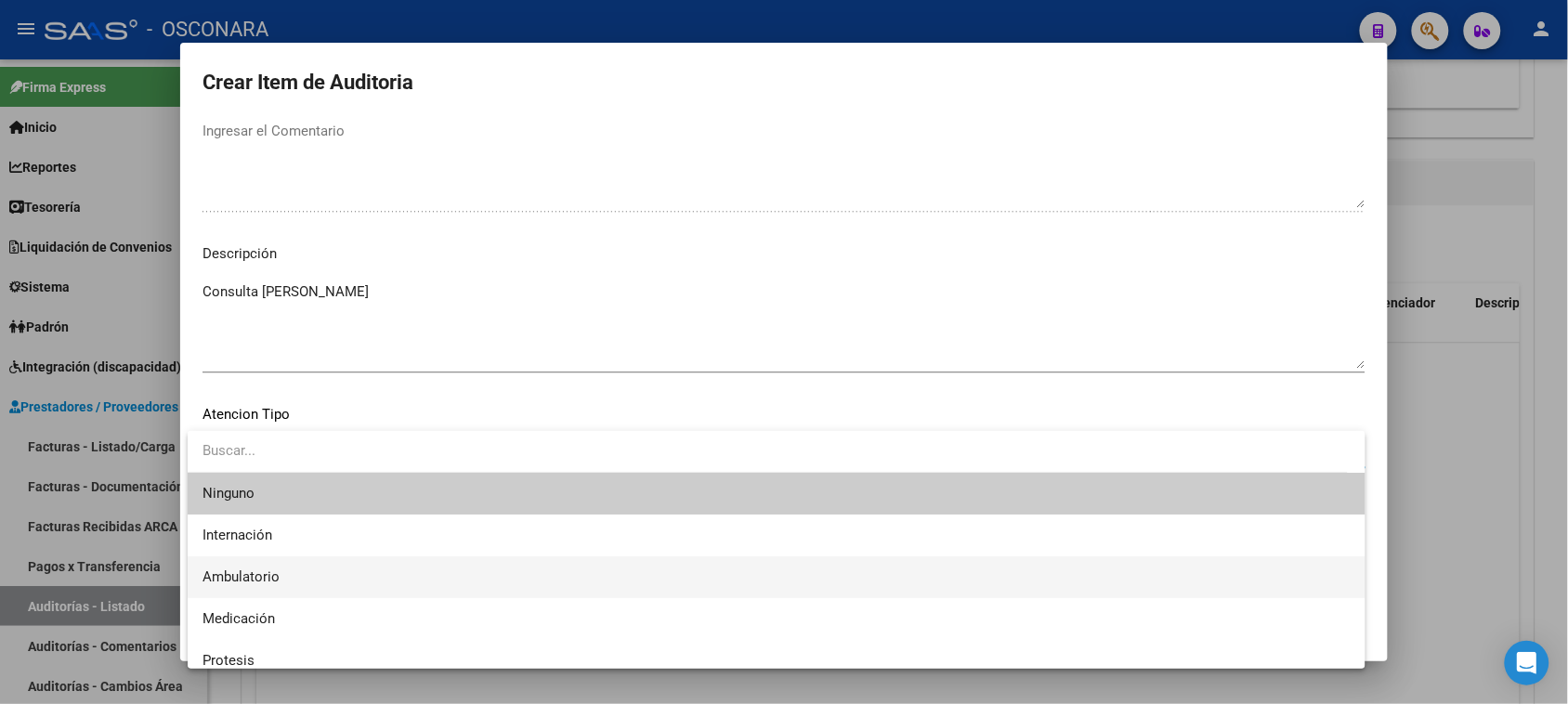
click at [363, 574] on span "Ambulatorio" at bounding box center [776, 577] width 1148 height 42
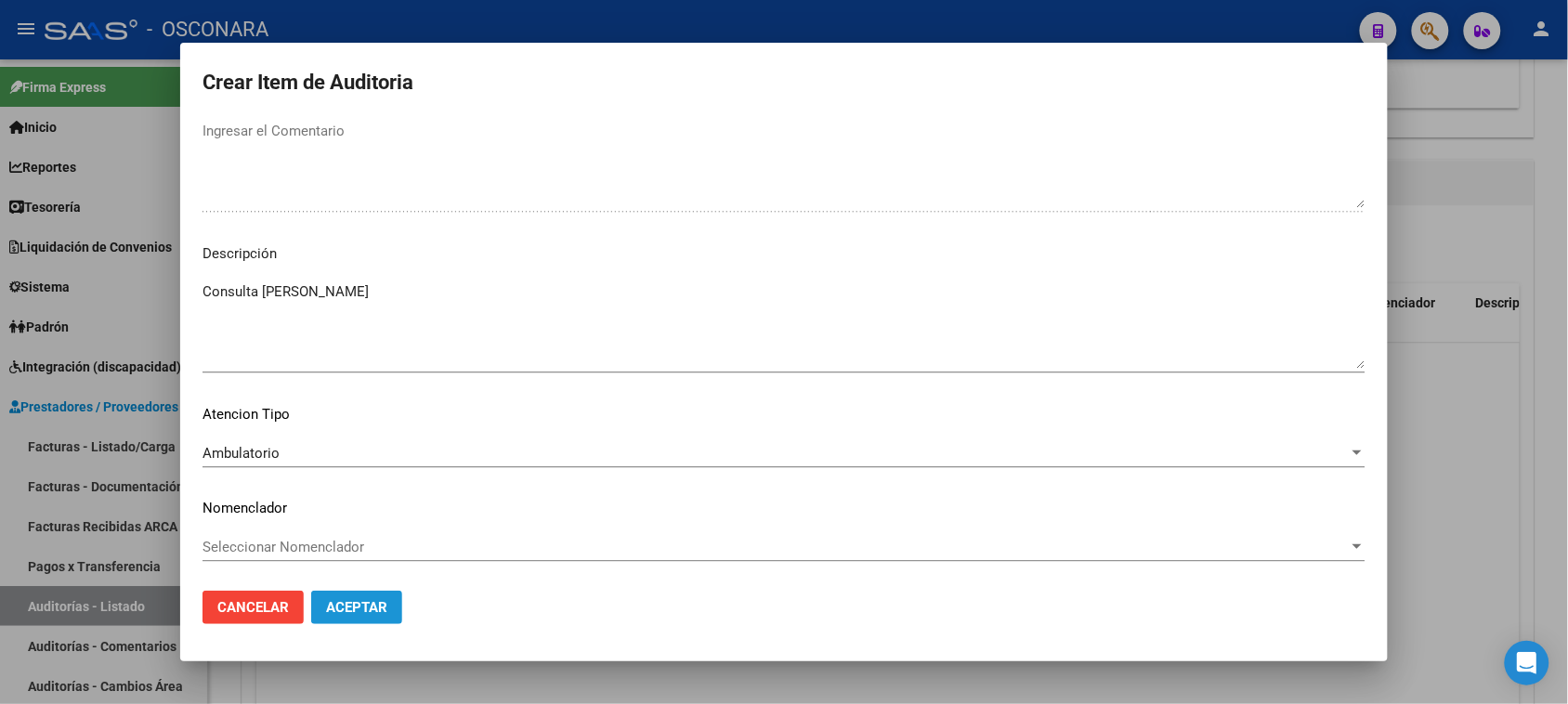
click at [378, 608] on span "Aceptar" at bounding box center [357, 608] width 62 height 17
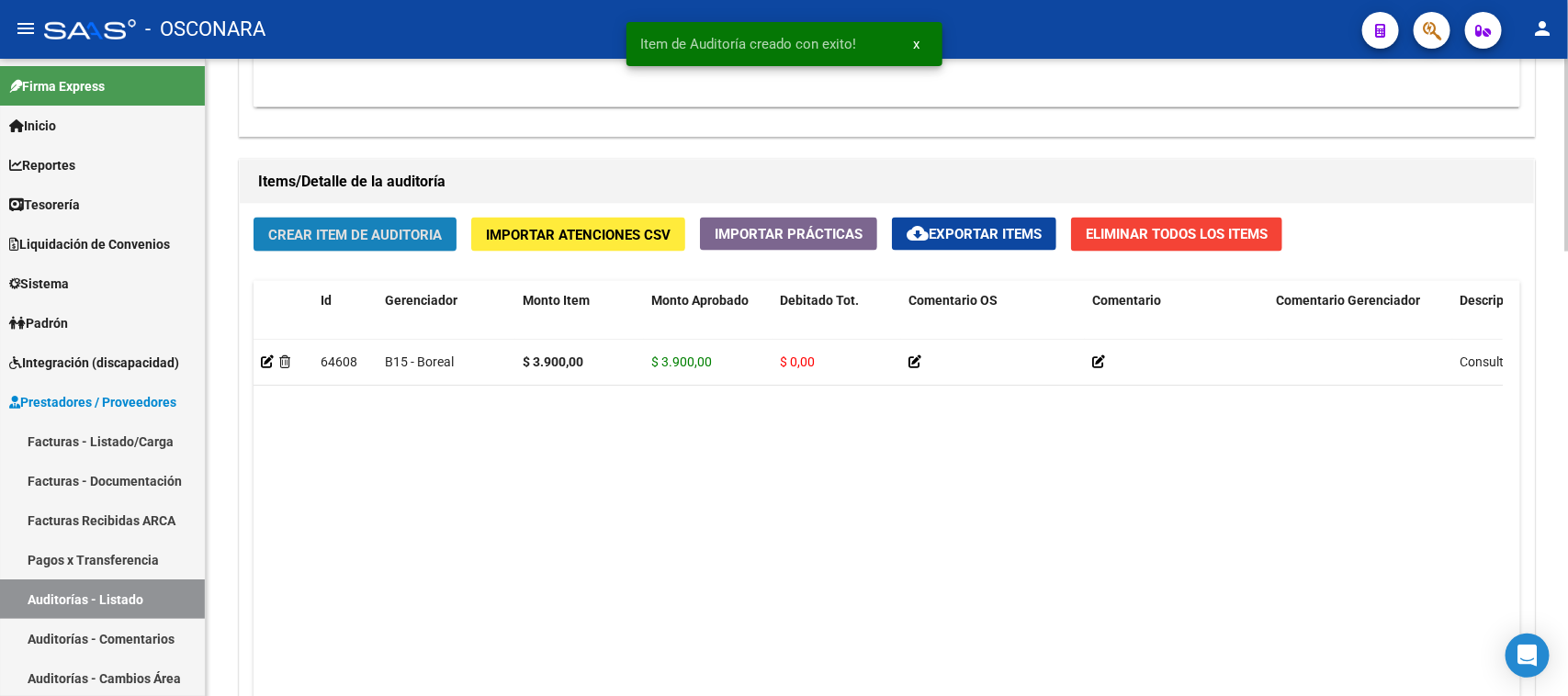
click at [363, 228] on span "Crear Item de Auditoria" at bounding box center [355, 235] width 174 height 17
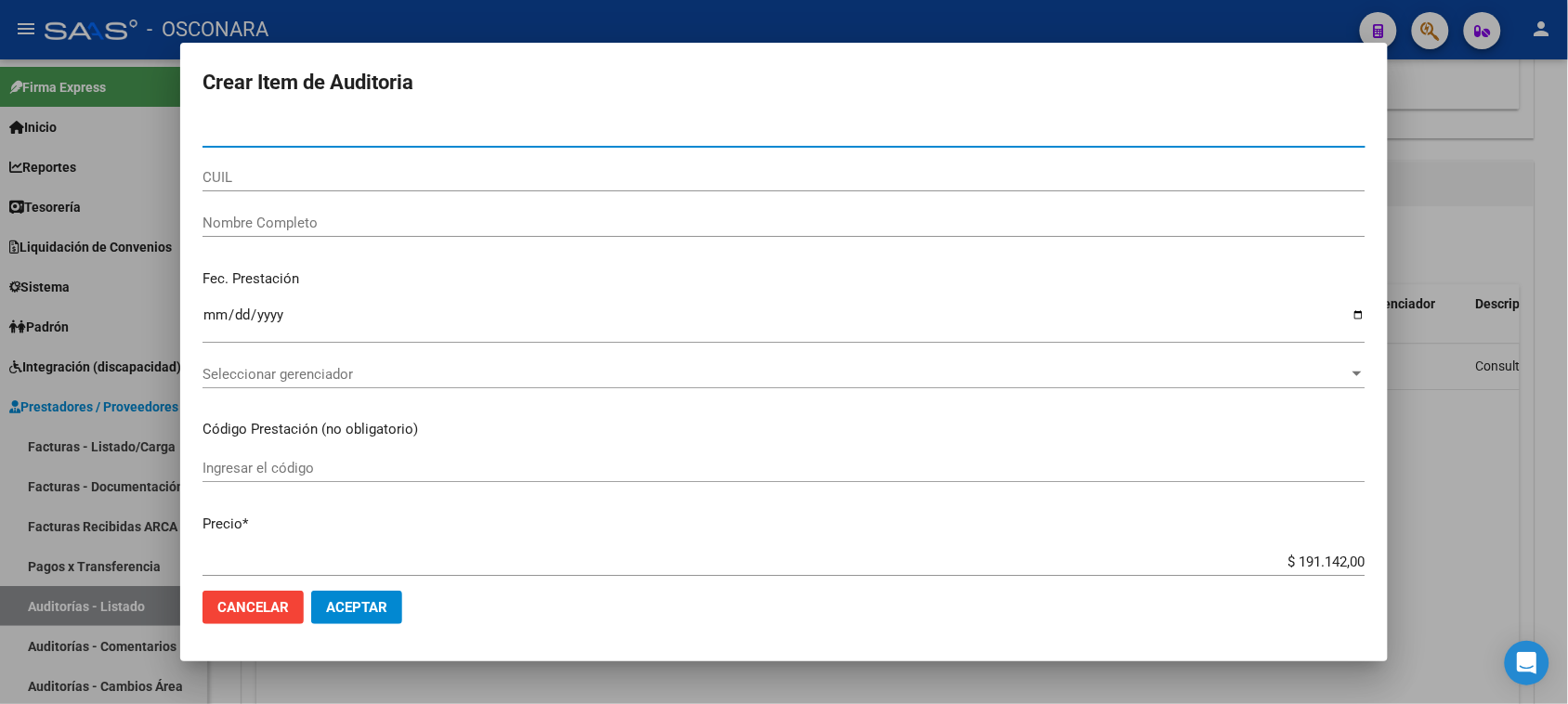
paste input "40522183"
type input "40522183"
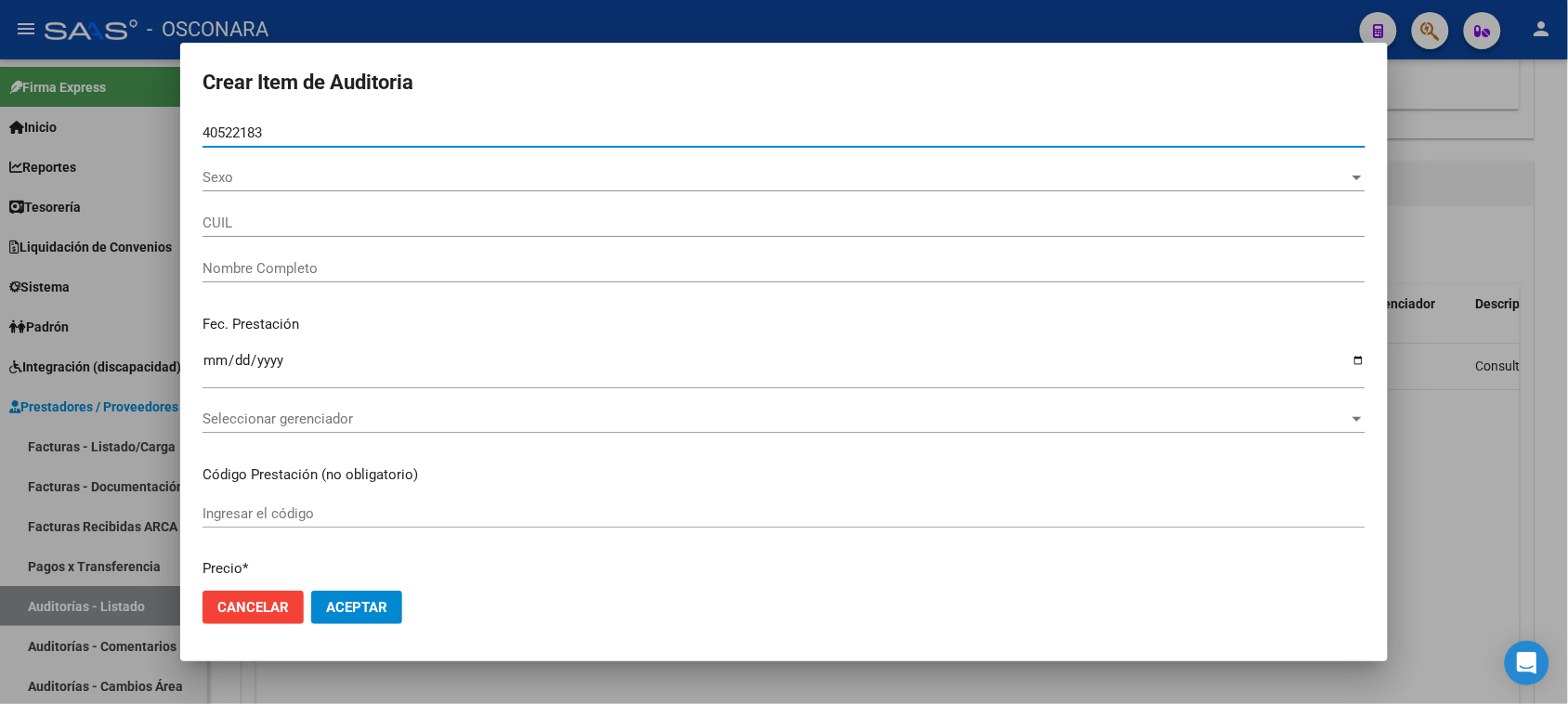
type input "20405221838"
type input "MANSILLA GONZALEZ FERNANDO DANIEL"
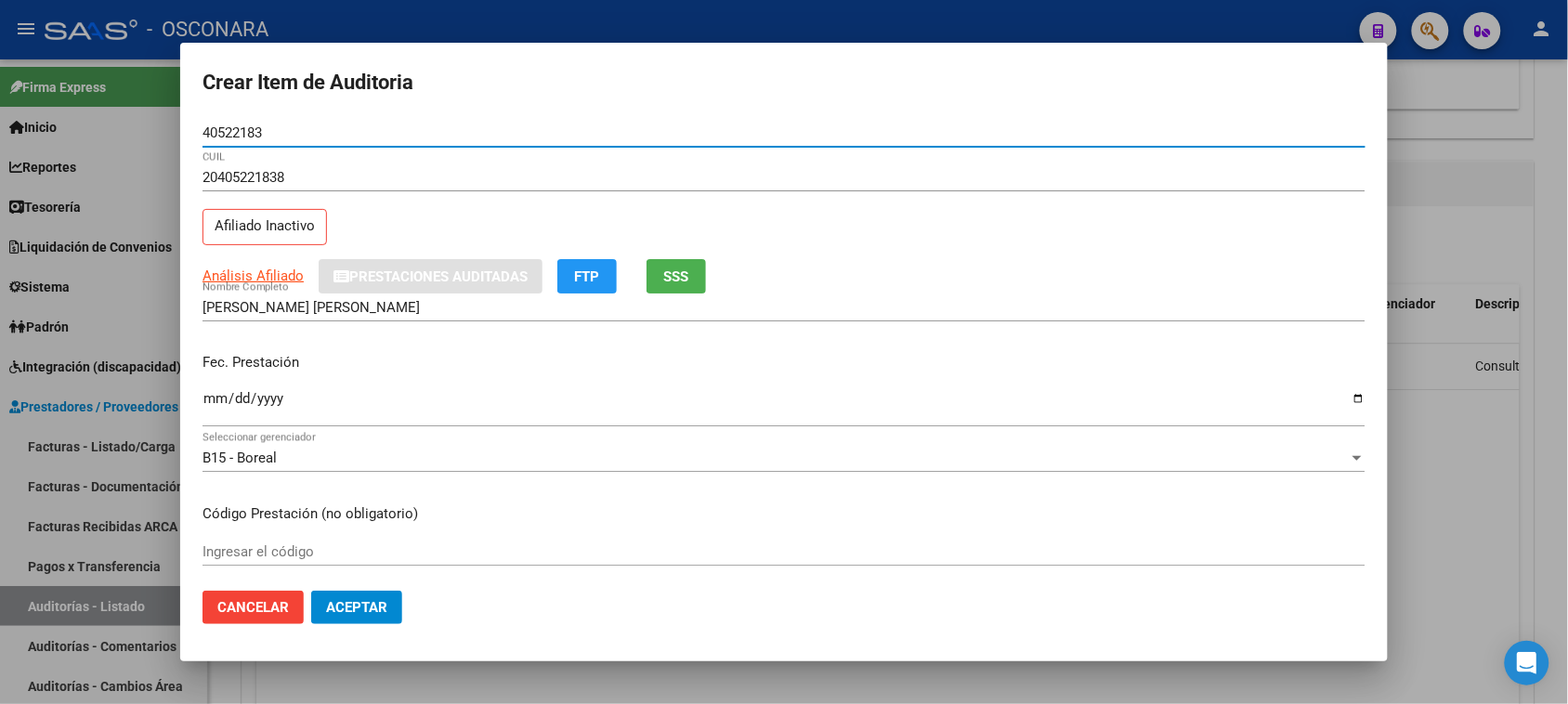
type input "40522183"
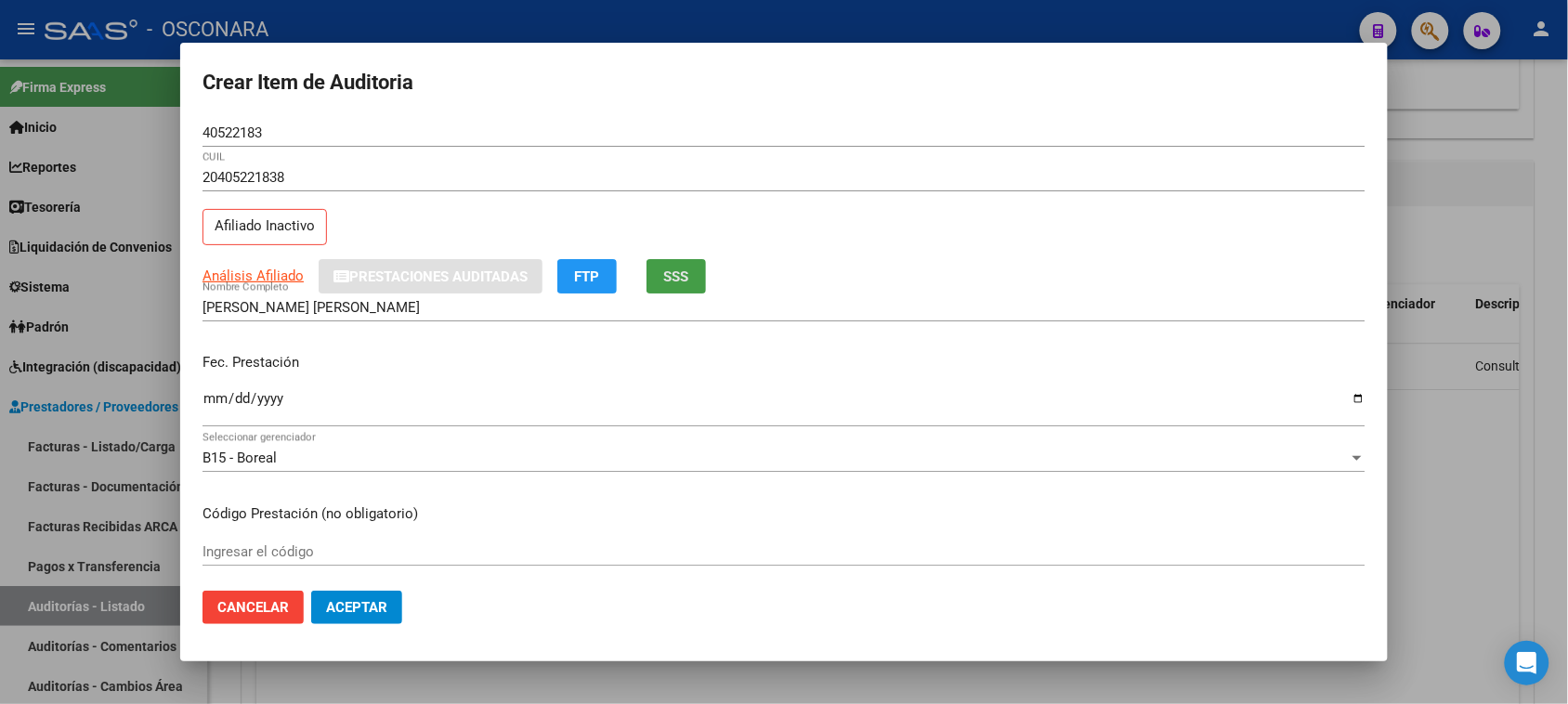
click at [671, 269] on span "SSS" at bounding box center [676, 276] width 25 height 17
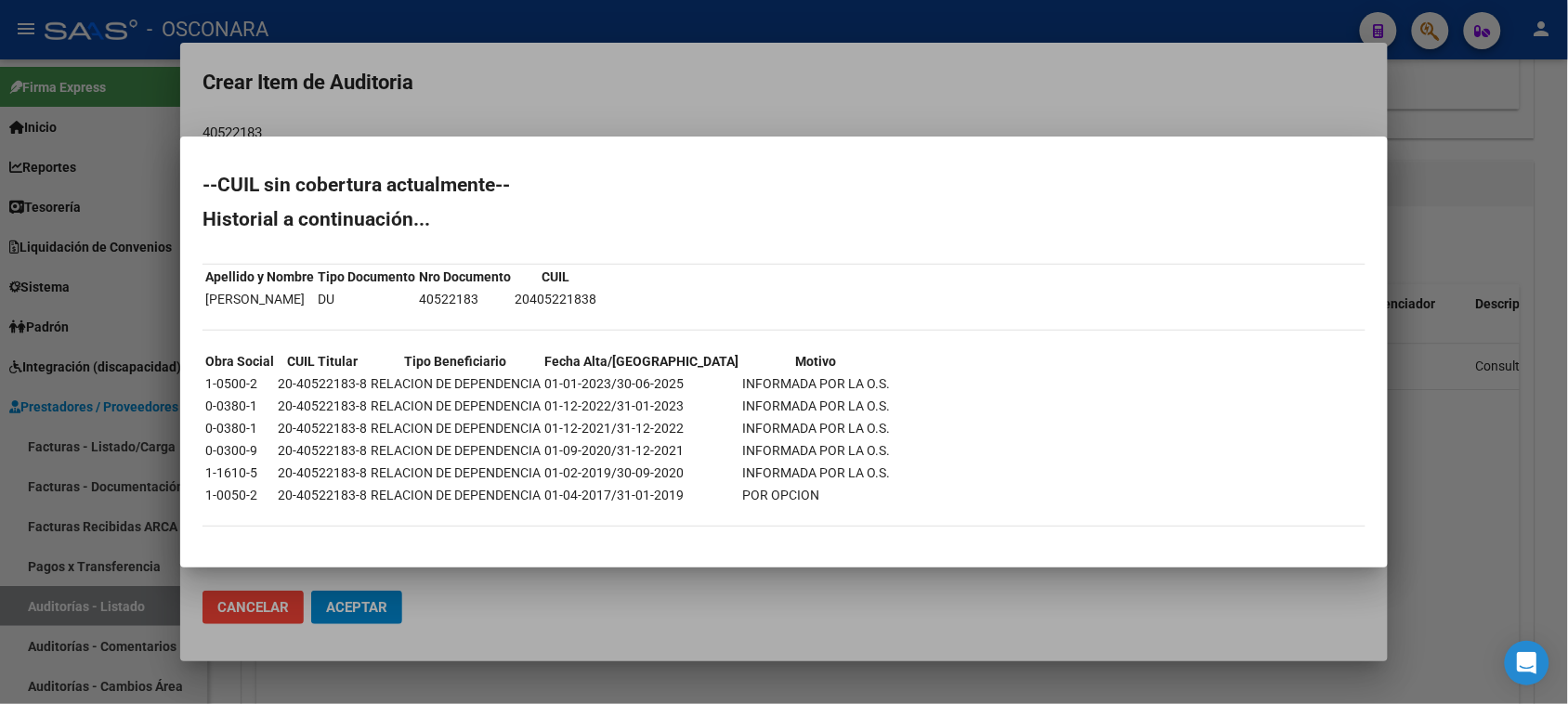
click at [1457, 483] on div at bounding box center [784, 352] width 1568 height 704
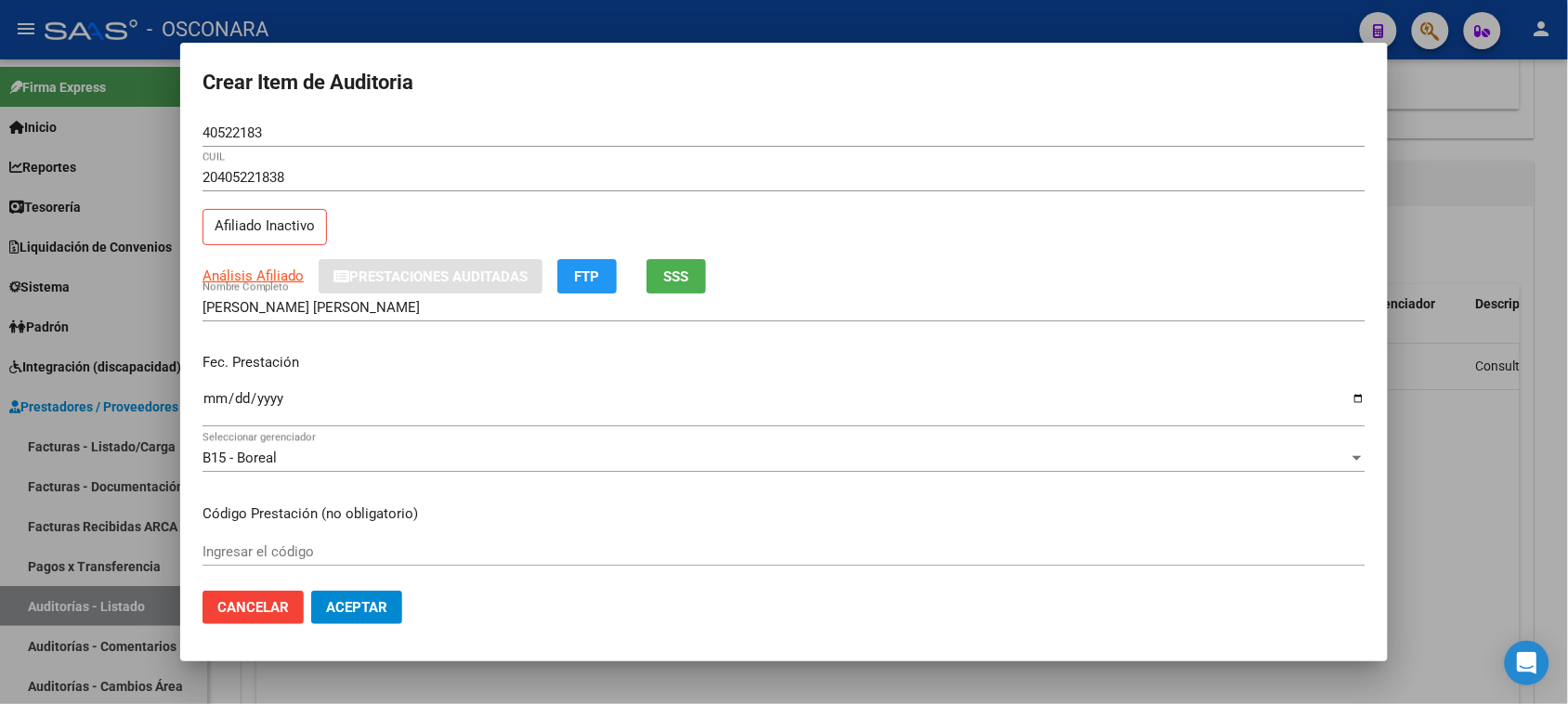
click at [214, 396] on input "Ingresar la fecha" at bounding box center [784, 406] width 1163 height 30
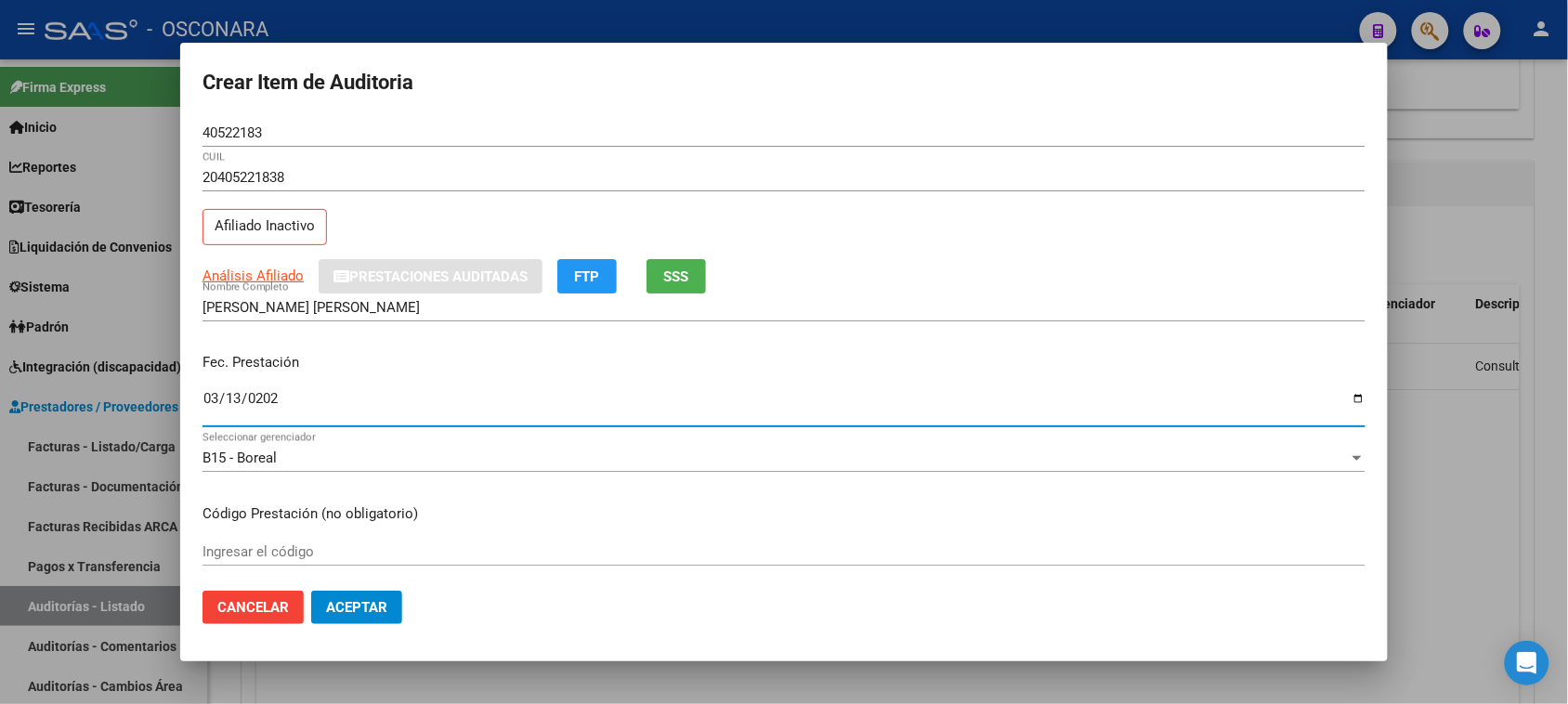
type input "2025-03-13"
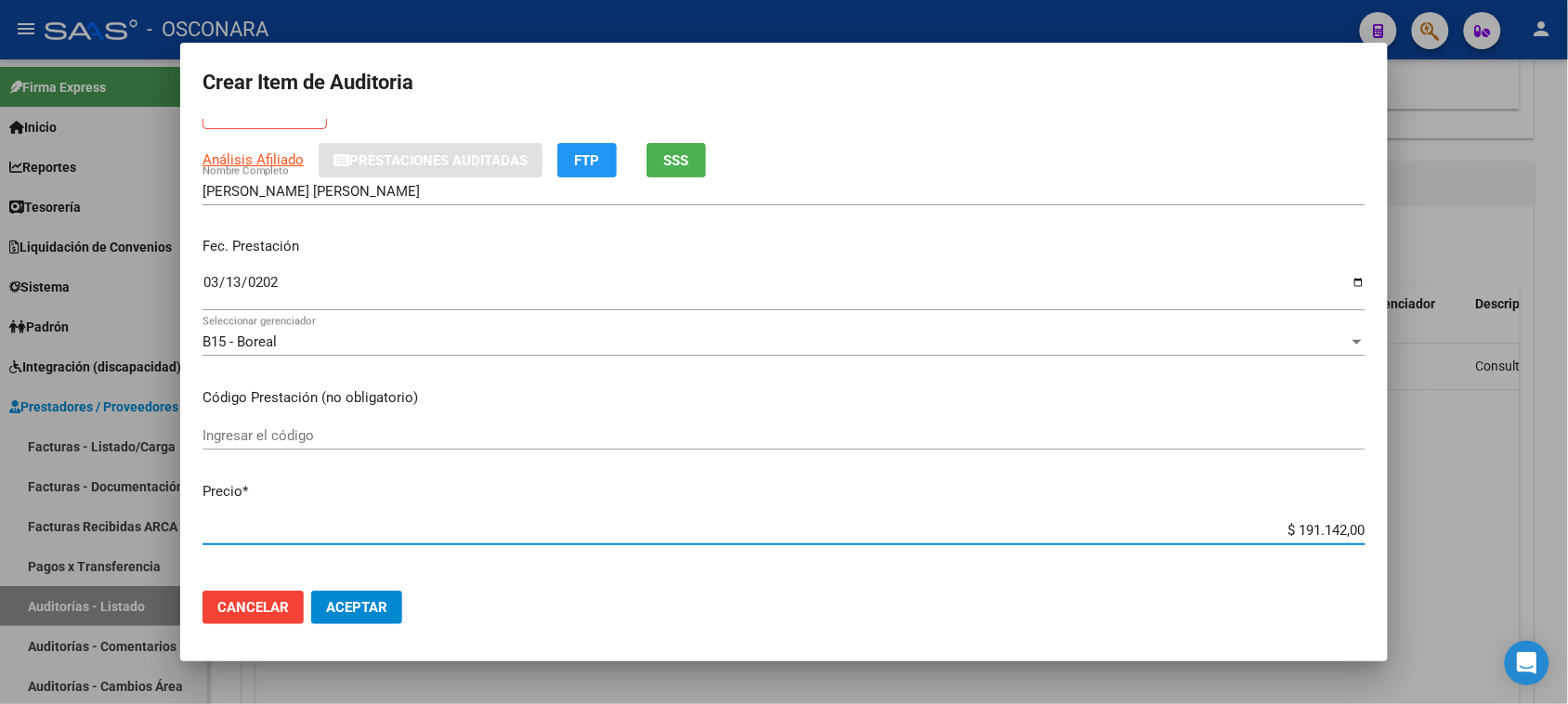
drag, startPoint x: 1330, startPoint y: 523, endPoint x: 1261, endPoint y: 534, distance: 69.9
click at [1261, 534] on input "$ 191.142,00" at bounding box center [784, 530] width 1163 height 17
type input "$ 6,00"
type input "$ 61,00"
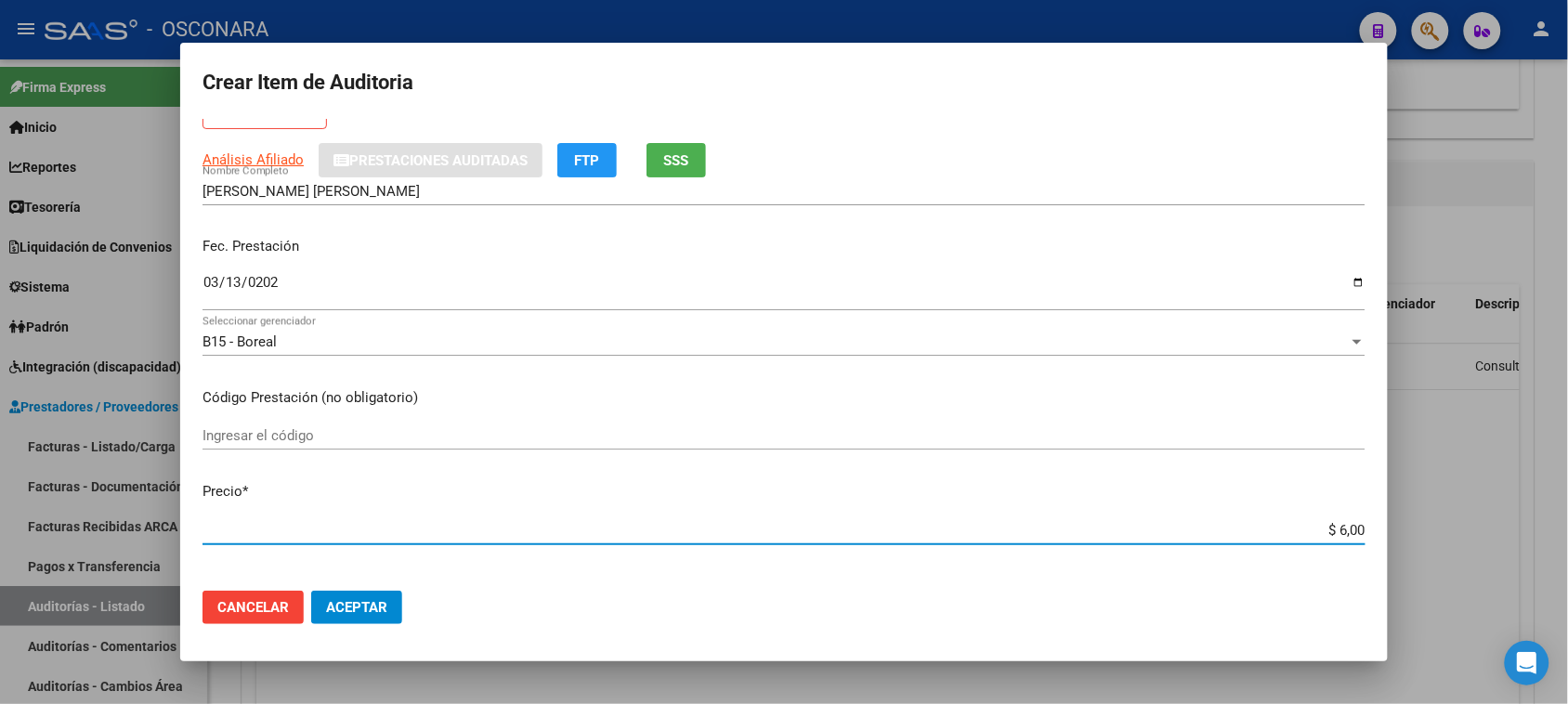
type input "$ 61,00"
type input "$ 611,00"
type input "$ 6.111,00"
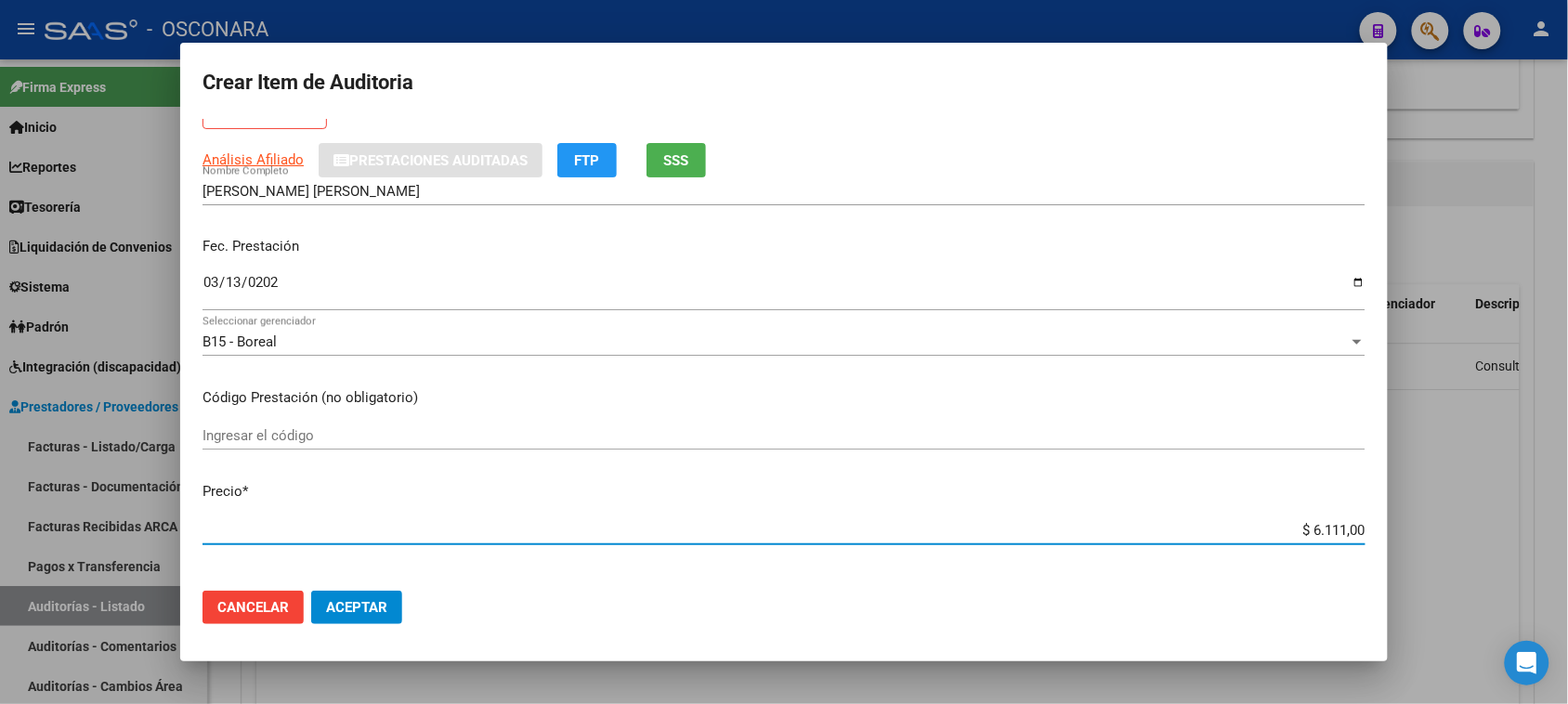
type input "$ 61.114,00"
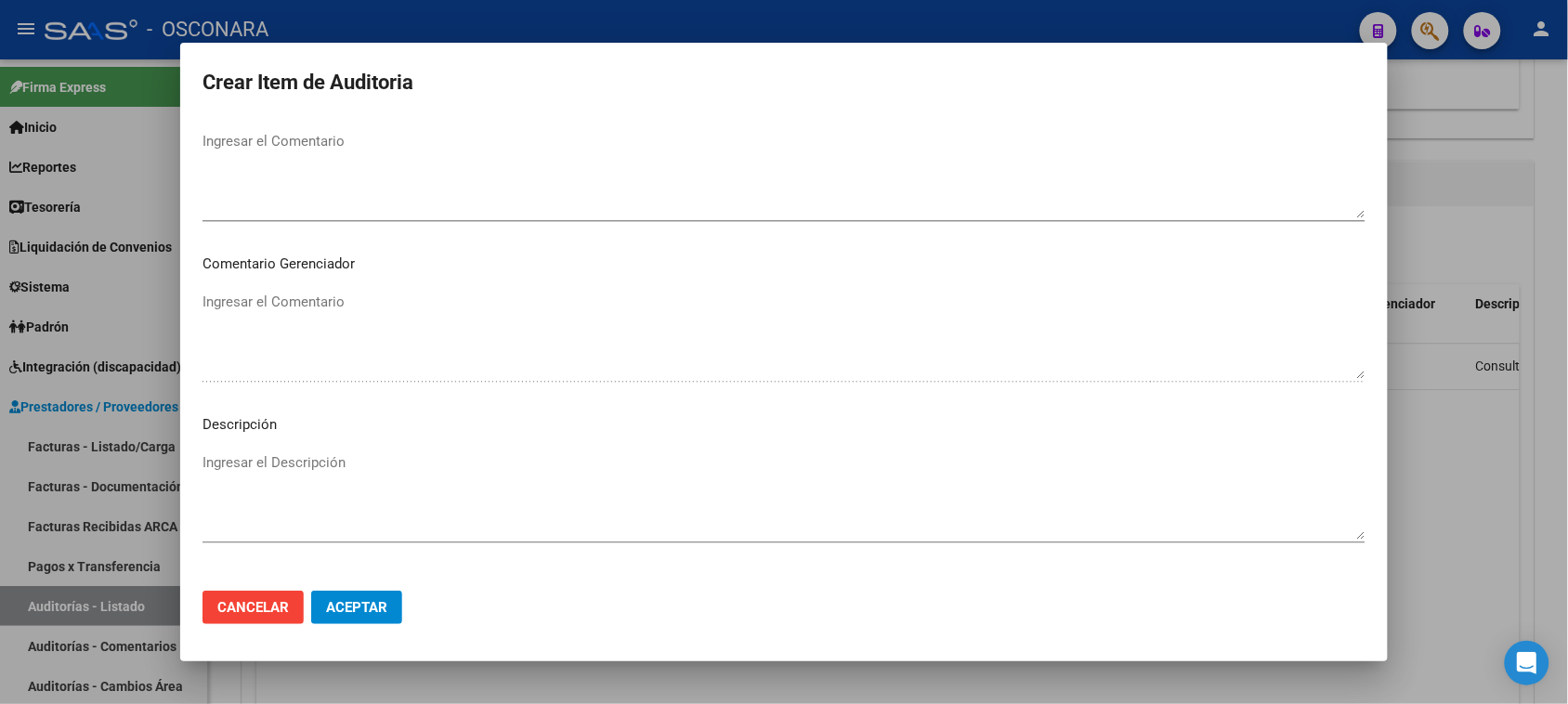
scroll to position [1089, 0]
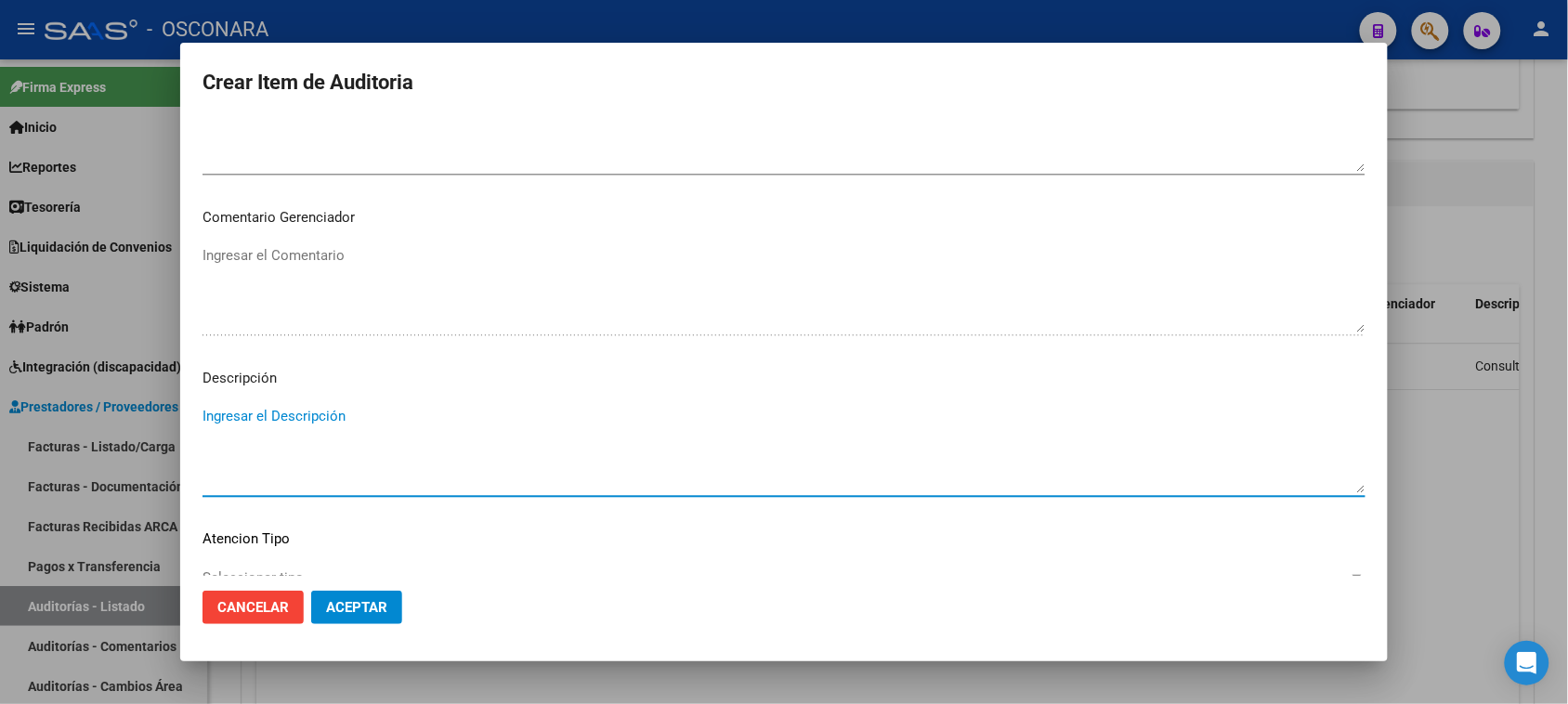
click at [363, 420] on textarea "Ingresar el Descripción" at bounding box center [784, 449] width 1163 height 87
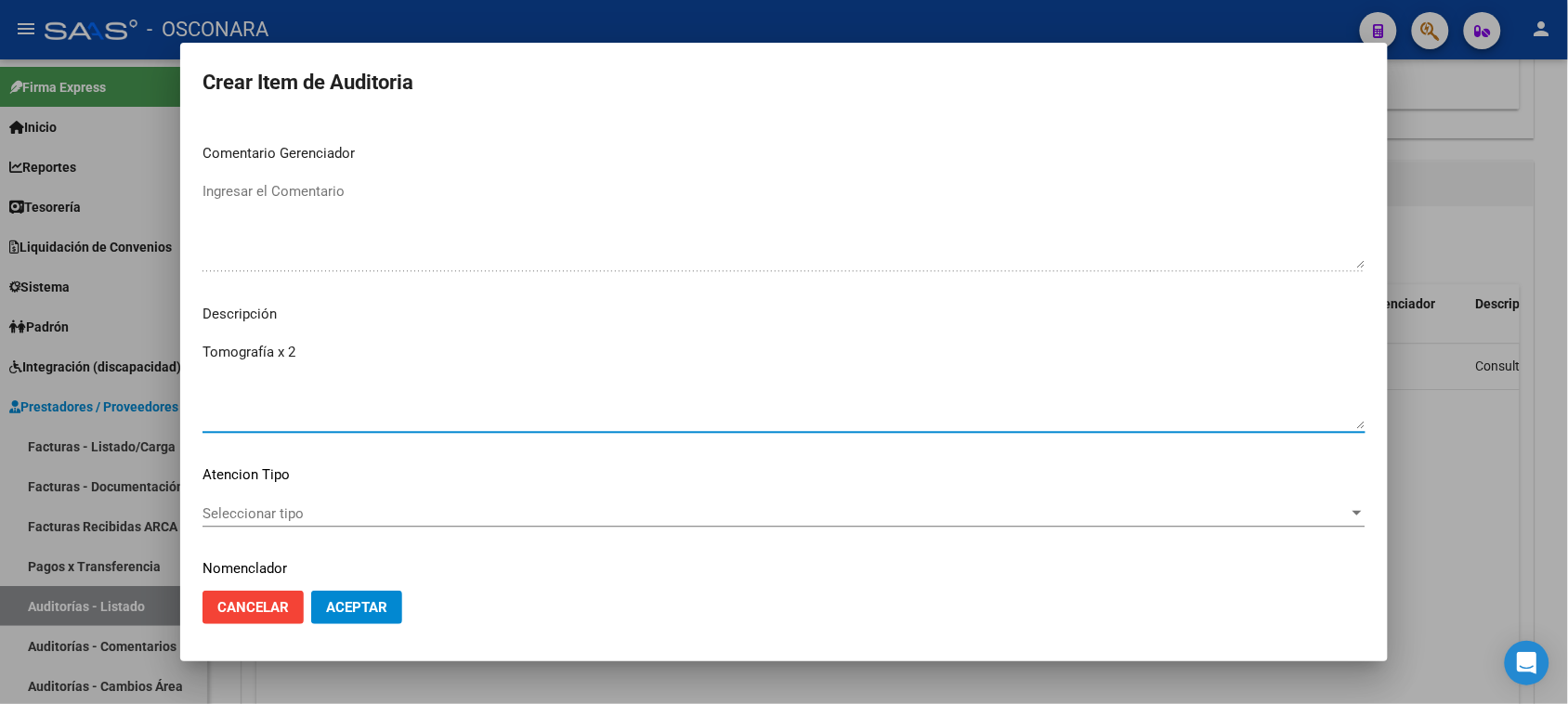
scroll to position [1213, 0]
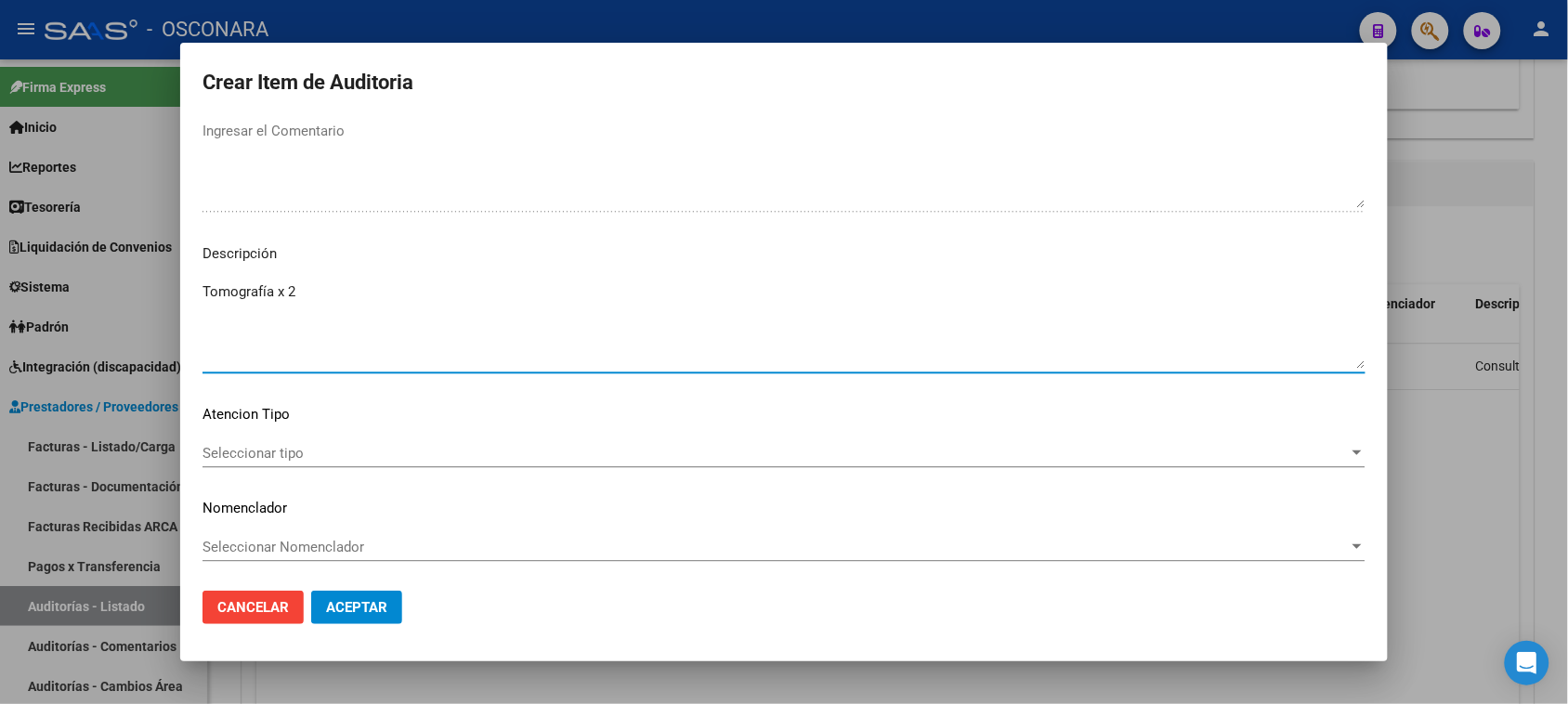
type textarea "Tomografía x 2"
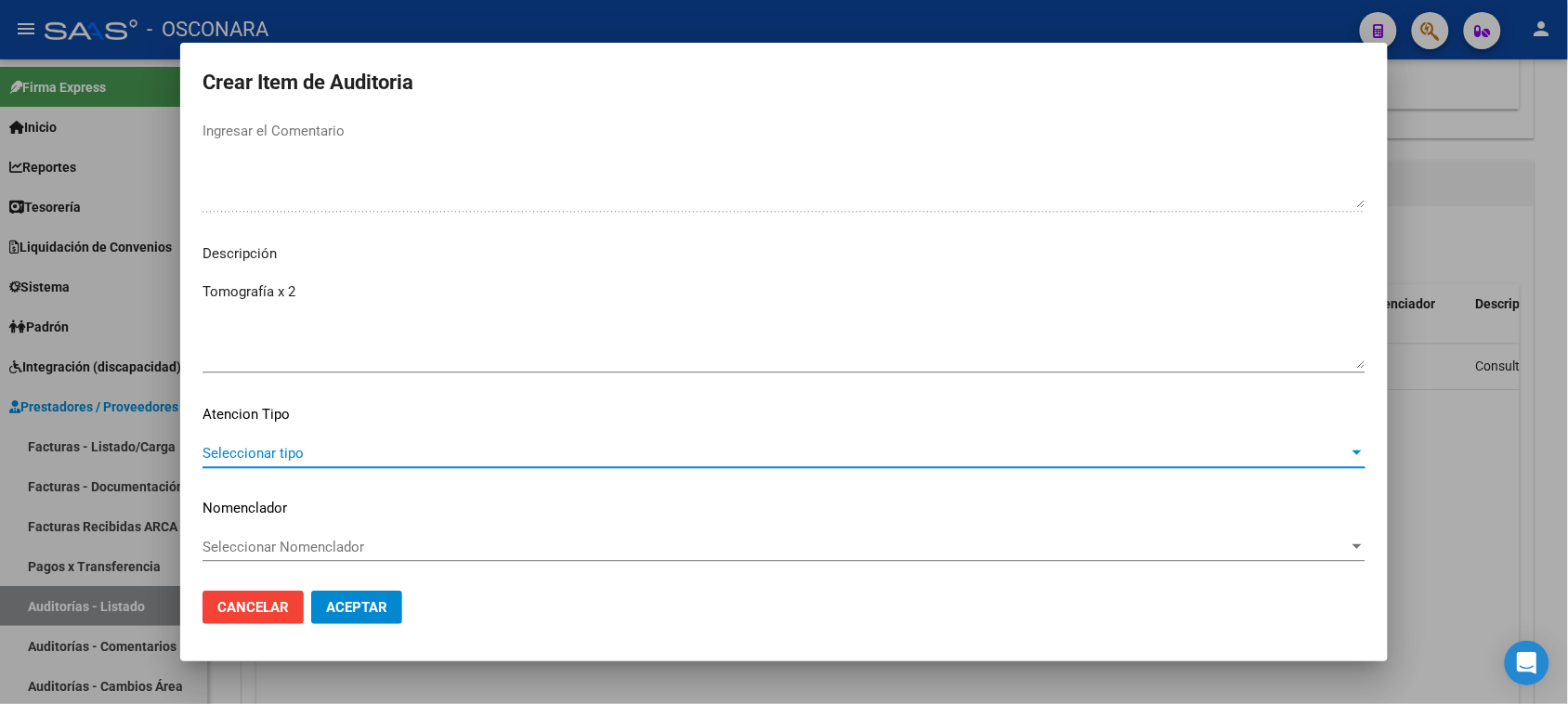
click at [556, 452] on span "Seleccionar tipo" at bounding box center [775, 453] width 1146 height 17
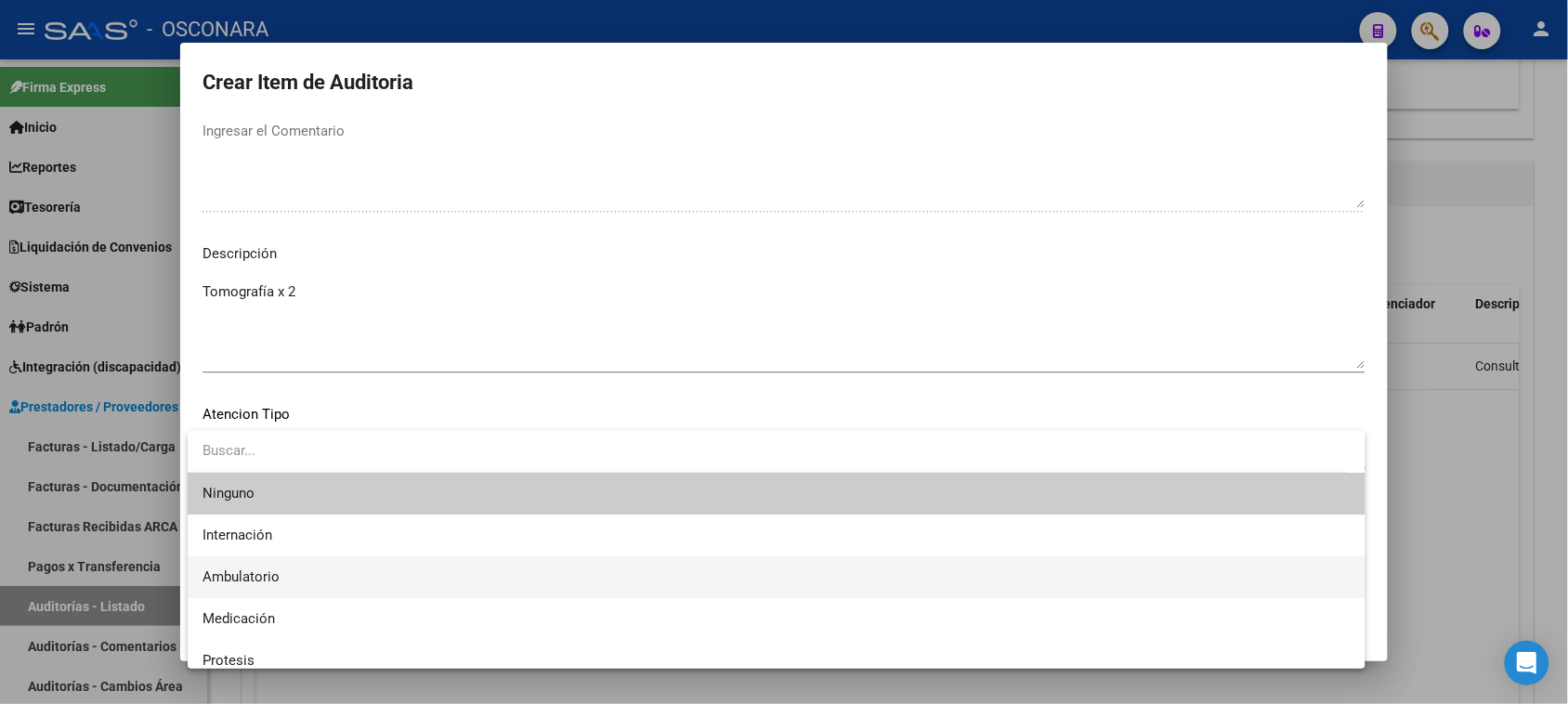
click at [251, 578] on span "Ambulatorio" at bounding box center [241, 577] width 78 height 17
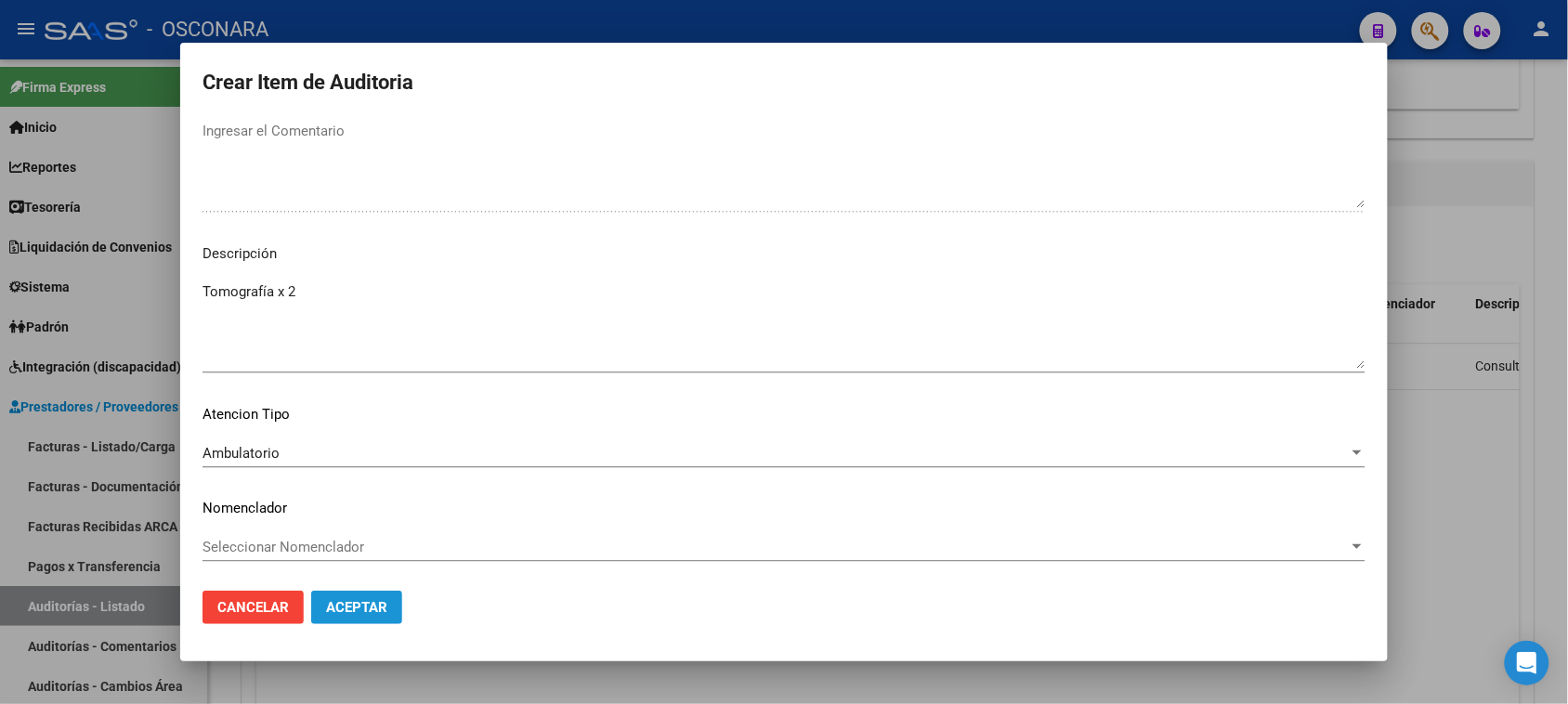
click at [363, 601] on span "Aceptar" at bounding box center [357, 608] width 62 height 17
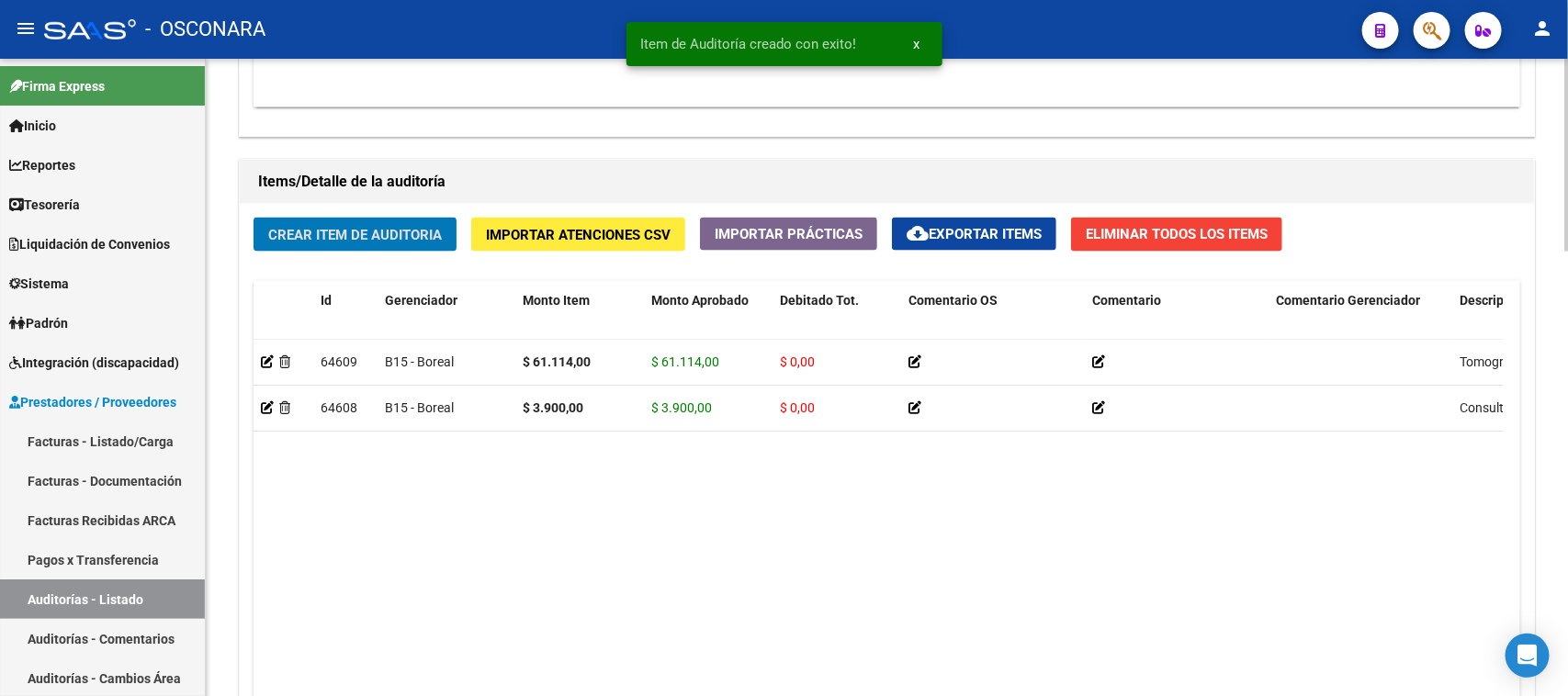
click at [368, 227] on span "Crear Item de Auditoria" at bounding box center [355, 235] width 174 height 17
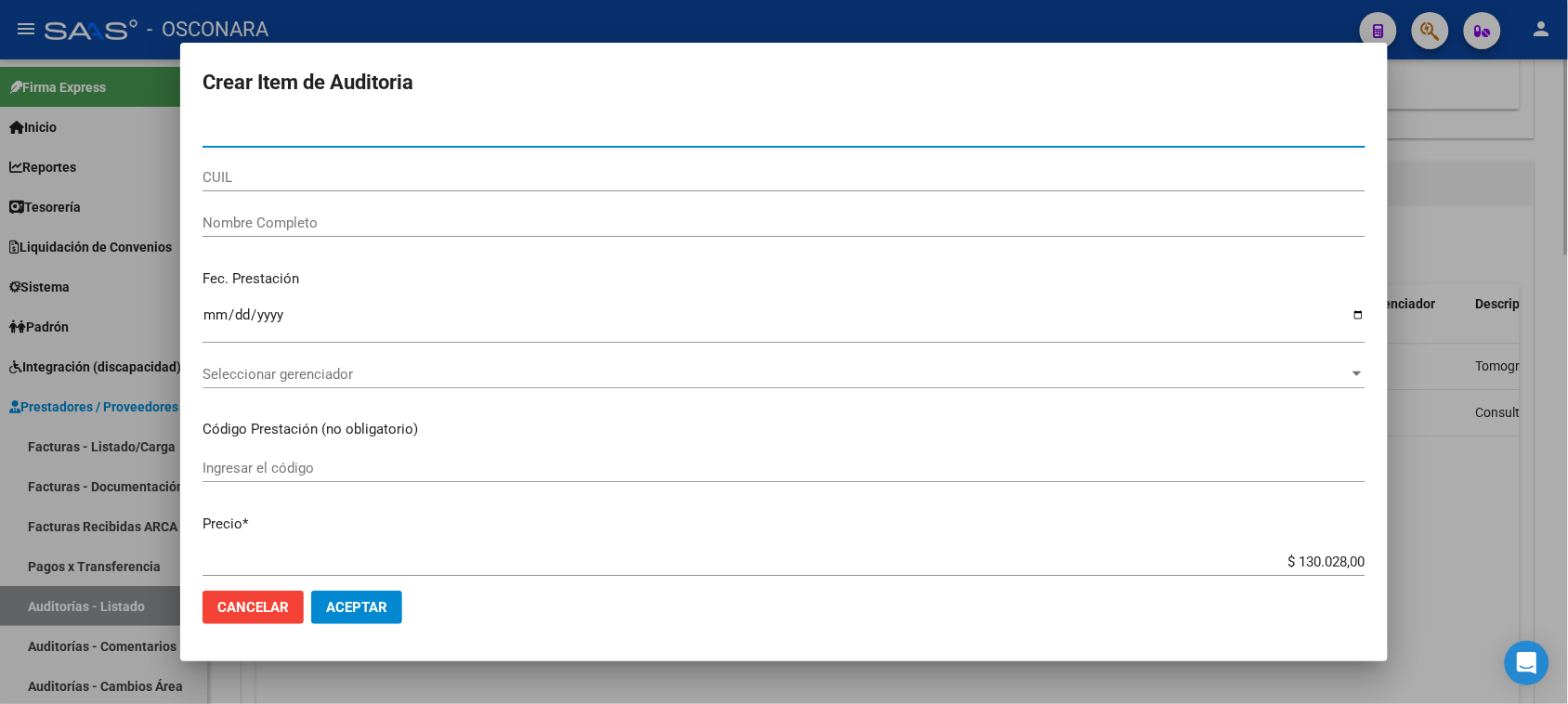
paste input "40522183"
type input "40522183"
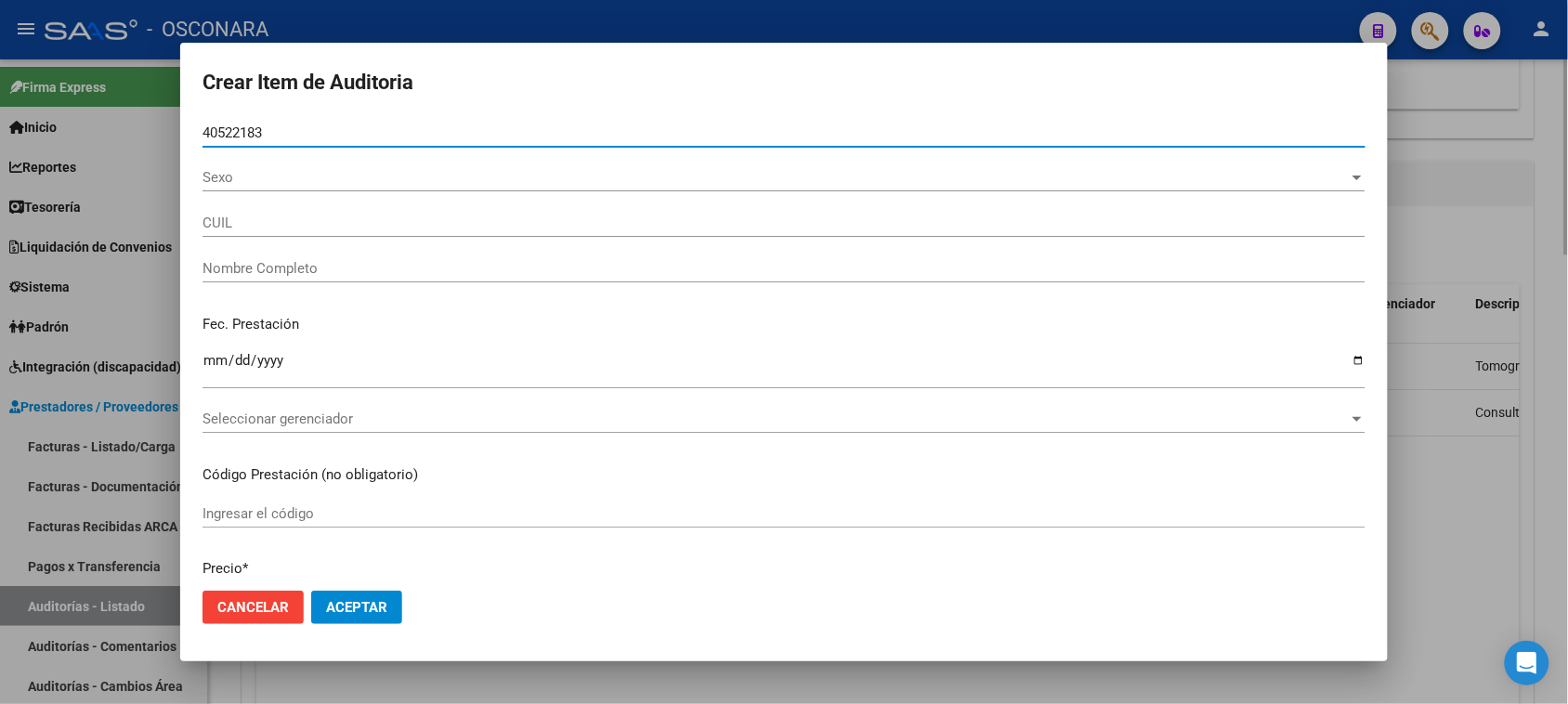
type input "20405221838"
type input "MANSILLA GONZALEZ FERNANDO DANIEL"
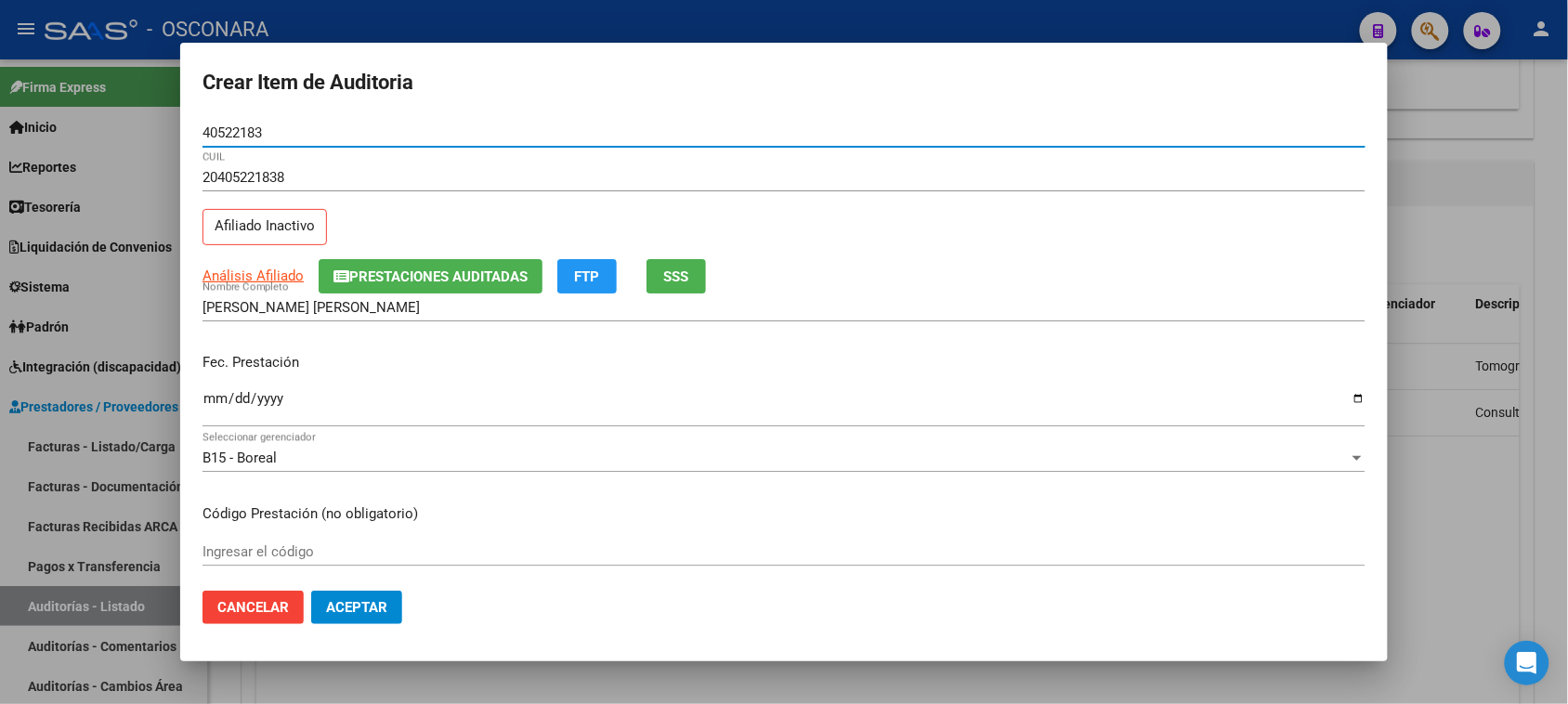
type input "40522183"
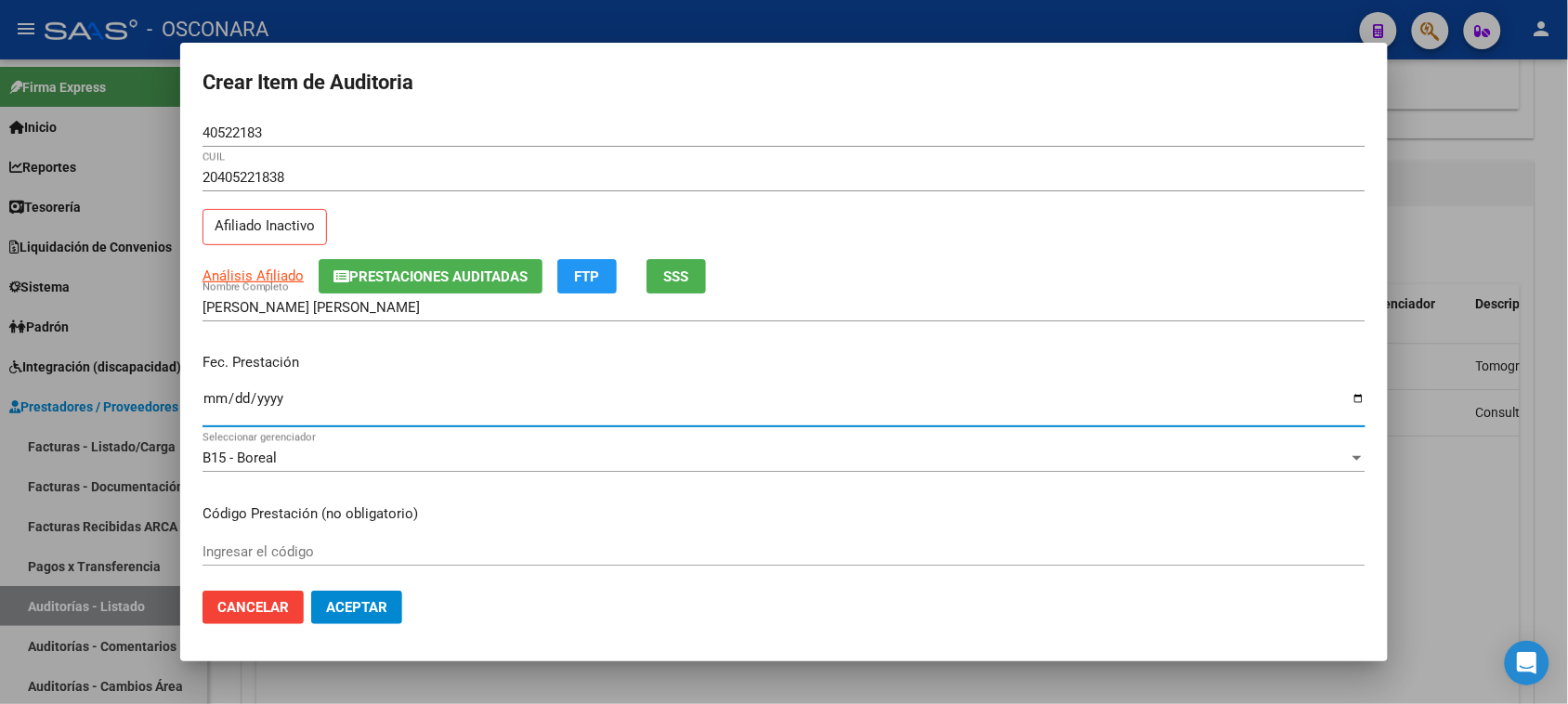
click at [211, 396] on input "Ingresar la fecha" at bounding box center [784, 406] width 1163 height 30
type input "2025-03-11"
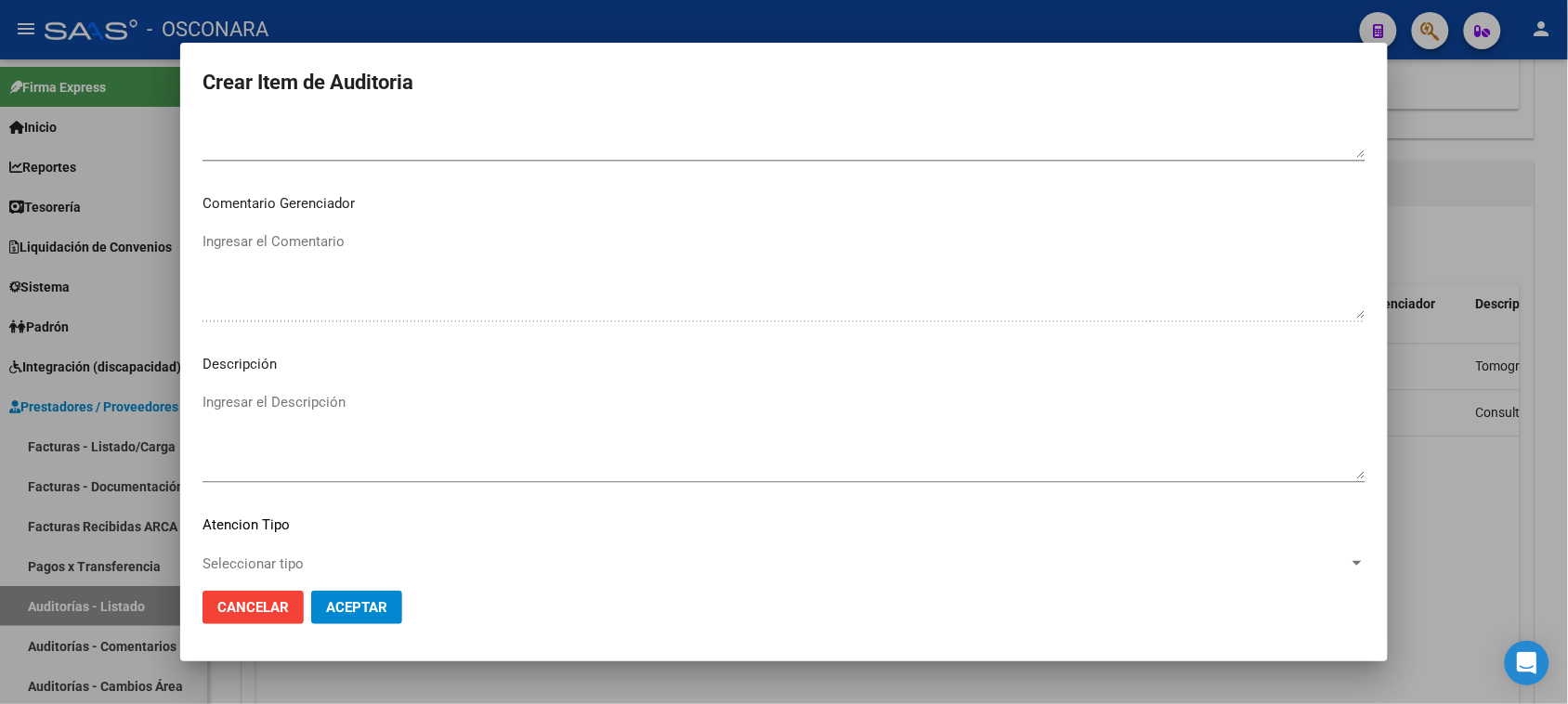
scroll to position [1161, 0]
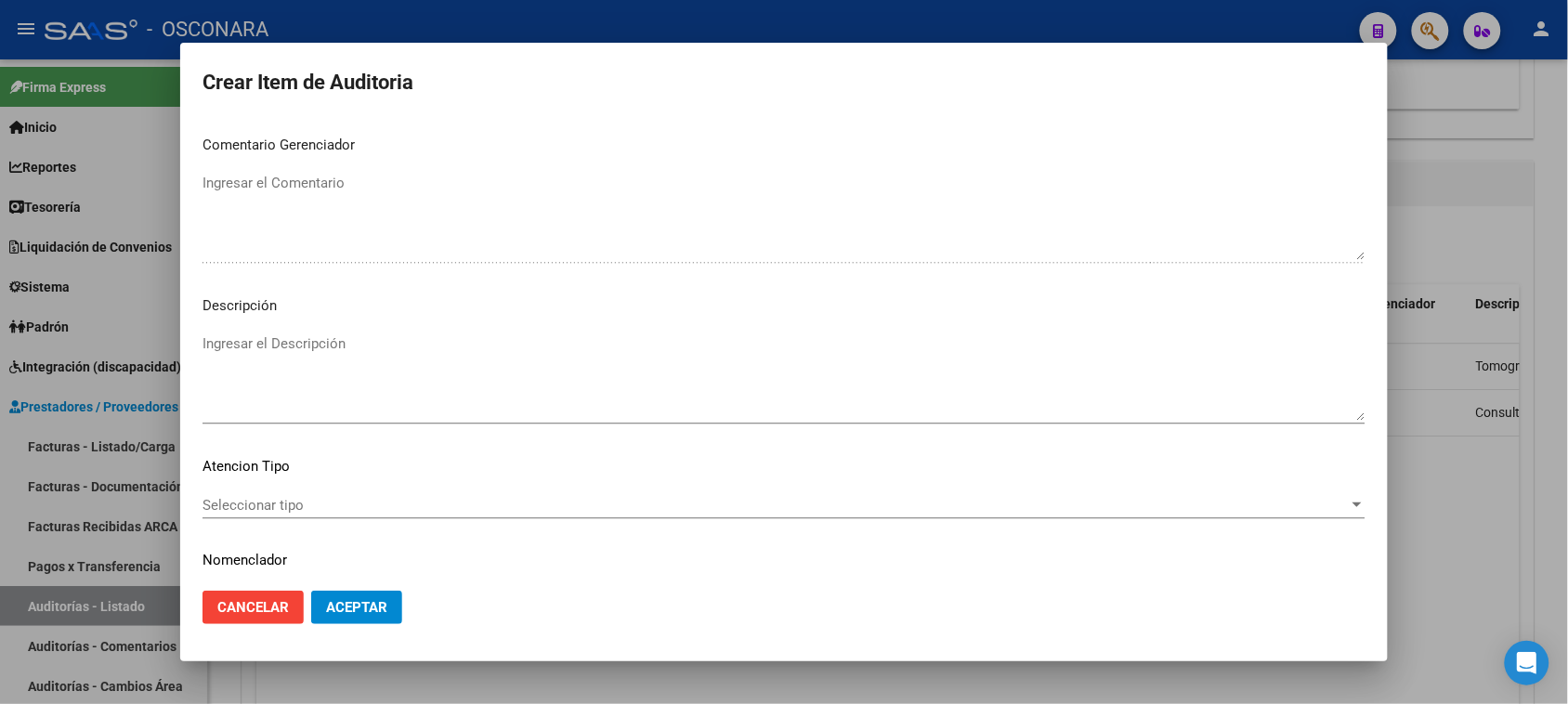
click at [279, 331] on div "Ingresar el Descripción" at bounding box center [784, 376] width 1163 height 94
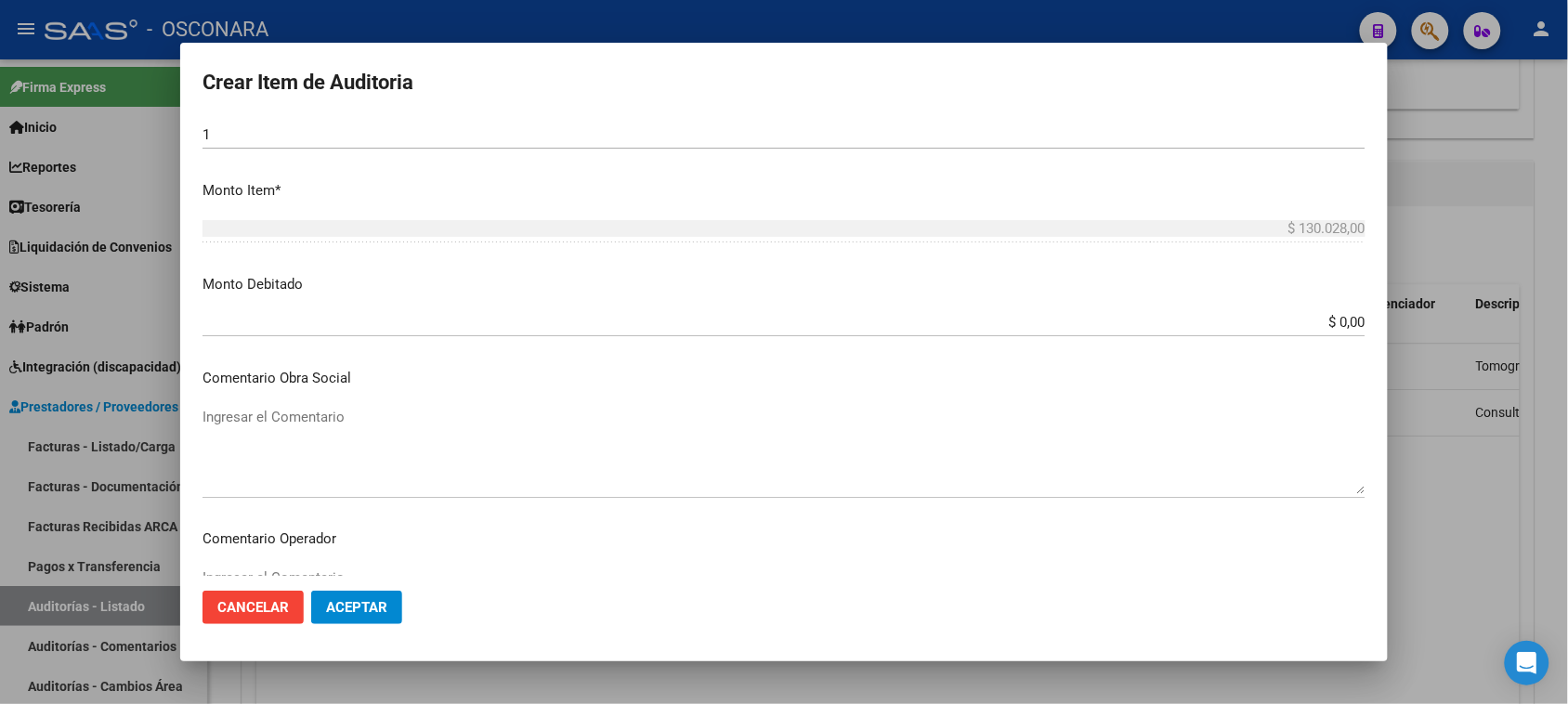
scroll to position [464, 0]
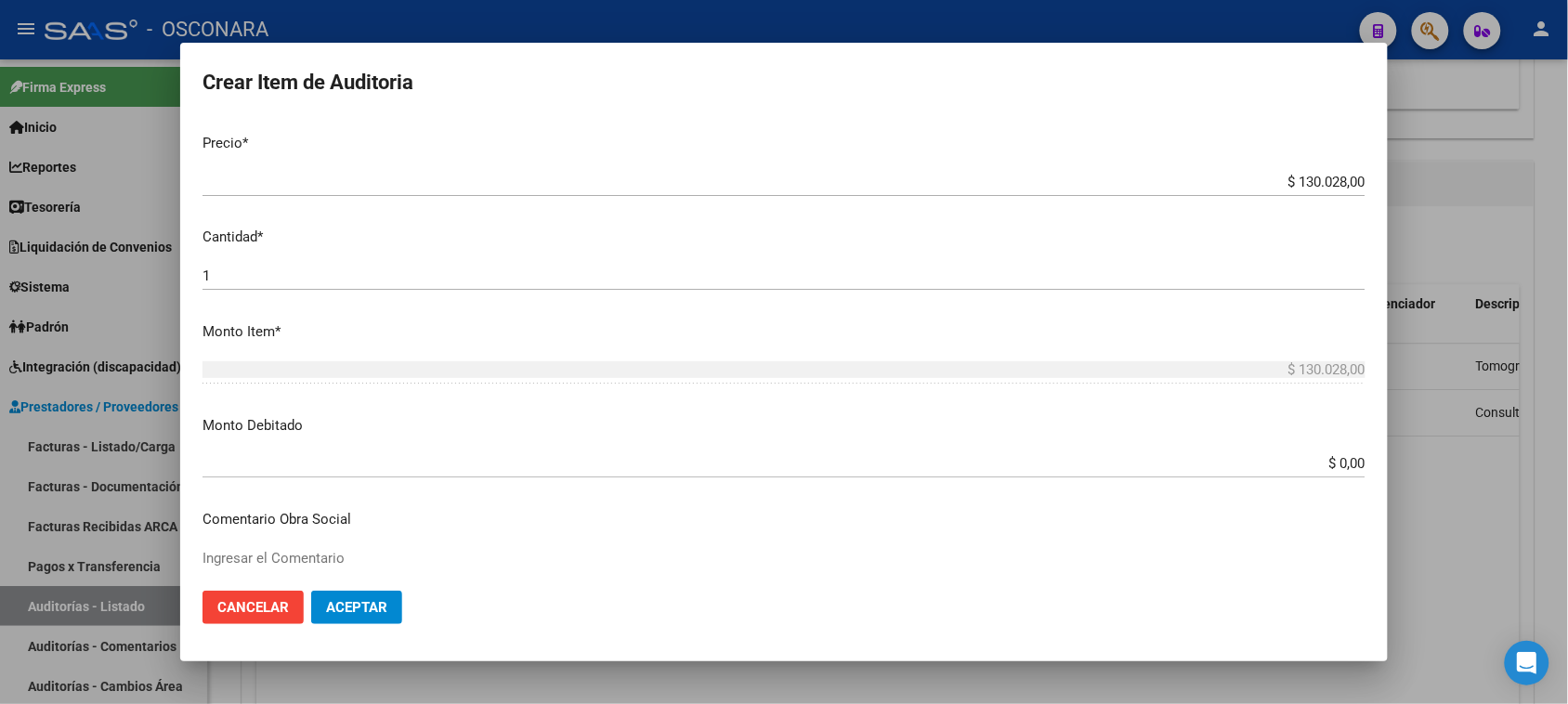
type textarea "Consulta de guardia"
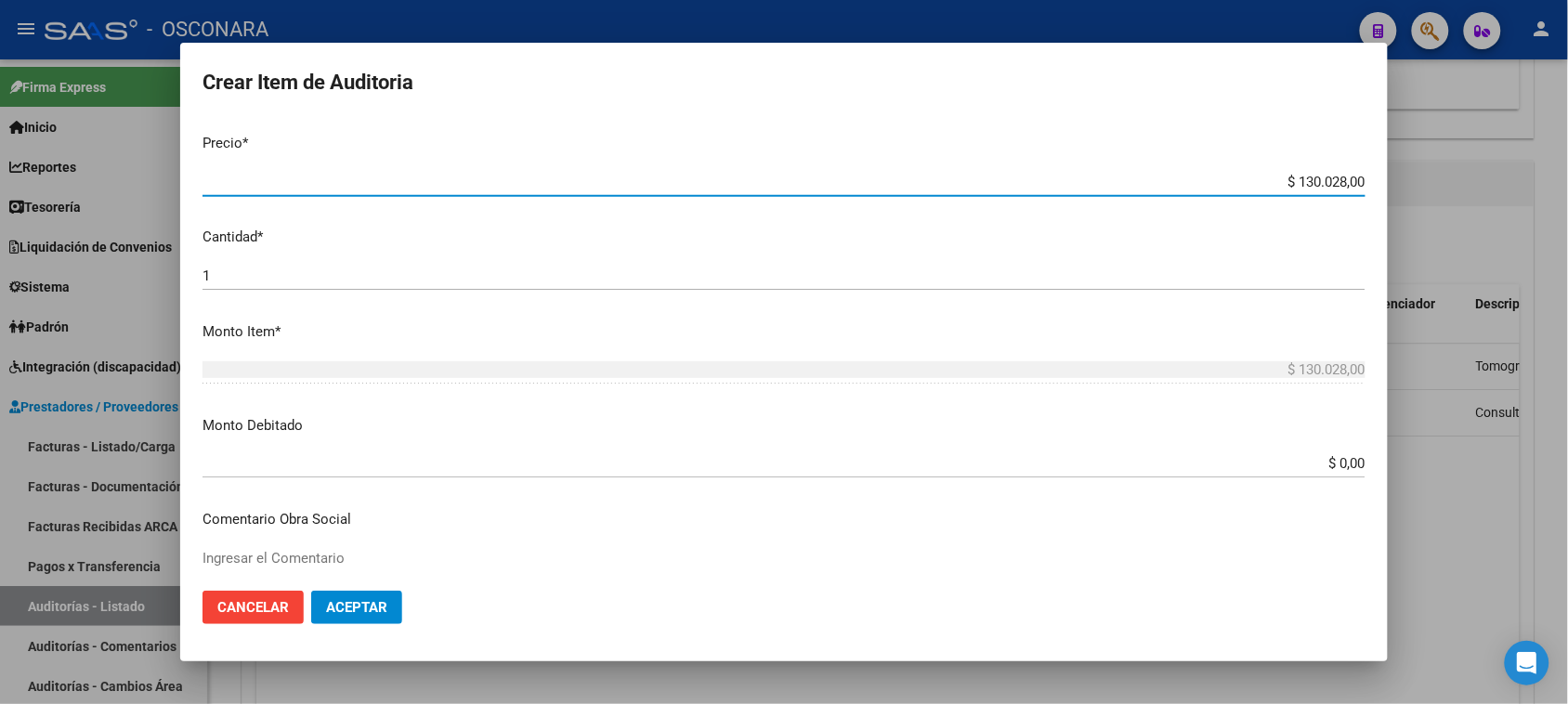
click at [1328, 178] on input "$ 130.028,00" at bounding box center [784, 182] width 1163 height 17
drag, startPoint x: 1330, startPoint y: 177, endPoint x: 1266, endPoint y: 190, distance: 65.3
click at [1266, 190] on div "$ 130.028,00 Ingresar el precio" at bounding box center [784, 182] width 1163 height 28
type input "$ 3,00"
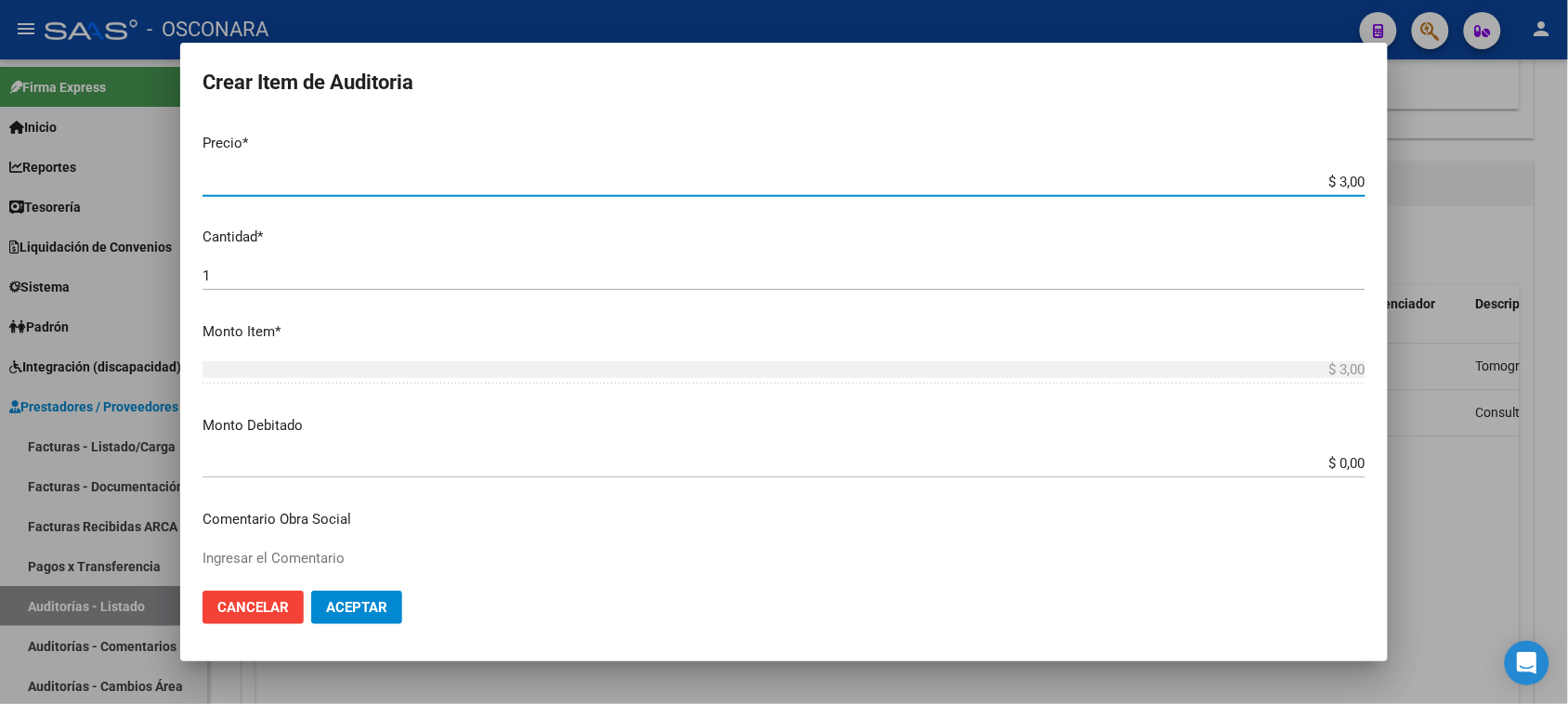
type input "$ 39,00"
type input "$ 390,00"
type input "$ 3.900,00"
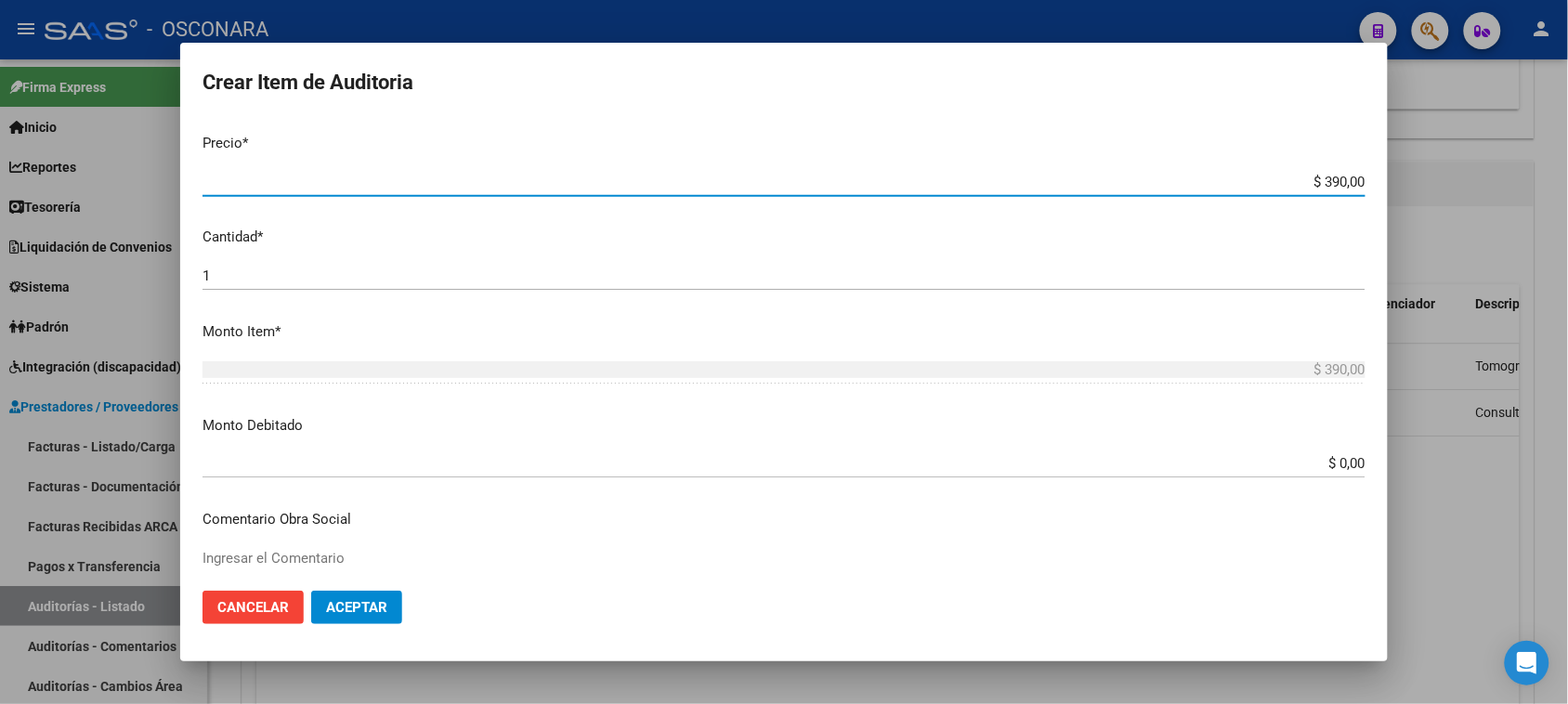
type input "$ 3.900,00"
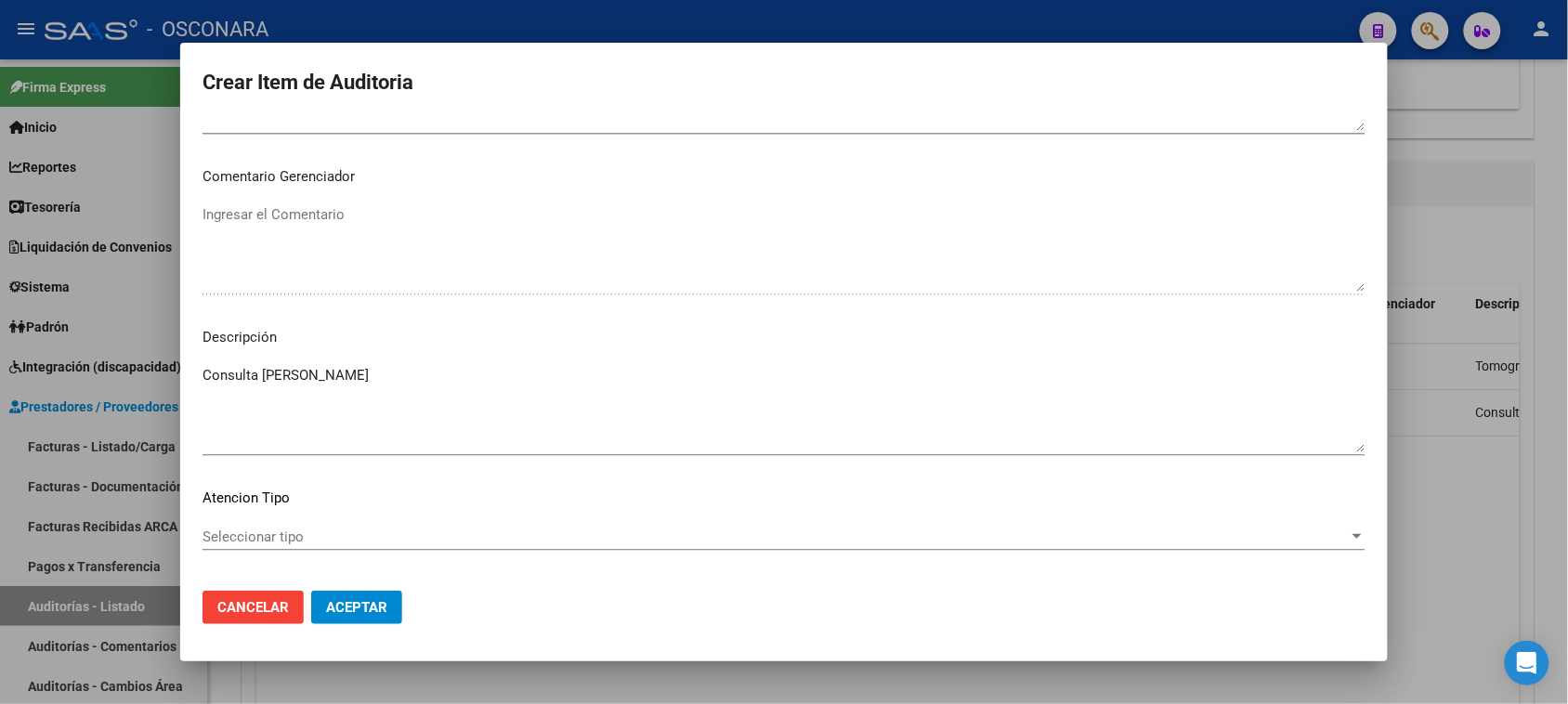
scroll to position [1213, 0]
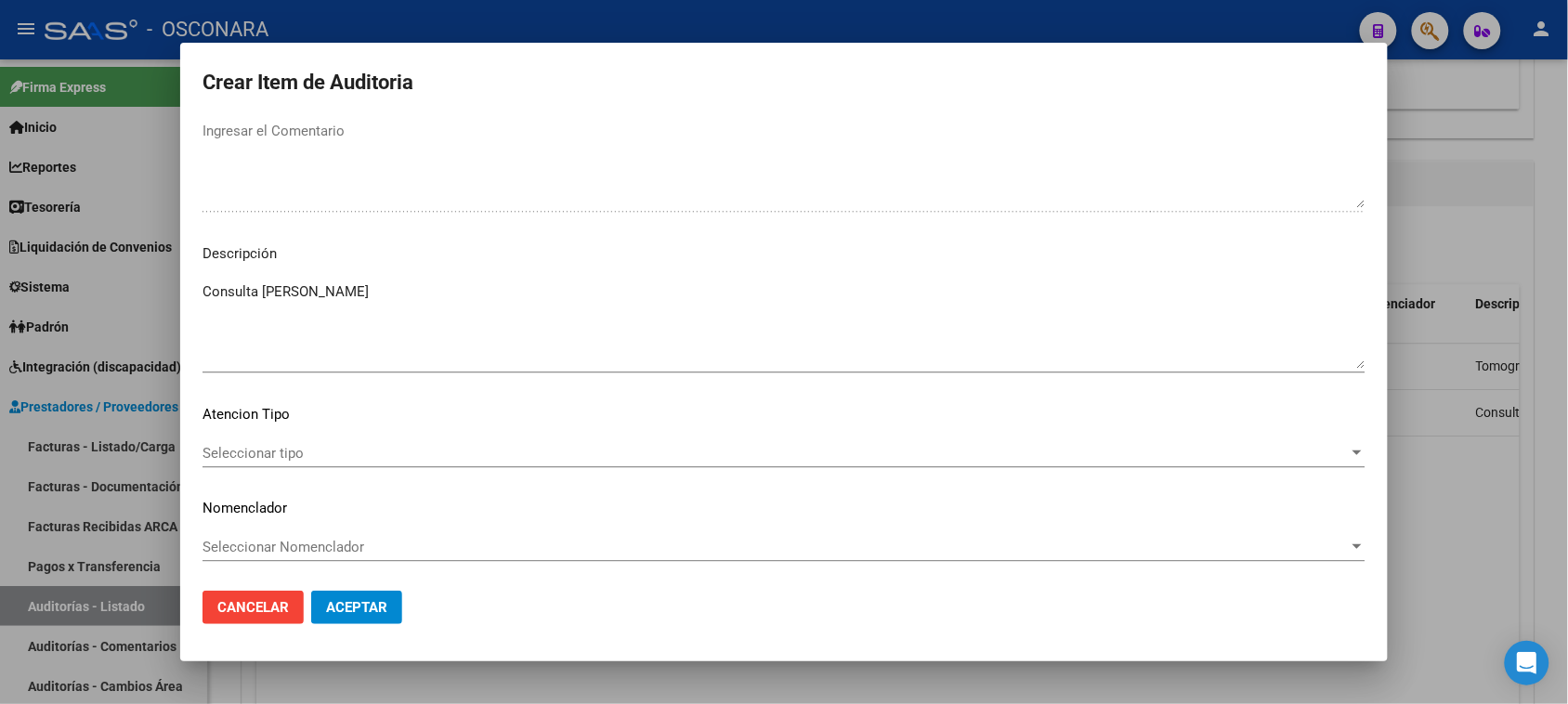
click at [374, 612] on span "Aceptar" at bounding box center [357, 608] width 62 height 17
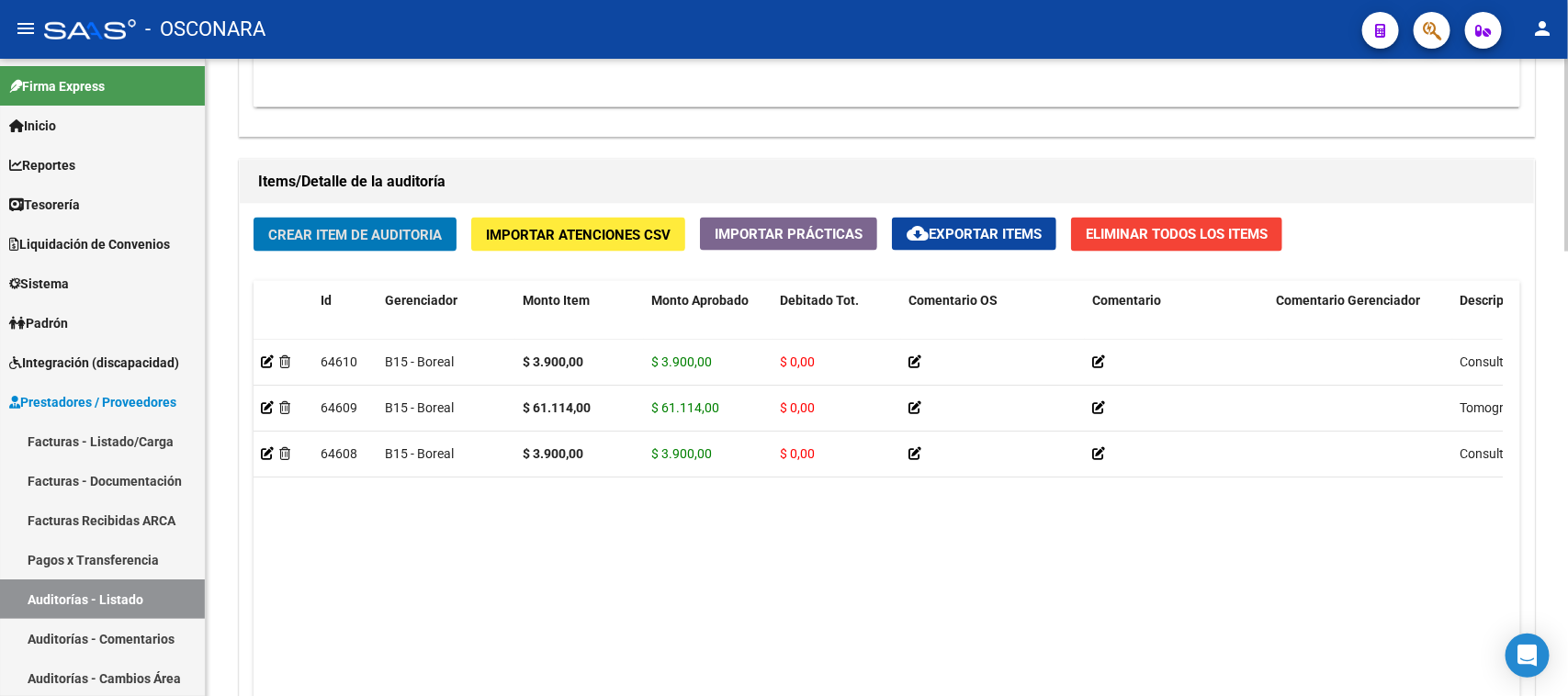
click at [375, 230] on span "Crear Item de Auditoria" at bounding box center [355, 235] width 174 height 17
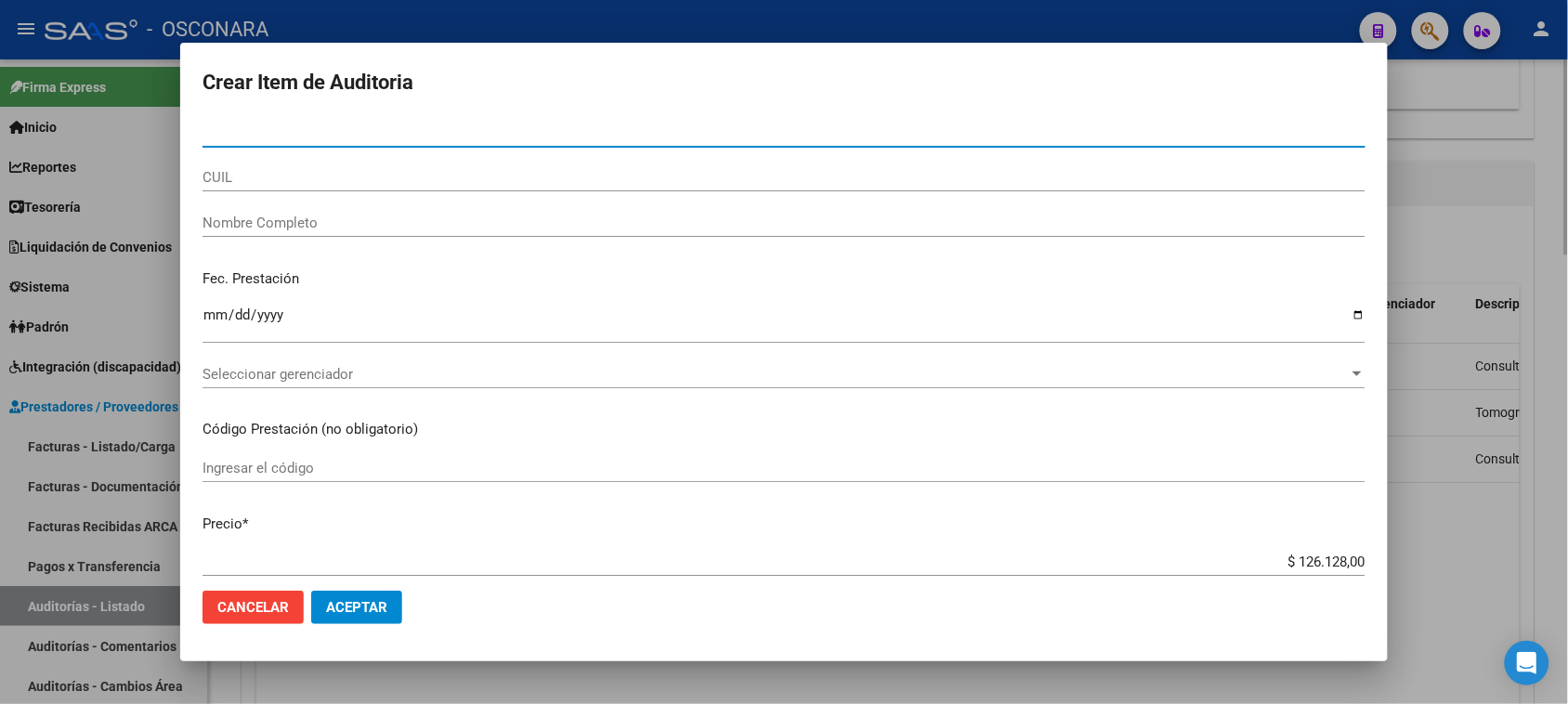
paste input "38988372"
type input "38988372"
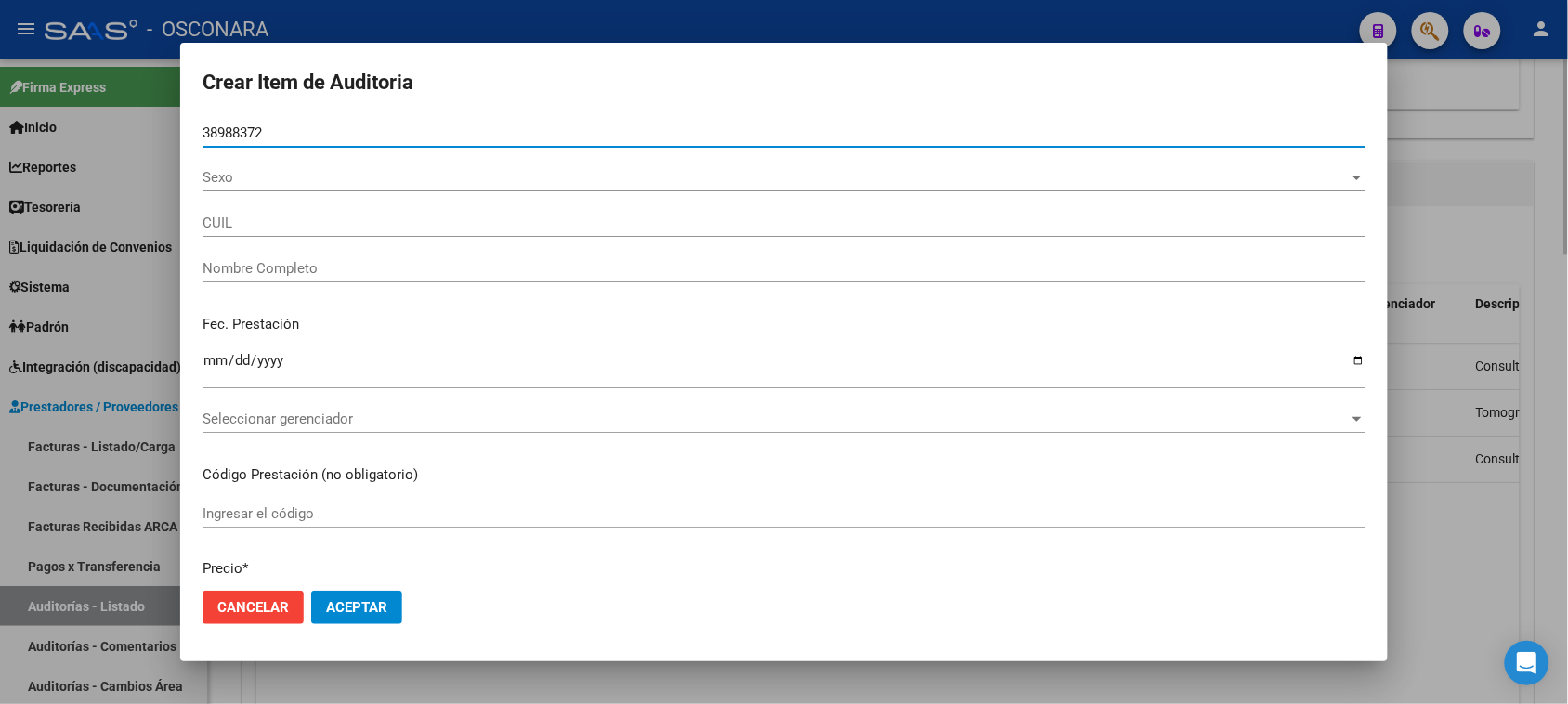
type input "20389883728"
type input "RETA HUGO ATILIO"
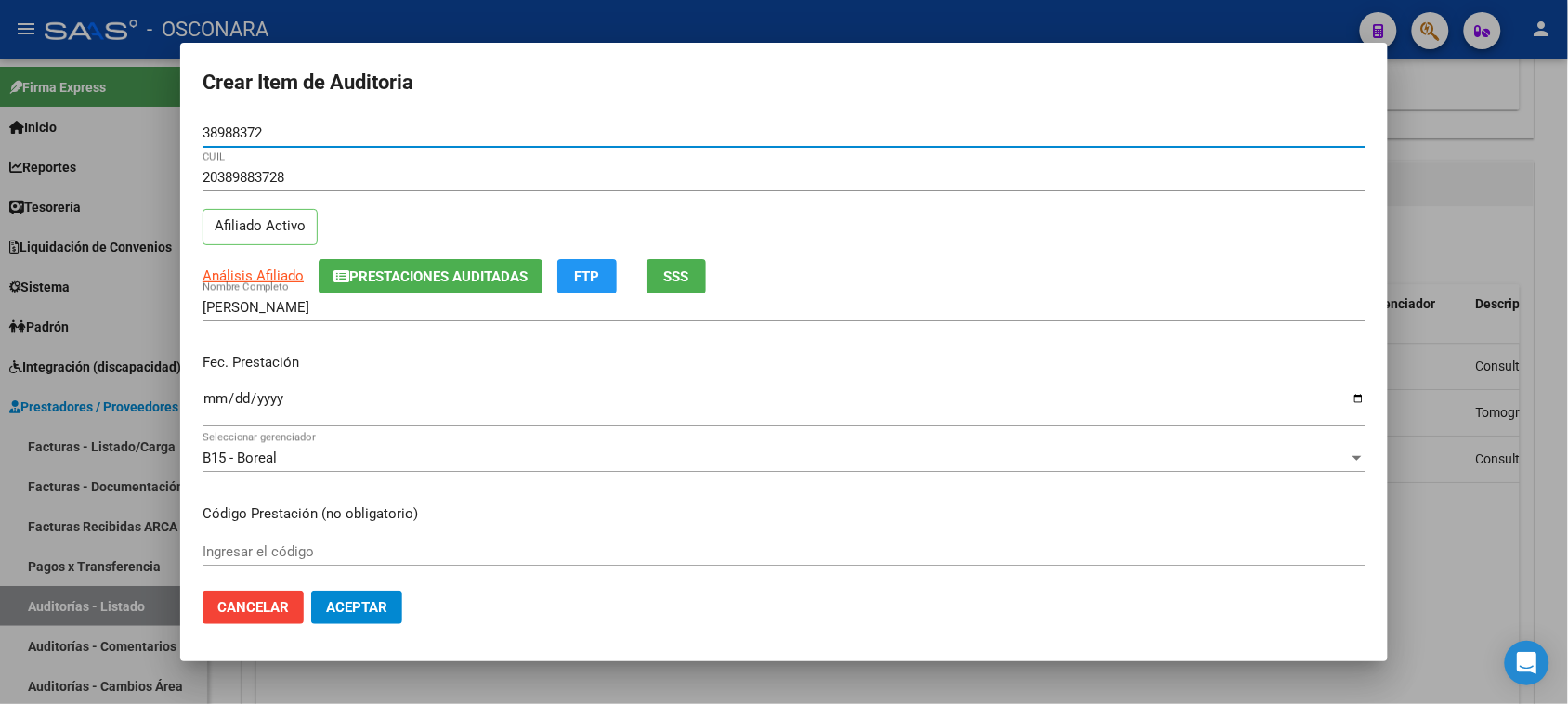
type input "38988372"
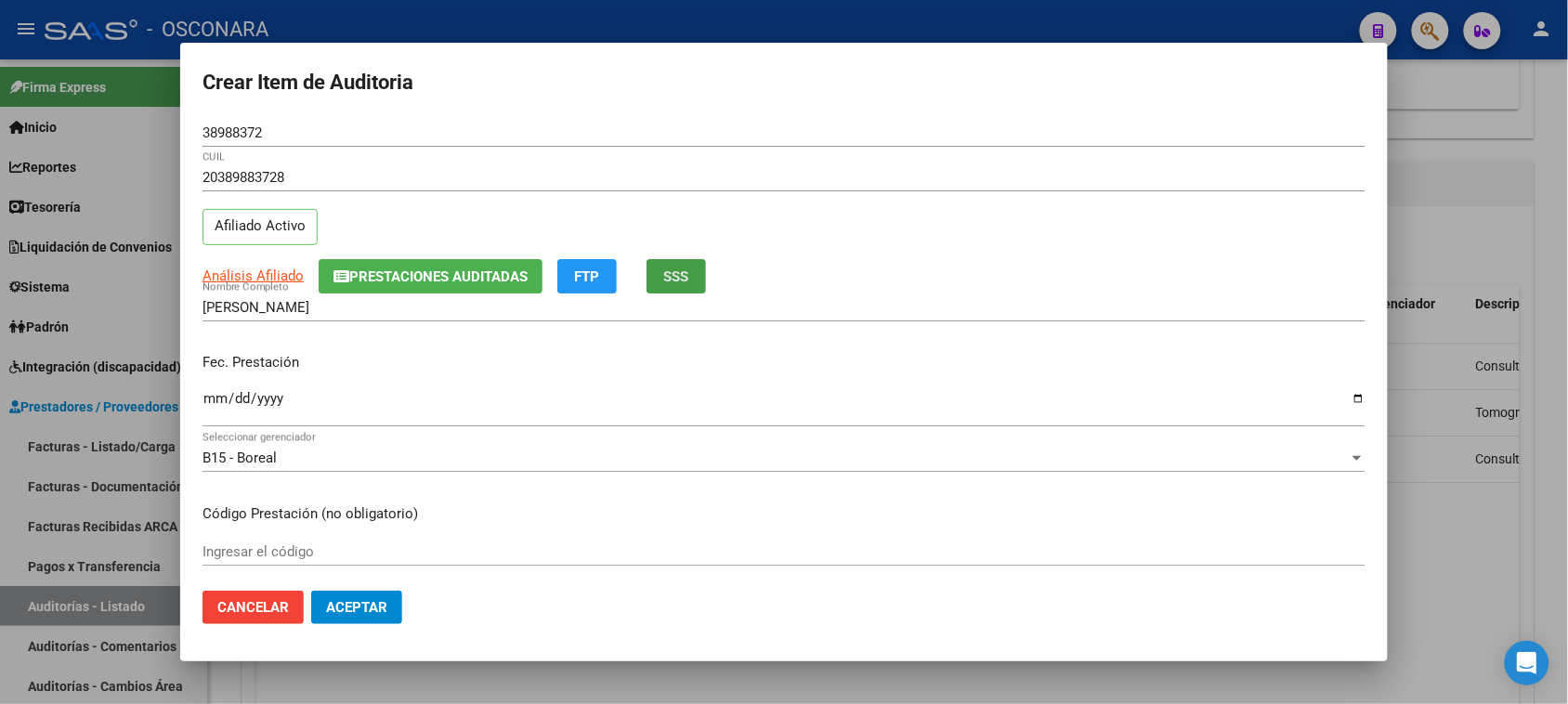
click at [697, 275] on button "SSS" at bounding box center [676, 275] width 60 height 35
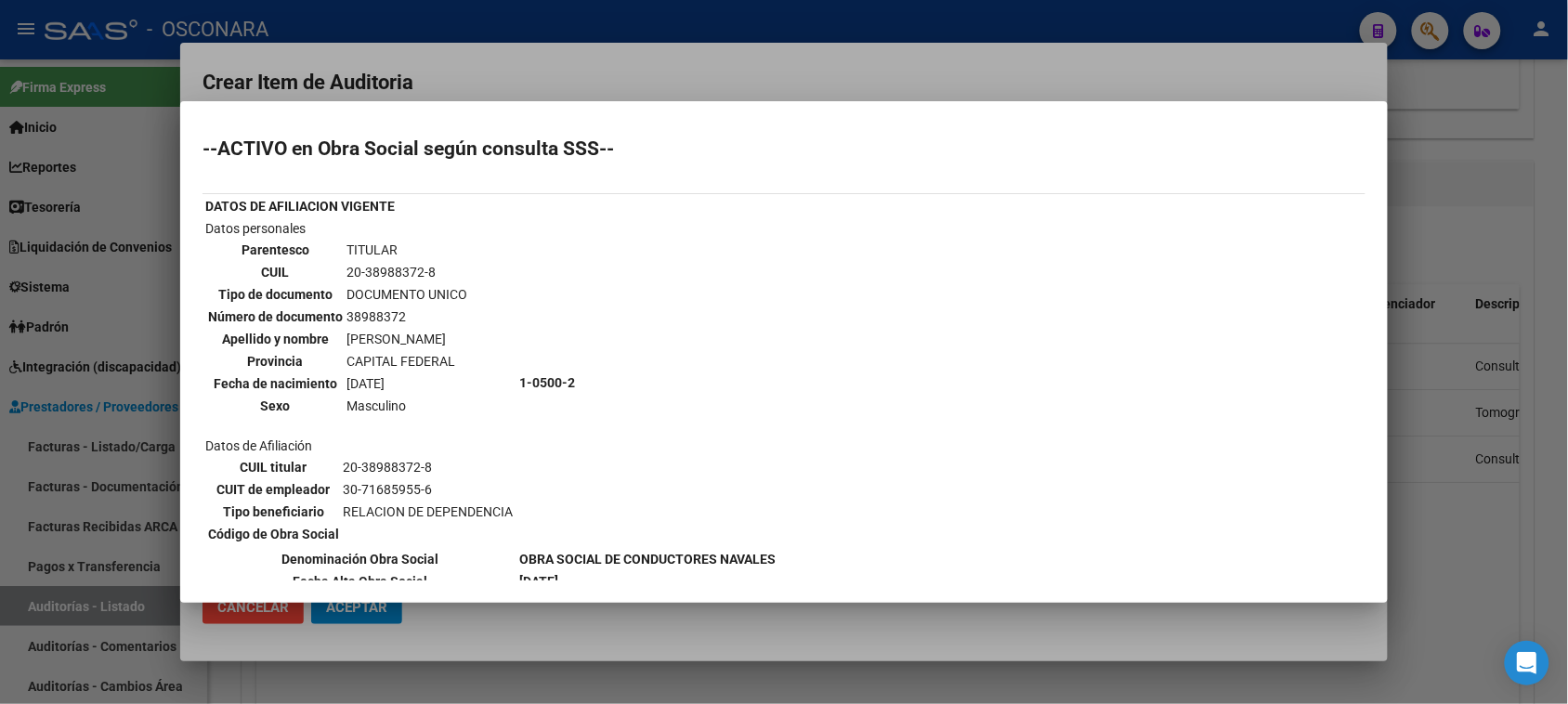
click at [1464, 192] on div at bounding box center [784, 352] width 1568 height 704
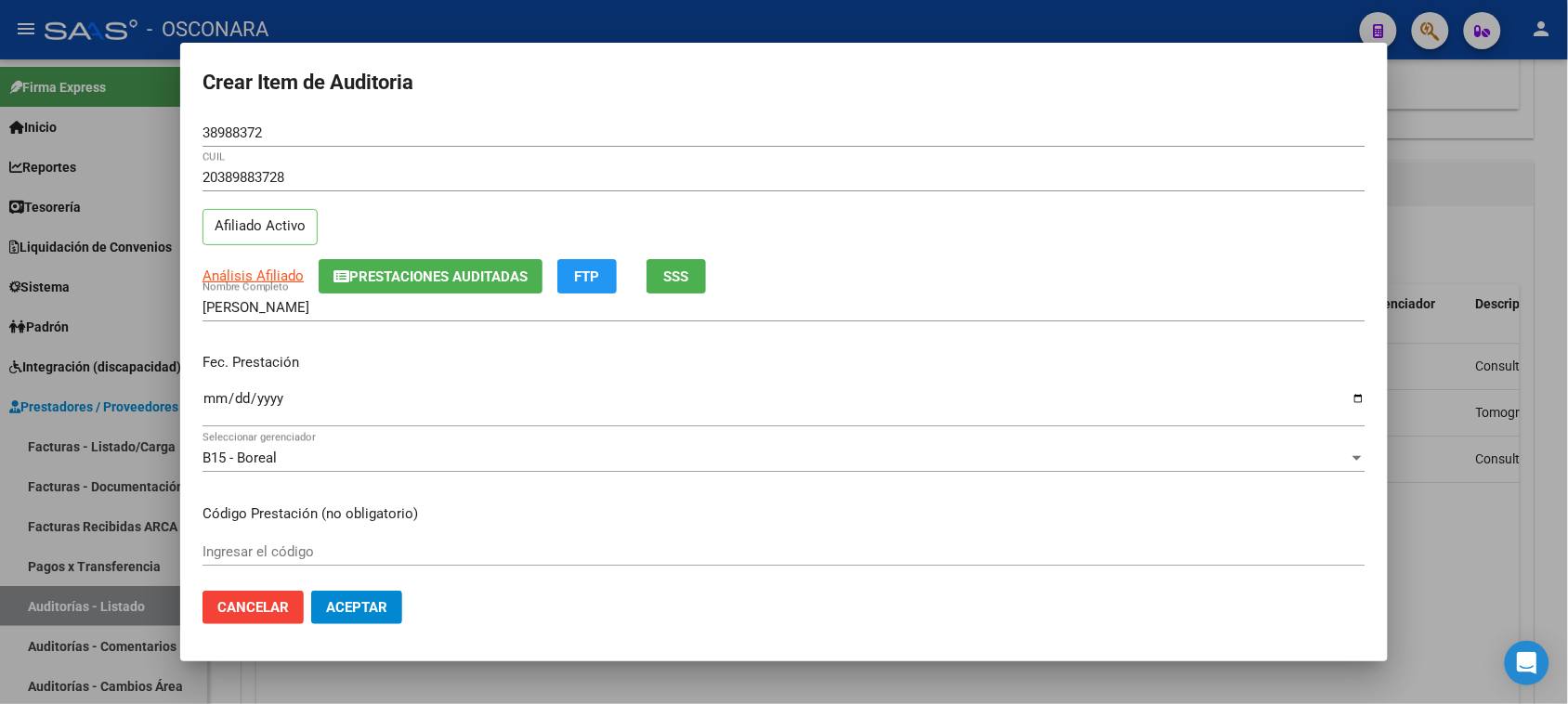
click at [220, 400] on input "Ingresar la fecha" at bounding box center [784, 406] width 1163 height 30
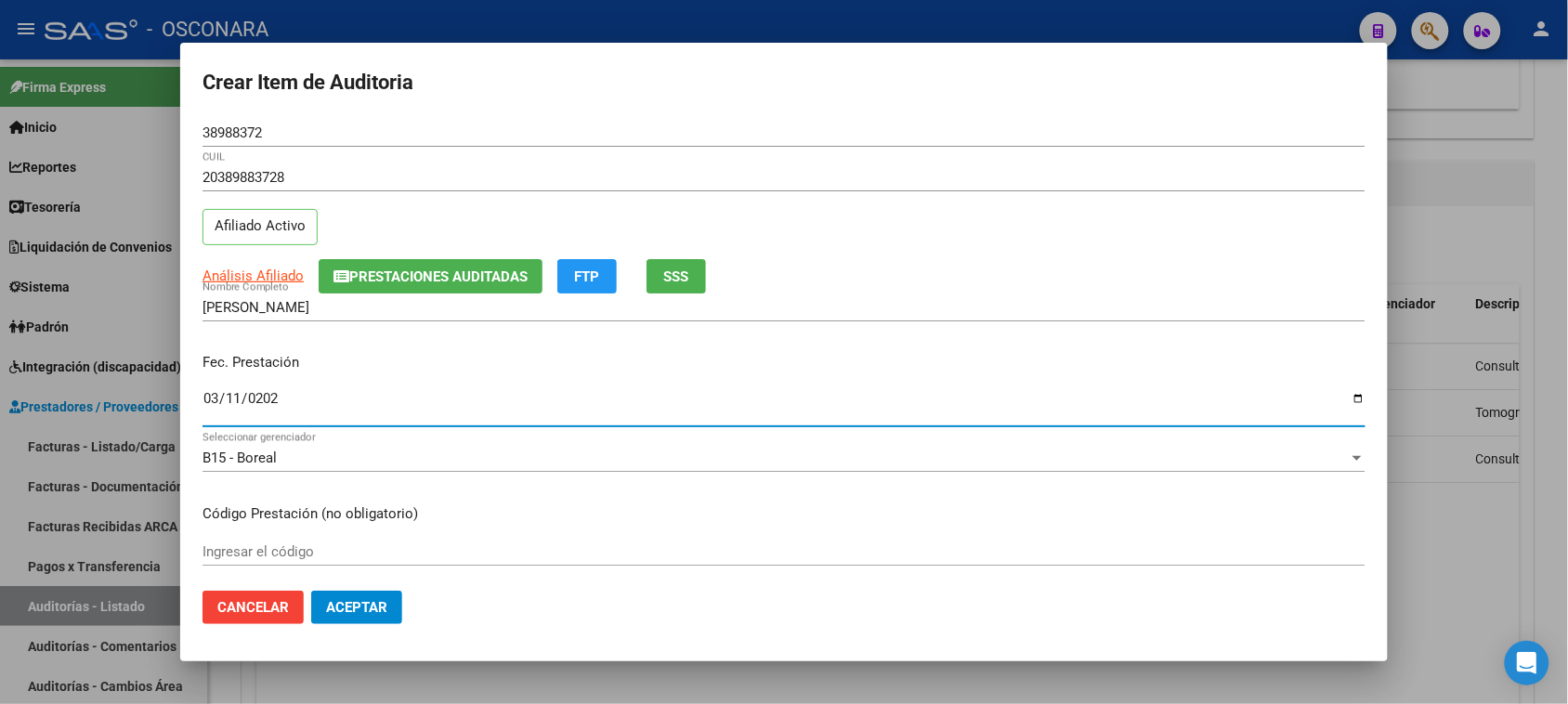
type input "2025-03-11"
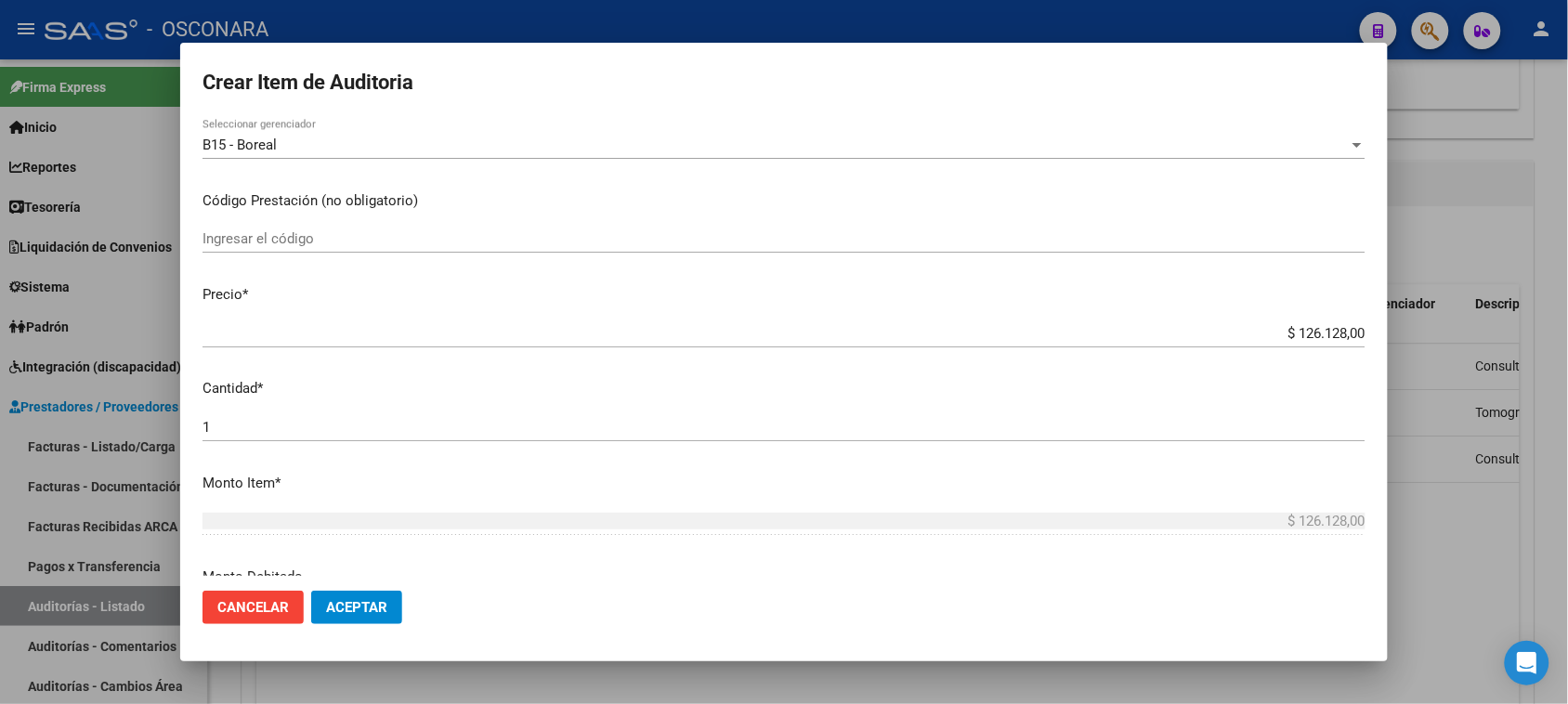
scroll to position [348, 0]
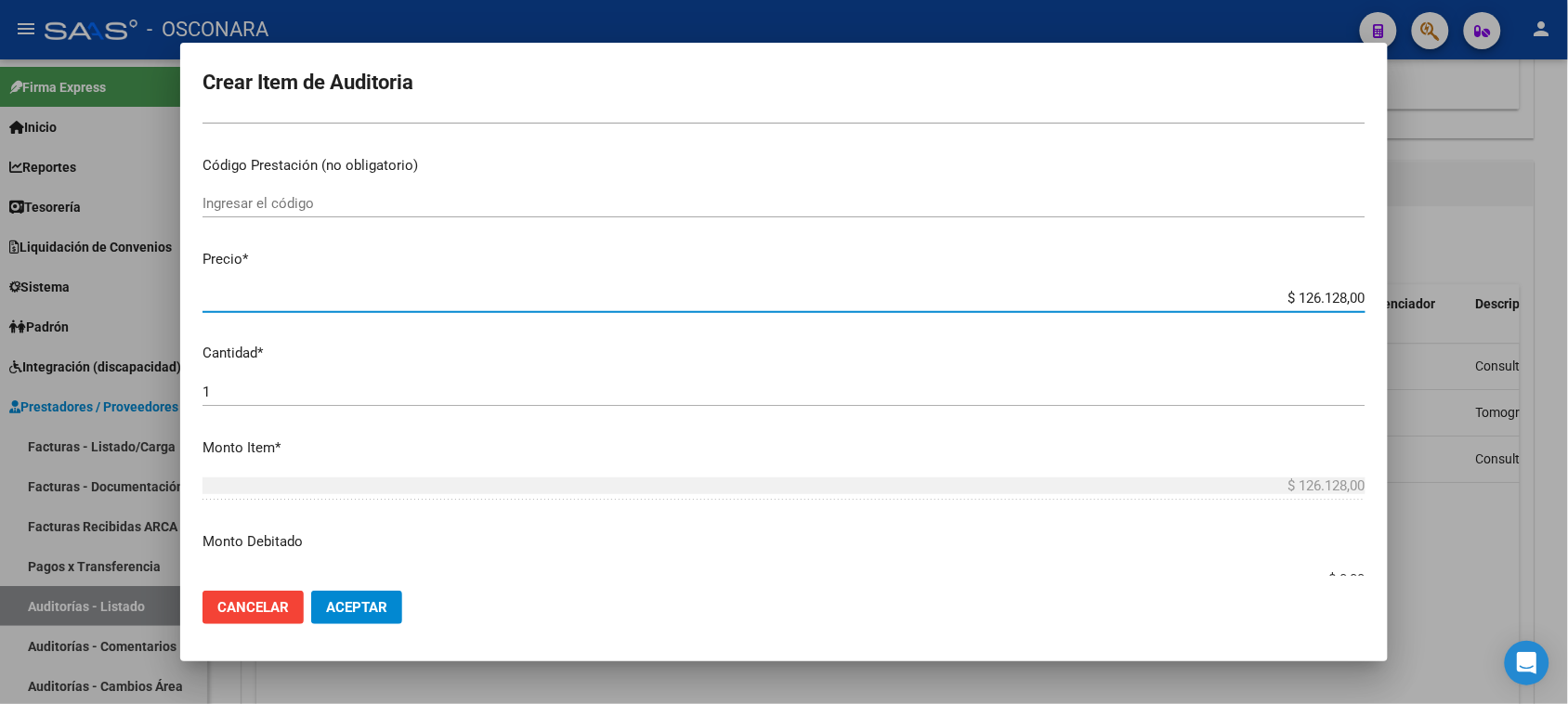
click at [1309, 303] on input "$ 126.128,00" at bounding box center [784, 298] width 1163 height 17
drag, startPoint x: 1330, startPoint y: 293, endPoint x: 1279, endPoint y: 294, distance: 51.0
click at [1279, 294] on input "$ 126.128,00" at bounding box center [784, 298] width 1163 height 17
type input "$ 1,00"
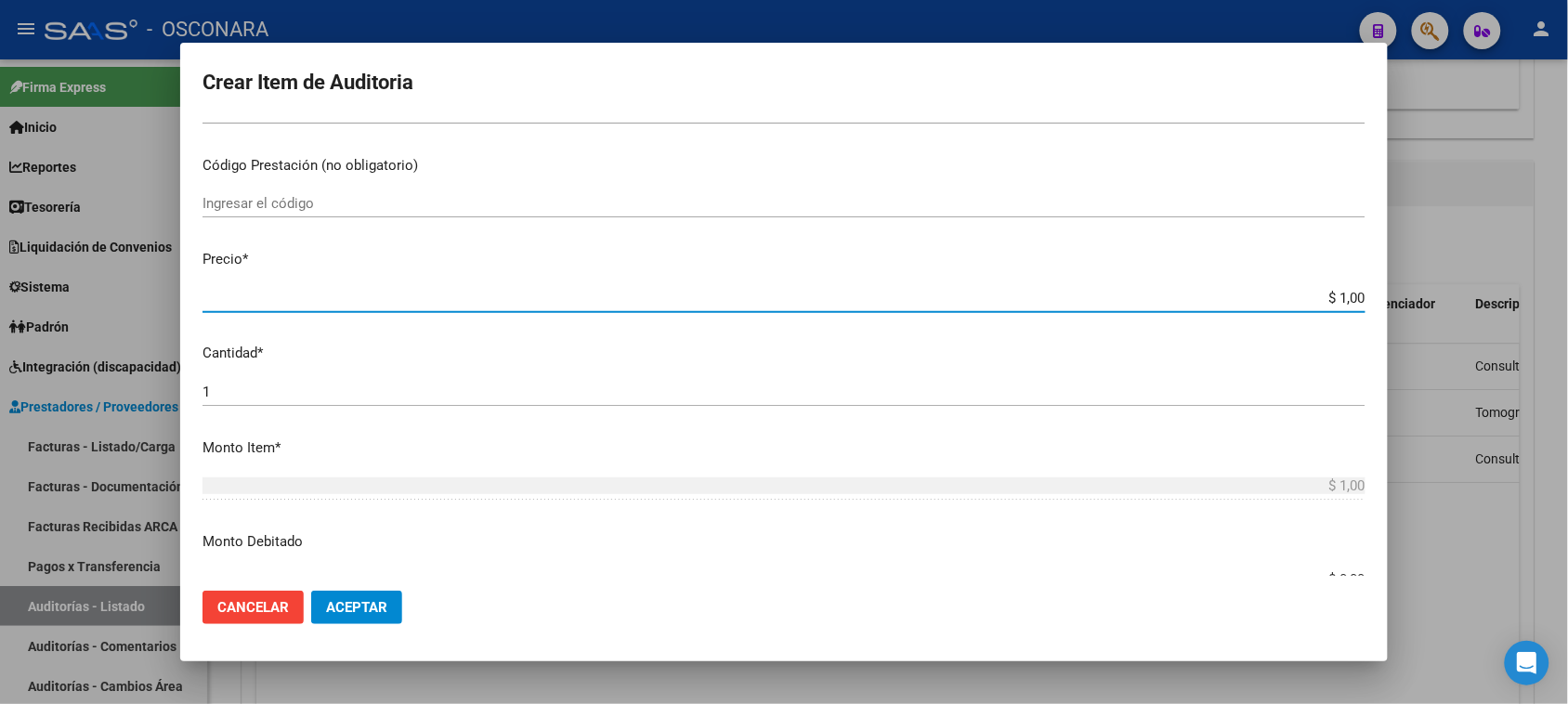
type input "$ 12,00"
type input "$ 122,00"
type input "$ 1.222,00"
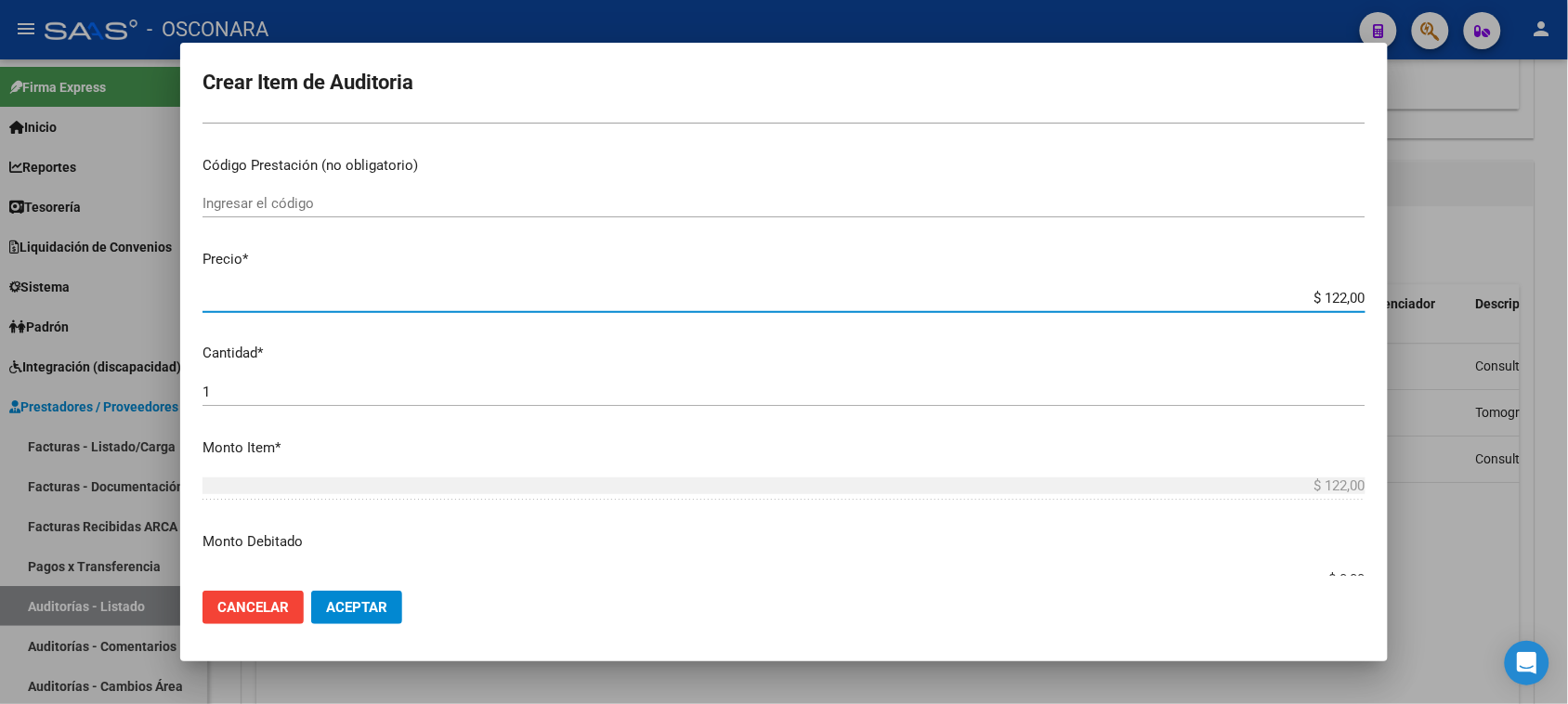
type input "$ 1.222,00"
type input "$ 12.222,00"
type input "$ 122.228,00"
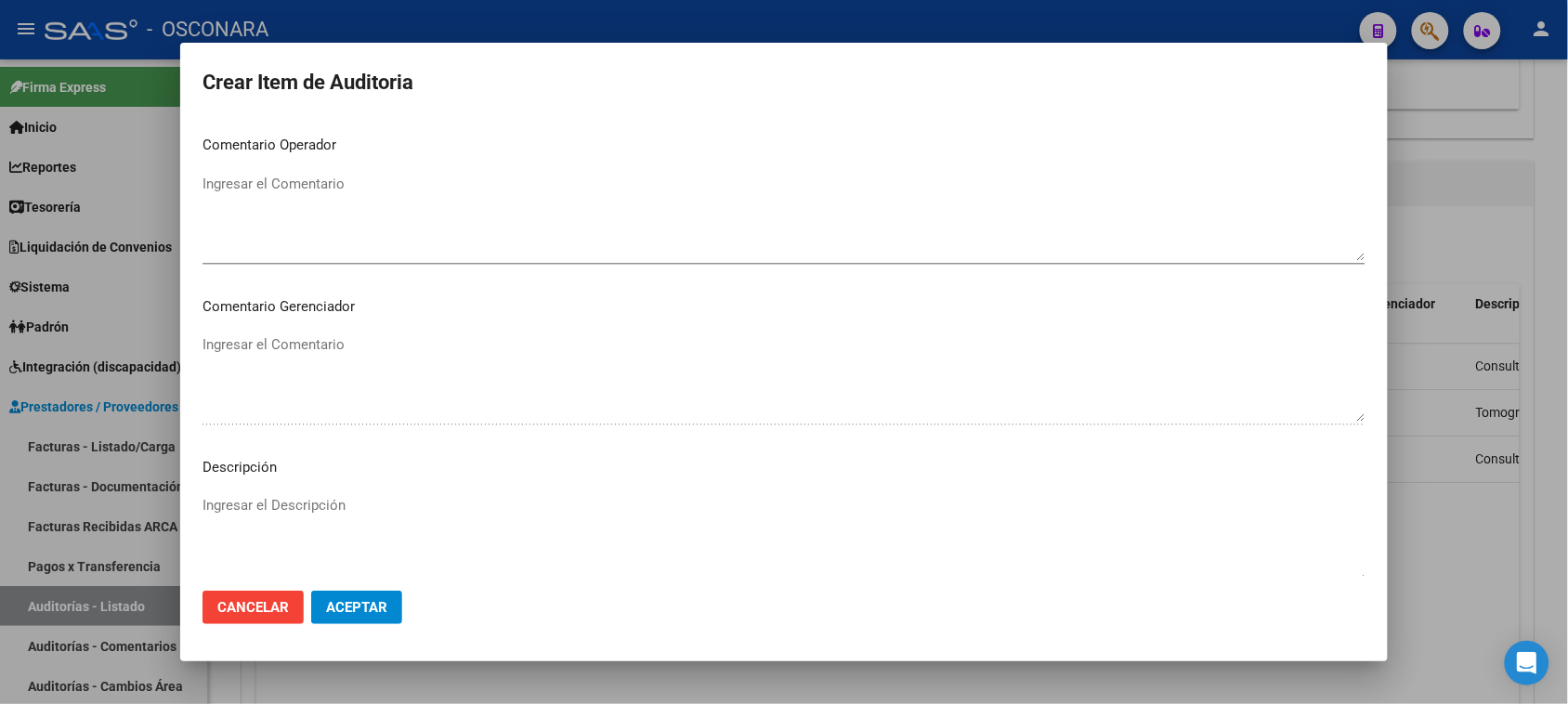
scroll to position [1045, 0]
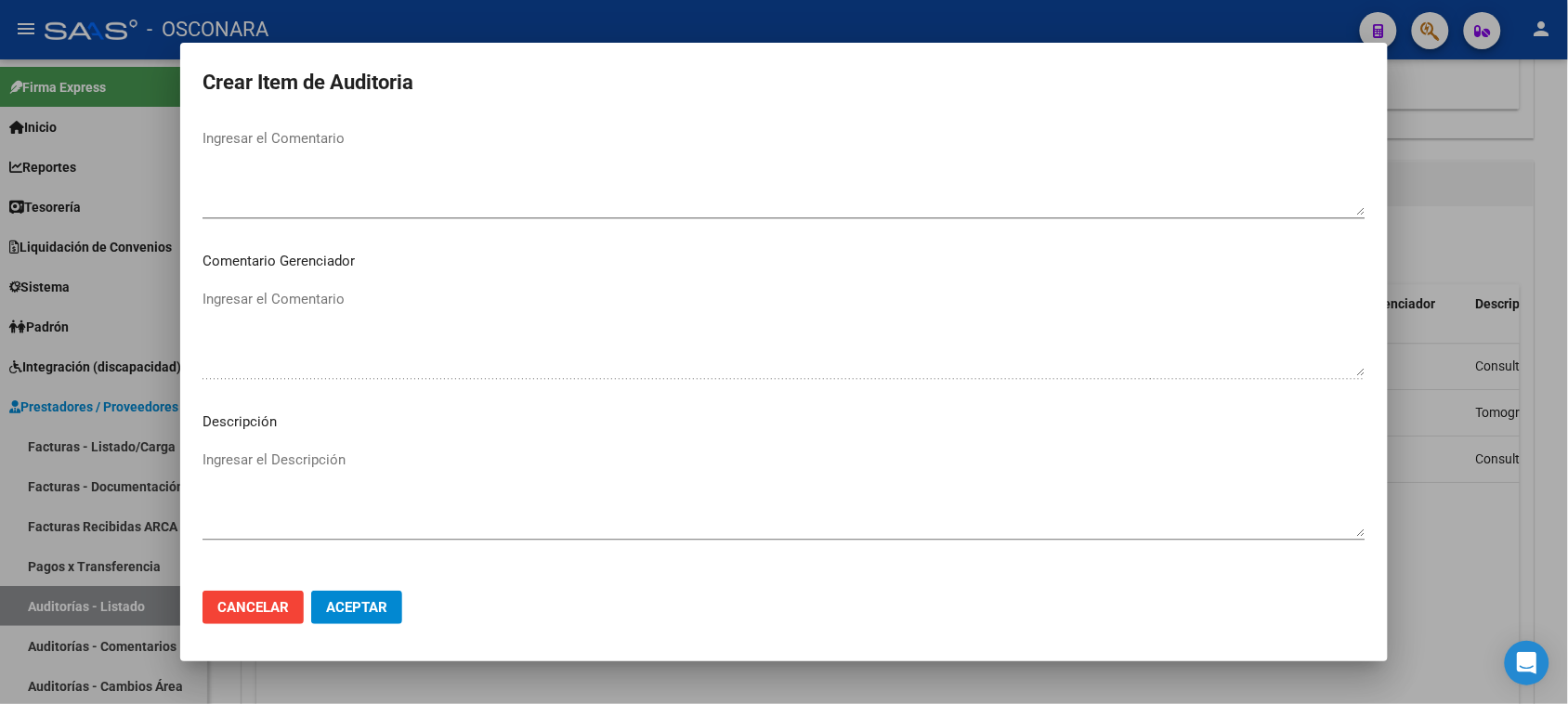
click at [450, 457] on textarea "Ingresar el Descripción" at bounding box center [784, 492] width 1163 height 87
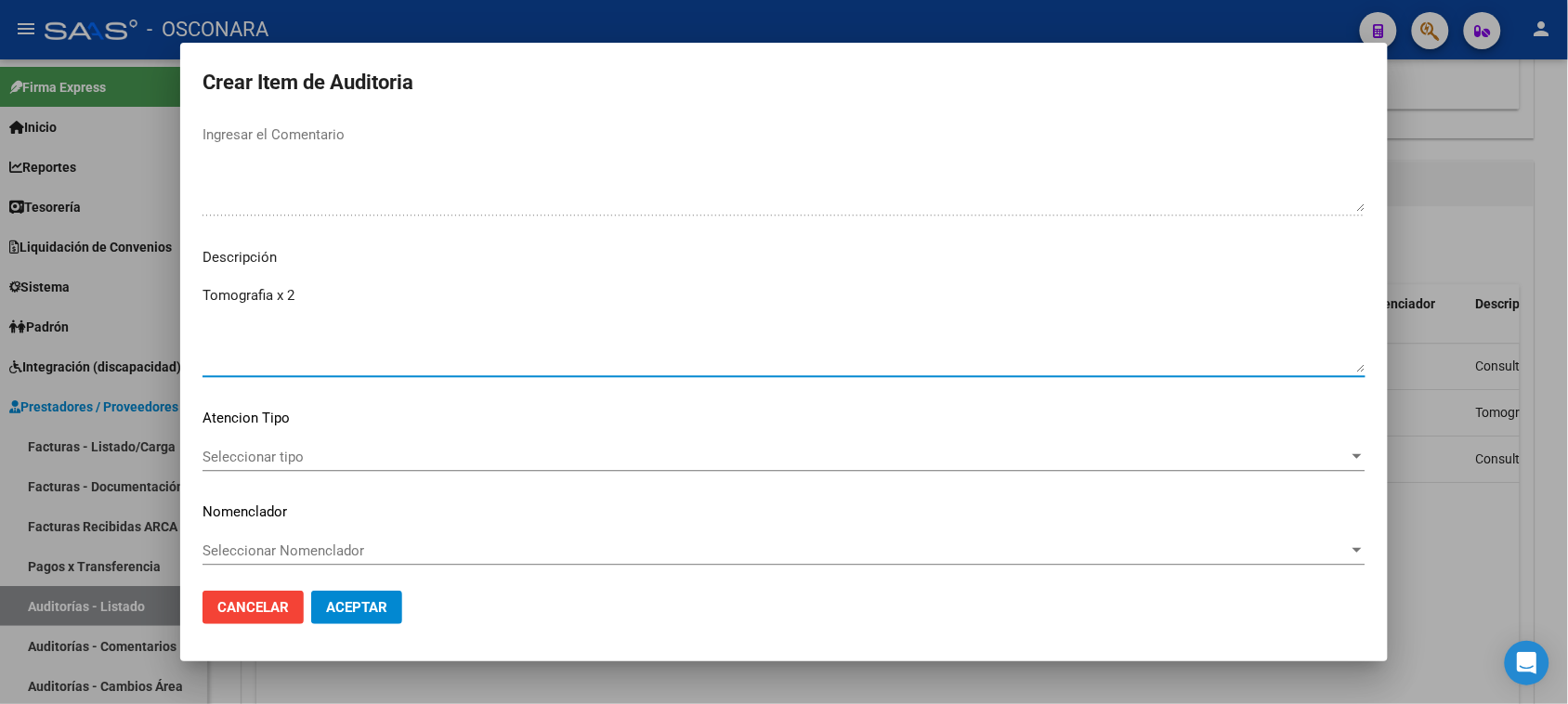
scroll to position [1213, 0]
type textarea "Tomografia x 2"
click at [368, 445] on div "Seleccionar tipo Seleccionar tipo" at bounding box center [784, 453] width 1163 height 28
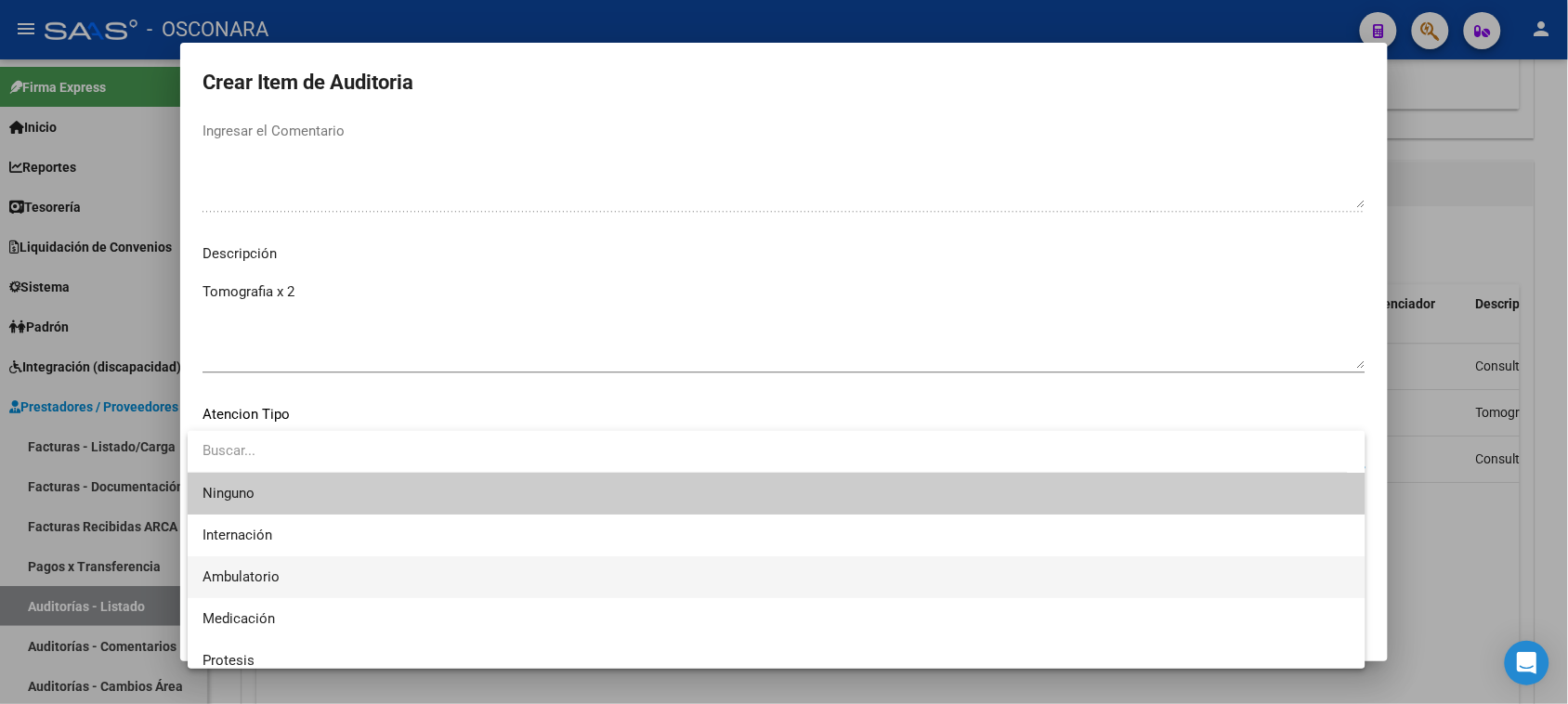
click at [292, 572] on span "Ambulatorio" at bounding box center [776, 577] width 1148 height 42
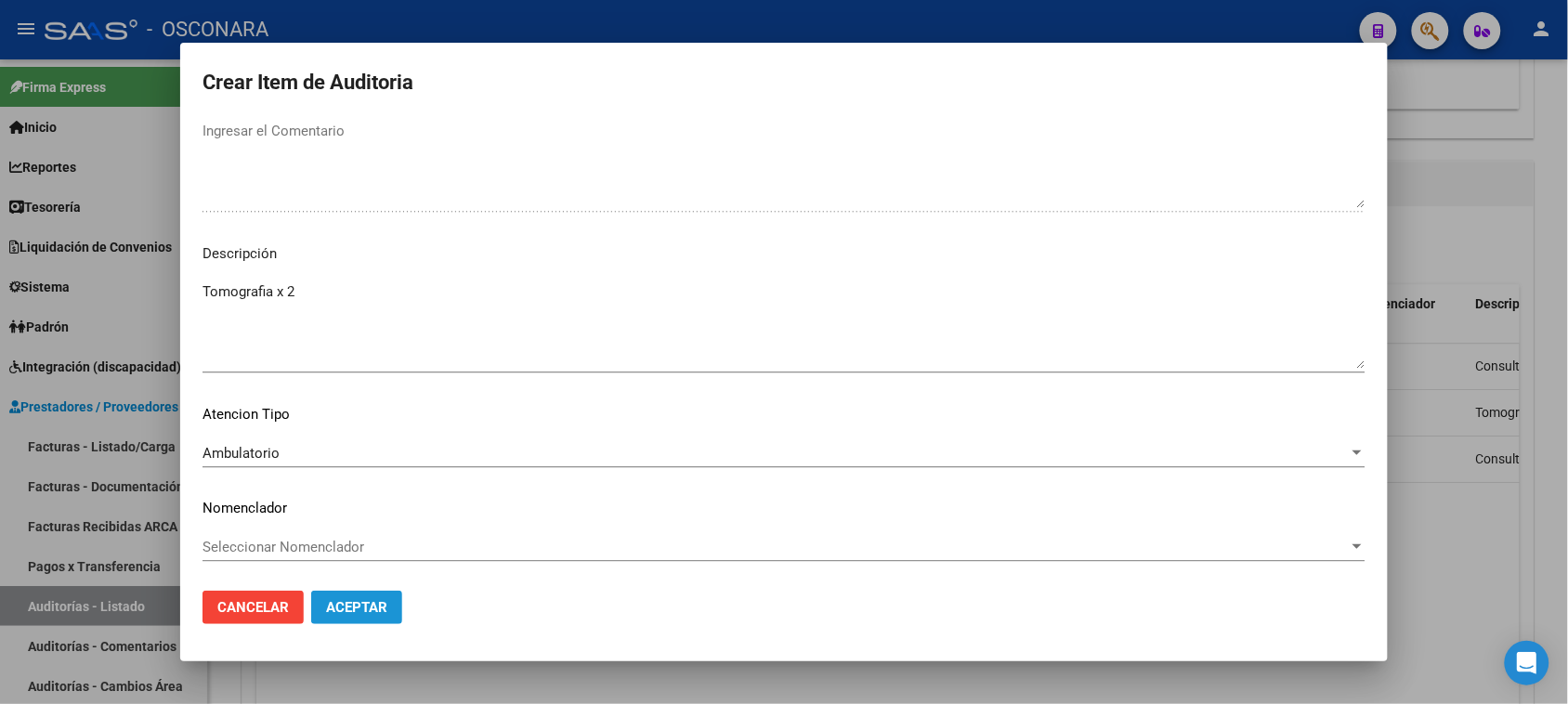
click at [358, 610] on span "Aceptar" at bounding box center [357, 608] width 62 height 17
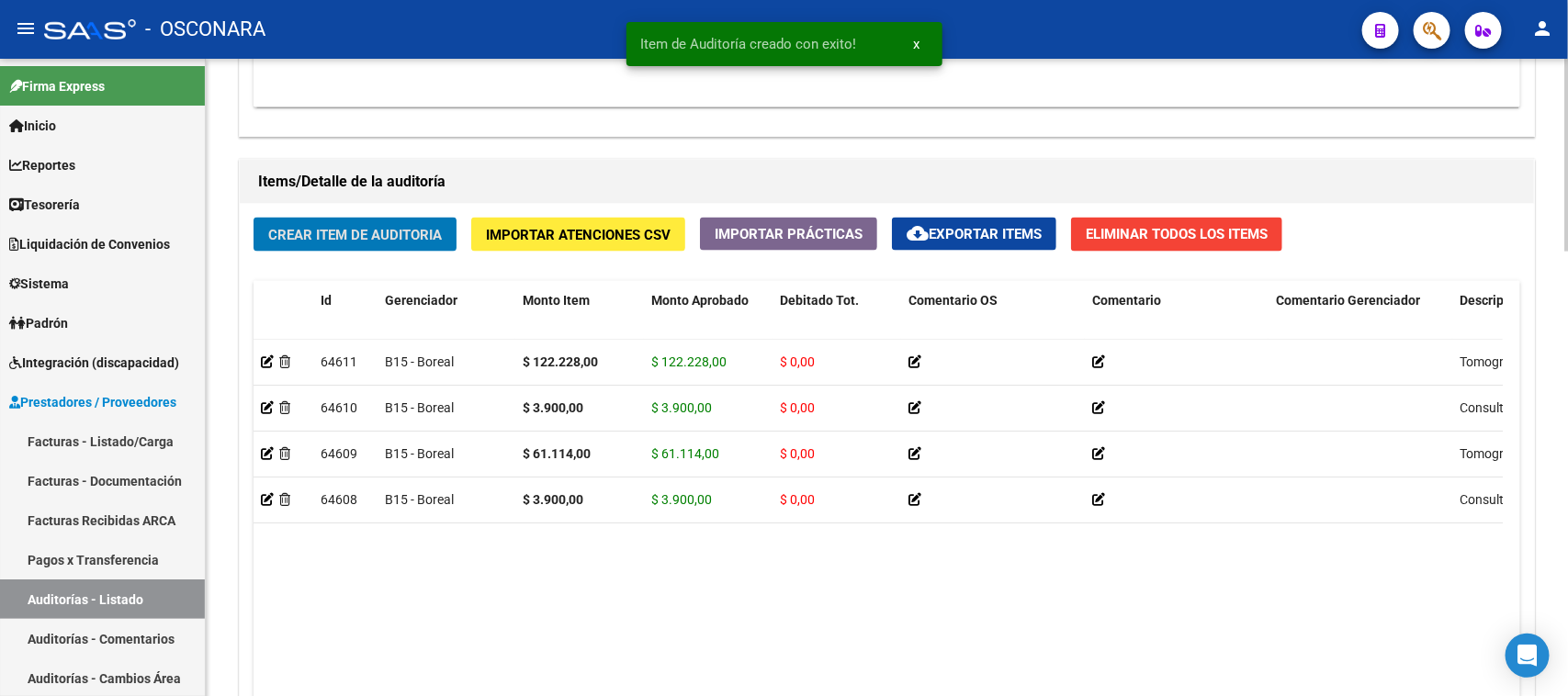
click at [349, 232] on span "Crear Item de Auditoria" at bounding box center [355, 235] width 174 height 17
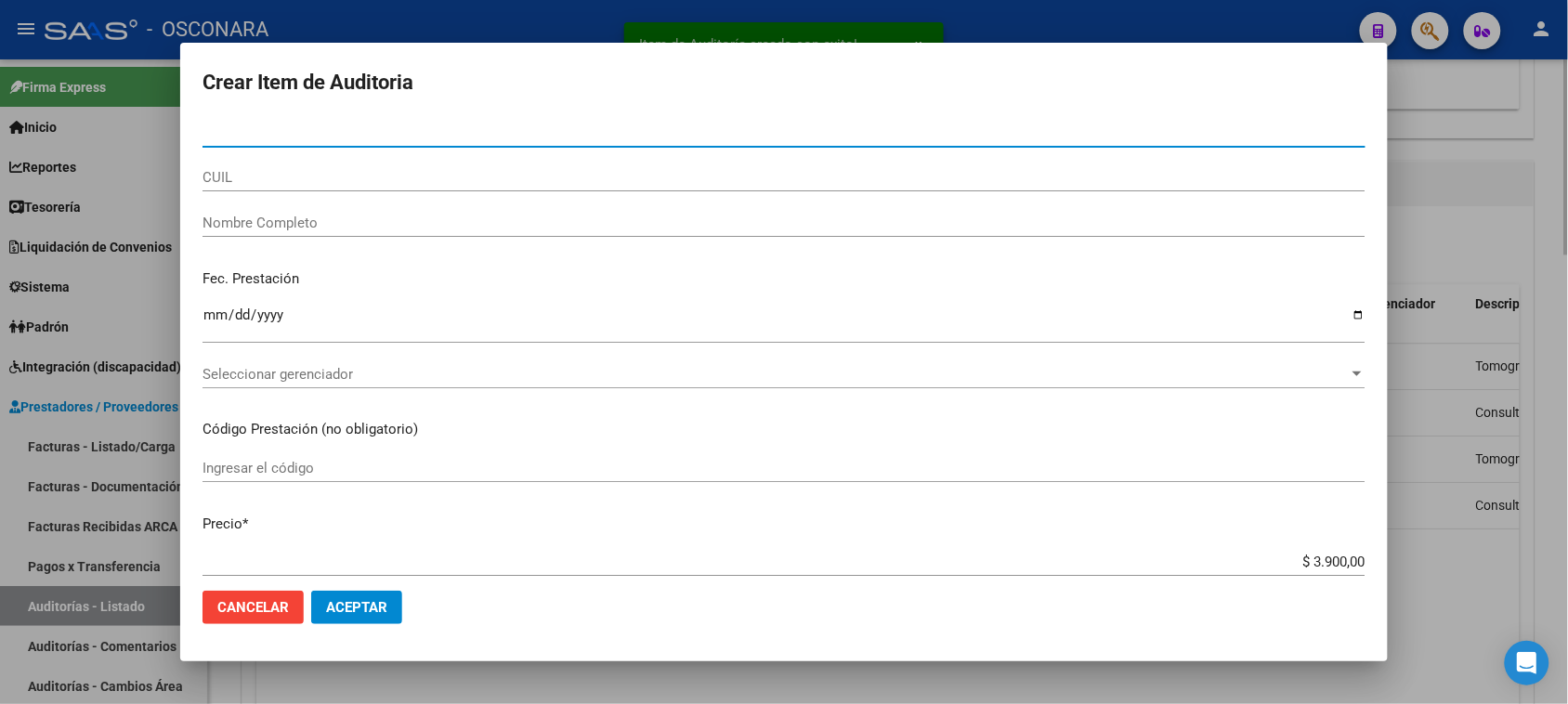
paste input "38988372"
type input "38988372"
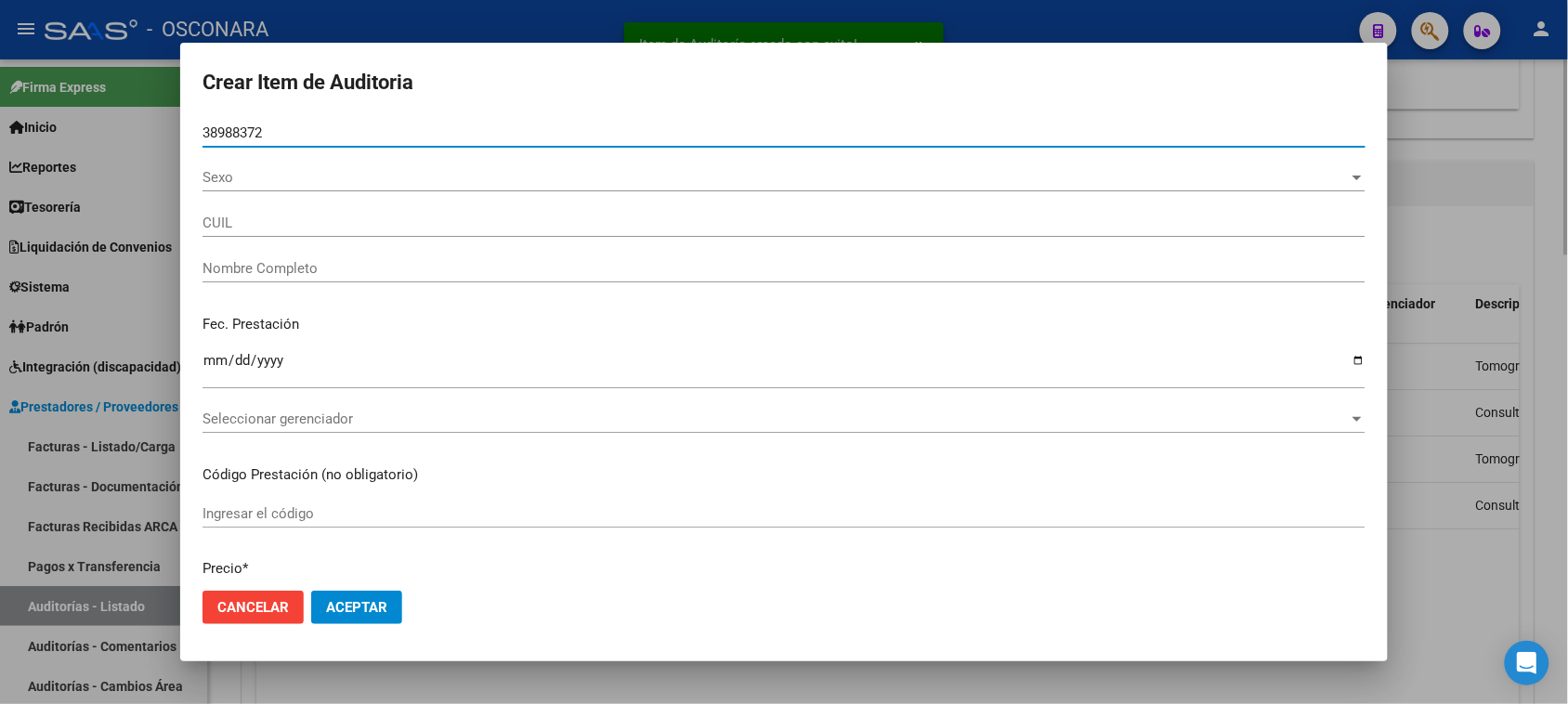
type input "20389883728"
type input "RETA HUGO ATILIO"
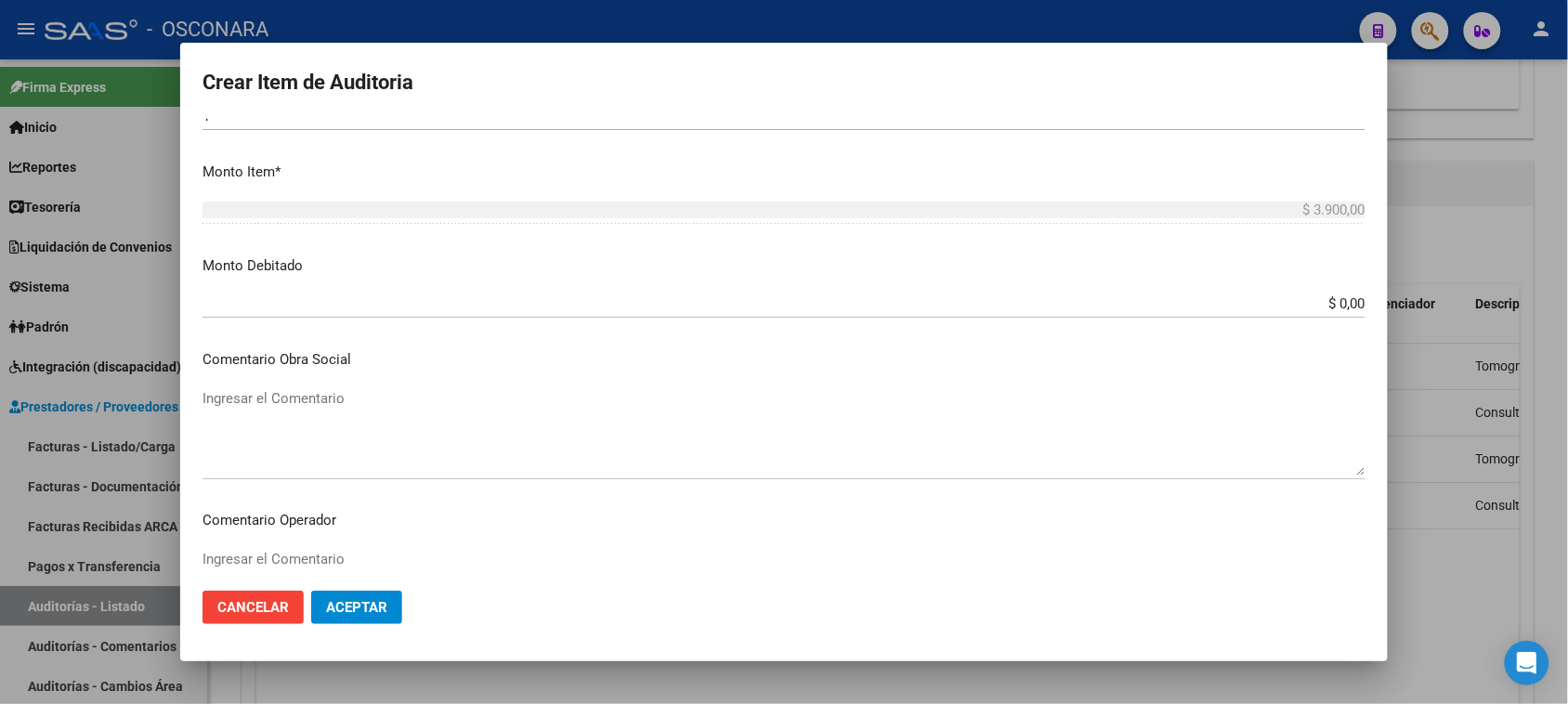
scroll to position [697, 0]
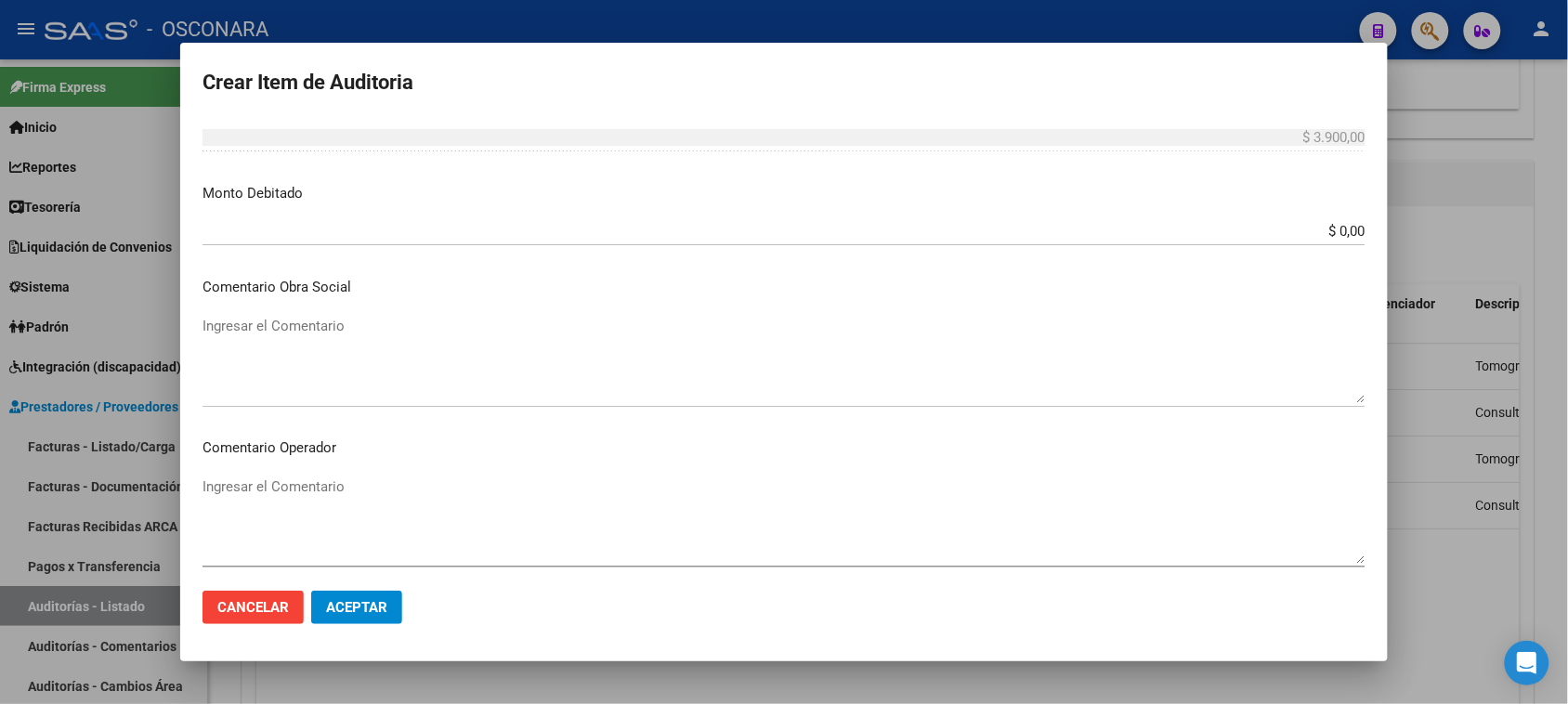
type input "38988372"
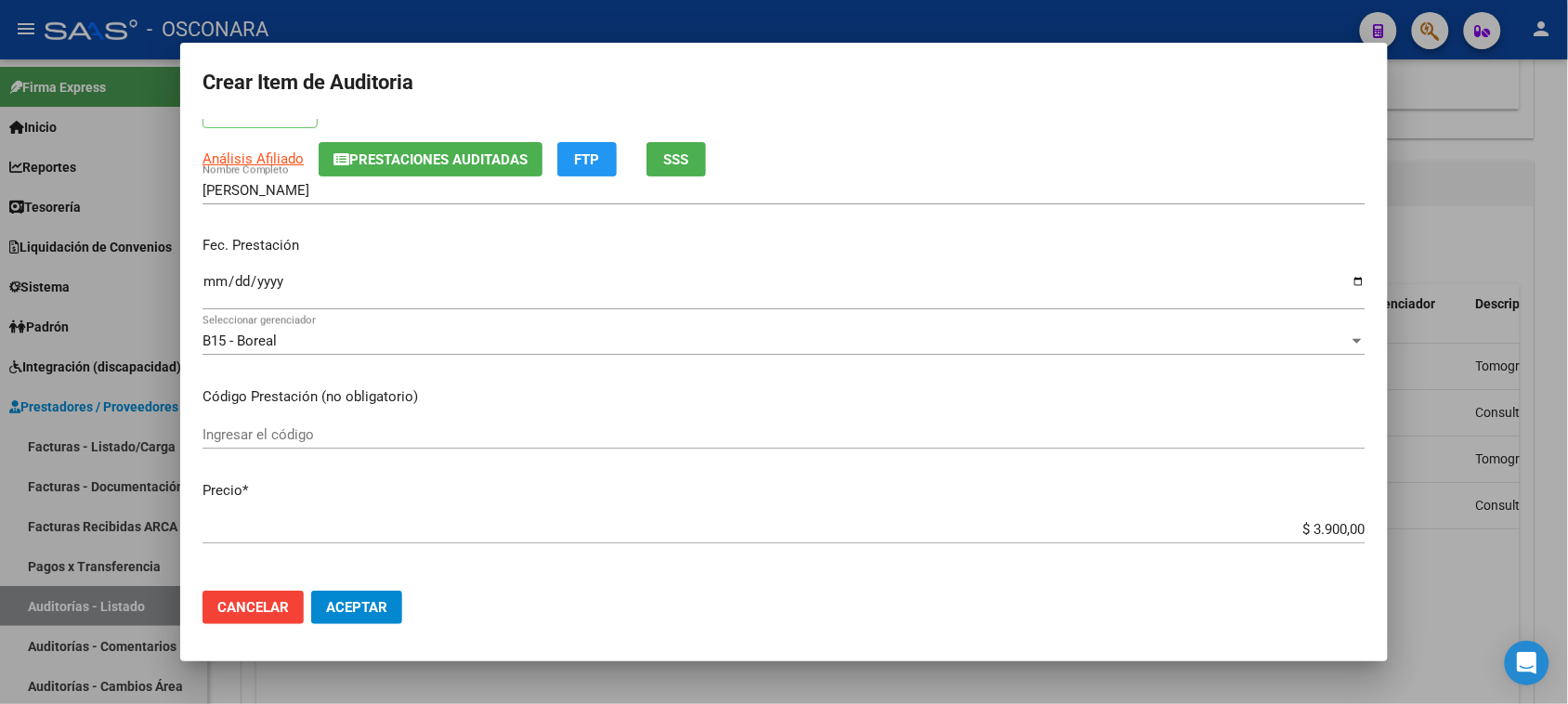
scroll to position [116, 0]
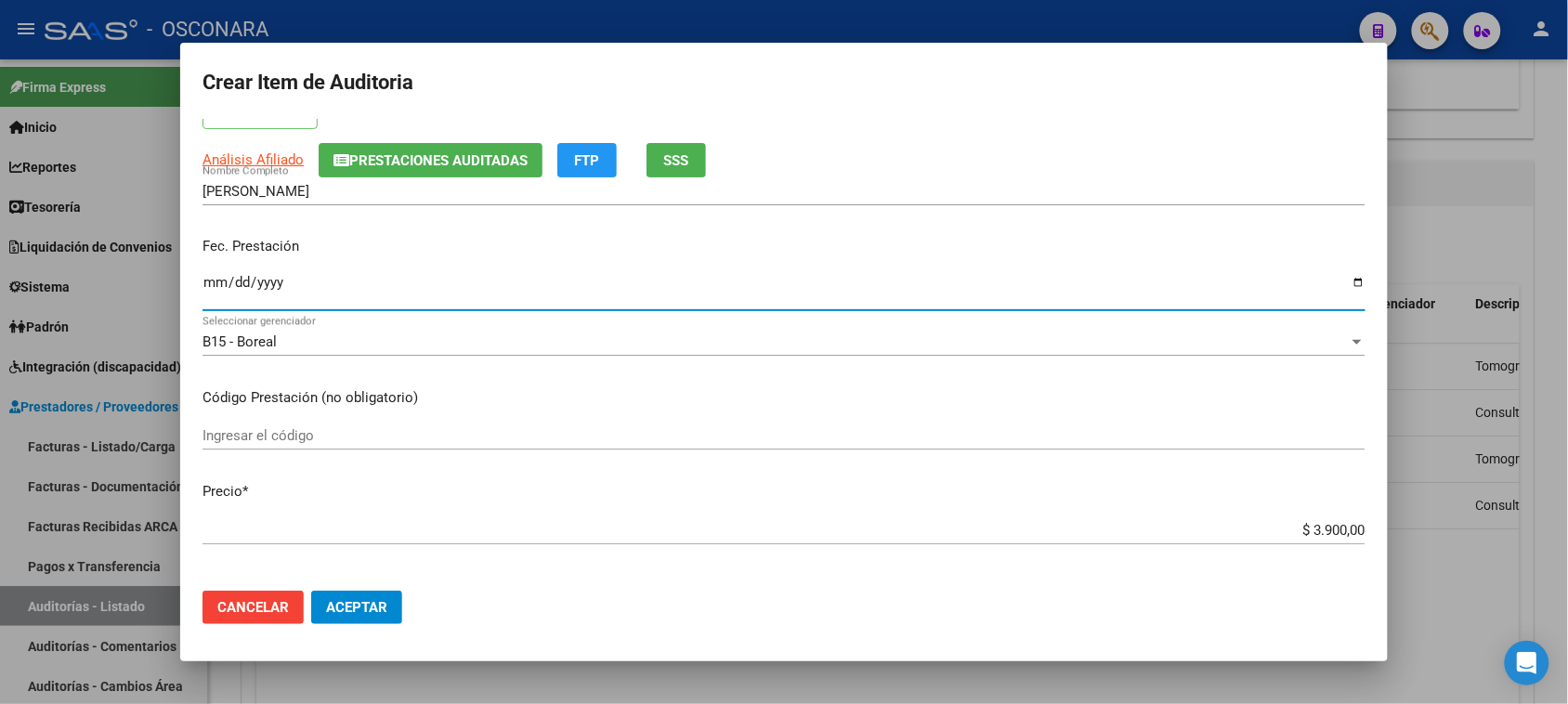
click at [207, 281] on input "Ingresar la fecha" at bounding box center [784, 289] width 1163 height 30
type input "2025-03-11"
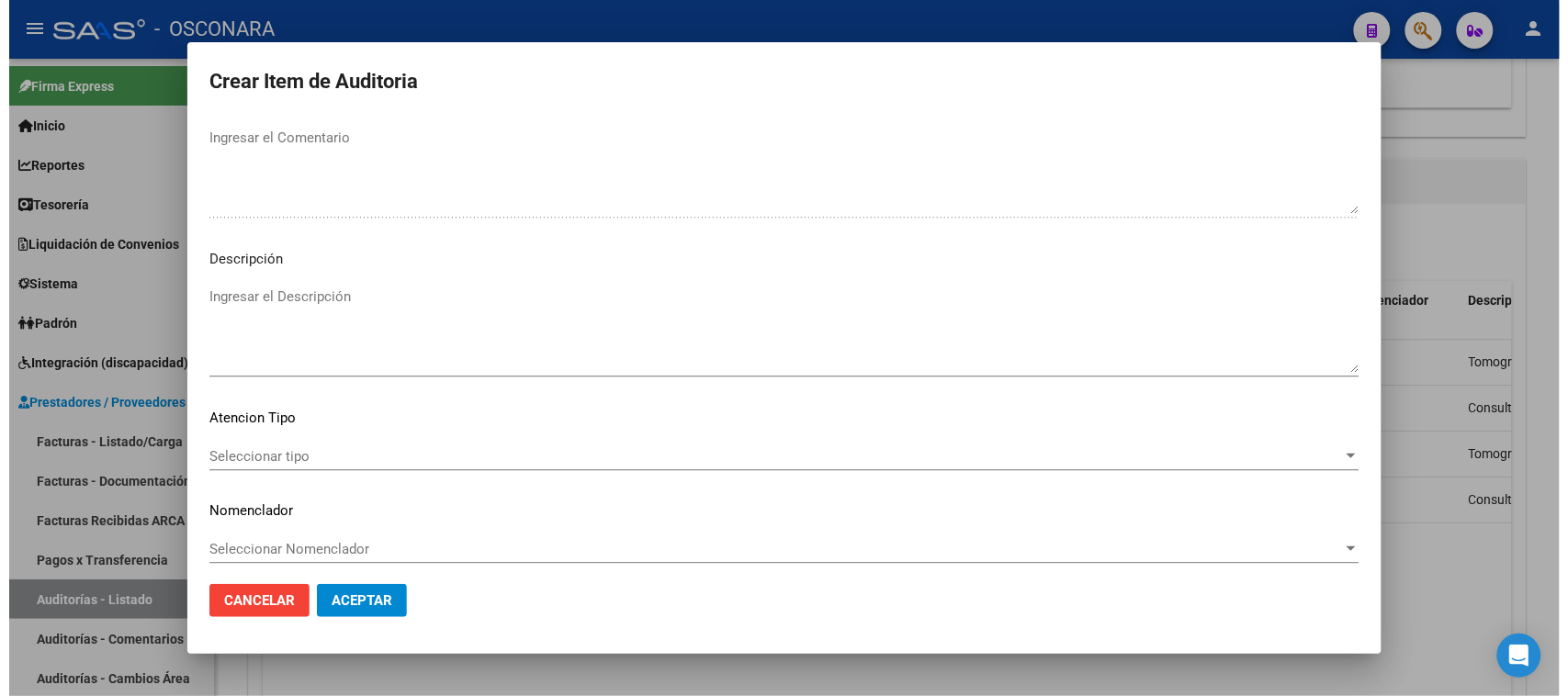
scroll to position [1199, 0]
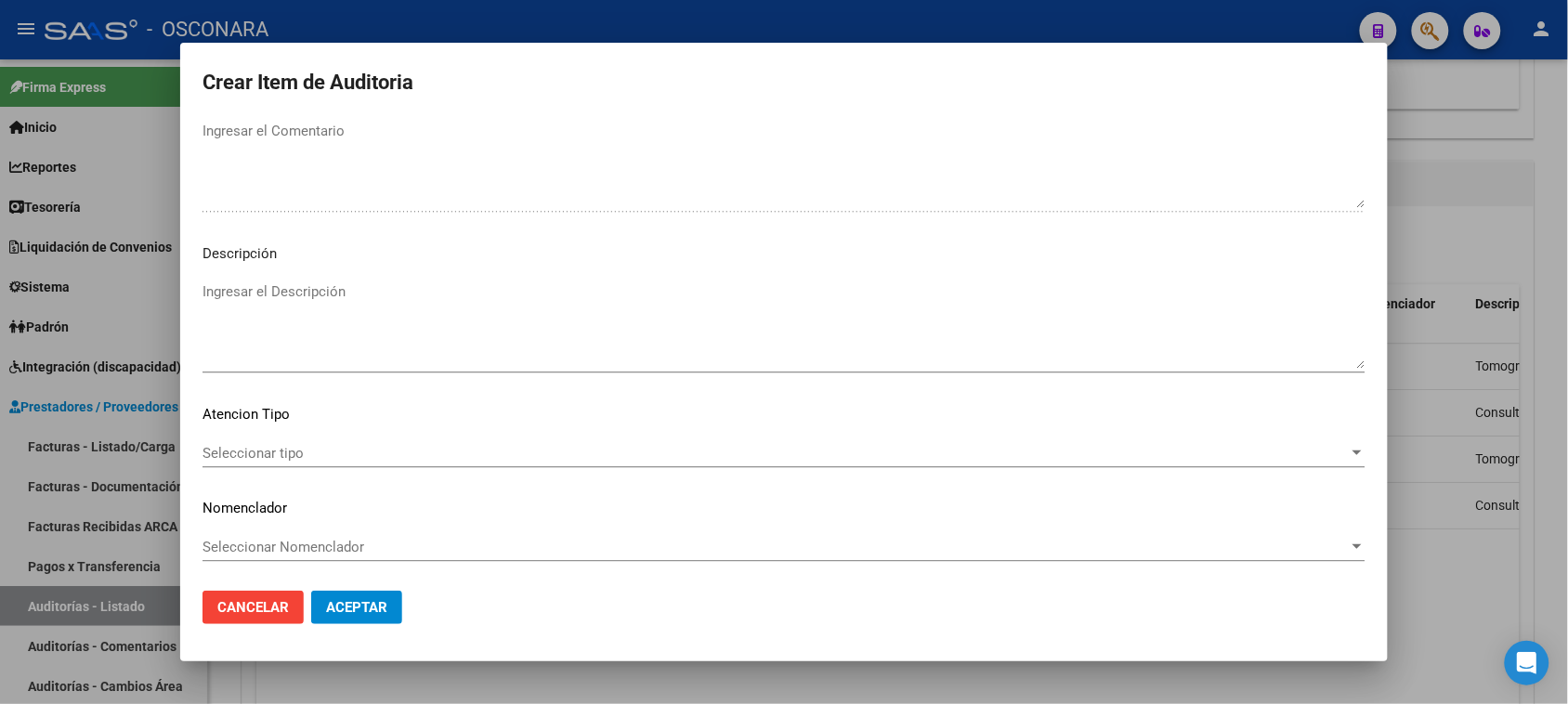
click at [330, 266] on mat-dialog-content "38988372 Nro Documento 20389883728 CUIL Afiliado Activo Análisis Afiliado Prest…" at bounding box center [784, 347] width 1208 height 458
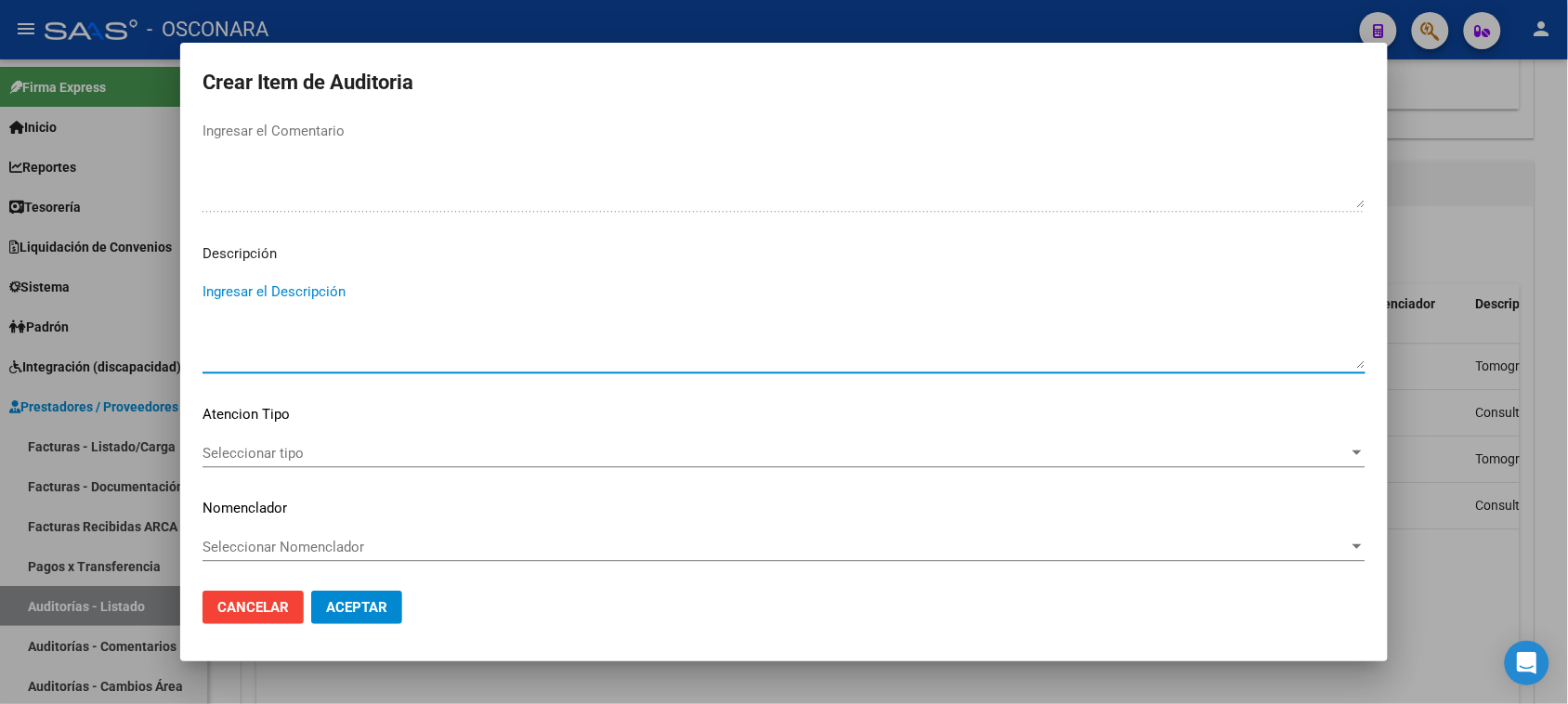
click at [334, 295] on textarea "Ingresar el Descripción" at bounding box center [784, 324] width 1163 height 87
type textarea "Consulta por guardia"
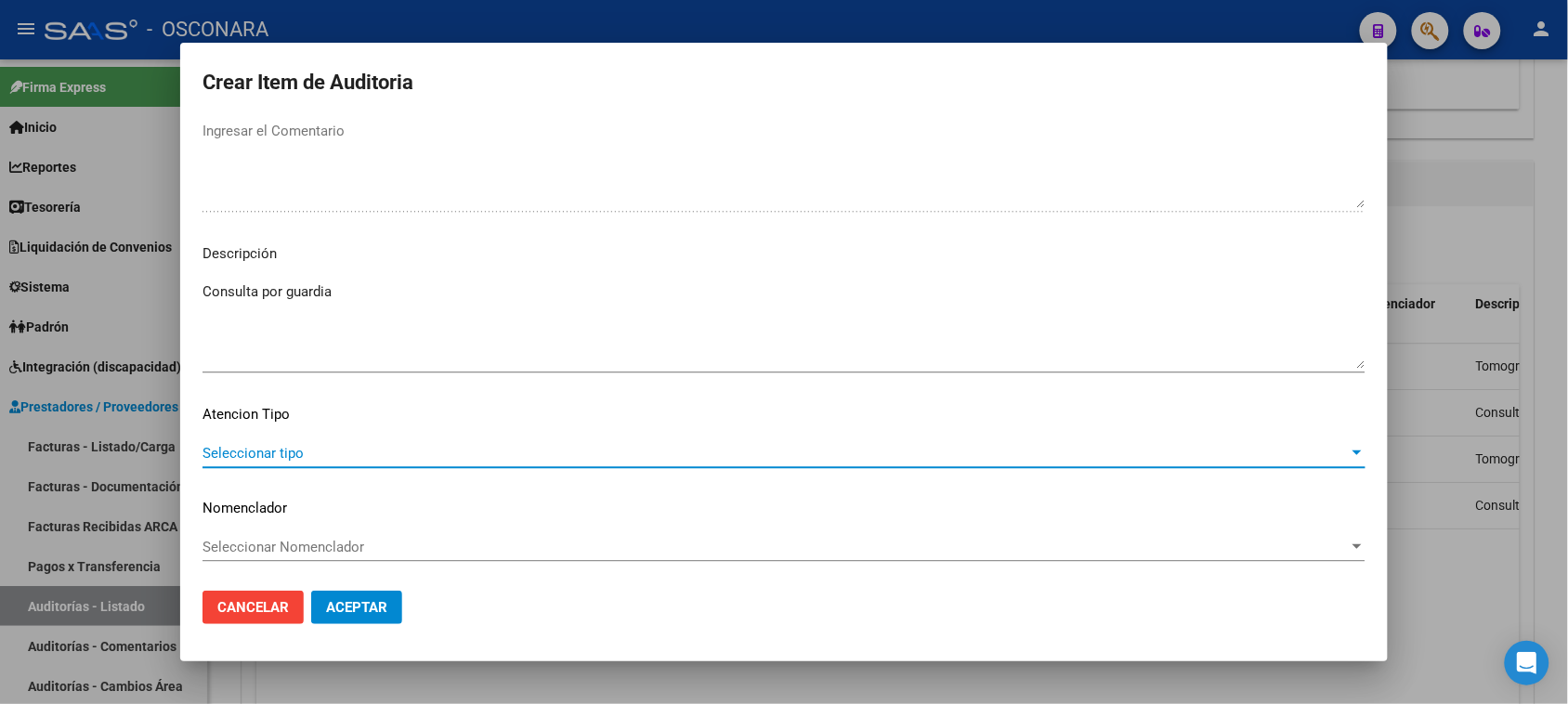
click at [289, 455] on span "Seleccionar tipo" at bounding box center [775, 453] width 1146 height 17
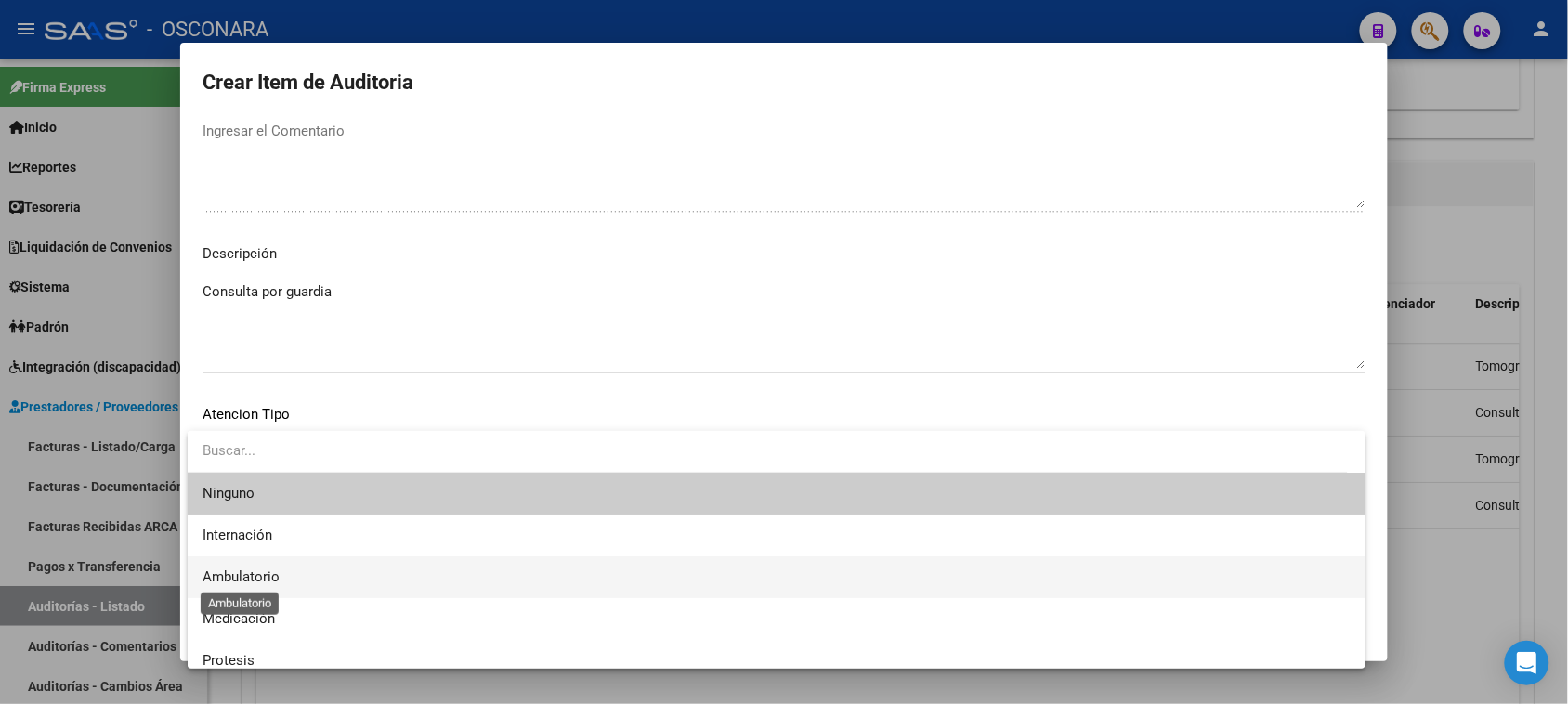
click at [258, 578] on span "Ambulatorio" at bounding box center [241, 577] width 78 height 17
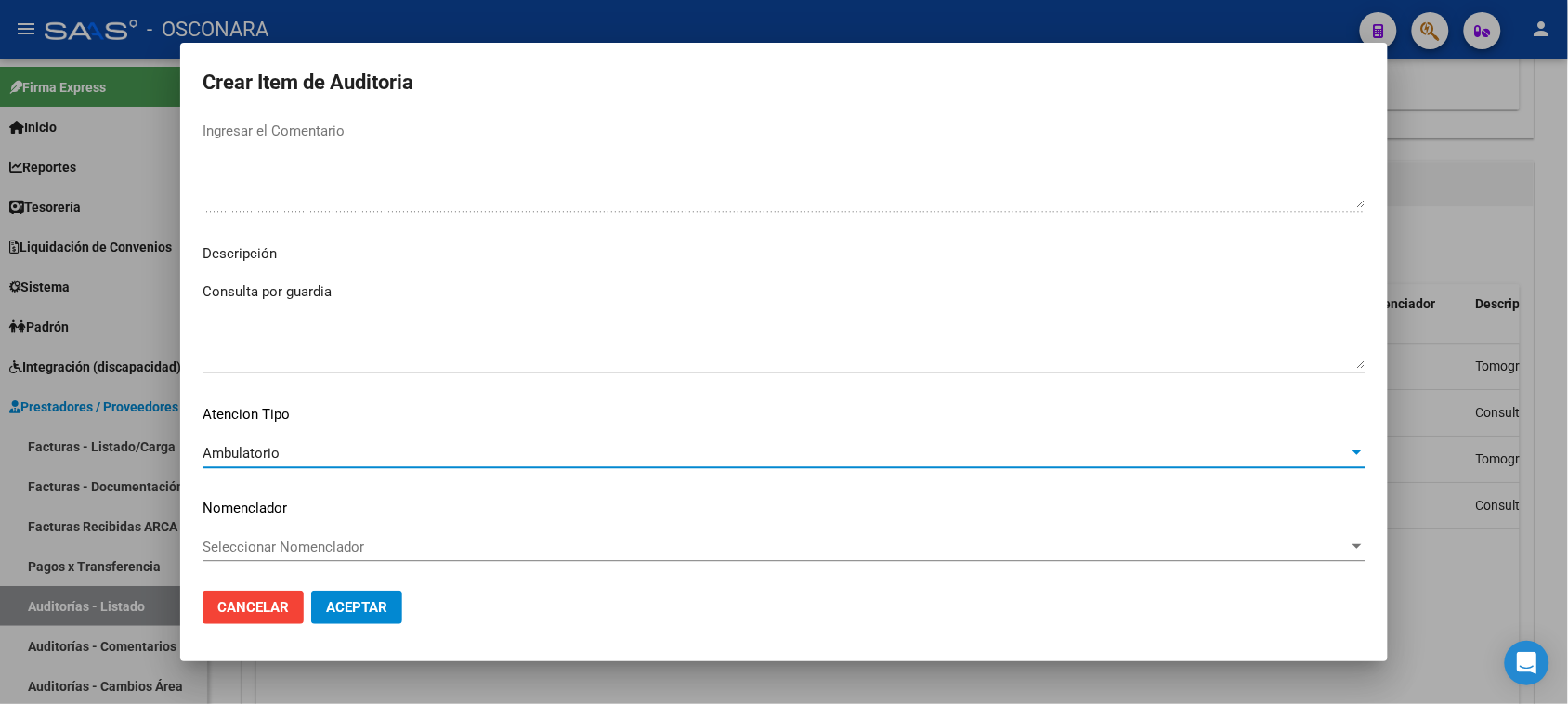
click at [356, 614] on span "Aceptar" at bounding box center [357, 608] width 62 height 17
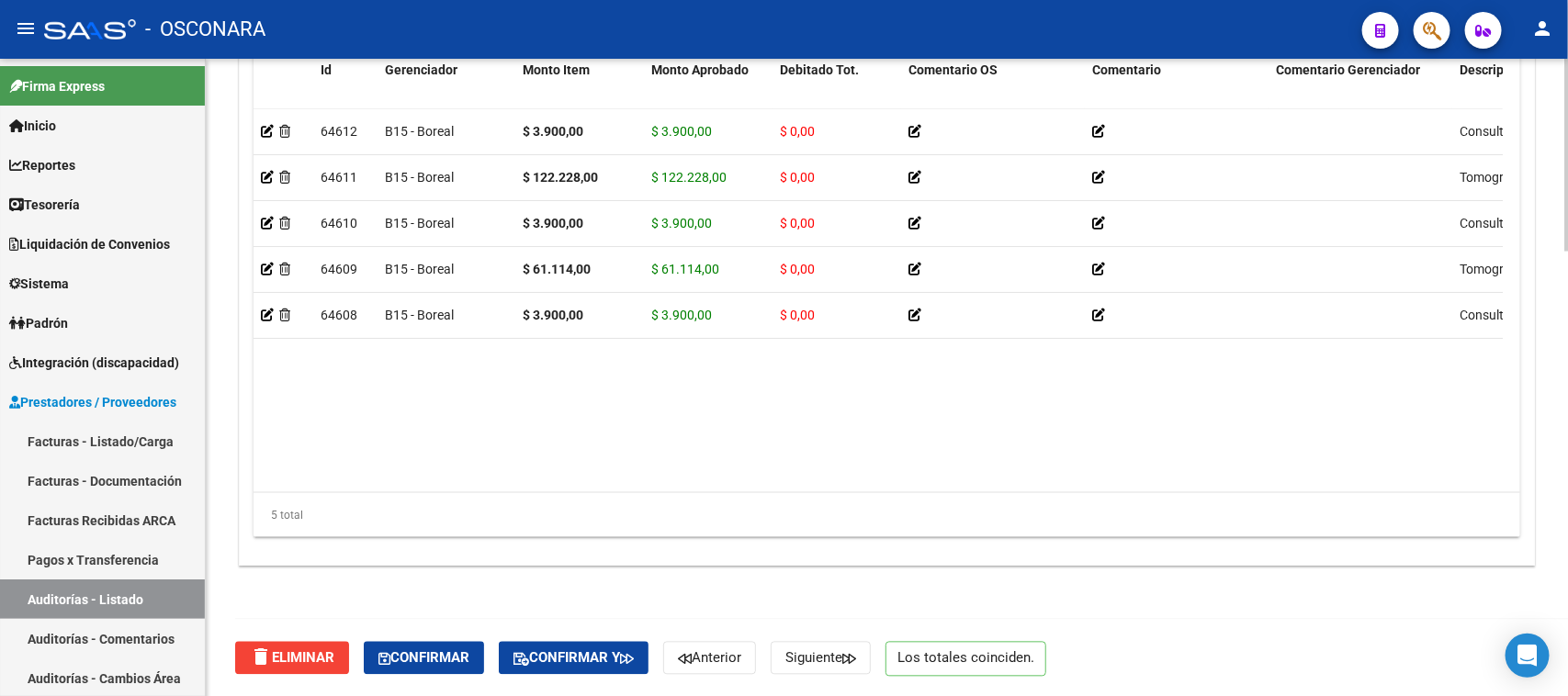
scroll to position [1355, 0]
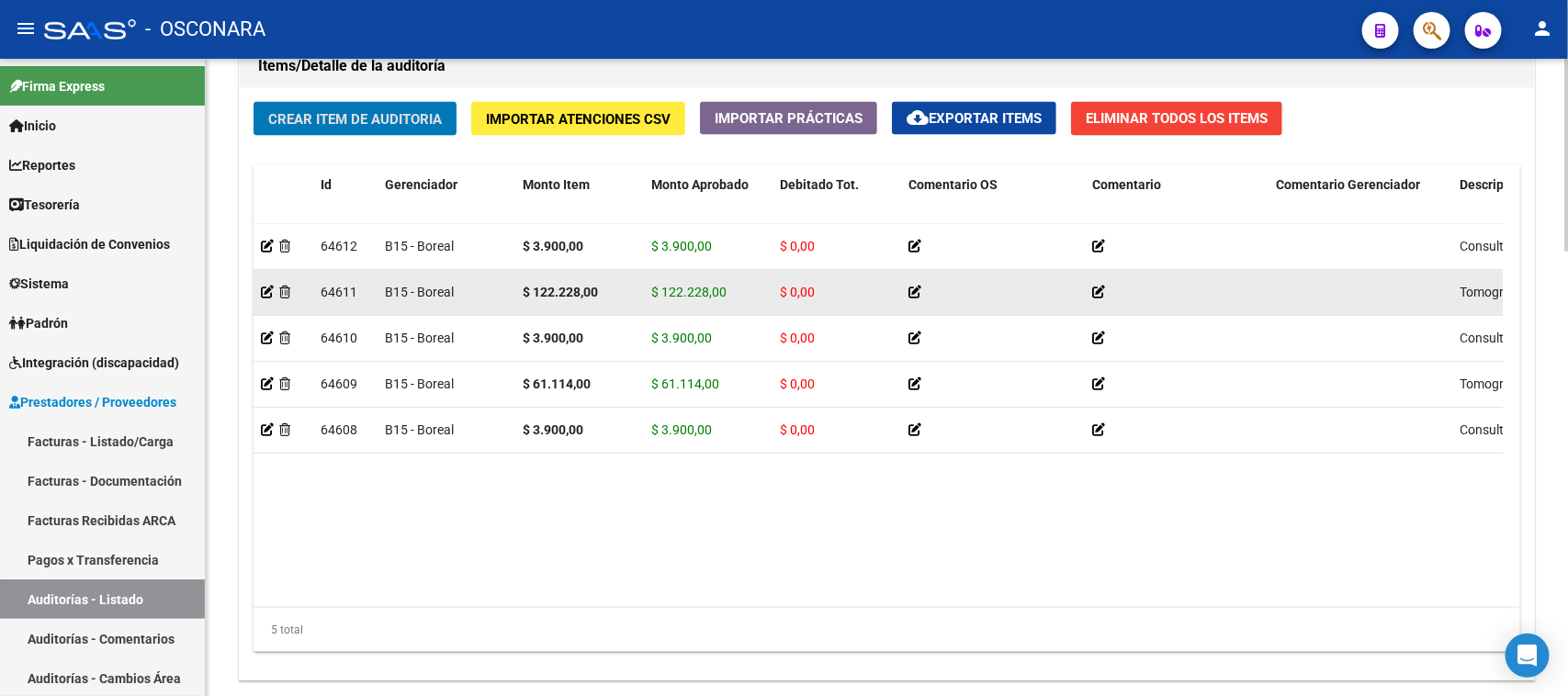
click at [694, 287] on span "$ 122.228,00" at bounding box center [689, 292] width 76 height 15
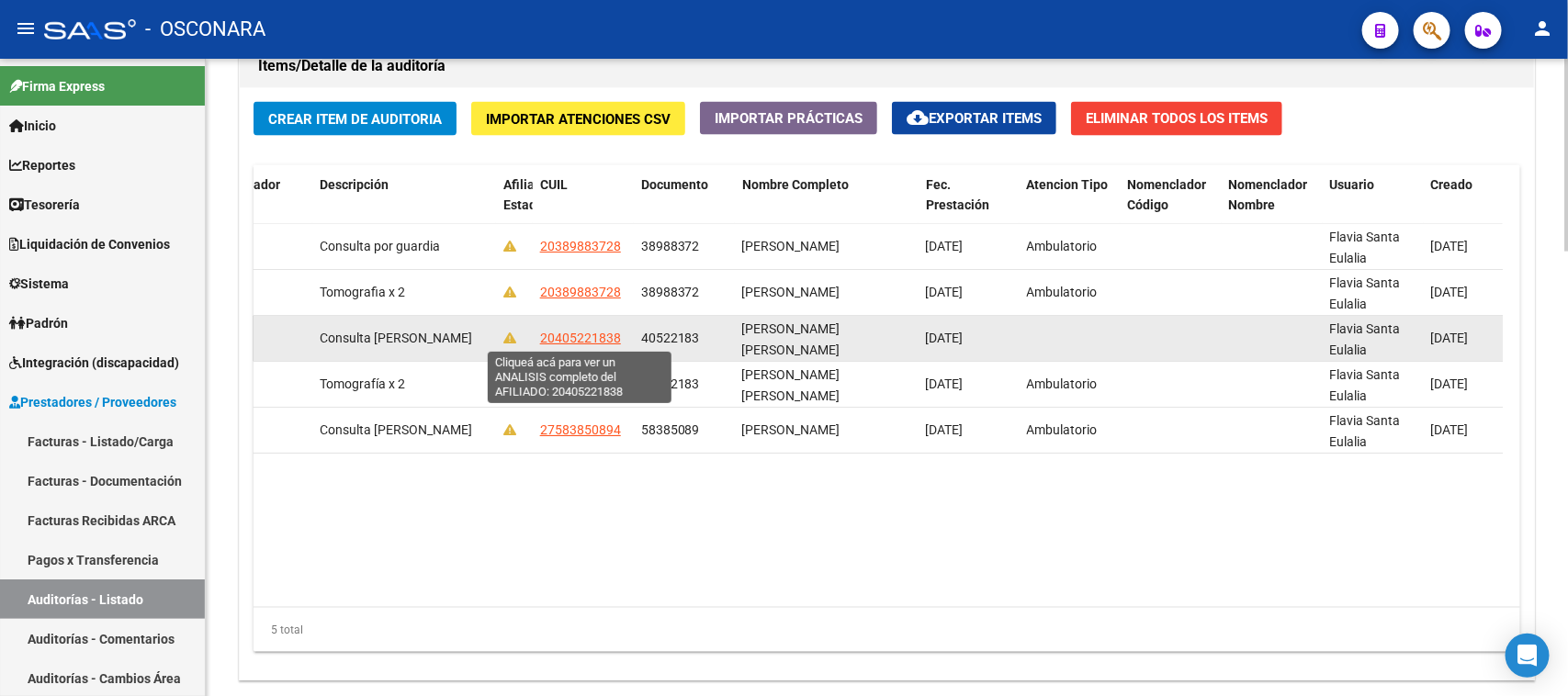
click at [582, 336] on span "20405221838" at bounding box center [581, 338] width 81 height 15
type textarea "20405221838"
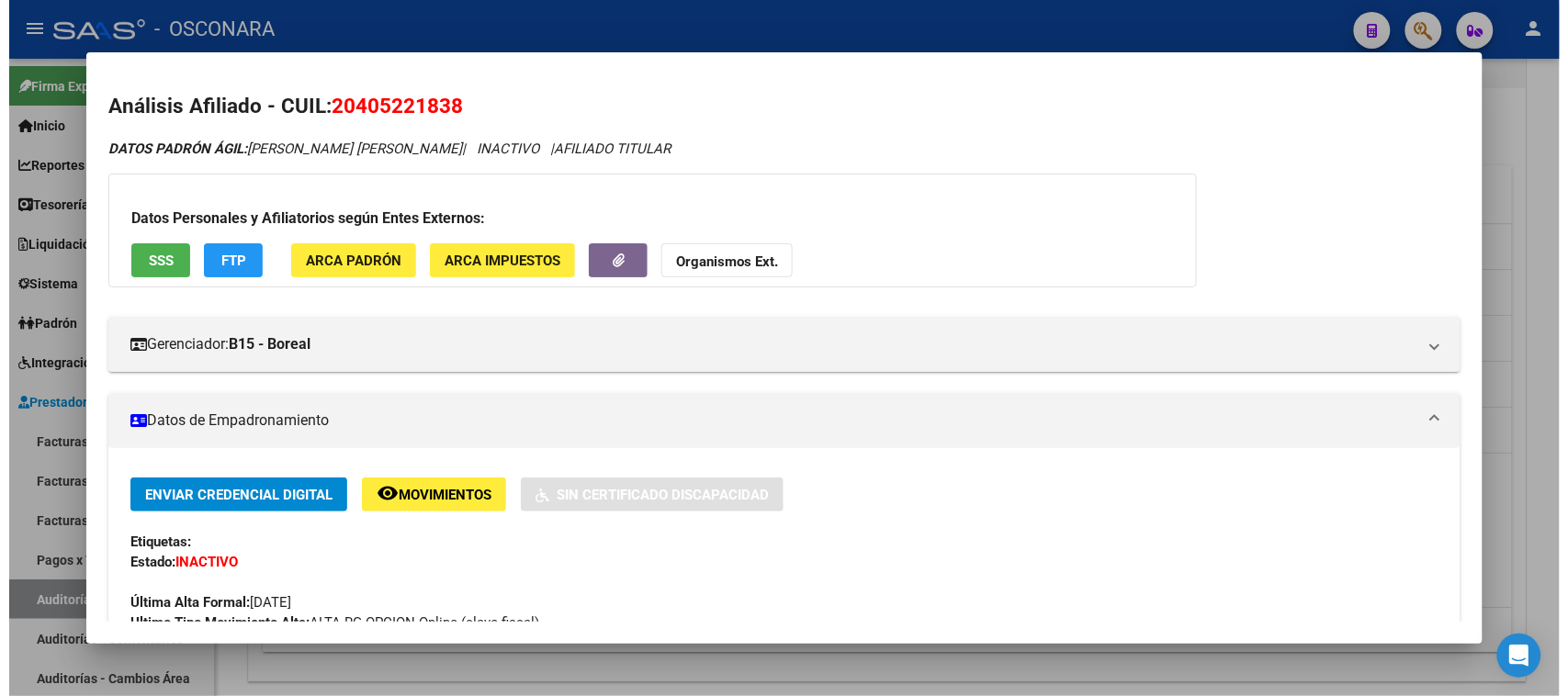
scroll to position [0, 0]
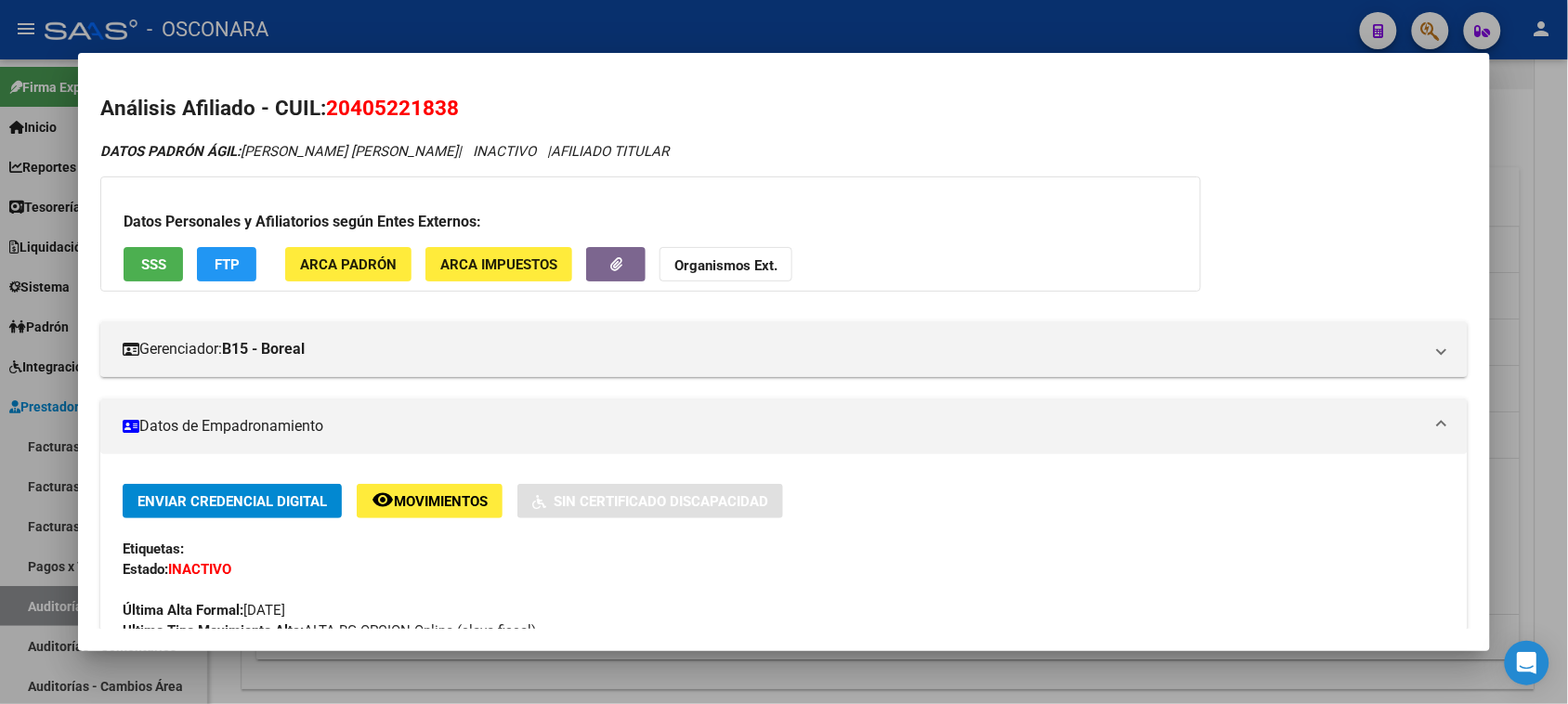
click at [1547, 503] on div at bounding box center [784, 352] width 1568 height 704
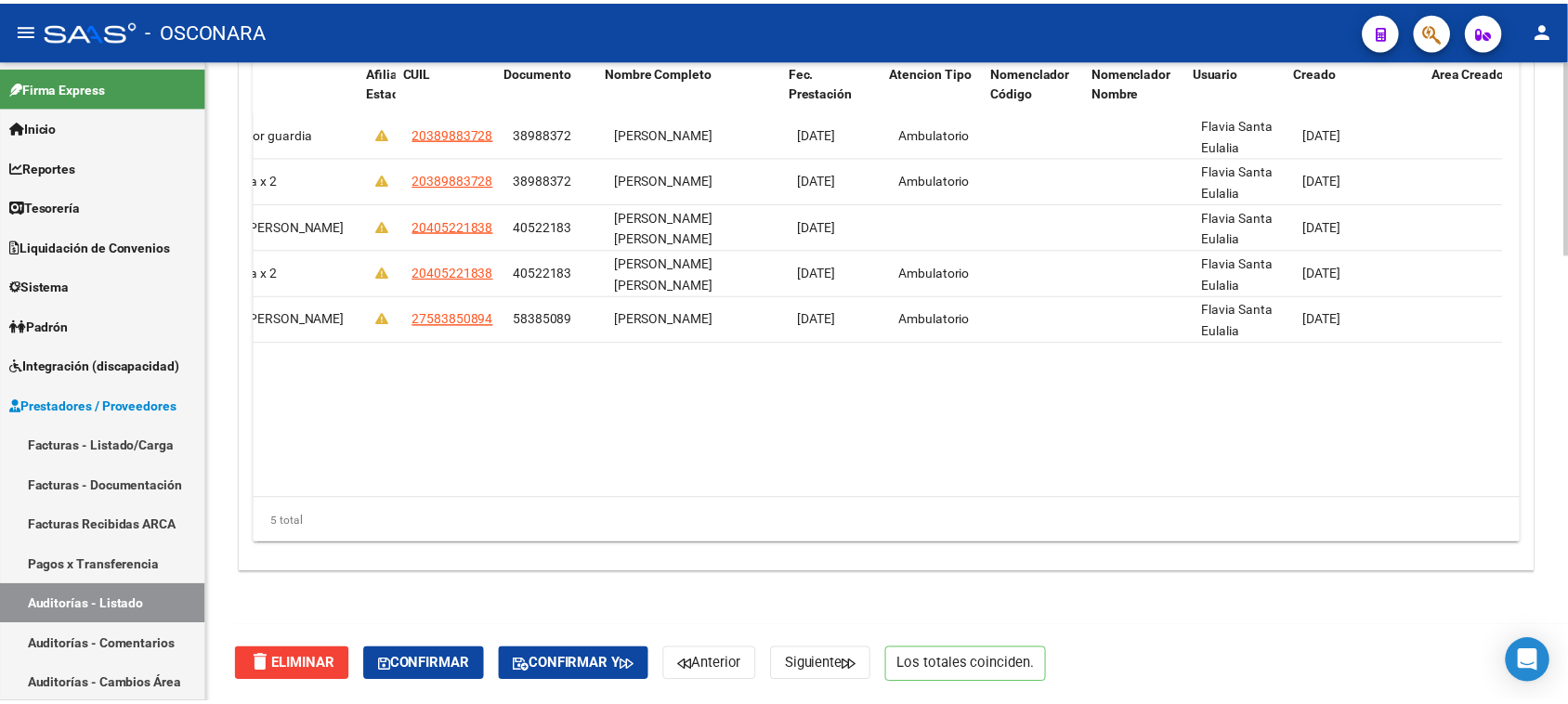
scroll to position [0, 1317]
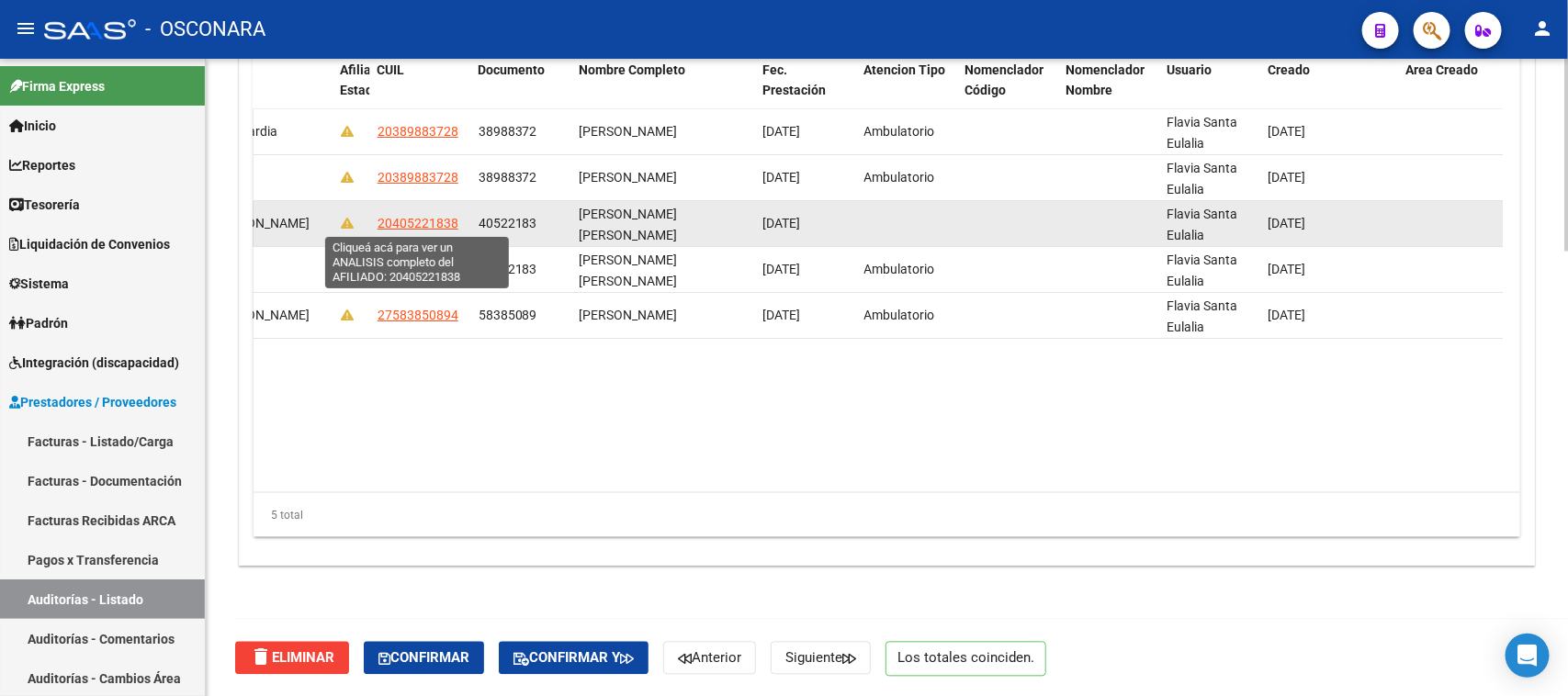
click at [439, 225] on span "20405221838" at bounding box center [418, 223] width 81 height 15
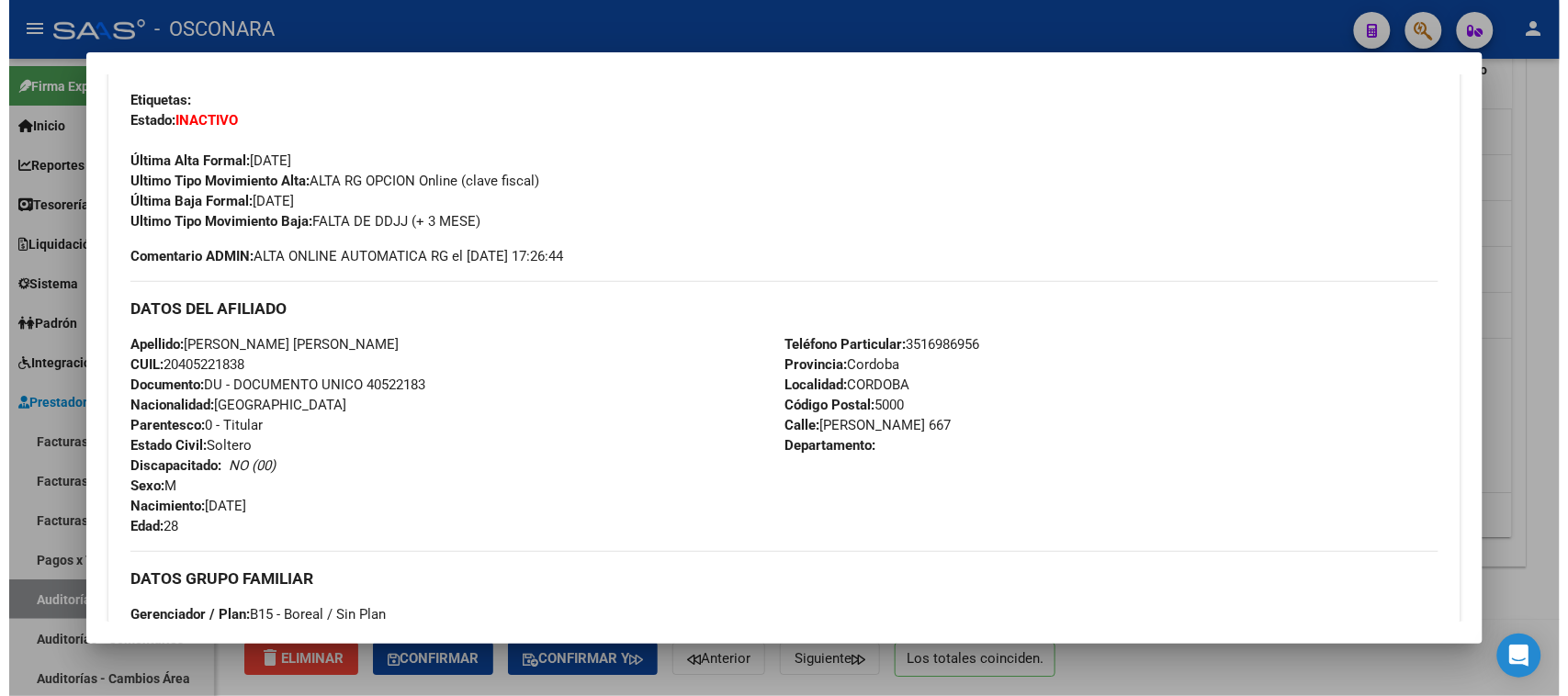
scroll to position [459, 0]
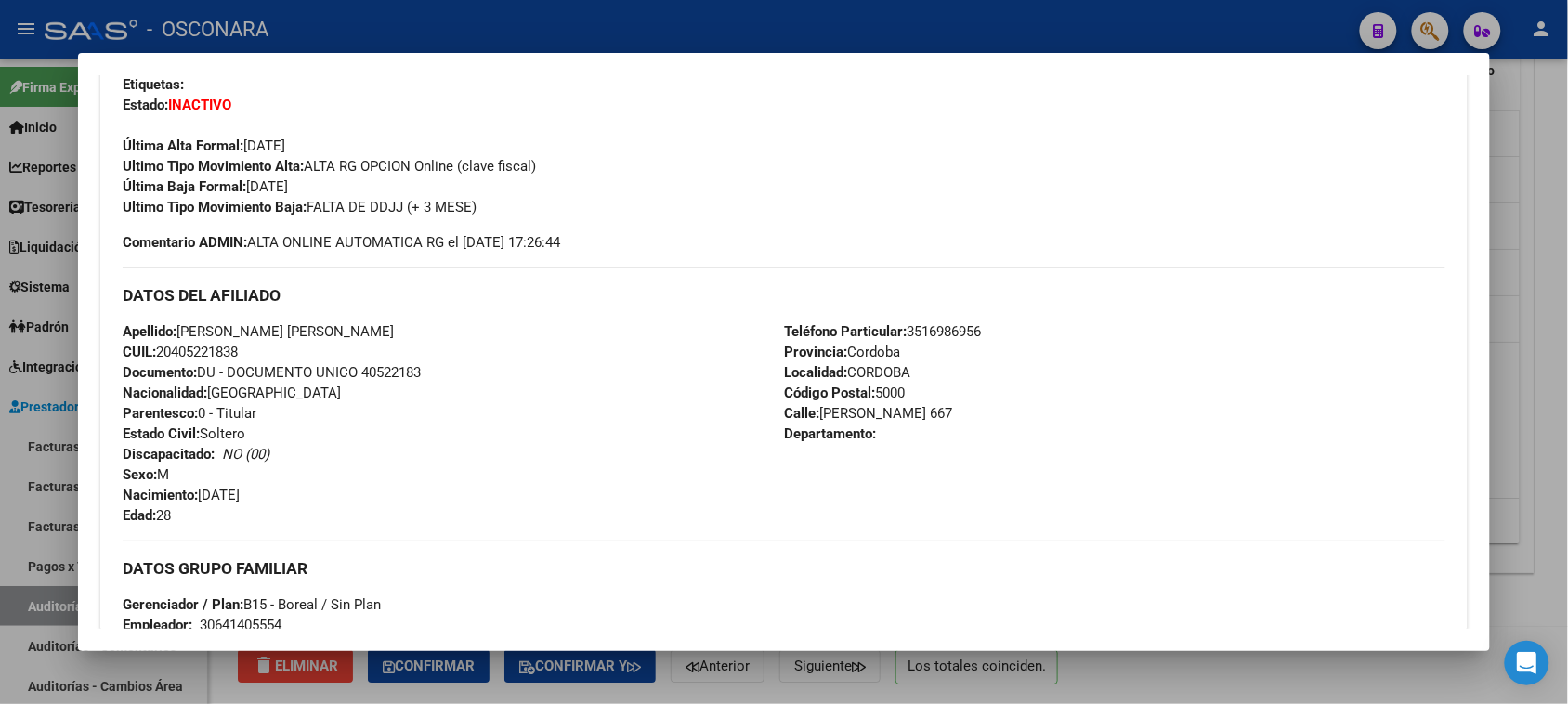
drag, startPoint x: 114, startPoint y: 327, endPoint x: 258, endPoint y: 348, distance: 145.5
click at [258, 348] on div "Apellido: MANSILLA GONZALEZ FERNANDO DANIEL CUIL: 20405221838 Documento: DU - D…" at bounding box center [453, 423] width 661 height 204
copy div "Apellido: MANSILLA GONZALEZ FERNANDO DANIEL CUIL: 20405221838"
click at [1547, 201] on div at bounding box center [784, 352] width 1568 height 704
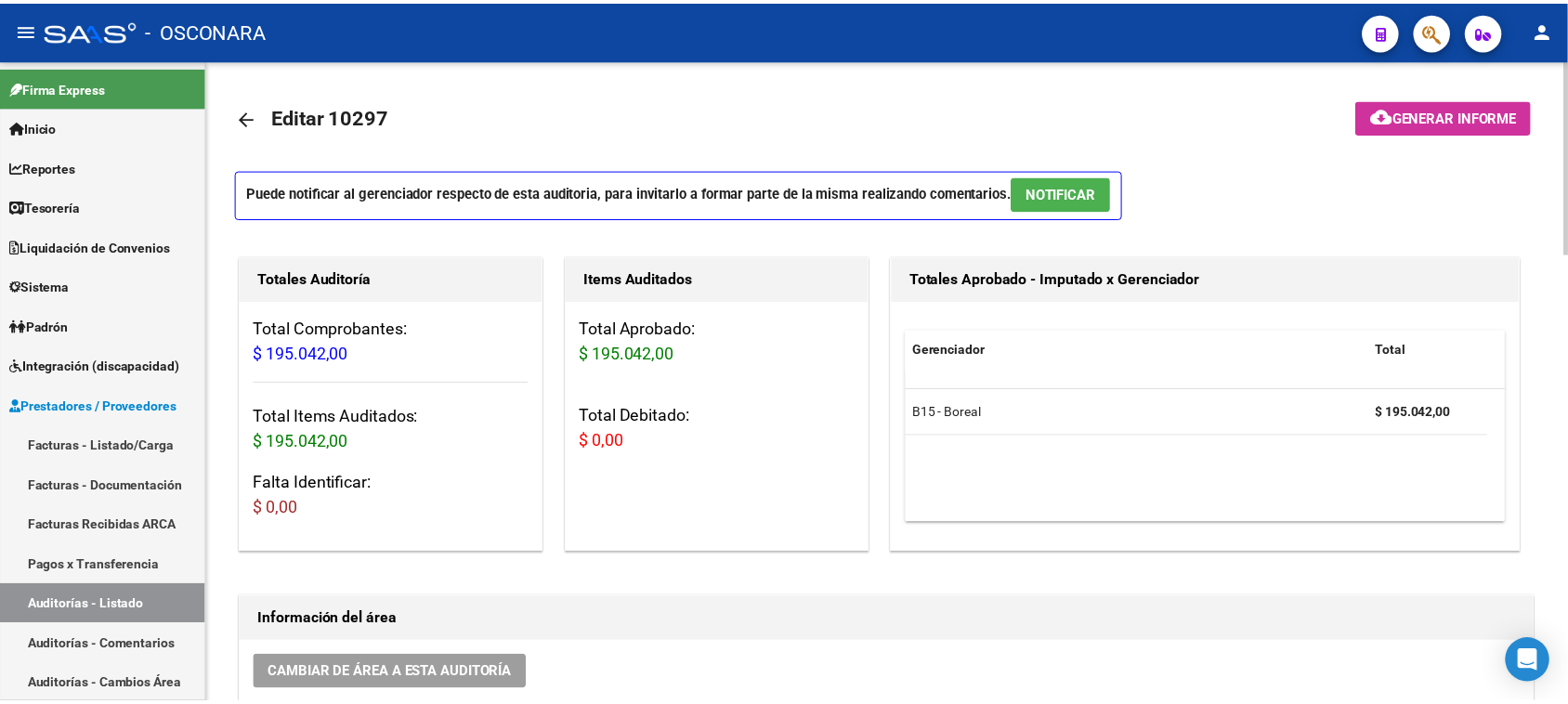
scroll to position [0, 0]
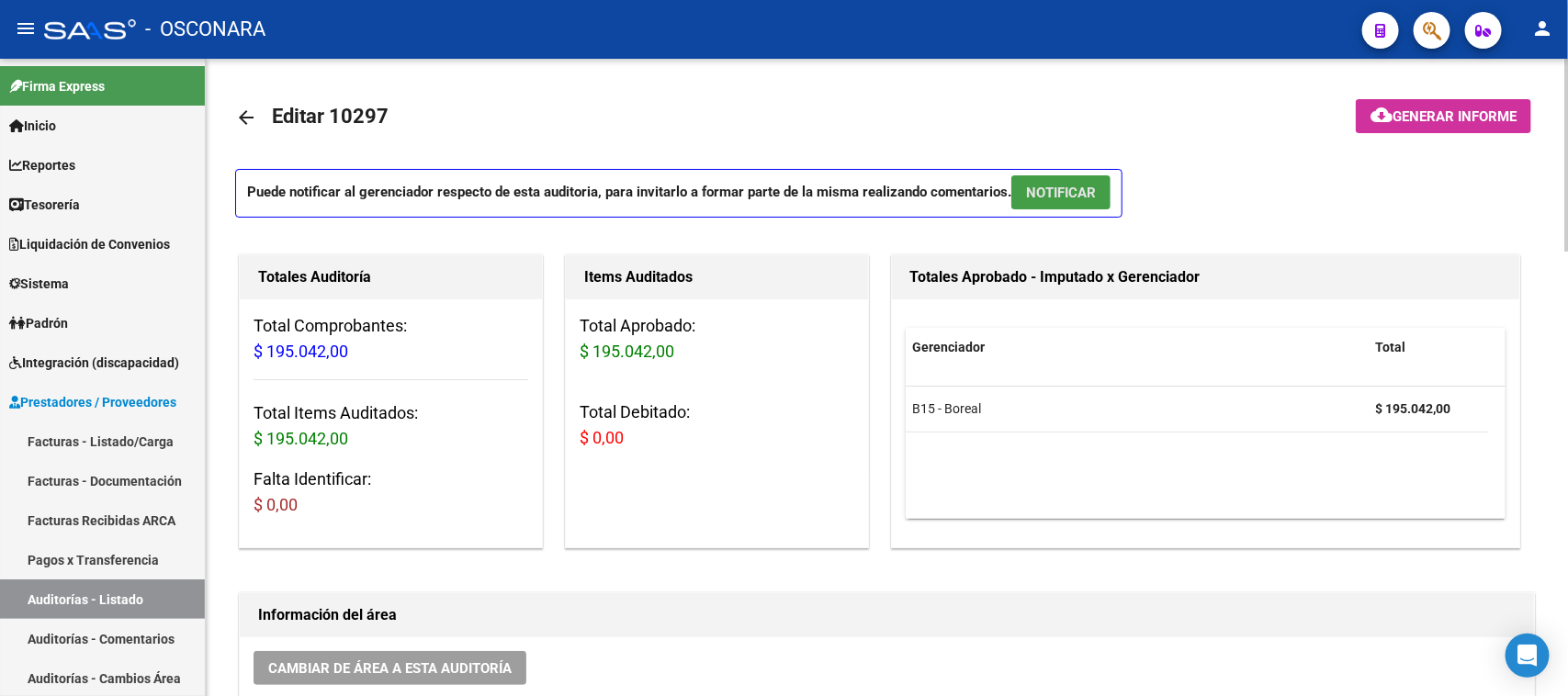
click at [1059, 186] on span "NOTIFICAR" at bounding box center [1061, 193] width 70 height 17
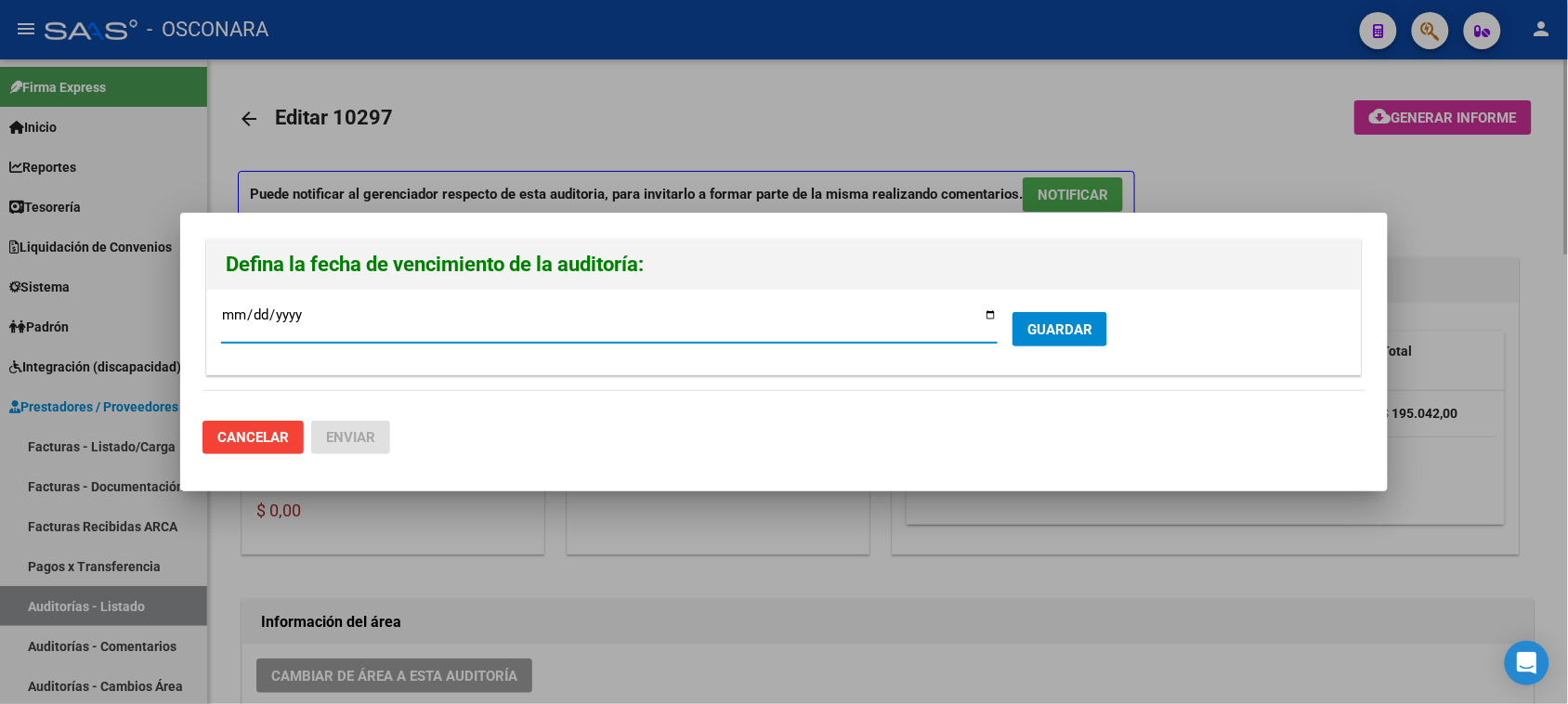
type input "[DATE]"
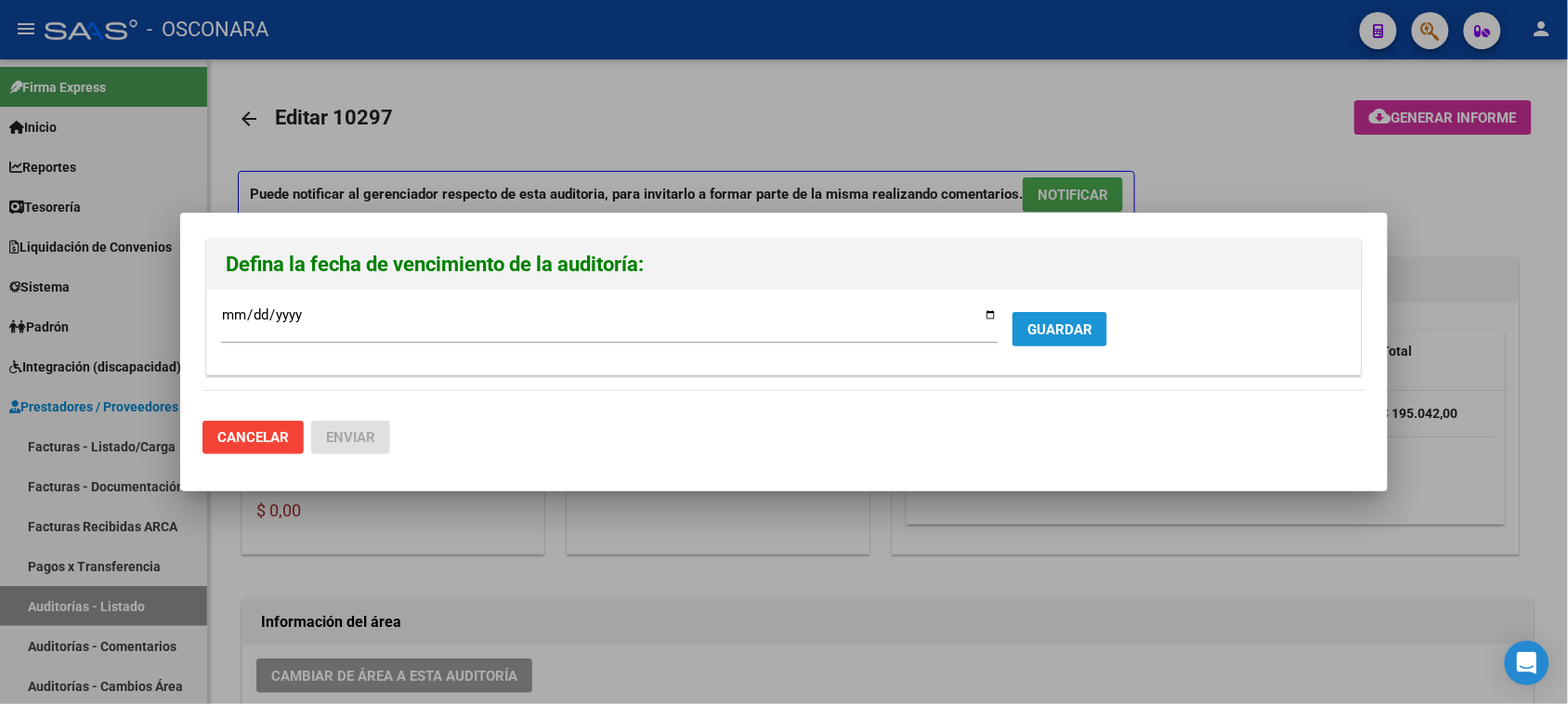
click at [1067, 334] on span "GUARDAR" at bounding box center [1060, 330] width 65 height 17
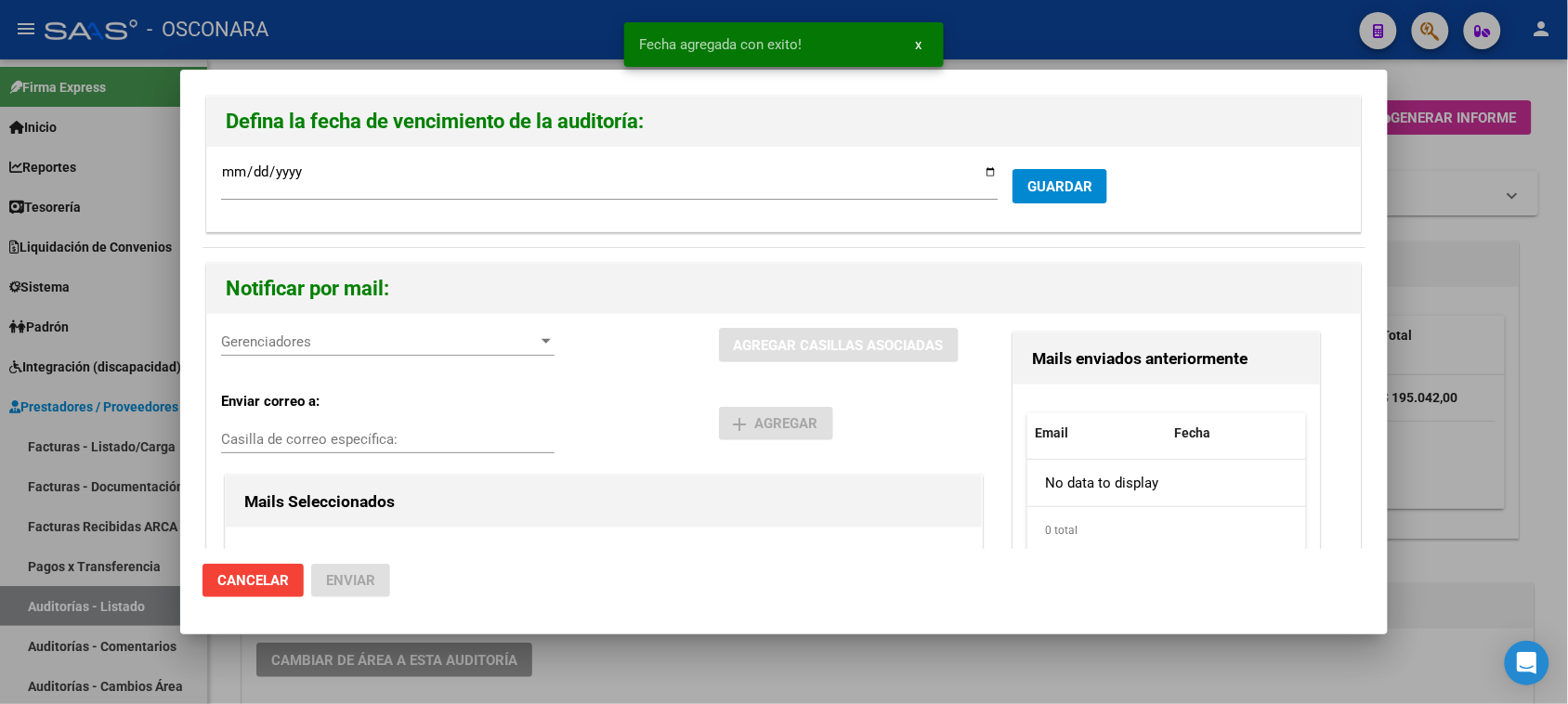
click at [538, 336] on div at bounding box center [546, 342] width 17 height 15
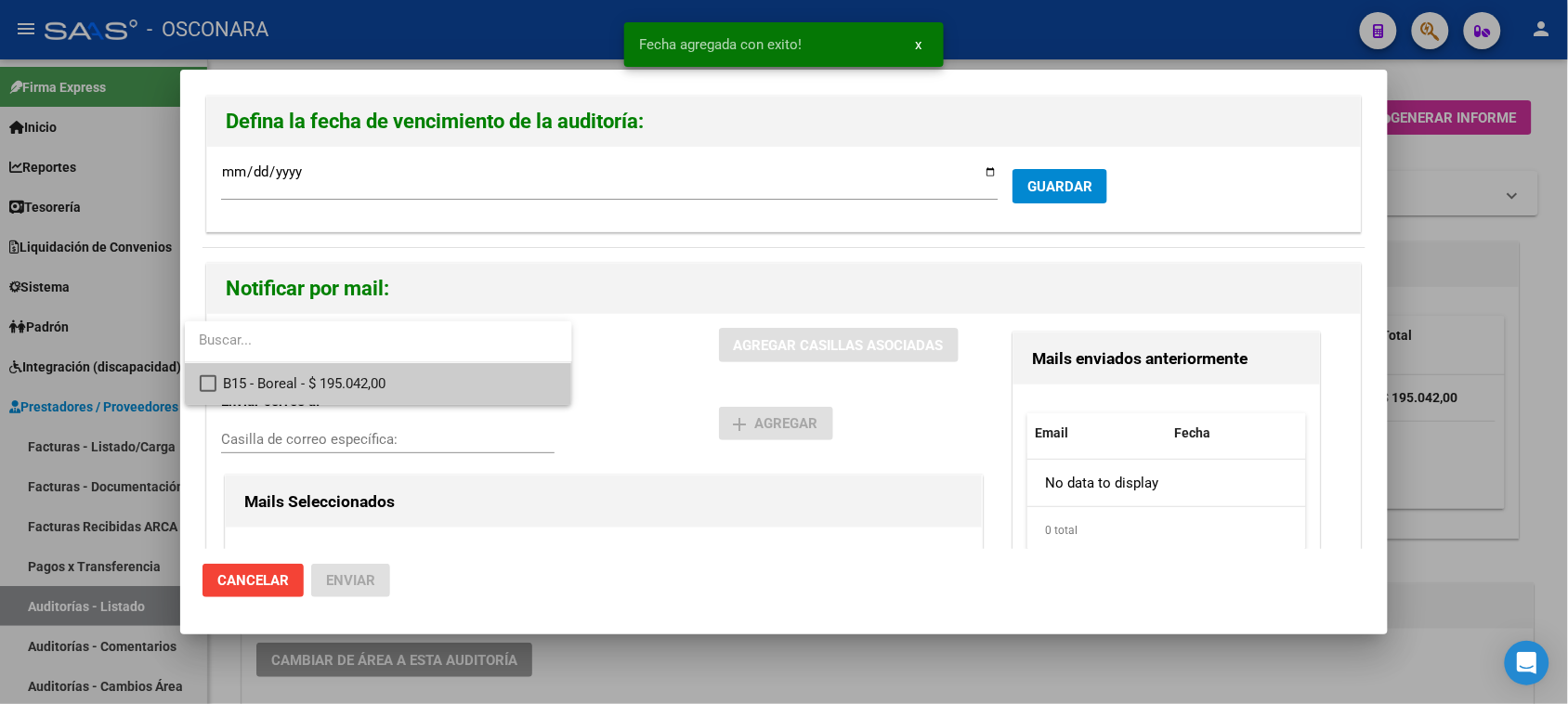
click at [349, 383] on span "B15 - Boreal - $ 195.042,00" at bounding box center [390, 384] width 333 height 42
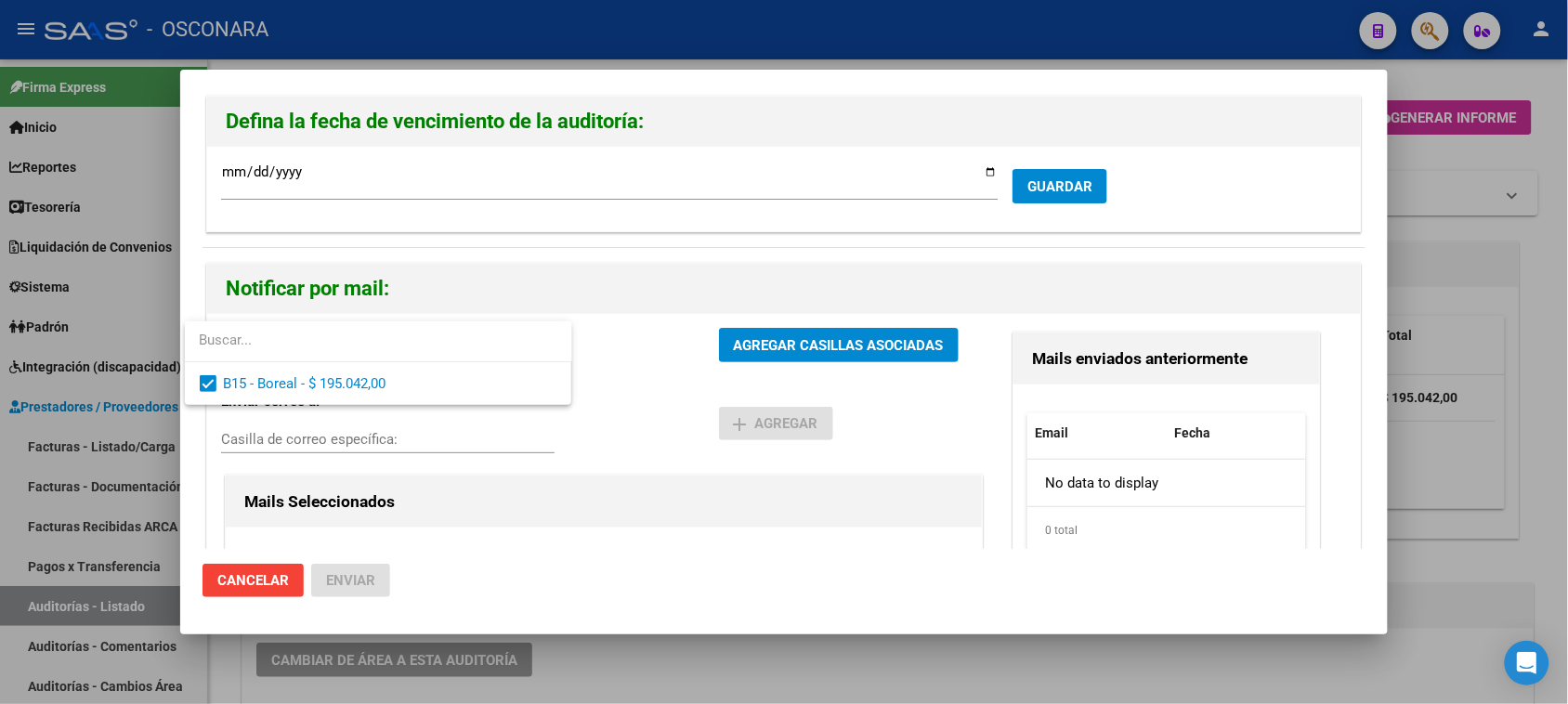
click at [836, 345] on div at bounding box center [784, 352] width 1568 height 704
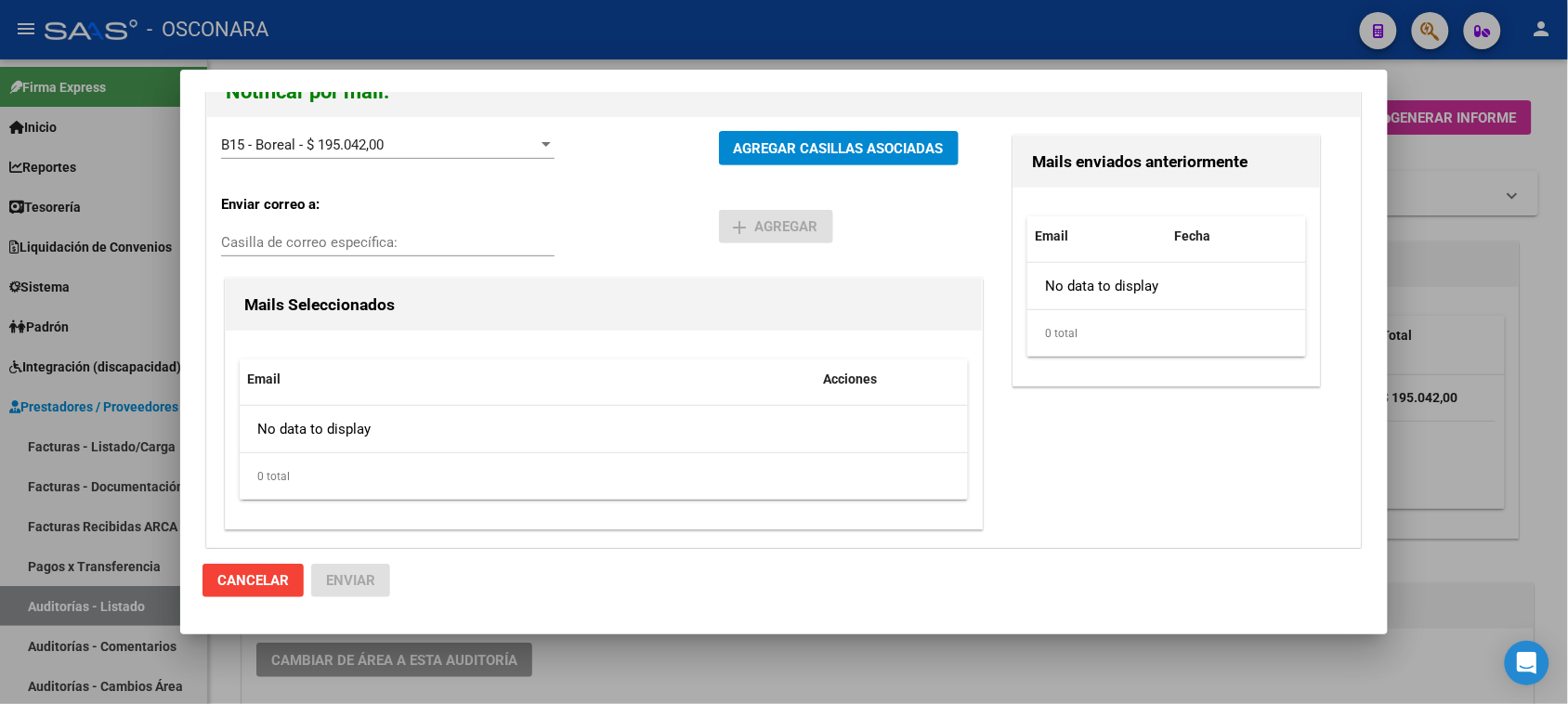
scroll to position [200, 0]
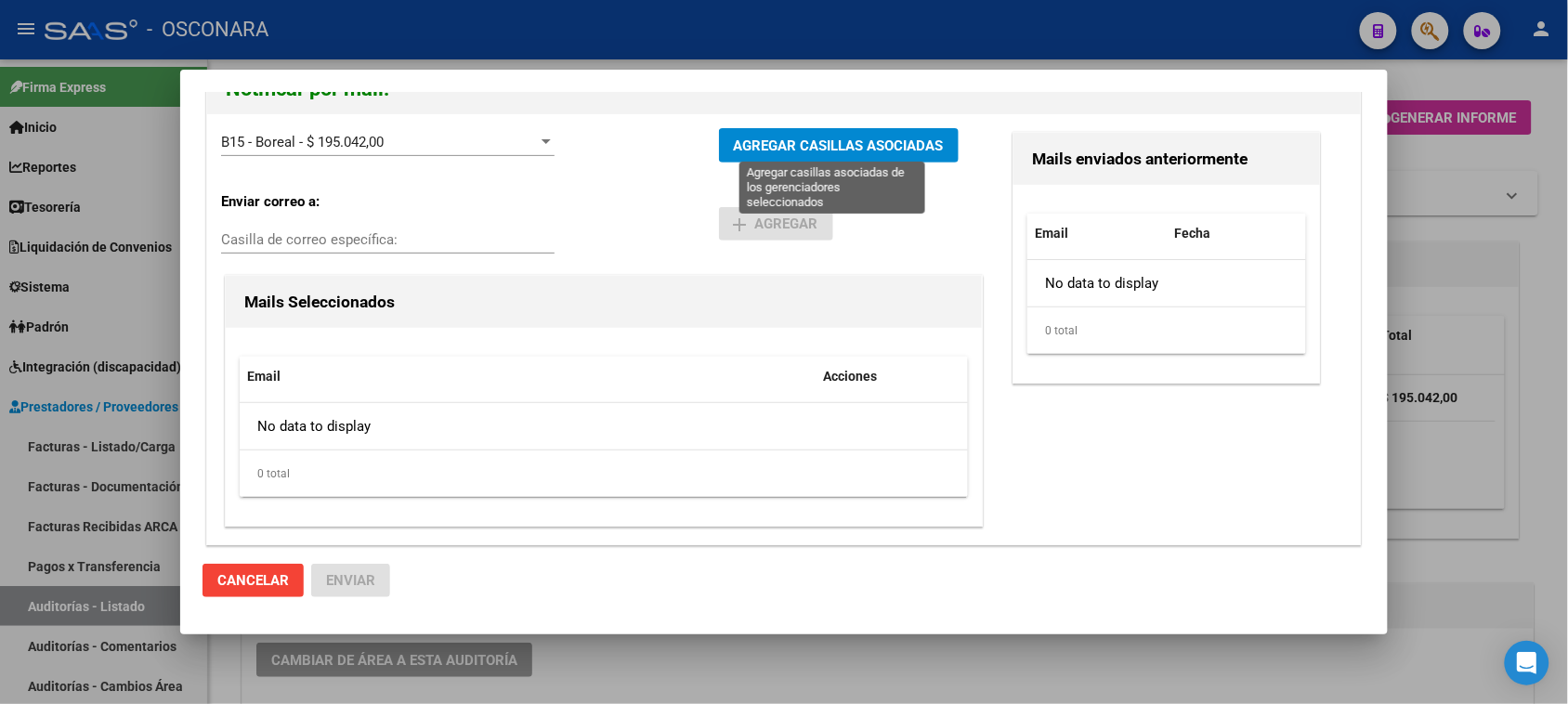
click at [765, 147] on span "AGREGAR CASILLAS ASOCIADAS" at bounding box center [839, 146] width 210 height 17
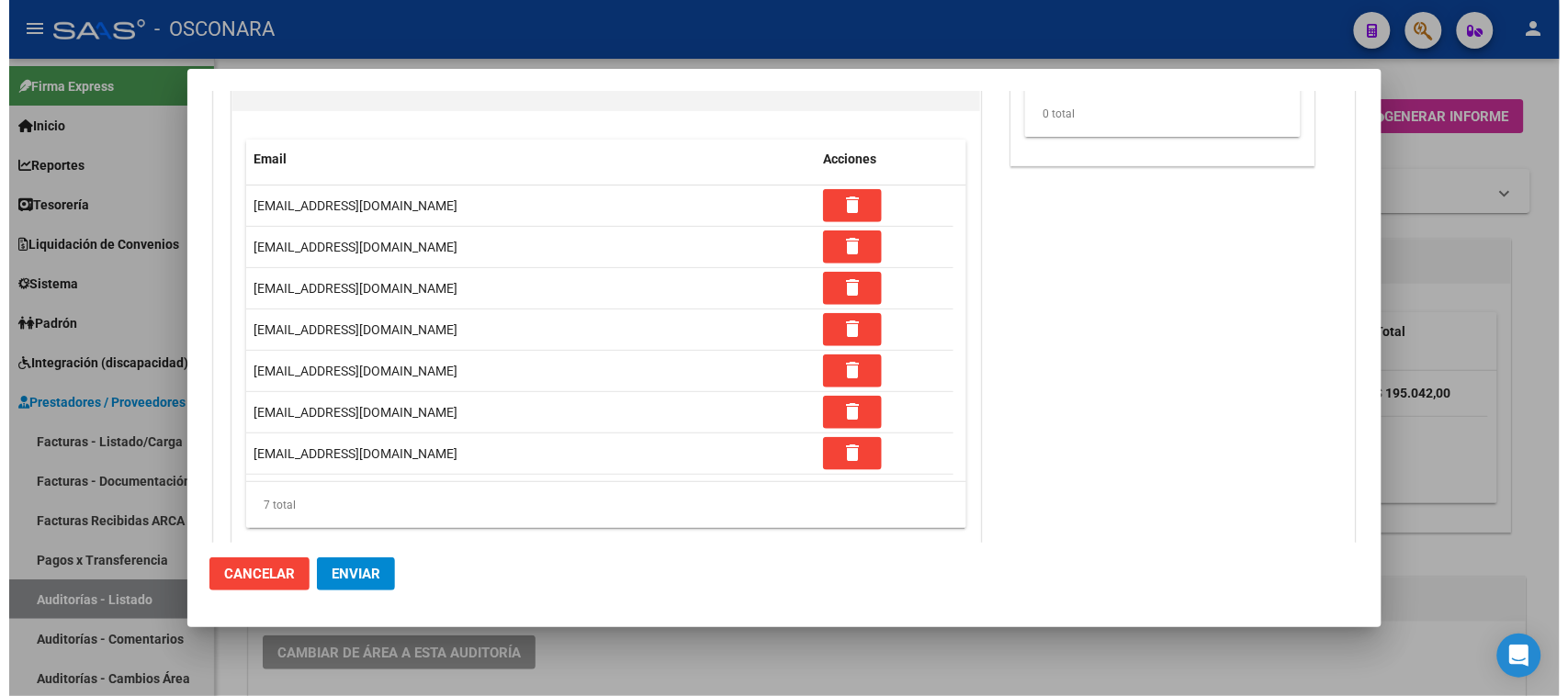
scroll to position [447, 0]
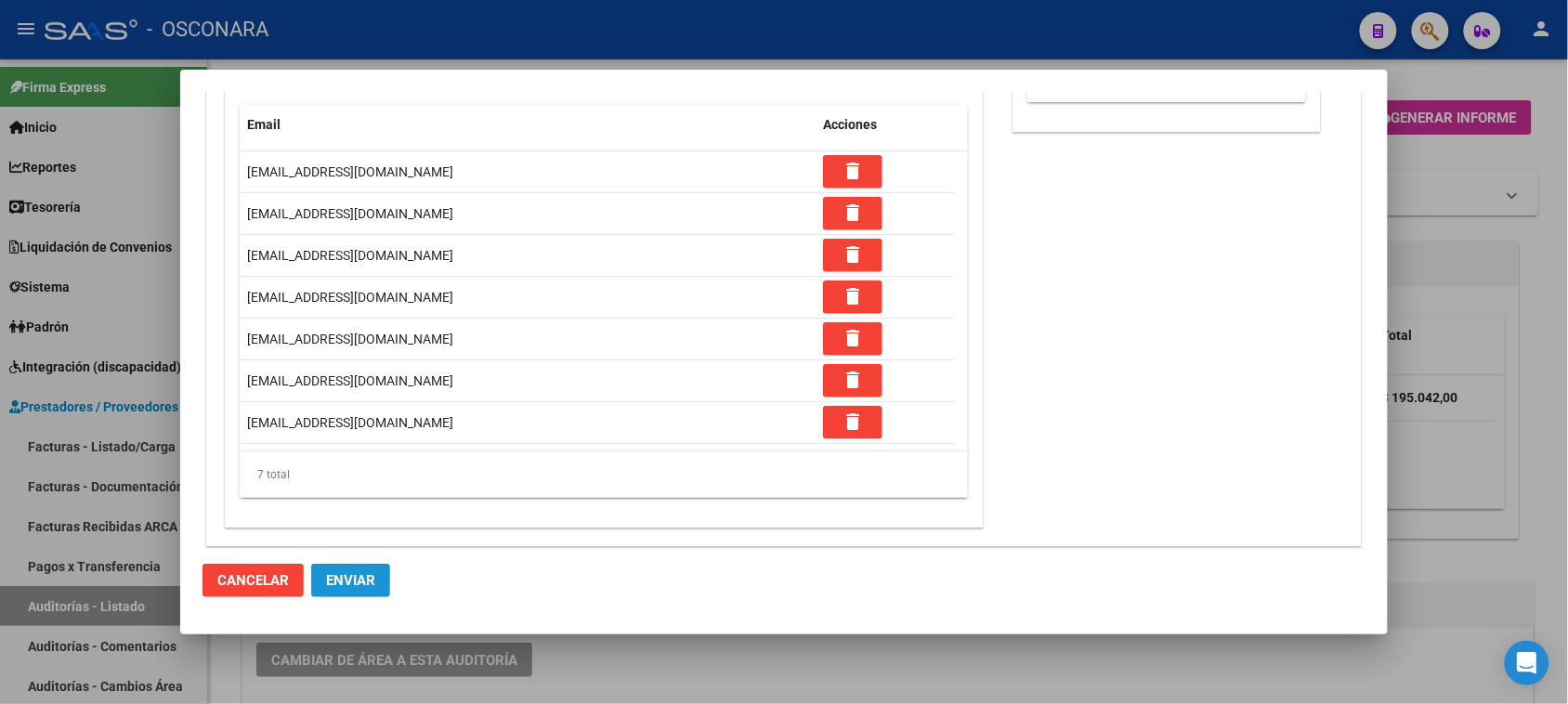
click at [350, 585] on span "Enviar" at bounding box center [350, 581] width 49 height 17
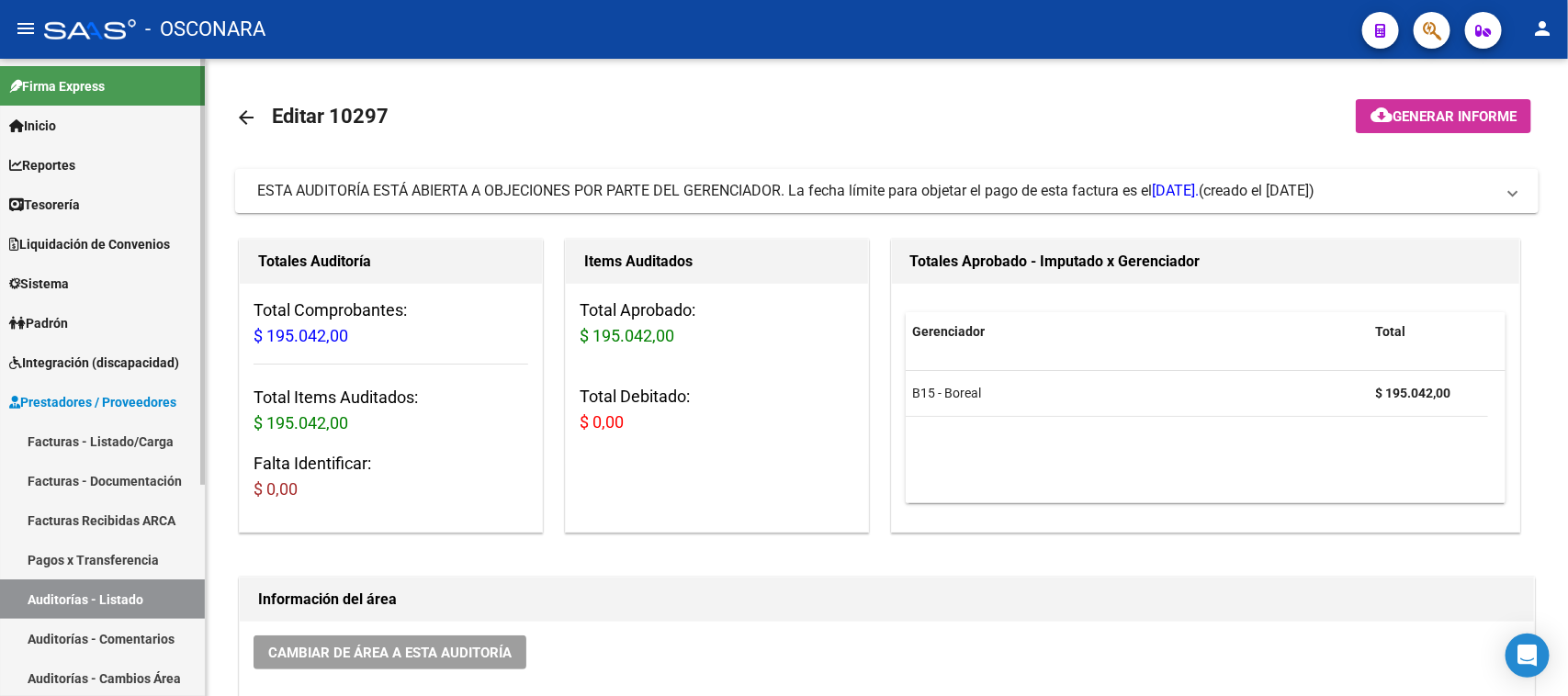
click at [111, 442] on link "Facturas - Listado/Carga" at bounding box center [103, 441] width 205 height 40
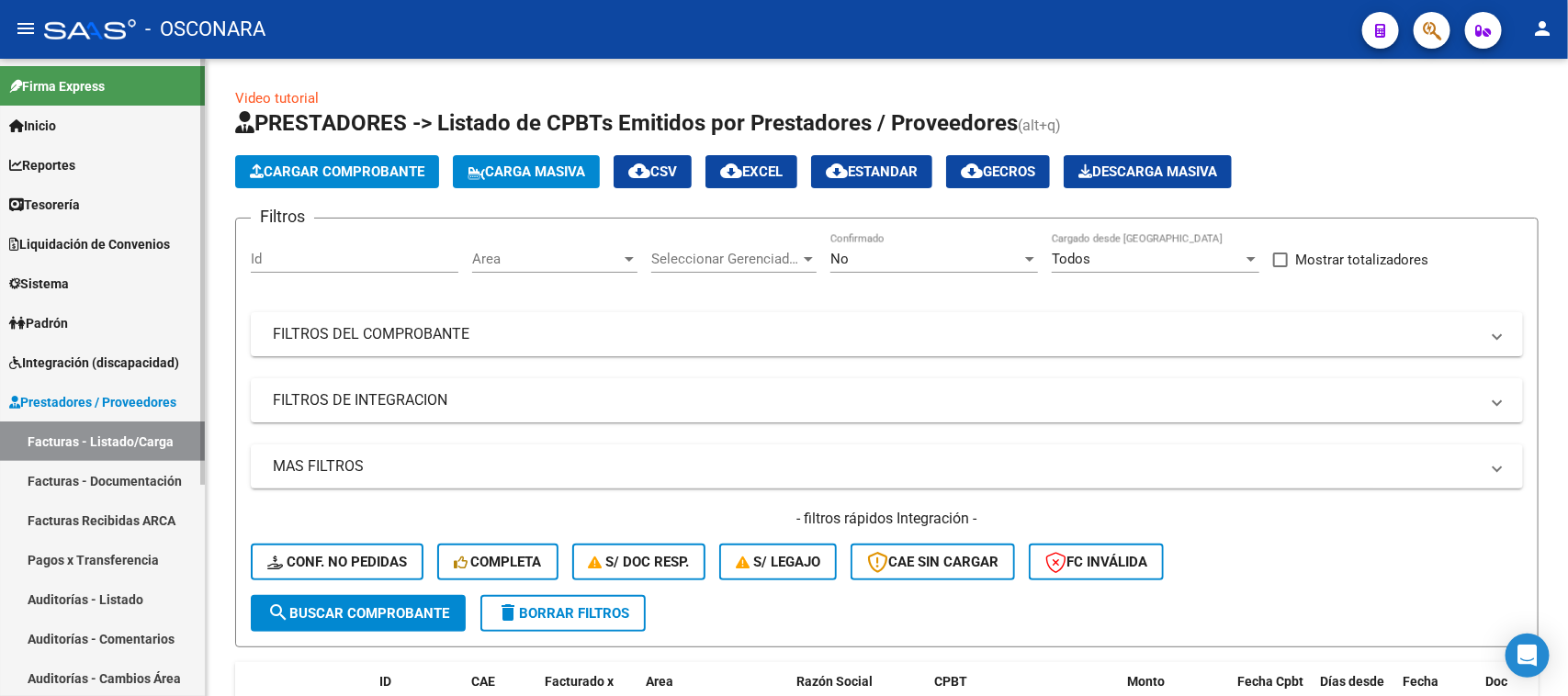
click at [103, 585] on link "Auditorías - Listado" at bounding box center [103, 599] width 205 height 40
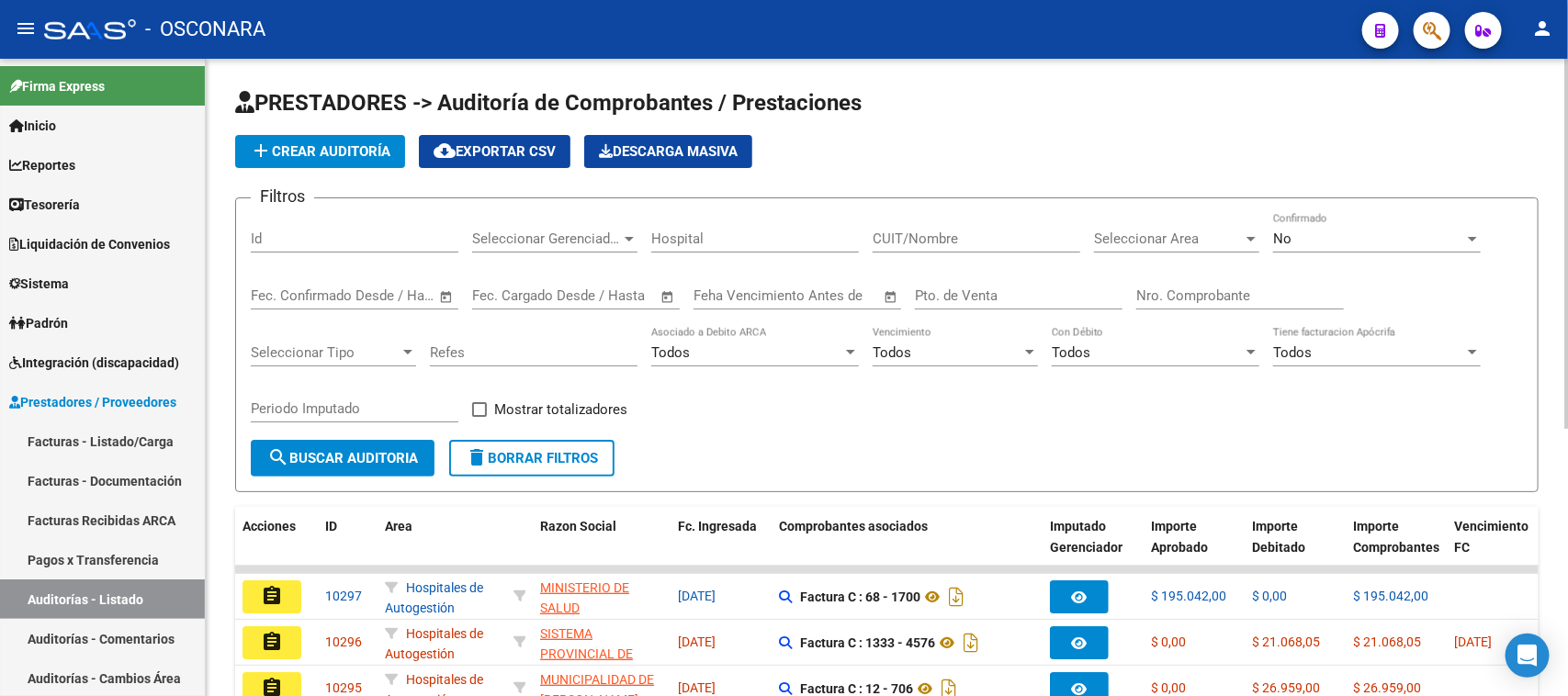
click at [1286, 222] on div "No Confirmado" at bounding box center [1377, 233] width 208 height 40
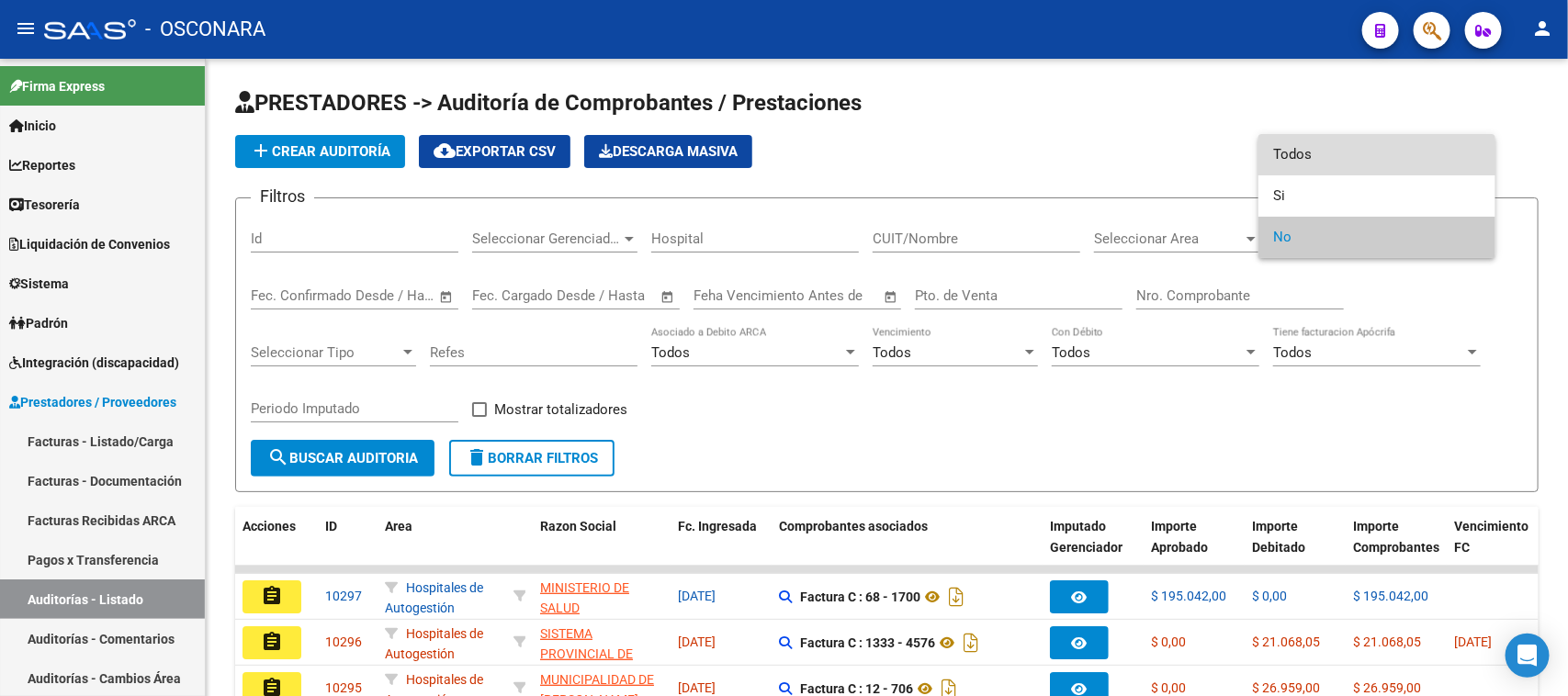
click at [1287, 151] on span "Todos" at bounding box center [1377, 154] width 208 height 42
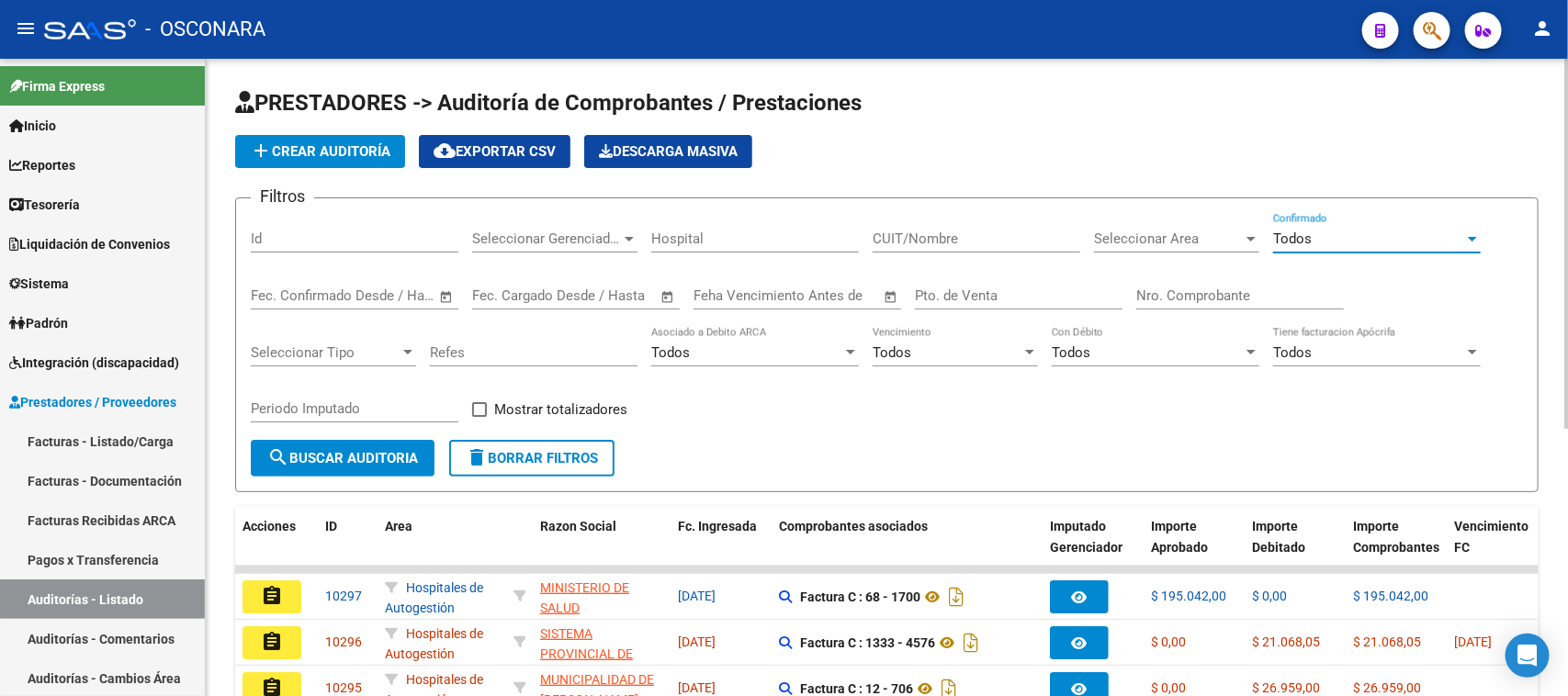
click at [1173, 291] on input "Nro. Comprobante" at bounding box center [1239, 295] width 208 height 17
type input "12764"
click at [347, 456] on span "search Buscar Auditoria" at bounding box center [342, 458] width 151 height 17
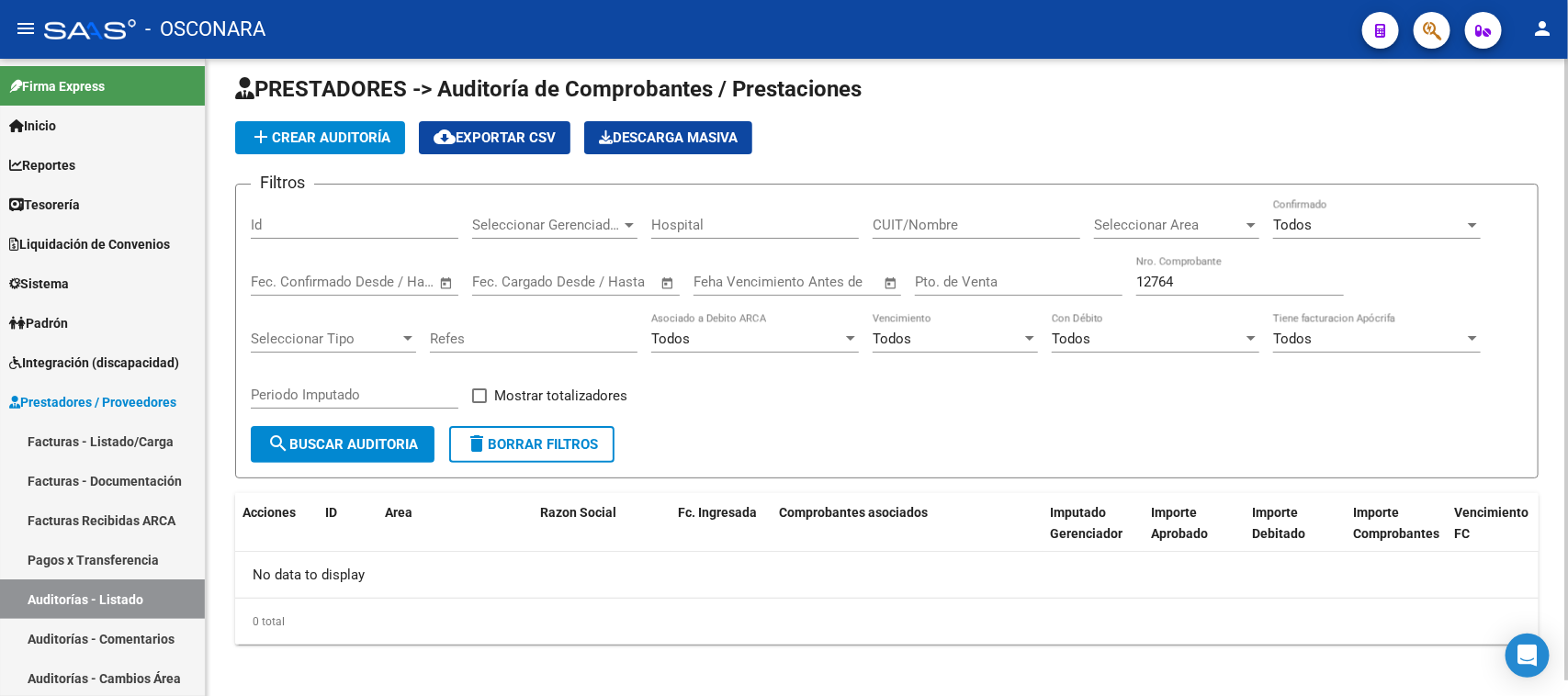
scroll to position [17, 0]
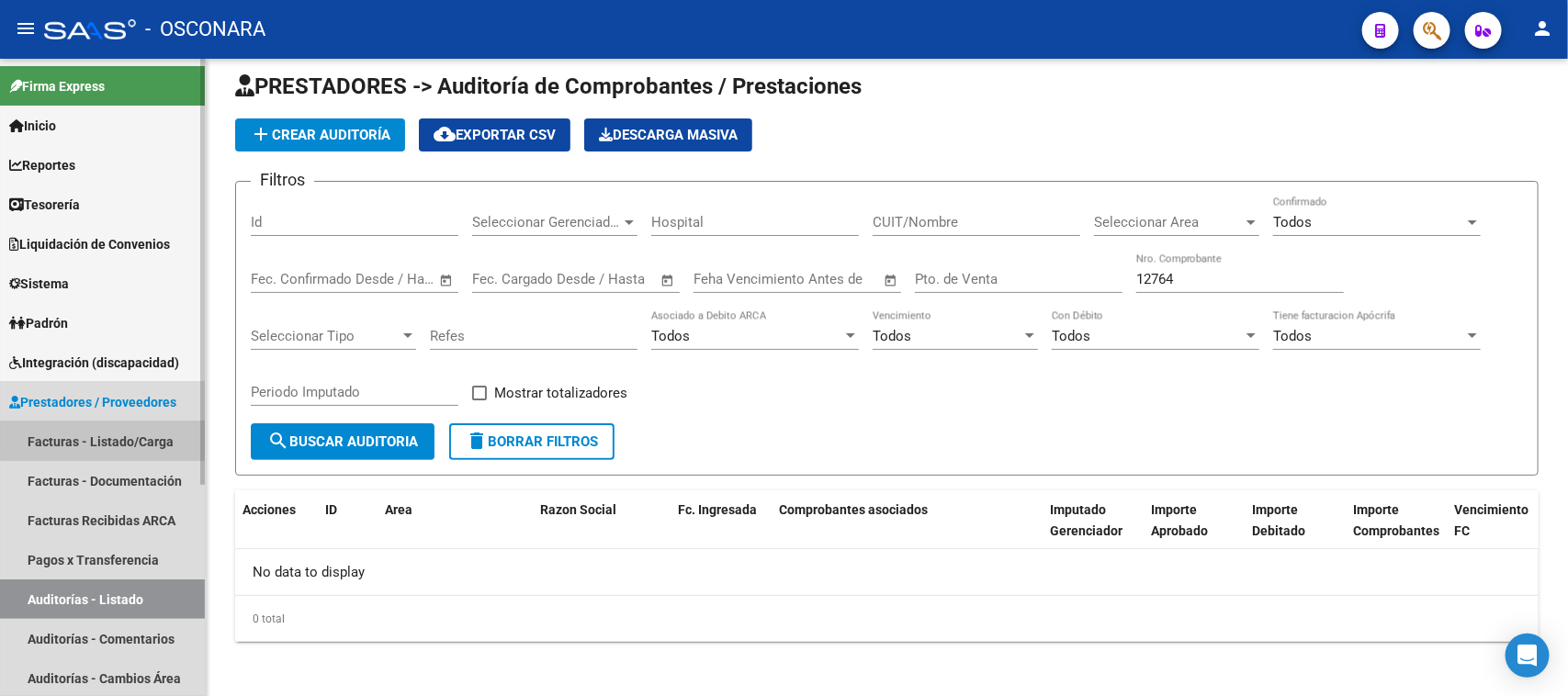
click at [133, 438] on link "Facturas - Listado/Carga" at bounding box center [103, 441] width 205 height 40
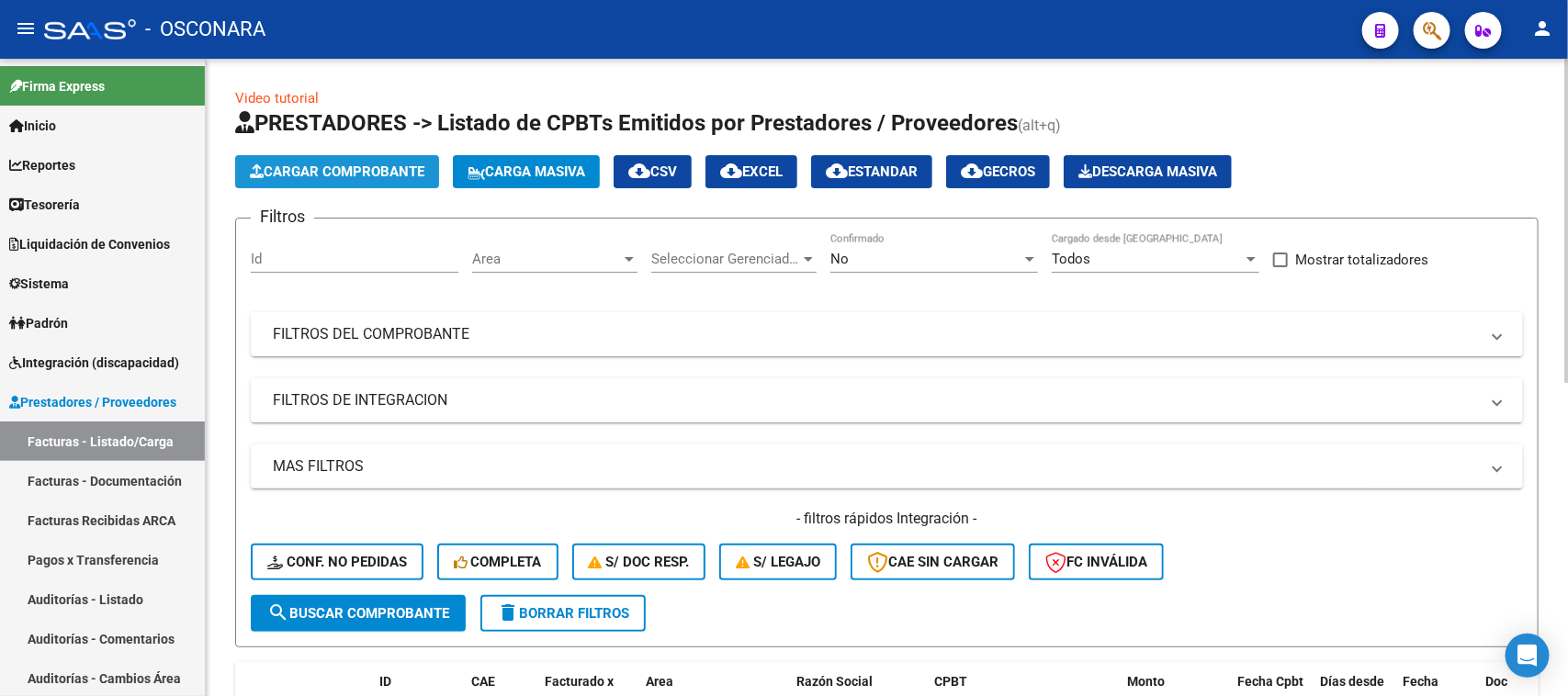
click at [393, 163] on span "Cargar Comprobante" at bounding box center [337, 172] width 175 height 17
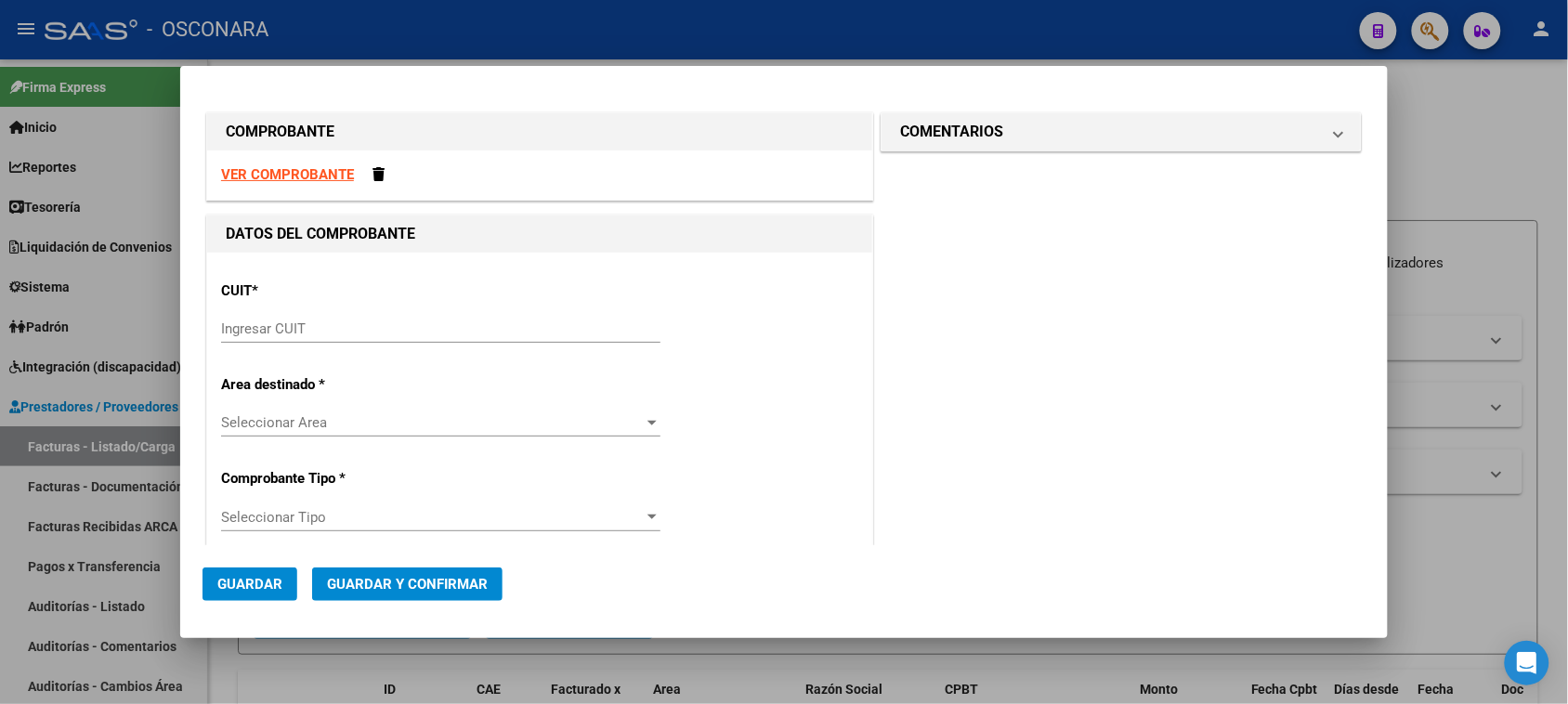
click at [340, 320] on input "Ingresar CUIT" at bounding box center [441, 329] width 439 height 17
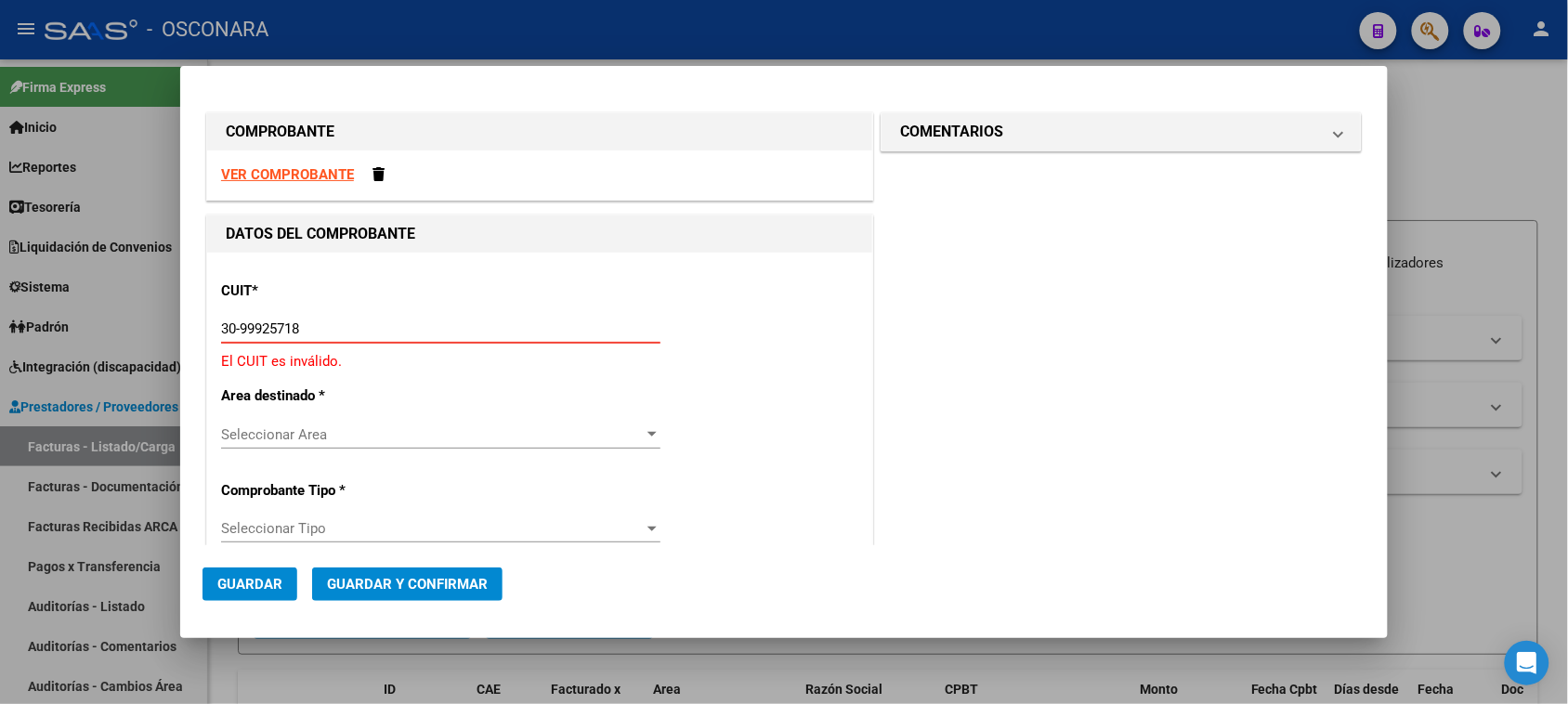
type input "30-99925718-2"
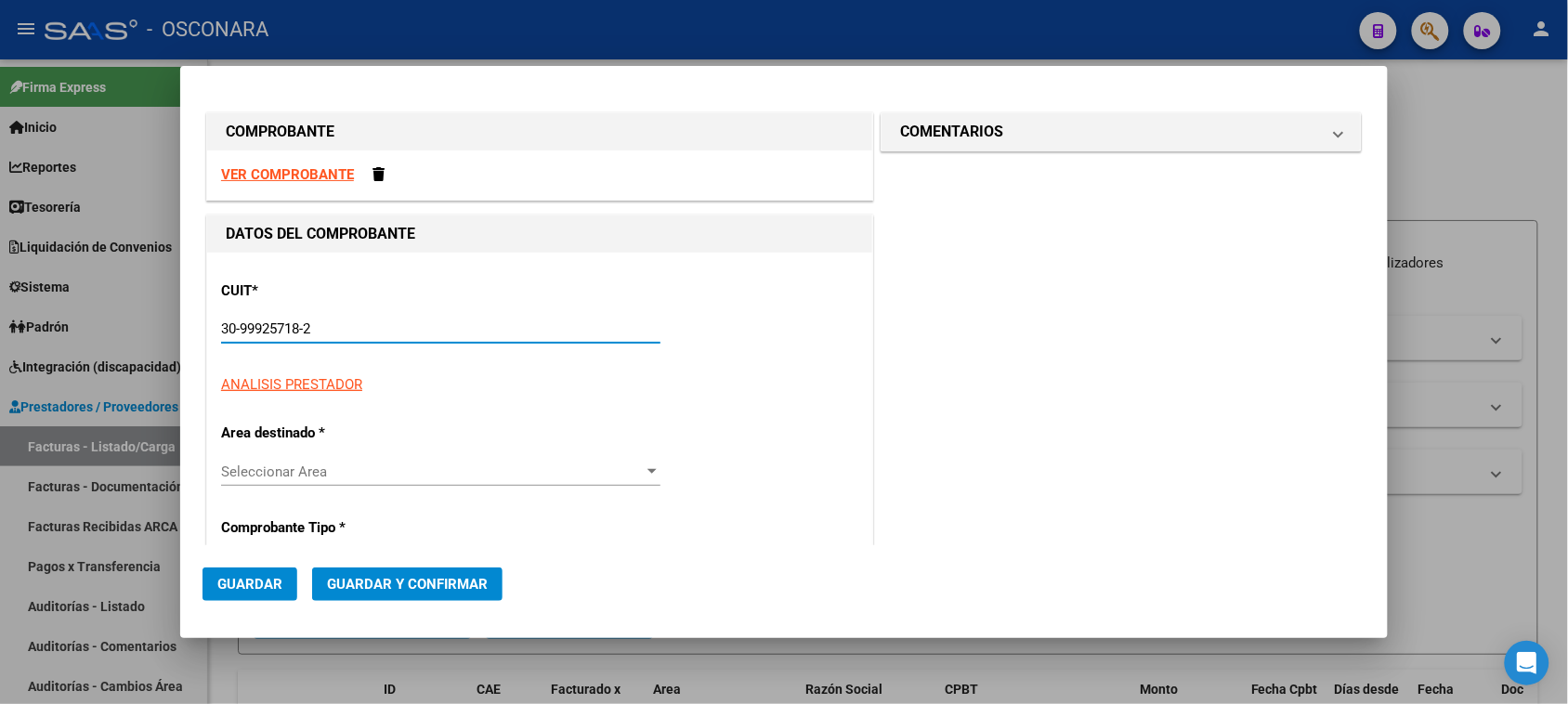
type input "68"
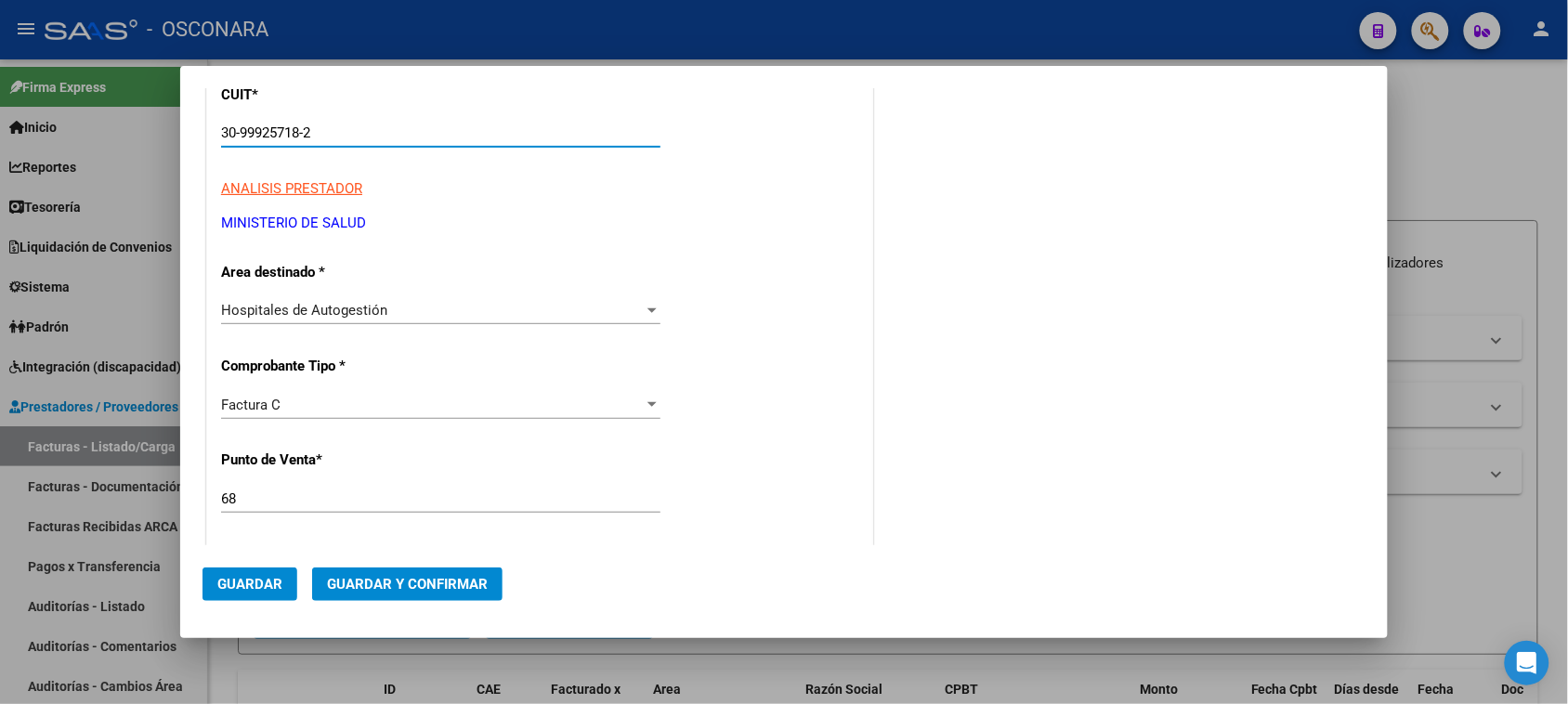
scroll to position [232, 0]
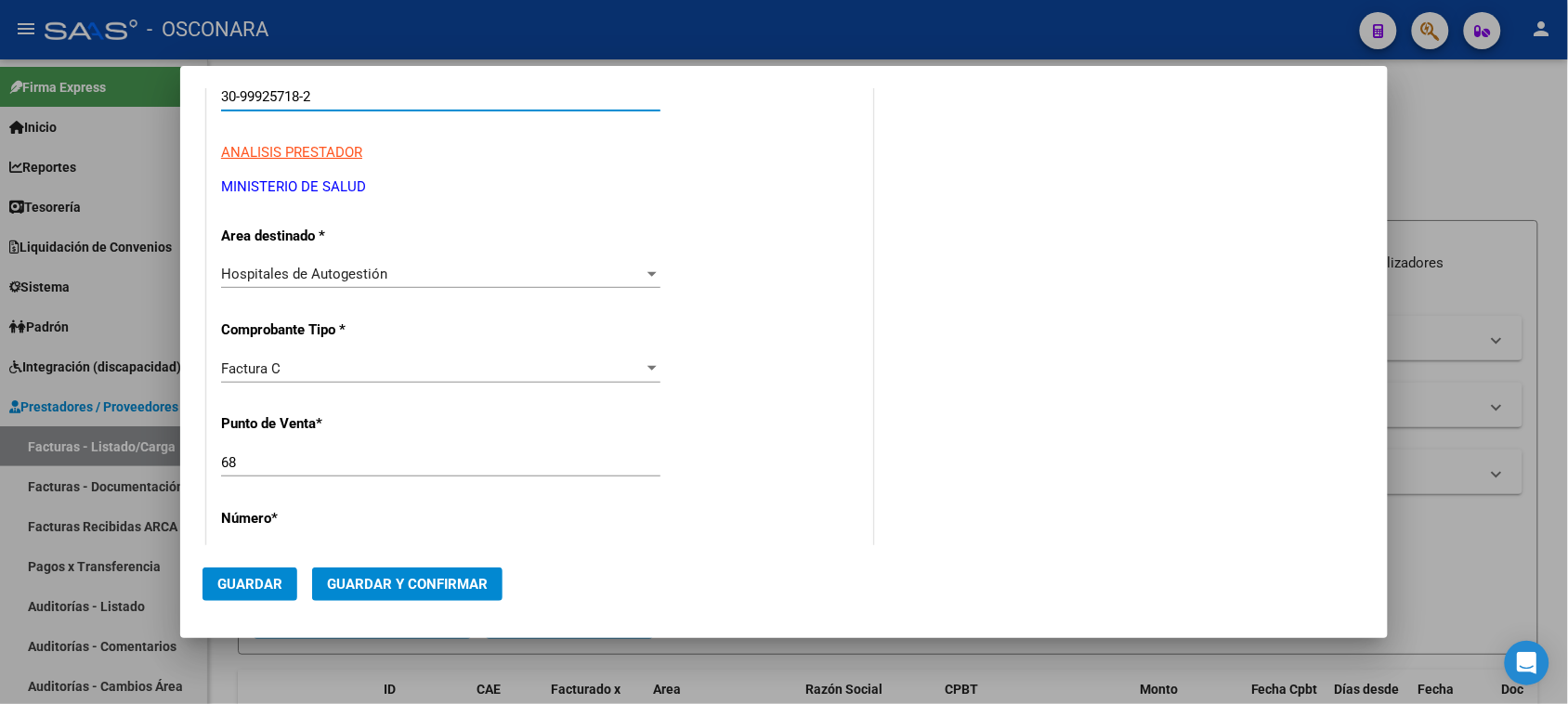
type input "30-99925718-2"
click at [275, 458] on input "68" at bounding box center [441, 462] width 439 height 17
type input "6"
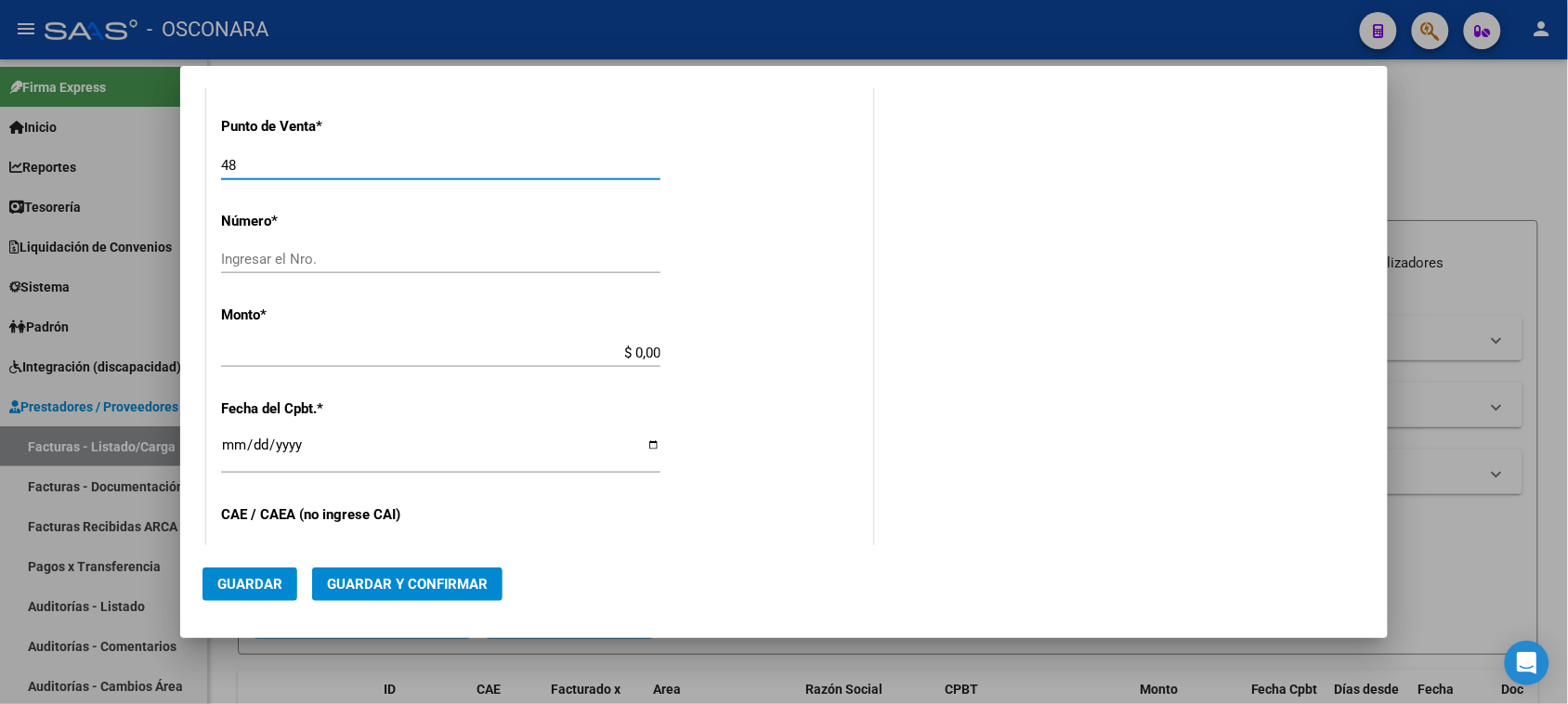
scroll to position [581, 0]
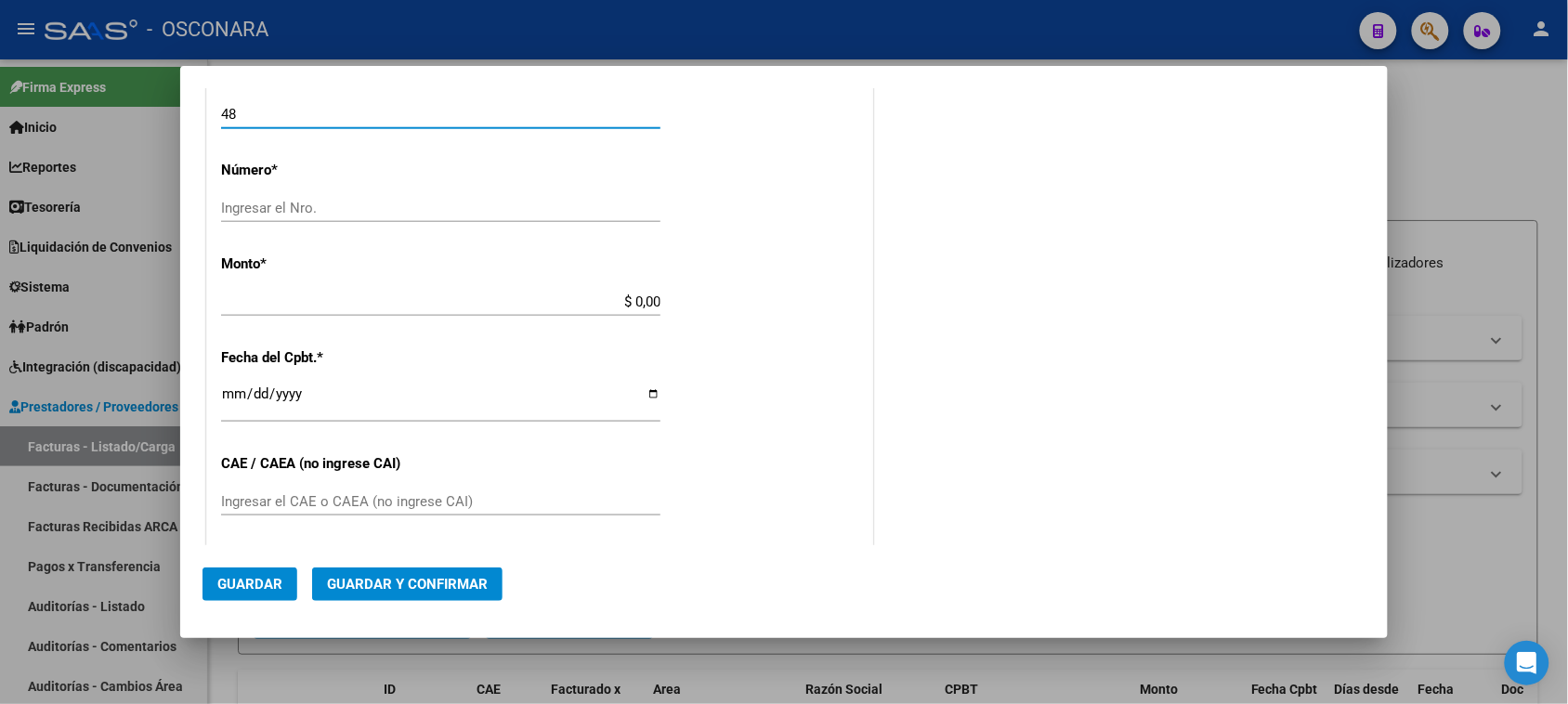
type input "48"
click at [364, 195] on div "Ingresar el Nro." at bounding box center [441, 208] width 439 height 28
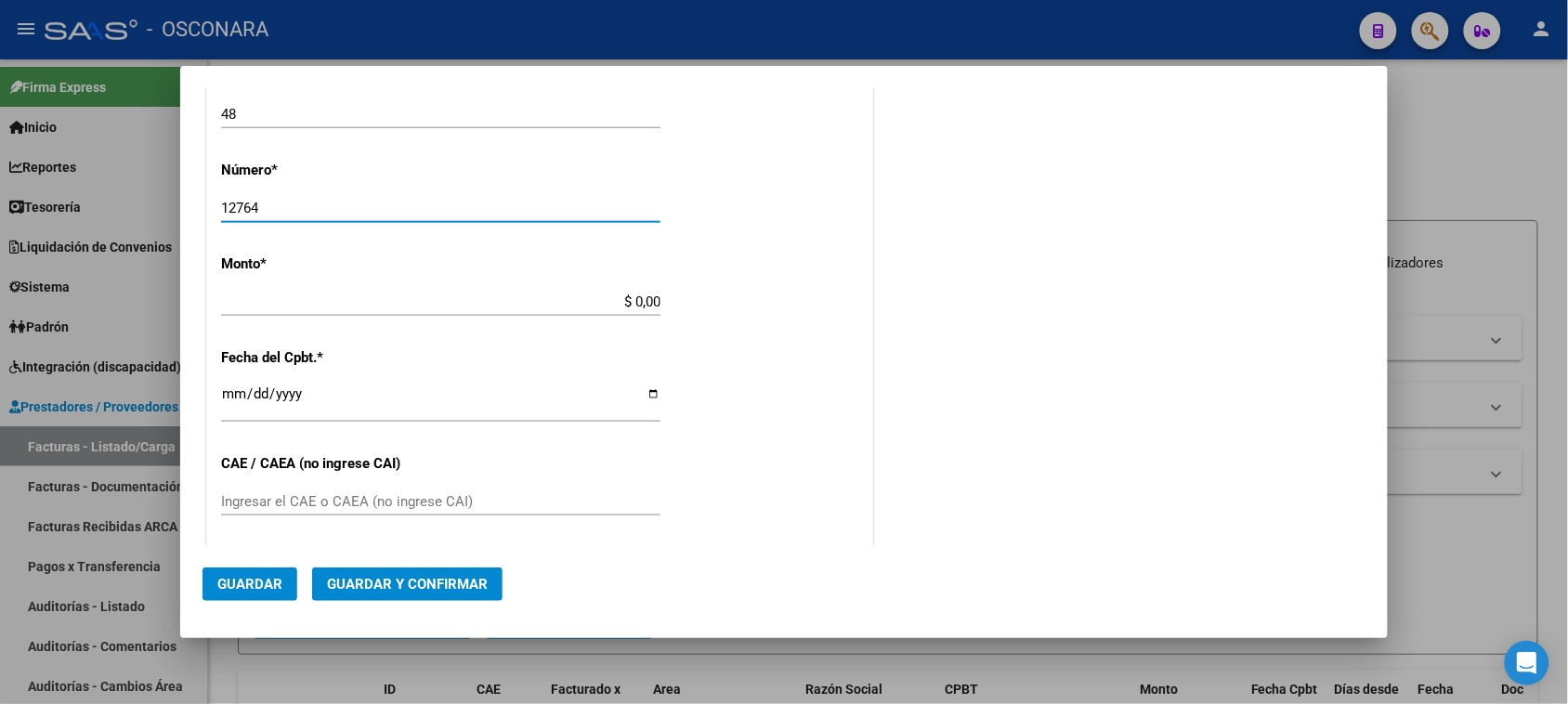
type input "12764"
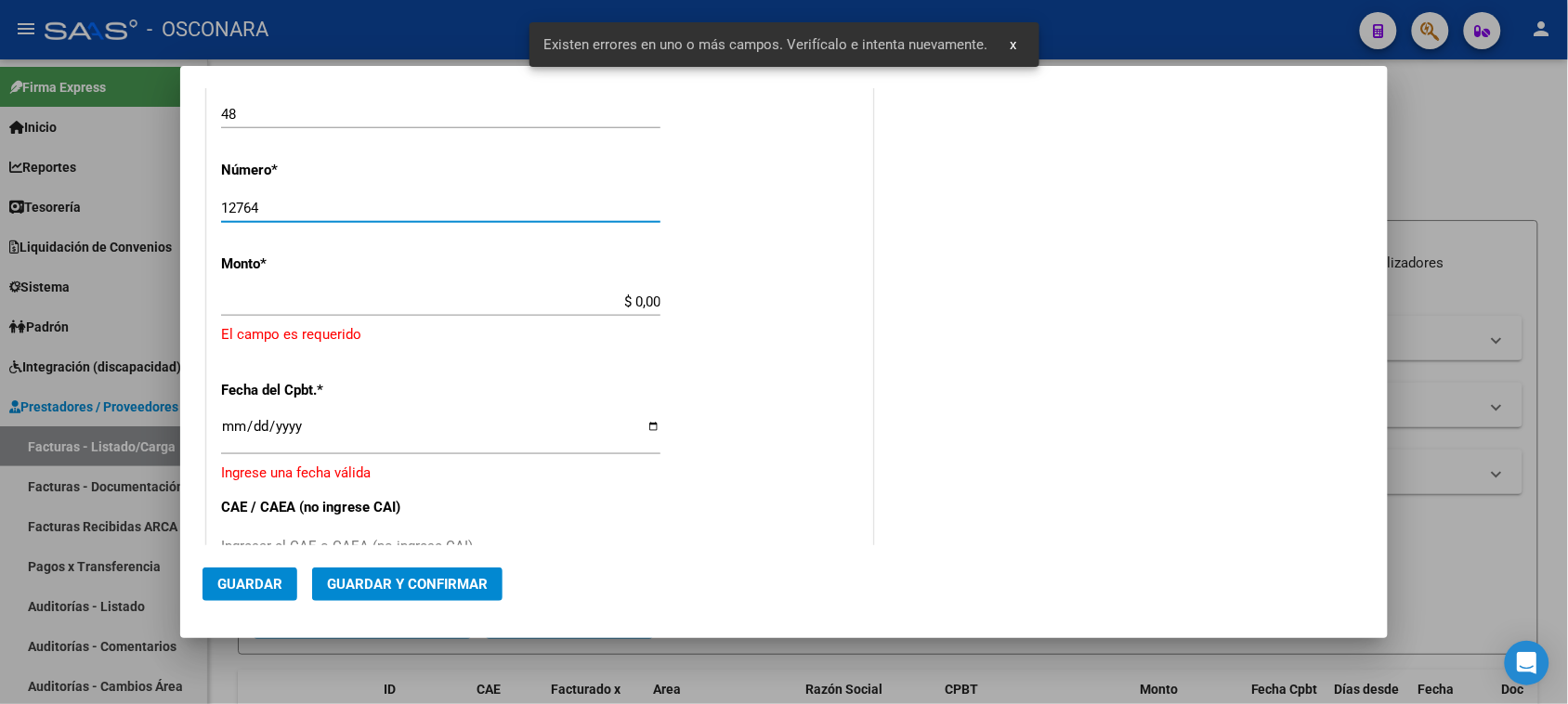
scroll to position [557, 0]
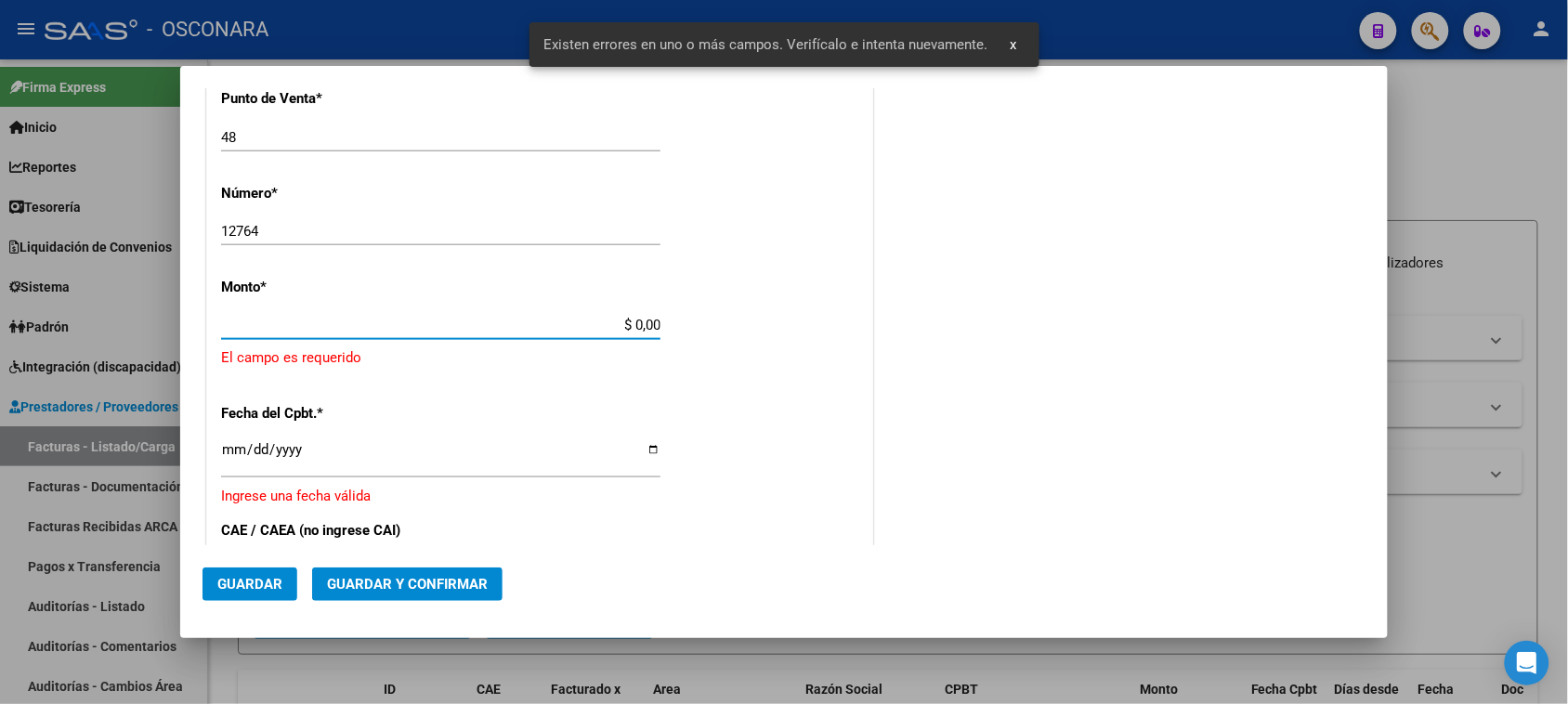
click at [632, 323] on input "$ 0,00" at bounding box center [441, 325] width 439 height 17
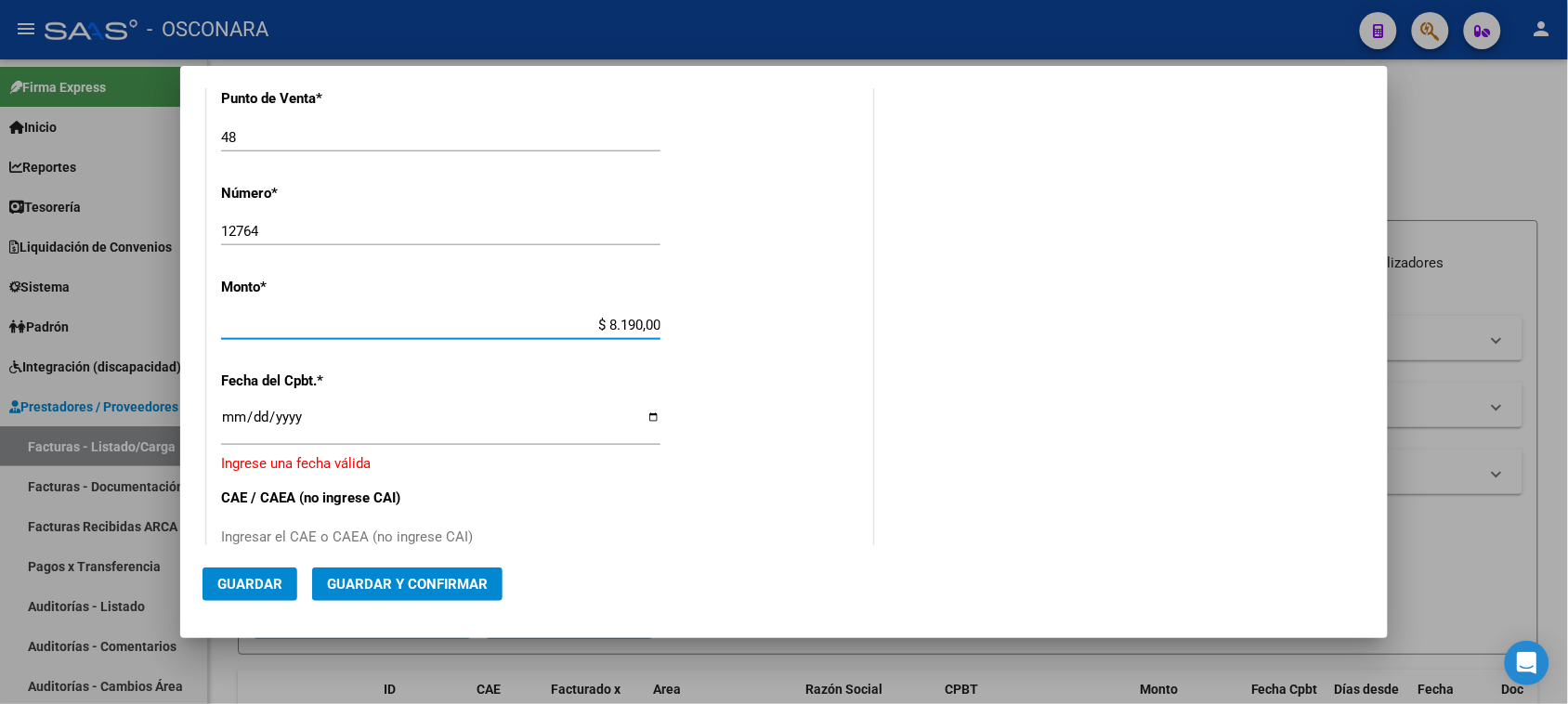
type input "$ 81.900,00"
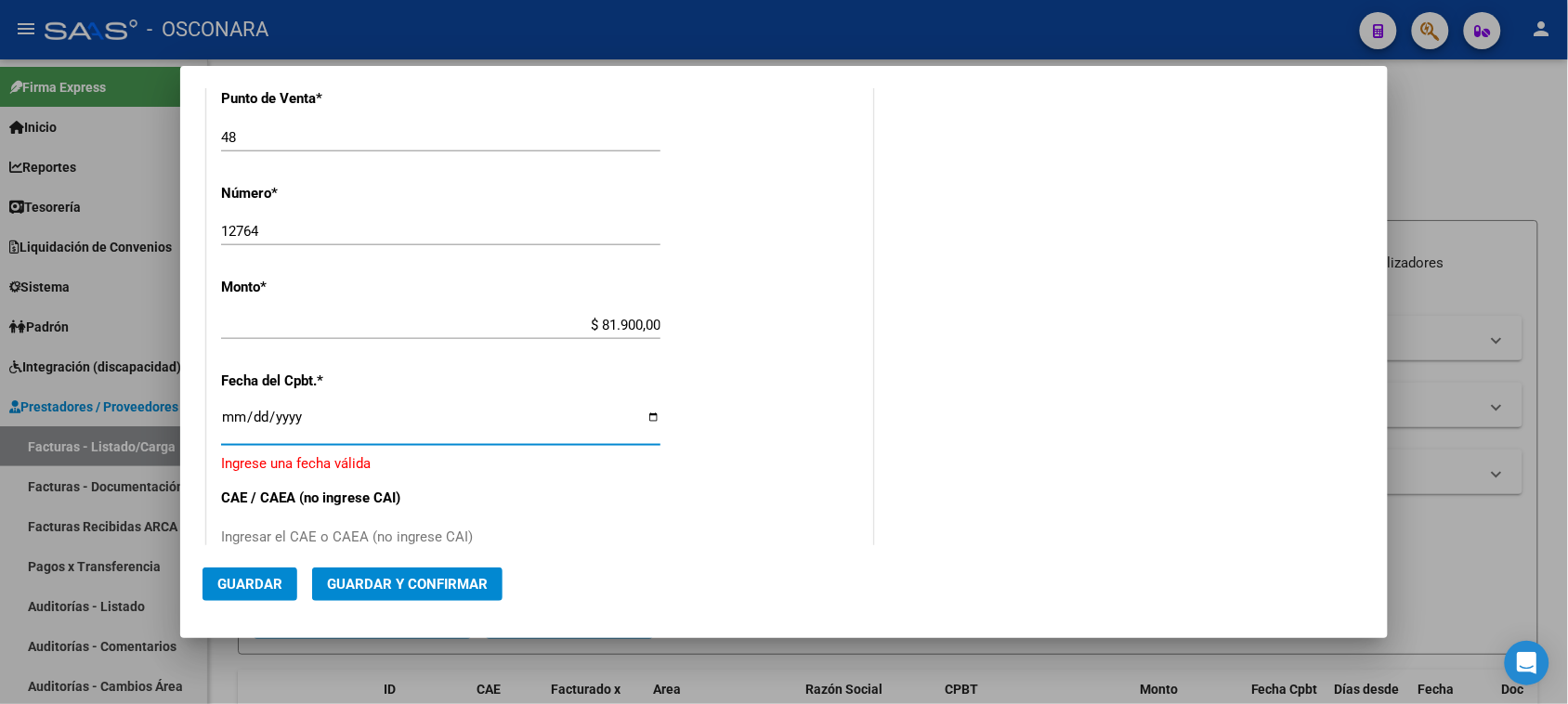
click at [233, 415] on input "Ingresar la fecha" at bounding box center [441, 425] width 439 height 30
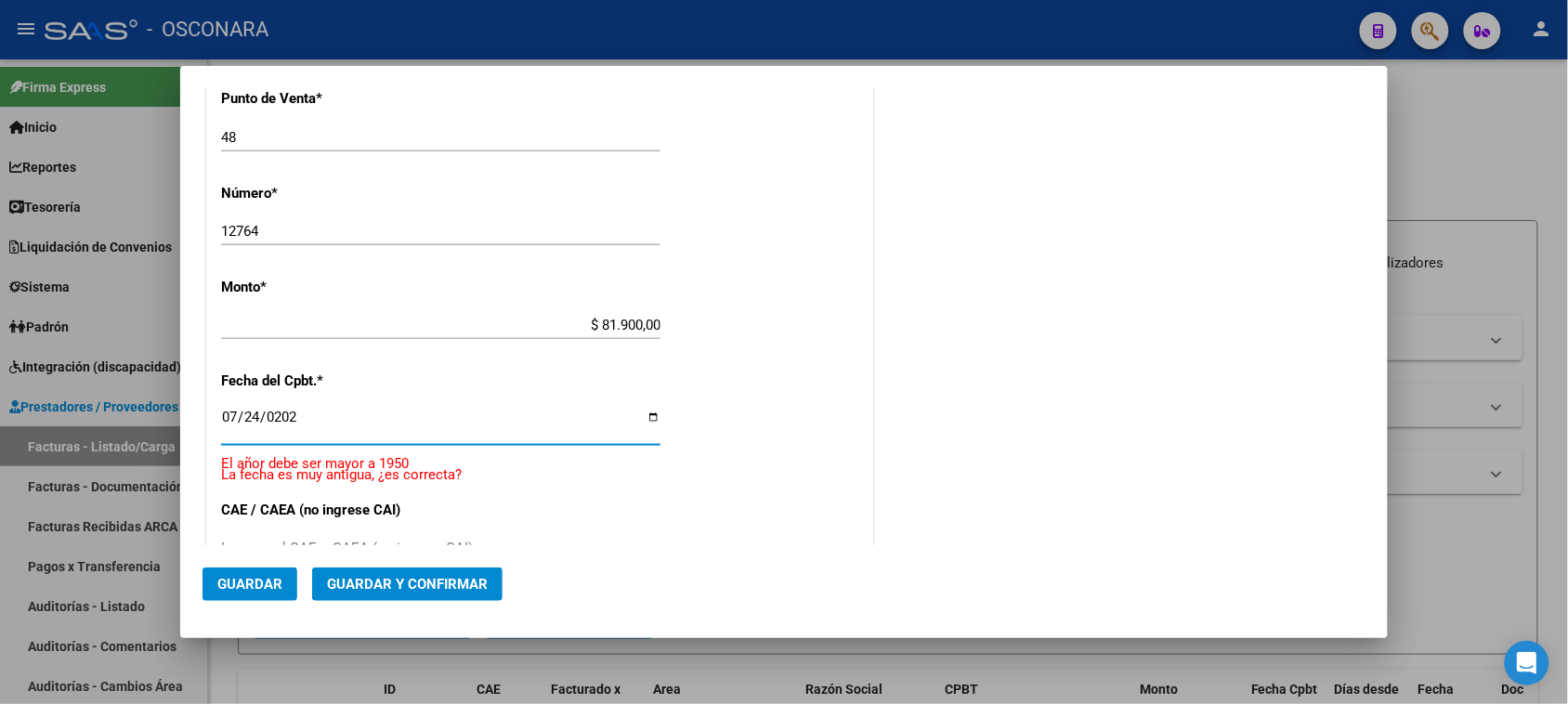
type input "2025-07-24"
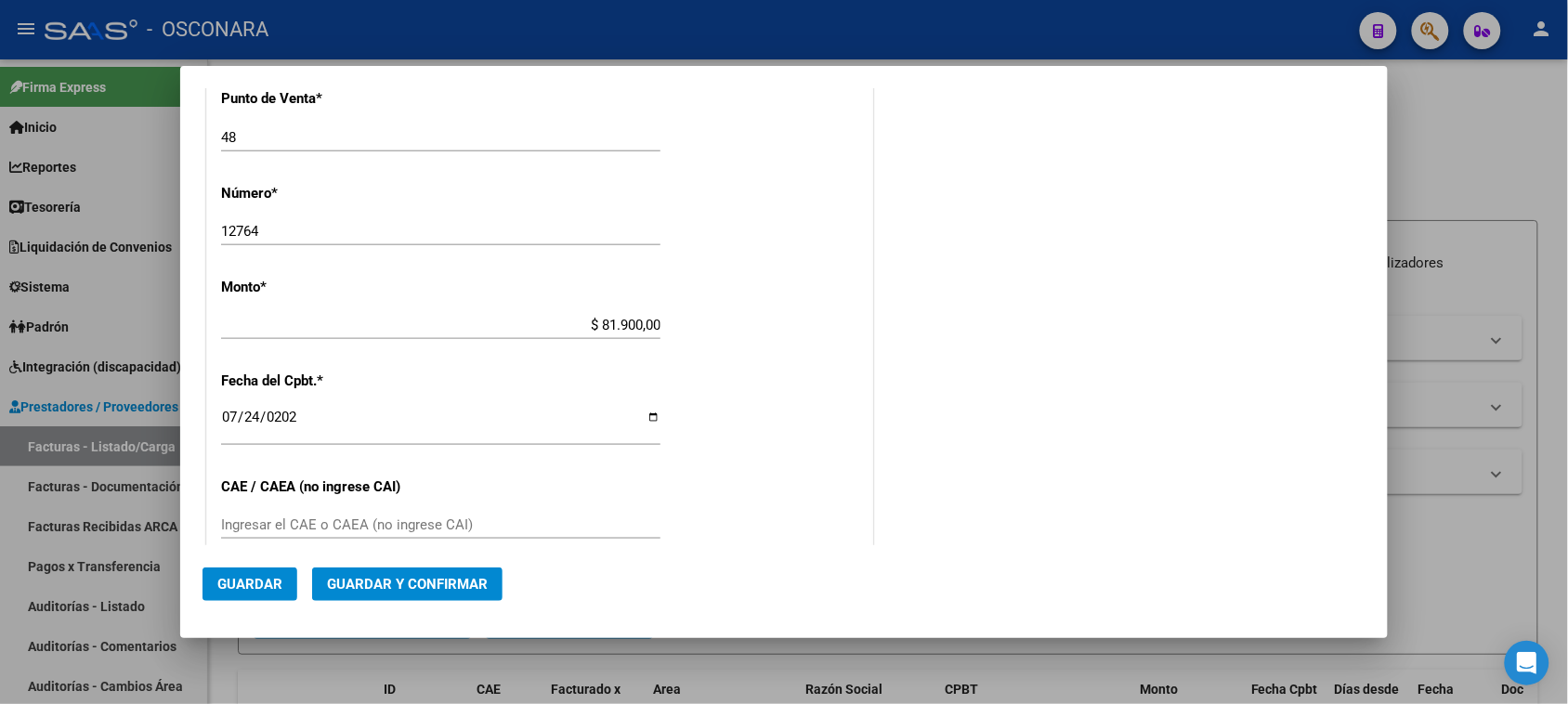
scroll to position [673, 0]
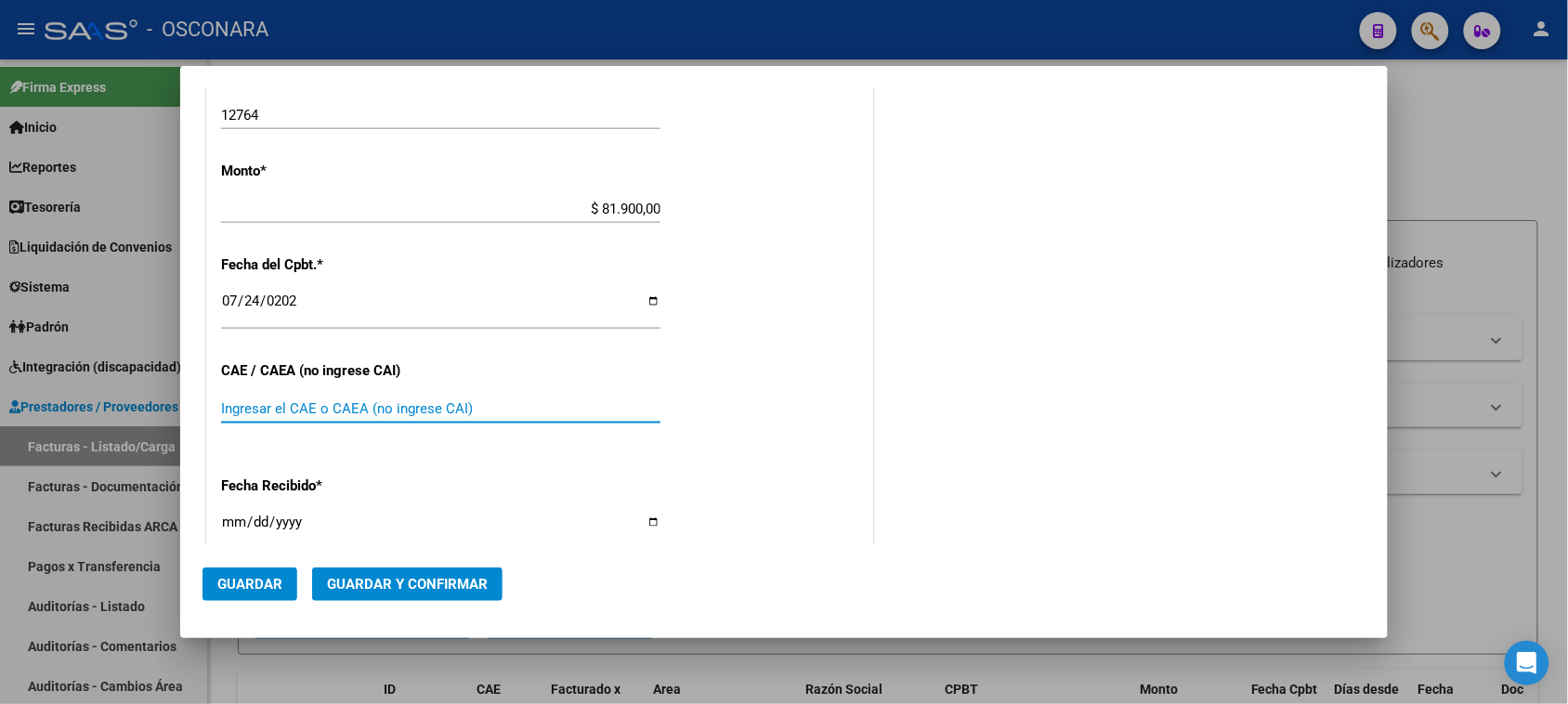
click at [354, 407] on input "Ingresar el CAE o CAEA (no ingrese CAI)" at bounding box center [441, 409] width 439 height 17
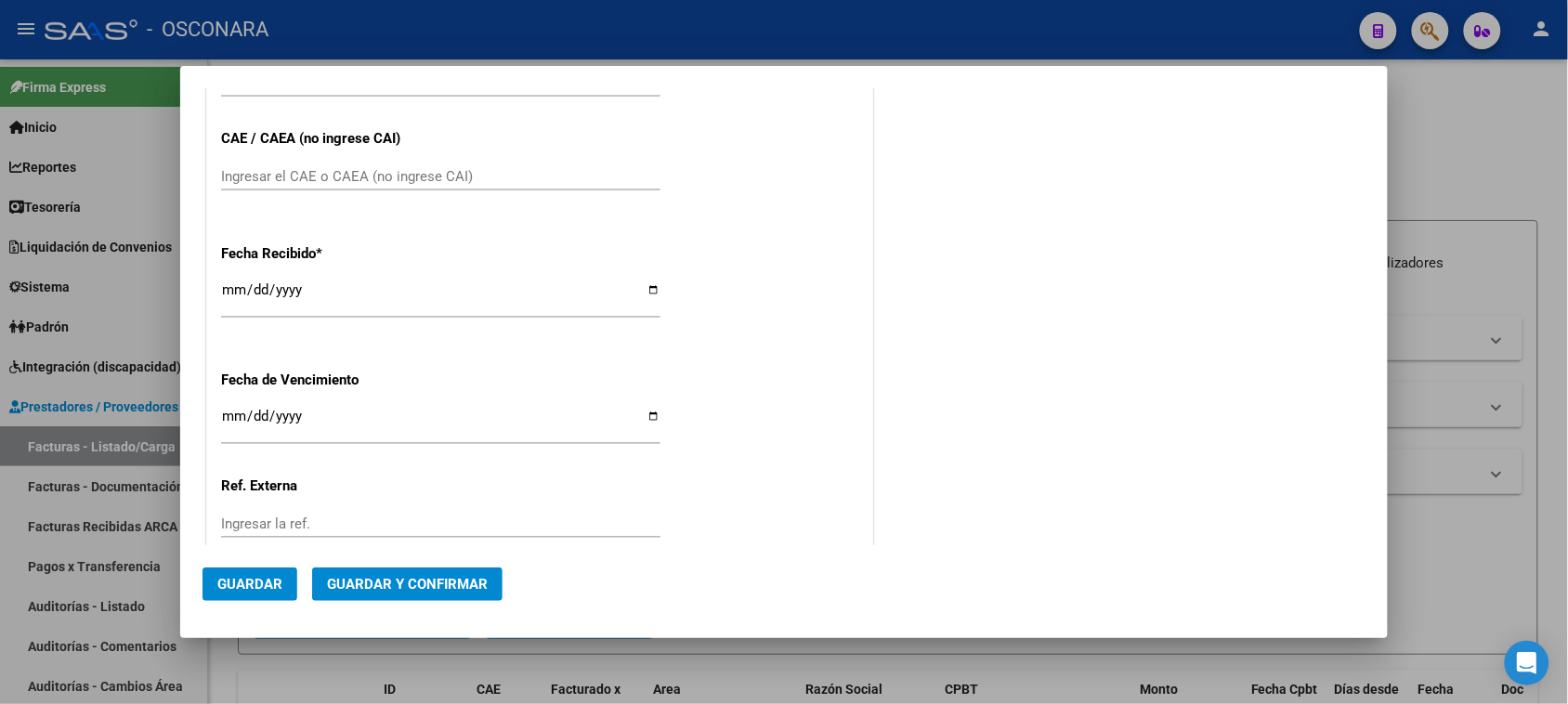
click at [230, 289] on input "[DATE]" at bounding box center [441, 297] width 439 height 30
type input "[DATE]"
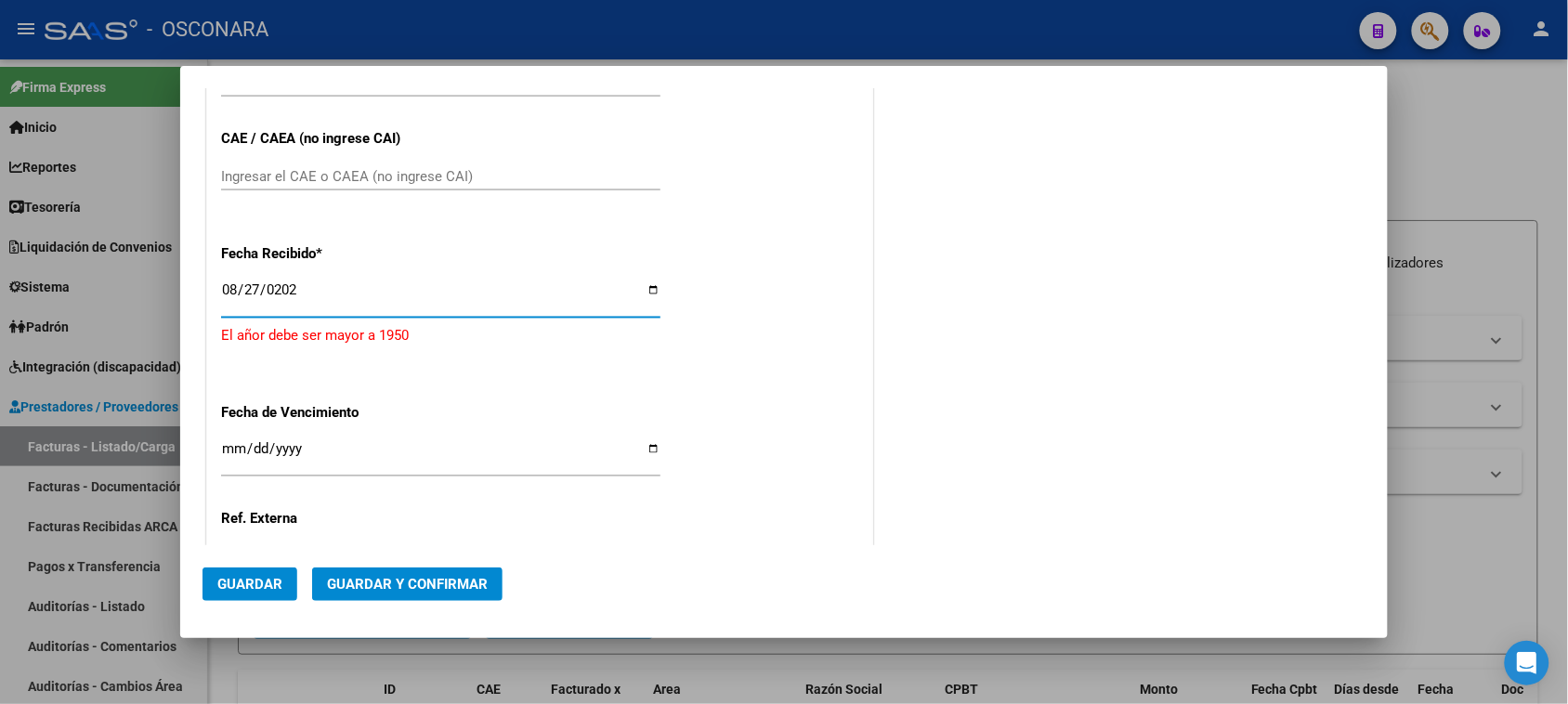
type input "[DATE]"
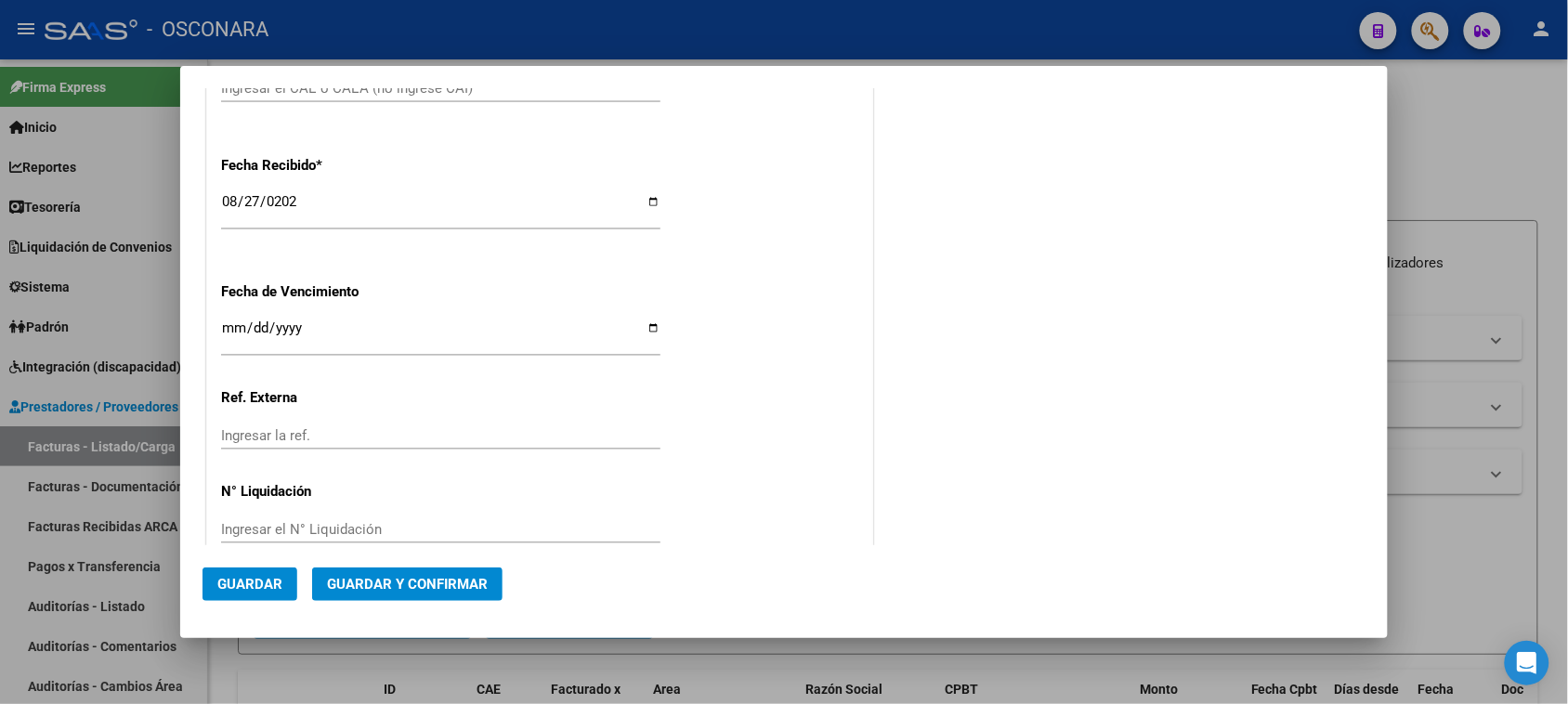
scroll to position [1027, 0]
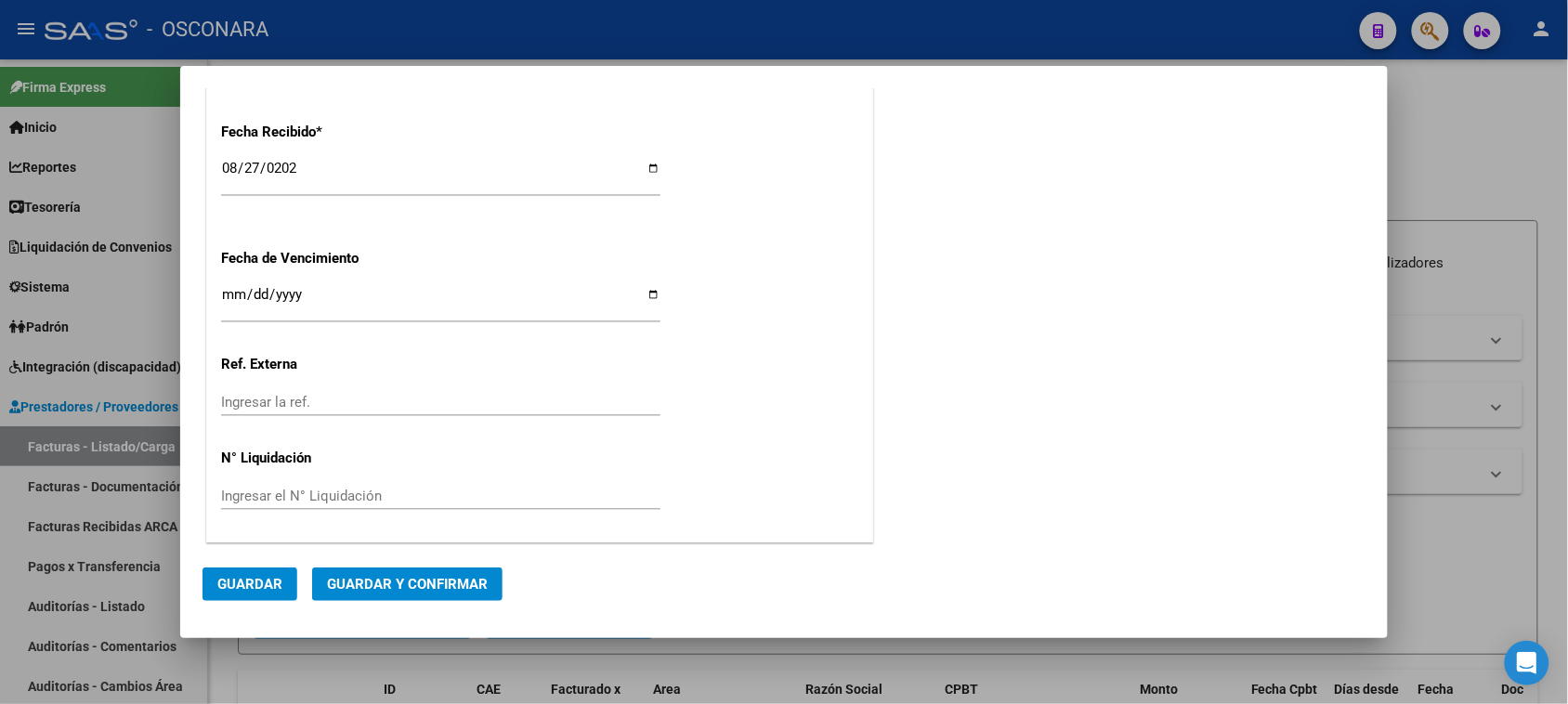
click at [412, 591] on span "Guardar y Confirmar" at bounding box center [407, 584] width 161 height 17
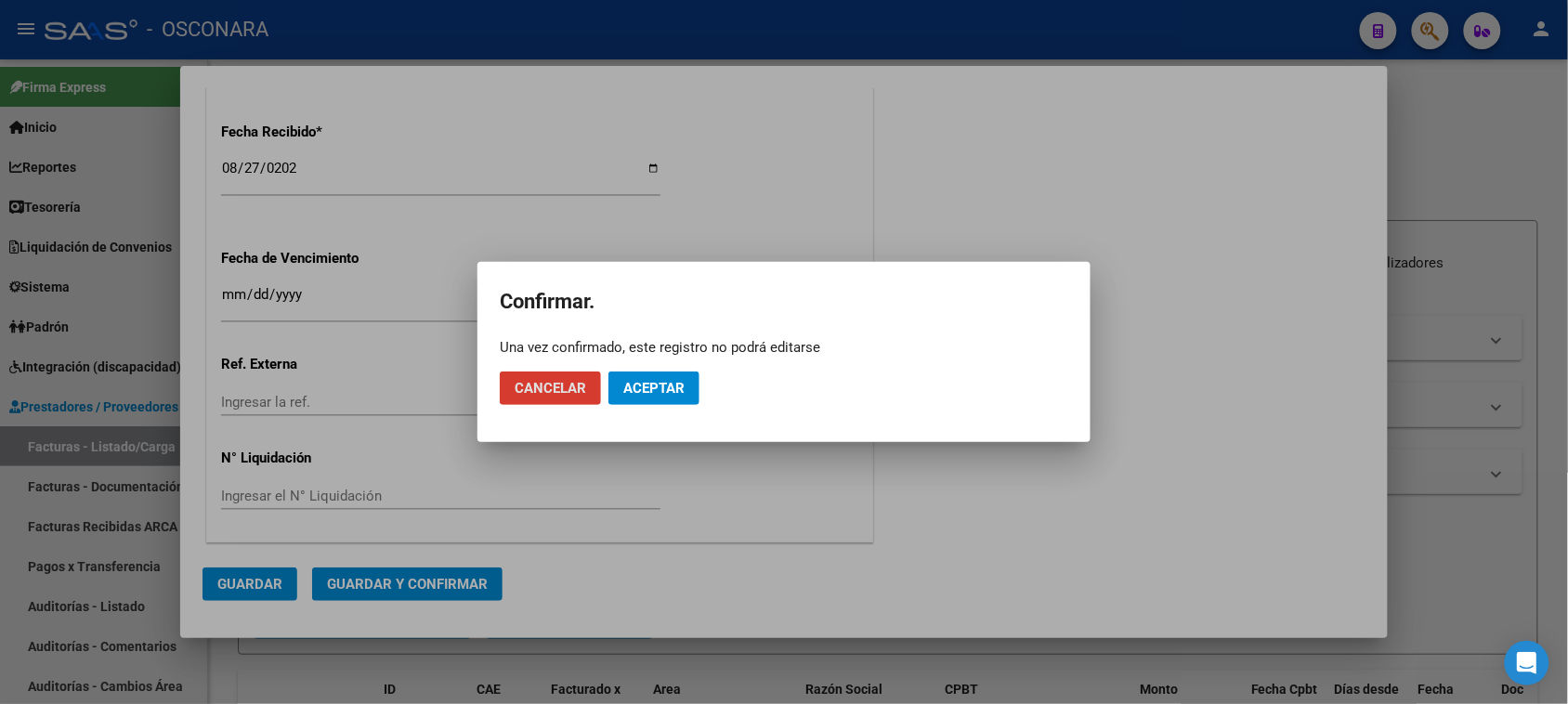
click at [643, 386] on span "Aceptar" at bounding box center [654, 388] width 62 height 17
click at [662, 387] on span "Guardar igualmente." at bounding box center [701, 388] width 157 height 17
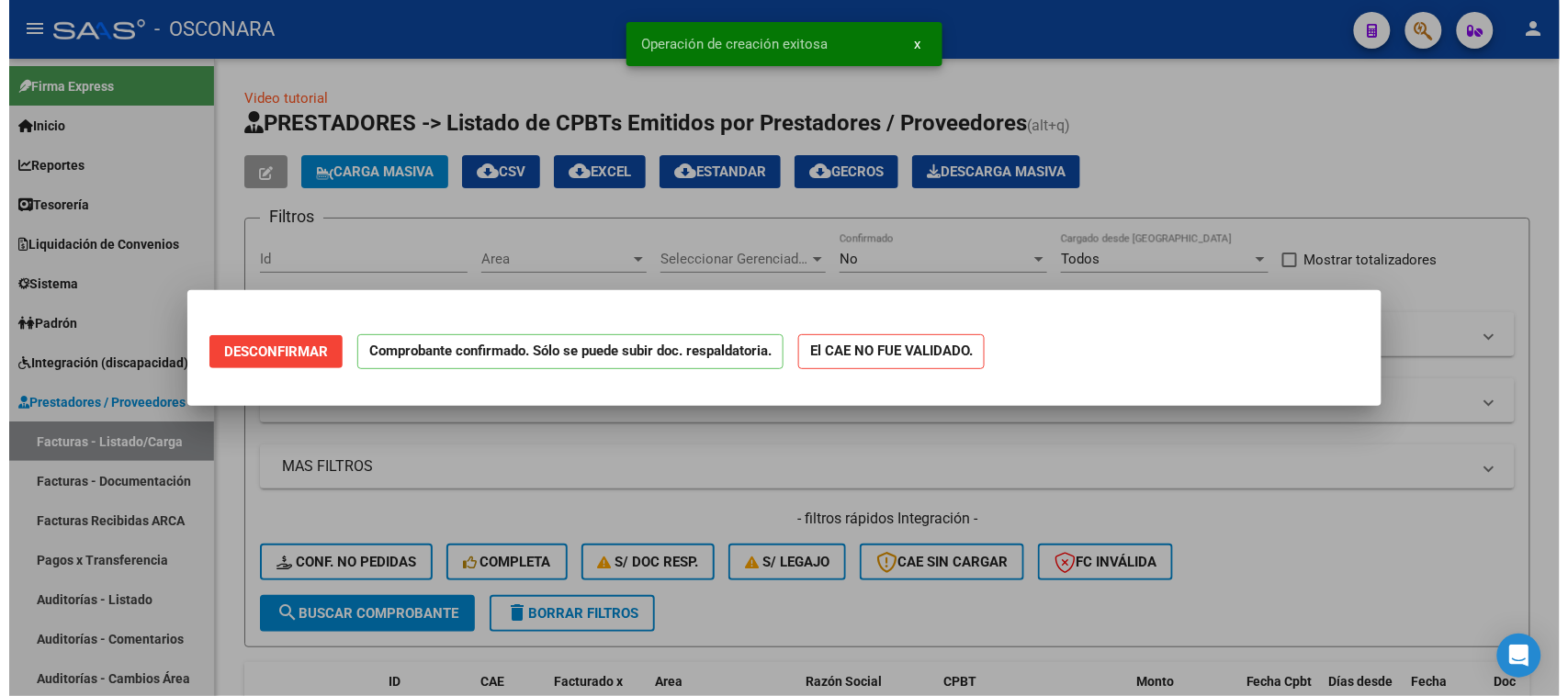
scroll to position [0, 0]
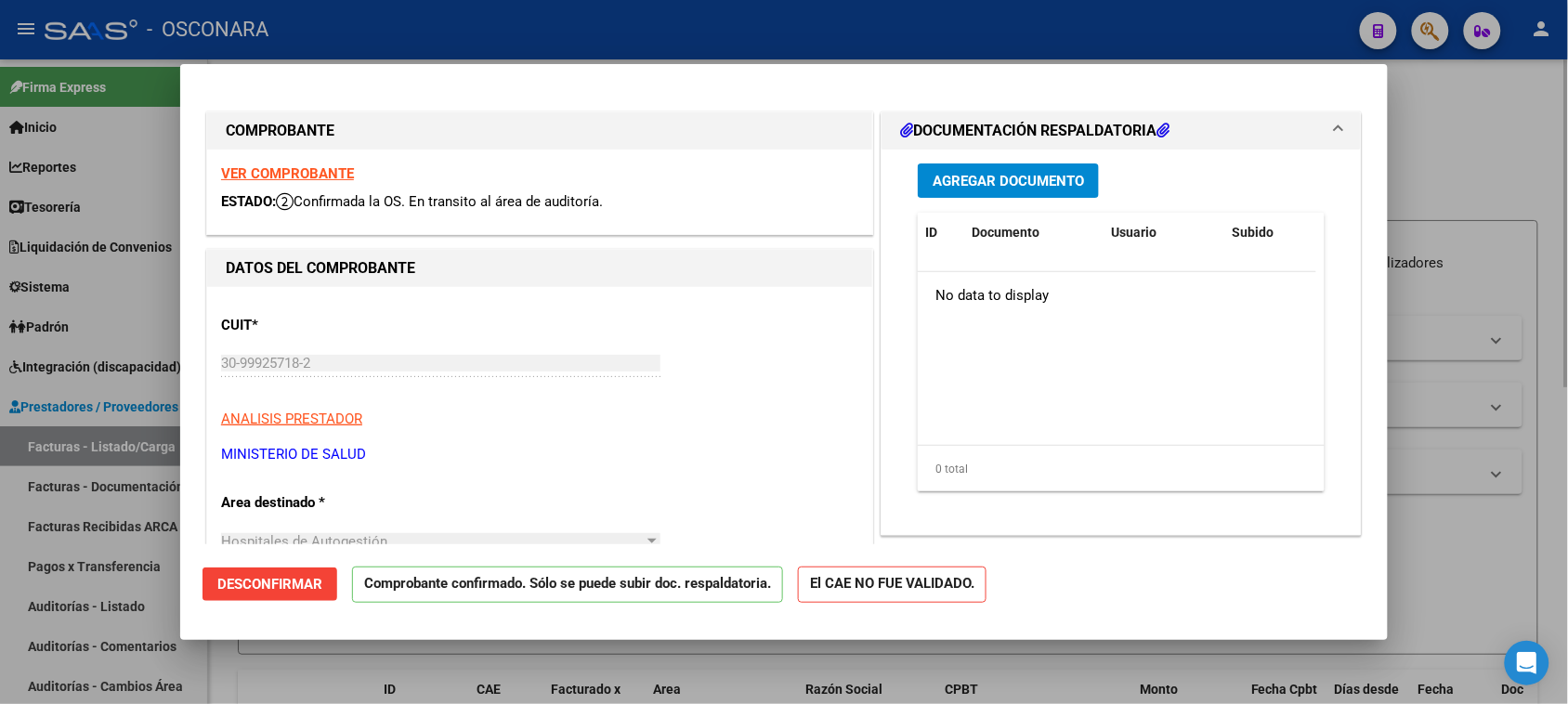
drag, startPoint x: 1451, startPoint y: 135, endPoint x: 1421, endPoint y: 156, distance: 36.6
click at [1451, 134] on div at bounding box center [784, 352] width 1568 height 704
type input "$ 0,00"
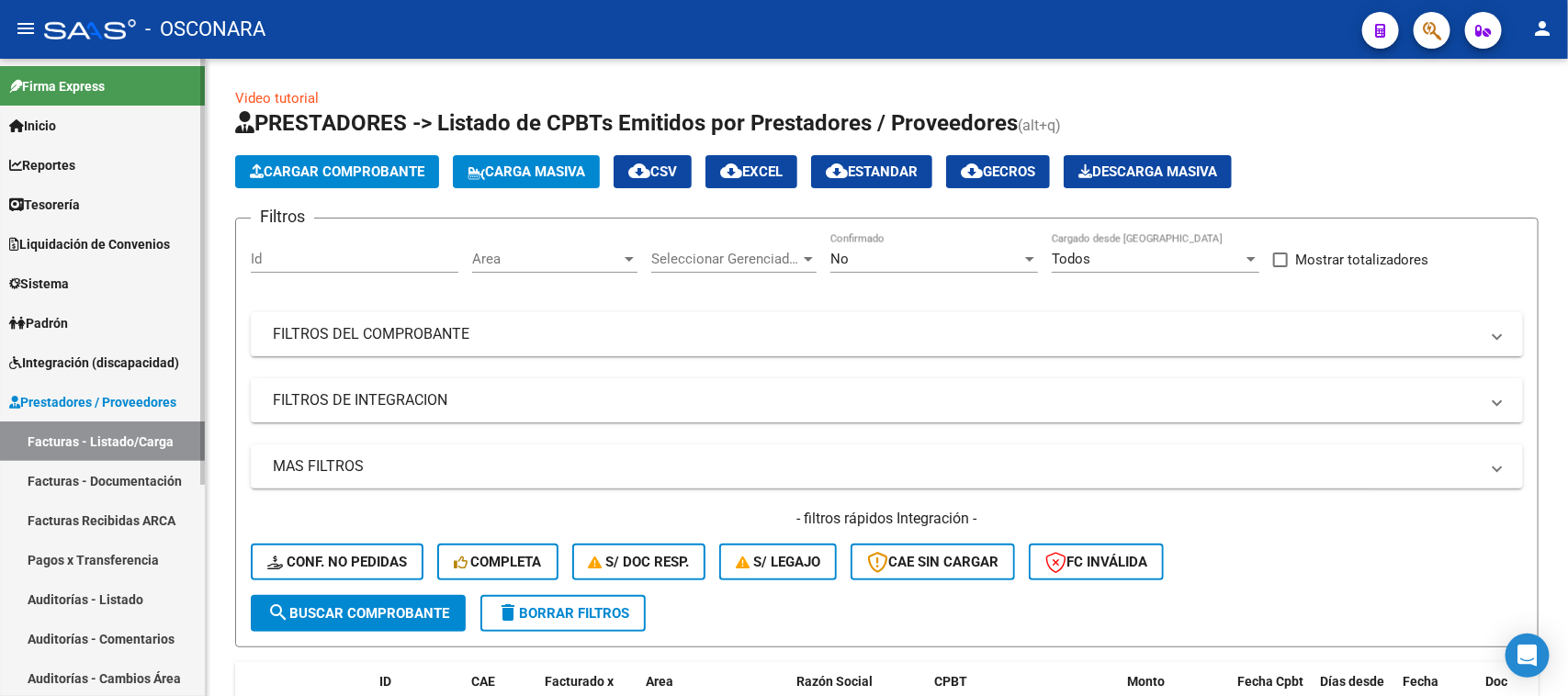
click at [74, 594] on link "Auditorías - Listado" at bounding box center [103, 599] width 205 height 40
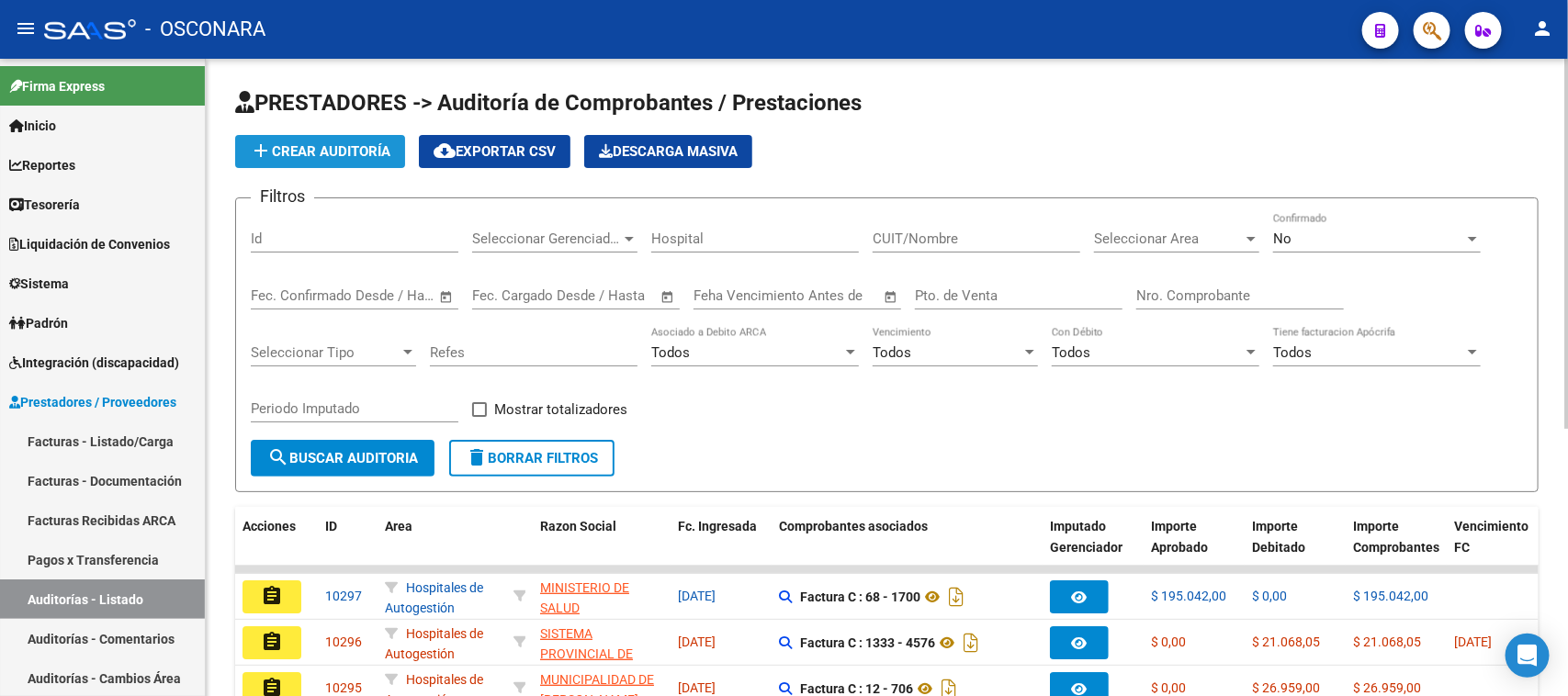
click at [350, 143] on span "add Crear Auditoría" at bounding box center [320, 151] width 140 height 17
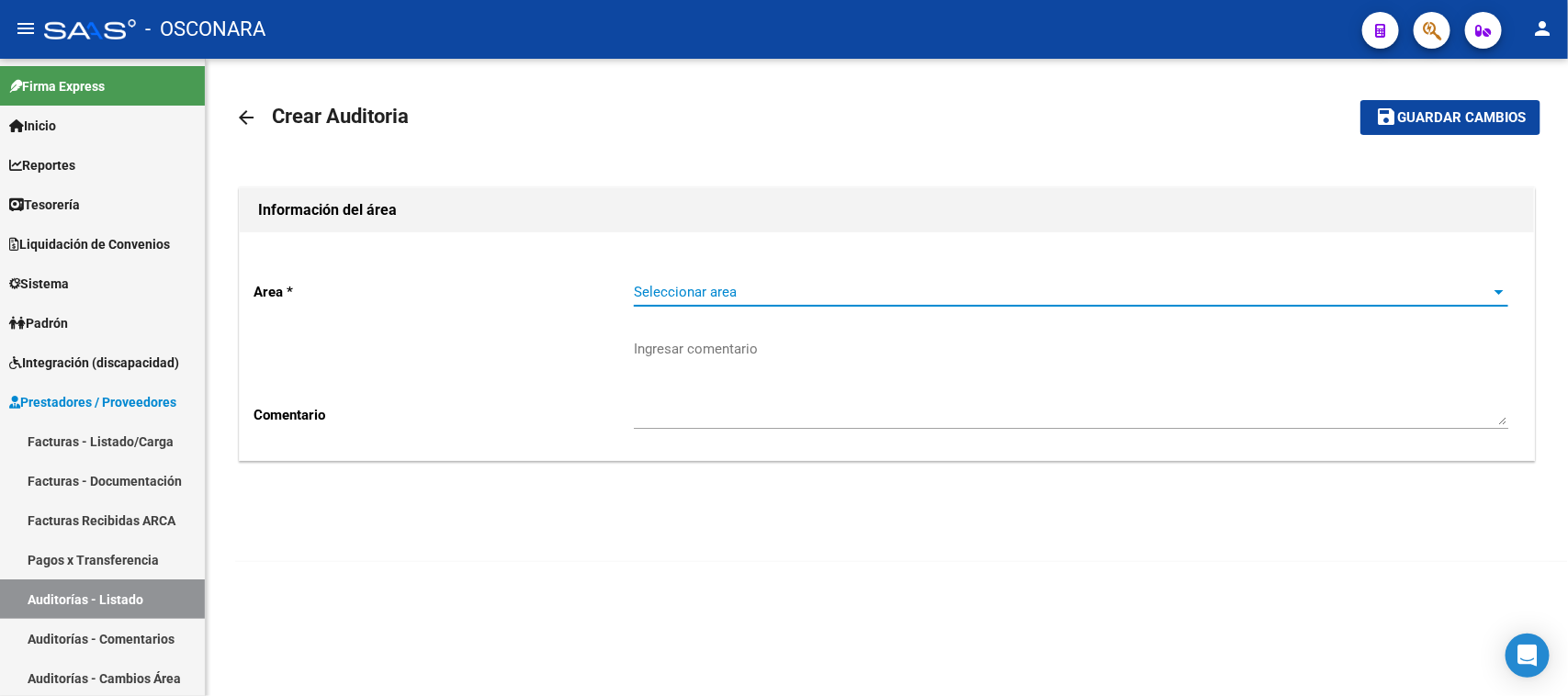
click at [673, 284] on span "Seleccionar area" at bounding box center [1062, 292] width 858 height 17
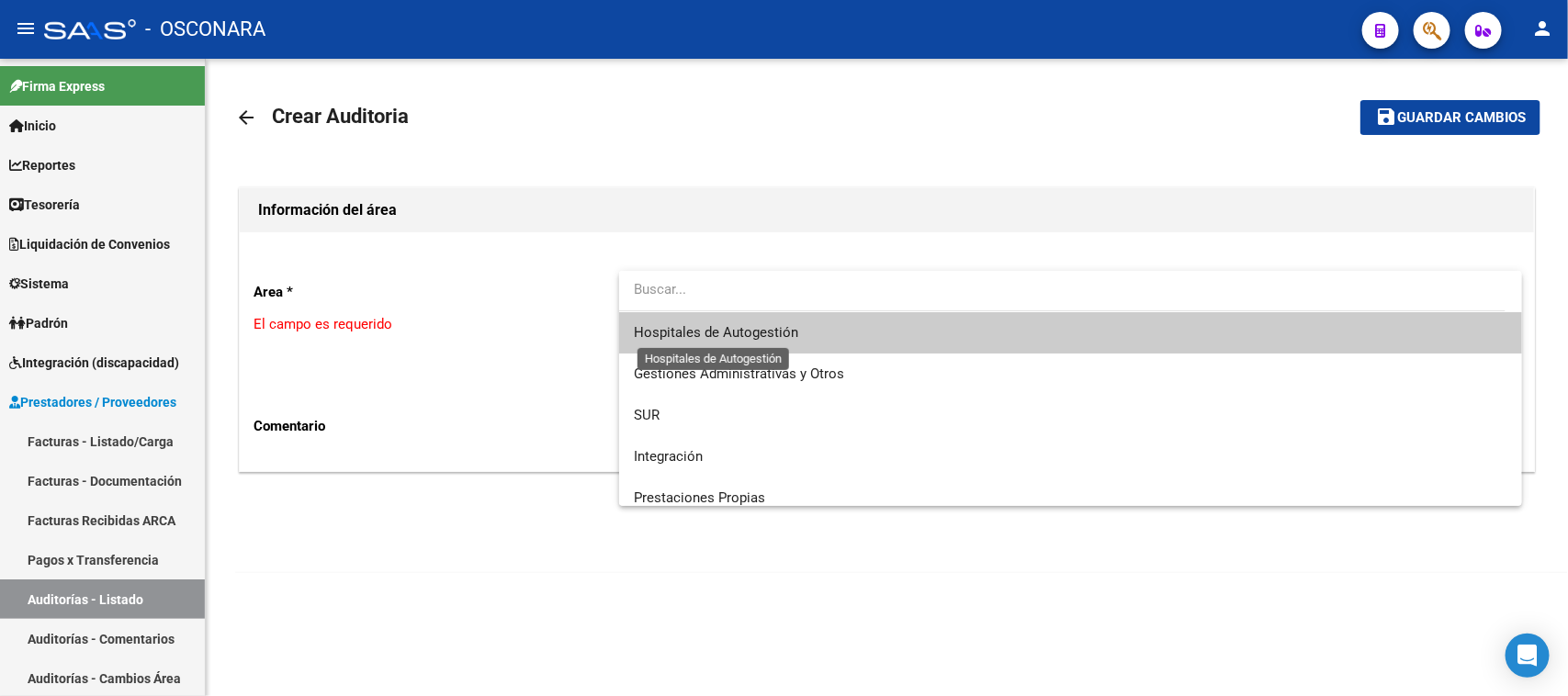
click at [663, 331] on span "Hospitales de Autogestión" at bounding box center [716, 332] width 164 height 17
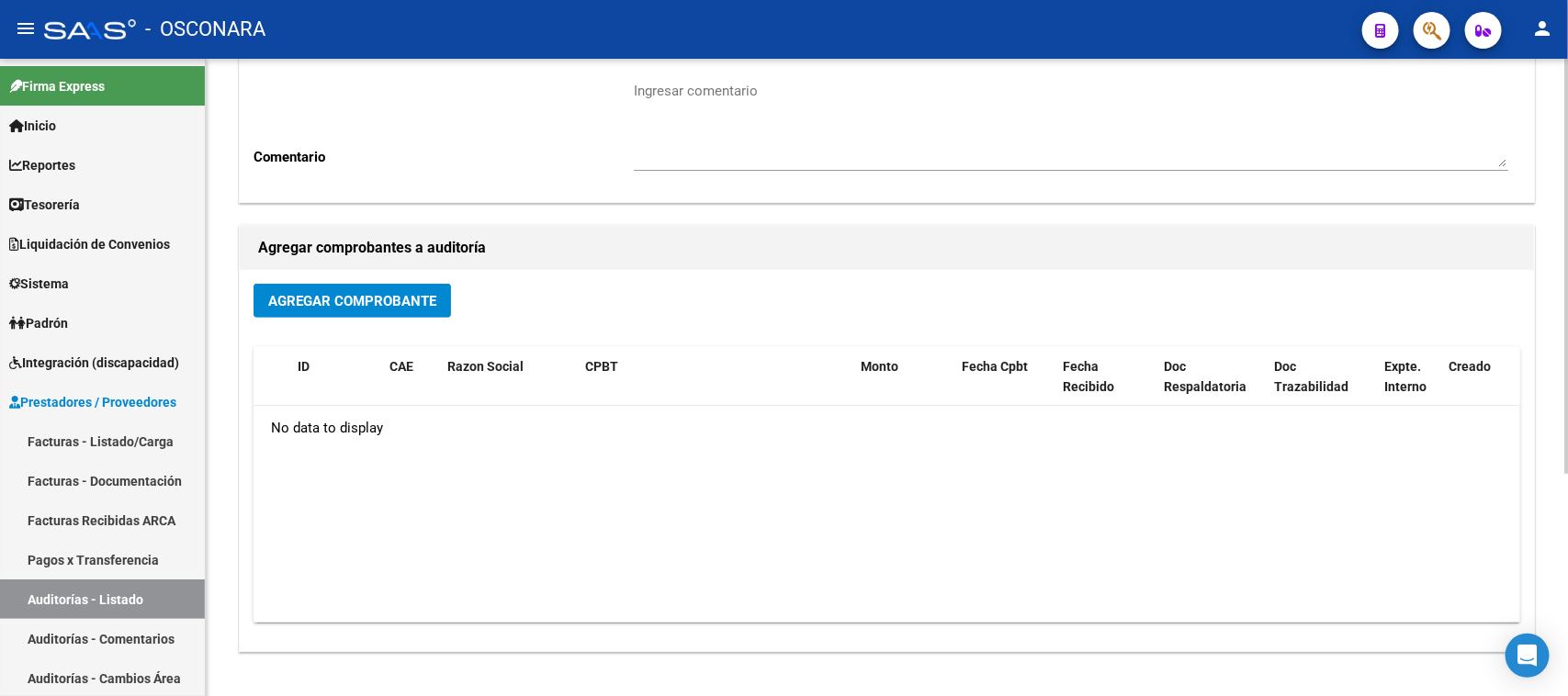
scroll to position [342, 0]
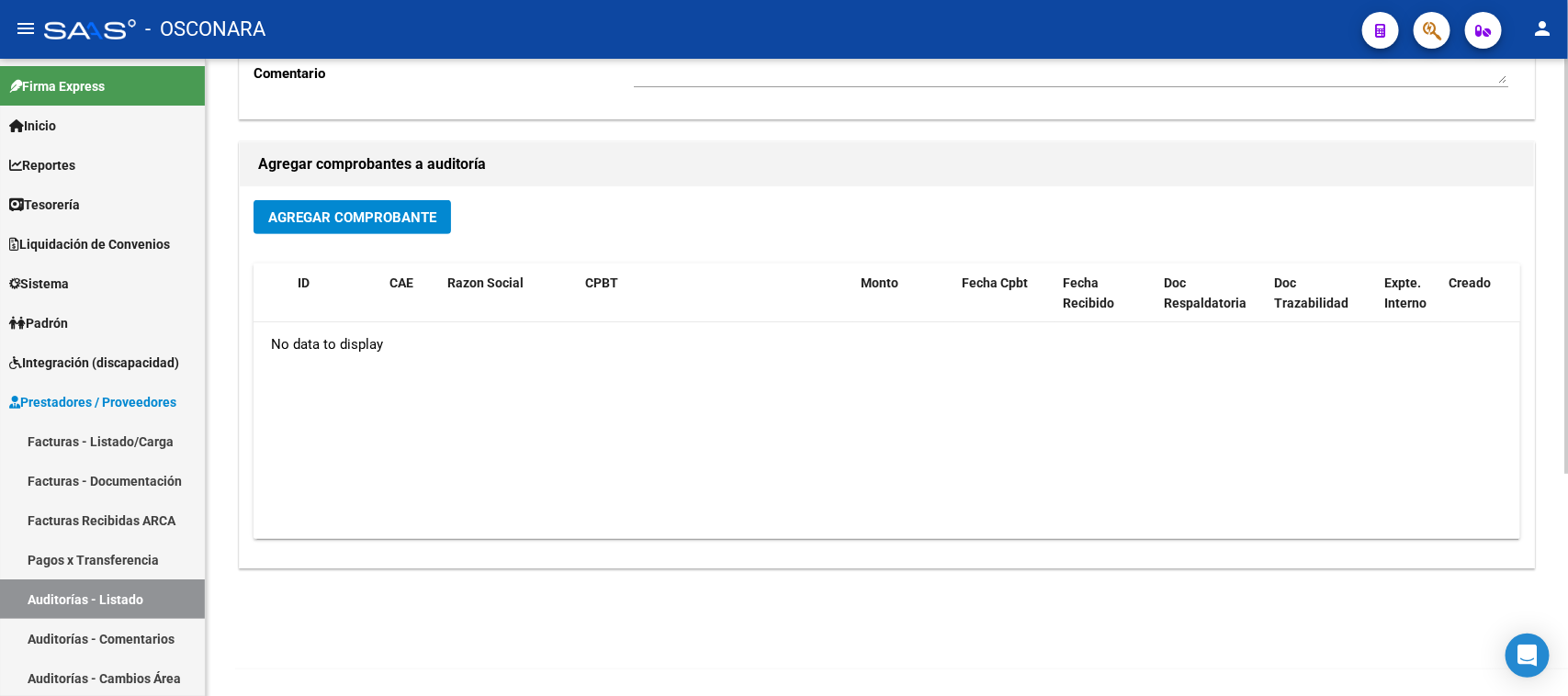
click at [336, 189] on div "Agregar Comprobante ID CAE Razon Social CPBT Monto Fecha Cpbt Fecha Recibido Do…" at bounding box center [887, 377] width 1294 height 381
click at [332, 204] on button "Agregar Comprobante" at bounding box center [353, 217] width 198 height 34
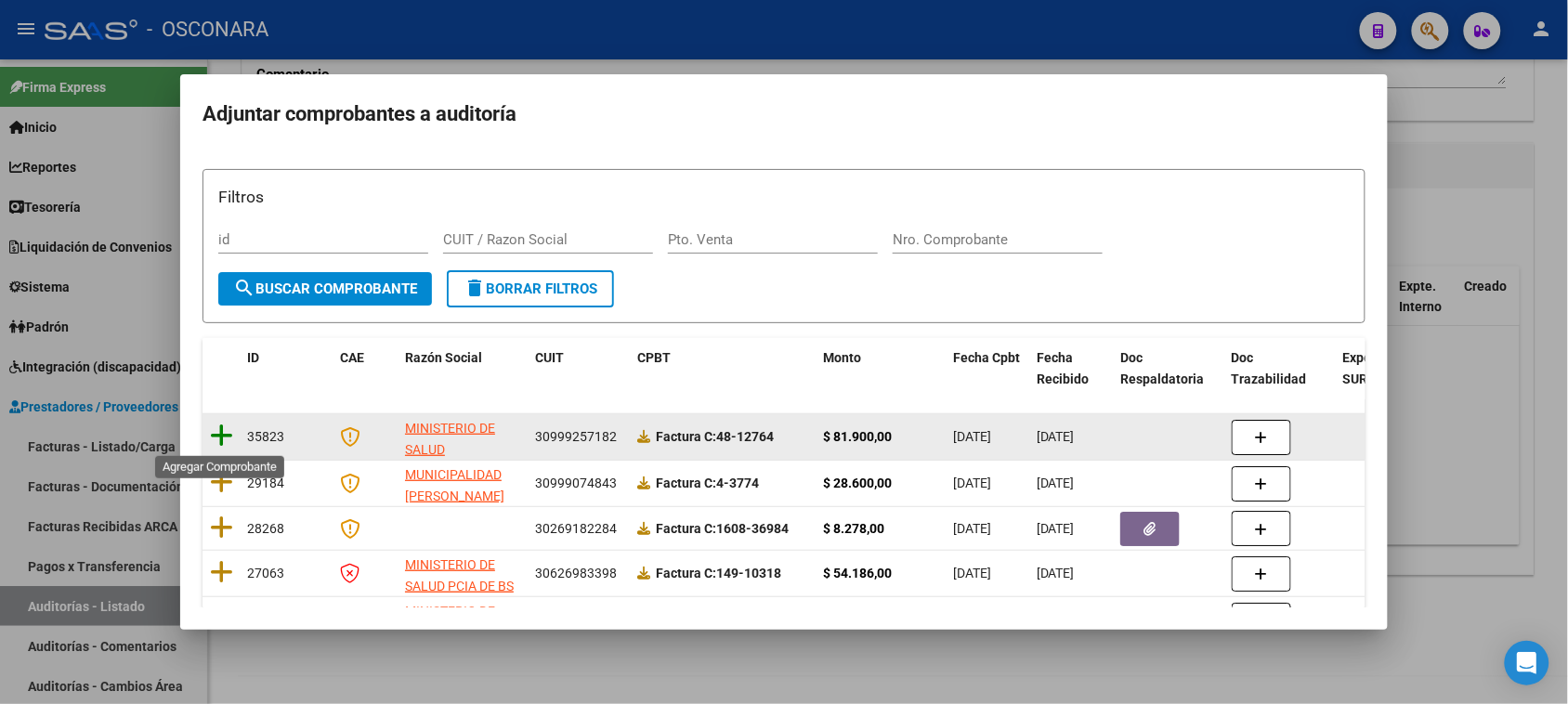
click at [219, 442] on icon at bounding box center [221, 436] width 23 height 26
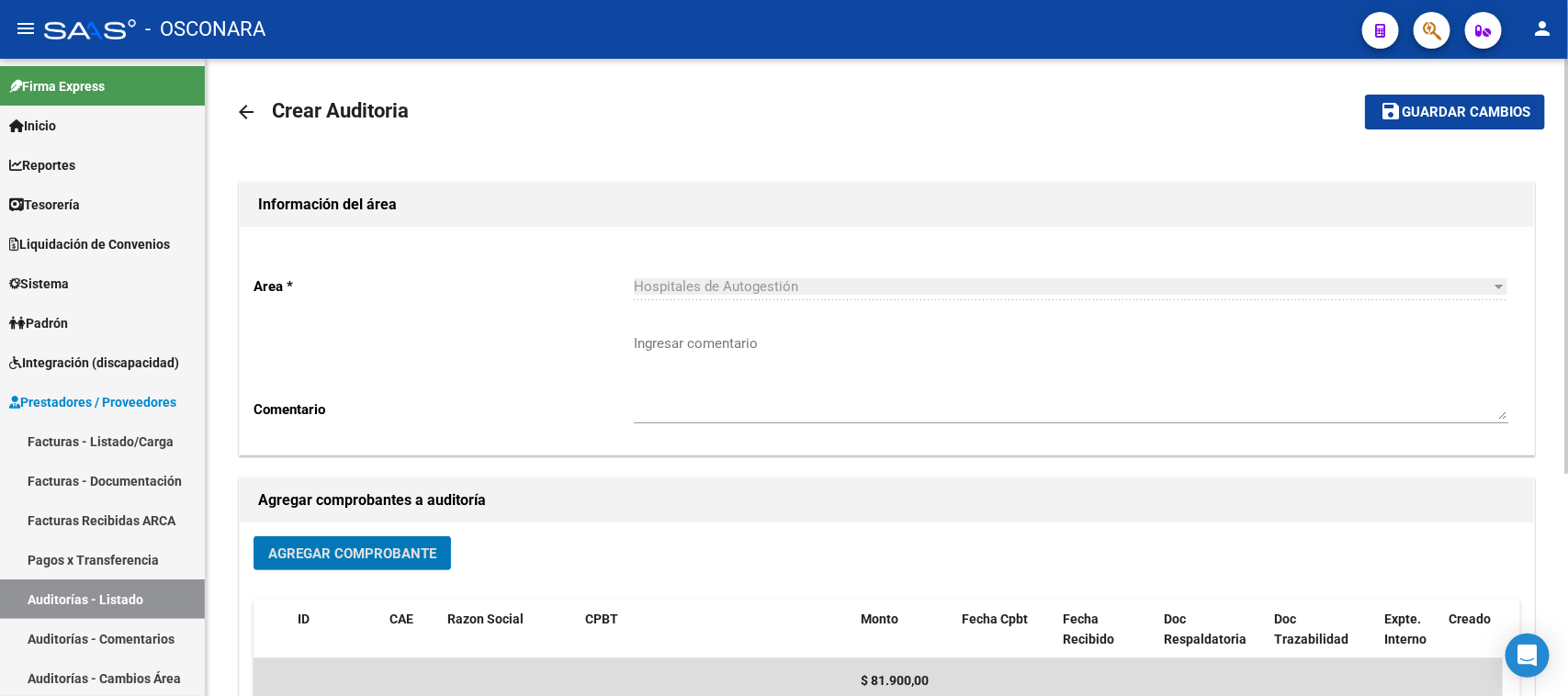
scroll to position [0, 0]
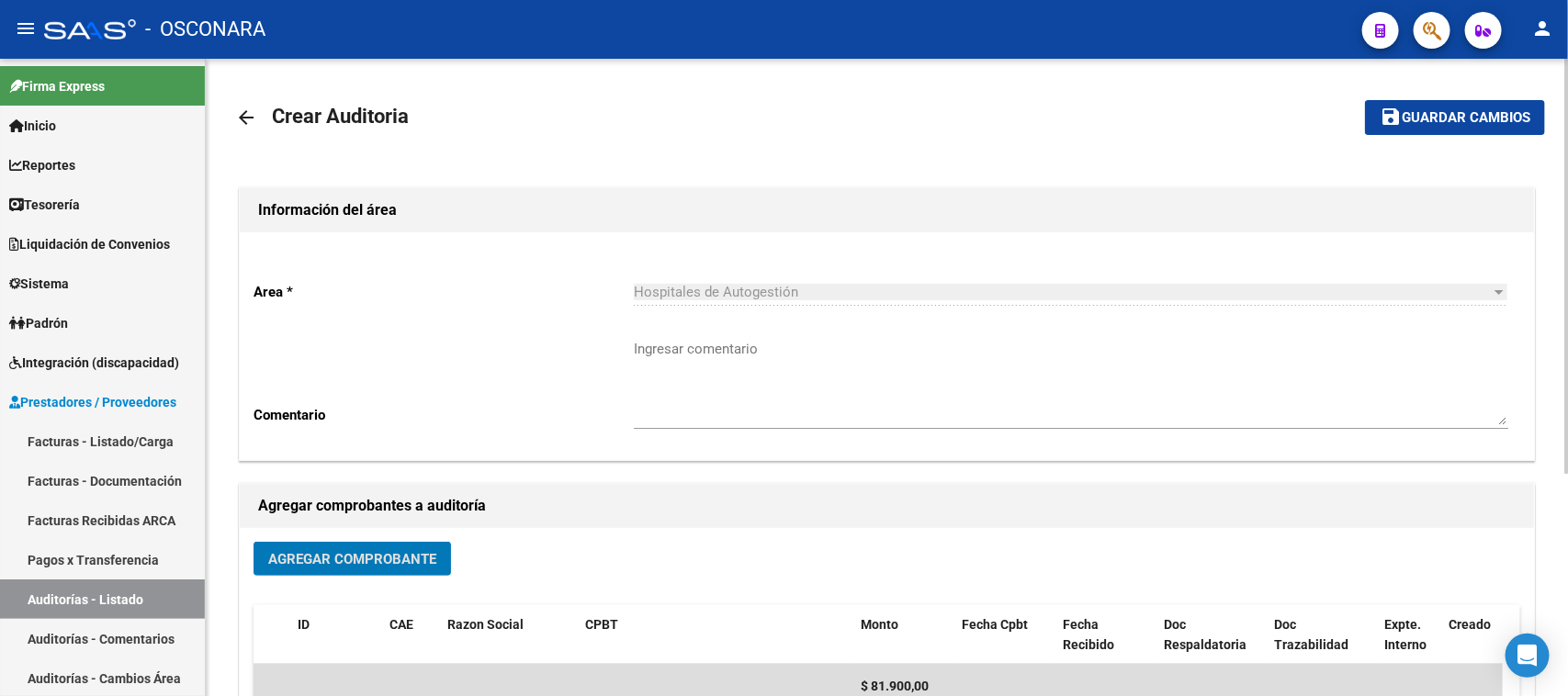
click at [1434, 111] on span "Guardar cambios" at bounding box center [1465, 118] width 128 height 17
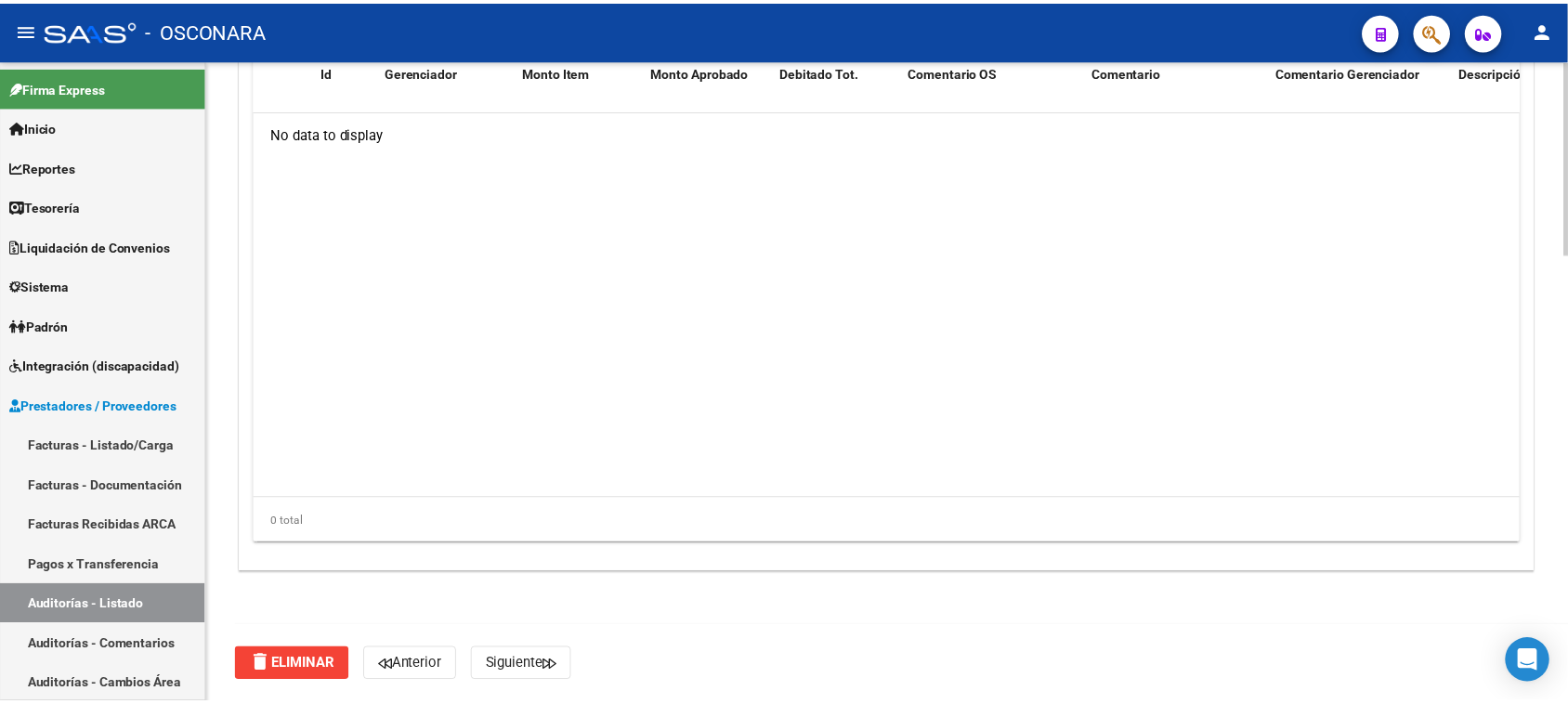
scroll to position [1370, 0]
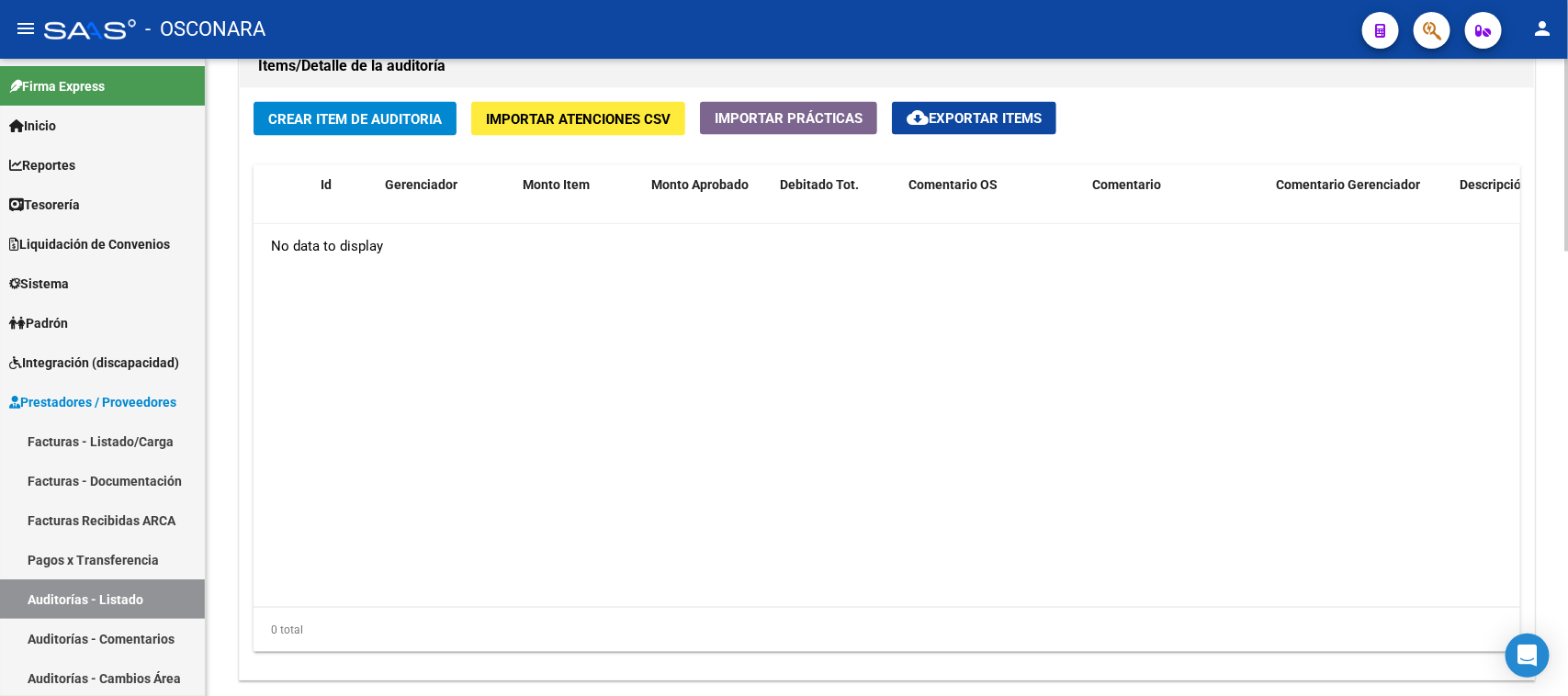
click at [313, 114] on span "Crear Item de Auditoria" at bounding box center [355, 119] width 174 height 17
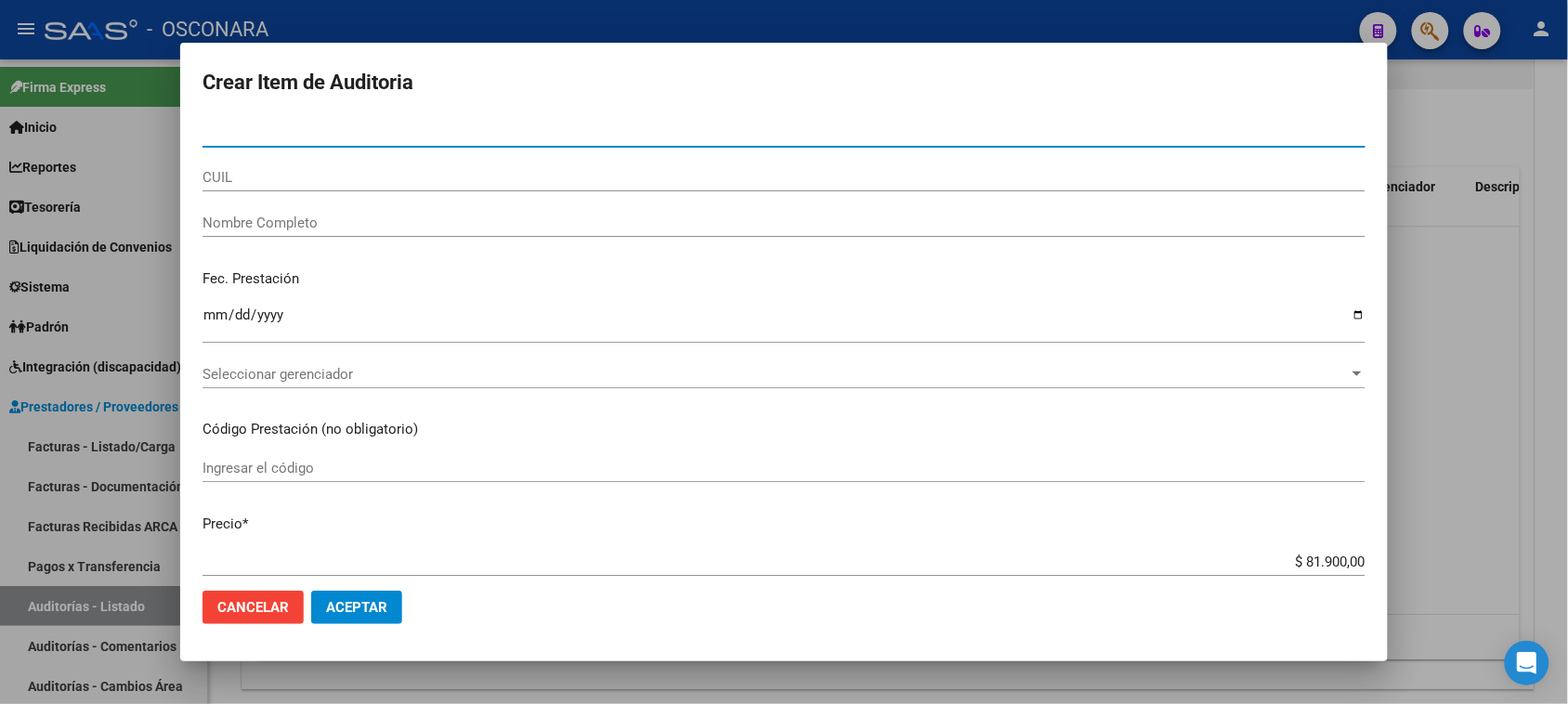
paste input "23212879"
type input "23212879"
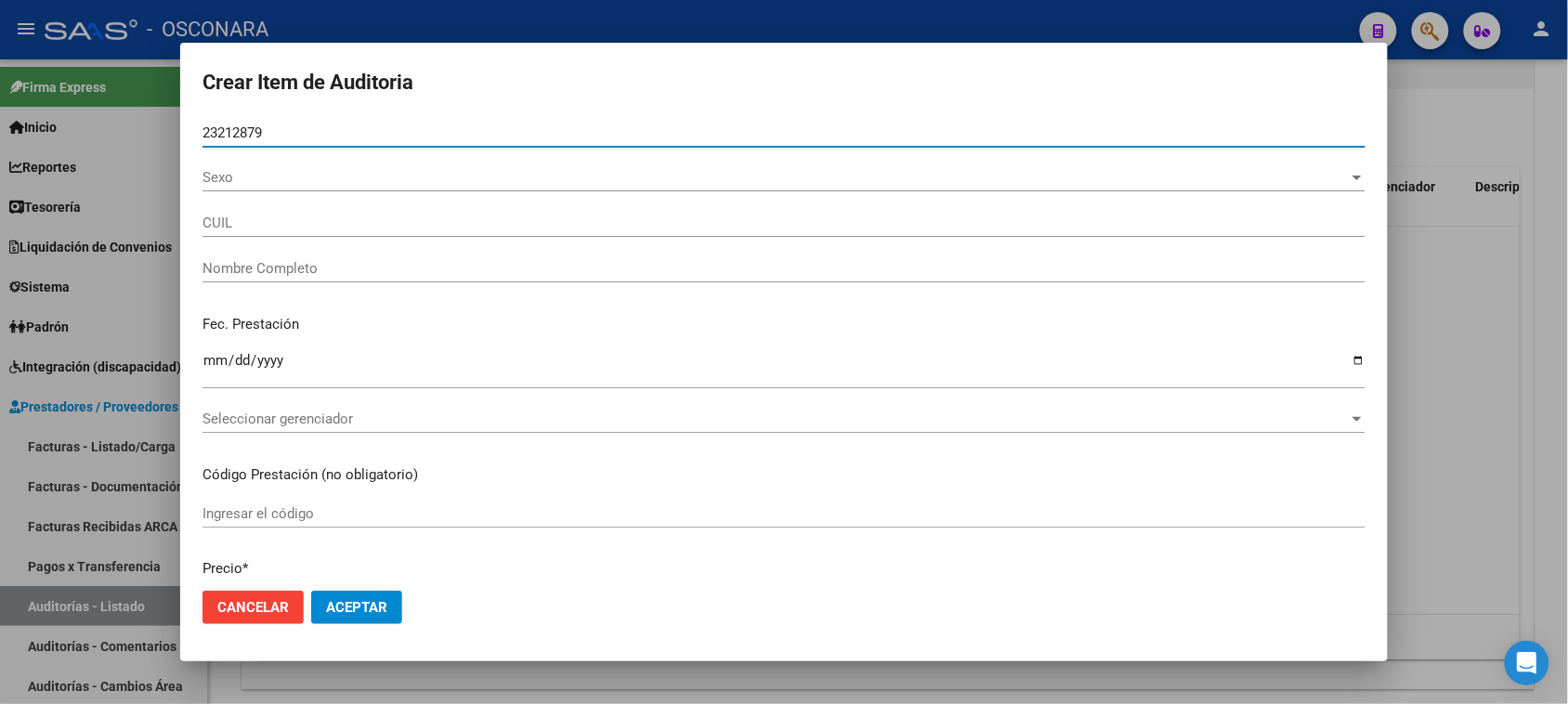
type input "27232128793"
type input "BROCHERO NORMA VERONICA"
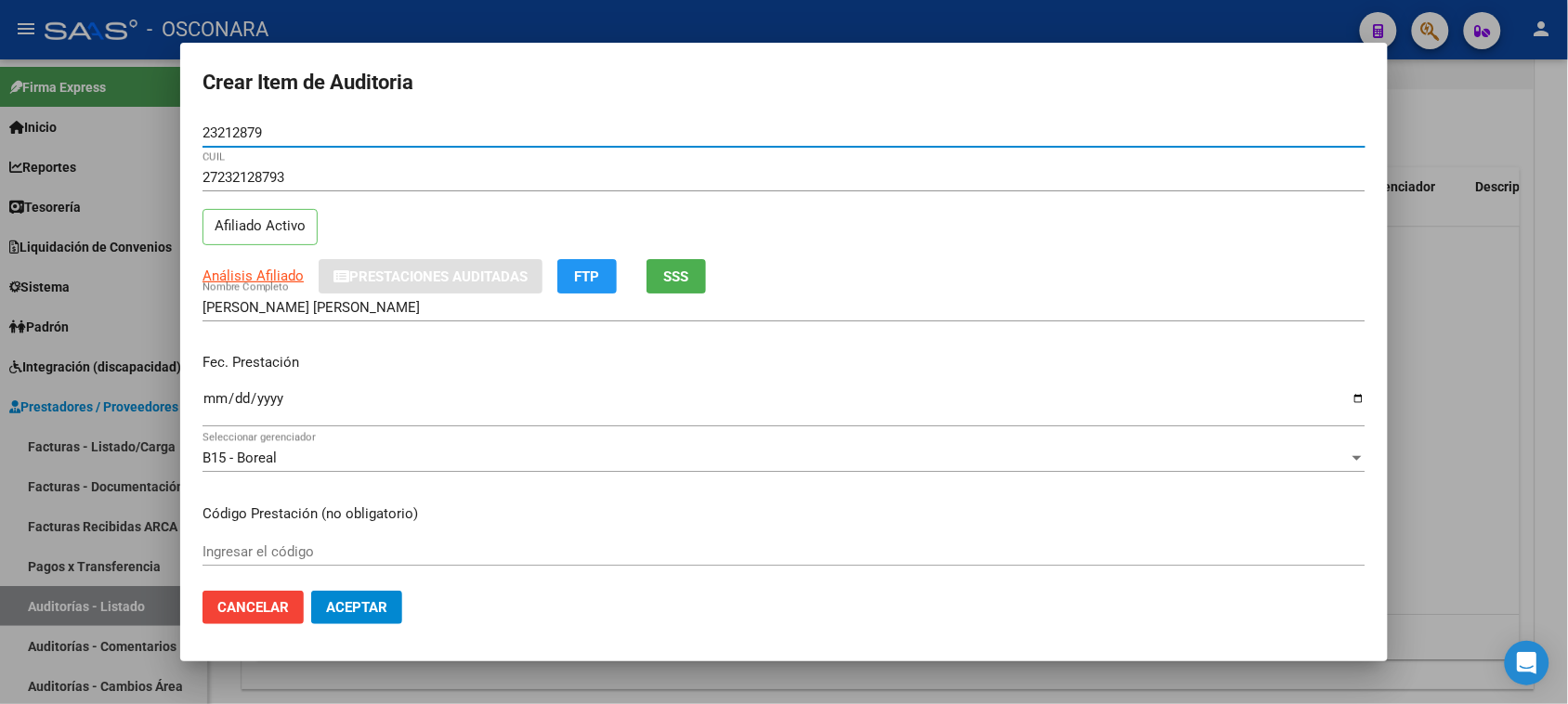
type input "23212879"
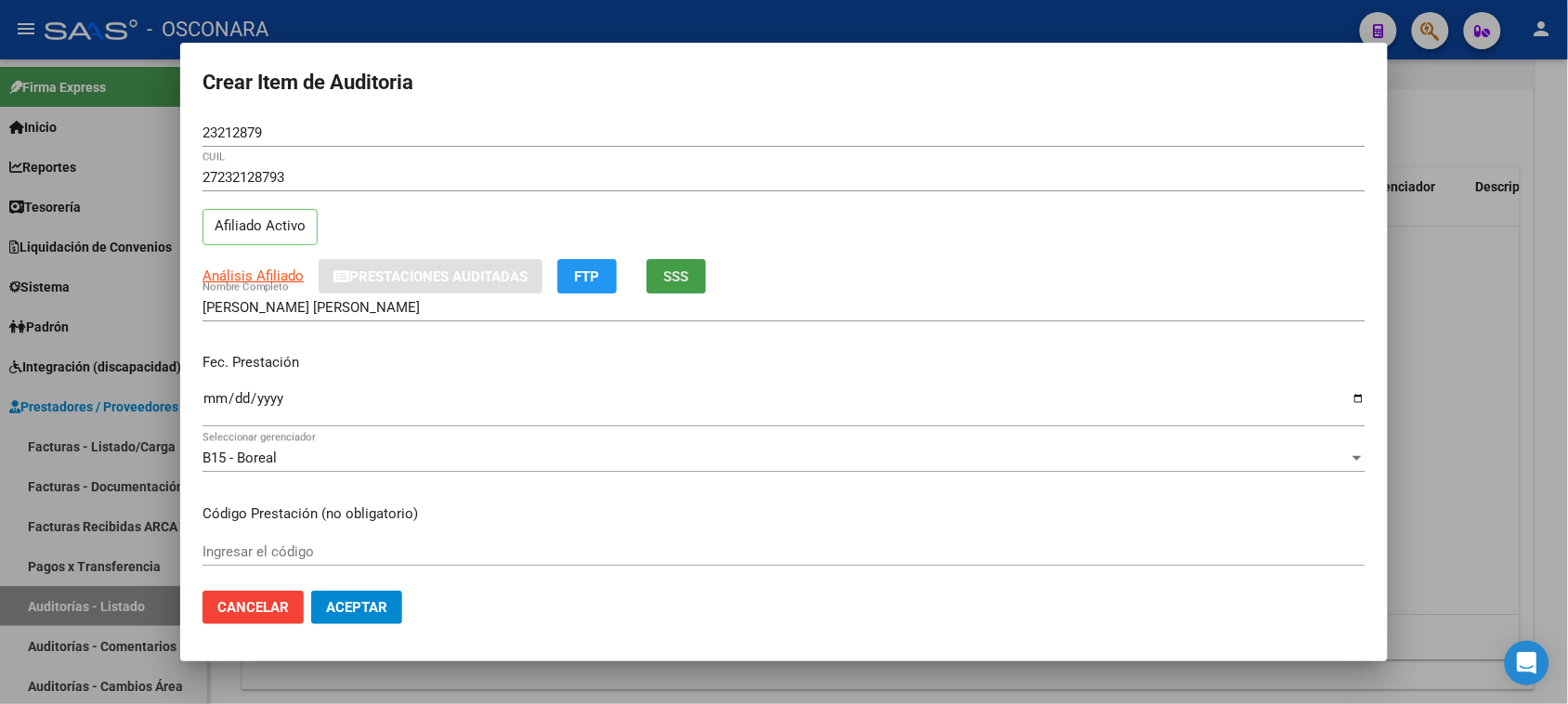
click at [688, 270] on span "SSS" at bounding box center [676, 276] width 25 height 17
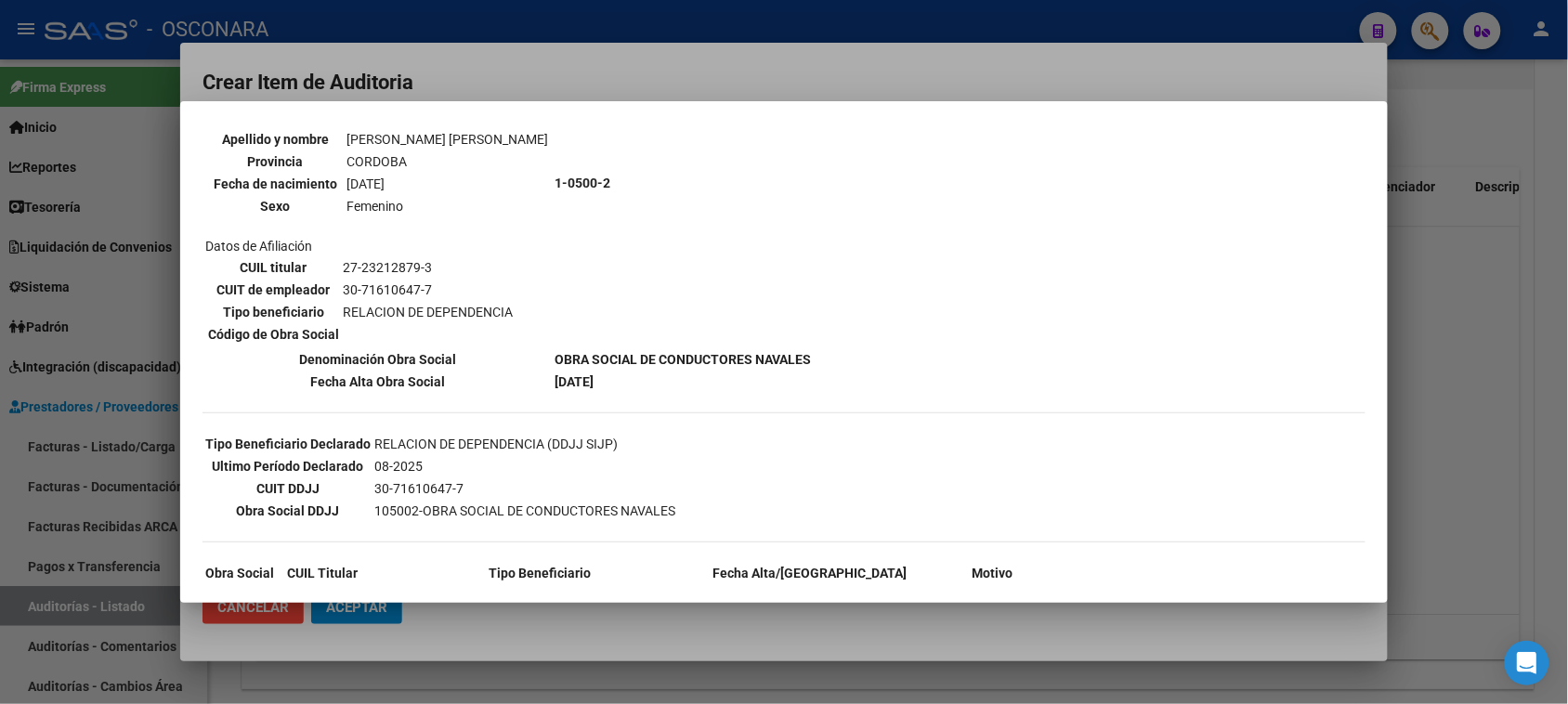
scroll to position [232, 0]
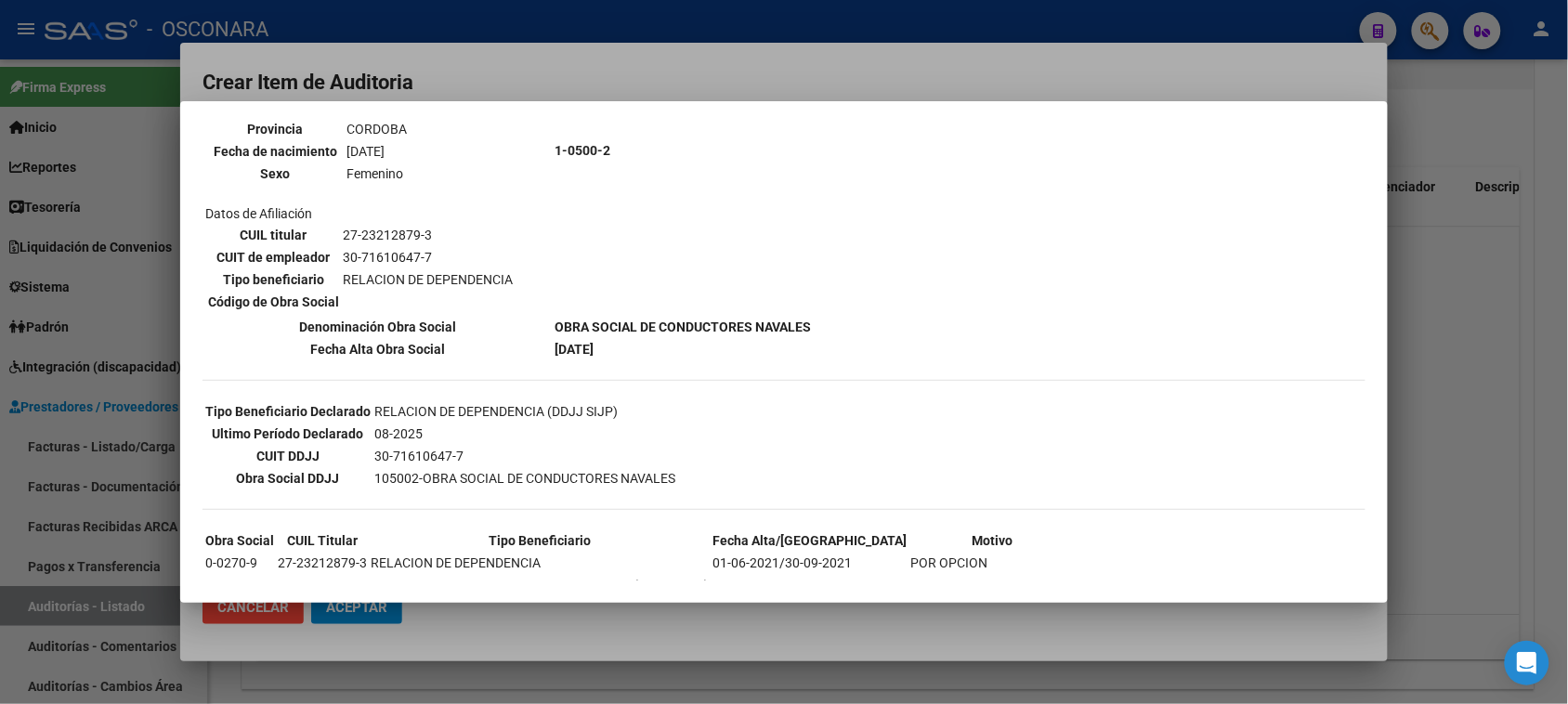
click at [1462, 279] on div at bounding box center [784, 352] width 1568 height 704
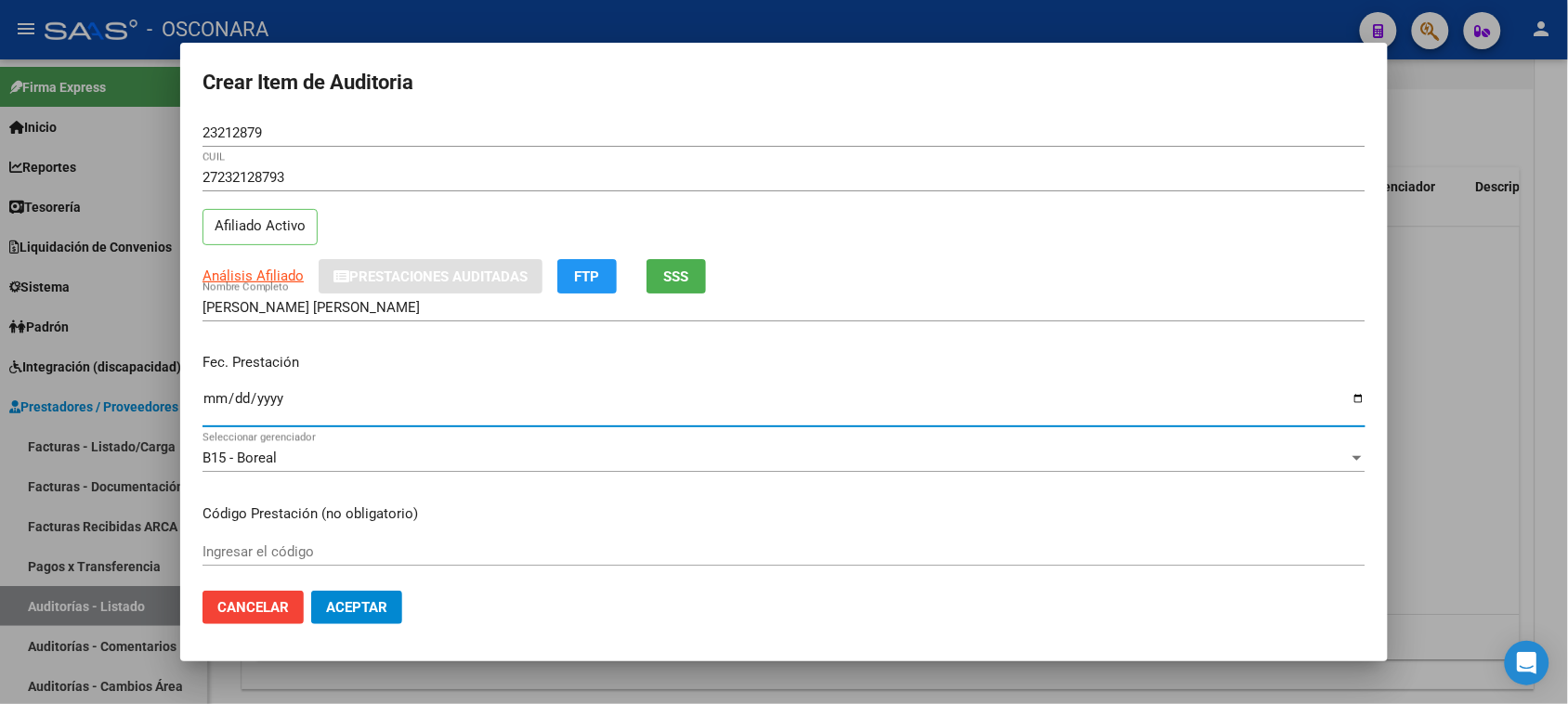
click at [207, 400] on input "Ingresar la fecha" at bounding box center [784, 406] width 1163 height 30
type input "2025-06-03"
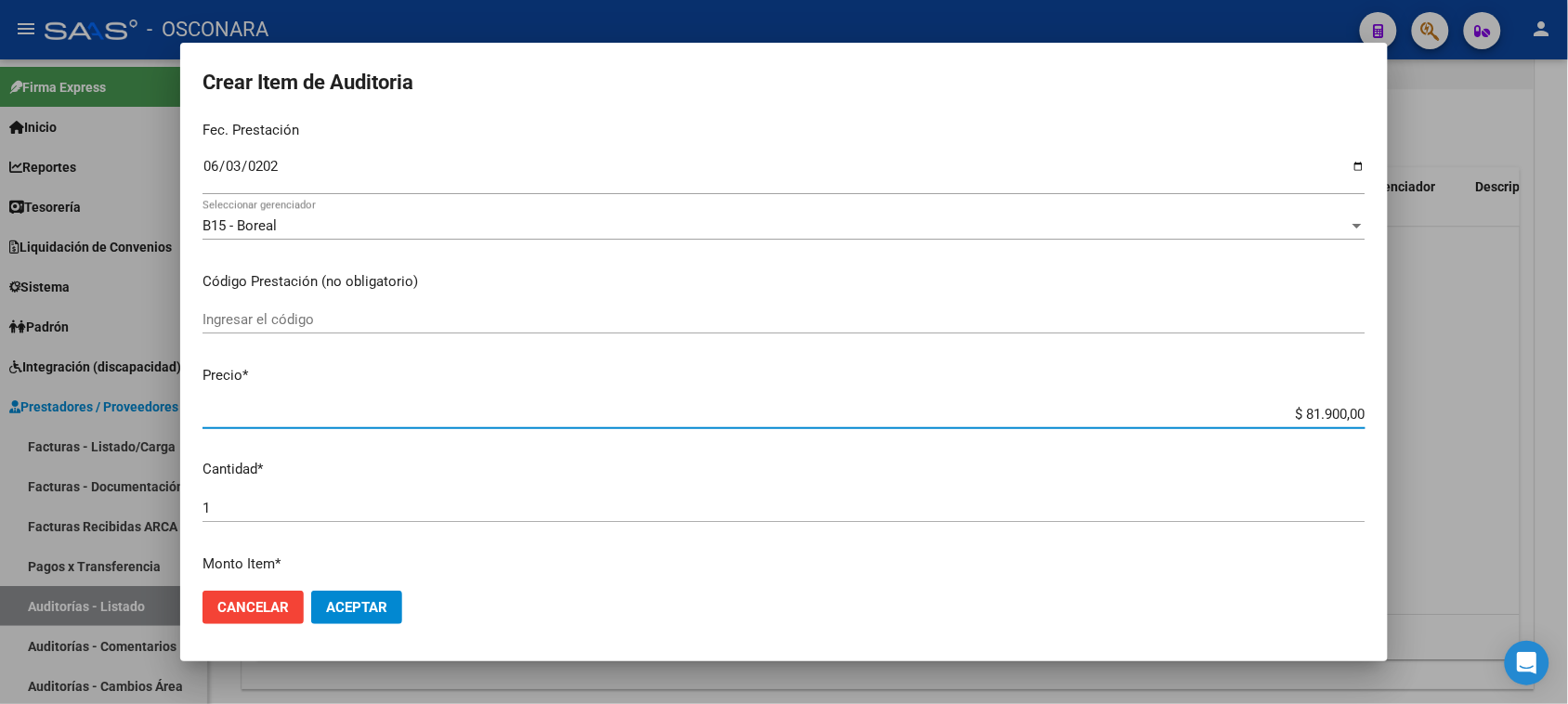
drag, startPoint x: 1290, startPoint y: 411, endPoint x: 1330, endPoint y: 416, distance: 40.3
click at [1330, 416] on input "$ 81.900,00" at bounding box center [784, 415] width 1163 height 17
type input "$ 3,00"
type input "$ 39,00"
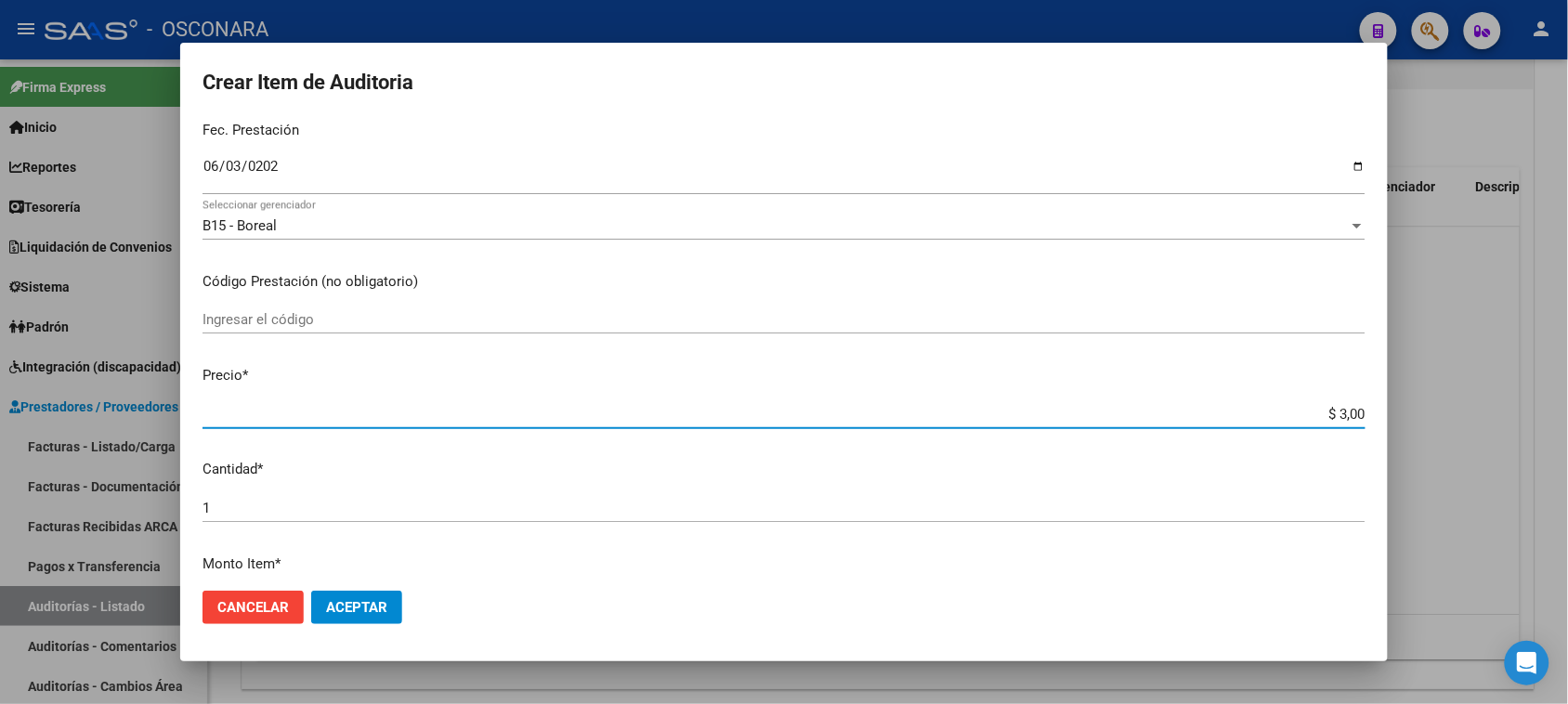
type input "$ 39,00"
type input "$ 390,00"
type input "$ 3.900,00"
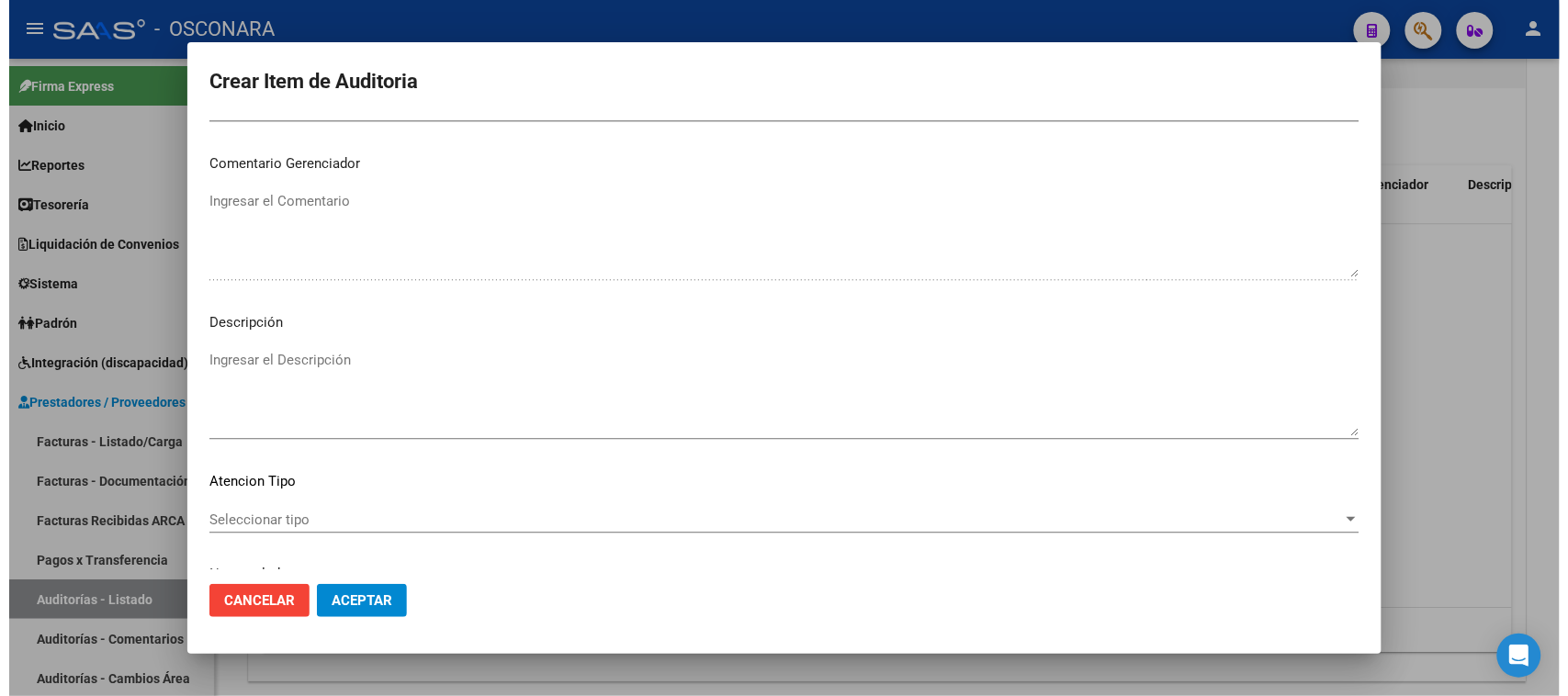
scroll to position [1199, 0]
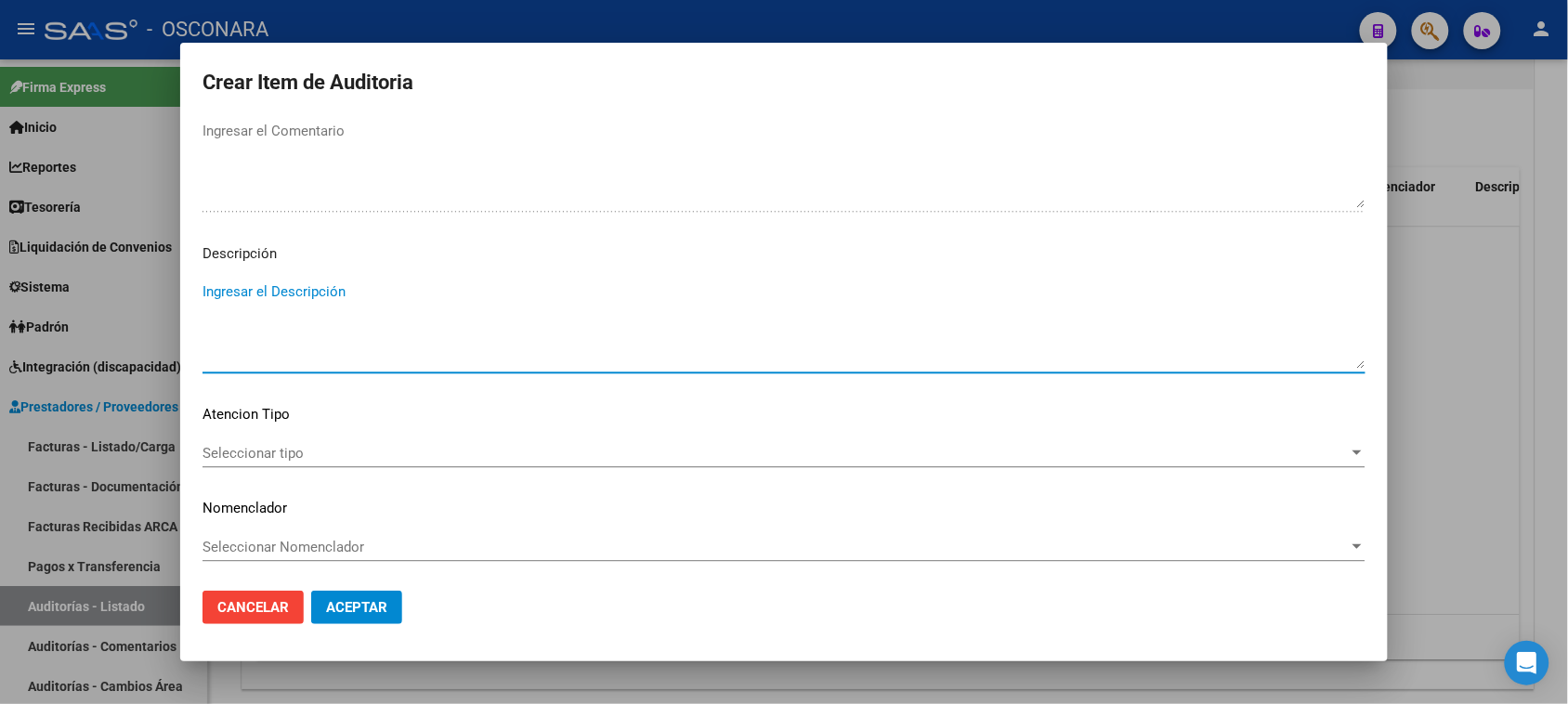
click at [367, 290] on textarea "Ingresar el Descripción" at bounding box center [784, 324] width 1163 height 87
type textarea "Consulta medica"
click at [254, 425] on mat-dialog-content "23212879 Nro Documento 27232128793 CUIL Afiliado Activo Análisis Afiliado Prest…" at bounding box center [784, 347] width 1208 height 458
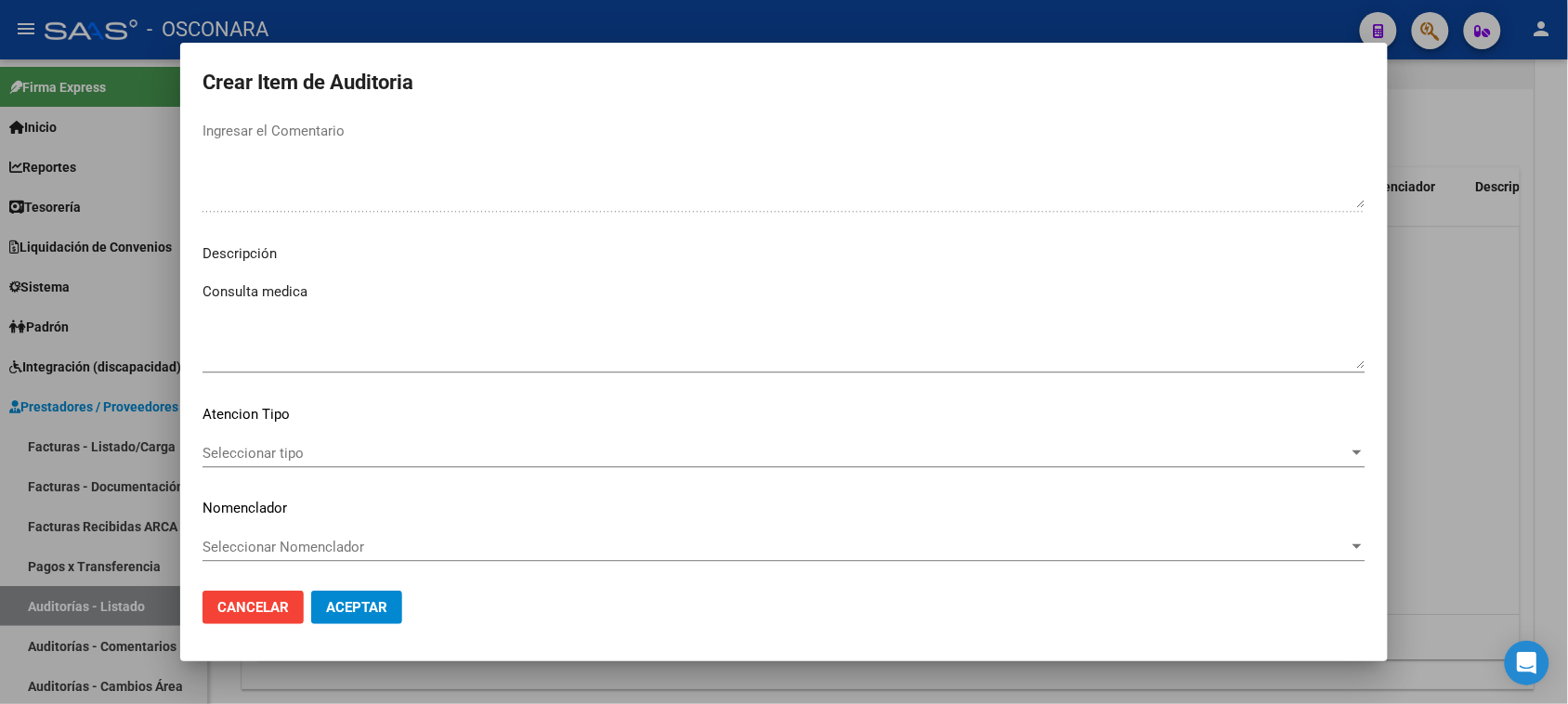
click at [247, 398] on mat-dialog-content "23212879 Nro Documento 27232128793 CUIL Afiliado Activo Análisis Afiliado Prest…" at bounding box center [784, 347] width 1208 height 458
click at [265, 446] on span "Seleccionar tipo" at bounding box center [775, 453] width 1146 height 17
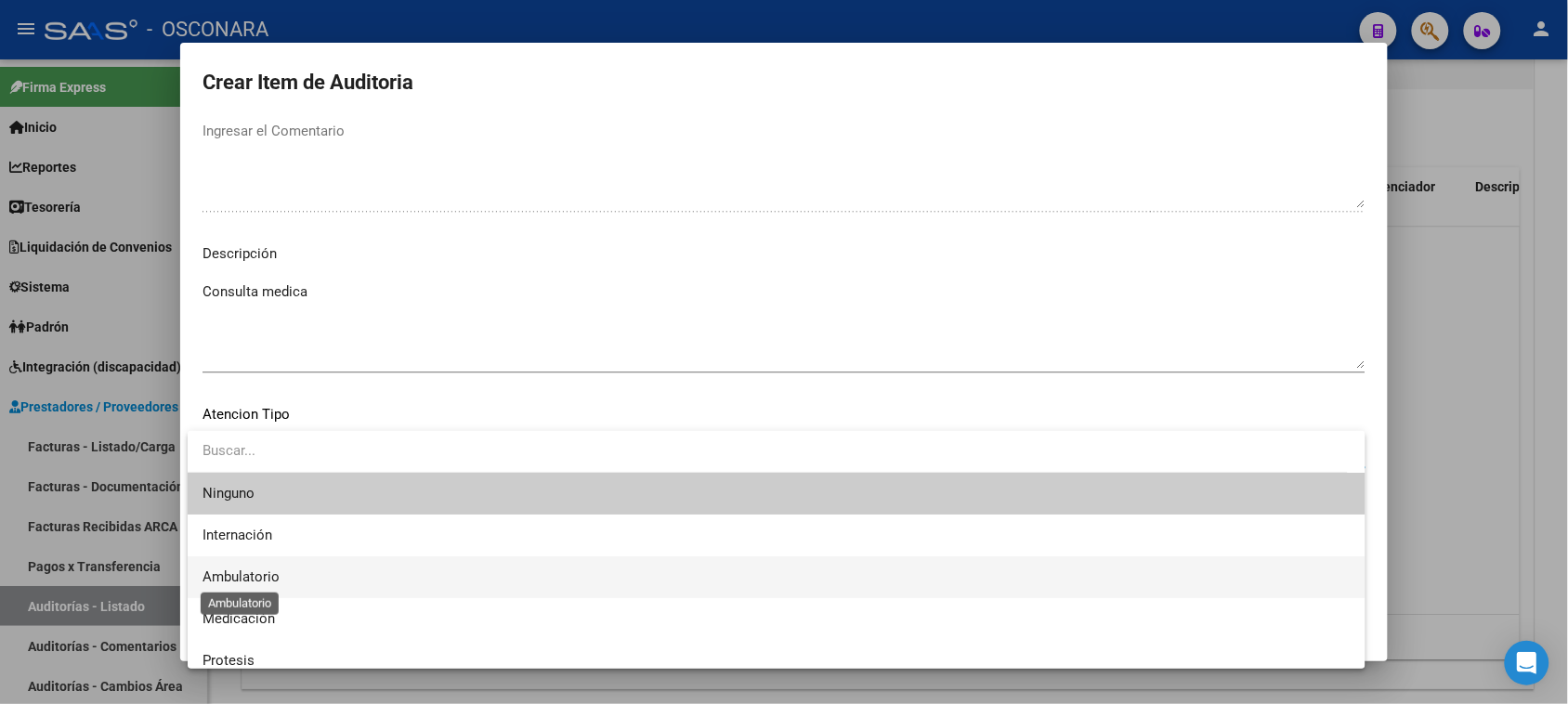
click at [249, 577] on span "Ambulatorio" at bounding box center [241, 577] width 78 height 17
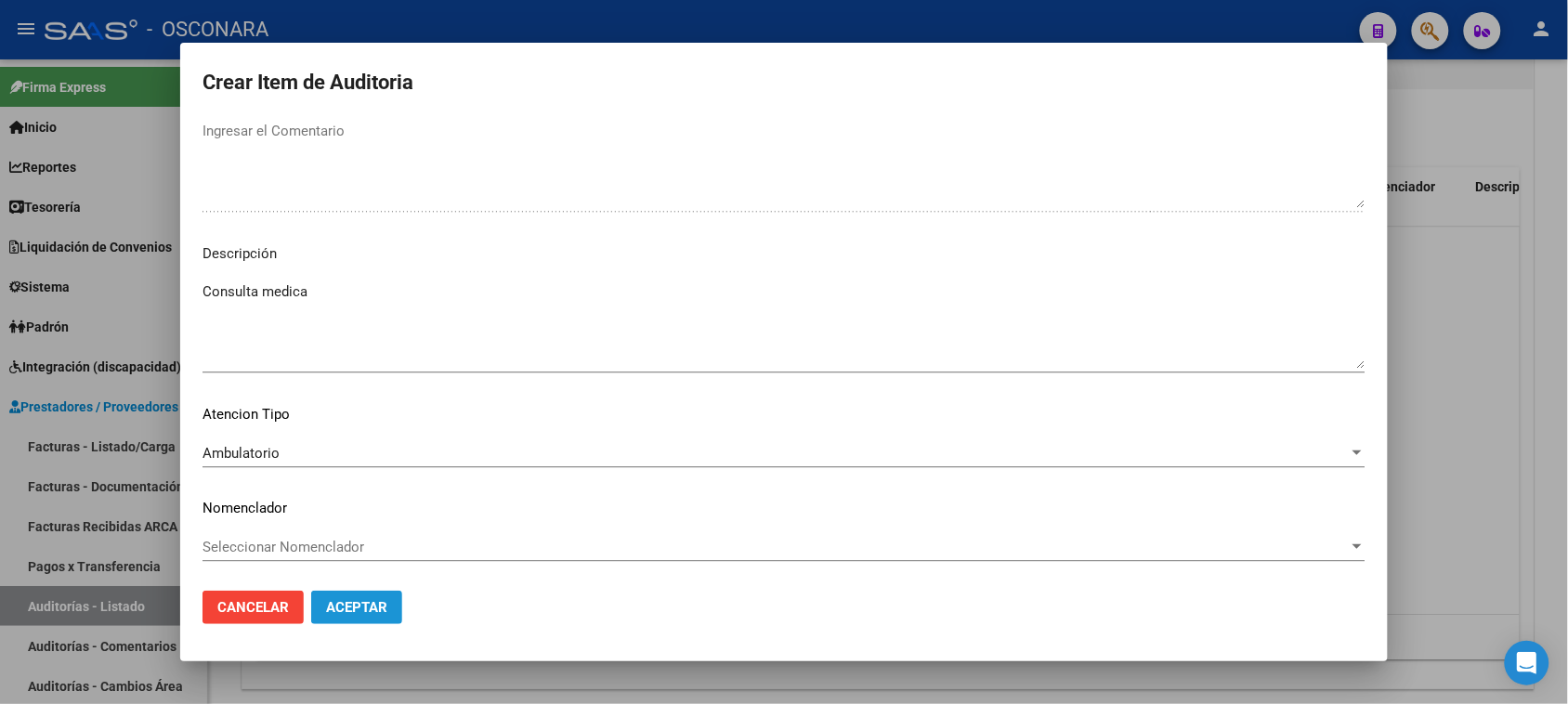
click at [377, 606] on span "Aceptar" at bounding box center [357, 608] width 62 height 17
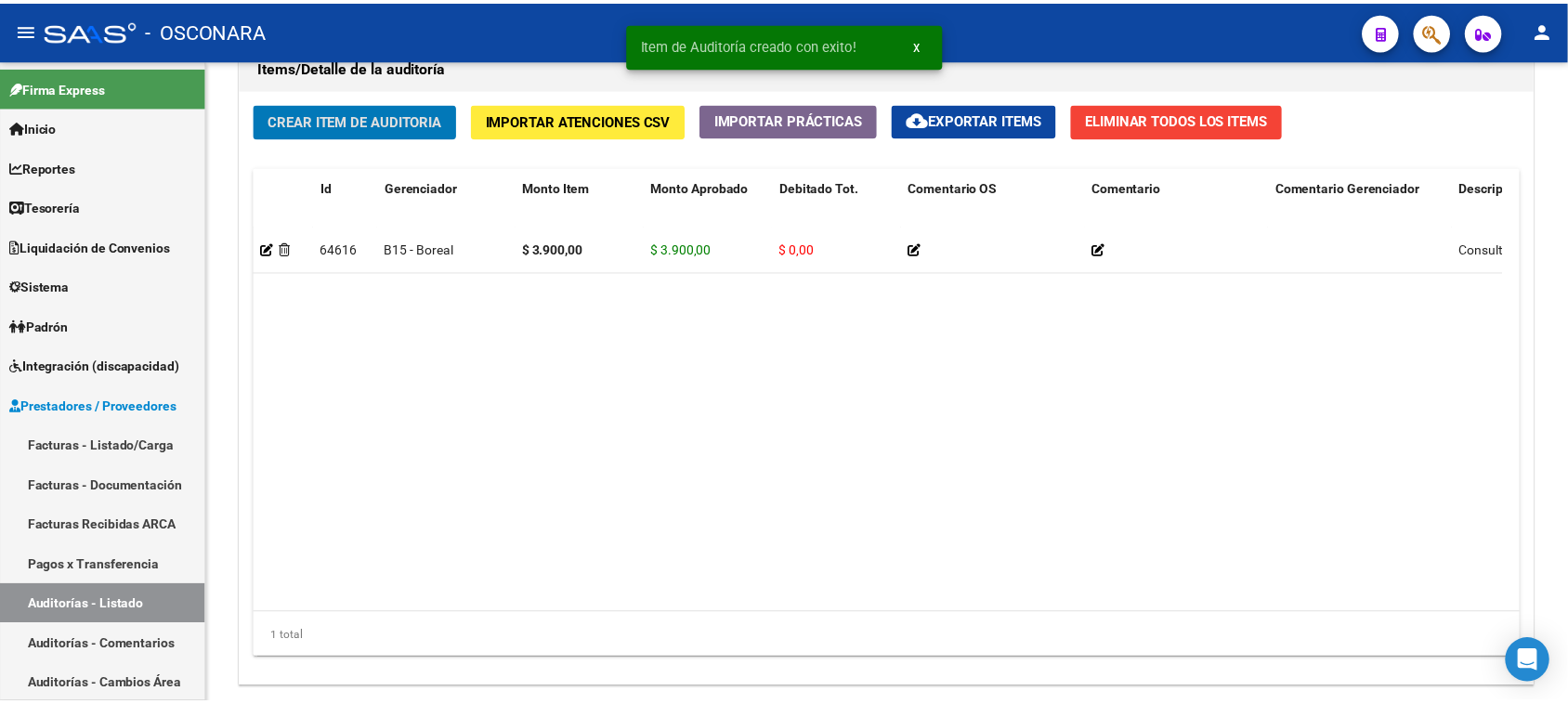
scroll to position [1371, 0]
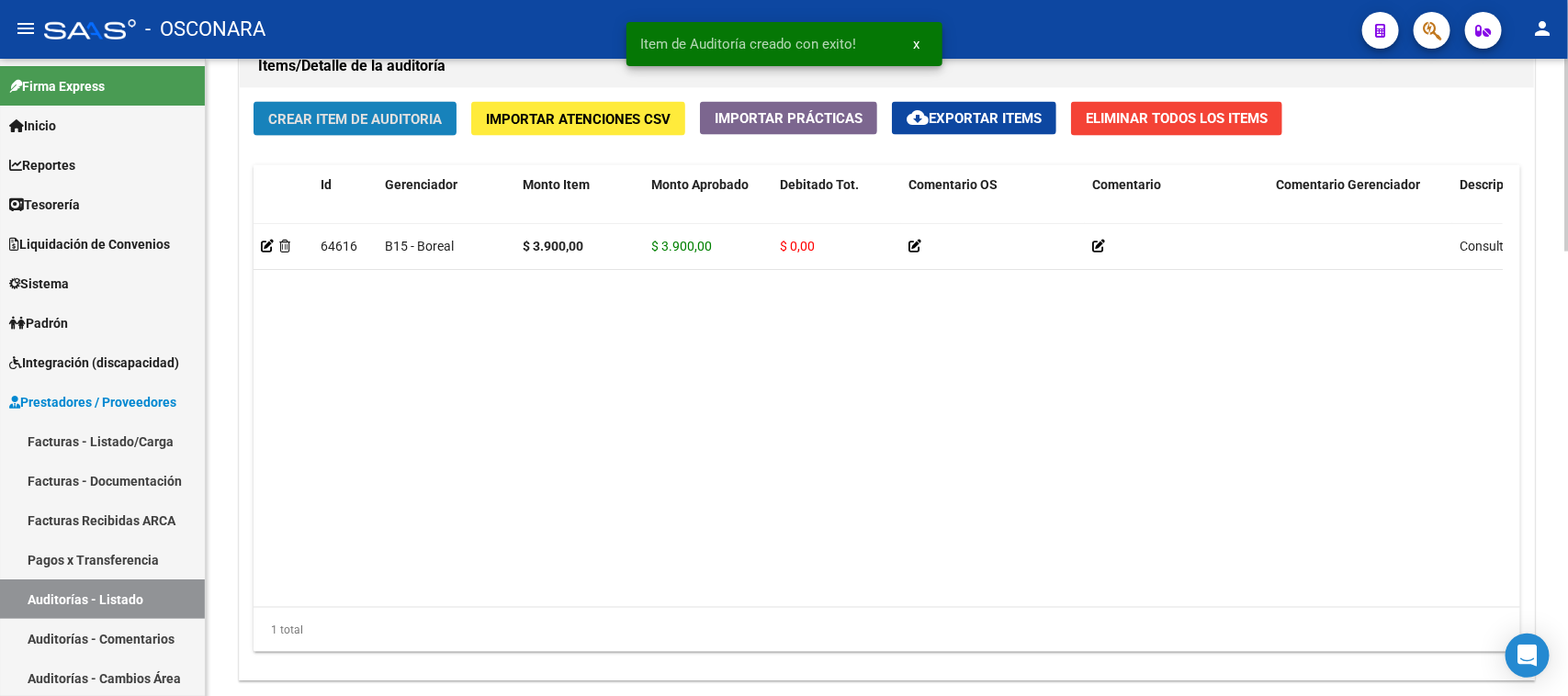
click at [341, 111] on span "Crear Item de Auditoria" at bounding box center [355, 119] width 174 height 17
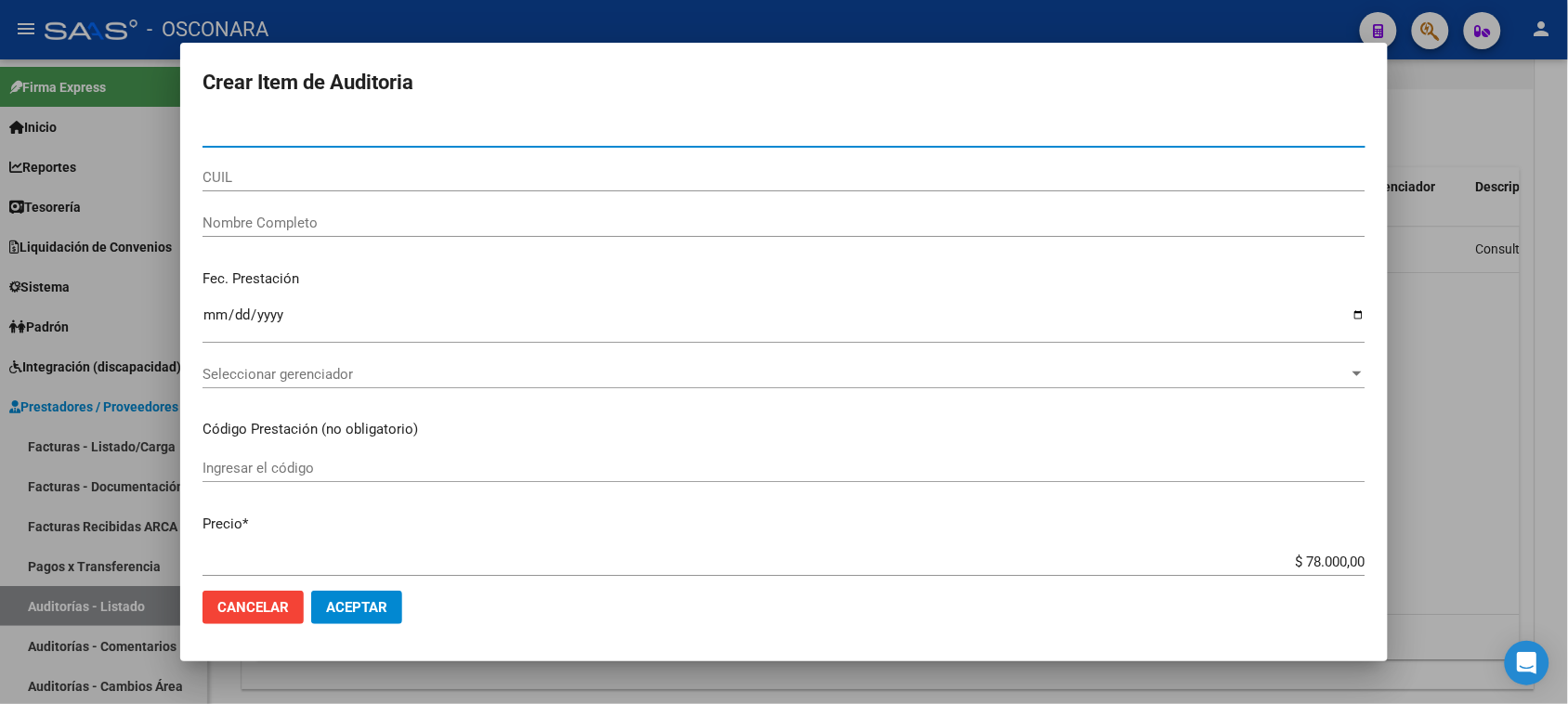
paste input "54779288"
type input "54779288"
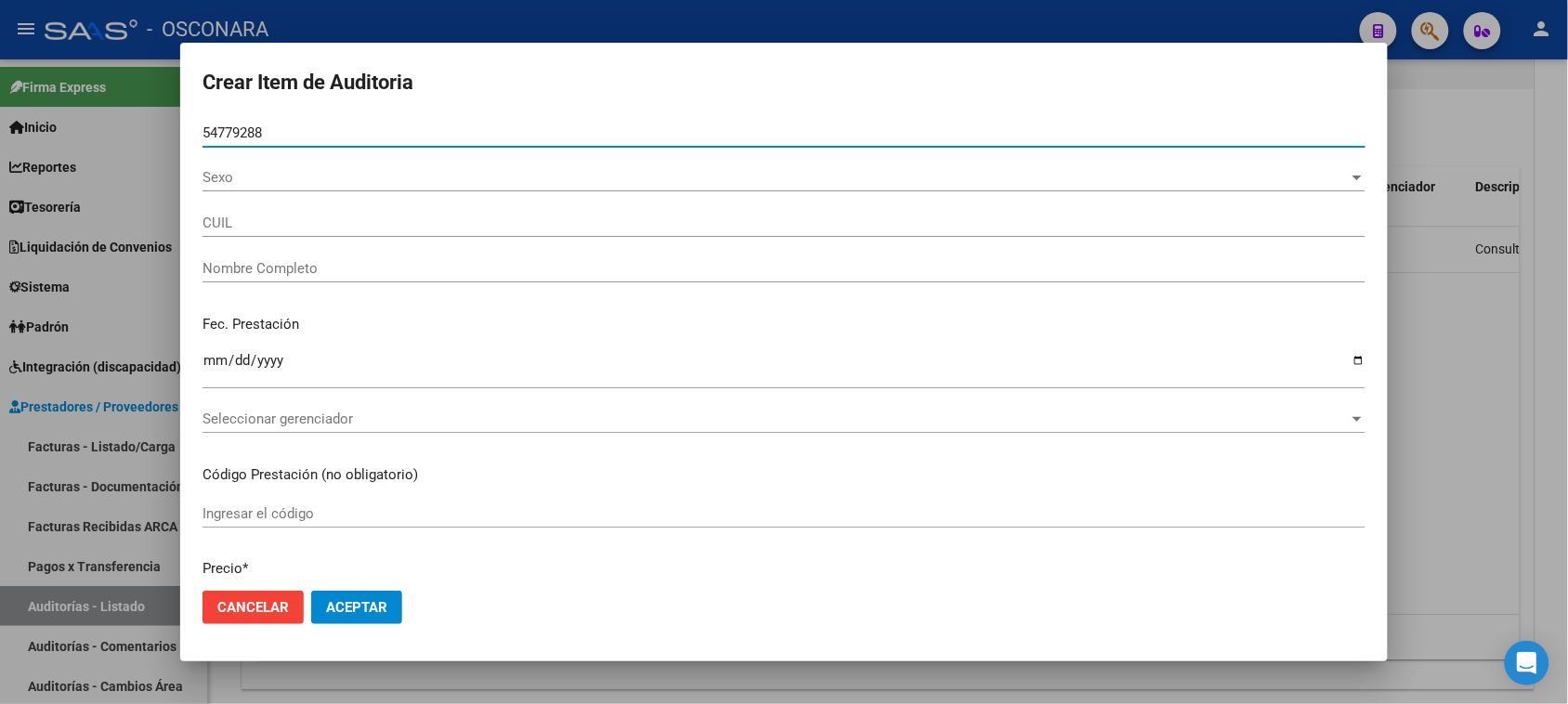
type input "27547792888"
type input "CAMPOS MIRANDA ISABELLA AZUL"
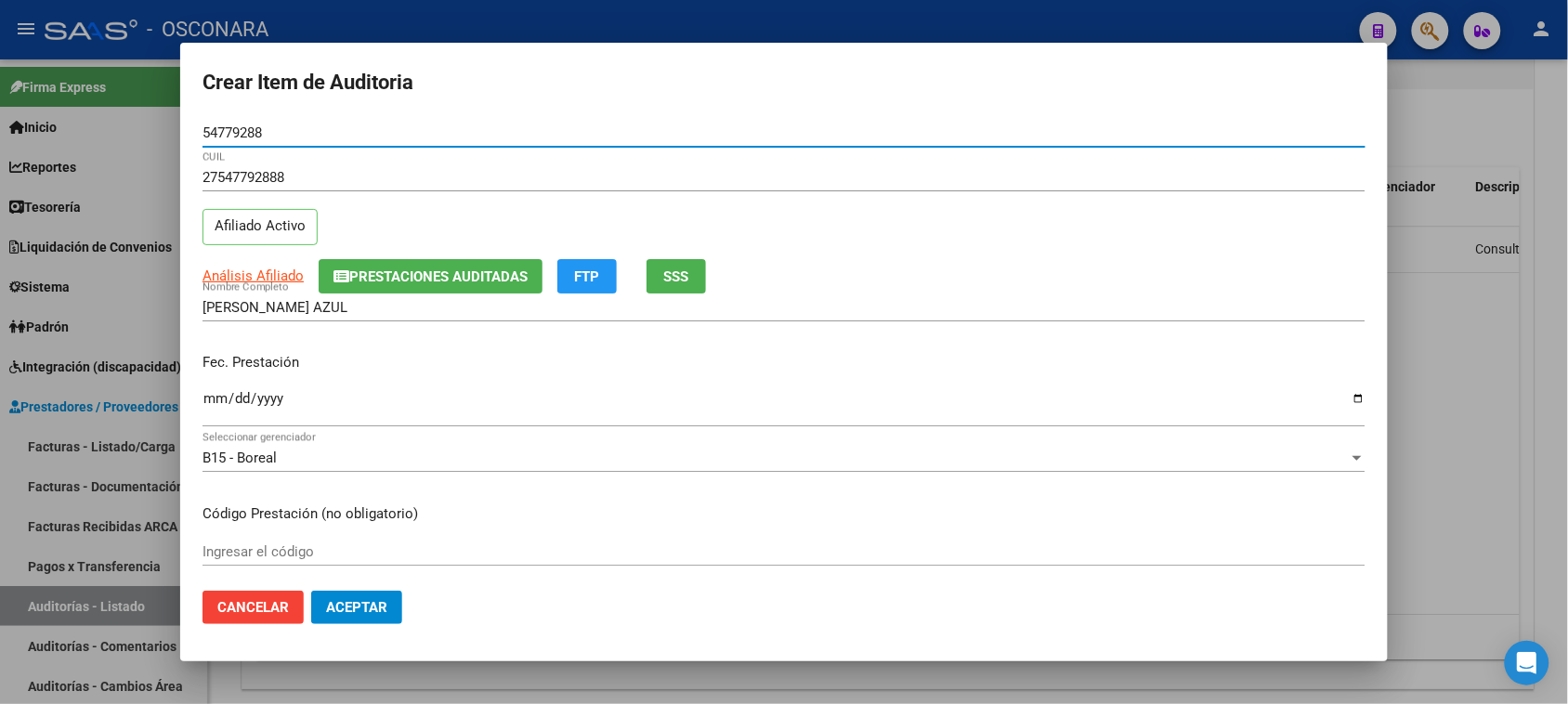
type input "54779288"
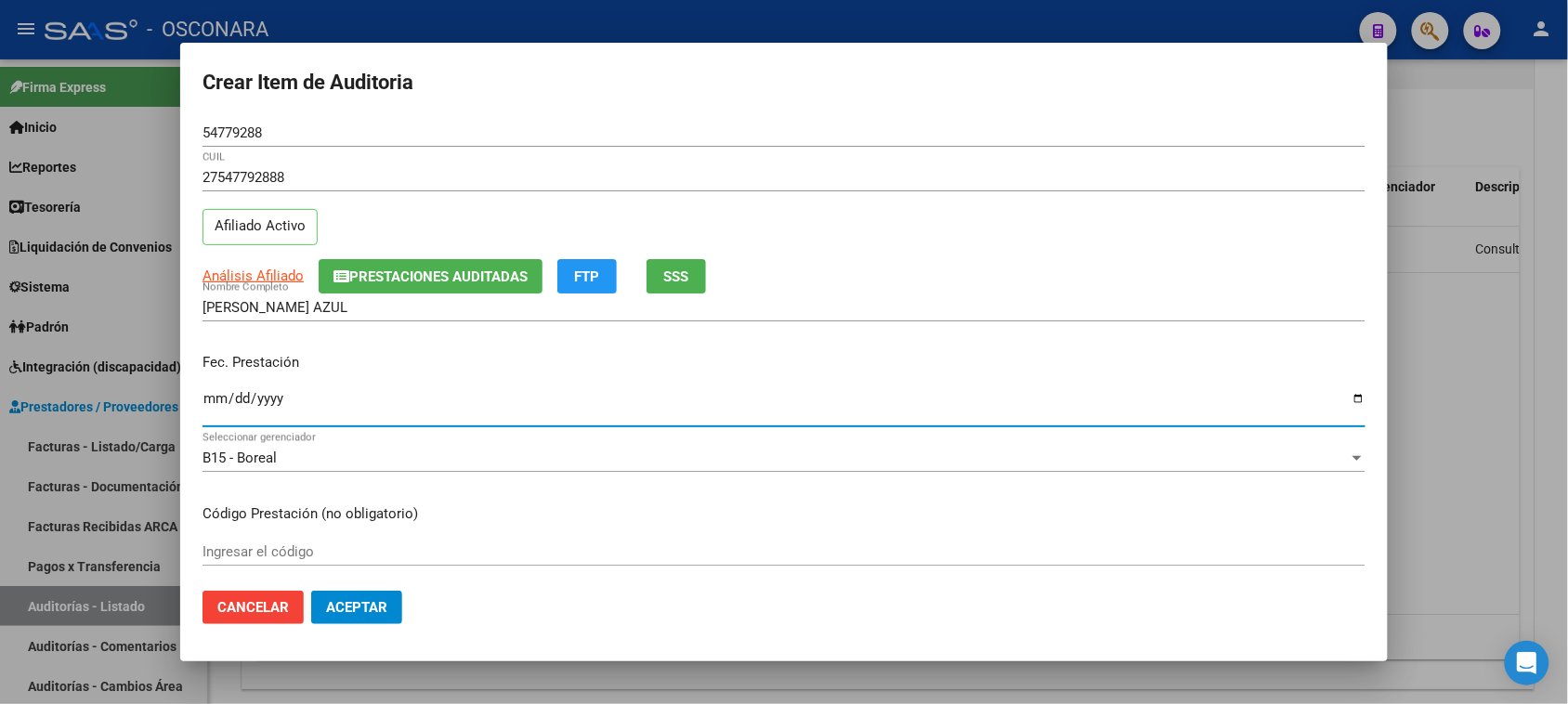
click at [212, 398] on input "Ingresar la fecha" at bounding box center [784, 406] width 1163 height 30
type input "2025-06-01"
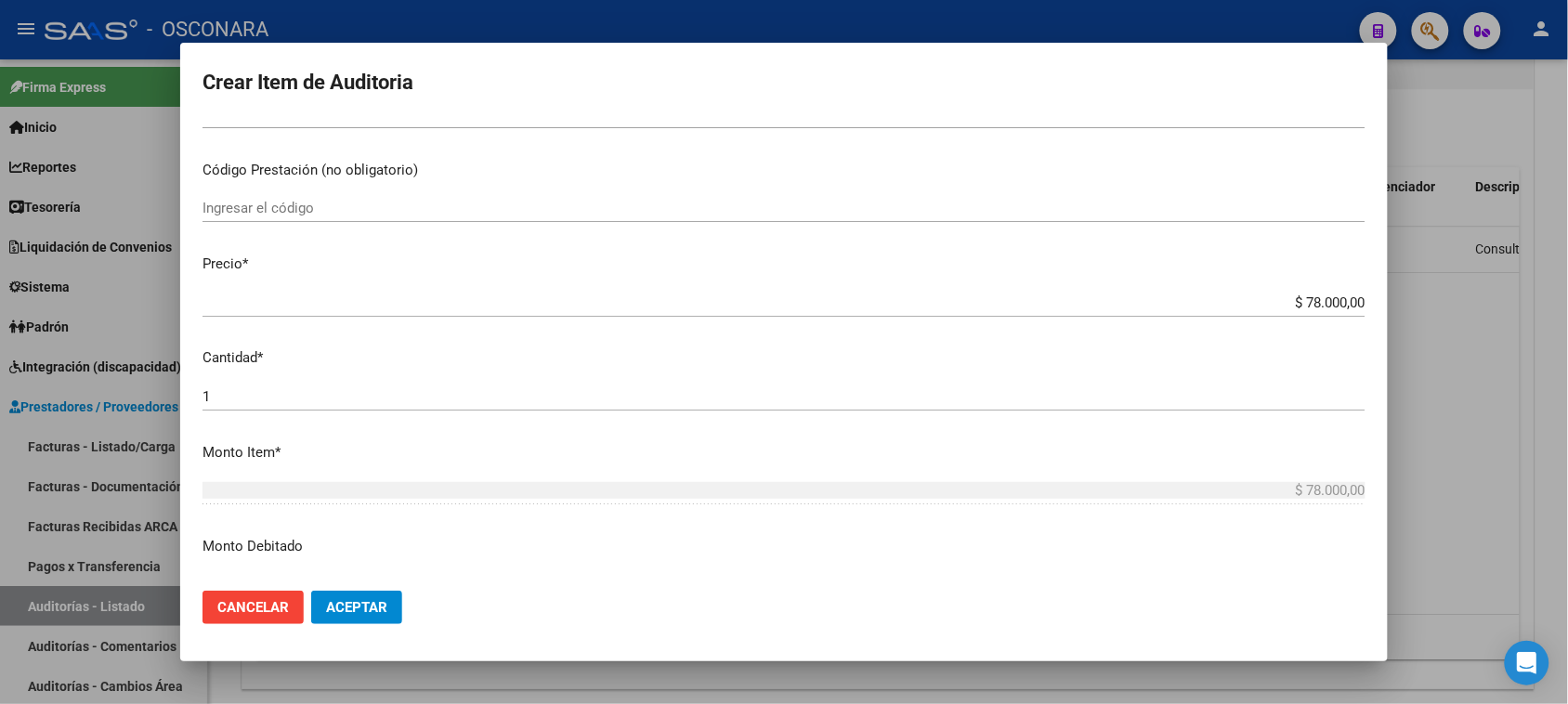
scroll to position [464, 0]
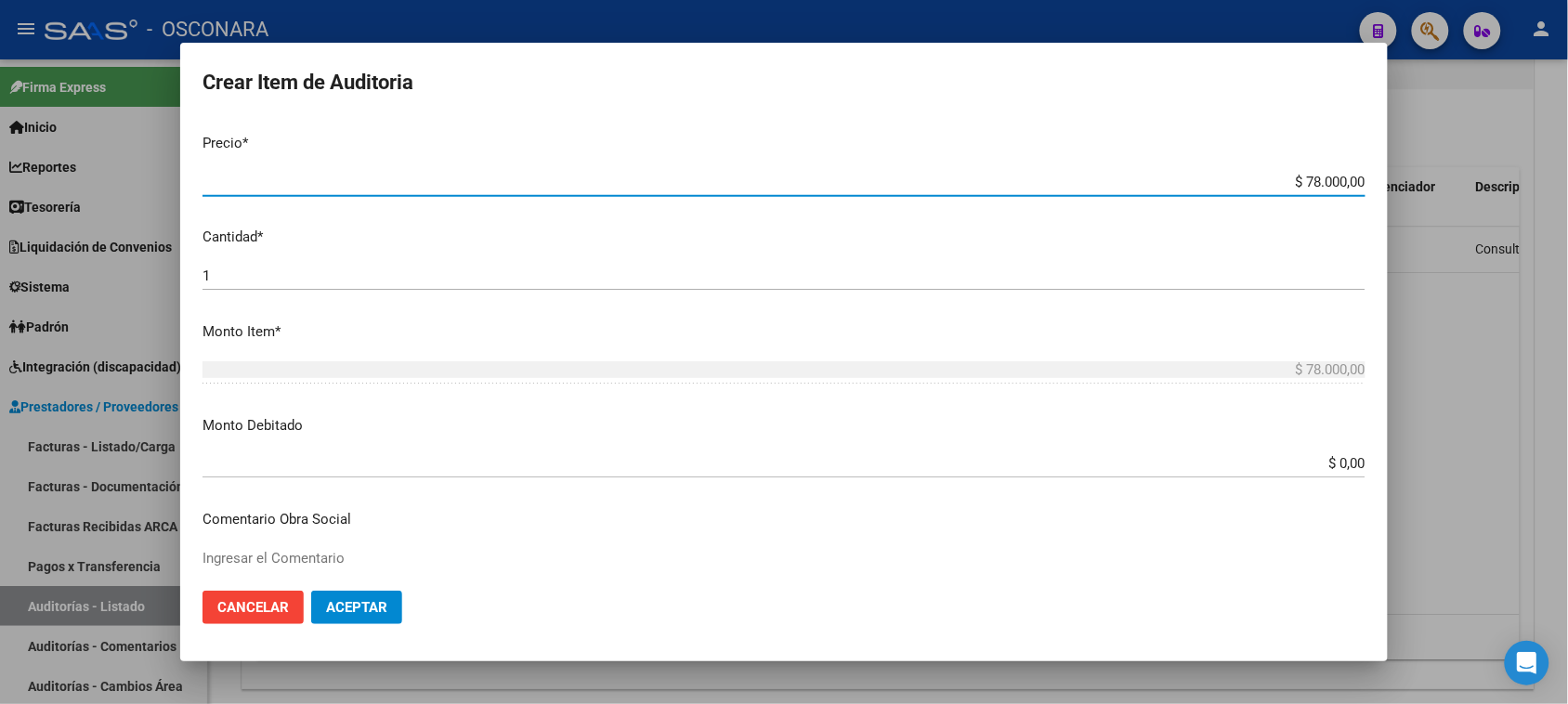
drag, startPoint x: 1331, startPoint y: 178, endPoint x: 1290, endPoint y: 169, distance: 42.0
click at [1290, 169] on div "$ 78.000,00 Ingresar el precio" at bounding box center [784, 182] width 1163 height 28
type input "$ 3,00"
type input "$ 39,00"
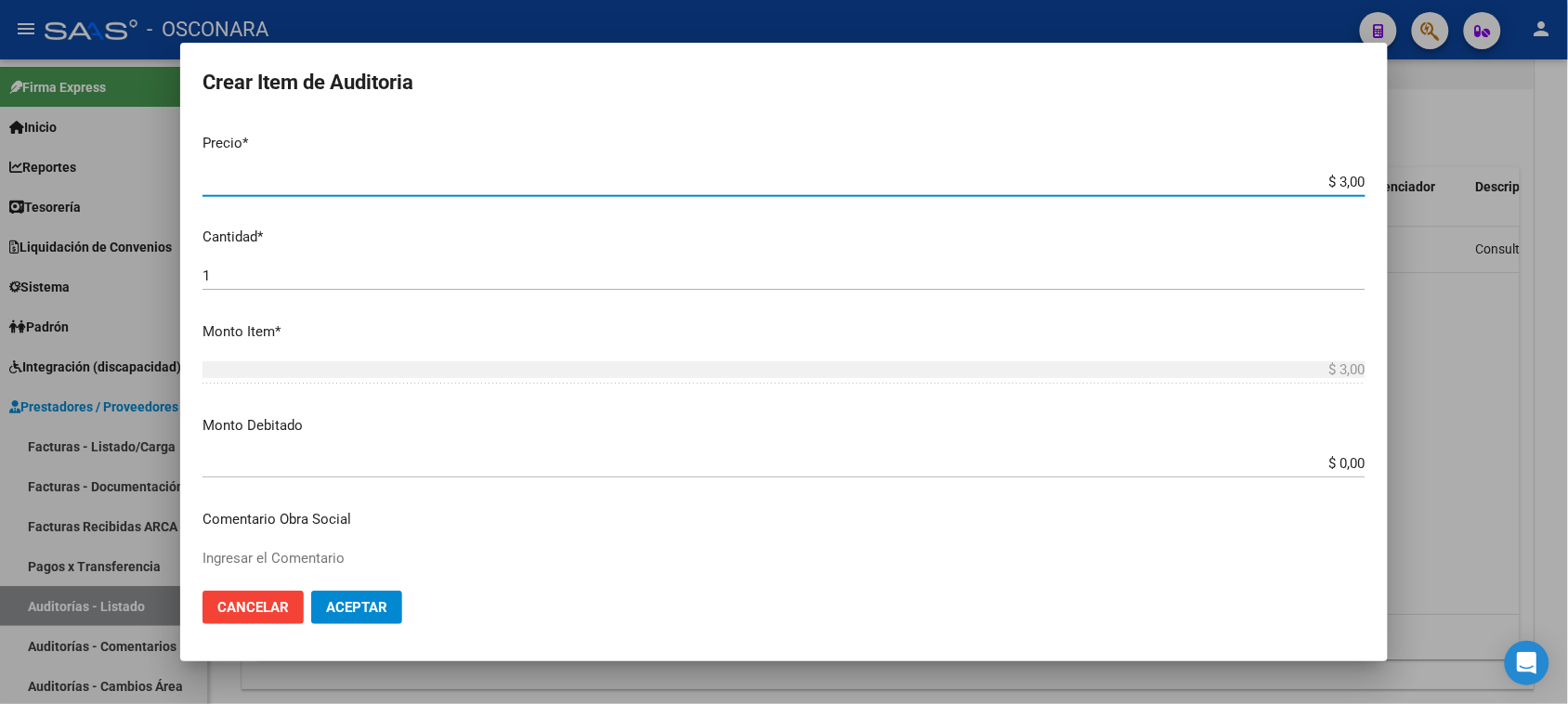
type input "$ 39,00"
type input "$ 390,00"
type input "$ 3.900,00"
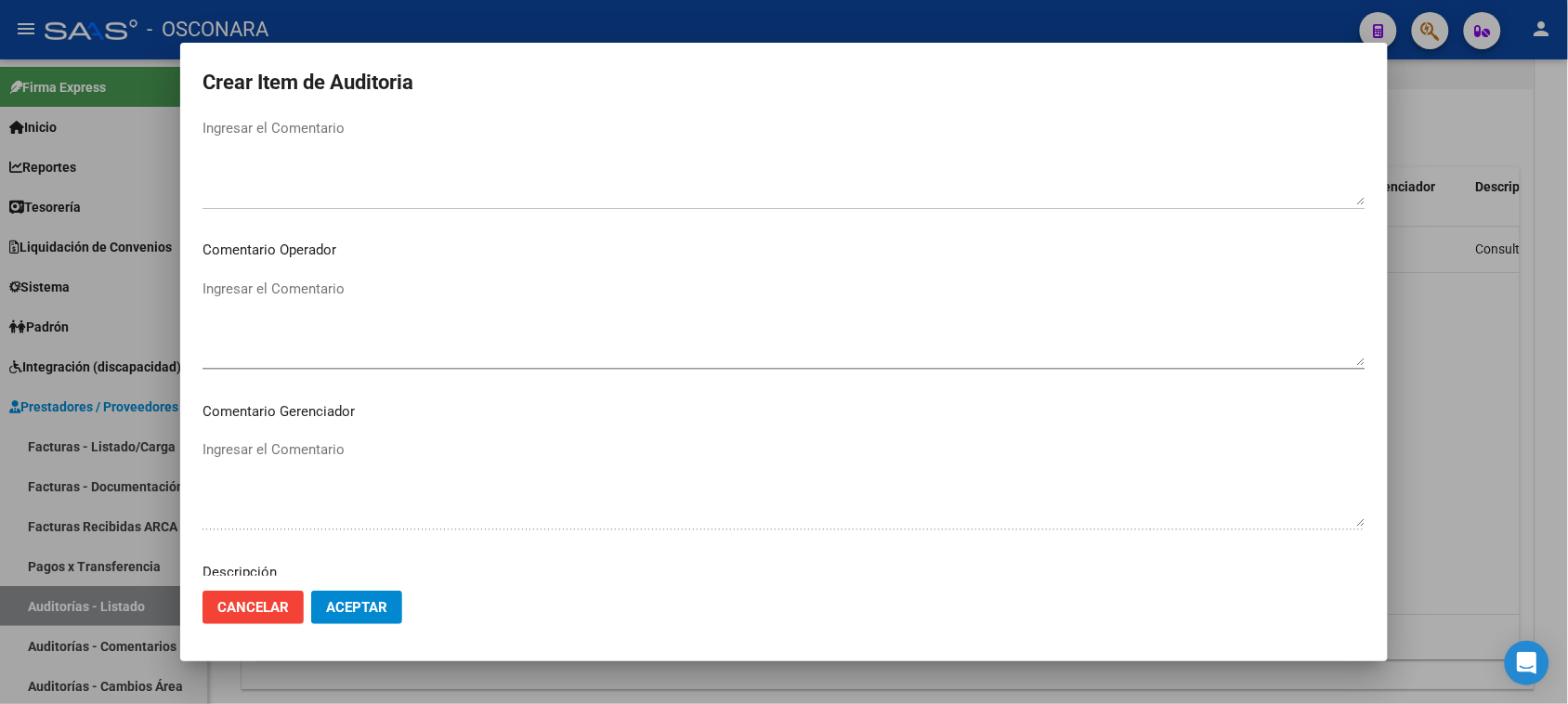
scroll to position [1045, 0]
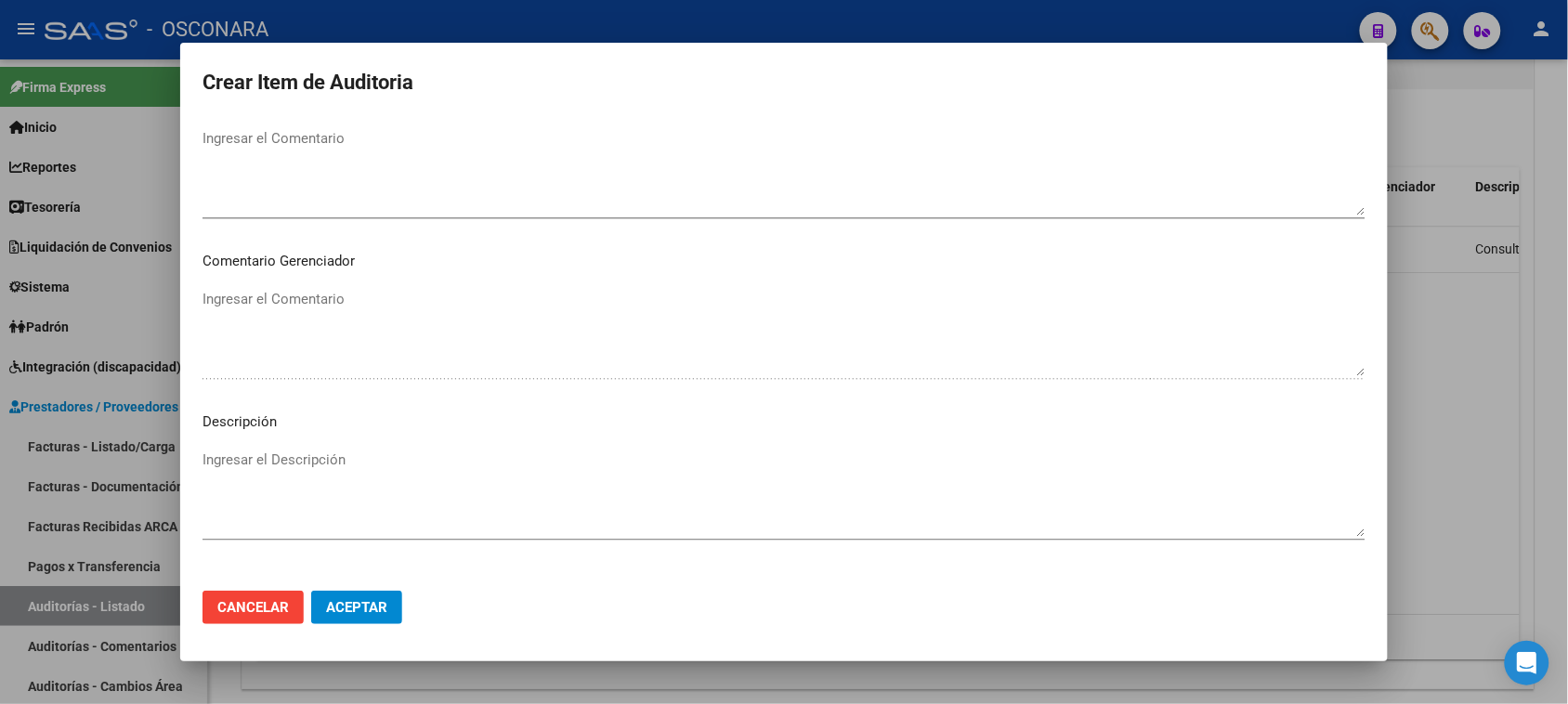
click at [256, 460] on textarea "Ingresar el Descripción" at bounding box center [784, 492] width 1163 height 87
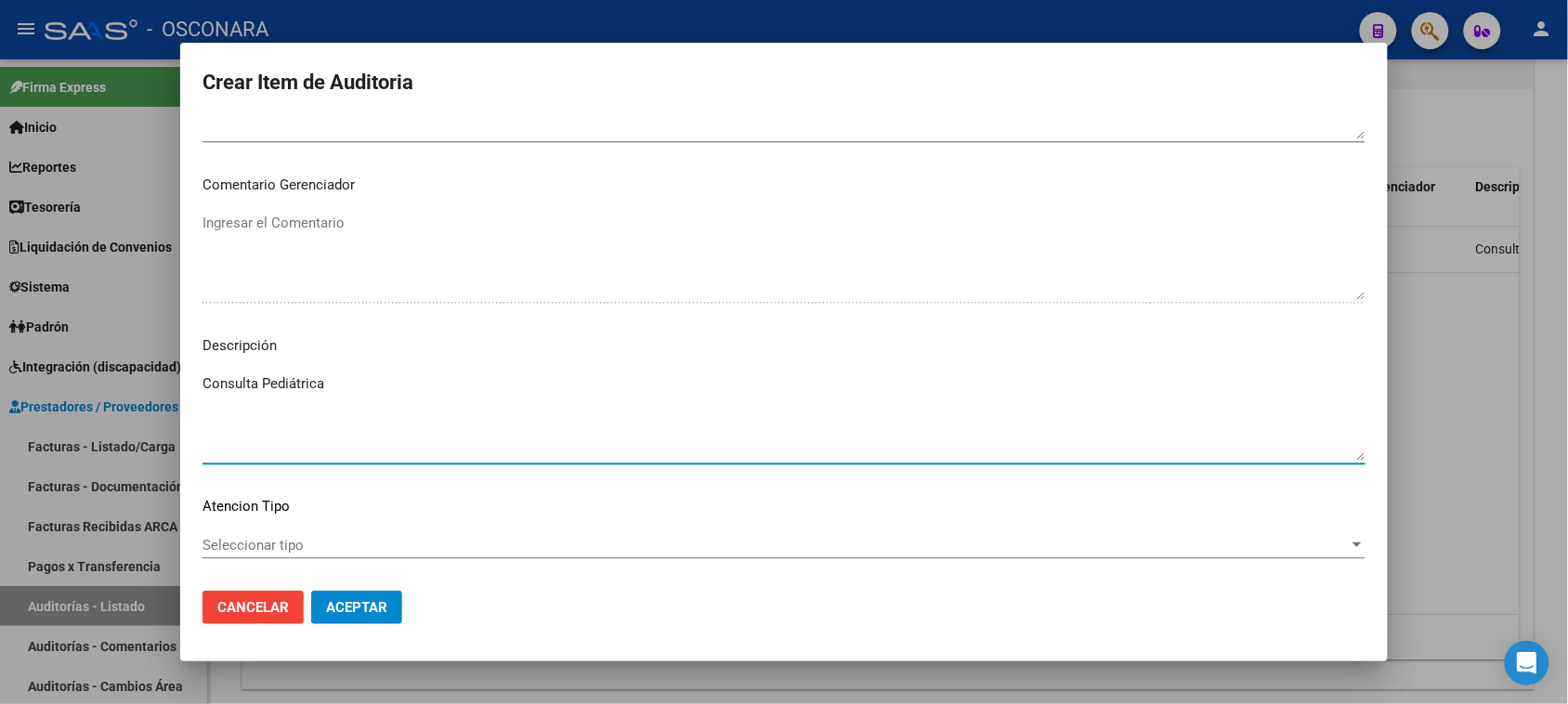
scroll to position [1161, 0]
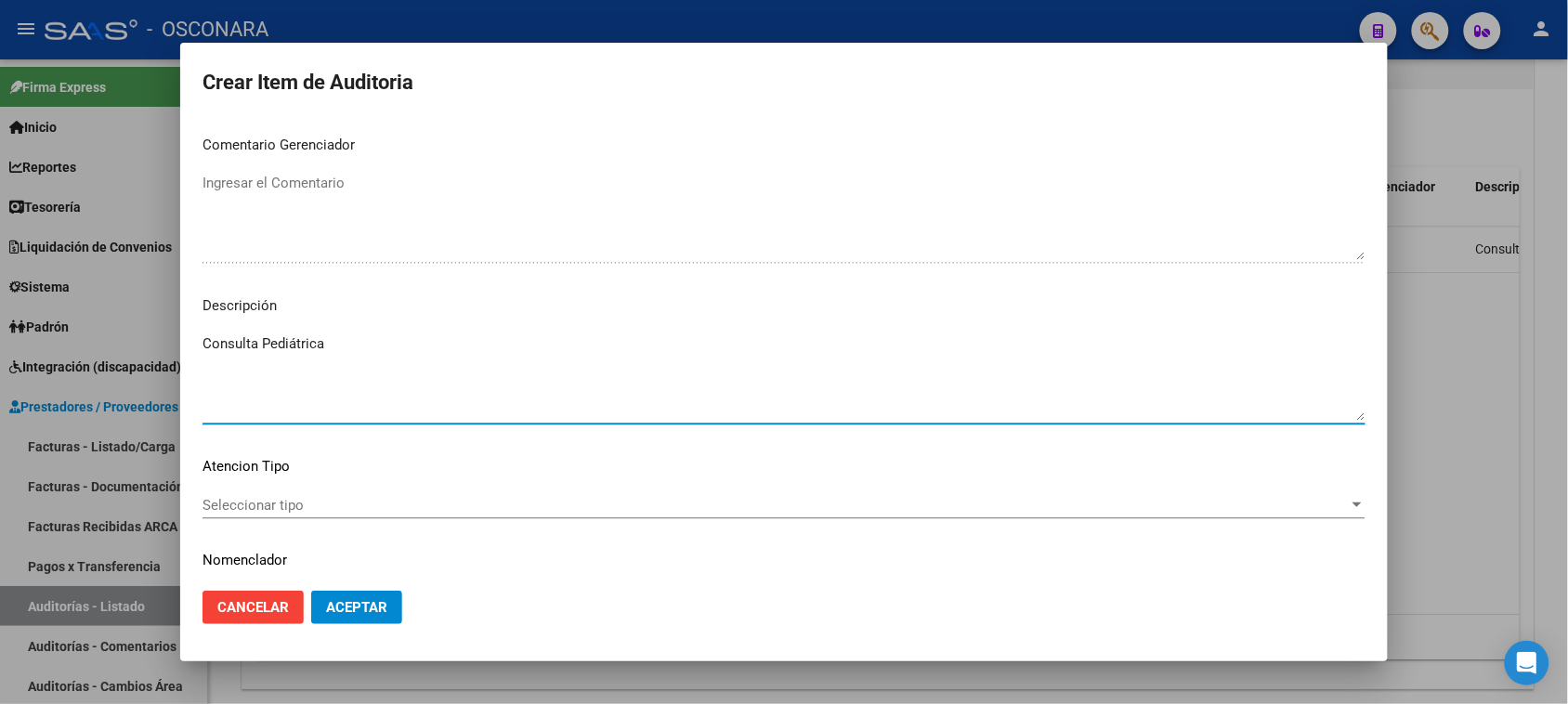
type textarea "Consulta Pediátrica"
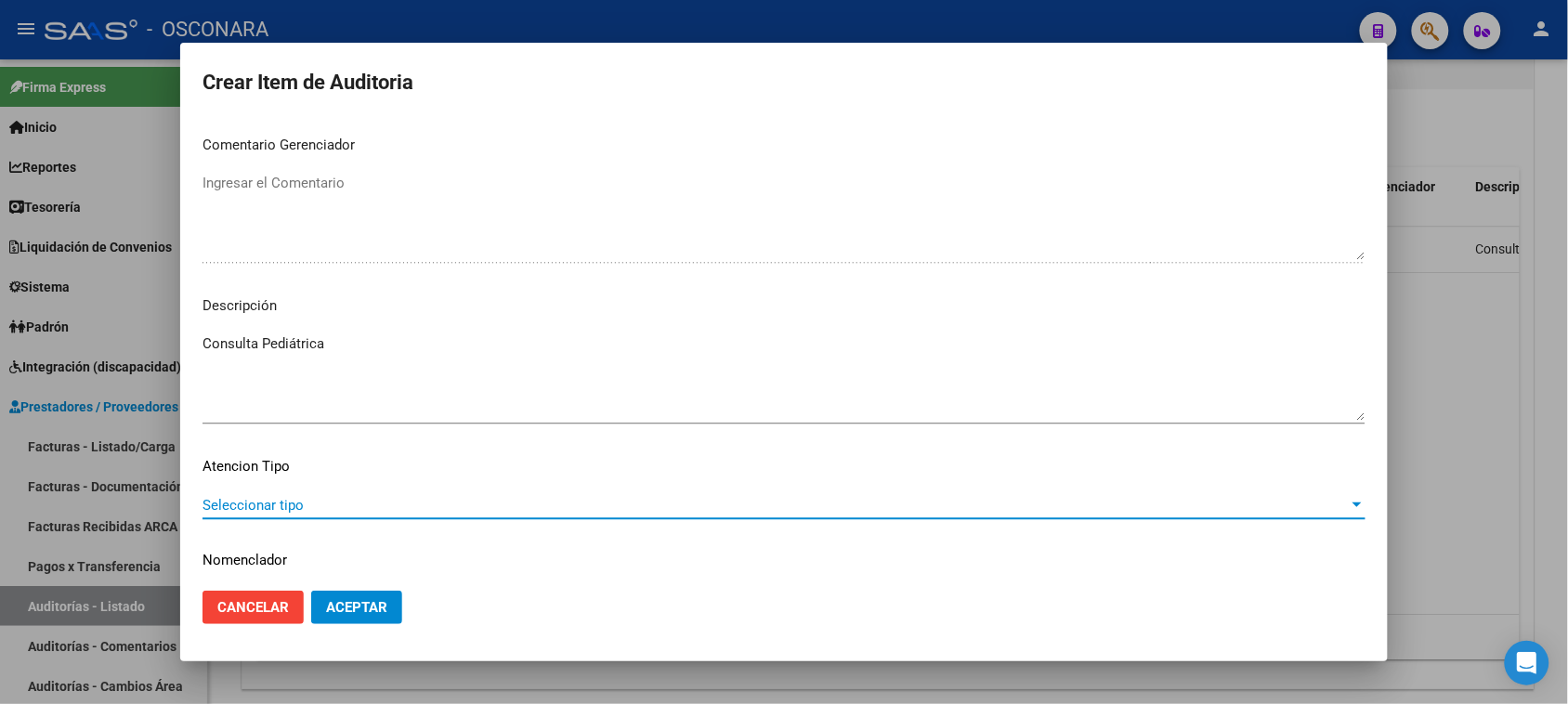
click at [340, 497] on span "Seleccionar tipo" at bounding box center [775, 505] width 1146 height 17
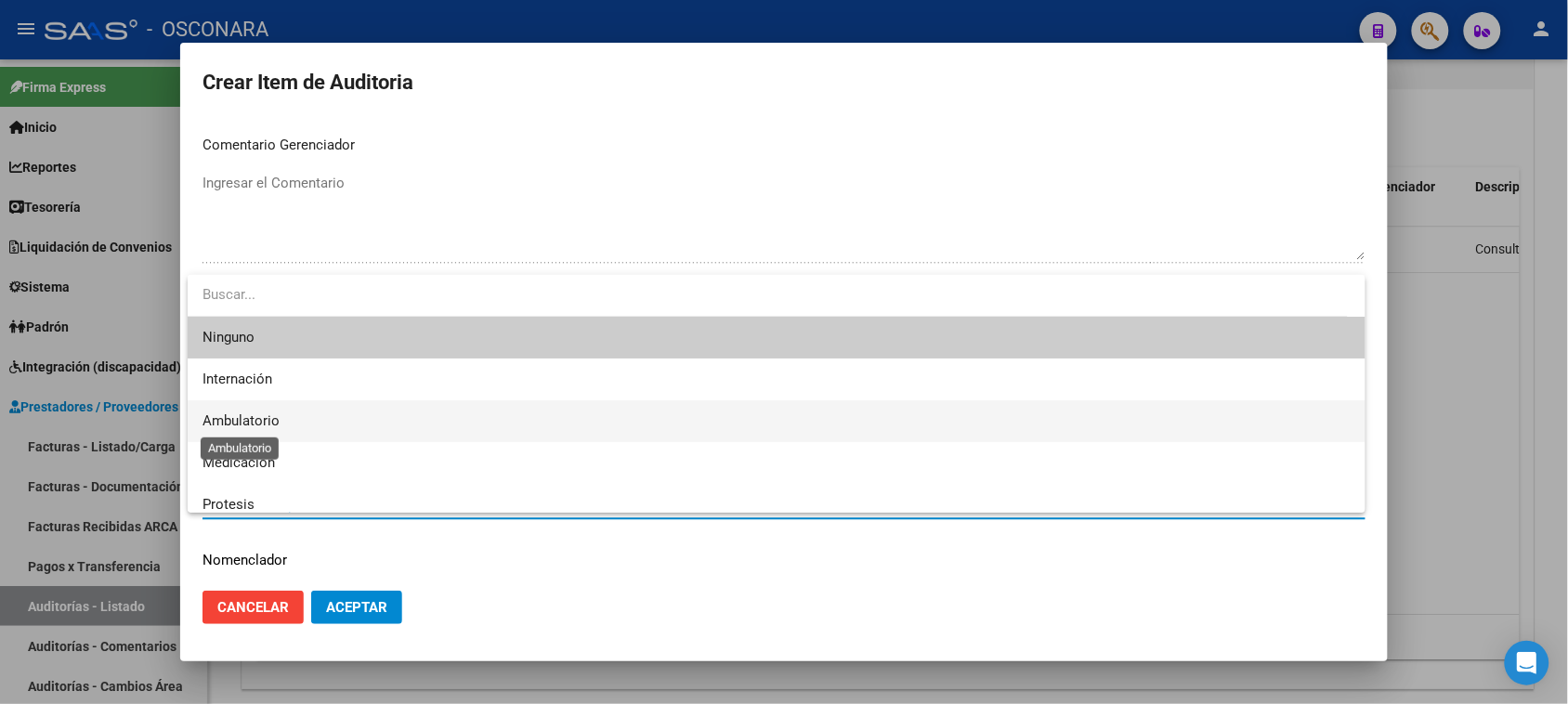
click at [270, 416] on span "Ambulatorio" at bounding box center [241, 421] width 78 height 17
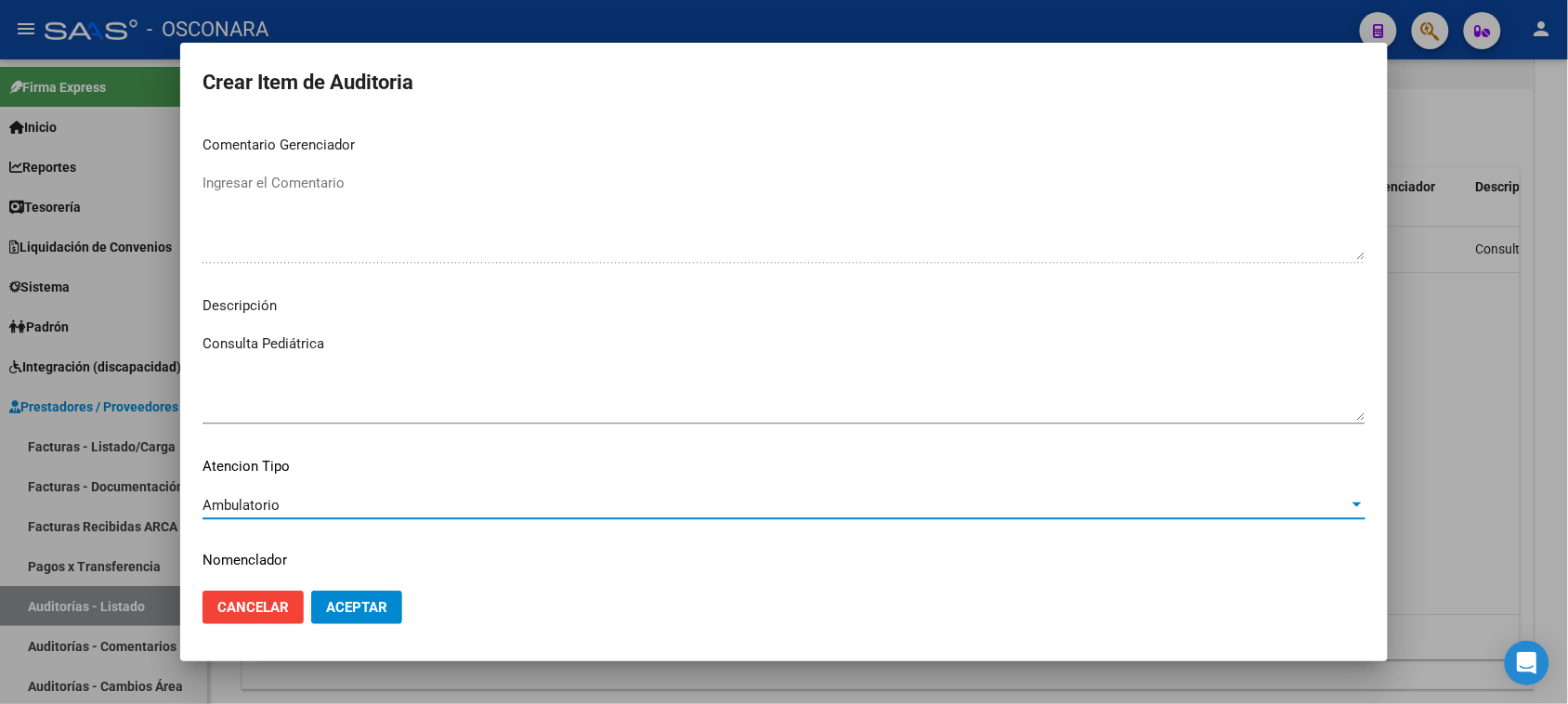
click at [372, 606] on span "Aceptar" at bounding box center [357, 608] width 62 height 17
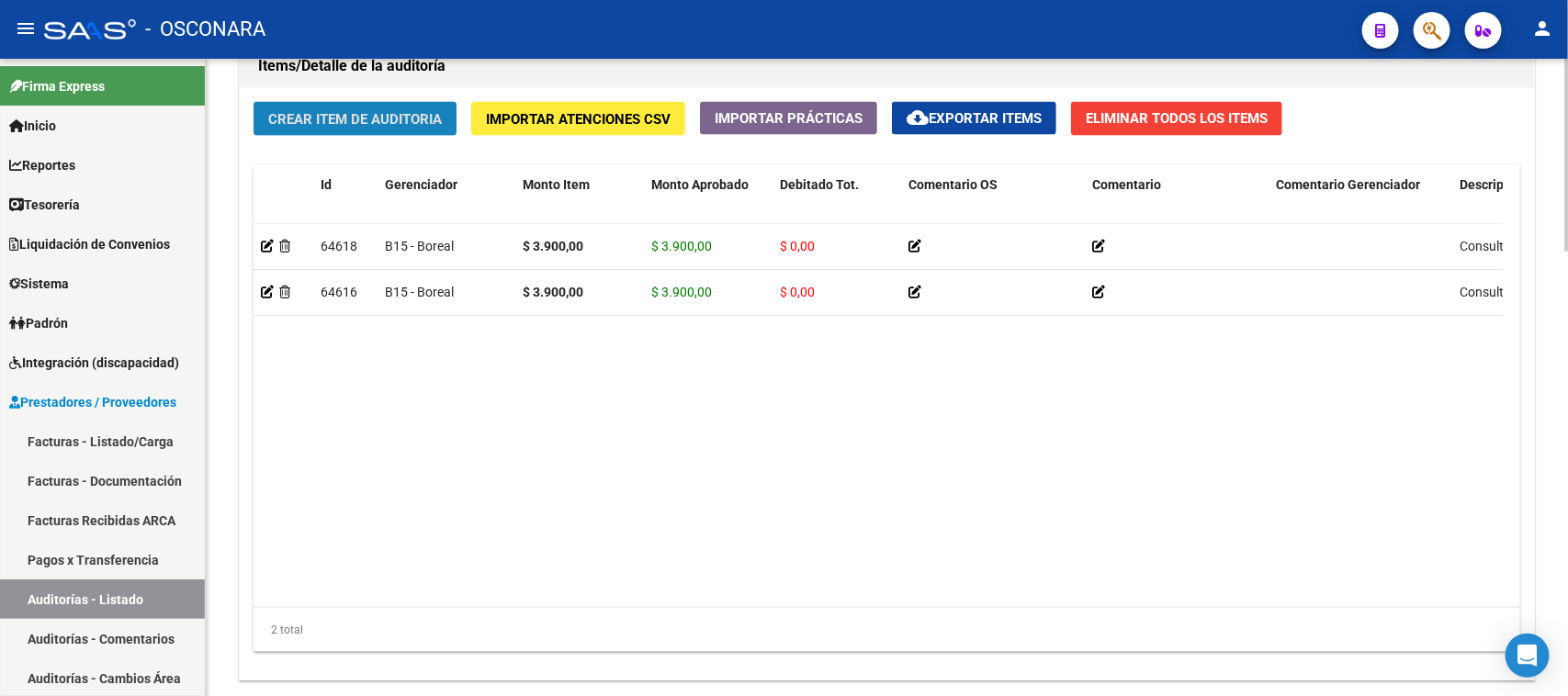
click at [315, 116] on span "Crear Item de Auditoria" at bounding box center [355, 119] width 174 height 17
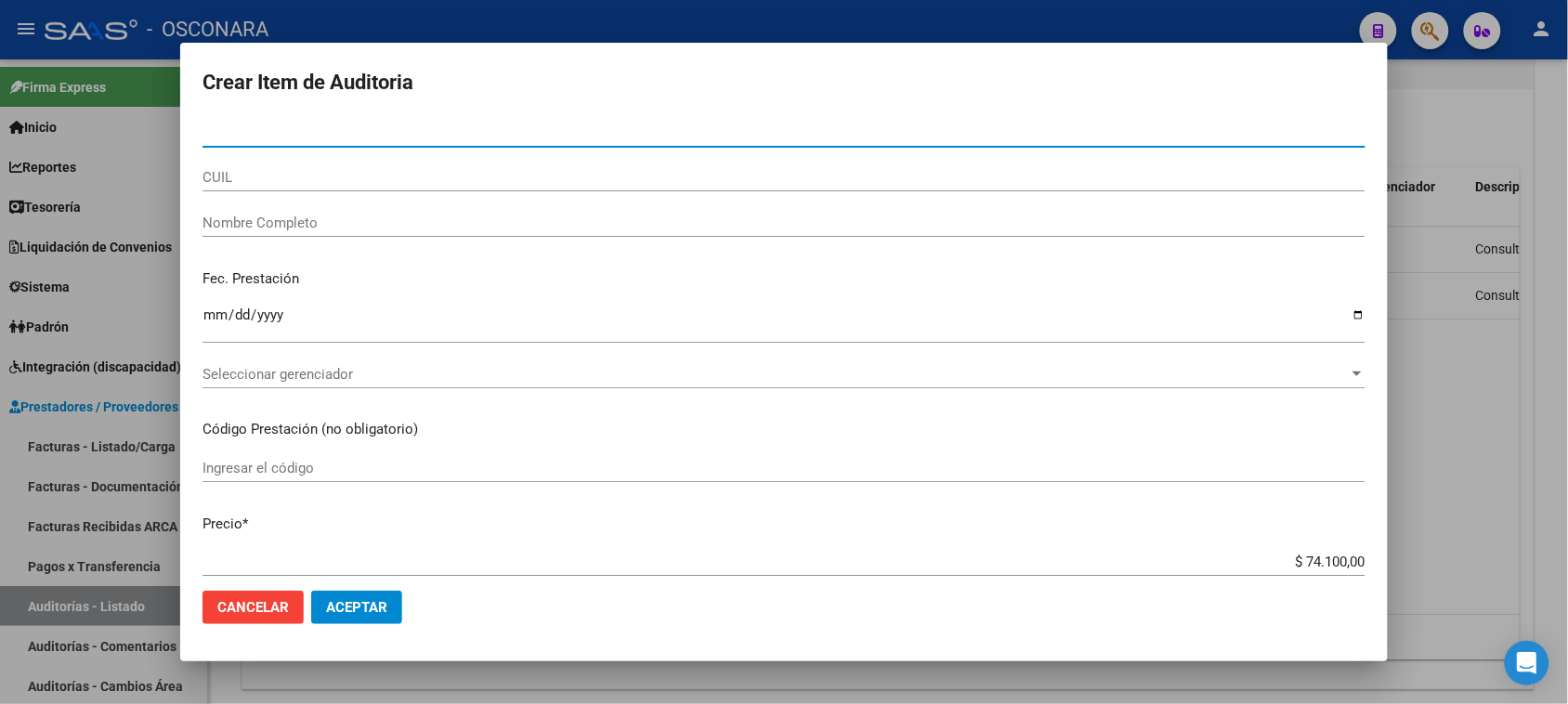
paste input "45091516"
type input "45091516"
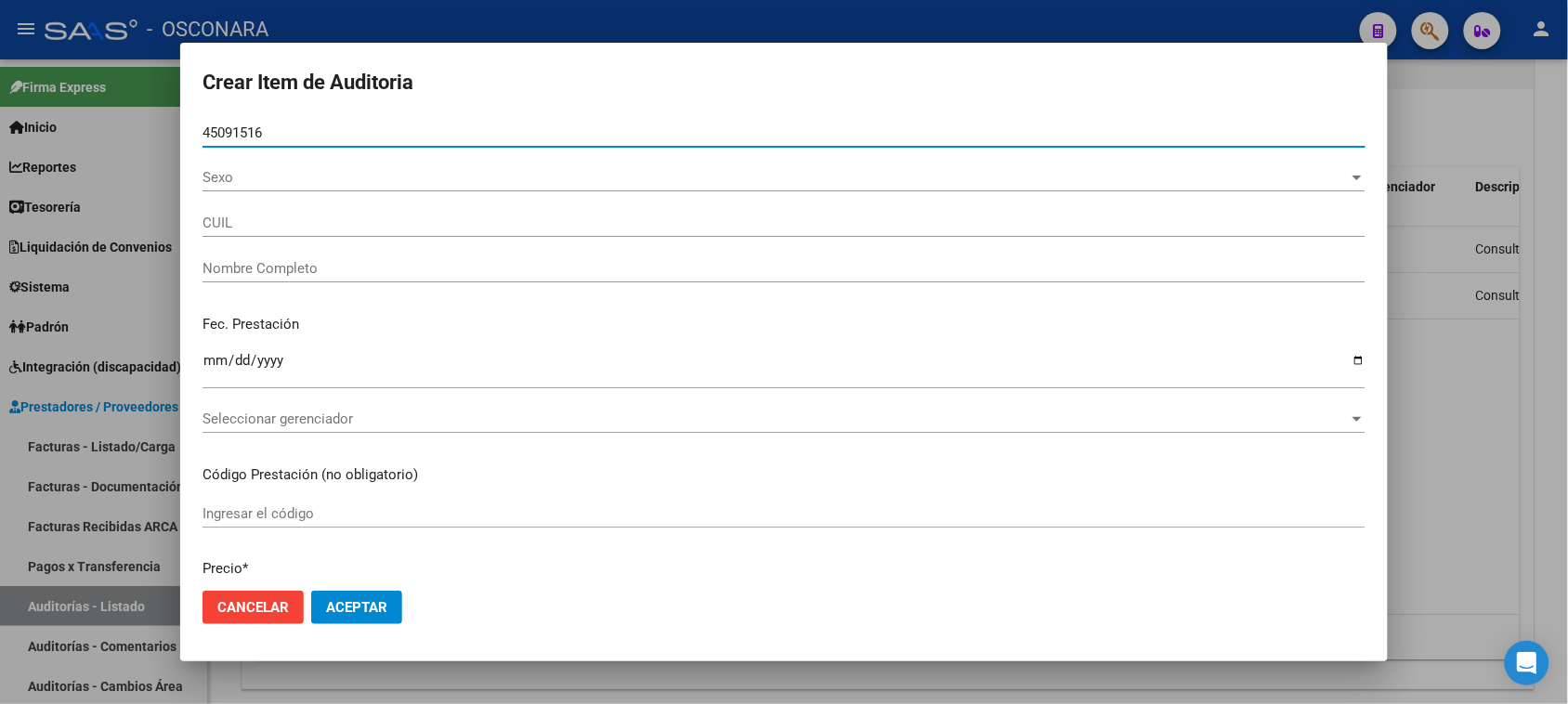
type input "27450915160"
type input "HEREDIA LOURDES MICAELA"
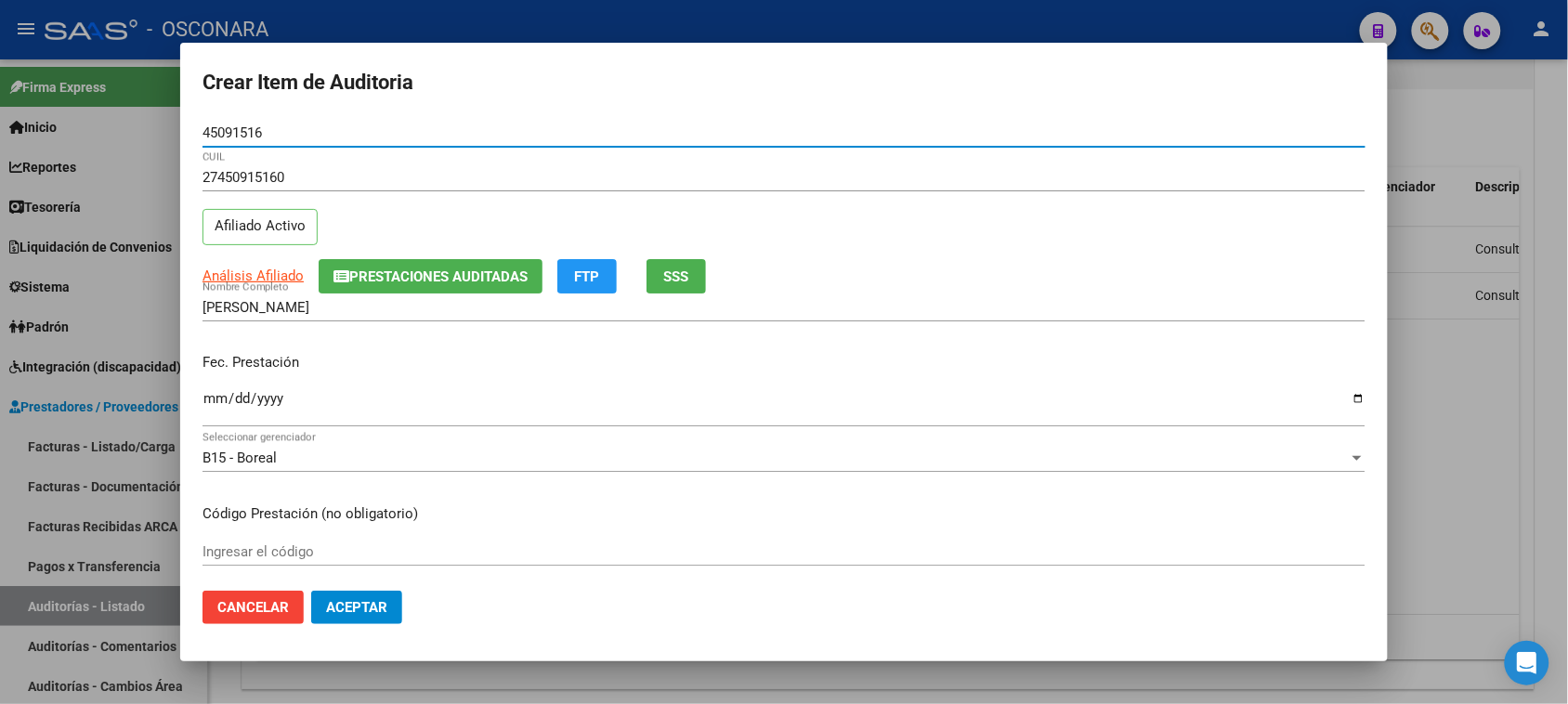
type input "45091516"
click at [203, 396] on input "Ingresar la fecha" at bounding box center [784, 406] width 1163 height 30
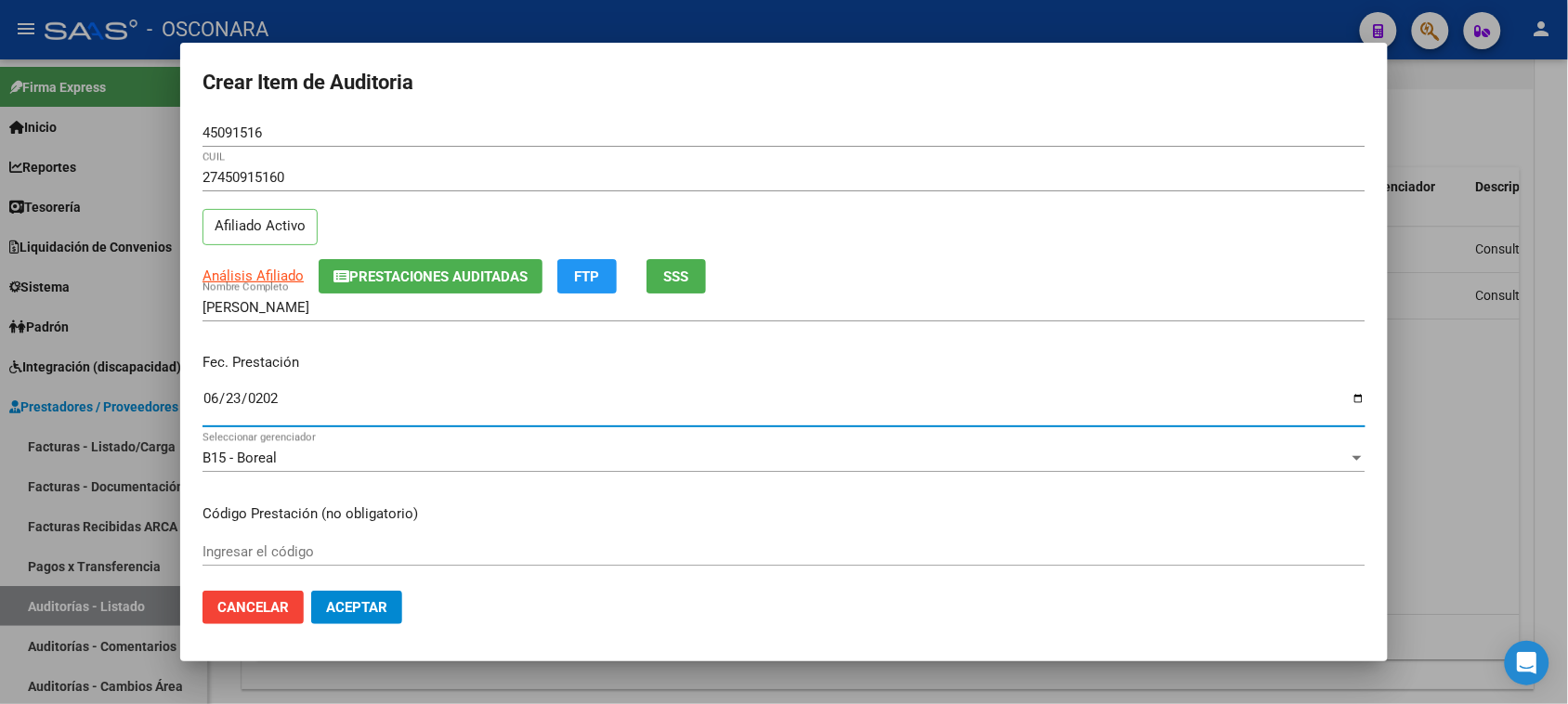
type input "[DATE]"
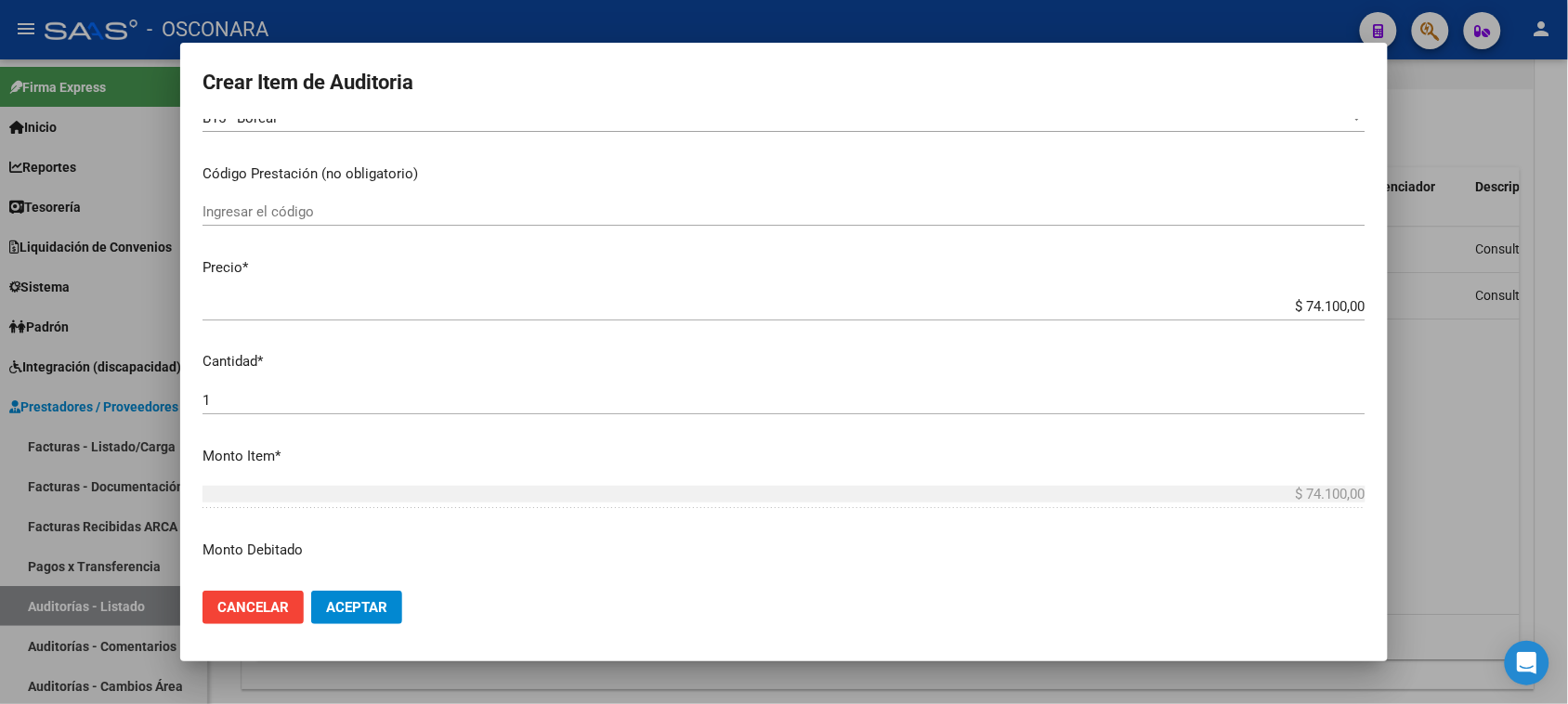
scroll to position [348, 0]
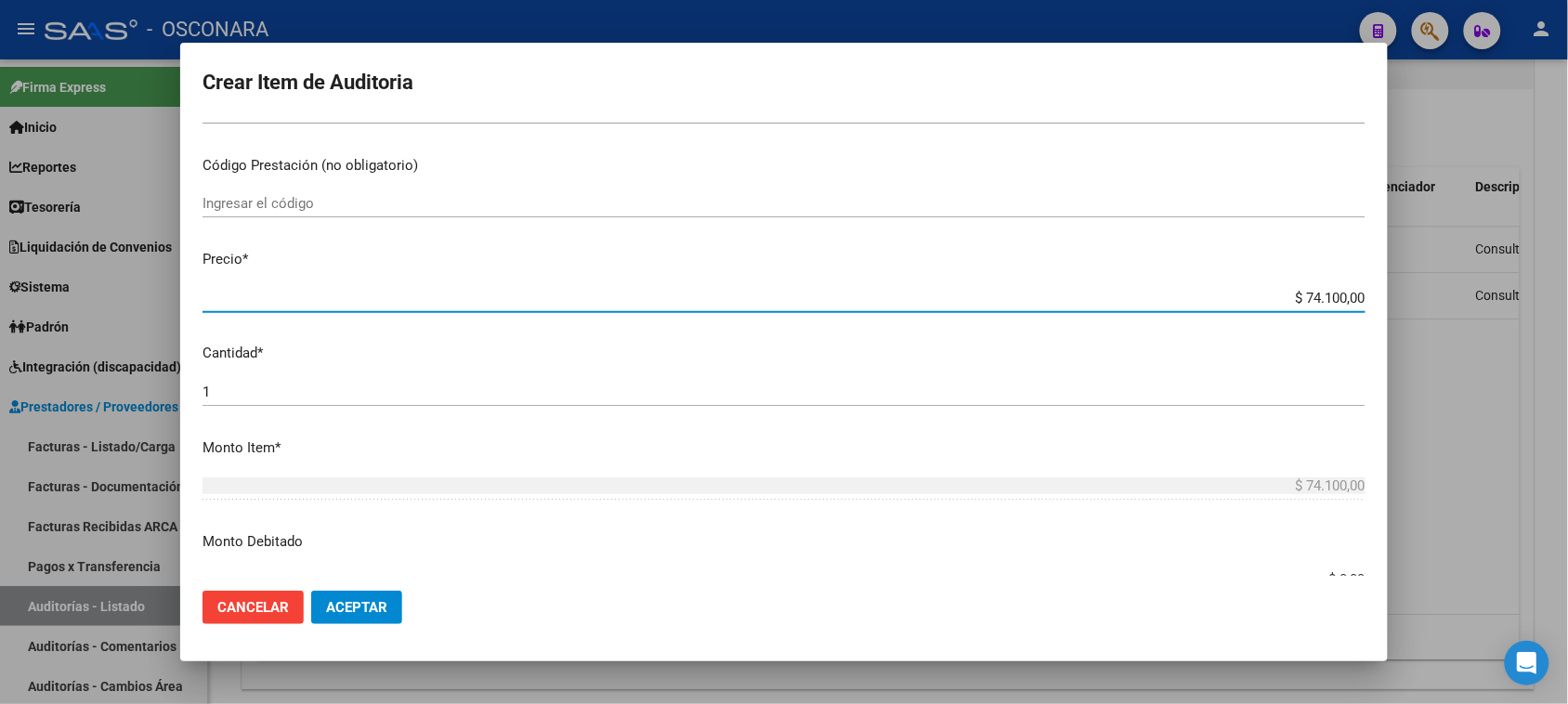
drag, startPoint x: 1290, startPoint y: 292, endPoint x: 1328, endPoint y: 300, distance: 38.8
click at [1328, 300] on input "$ 74.100,00" at bounding box center [784, 298] width 1163 height 17
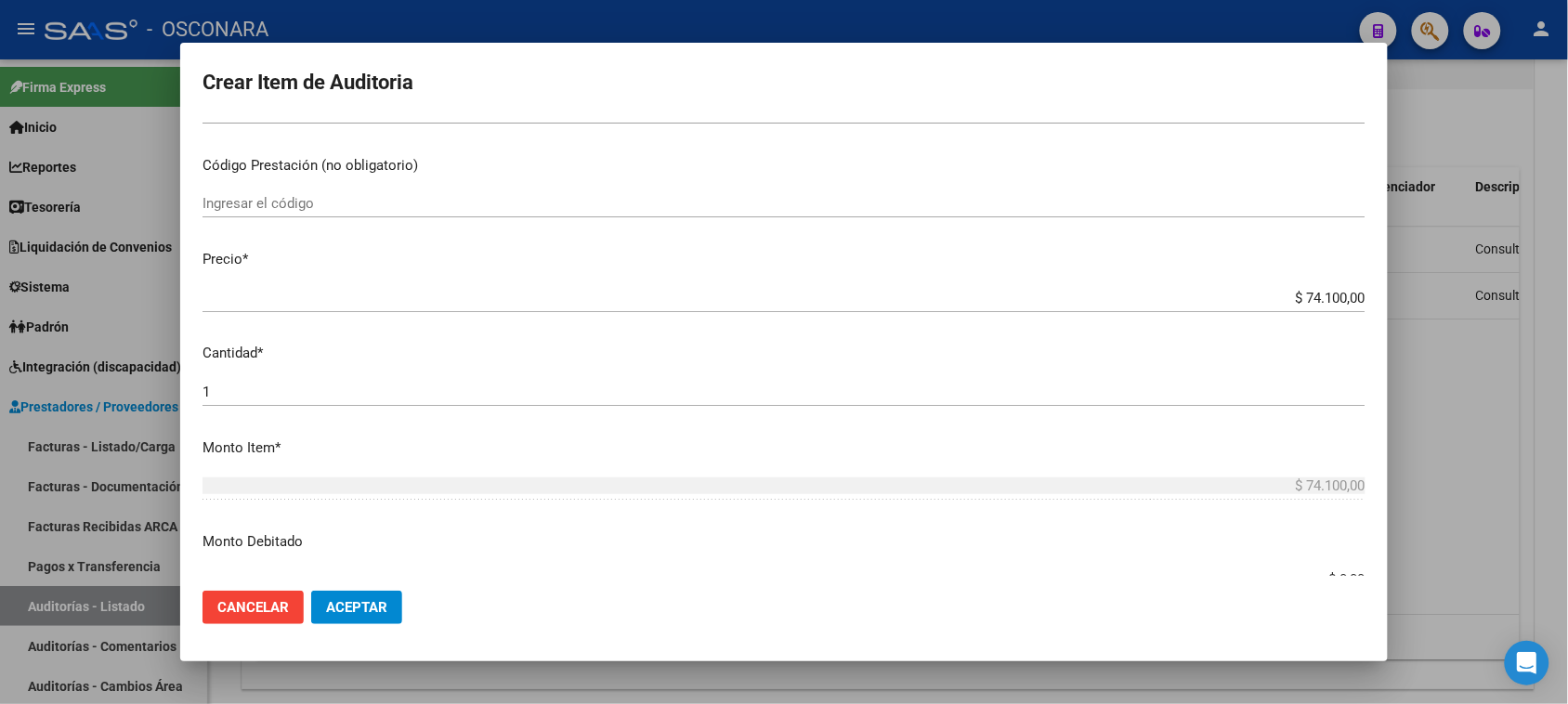
click at [1297, 264] on p "Precio *" at bounding box center [784, 260] width 1163 height 21
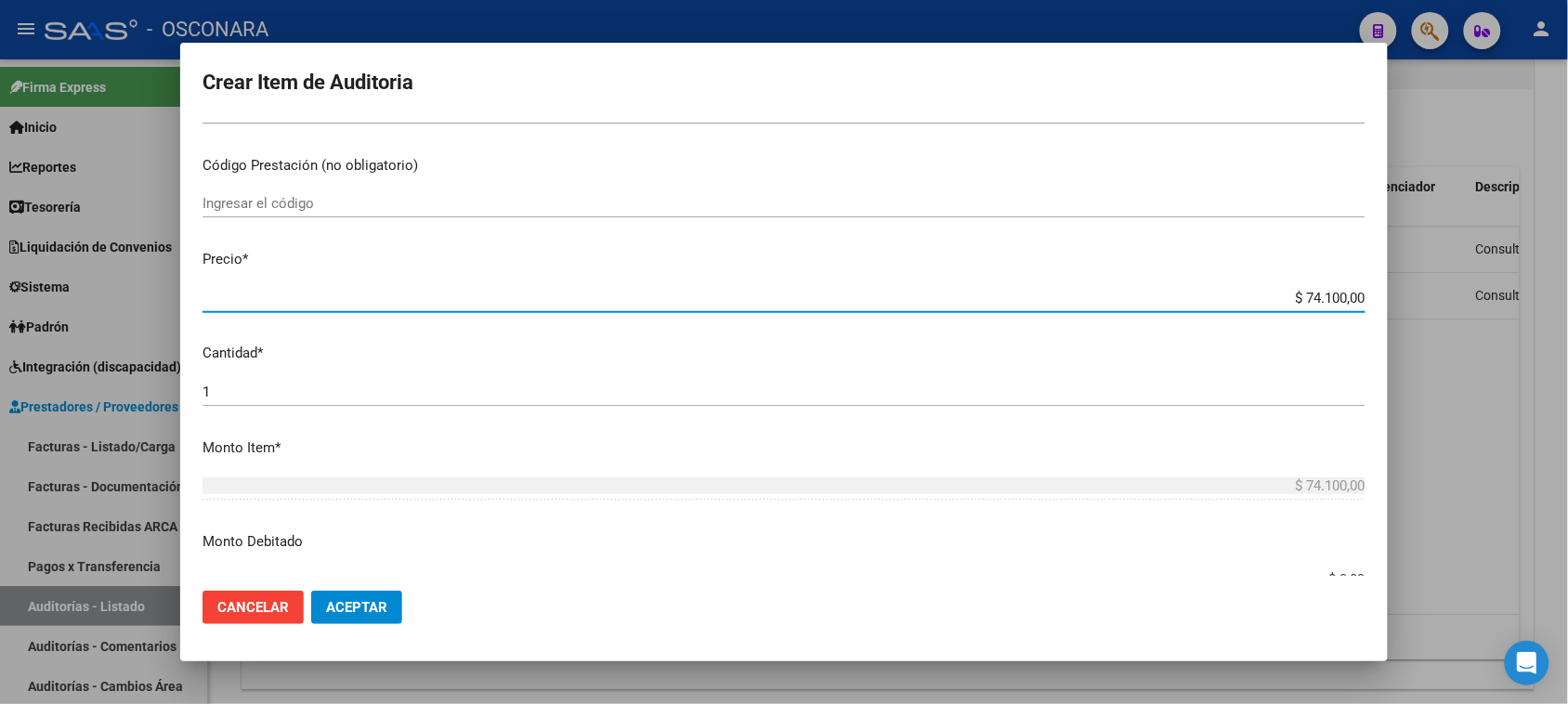
drag, startPoint x: 1289, startPoint y: 295, endPoint x: 1330, endPoint y: 304, distance: 42.0
click at [1330, 304] on input "$ 74.100,00" at bounding box center [784, 298] width 1163 height 17
type input "$ 3,00"
type input "$ 39,00"
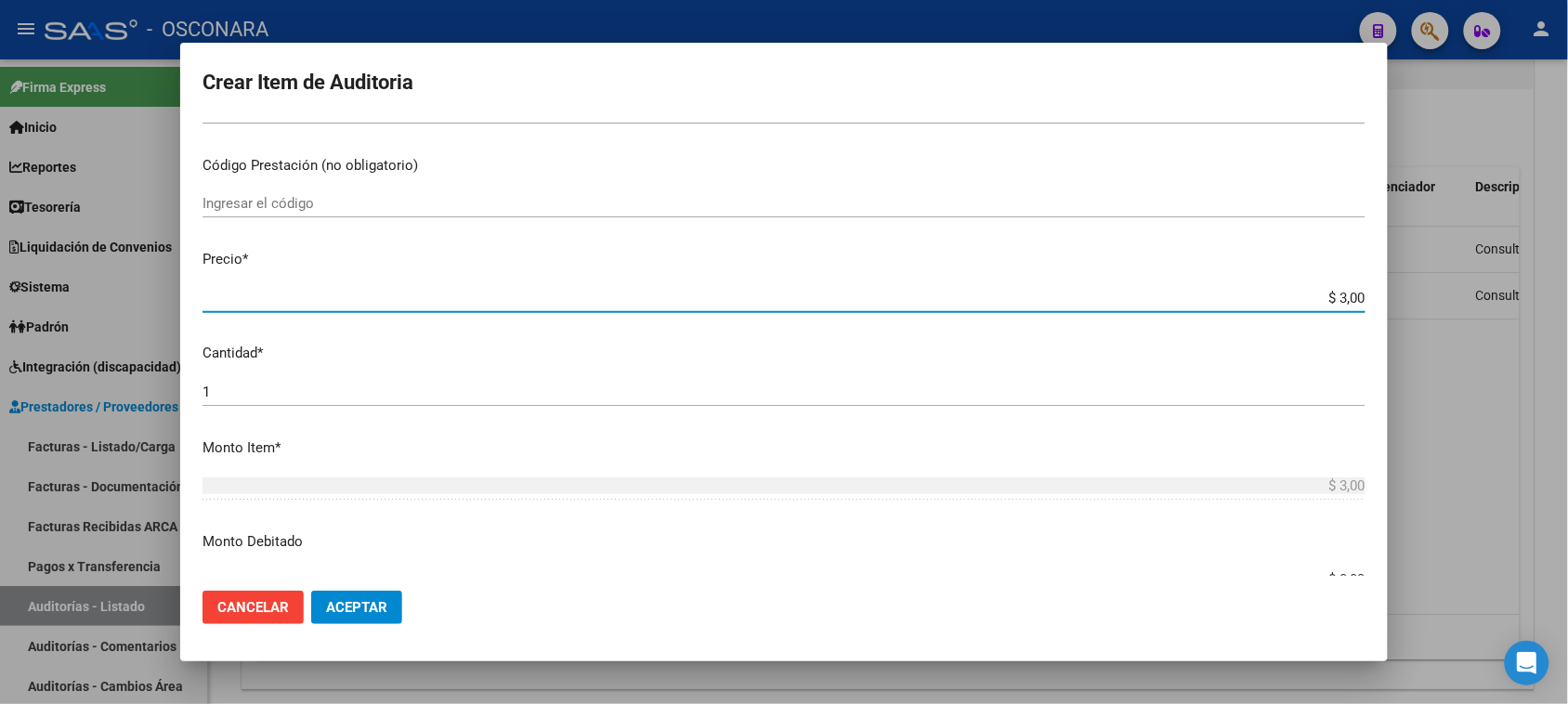
type input "$ 39,00"
type input "$ 390,00"
type input "$ 3.900,00"
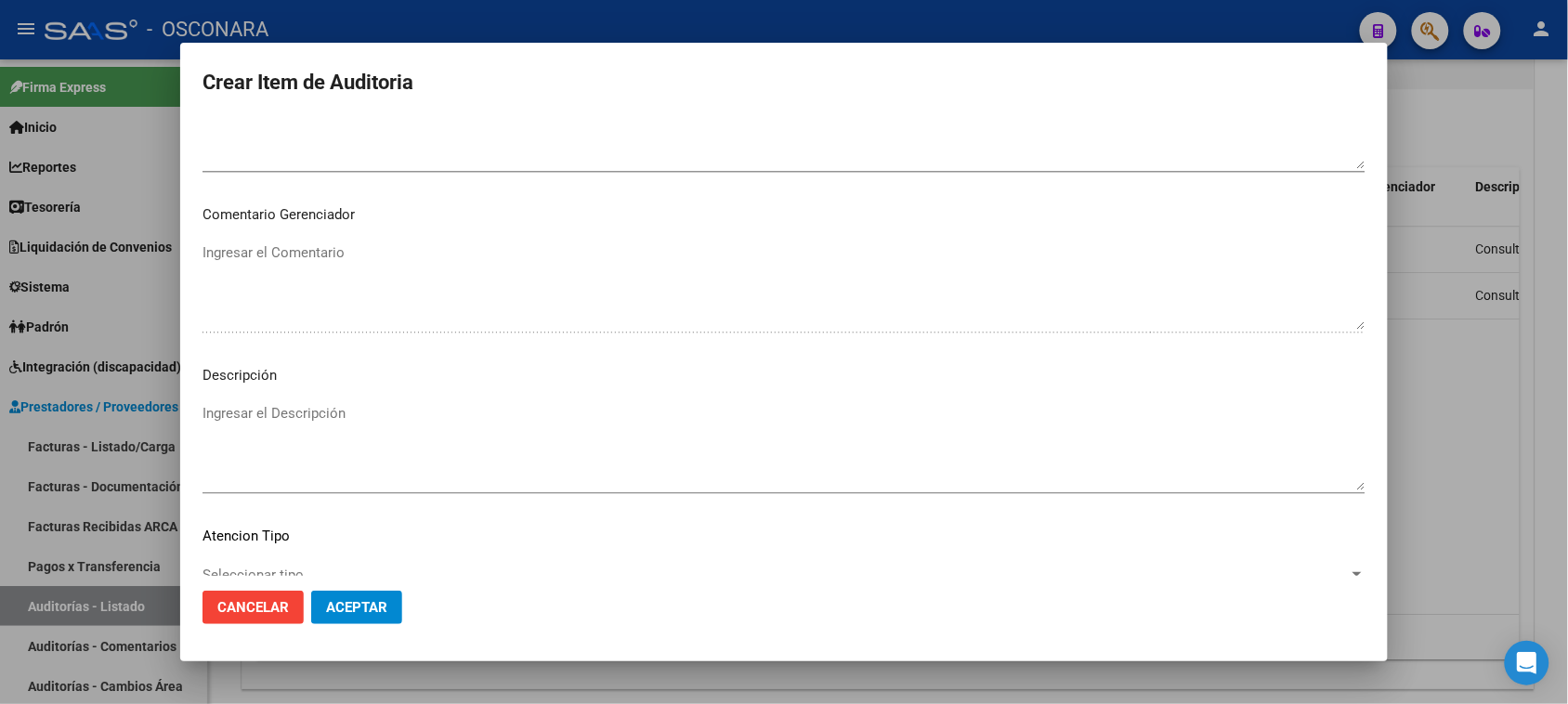
scroll to position [1161, 0]
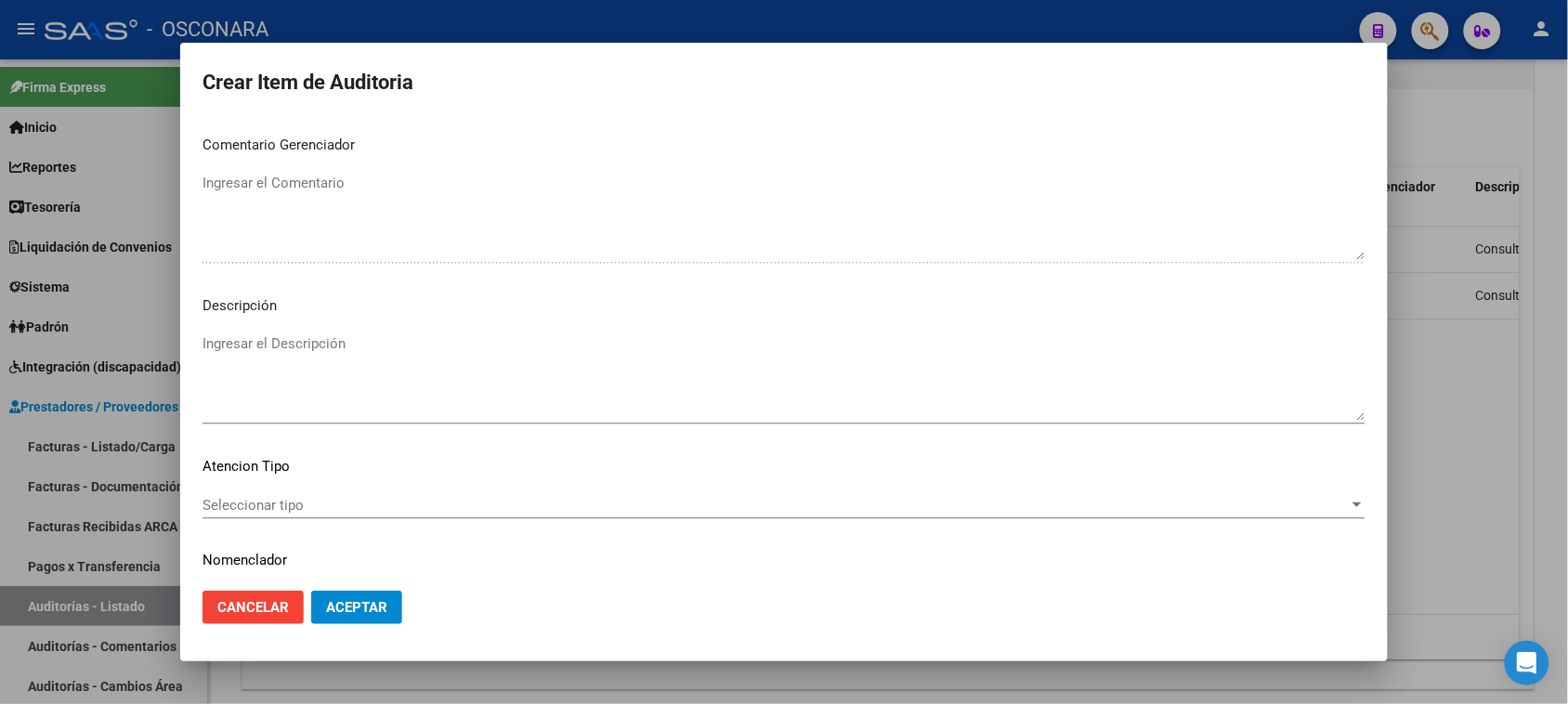
click at [345, 345] on textarea "Ingresar el Descripción" at bounding box center [784, 376] width 1163 height 87
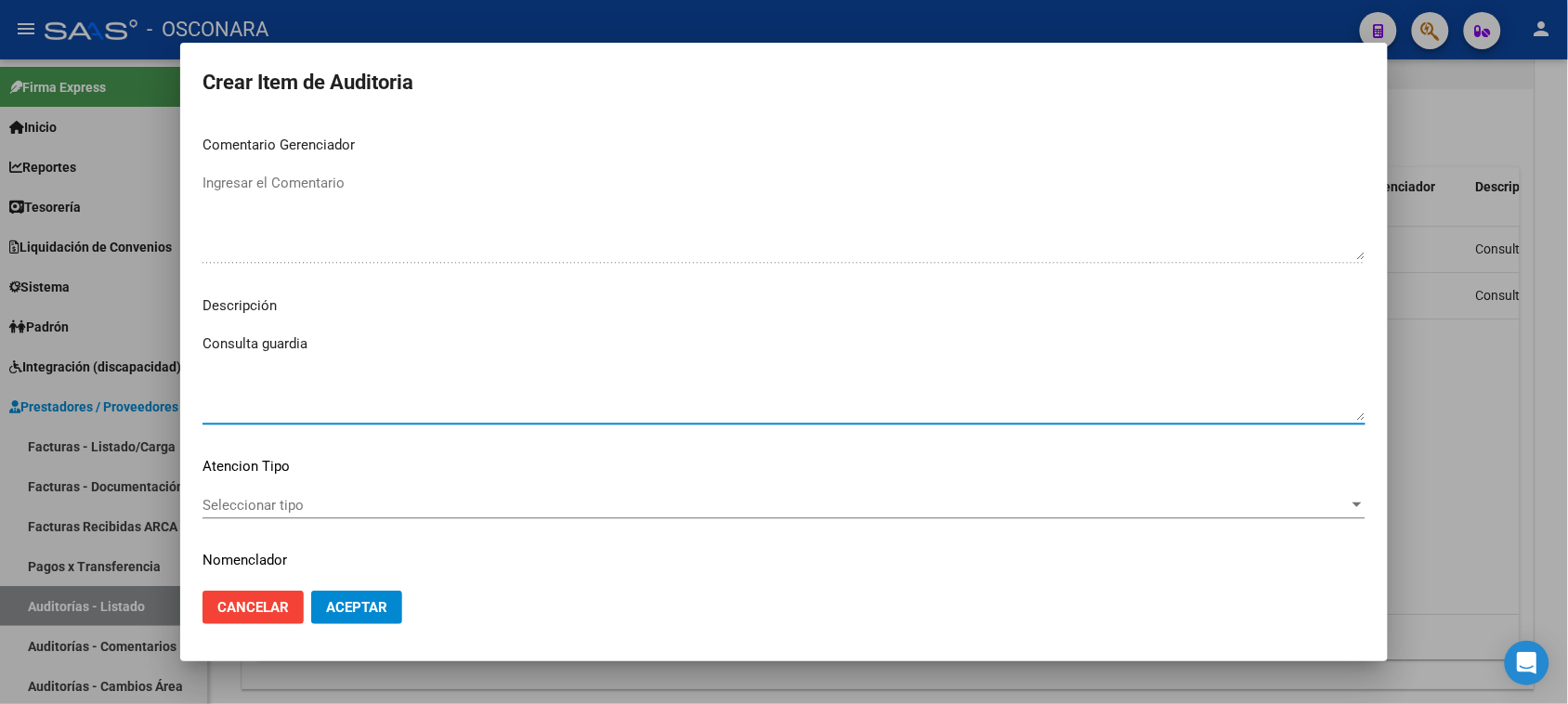
scroll to position [1213, 0]
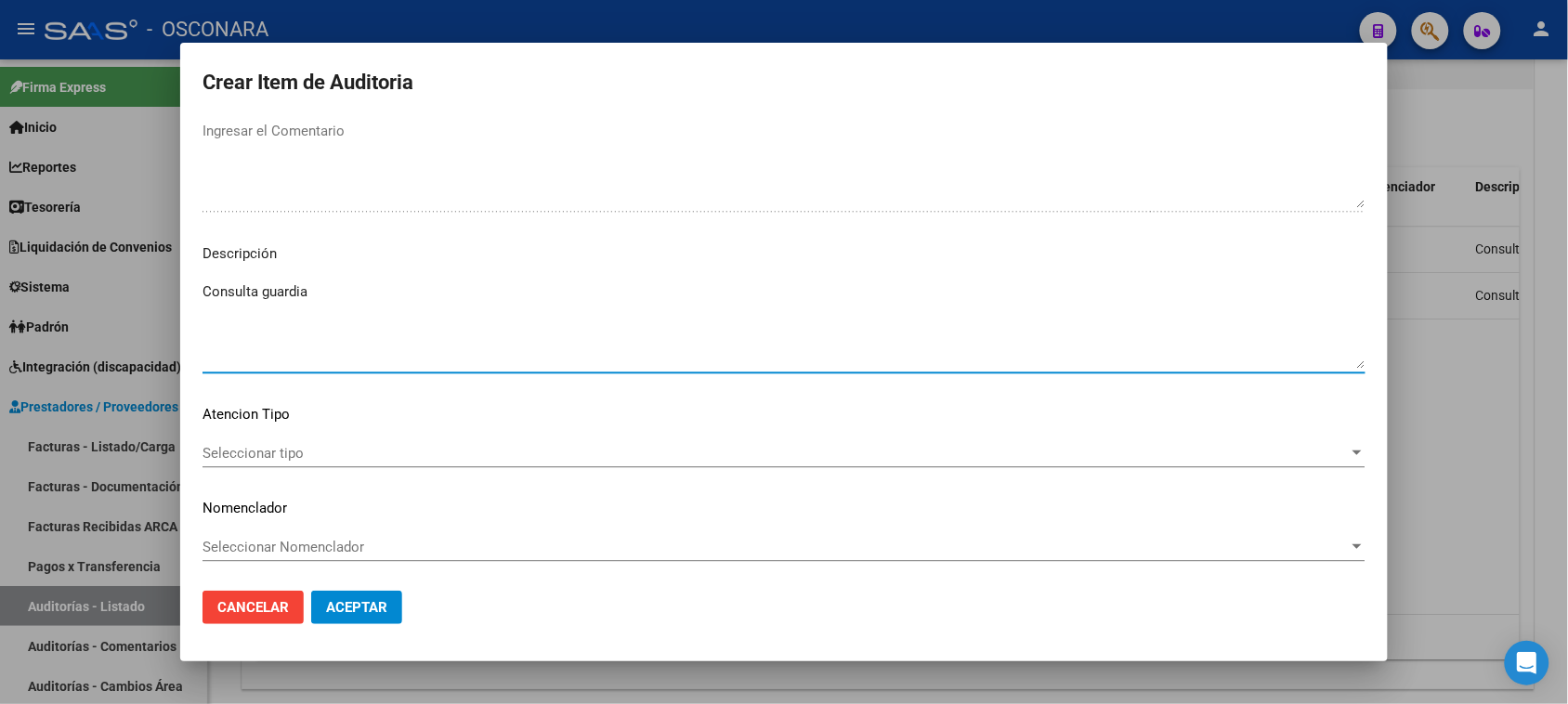
type textarea "Consulta guardia"
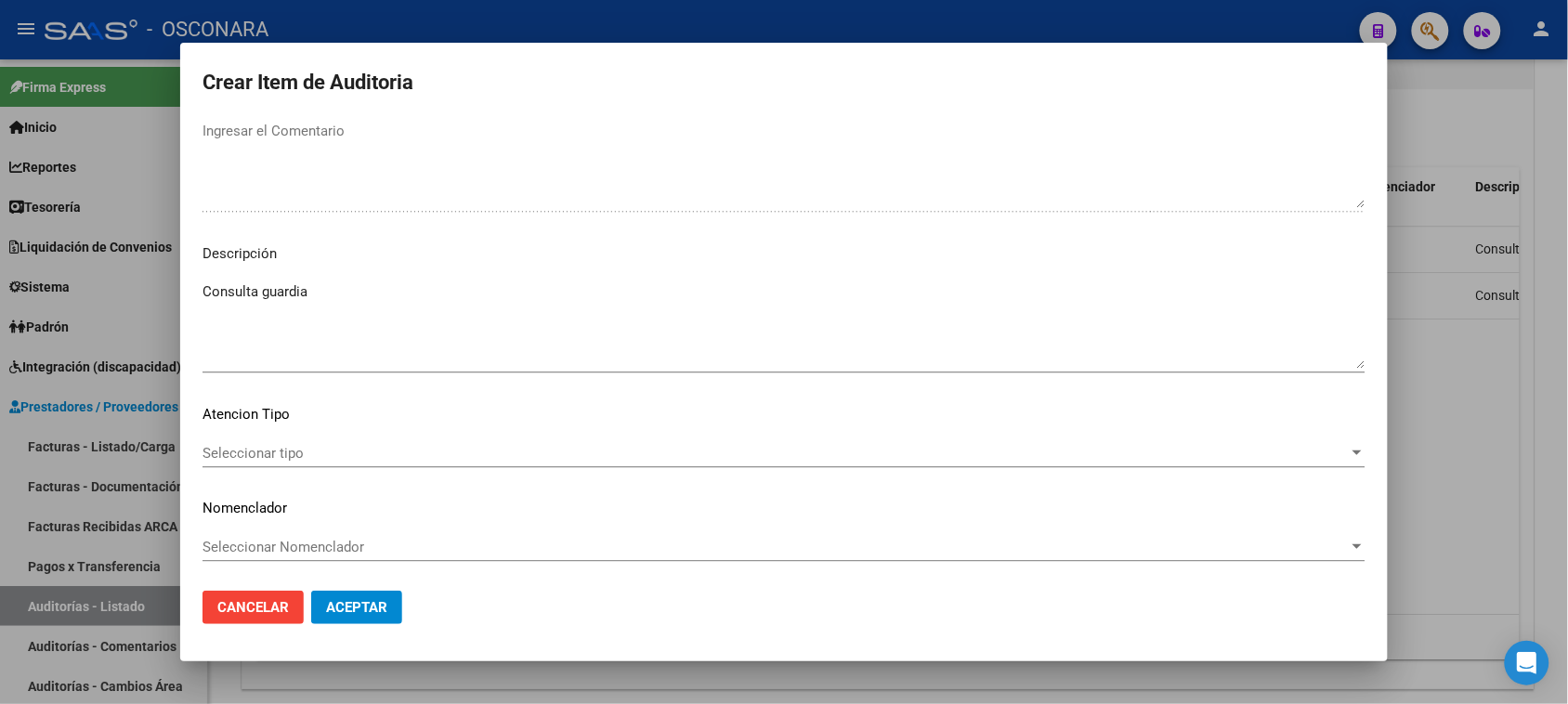
click at [280, 442] on div "Seleccionar tipo Seleccionar tipo" at bounding box center [784, 453] width 1163 height 28
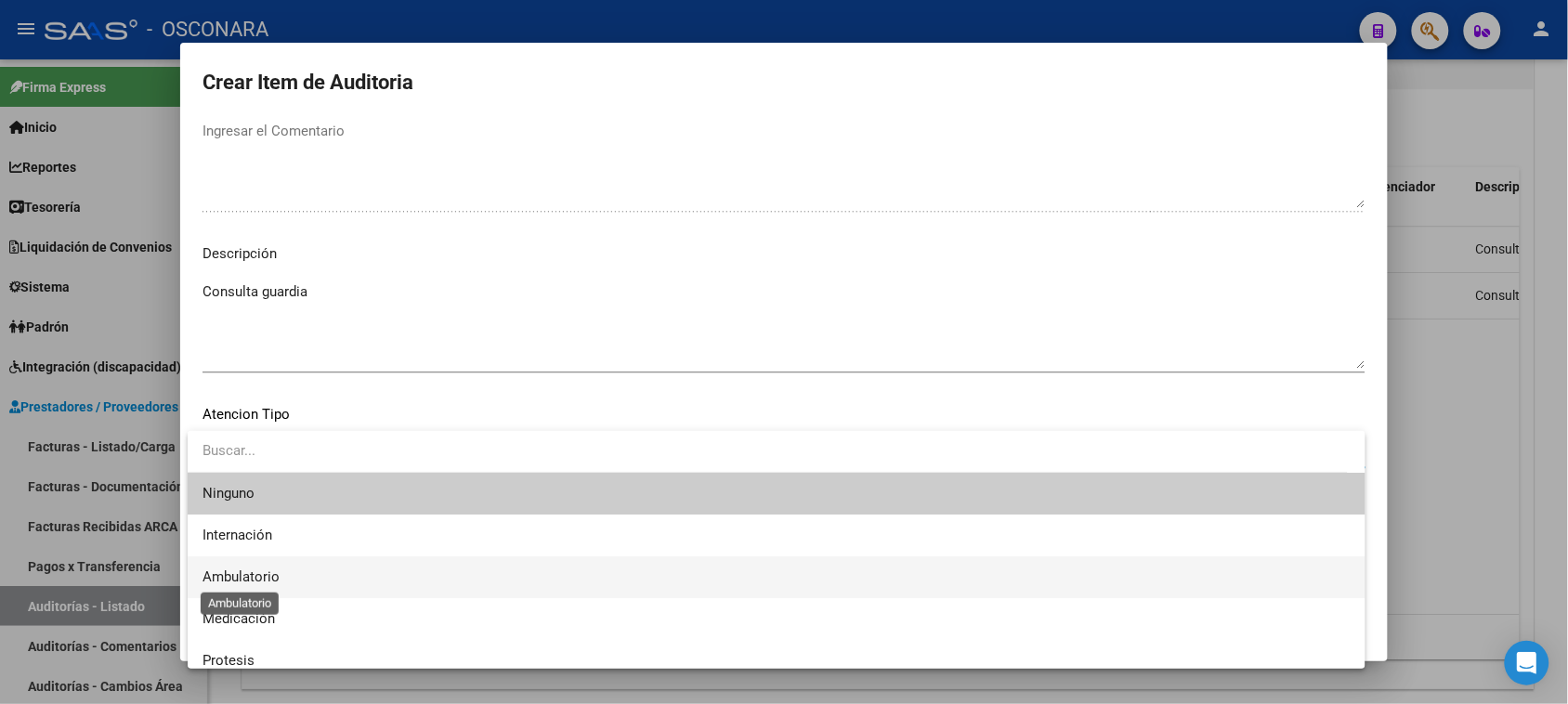
click at [270, 579] on span "Ambulatorio" at bounding box center [241, 577] width 78 height 17
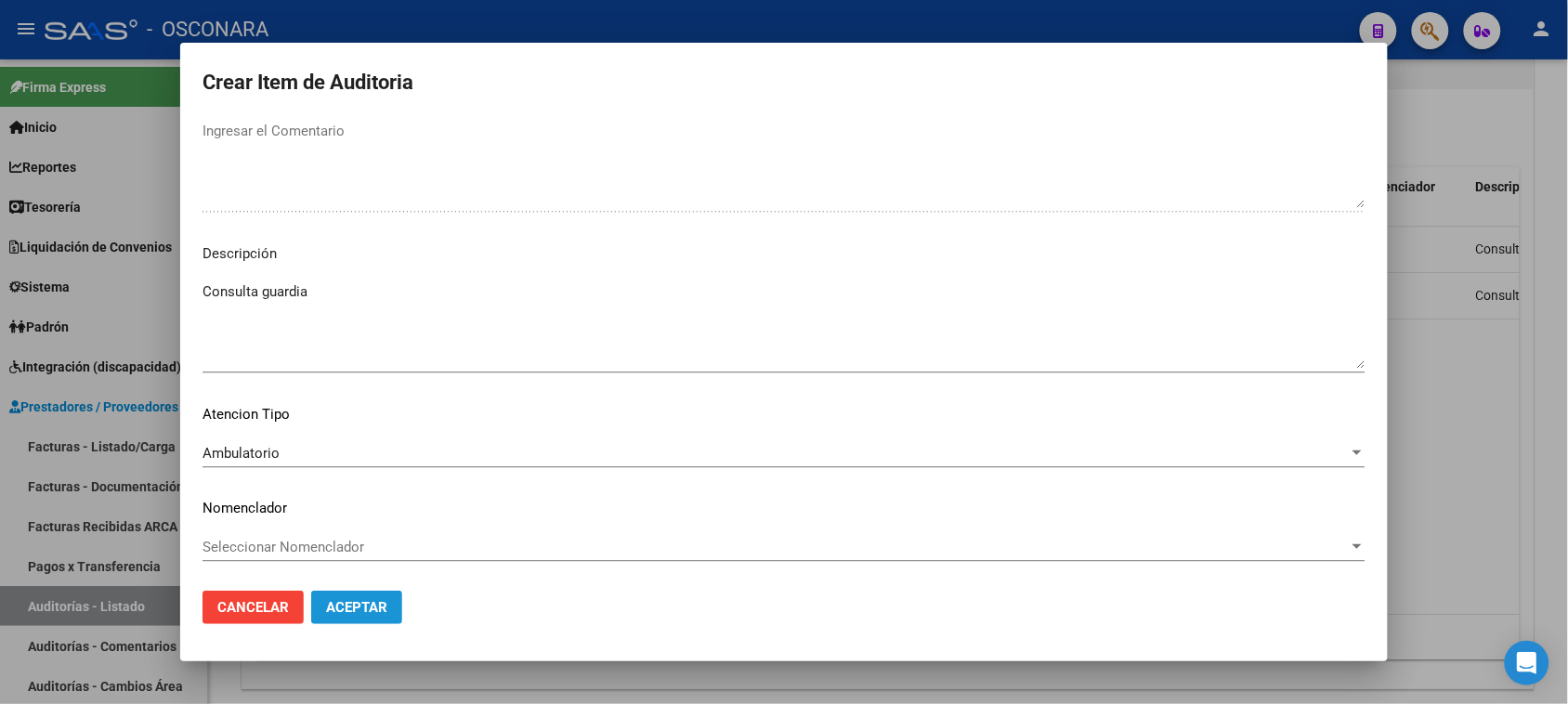
click at [381, 611] on span "Aceptar" at bounding box center [357, 608] width 62 height 17
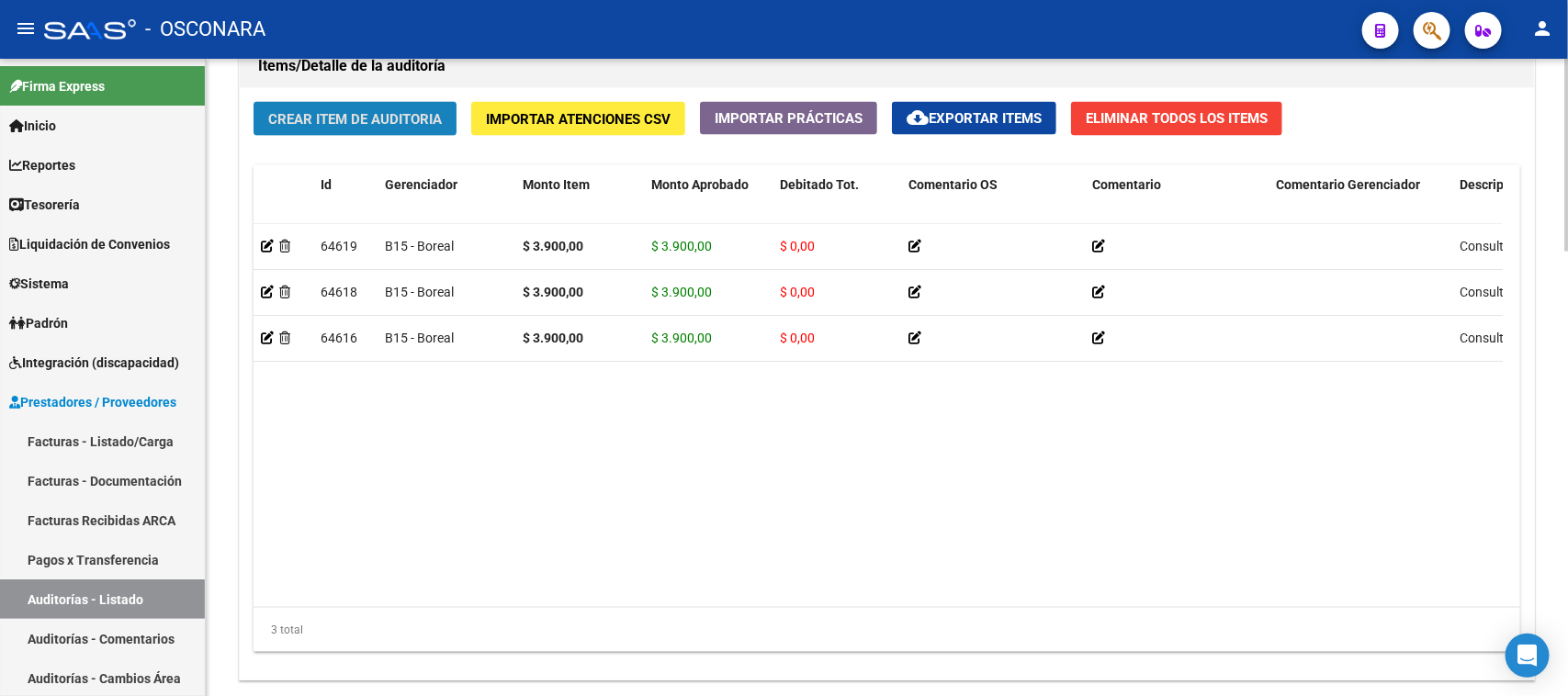
click at [365, 111] on span "Crear Item de Auditoria" at bounding box center [355, 119] width 174 height 17
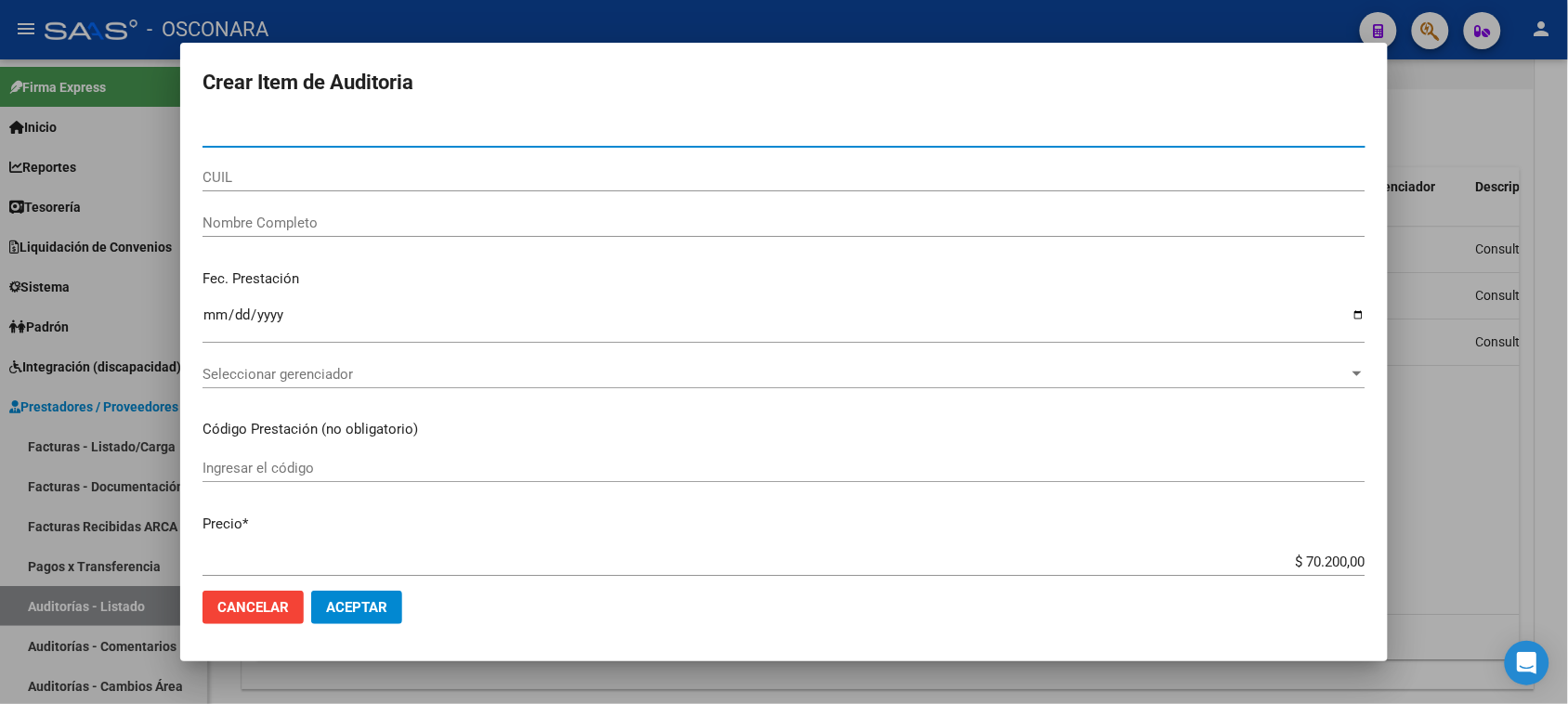
paste input "59714255"
type input "59714255"
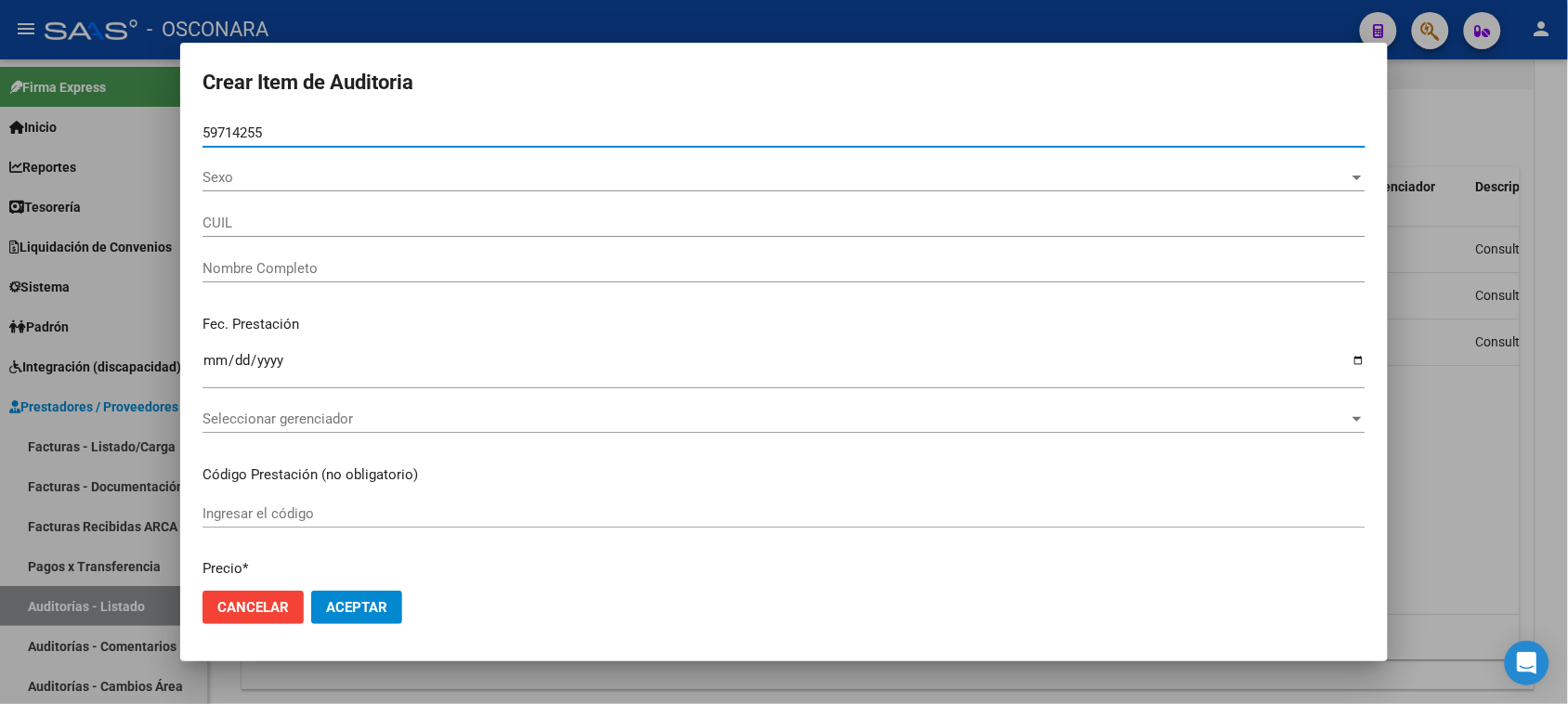
type input "27597142558"
type input "LELIEBRE GREGORICH TOMAS"
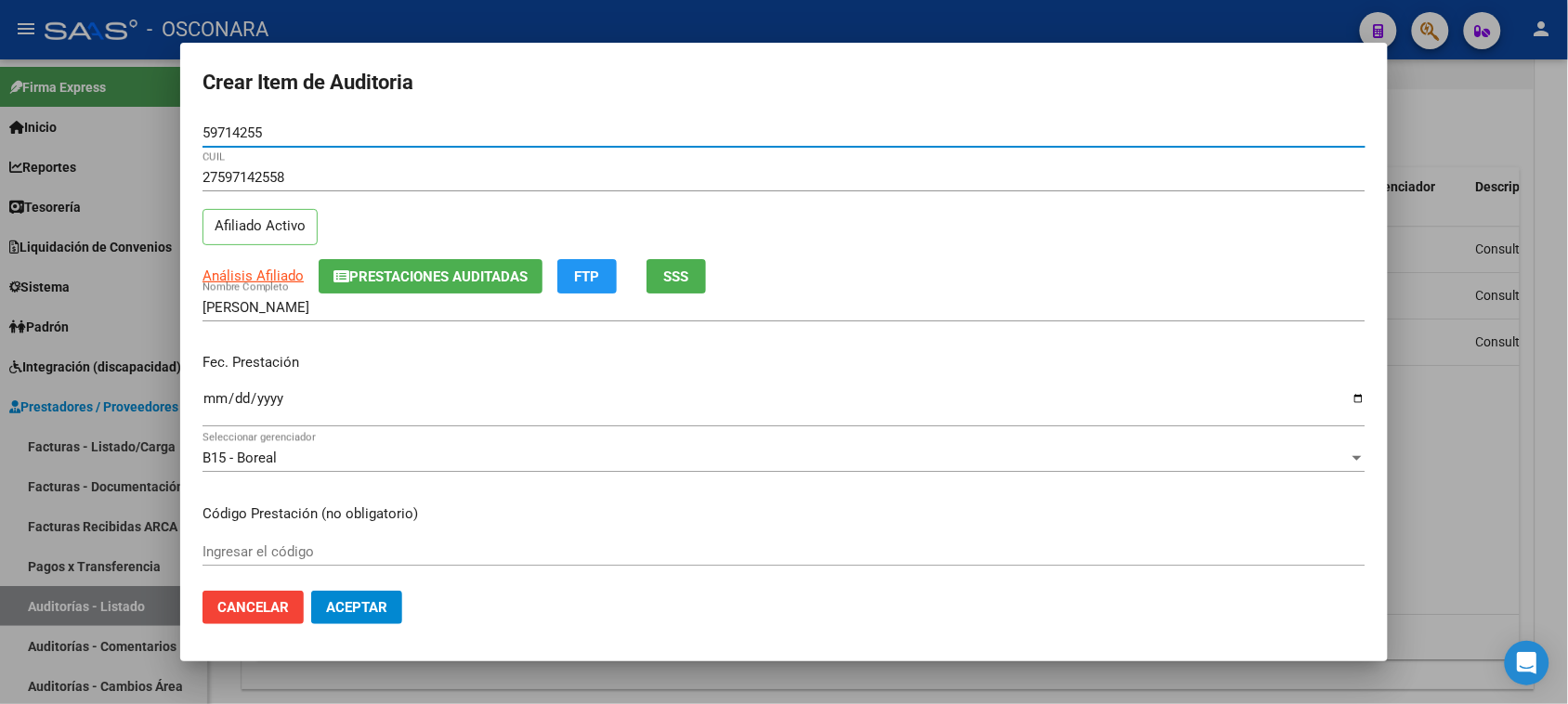
type input "59714255"
click at [203, 397] on input "Ingresar la fecha" at bounding box center [784, 406] width 1163 height 30
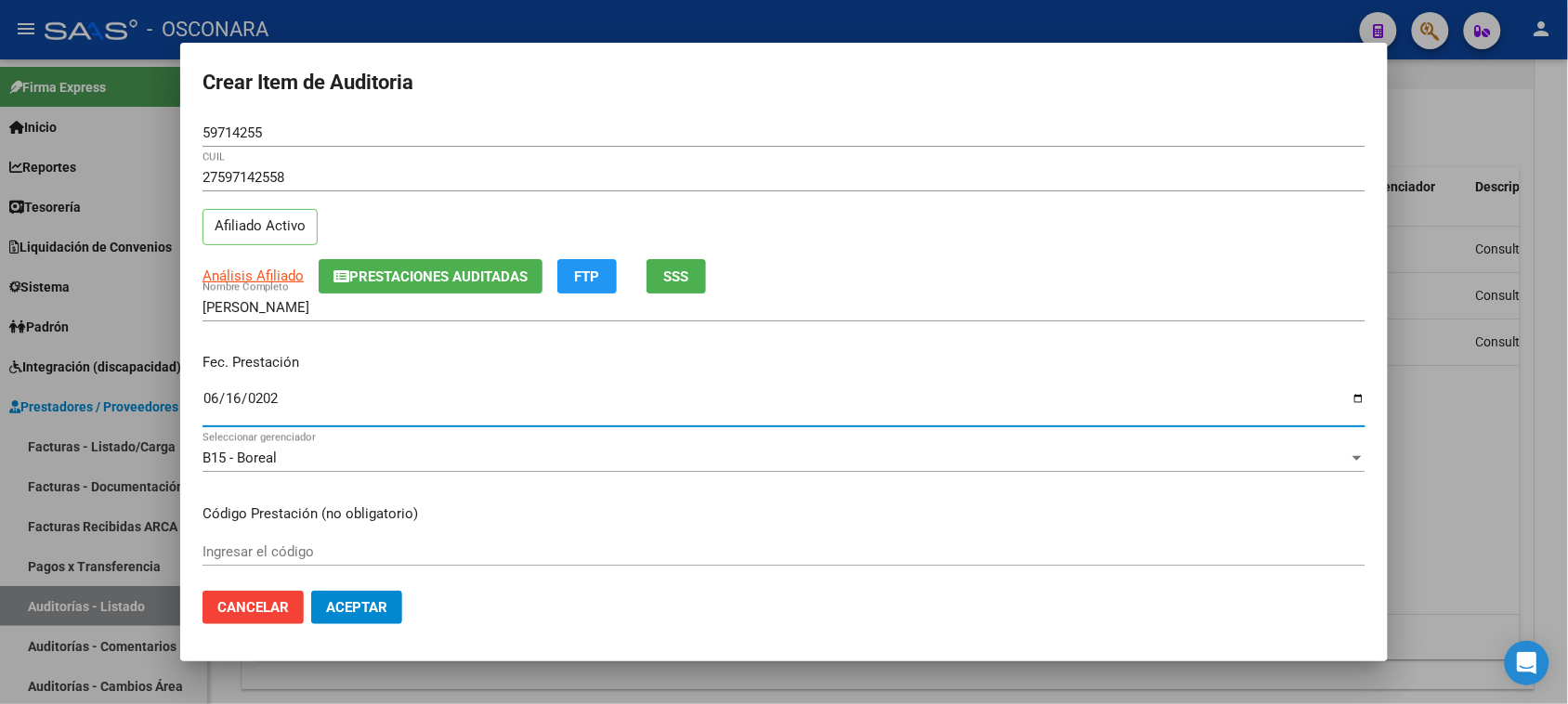
type input "2025-06-16"
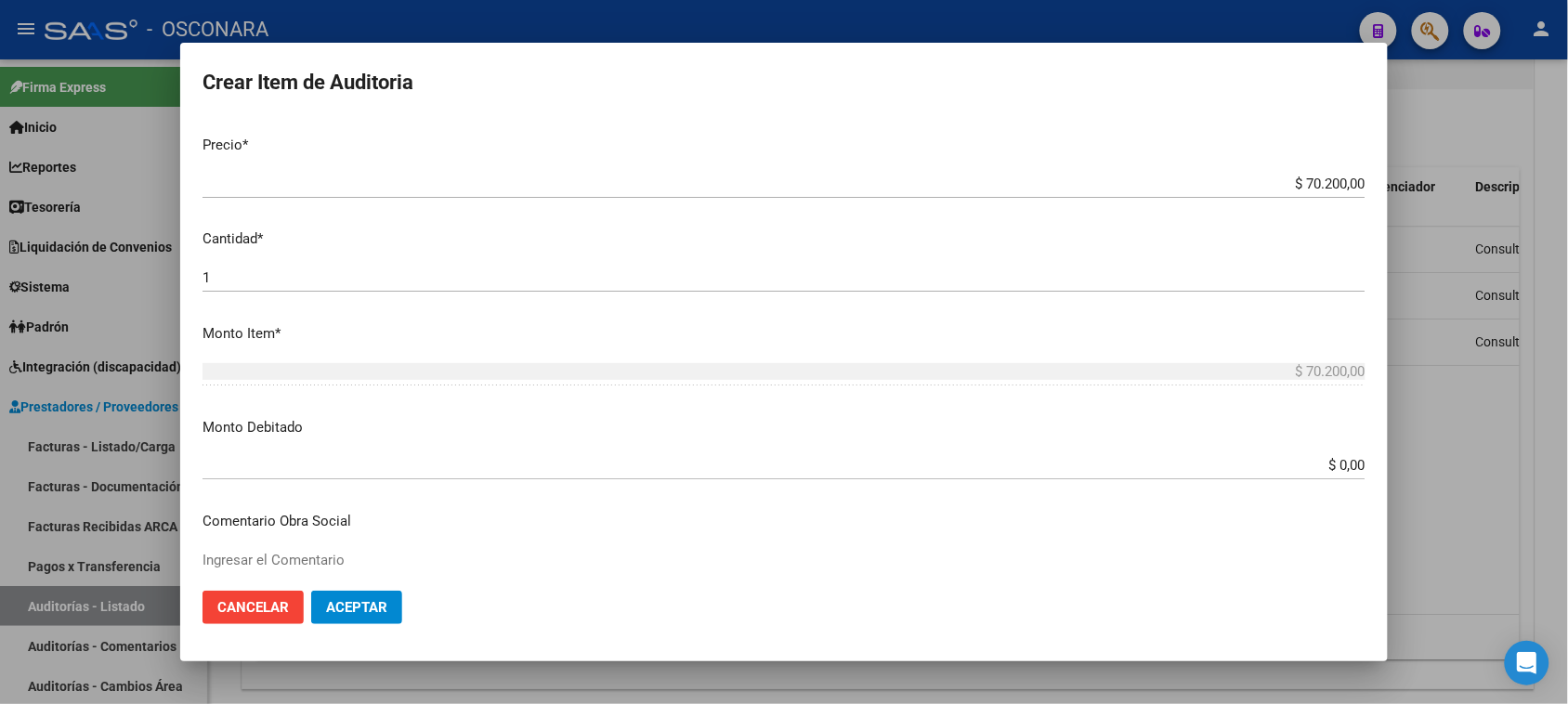
scroll to position [464, 0]
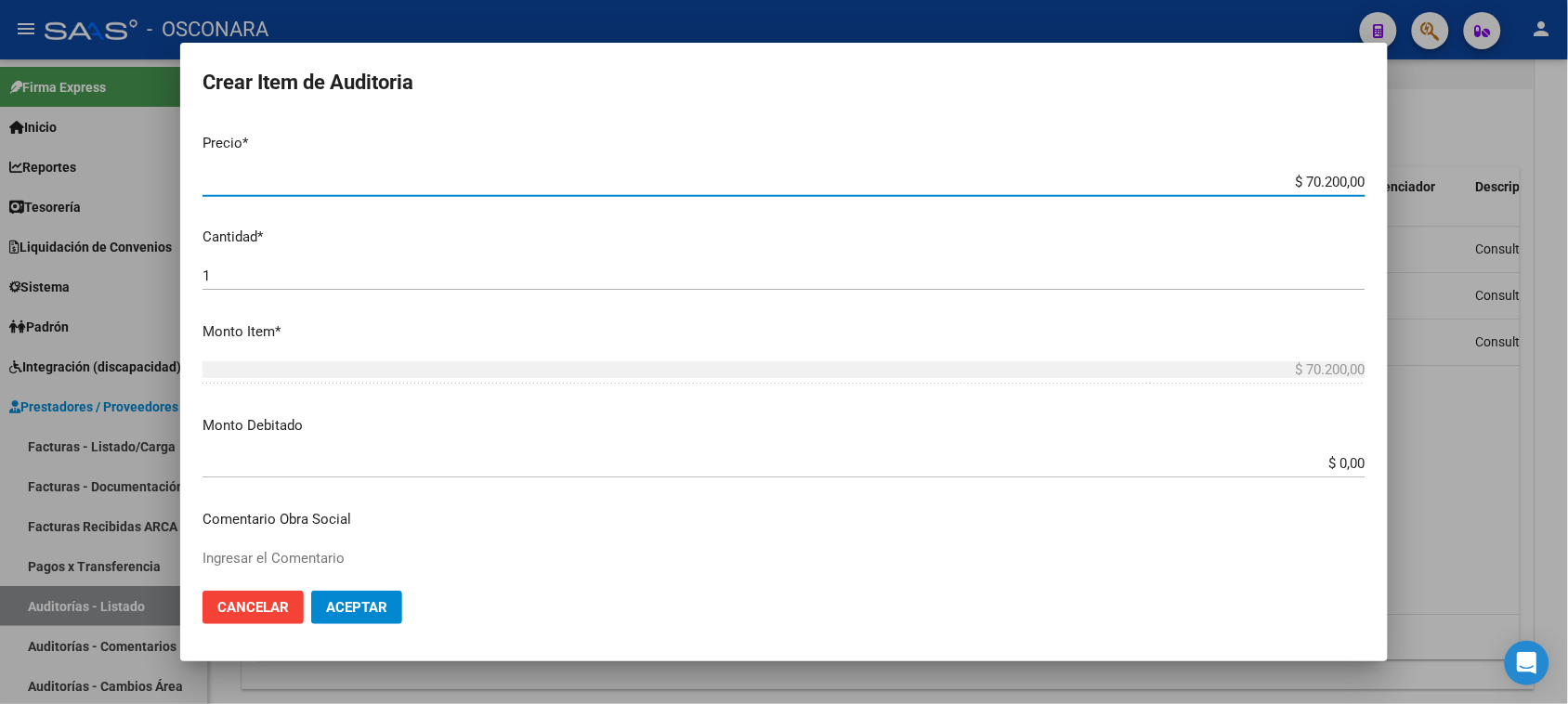
drag, startPoint x: 1291, startPoint y: 177, endPoint x: 1329, endPoint y: 191, distance: 40.5
click at [1329, 191] on div "$ 70.200,00 Ingresar el precio" at bounding box center [784, 182] width 1163 height 28
type input "$ 3,00"
type input "$ 39,00"
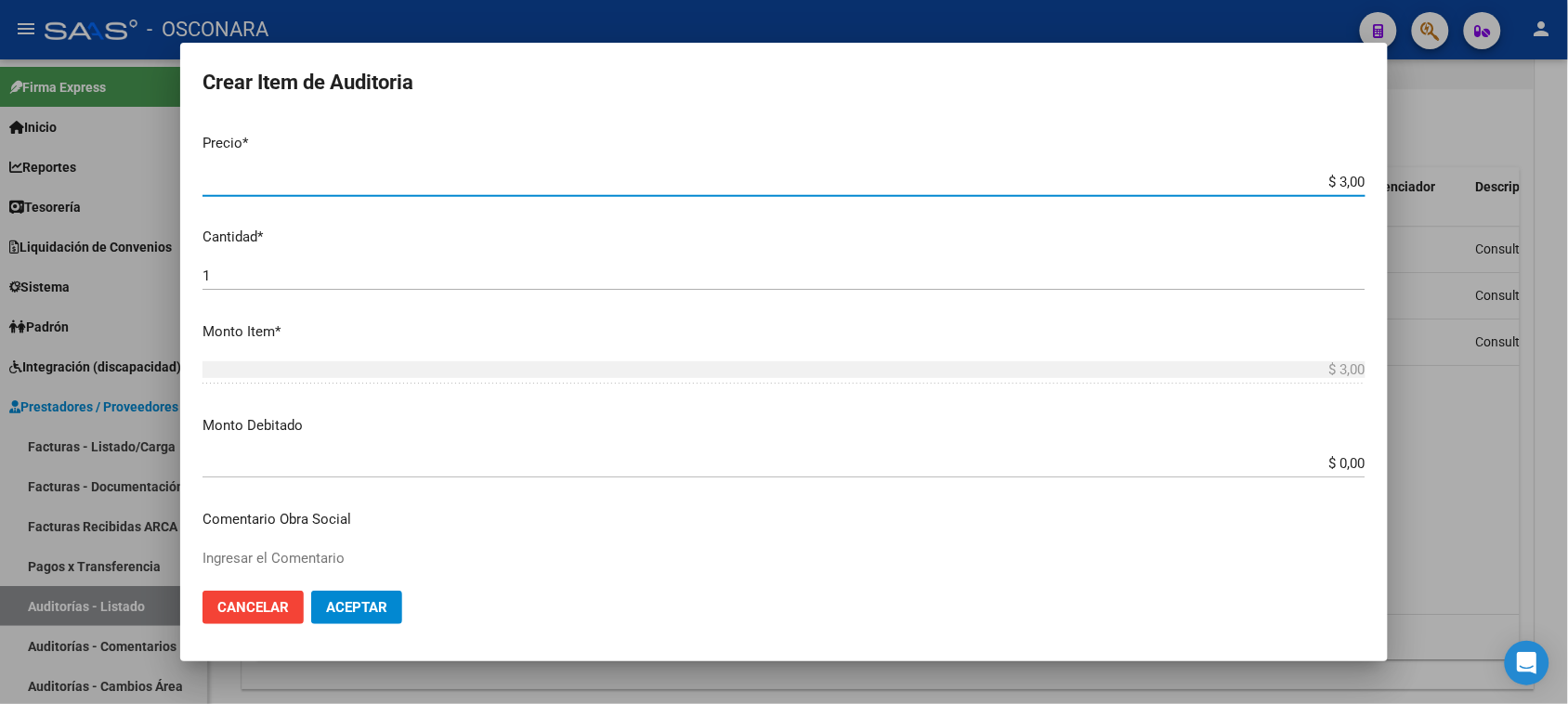
type input "$ 39,00"
type input "$ 390,00"
type input "$ 3.900,00"
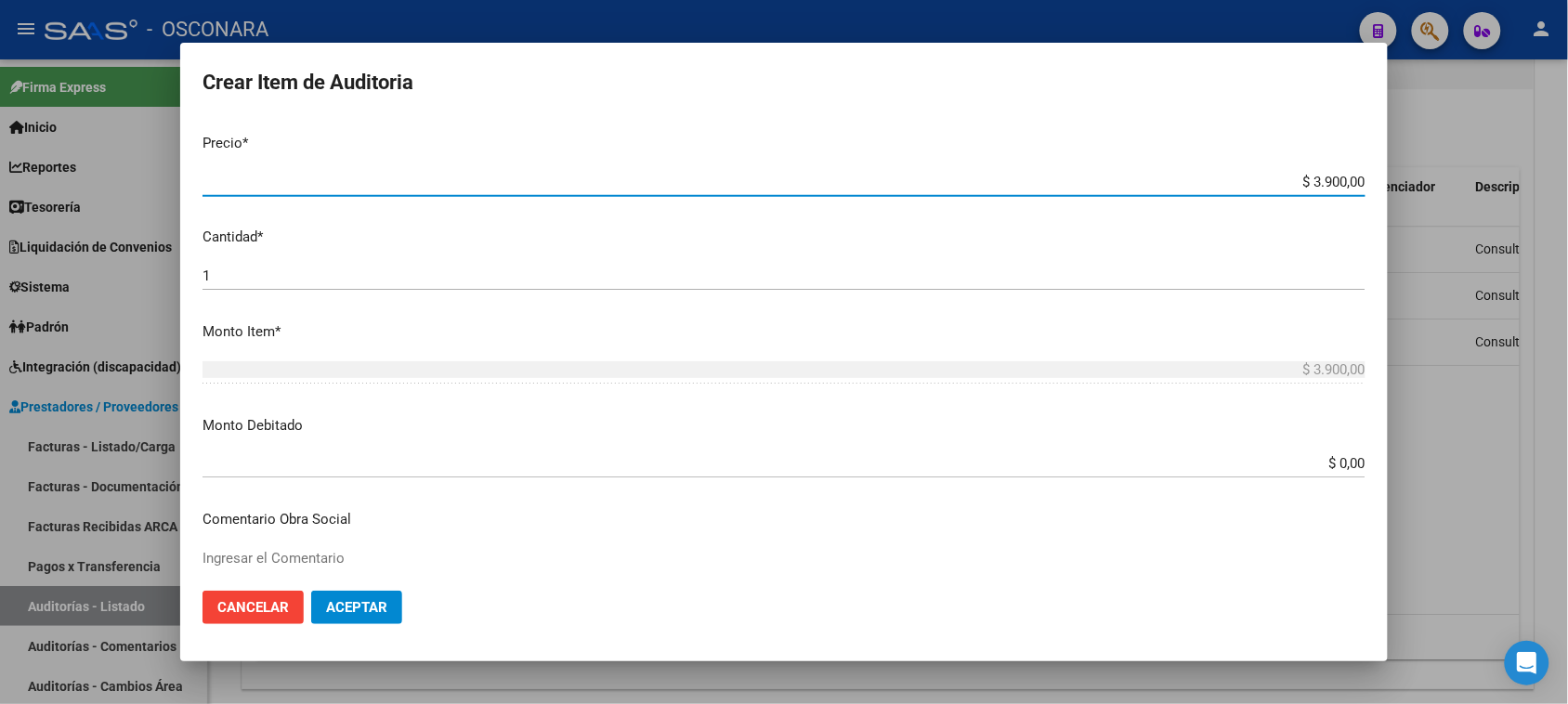
click at [367, 267] on input "1" at bounding box center [784, 275] width 1163 height 17
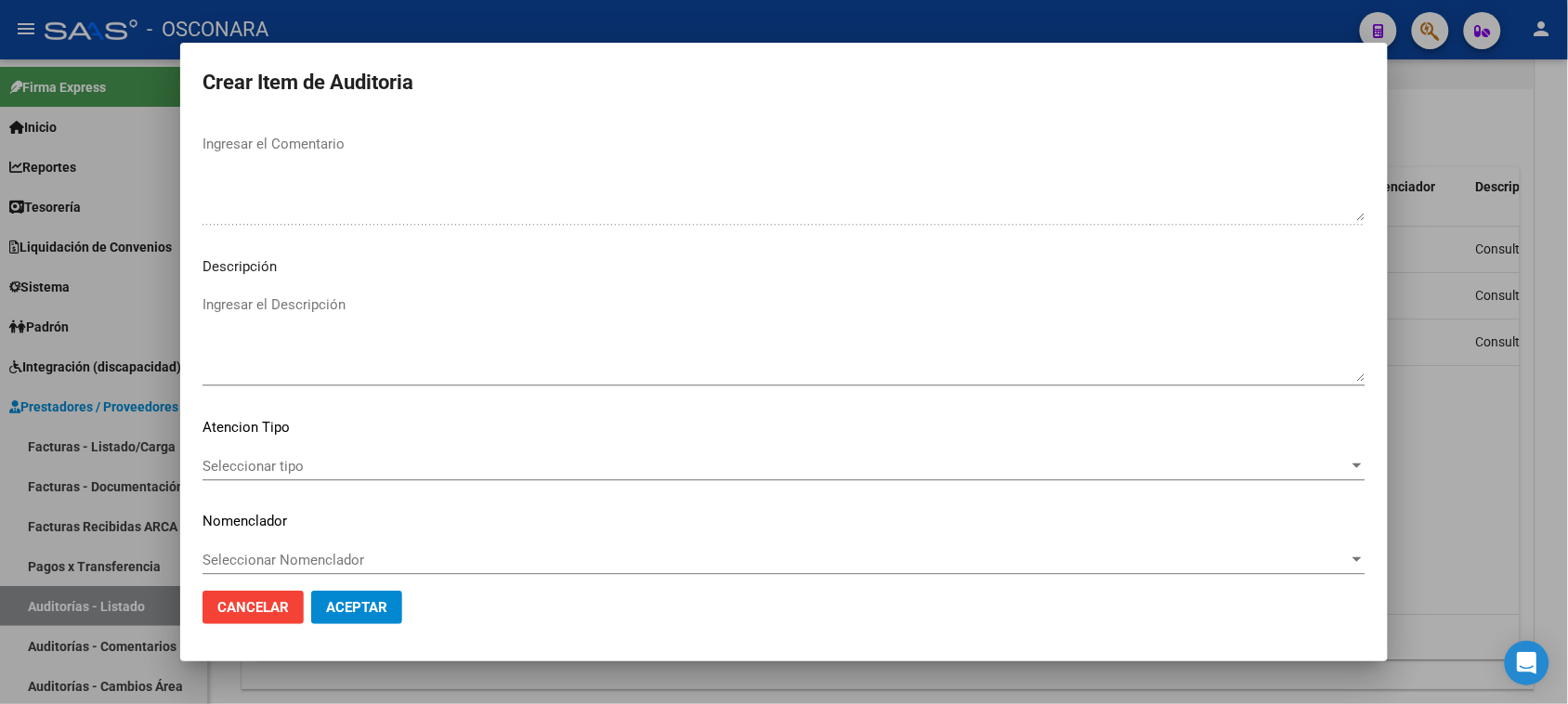
scroll to position [1213, 0]
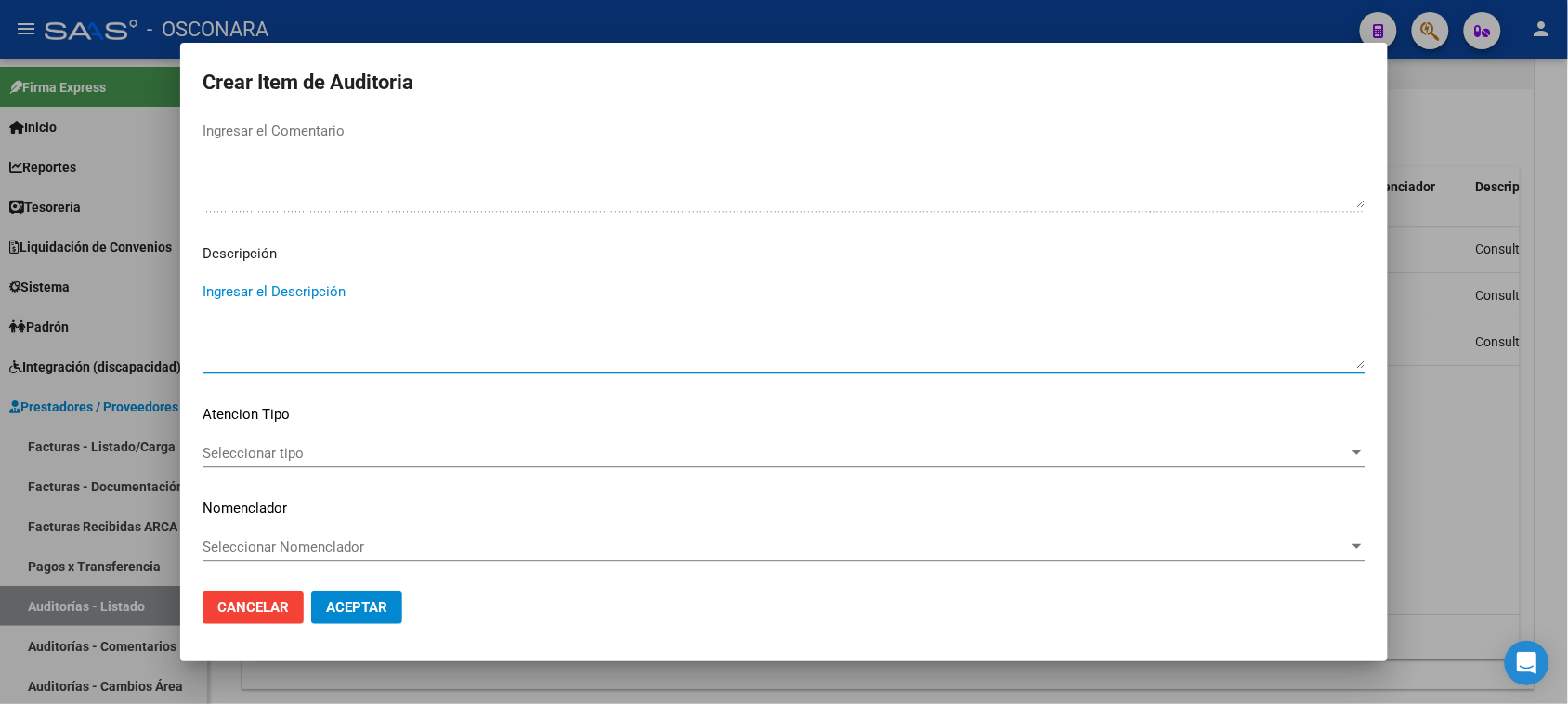
click at [332, 298] on textarea "Ingresar el Descripción" at bounding box center [784, 324] width 1163 height 87
type textarea "Consulta guardia"
click at [307, 447] on span "Seleccionar tipo" at bounding box center [775, 453] width 1146 height 17
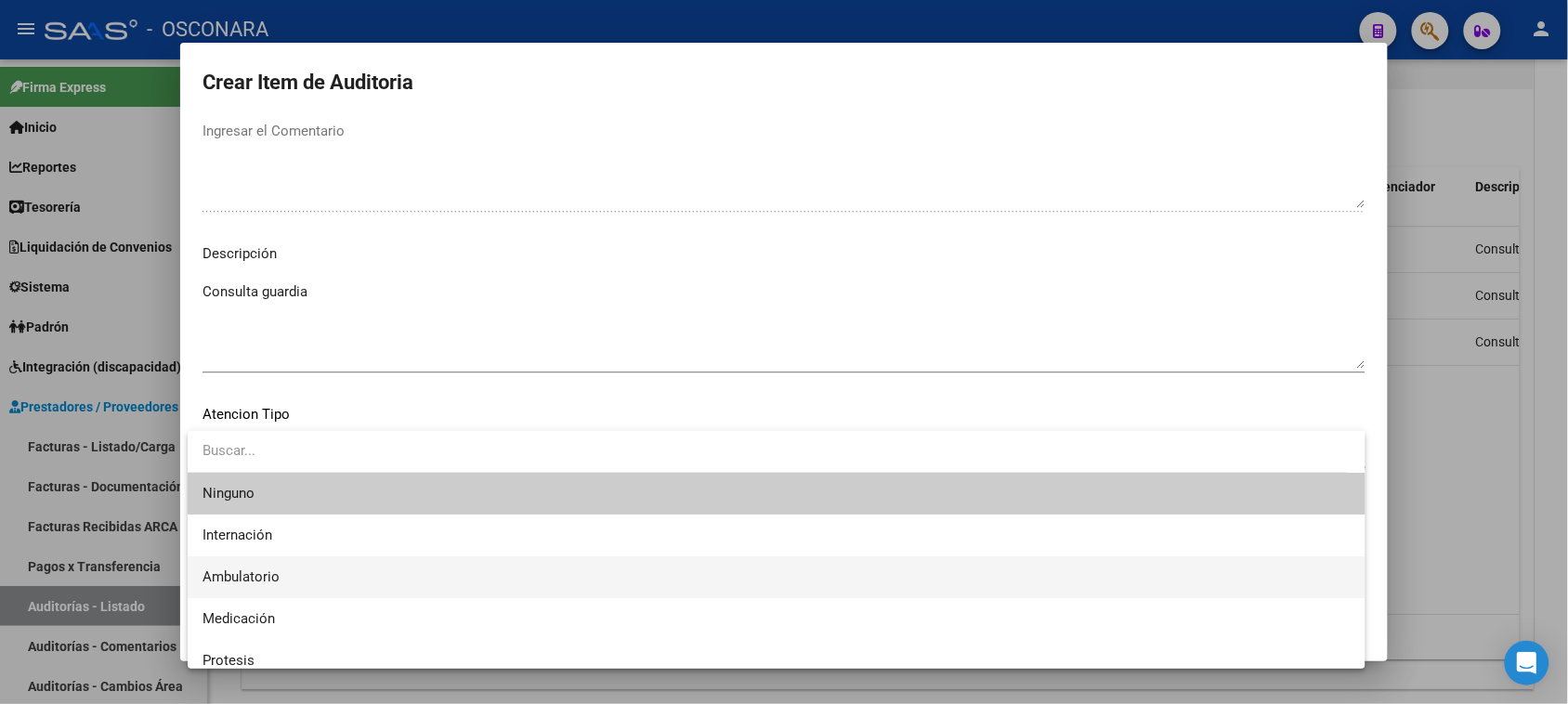
click at [293, 579] on span "Ambulatorio" at bounding box center [776, 577] width 1148 height 42
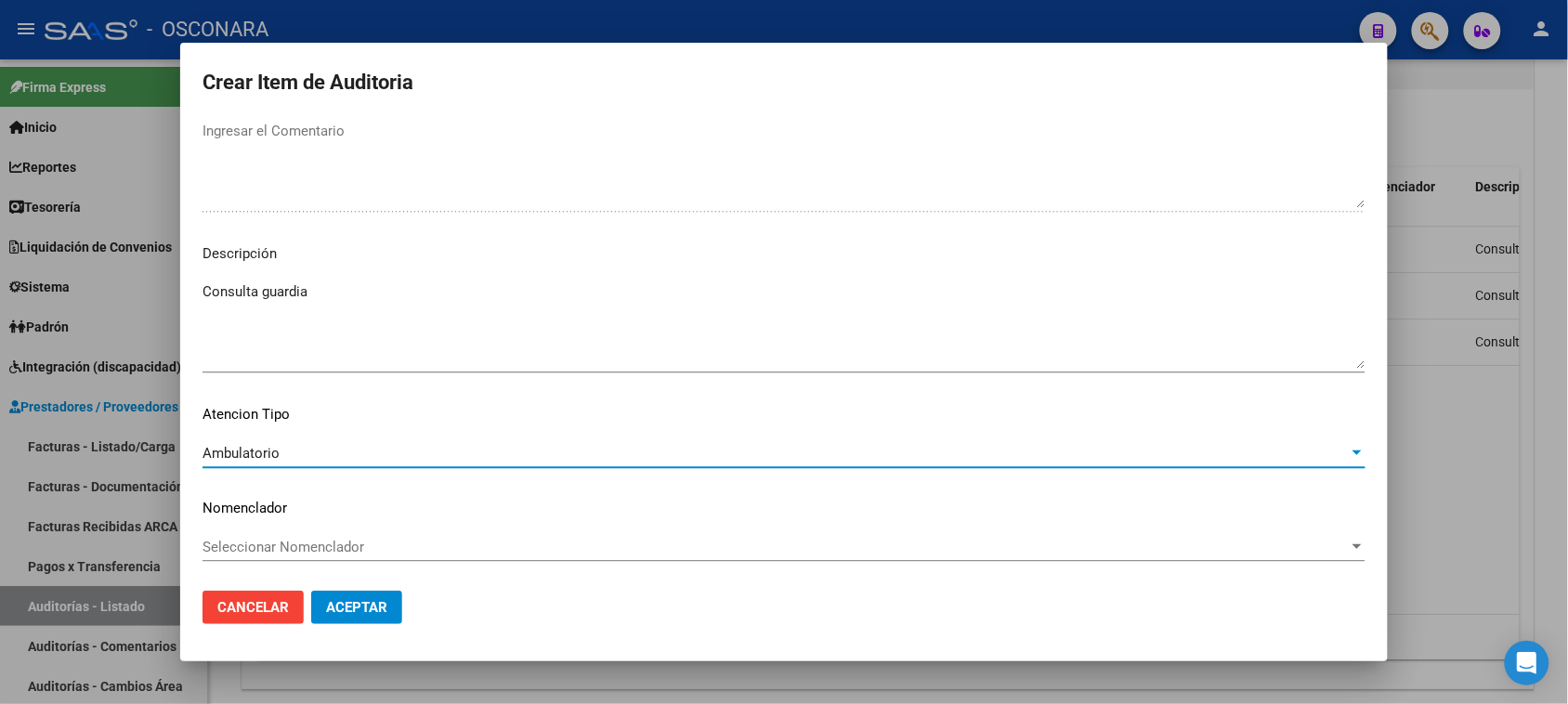
click at [376, 605] on span "Aceptar" at bounding box center [357, 608] width 62 height 17
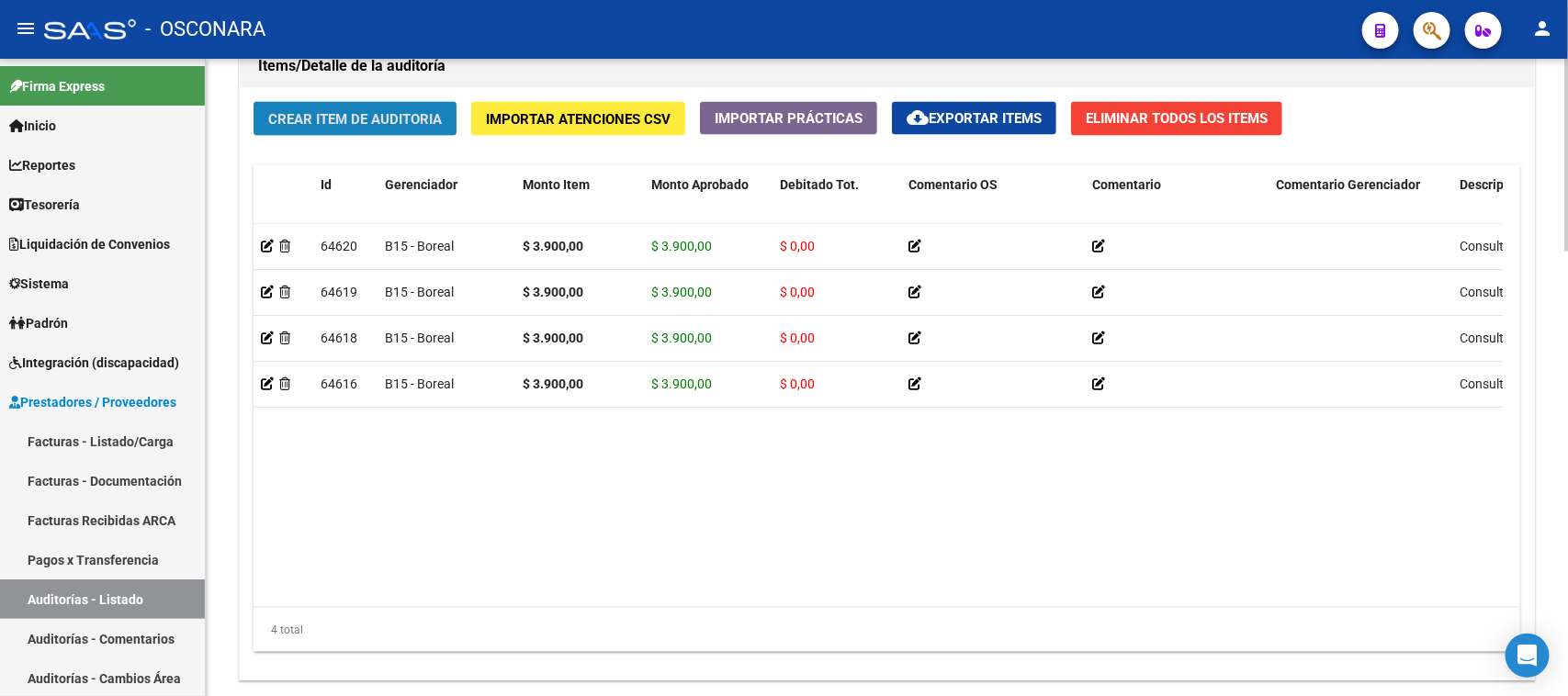
click at [332, 117] on span "Crear Item de Auditoria" at bounding box center [355, 119] width 174 height 17
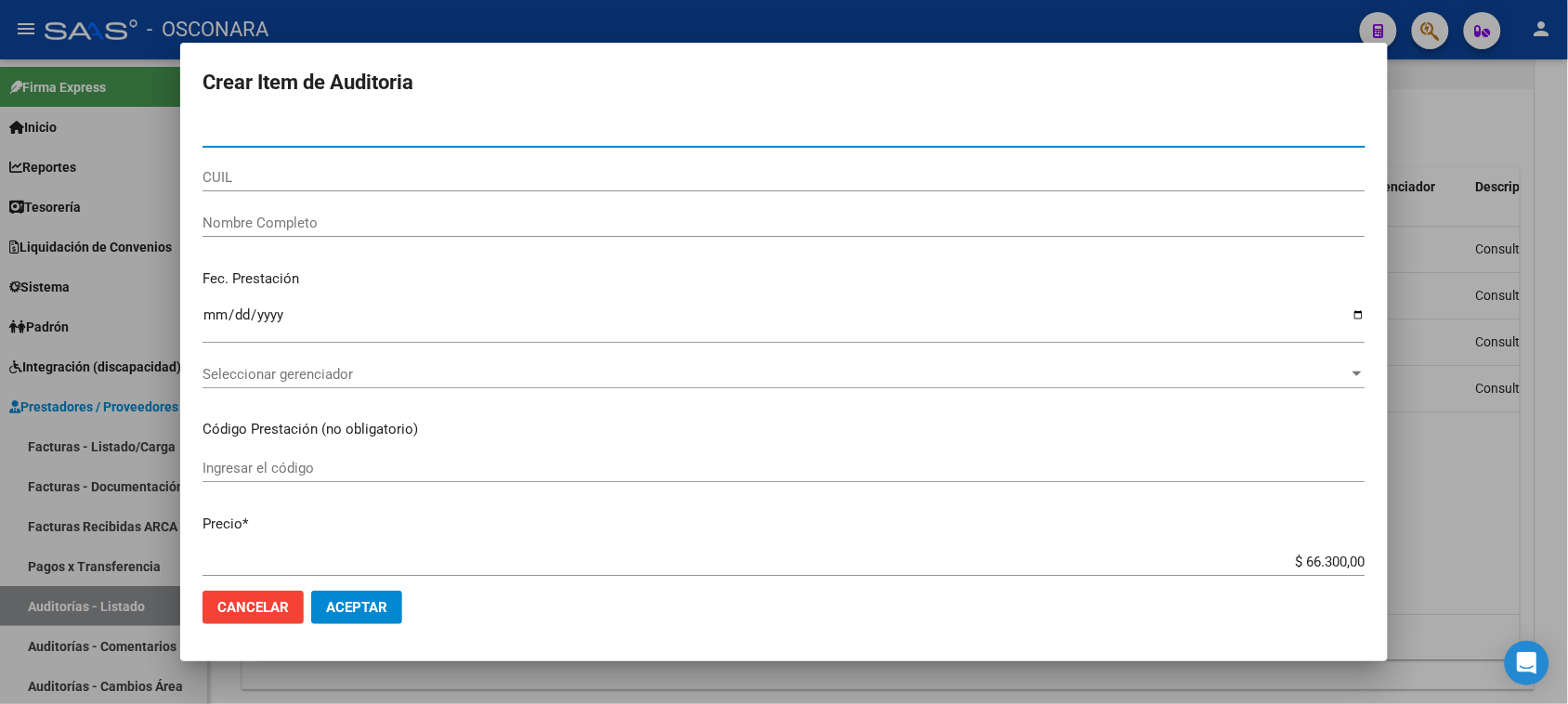
paste input "44371254"
type input "44371254"
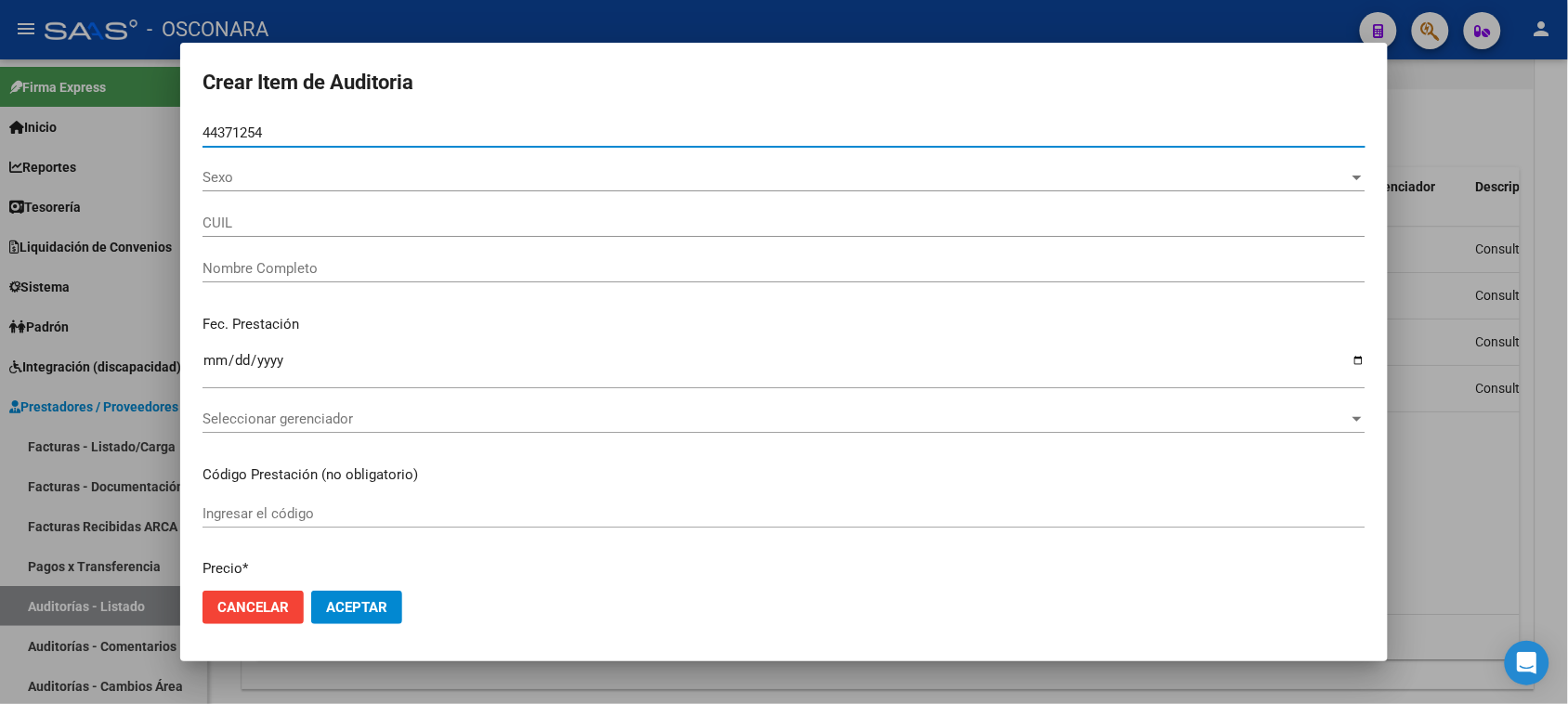
type input "27443712548"
type input "MOLINA SALGUERO LUCIA DAIANA"
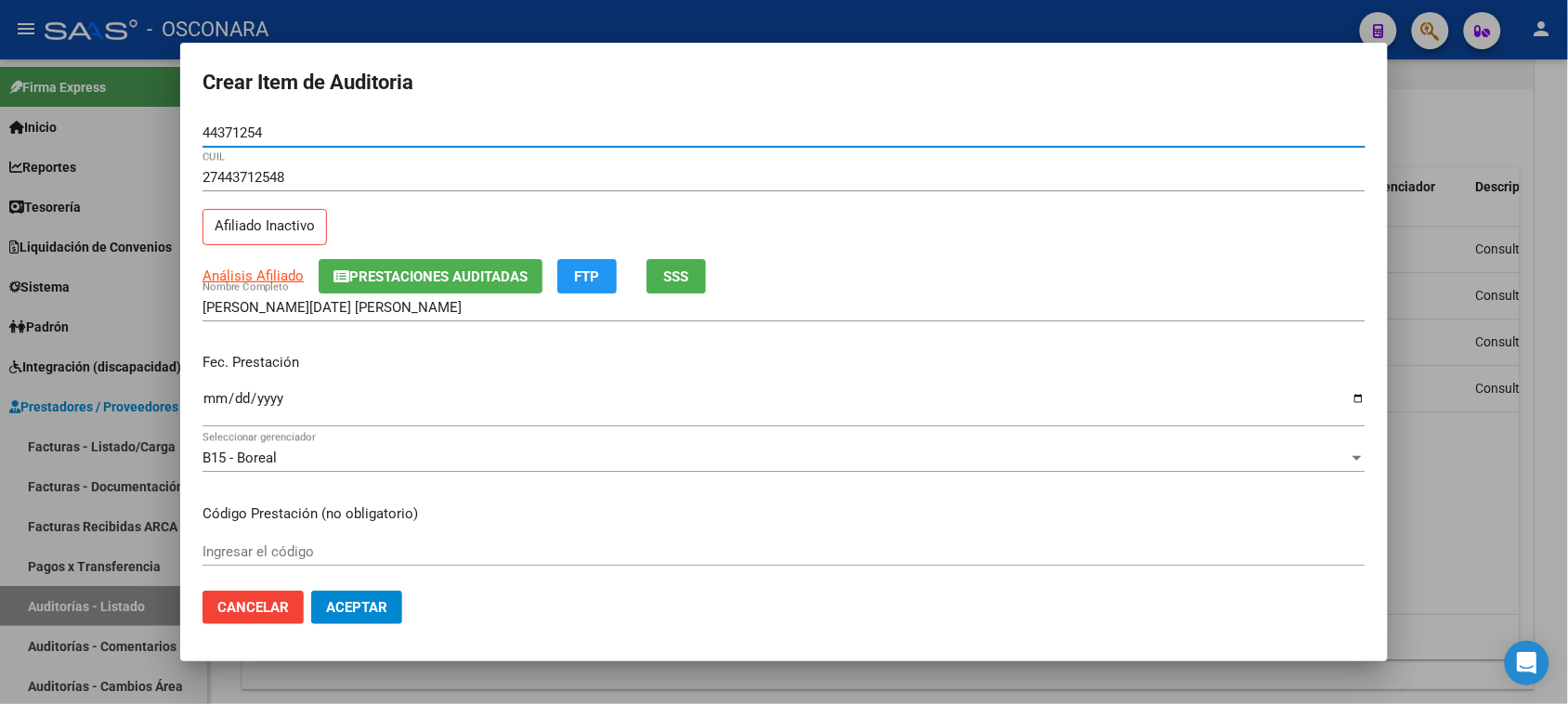
type input "44371254"
click at [693, 264] on button "SSS" at bounding box center [676, 275] width 60 height 35
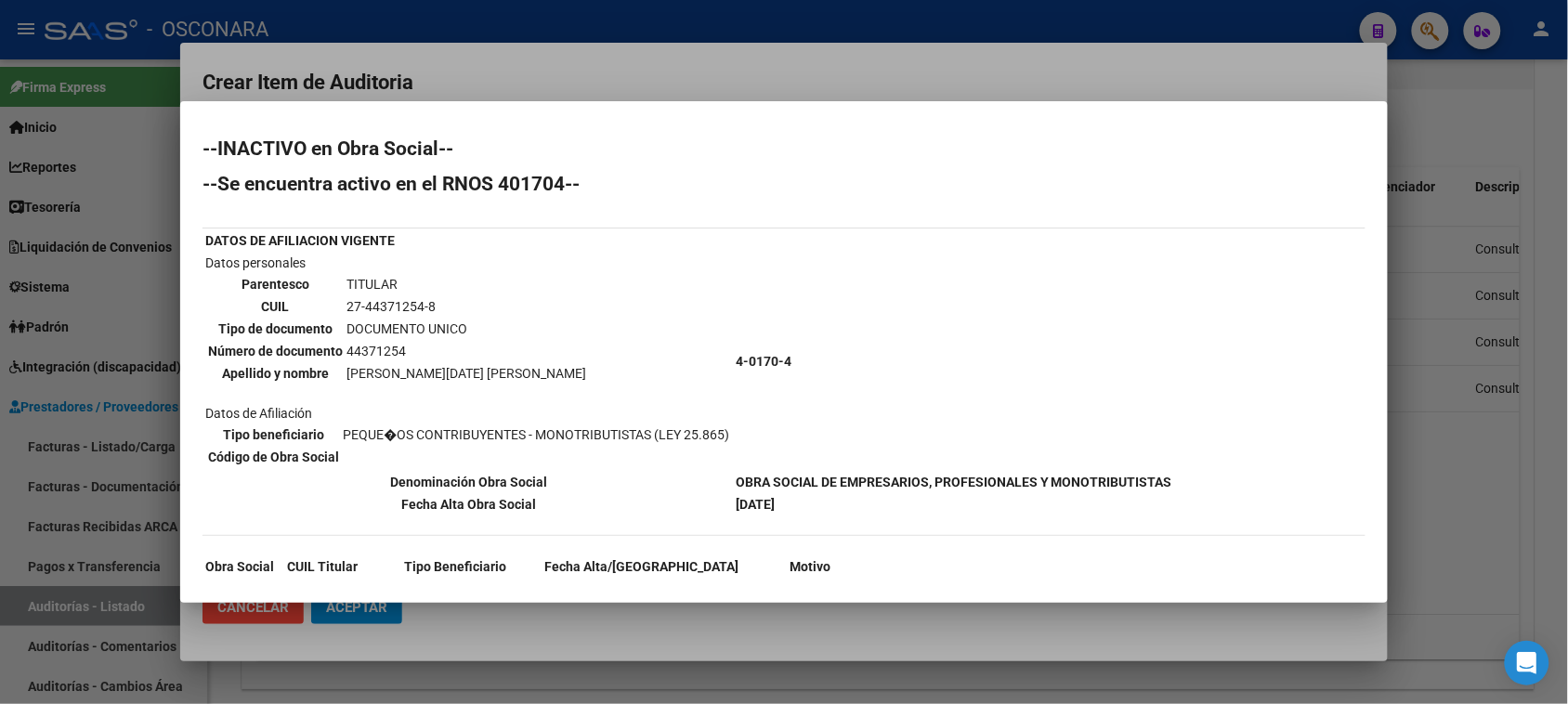
scroll to position [89, 0]
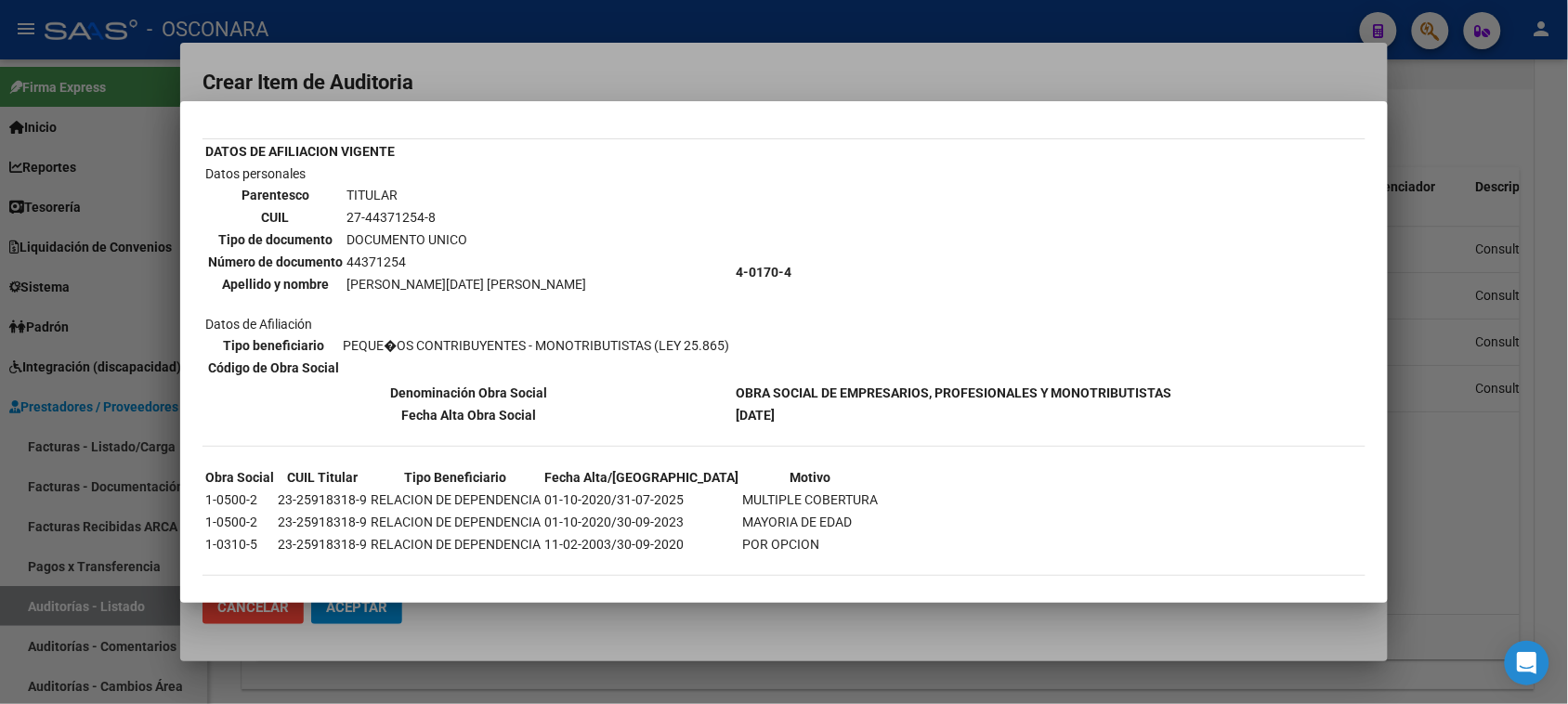
click at [1468, 462] on div at bounding box center [784, 352] width 1568 height 704
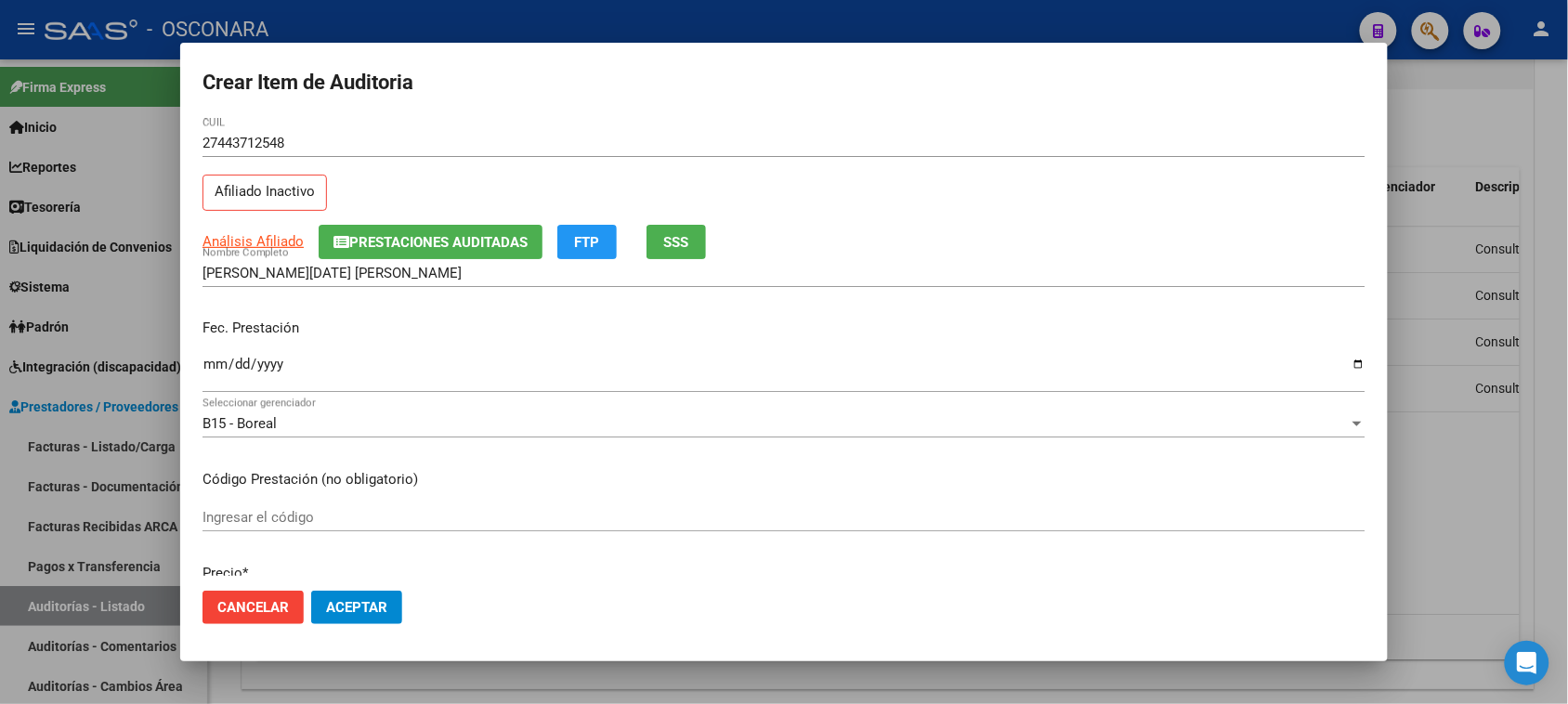
scroll to position [0, 0]
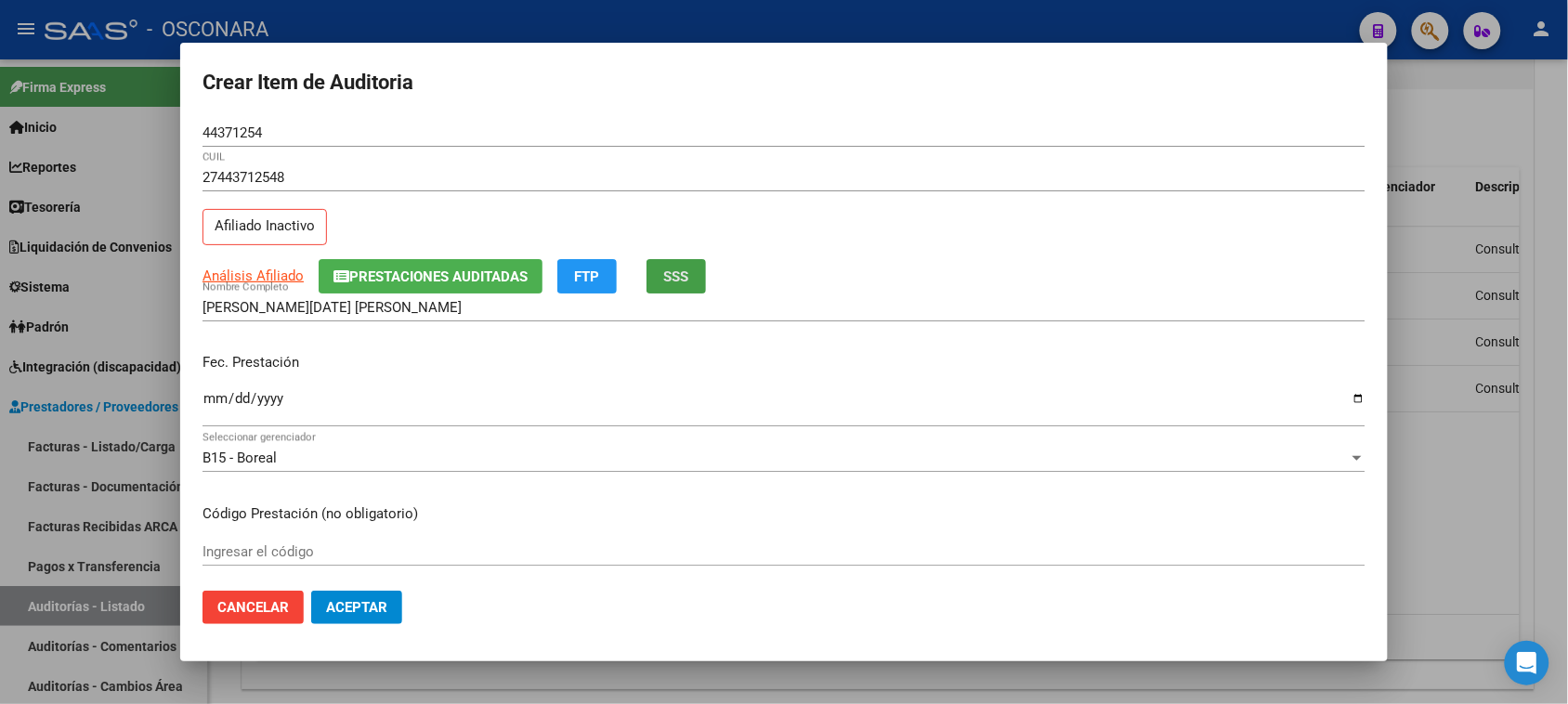
click at [692, 264] on button "SSS" at bounding box center [676, 275] width 60 height 35
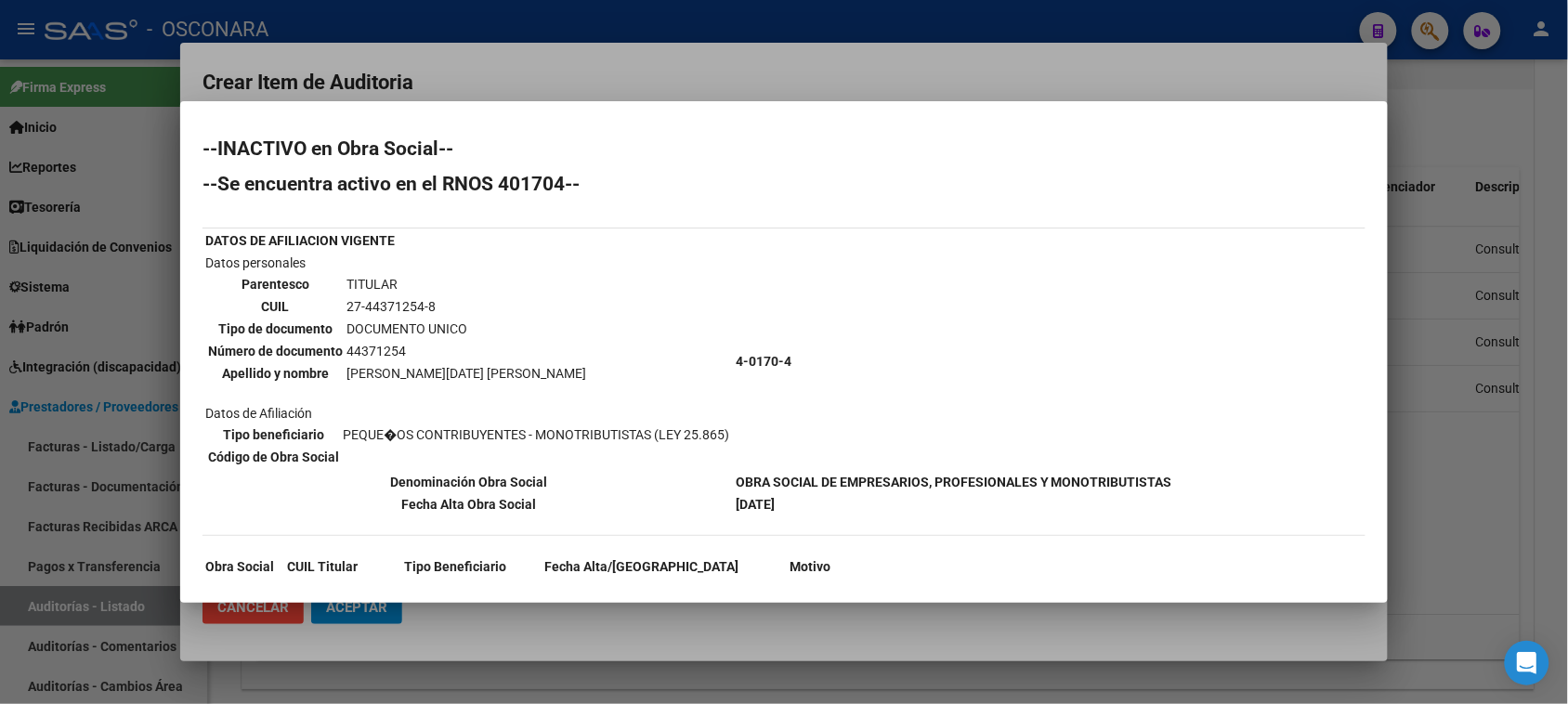
drag, startPoint x: 344, startPoint y: 344, endPoint x: 400, endPoint y: 348, distance: 56.1
click at [400, 348] on td "44371254" at bounding box center [466, 351] width 242 height 21
copy td "44371254"
drag, startPoint x: 342, startPoint y: 367, endPoint x: 551, endPoint y: 379, distance: 209.3
click at [551, 379] on td "Datos personales Parentesco TITULAR CUIL 27-44371254-8 Tipo de documento DOCUME…" at bounding box center [469, 361] width 529 height 218
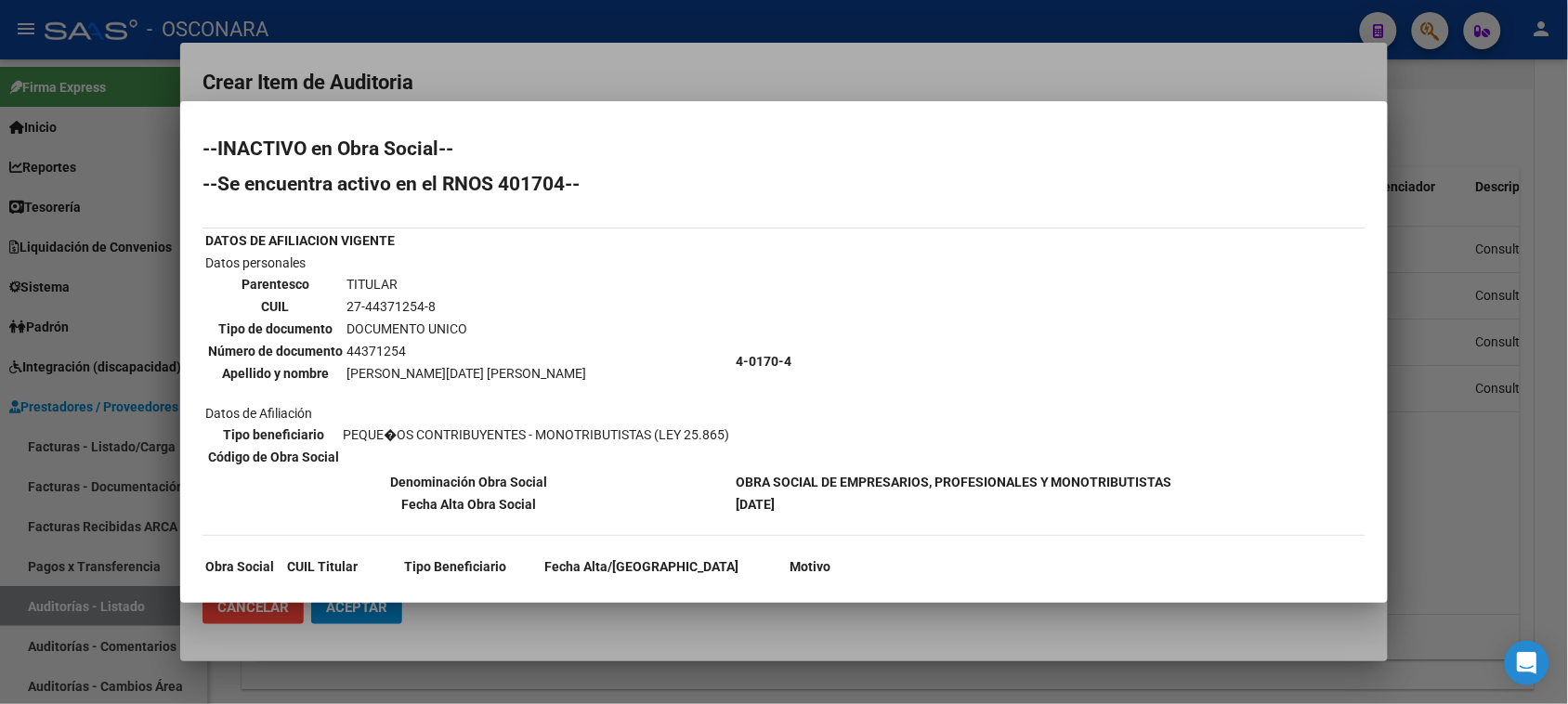
copy table "Parentesco TITULAR CUIL 27-44371254-8 Tipo de documento DOCUMENTO UNICO Número …"
click at [1447, 151] on div at bounding box center [784, 352] width 1568 height 704
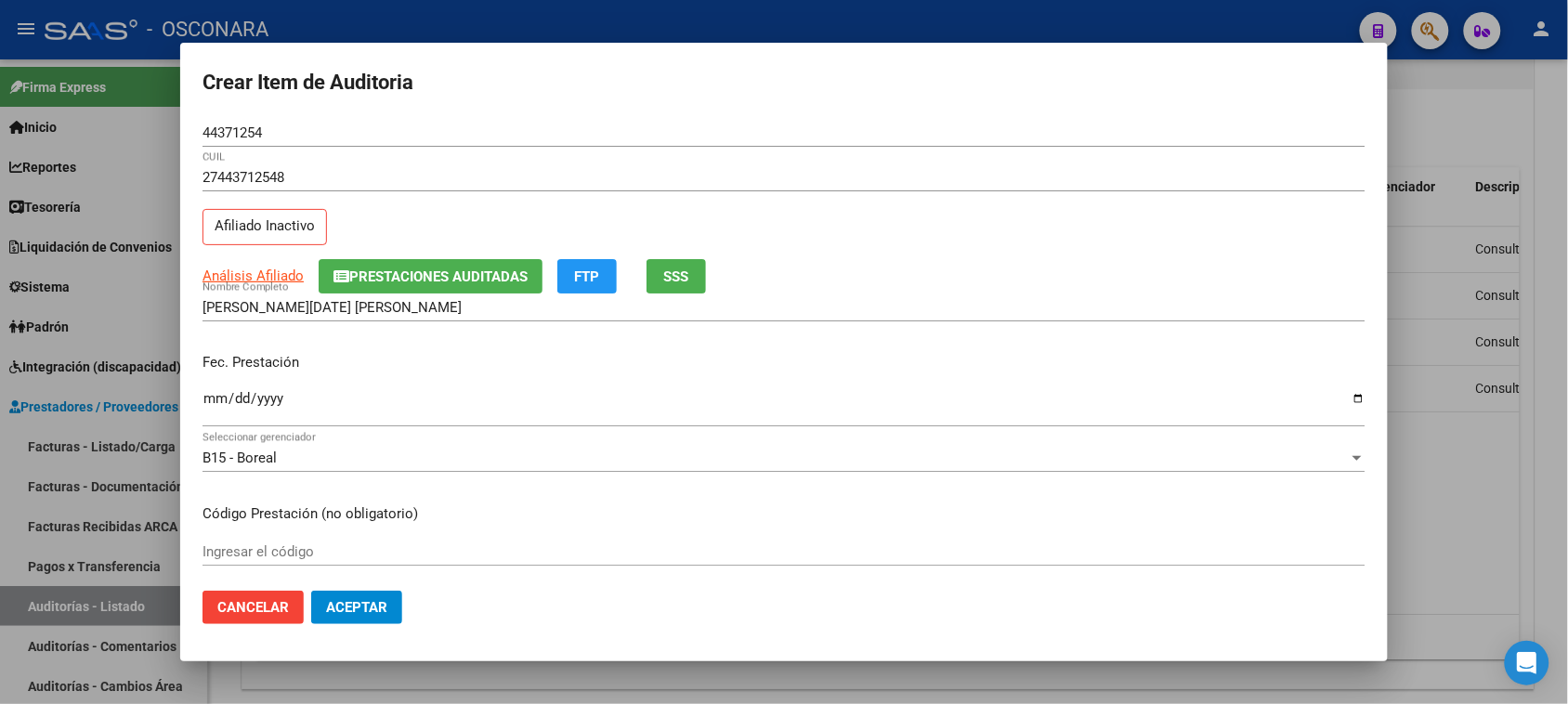
click at [673, 281] on span "SSS" at bounding box center [676, 276] width 25 height 17
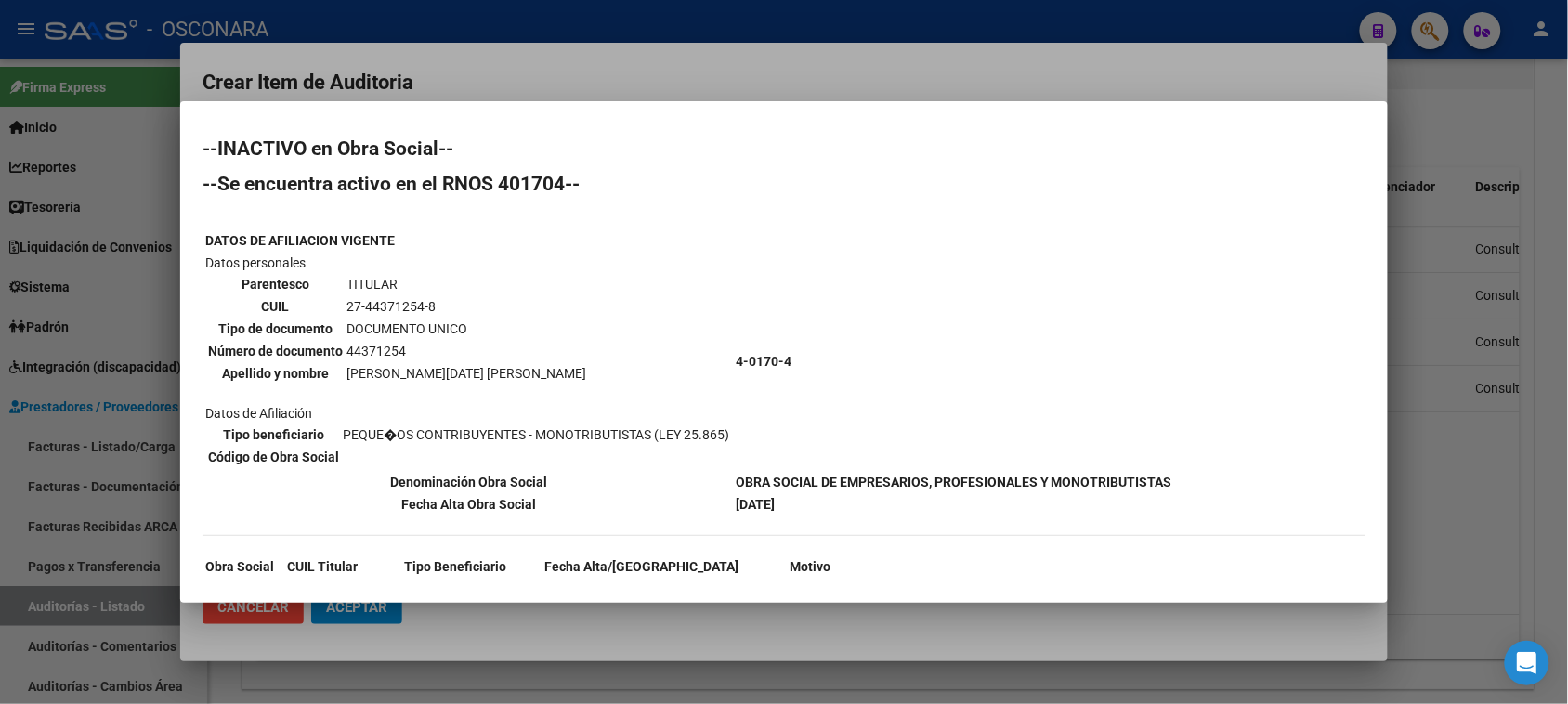
click at [1470, 489] on div at bounding box center [784, 352] width 1568 height 704
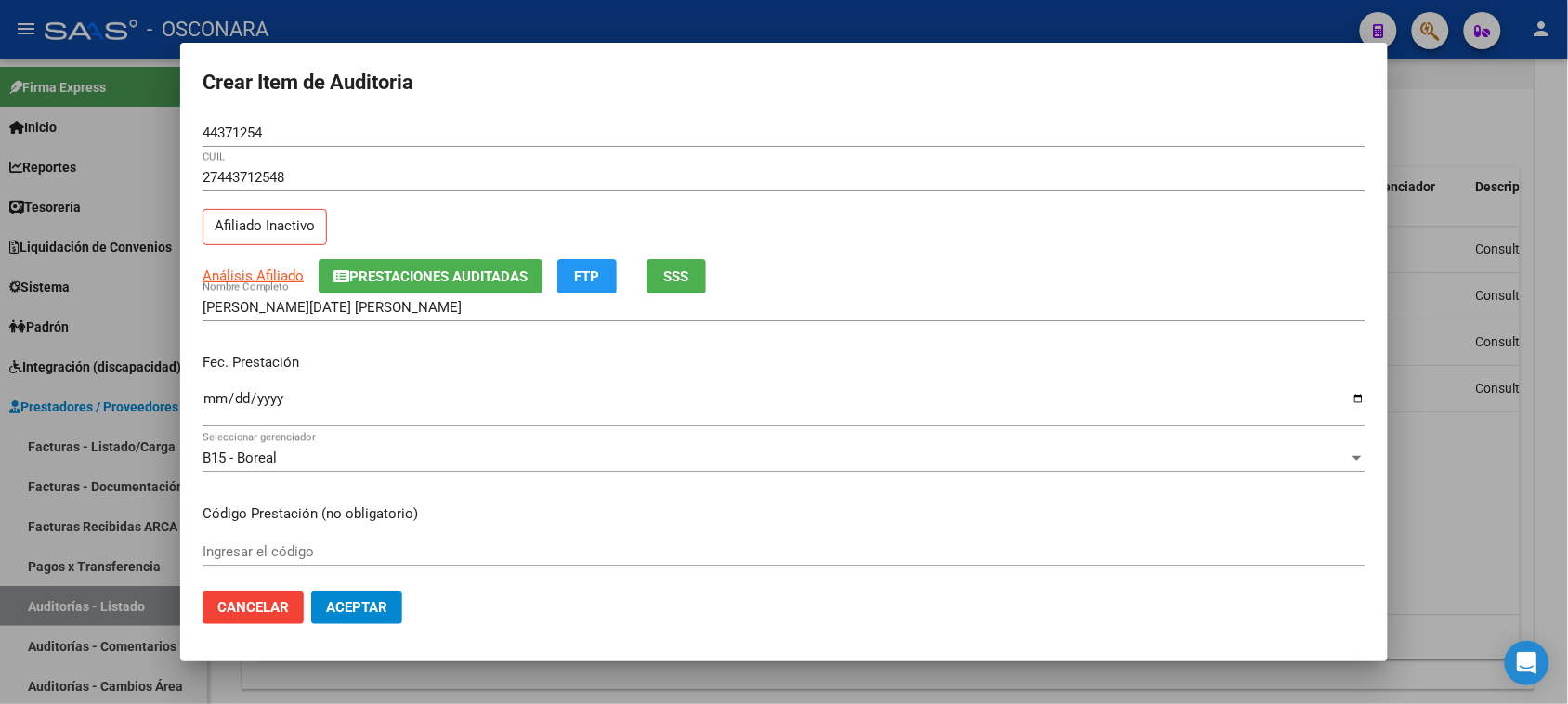
click at [216, 398] on input "Ingresar la fecha" at bounding box center [784, 406] width 1163 height 30
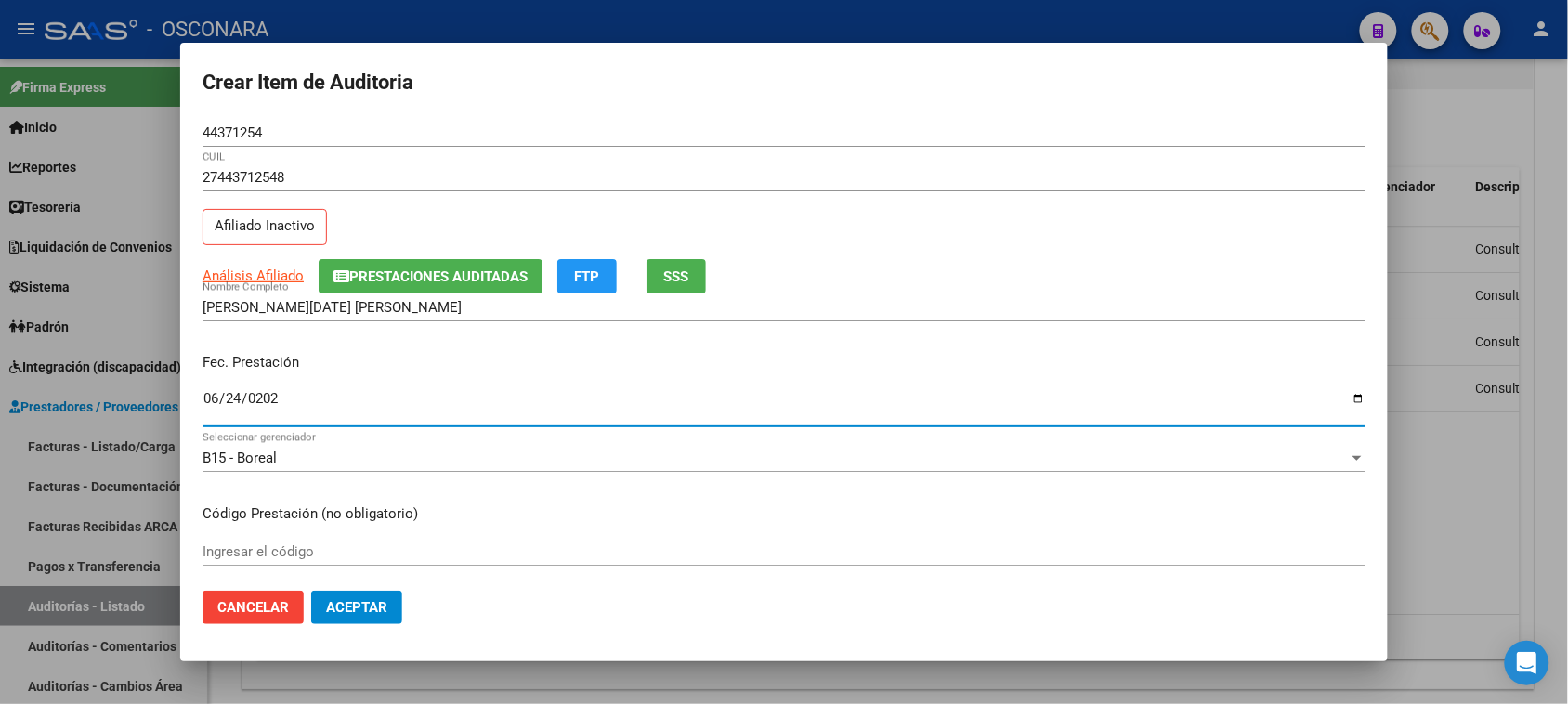
type input "2025-06-24"
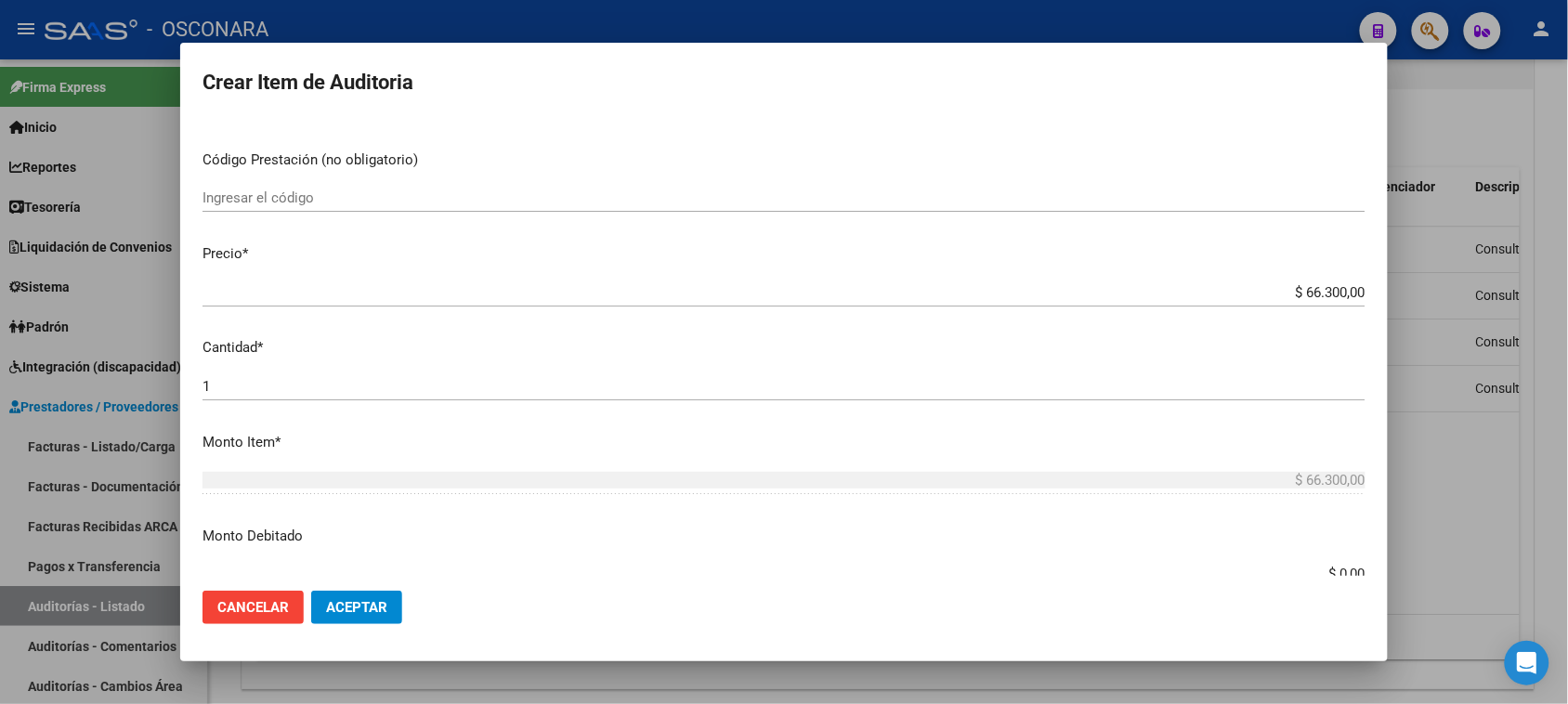
scroll to position [464, 0]
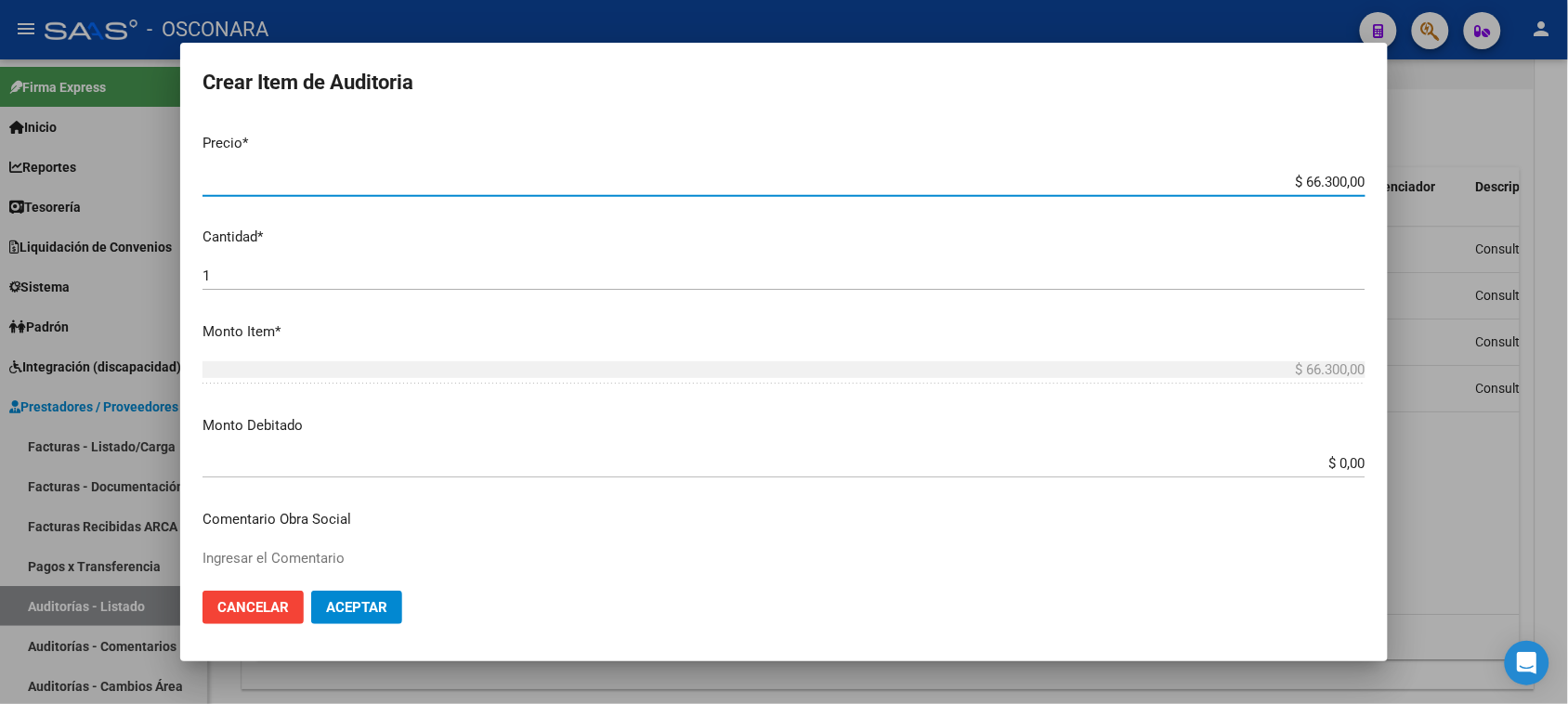
drag, startPoint x: 1290, startPoint y: 175, endPoint x: 1333, endPoint y: 181, distance: 43.4
click at [1333, 181] on input "$ 66.300,00" at bounding box center [784, 182] width 1163 height 17
type input "$ 21,00"
type input "$ 215,00"
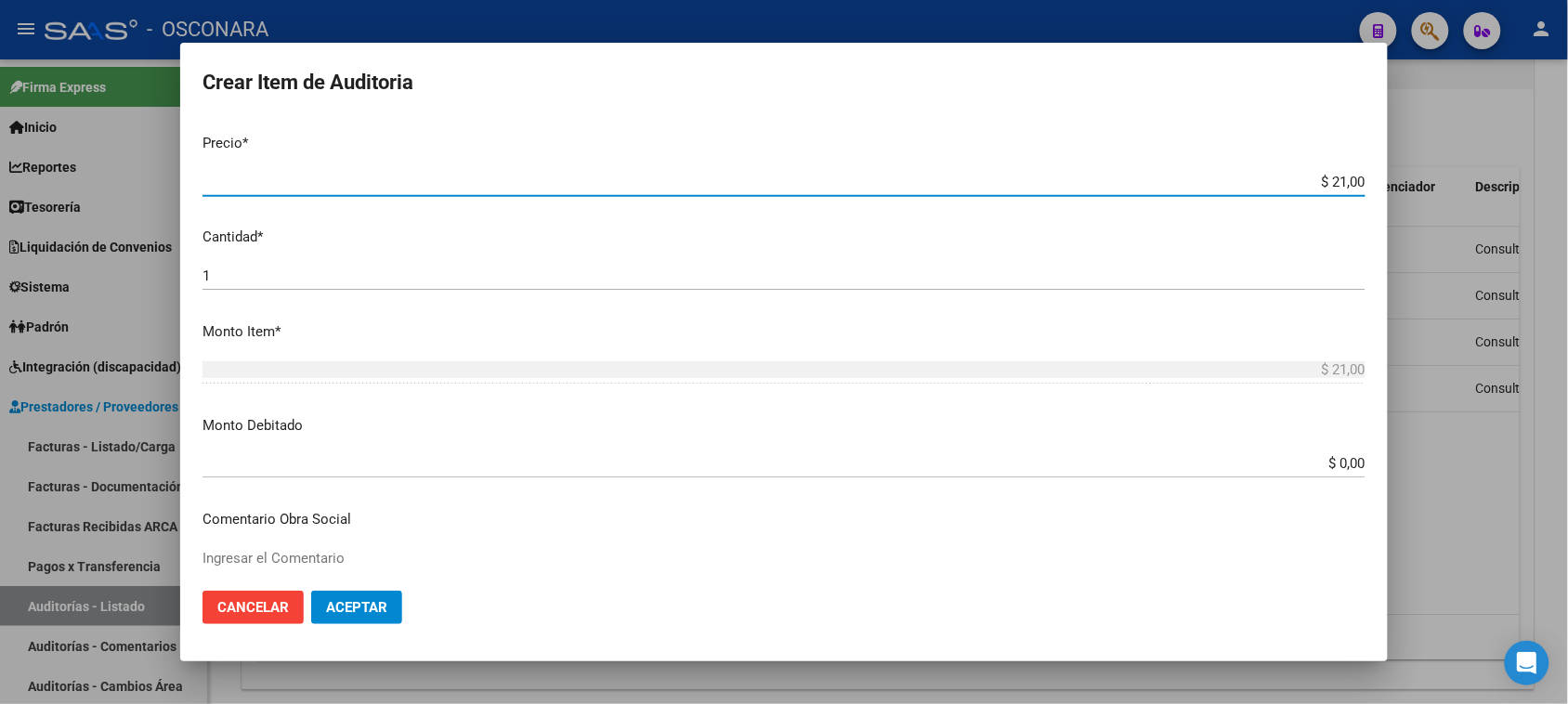
type input "$ 215,00"
type input "$ 2.156,00"
type input "$ 21.560,00"
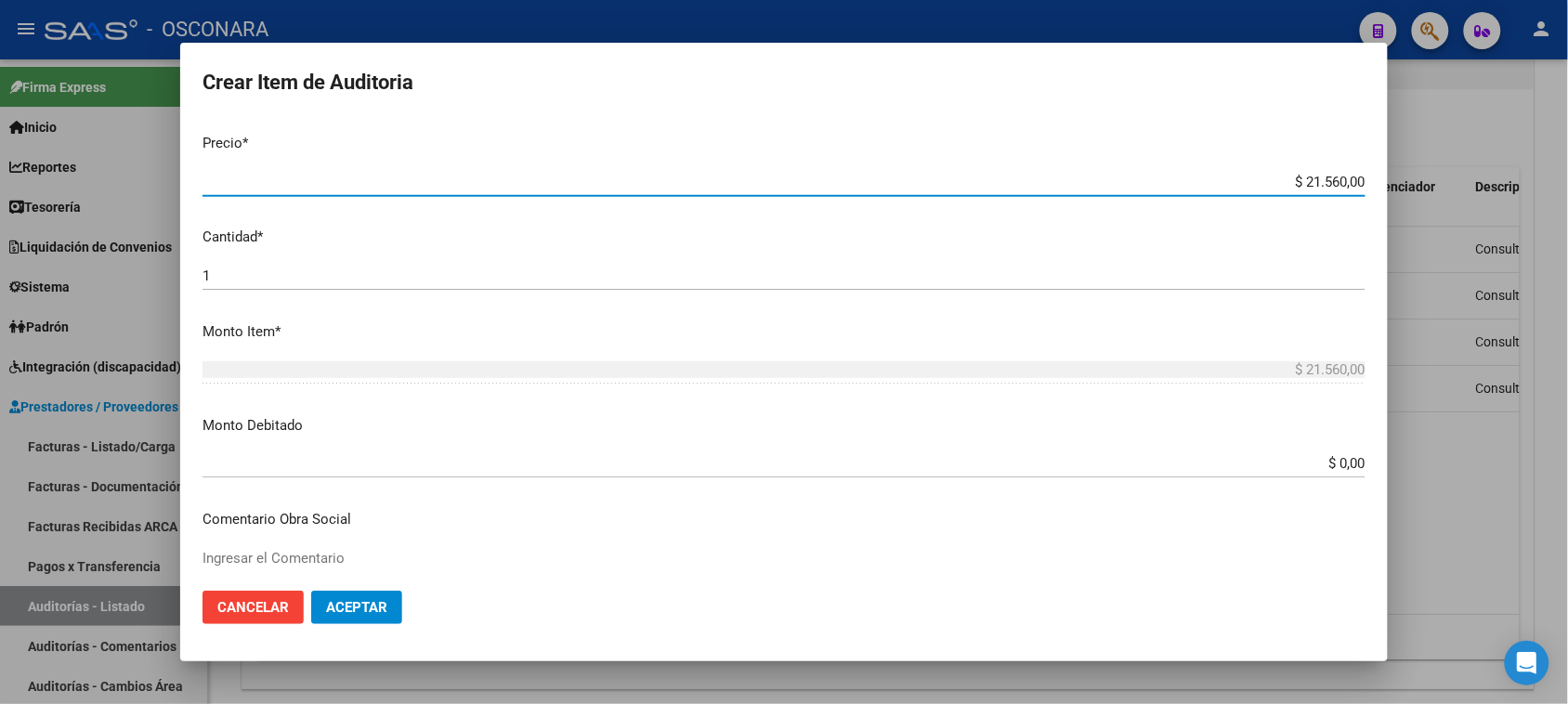
type input "$ 215.600,00"
type input "$ 21.560,00"
type input "$ 2.156,00"
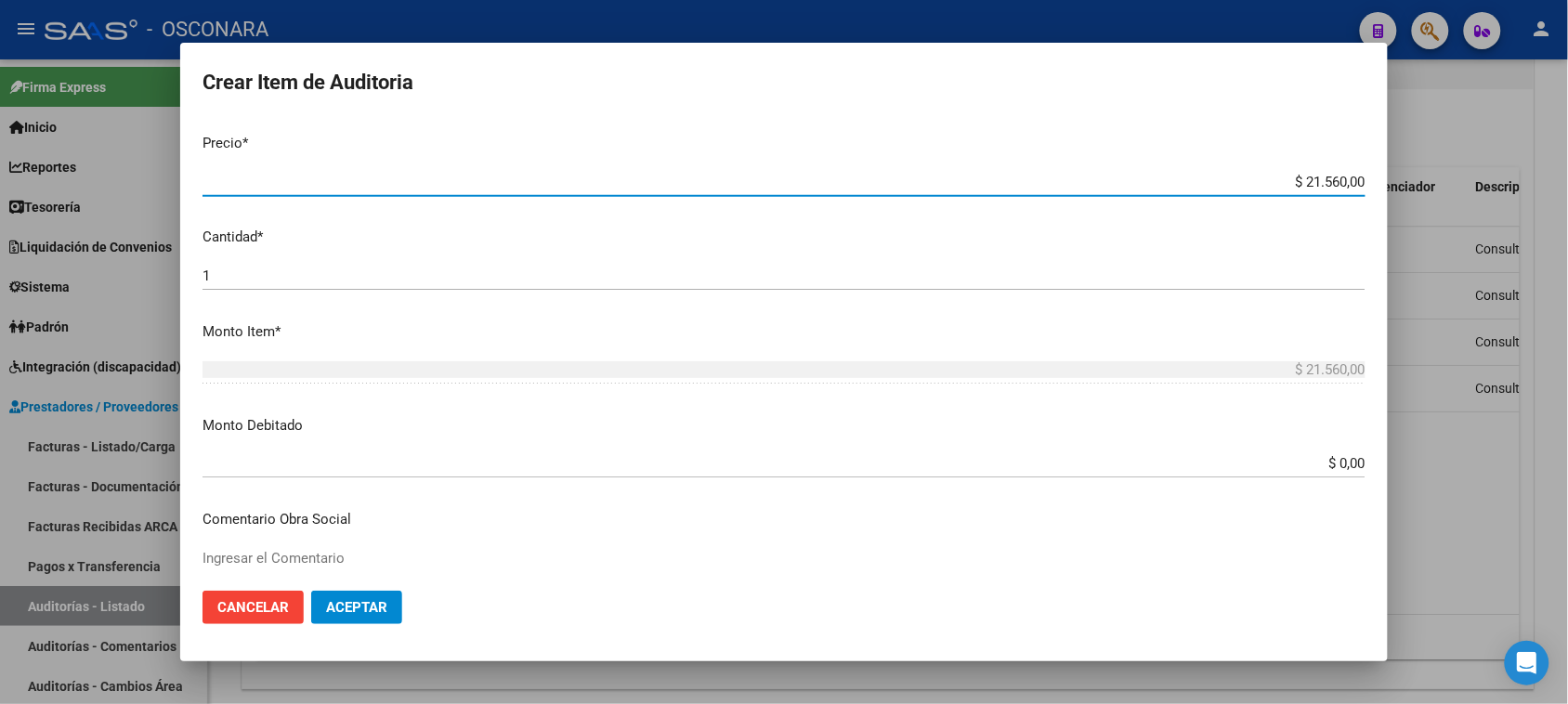
type input "$ 2.156,00"
type input "$ 215,00"
type input "$ 21,00"
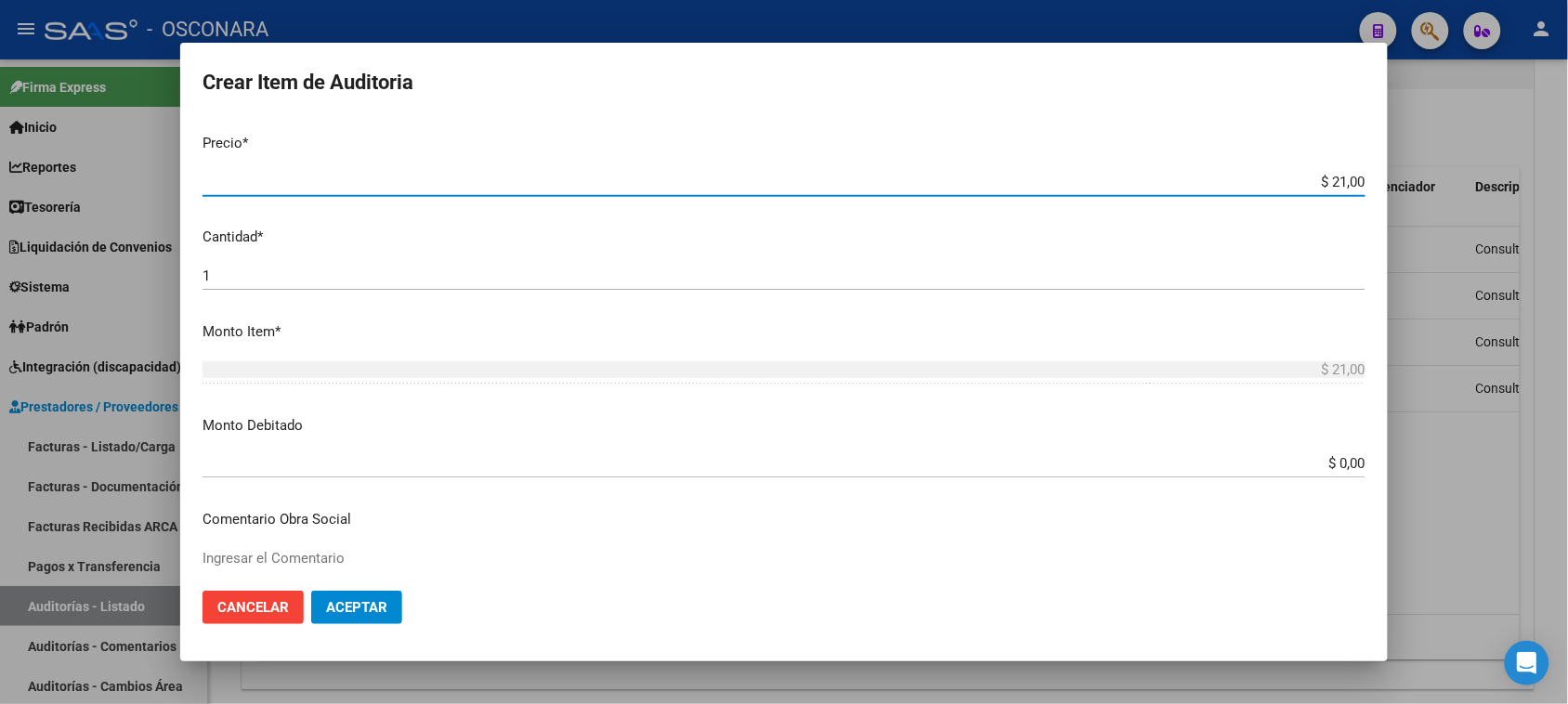
type input "$ 2,00"
type input "$ 1,00"
type input "$ 15,00"
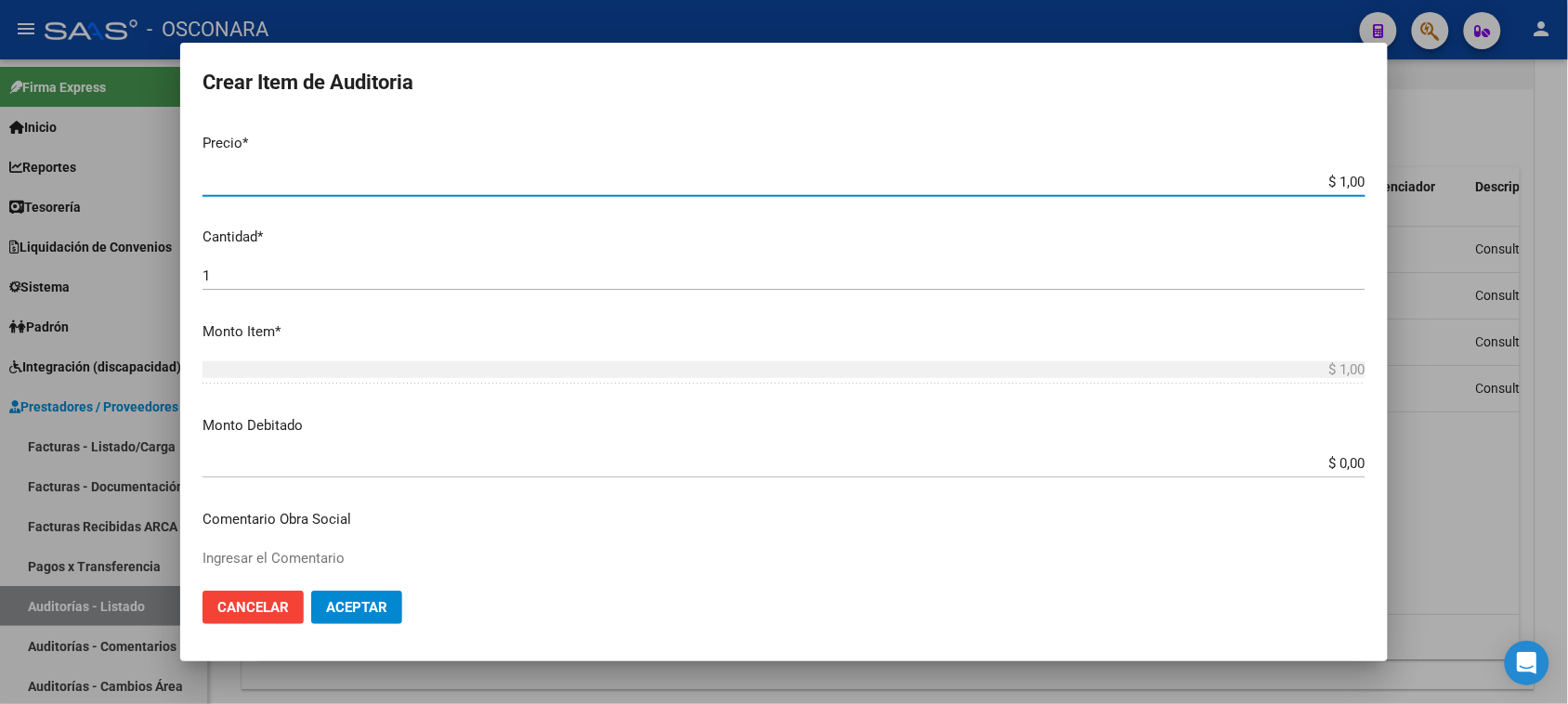
type input "$ 15,00"
type input "$ 156,00"
type input "$ 1.560,00"
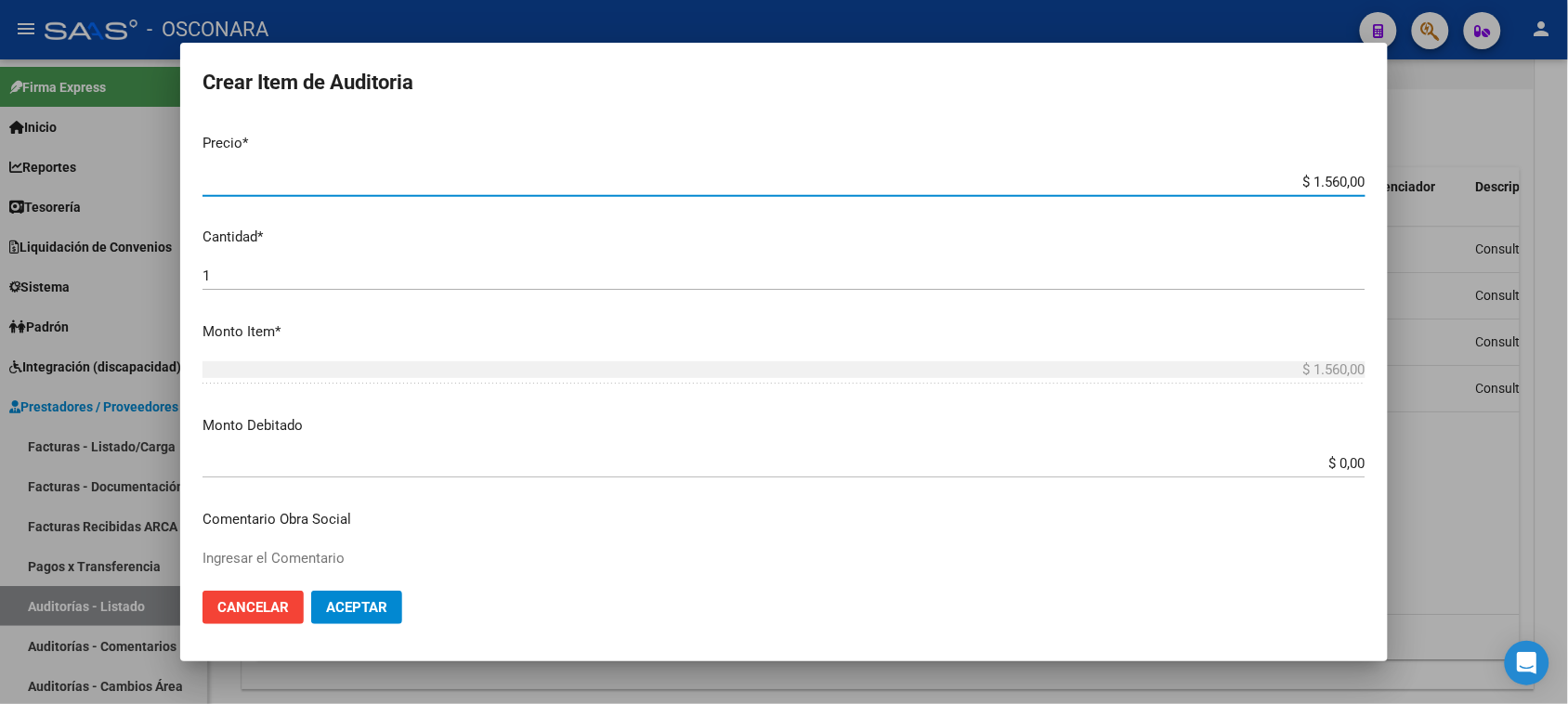
type input "$ 15.600,00"
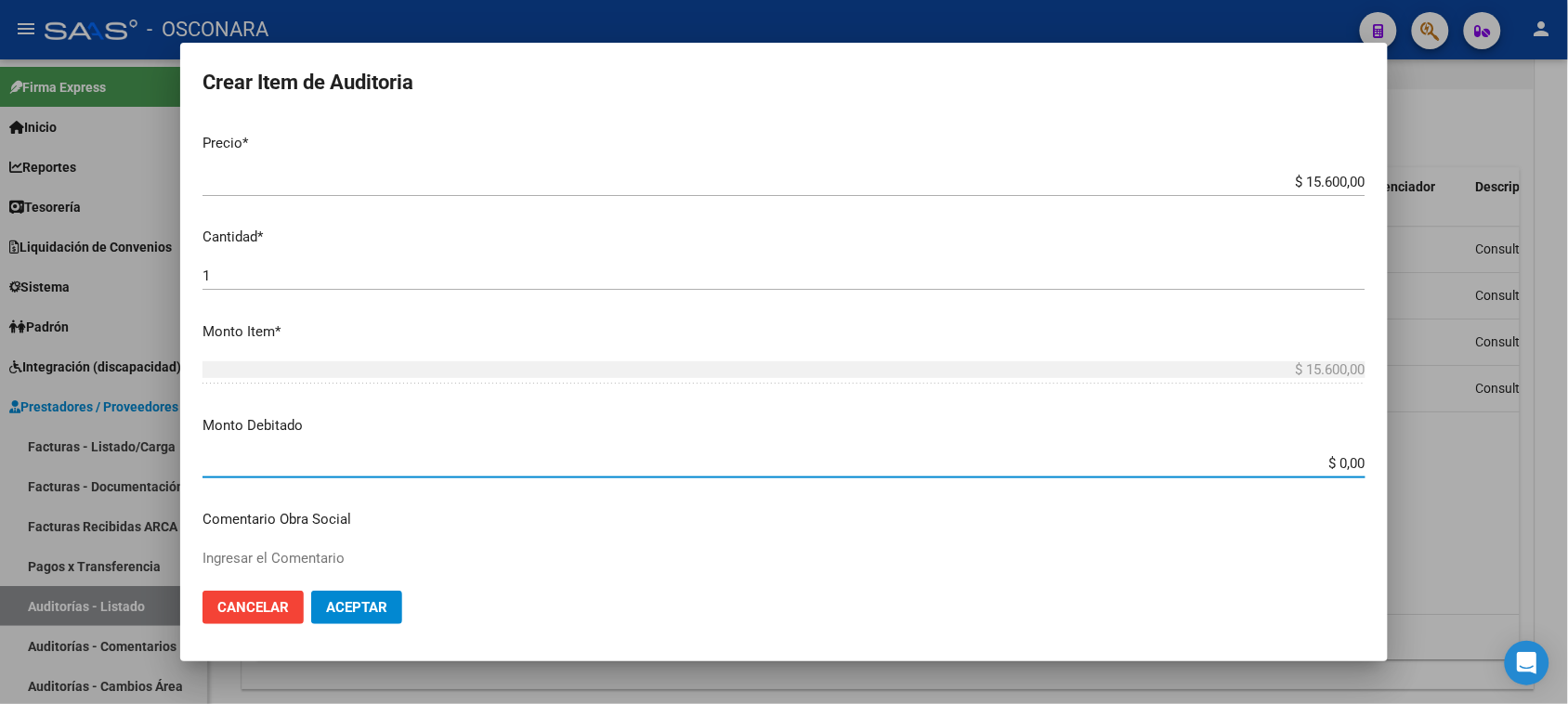
click at [1330, 459] on input "$ 0,00" at bounding box center [784, 463] width 1163 height 17
type input "$ 15.600,00"
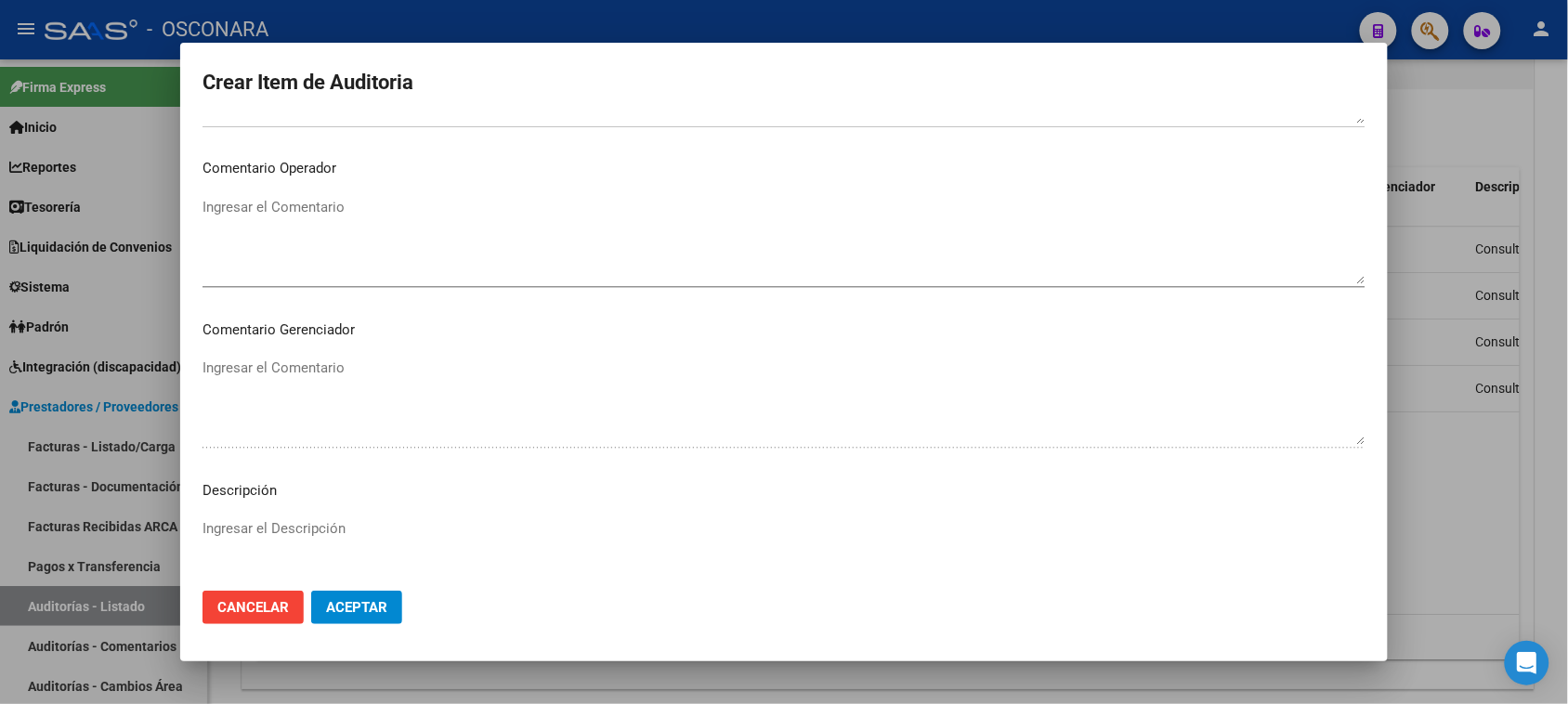
scroll to position [1045, 0]
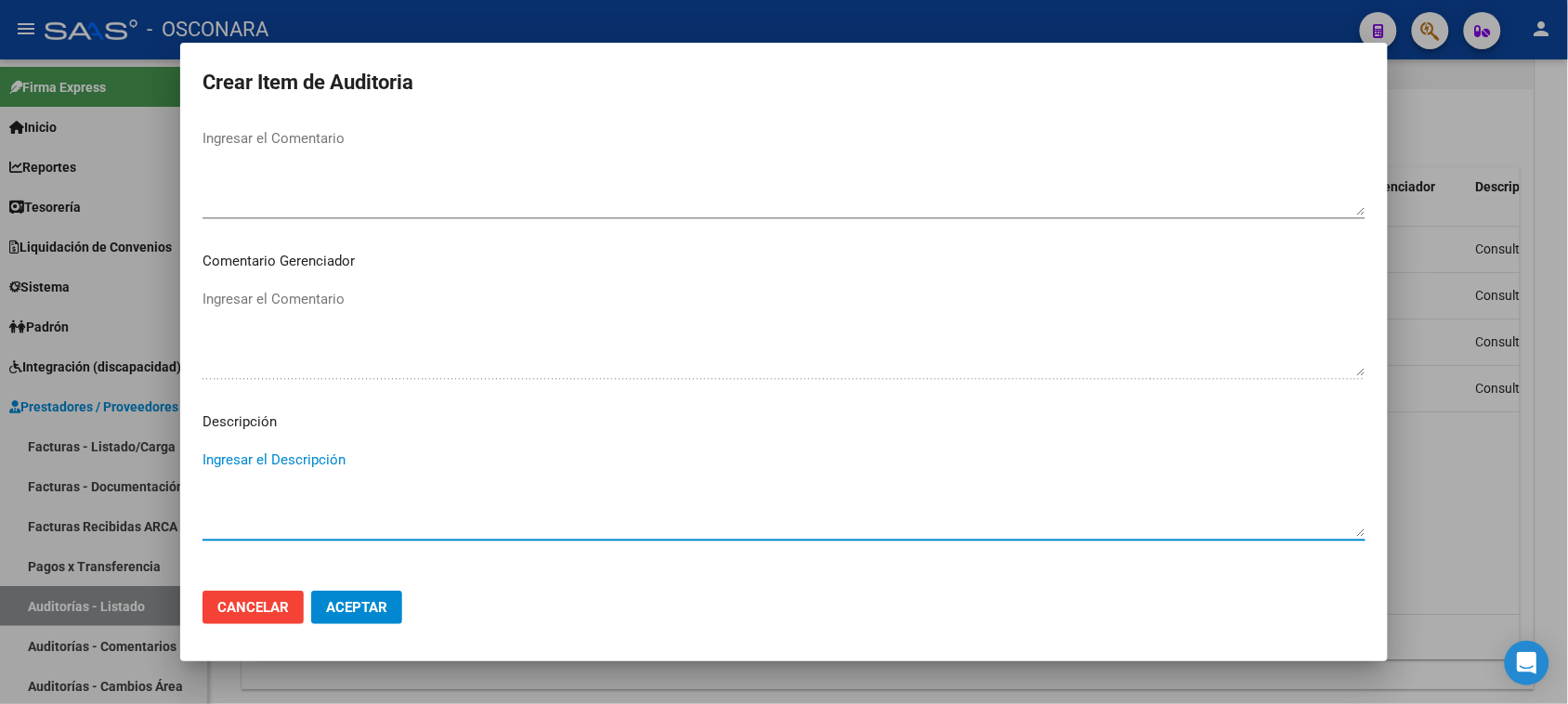
click at [339, 449] on textarea "Ingresar el Descripción" at bounding box center [784, 492] width 1163 height 87
drag, startPoint x: 409, startPoint y: 450, endPoint x: 442, endPoint y: 452, distance: 33.1
click at [411, 450] on textarea "Consulta + Atención de guardia" at bounding box center [784, 492] width 1163 height 87
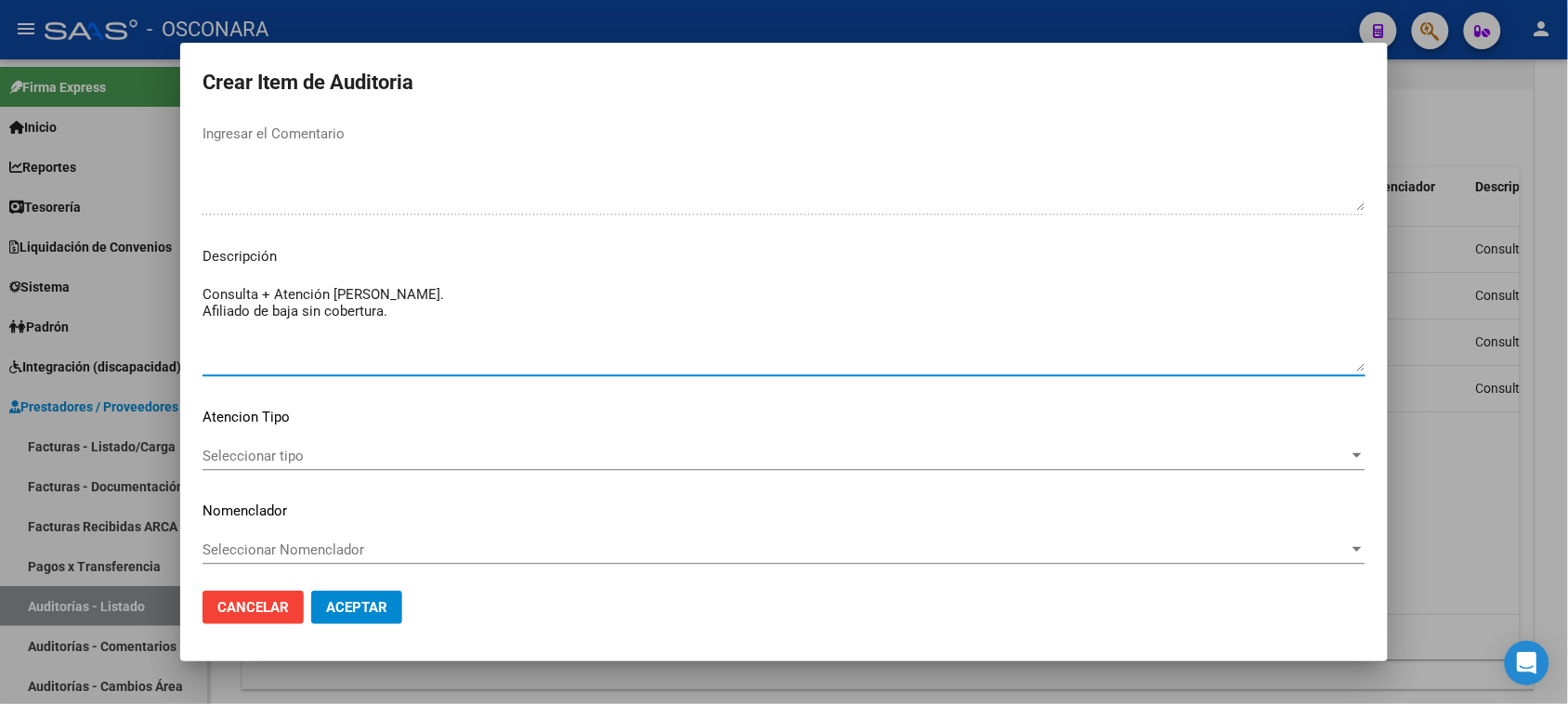
scroll to position [1213, 0]
type textarea "Consulta + Atención de guardia. Afiliado de baja sin cobertura."
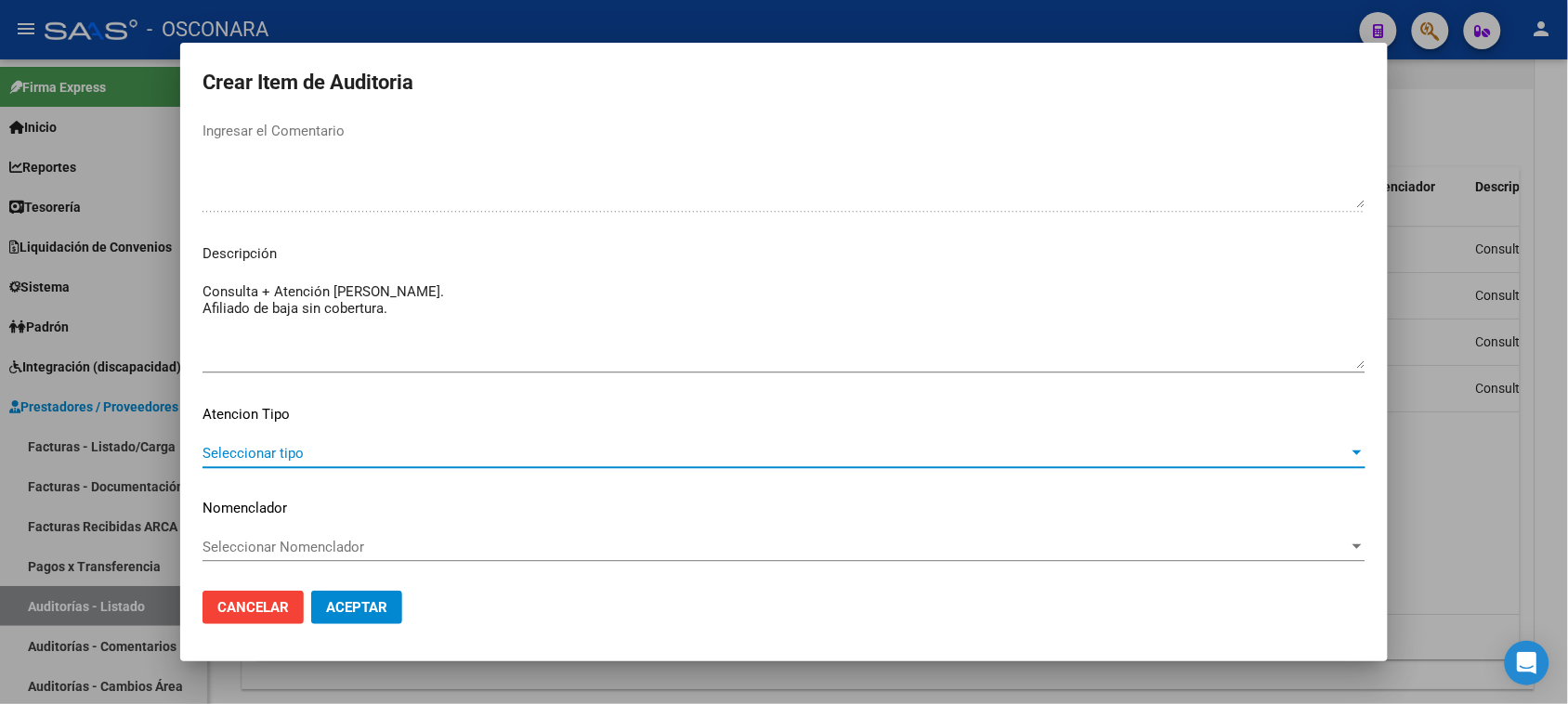
click at [406, 455] on span "Seleccionar tipo" at bounding box center [775, 453] width 1146 height 17
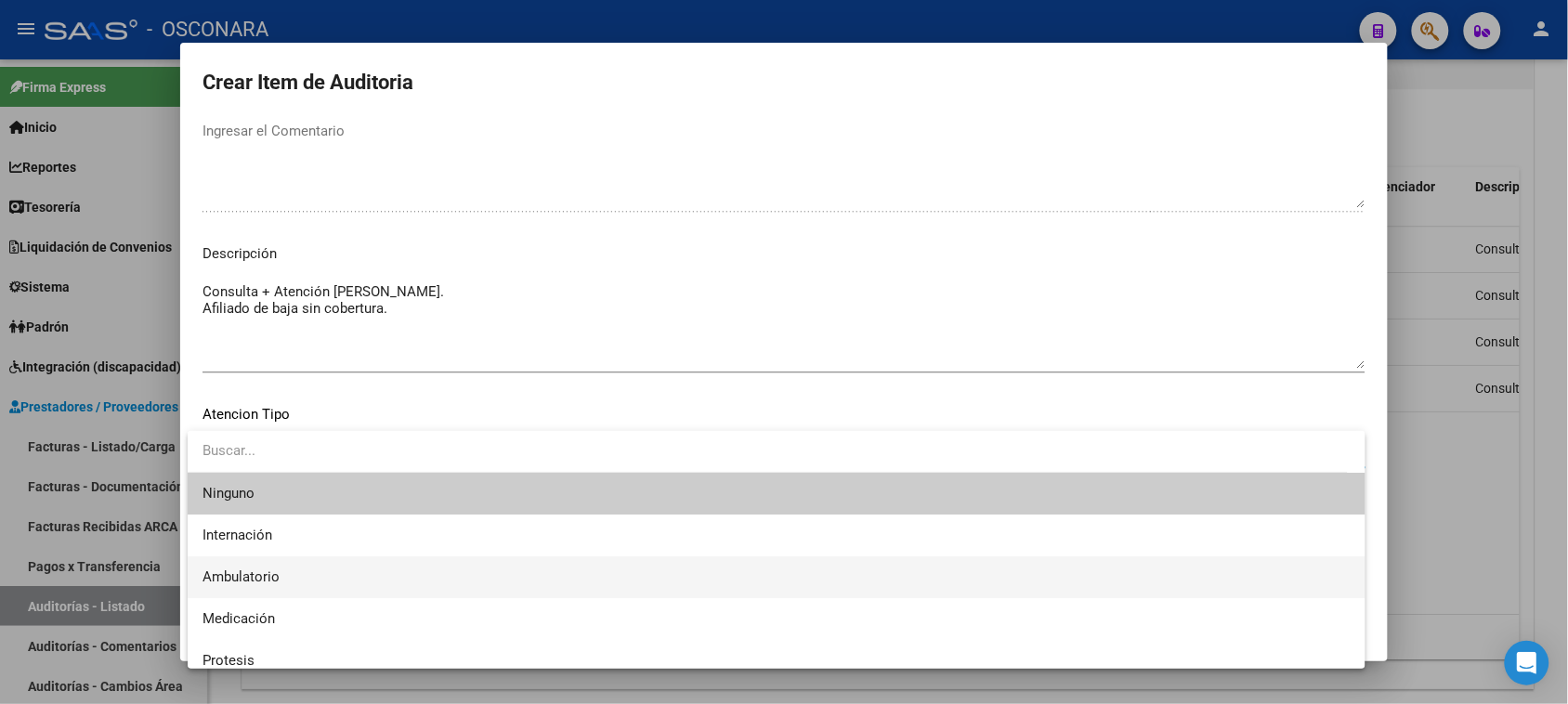
click at [313, 581] on span "Ambulatorio" at bounding box center [776, 577] width 1148 height 42
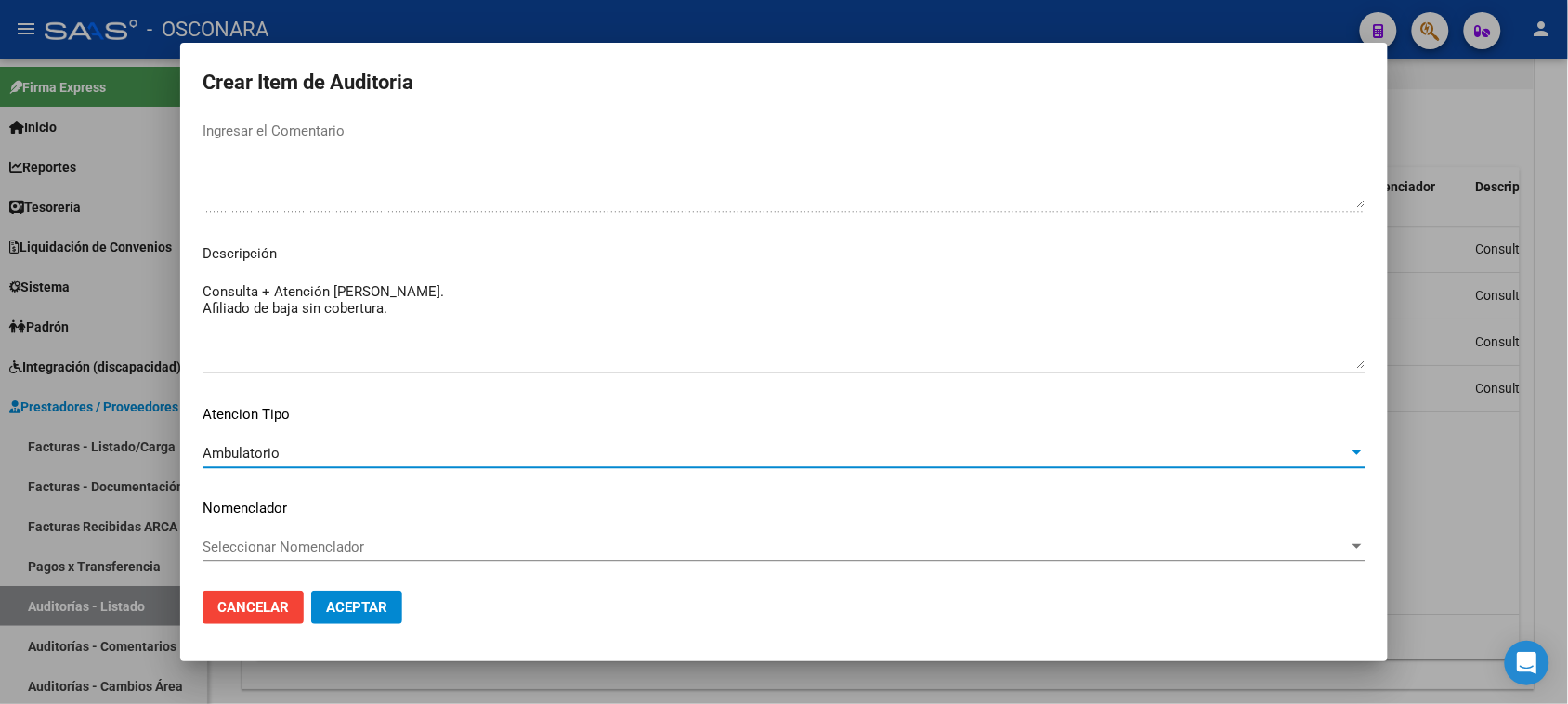
click at [372, 611] on span "Aceptar" at bounding box center [357, 608] width 62 height 17
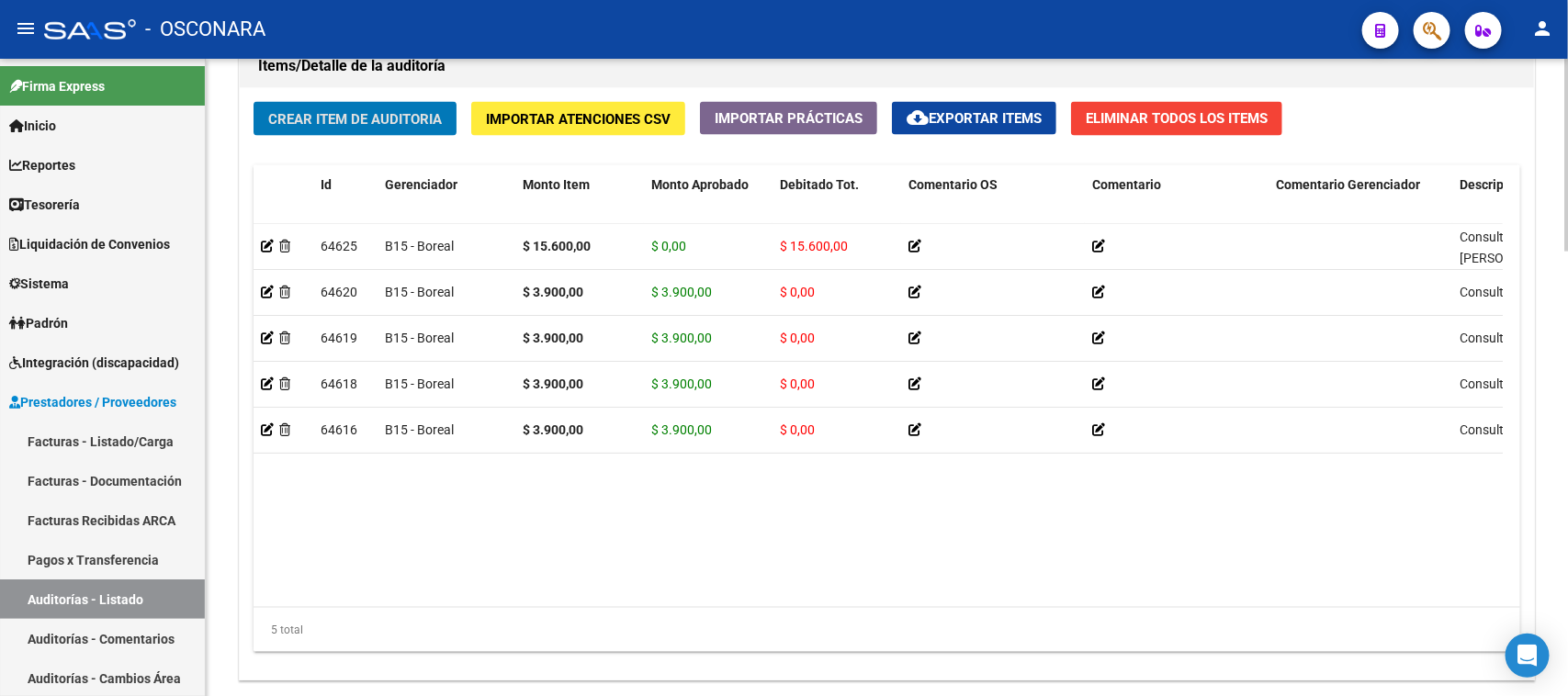
click at [381, 117] on span "Crear Item de Auditoria" at bounding box center [355, 119] width 174 height 17
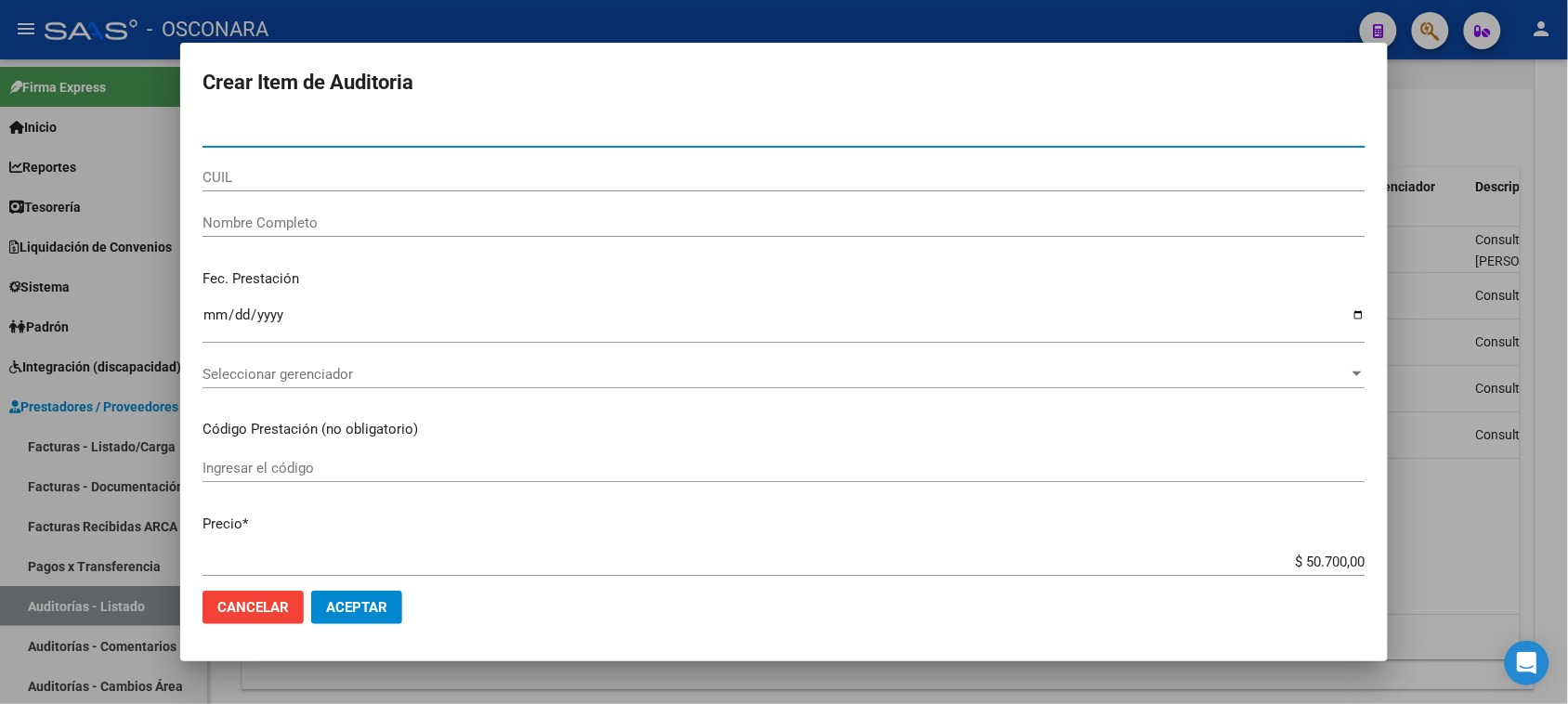
paste input "55599511"
type input "55599511"
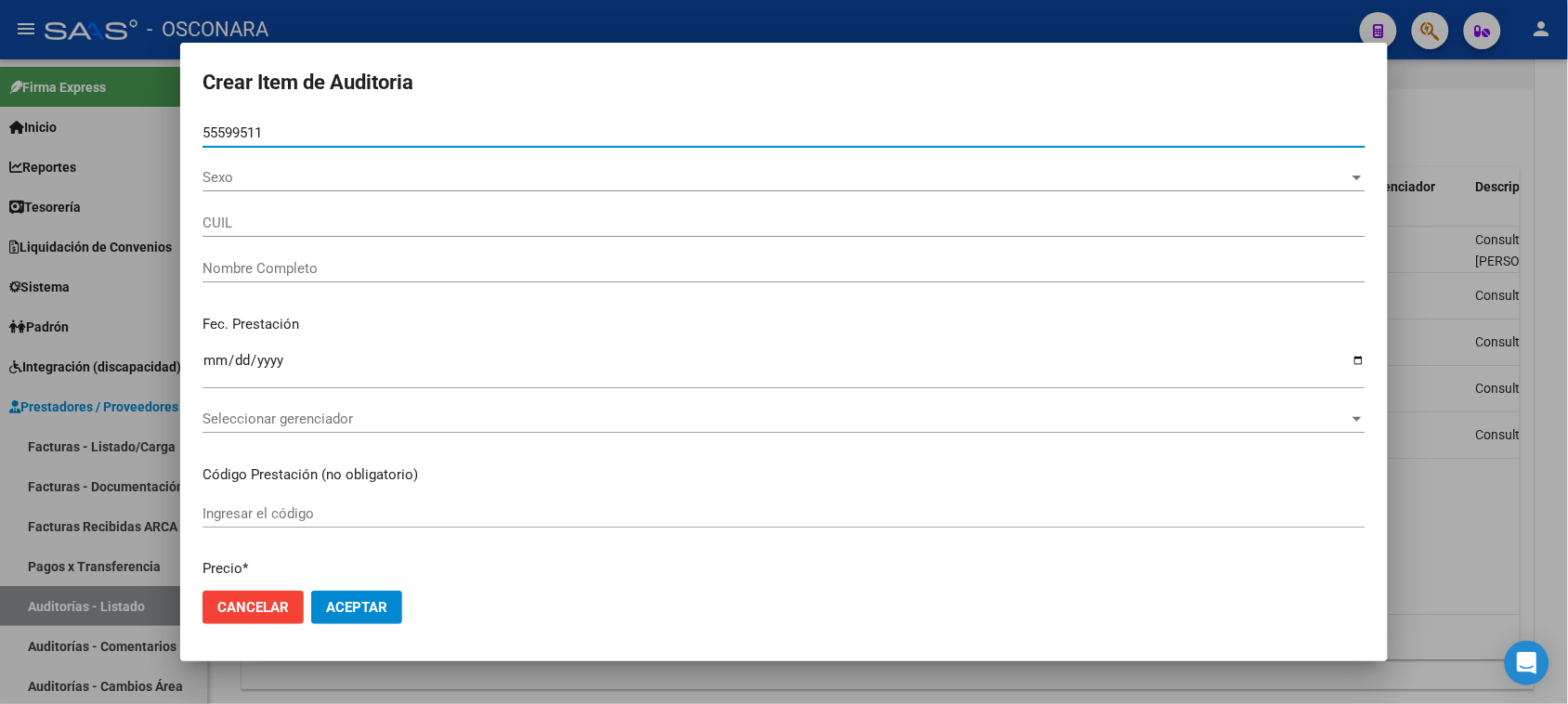
type input "20555995114"
type input "NUÑEZ THEO JONAS"
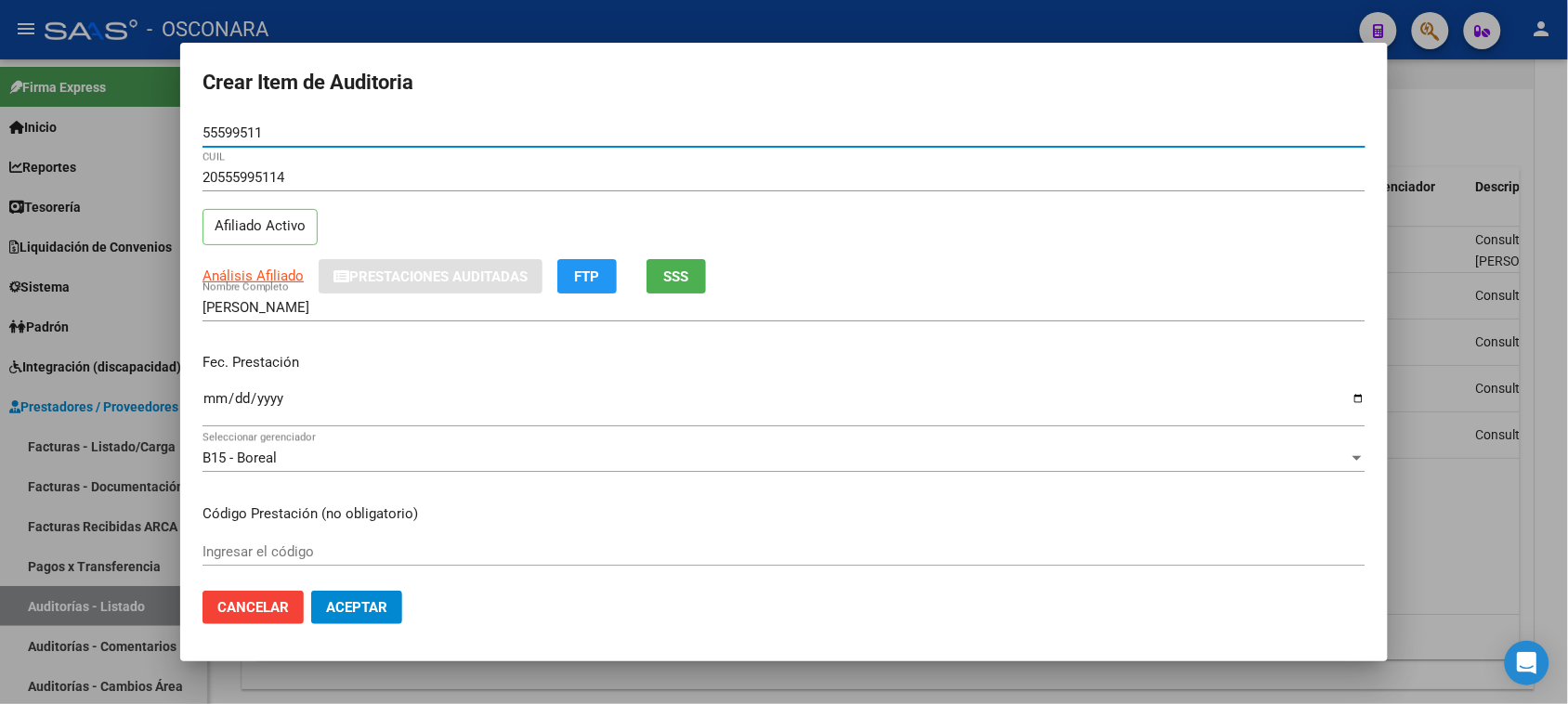
type input "55599511"
click at [200, 397] on mat-dialog-content "55599511 Nro Documento 20555995114 CUIL Afiliado Activo Análisis Afiliado Prest…" at bounding box center [784, 347] width 1208 height 458
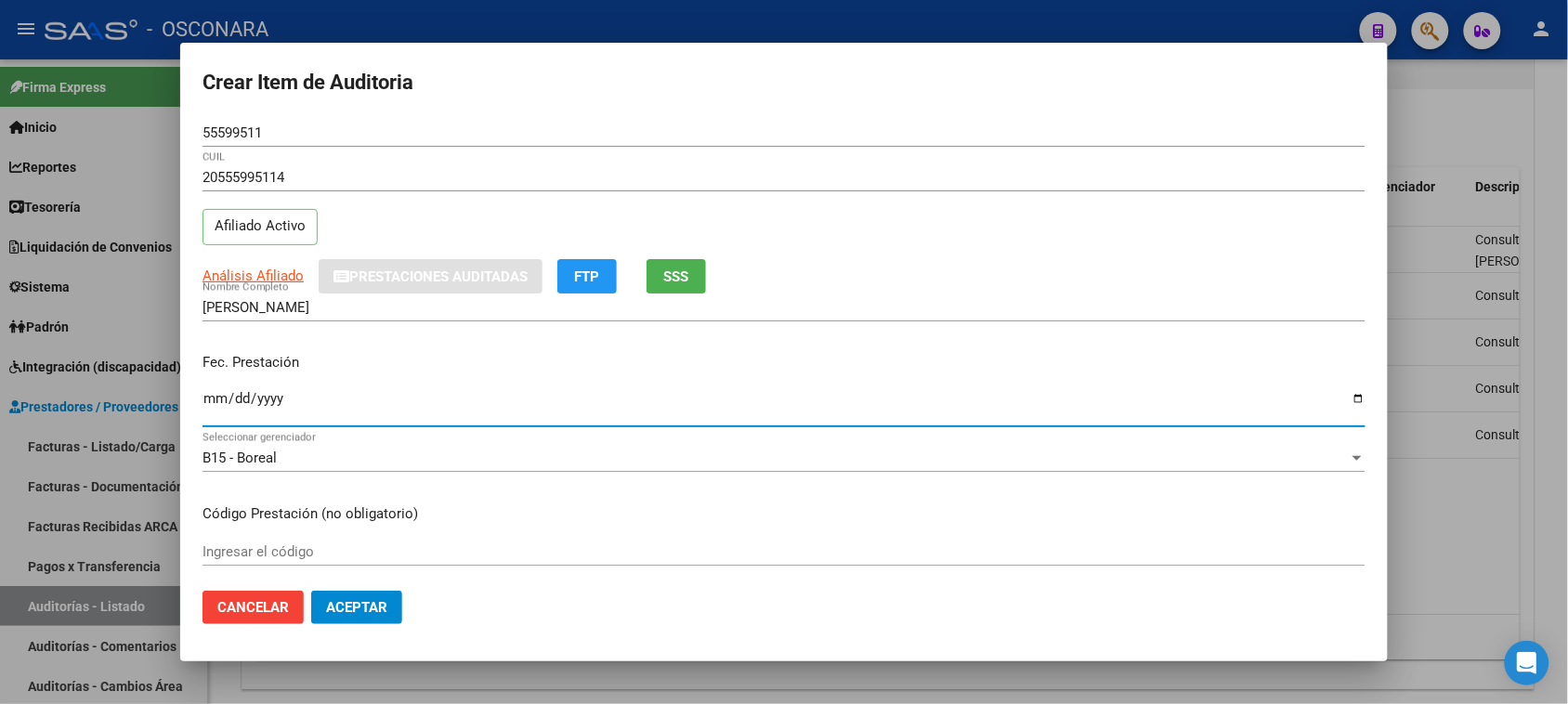
click at [206, 395] on input "Ingresar la fecha" at bounding box center [784, 406] width 1163 height 30
type input "2025-06-27"
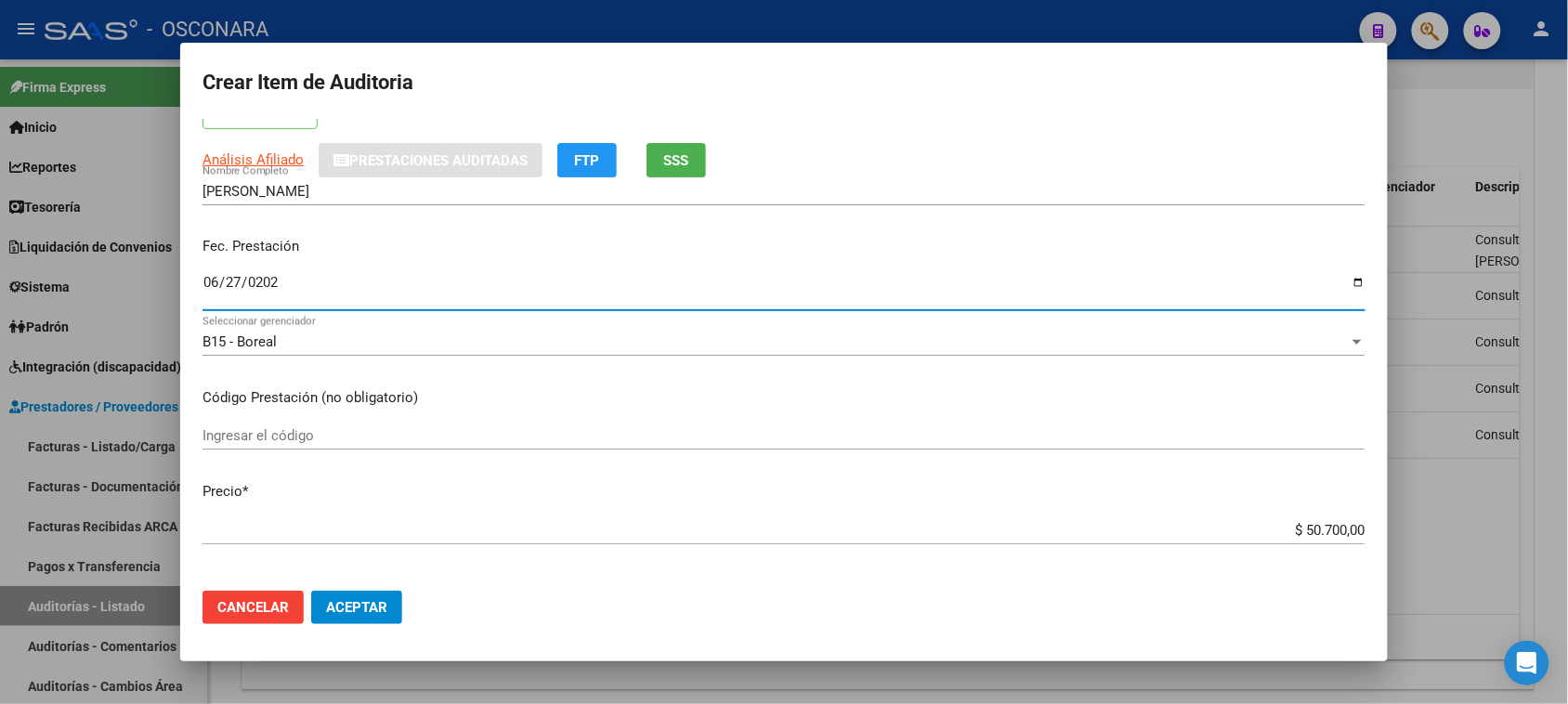
scroll to position [232, 0]
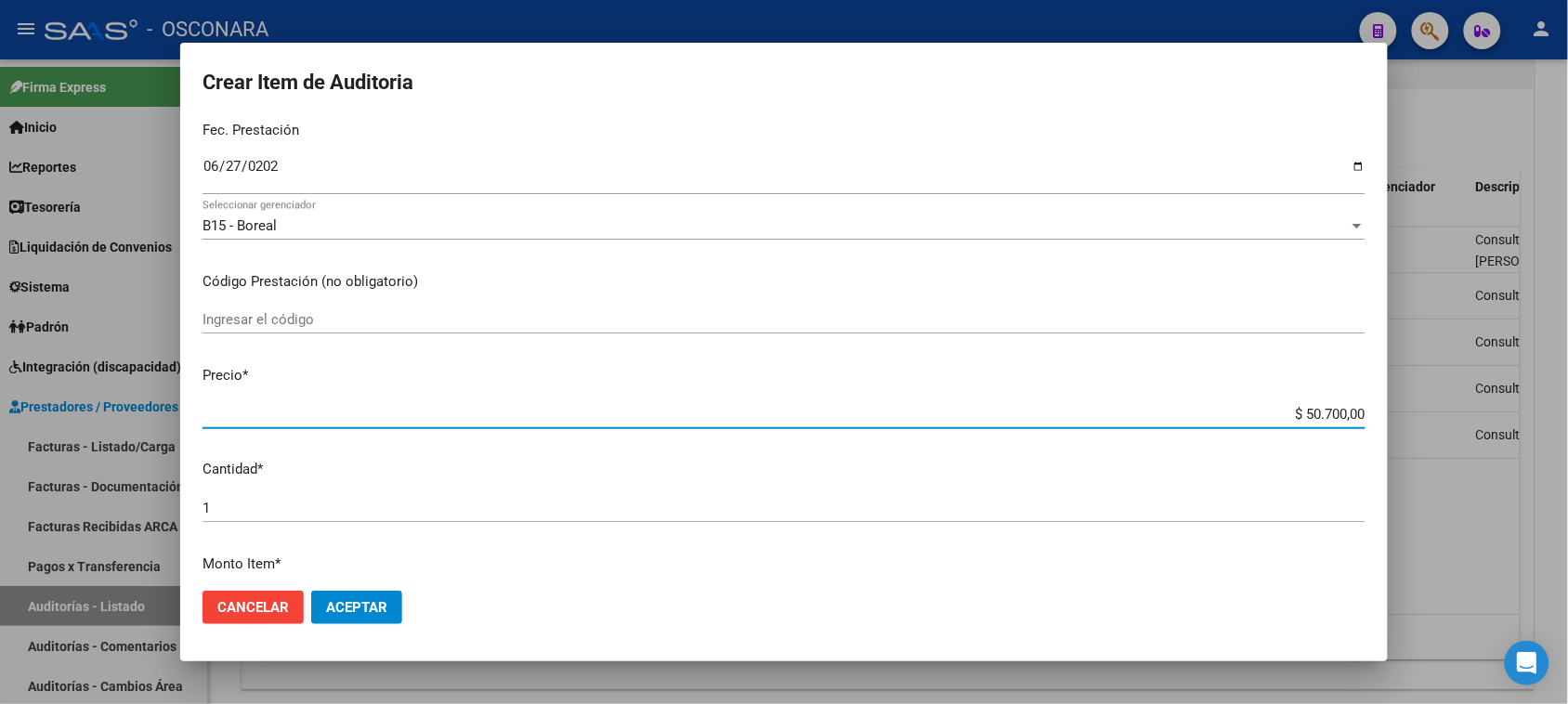
drag, startPoint x: 1330, startPoint y: 412, endPoint x: 1290, endPoint y: 401, distance: 41.5
click at [1290, 401] on div "$ 50.700,00 Ingresar el precio" at bounding box center [784, 415] width 1163 height 28
type input "$ 7,00"
type input "$ 78,00"
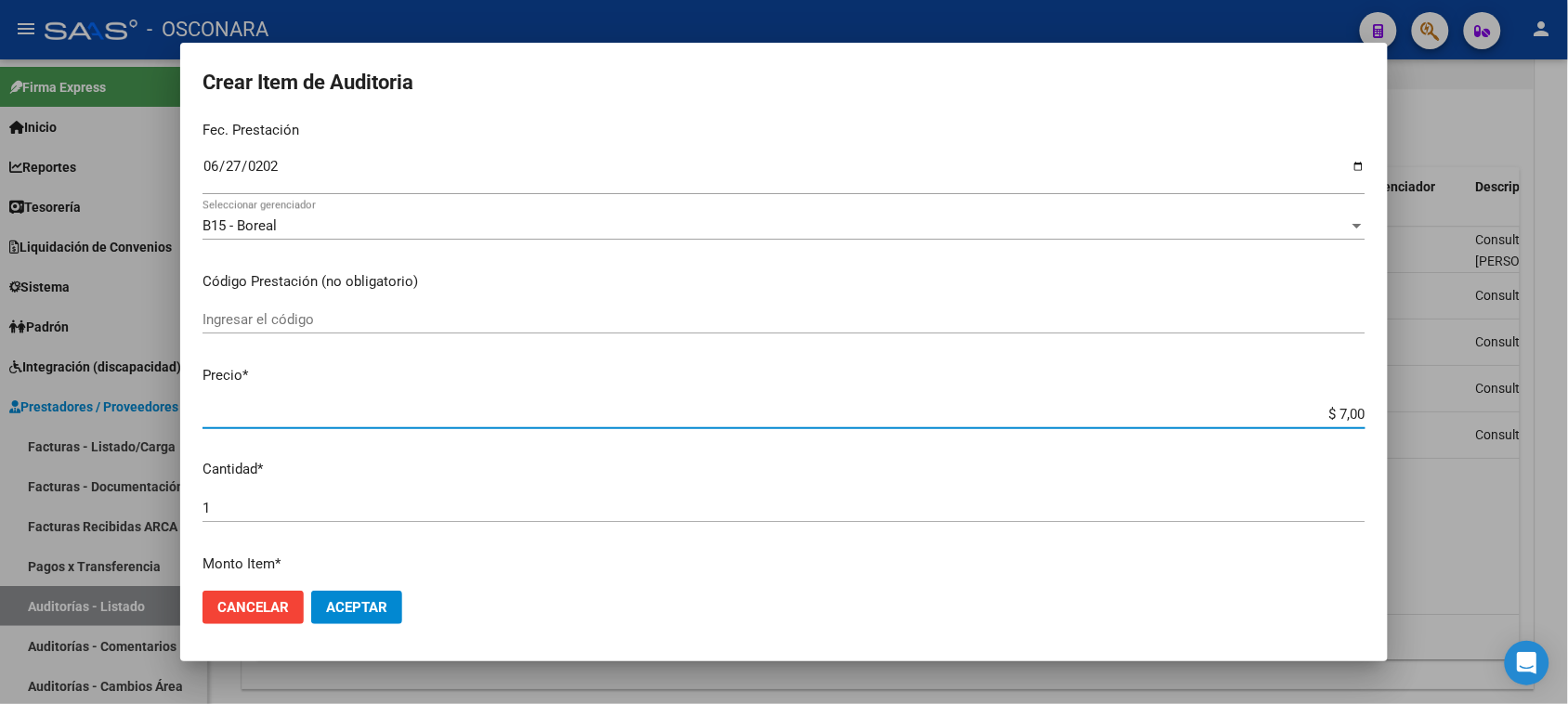
type input "$ 78,00"
type input "$ 780,00"
type input "$ 7.800,00"
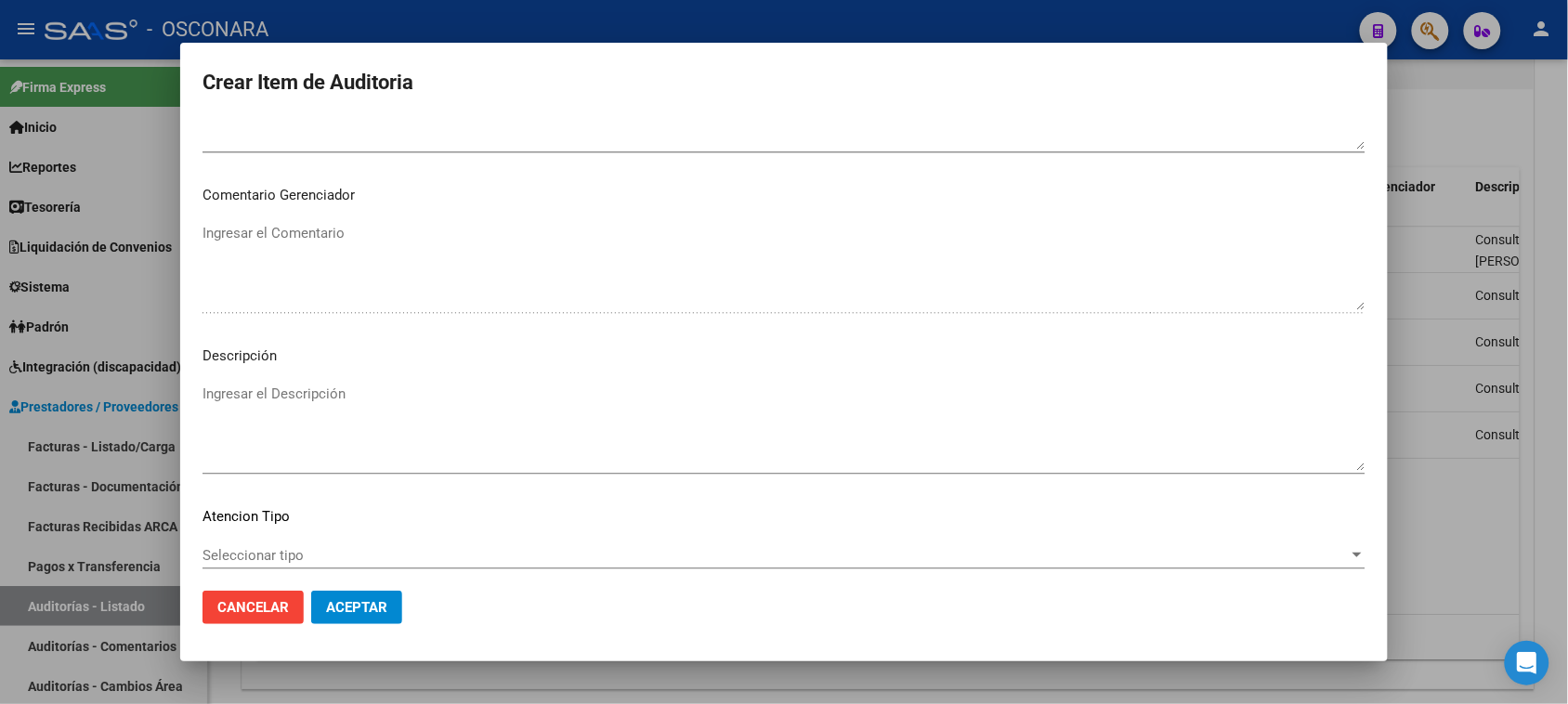
scroll to position [1161, 0]
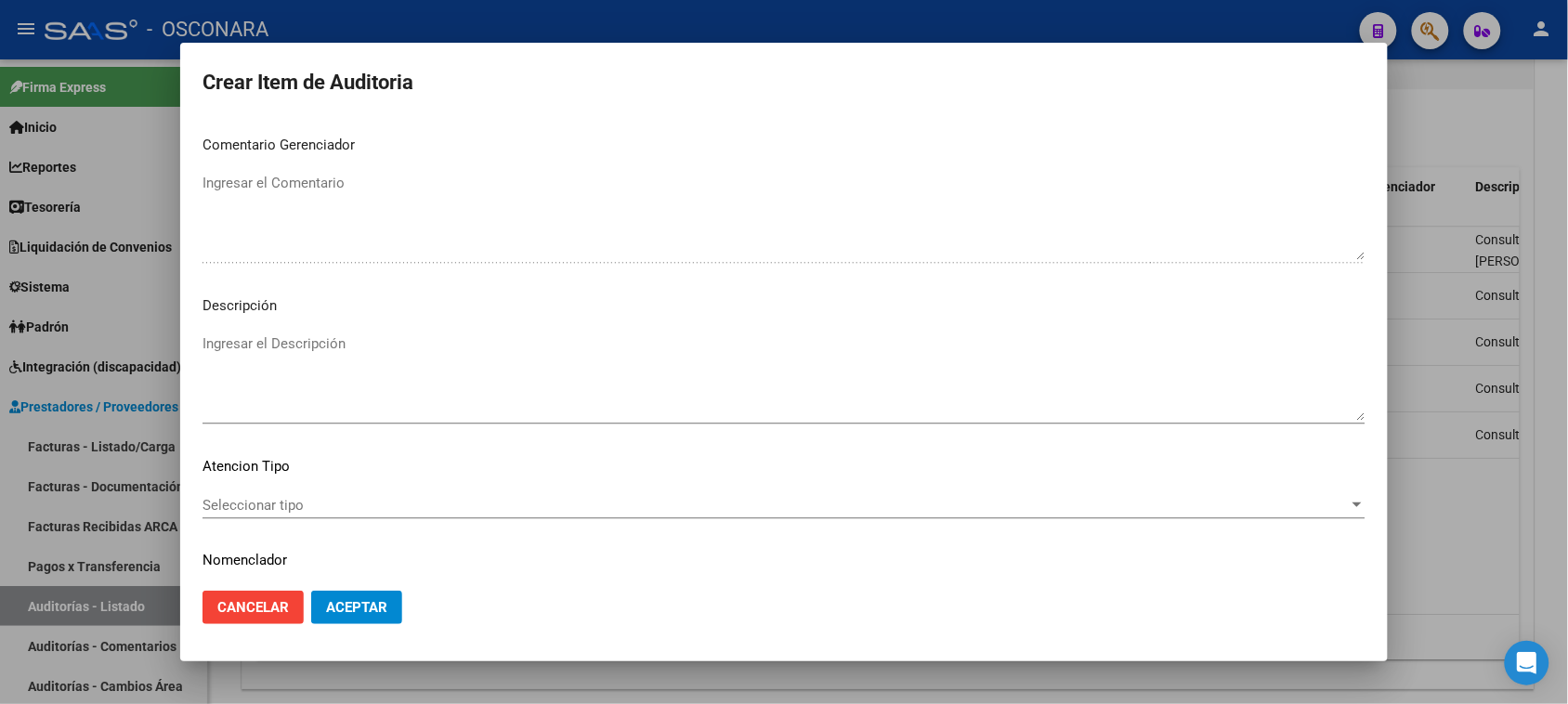
click at [335, 337] on textarea "Ingresar el Descripción" at bounding box center [784, 376] width 1163 height 87
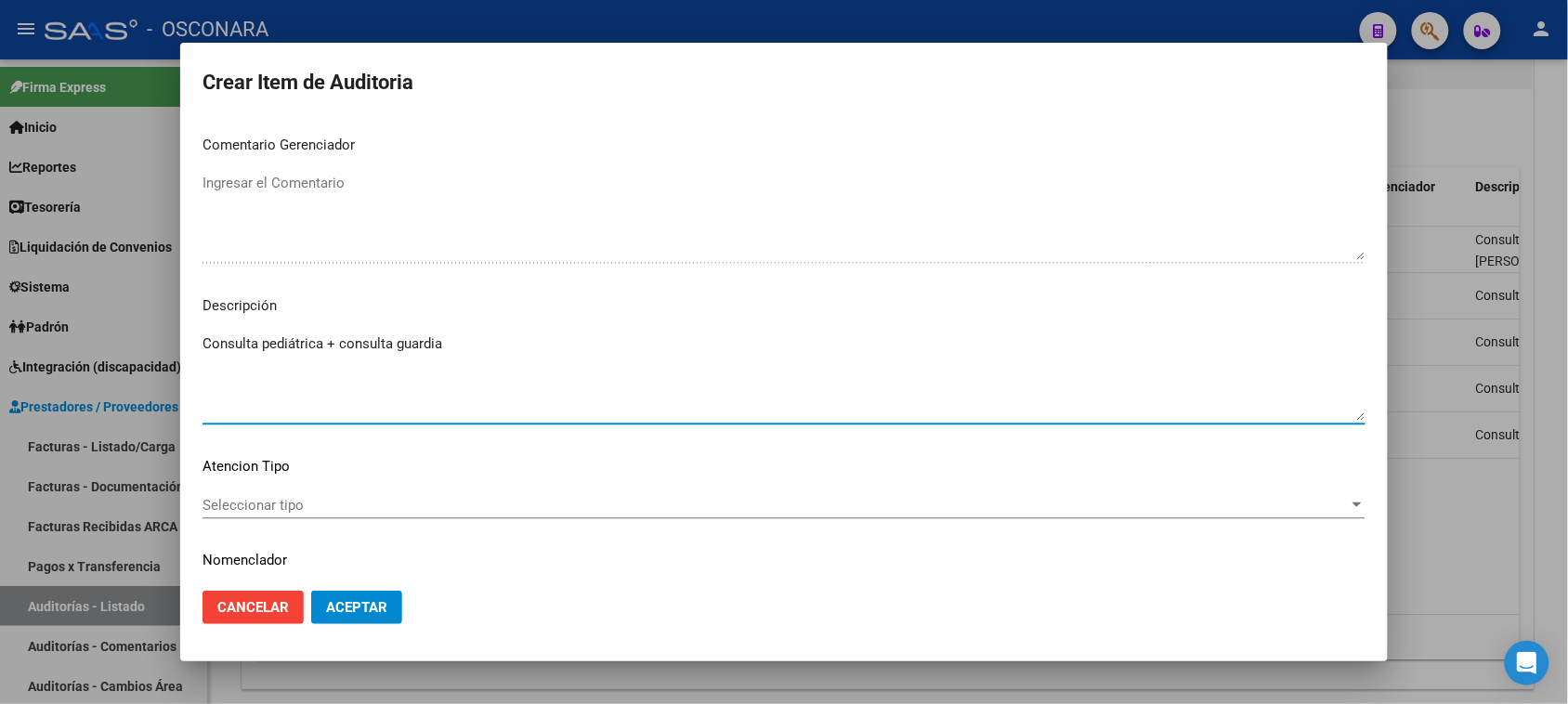
type textarea "Consulta pediátrica + consulta guardia"
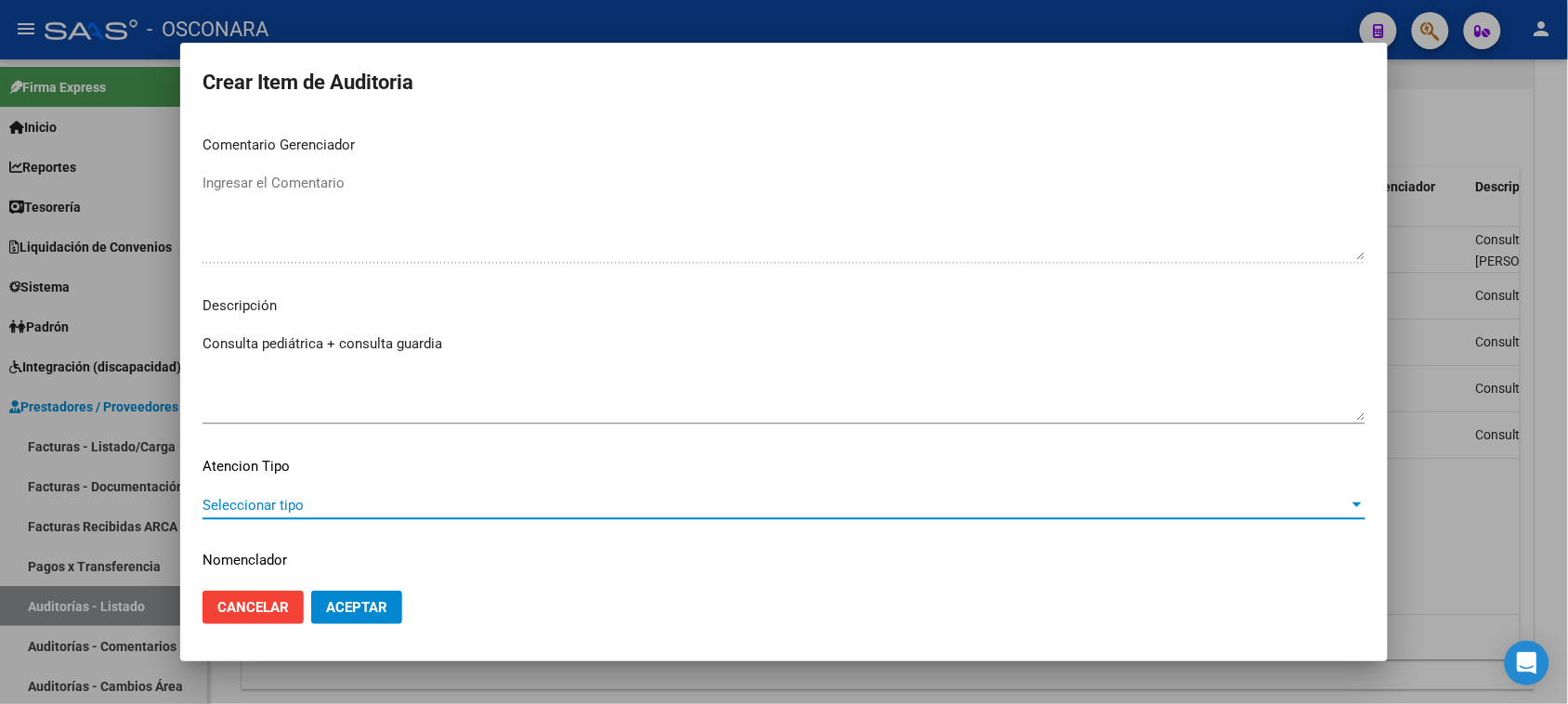
click at [407, 499] on span "Seleccionar tipo" at bounding box center [775, 505] width 1146 height 17
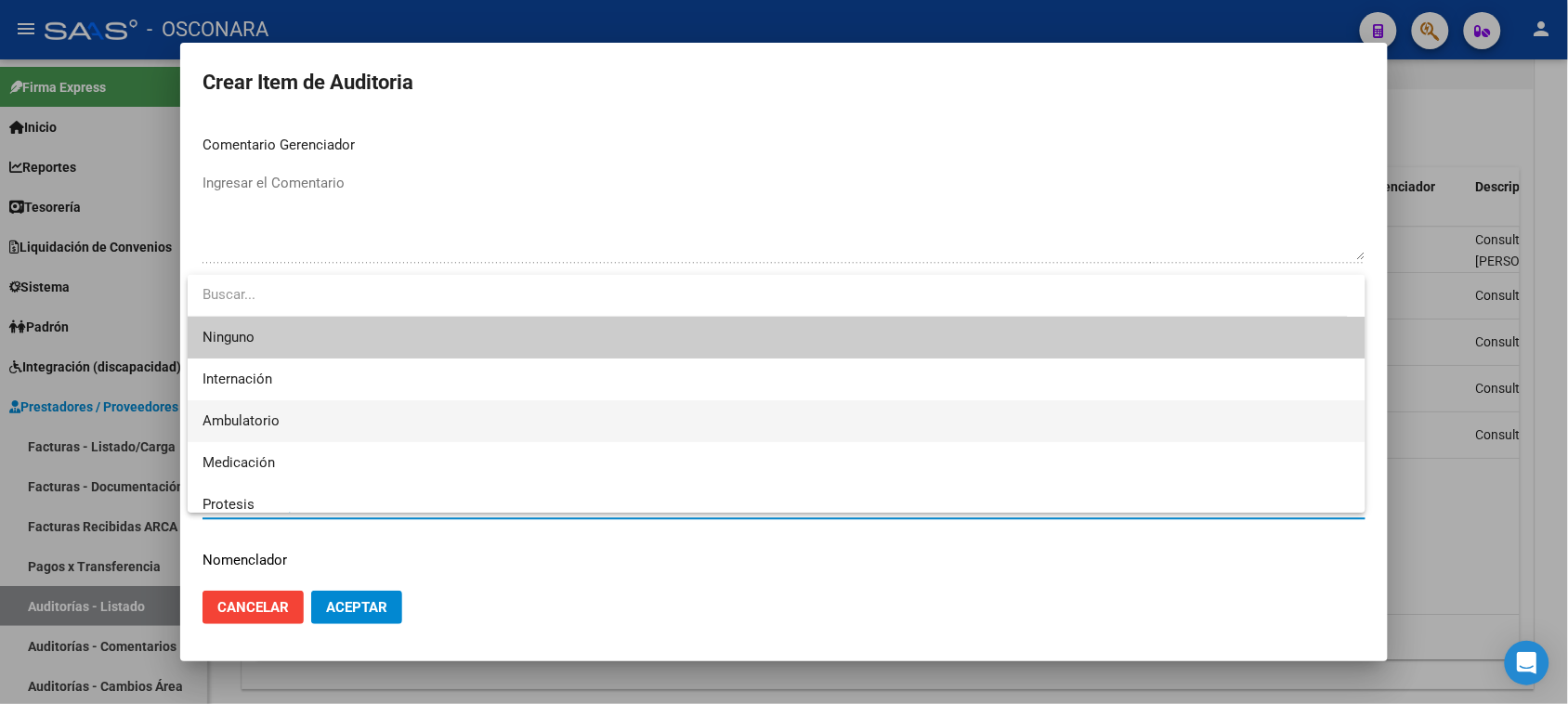
click at [283, 424] on span "Ambulatorio" at bounding box center [776, 421] width 1148 height 42
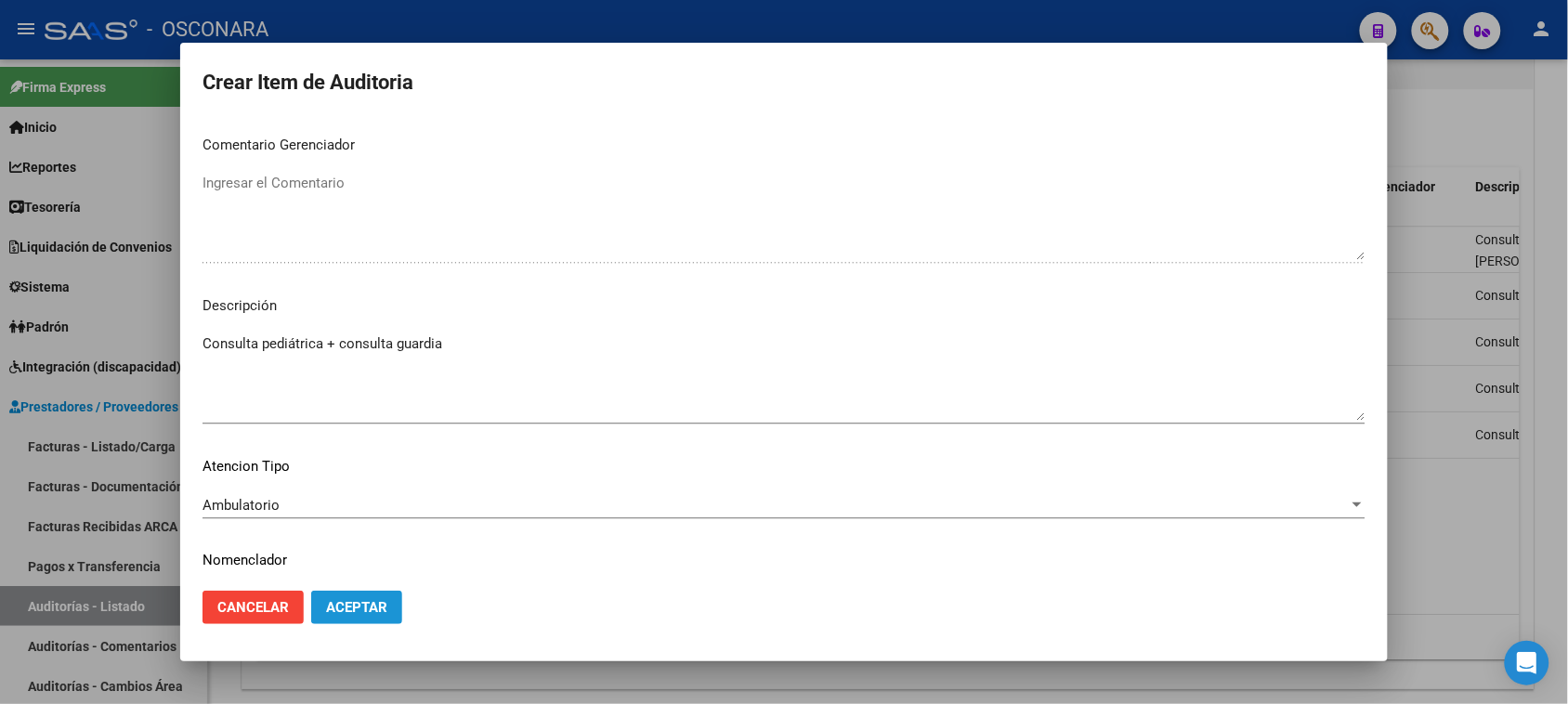
click at [374, 606] on span "Aceptar" at bounding box center [357, 608] width 62 height 17
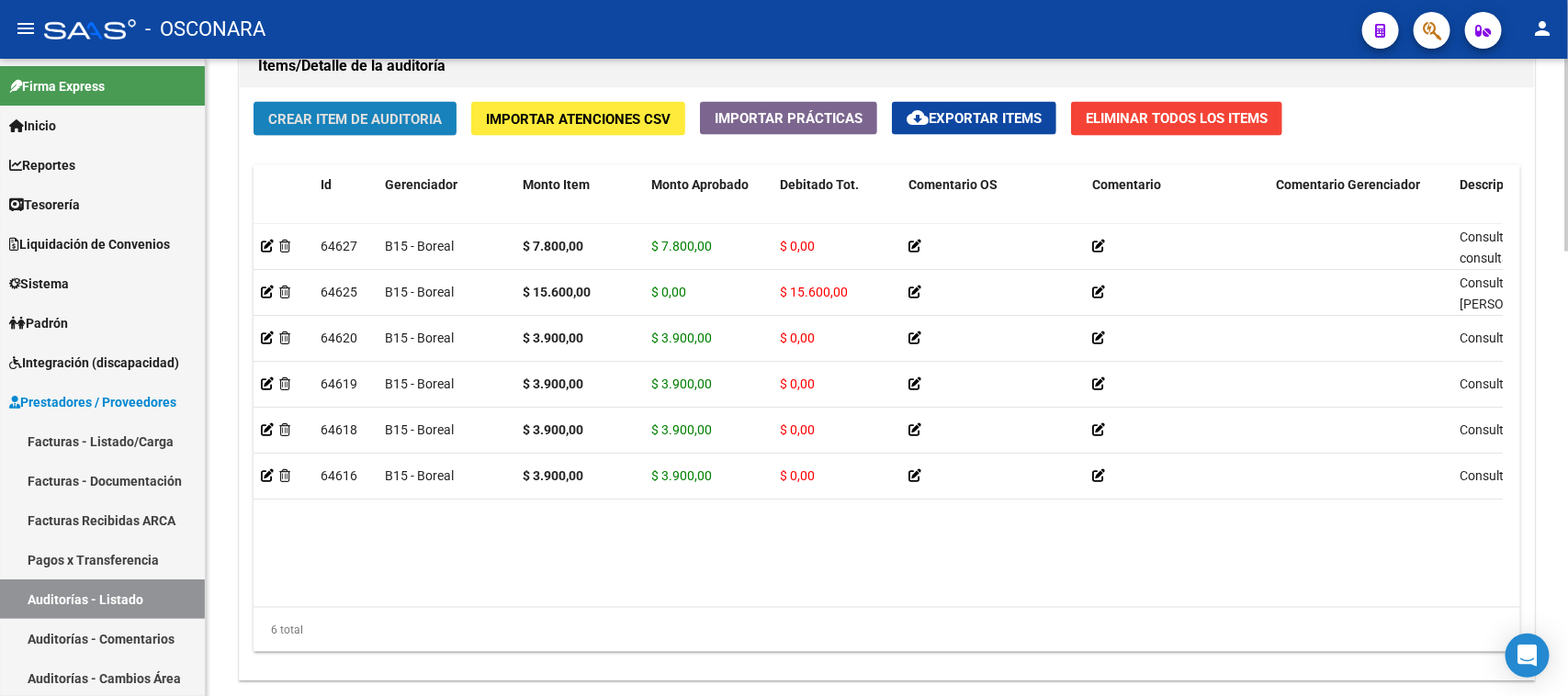
click at [314, 111] on span "Crear Item de Auditoria" at bounding box center [355, 119] width 174 height 17
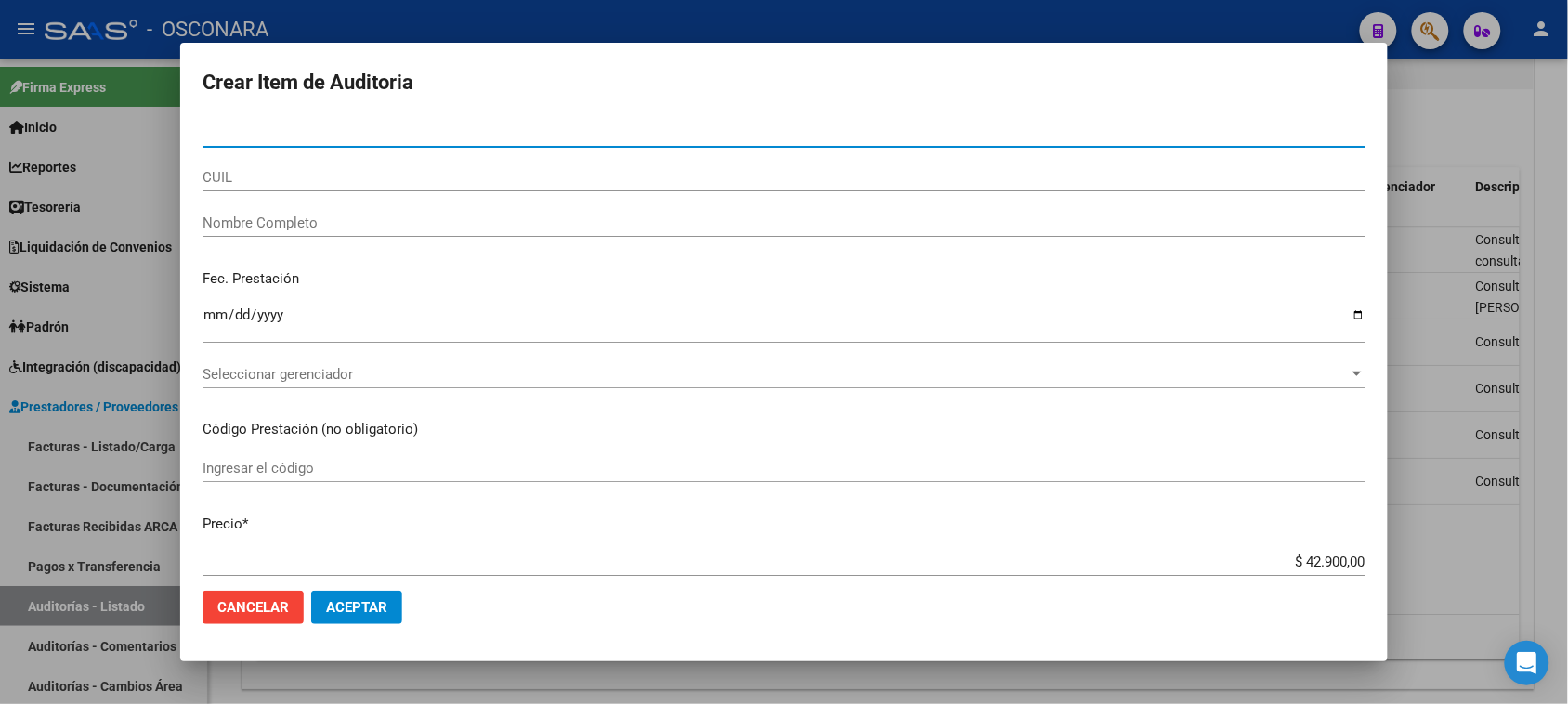
paste input "49963073"
type input "49963073"
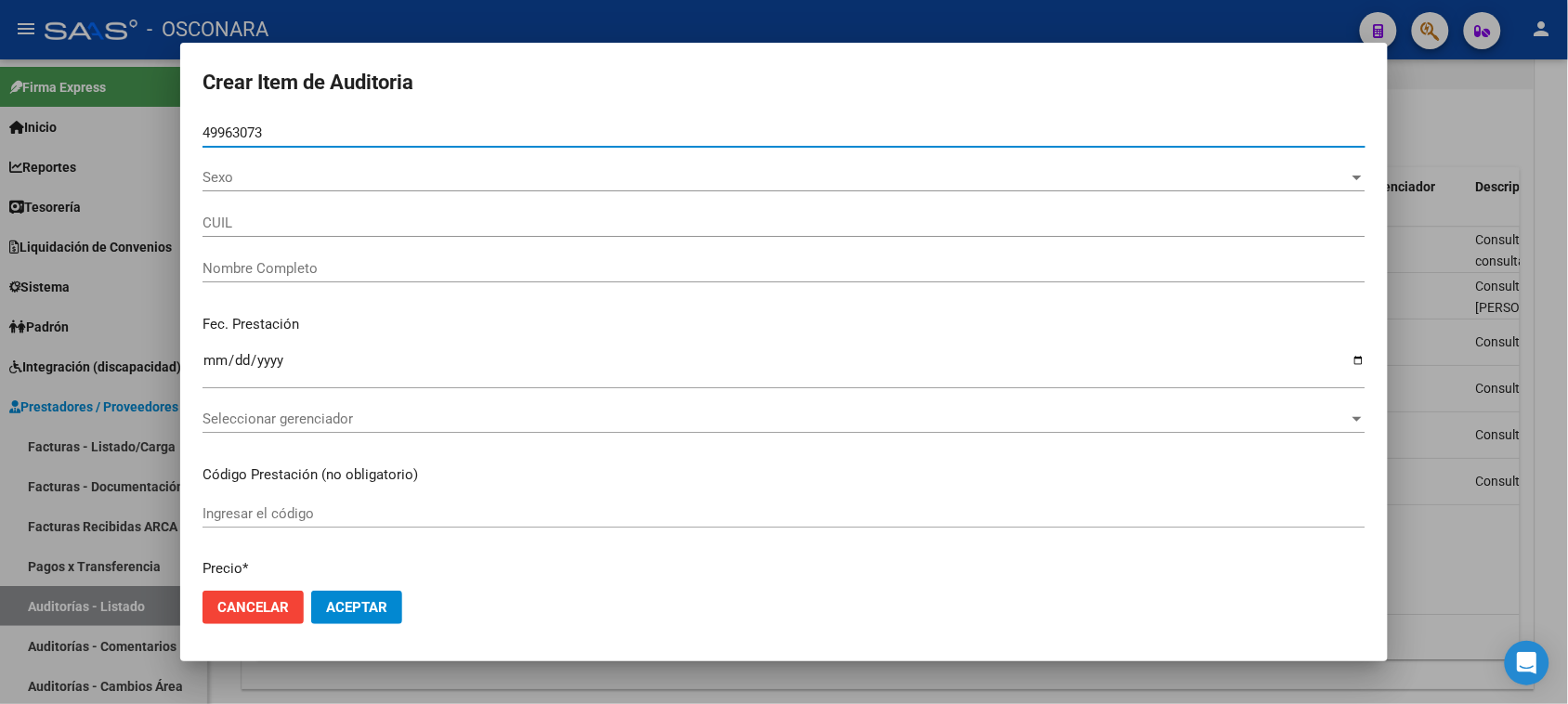
type input "20499630736"
type input "RIOS BENJAMIN EZEQUIEL"
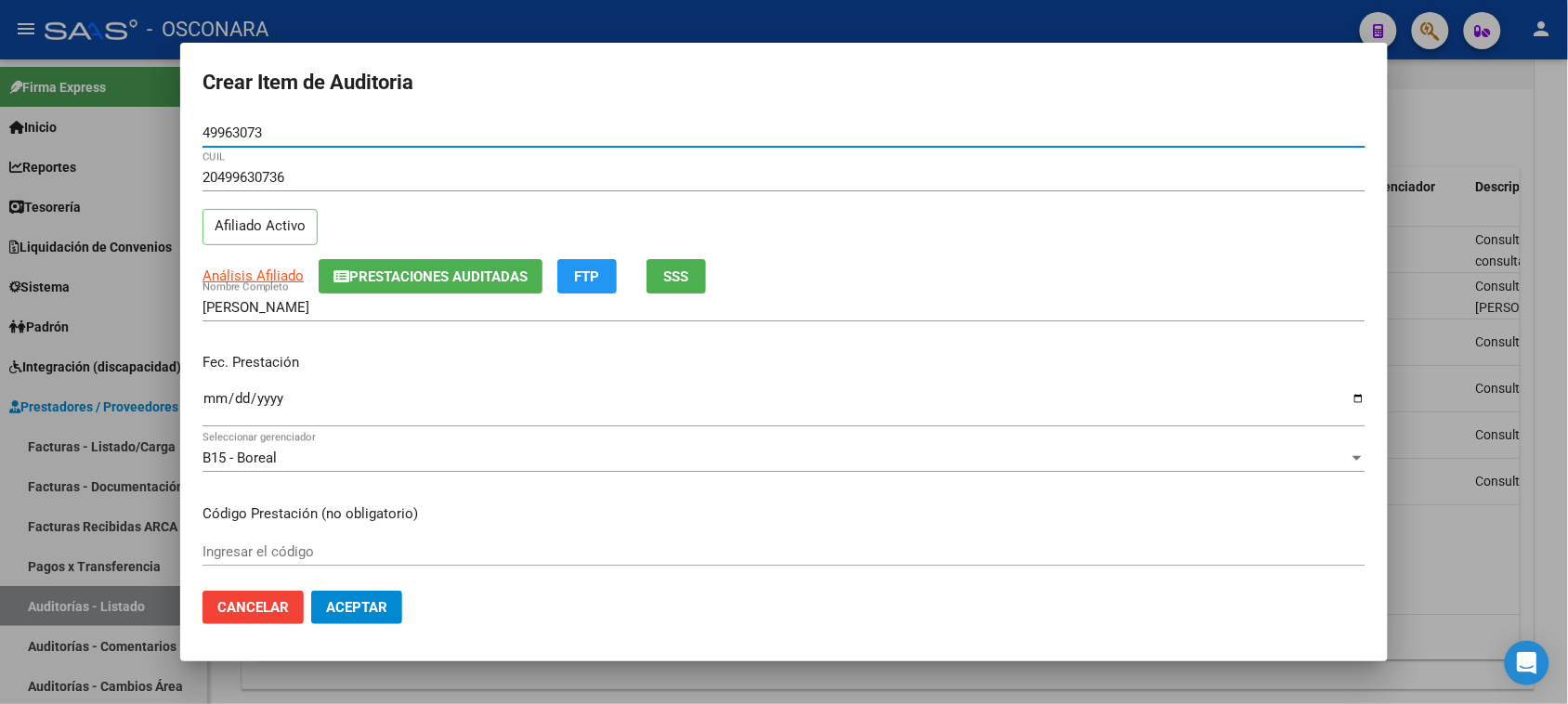
type input "49963073"
click at [219, 396] on input "Ingresar la fecha" at bounding box center [784, 406] width 1163 height 30
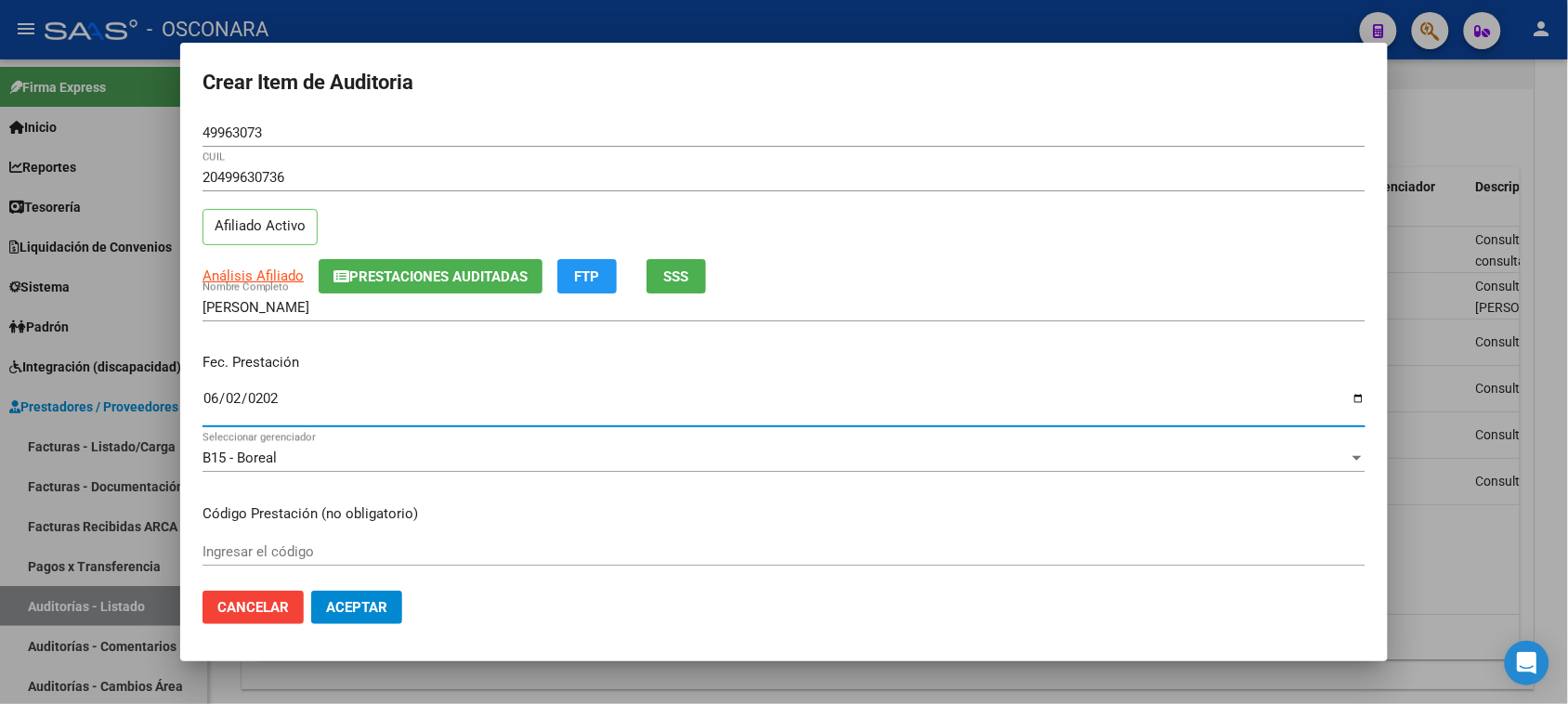
type input "2025-06-02"
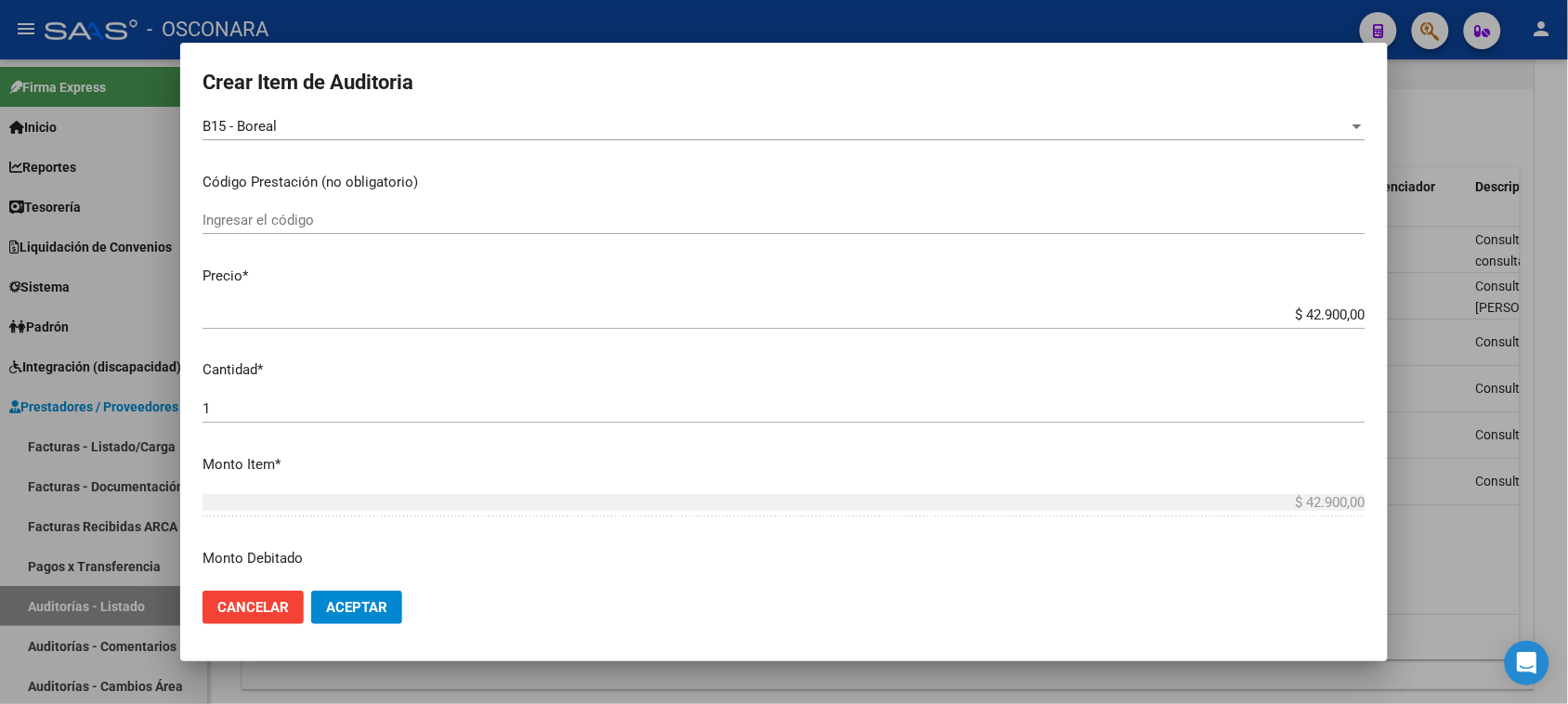
scroll to position [348, 0]
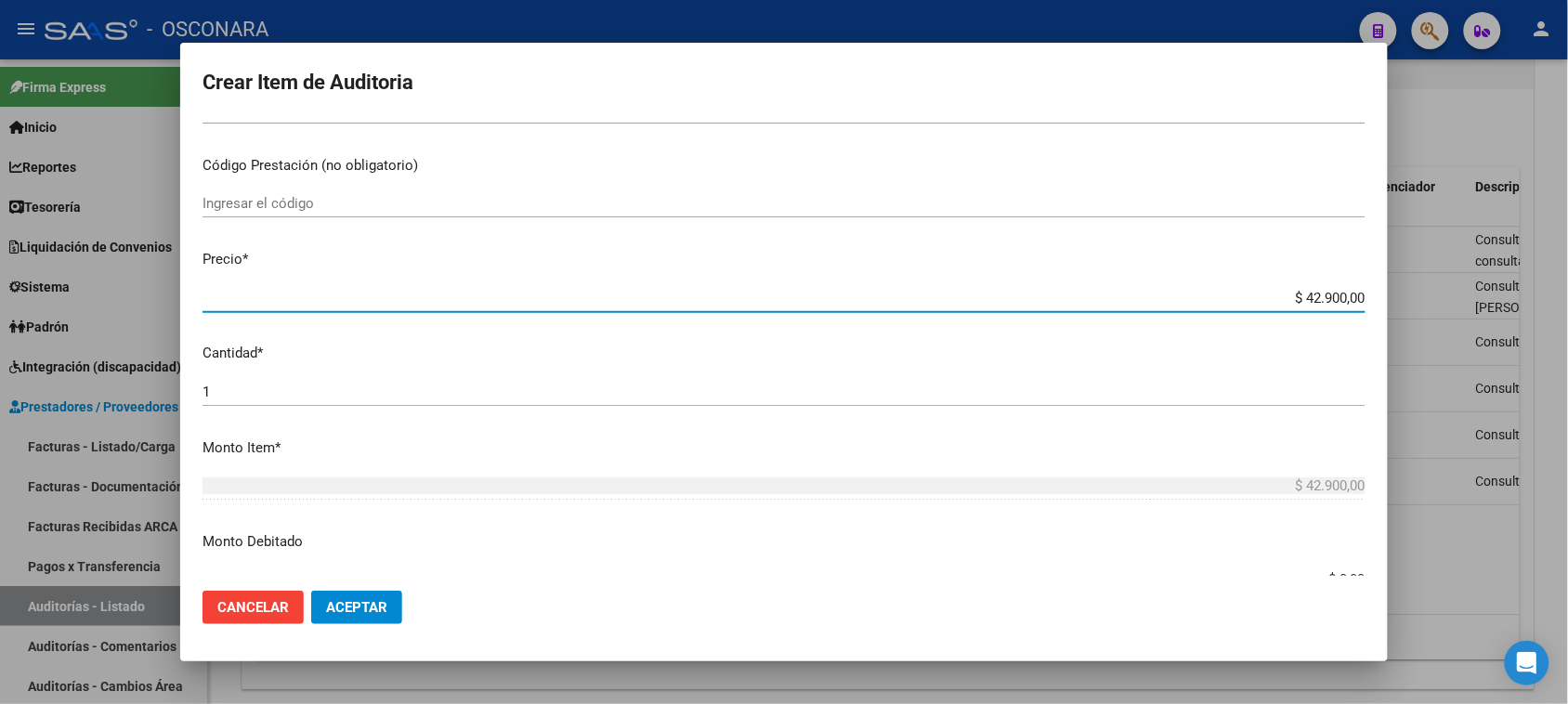
drag, startPoint x: 1290, startPoint y: 299, endPoint x: 1351, endPoint y: 309, distance: 61.8
click at [1351, 309] on mat-dialog-content "49963073 Nro Documento 20499630736 CUIL Afiliado Activo Análisis Afiliado Prest…" at bounding box center [784, 347] width 1208 height 458
type input "$ 0,01"
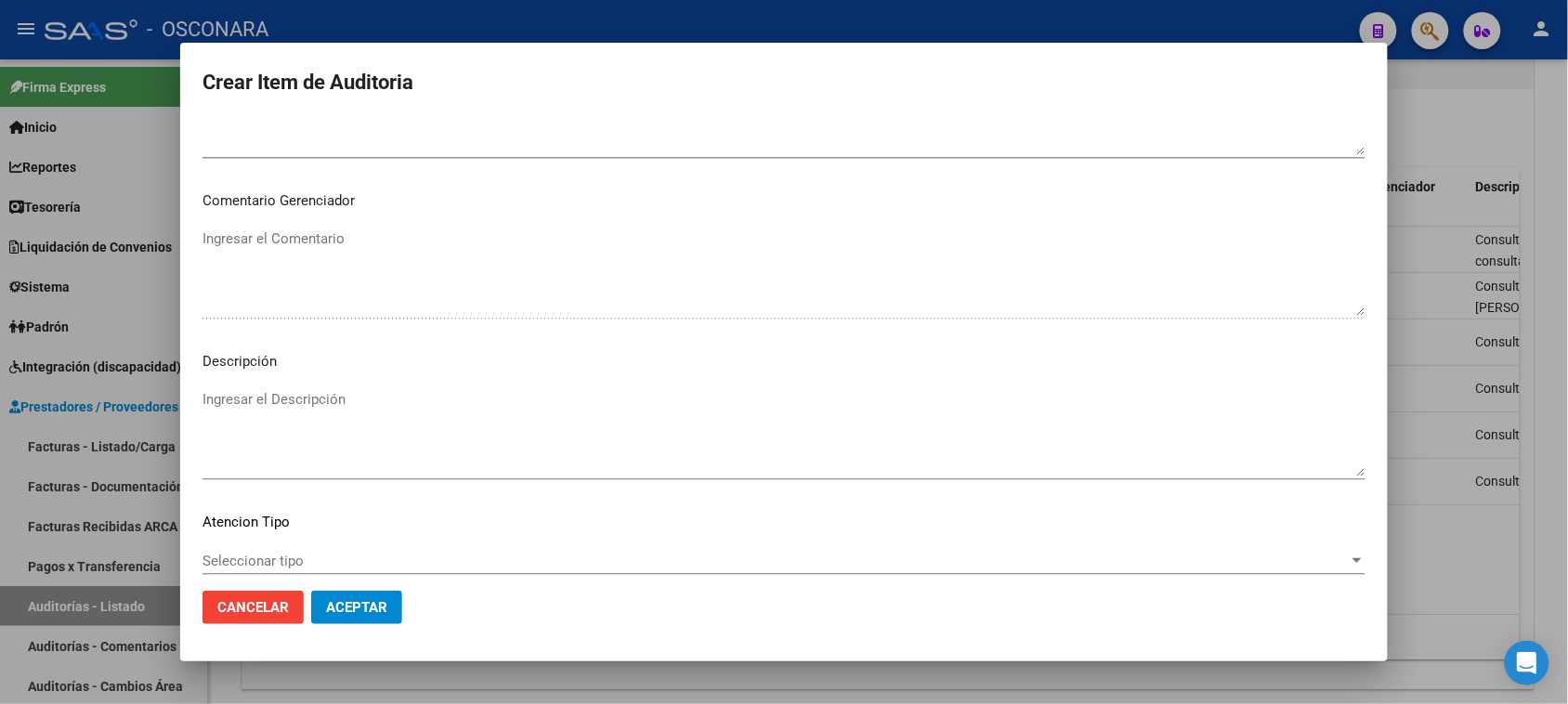
scroll to position [1213, 0]
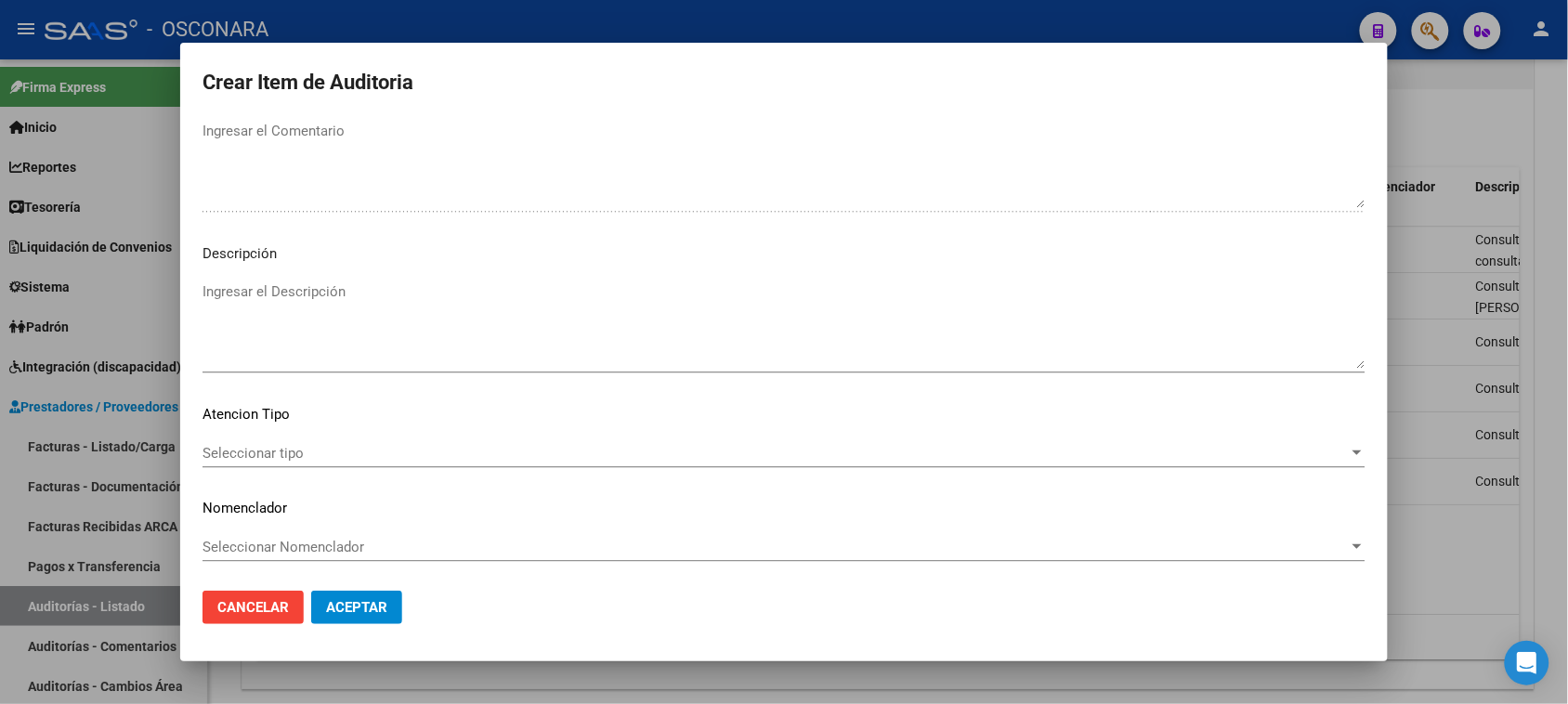
click at [306, 294] on textarea "Ingresar el Descripción" at bounding box center [784, 324] width 1163 height 87
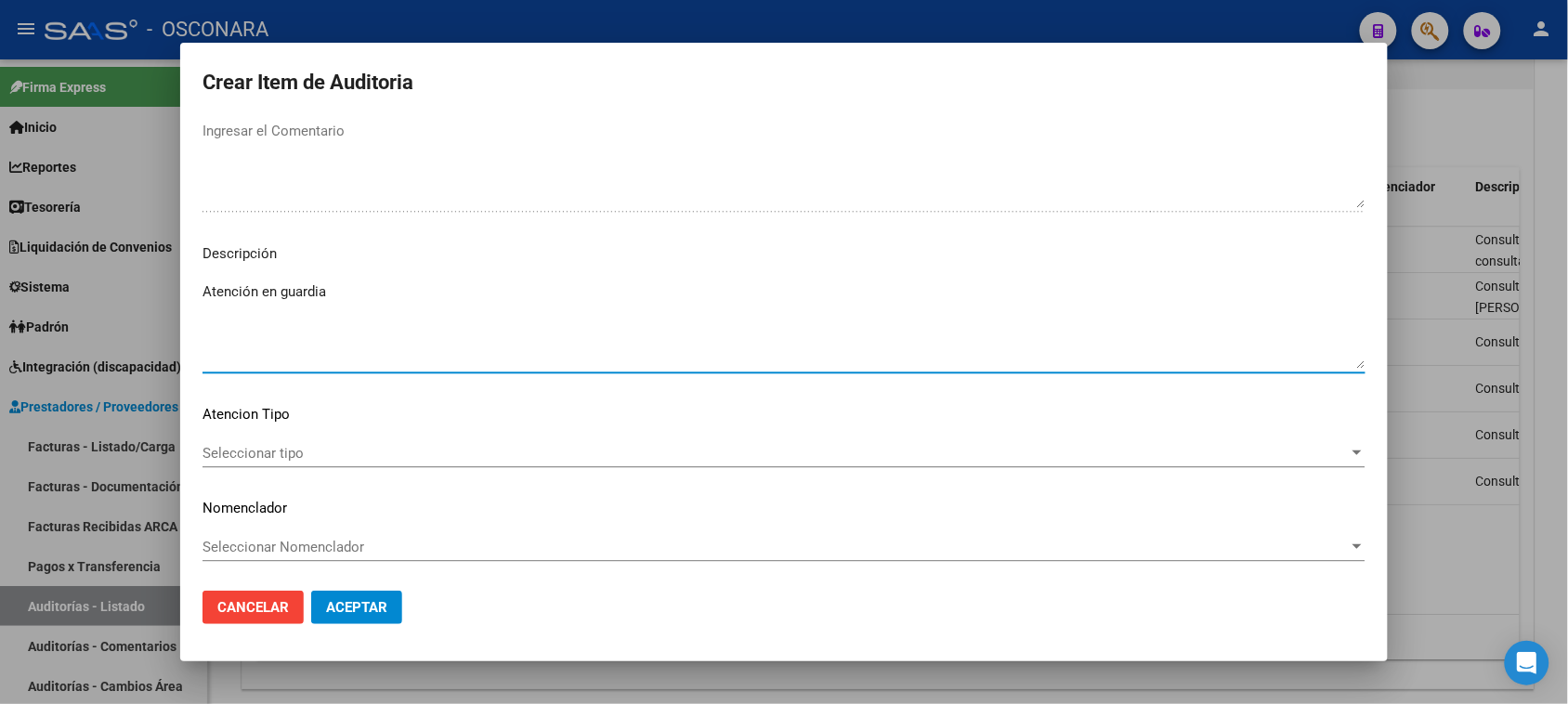
click at [320, 433] on mat-dialog-content "49963073 Nro Documento 20499630736 CUIL Afiliado Activo Análisis Afiliado Prest…" at bounding box center [784, 347] width 1208 height 458
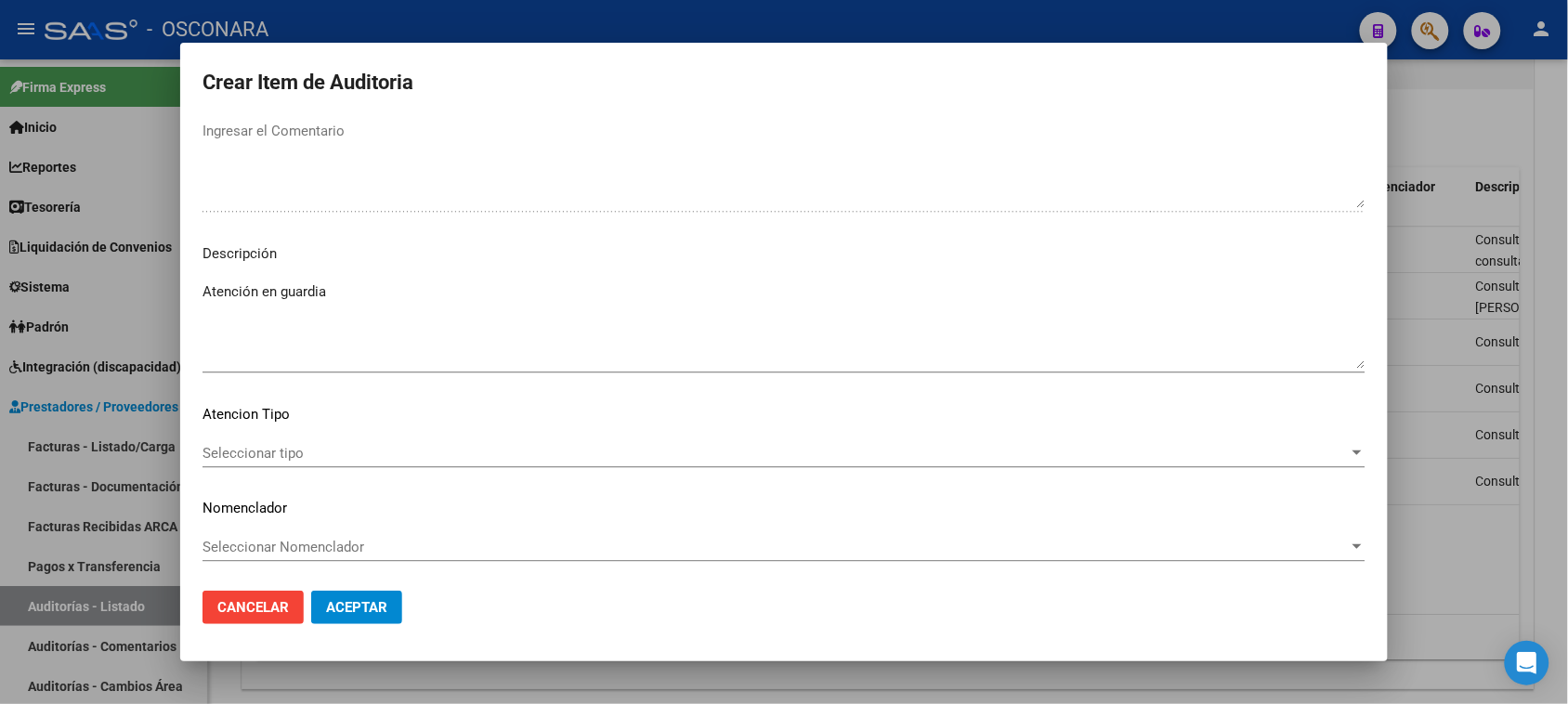
click at [274, 416] on p "Atencion Tipo" at bounding box center [784, 415] width 1163 height 21
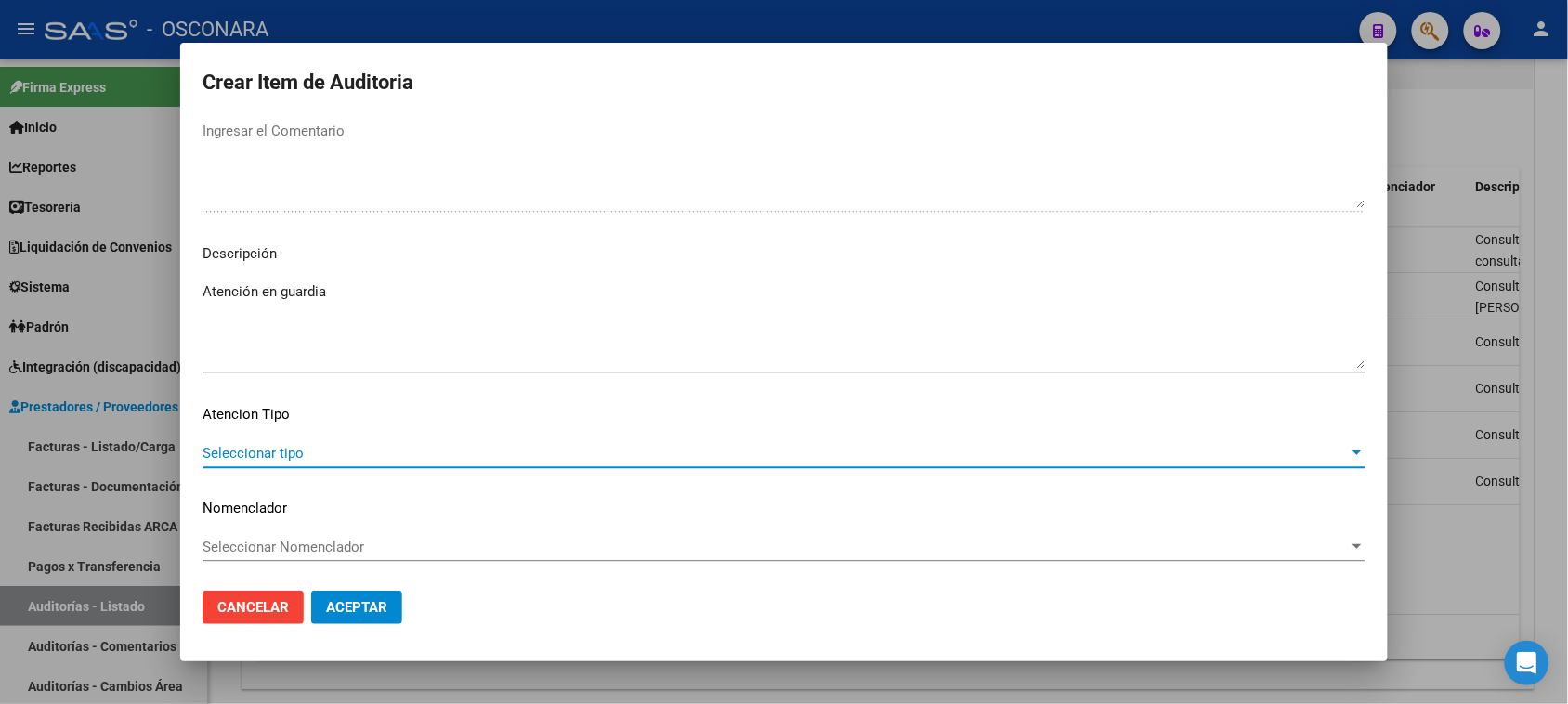
click at [252, 452] on span "Seleccionar tipo" at bounding box center [775, 453] width 1146 height 17
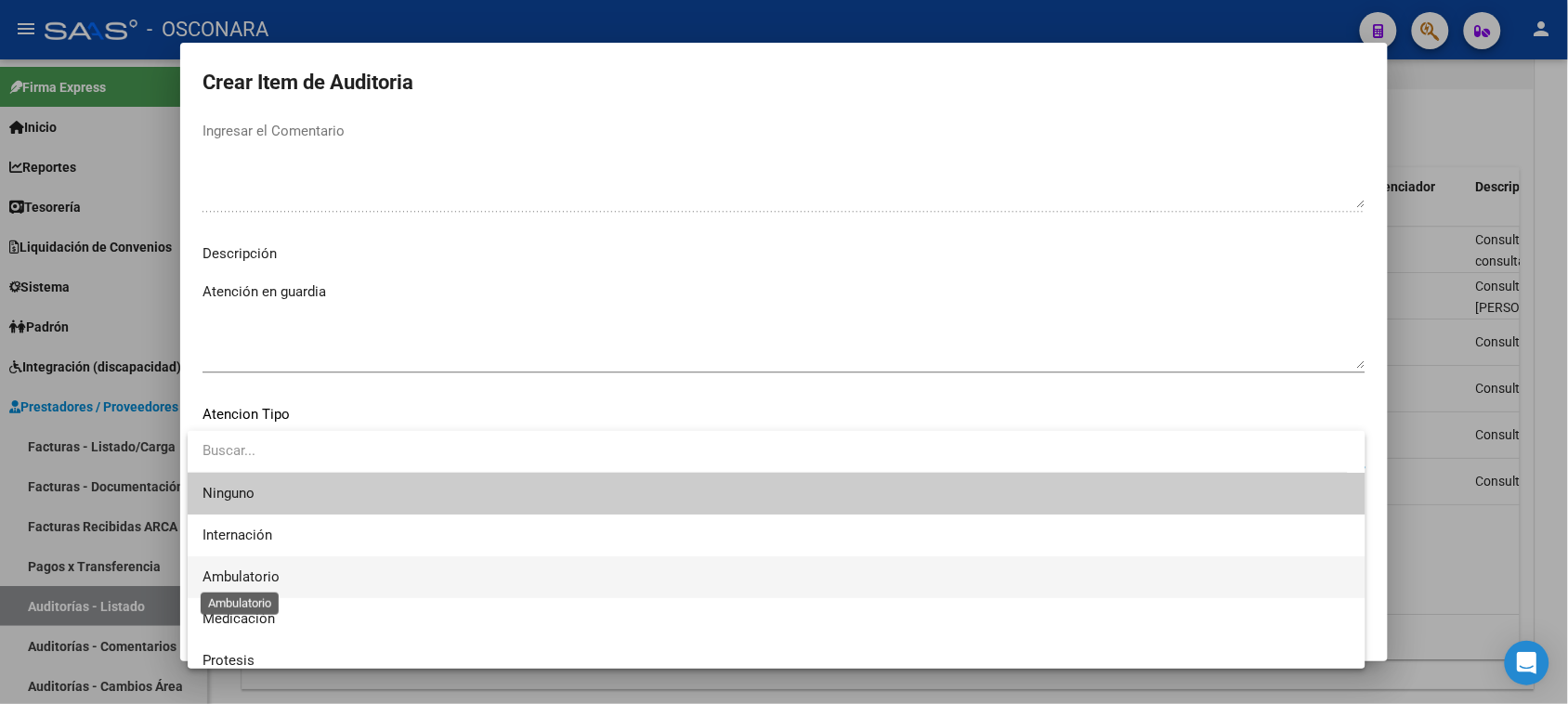
click at [235, 574] on span "Ambulatorio" at bounding box center [241, 577] width 78 height 17
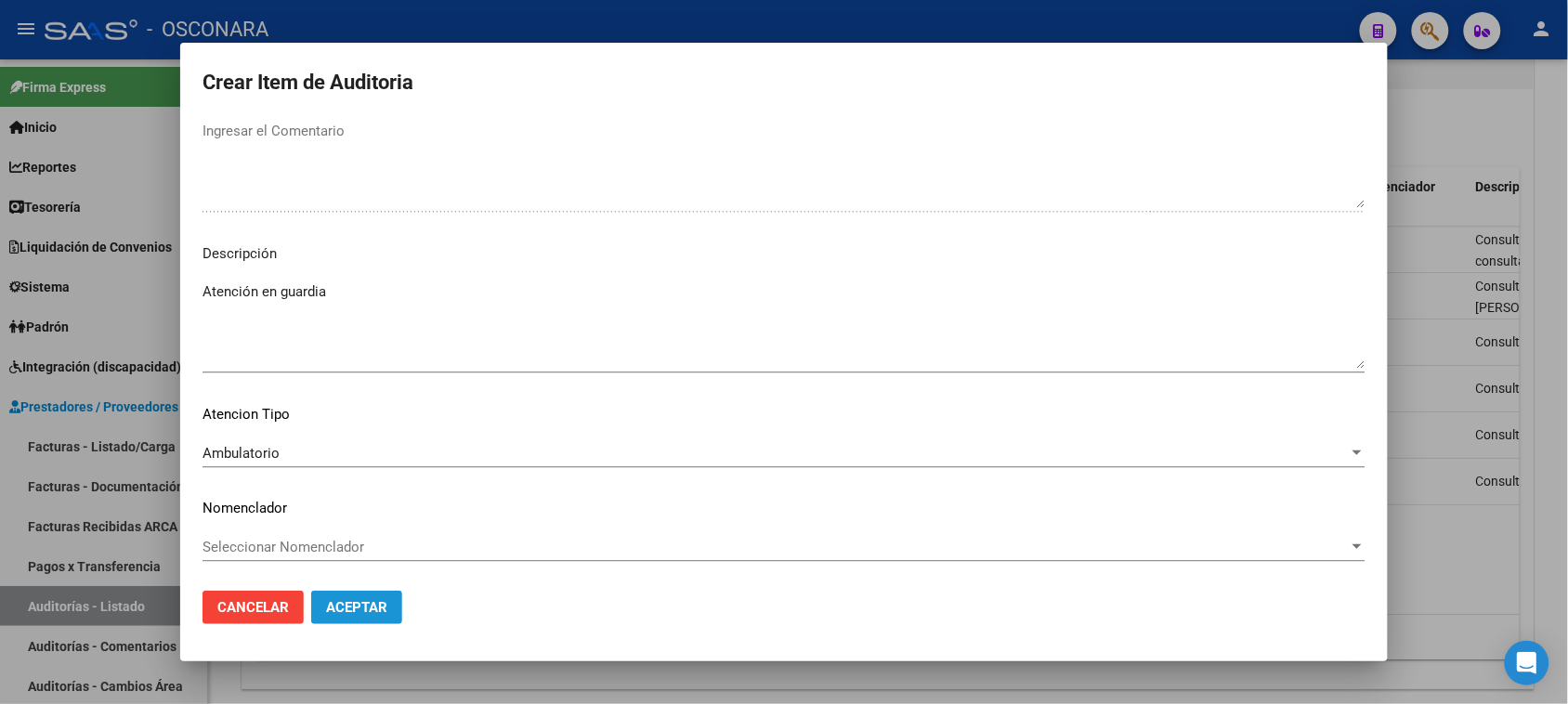
click at [359, 610] on span "Aceptar" at bounding box center [357, 608] width 62 height 17
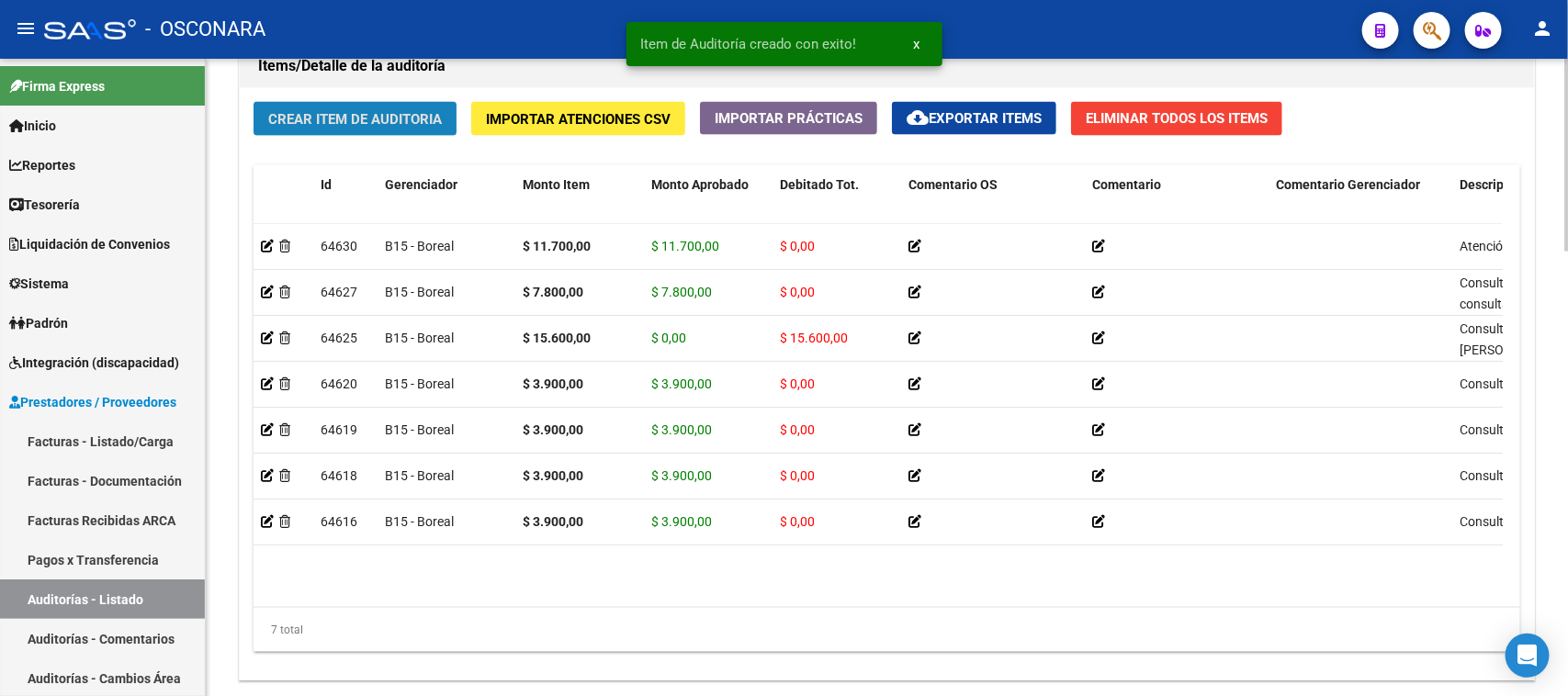
click at [304, 116] on span "Crear Item de Auditoria" at bounding box center [355, 119] width 174 height 17
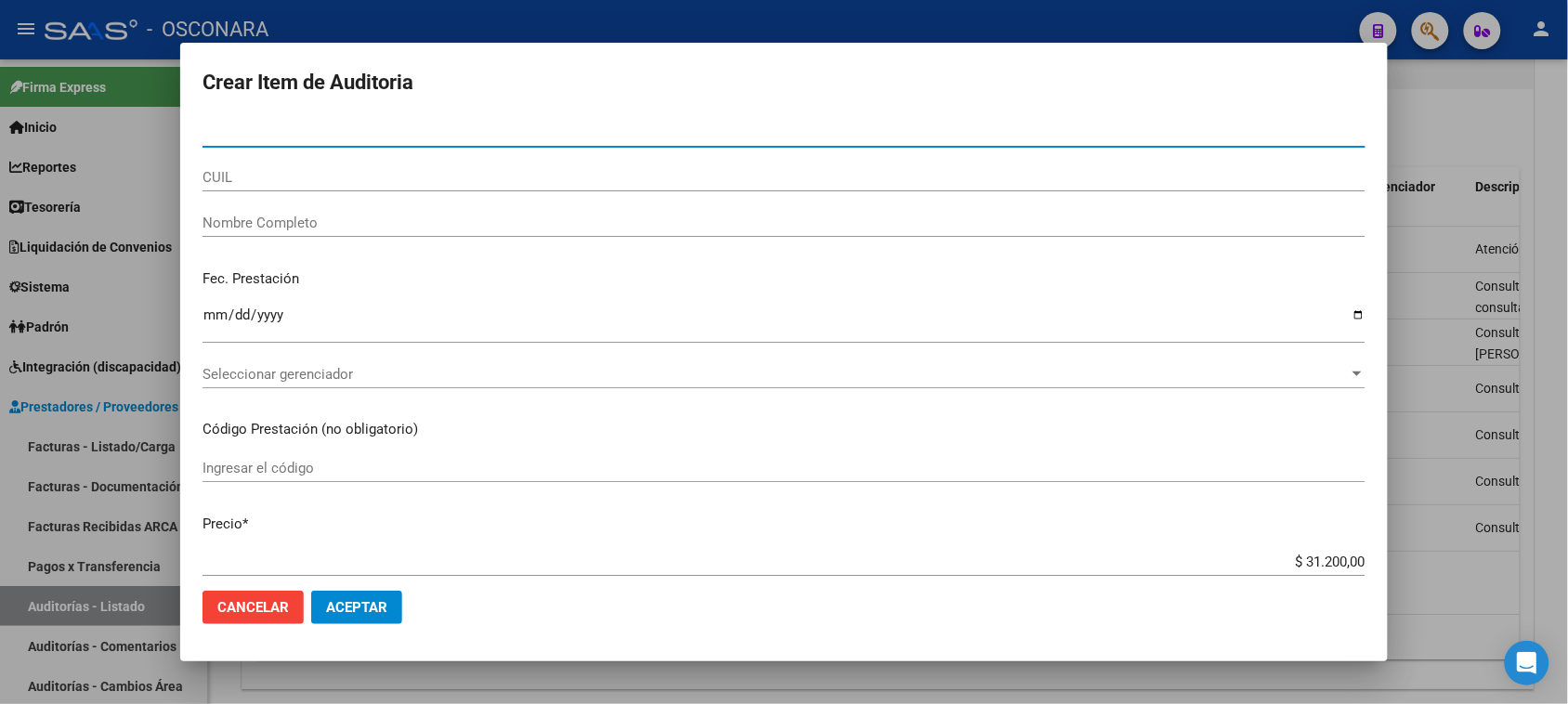
paste input "29161604"
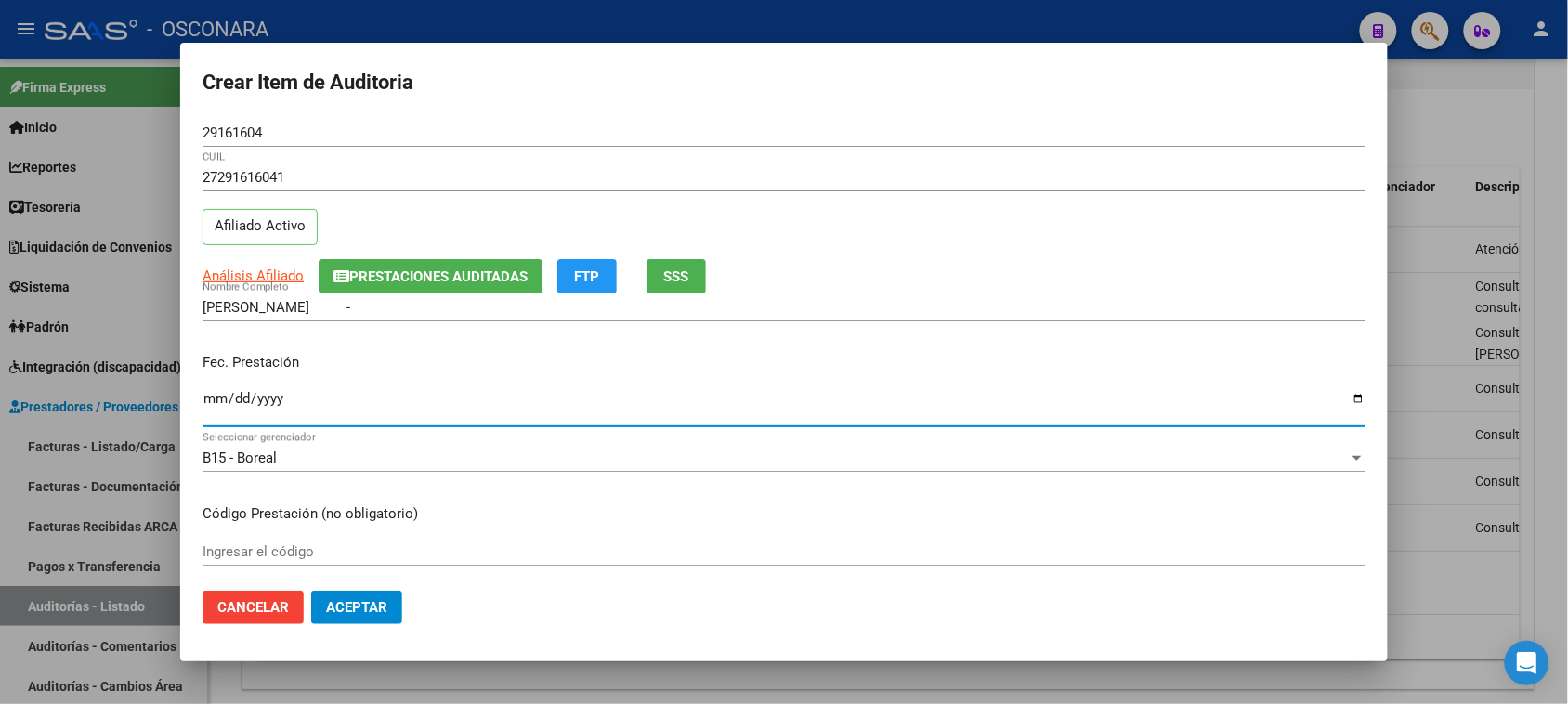
click at [219, 397] on input "Ingresar la fecha" at bounding box center [784, 406] width 1163 height 30
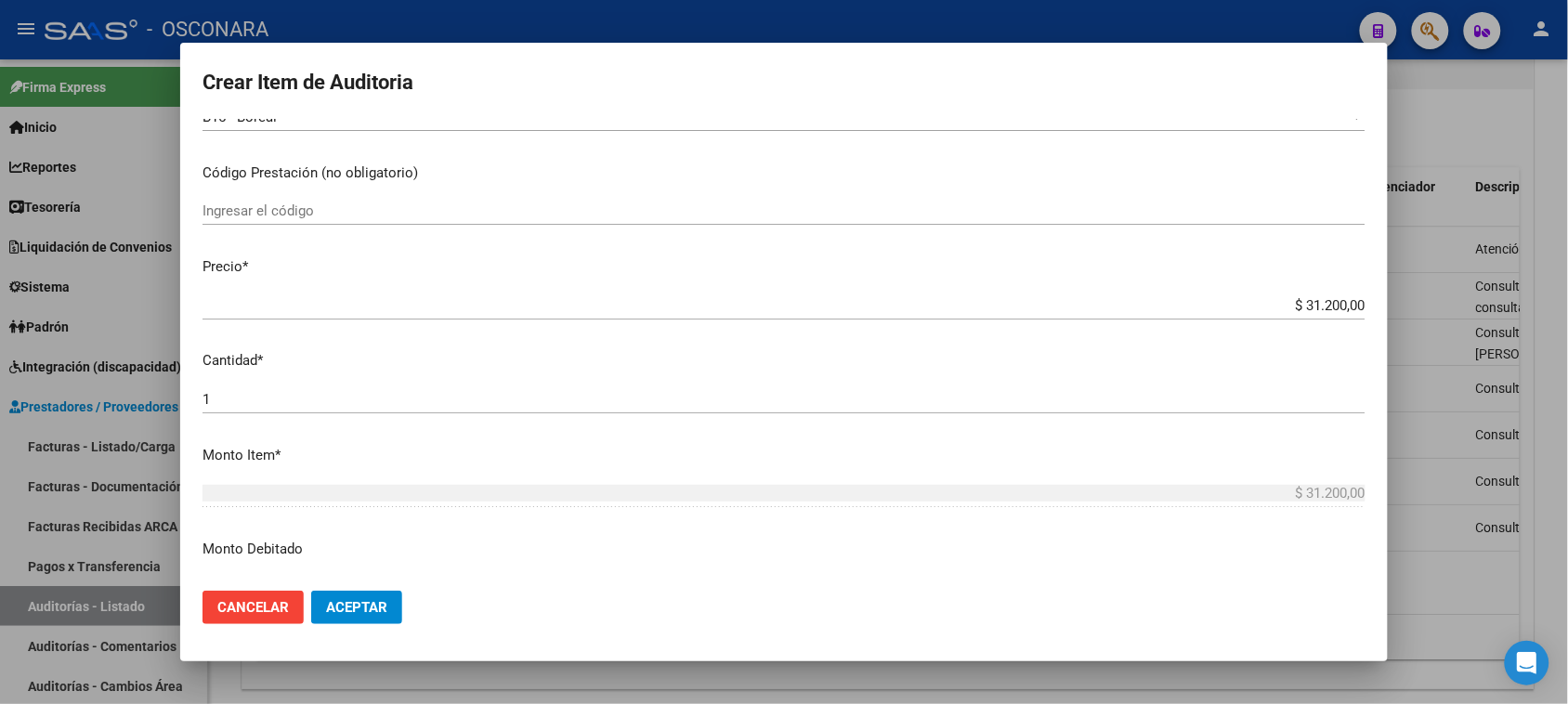
scroll to position [348, 0]
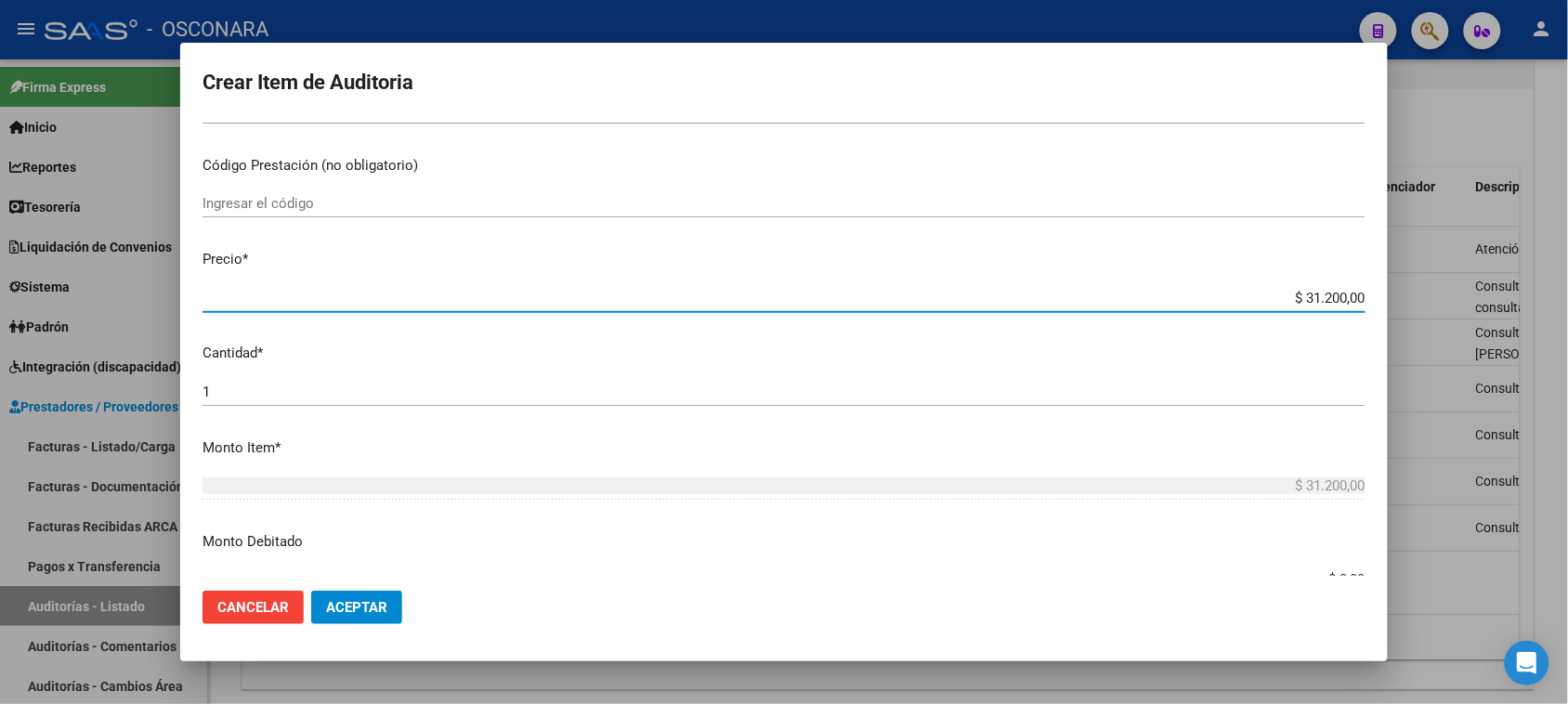
drag, startPoint x: 1288, startPoint y: 298, endPoint x: 1330, endPoint y: 298, distance: 42.0
click at [1330, 298] on input "$ 31.200,00" at bounding box center [784, 298] width 1163 height 17
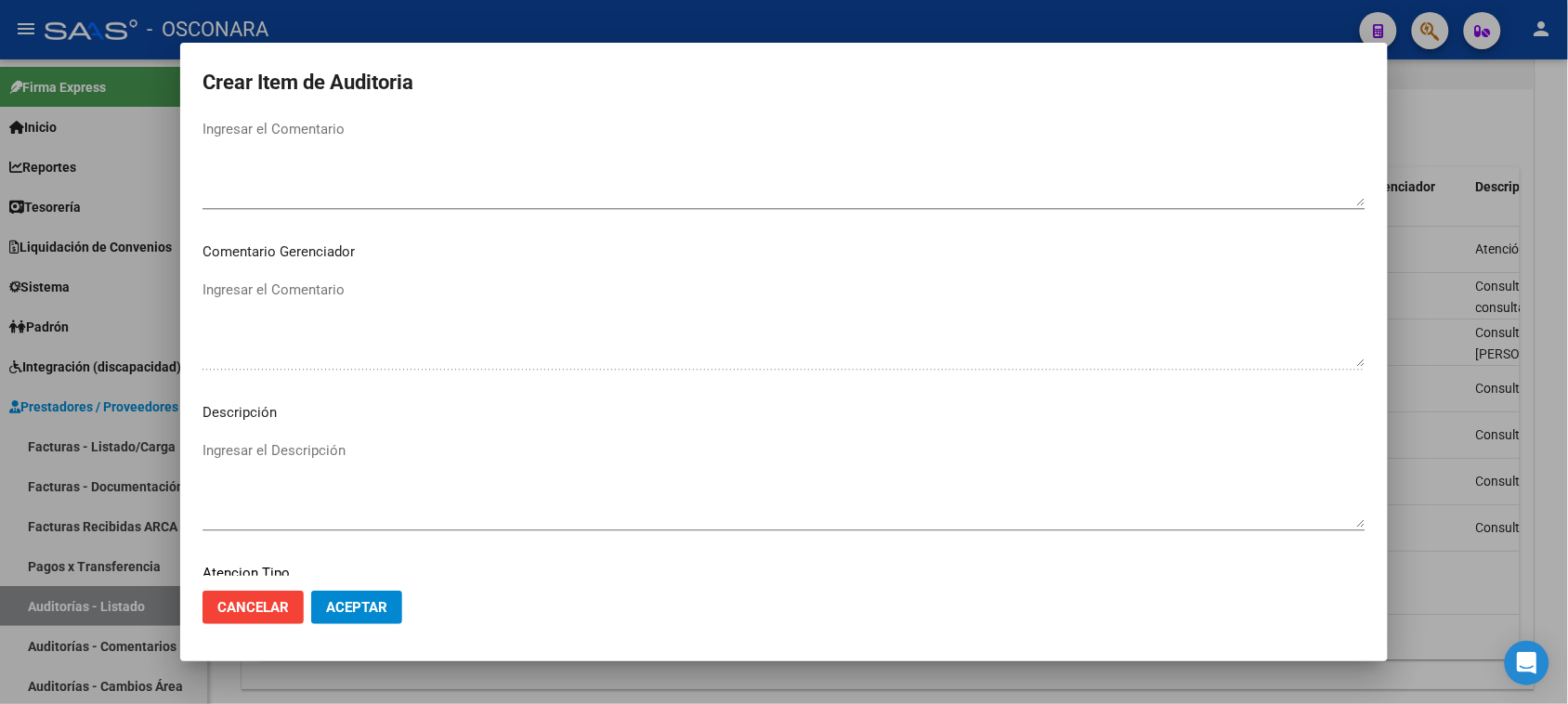
scroll to position [1213, 0]
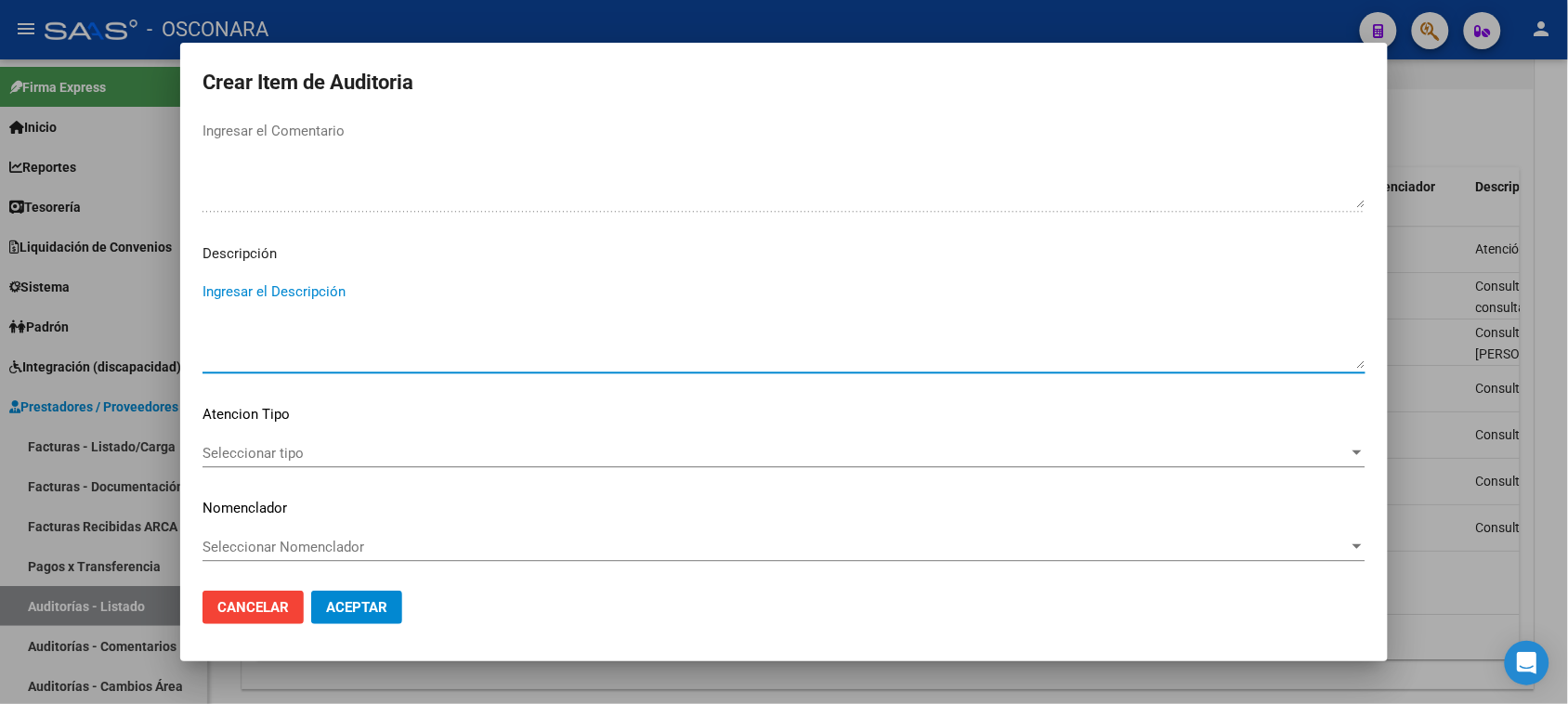
click at [332, 294] on textarea "Ingresar el Descripción" at bounding box center [784, 324] width 1163 height 87
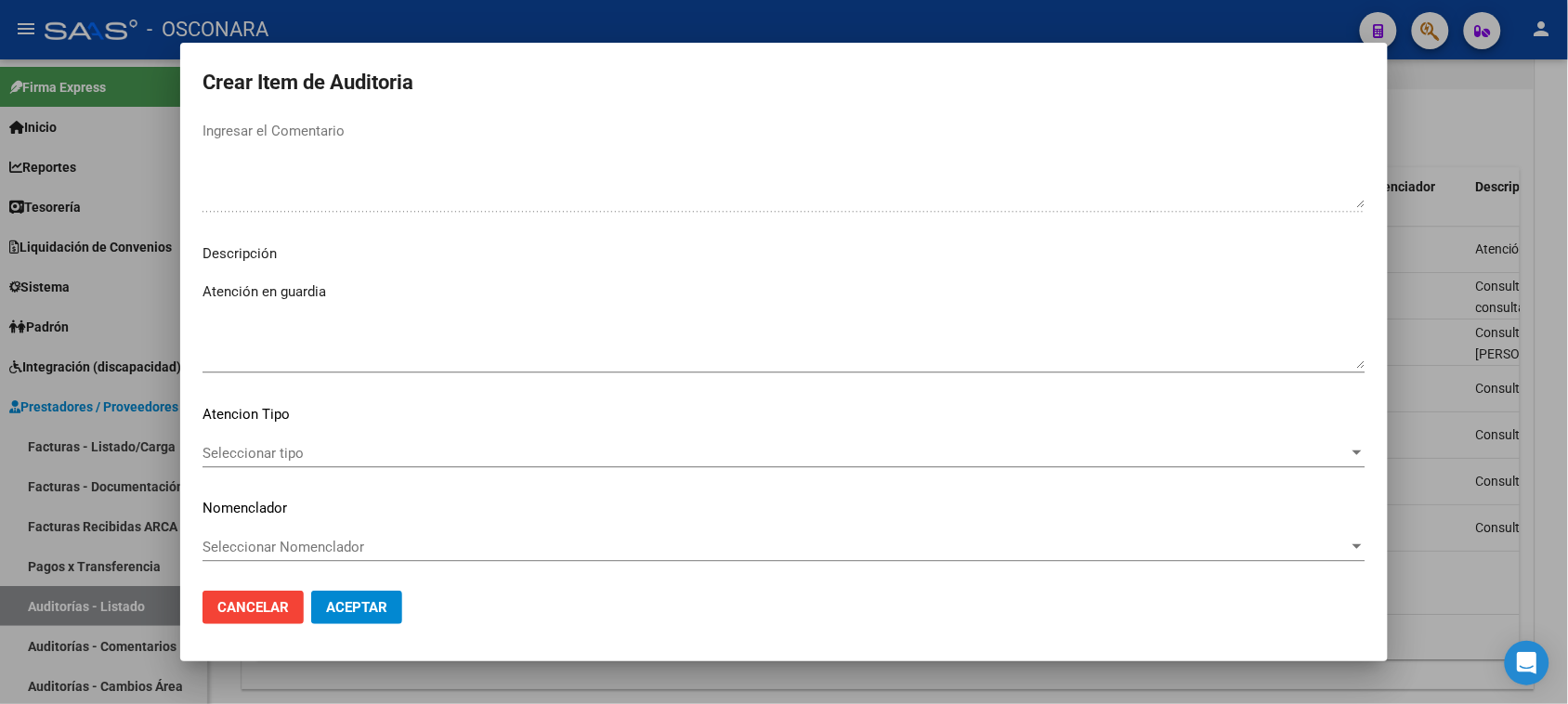
click at [297, 428] on mat-dialog-content "29161604 Nro Documento 27291616041 CUIL Afiliado Activo Análisis Afiliado Prest…" at bounding box center [784, 347] width 1208 height 458
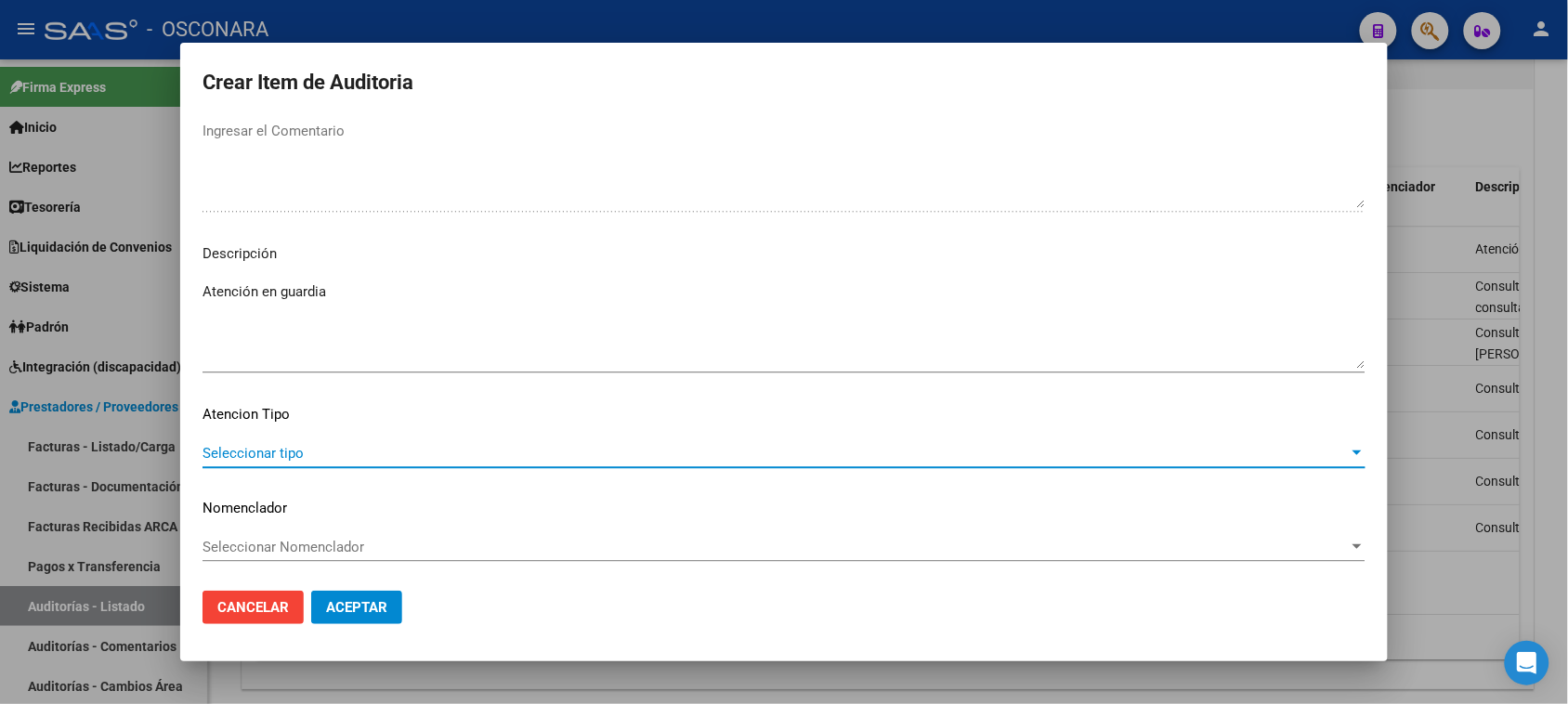
click at [297, 448] on span "Seleccionar tipo" at bounding box center [775, 453] width 1146 height 17
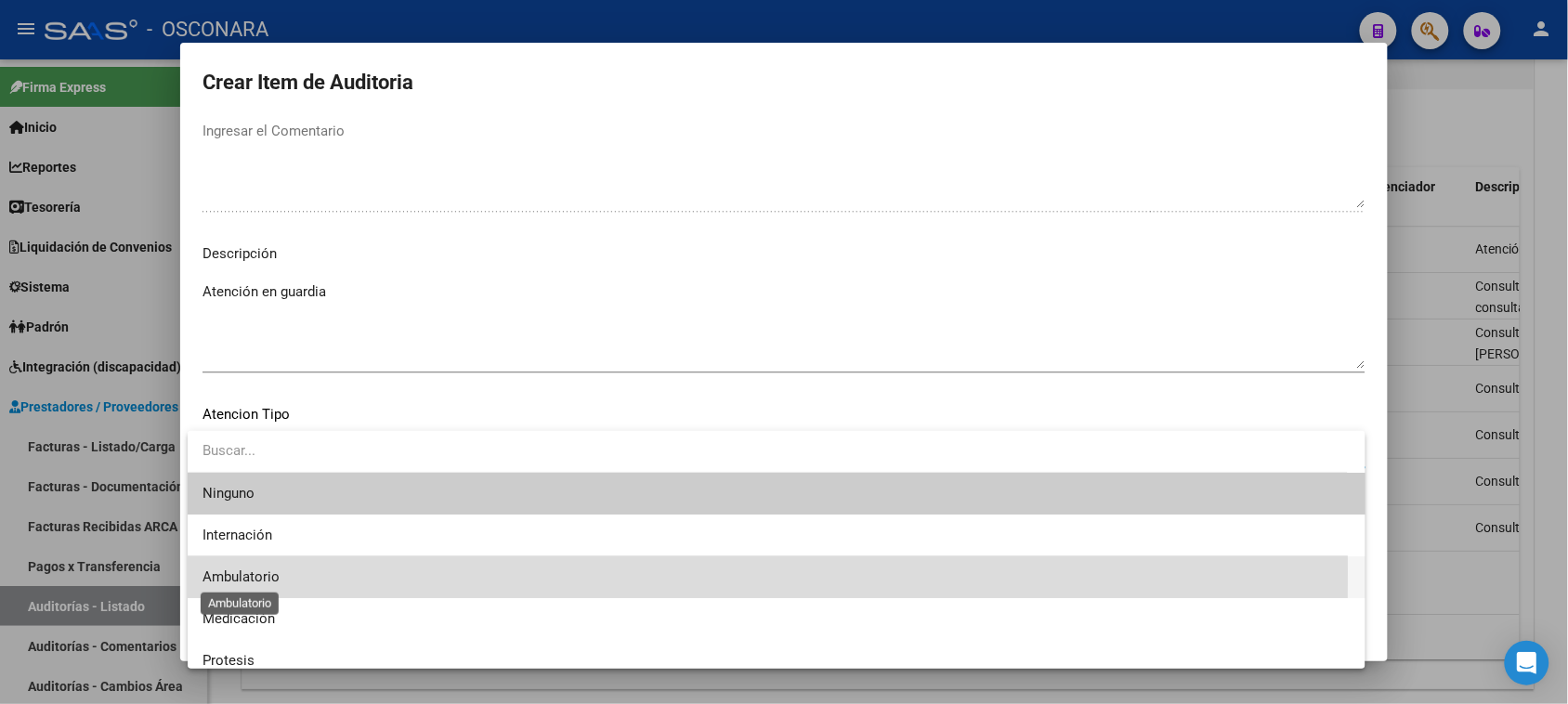
click at [275, 572] on span "Ambulatorio" at bounding box center [241, 577] width 78 height 17
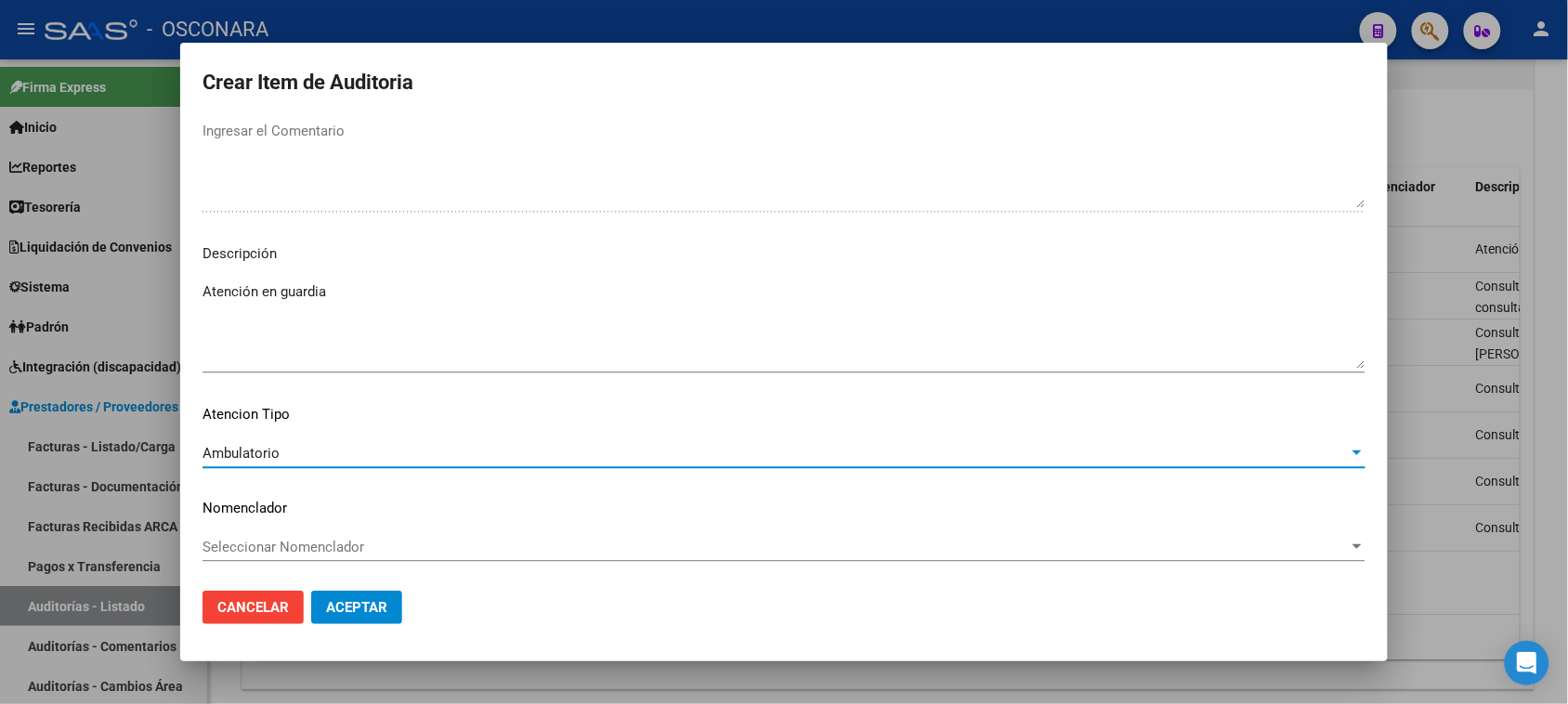
click at [355, 614] on span "Aceptar" at bounding box center [357, 608] width 62 height 17
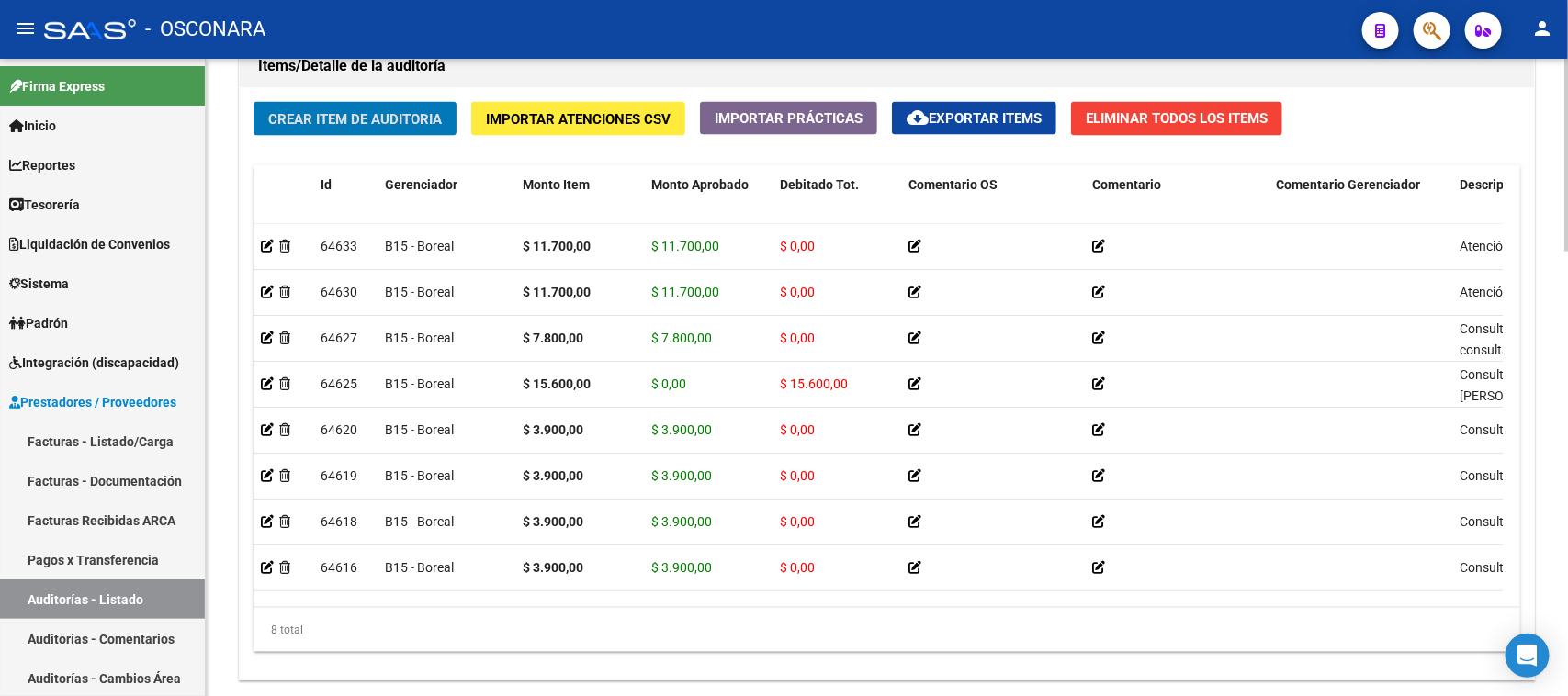
click at [361, 111] on span "Crear Item de Auditoria" at bounding box center [355, 119] width 174 height 17
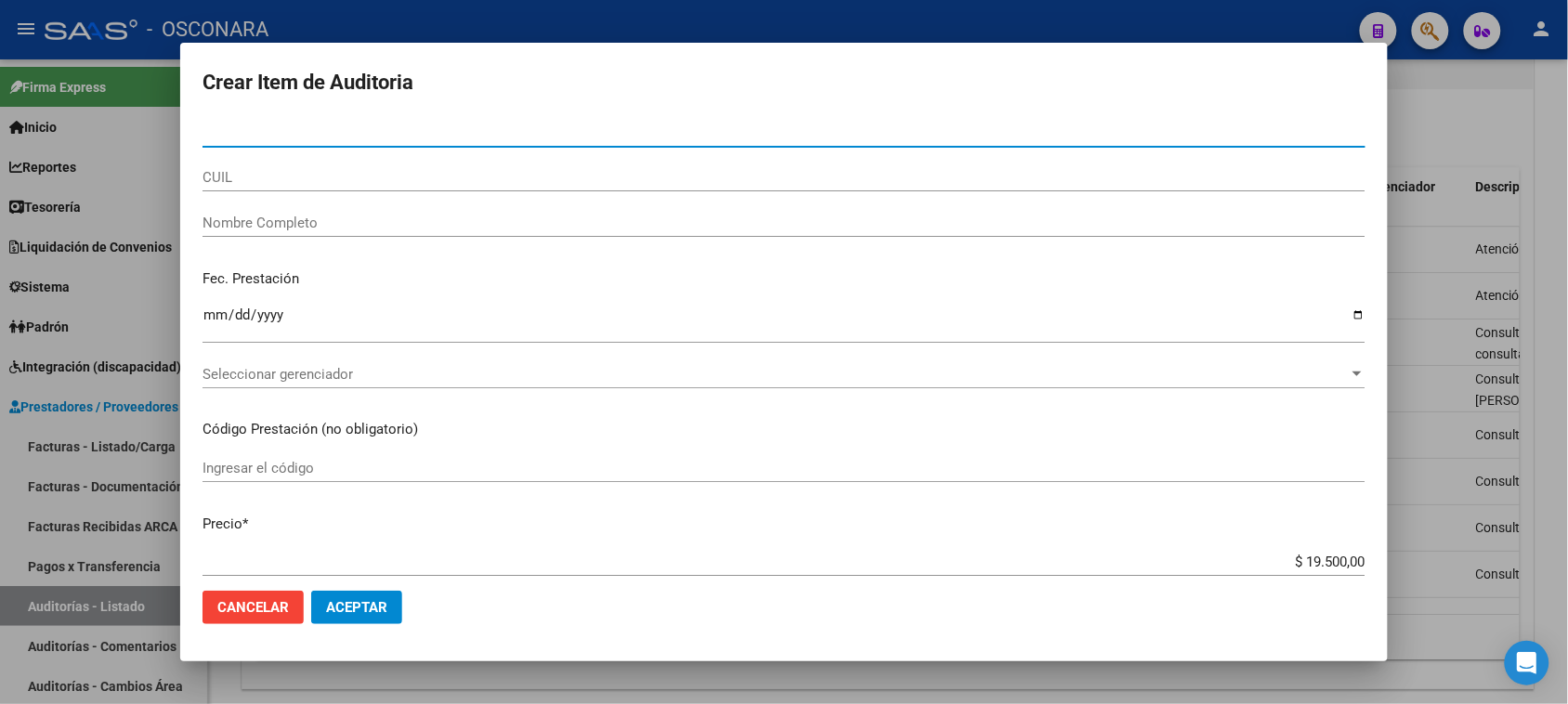
paste input "45936986"
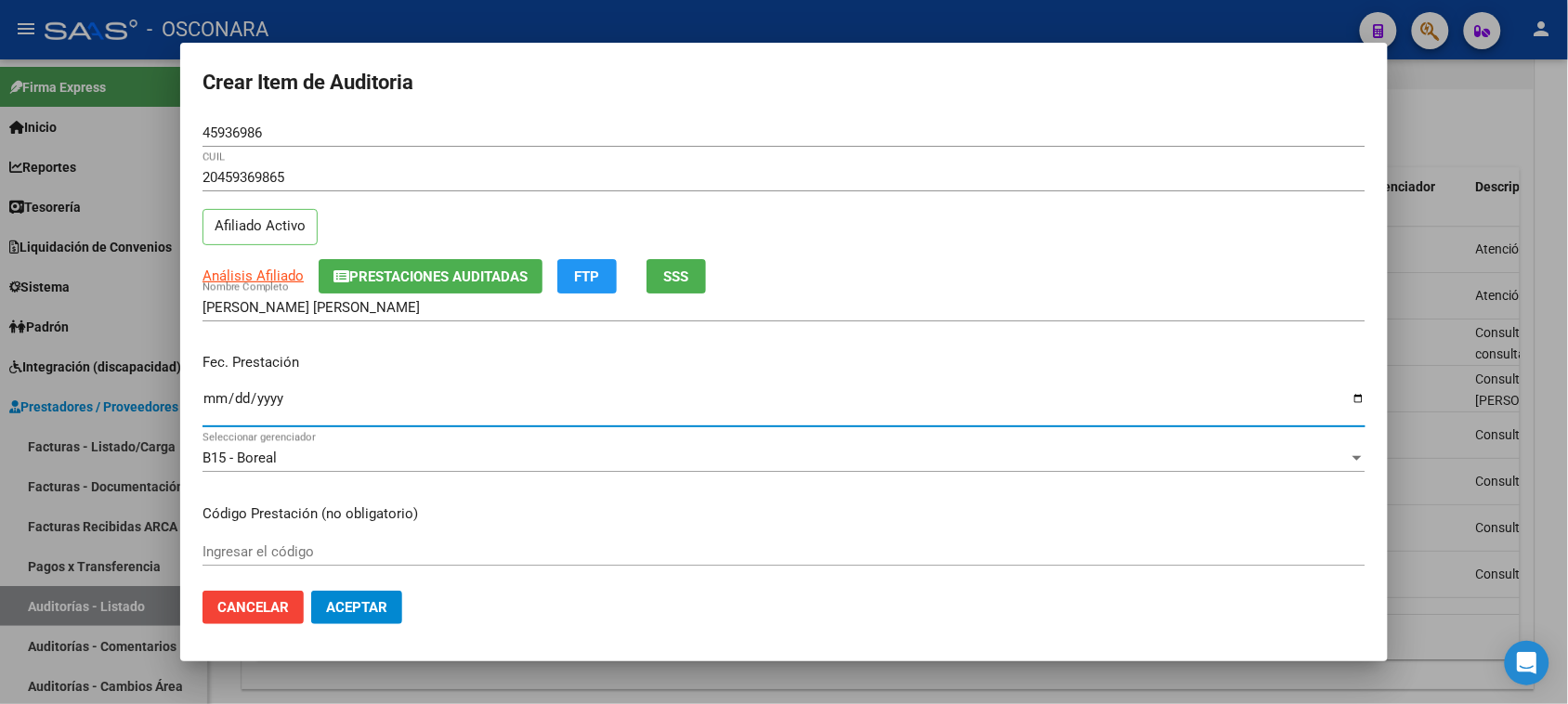
click at [210, 400] on input "Ingresar la fecha" at bounding box center [784, 406] width 1163 height 30
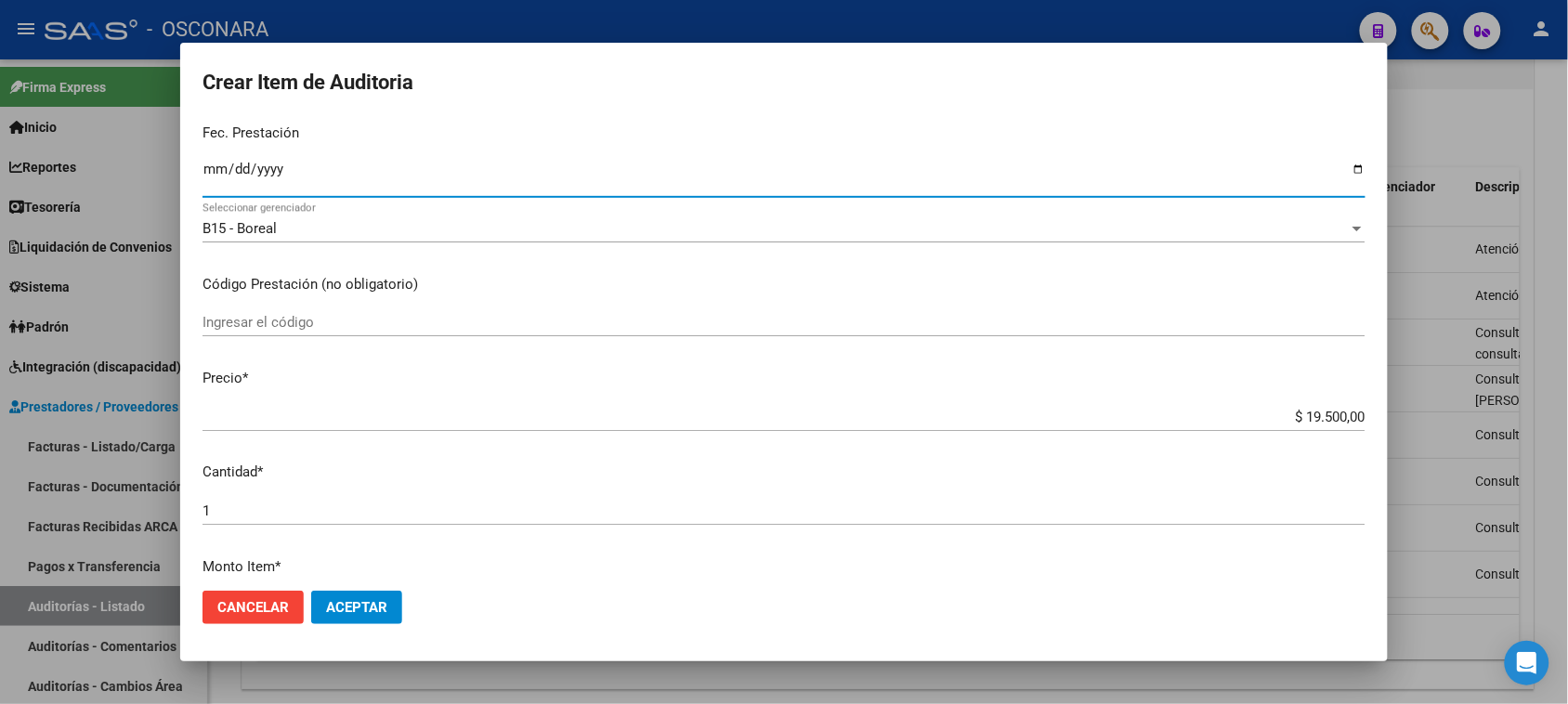
scroll to position [348, 0]
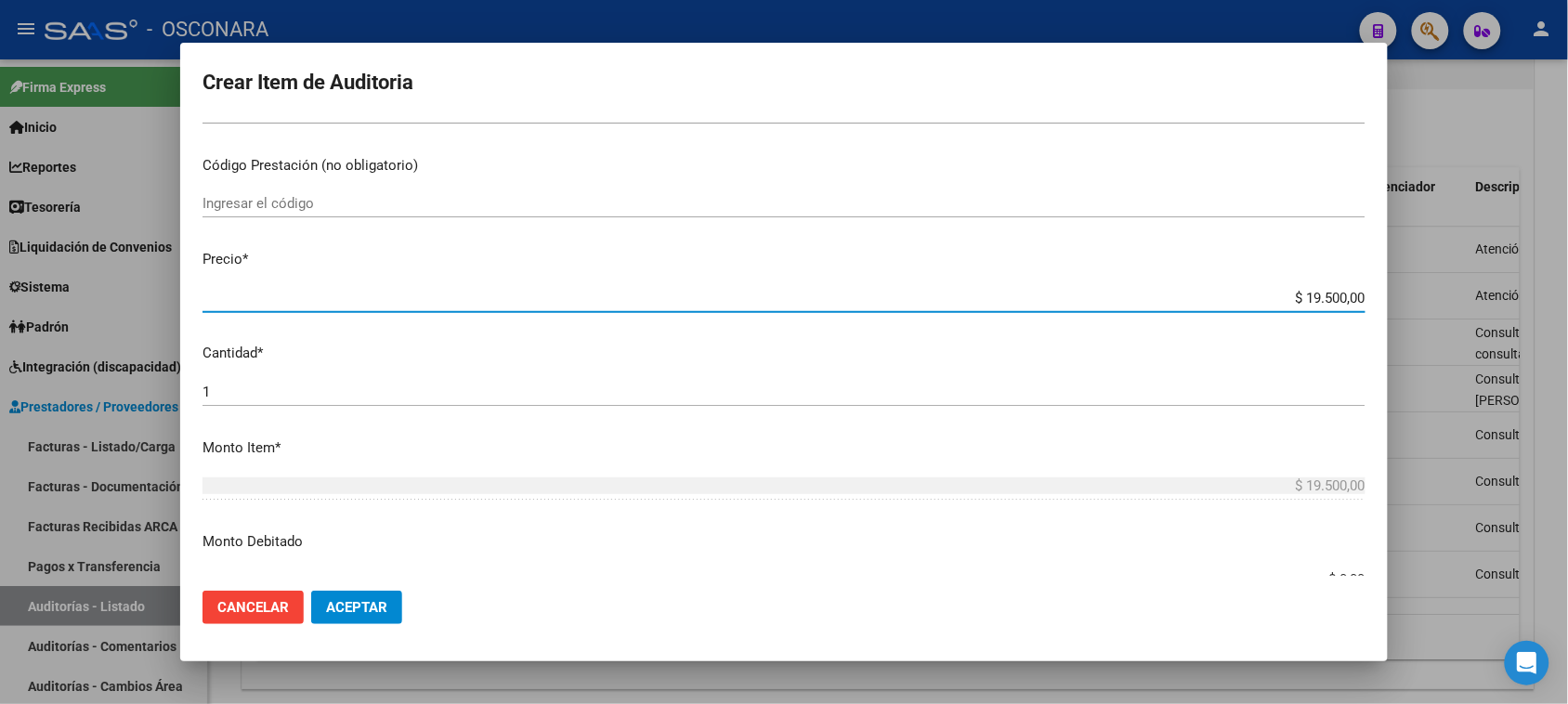
drag, startPoint x: 1289, startPoint y: 292, endPoint x: 1330, endPoint y: 303, distance: 42.4
click at [1330, 303] on input "$ 19.500,00" at bounding box center [784, 298] width 1163 height 17
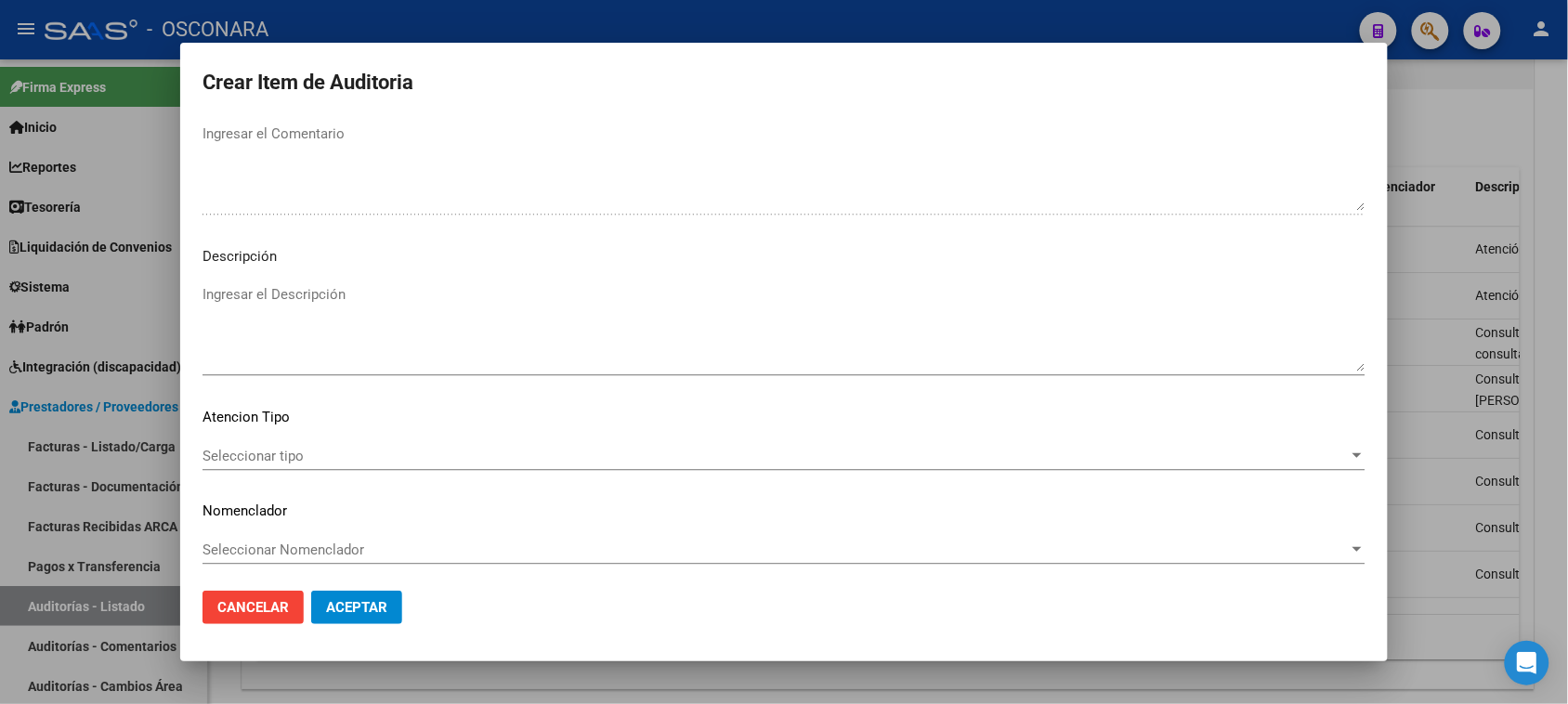
scroll to position [1213, 0]
click at [293, 288] on textarea "Ingresar el Descripción" at bounding box center [784, 324] width 1163 height 87
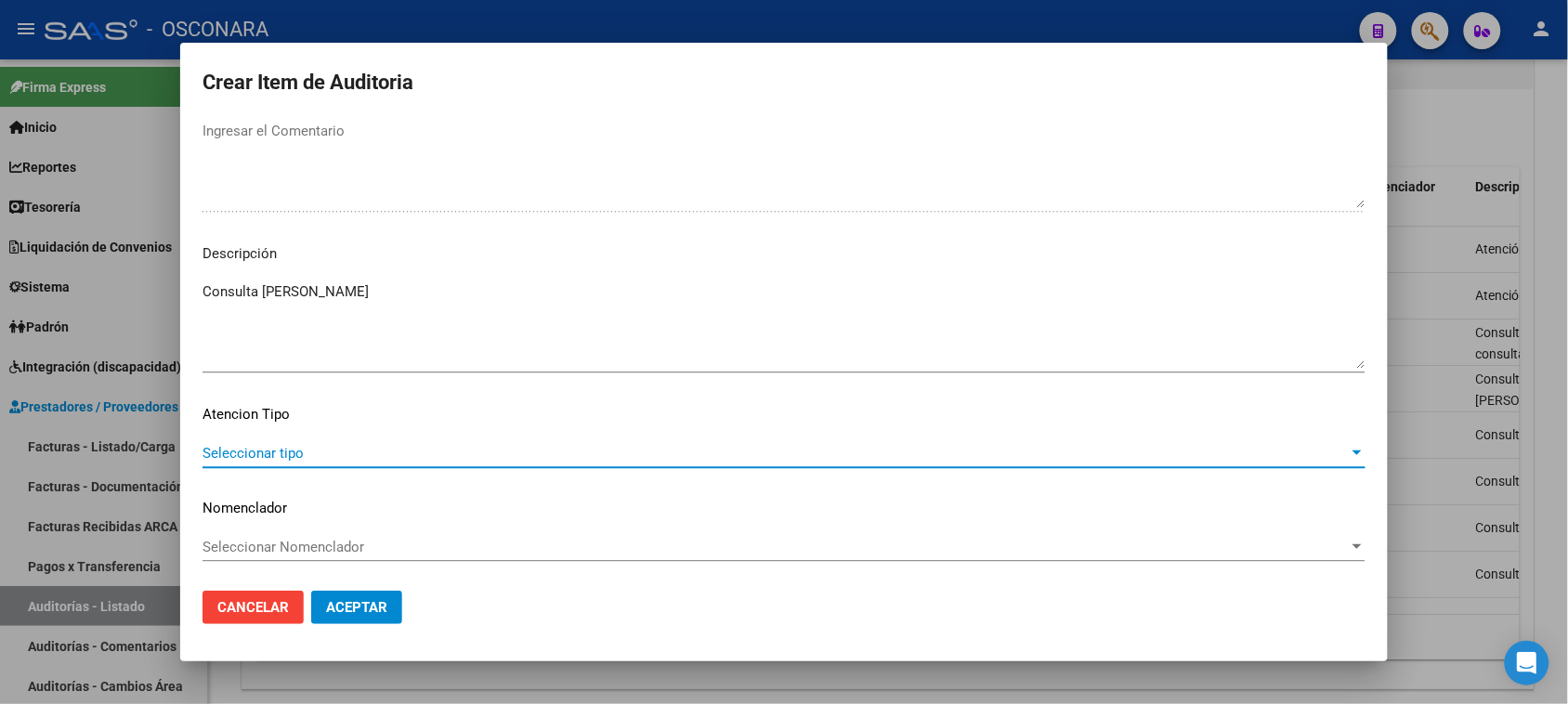
click at [285, 444] on span "Seleccionar tipo" at bounding box center [775, 453] width 1146 height 17
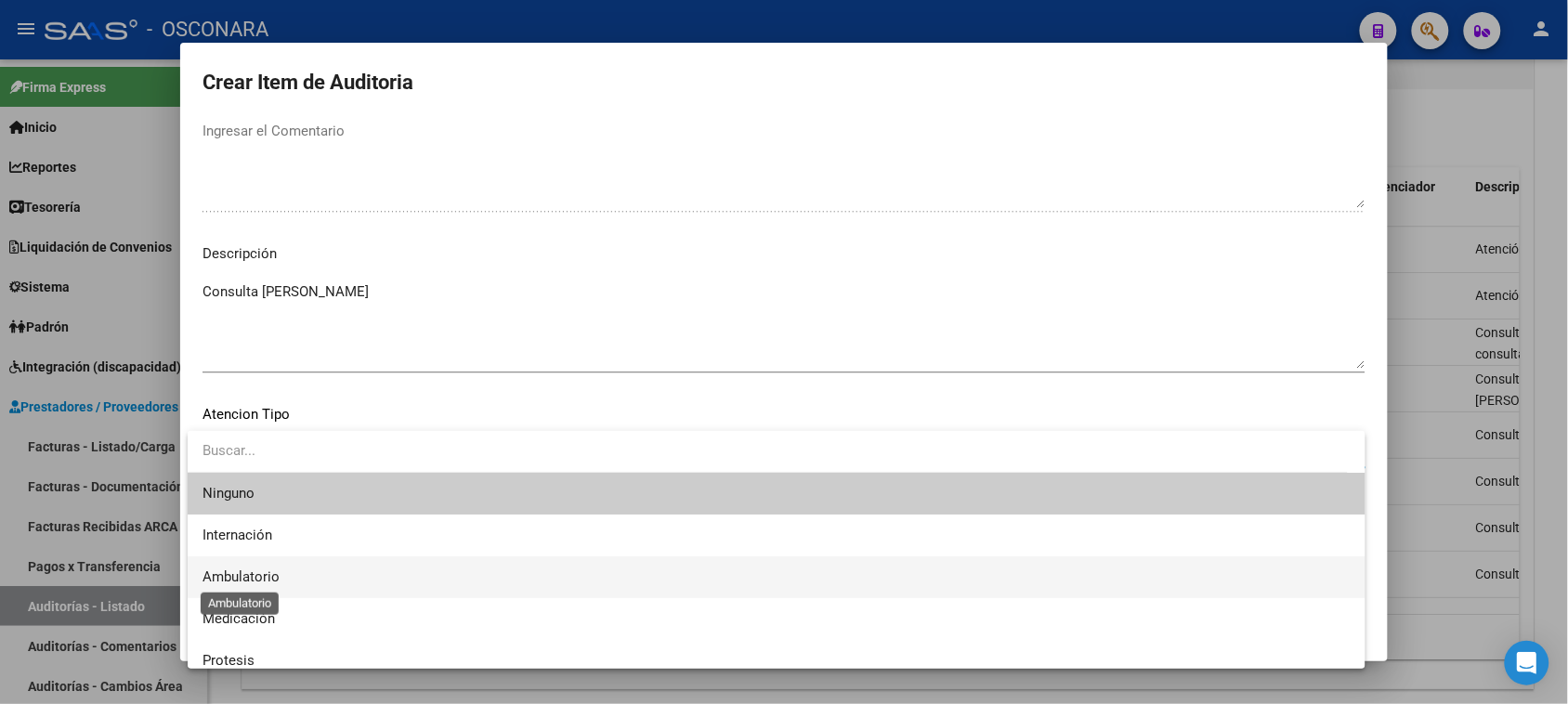
click at [254, 573] on span "Ambulatorio" at bounding box center [241, 577] width 78 height 17
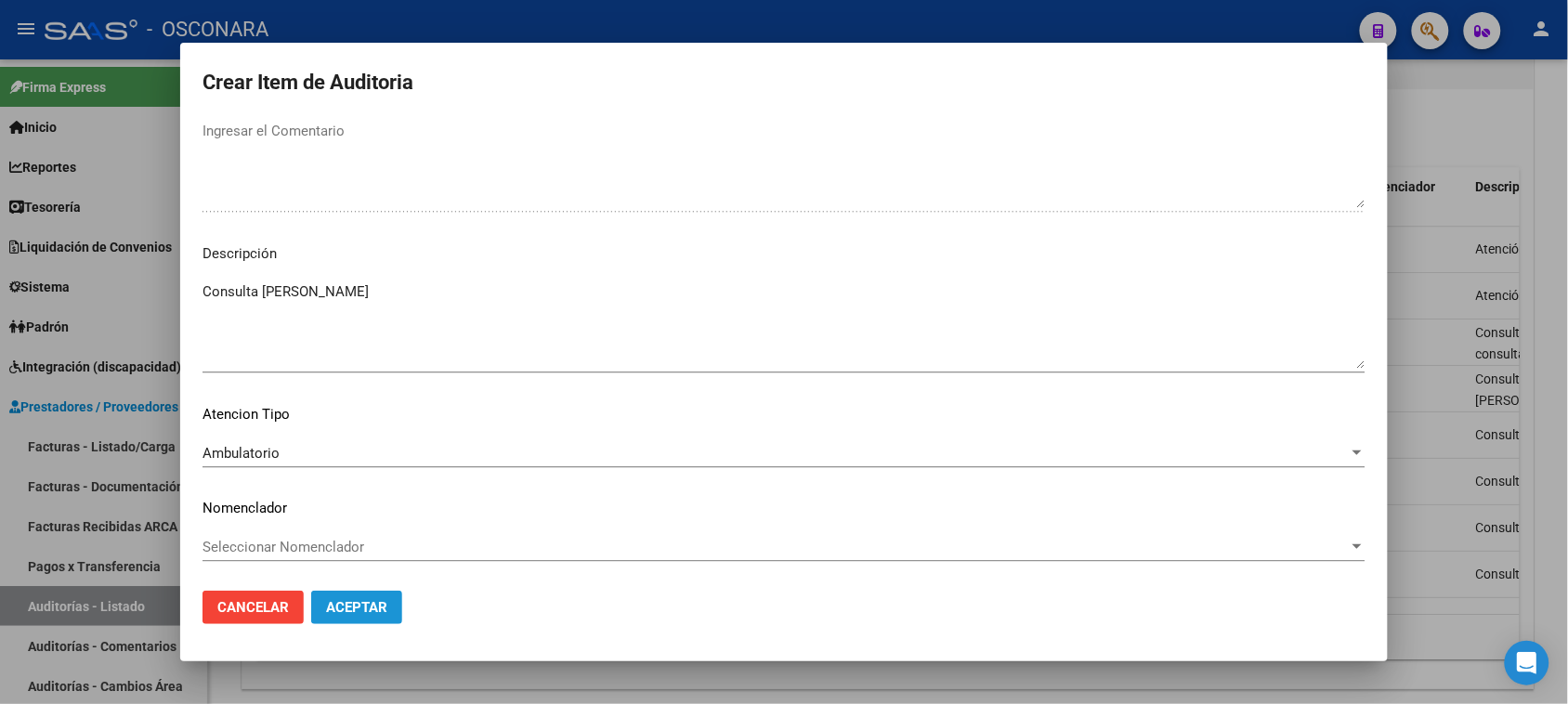
click at [367, 614] on span "Aceptar" at bounding box center [357, 608] width 62 height 17
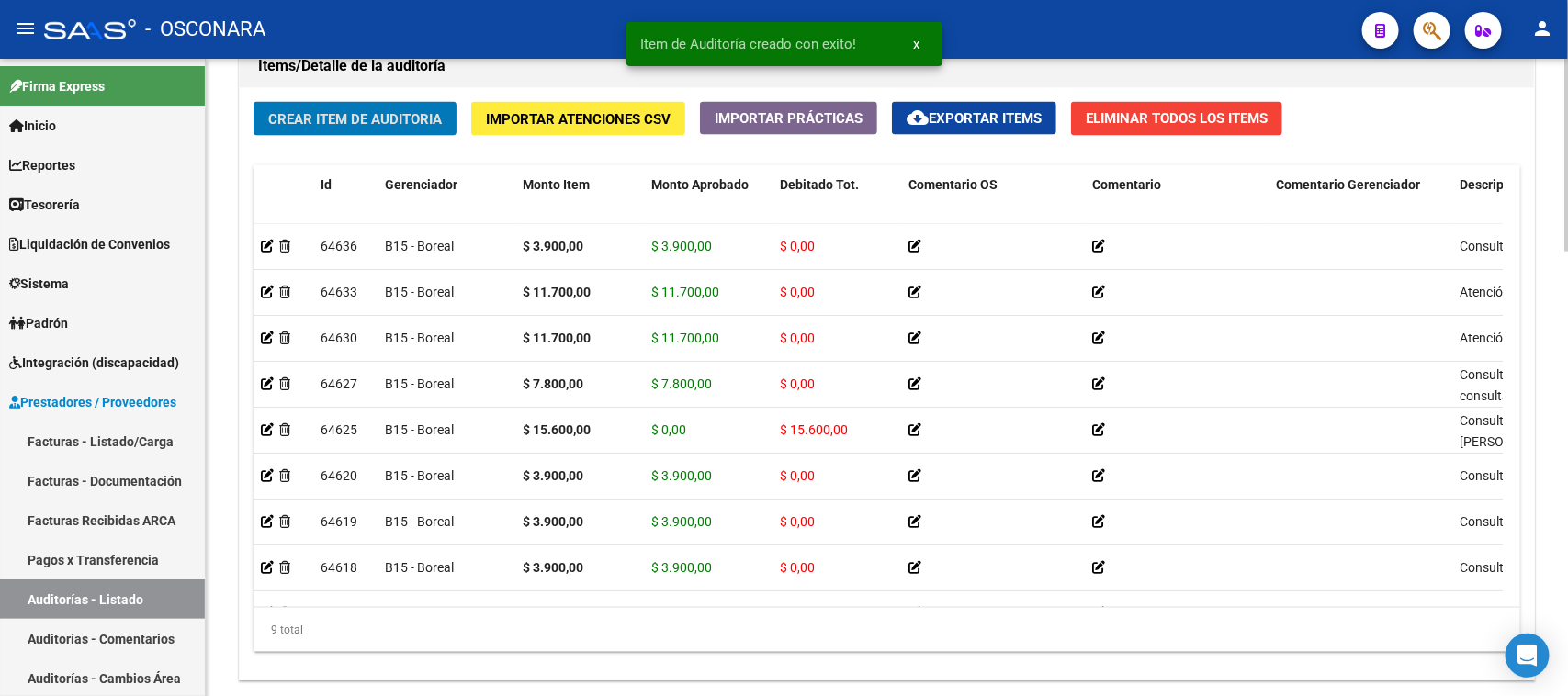
click at [393, 124] on span "Crear Item de Auditoria" at bounding box center [355, 119] width 174 height 17
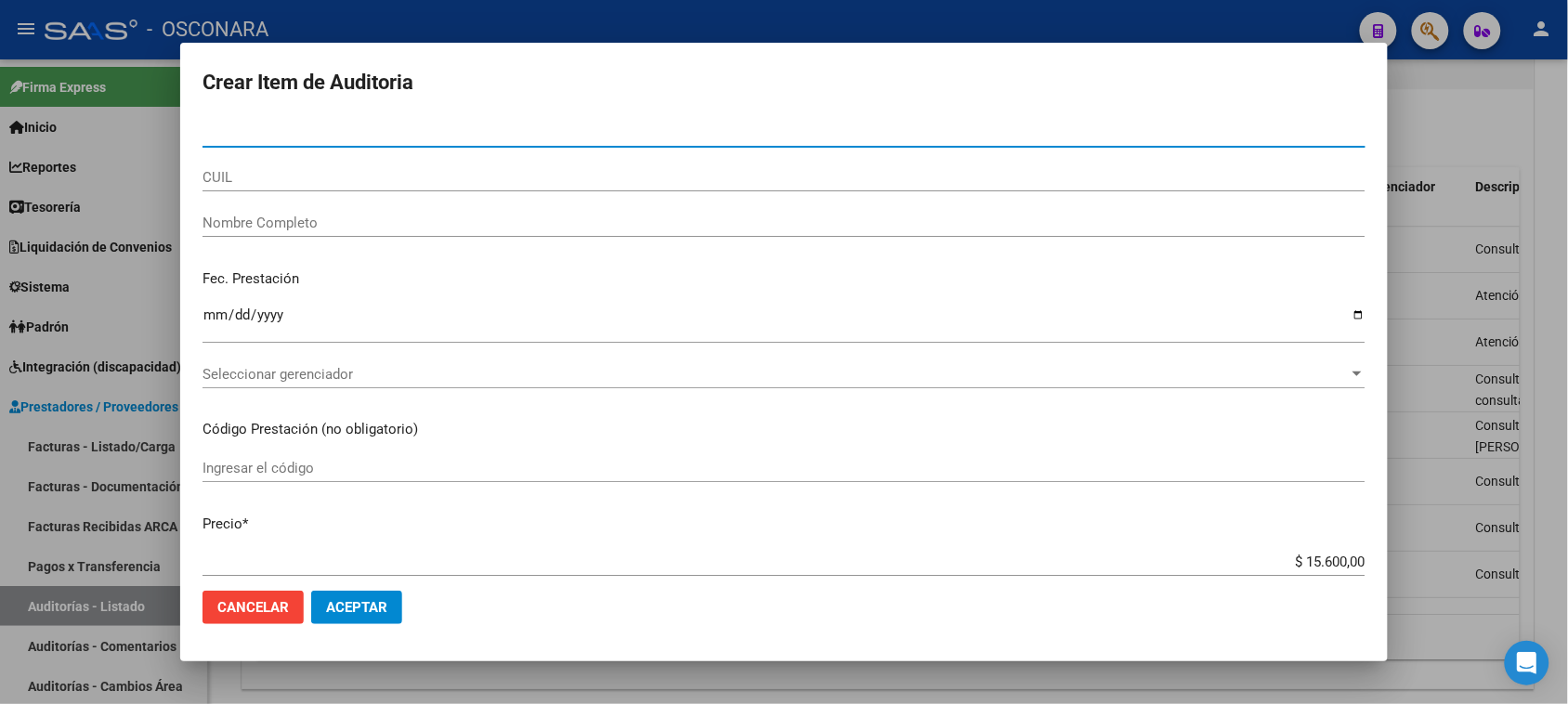
paste input "58697183"
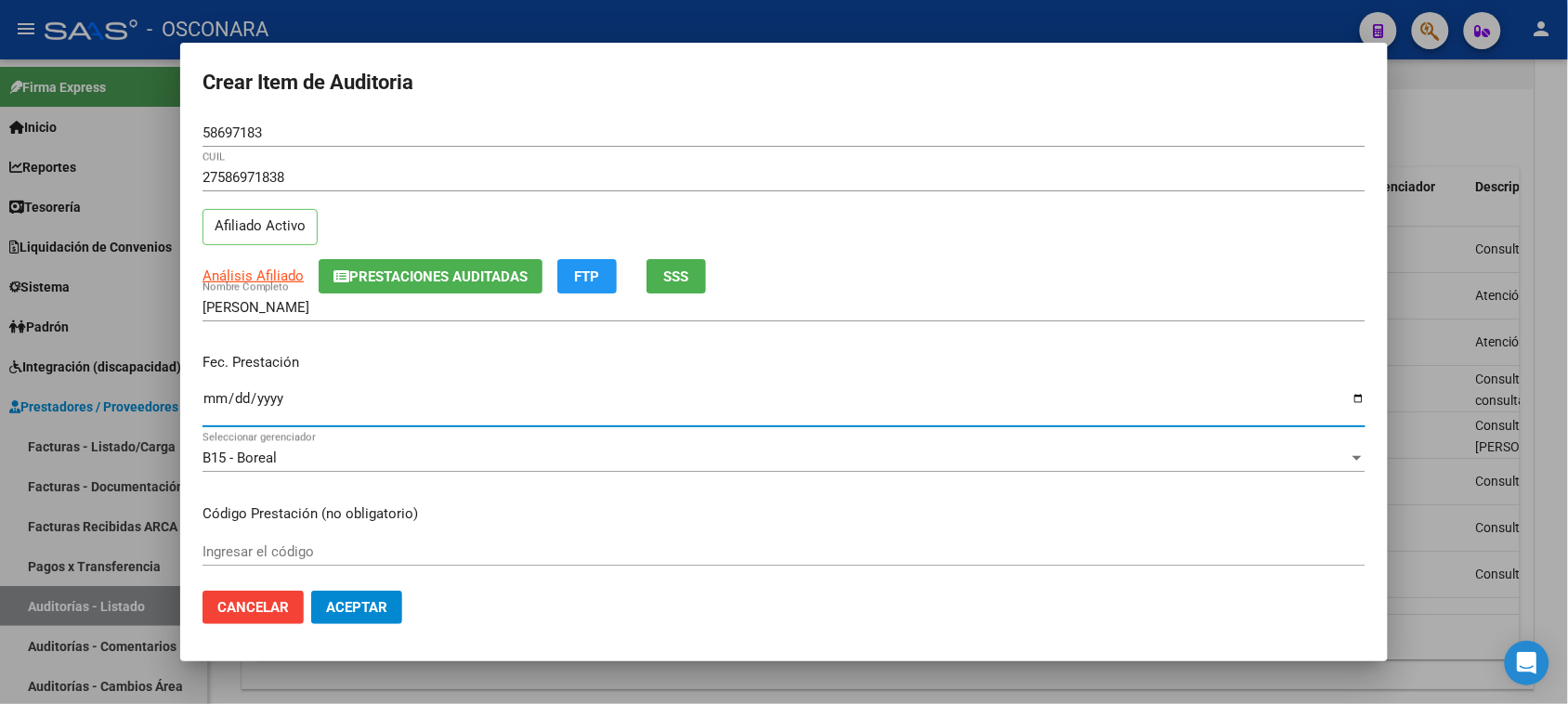
click at [207, 401] on input "Ingresar la fecha" at bounding box center [784, 406] width 1163 height 30
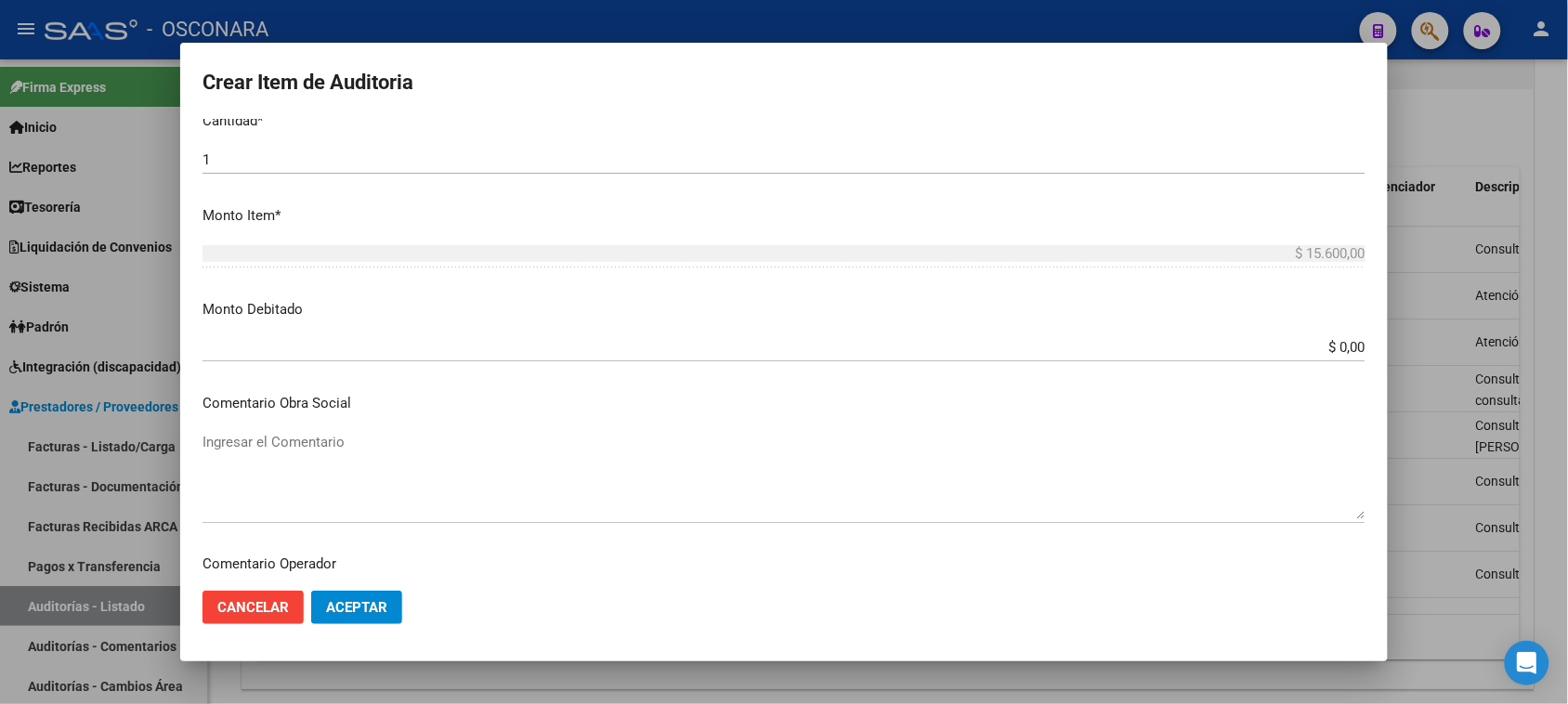
scroll to position [464, 0]
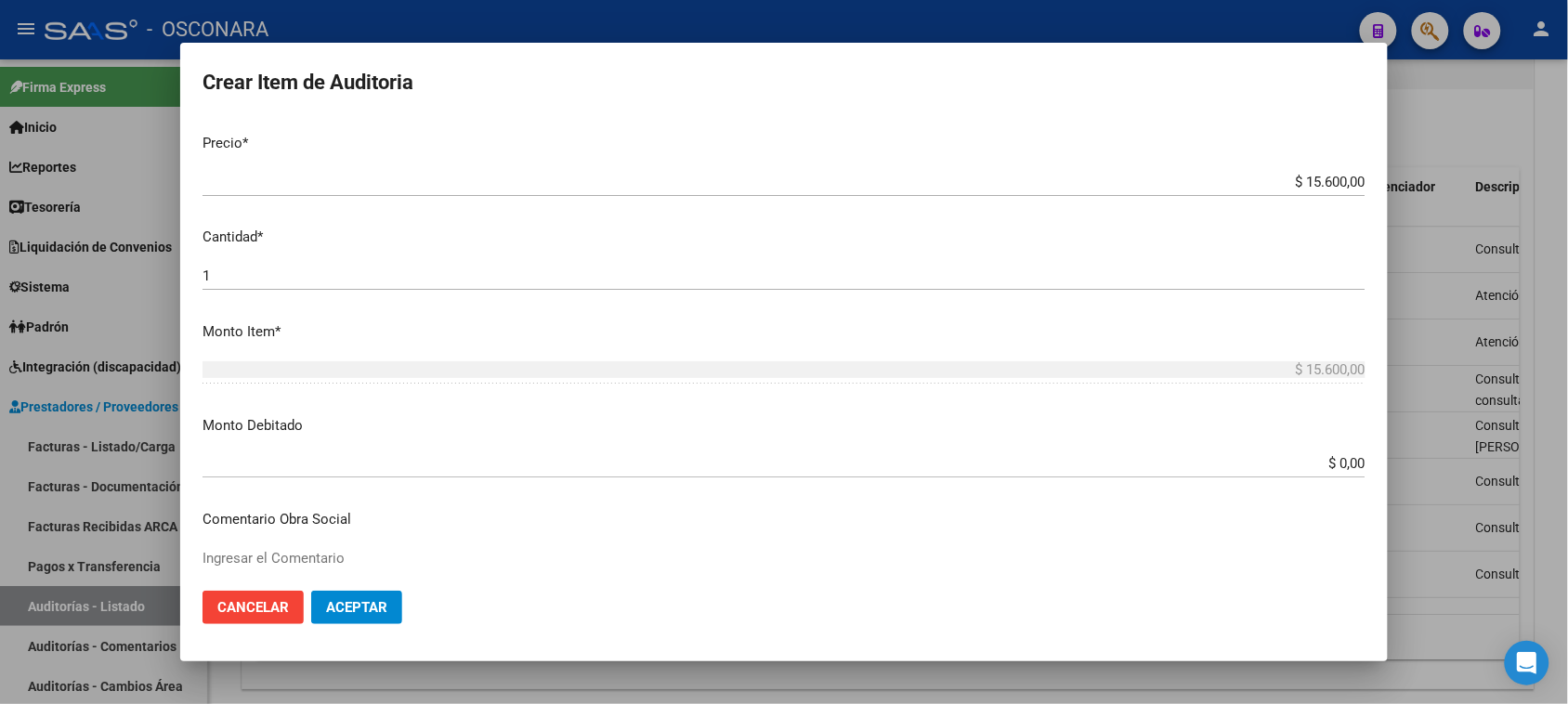
click at [1298, 174] on input "$ 15.600,00" at bounding box center [784, 182] width 1163 height 17
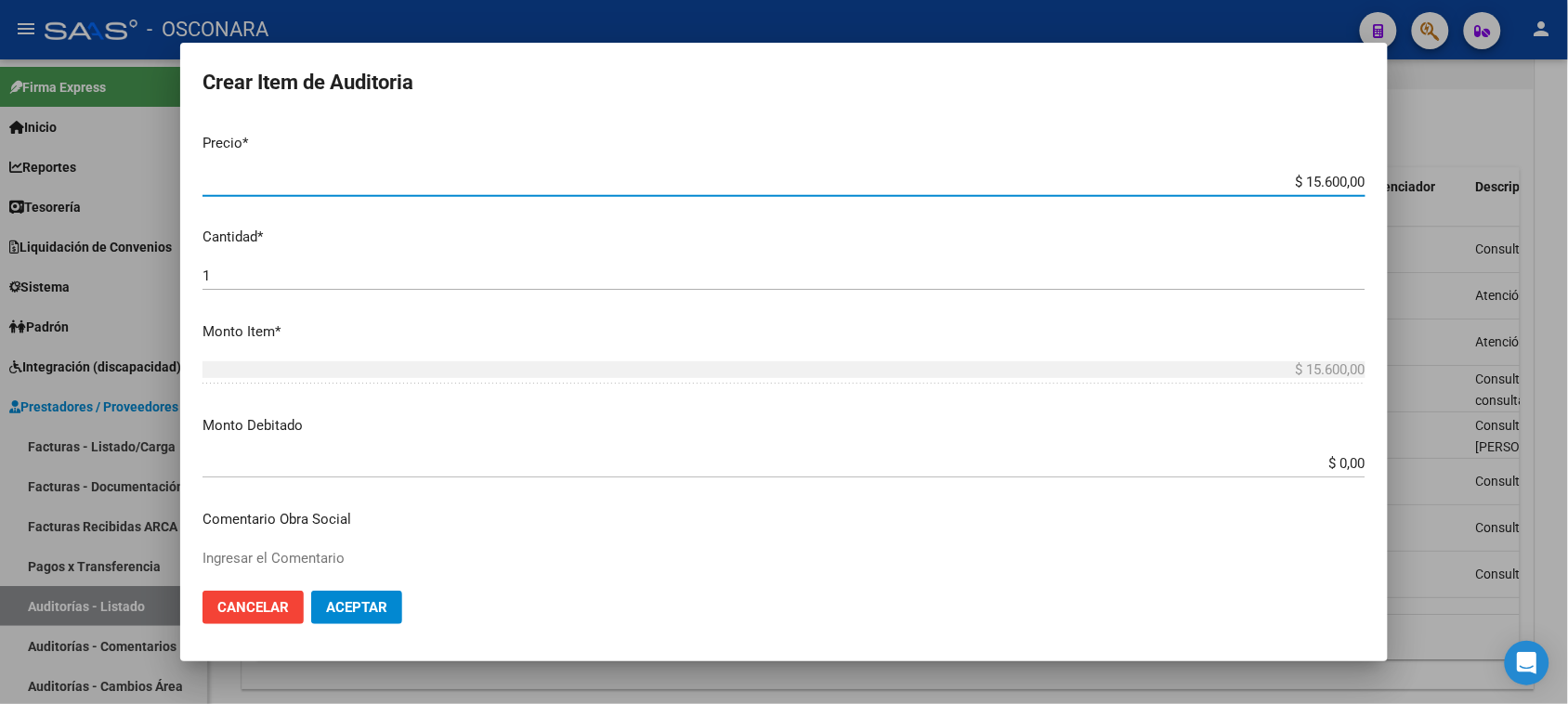
drag, startPoint x: 1290, startPoint y: 174, endPoint x: 1331, endPoint y: 181, distance: 41.6
click at [1331, 181] on input "$ 15.600,00" at bounding box center [784, 182] width 1163 height 17
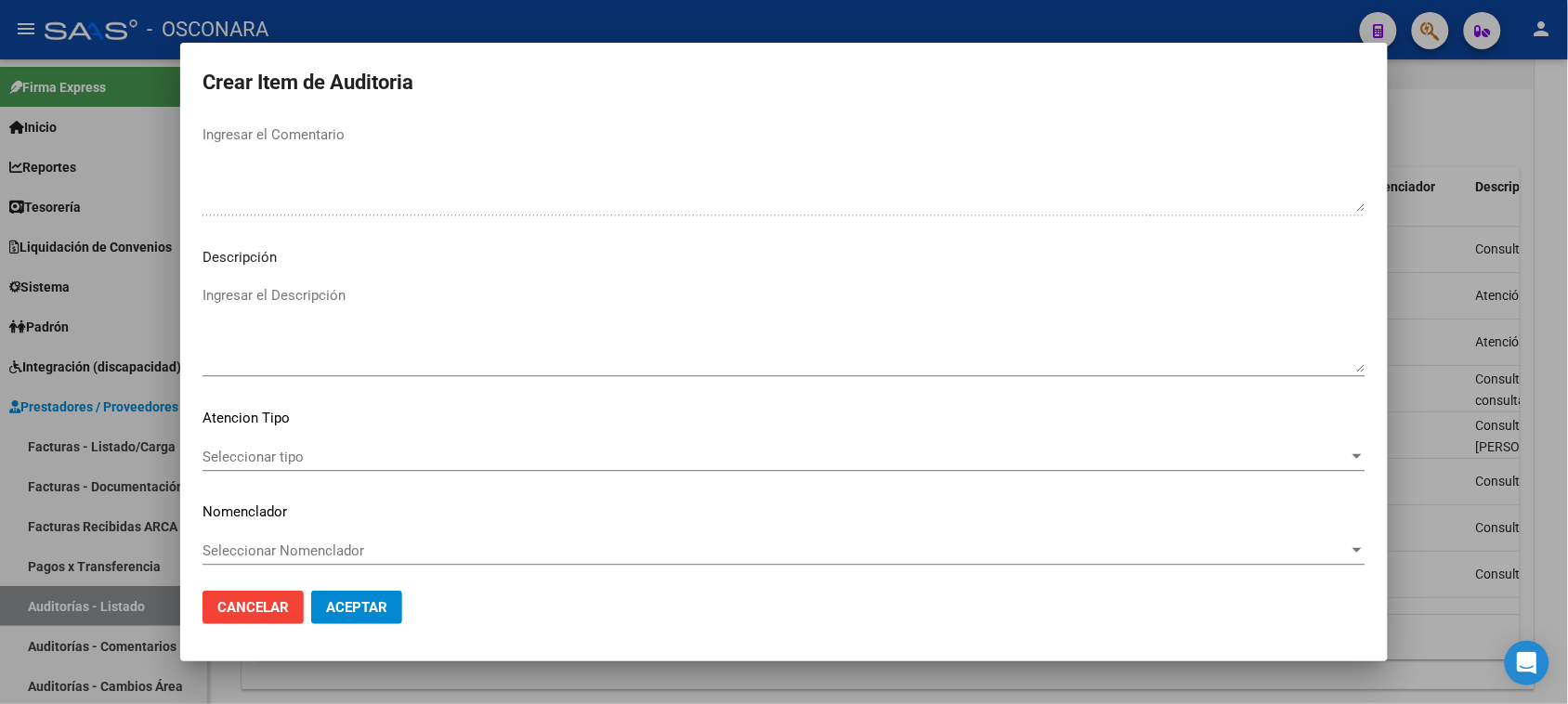
scroll to position [1213, 0]
click at [280, 275] on mat-dialog-content "58697183 Nro Documento 27586971838 CUIL Afiliado Activo Análisis Afiliado Prest…" at bounding box center [784, 347] width 1208 height 458
click at [284, 281] on textarea "Ingresar el Descripción" at bounding box center [784, 324] width 1163 height 87
click at [265, 433] on mat-dialog-content "58697183 Nro Documento 27586971838 CUIL Afiliado Activo Análisis Afiliado Prest…" at bounding box center [784, 347] width 1208 height 458
click at [265, 442] on div "Seleccionar tipo Seleccionar tipo" at bounding box center [784, 453] width 1163 height 28
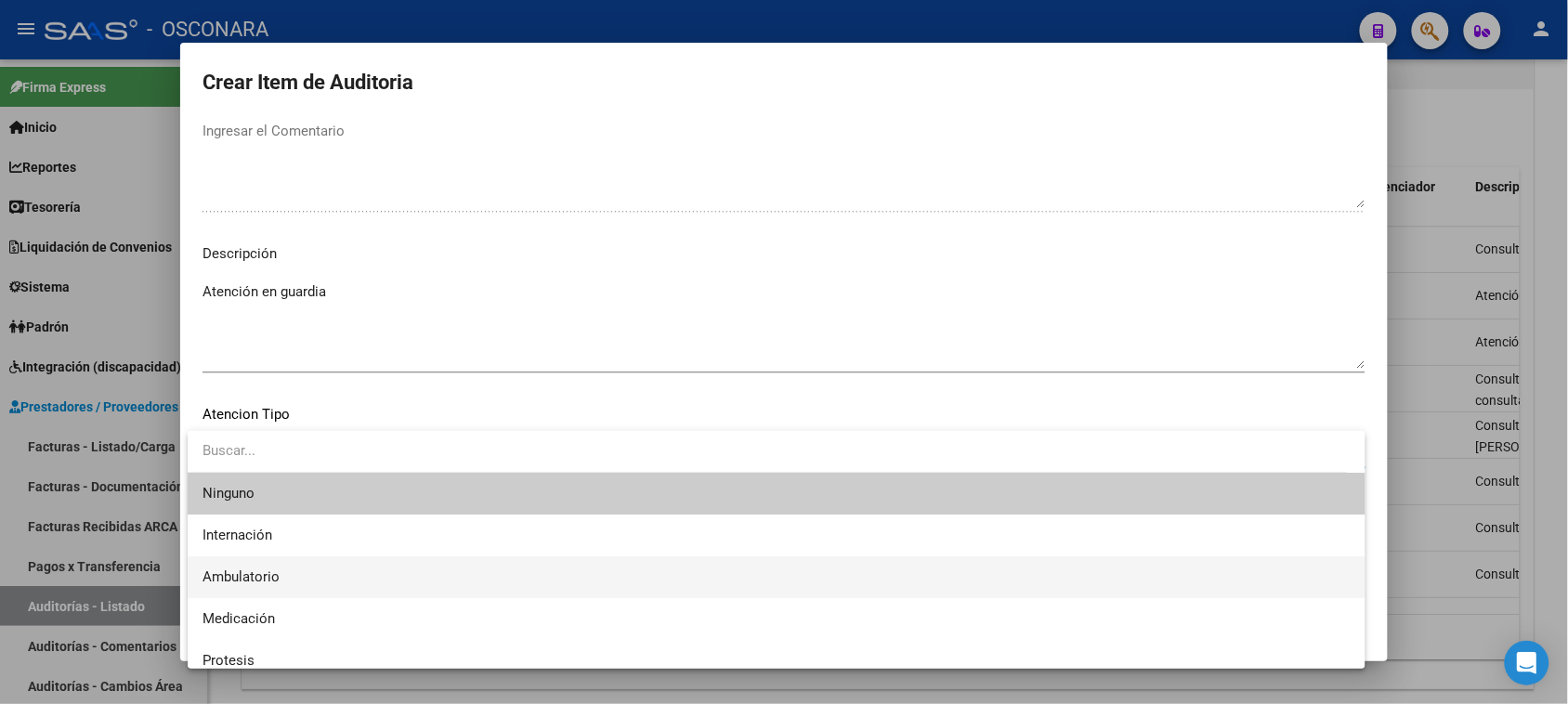
click at [283, 584] on span "Ambulatorio" at bounding box center [776, 577] width 1148 height 42
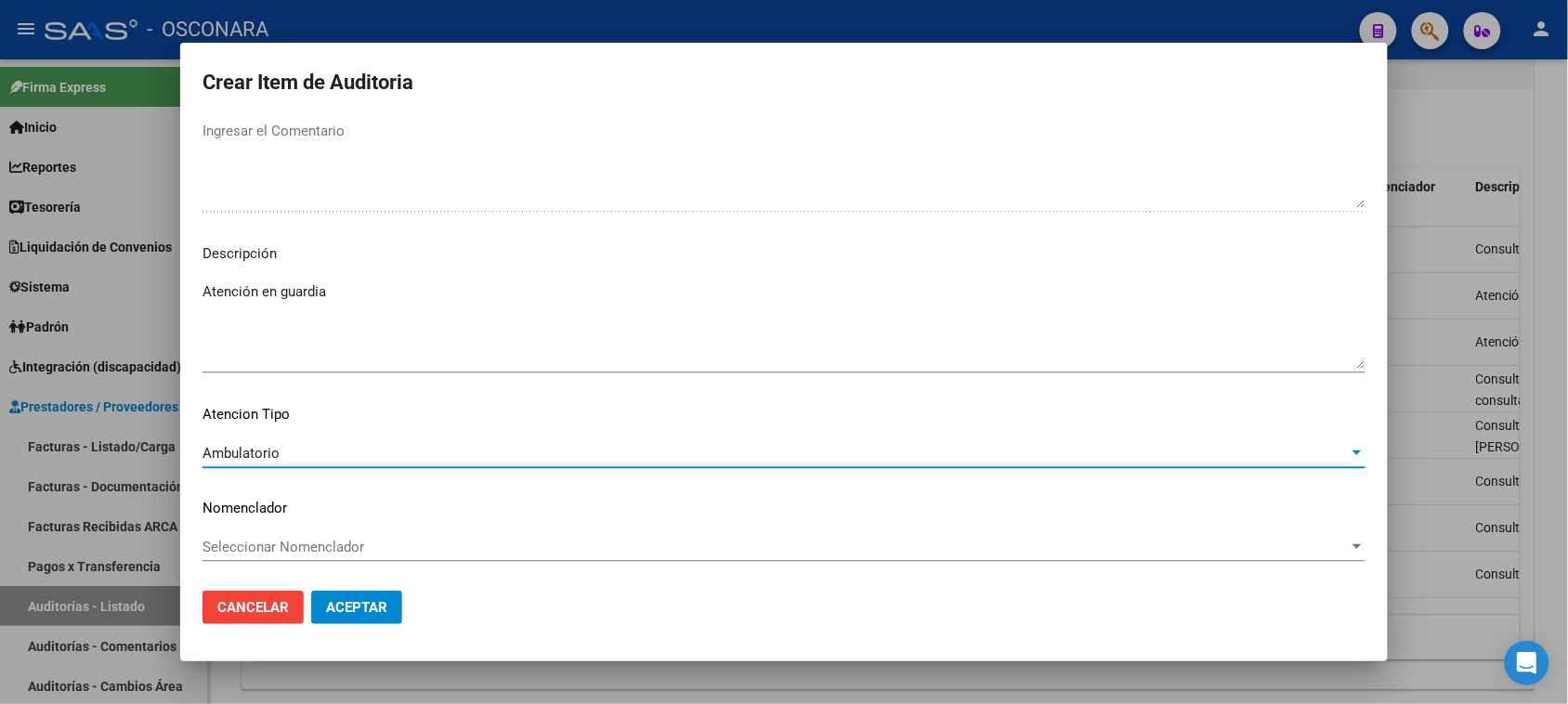
click at [348, 613] on span "Aceptar" at bounding box center [357, 608] width 62 height 17
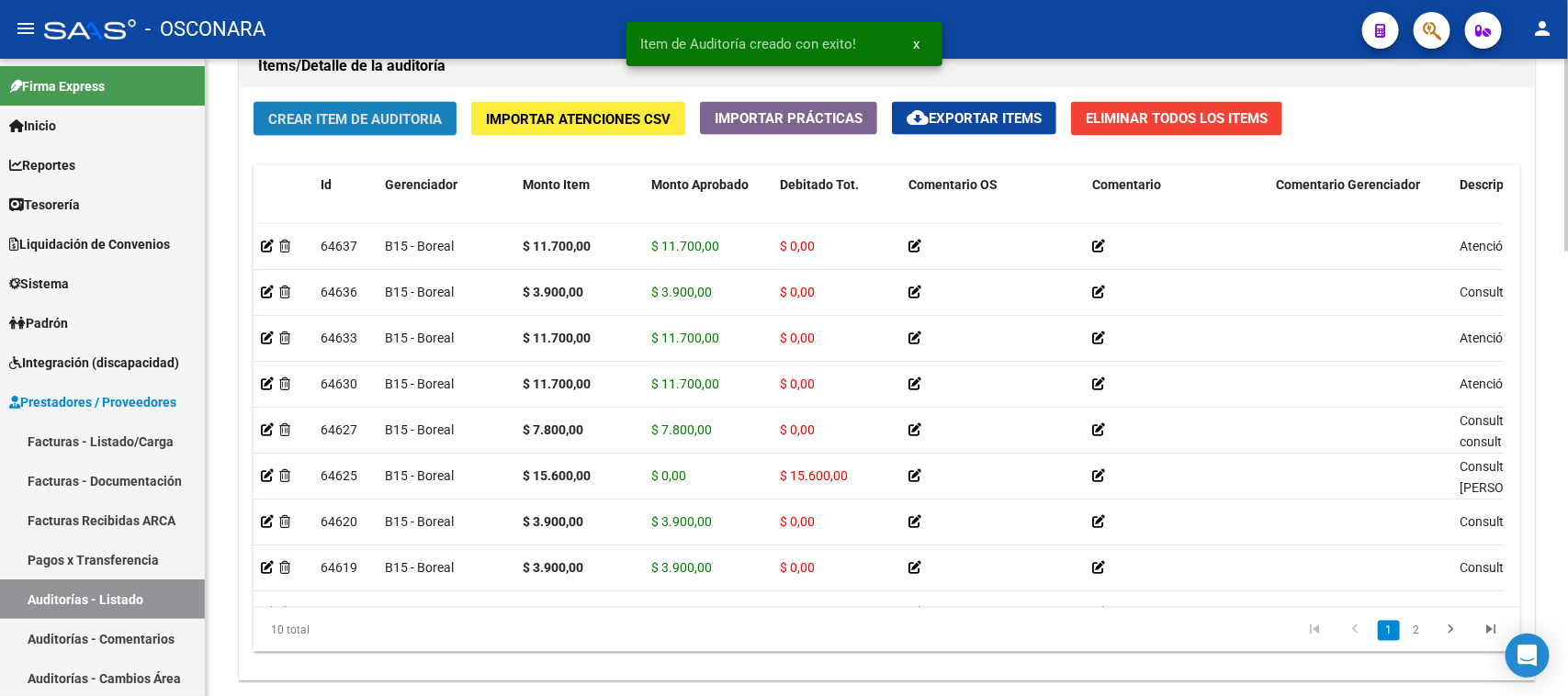
click at [392, 114] on span "Crear Item de Auditoria" at bounding box center [355, 119] width 174 height 17
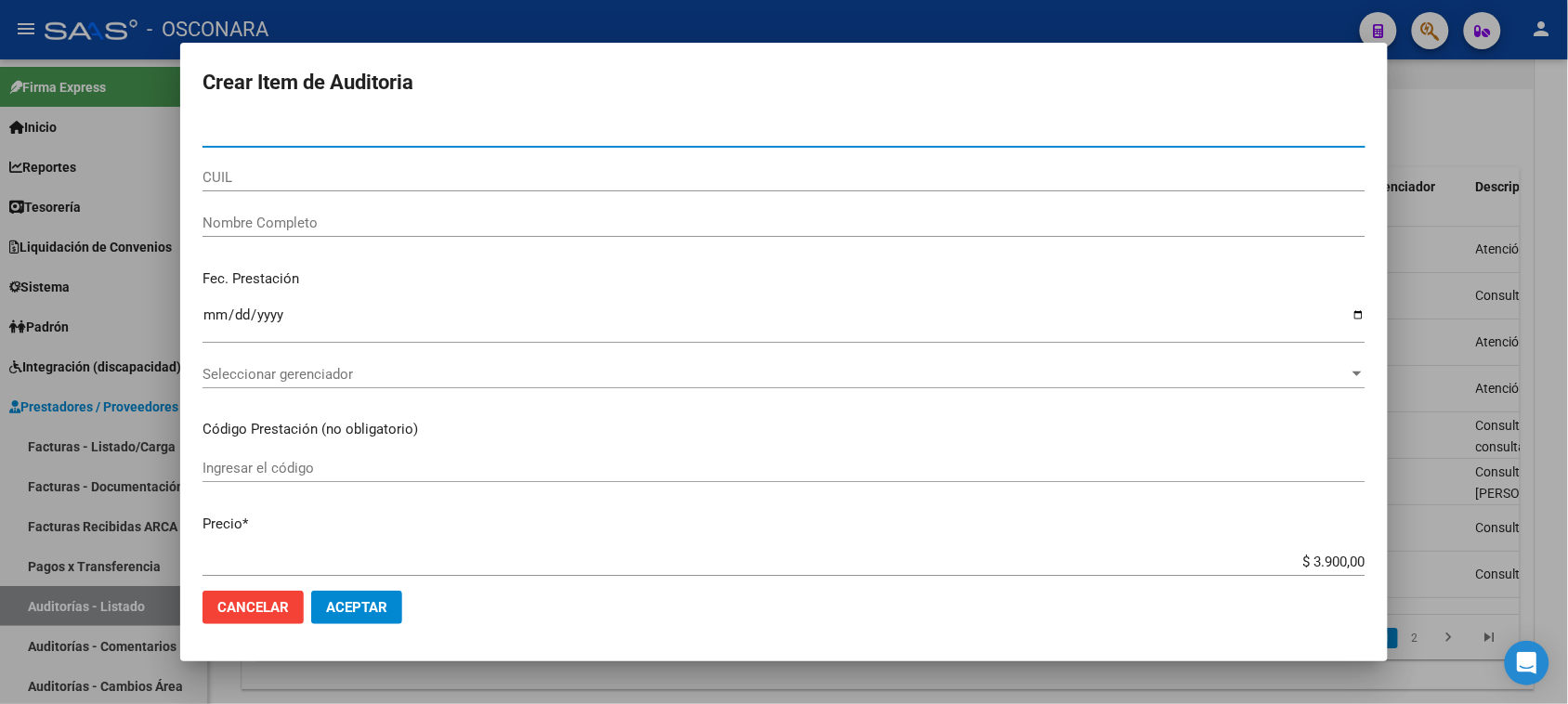
paste input "41594021"
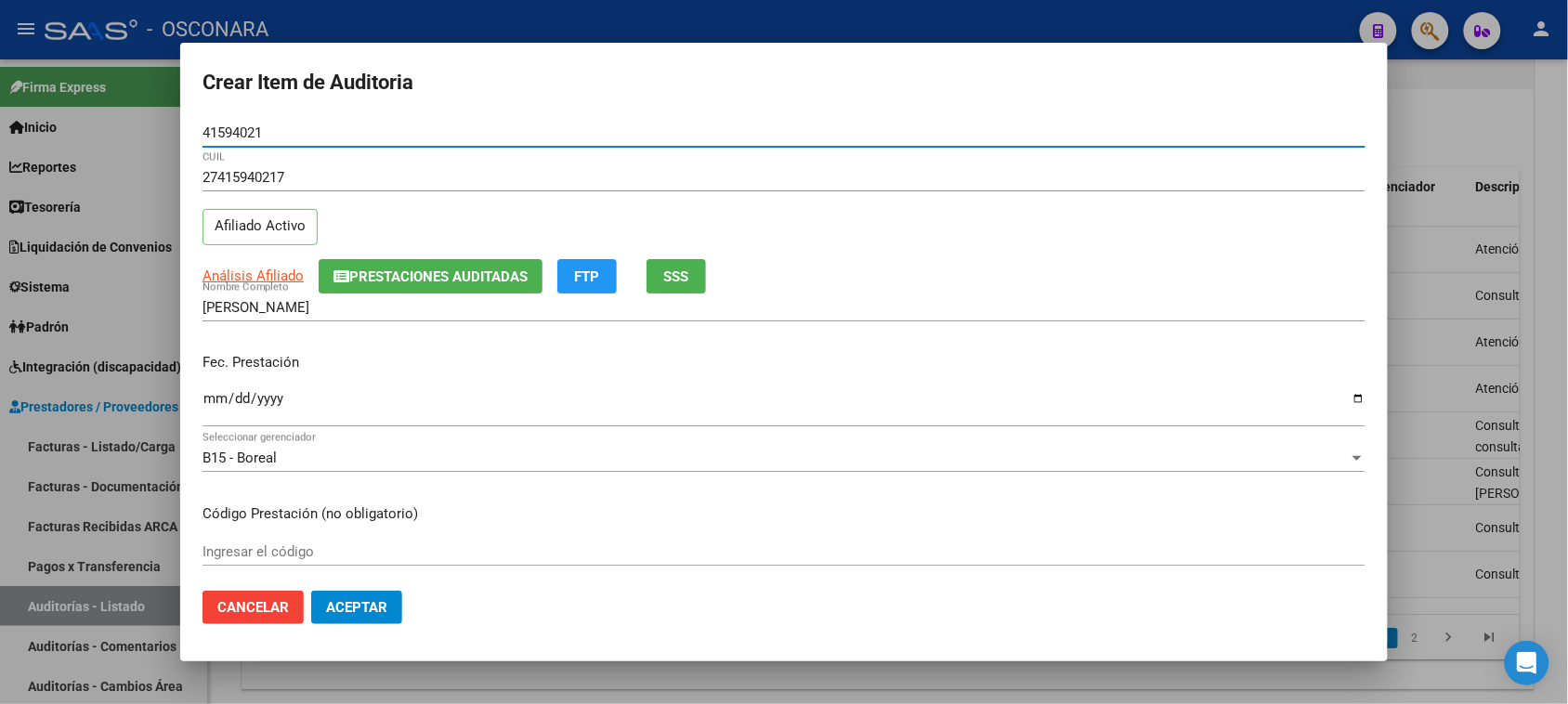
click at [212, 397] on input "Ingresar la fecha" at bounding box center [784, 406] width 1163 height 30
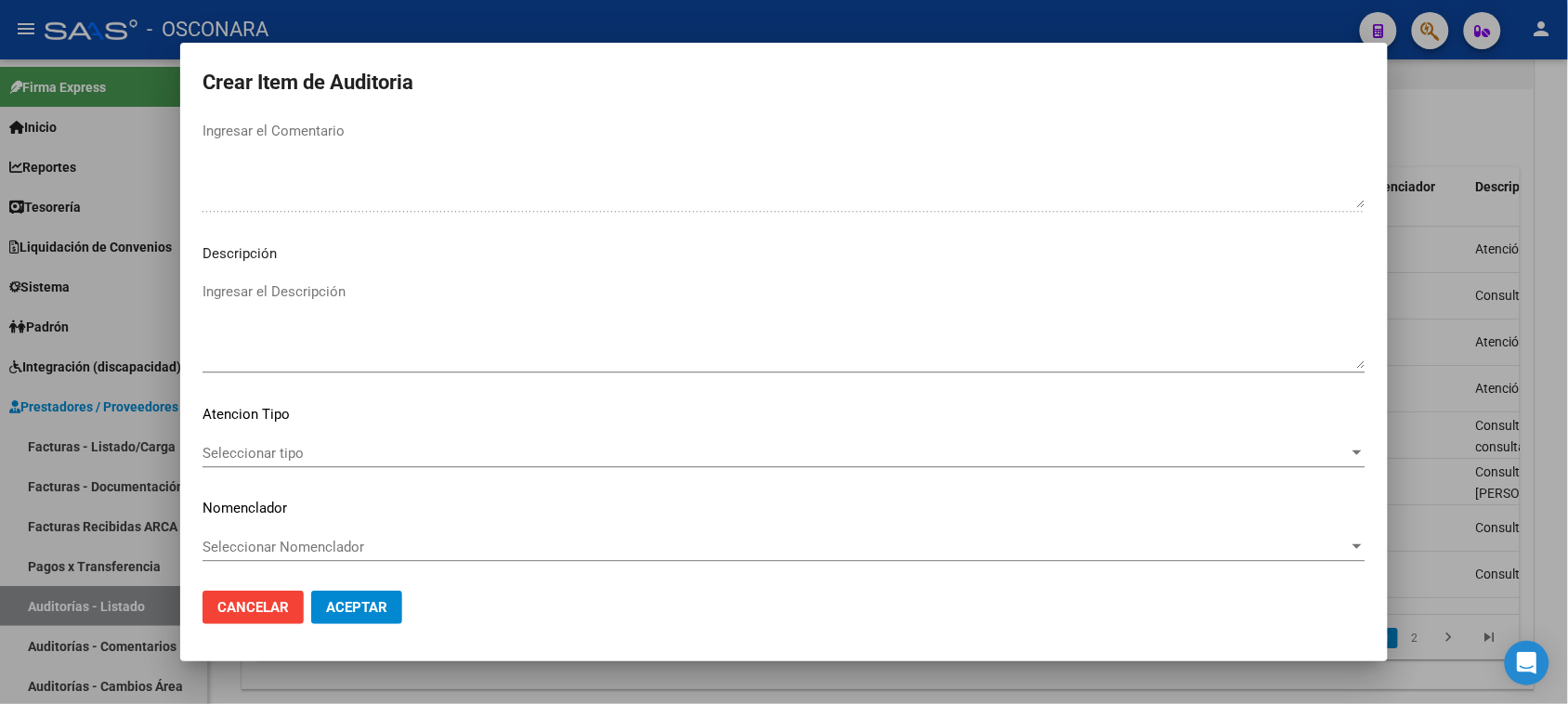
click at [342, 294] on textarea "Ingresar el Descripción" at bounding box center [784, 324] width 1163 height 87
click at [360, 605] on span "Aceptar" at bounding box center [357, 608] width 62 height 17
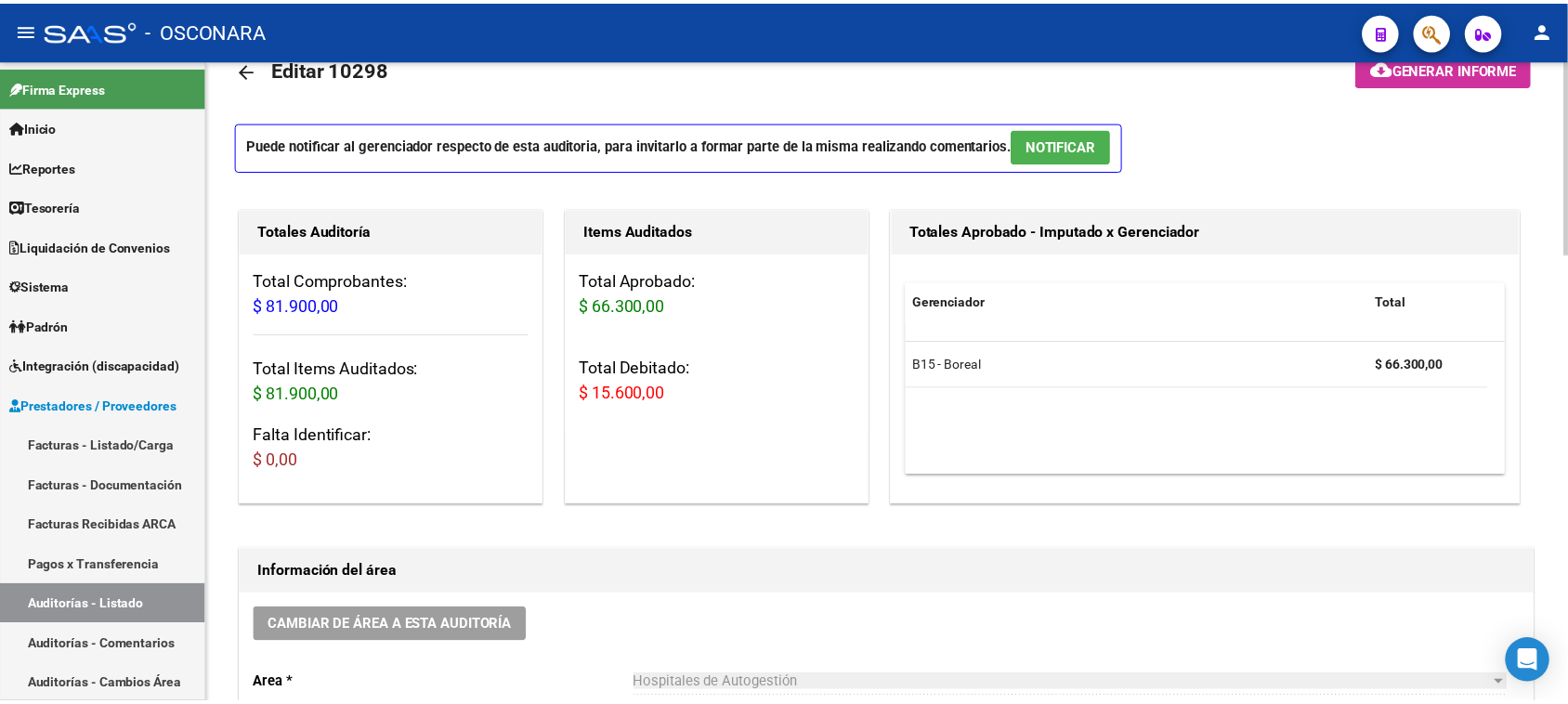
scroll to position [0, 0]
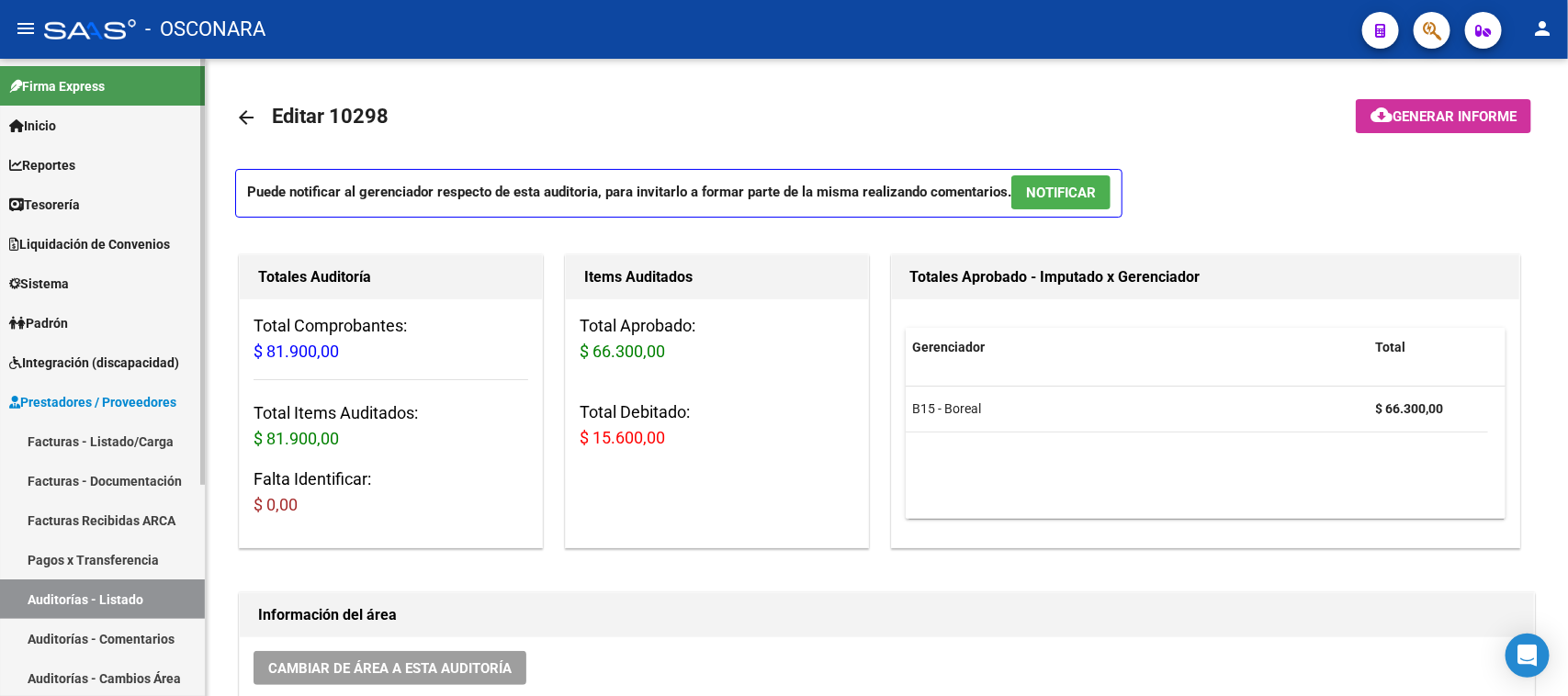
click at [87, 446] on link "Facturas - Listado/Carga" at bounding box center [103, 441] width 205 height 40
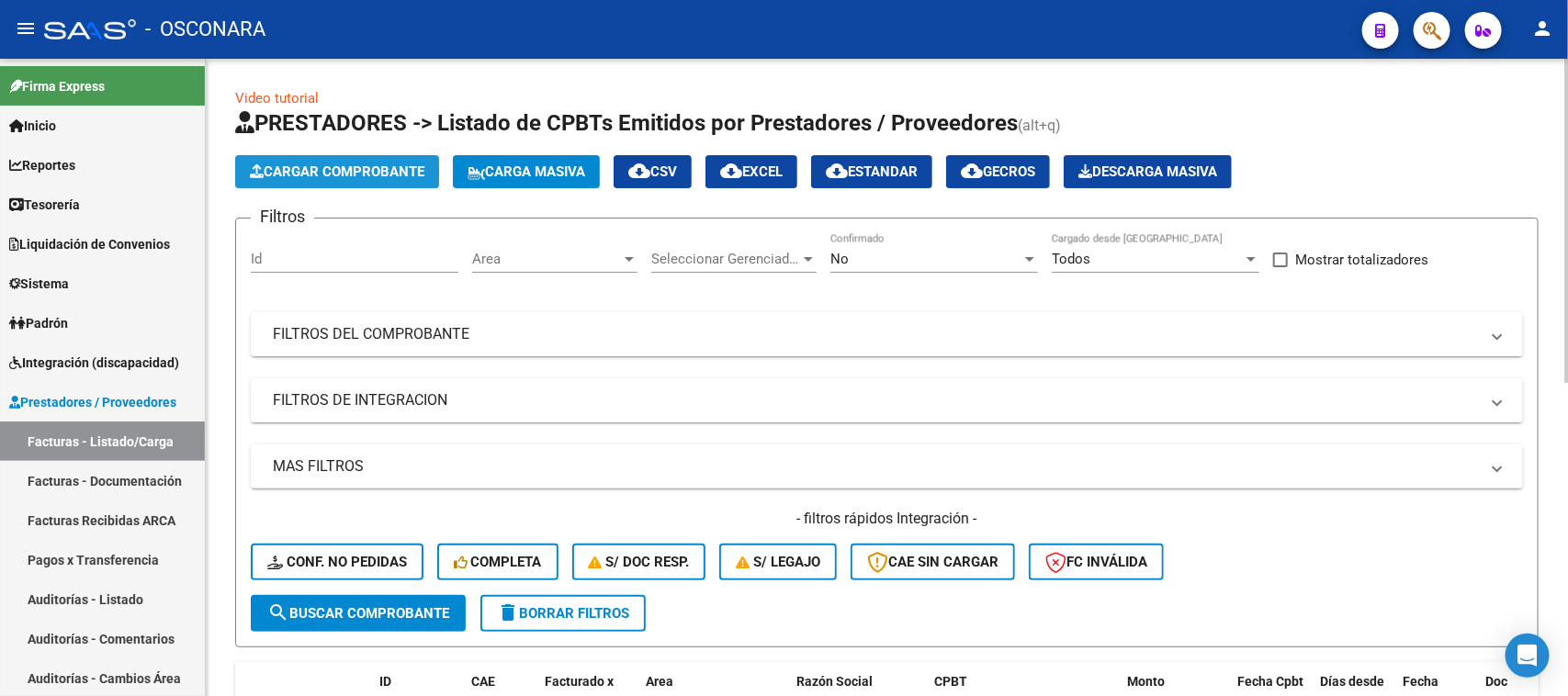
click at [290, 176] on span "Cargar Comprobante" at bounding box center [337, 172] width 175 height 17
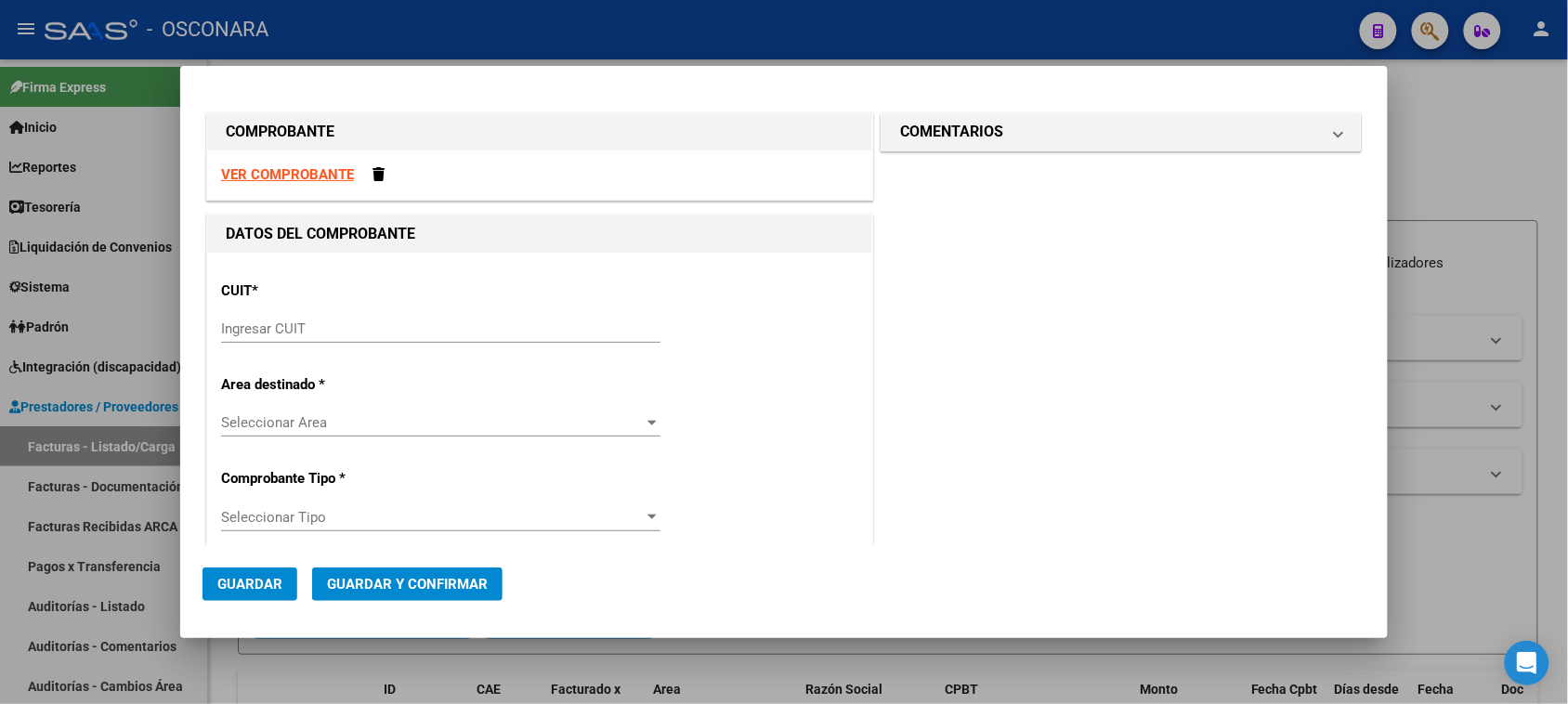
click at [300, 320] on input "Ingresar CUIT" at bounding box center [441, 329] width 439 height 17
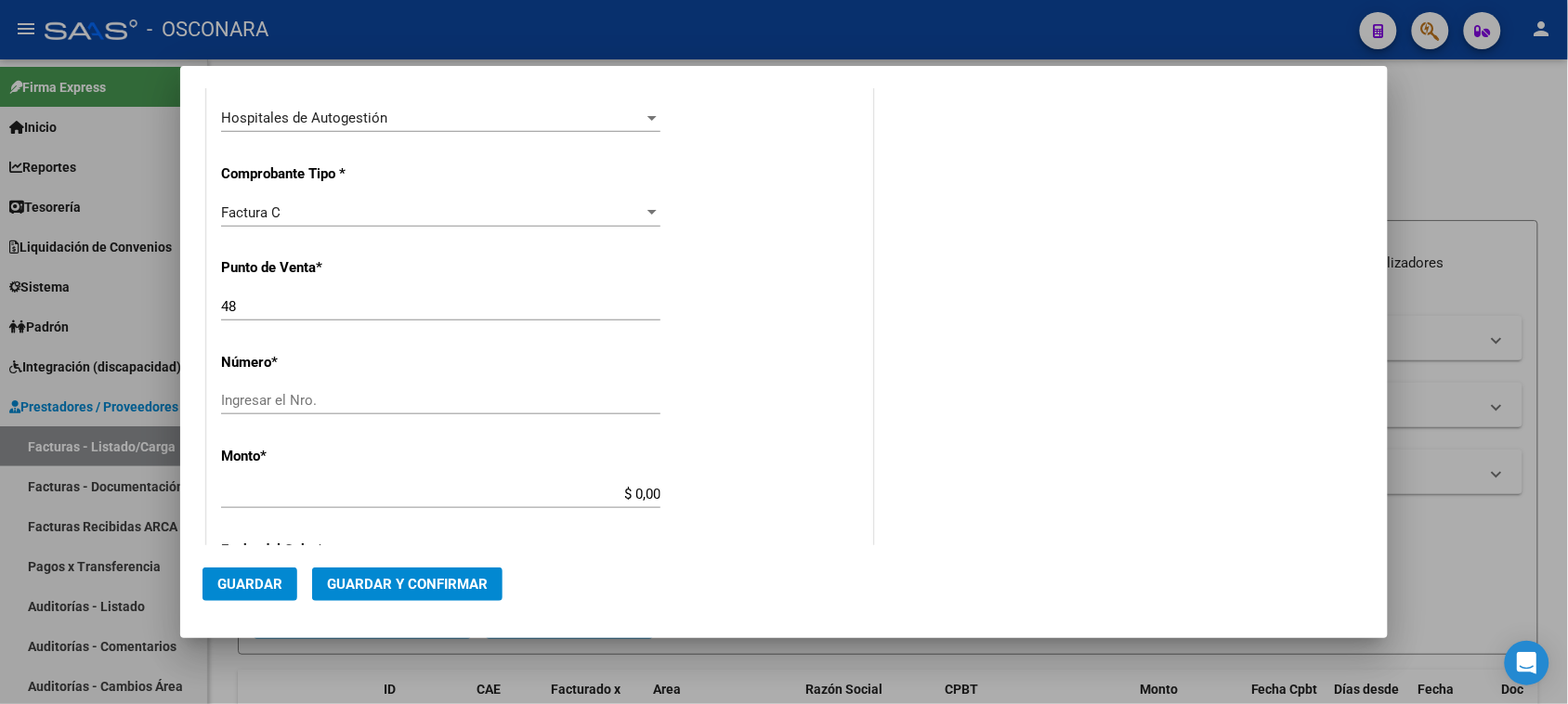
scroll to position [464, 0]
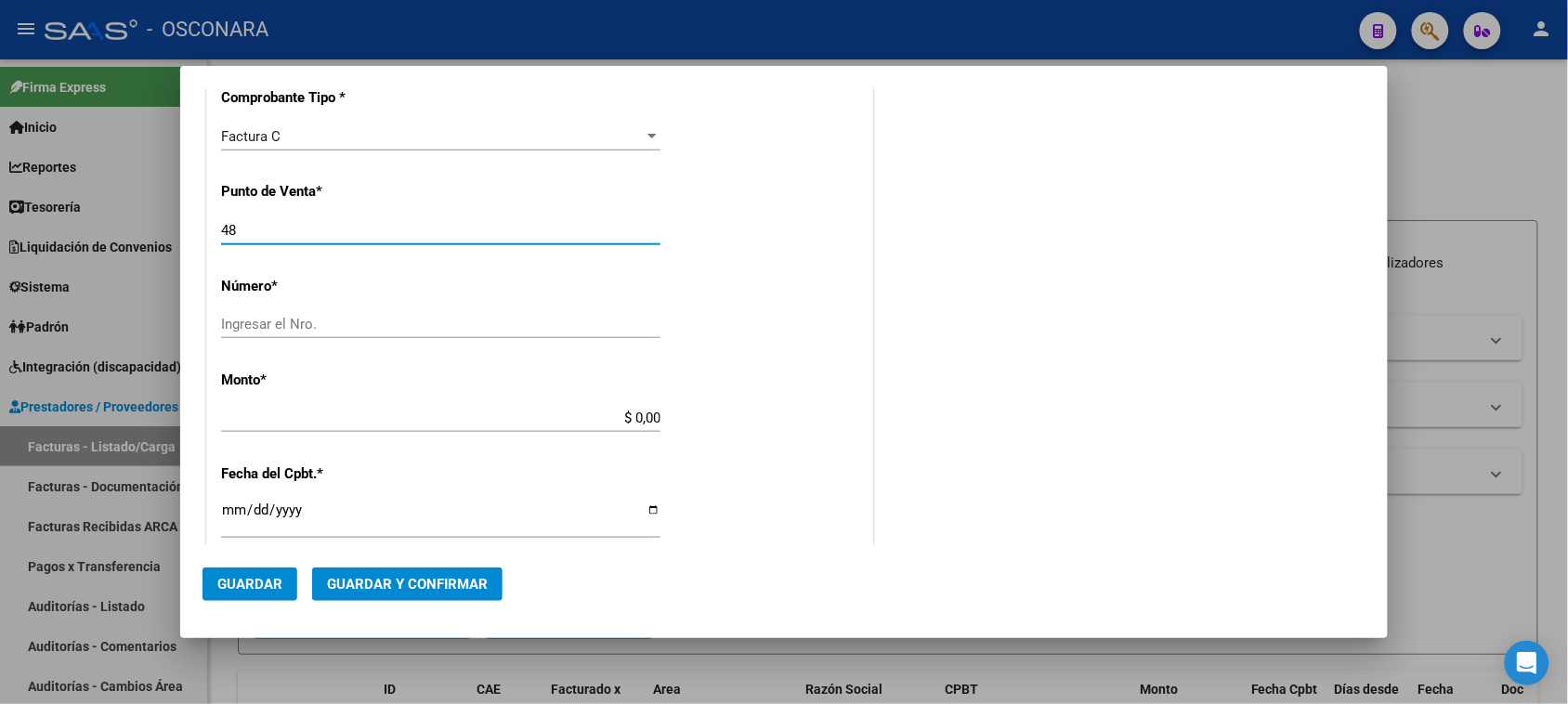
click at [265, 229] on input "48" at bounding box center [441, 231] width 439 height 17
click at [387, 307] on div "CUIT * 30-99925718-2 Ingresar CUIT ANALISIS PRESTADOR MINISTERIO DE SALUD ARCA …" at bounding box center [540, 446] width 665 height 1316
click at [387, 323] on input "Ingresar el Nro." at bounding box center [441, 324] width 439 height 17
click at [631, 415] on input "$ 0,00" at bounding box center [441, 418] width 439 height 17
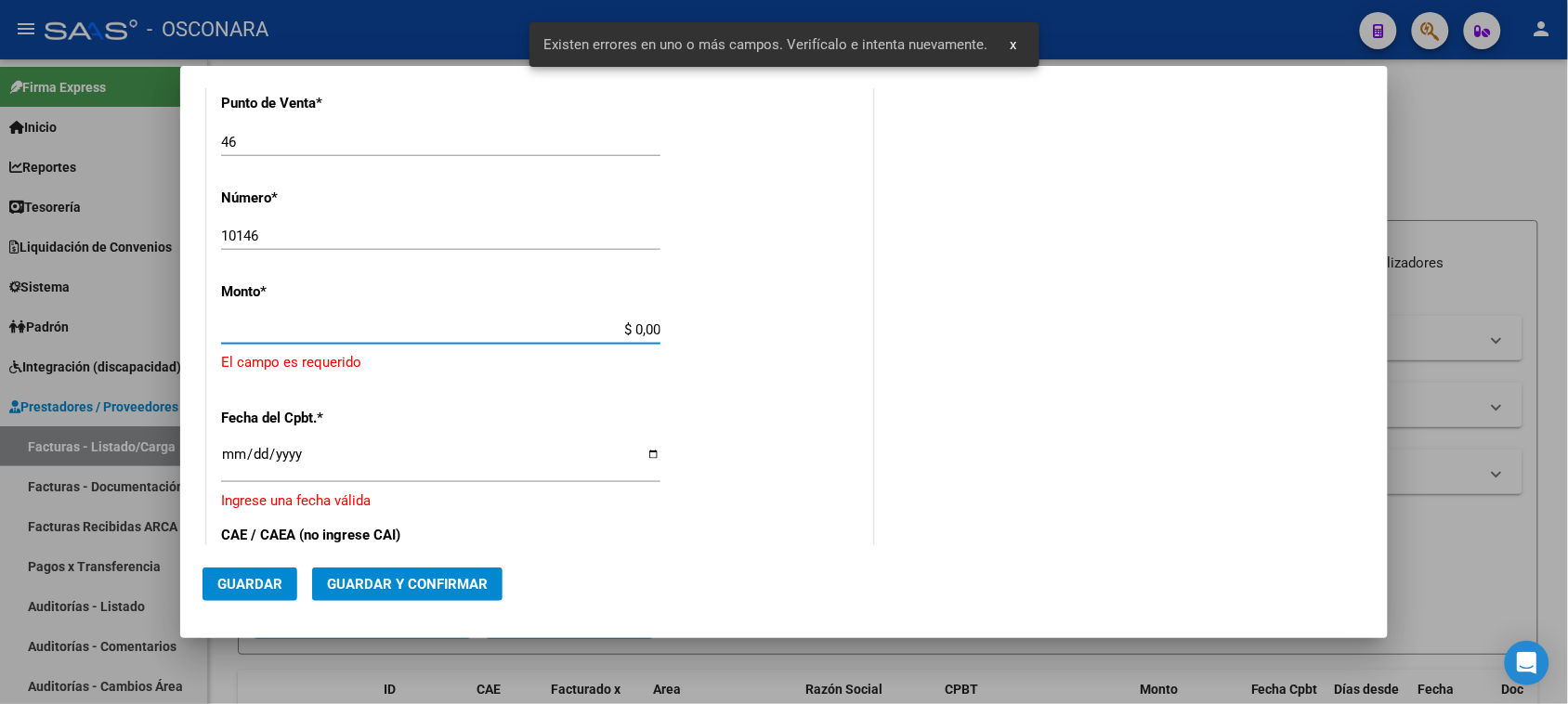
scroll to position [557, 0]
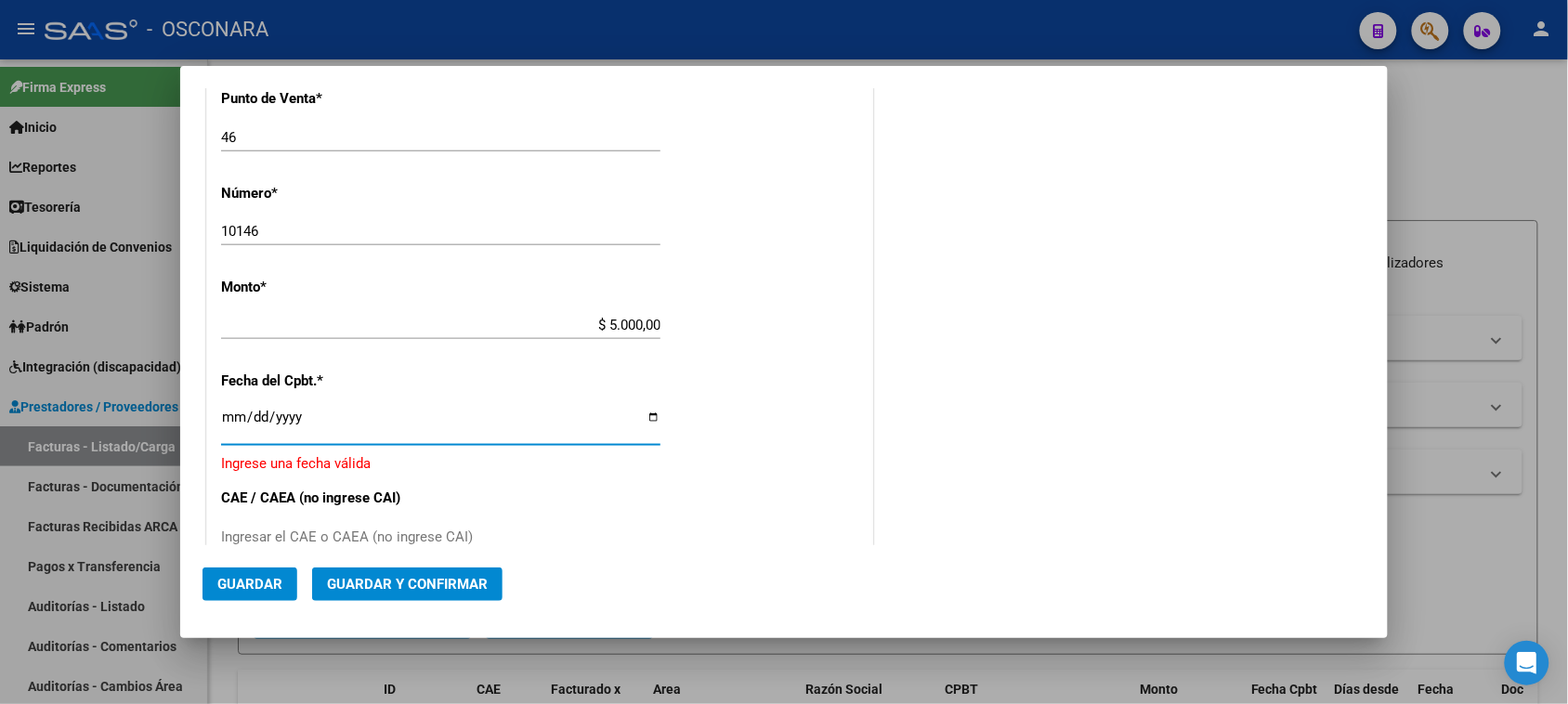
click at [234, 429] on input "Ingresar la fecha" at bounding box center [441, 425] width 439 height 30
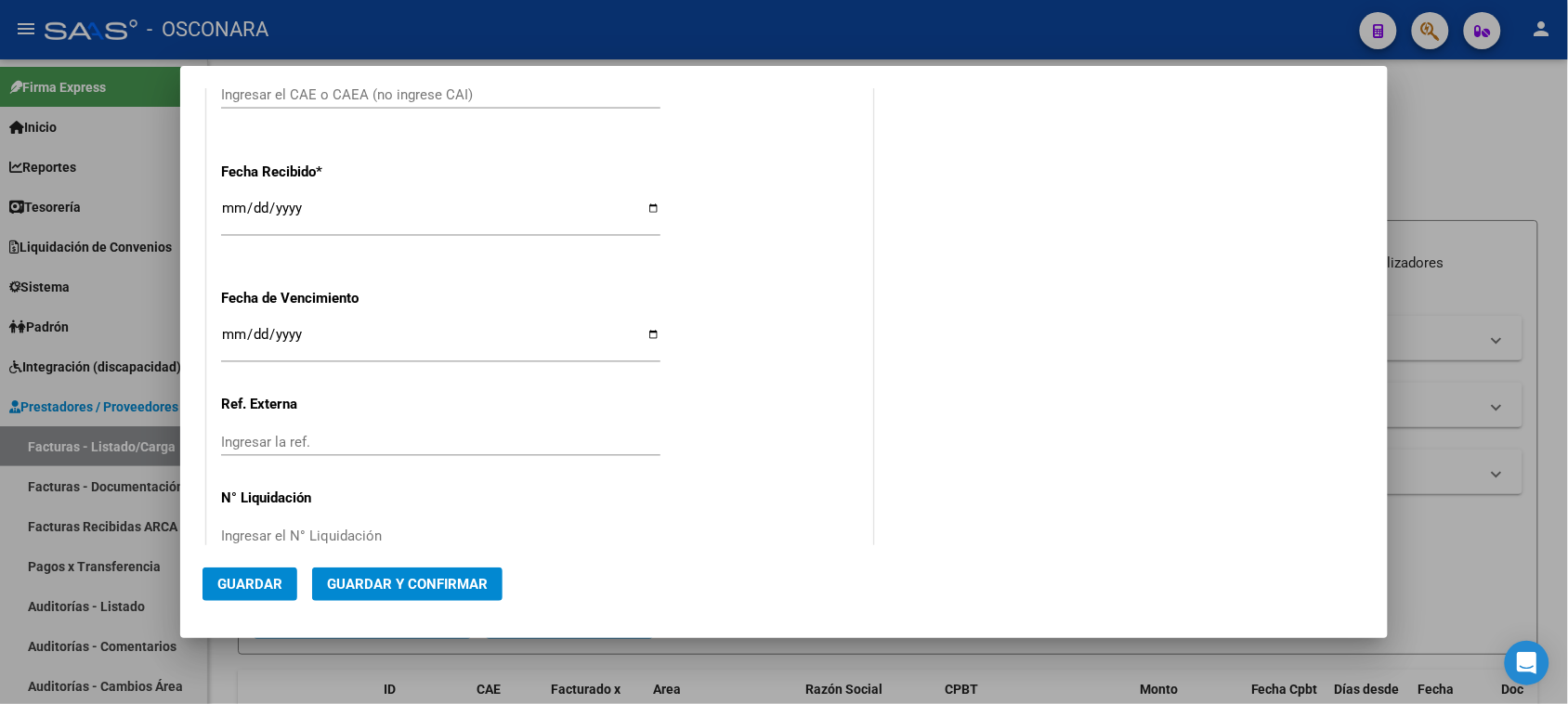
scroll to position [1027, 0]
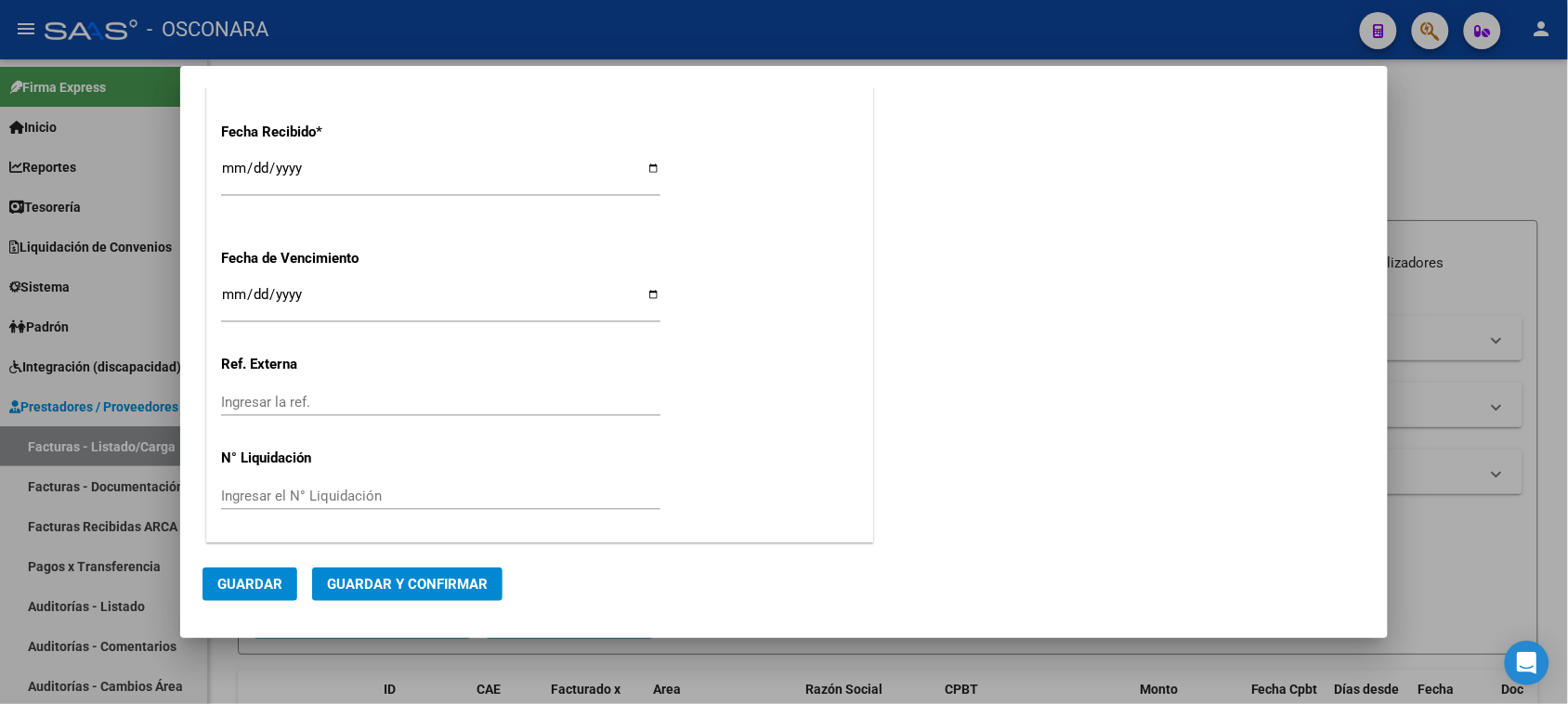
click at [224, 162] on input "[DATE]" at bounding box center [441, 176] width 439 height 30
click at [414, 577] on span "Guardar y Confirmar" at bounding box center [407, 584] width 161 height 17
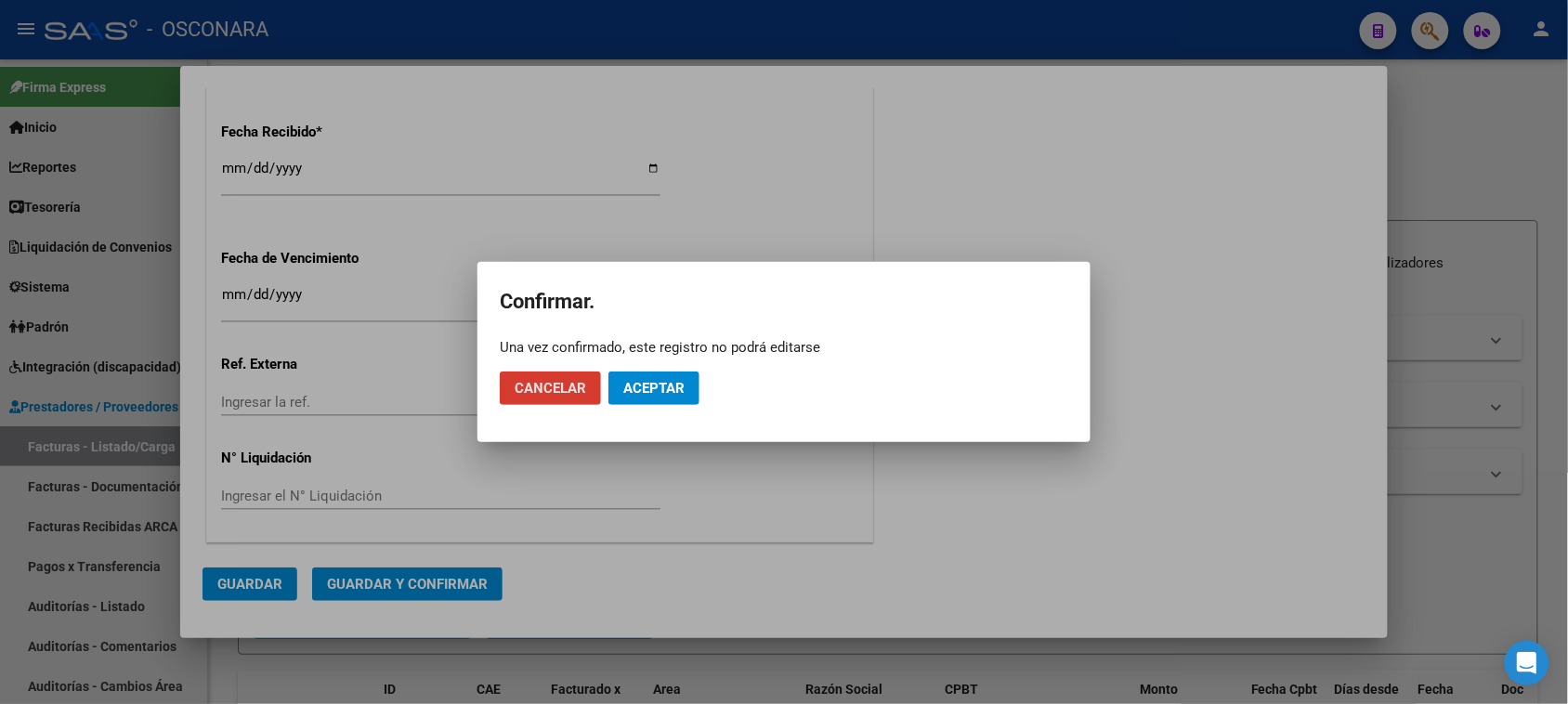
click at [653, 388] on span "Aceptar" at bounding box center [654, 388] width 62 height 17
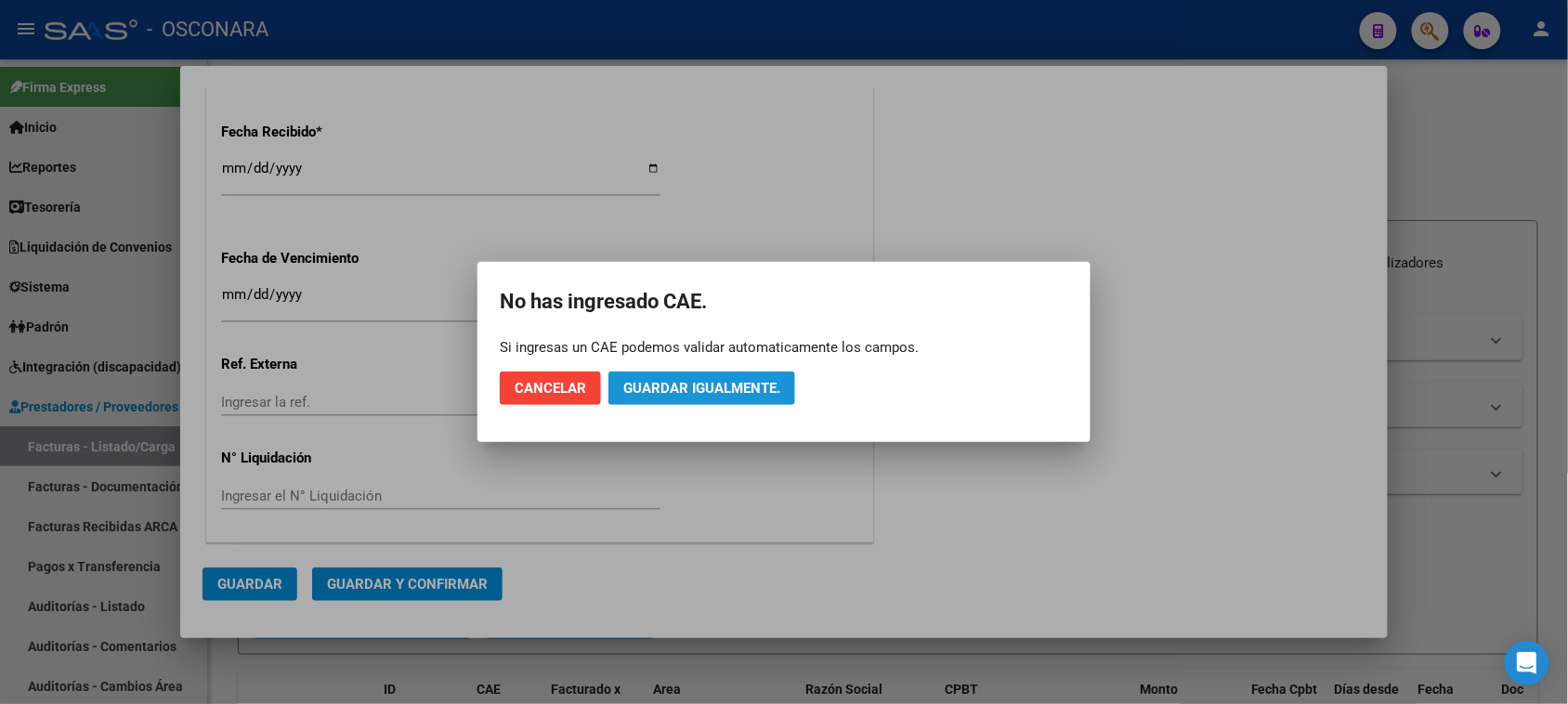
click at [690, 387] on span "Guardar igualmente." at bounding box center [701, 388] width 157 height 17
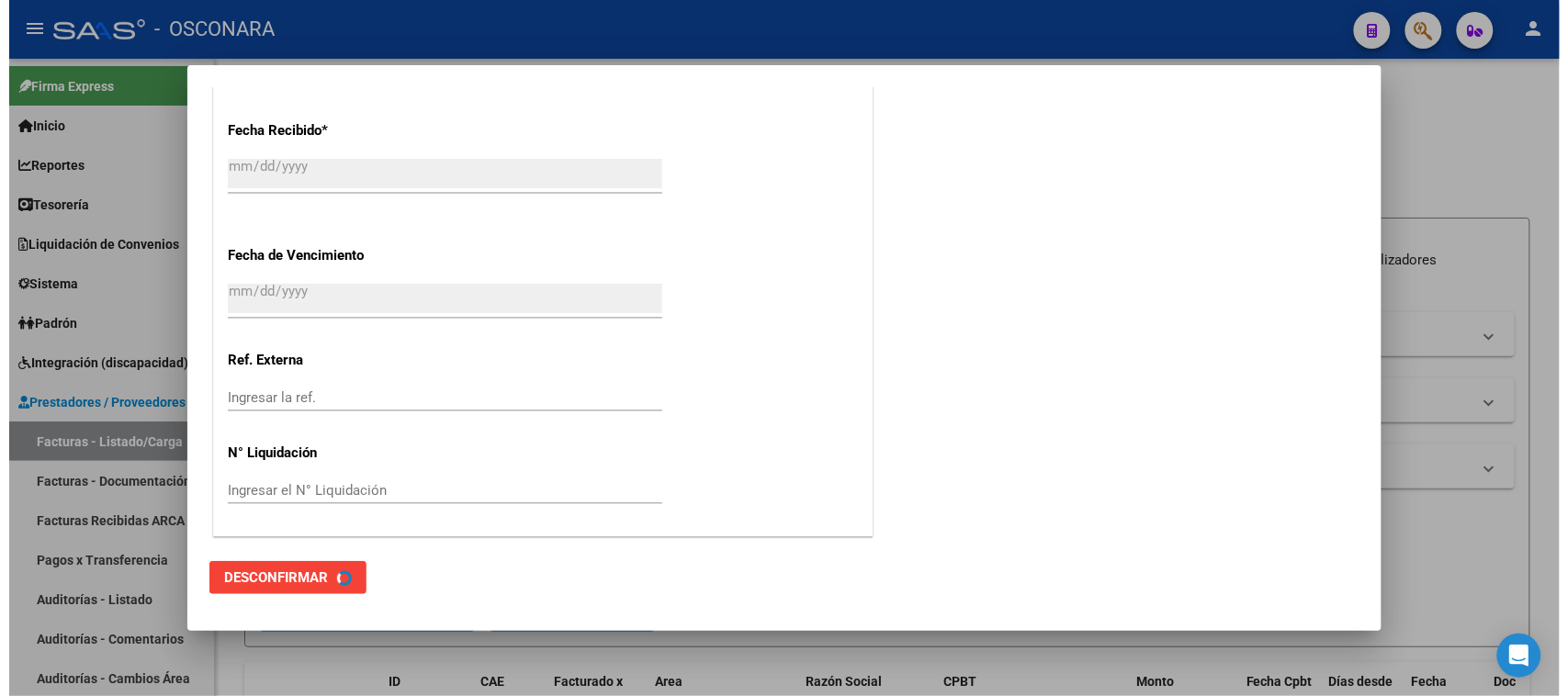
scroll to position [0, 0]
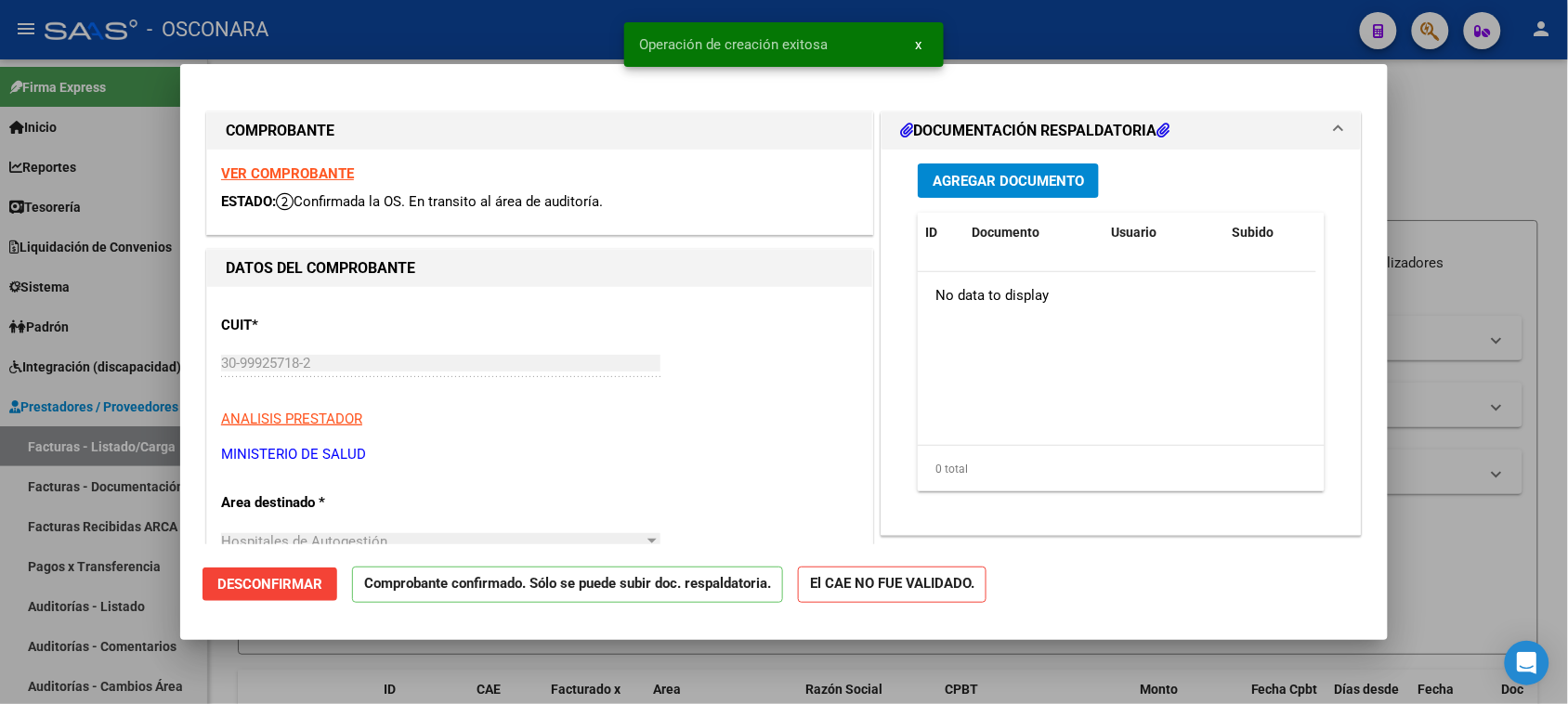
click at [1463, 126] on div at bounding box center [784, 352] width 1568 height 704
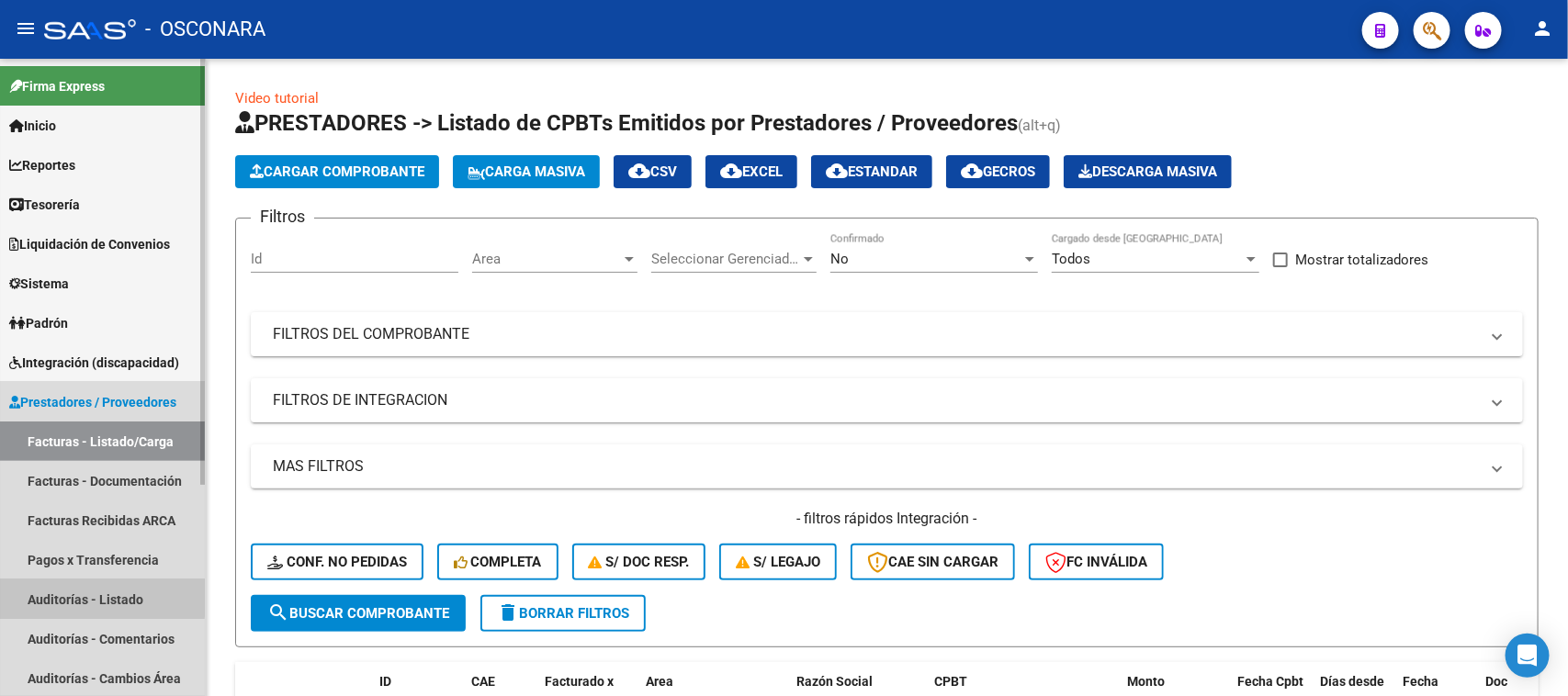
click at [94, 596] on link "Auditorías - Listado" at bounding box center [103, 599] width 205 height 40
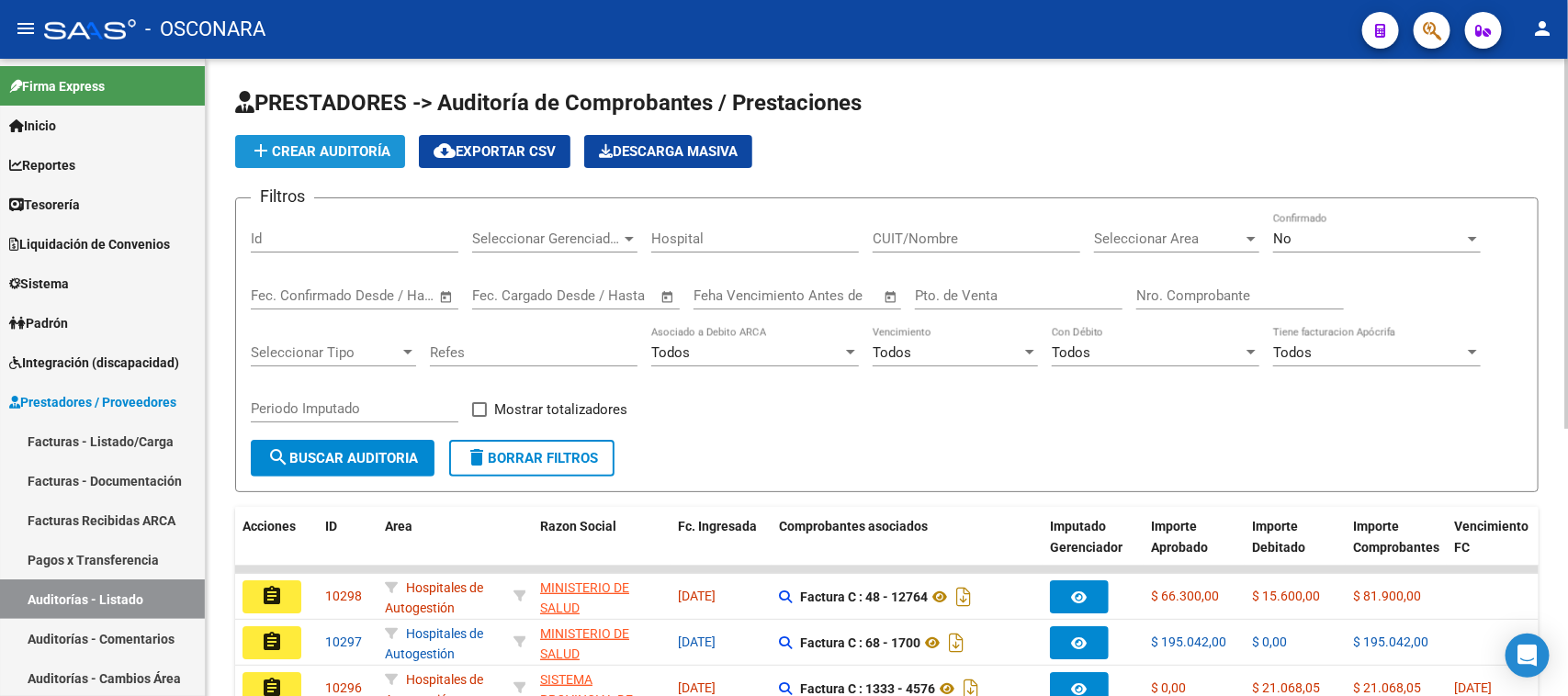
click at [317, 153] on span "add Crear Auditoría" at bounding box center [320, 151] width 140 height 17
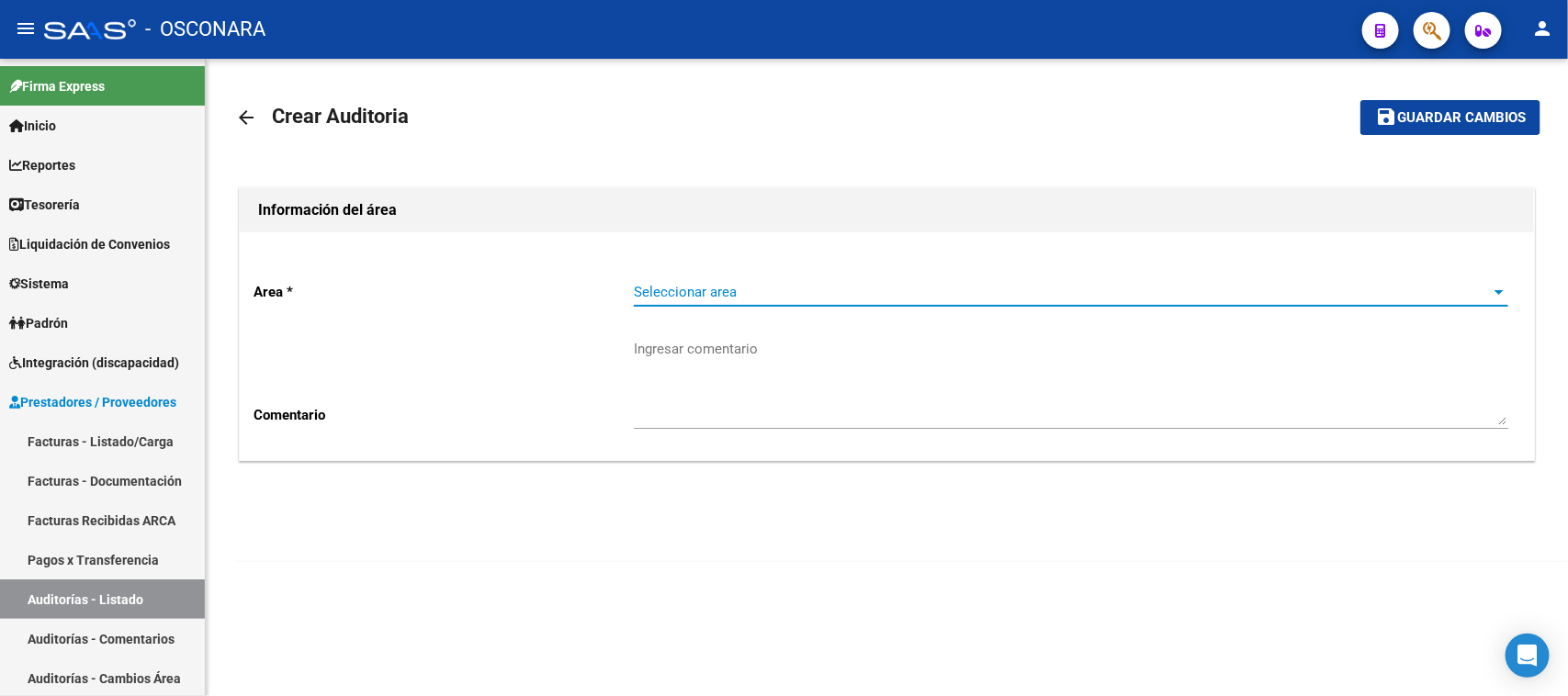
click at [761, 298] on span "Seleccionar area" at bounding box center [1062, 292] width 858 height 17
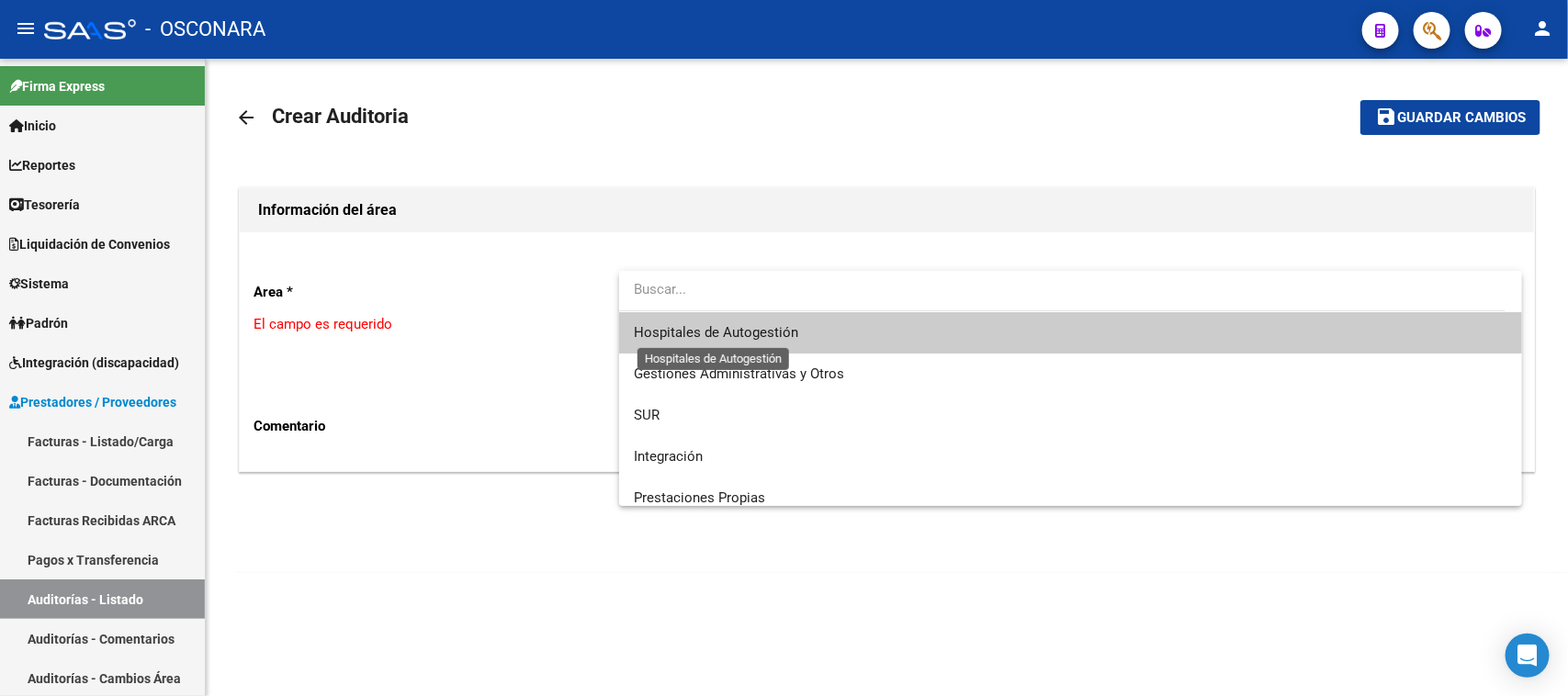
click at [760, 332] on span "Hospitales de Autogestión" at bounding box center [716, 332] width 164 height 17
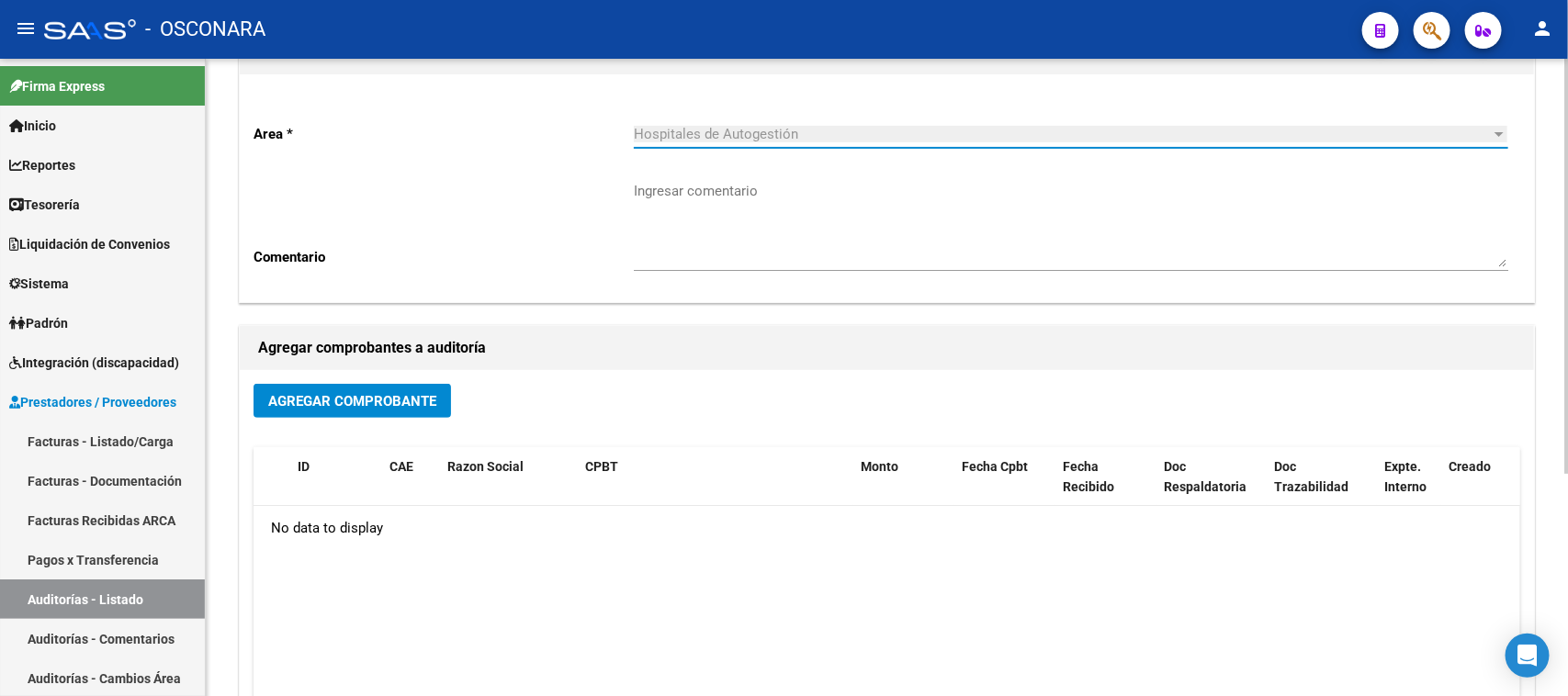
scroll to position [342, 0]
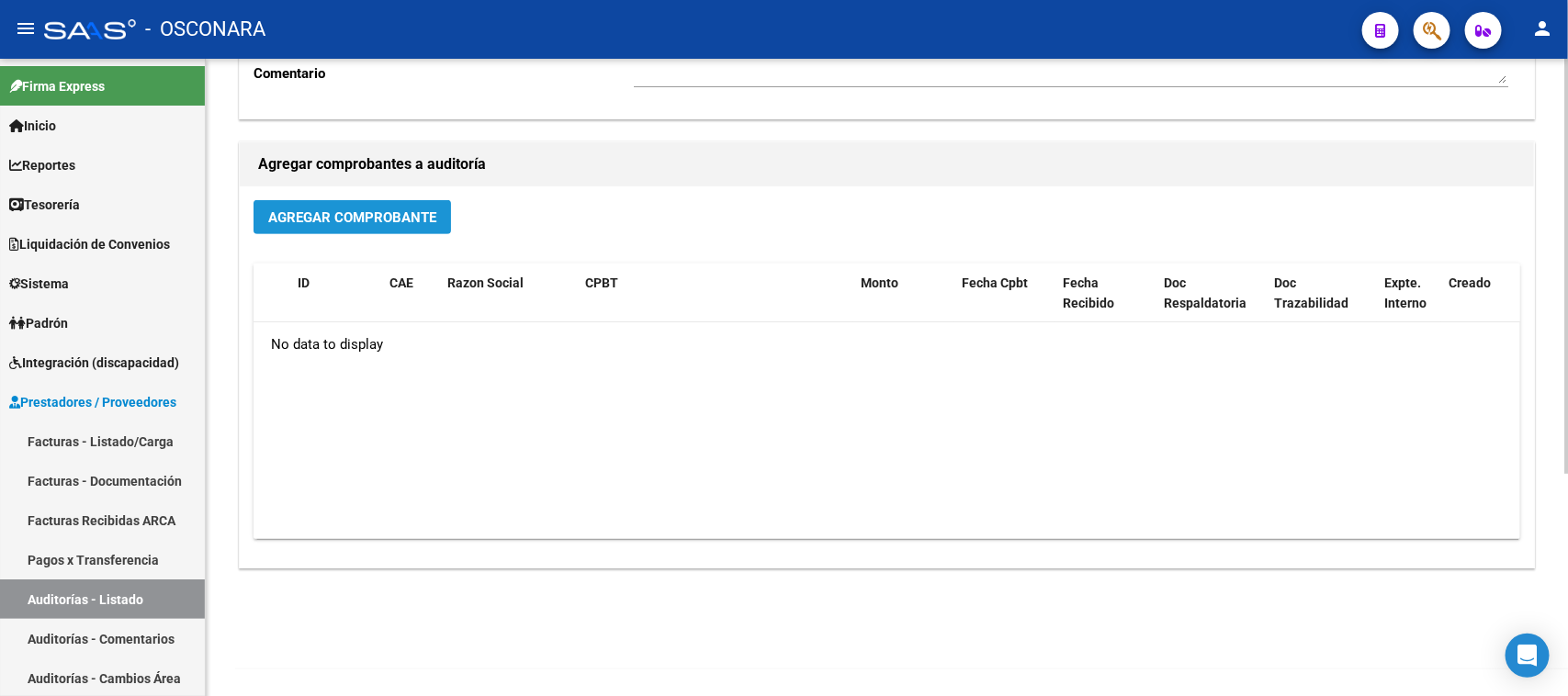
click at [381, 217] on span "Agregar Comprobante" at bounding box center [352, 218] width 168 height 17
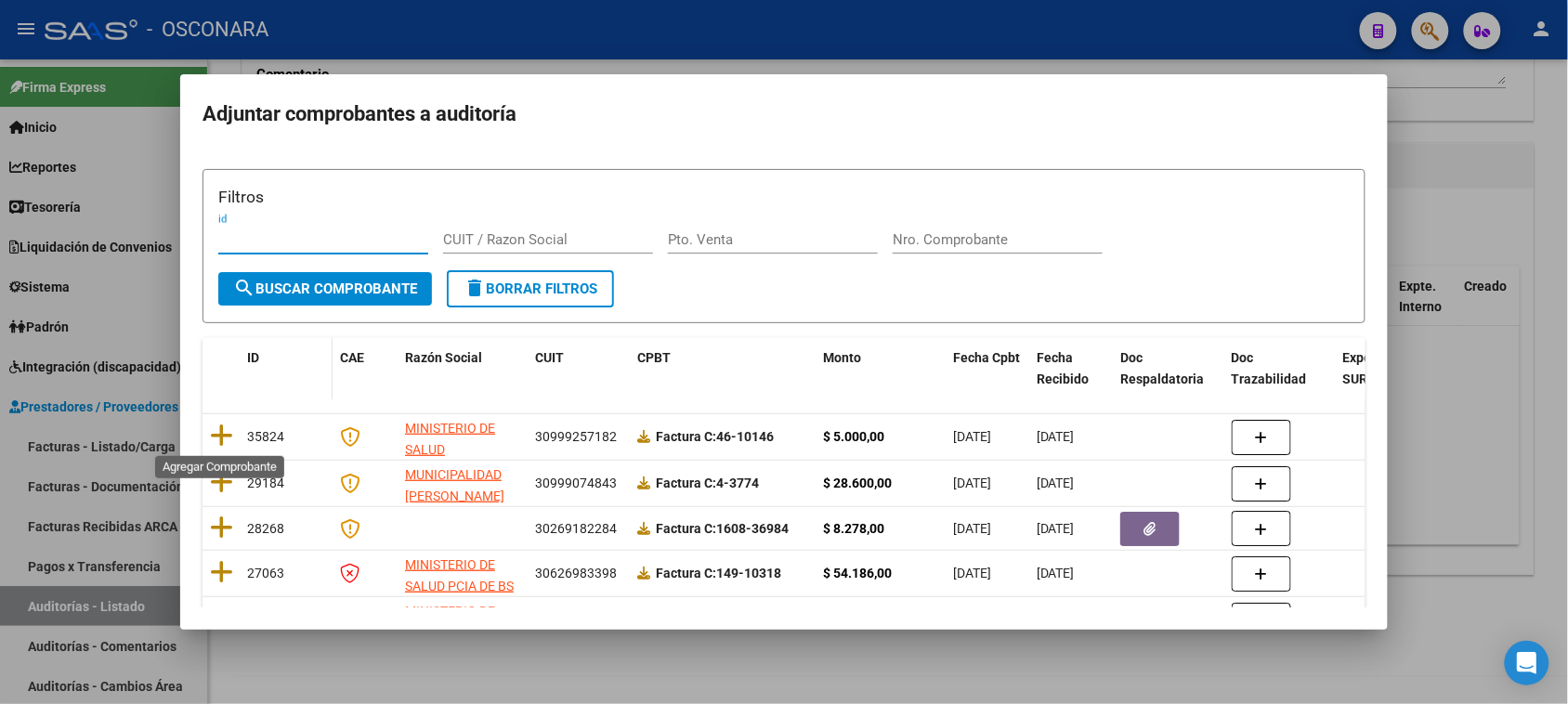
drag, startPoint x: 219, startPoint y: 429, endPoint x: 240, endPoint y: 436, distance: 22.1
click at [219, 429] on icon at bounding box center [221, 436] width 23 height 26
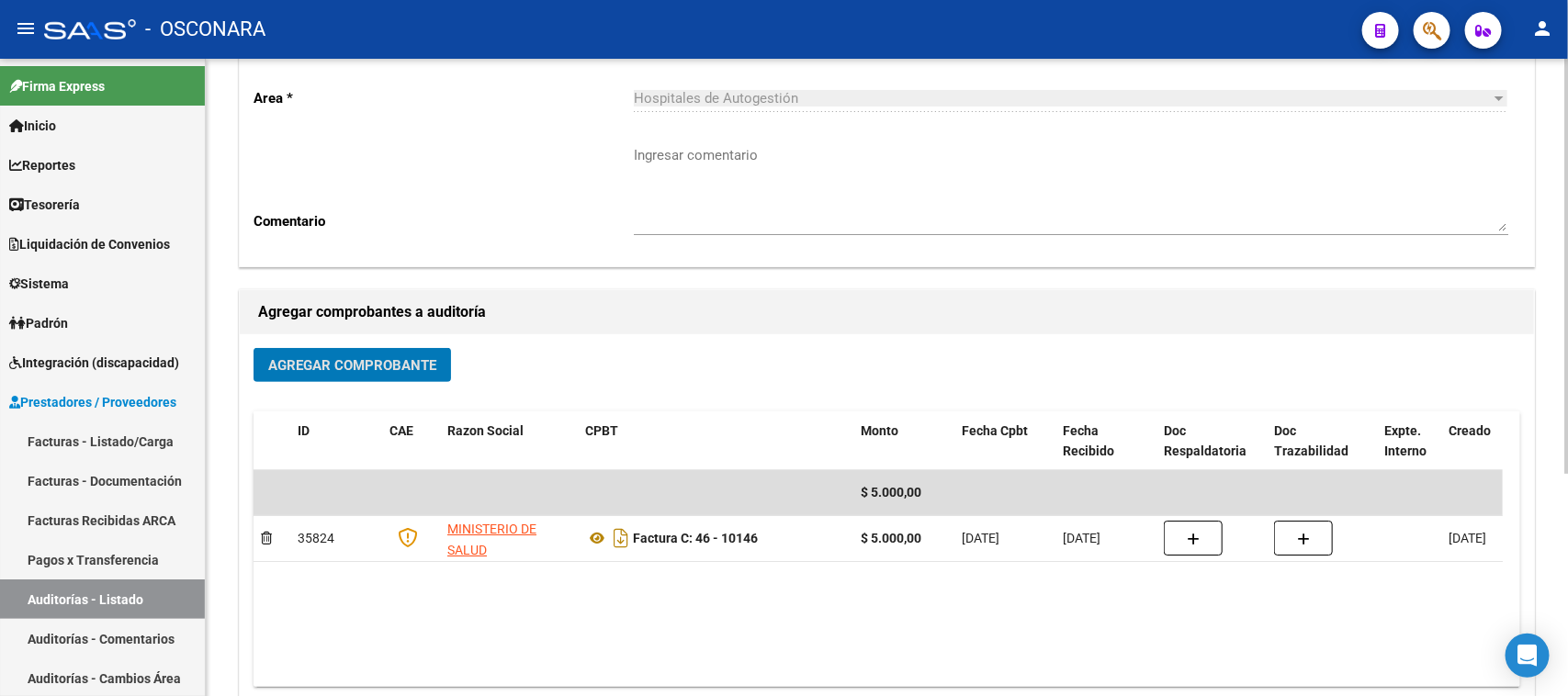
scroll to position [0, 0]
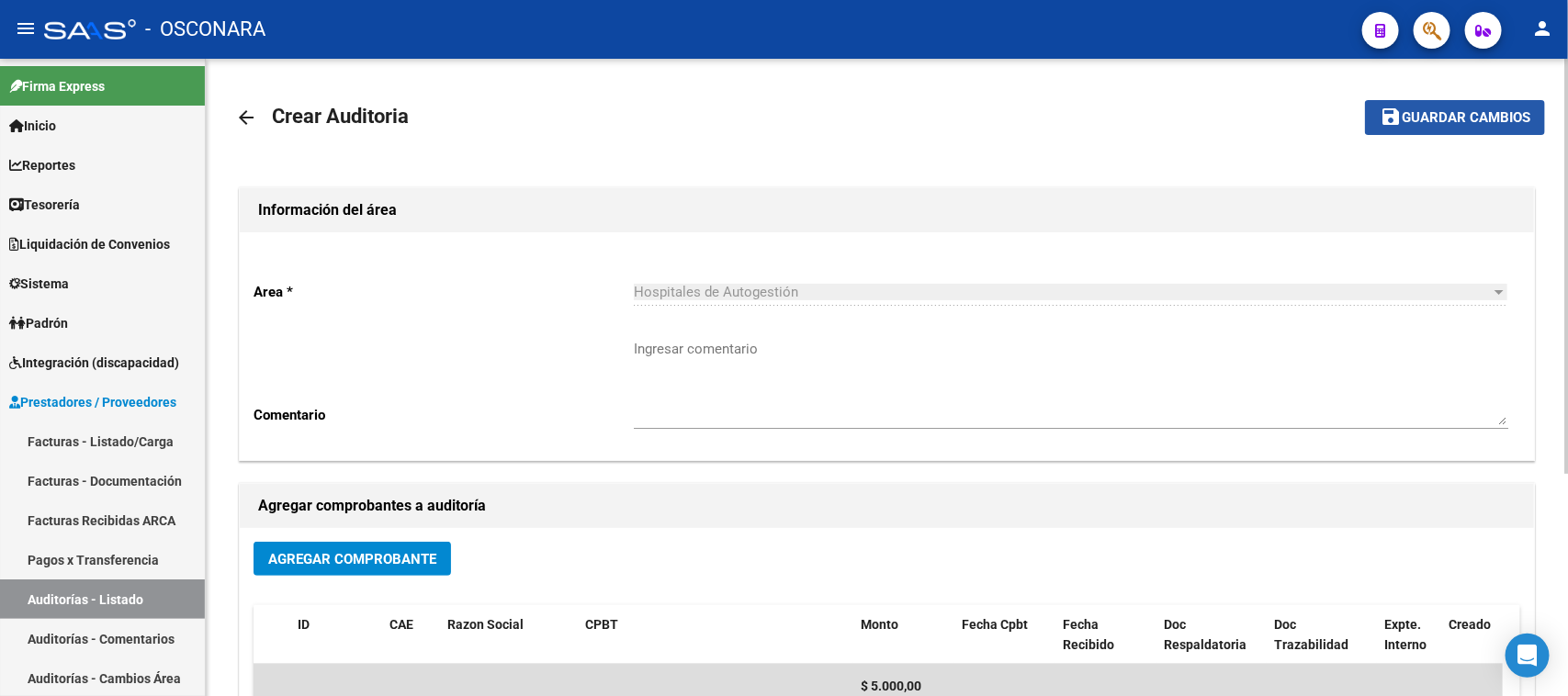
click at [1492, 110] on span "Guardar cambios" at bounding box center [1465, 118] width 128 height 17
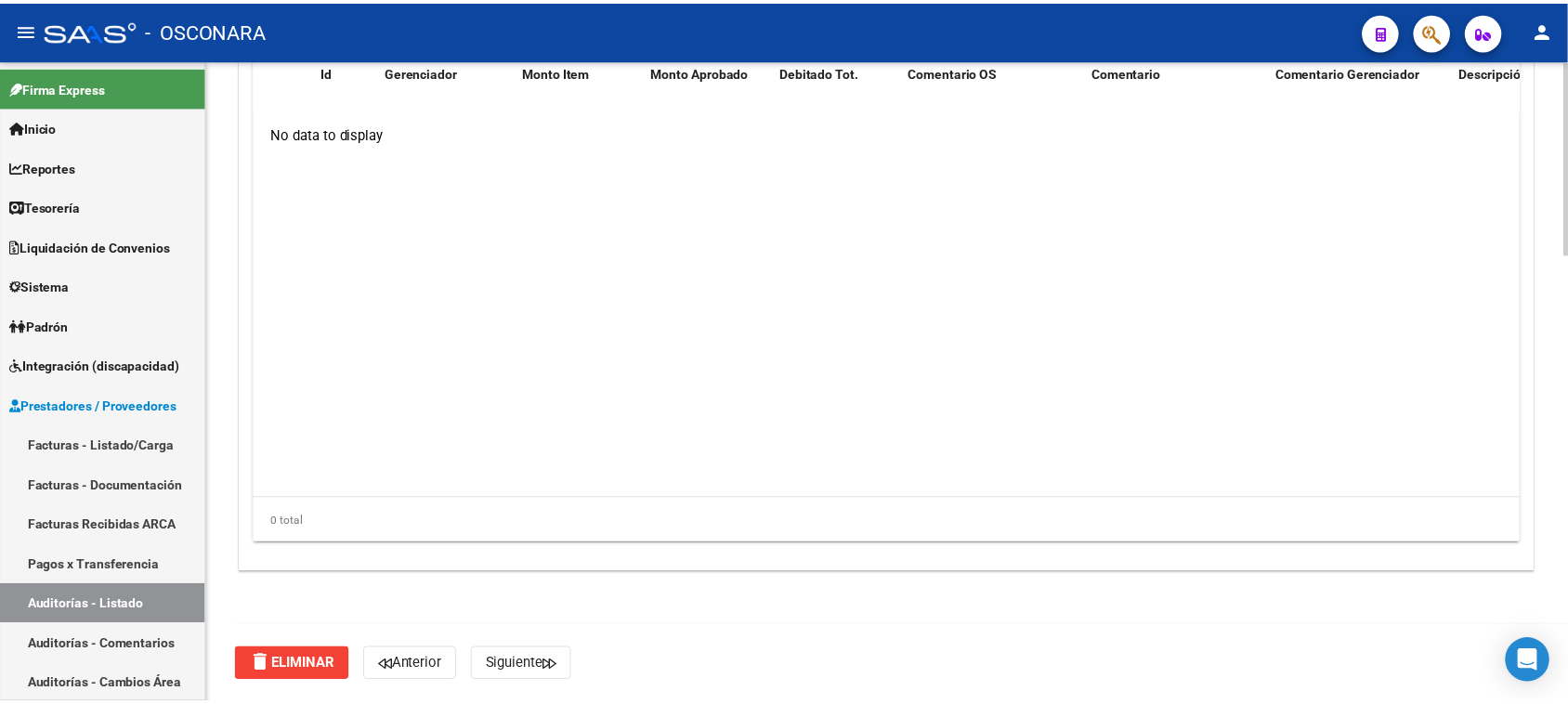
scroll to position [1370, 0]
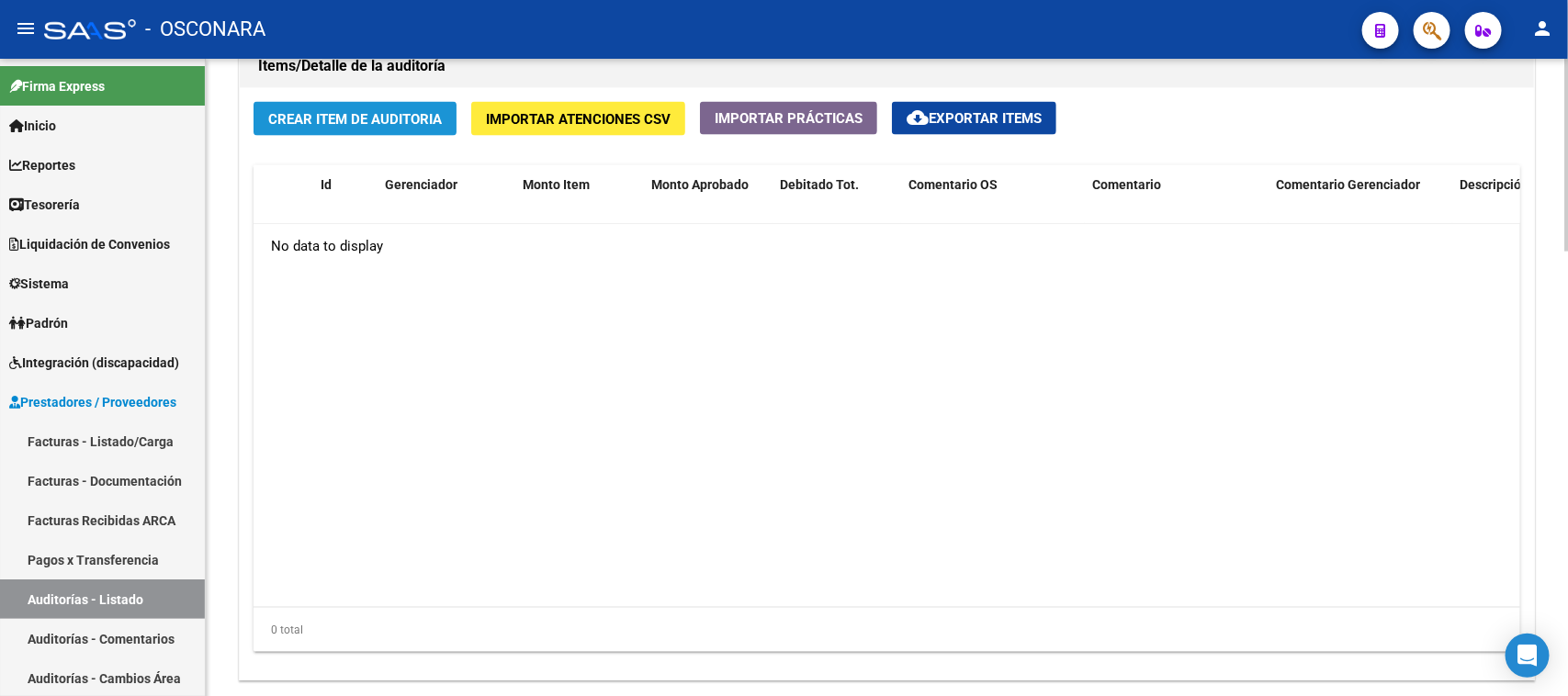
click at [327, 119] on span "Crear Item de Auditoria" at bounding box center [355, 119] width 174 height 17
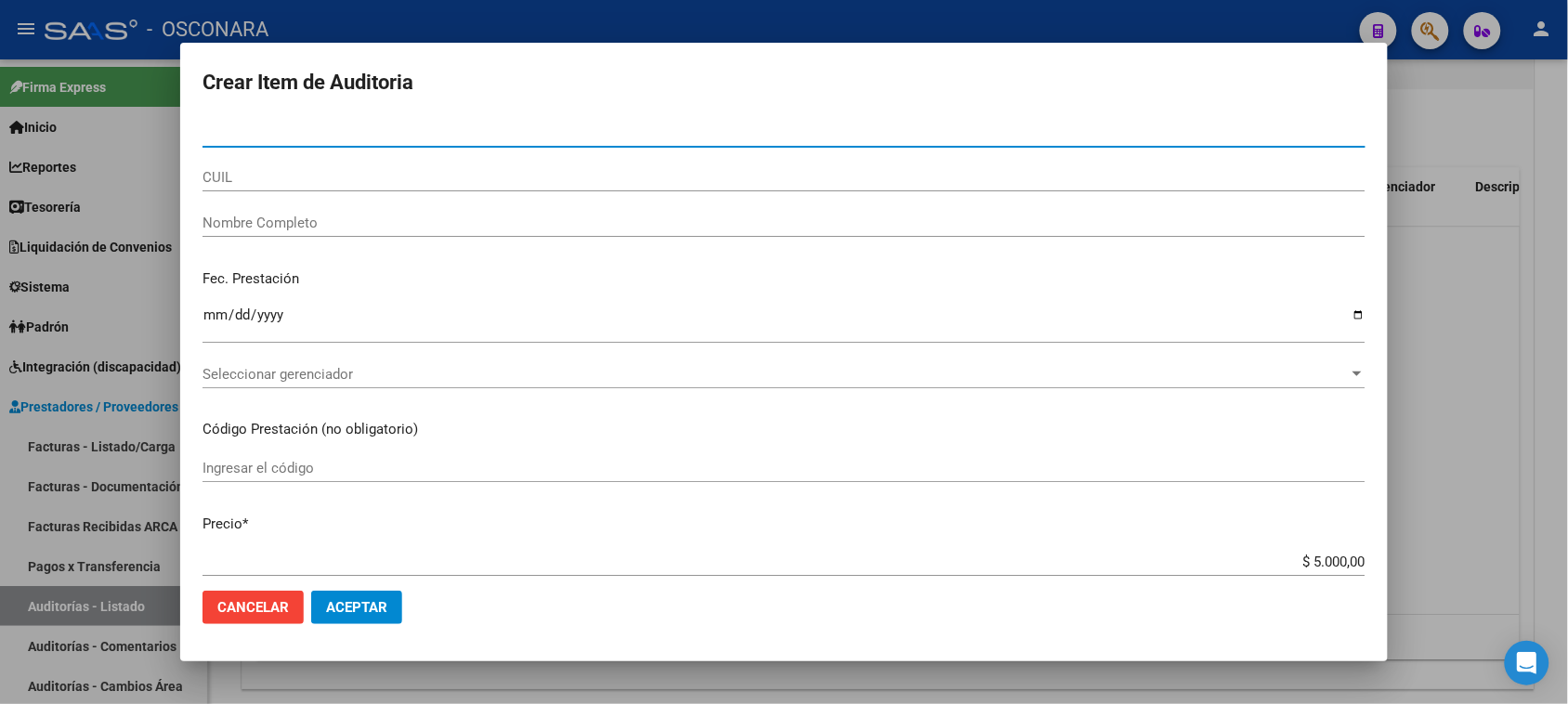
paste input "42218194"
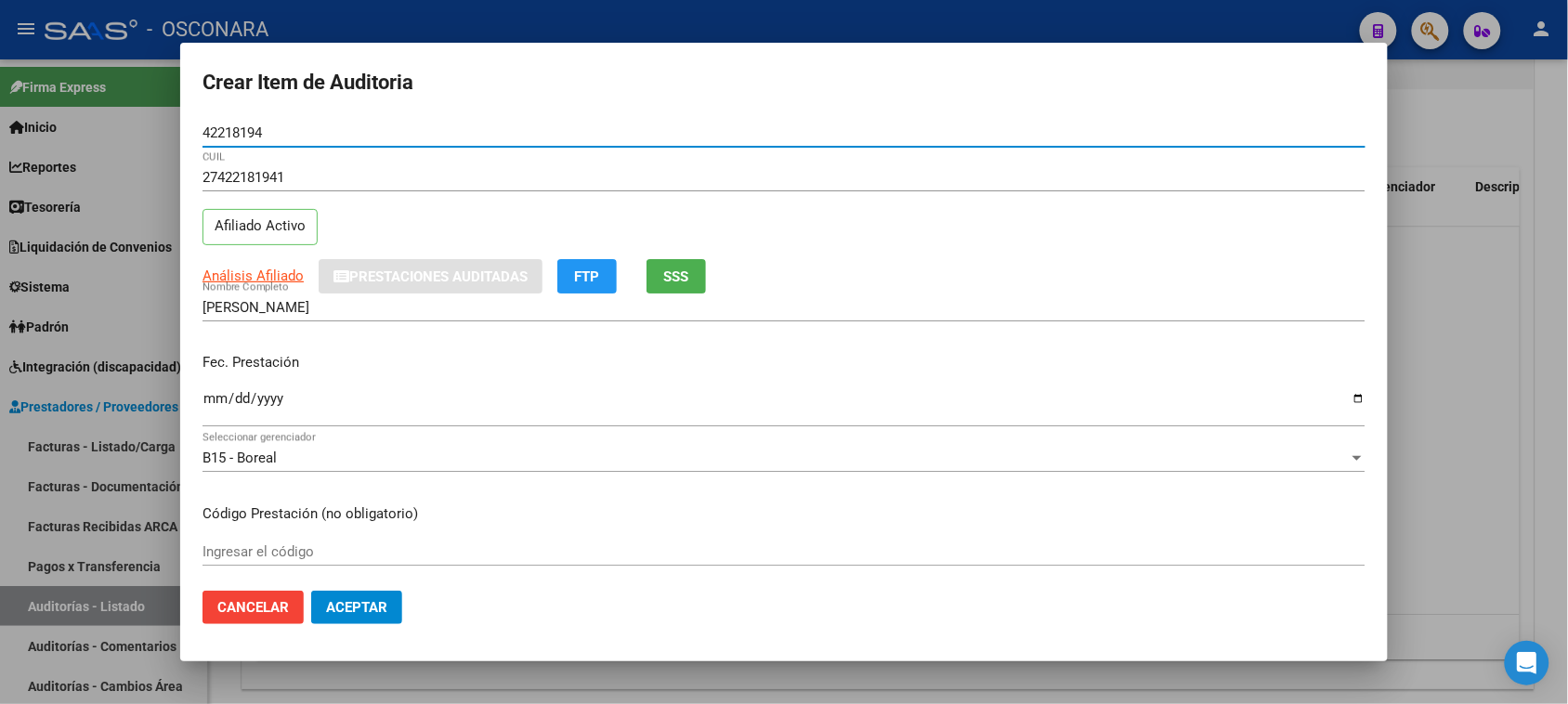
drag, startPoint x: 212, startPoint y: 395, endPoint x: 191, endPoint y: 401, distance: 21.8
click at [210, 396] on input "Ingresar la fecha" at bounding box center [784, 406] width 1163 height 30
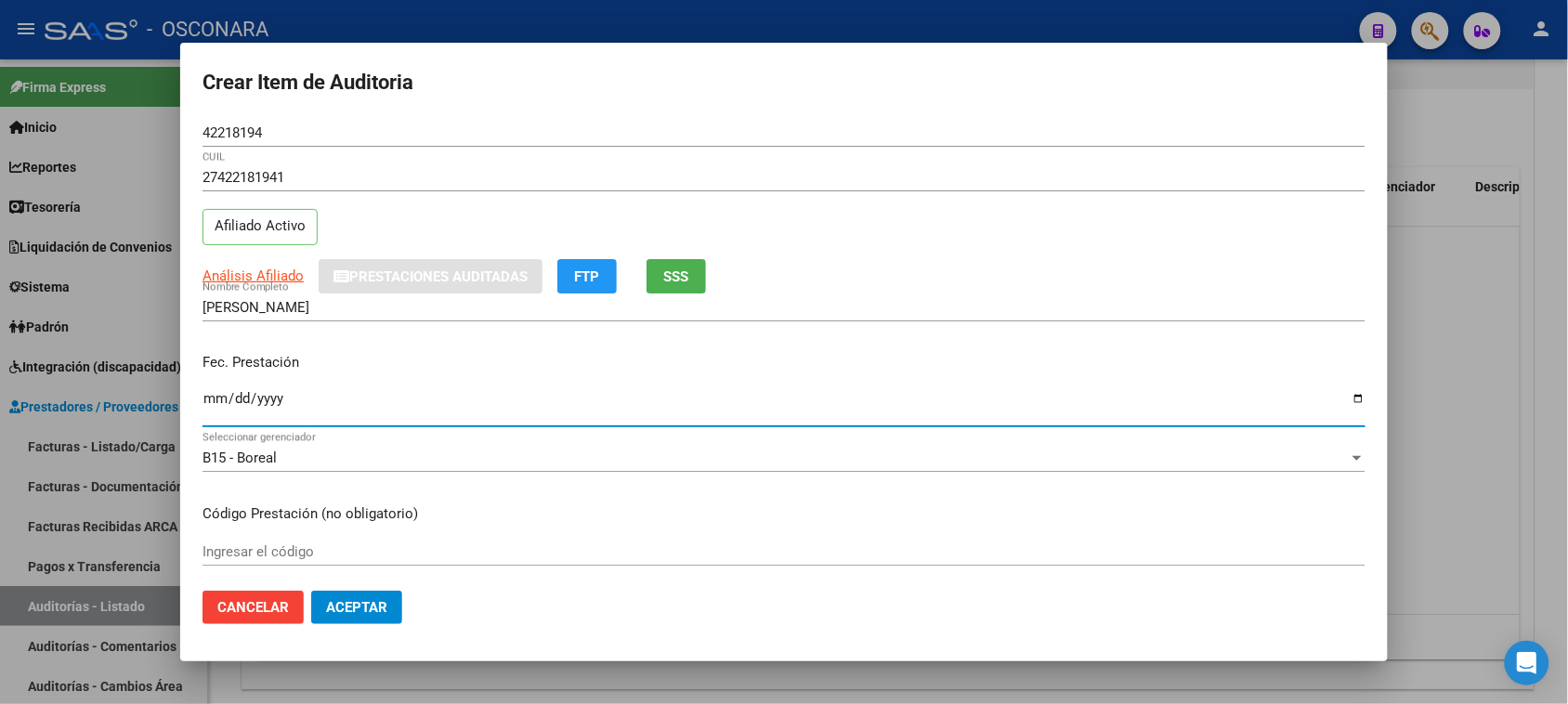
click at [210, 398] on input "Ingresar la fecha" at bounding box center [784, 406] width 1163 height 30
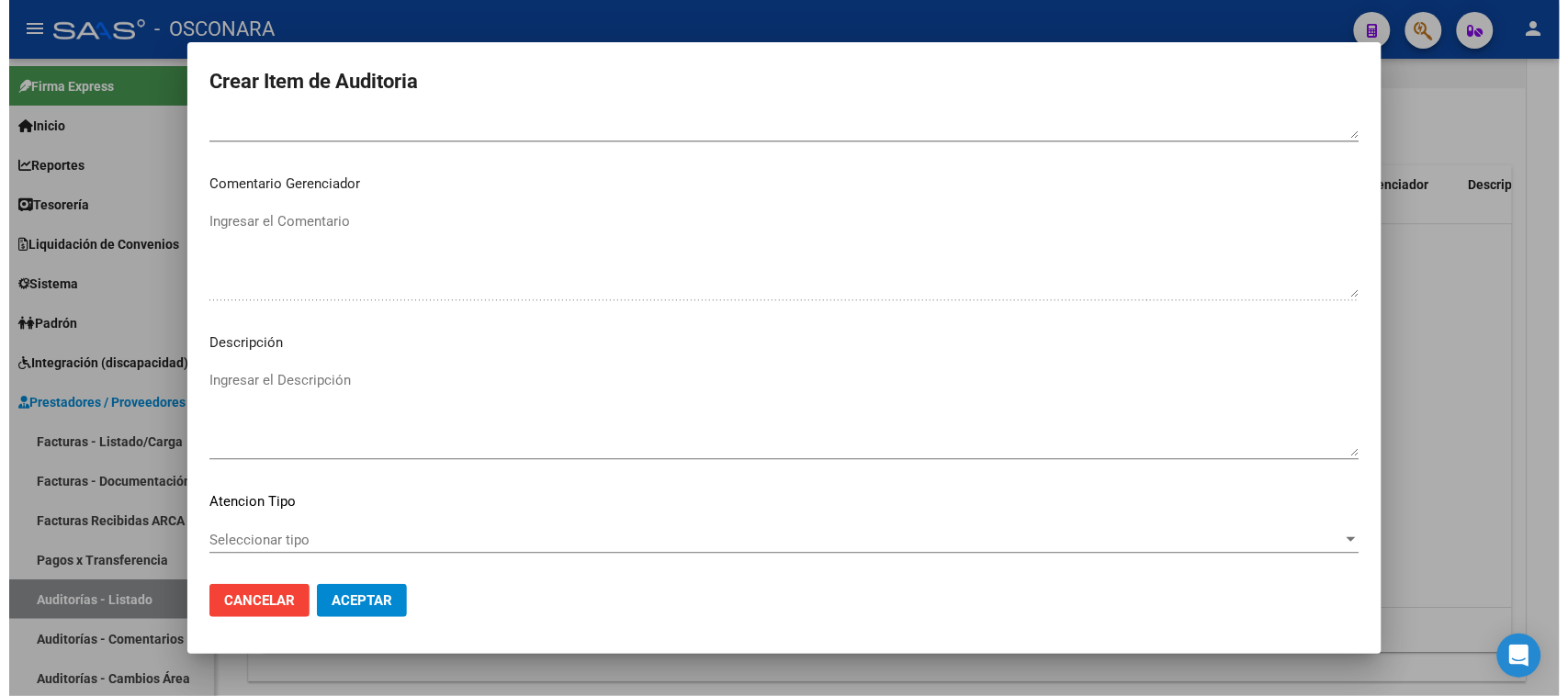
scroll to position [1147, 0]
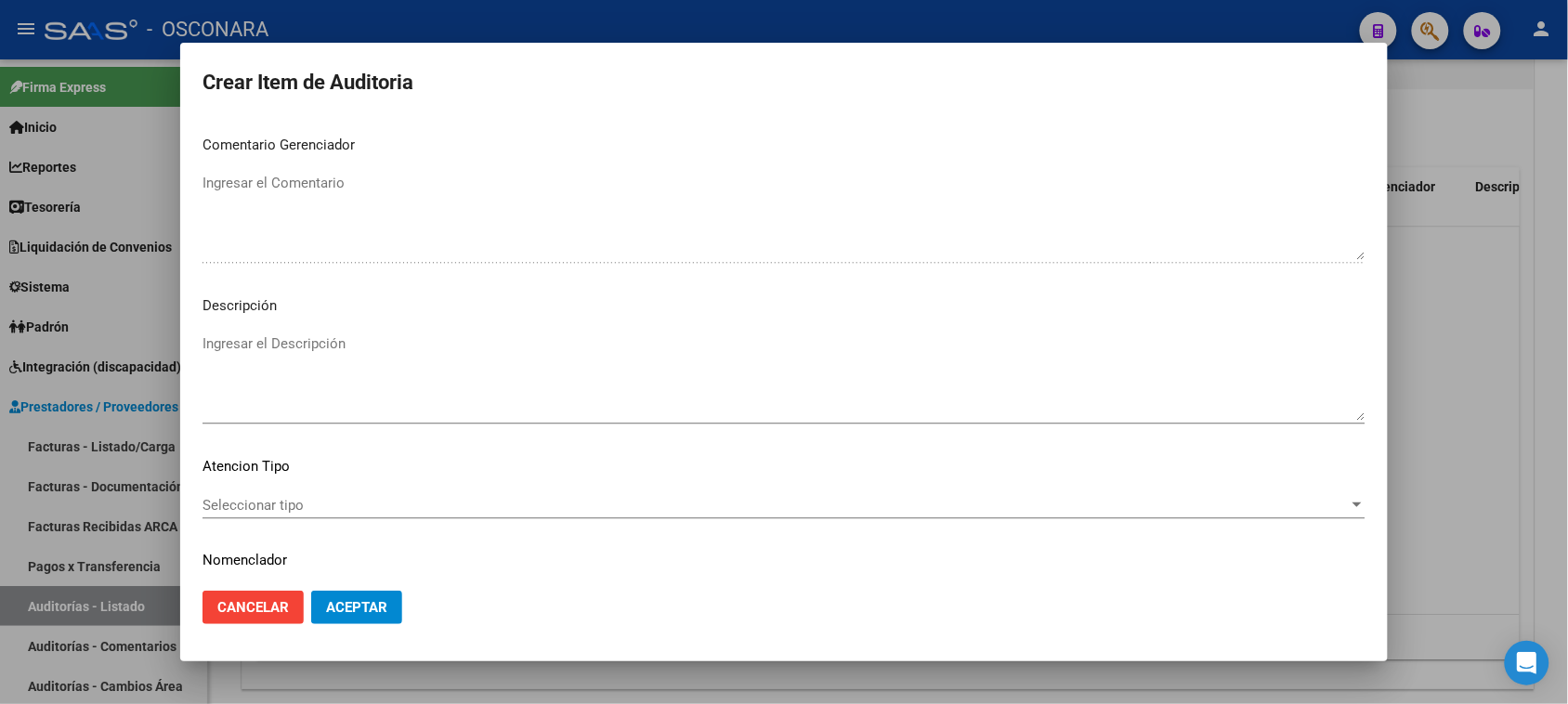
click at [342, 322] on mat-dialog-content "42218194 Nro Documento 27422181941 CUIL Afiliado Activo Análisis Afiliado Prest…" at bounding box center [784, 347] width 1208 height 458
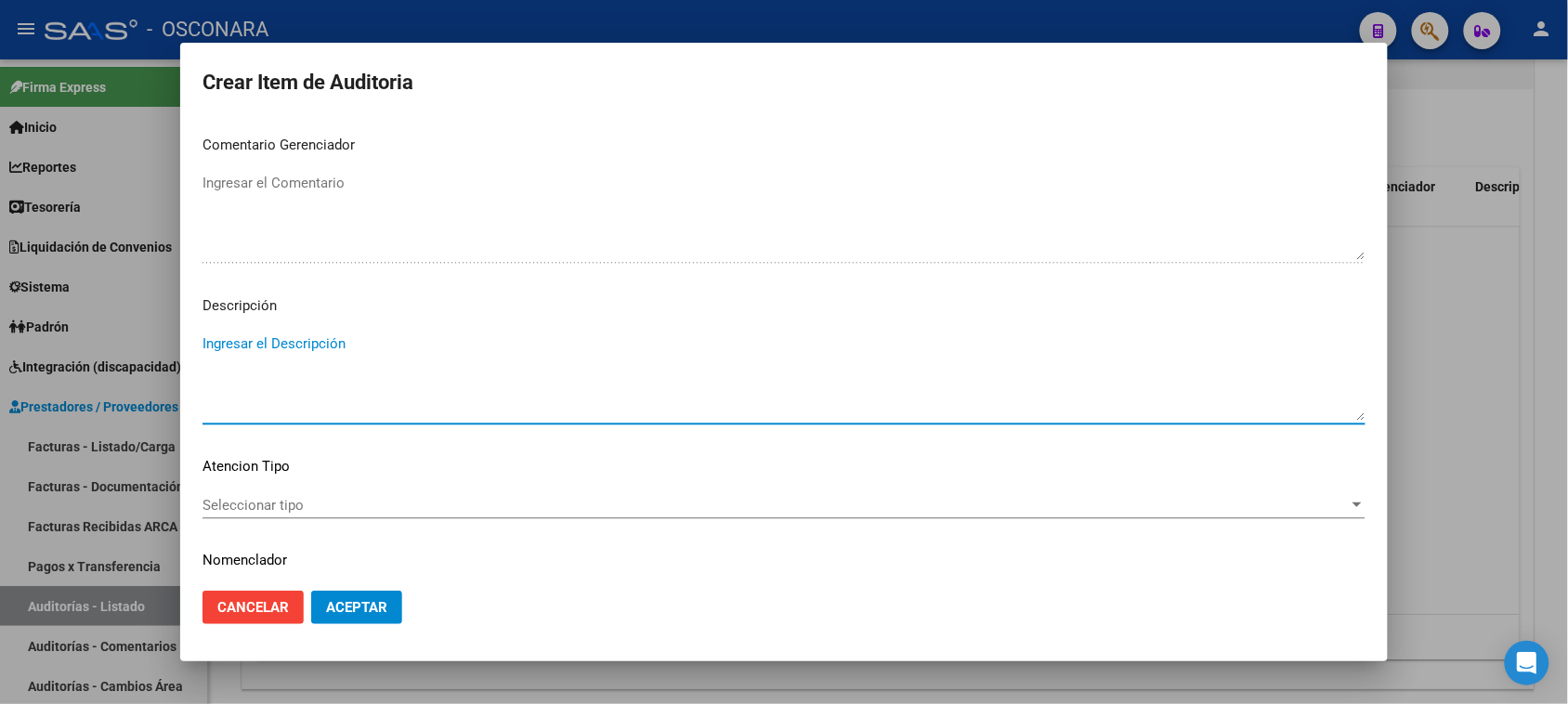
click at [341, 344] on textarea "Ingresar el Descripción" at bounding box center [784, 376] width 1163 height 87
click at [234, 497] on span "Seleccionar tipo" at bounding box center [775, 505] width 1146 height 17
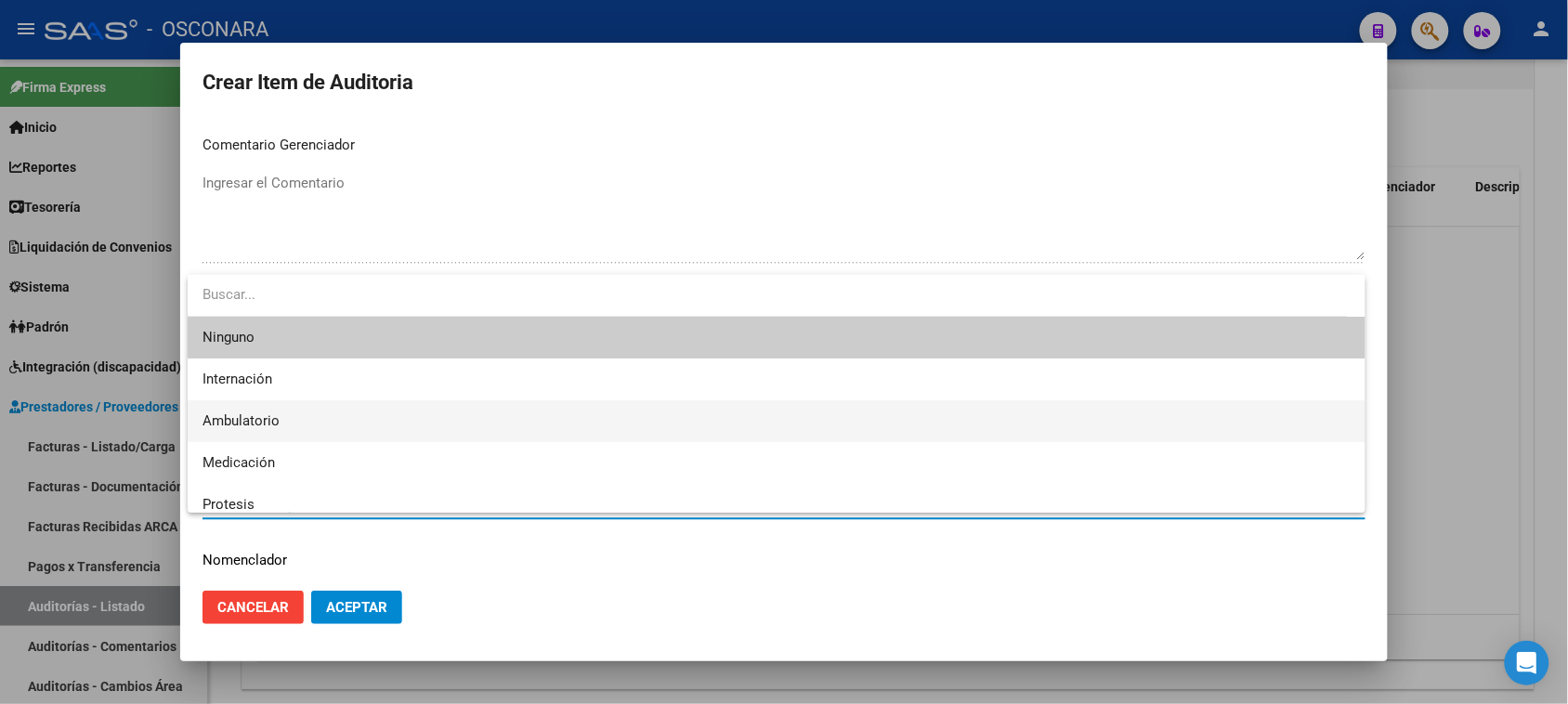
click at [284, 406] on span "Ambulatorio" at bounding box center [776, 421] width 1148 height 42
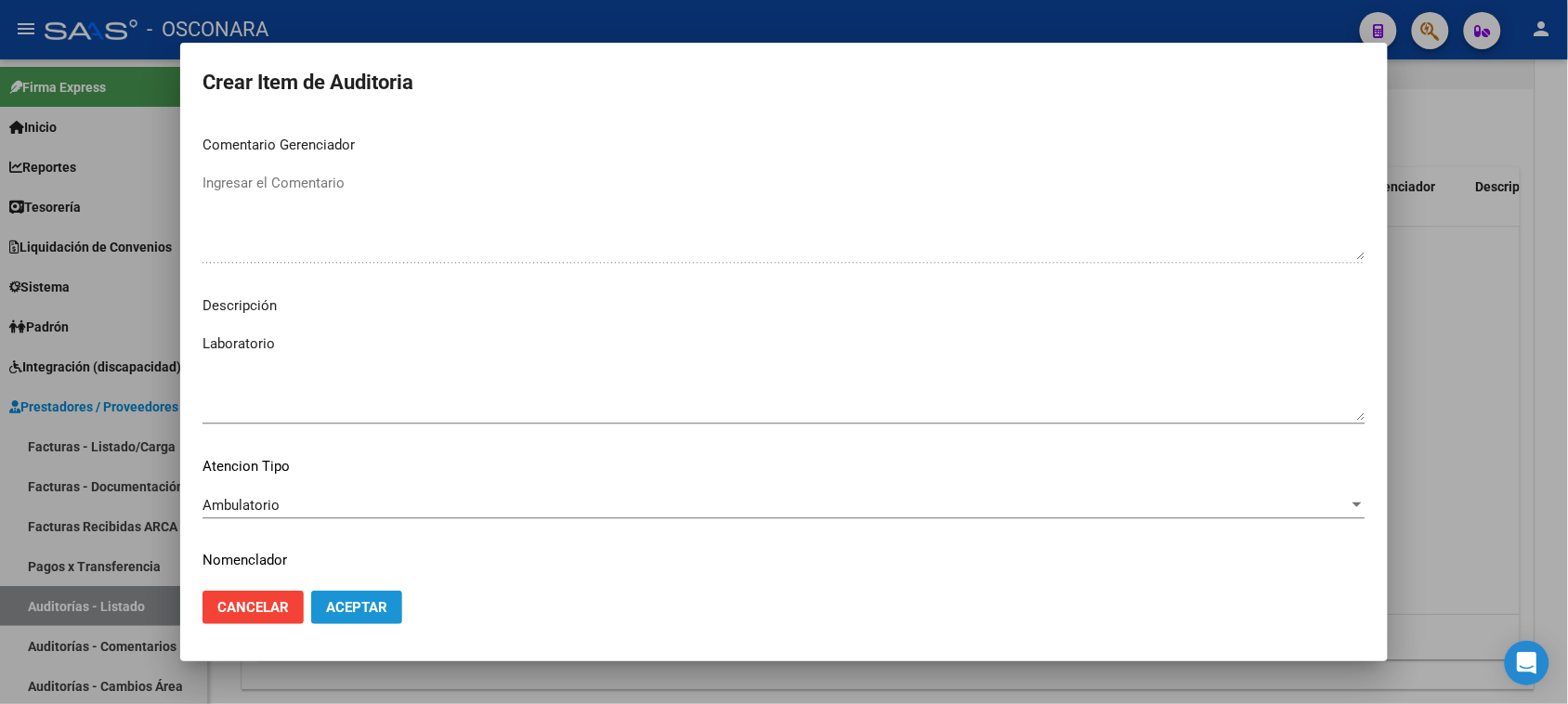
click at [370, 605] on span "Aceptar" at bounding box center [357, 608] width 62 height 17
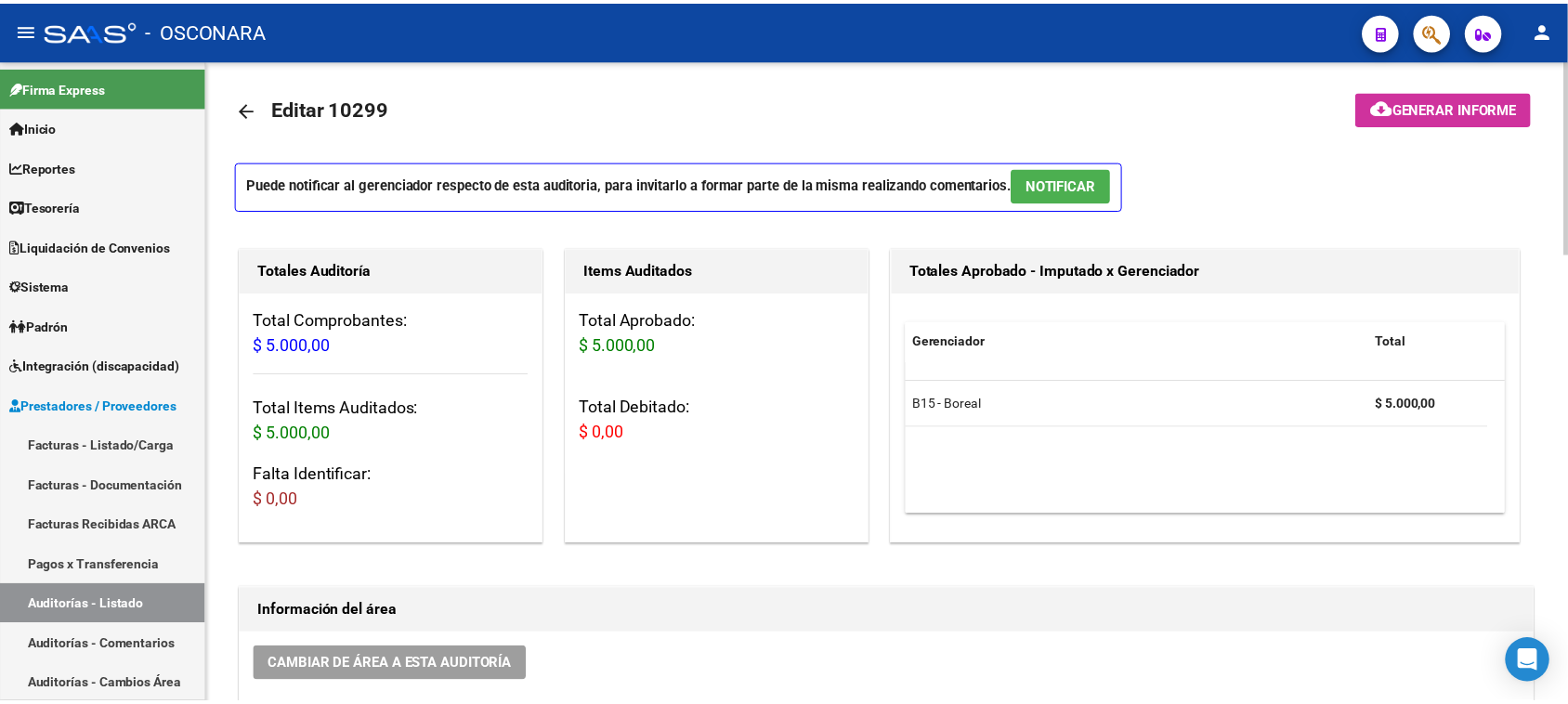
scroll to position [0, 0]
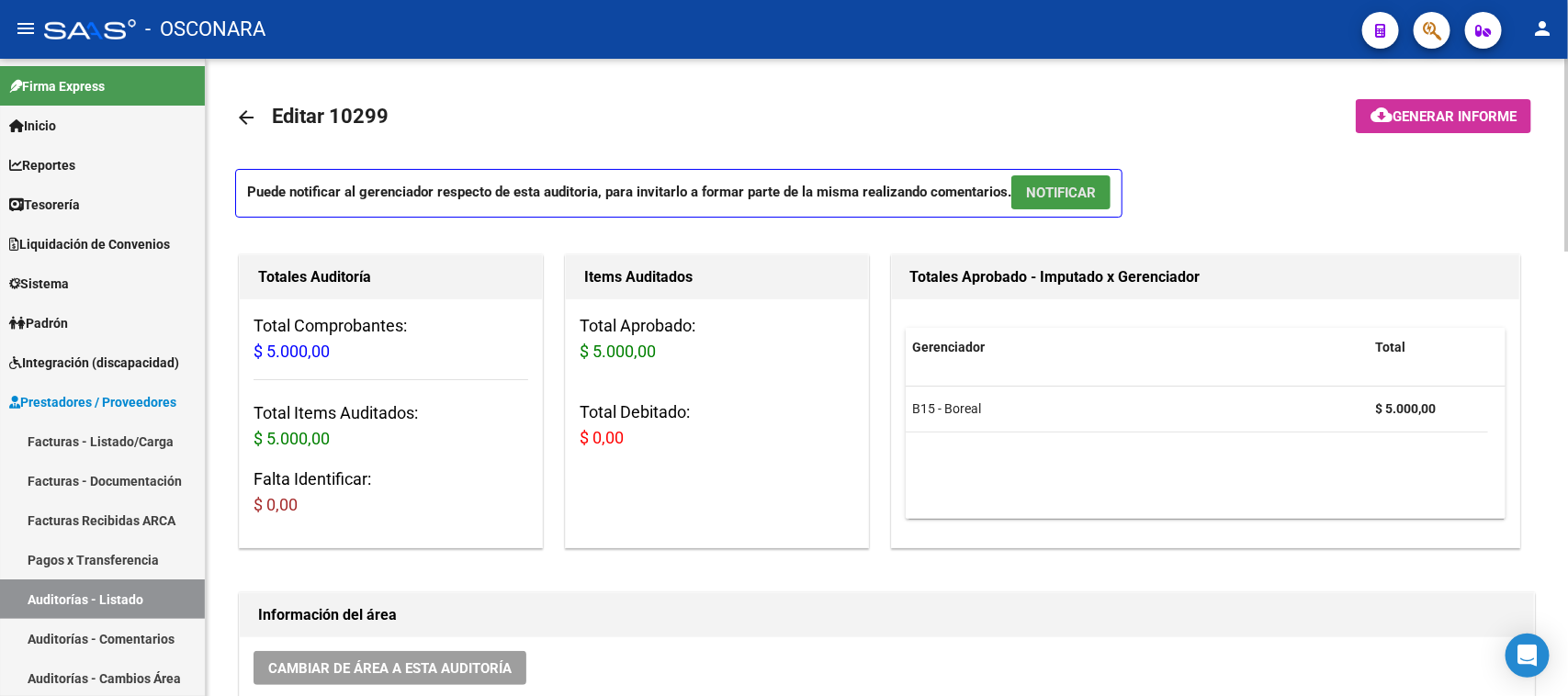
click at [1040, 185] on span "NOTIFICAR" at bounding box center [1061, 193] width 70 height 17
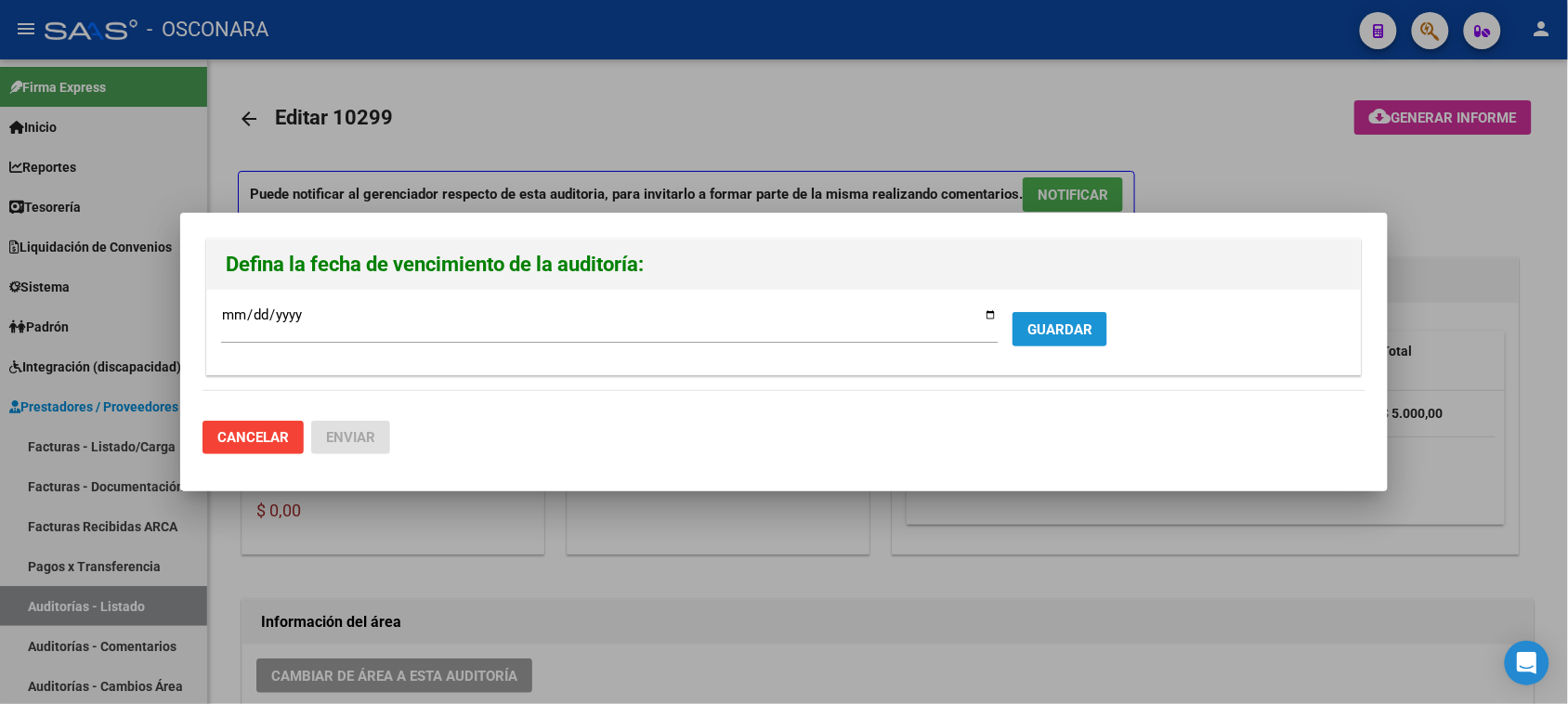
click at [1047, 328] on span "GUARDAR" at bounding box center [1060, 330] width 65 height 17
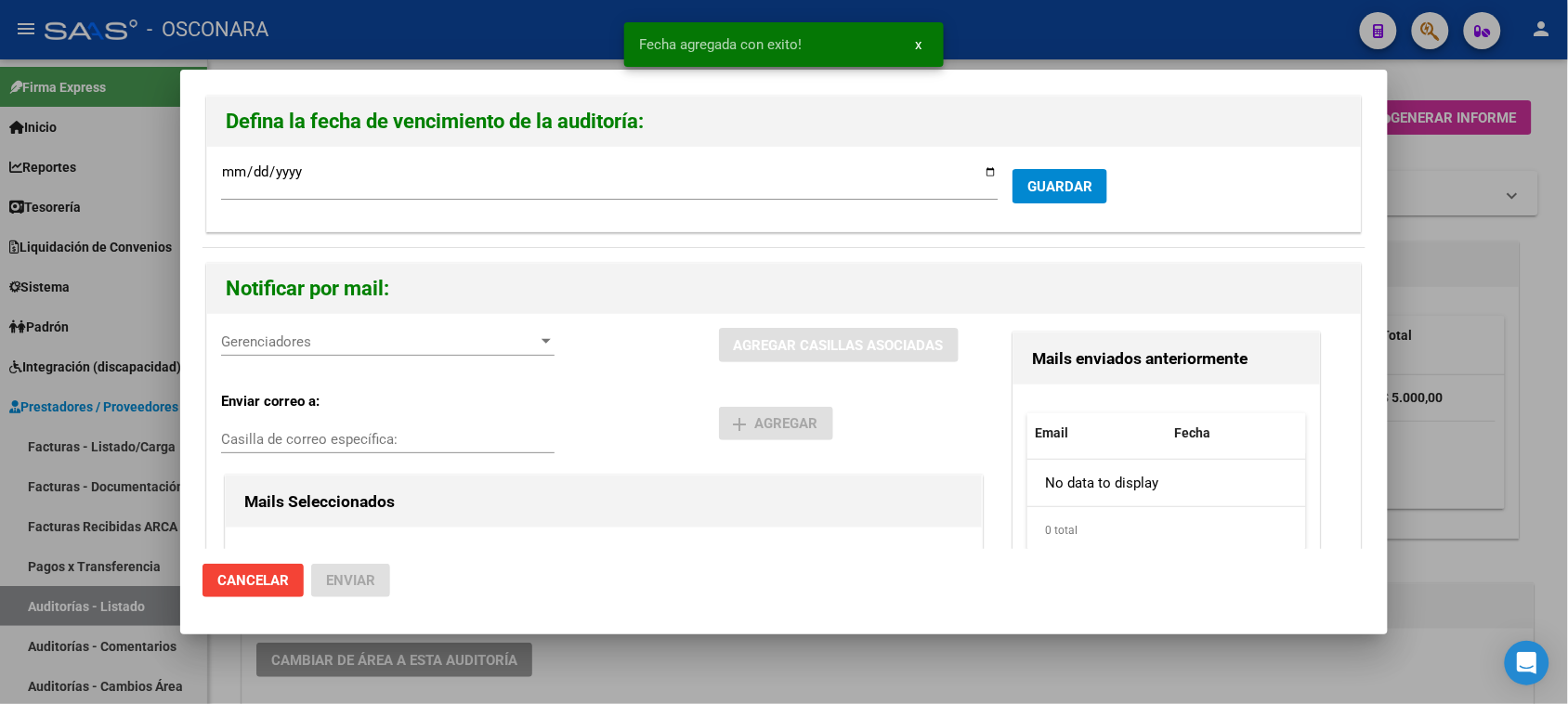
click at [538, 341] on div at bounding box center [546, 342] width 17 height 15
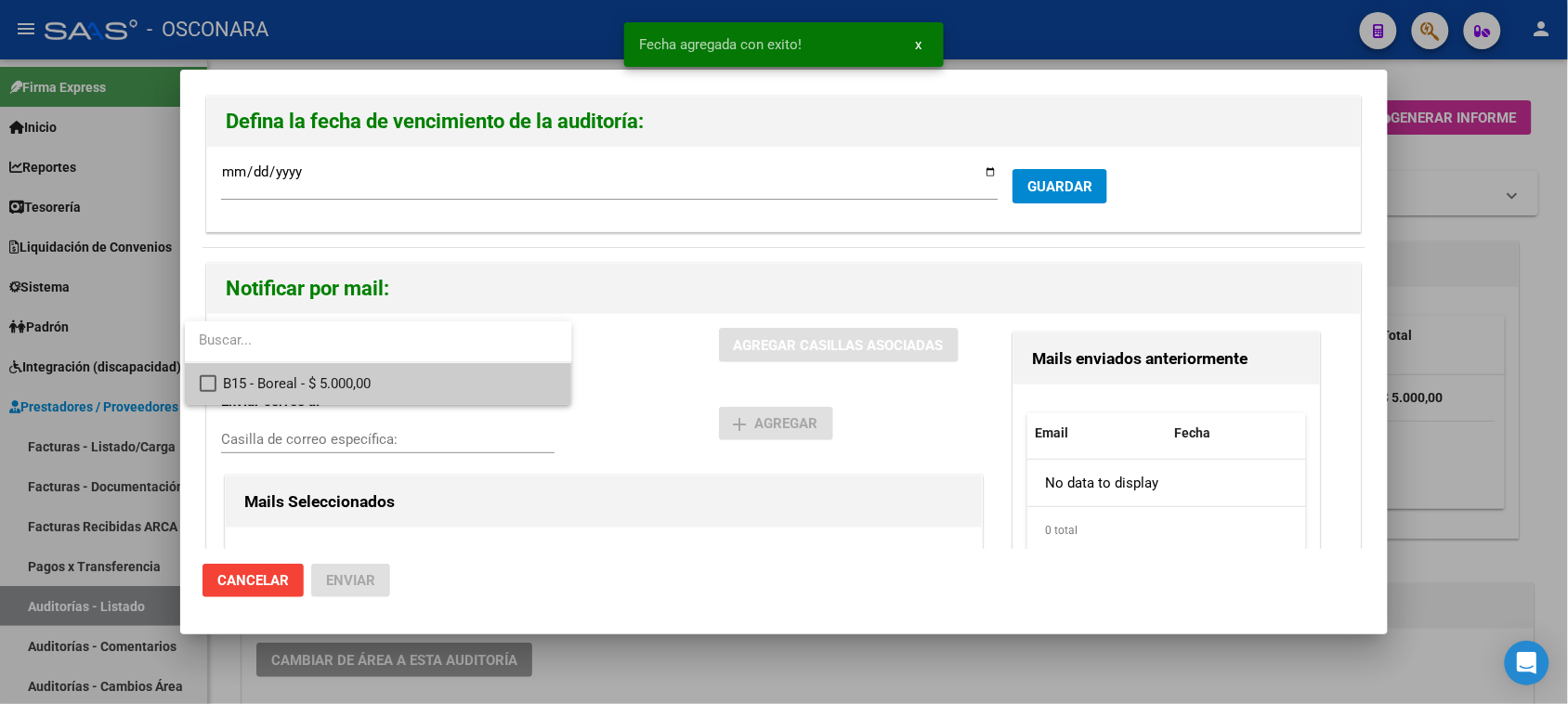
click at [334, 384] on span "B15 - Boreal - $ 5.000,00" at bounding box center [390, 384] width 333 height 42
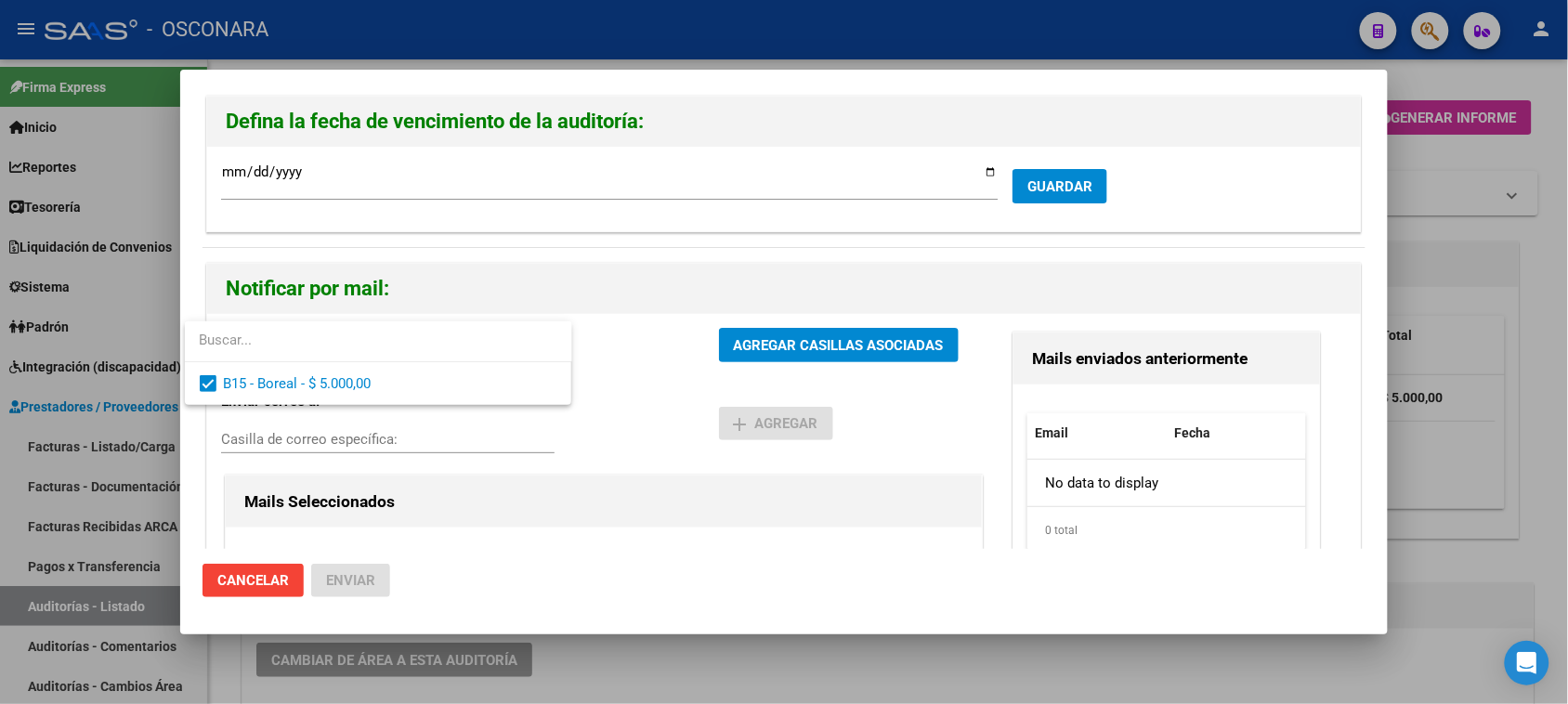
click at [769, 344] on div at bounding box center [784, 352] width 1568 height 704
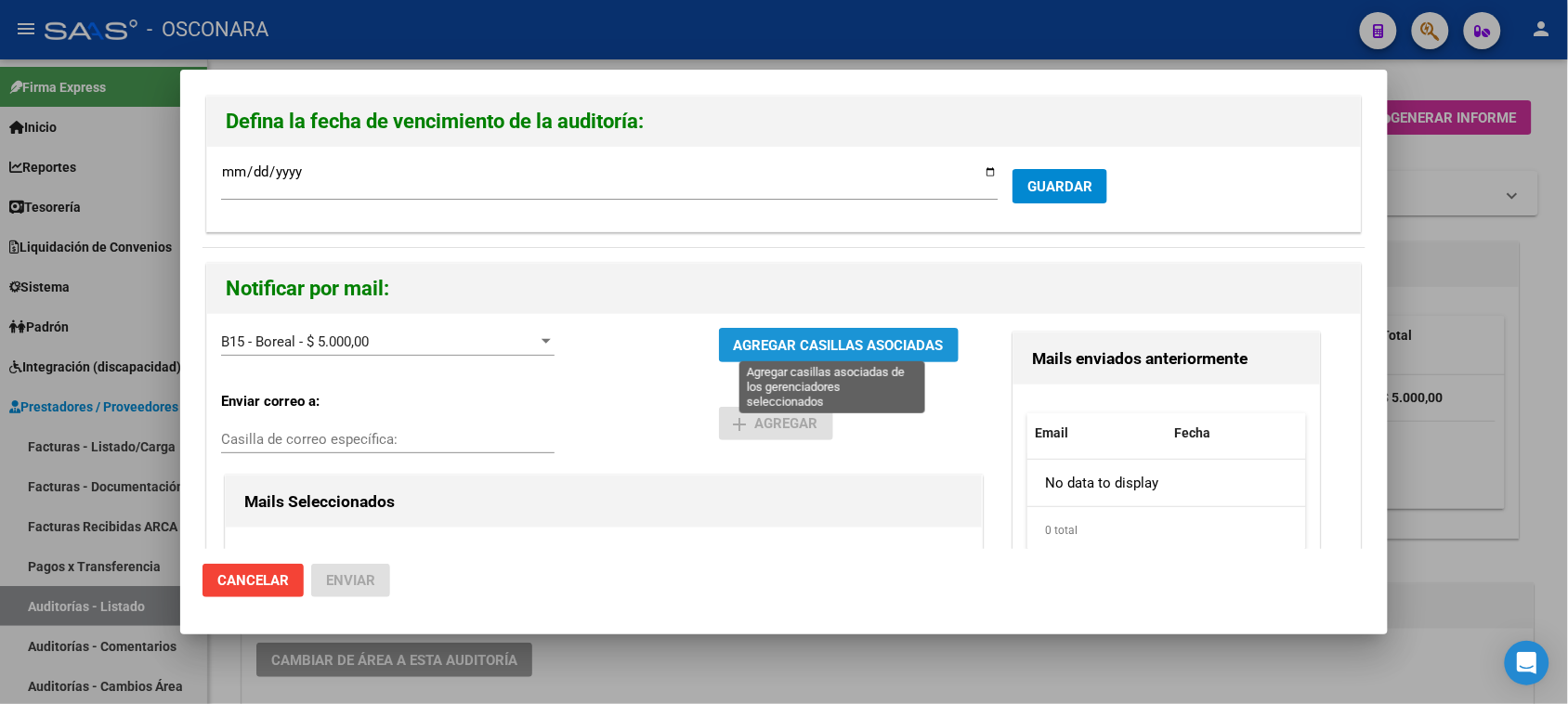
click at [769, 344] on span "AGREGAR CASILLAS ASOCIADAS" at bounding box center [839, 345] width 210 height 17
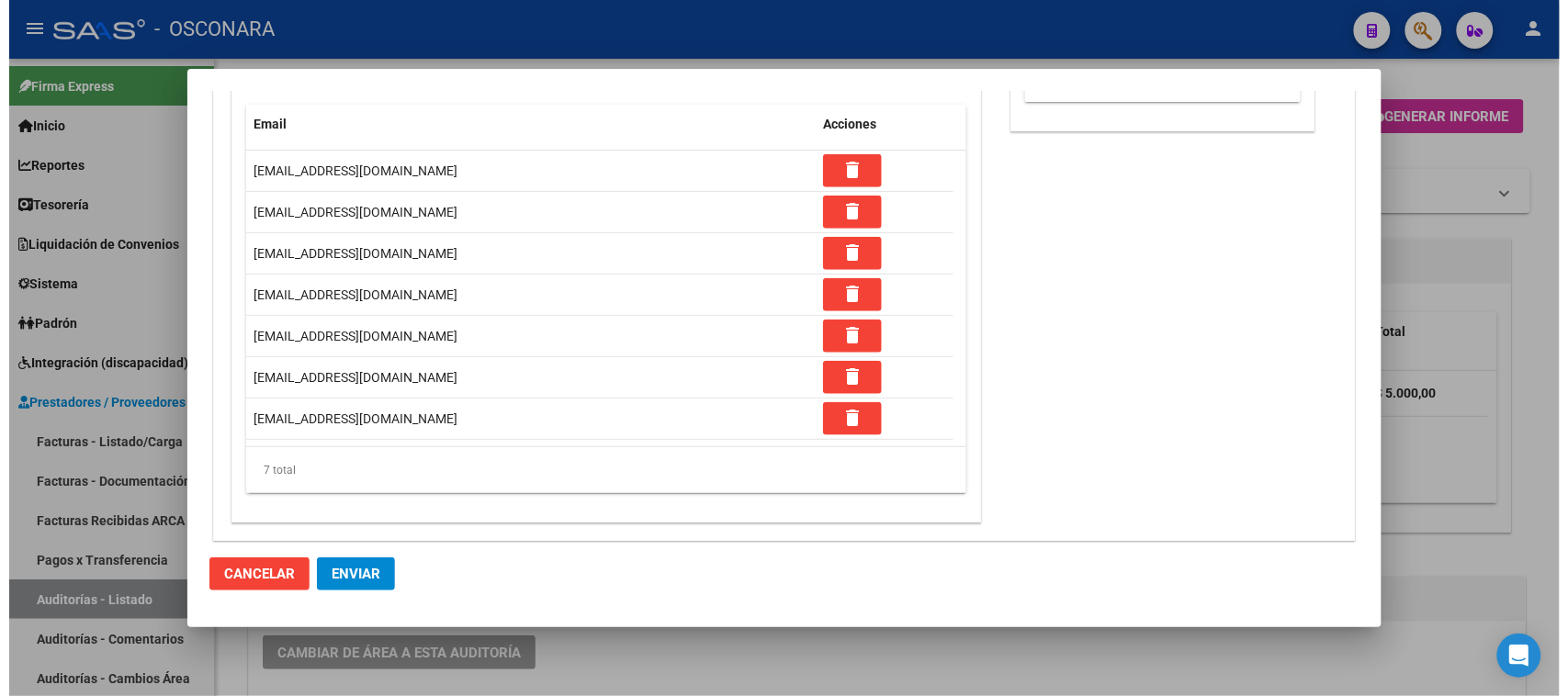
scroll to position [447, 0]
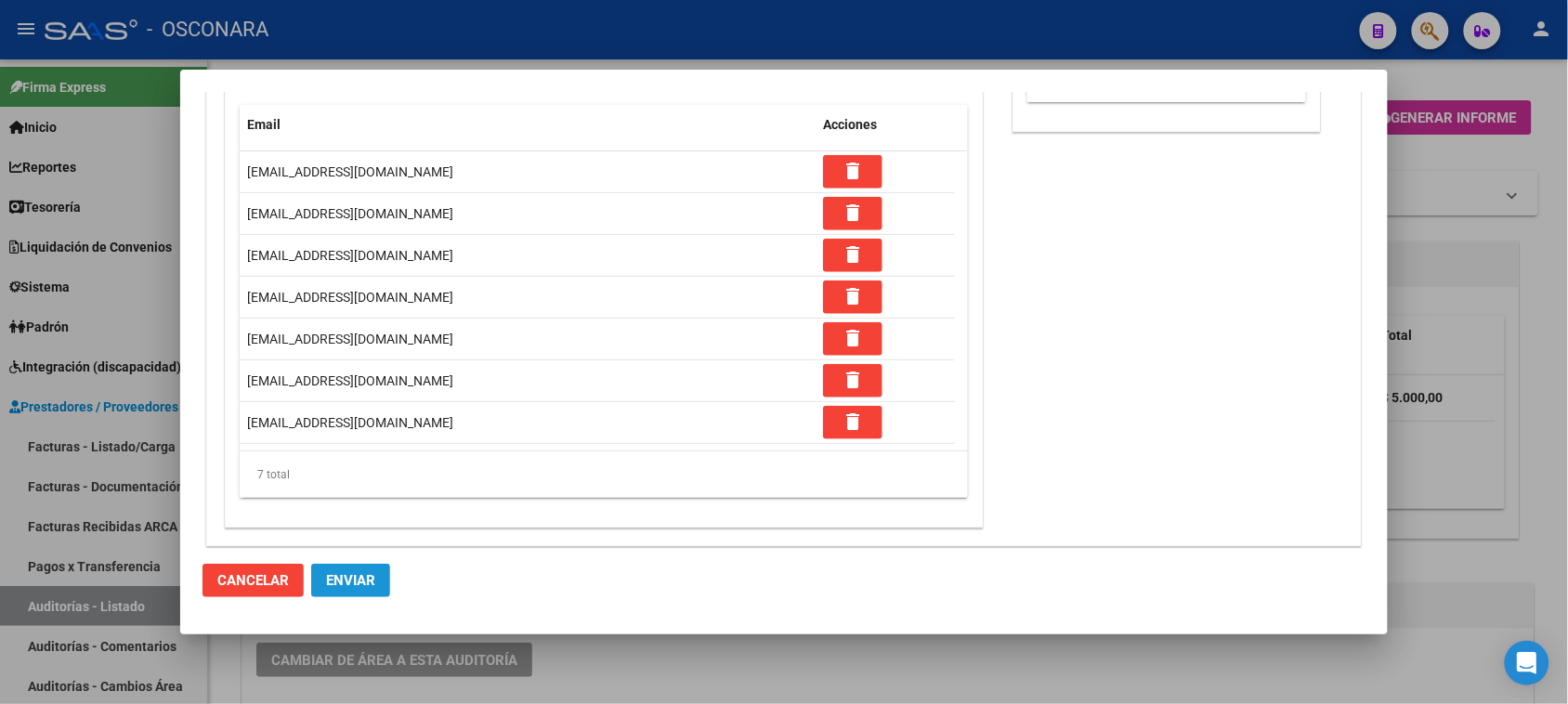
click at [354, 579] on span "Enviar" at bounding box center [350, 581] width 49 height 17
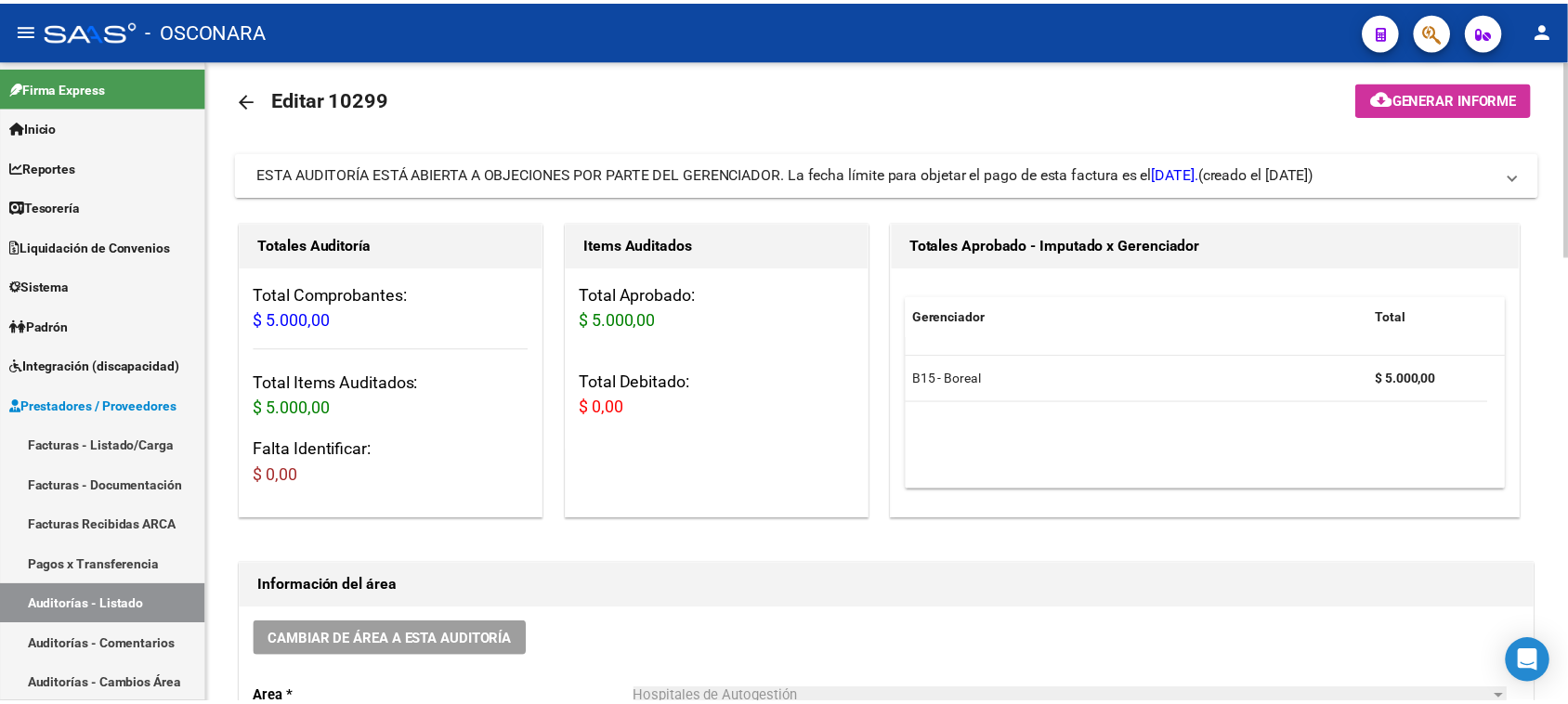
scroll to position [0, 0]
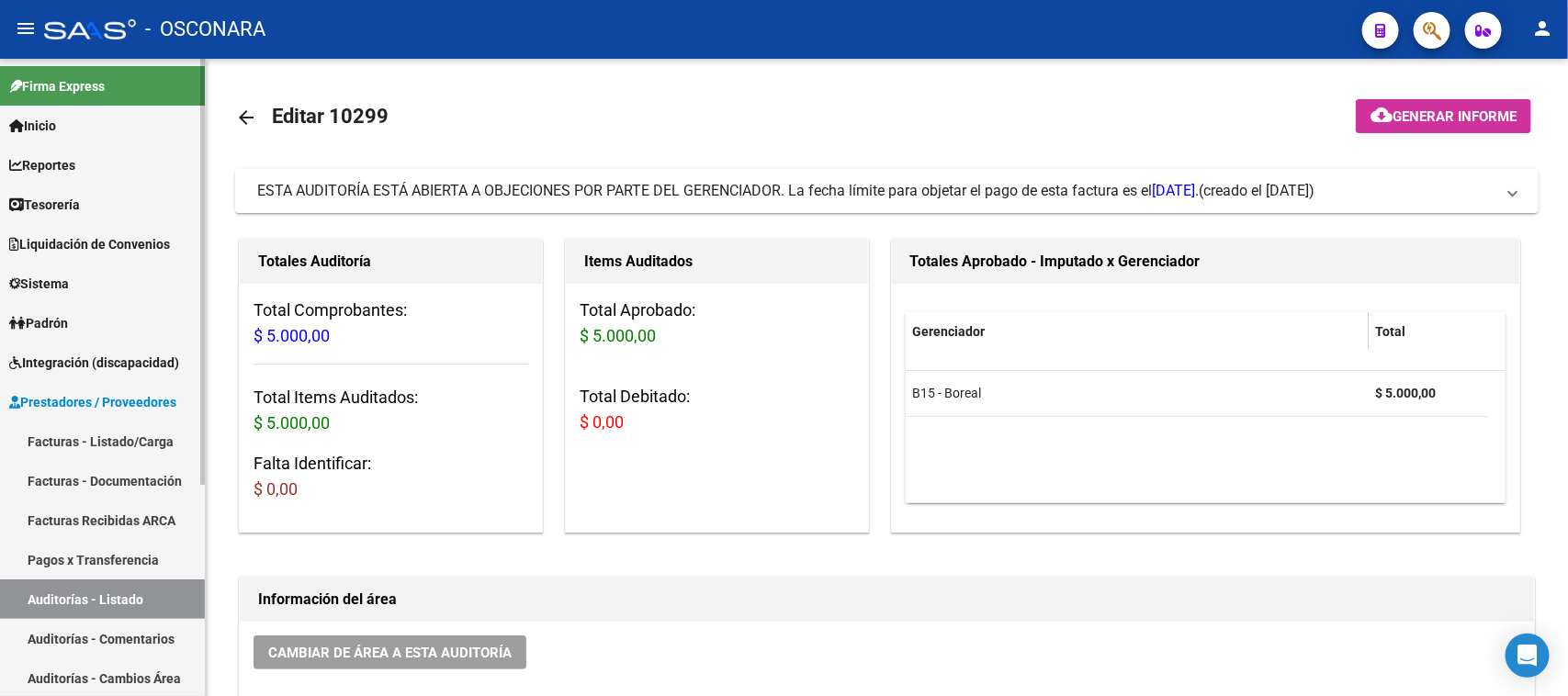
click at [119, 436] on link "Facturas - Listado/Carga" at bounding box center [103, 441] width 205 height 40
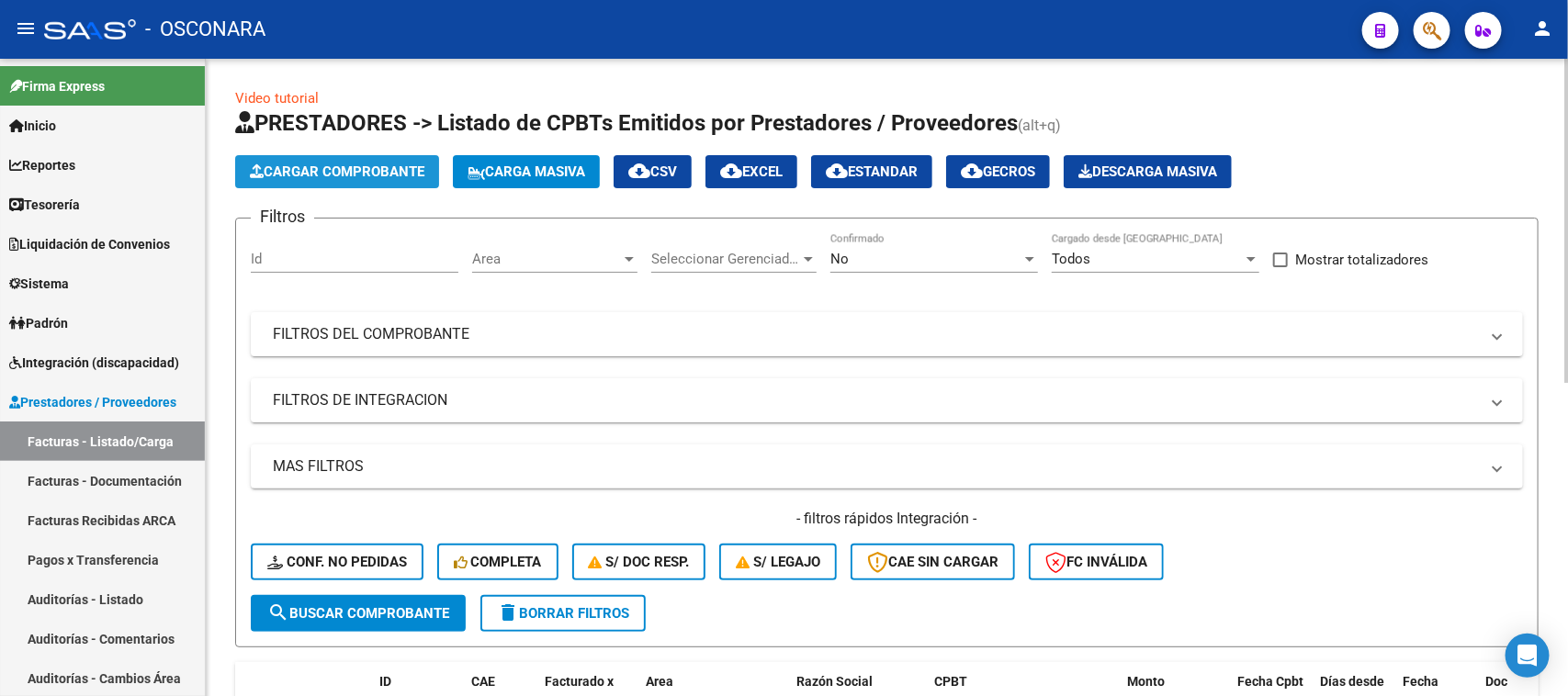
click at [402, 165] on span "Cargar Comprobante" at bounding box center [337, 172] width 175 height 17
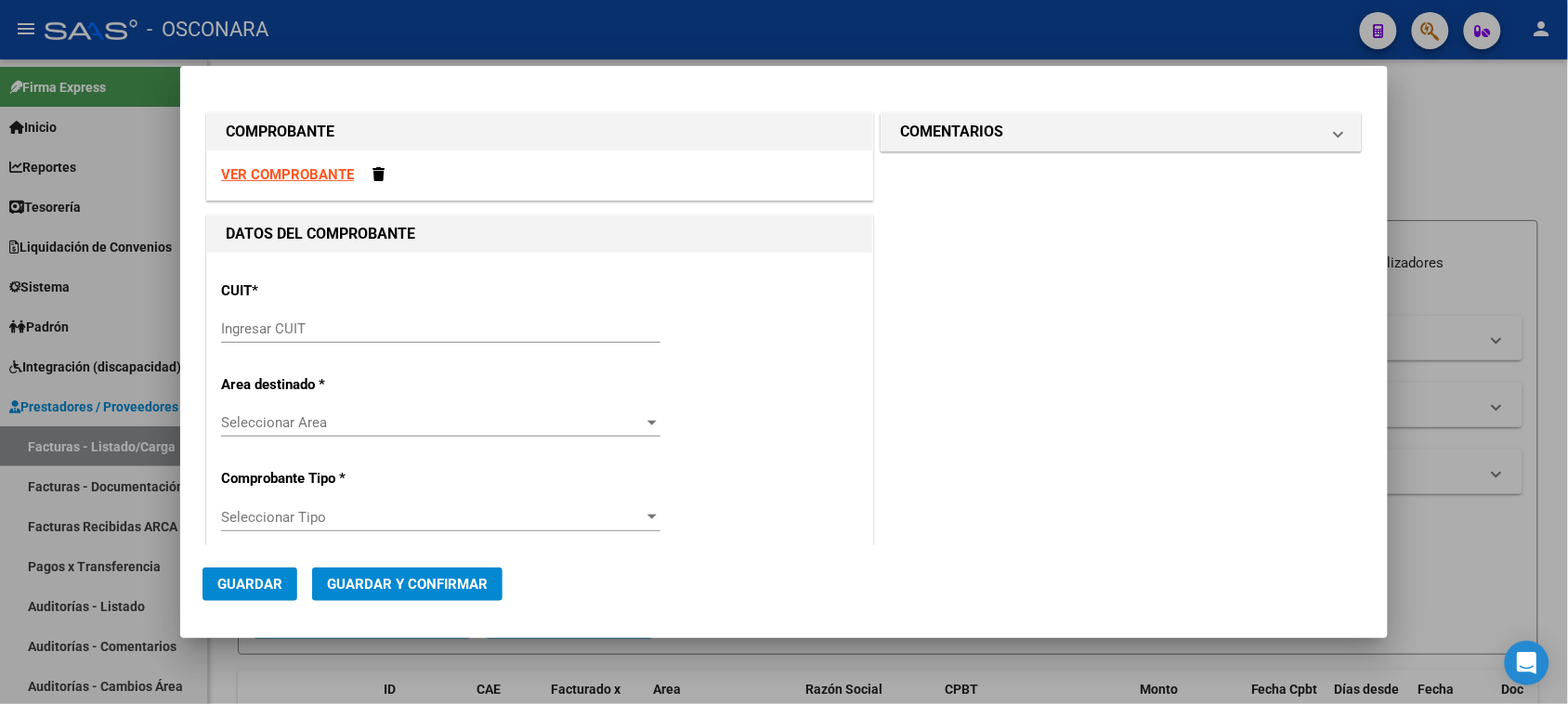
click at [284, 315] on div "Ingresar CUIT" at bounding box center [441, 329] width 439 height 28
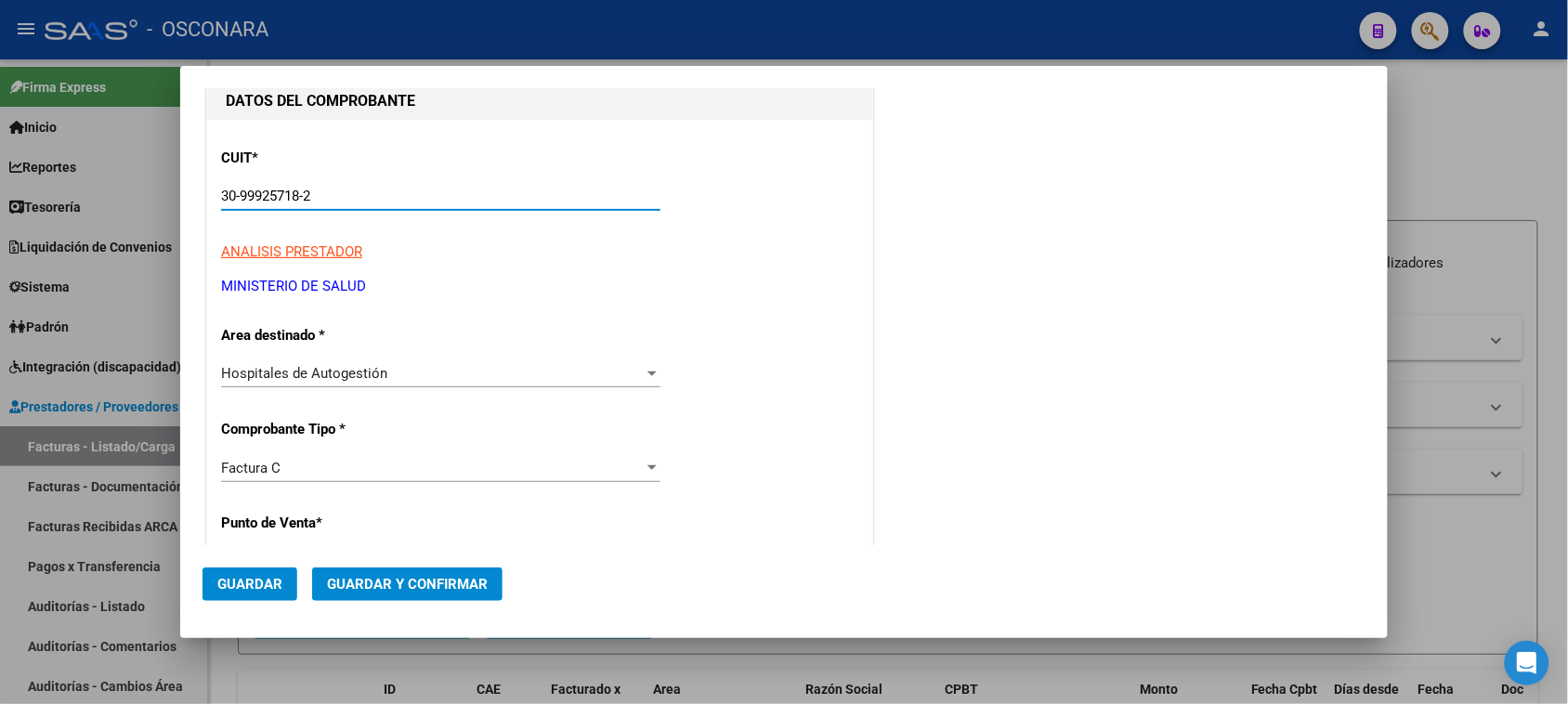
scroll to position [232, 0]
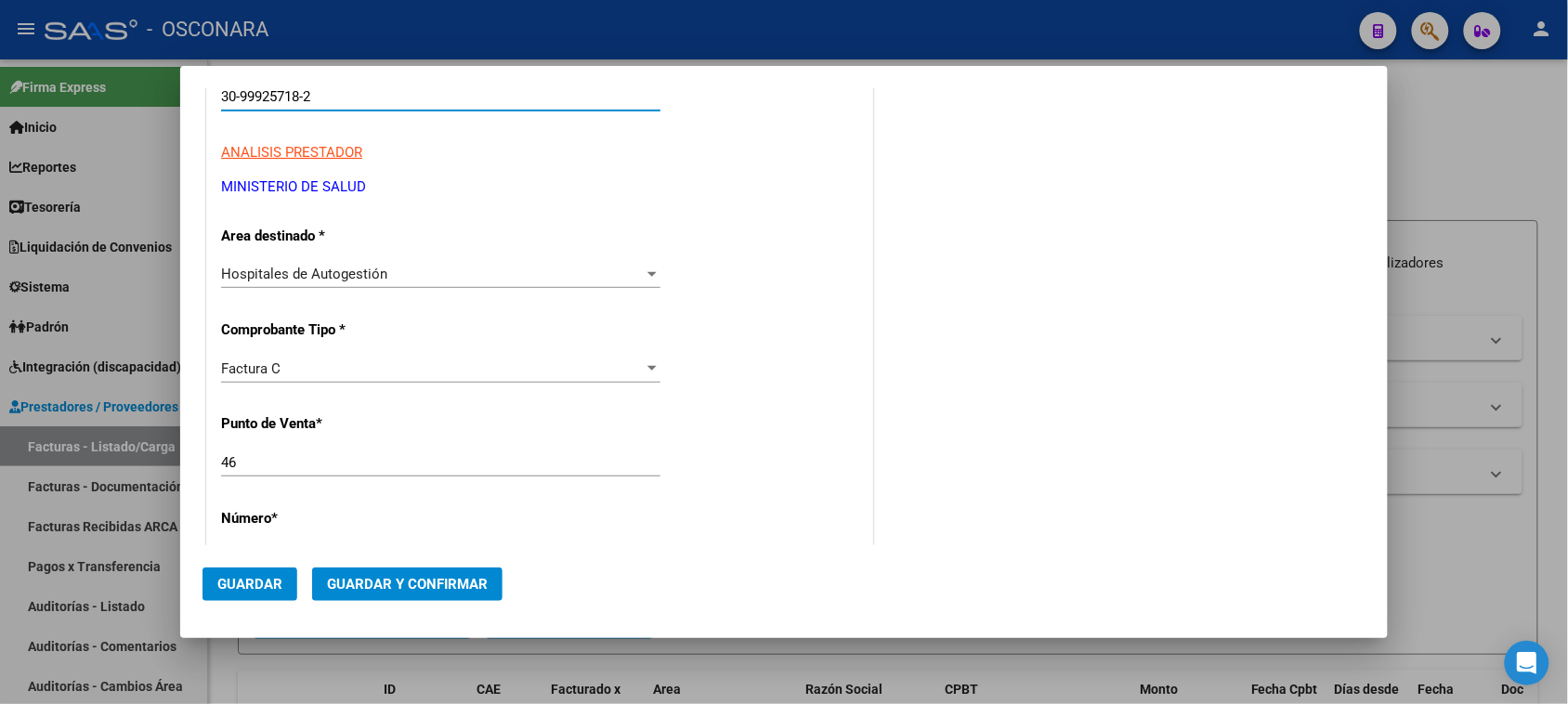
click at [244, 452] on div "46 Ingresar el Nro." at bounding box center [441, 462] width 439 height 28
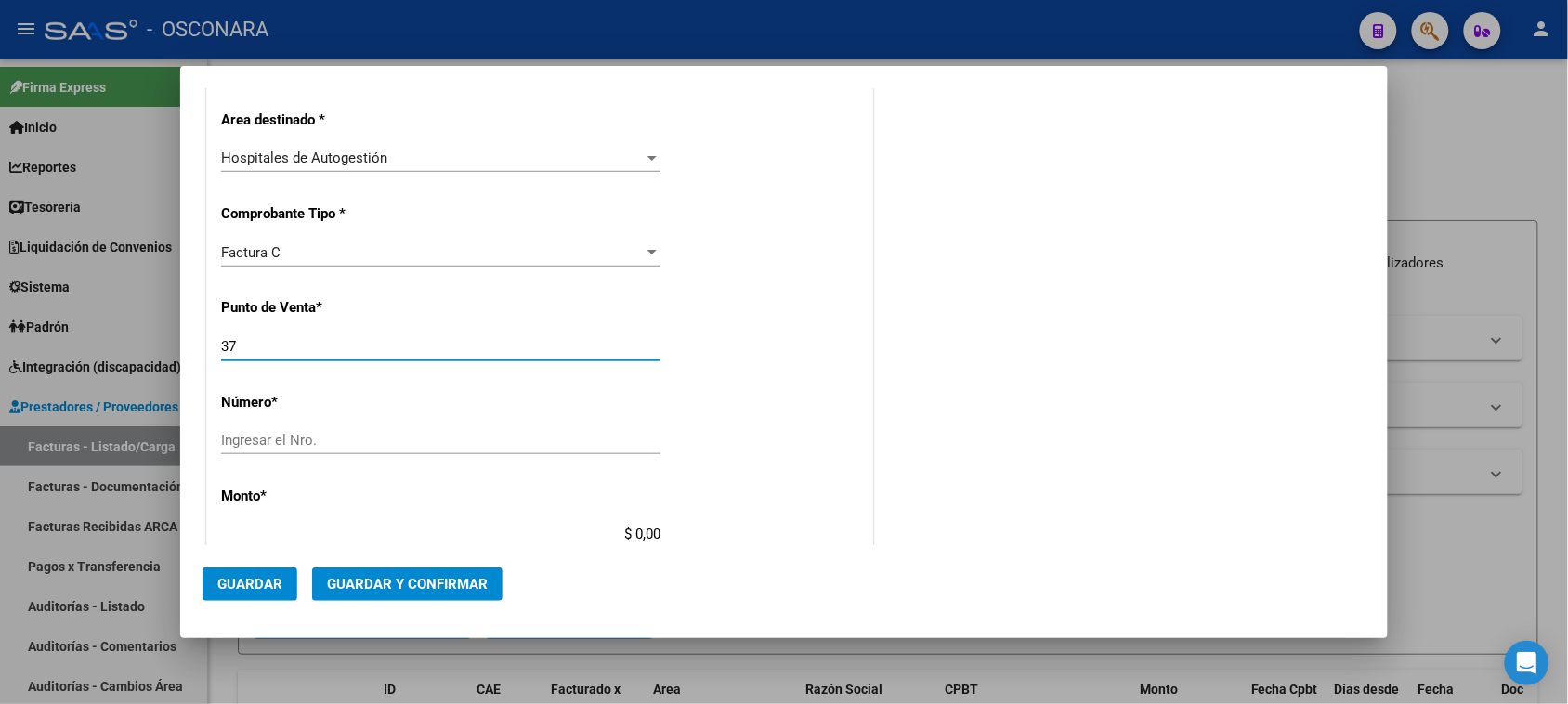
scroll to position [464, 0]
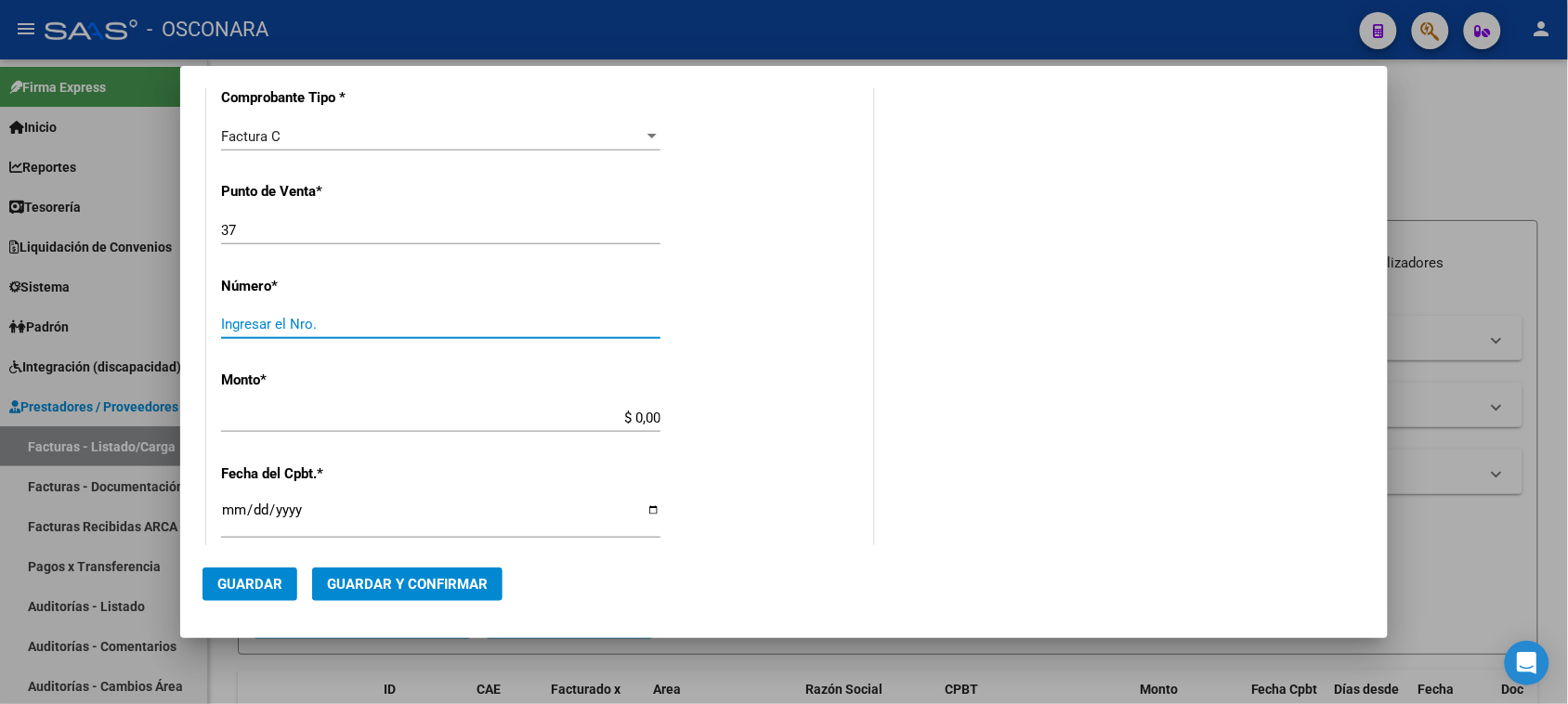
click at [346, 317] on input "Ingresar el Nro." at bounding box center [441, 324] width 439 height 17
drag, startPoint x: 632, startPoint y: 415, endPoint x: 659, endPoint y: 412, distance: 27.2
click at [632, 415] on input "$ 0,00" at bounding box center [441, 418] width 439 height 17
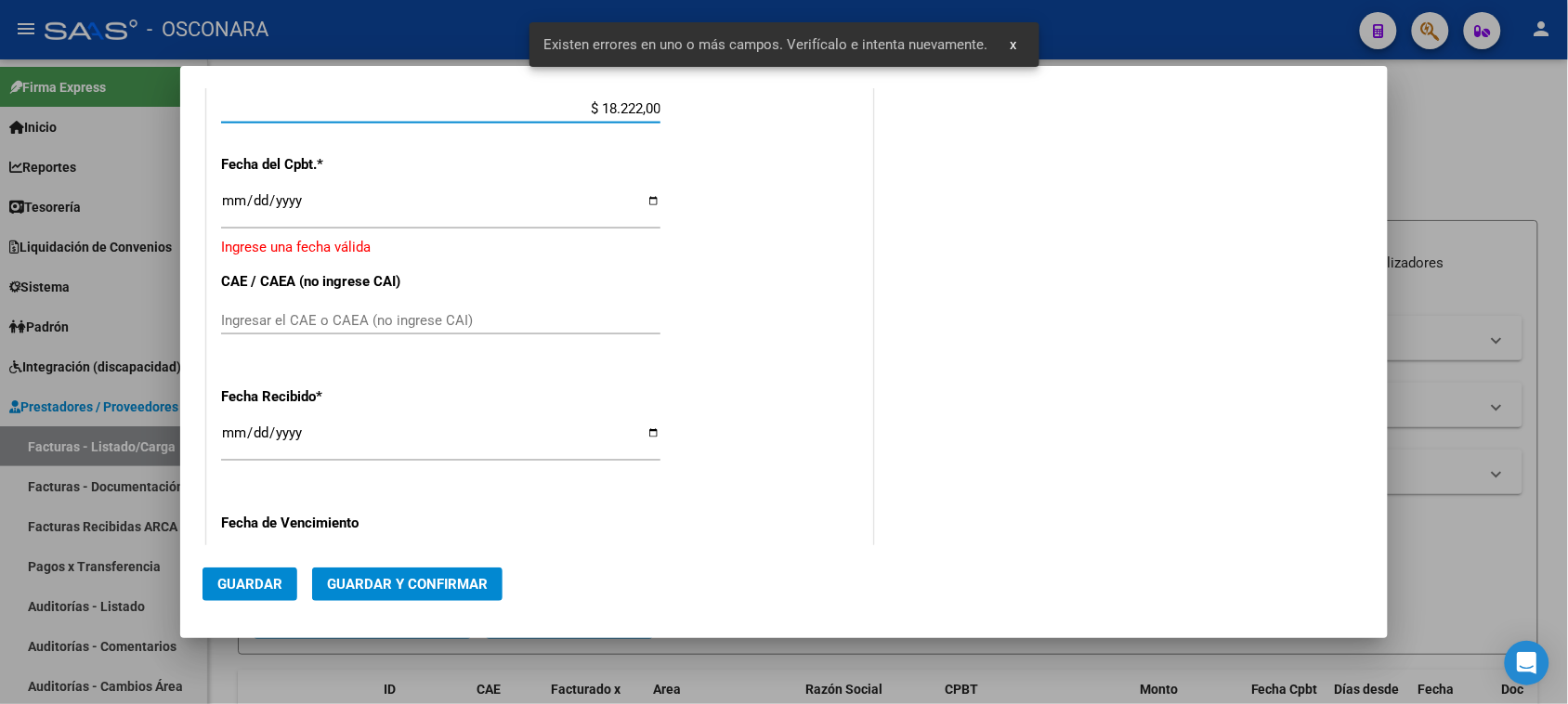
scroll to position [789, 0]
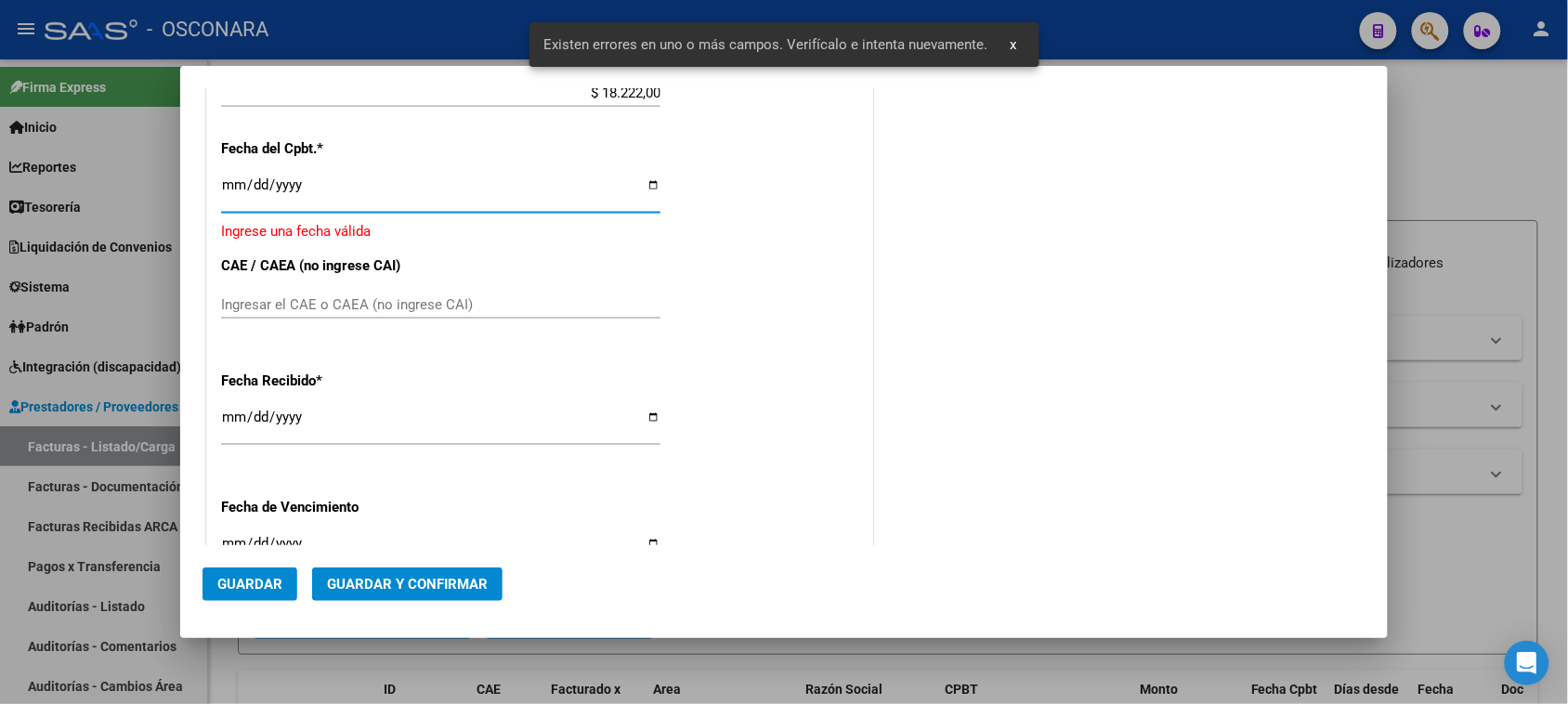
click at [231, 188] on input "Ingresar la fecha" at bounding box center [441, 192] width 439 height 30
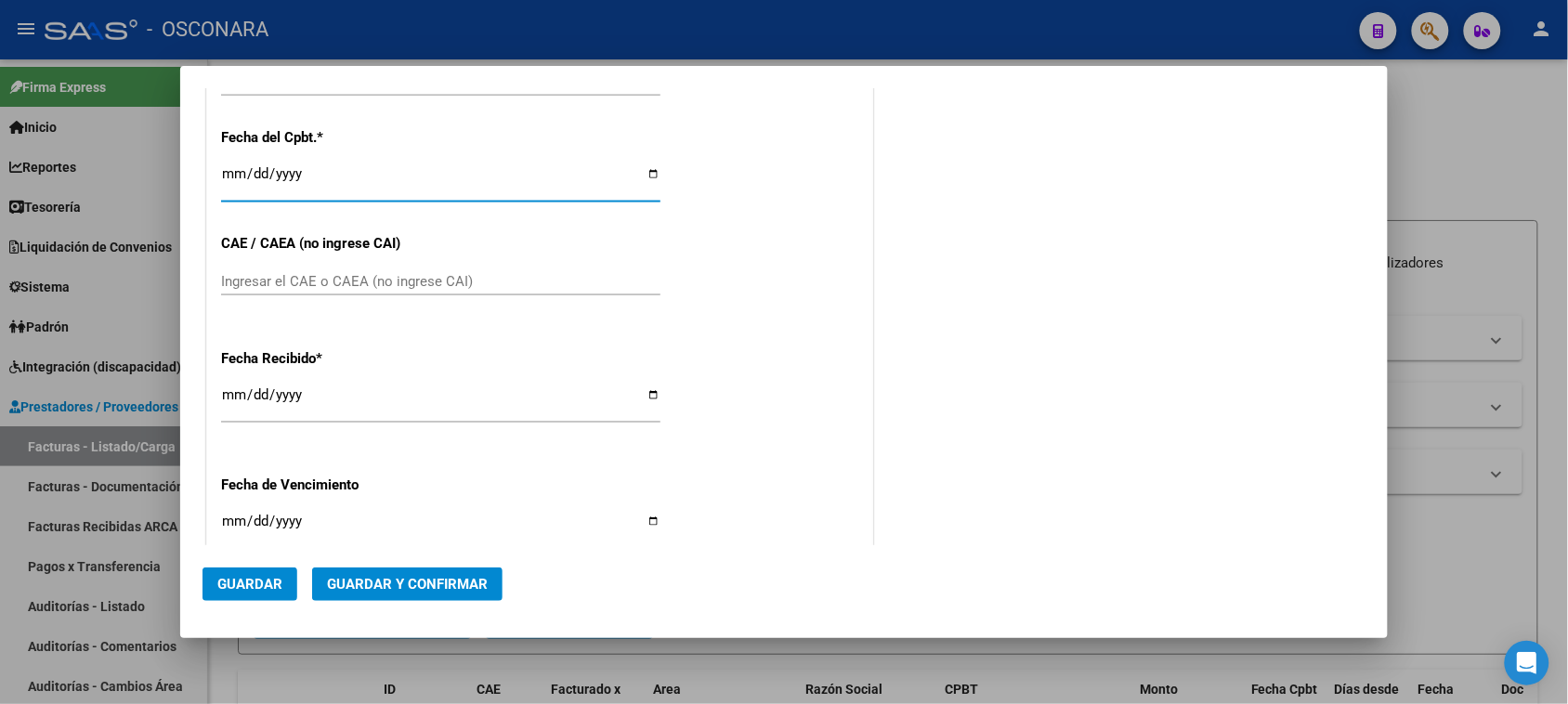
scroll to position [777, 0]
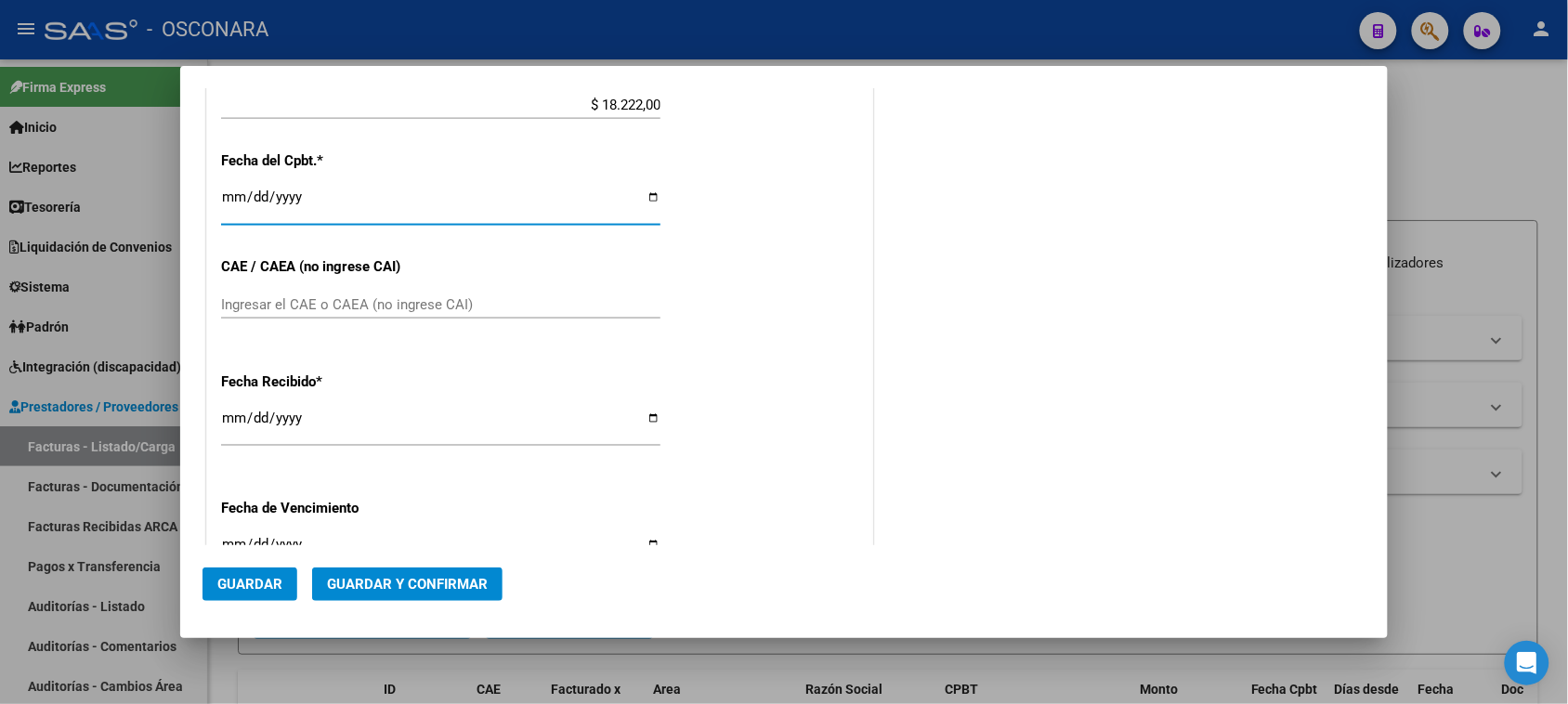
click at [235, 415] on input "[DATE]" at bounding box center [441, 426] width 439 height 30
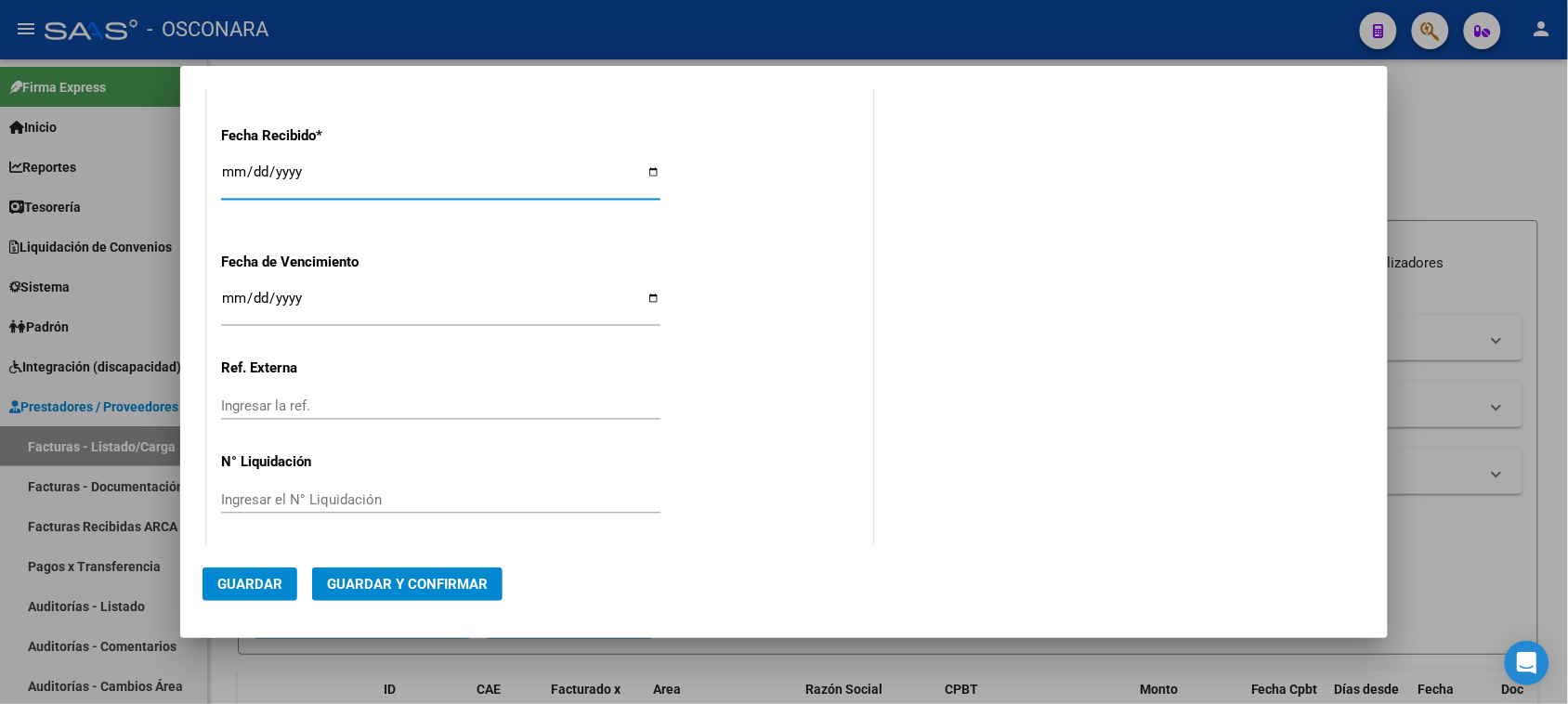
scroll to position [1027, 0]
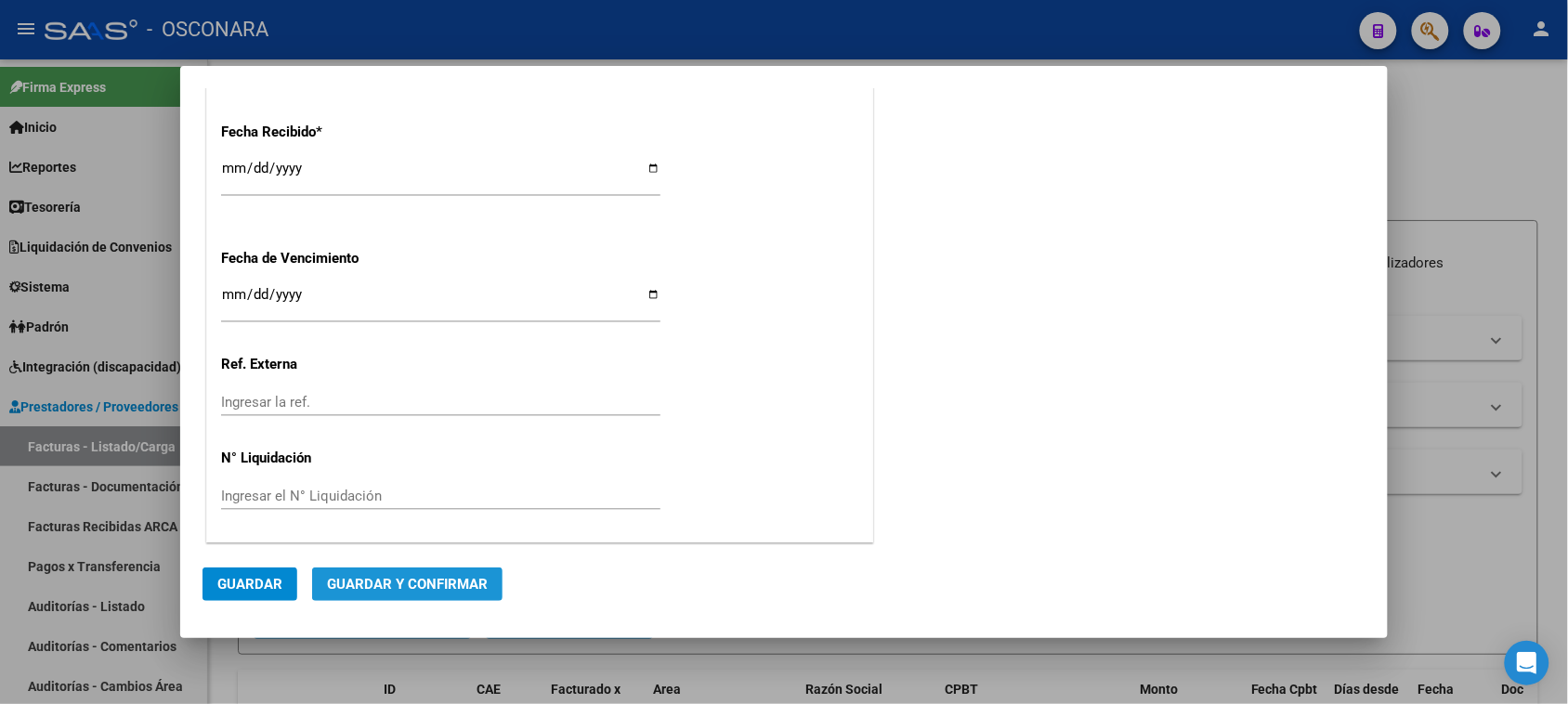
click at [461, 584] on span "Guardar y Confirmar" at bounding box center [407, 584] width 161 height 17
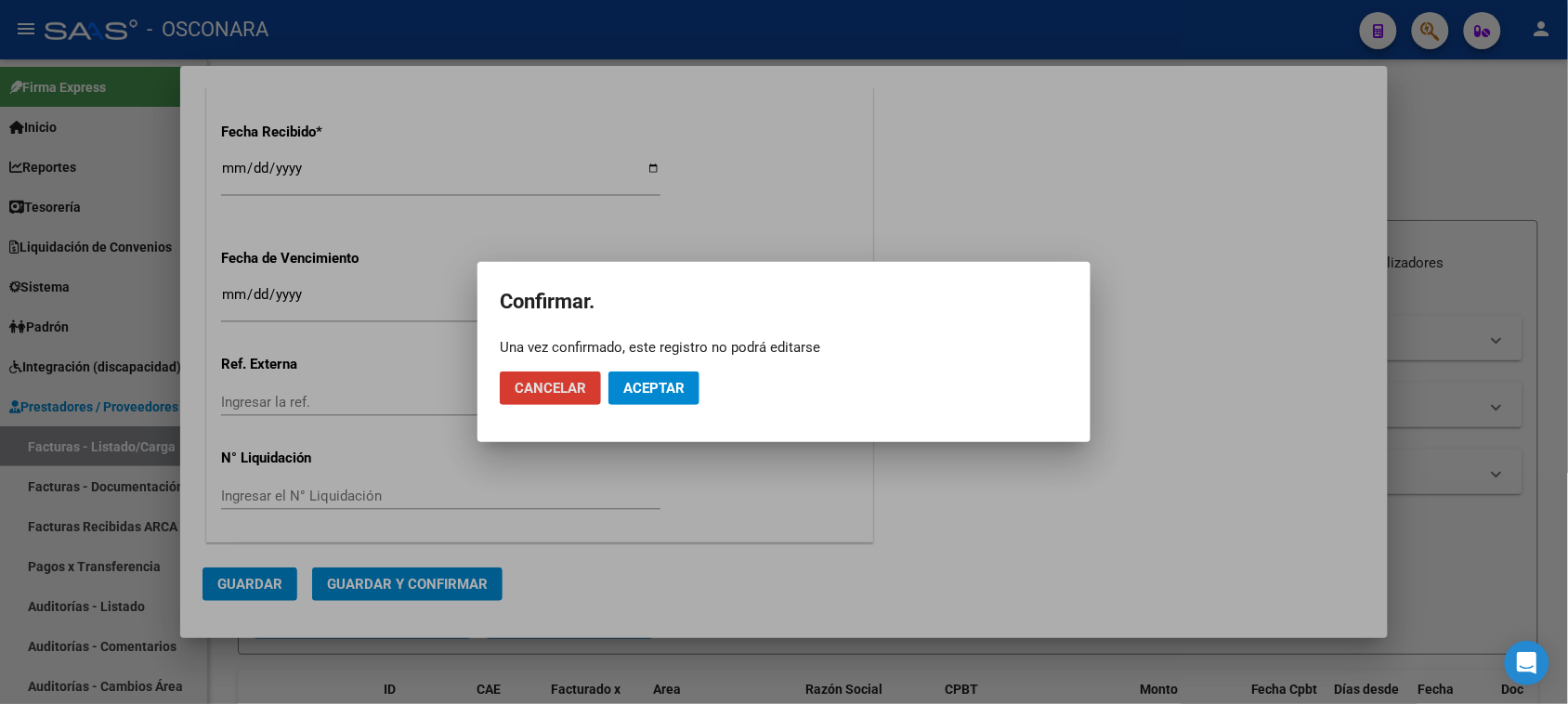
click at [675, 387] on span "Aceptar" at bounding box center [654, 388] width 62 height 17
click at [741, 387] on span "Guardar igualmente." at bounding box center [701, 388] width 157 height 17
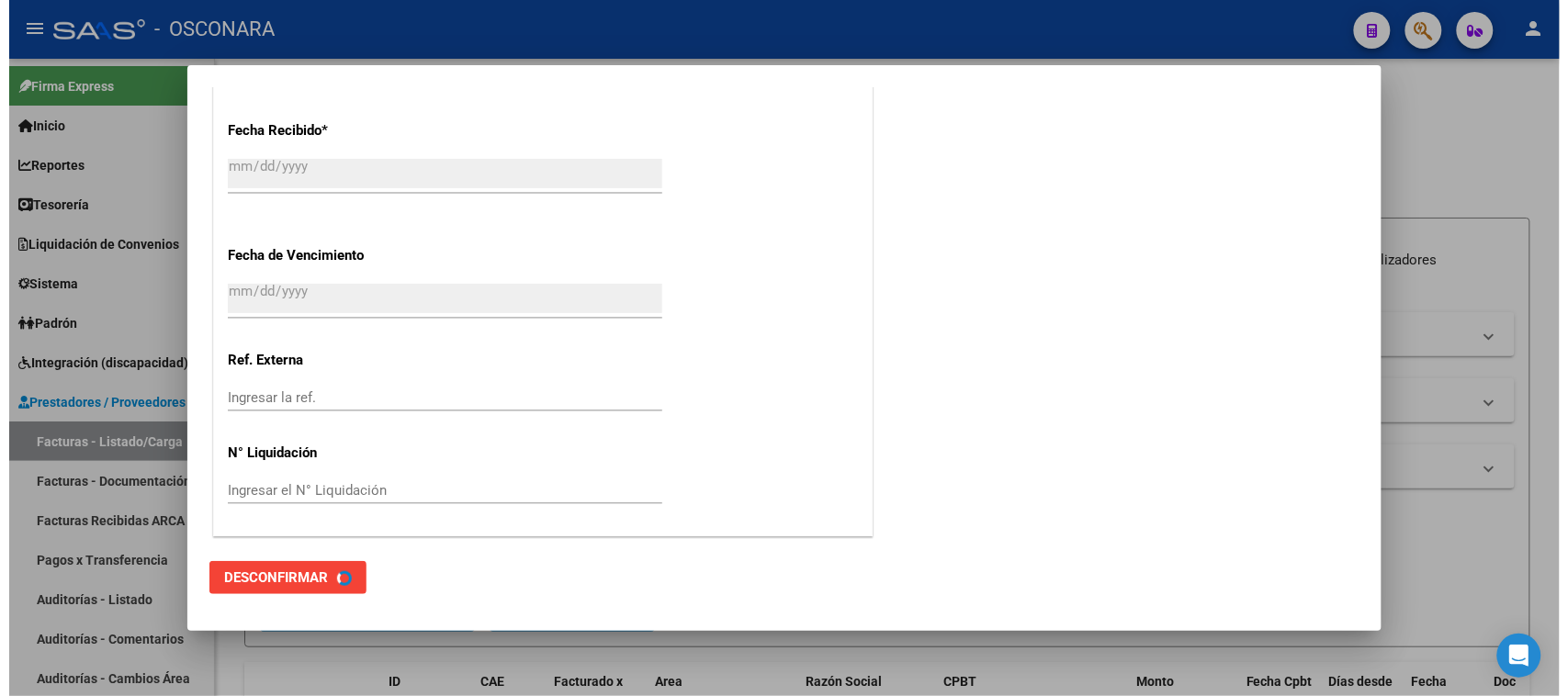
scroll to position [0, 0]
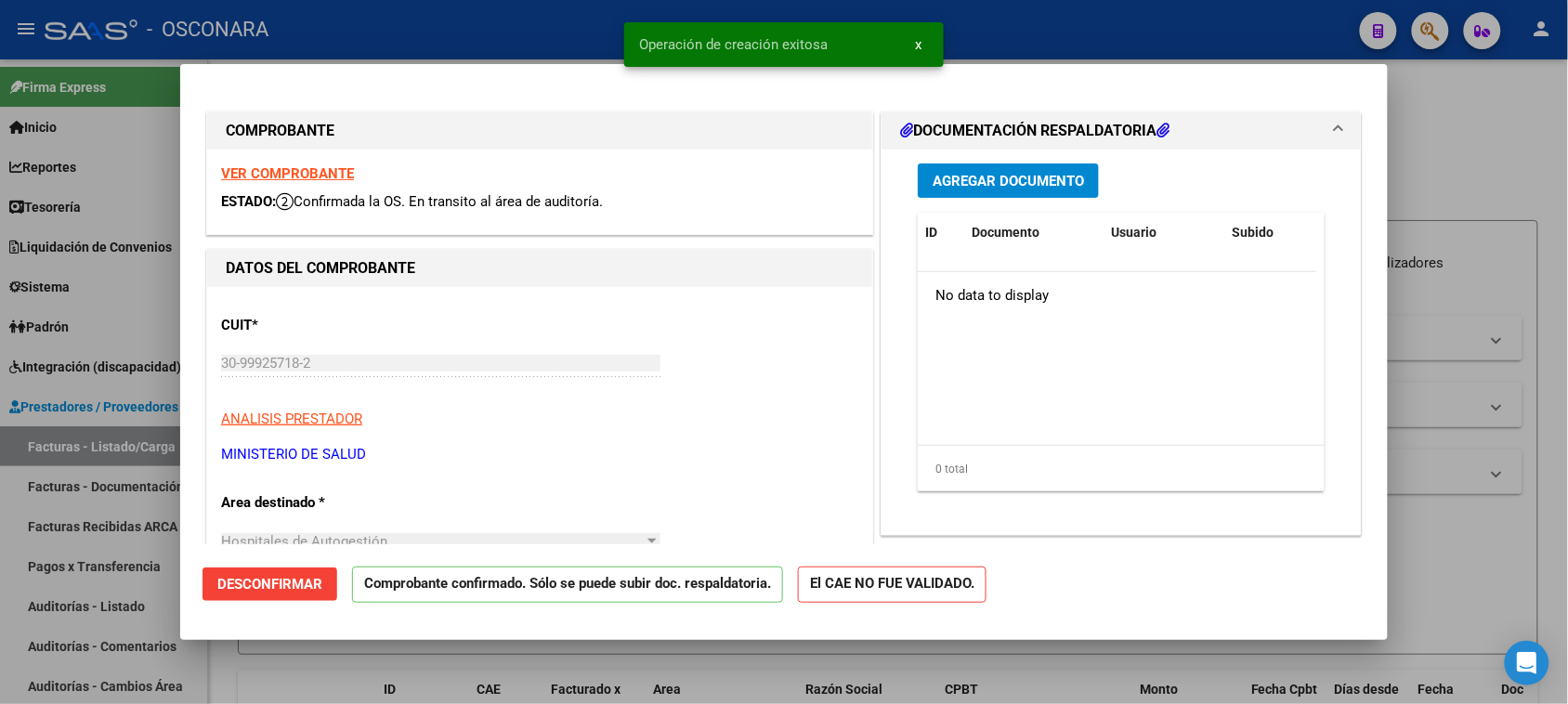
click at [1525, 161] on div at bounding box center [784, 352] width 1568 height 704
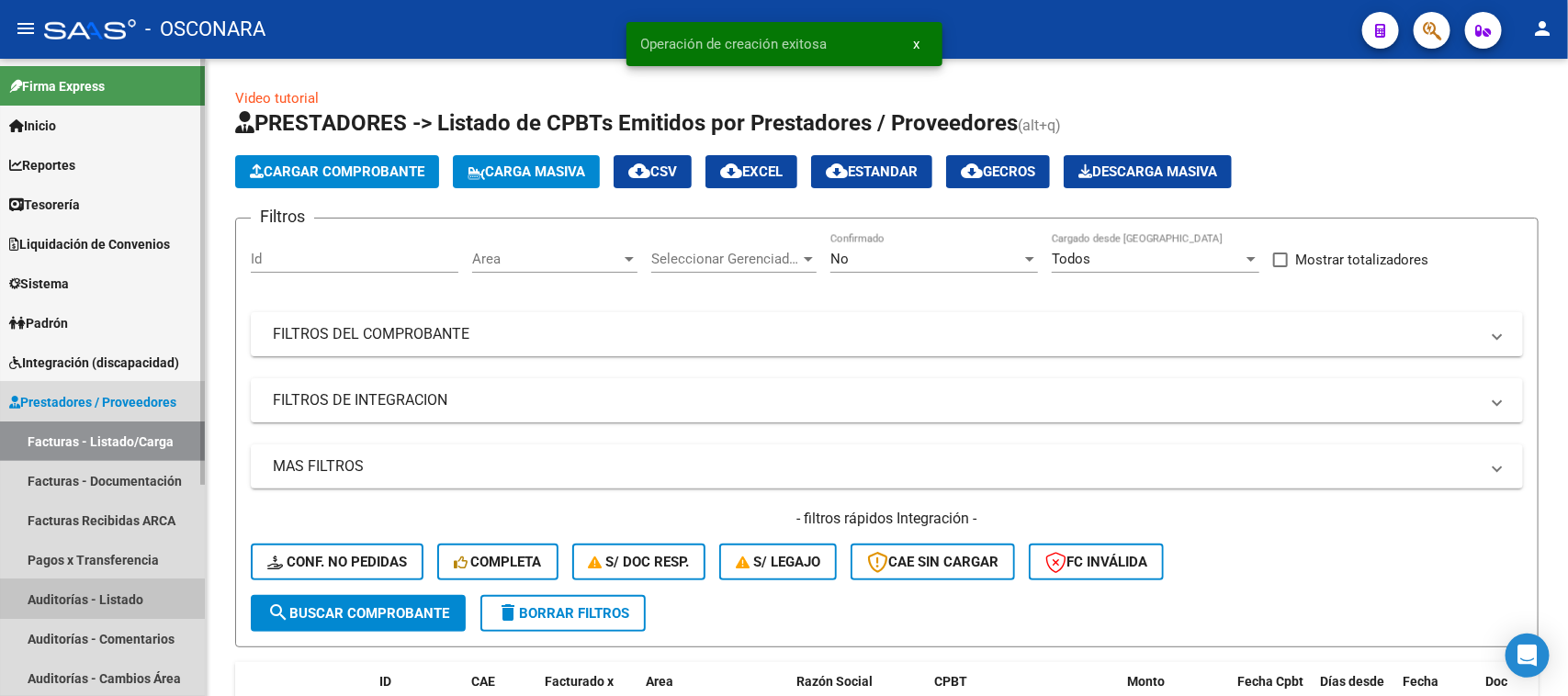
click at [102, 595] on link "Auditorías - Listado" at bounding box center [103, 599] width 205 height 40
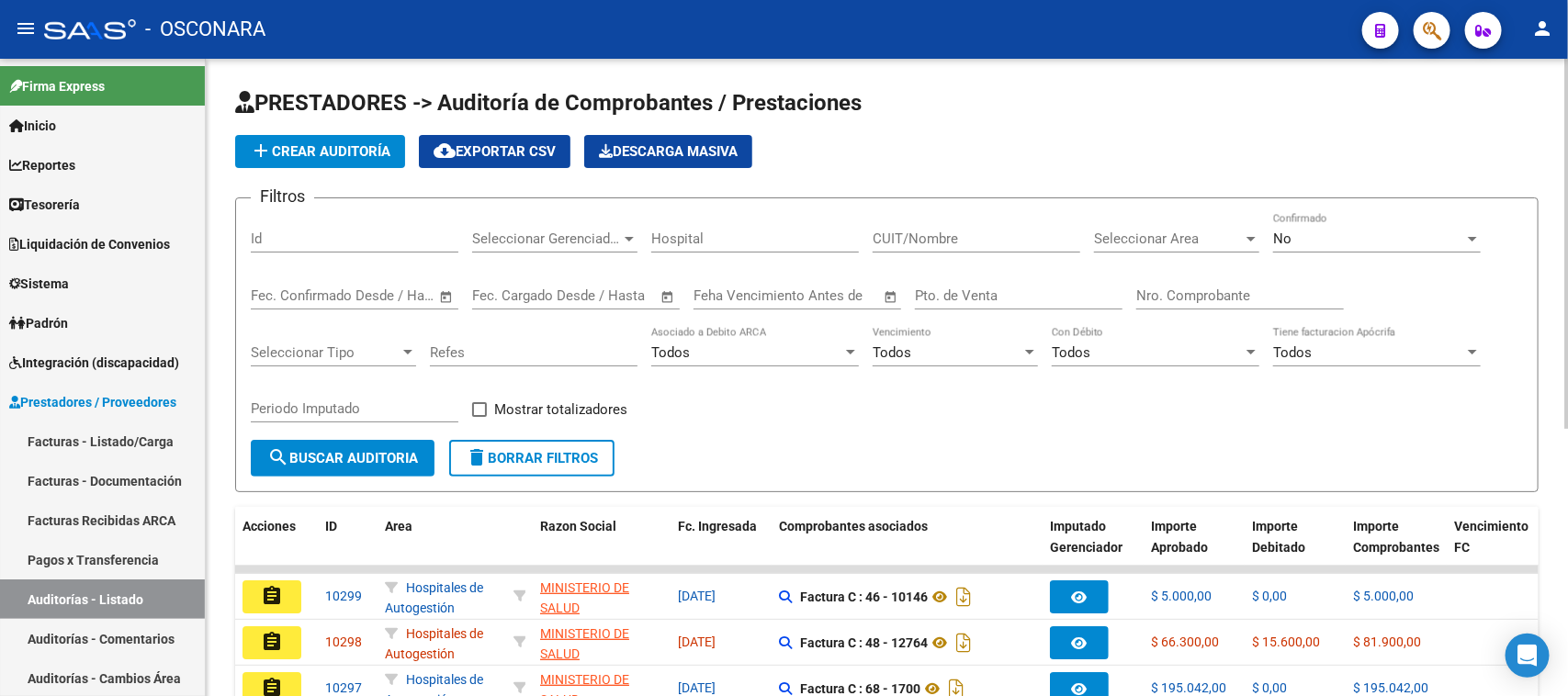
click at [333, 148] on span "add Crear Auditoría" at bounding box center [320, 151] width 140 height 17
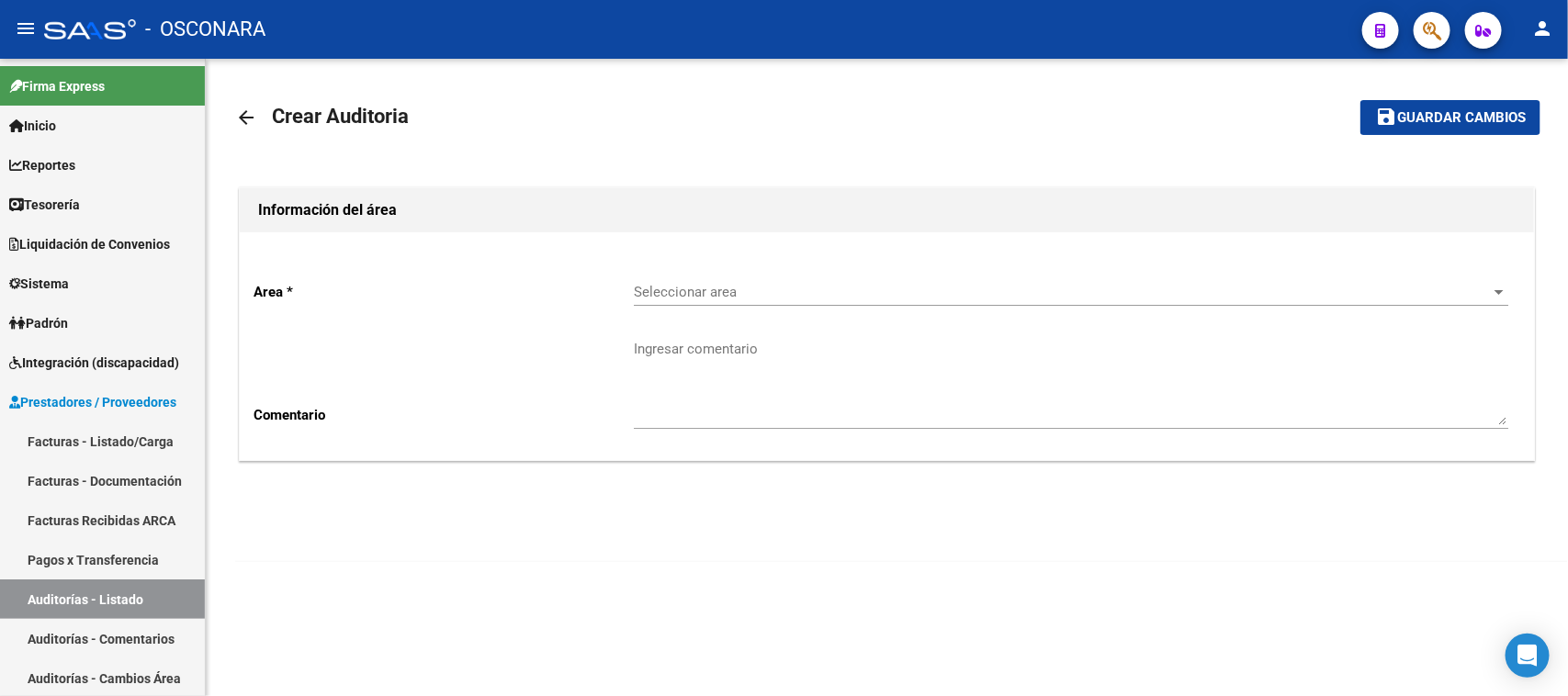
click at [751, 291] on span "Seleccionar area" at bounding box center [1062, 292] width 858 height 17
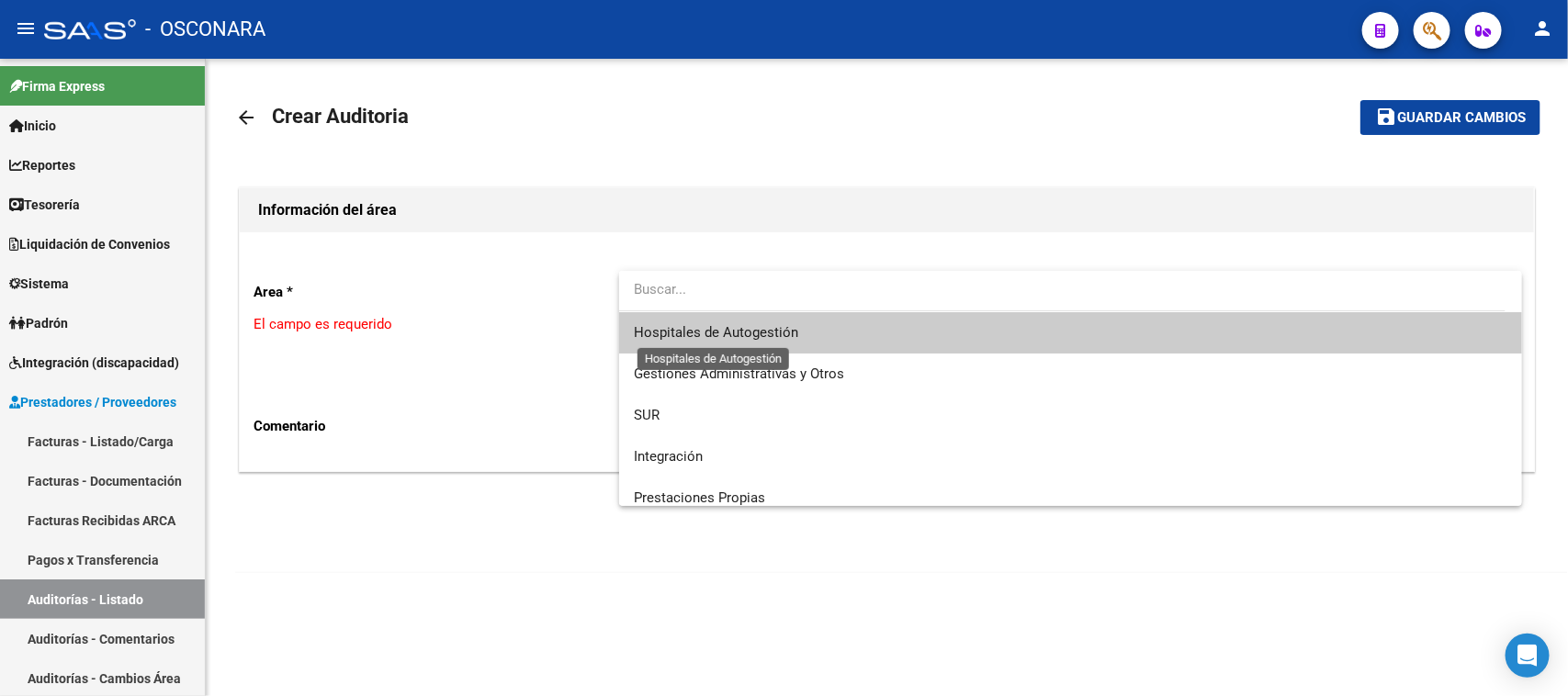
click at [695, 324] on span "Hospitales de Autogestión" at bounding box center [716, 332] width 164 height 17
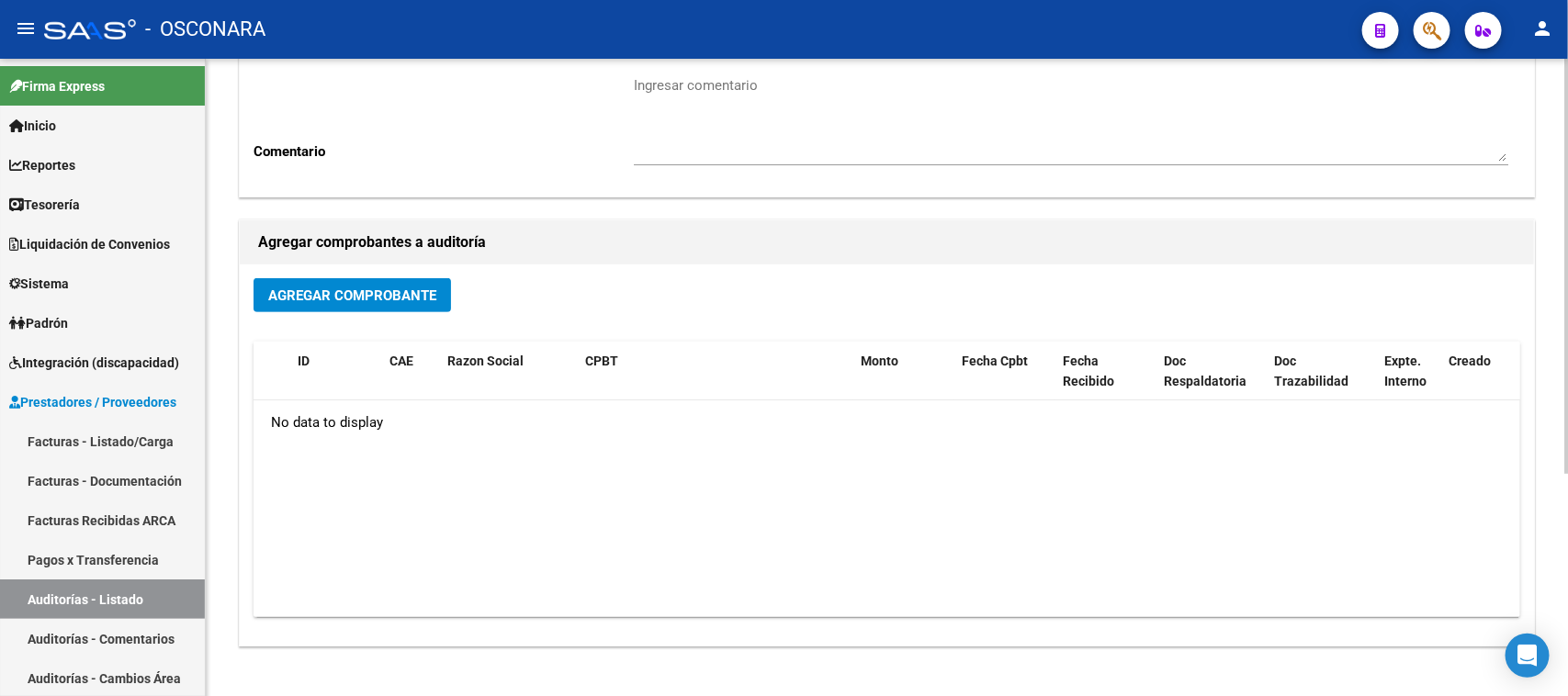
scroll to position [342, 0]
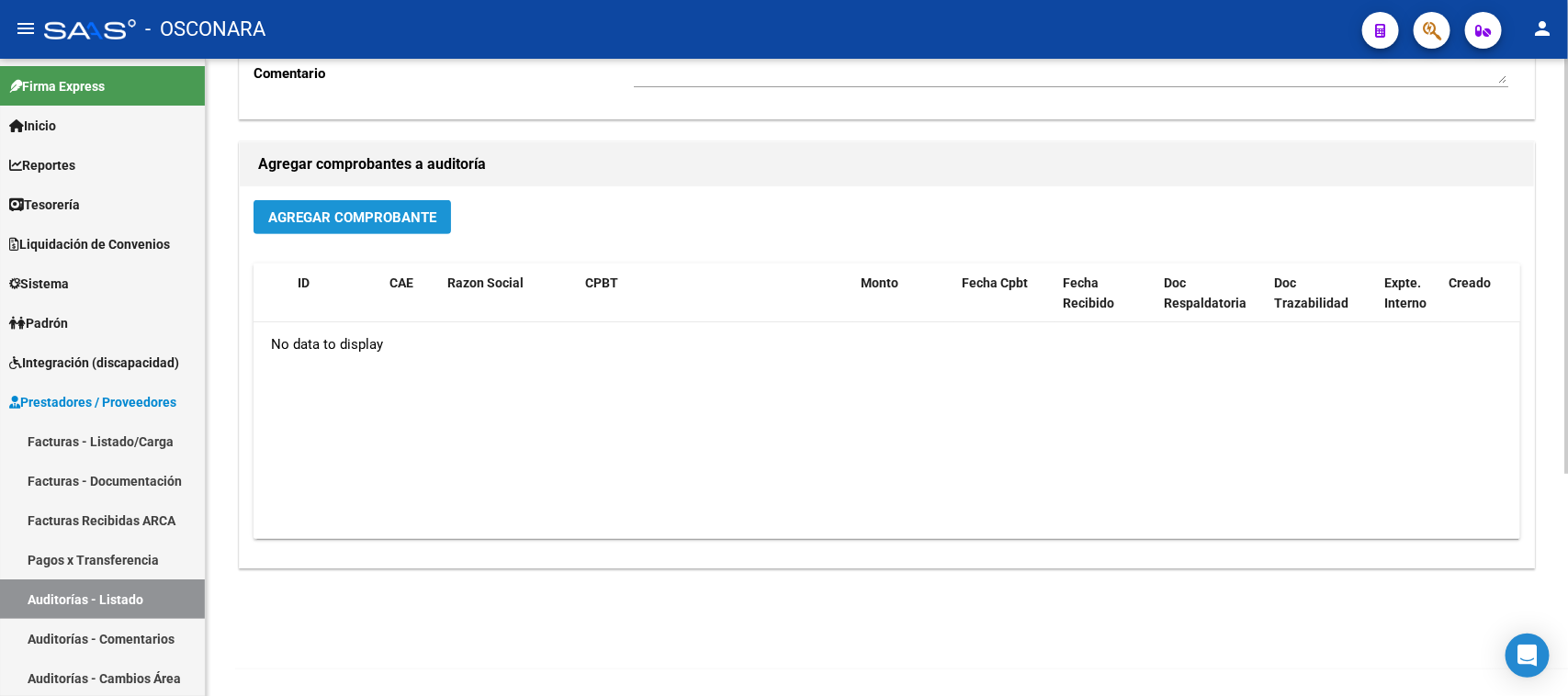
click at [384, 216] on span "Agregar Comprobante" at bounding box center [352, 218] width 168 height 17
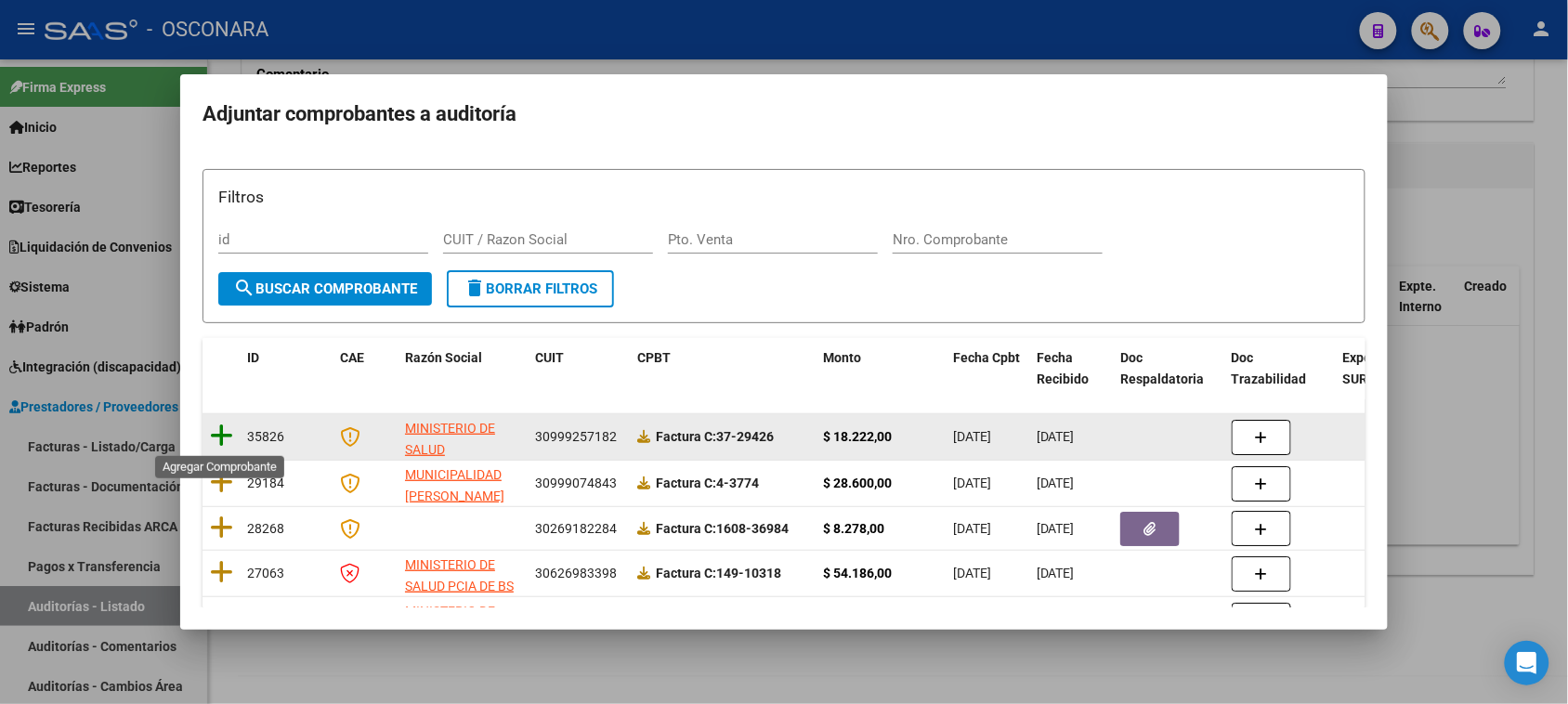
click at [219, 433] on icon at bounding box center [221, 436] width 23 height 26
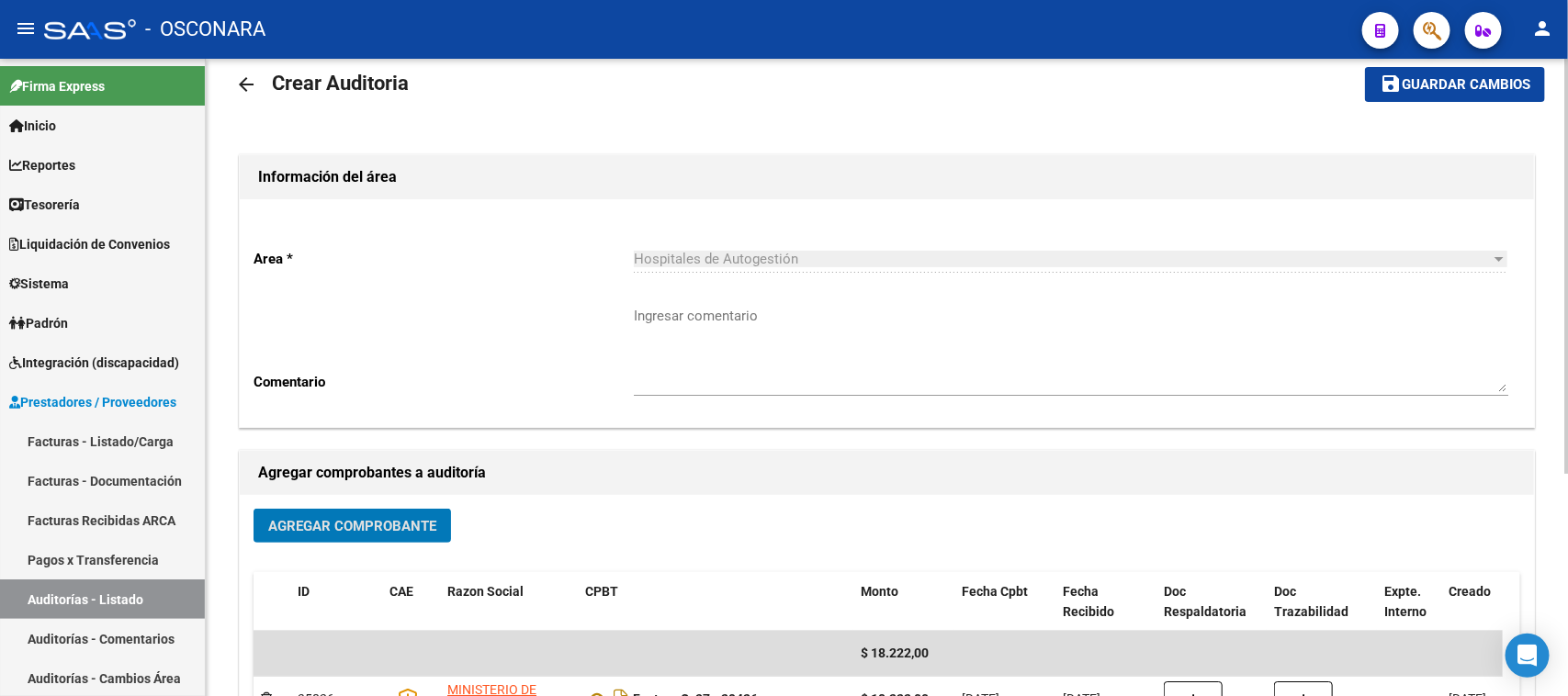
scroll to position [0, 0]
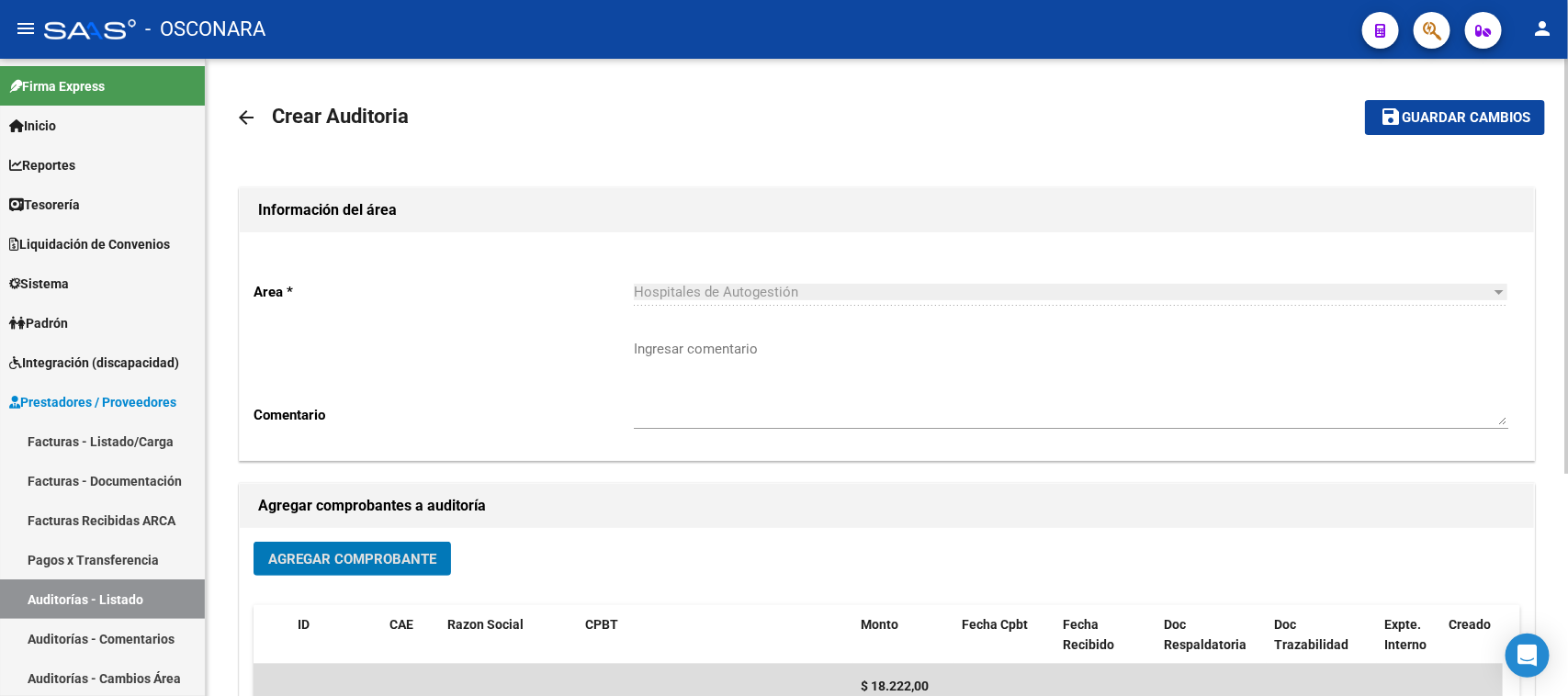
click at [1499, 126] on button "save Guardar cambios" at bounding box center [1454, 116] width 180 height 34
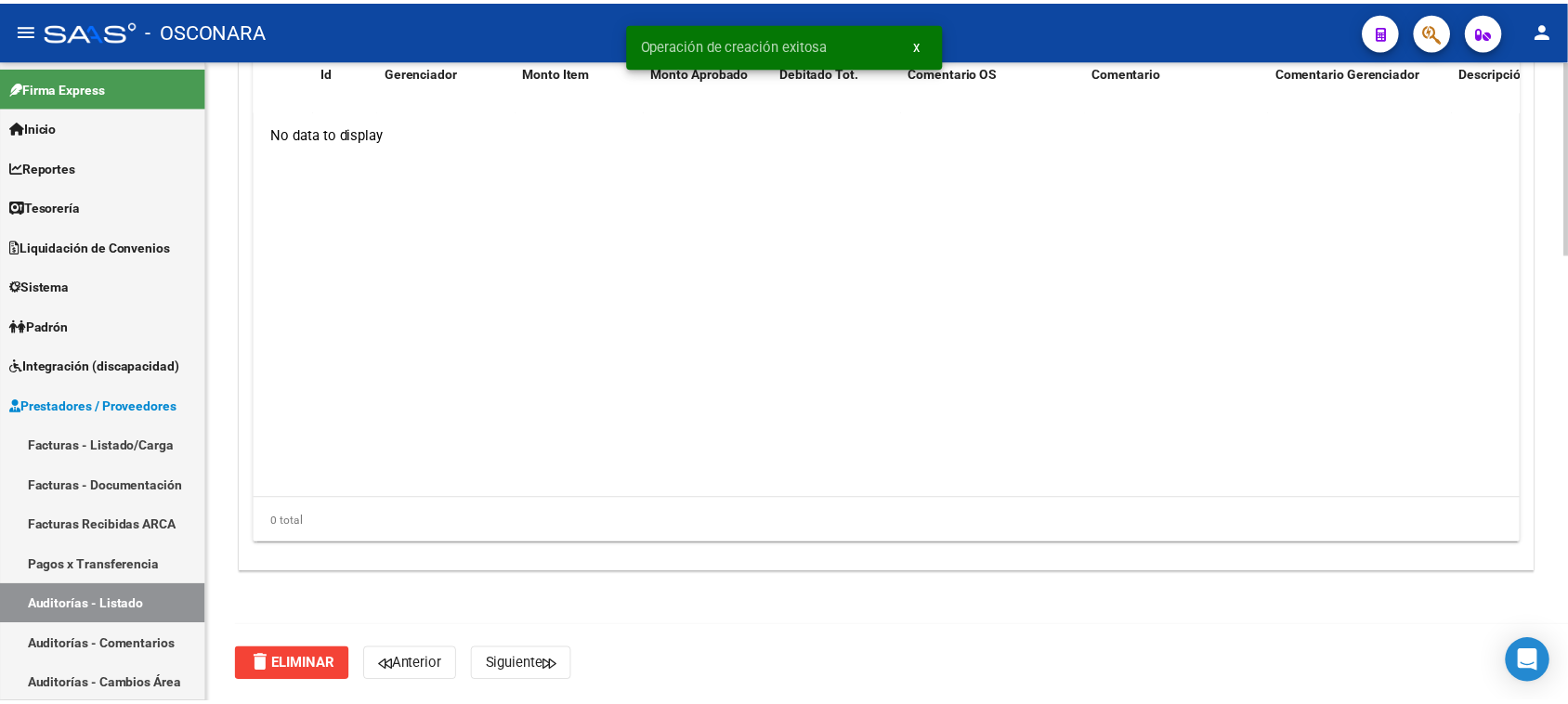
scroll to position [1370, 0]
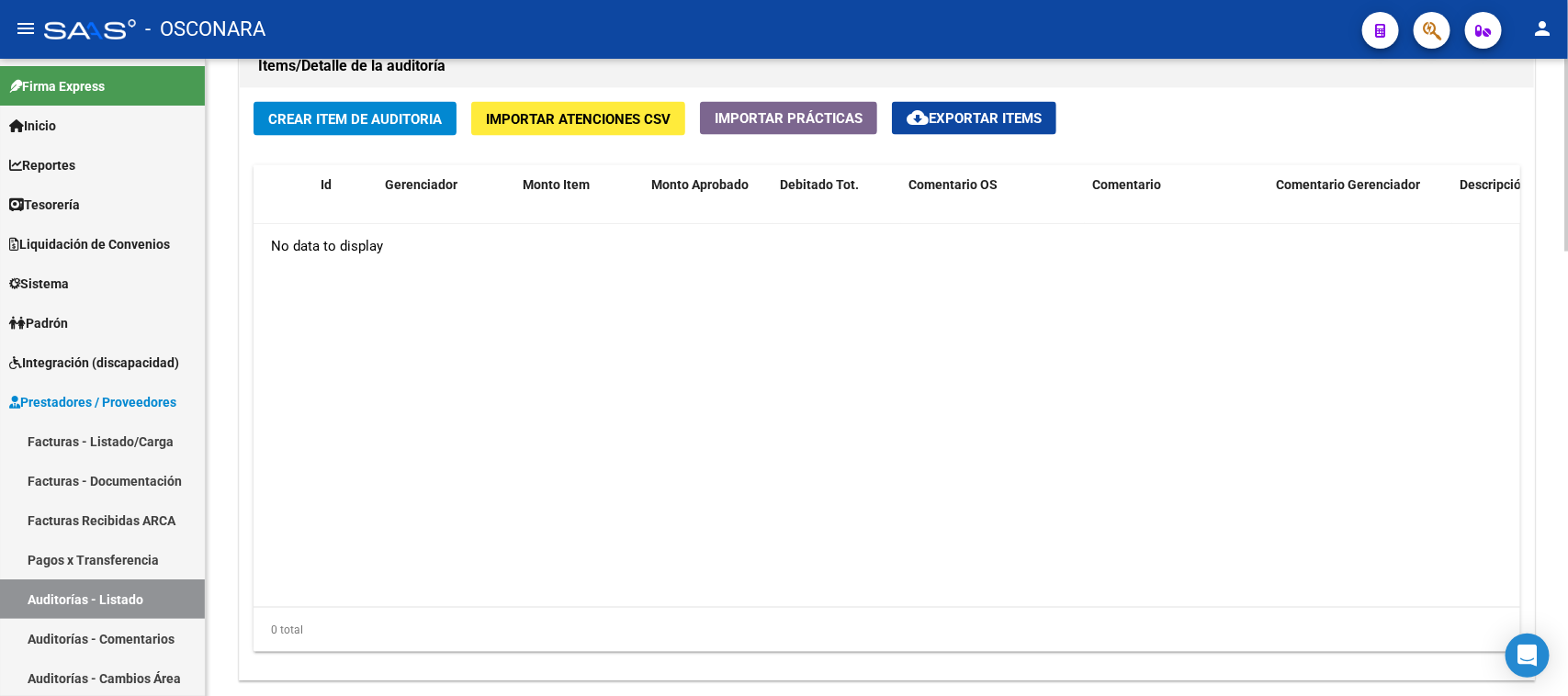
click at [347, 102] on button "Crear Item de Auditoria" at bounding box center [356, 118] width 203 height 34
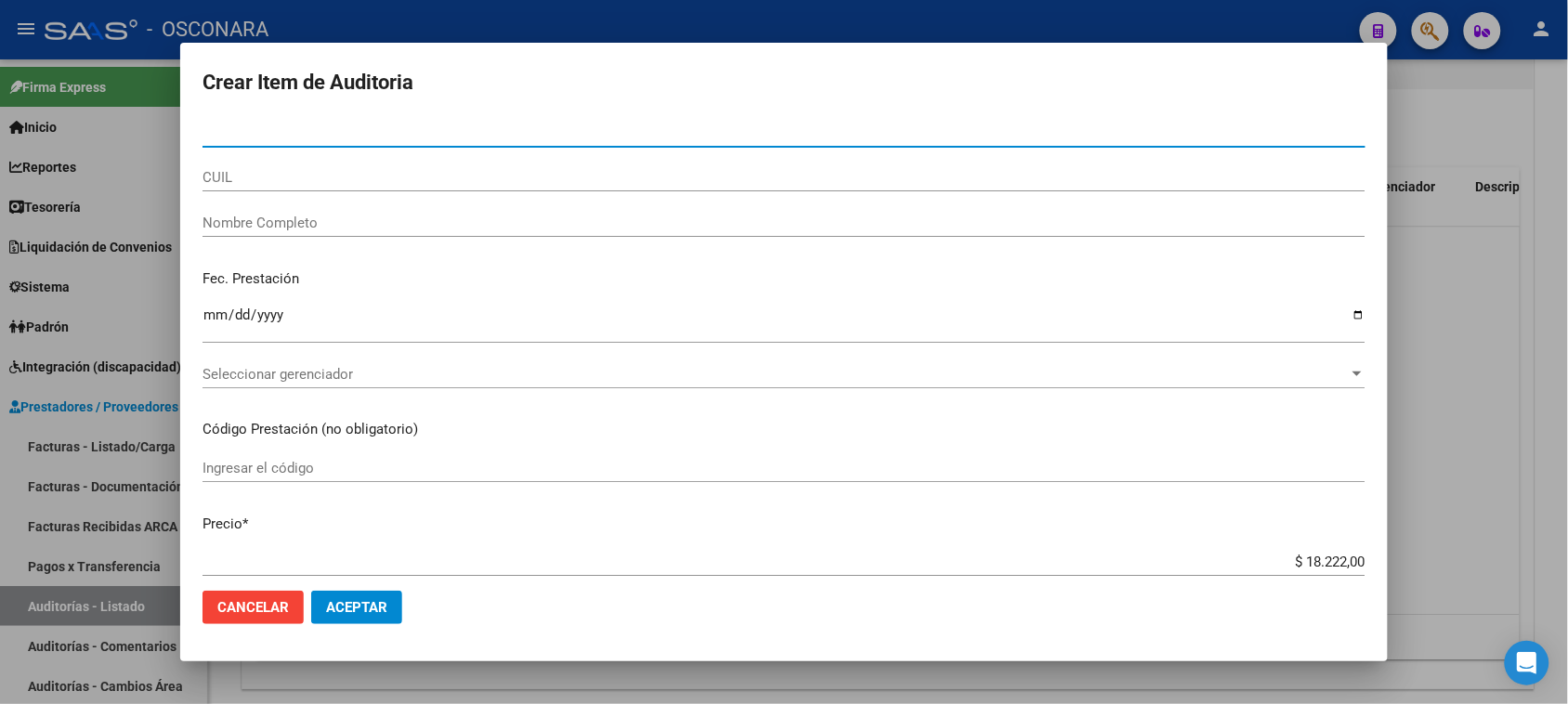
paste input "26315140"
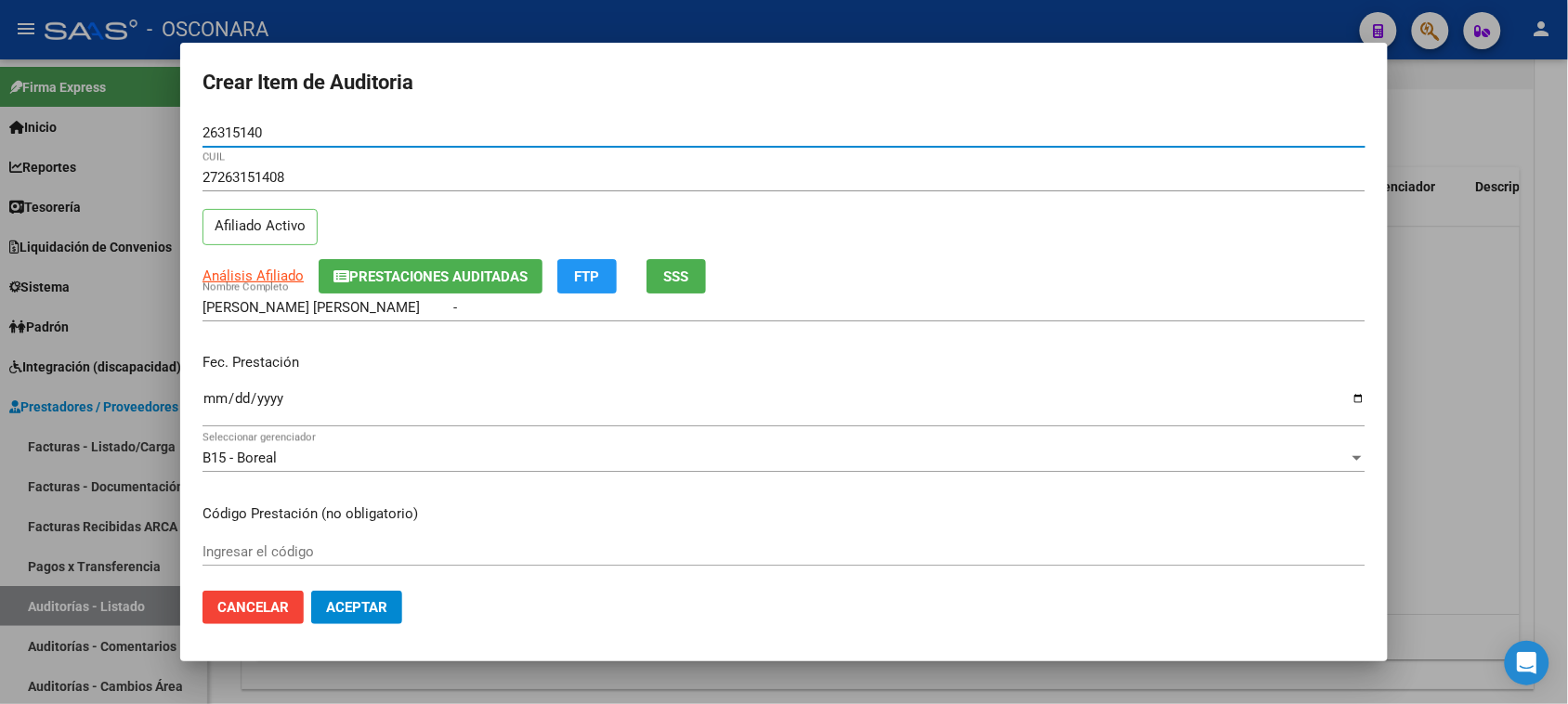
click at [212, 397] on input "Ingresar la fecha" at bounding box center [784, 406] width 1163 height 30
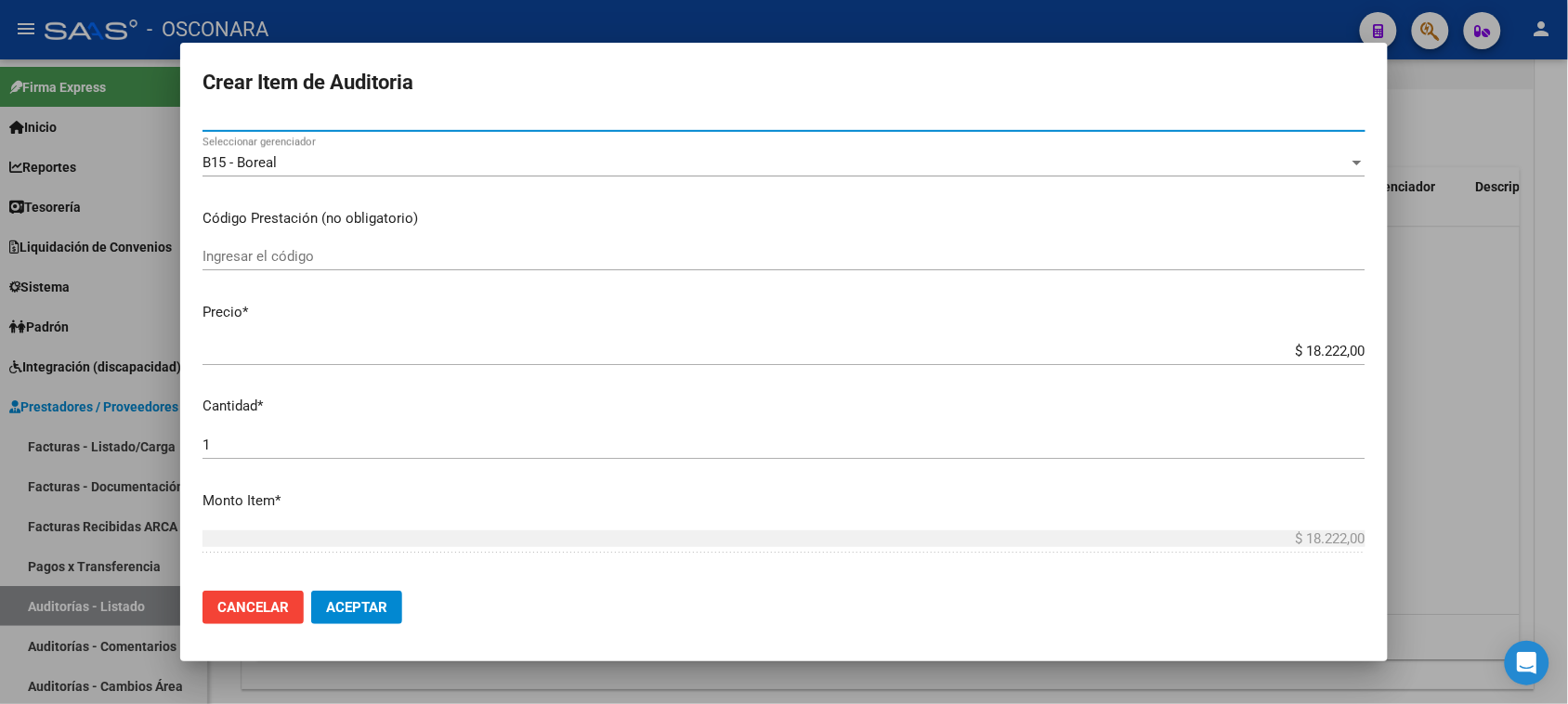
scroll to position [348, 0]
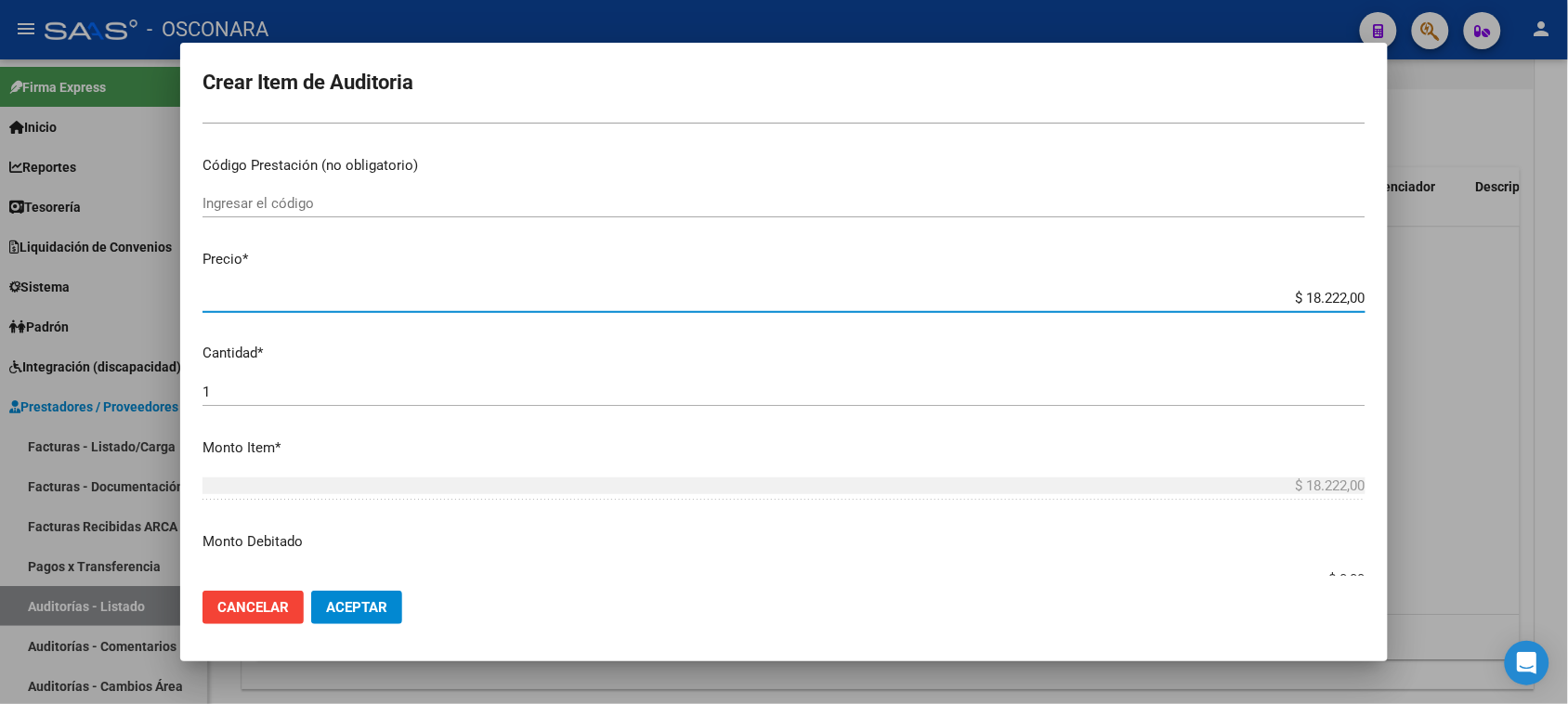
click at [1326, 293] on input "$ 18.222,00" at bounding box center [784, 298] width 1163 height 17
drag, startPoint x: 1328, startPoint y: 294, endPoint x: 1297, endPoint y: 292, distance: 31.1
click at [1297, 292] on input "$ 18.222,00" at bounding box center [784, 298] width 1163 height 17
drag, startPoint x: 1331, startPoint y: 292, endPoint x: 1291, endPoint y: 289, distance: 40.1
click at [1291, 289] on input "$ 18.222,00" at bounding box center [784, 298] width 1163 height 17
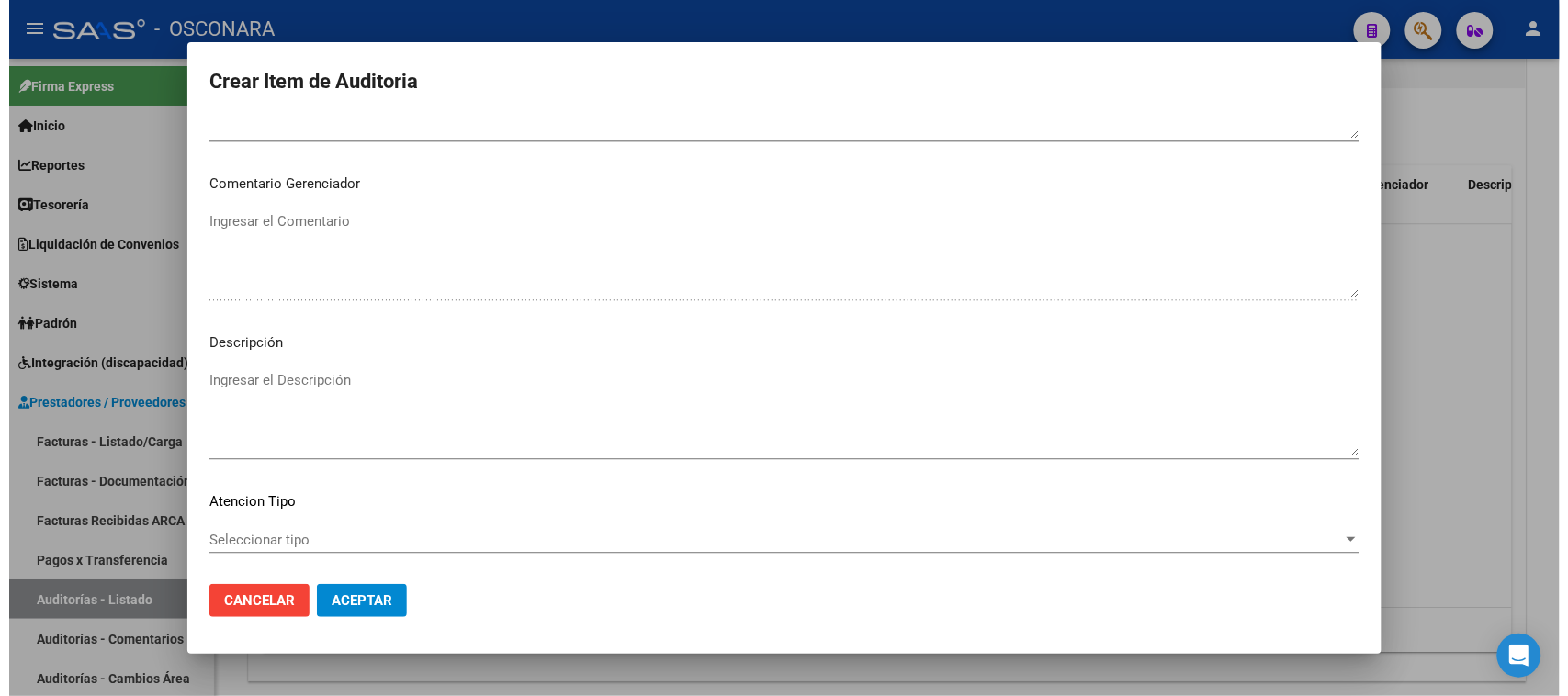
scroll to position [1147, 0]
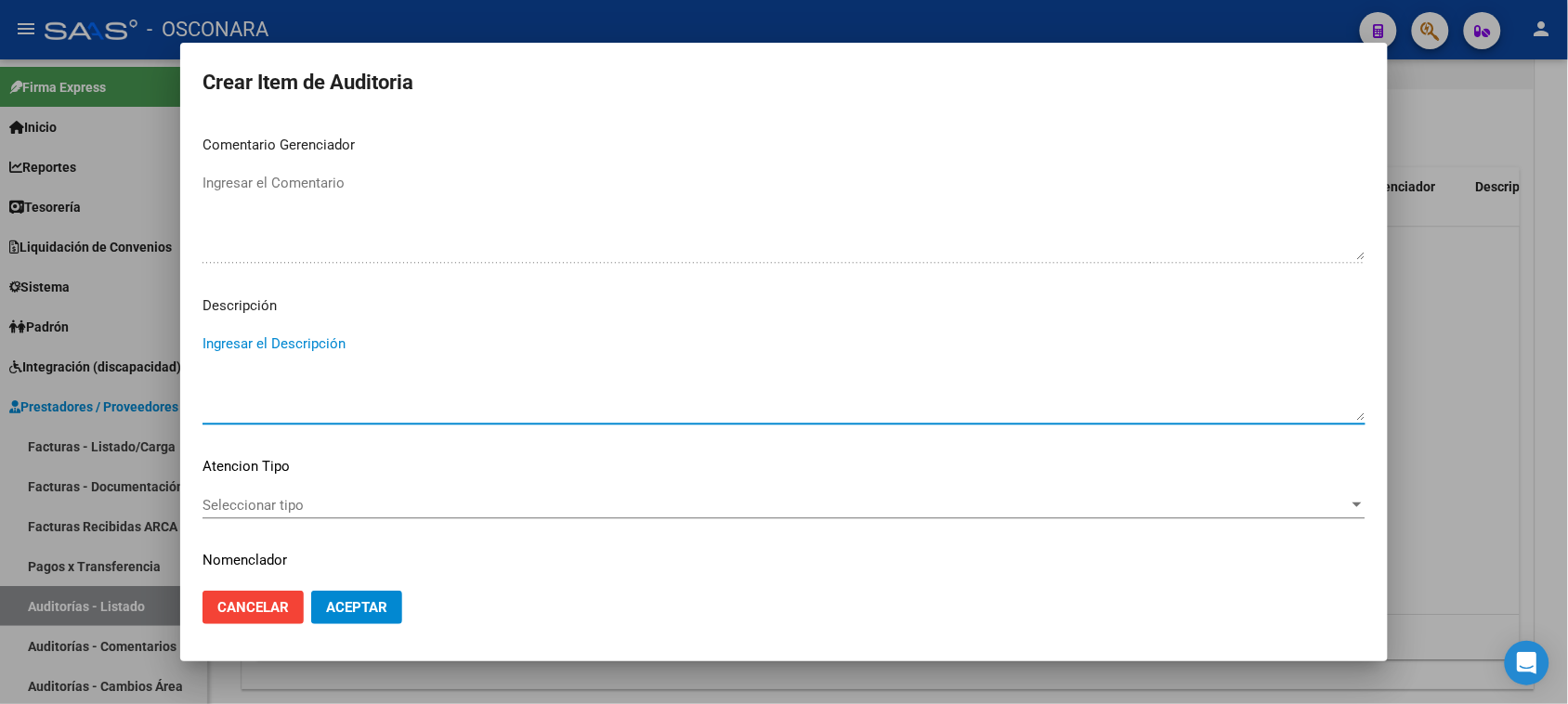
click at [356, 351] on textarea "Ingresar el Descripción" at bounding box center [784, 376] width 1163 height 87
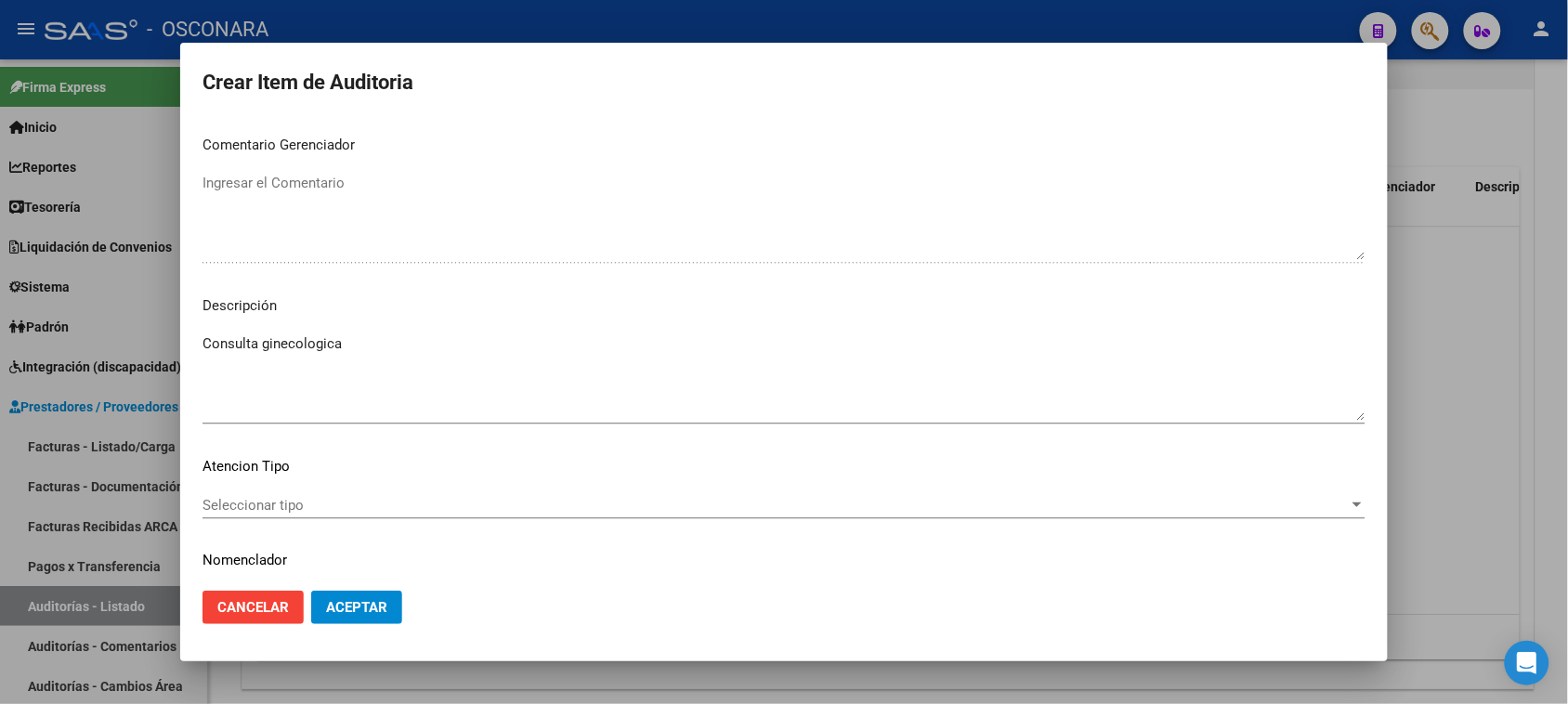
click at [295, 491] on div "Seleccionar tipo Seleccionar tipo" at bounding box center [784, 505] width 1163 height 28
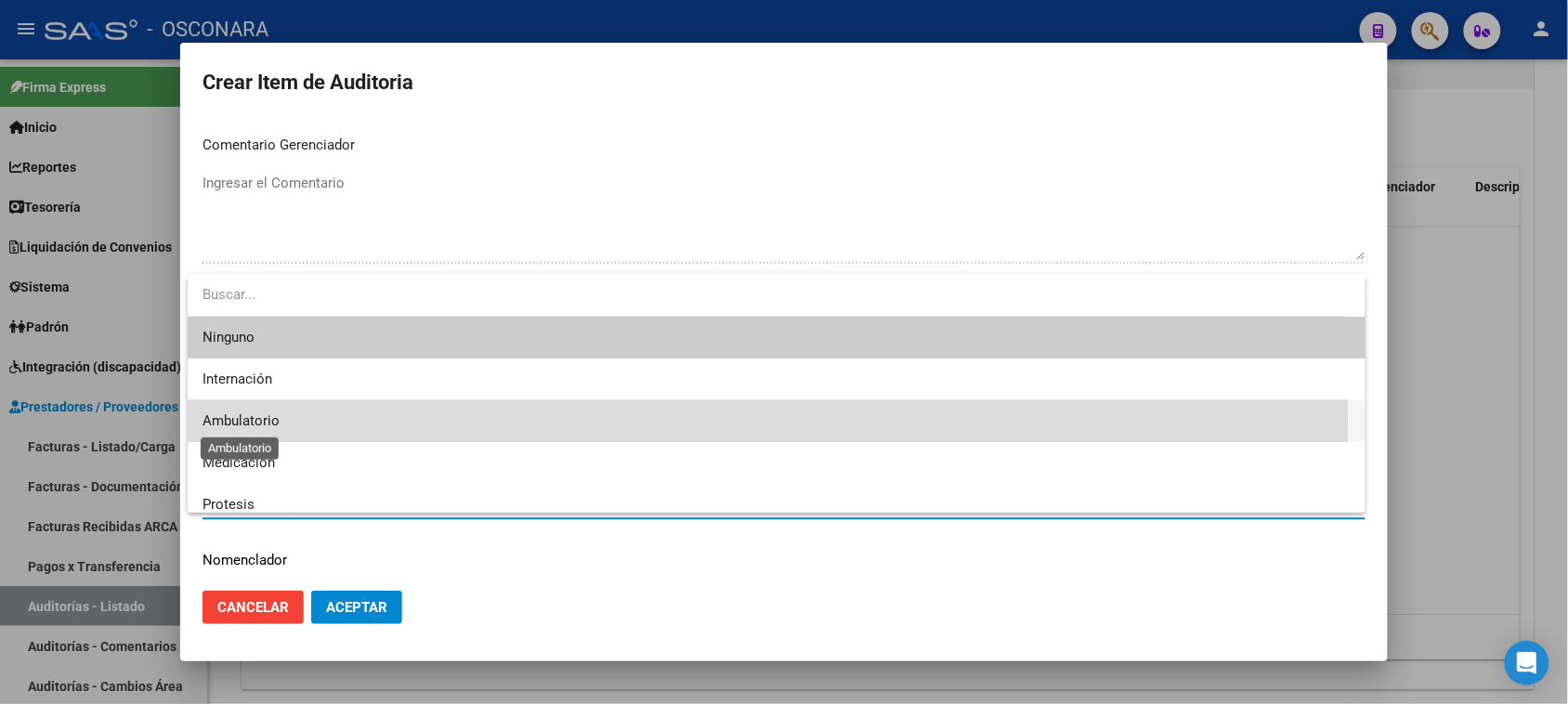
click at [272, 418] on span "Ambulatorio" at bounding box center [241, 421] width 78 height 17
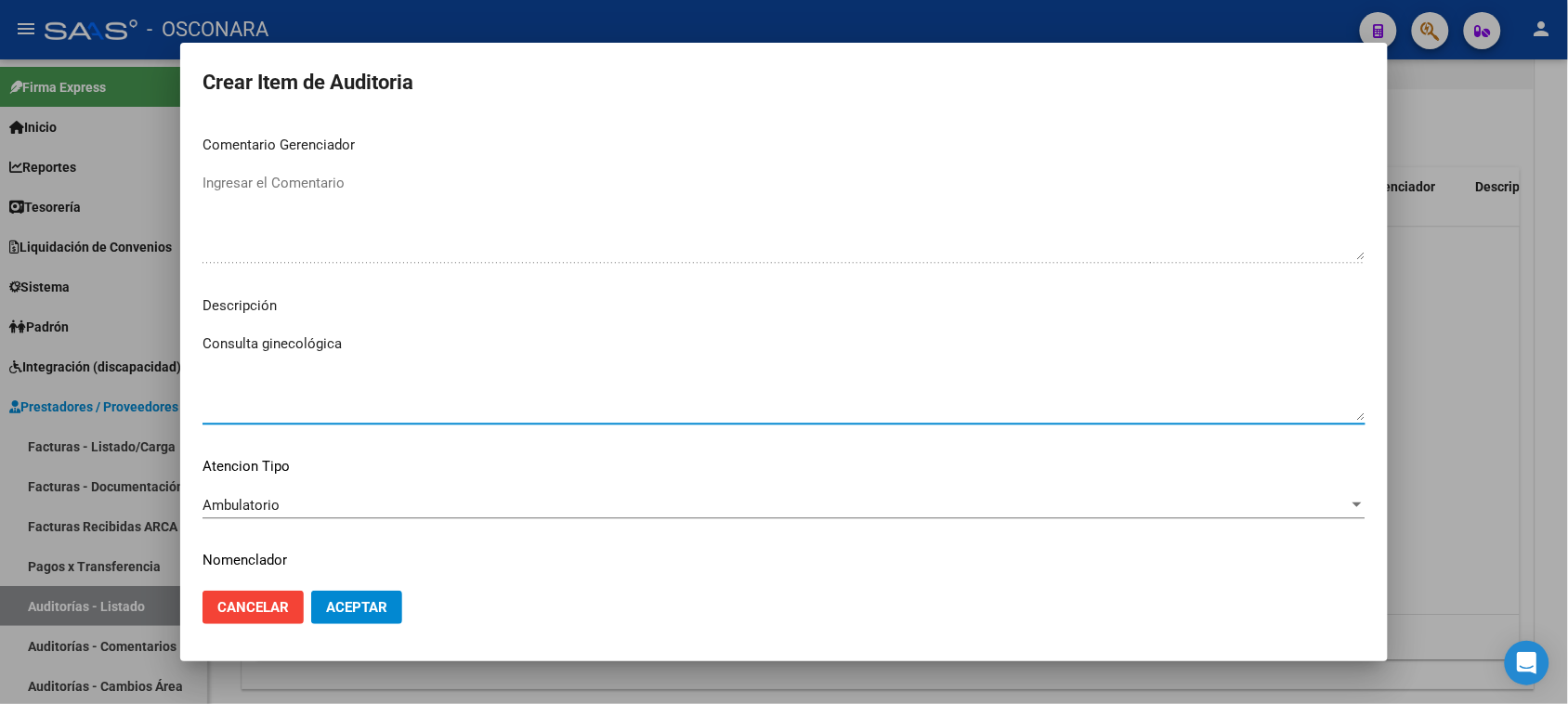
click at [367, 603] on span "Aceptar" at bounding box center [357, 608] width 62 height 17
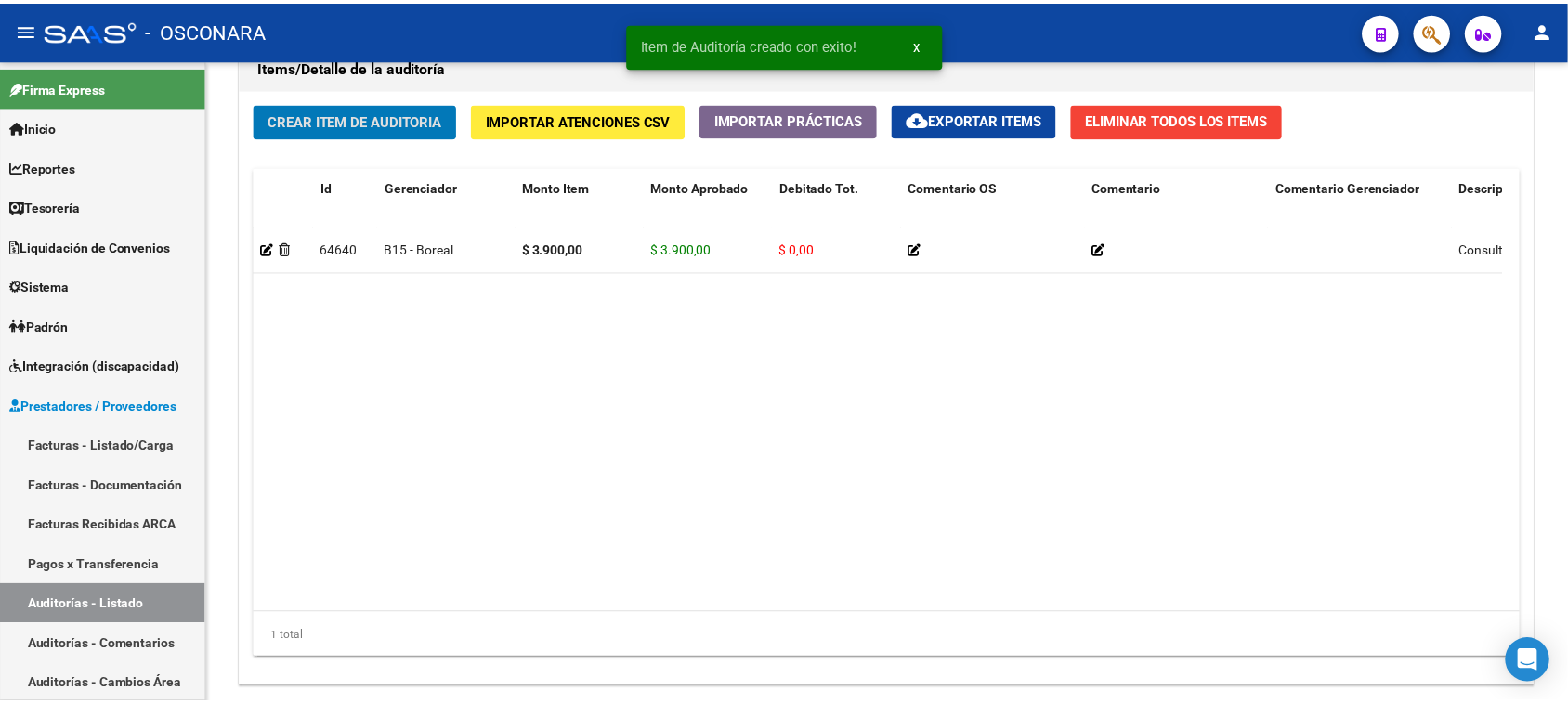
scroll to position [1371, 0]
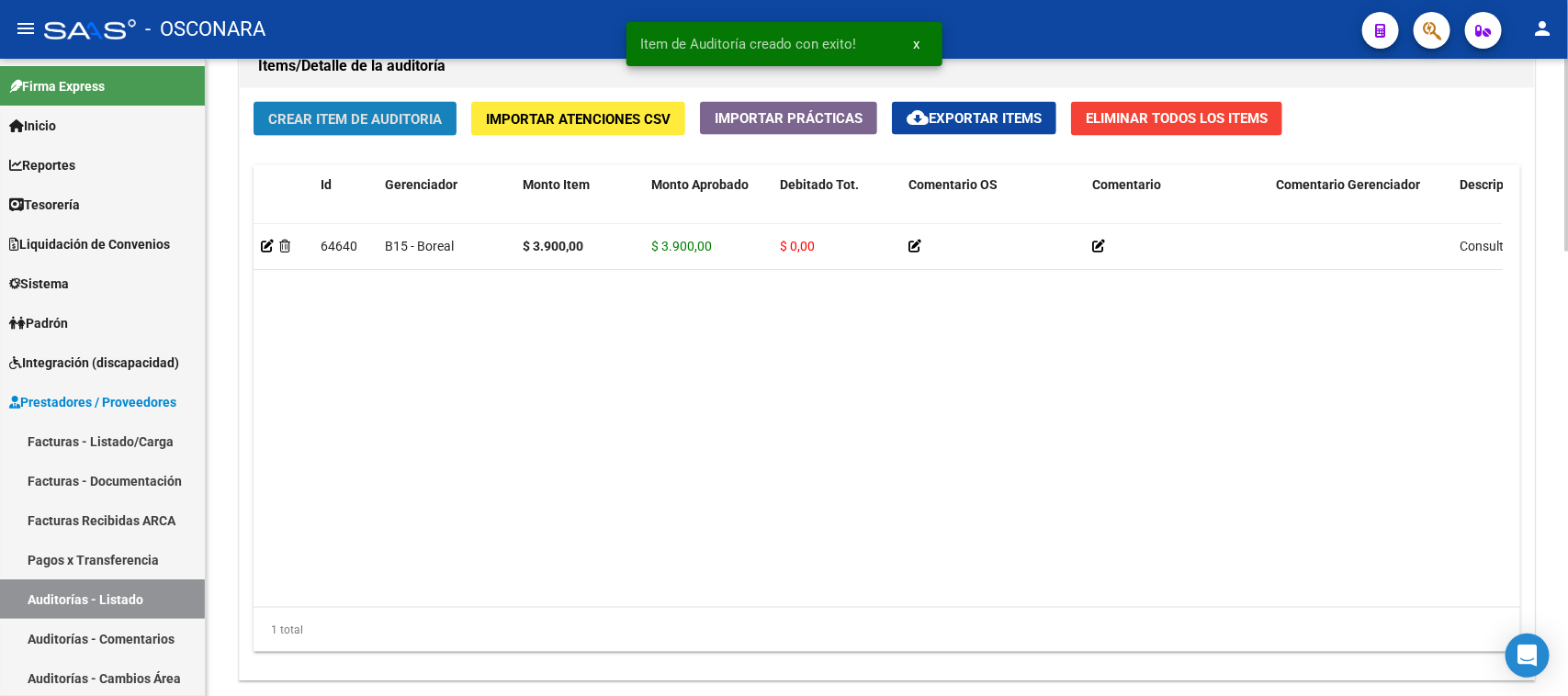
click at [351, 111] on span "Crear Item de Auditoria" at bounding box center [355, 119] width 174 height 17
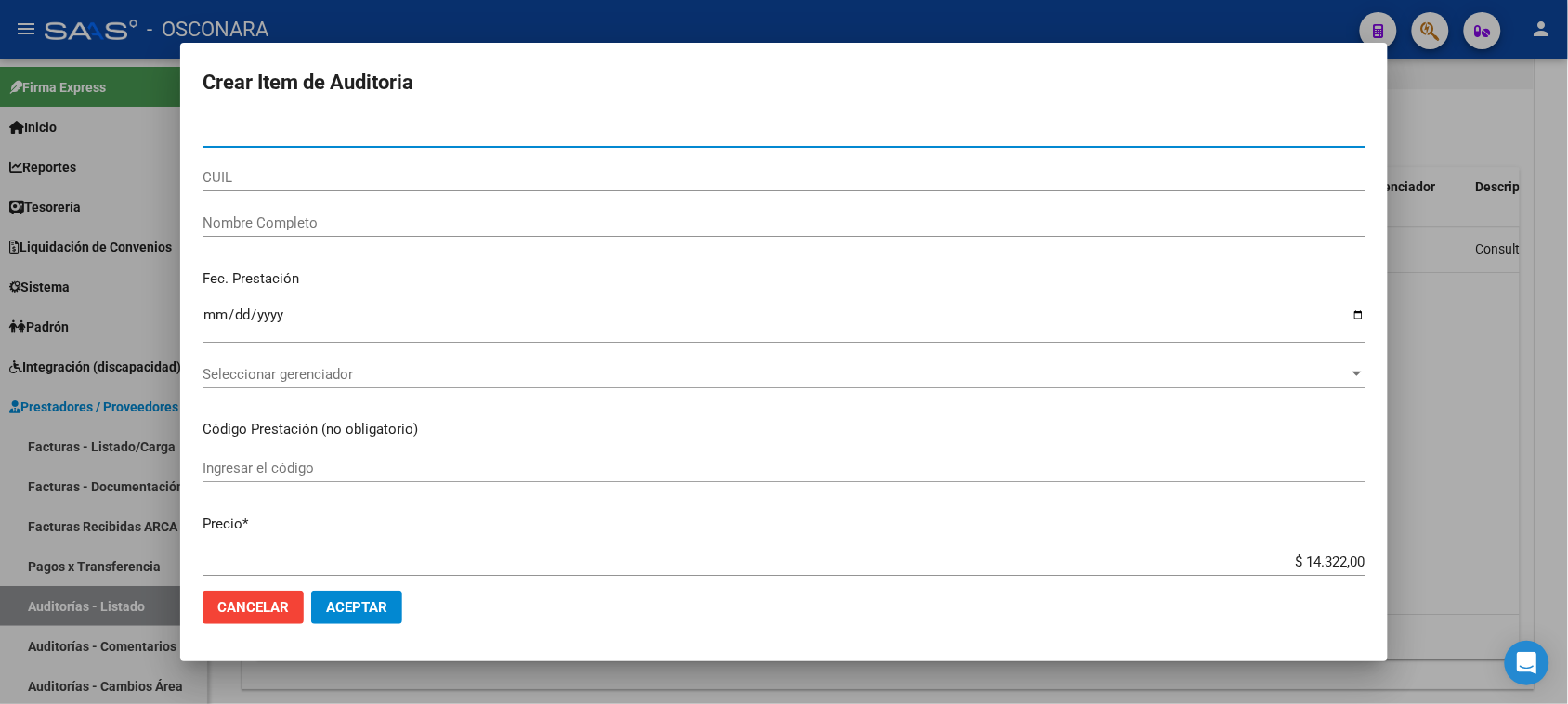
paste input "34845950"
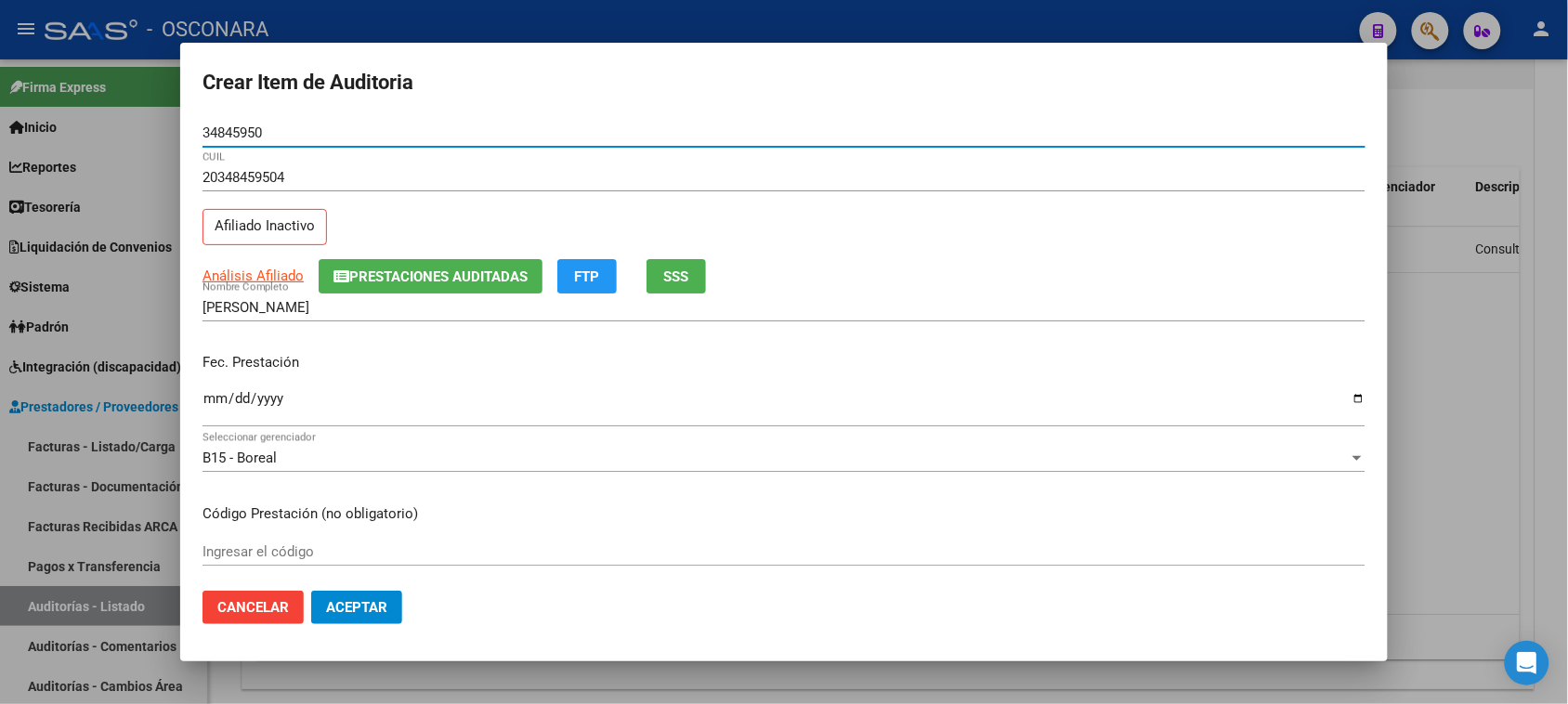
click at [678, 265] on button "SSS" at bounding box center [676, 275] width 60 height 35
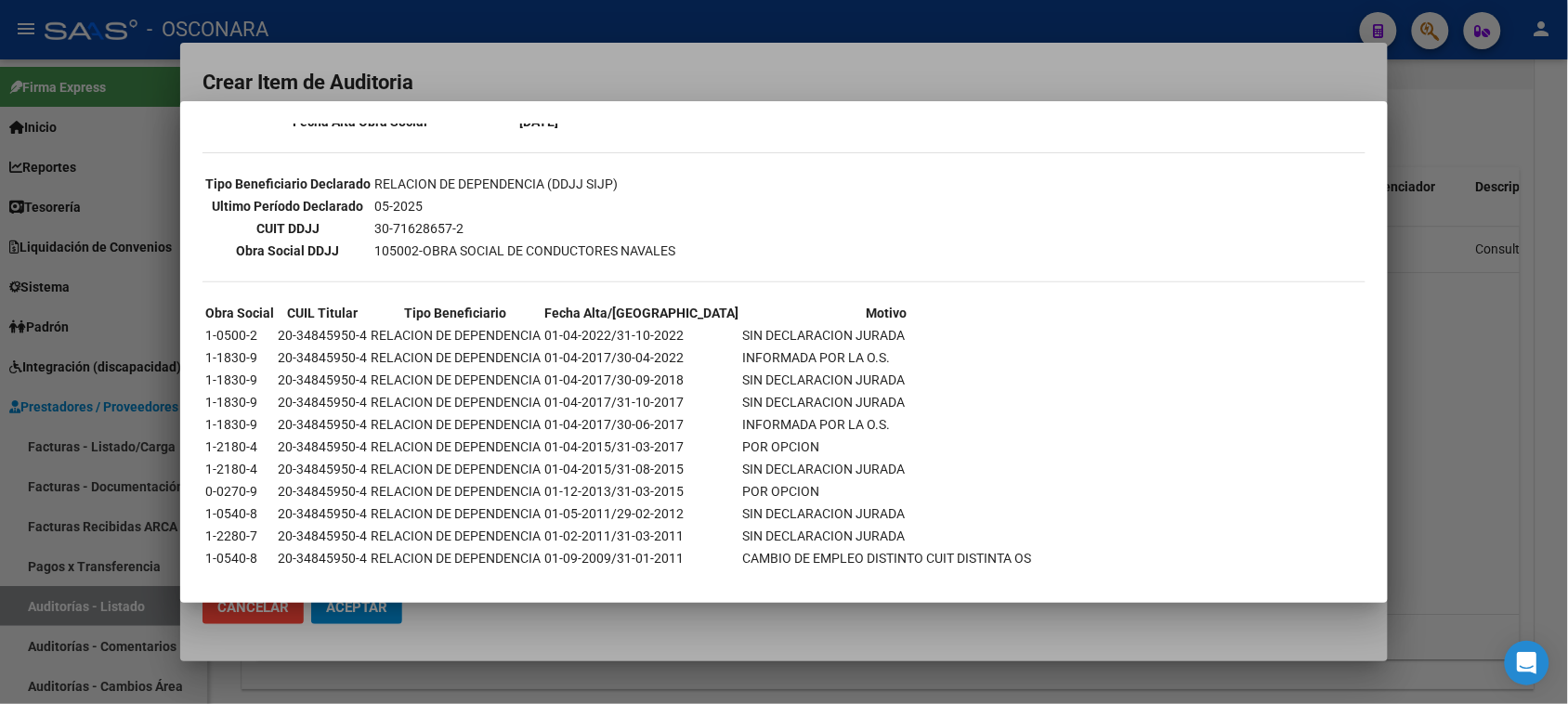
scroll to position [460, 0]
click at [1433, 494] on div at bounding box center [784, 352] width 1568 height 704
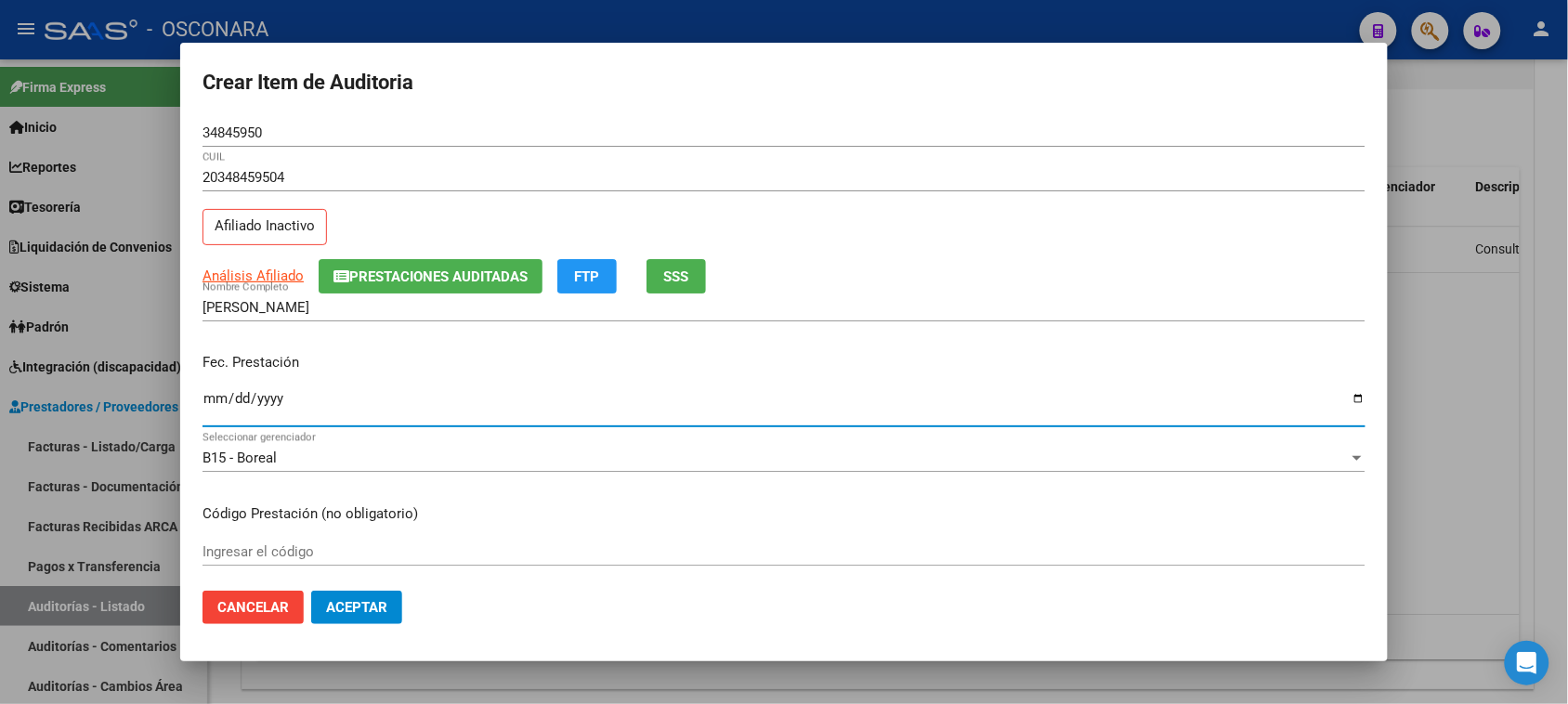
click at [215, 398] on input "Ingresar la fecha" at bounding box center [784, 406] width 1163 height 30
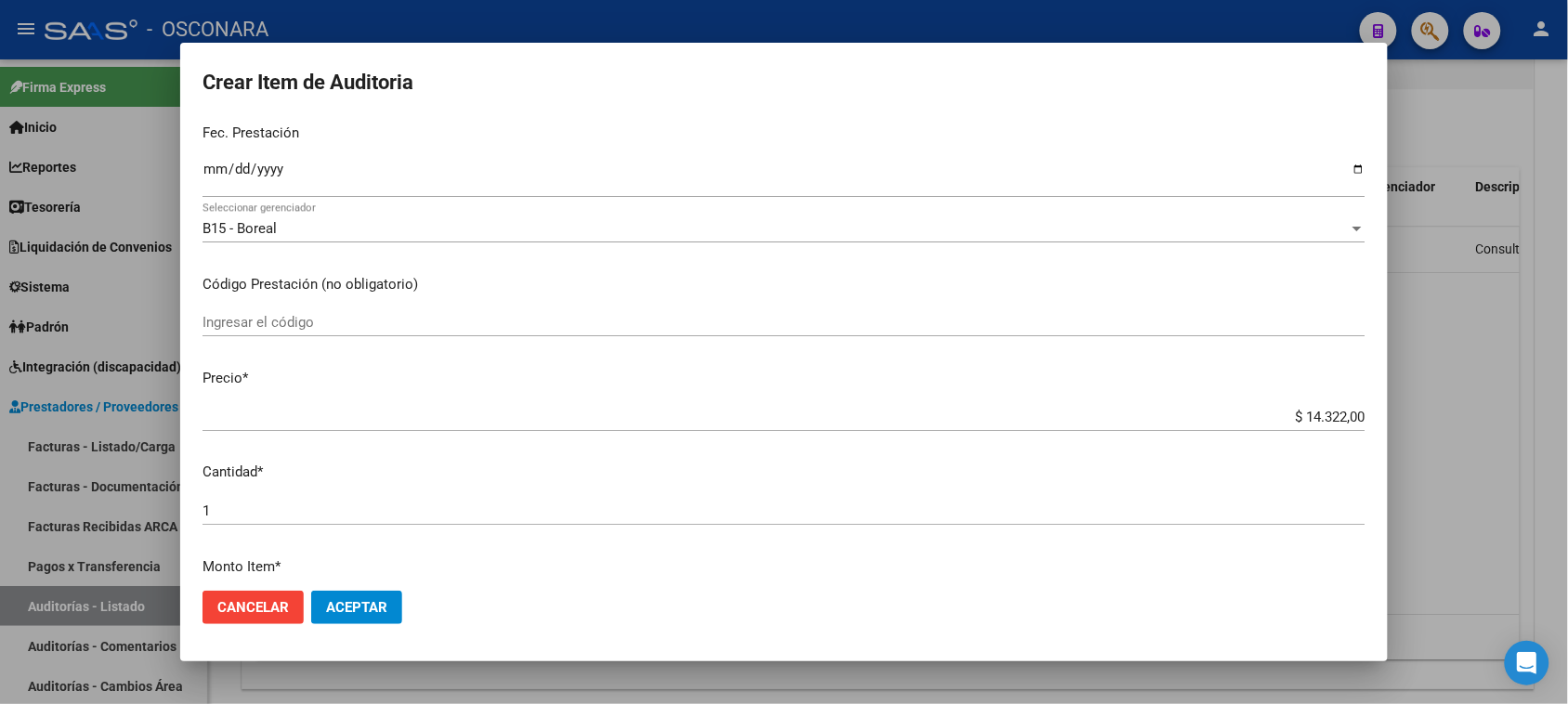
scroll to position [232, 0]
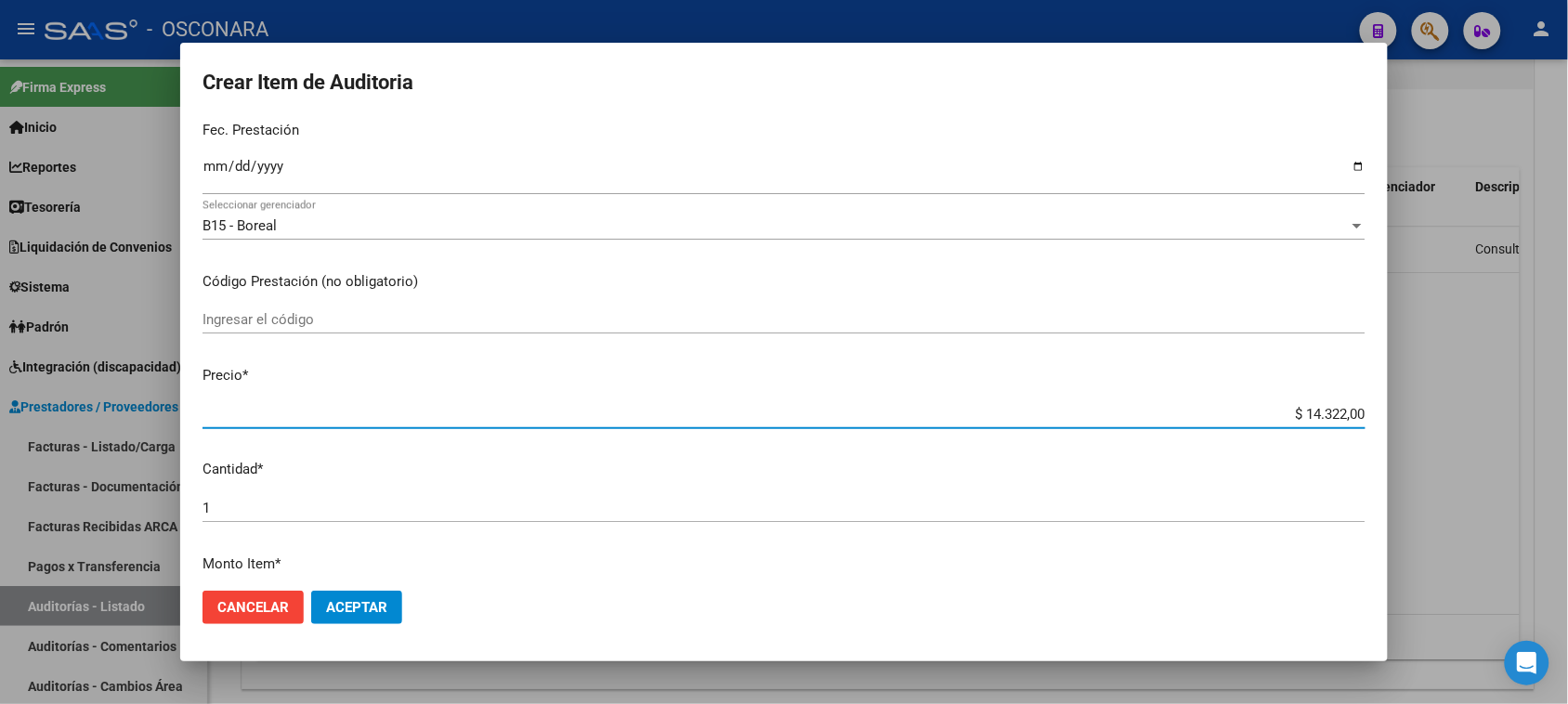
drag, startPoint x: 1329, startPoint y: 411, endPoint x: 1289, endPoint y: 412, distance: 40.0
click at [1289, 412] on input "$ 14.322,00" at bounding box center [784, 415] width 1163 height 17
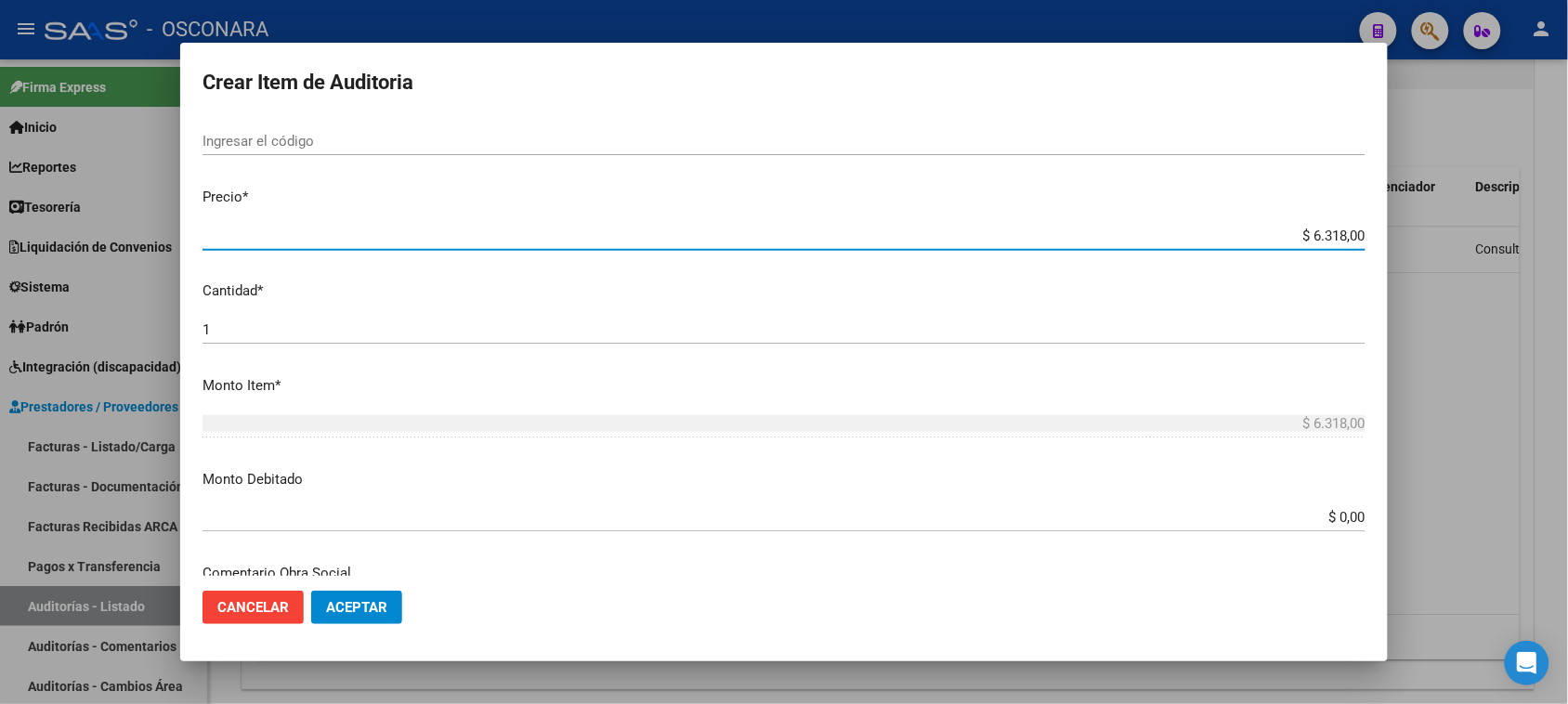
scroll to position [464, 0]
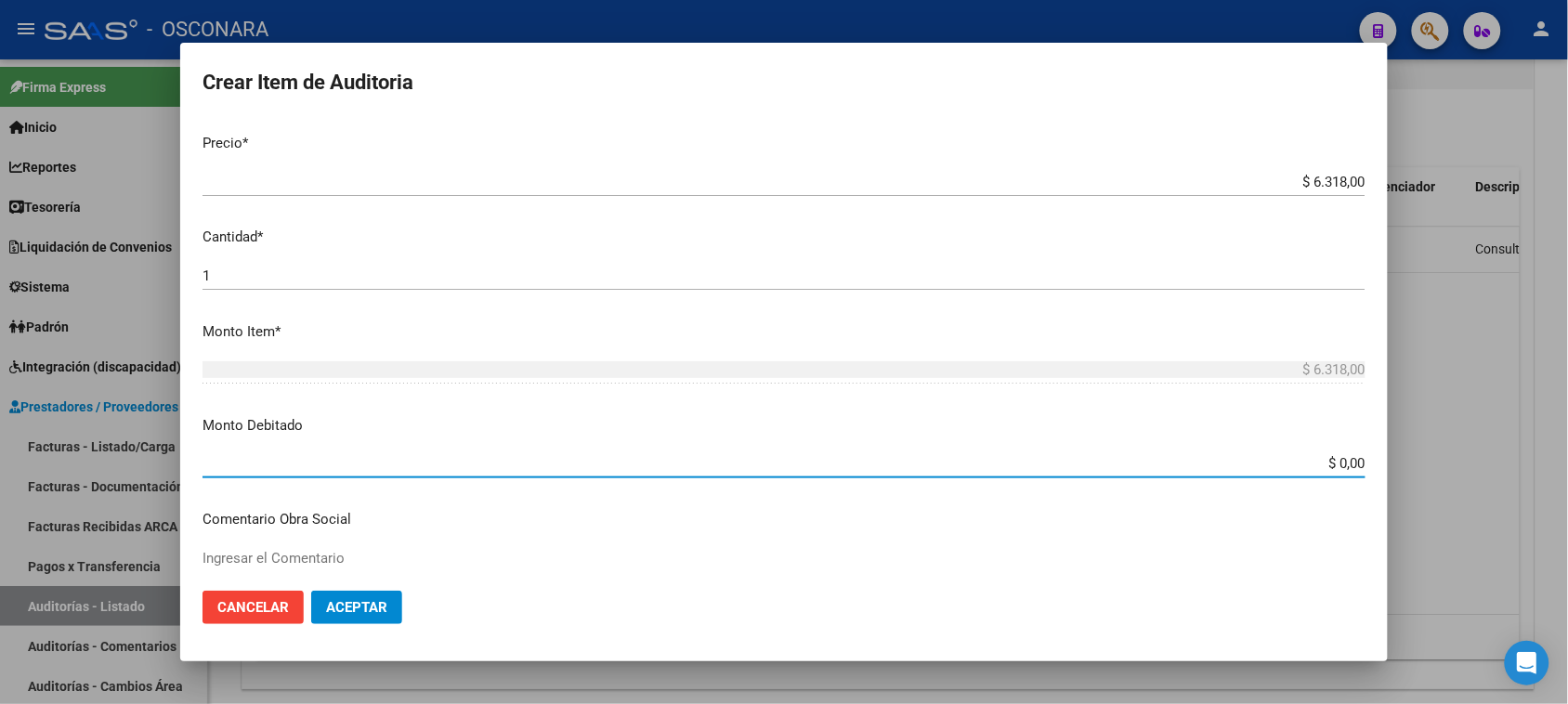
click at [1331, 462] on input "$ 0,00" at bounding box center [784, 463] width 1163 height 17
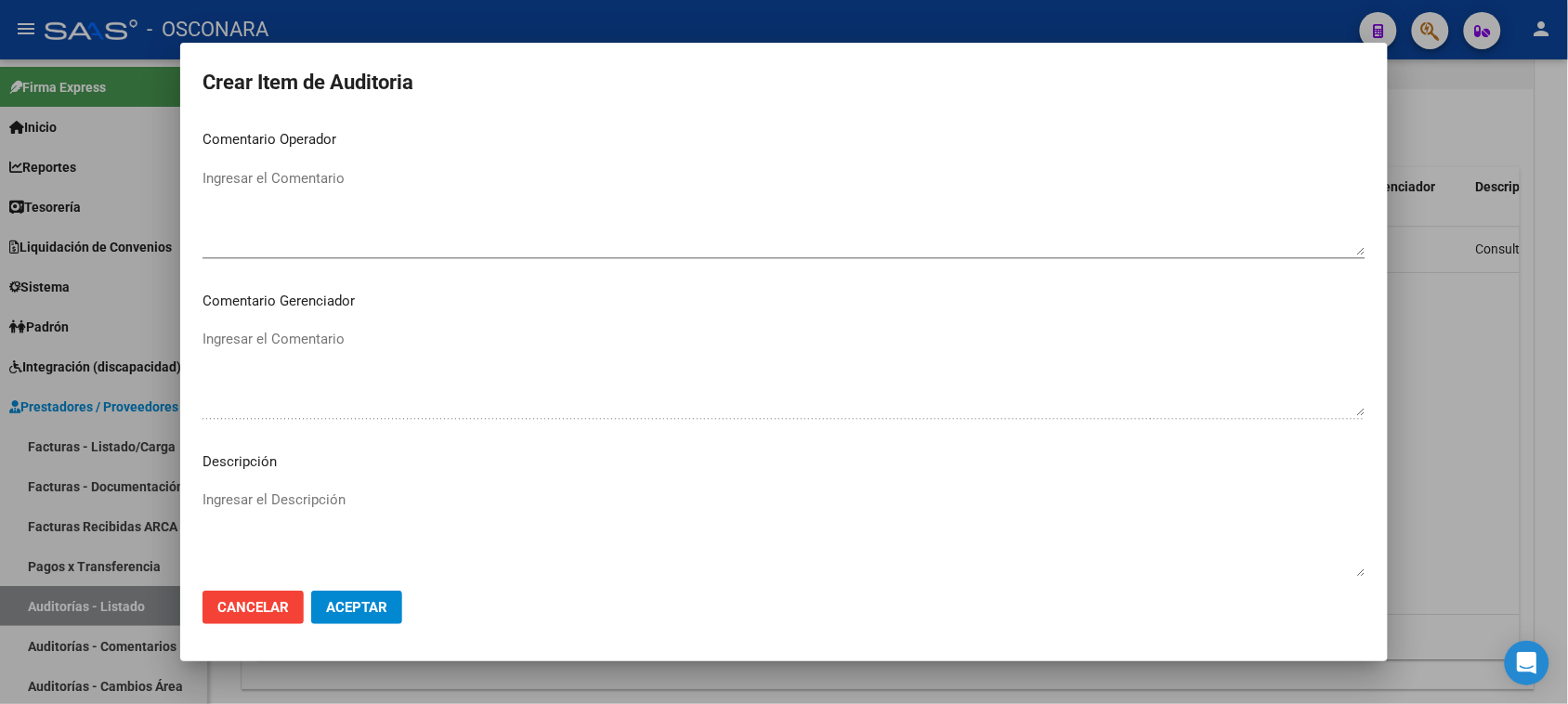
scroll to position [1045, 0]
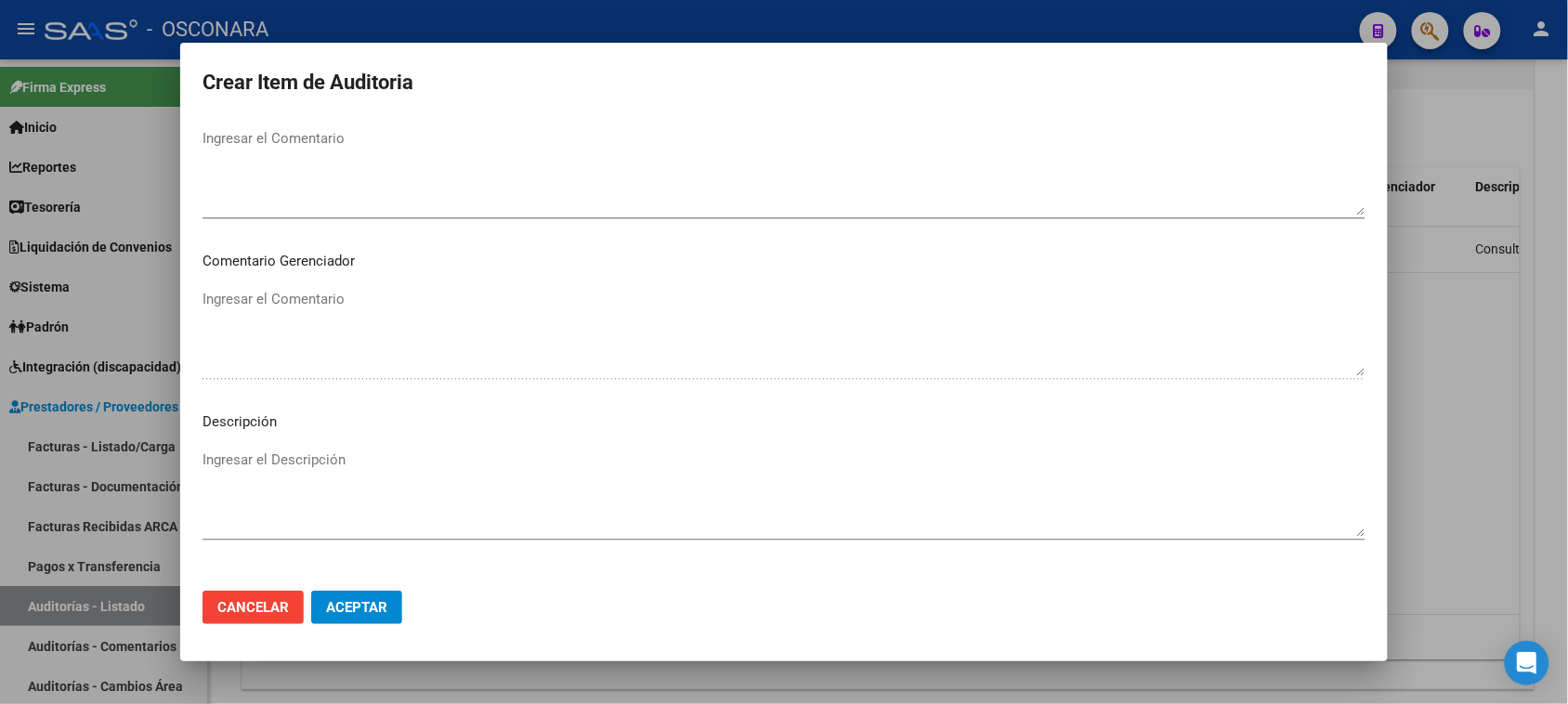
click at [377, 458] on textarea "Ingresar el Descripción" at bounding box center [784, 492] width 1163 height 87
drag, startPoint x: 258, startPoint y: 442, endPoint x: 251, endPoint y: 460, distance: 19.3
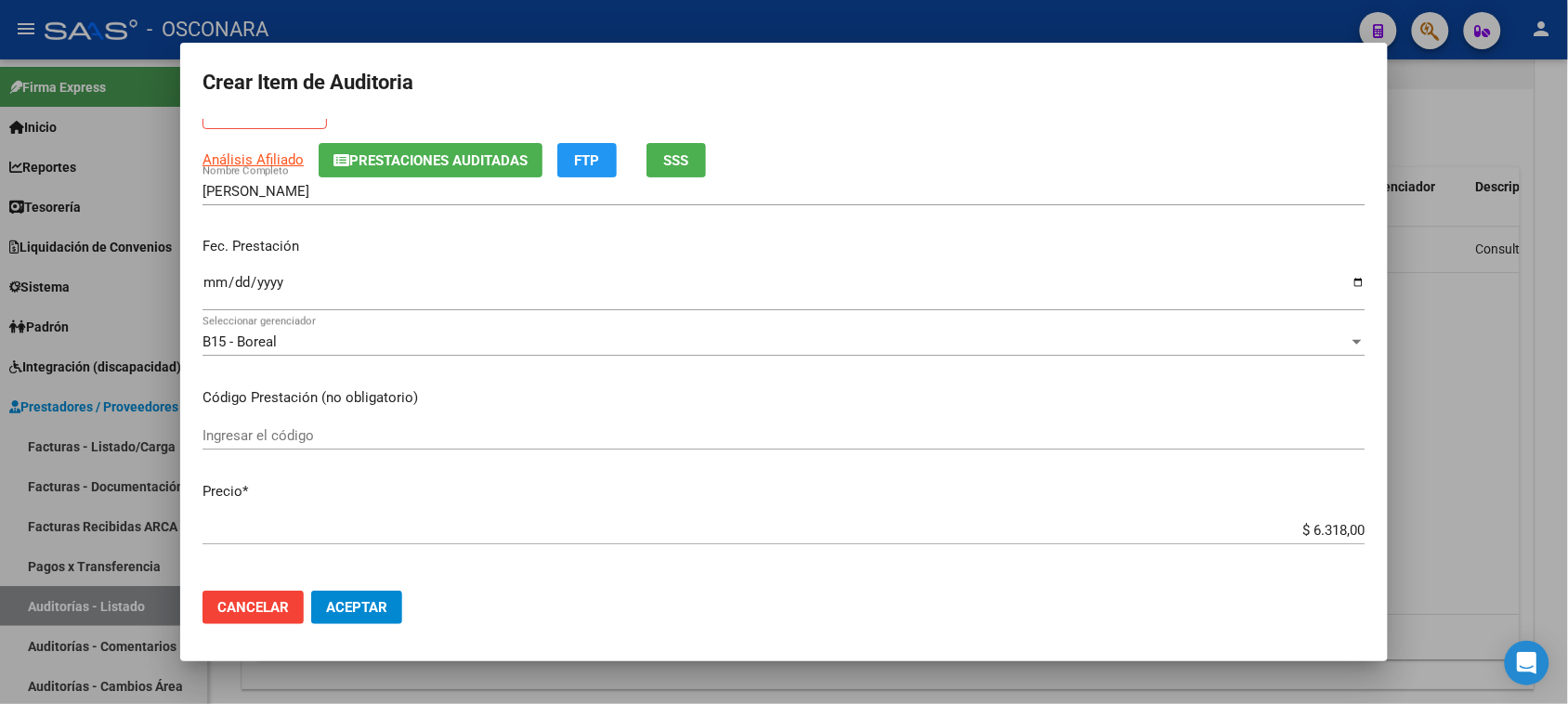
scroll to position [0, 0]
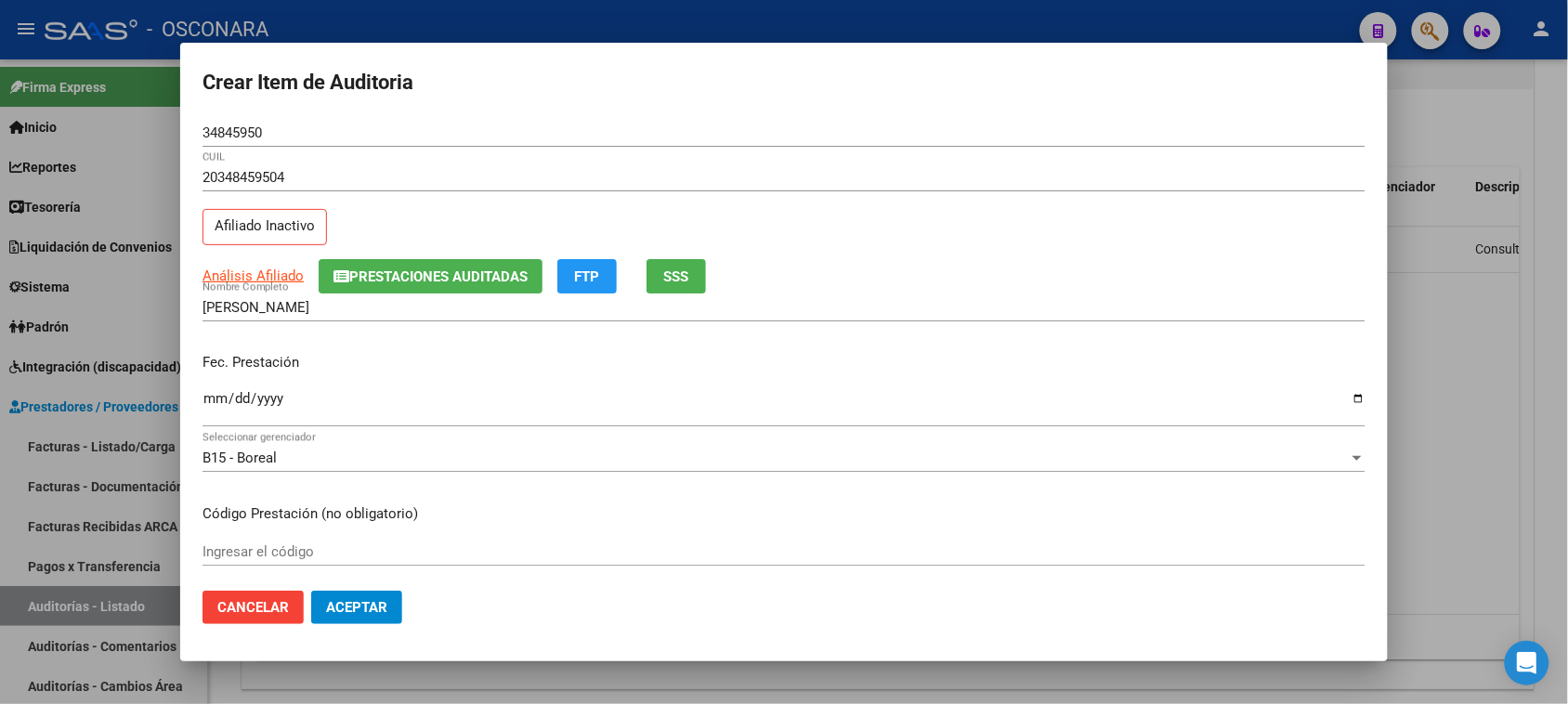
drag, startPoint x: 286, startPoint y: 120, endPoint x: 188, endPoint y: 133, distance: 98.9
click at [188, 133] on mat-dialog-content "34845950 Nro Documento 20348459504 CUIL Afiliado Inactivo Análisis Afiliado Pre…" at bounding box center [784, 347] width 1208 height 458
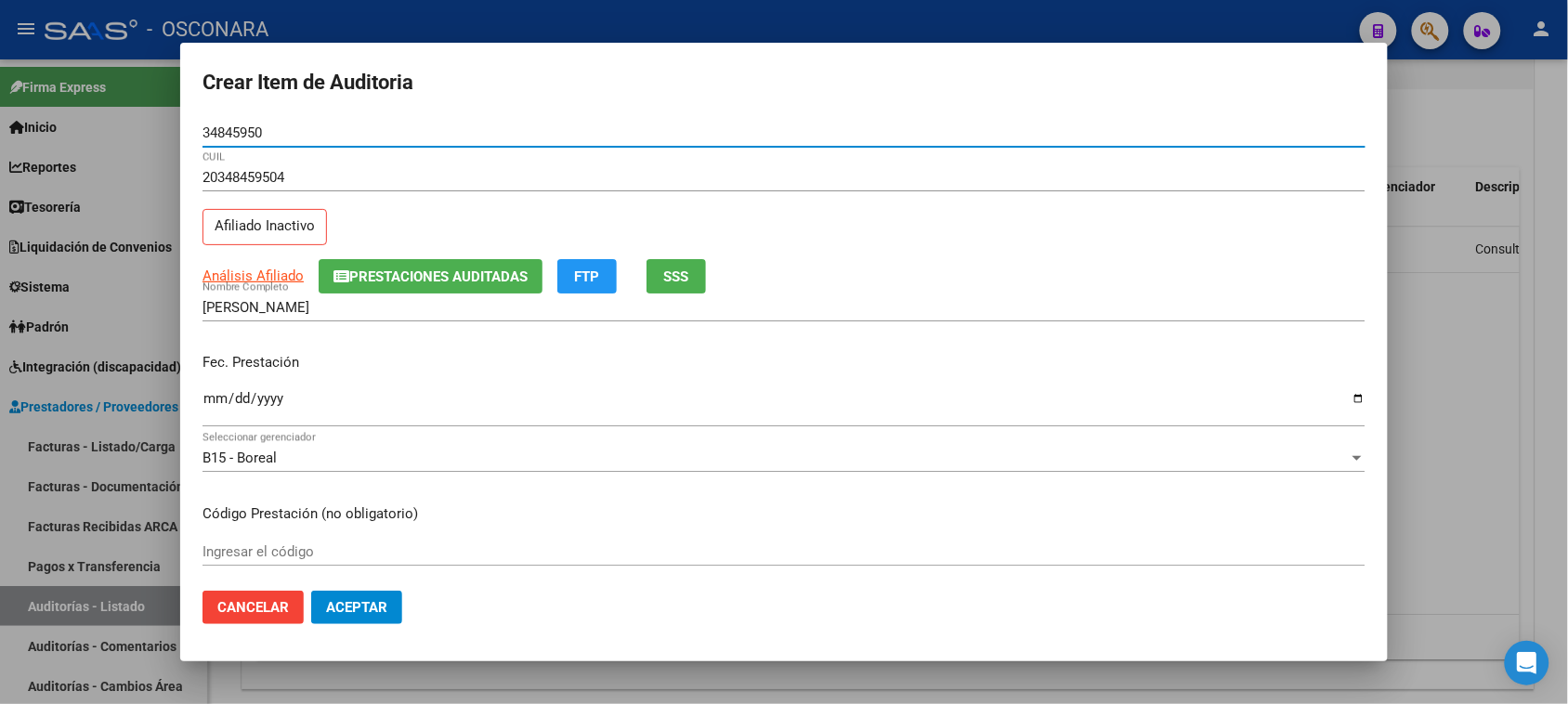
drag, startPoint x: 274, startPoint y: 132, endPoint x: 202, endPoint y: 128, distance: 72.1
click at [203, 128] on input "34845950" at bounding box center [784, 133] width 1163 height 17
click at [362, 304] on input "FLORES PABLO LEONEL" at bounding box center [784, 307] width 1163 height 17
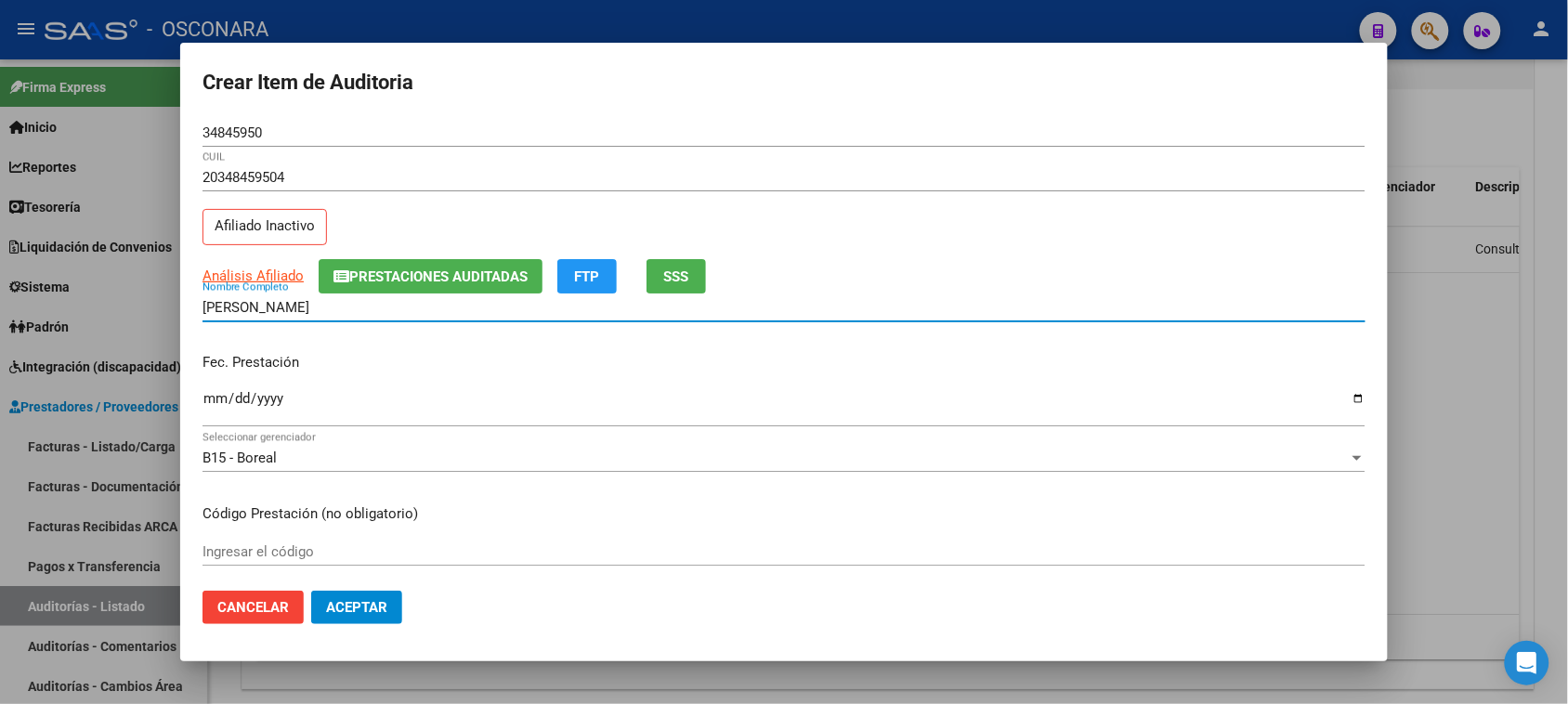
drag, startPoint x: 350, startPoint y: 304, endPoint x: 177, endPoint y: 308, distance: 173.0
click at [177, 308] on div "Crear Item de Auditoria 34845950 Nro Documento 20348459504 CUIL Afiliado Inacti…" at bounding box center [784, 352] width 1568 height 704
click at [372, 606] on span "Aceptar" at bounding box center [357, 608] width 62 height 17
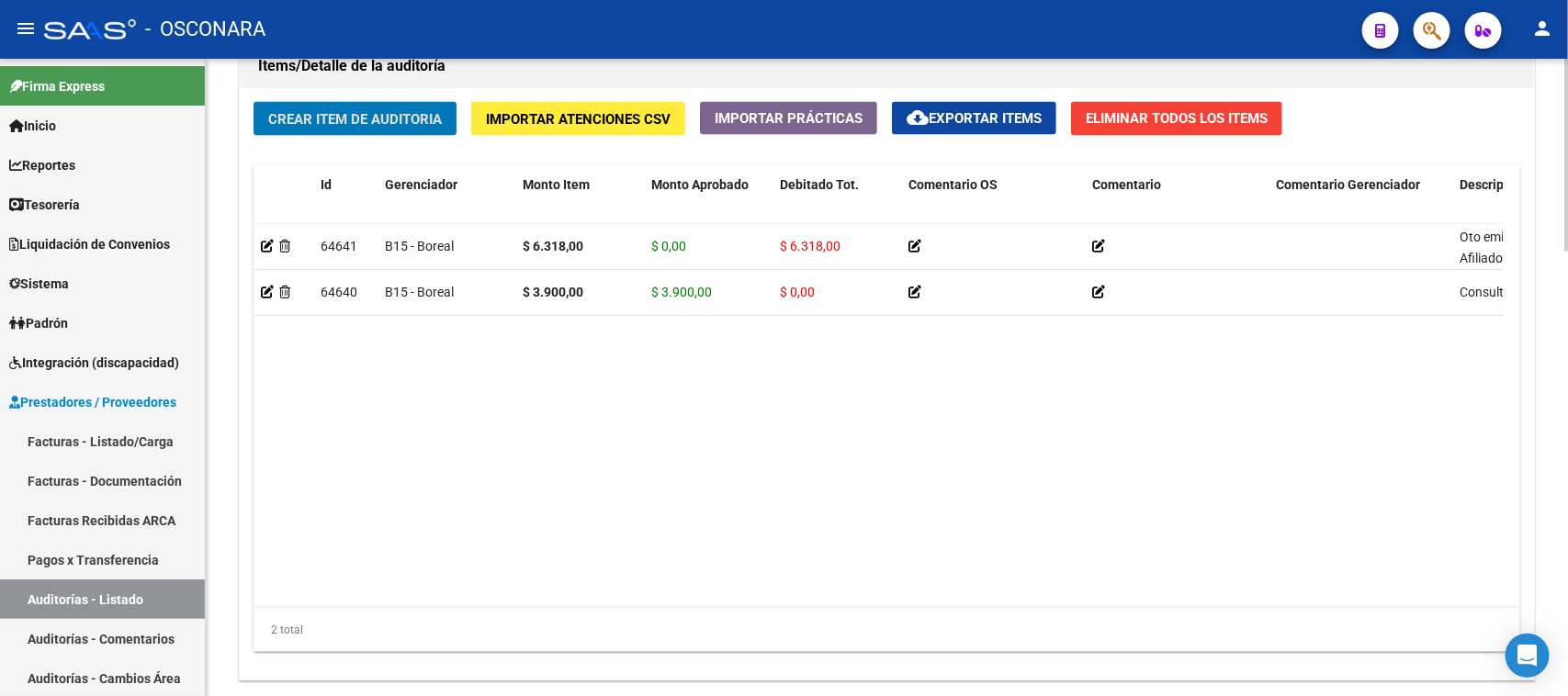
click at [336, 105] on button "Crear Item de Auditoria" at bounding box center [356, 118] width 203 height 34
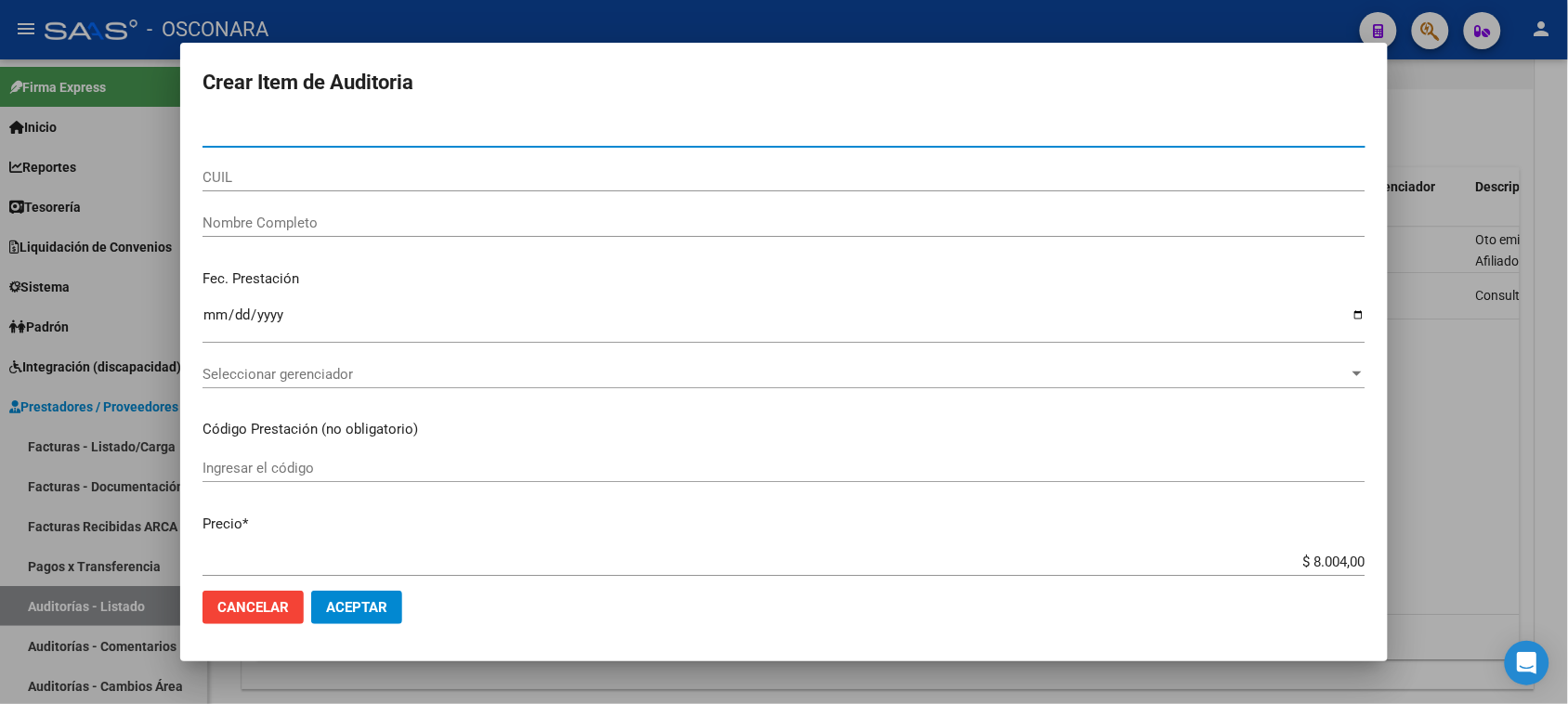
paste input "34845950"
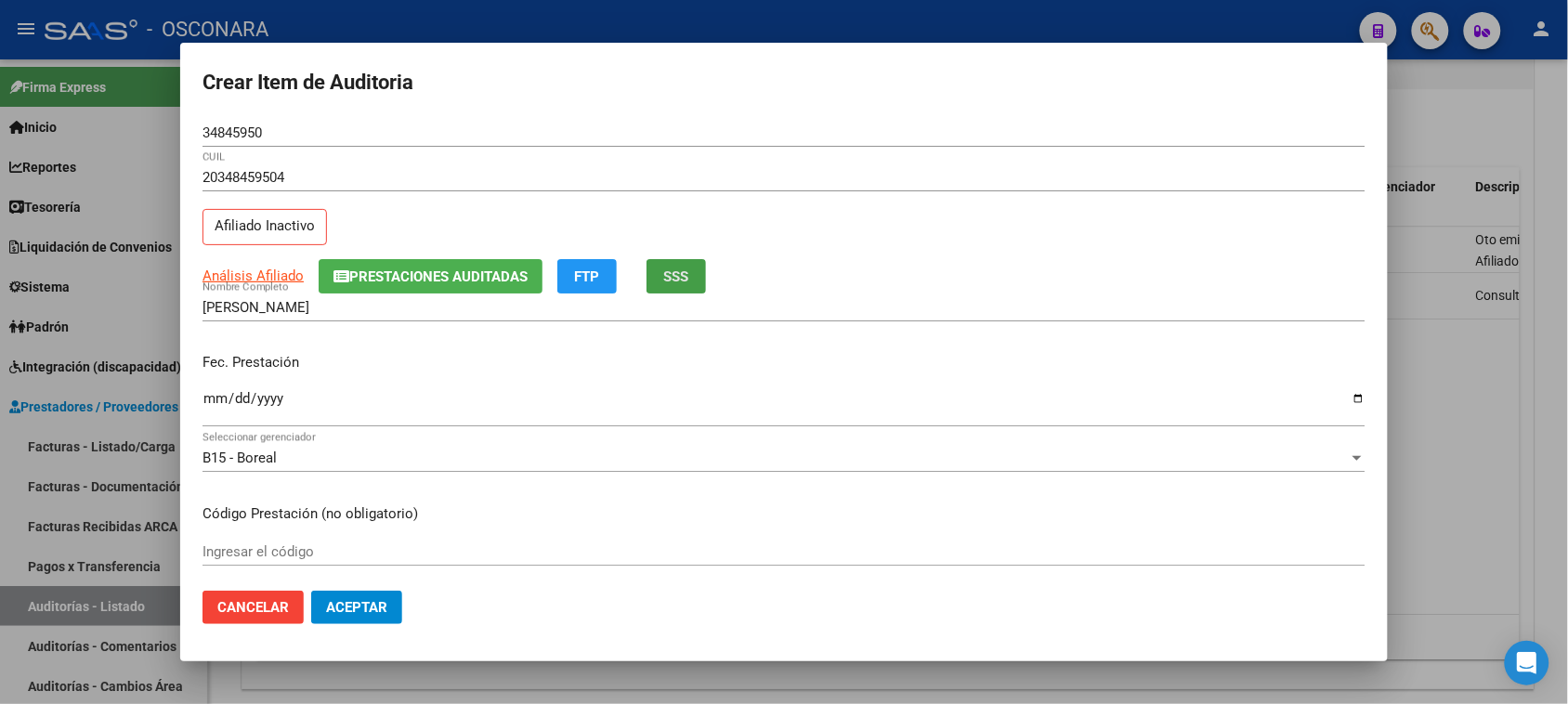
click at [685, 264] on button "SSS" at bounding box center [676, 275] width 60 height 35
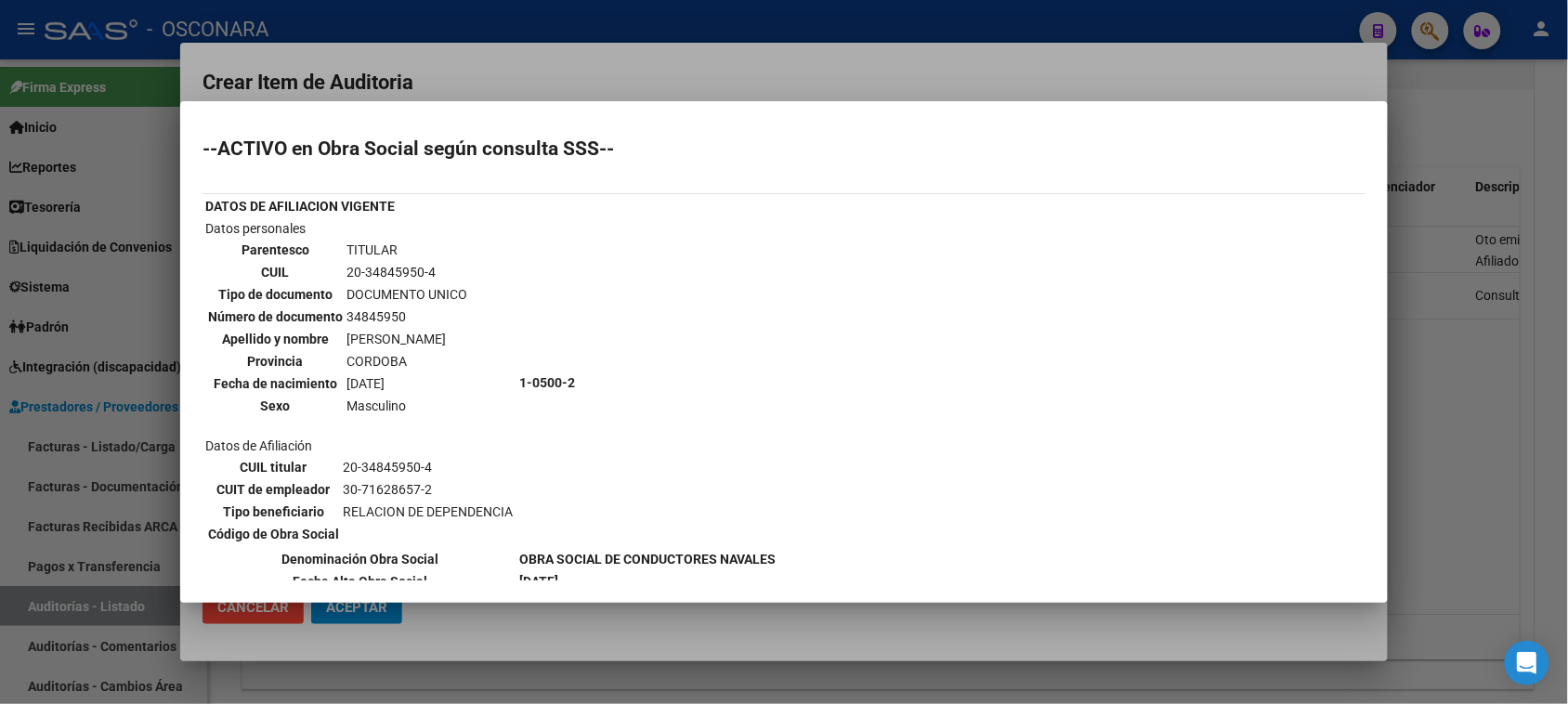
click at [1481, 462] on div at bounding box center [784, 352] width 1568 height 704
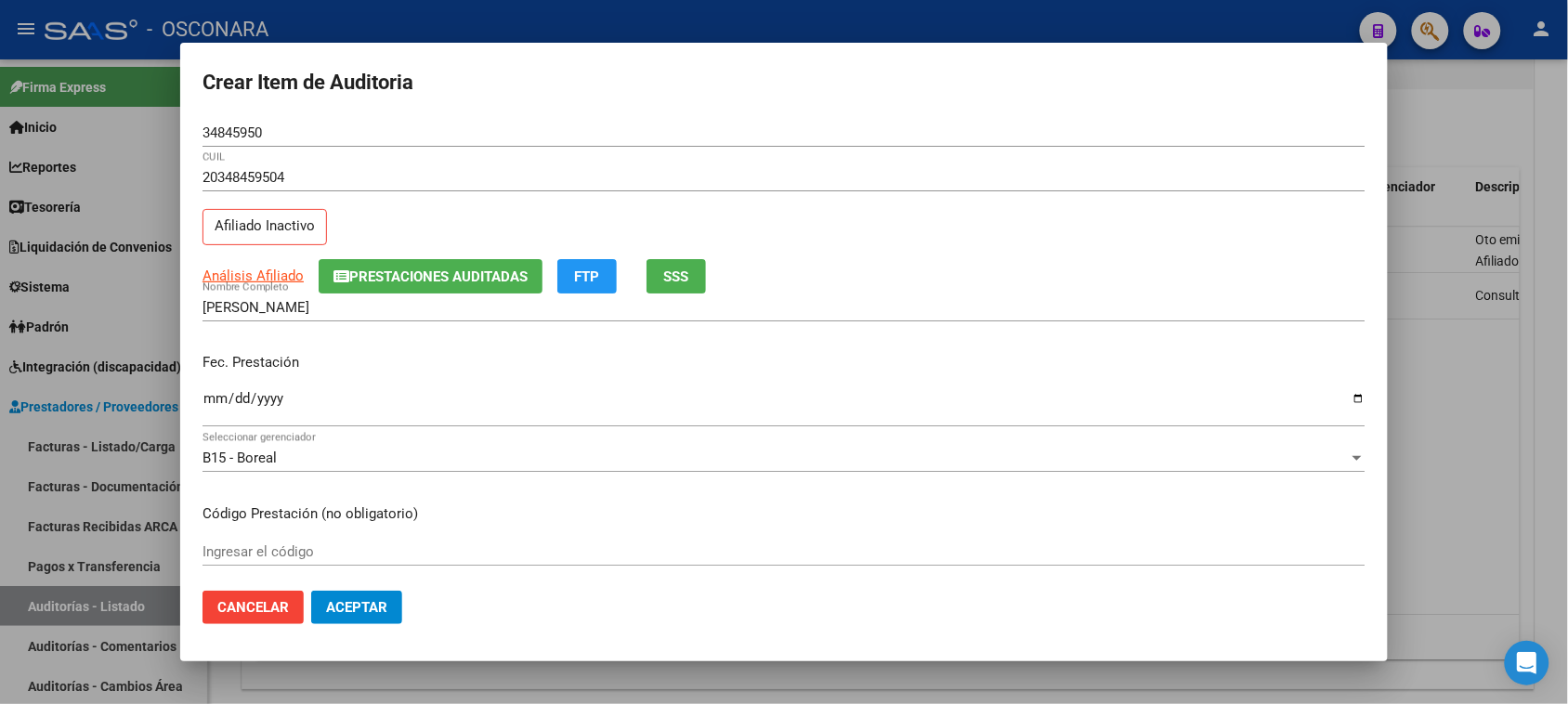
click at [1498, 450] on div at bounding box center [784, 352] width 1568 height 704
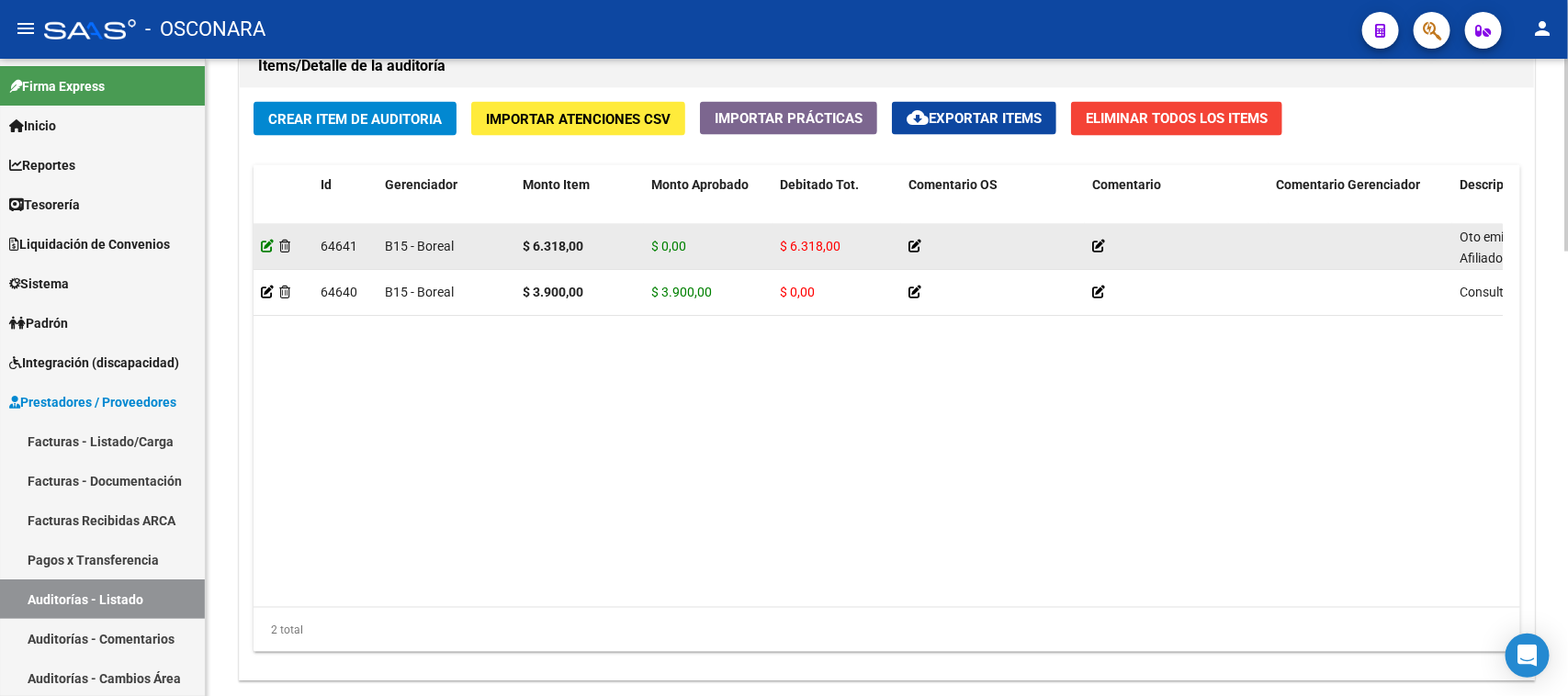
click at [262, 244] on icon at bounding box center [267, 246] width 13 height 13
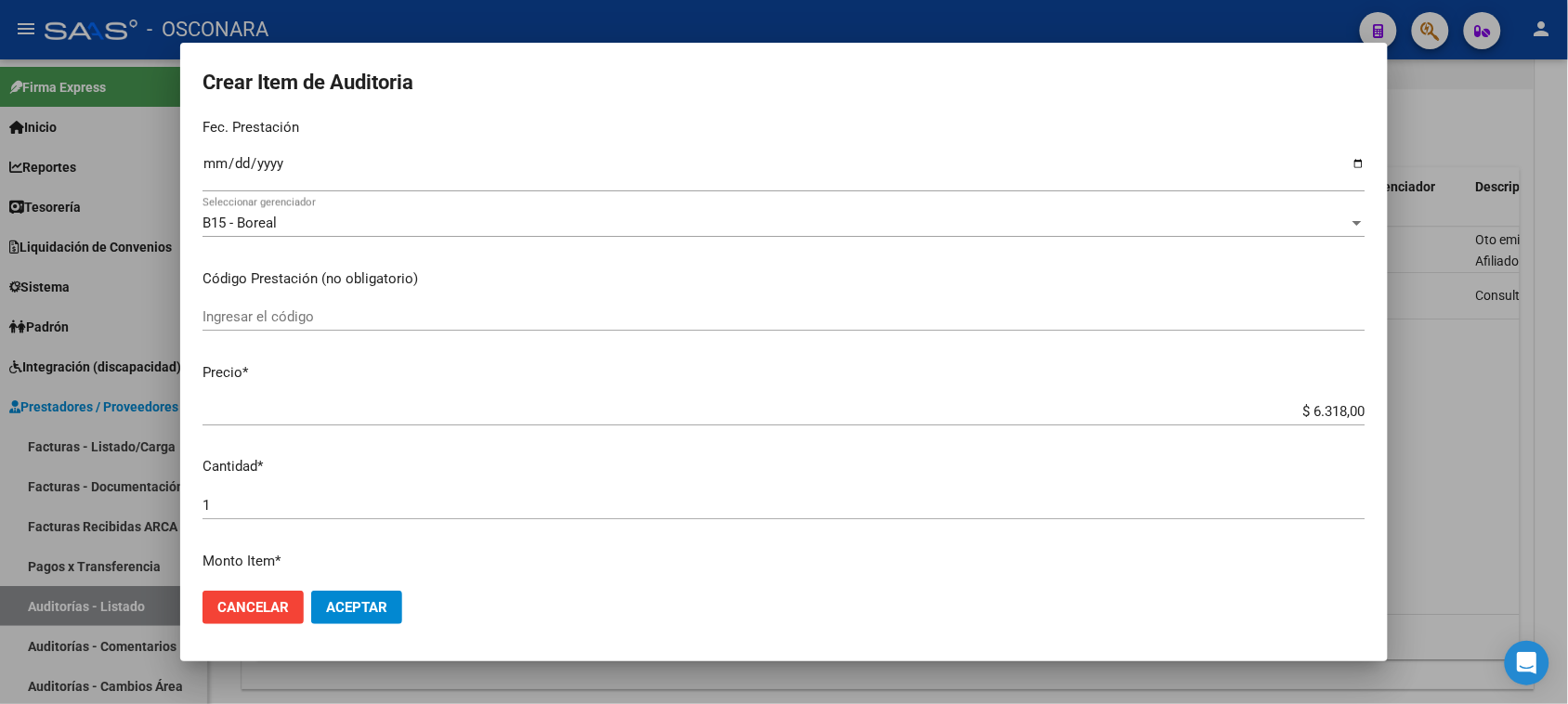
scroll to position [232, 0]
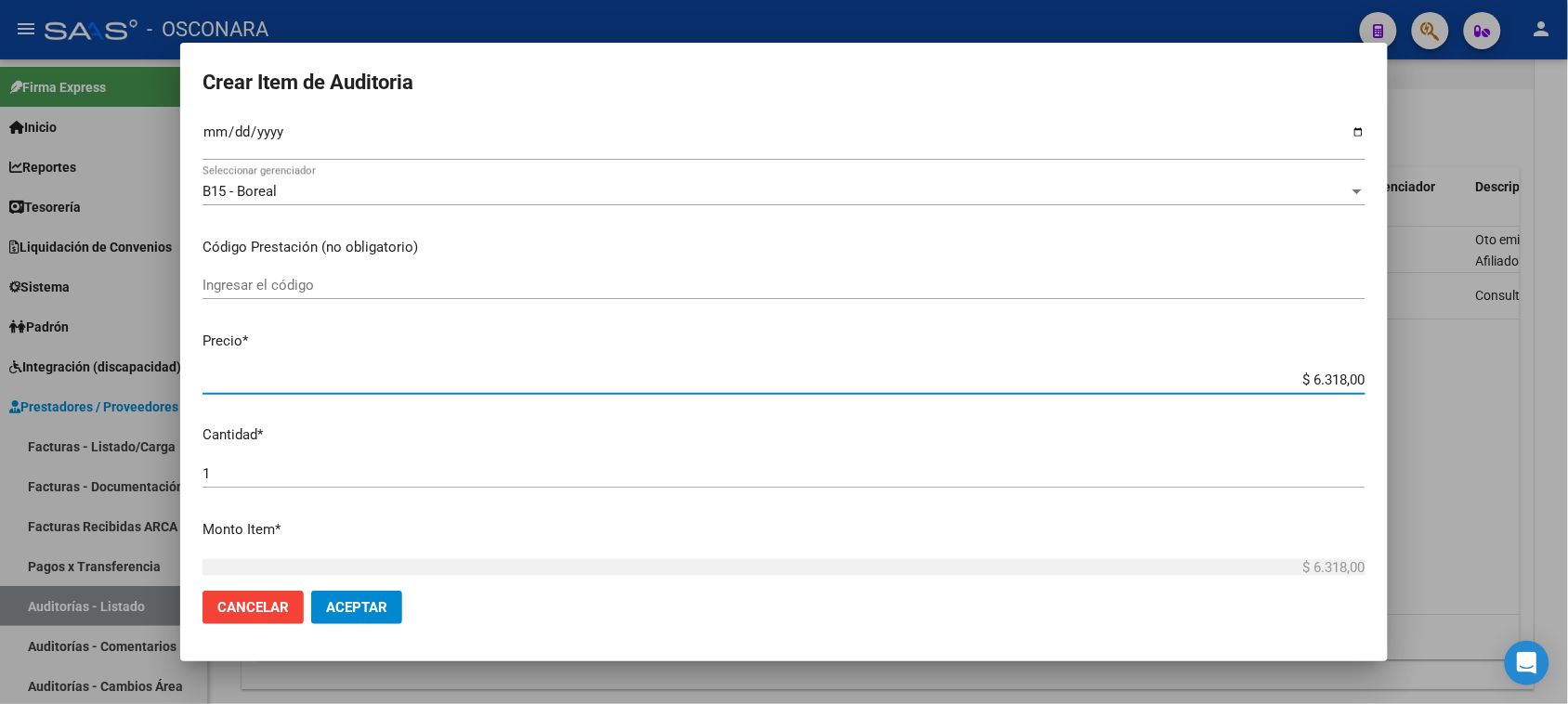
drag, startPoint x: 1331, startPoint y: 377, endPoint x: 1293, endPoint y: 372, distance: 38.3
click at [1293, 372] on input "$ 6.318,00" at bounding box center [784, 380] width 1163 height 17
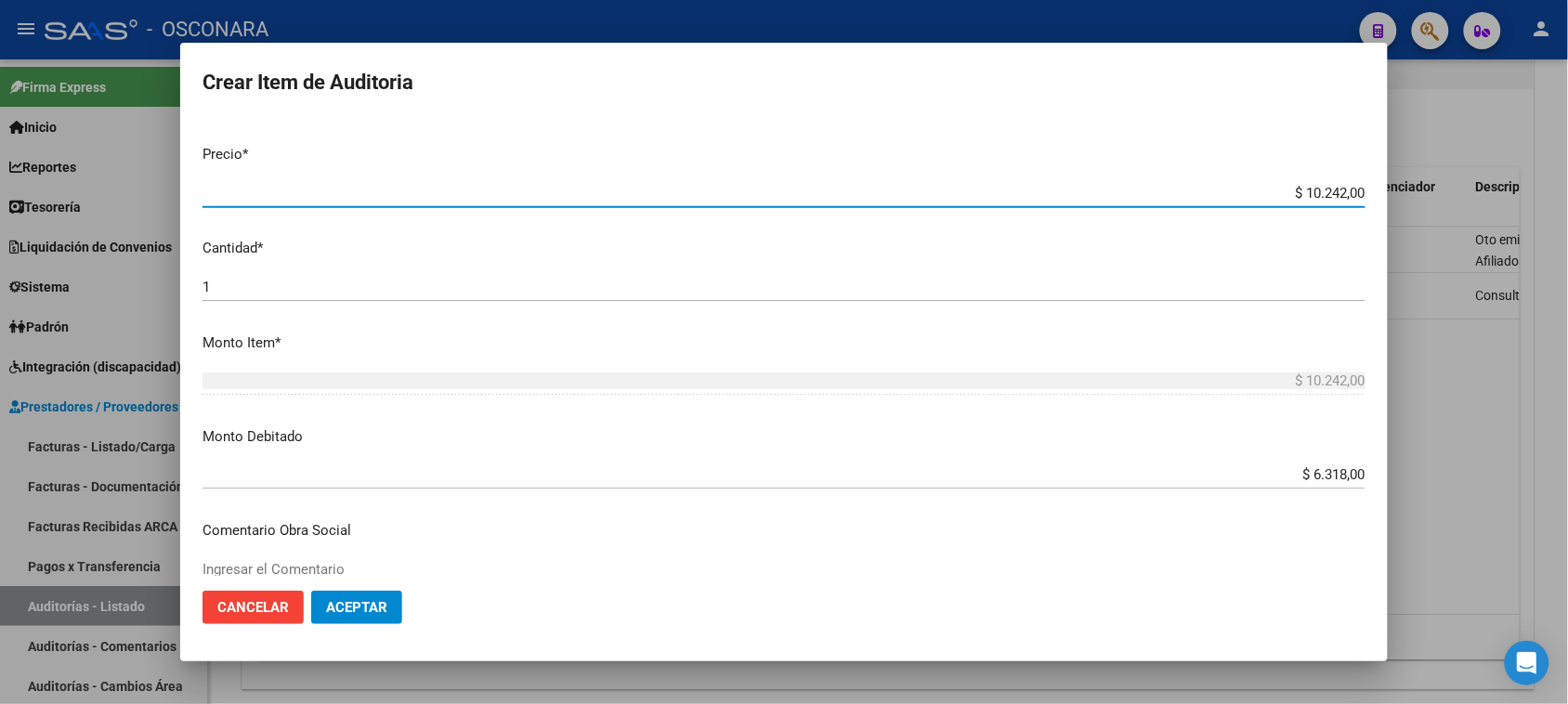
scroll to position [464, 0]
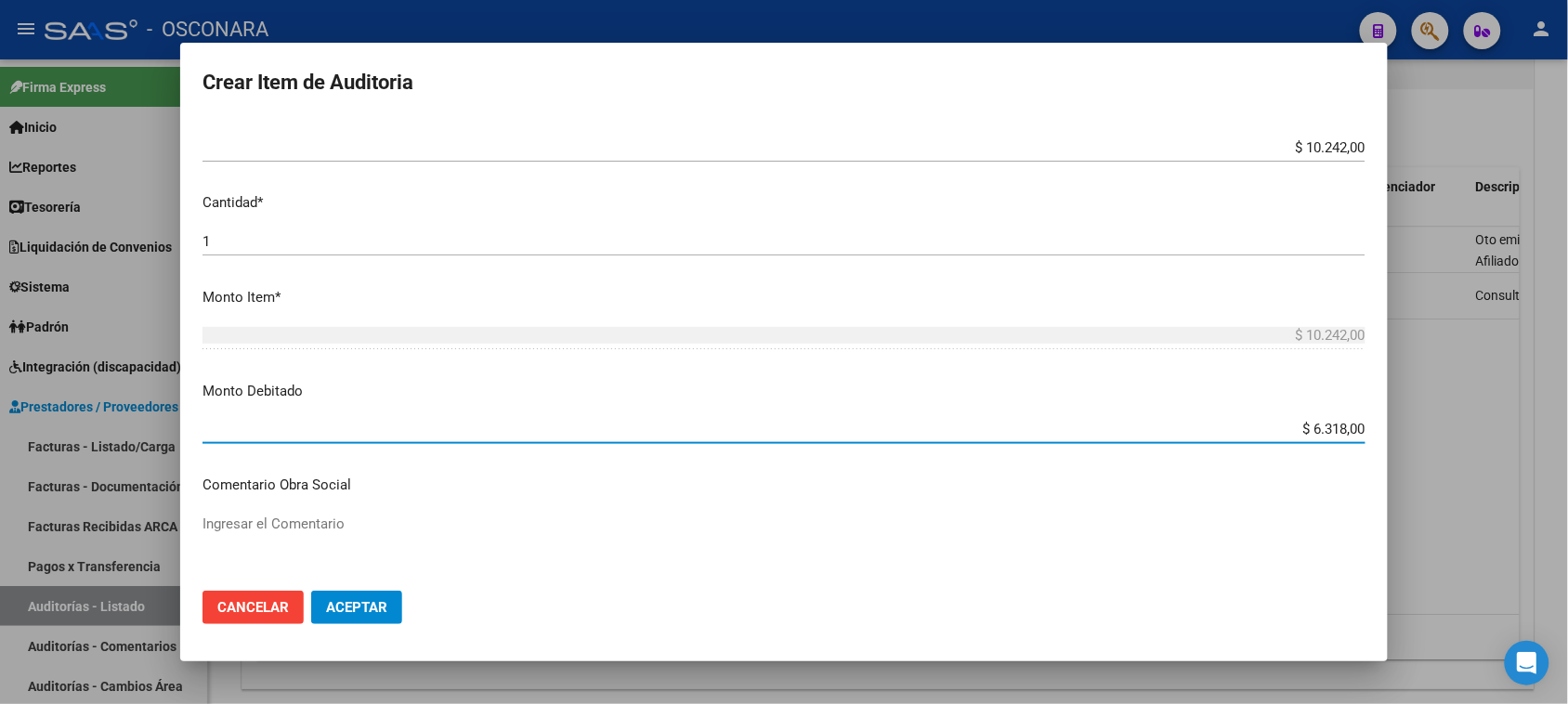
drag, startPoint x: 1329, startPoint y: 429, endPoint x: 1251, endPoint y: 431, distance: 78.0
click at [1298, 425] on input "$ 6.318,00" at bounding box center [784, 429] width 1163 height 17
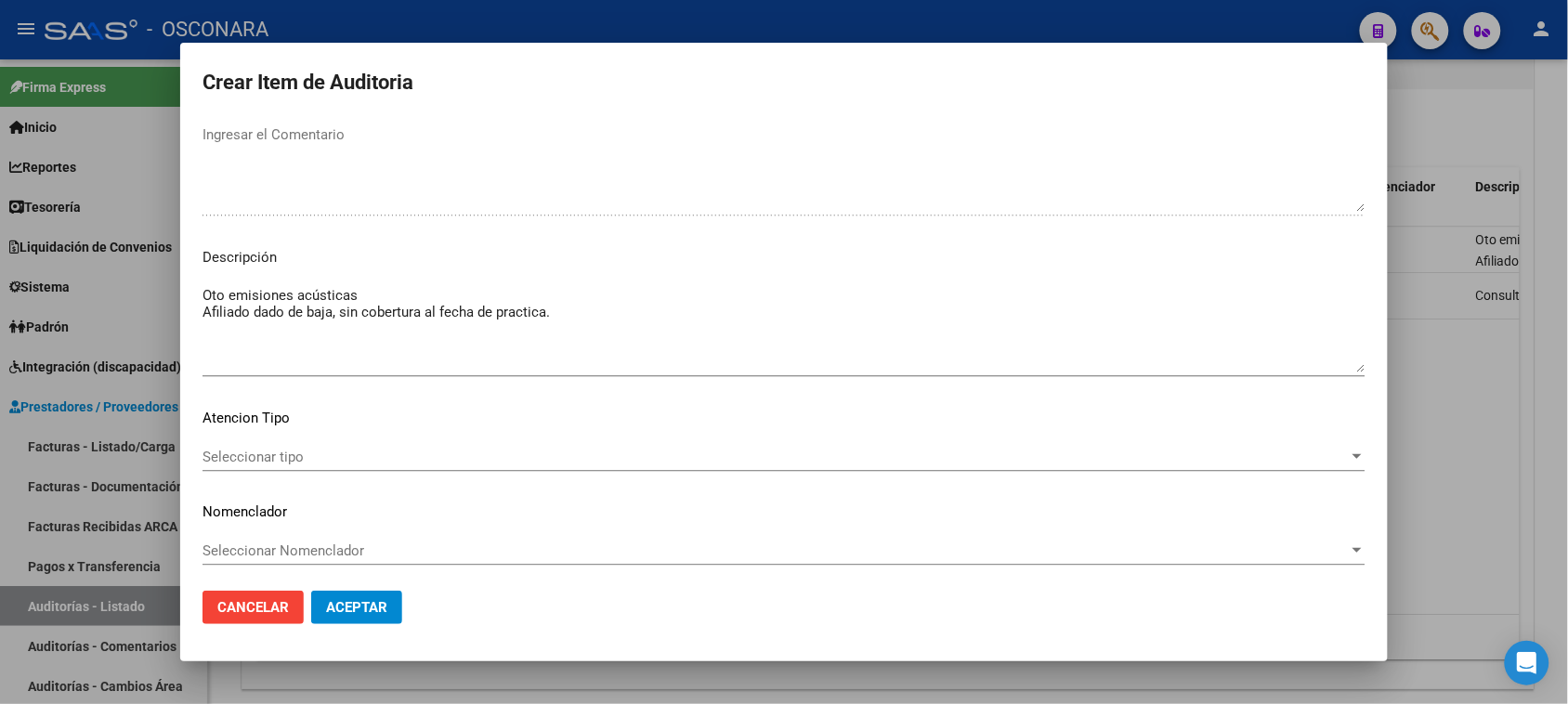
scroll to position [1179, 0]
click at [360, 286] on textarea "Oto emisiones acústicas Afiliado dado de baja, sin cobertura al fecha de practi…" at bounding box center [784, 323] width 1163 height 87
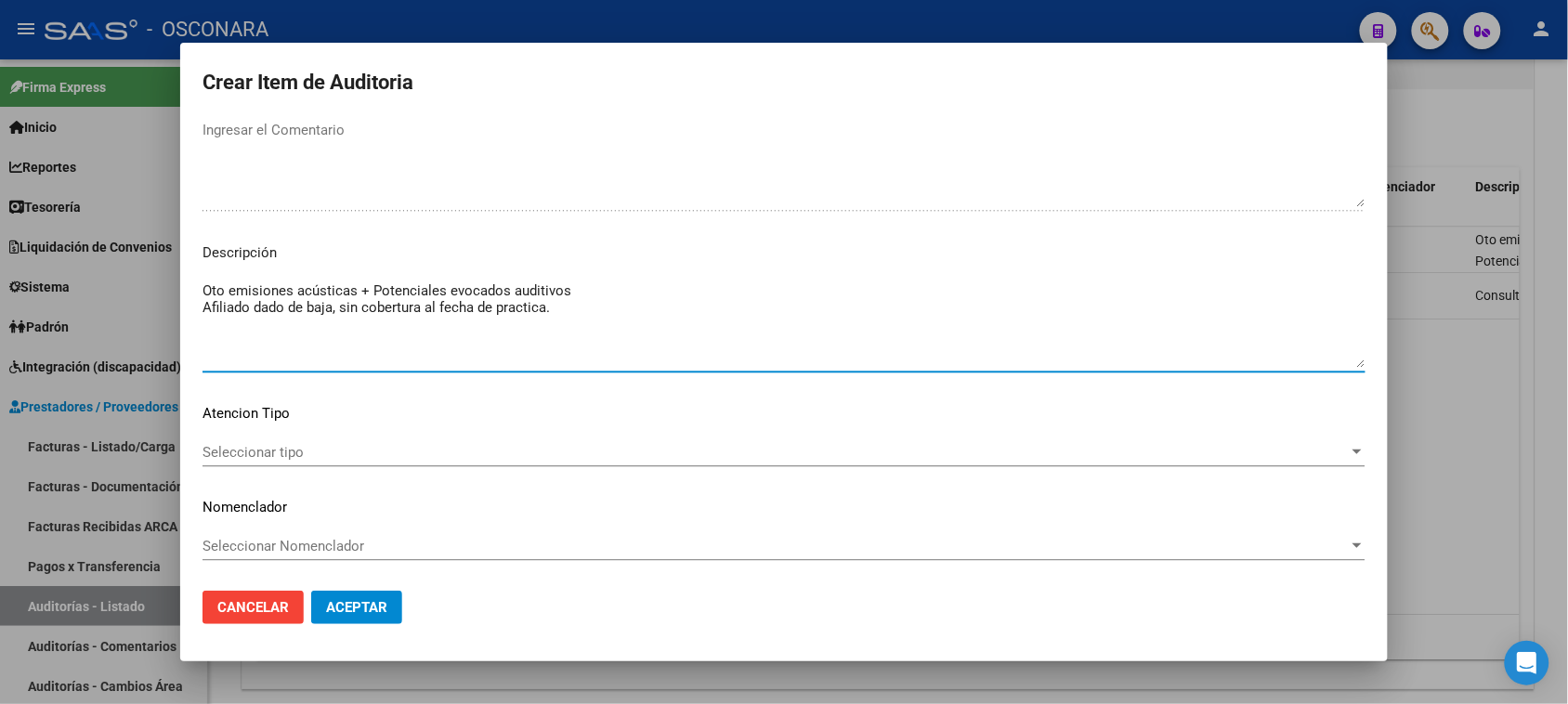
click at [381, 599] on span "Aceptar" at bounding box center [357, 608] width 62 height 17
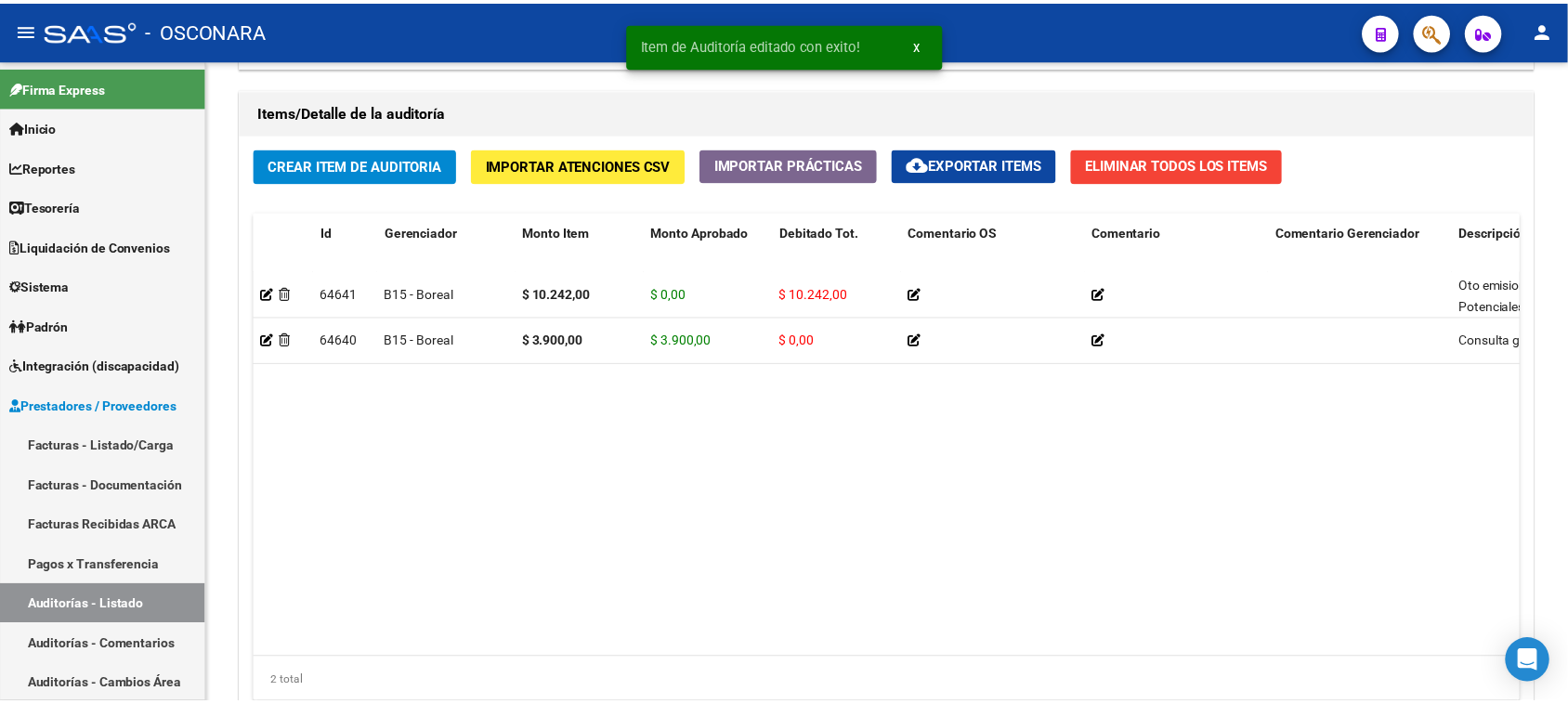
scroll to position [1393, 0]
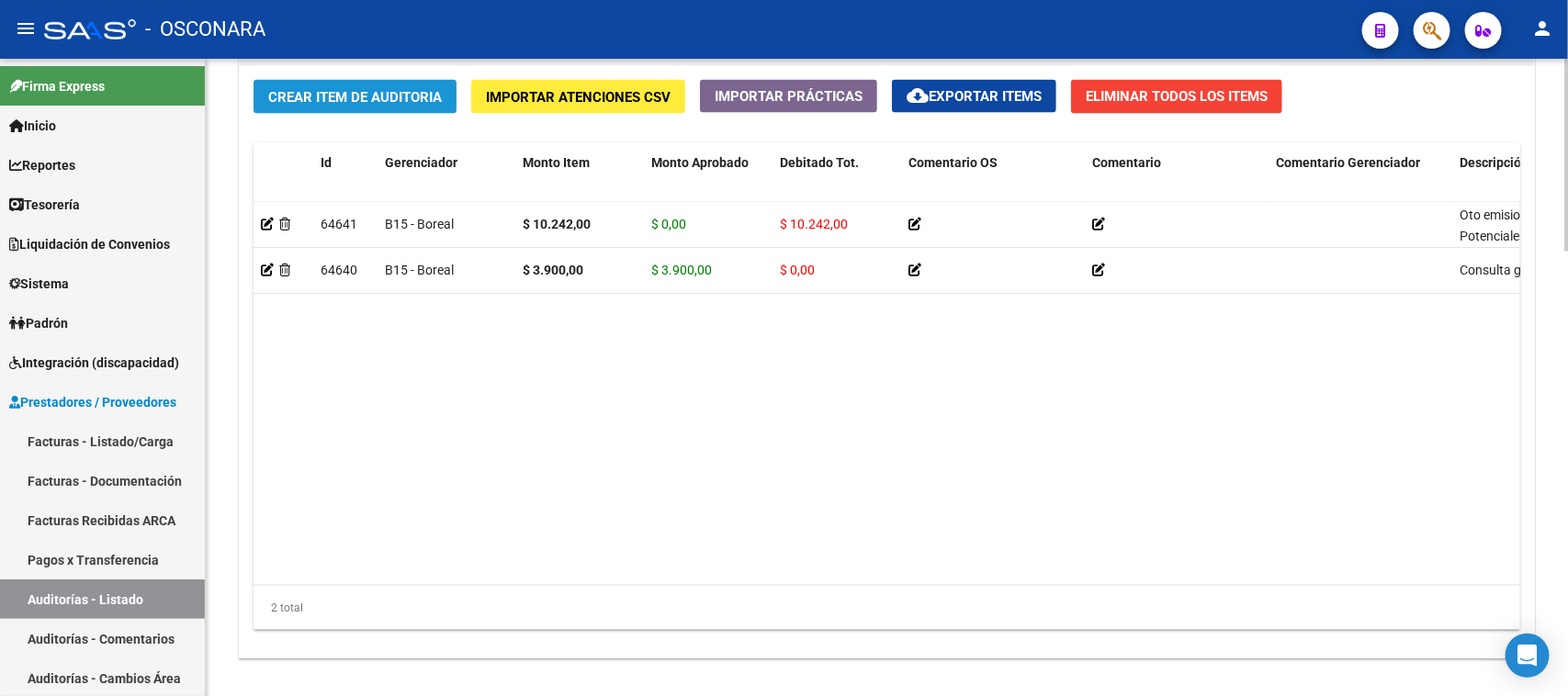
click at [392, 90] on span "Crear Item de Auditoria" at bounding box center [355, 97] width 174 height 17
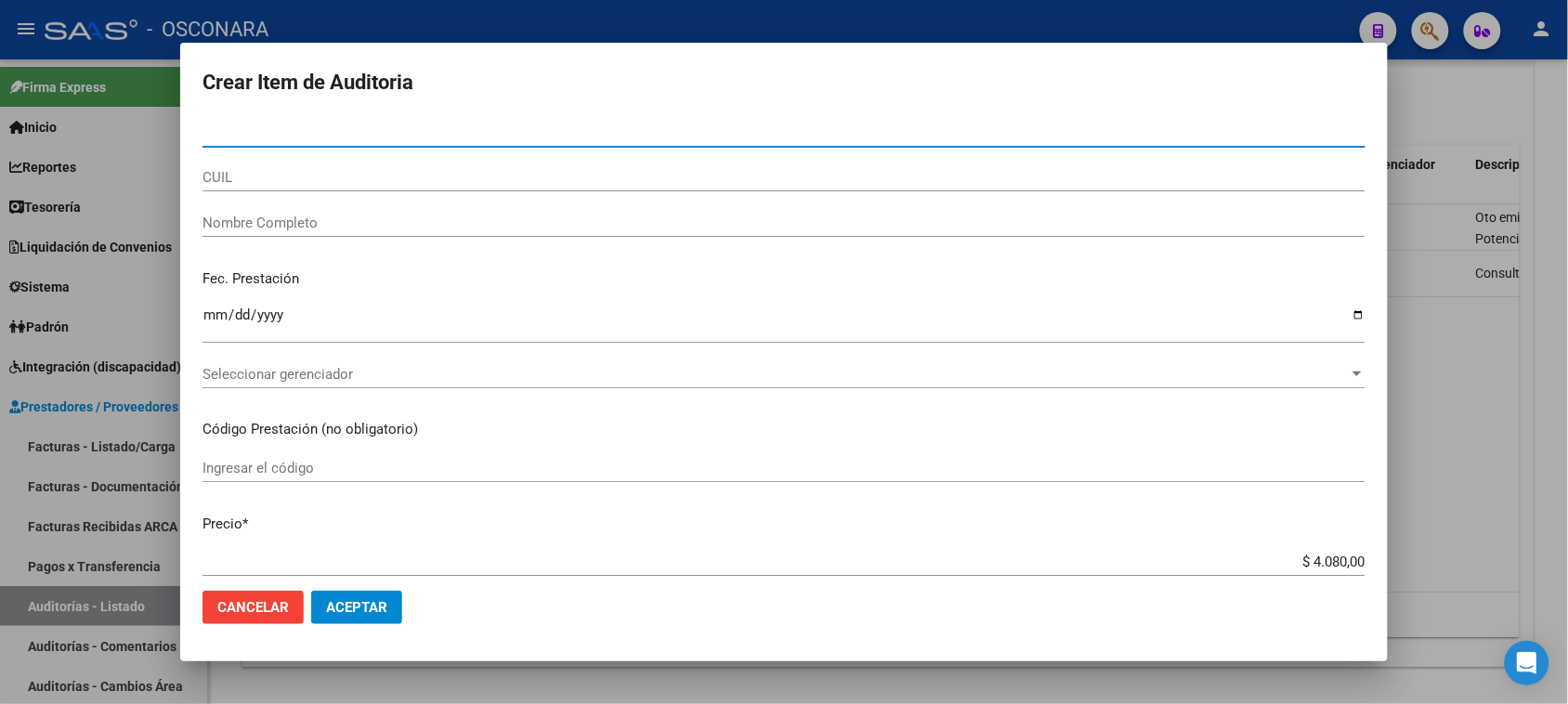
paste input "48125405"
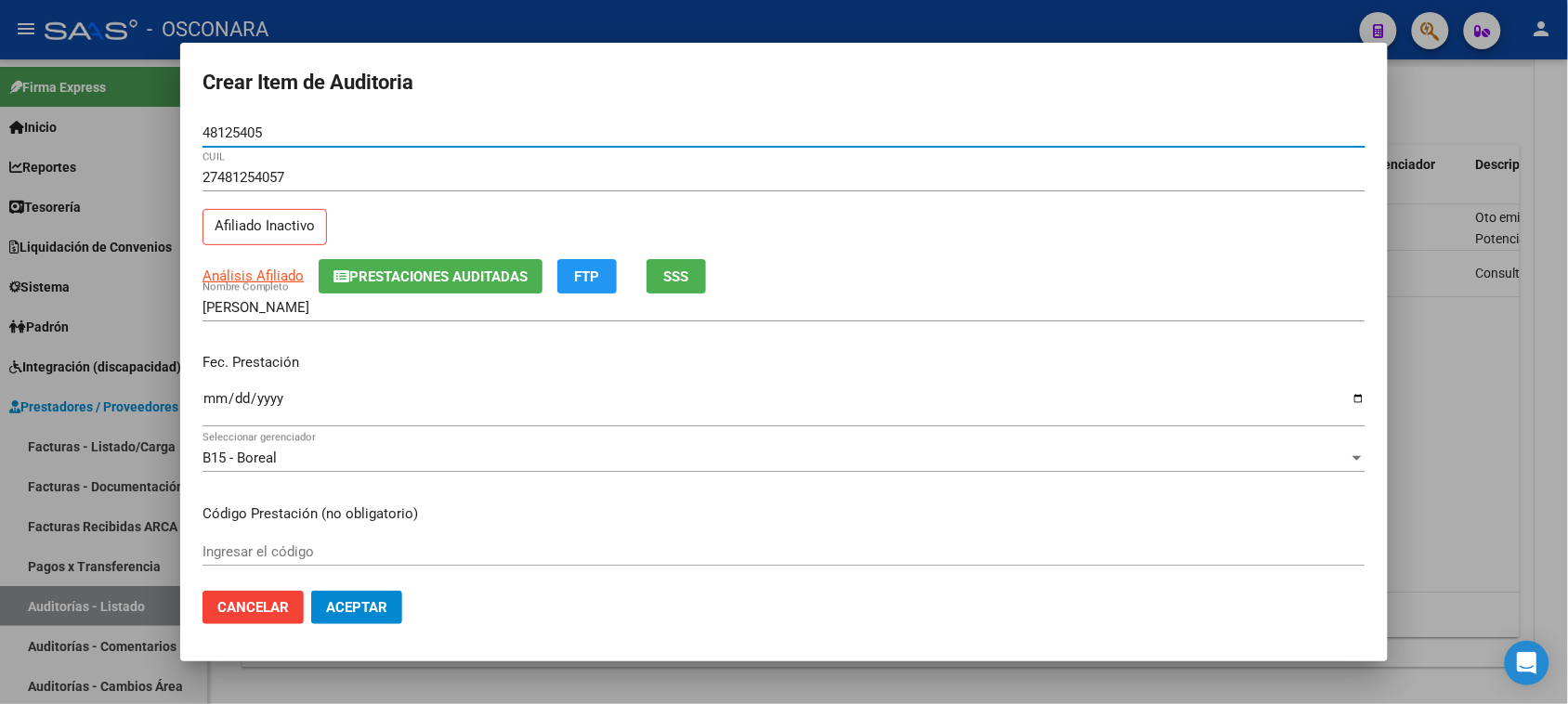
click at [683, 265] on button "SSS" at bounding box center [676, 275] width 60 height 35
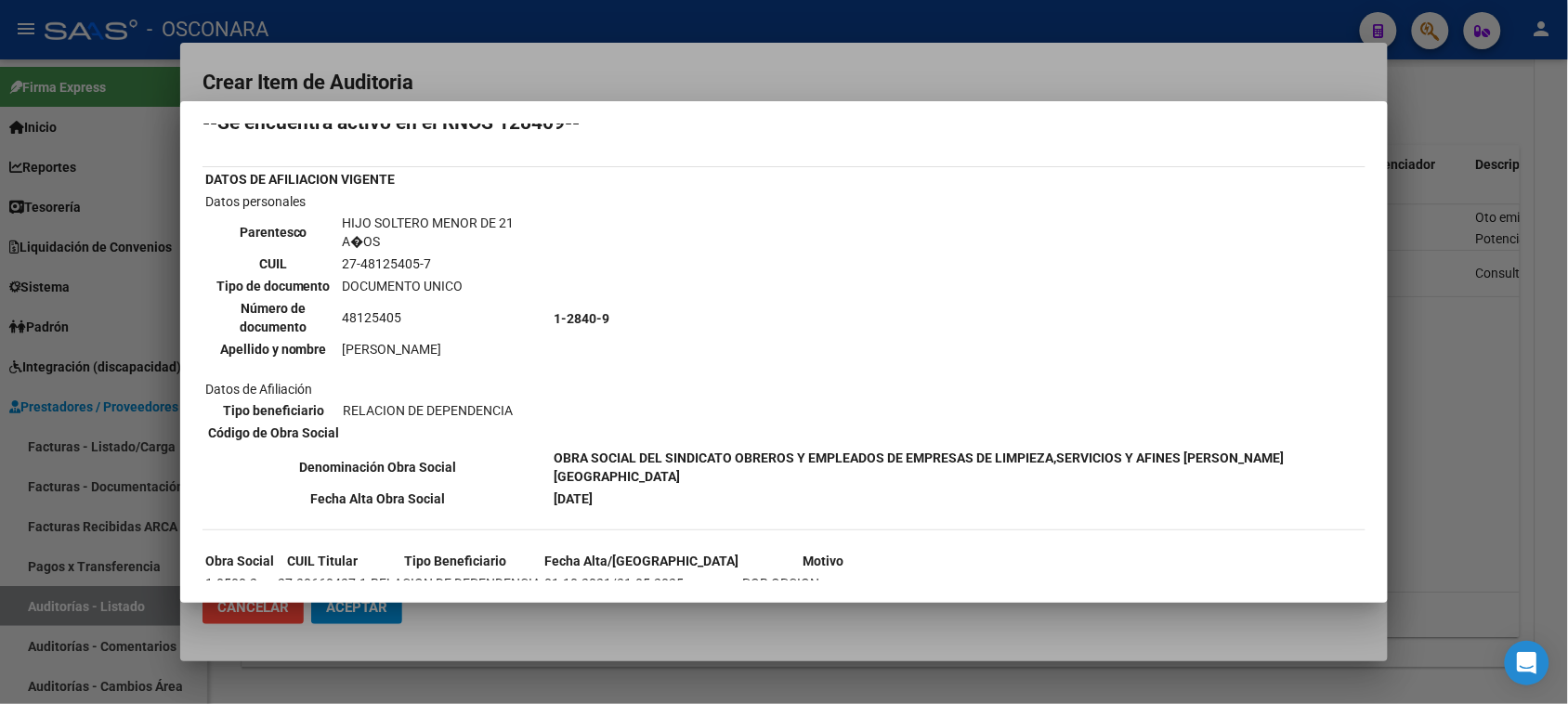
scroll to position [89, 0]
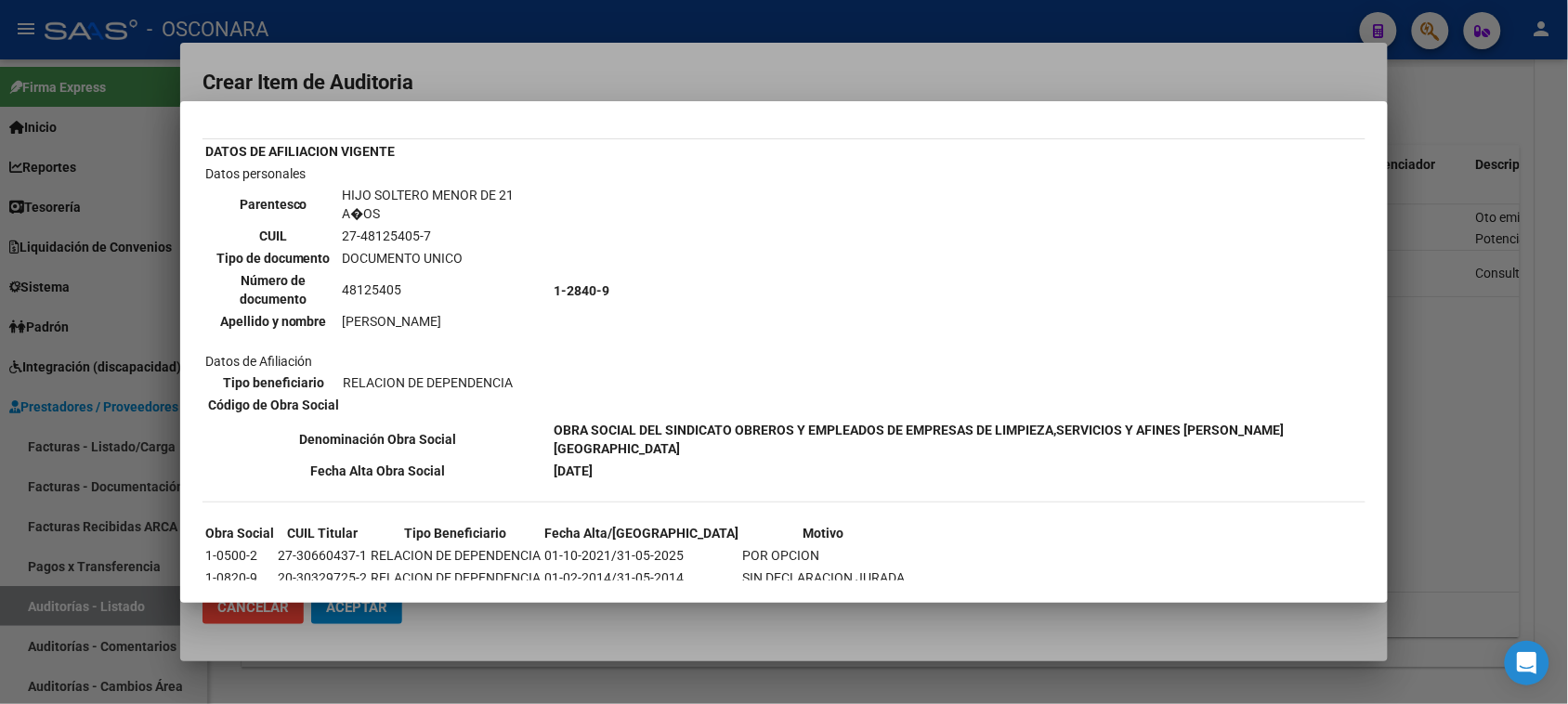
click at [1422, 362] on div at bounding box center [784, 352] width 1568 height 704
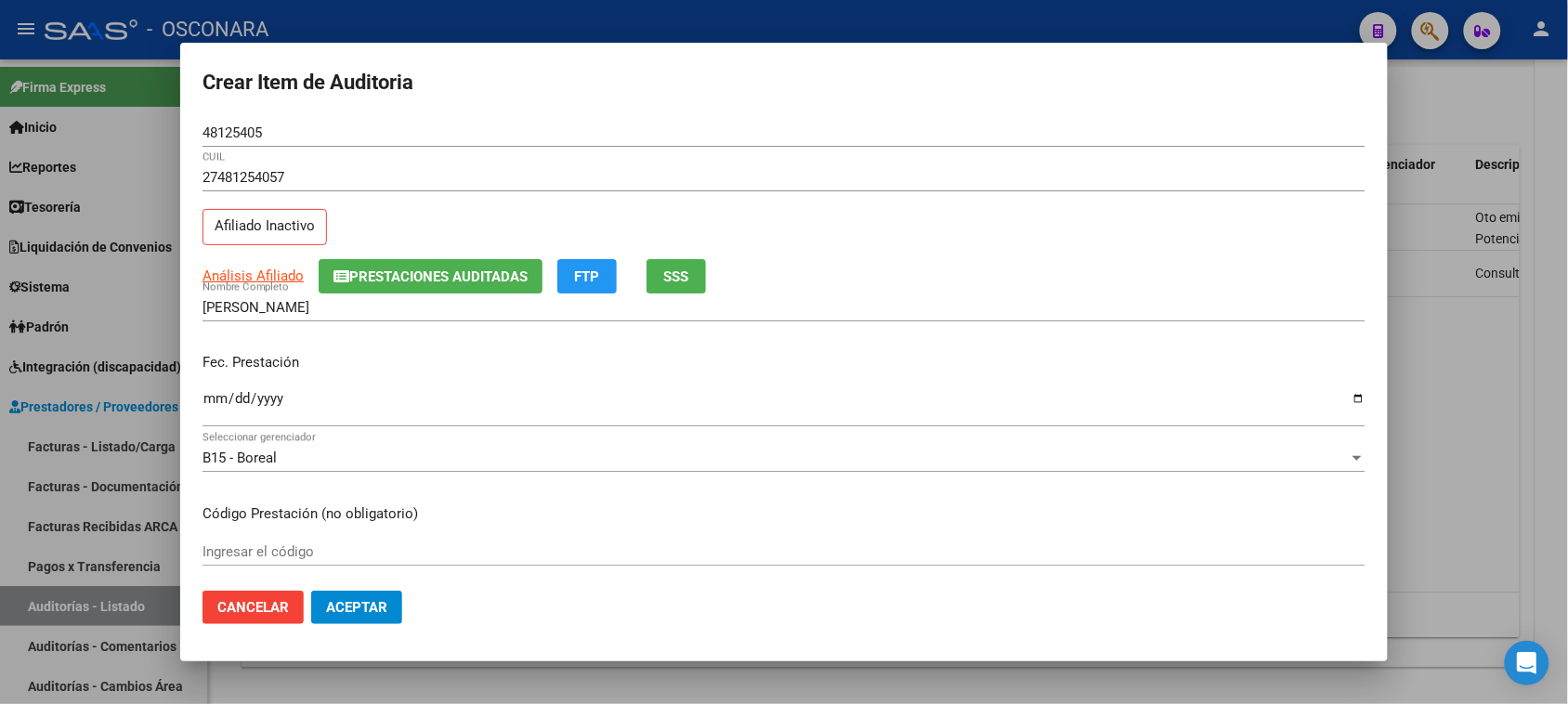
click at [209, 402] on input "Ingresar la fecha" at bounding box center [784, 406] width 1163 height 30
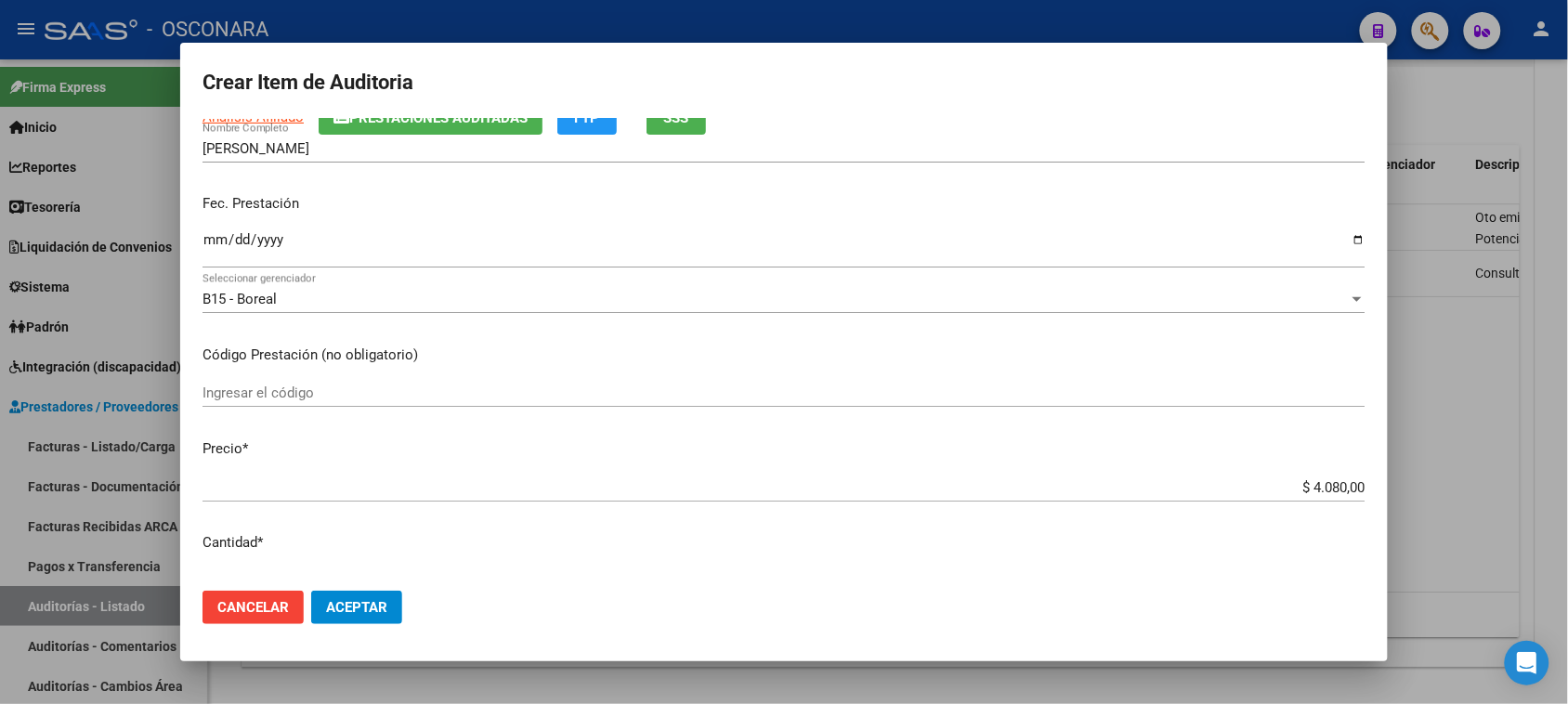
scroll to position [232, 0]
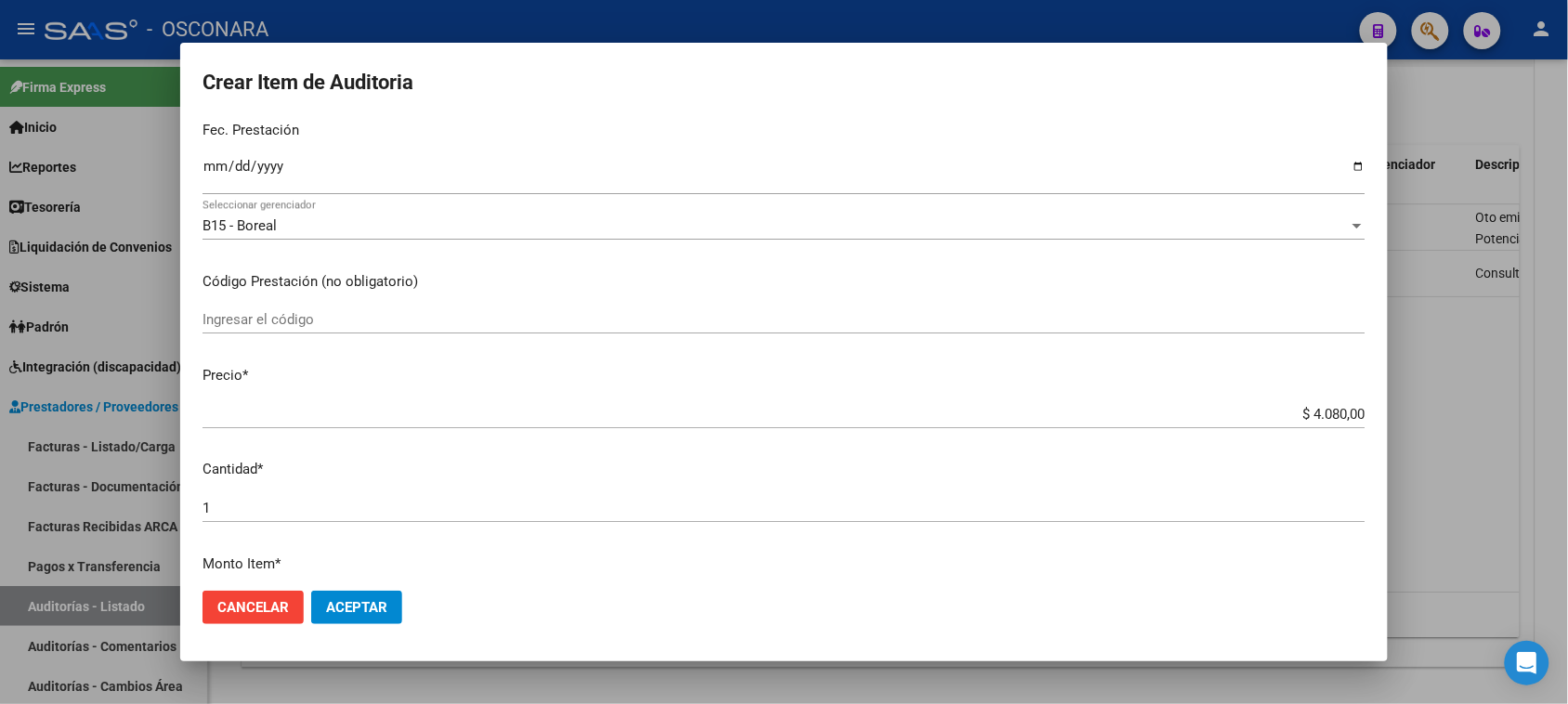
click at [1457, 374] on div at bounding box center [784, 352] width 1568 height 704
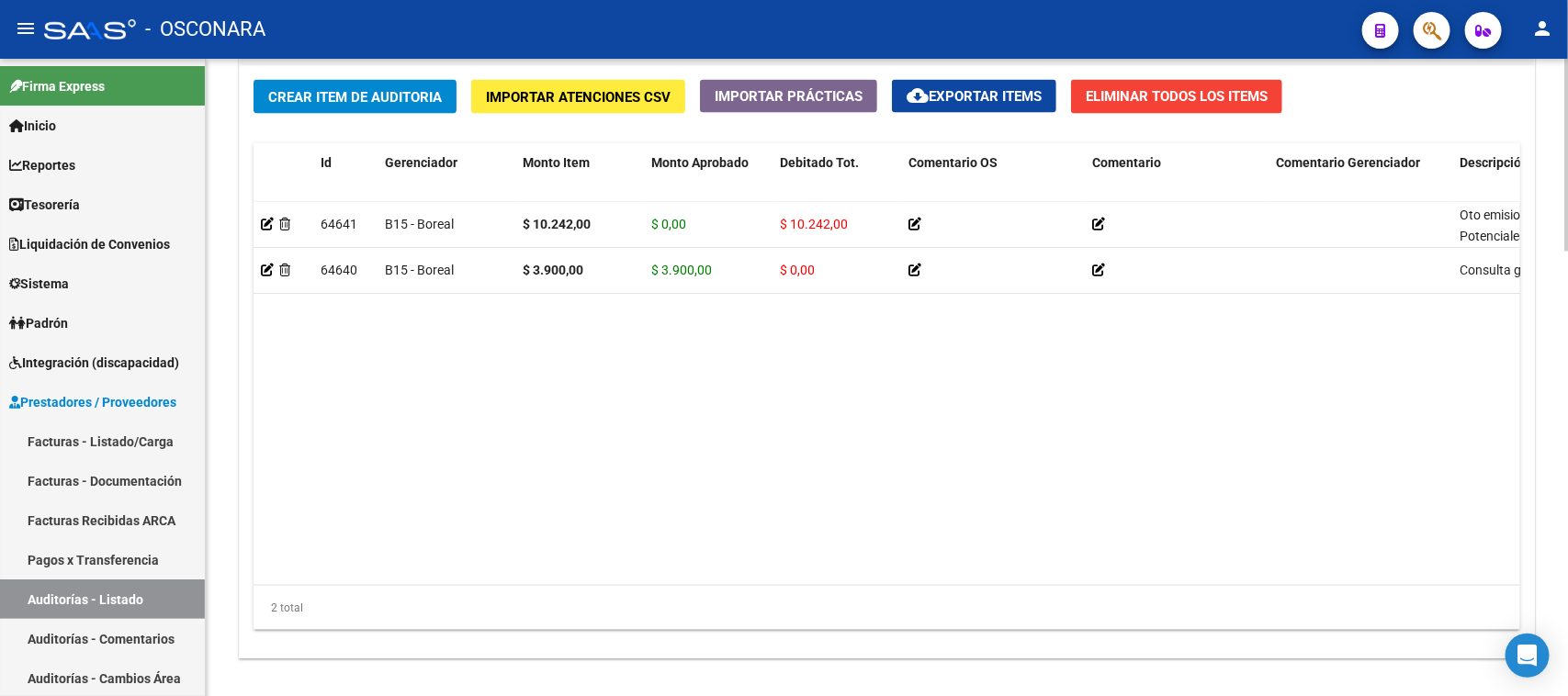
click at [833, 381] on datatable-body "64641 B15 - Boreal $ 10.242,00 $ 0,00 $ 10.242,00 Oto emisiones acústicas + Pot…" at bounding box center [887, 393] width 1267 height 383
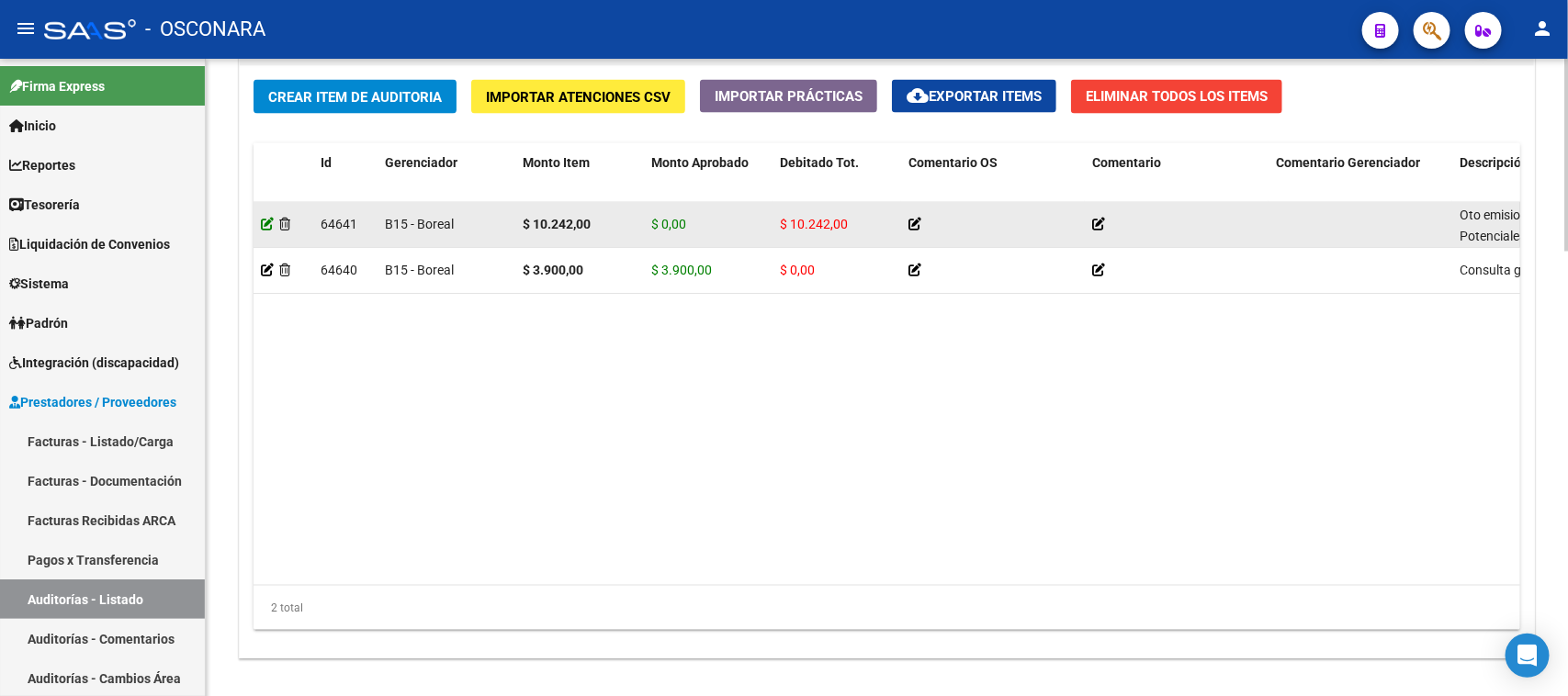
click at [264, 219] on icon at bounding box center [267, 224] width 13 height 13
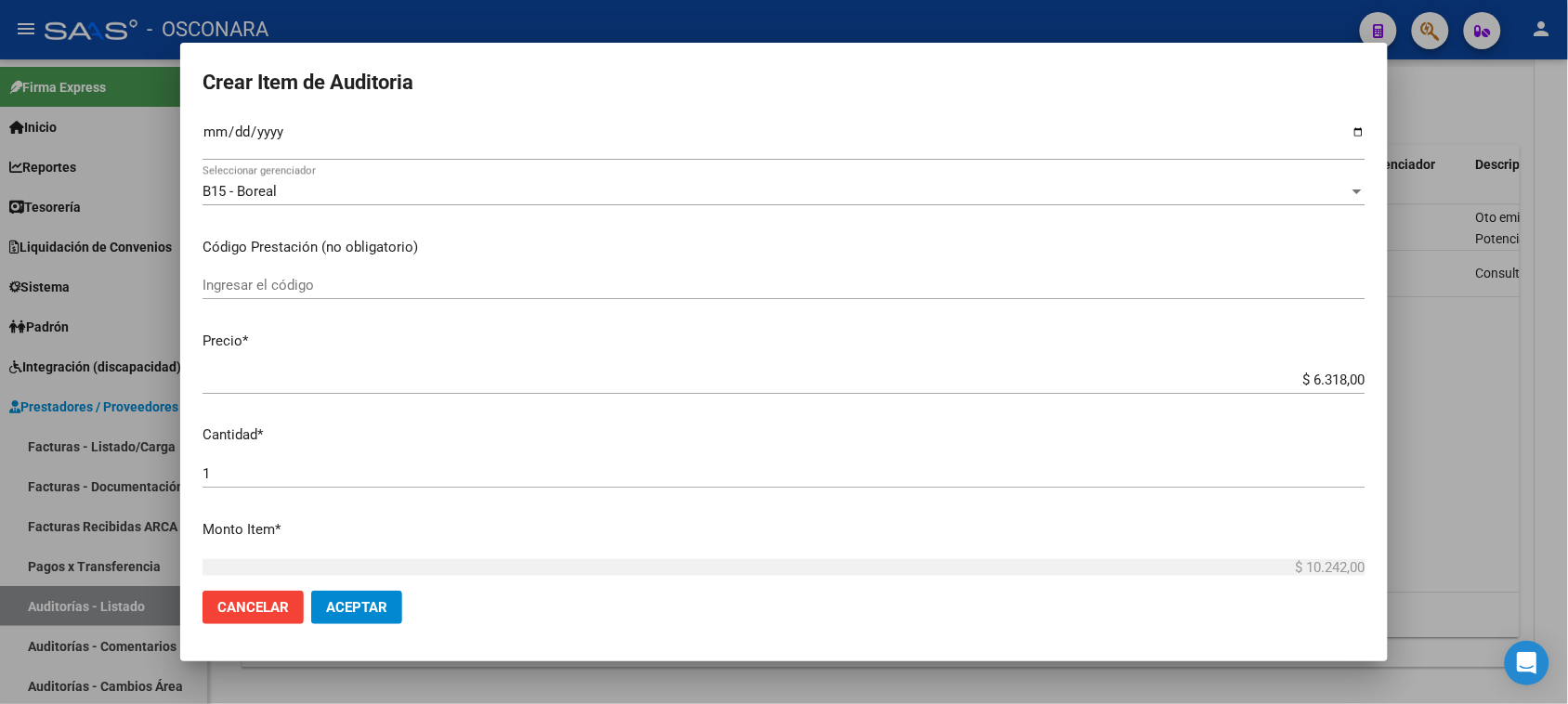
click at [1328, 377] on input "$ 6.318,00" at bounding box center [784, 380] width 1163 height 17
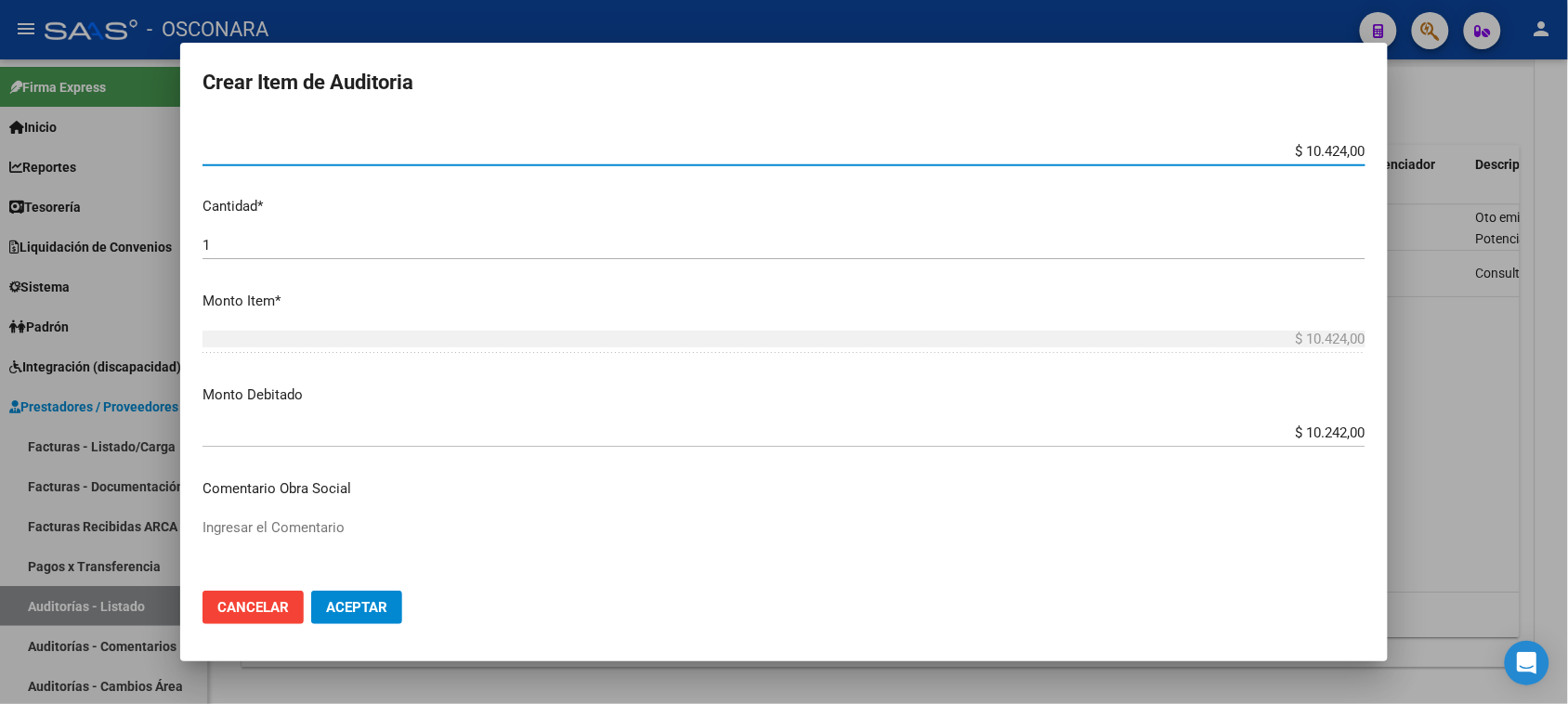
scroll to position [581, 0]
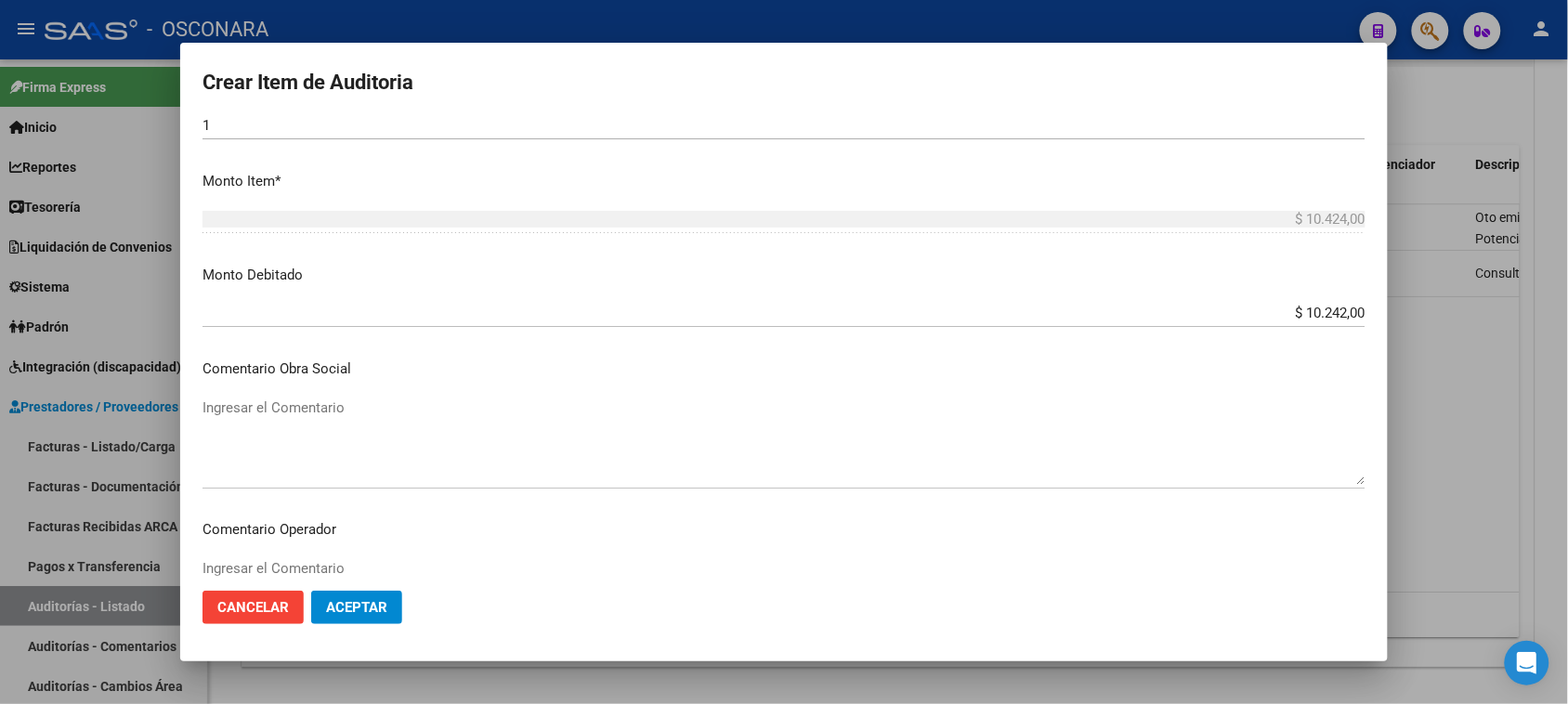
click at [348, 605] on span "Aceptar" at bounding box center [357, 608] width 62 height 17
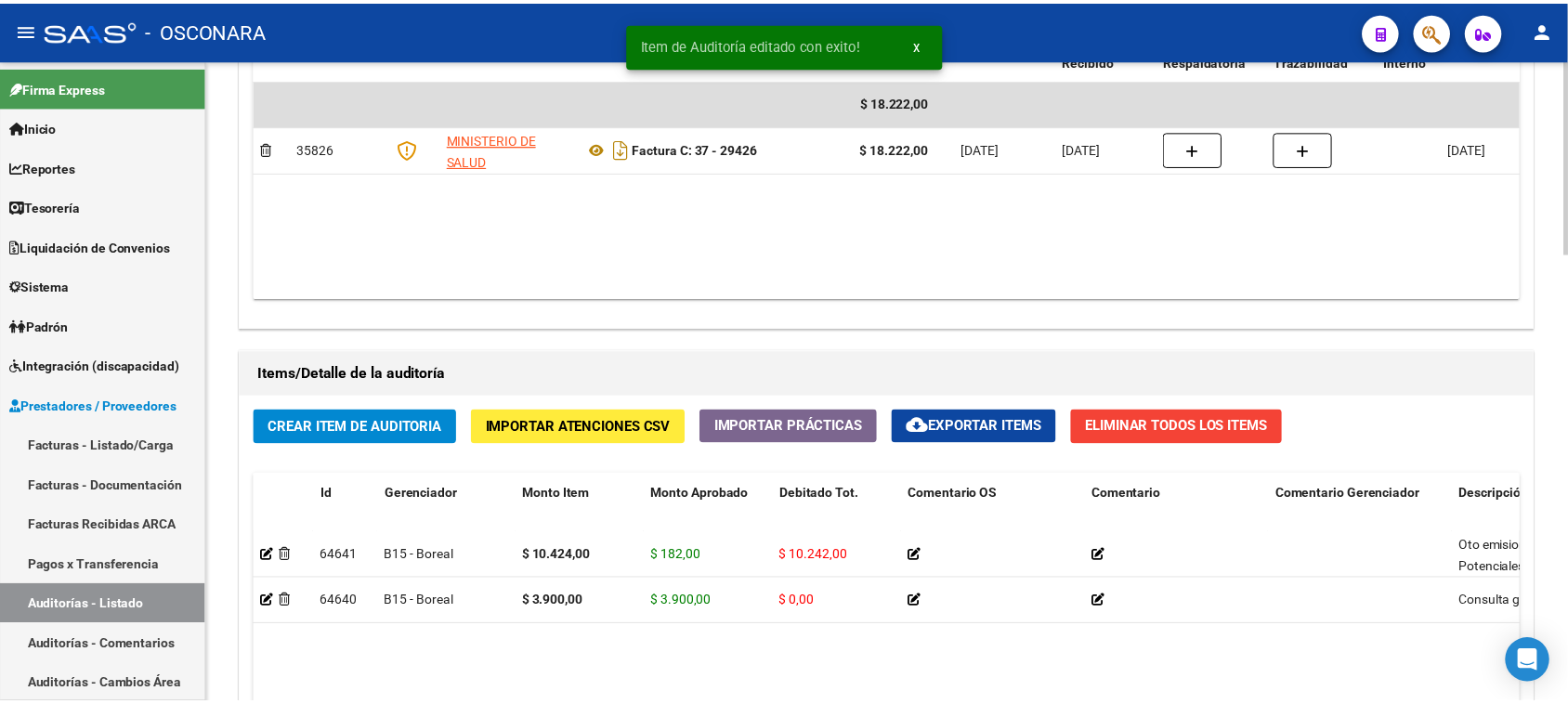
scroll to position [1393, 0]
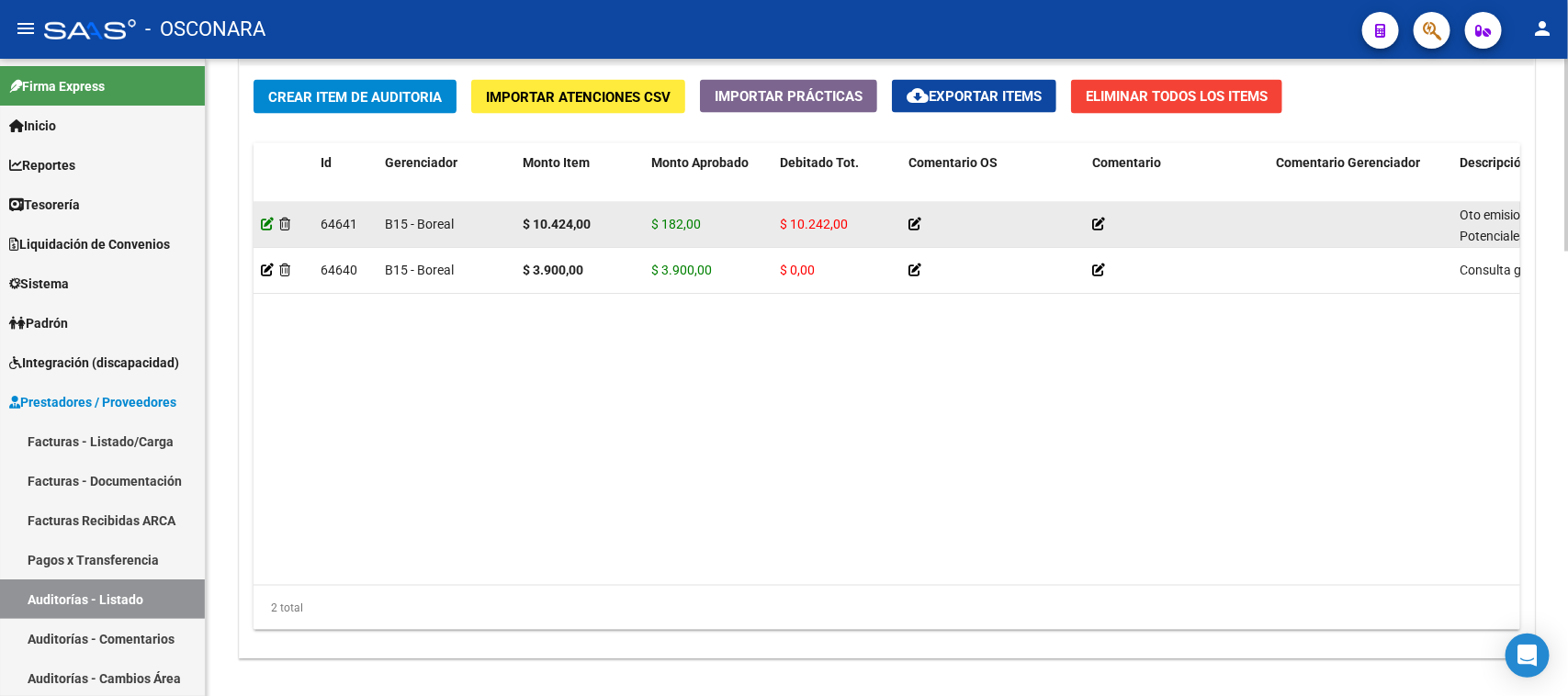
click at [264, 221] on icon at bounding box center [267, 224] width 13 height 13
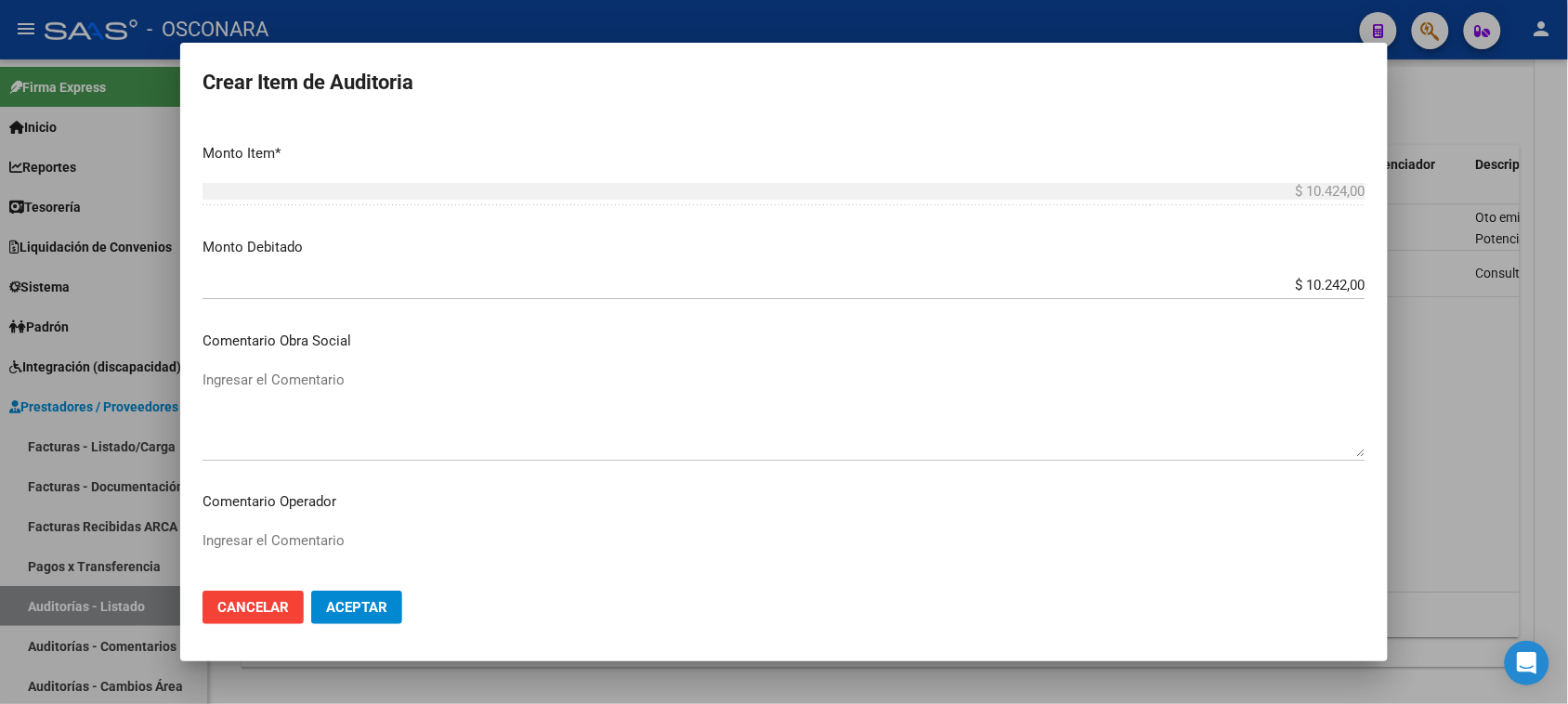
scroll to position [599, 0]
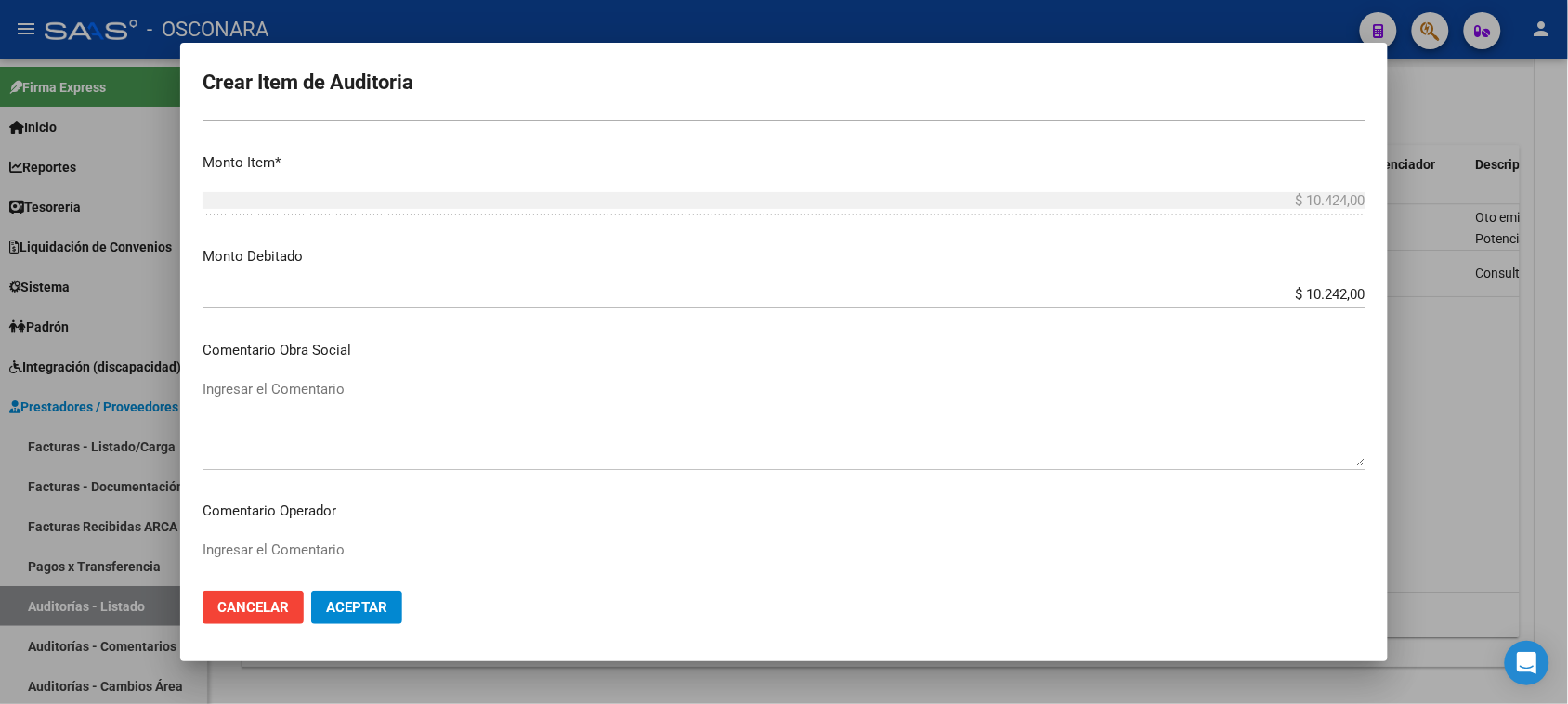
click at [1331, 294] on input "$ 10.242,00" at bounding box center [784, 294] width 1163 height 17
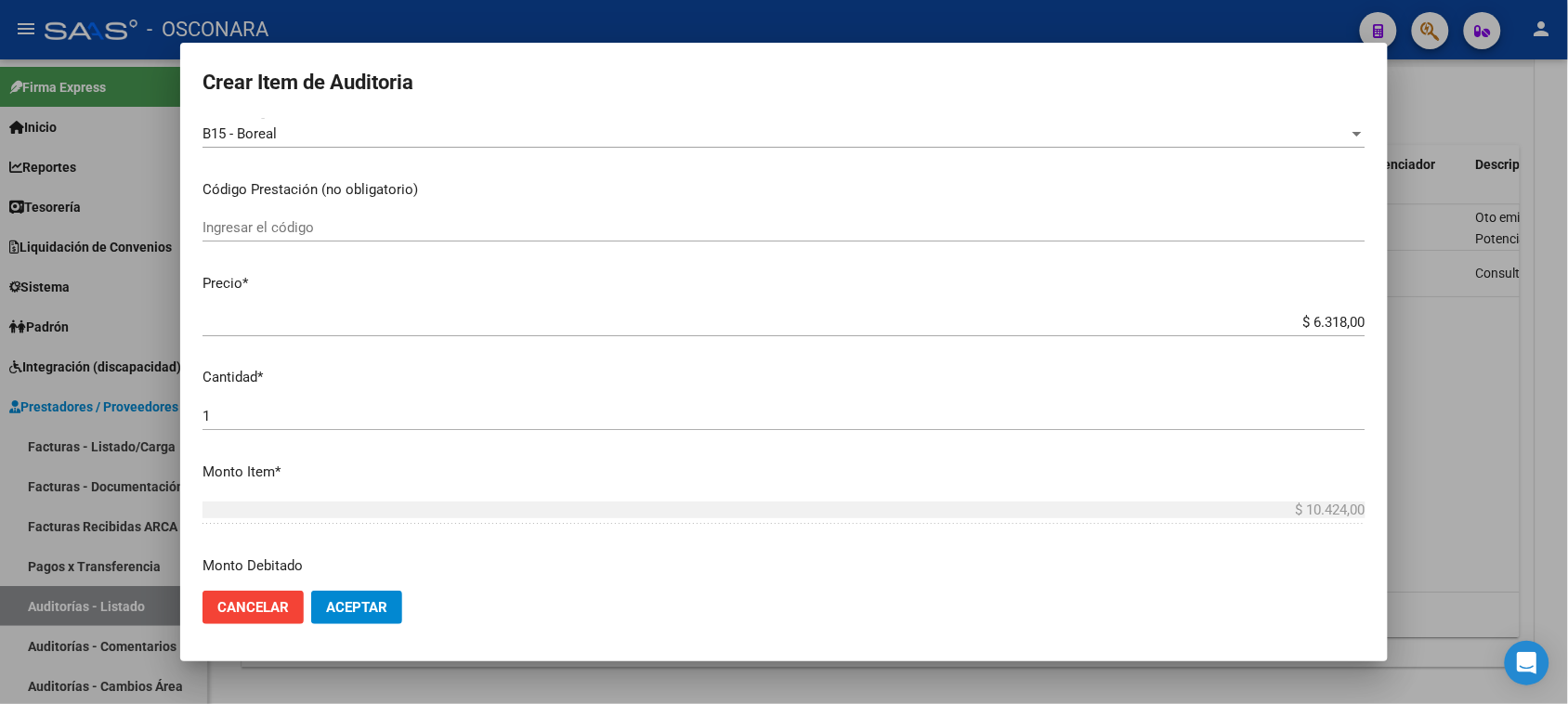
scroll to position [251, 0]
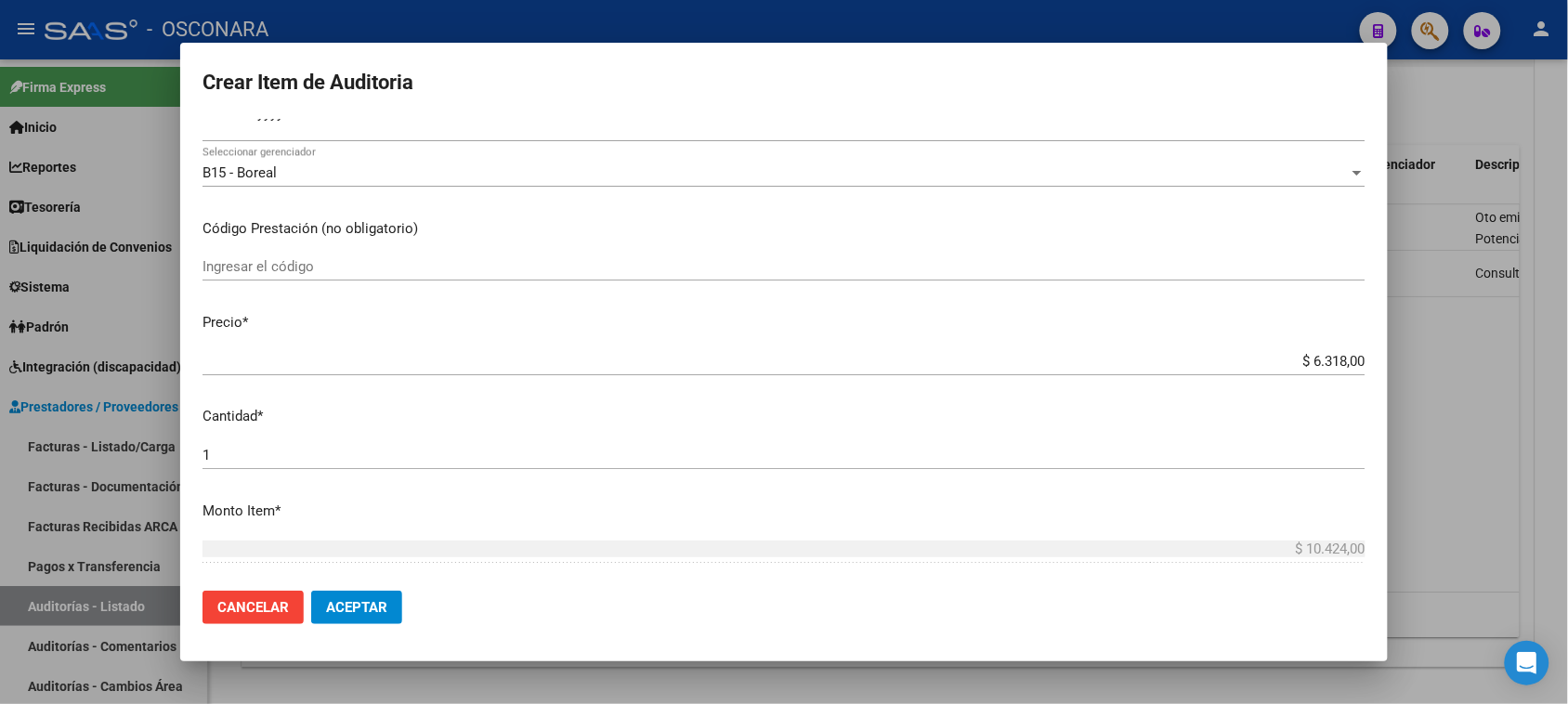
click at [804, 347] on div "$ 6.318,00 Ingresar el precio" at bounding box center [784, 361] width 1163 height 28
click at [597, 530] on mat-dialog-content "34845950 Nro Documento 20348459504 CUIL Afiliado Inactivo FLORES PABLO LEONEL N…" at bounding box center [784, 347] width 1208 height 458
click at [664, 562] on div "$ 10.424,00 Ingresar el monto" at bounding box center [784, 549] width 1163 height 28
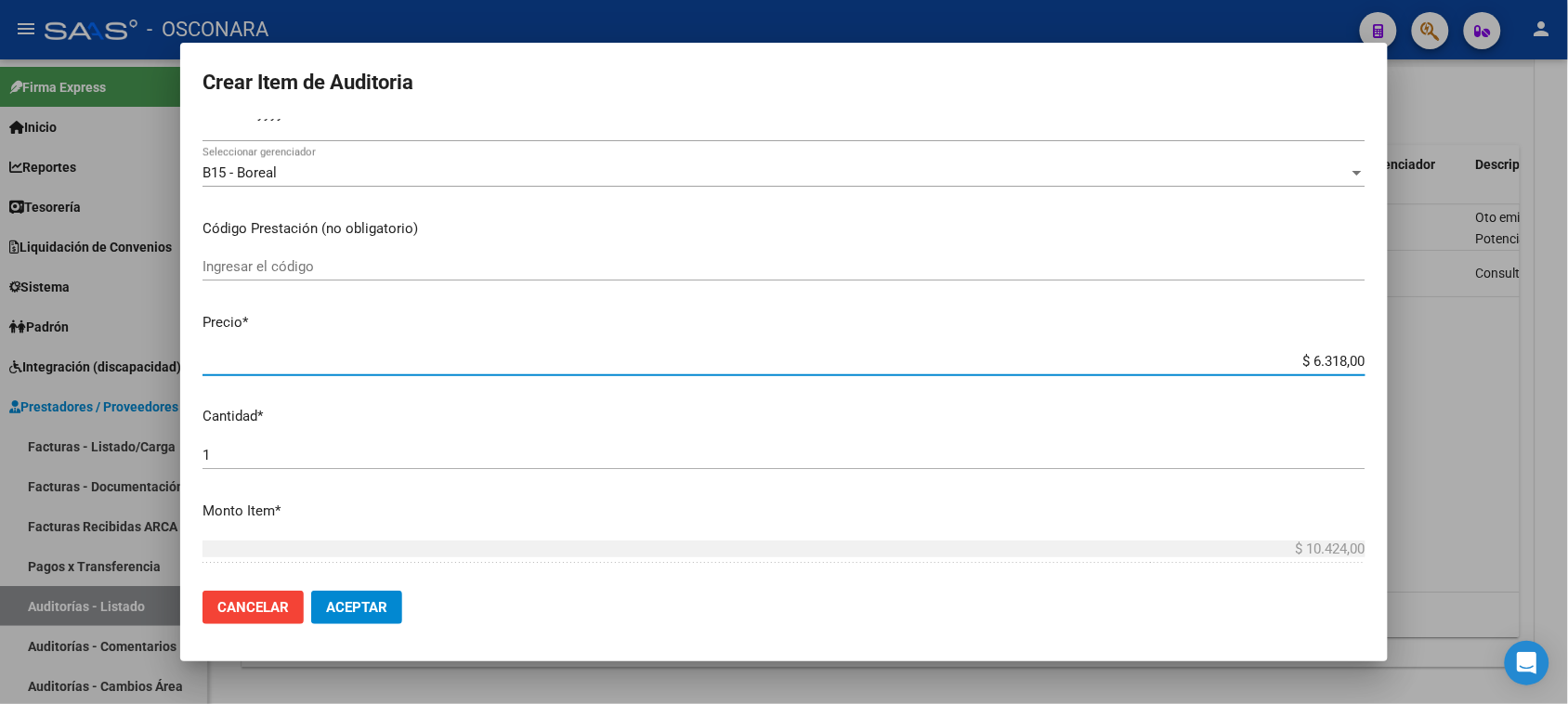
click at [1331, 358] on input "$ 6.318,00" at bounding box center [784, 361] width 1163 height 17
drag, startPoint x: 1329, startPoint y: 355, endPoint x: 1298, endPoint y: 370, distance: 34.4
click at [1293, 365] on input "$ 6.318,00" at bounding box center [784, 361] width 1163 height 17
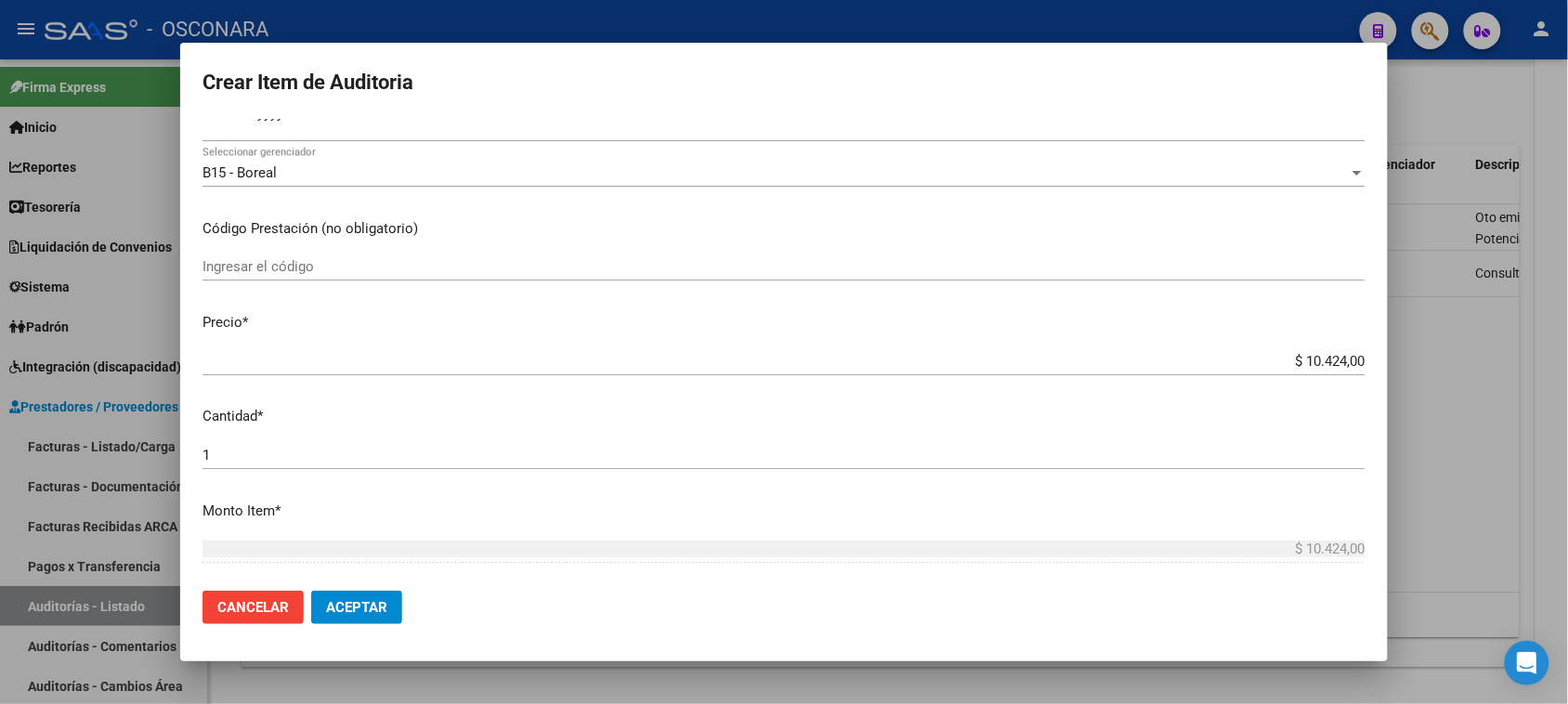
click at [516, 518] on p "Monto Item *" at bounding box center [784, 511] width 1163 height 21
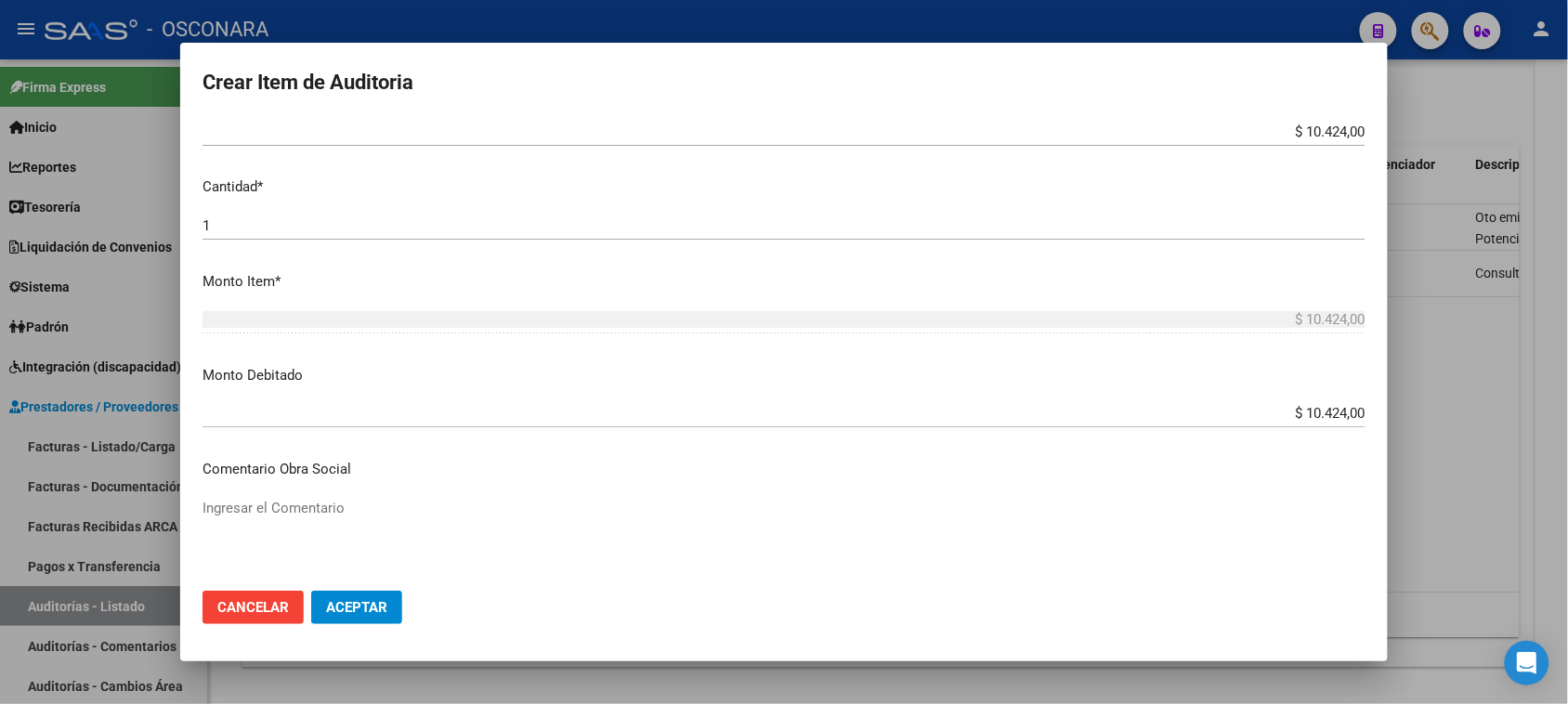
scroll to position [483, 0]
click at [374, 613] on span "Aceptar" at bounding box center [357, 608] width 62 height 17
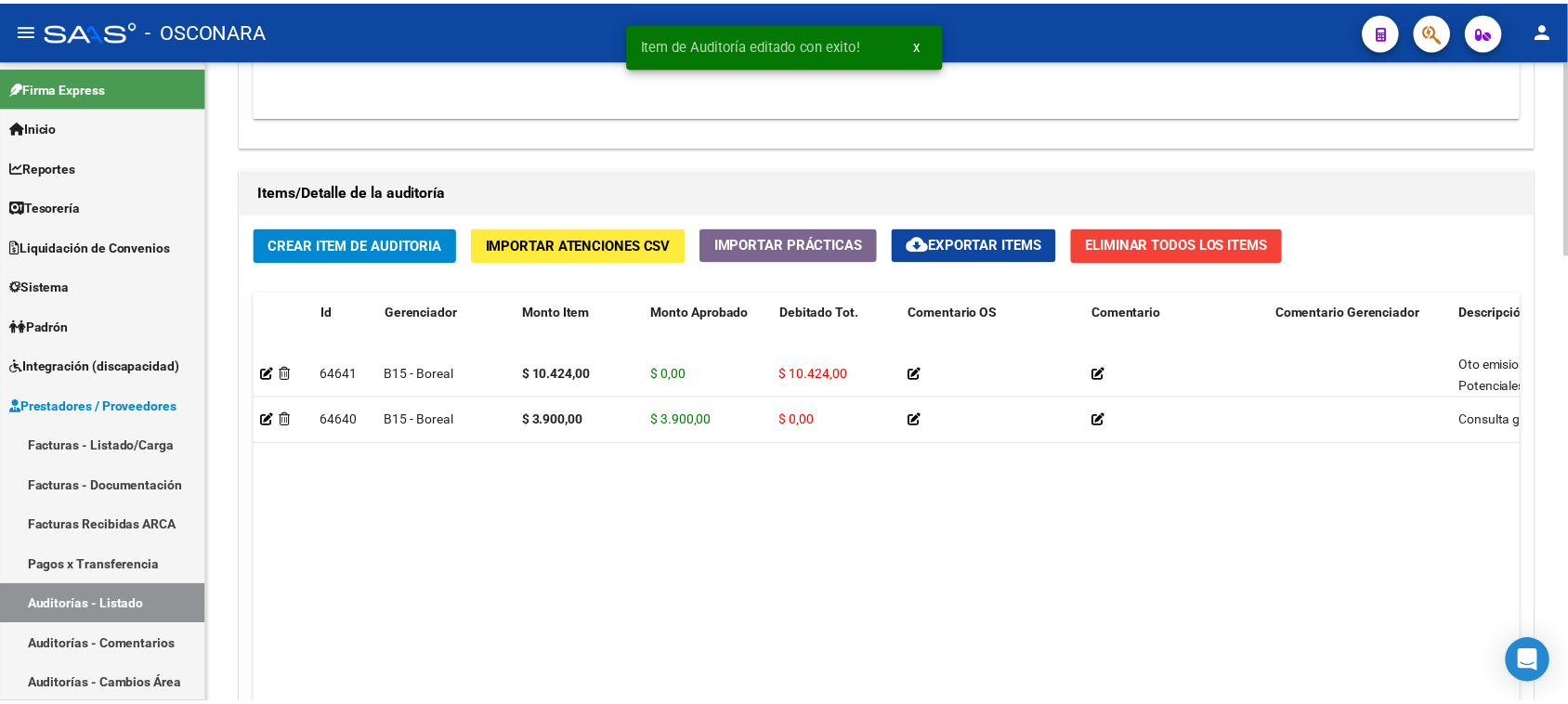
scroll to position [1393, 0]
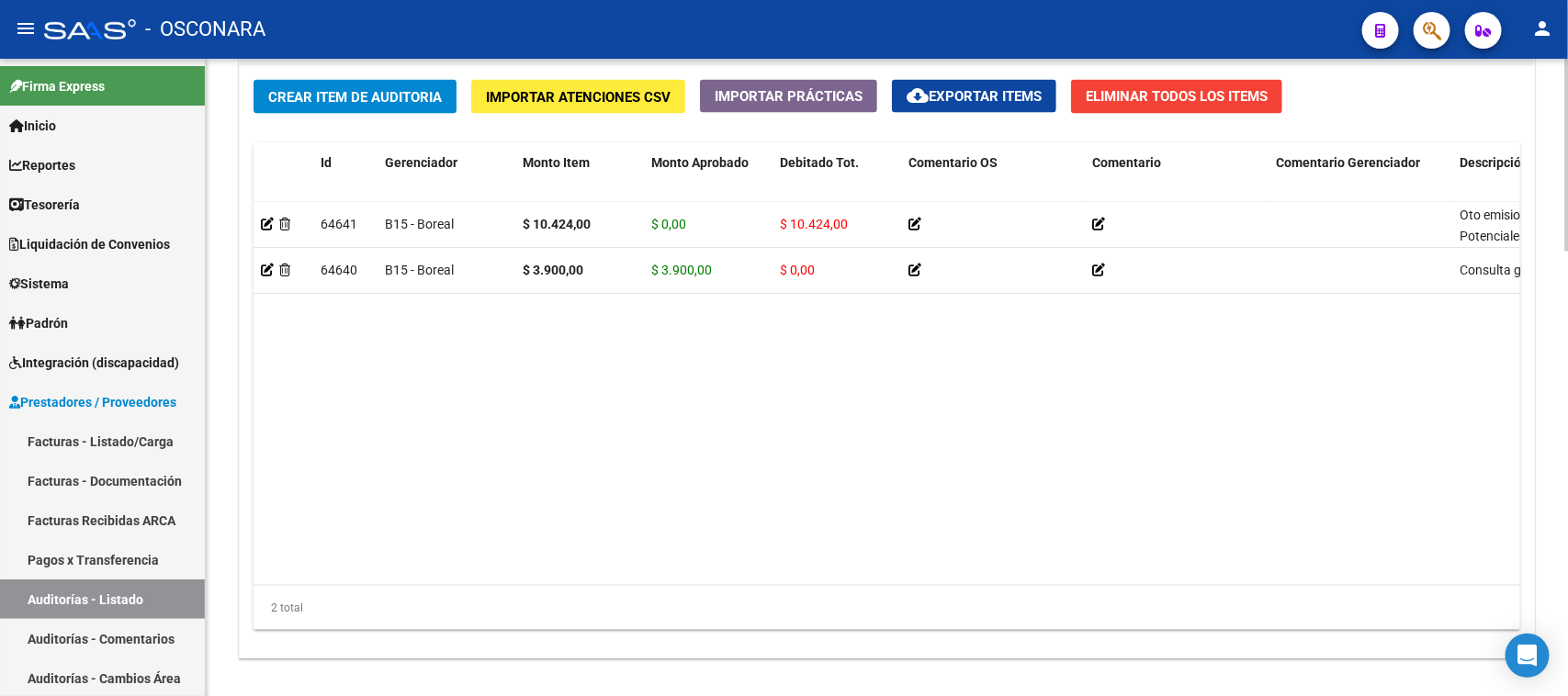
click at [324, 83] on button "Crear Item de Auditoria" at bounding box center [356, 97] width 203 height 34
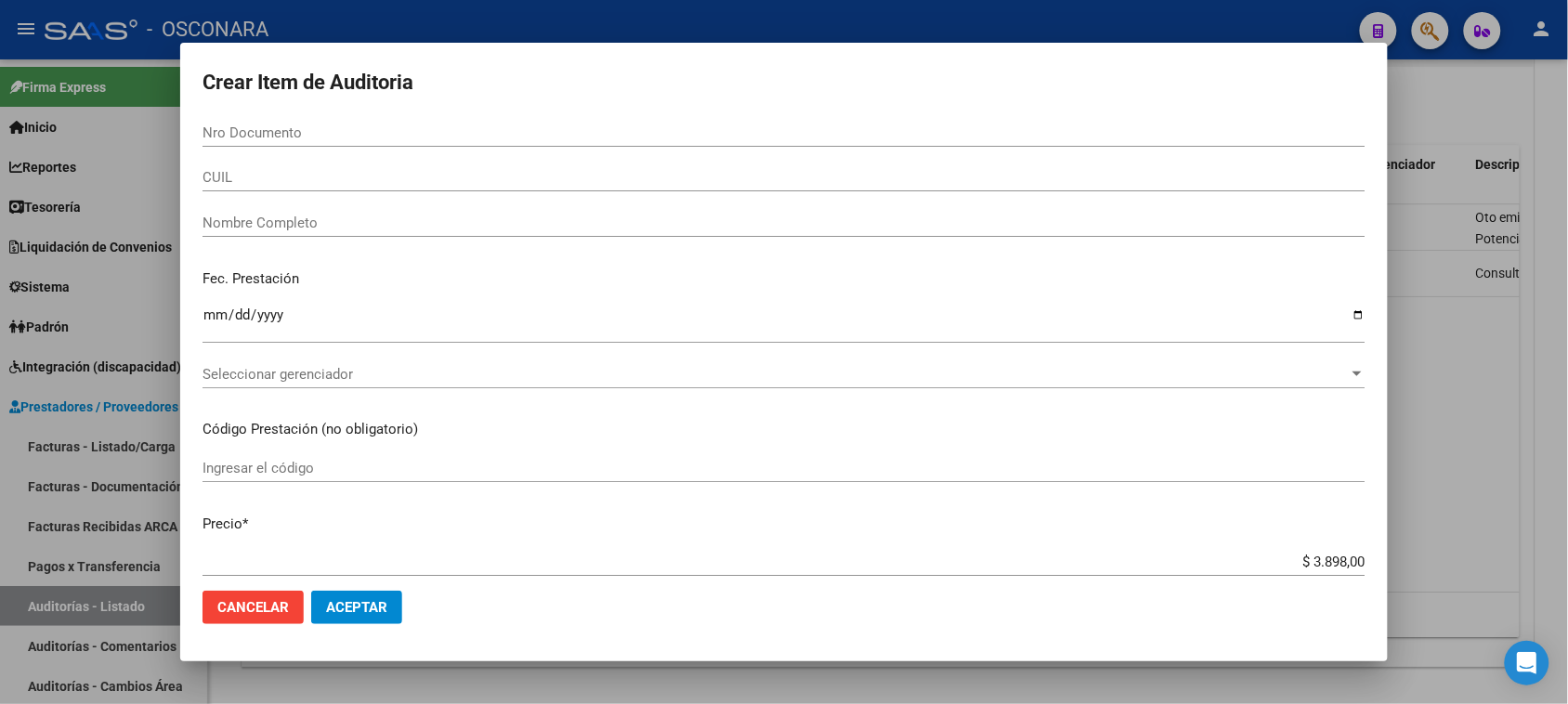
click at [299, 127] on input "Nro Documento" at bounding box center [784, 133] width 1163 height 17
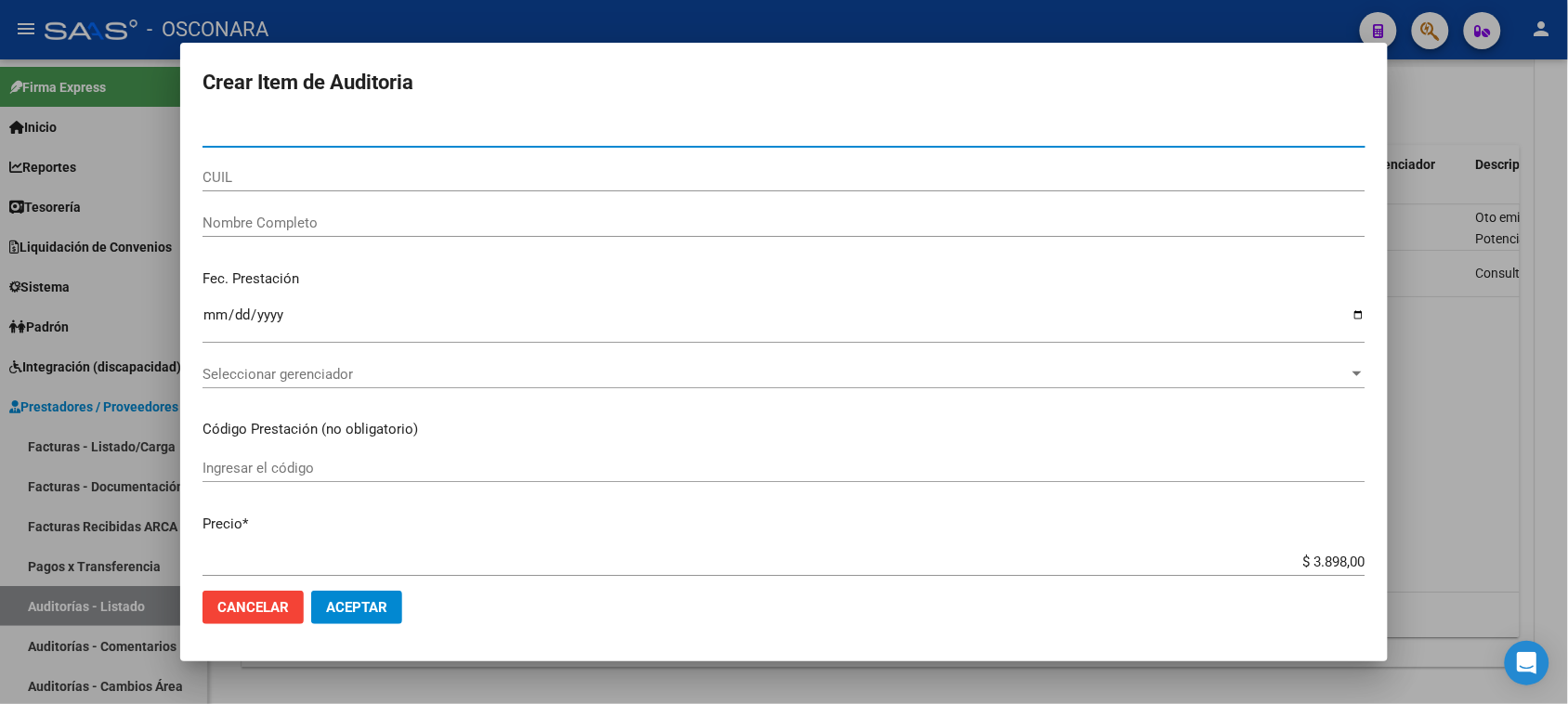
paste input "48125405"
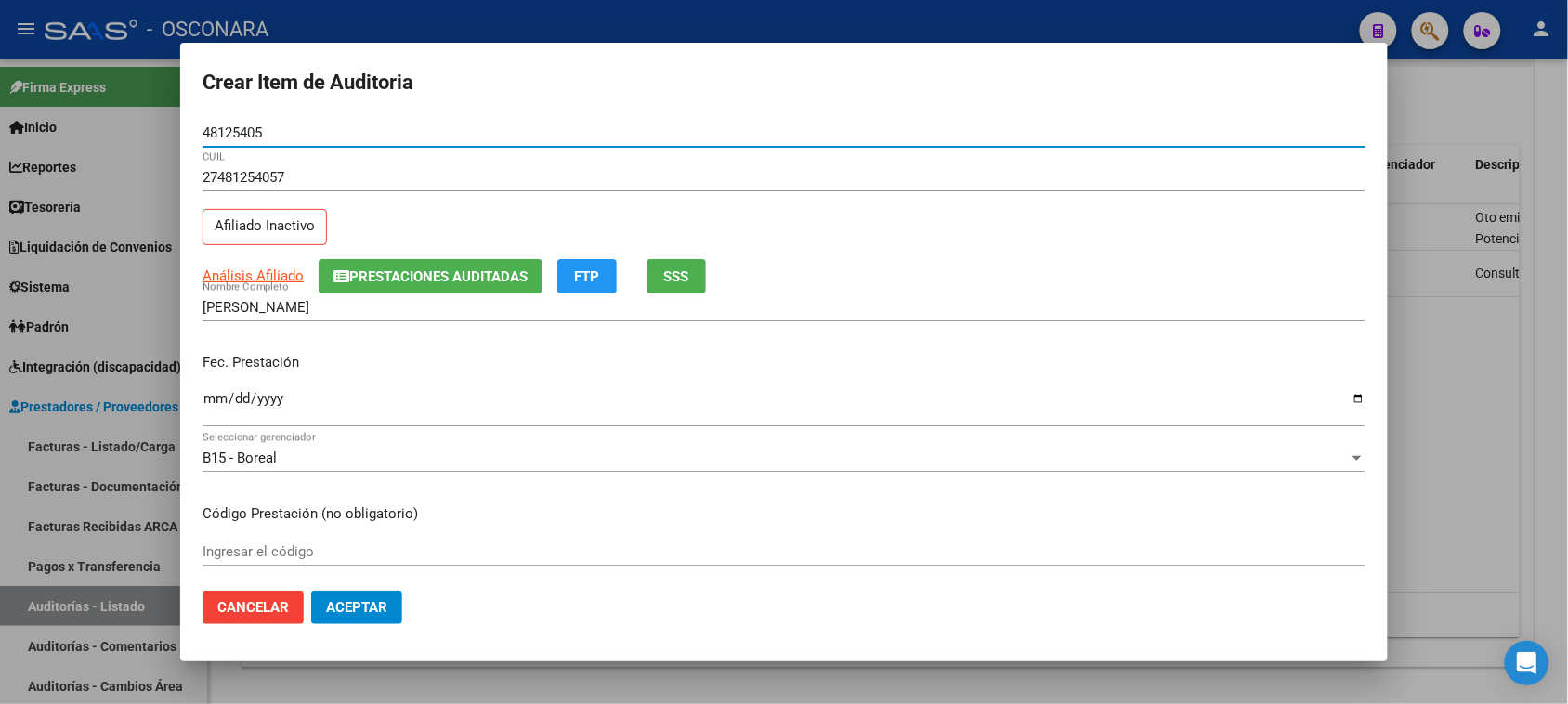
click at [214, 404] on input "Ingresar la fecha" at bounding box center [784, 406] width 1163 height 30
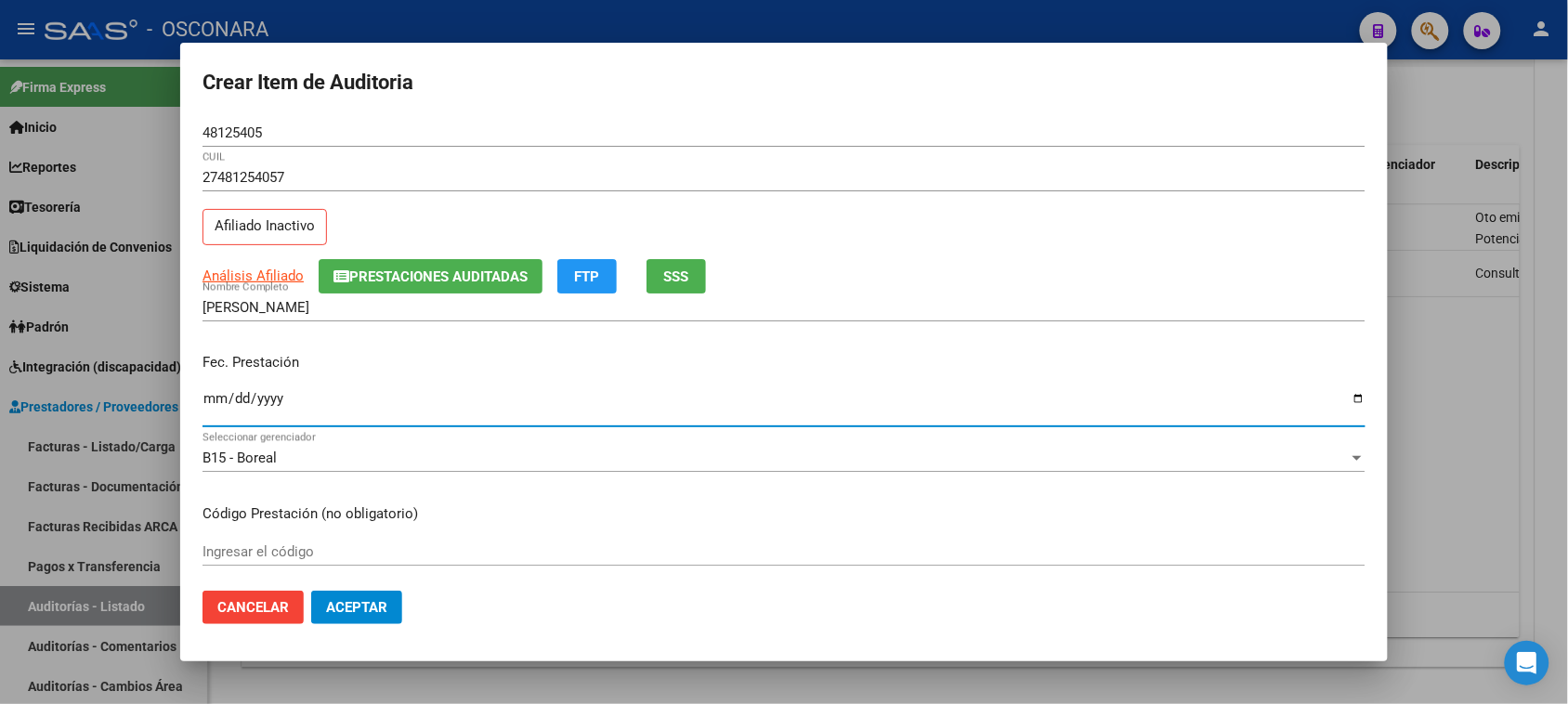
click at [286, 401] on input "2024-05-08" at bounding box center [784, 406] width 1163 height 30
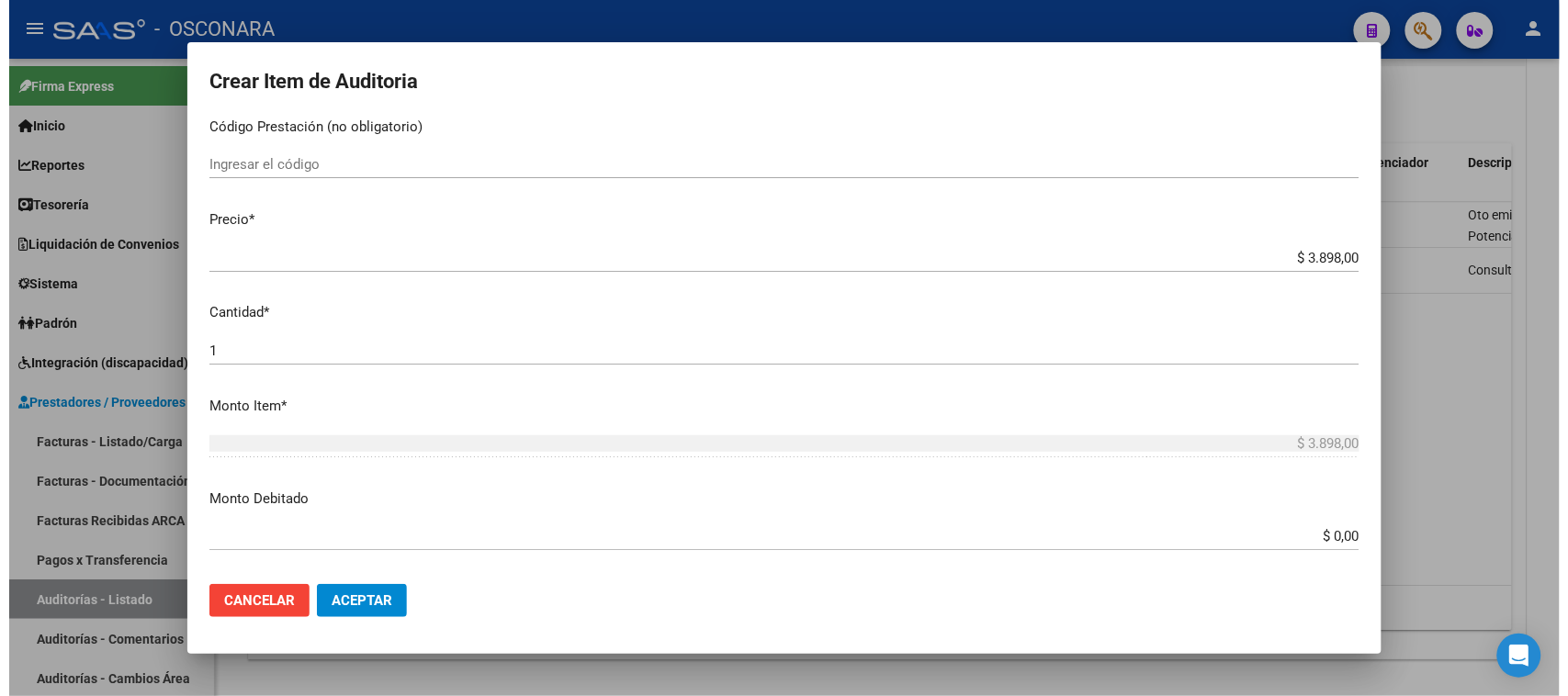
scroll to position [459, 0]
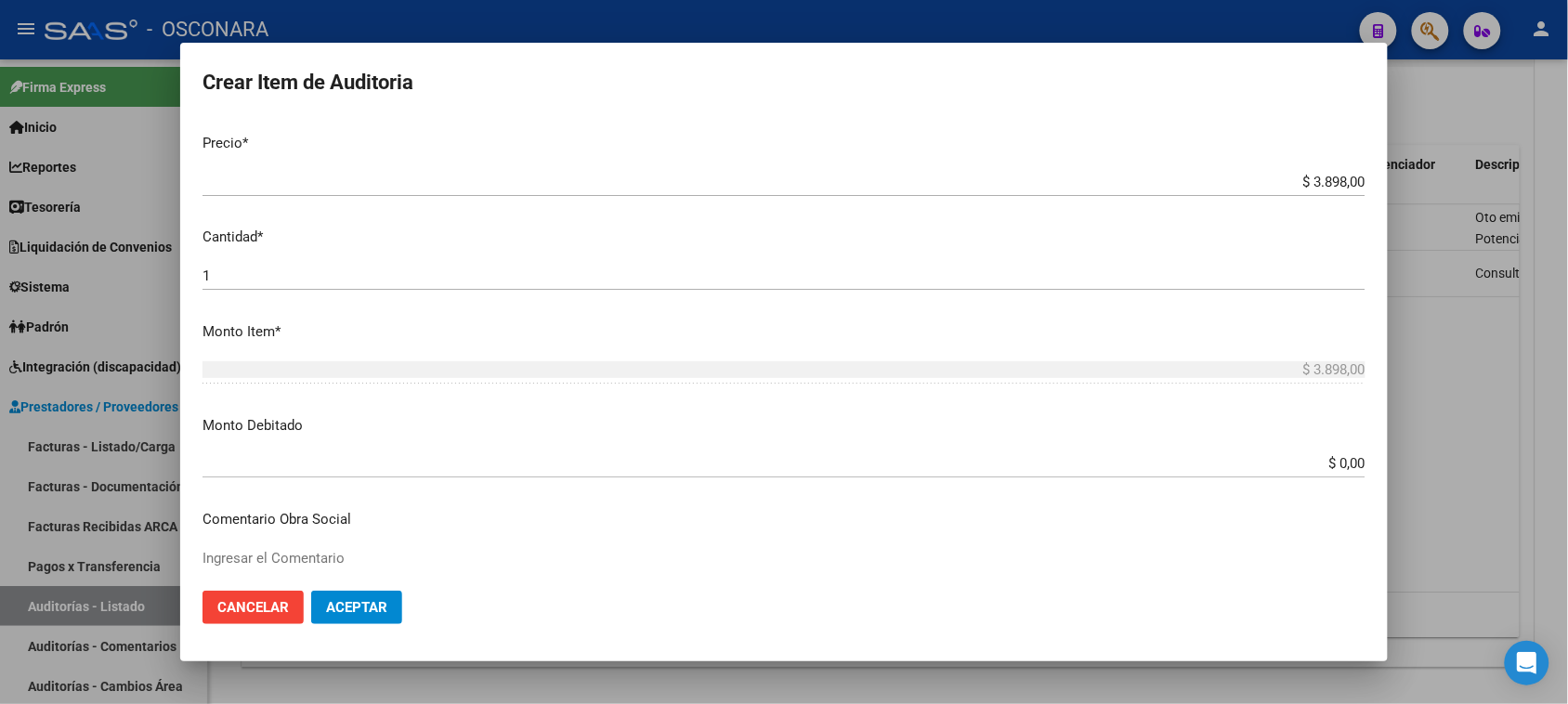
click at [1475, 383] on div at bounding box center [784, 352] width 1568 height 704
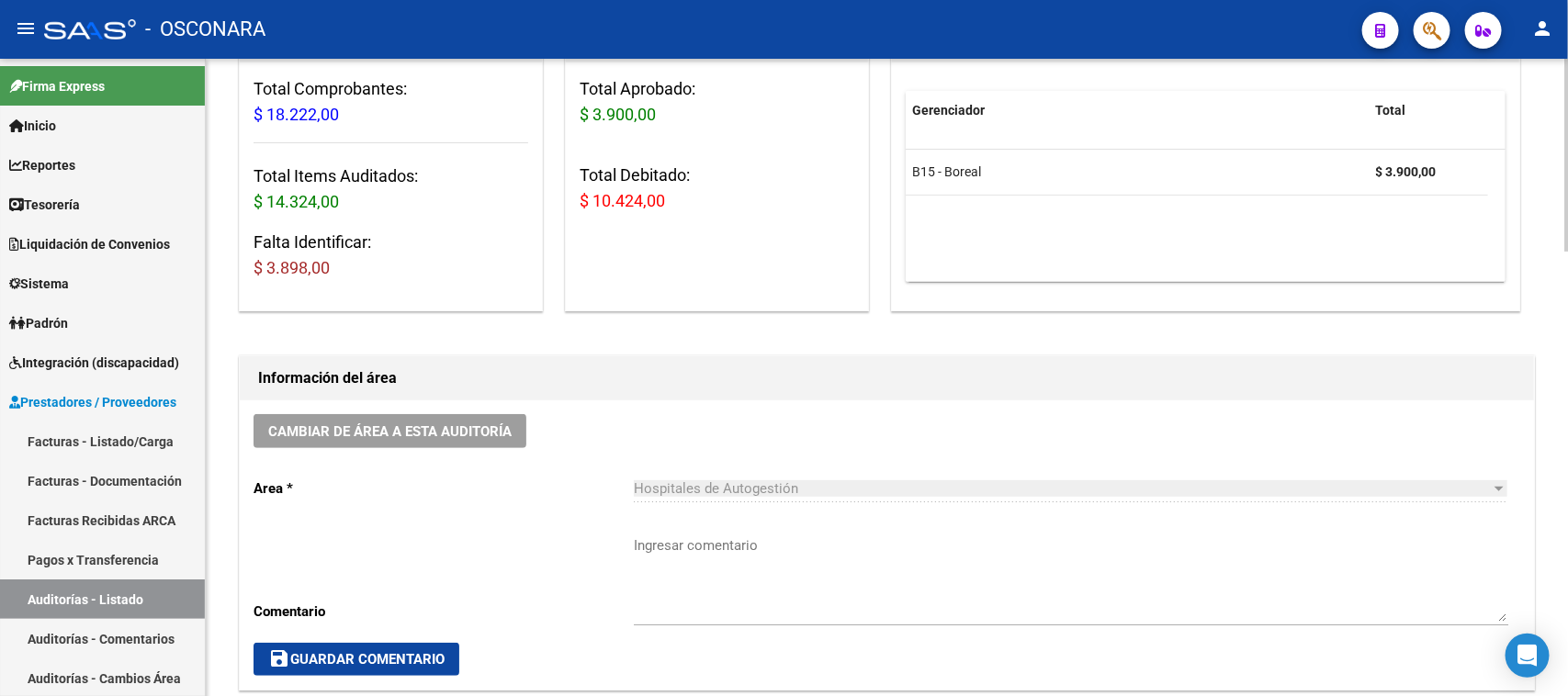
scroll to position [230, 0]
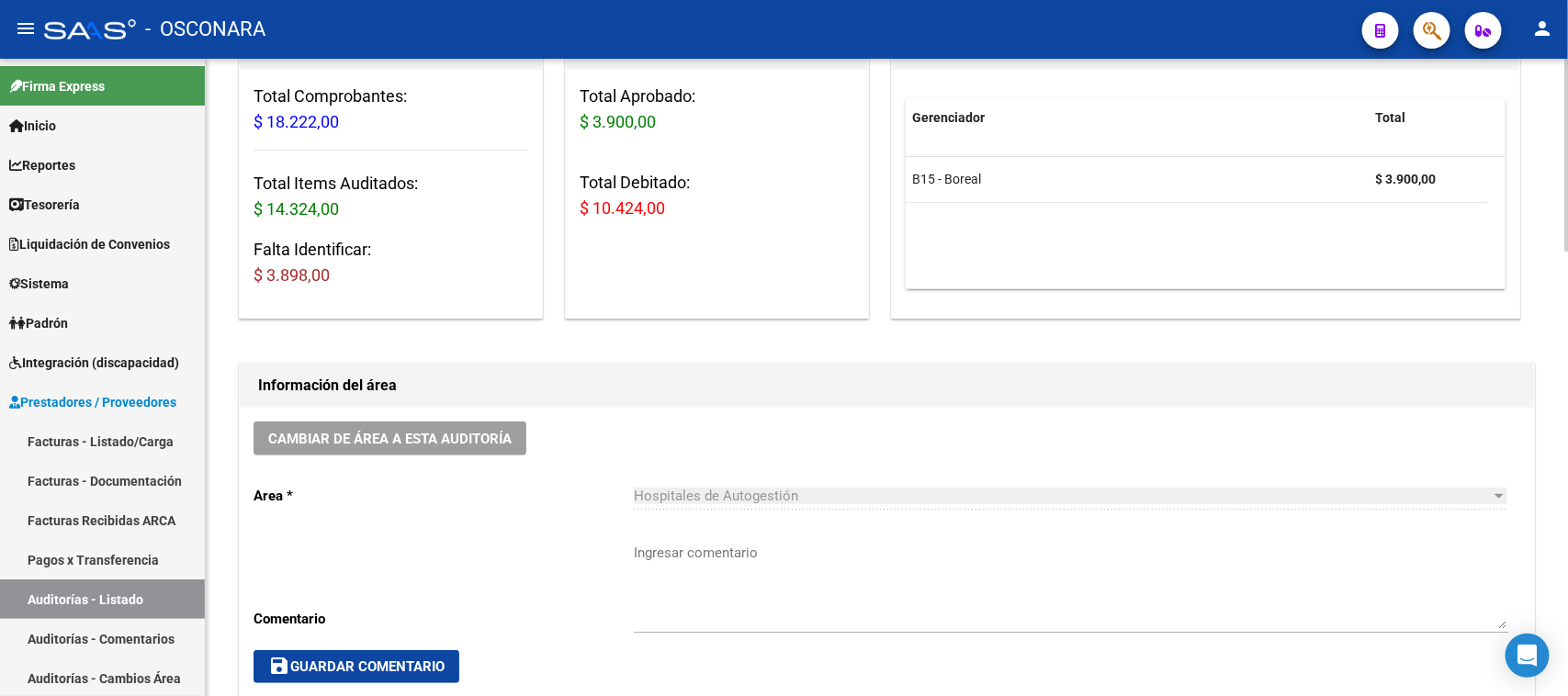
click at [1064, 583] on textarea "Ingresar comentario" at bounding box center [1070, 585] width 874 height 86
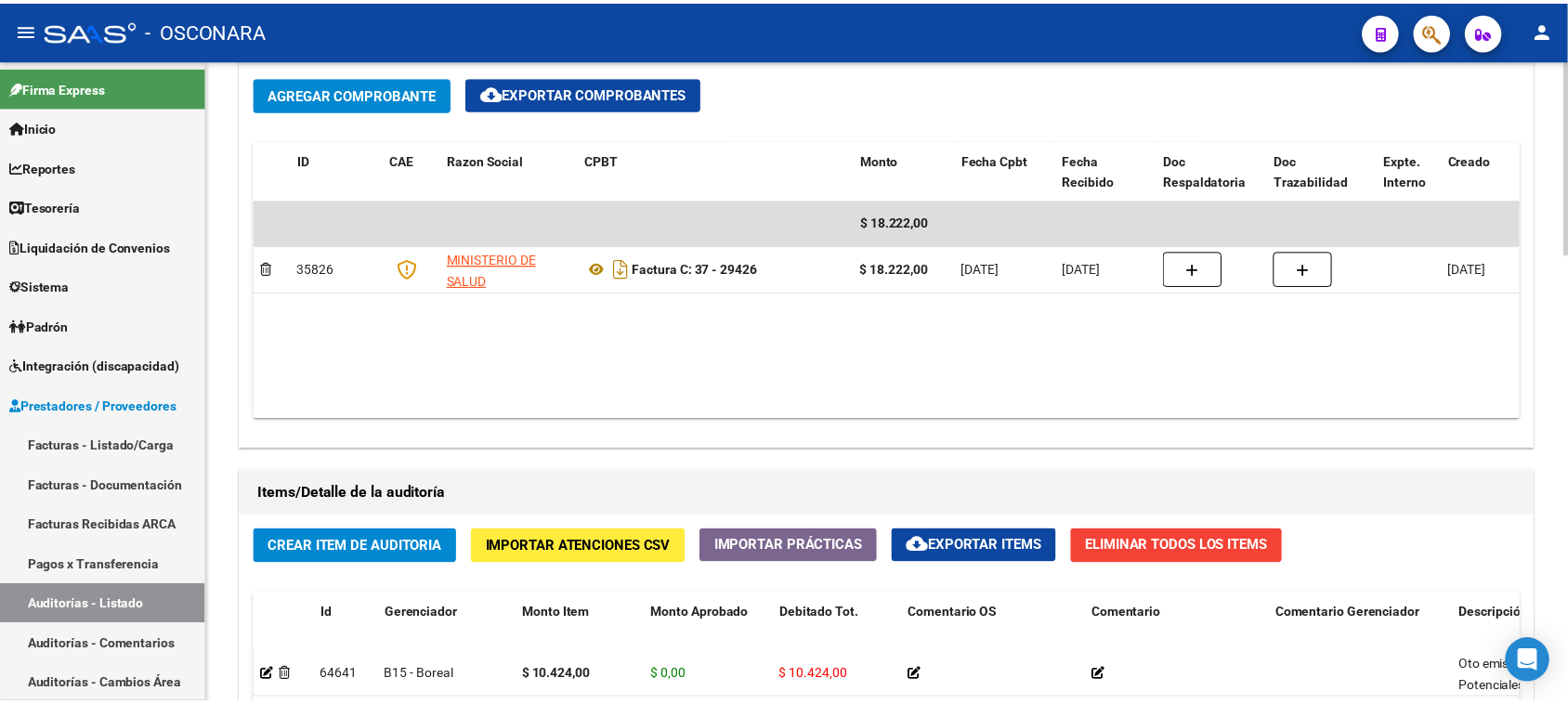
scroll to position [1045, 0]
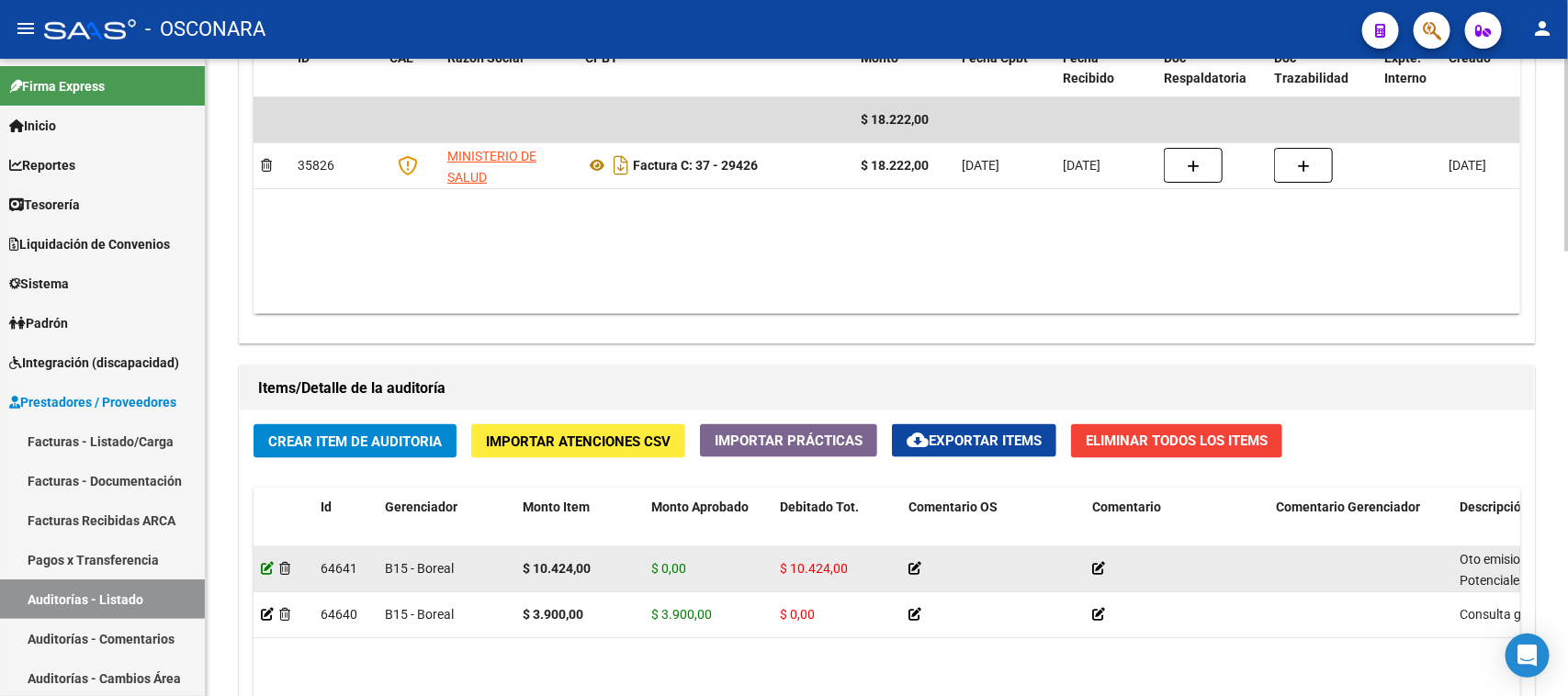
click at [264, 570] on icon at bounding box center [267, 569] width 13 height 13
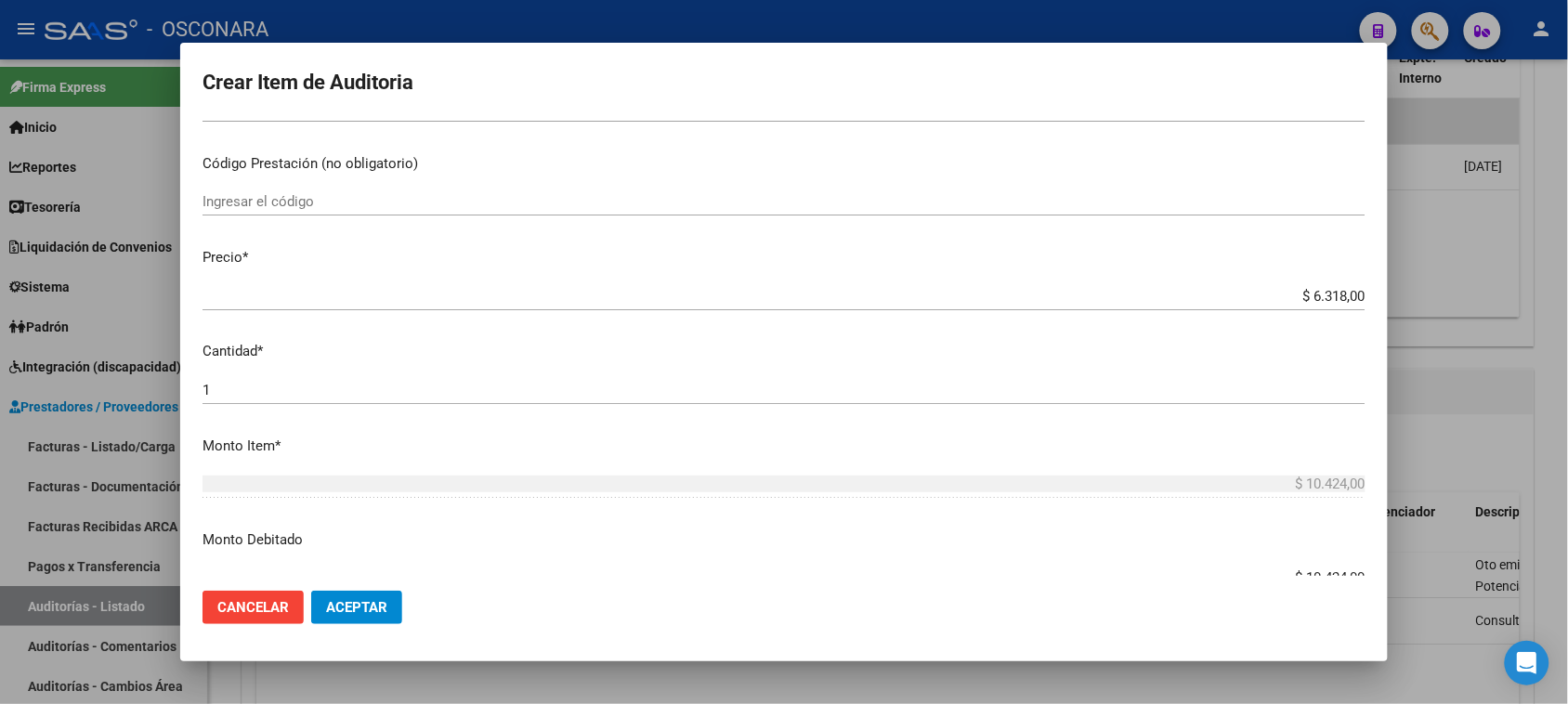
scroll to position [464, 0]
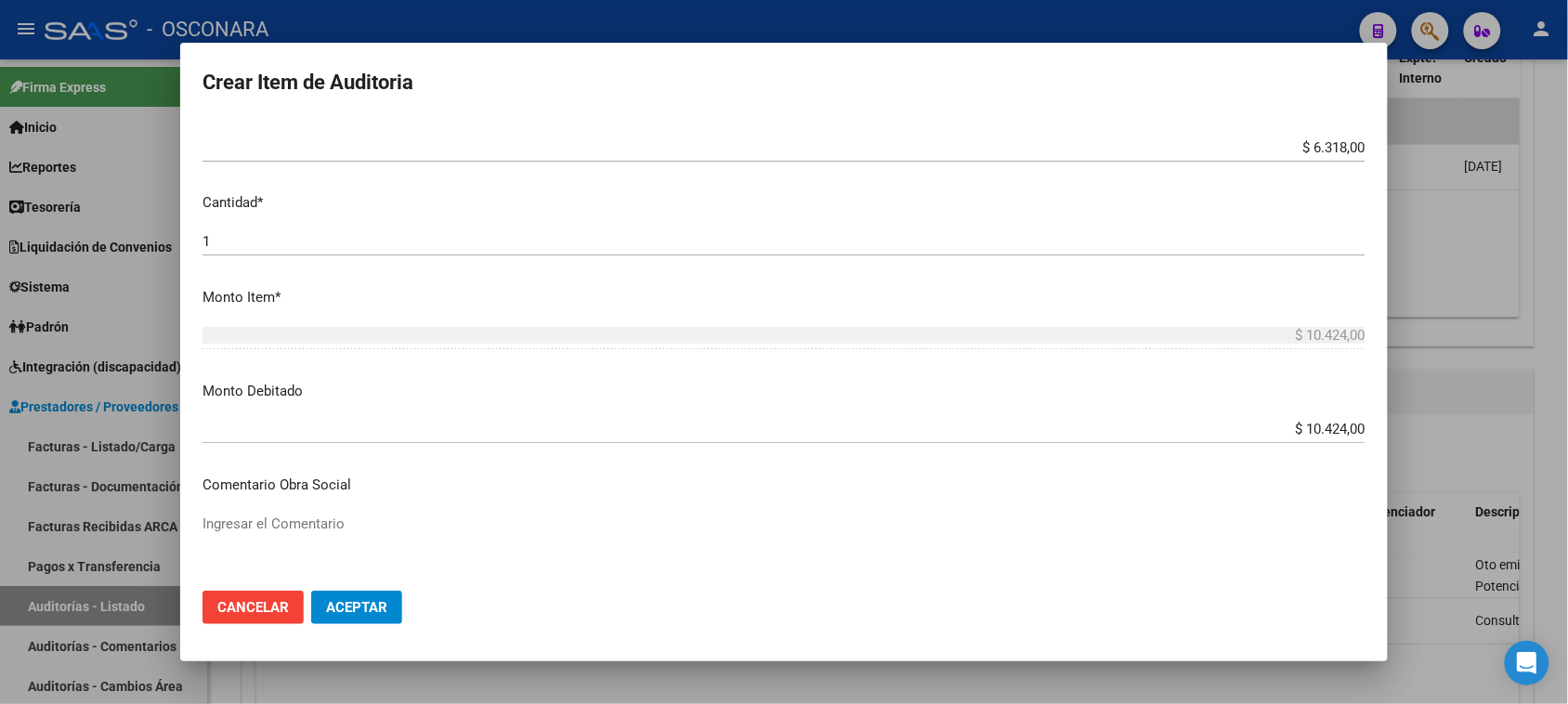
click at [1311, 137] on div "$ 6.318,00 Ingresar el precio" at bounding box center [784, 148] width 1163 height 28
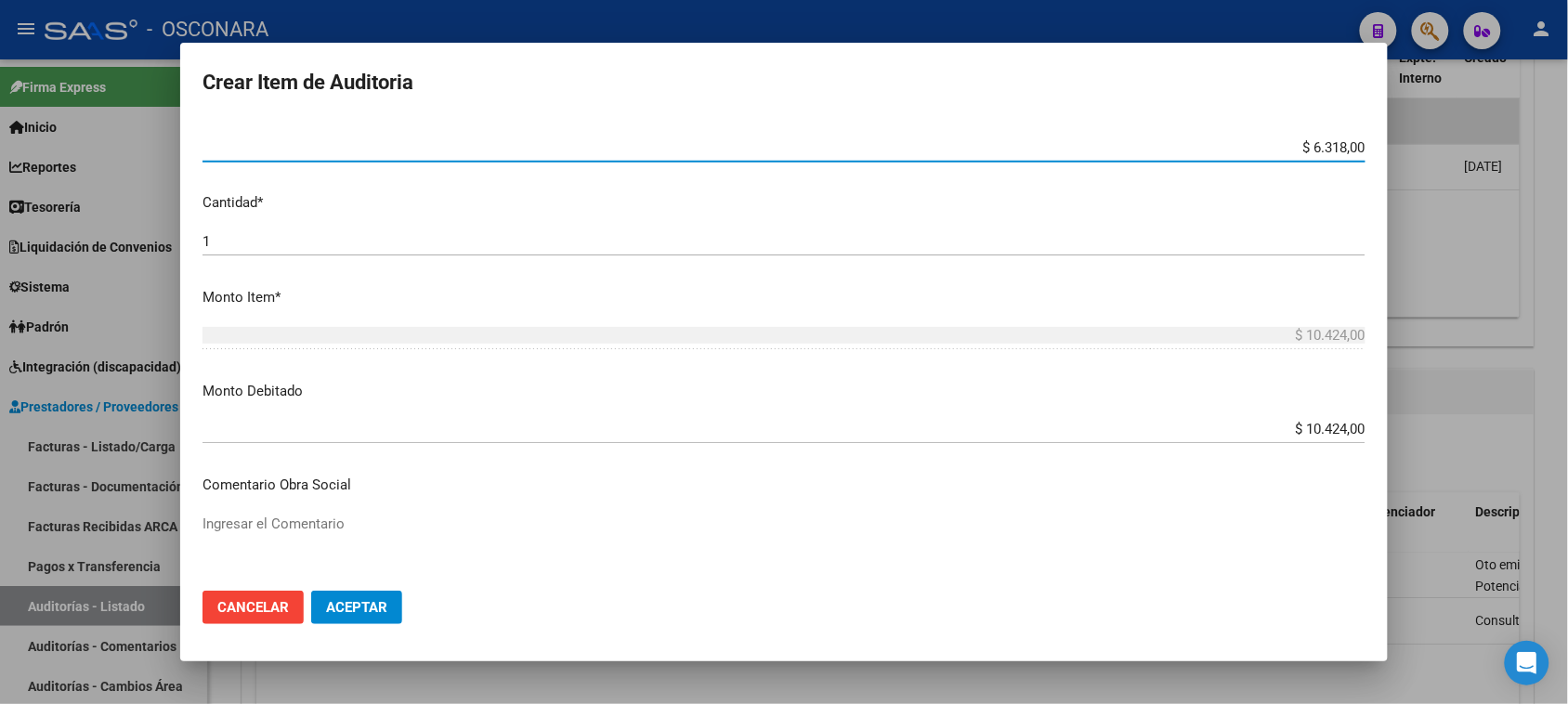
drag, startPoint x: 1296, startPoint y: 140, endPoint x: 1331, endPoint y: 149, distance: 36.1
click at [1331, 149] on input "$ 6.318,00" at bounding box center [784, 148] width 1163 height 17
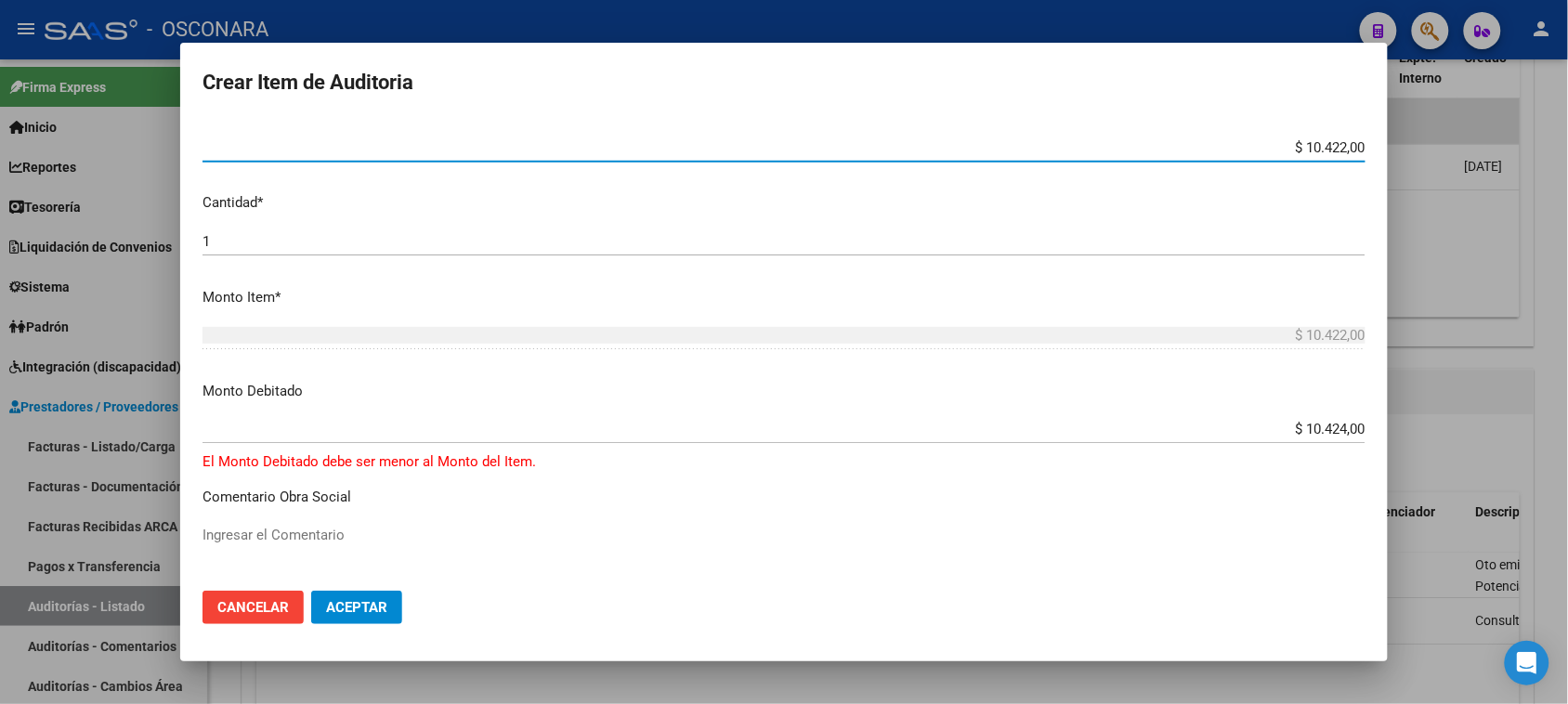
click at [1329, 425] on input "$ 10.424,00" at bounding box center [784, 429] width 1163 height 17
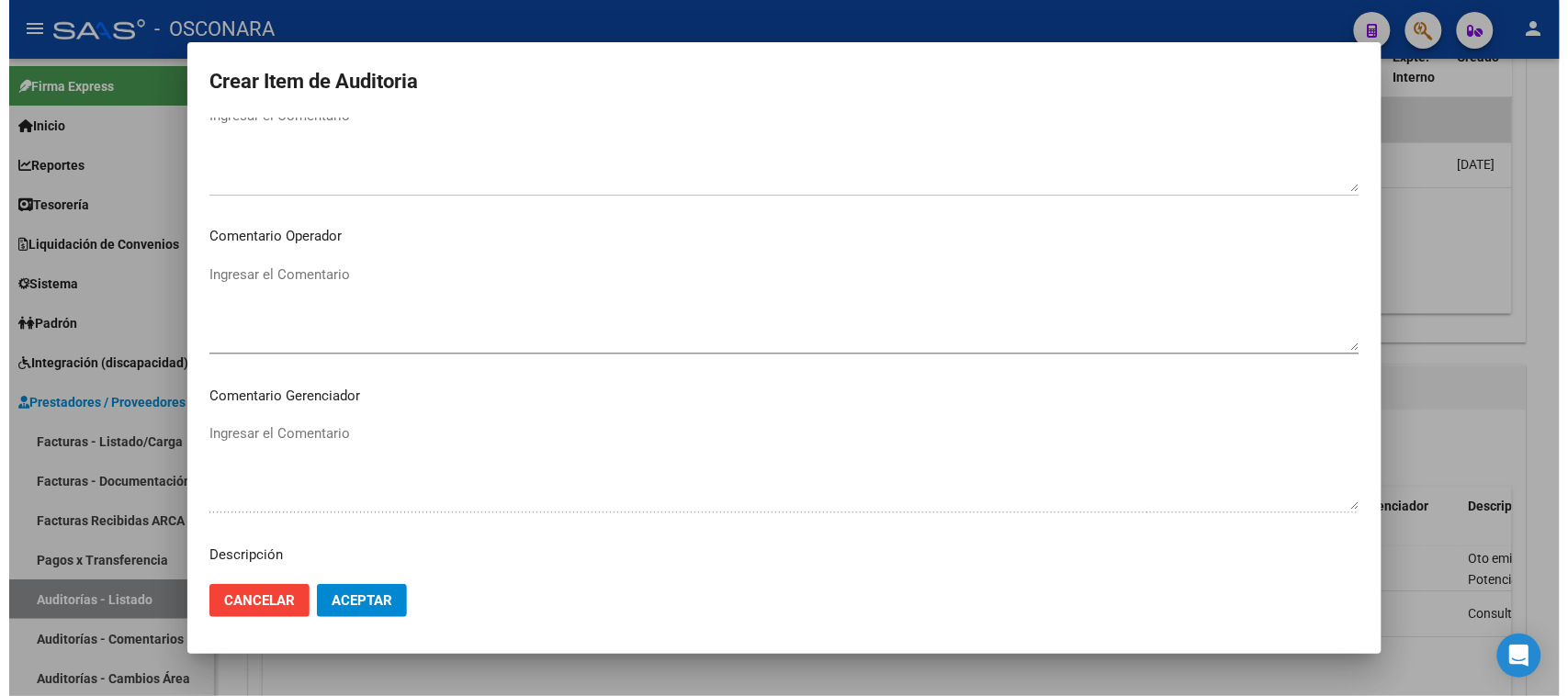
scroll to position [1166, 0]
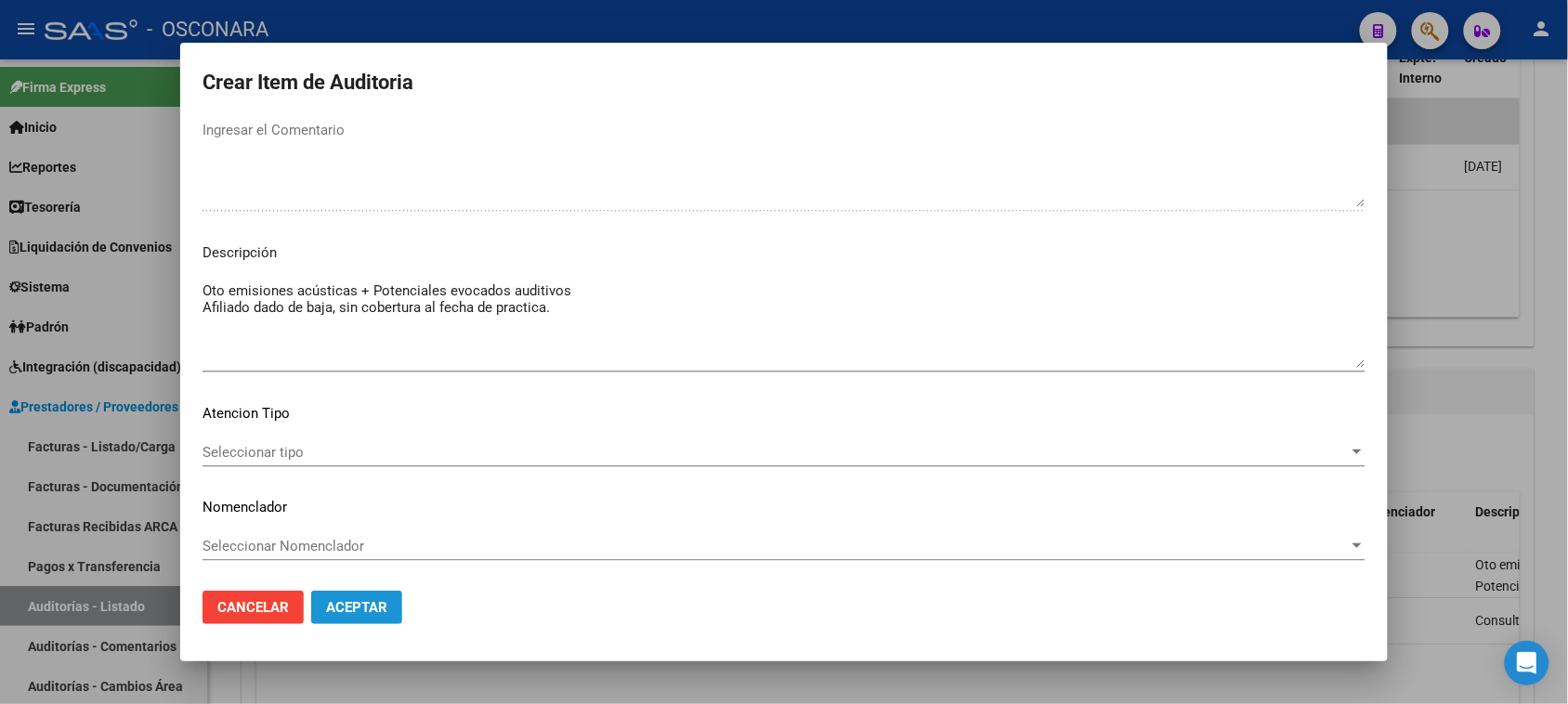
click at [367, 598] on button "Aceptar" at bounding box center [356, 608] width 91 height 34
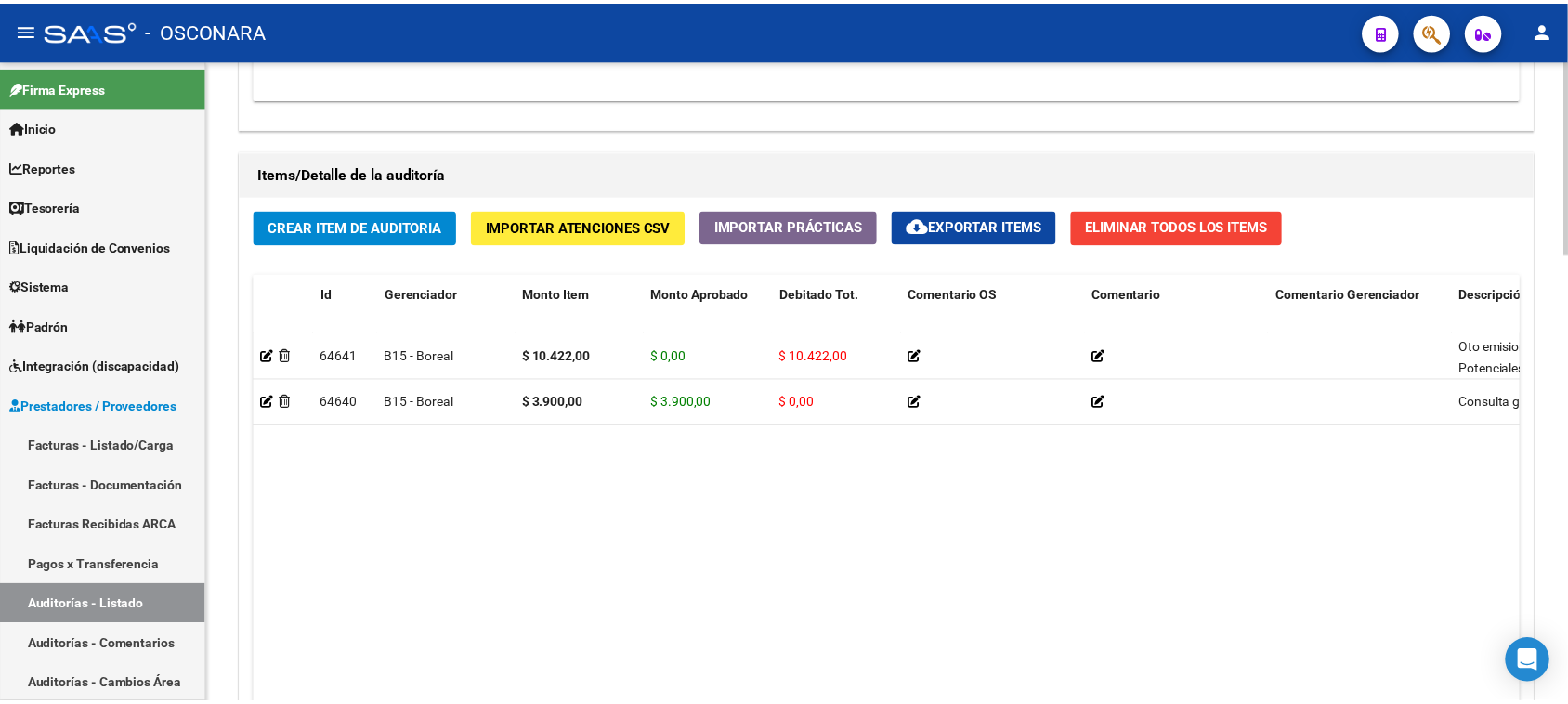
scroll to position [1393, 0]
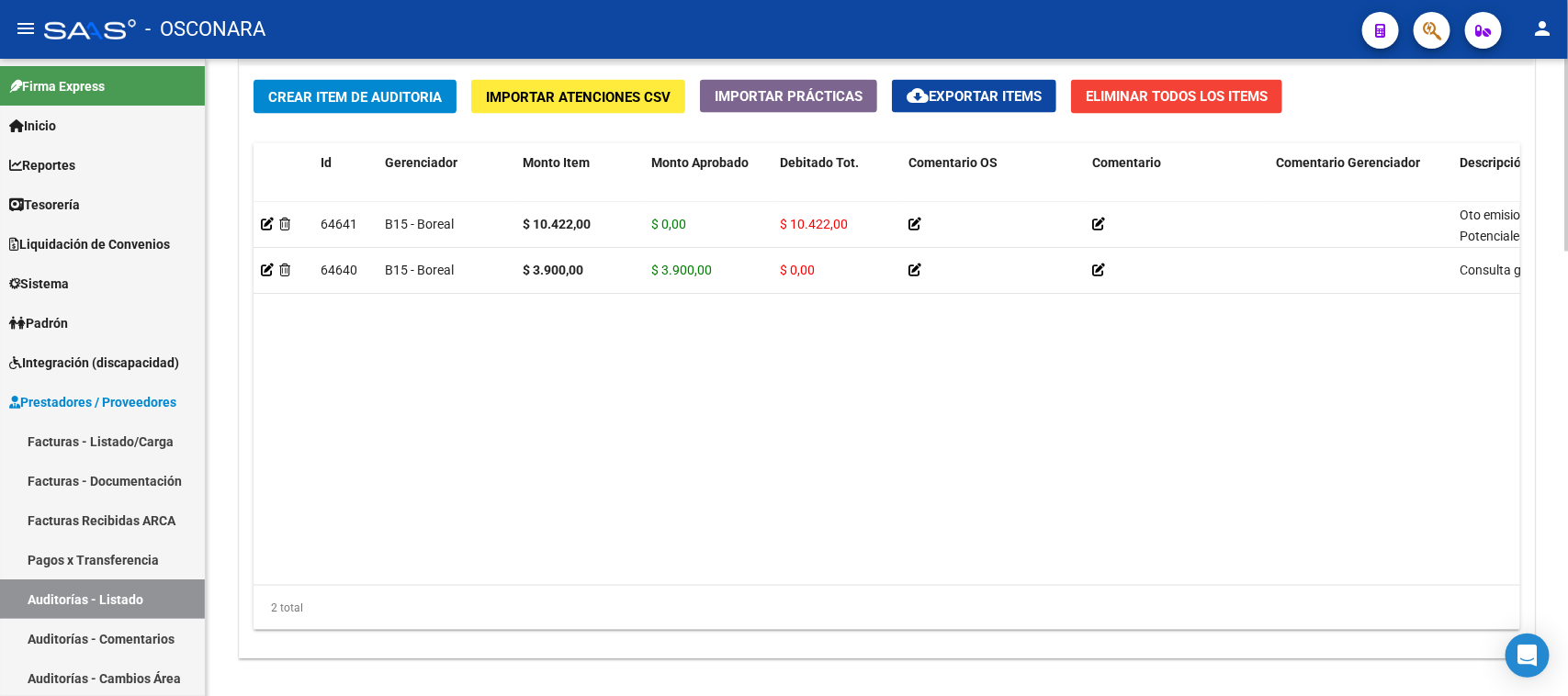
click at [317, 89] on span "Crear Item de Auditoria" at bounding box center [355, 97] width 174 height 17
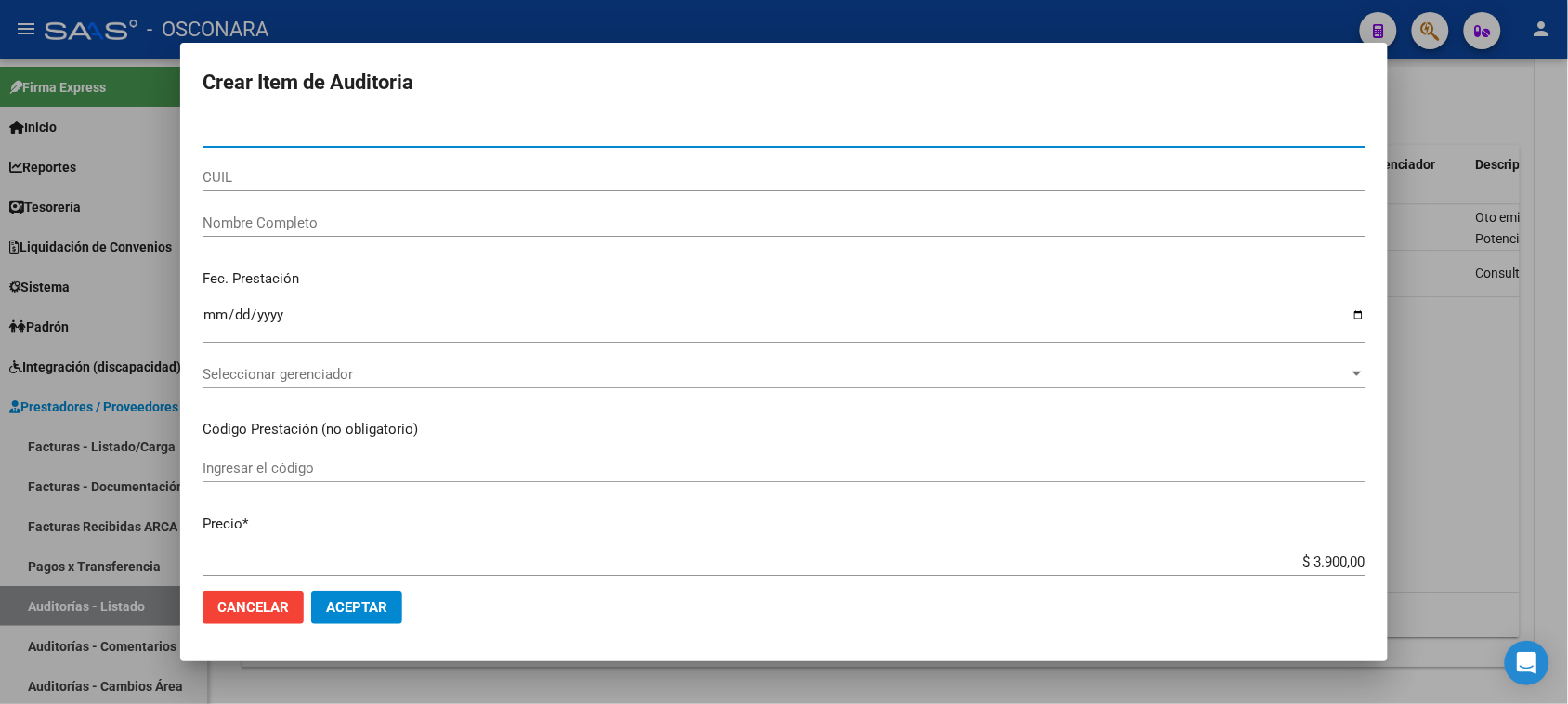
paste input "48125405"
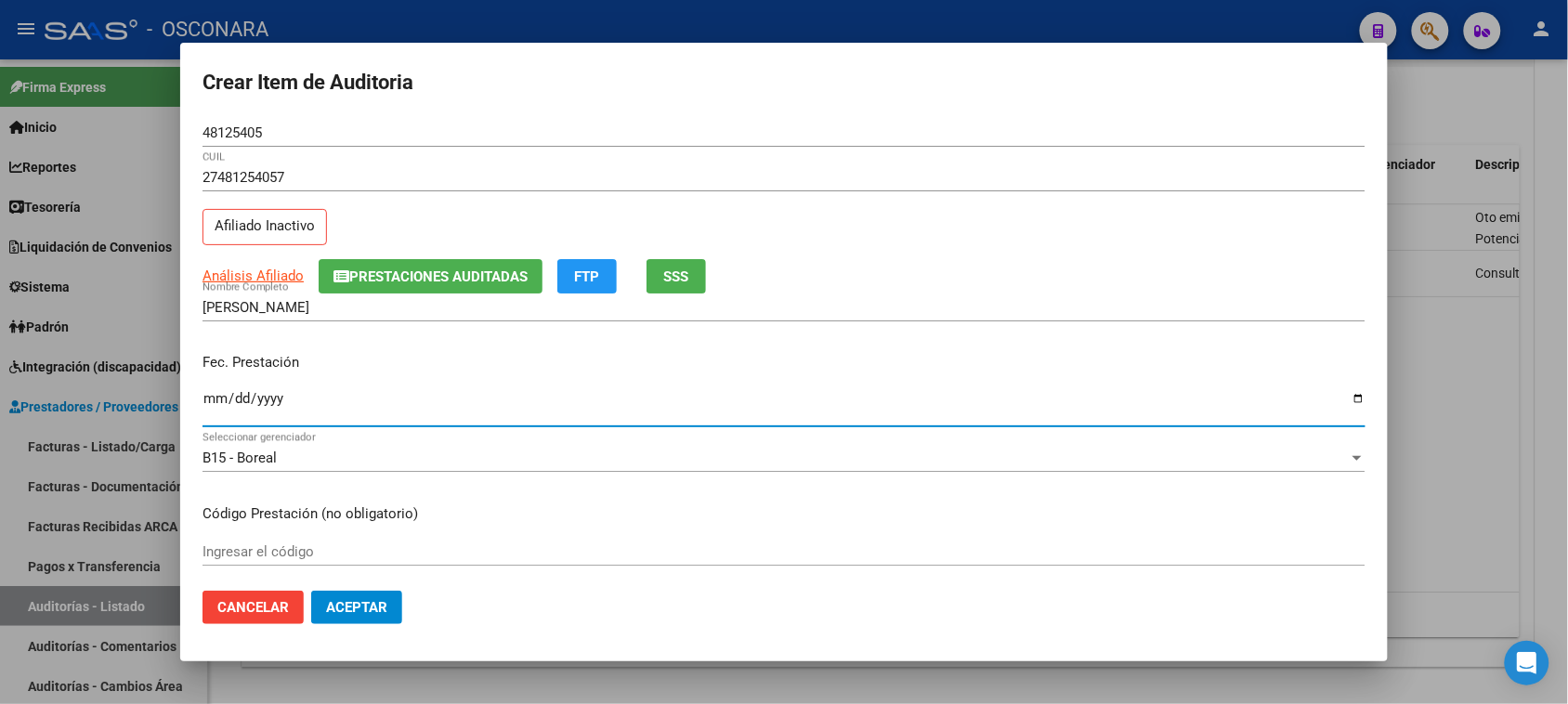
click at [209, 400] on input "Ingresar la fecha" at bounding box center [784, 406] width 1163 height 30
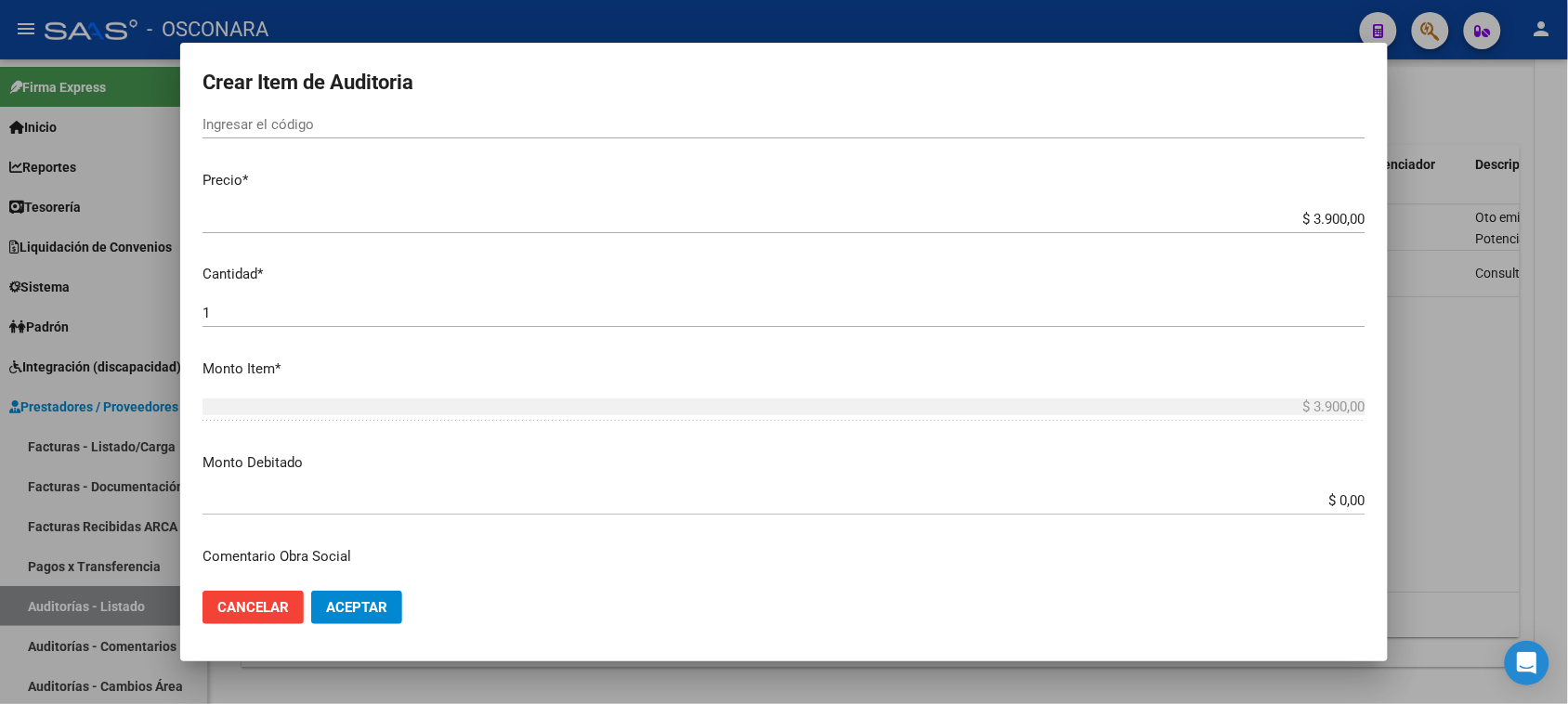
scroll to position [464, 0]
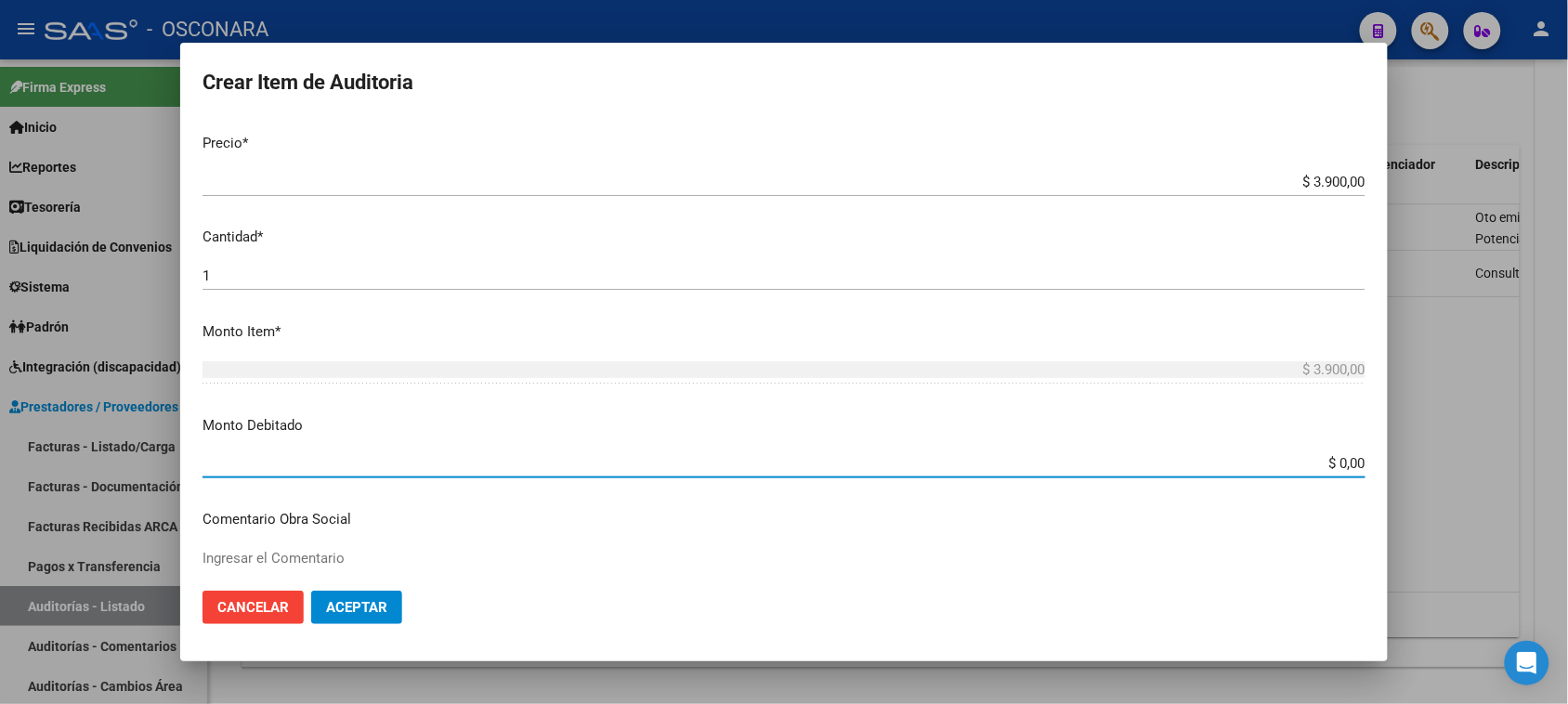
click at [1329, 459] on input "$ 0,00" at bounding box center [784, 463] width 1163 height 17
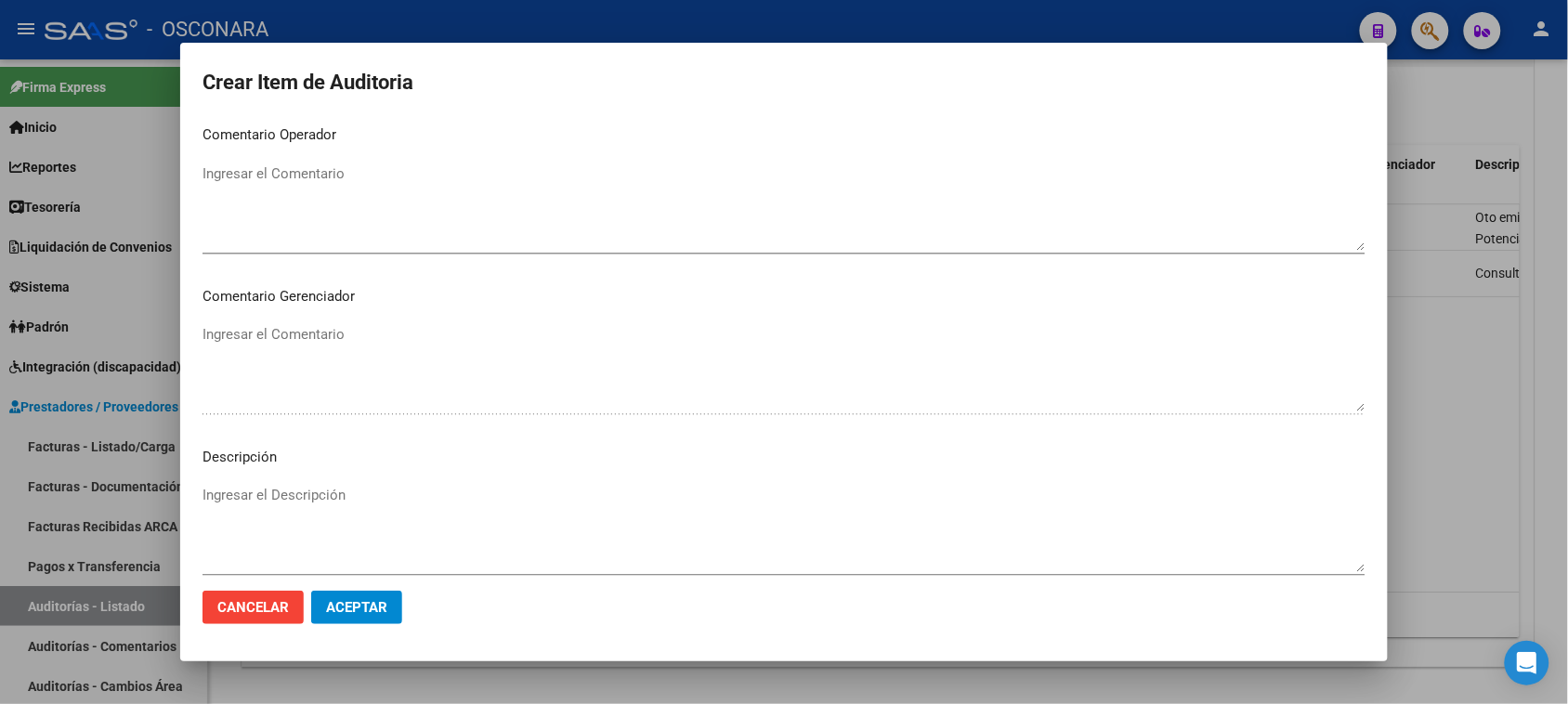
scroll to position [1045, 0]
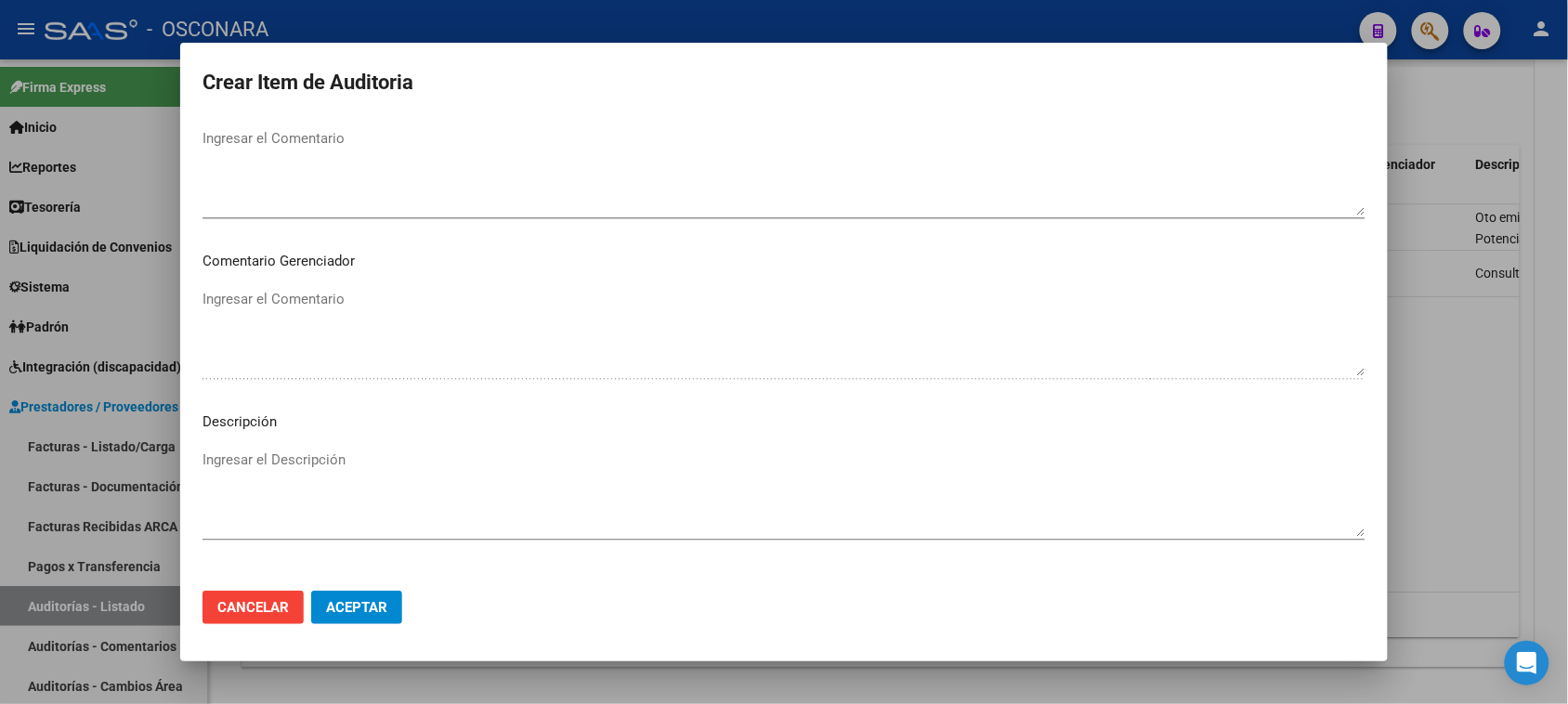
click at [340, 458] on textarea "Ingresar el Descripción" at bounding box center [784, 492] width 1163 height 87
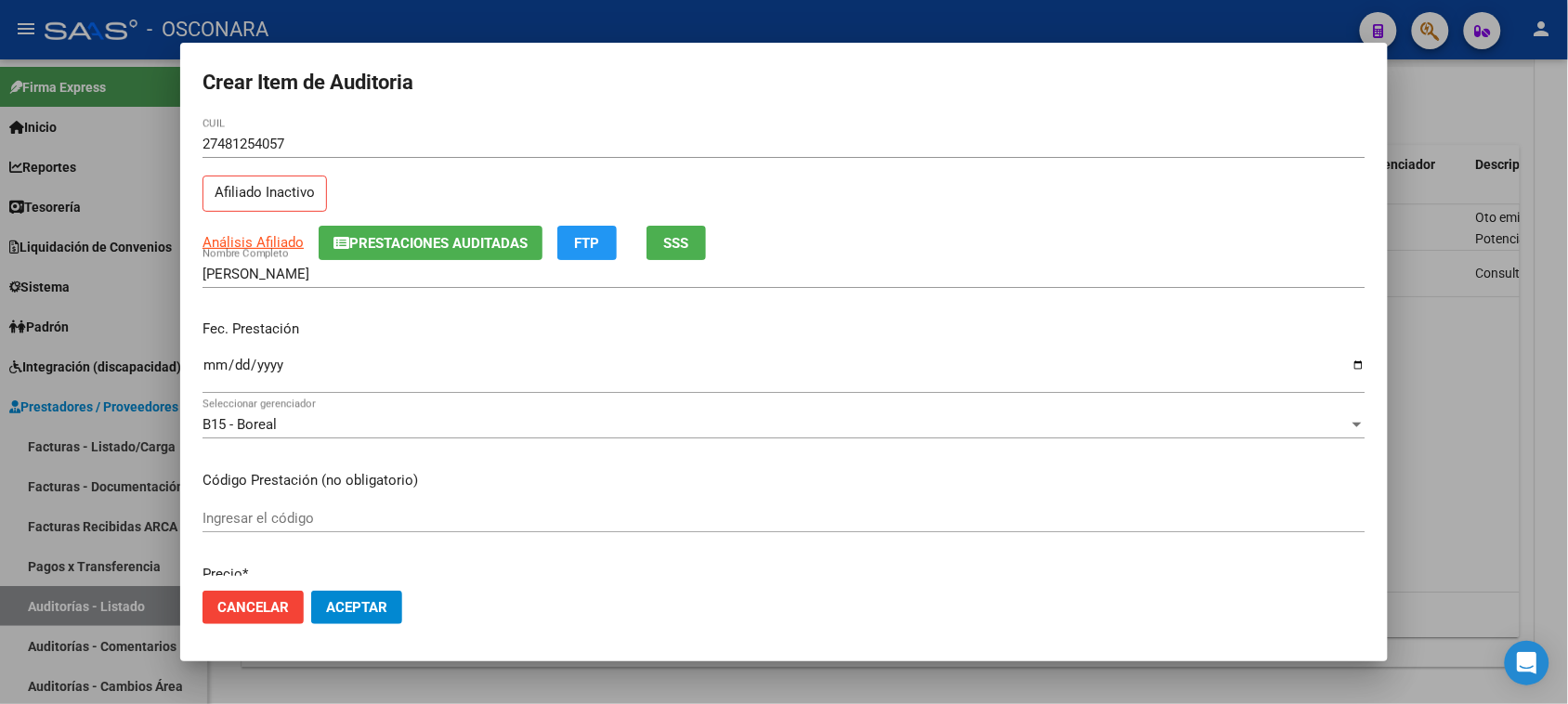
scroll to position [0, 0]
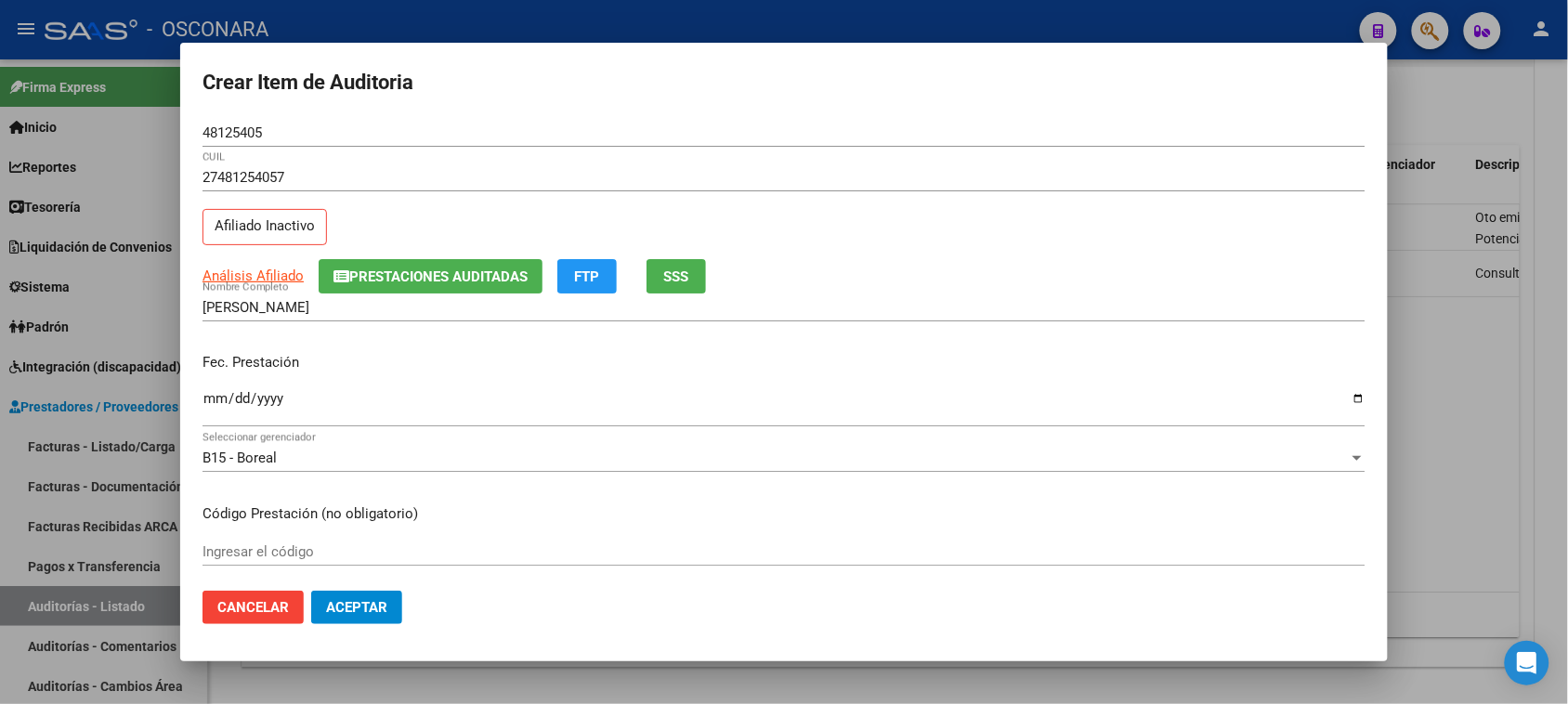
click at [680, 272] on span "SSS" at bounding box center [676, 276] width 25 height 17
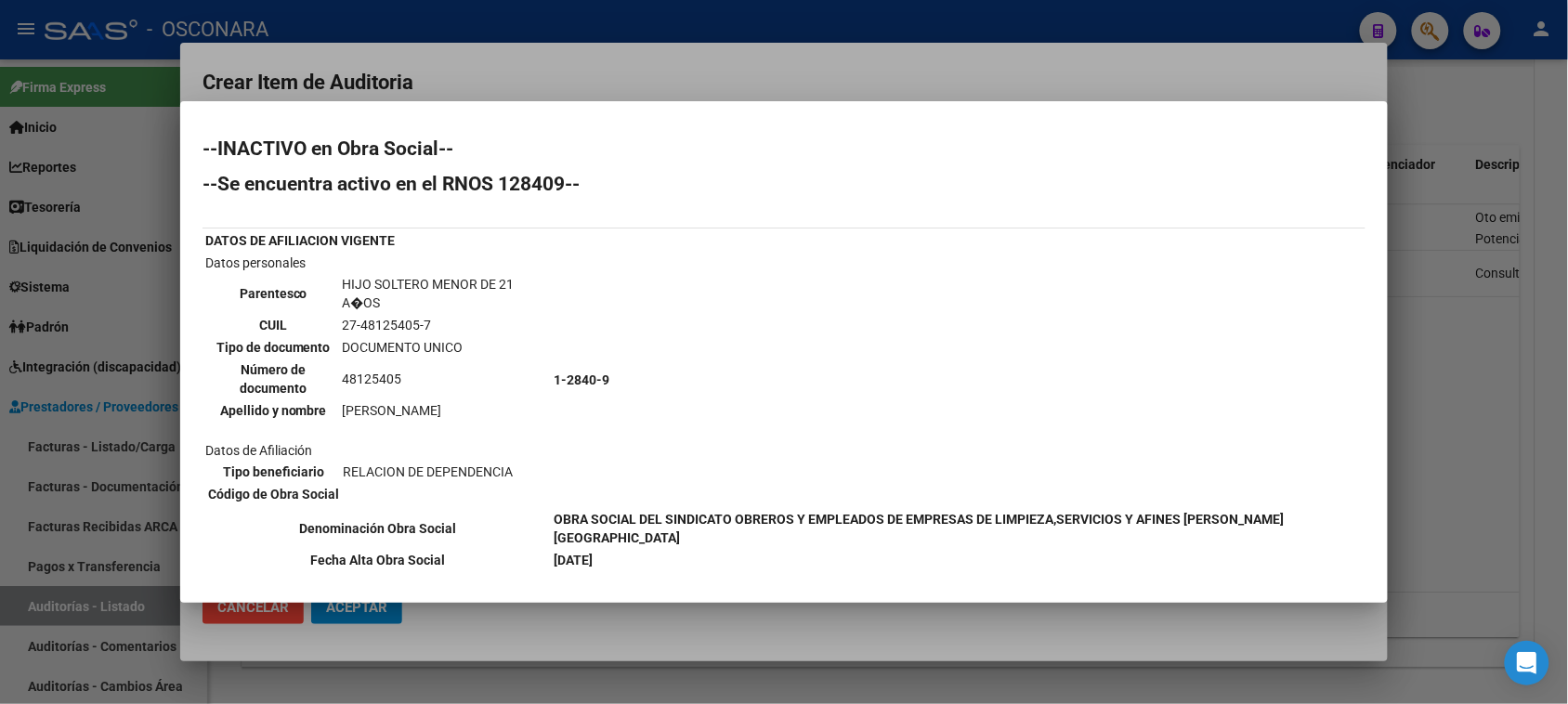
scroll to position [89, 0]
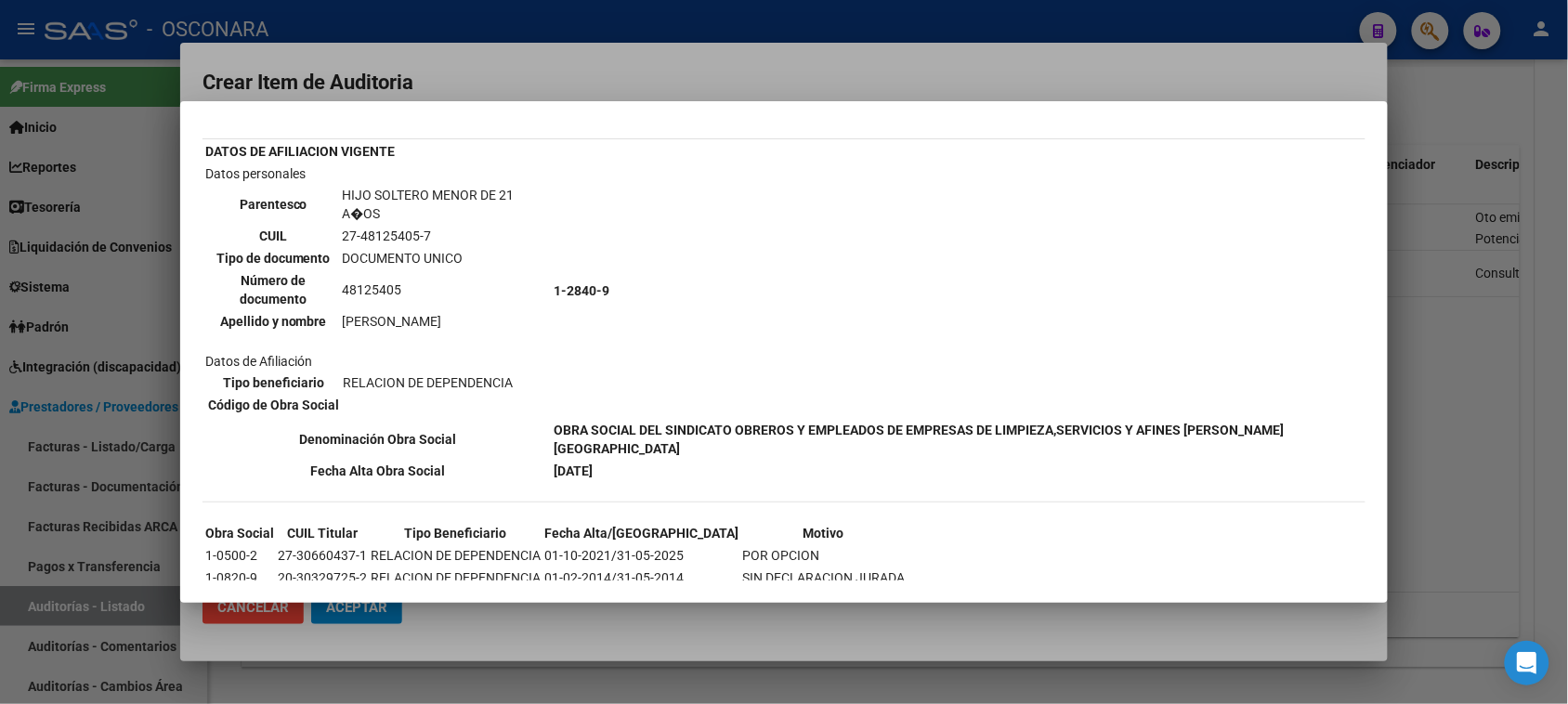
click at [1446, 431] on div at bounding box center [784, 352] width 1568 height 704
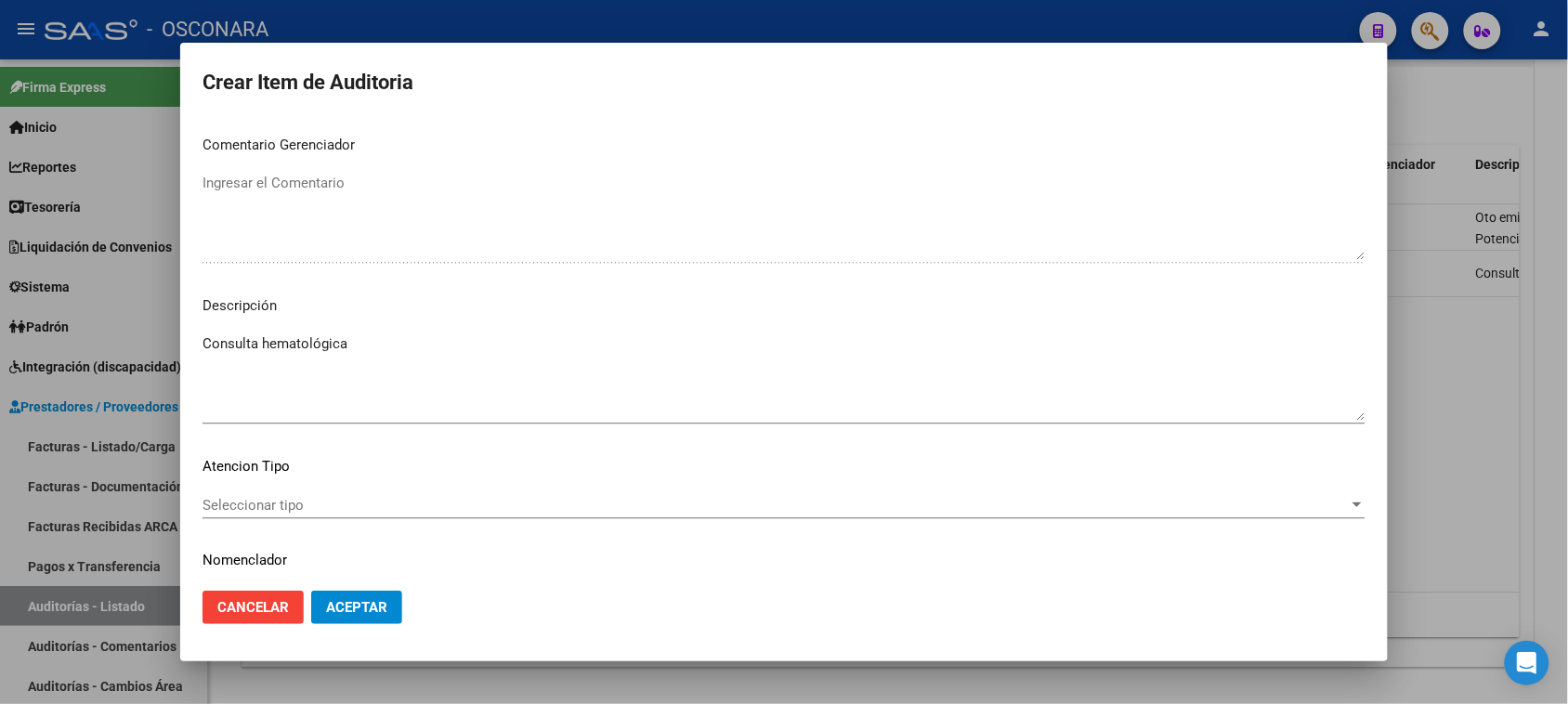
scroll to position [1213, 0]
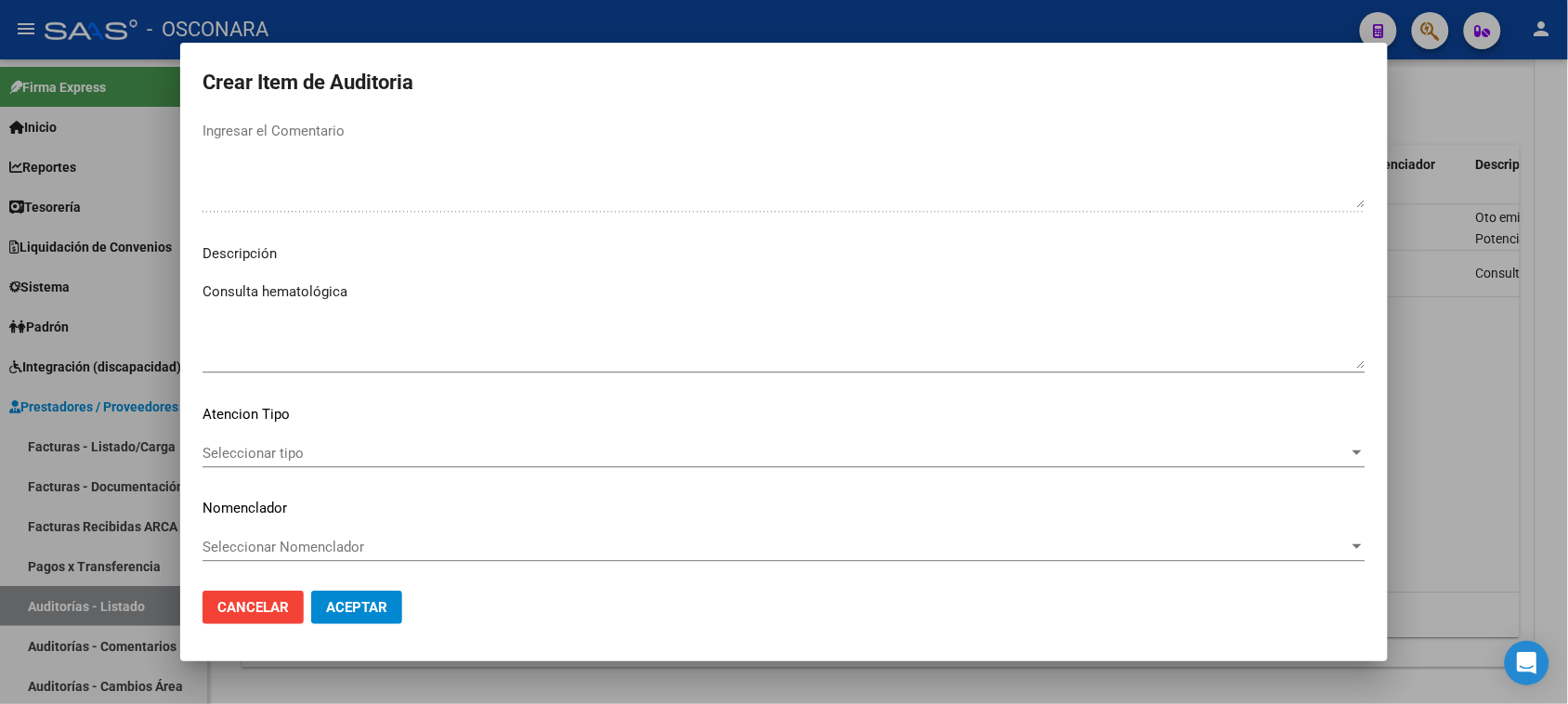
click at [309, 314] on textarea "Consulta hematológica" at bounding box center [784, 324] width 1163 height 87
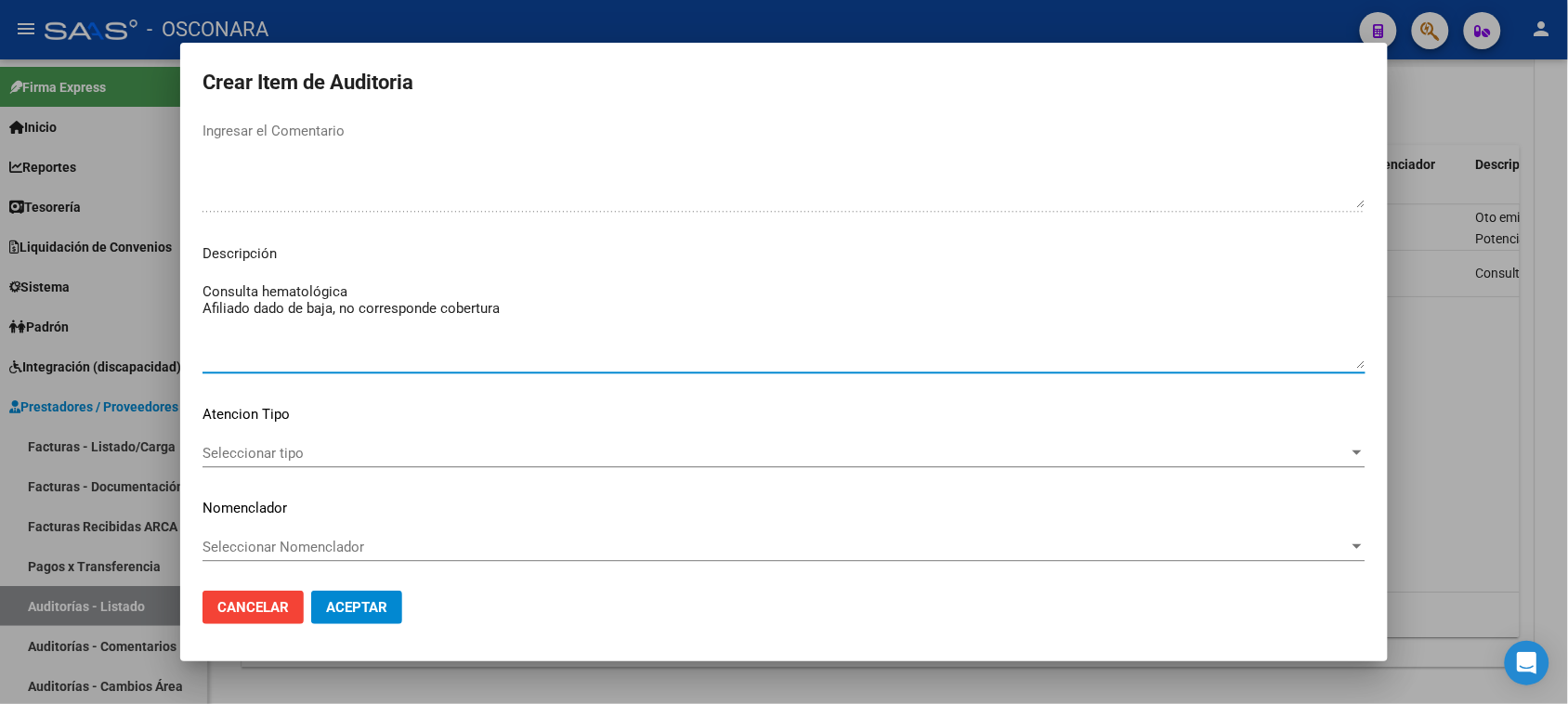
click at [258, 451] on span "Seleccionar tipo" at bounding box center [775, 453] width 1146 height 17
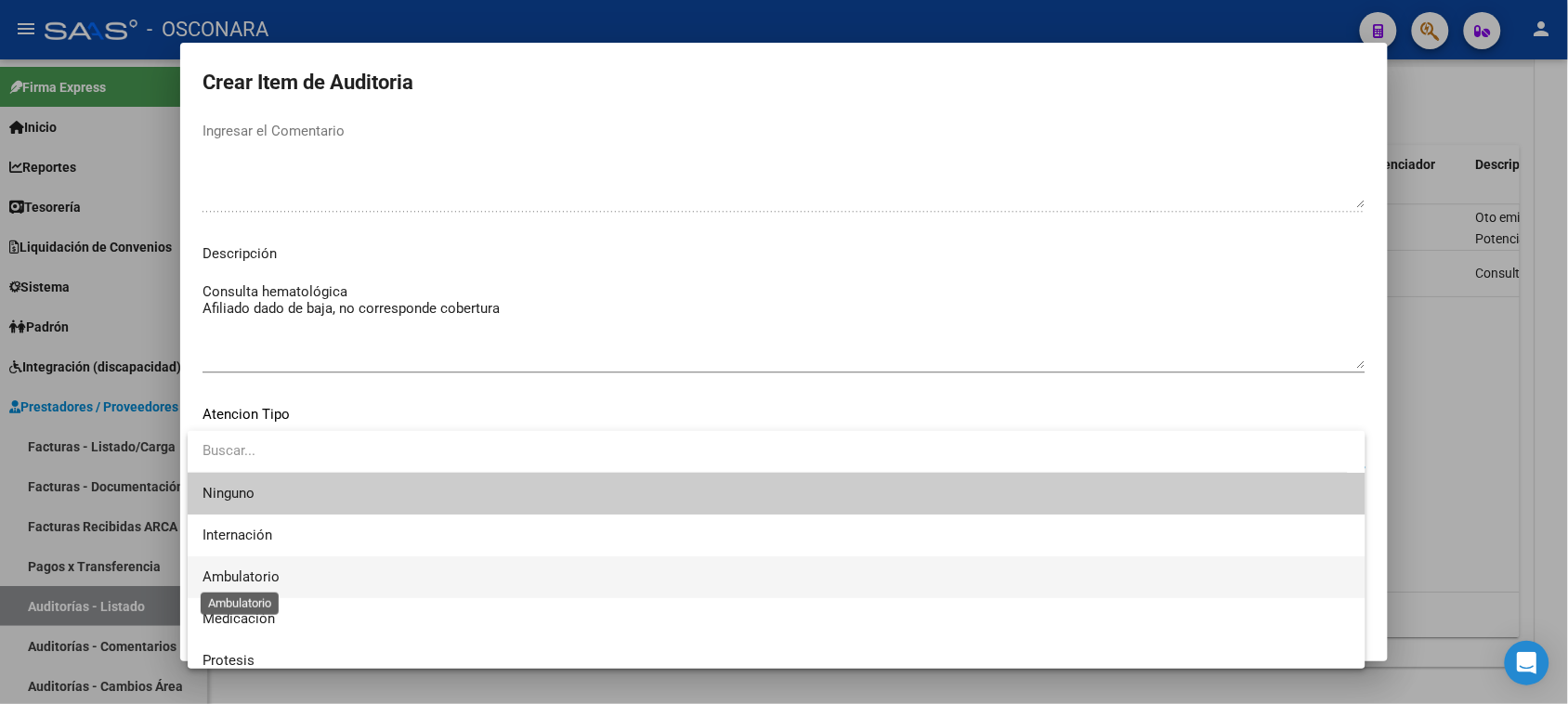
click at [270, 572] on span "Ambulatorio" at bounding box center [241, 577] width 78 height 17
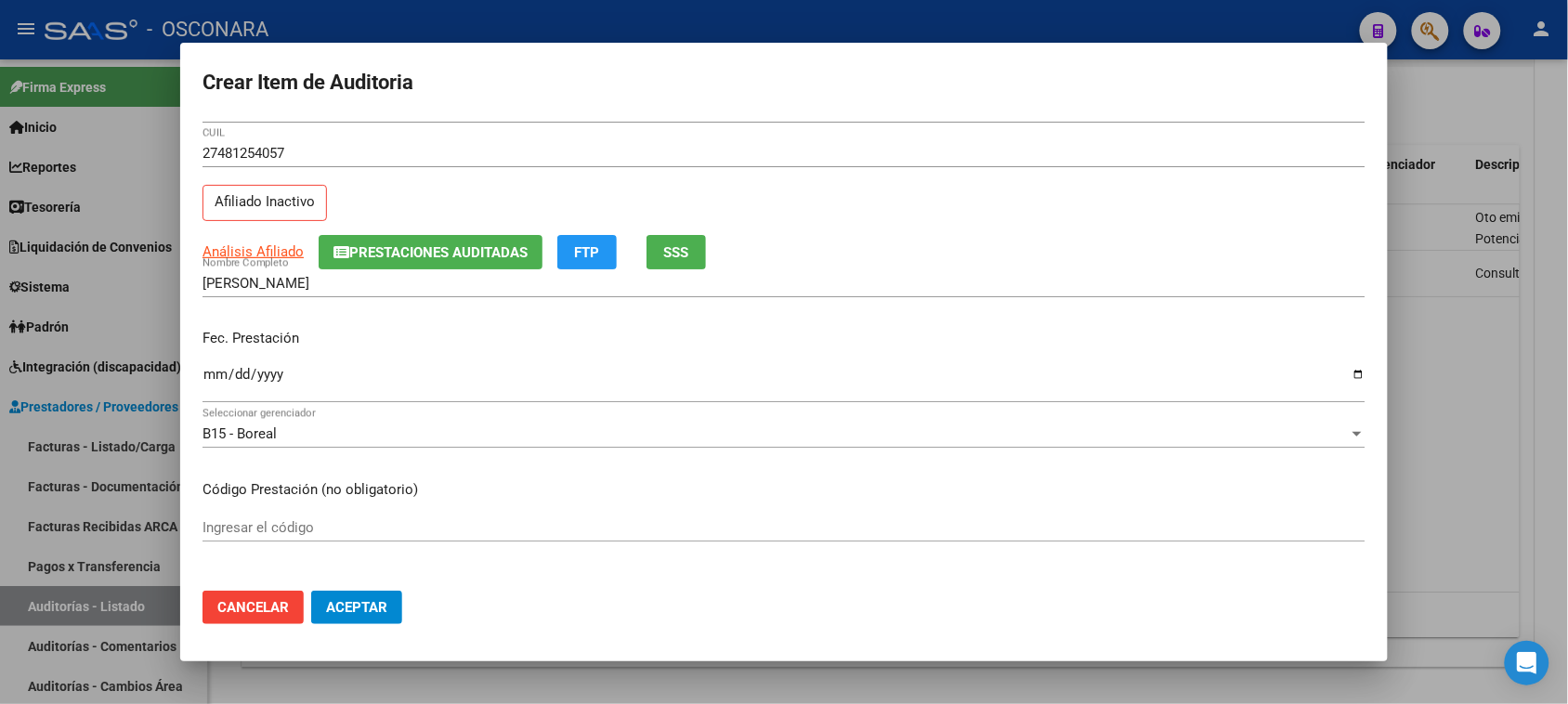
scroll to position [0, 0]
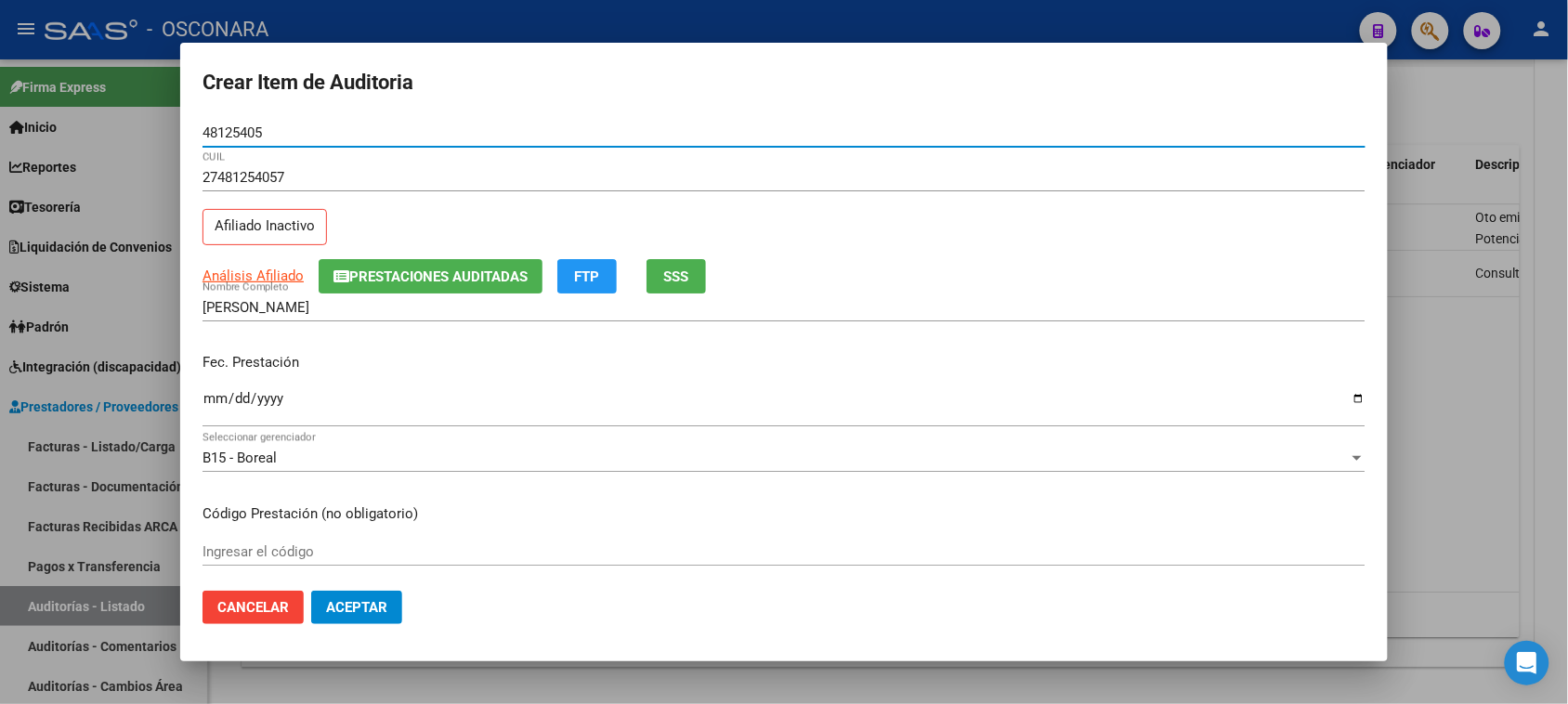
drag, startPoint x: 278, startPoint y: 123, endPoint x: 191, endPoint y: 132, distance: 87.5
click at [191, 132] on mat-dialog-content "48125405 Nro Documento 27481254057 CUIL Afiliado Inactivo Análisis Afiliado Pre…" at bounding box center [784, 347] width 1208 height 458
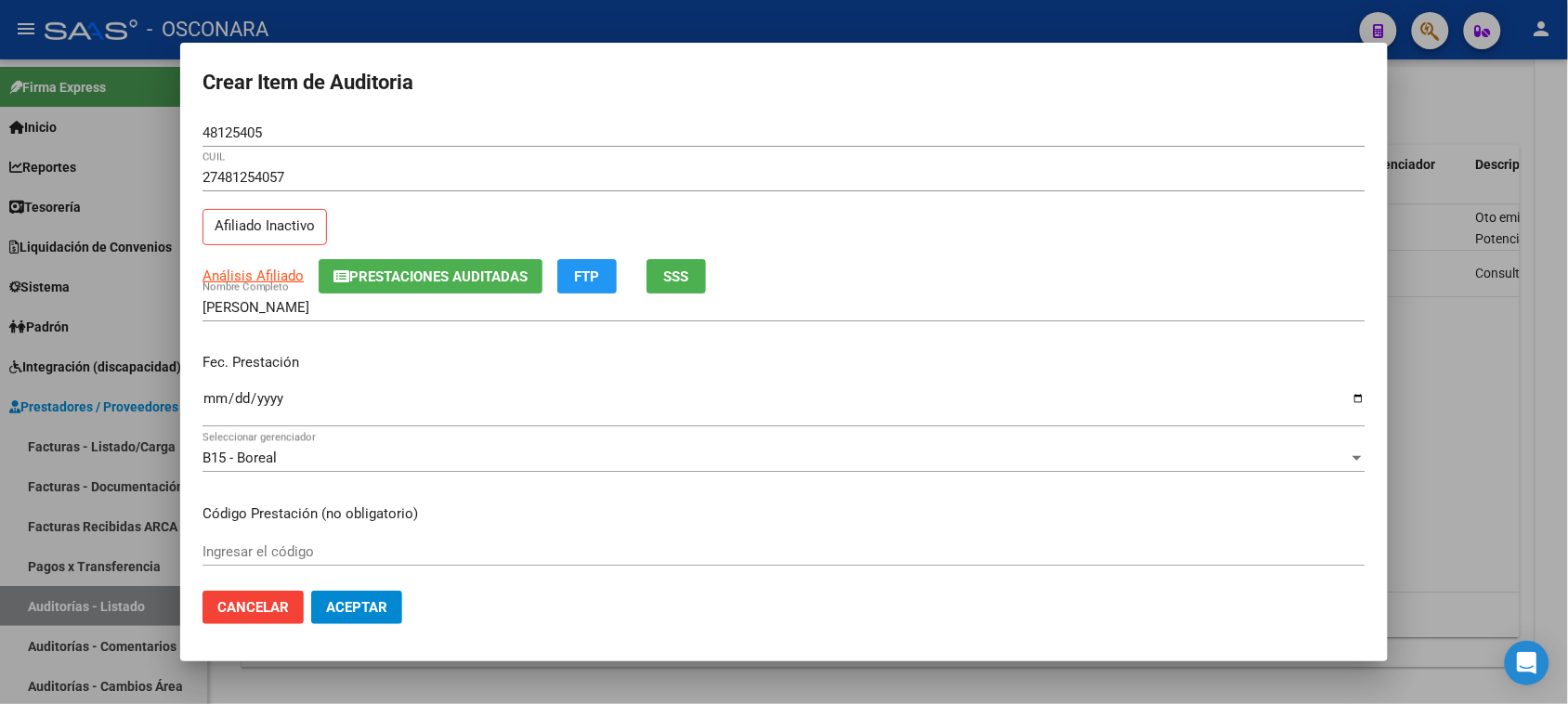
drag, startPoint x: 376, startPoint y: 297, endPoint x: 192, endPoint y: 297, distance: 184.0
click at [192, 297] on mat-dialog-content "48125405 Nro Documento 27481254057 CUIL Afiliado Inactivo Análisis Afiliado Pre…" at bounding box center [784, 347] width 1208 height 458
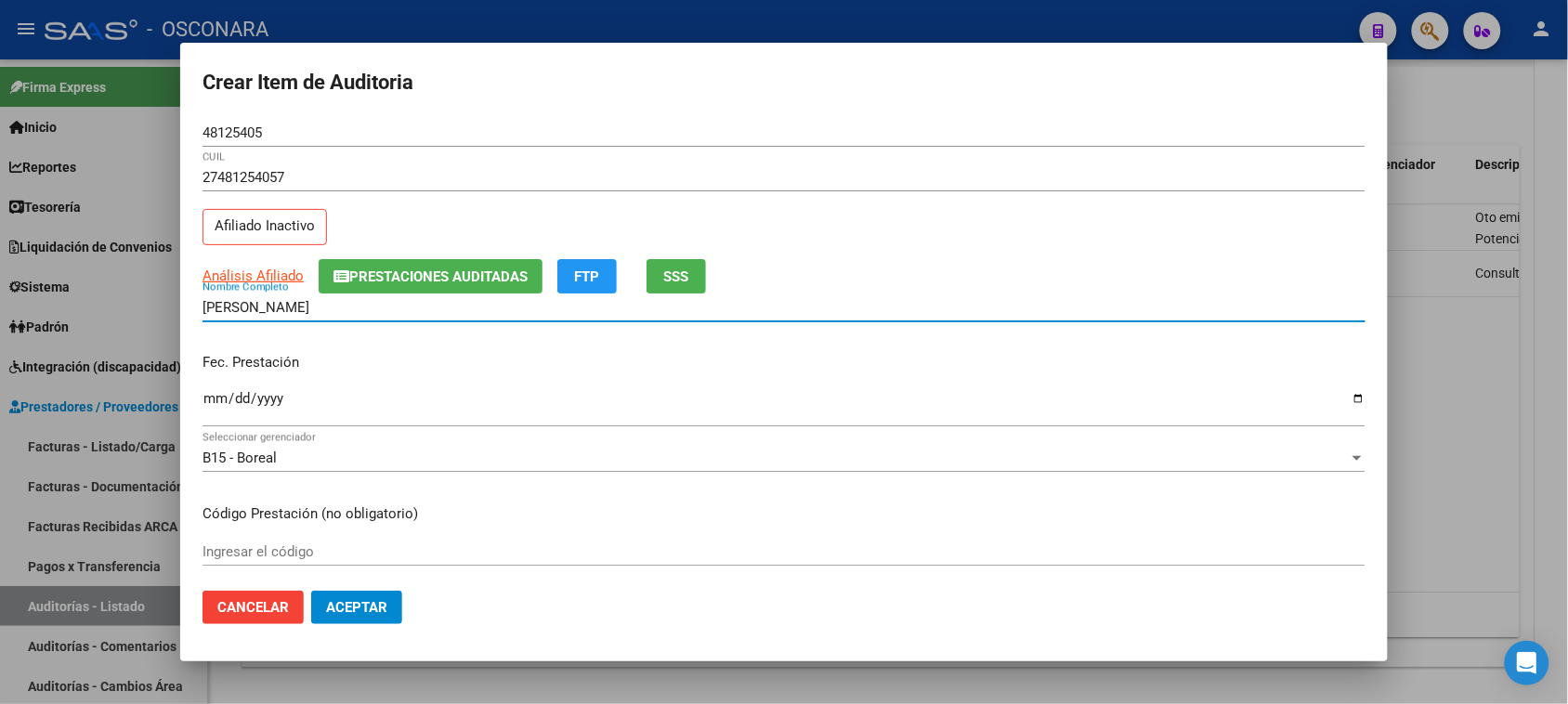
drag, startPoint x: 382, startPoint y: 308, endPoint x: 191, endPoint y: 308, distance: 191.0
click at [191, 308] on mat-dialog-content "48125405 Nro Documento 27481254057 CUIL Afiliado Inactivo Análisis Afiliado Pre…" at bounding box center [784, 347] width 1208 height 458
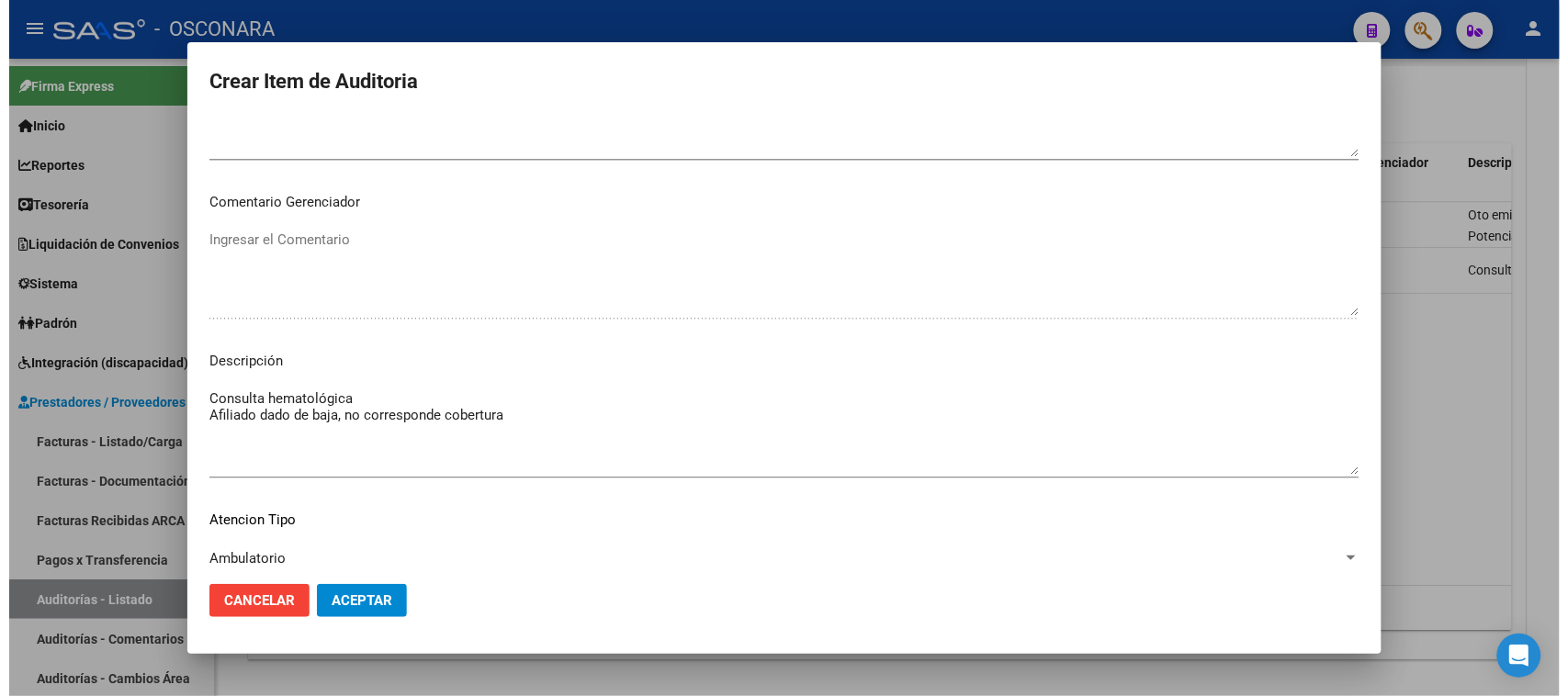
scroll to position [1147, 0]
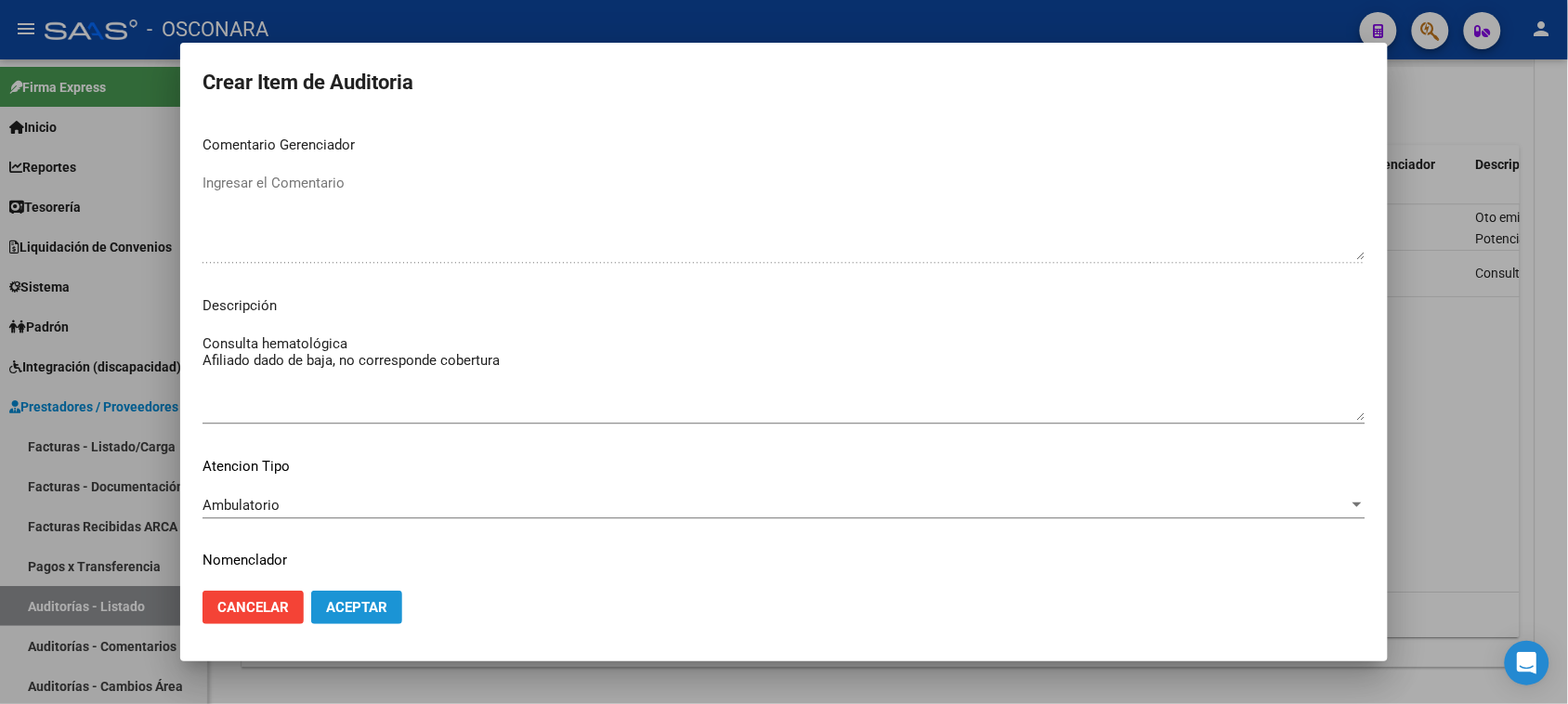
click at [340, 612] on span "Aceptar" at bounding box center [357, 608] width 62 height 17
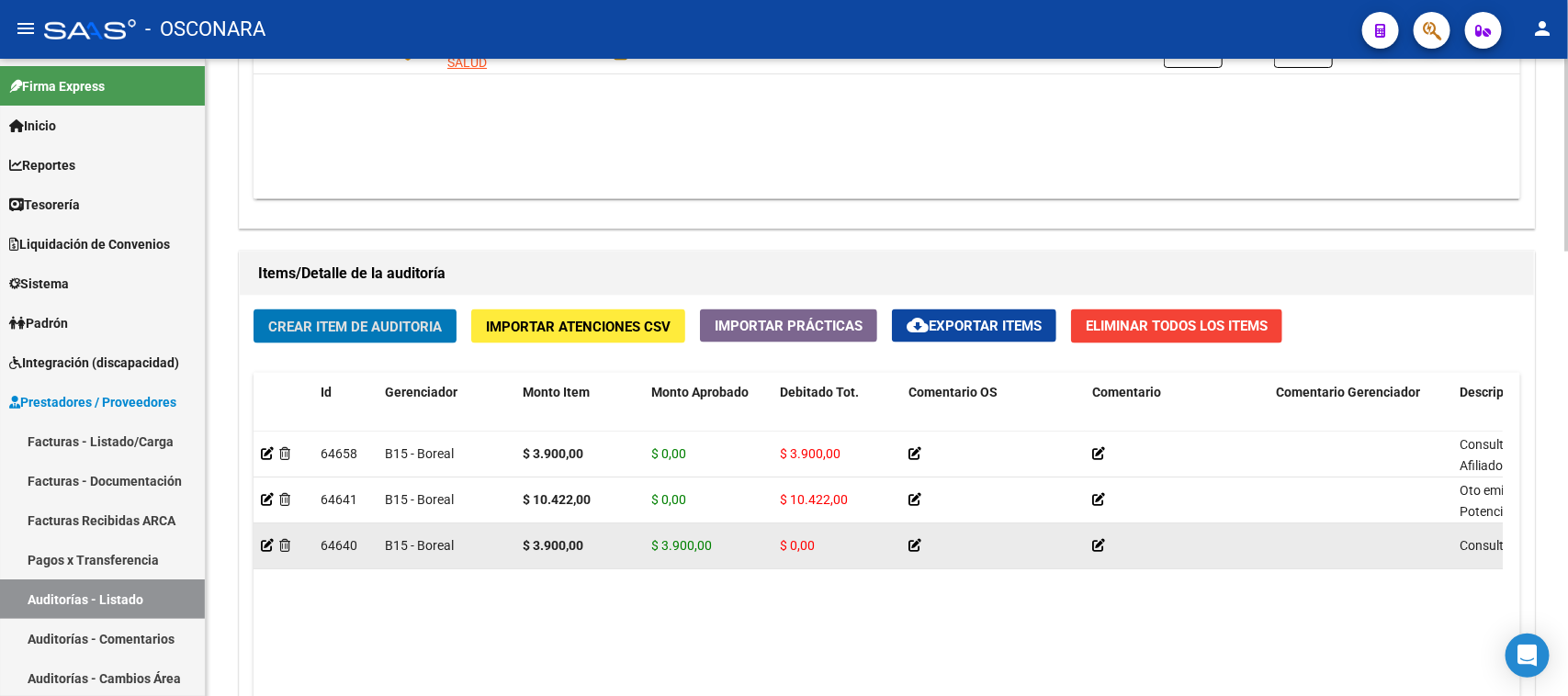
click at [259, 548] on datatable-body-cell at bounding box center [283, 546] width 60 height 45
click at [267, 543] on icon at bounding box center [267, 546] width 13 height 13
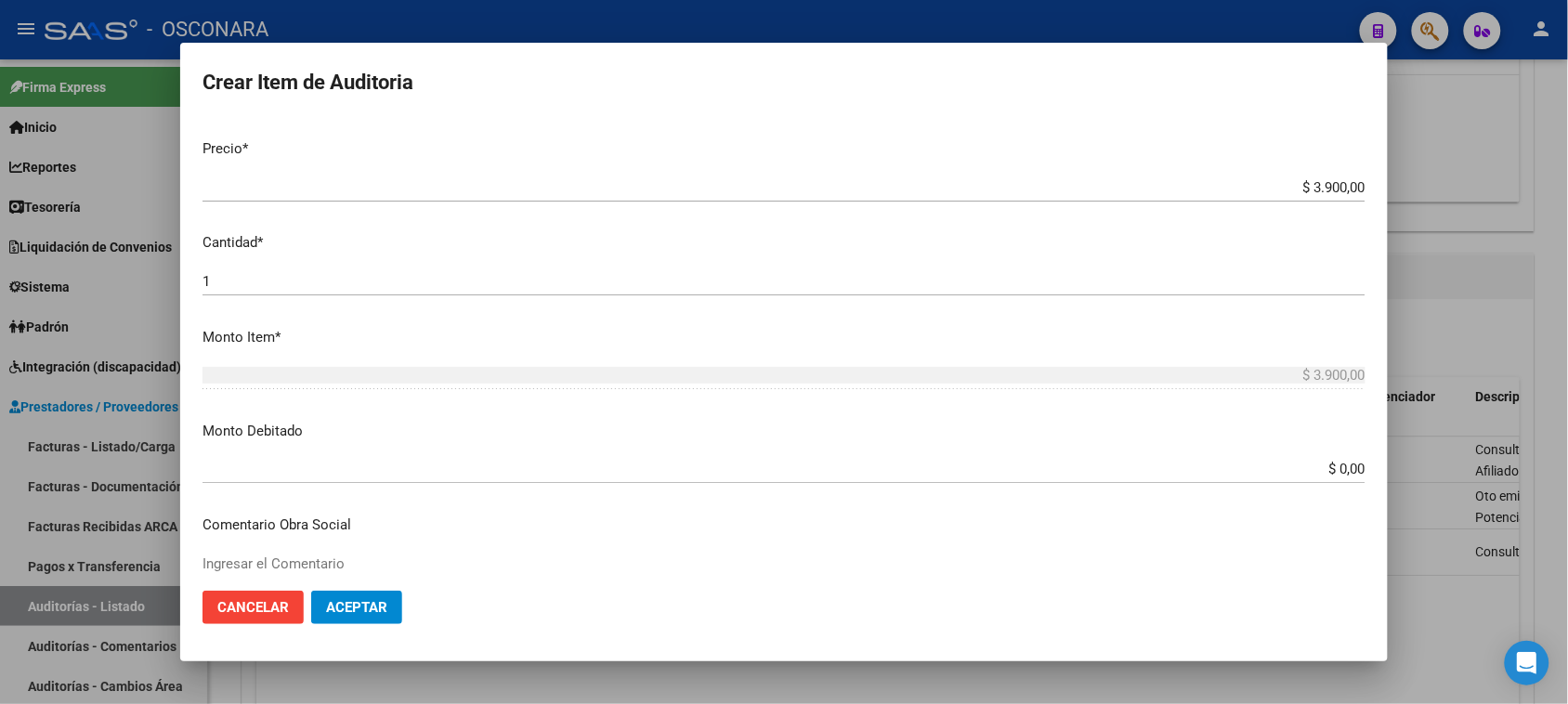
scroll to position [464, 0]
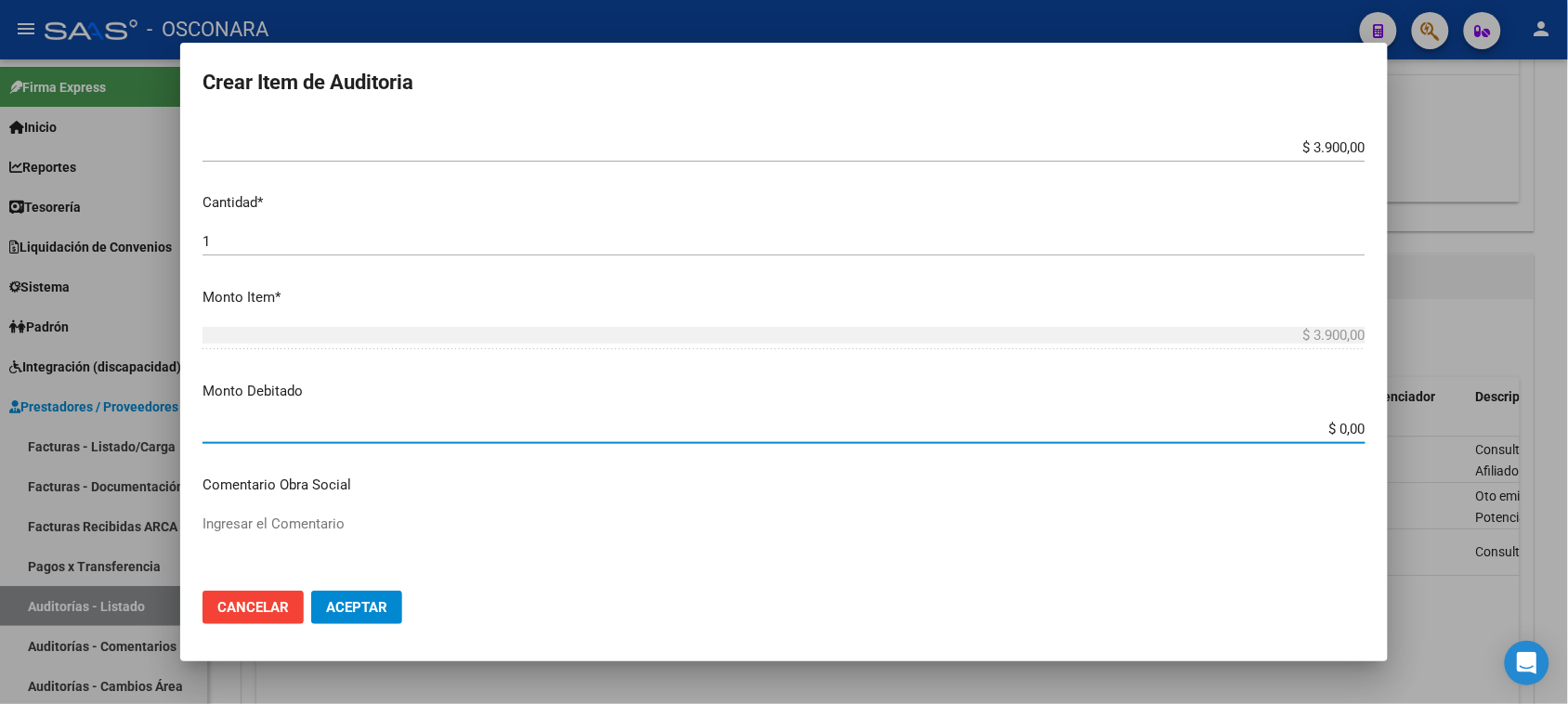
click at [1328, 429] on input "$ 0,00" at bounding box center [784, 429] width 1163 height 17
click at [376, 605] on span "Aceptar" at bounding box center [357, 608] width 62 height 17
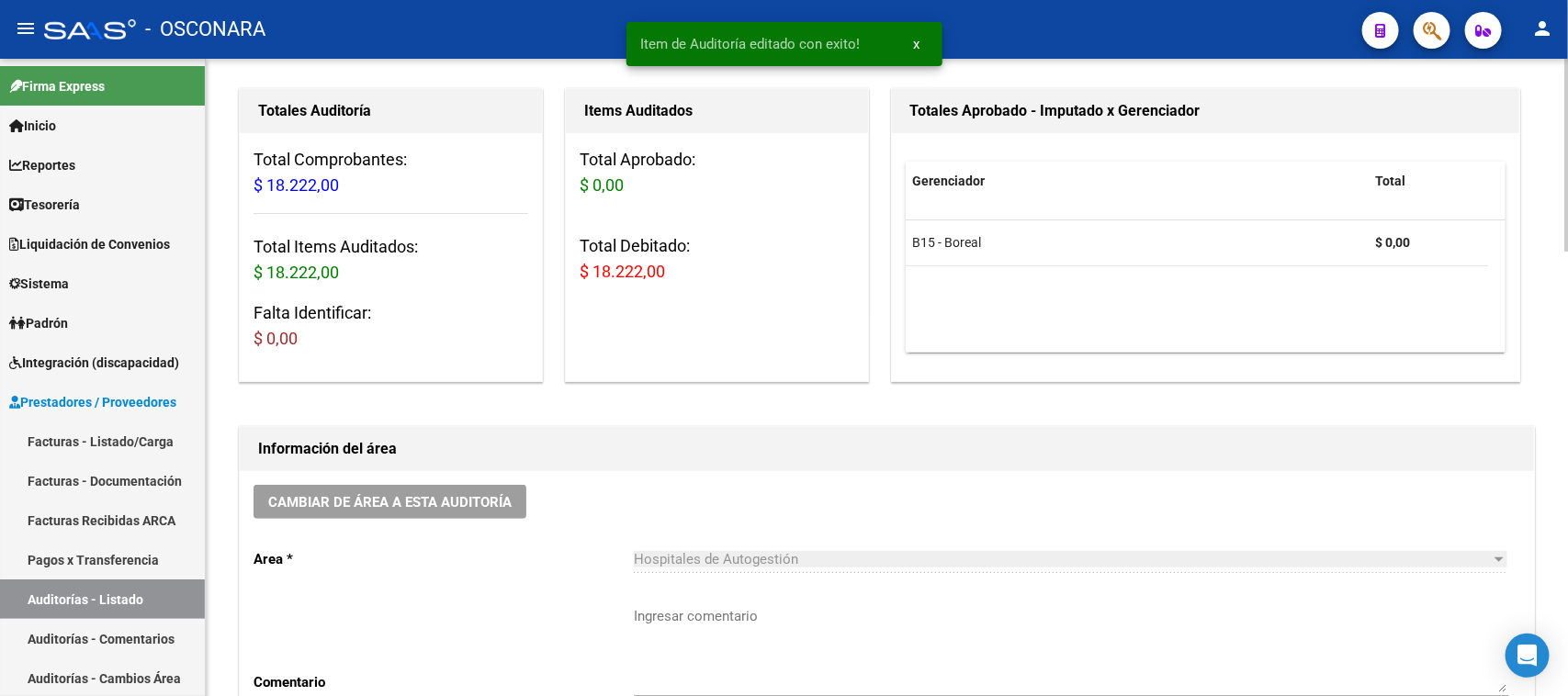
scroll to position [0, 0]
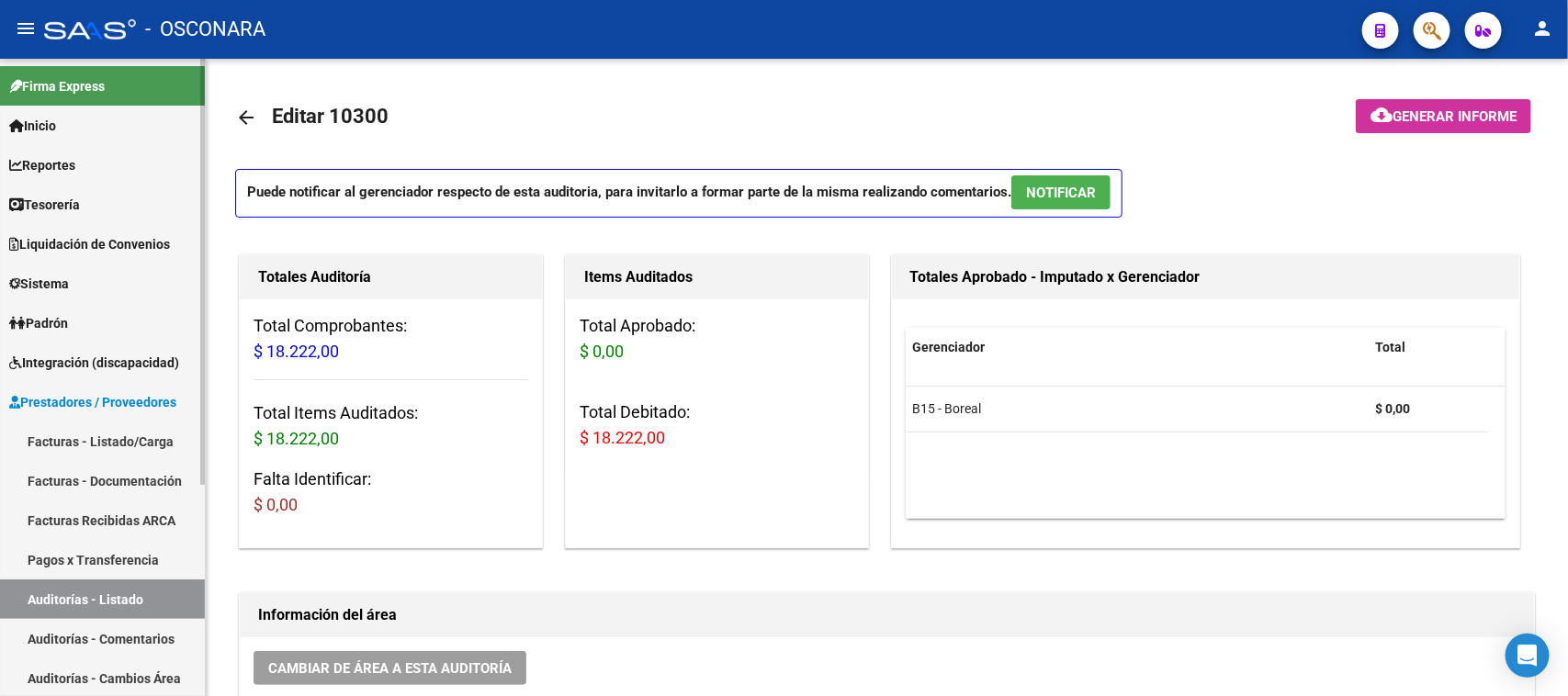
click at [115, 437] on link "Facturas - Listado/Carga" at bounding box center [103, 441] width 205 height 40
